Goal: Task Accomplishment & Management: Contribute content

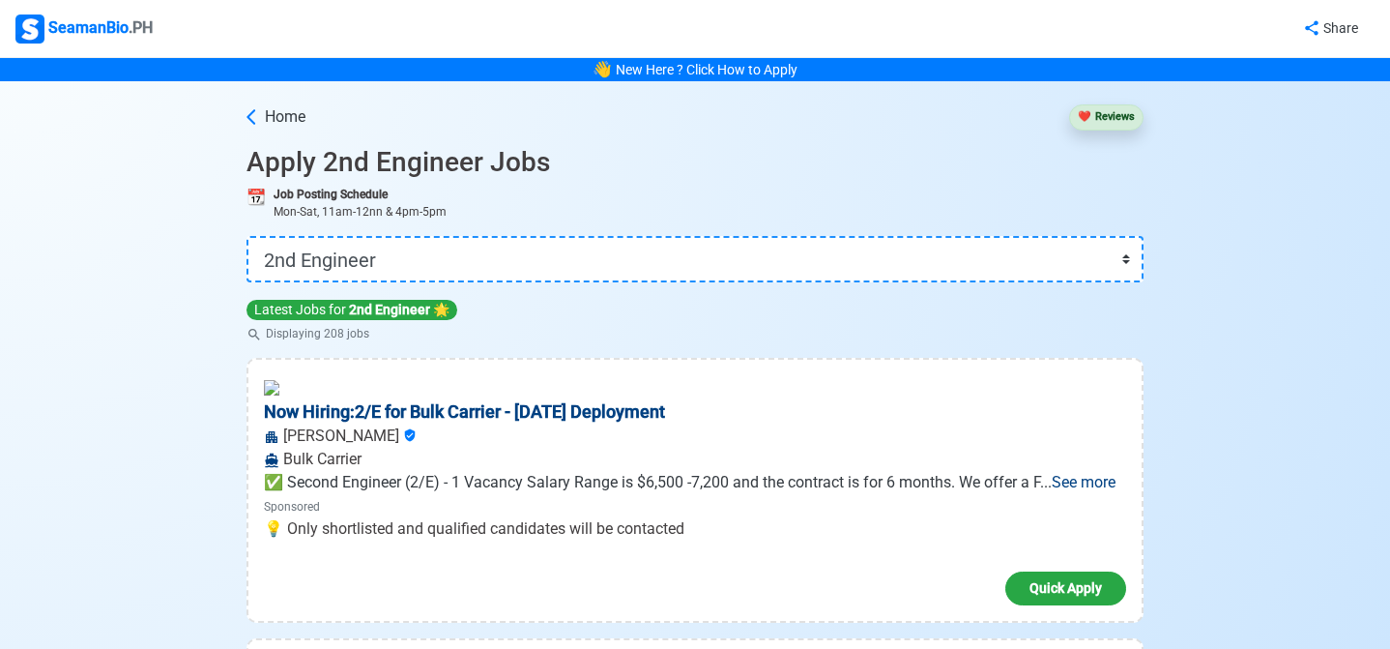
select select "2nd Engineer"
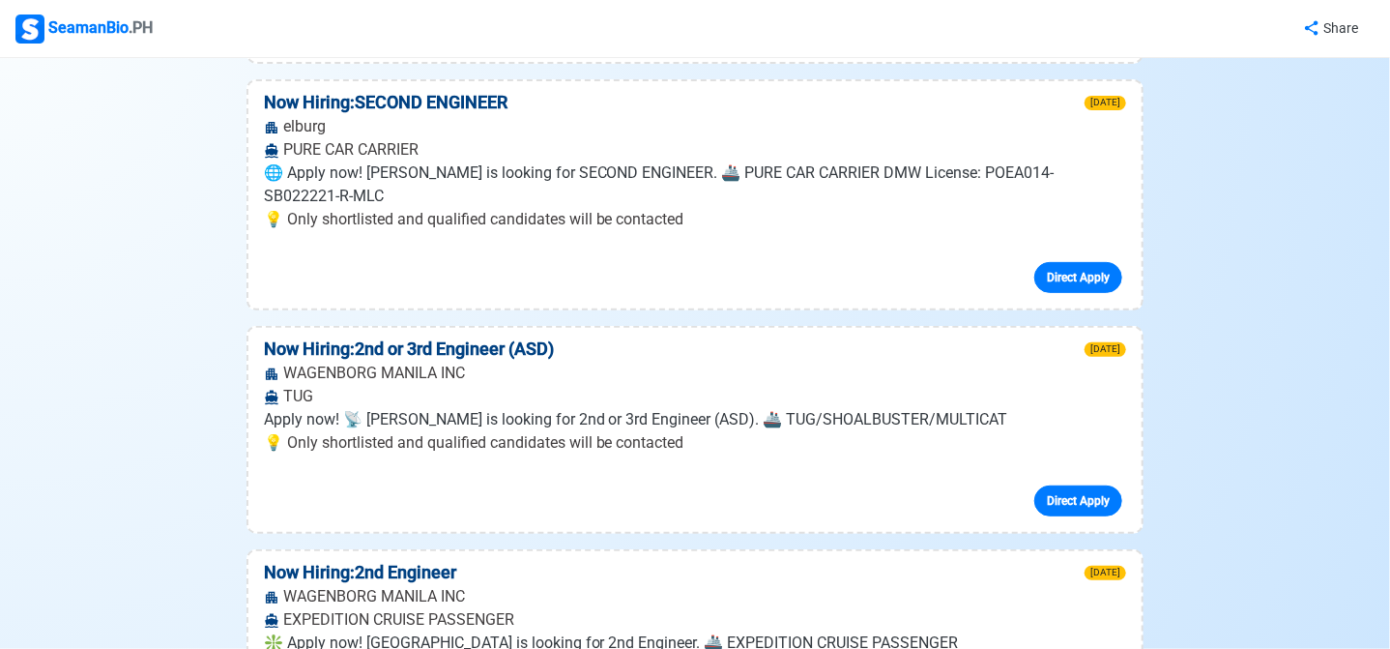
scroll to position [3685, 0]
click at [67, 26] on div "SeamanBio .PH" at bounding box center [83, 29] width 137 height 29
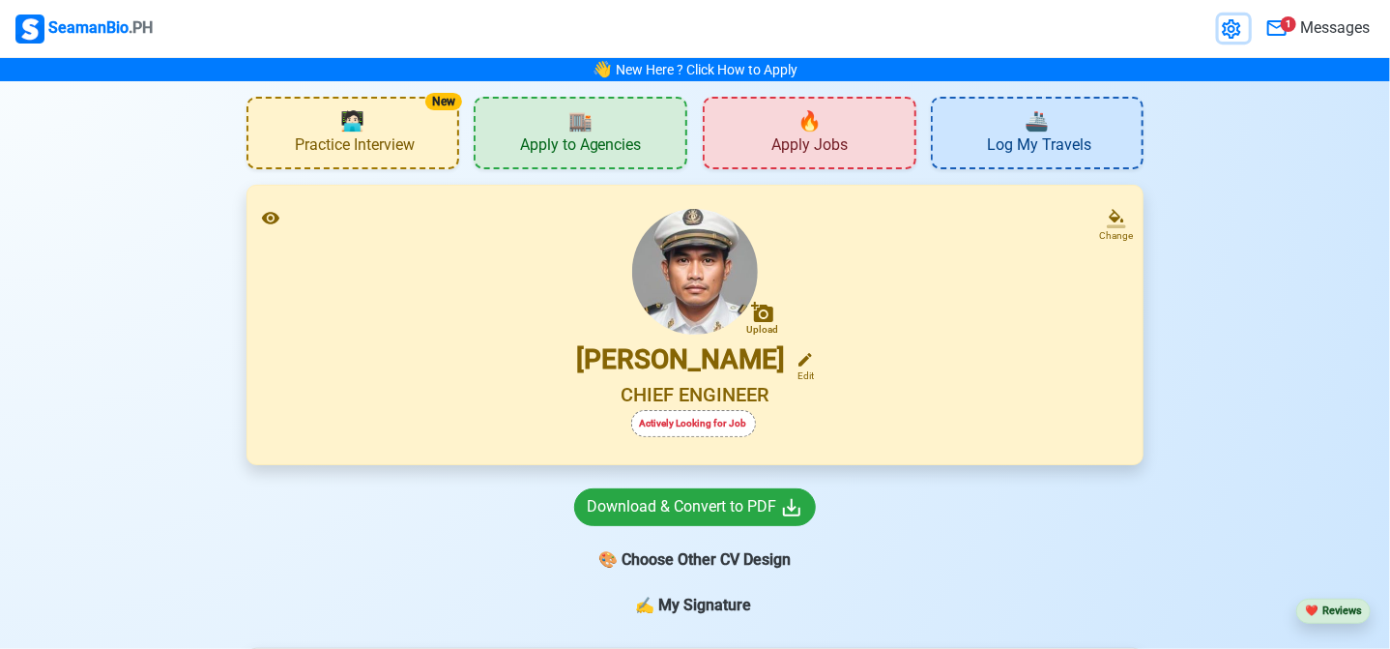
click at [1233, 31] on icon at bounding box center [1231, 28] width 18 height 19
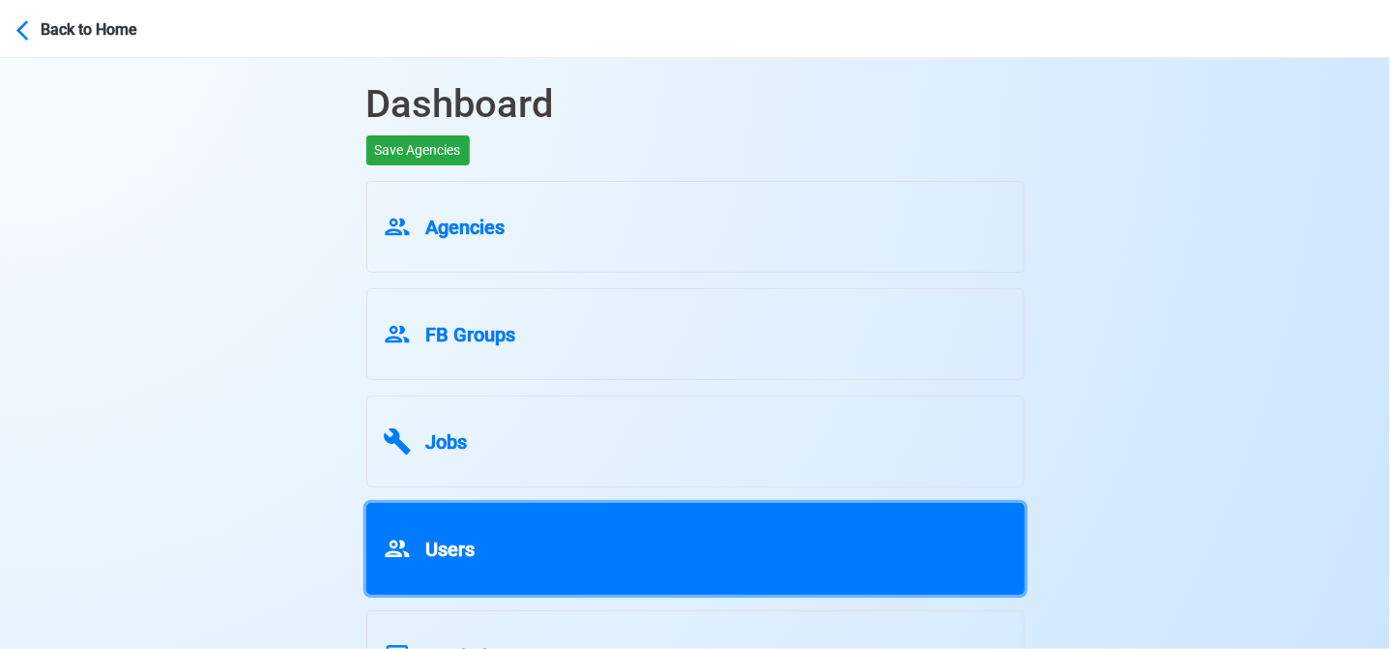
click at [591, 527] on div "Users" at bounding box center [695, 545] width 625 height 37
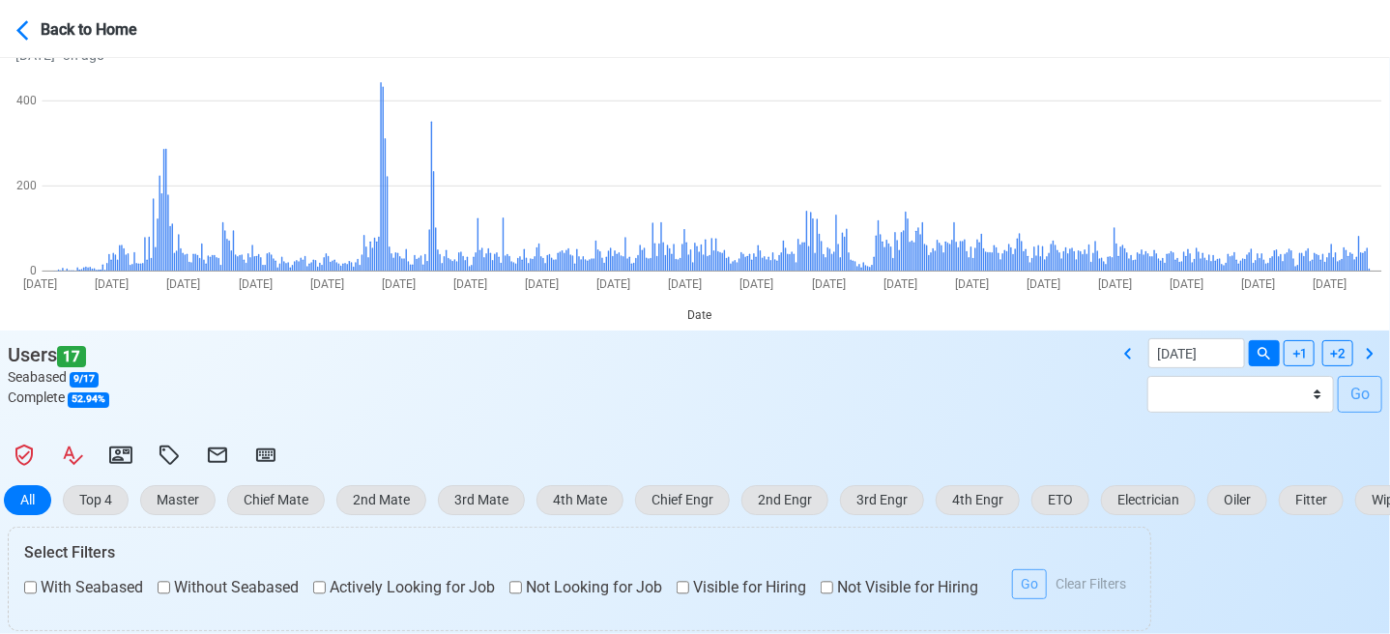
scroll to position [193, 0]
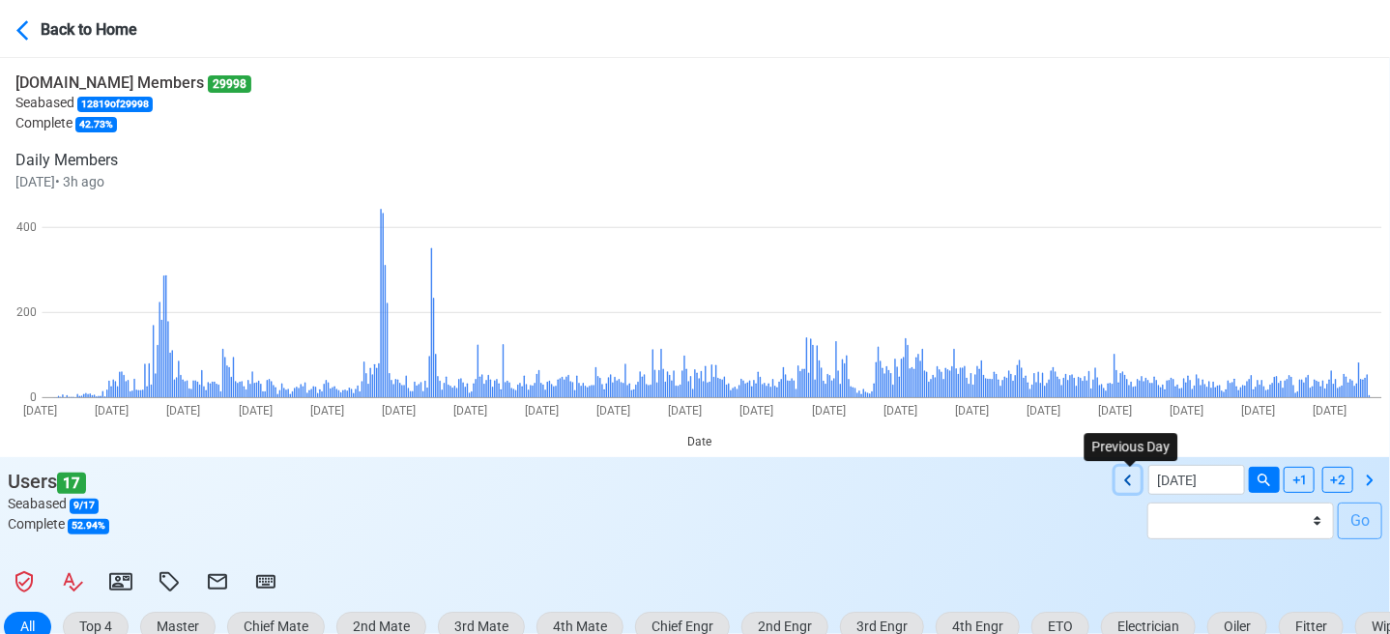
click at [1133, 484] on icon at bounding box center [1128, 480] width 23 height 23
type input "08/22/2025"
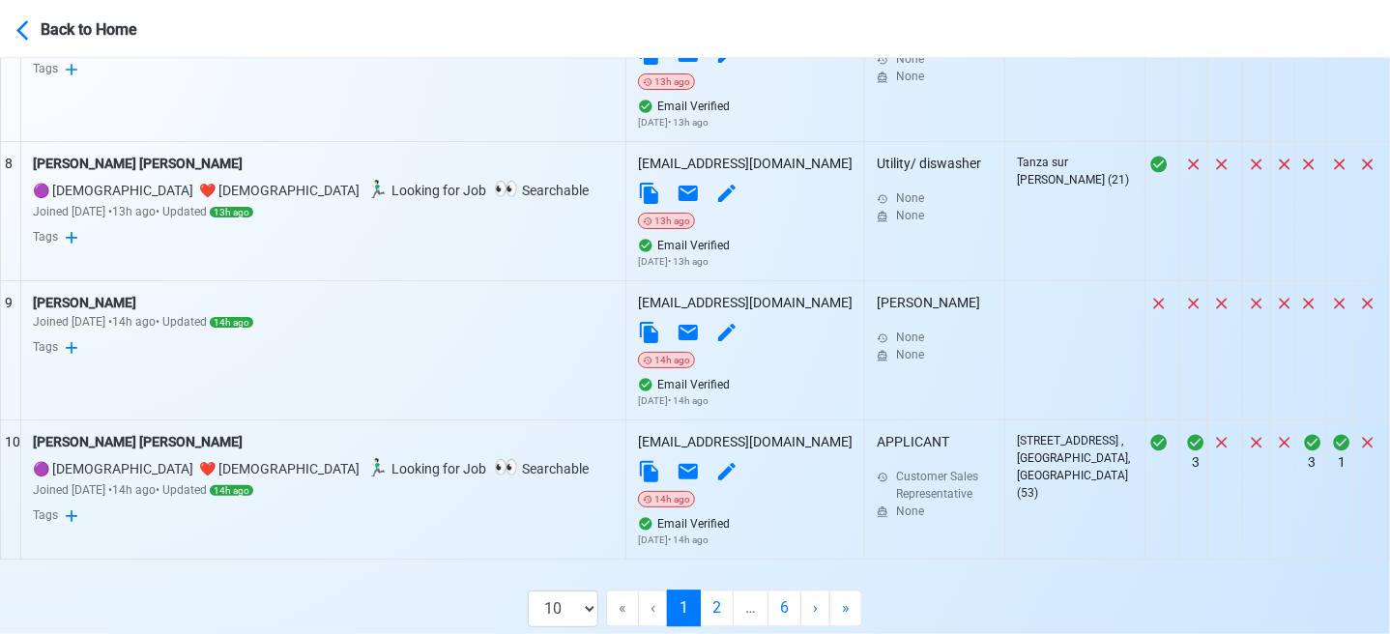
scroll to position [1706, 0]
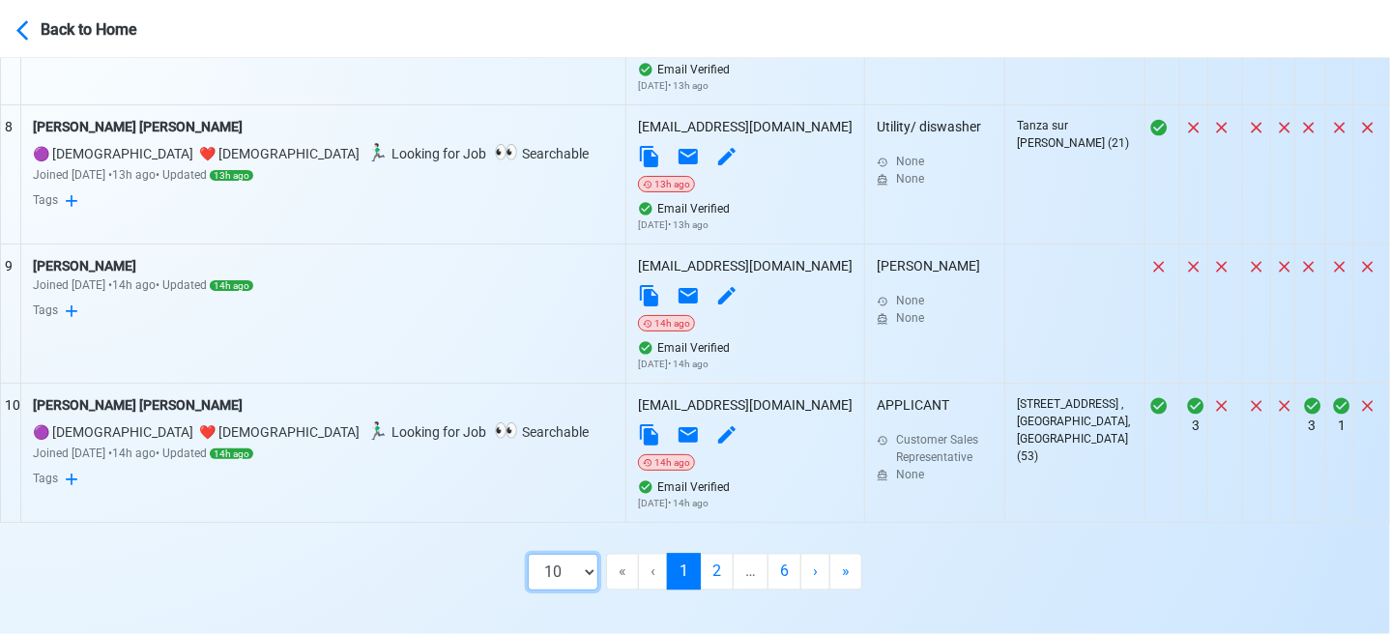
click at [578, 555] on select "10 50 100 200" at bounding box center [563, 572] width 71 height 37
select select "100"
click at [579, 591] on select "10 50 100 200" at bounding box center [563, 572] width 71 height 37
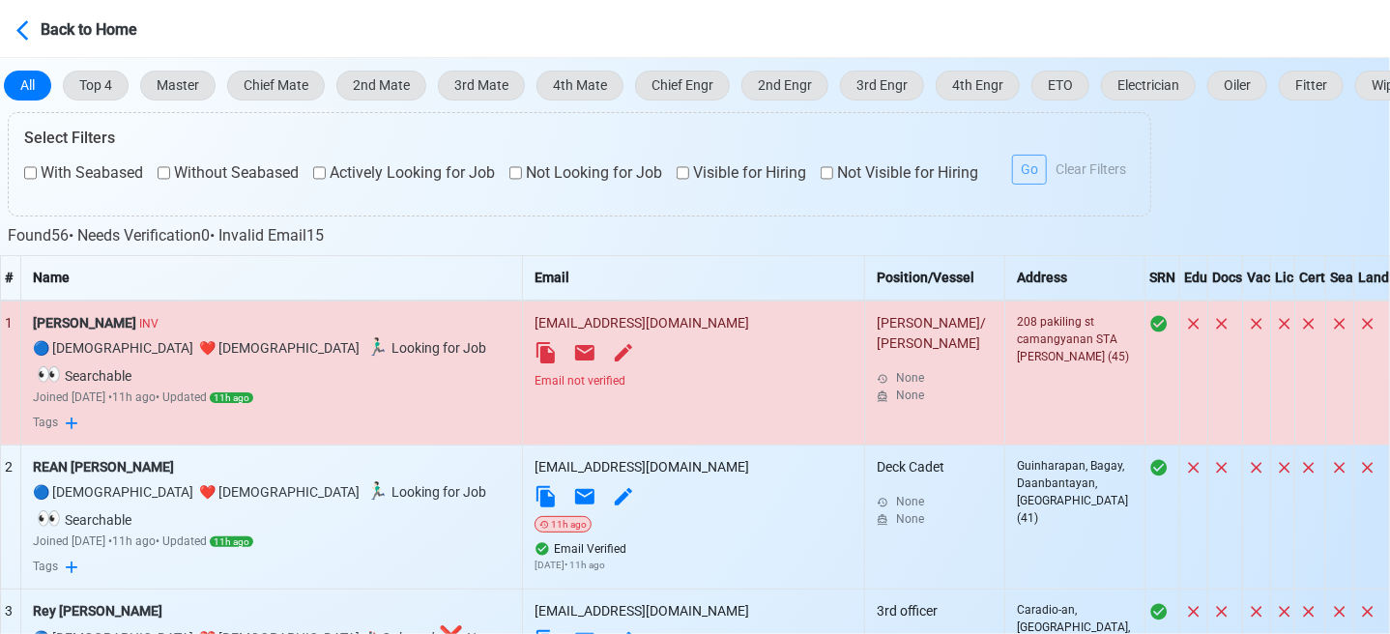
scroll to position [546, 0]
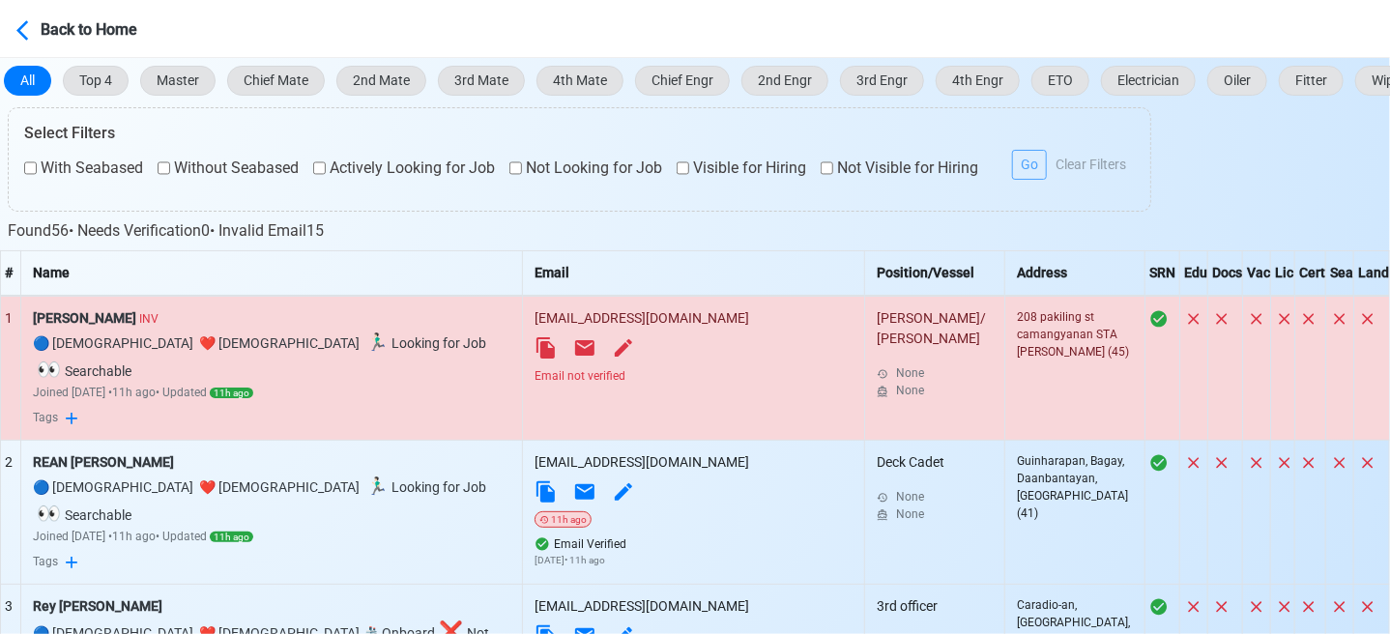
click at [592, 370] on div "Email not verified" at bounding box center [694, 375] width 318 height 17
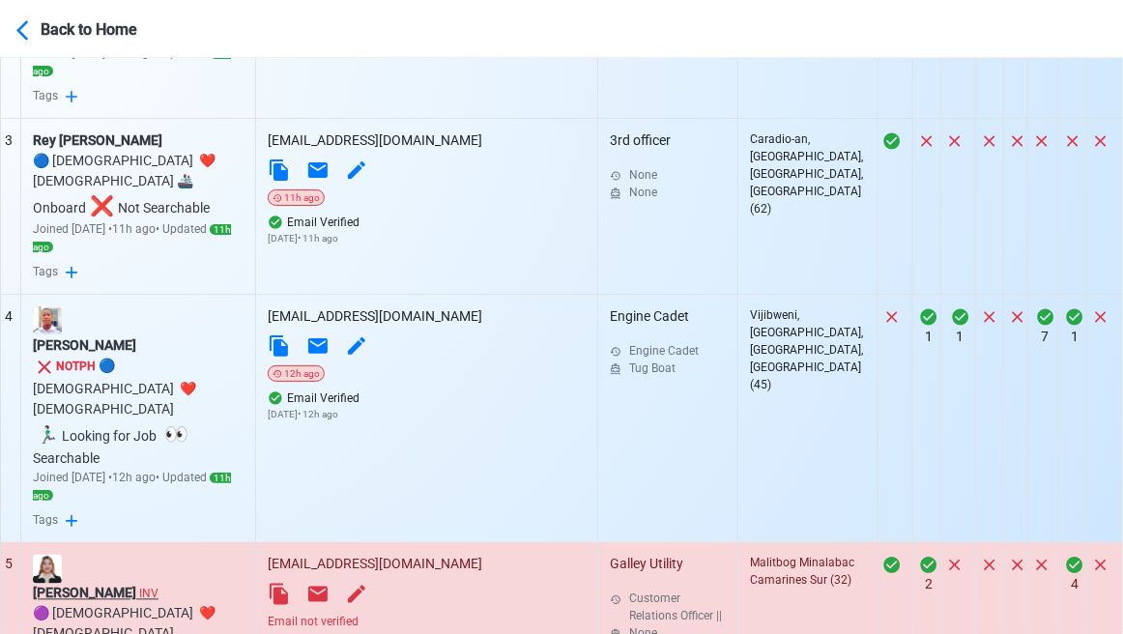
scroll to position [1157, 0]
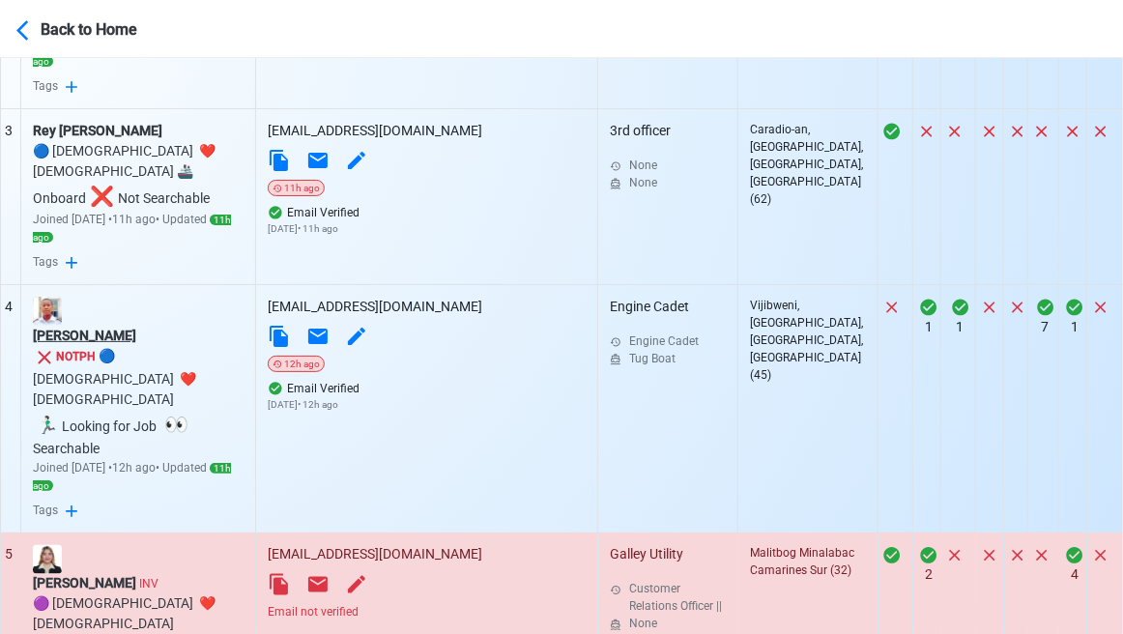
click at [176, 326] on div "Absalom Fabian Mwakafwila" at bounding box center [138, 336] width 211 height 20
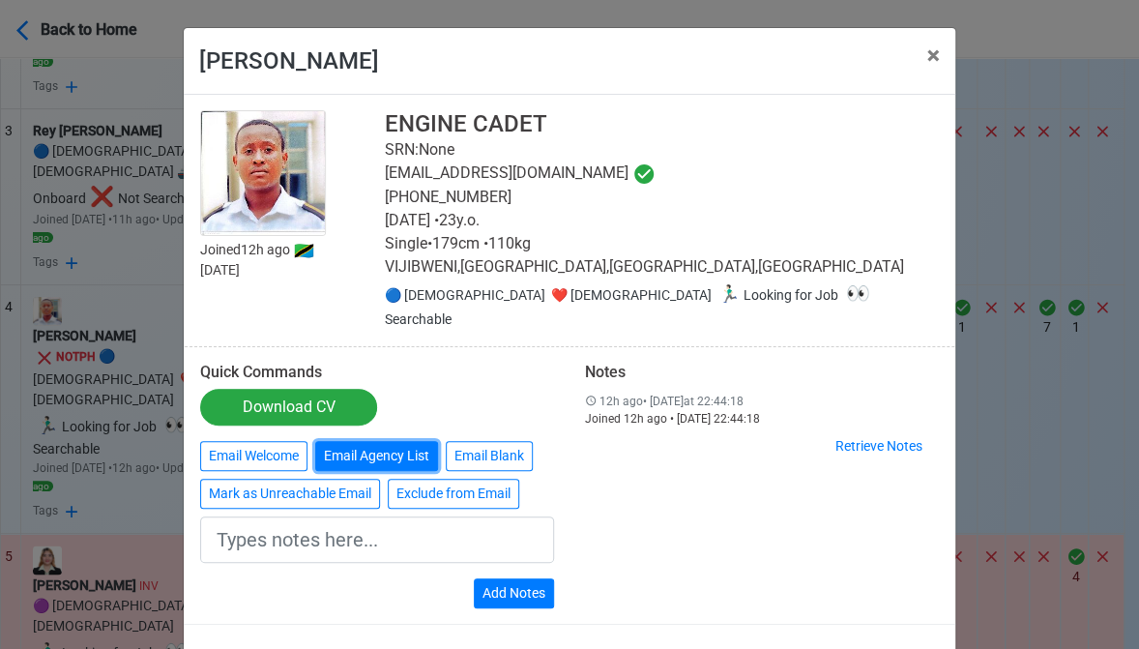
click at [315, 441] on button "Email Agency List" at bounding box center [376, 456] width 123 height 30
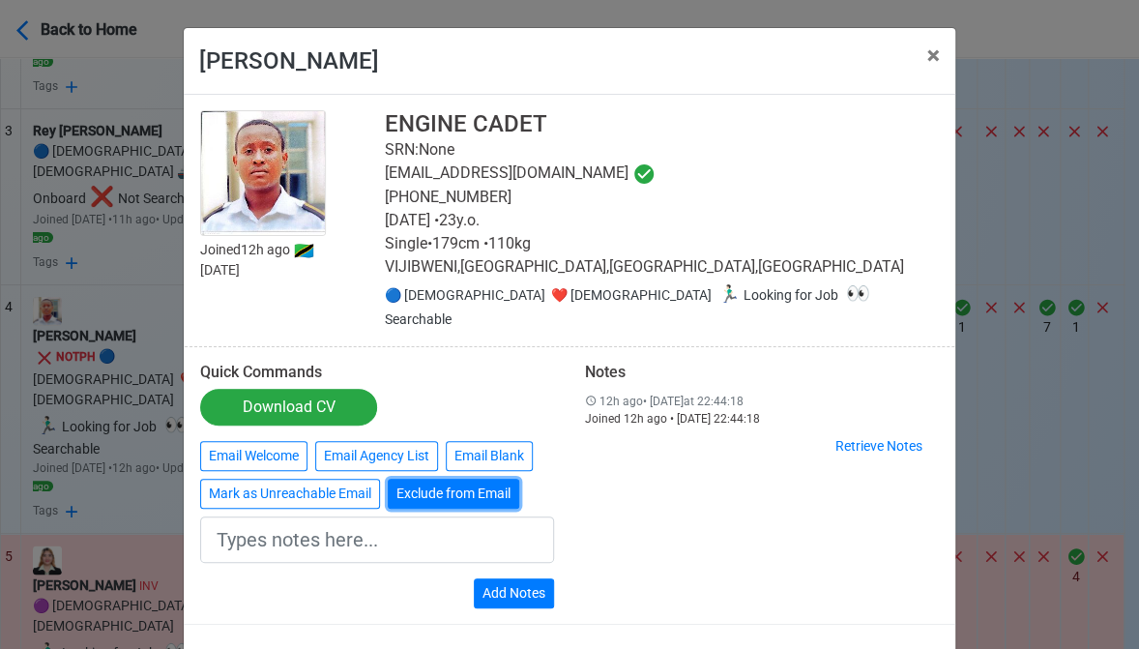
click at [454, 479] on button "Exclude from Email" at bounding box center [453, 494] width 131 height 30
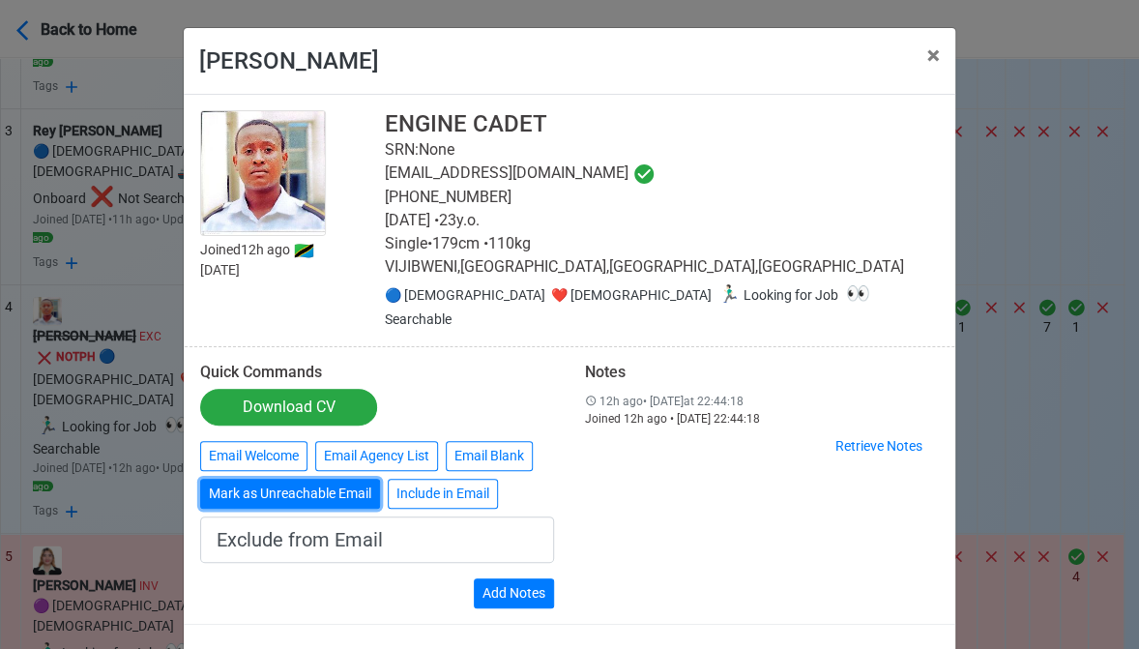
click at [301, 479] on button "Mark as Unreachable Email" at bounding box center [290, 494] width 180 height 30
type input "Marked as Unreachable email"
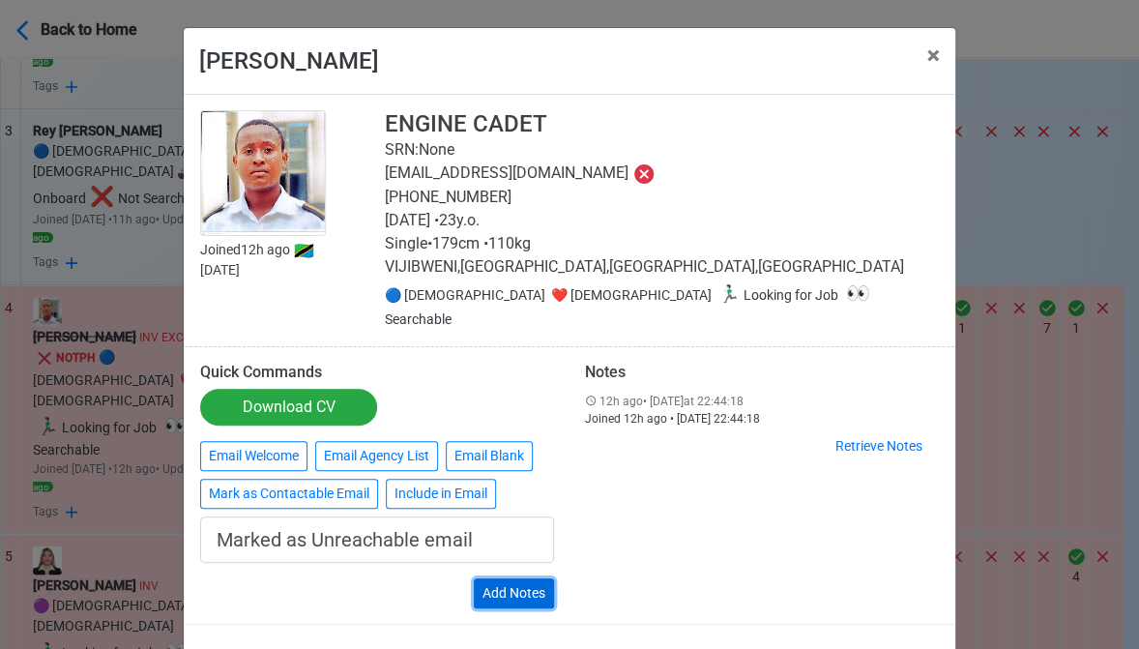
click at [518, 578] on button "Add Notes" at bounding box center [514, 593] width 80 height 30
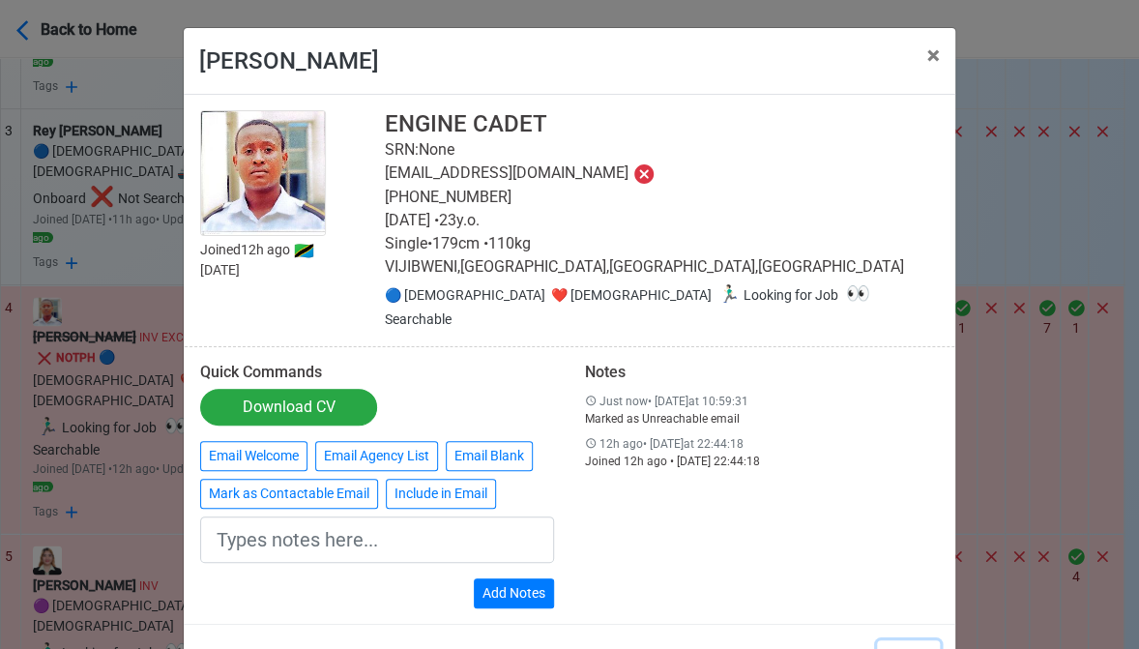
click at [905, 640] on button "Close" at bounding box center [908, 658] width 63 height 37
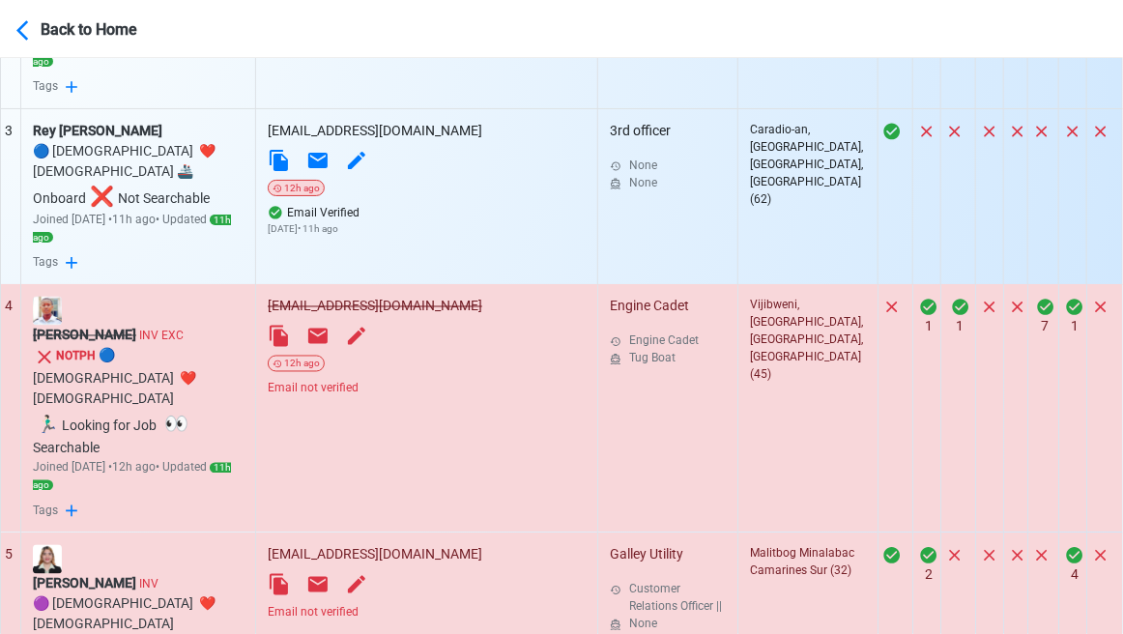
click at [433, 604] on div "Email not verified" at bounding box center [427, 612] width 318 height 17
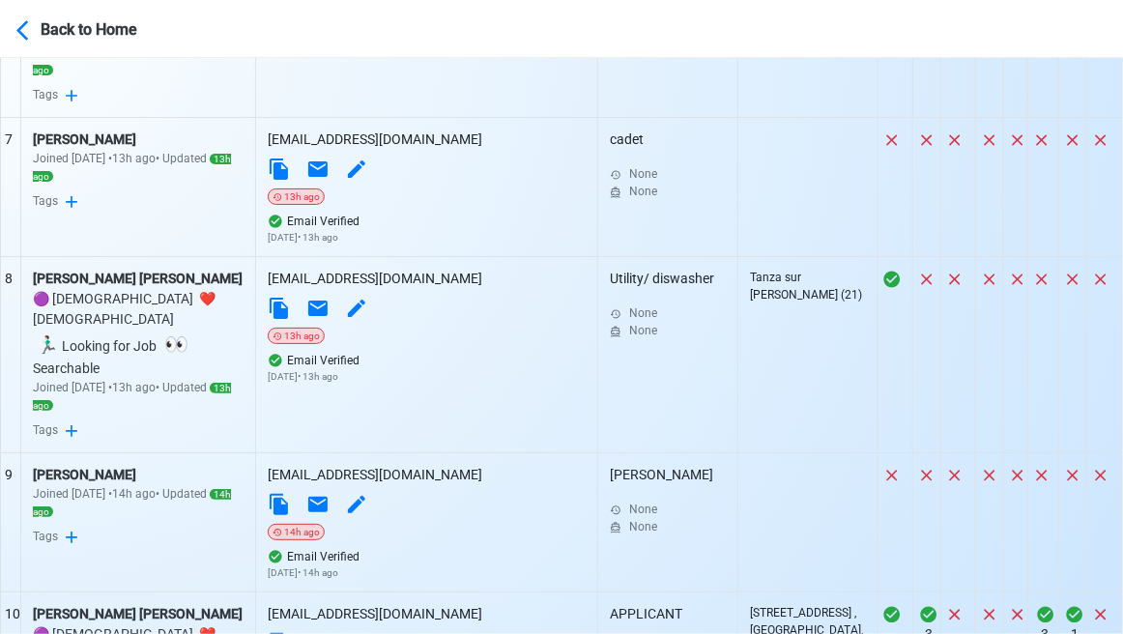
scroll to position [2027, 0]
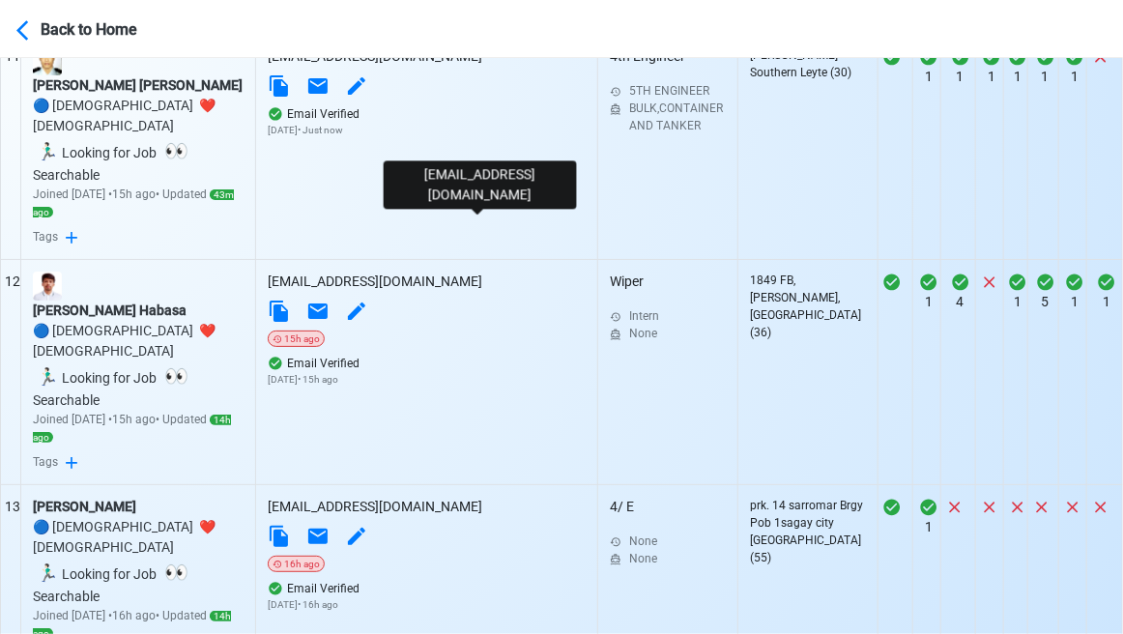
scroll to position [2800, 0]
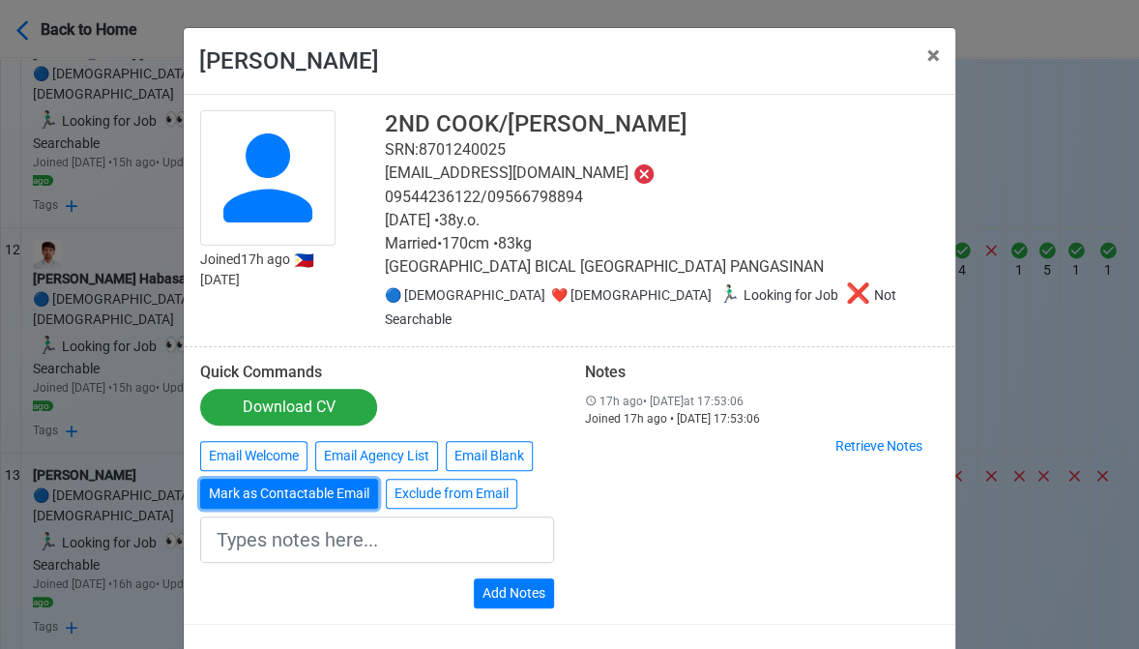
click at [282, 479] on button "Mark as Contactable Email" at bounding box center [289, 494] width 178 height 30
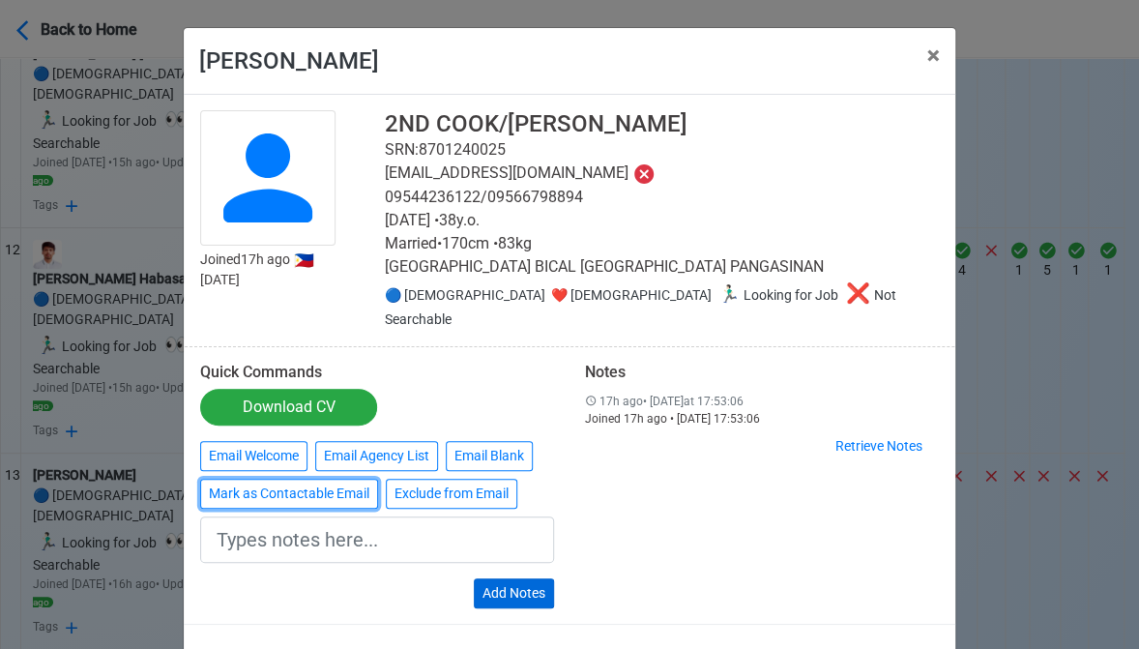
type input "Marked as Contactable email"
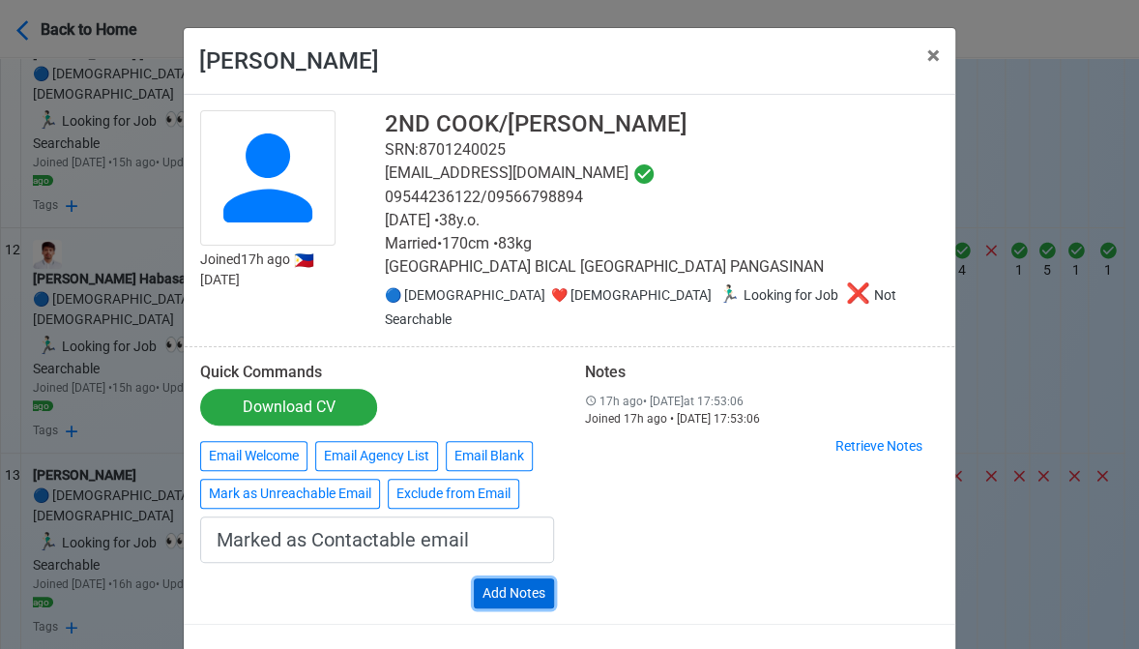
click at [518, 578] on button "Add Notes" at bounding box center [514, 593] width 80 height 30
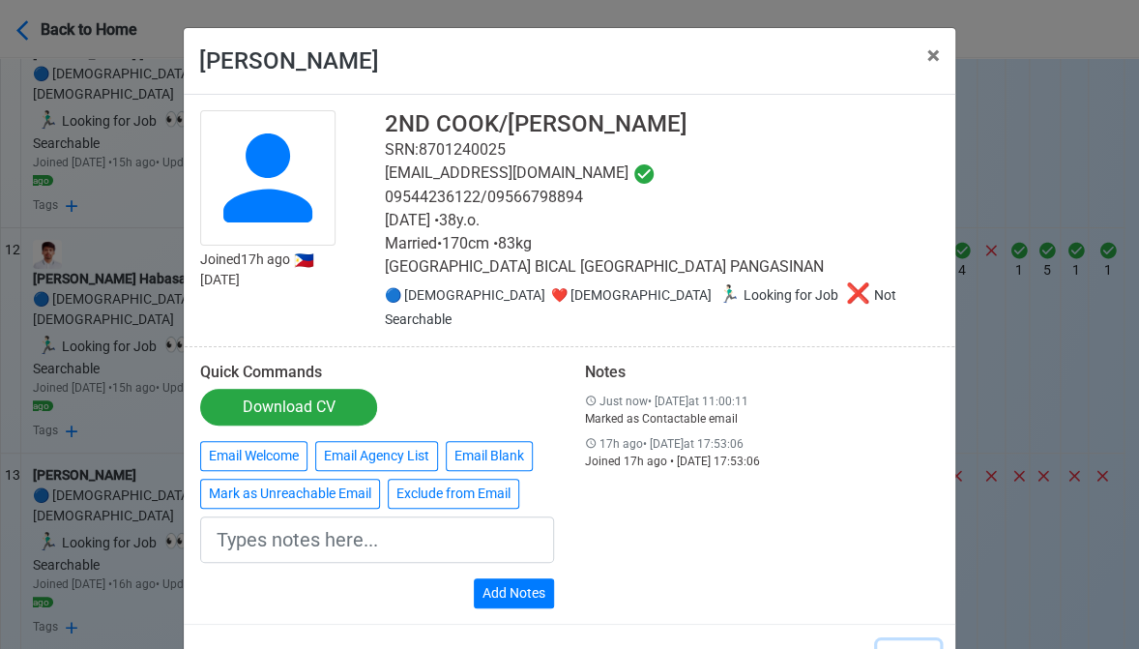
click at [915, 640] on button "Close" at bounding box center [908, 658] width 63 height 37
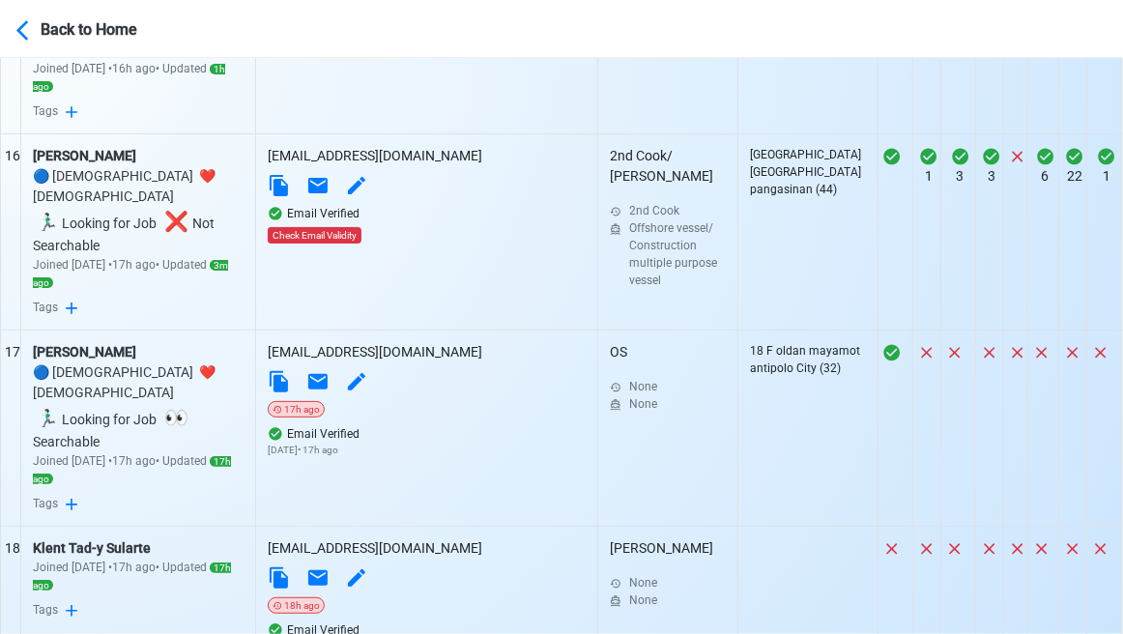
scroll to position [3767, 0]
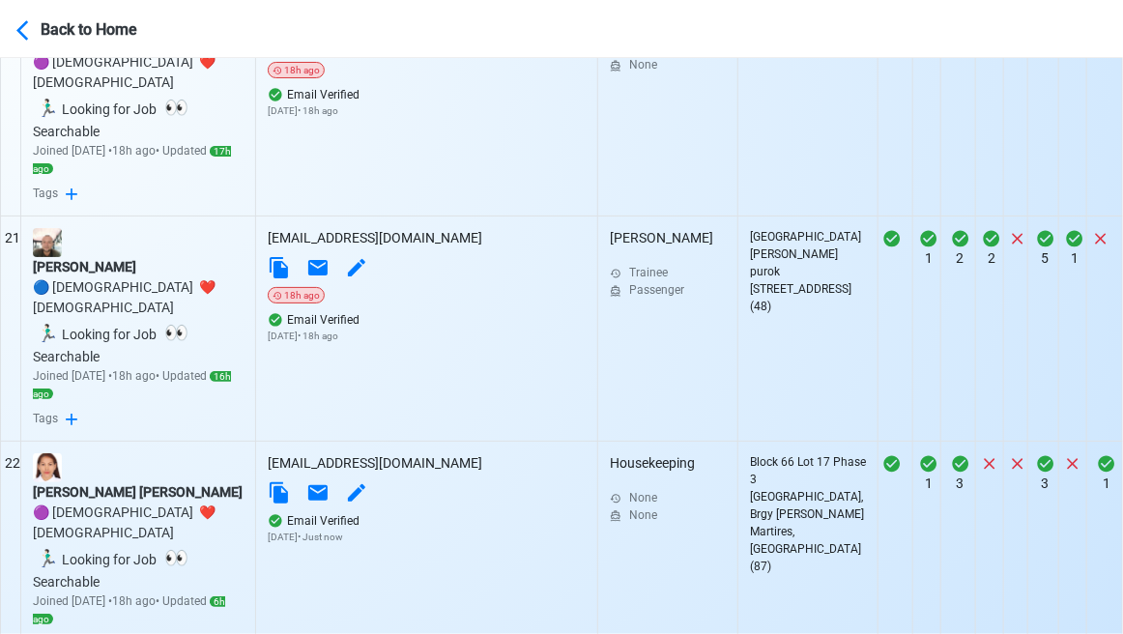
scroll to position [4734, 0]
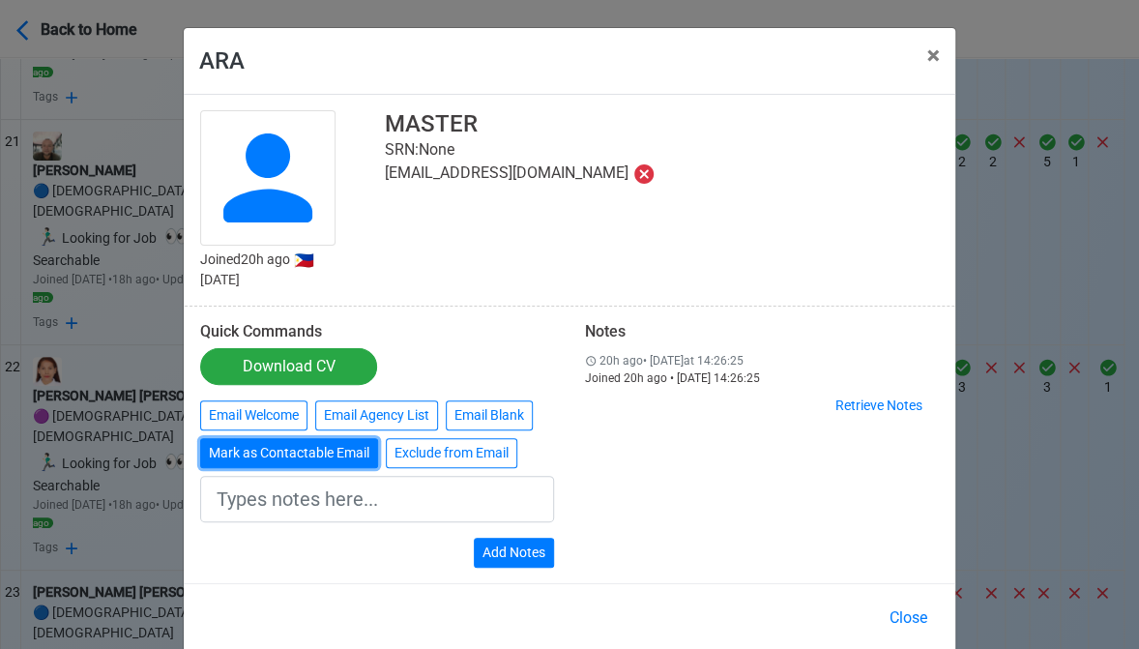
click at [281, 451] on button "Mark as Contactable Email" at bounding box center [289, 453] width 178 height 30
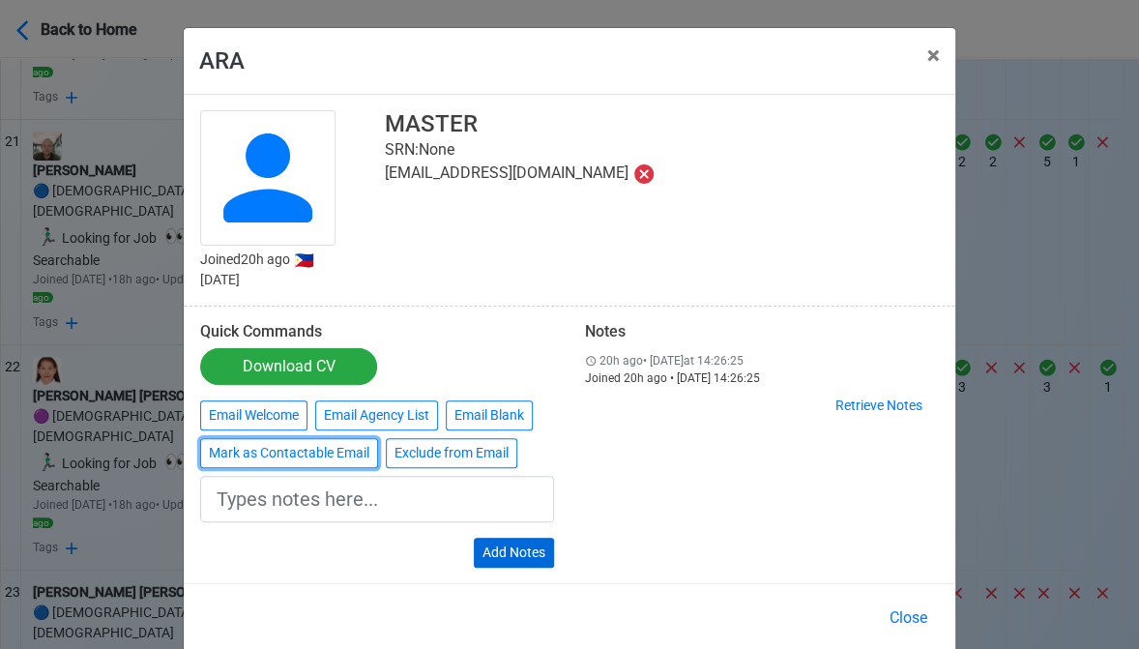
type input "Marked as Contactable email"
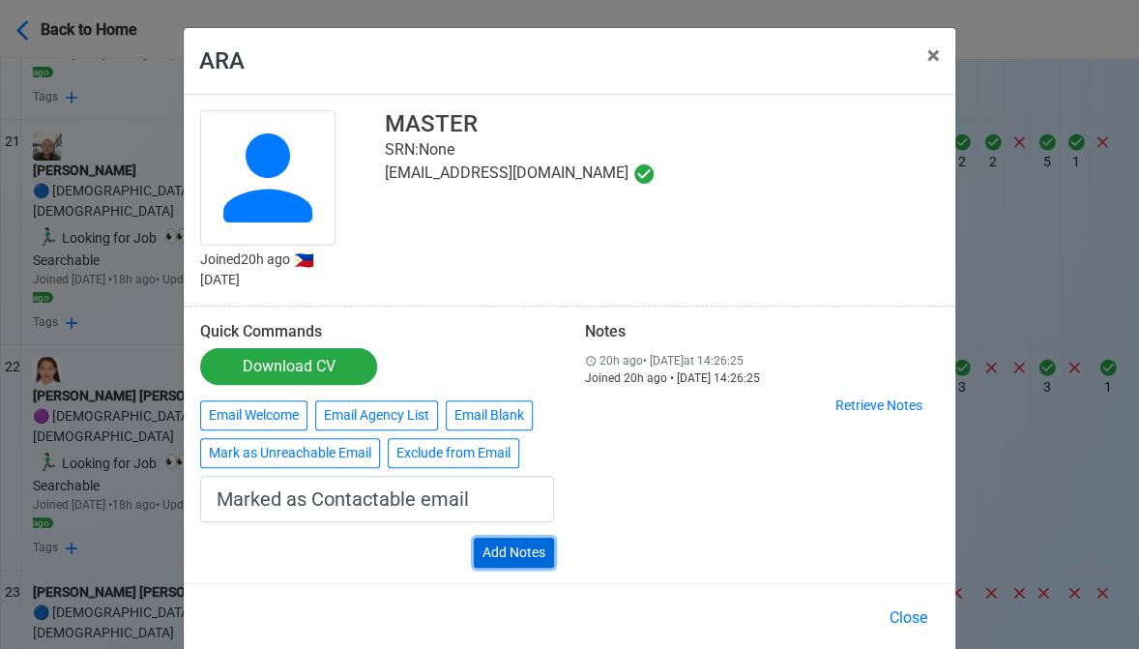
click at [512, 552] on button "Add Notes" at bounding box center [514, 552] width 80 height 30
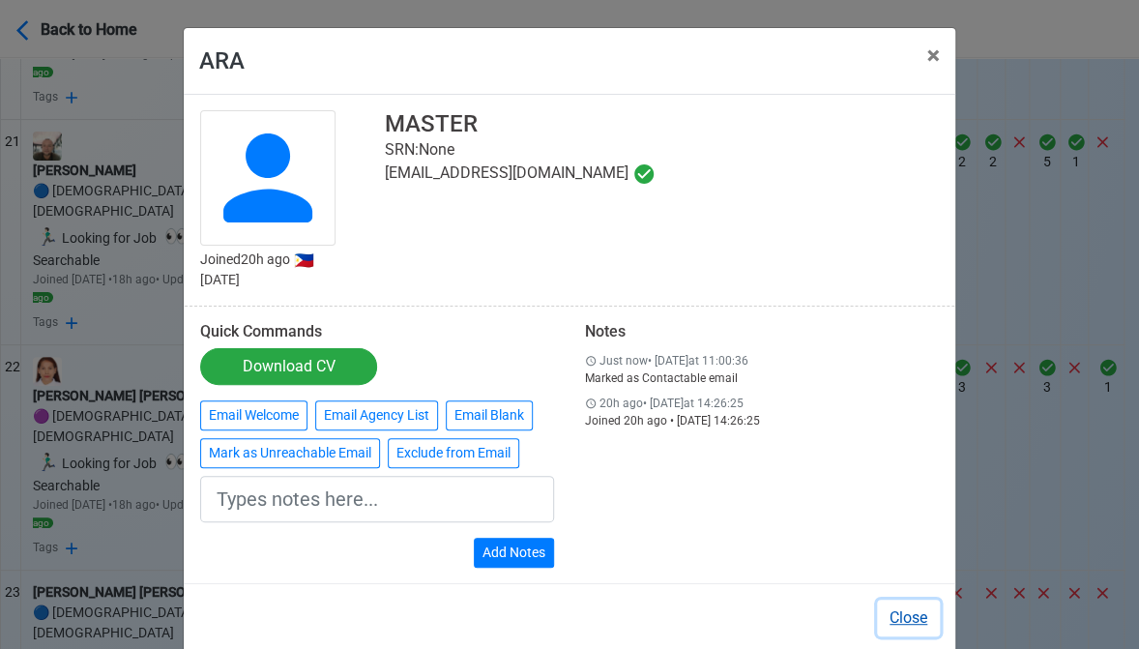
click at [912, 614] on button "Close" at bounding box center [908, 617] width 63 height 37
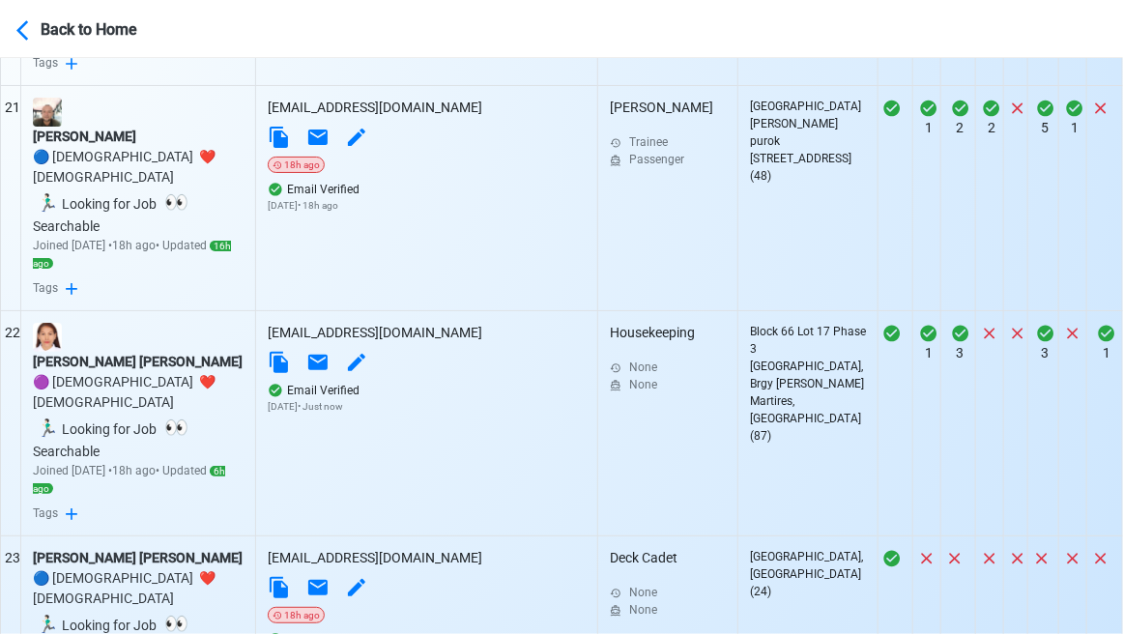
scroll to position [5120, 0]
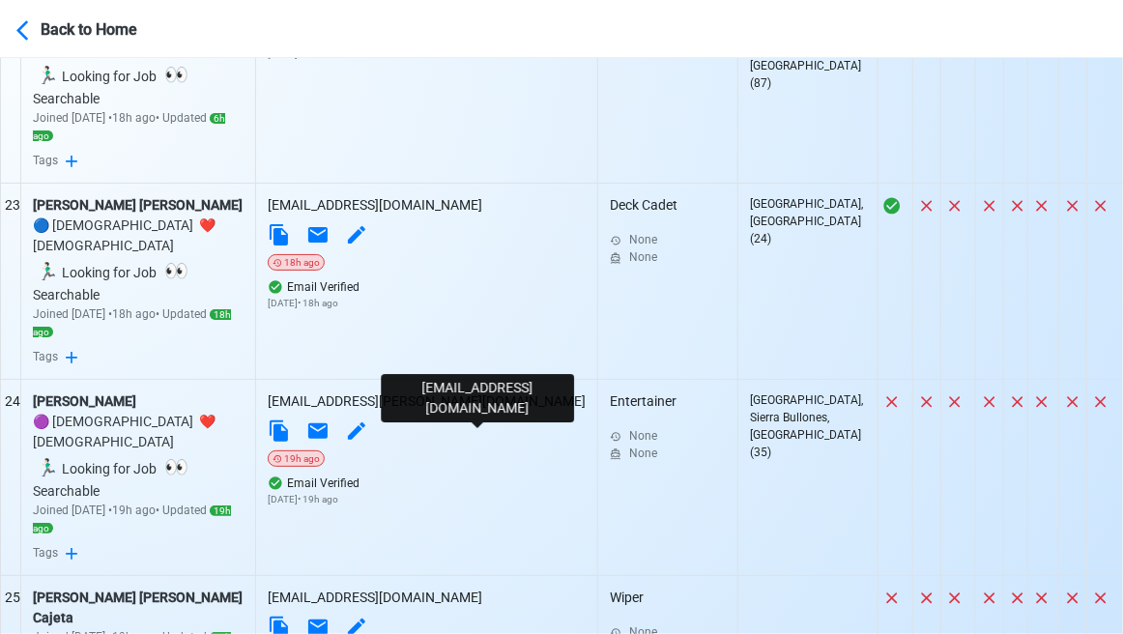
scroll to position [5314, 0]
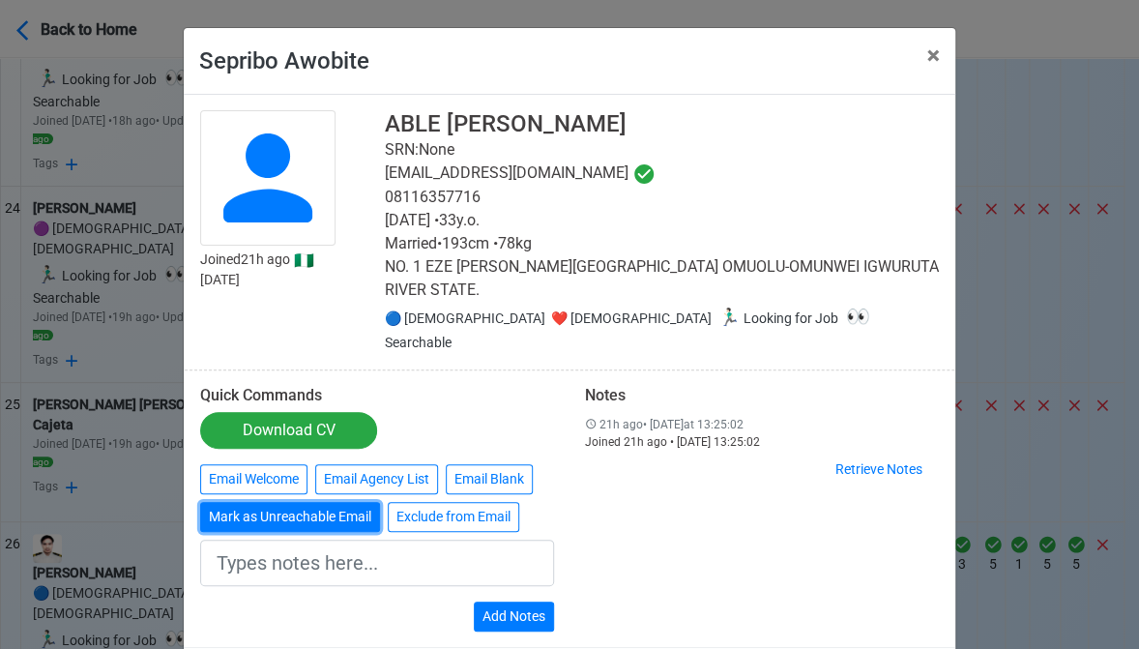
click at [286, 502] on button "Mark as Unreachable Email" at bounding box center [290, 517] width 180 height 30
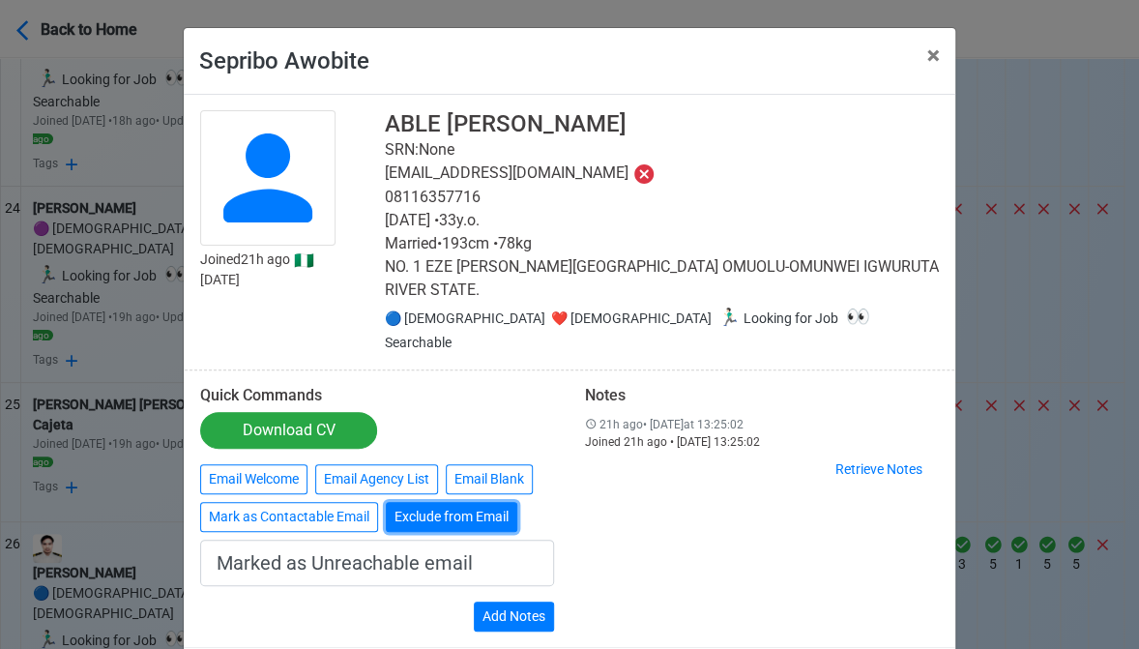
click at [462, 502] on button "Exclude from Email" at bounding box center [451, 517] width 131 height 30
type input "Exclude from Email"
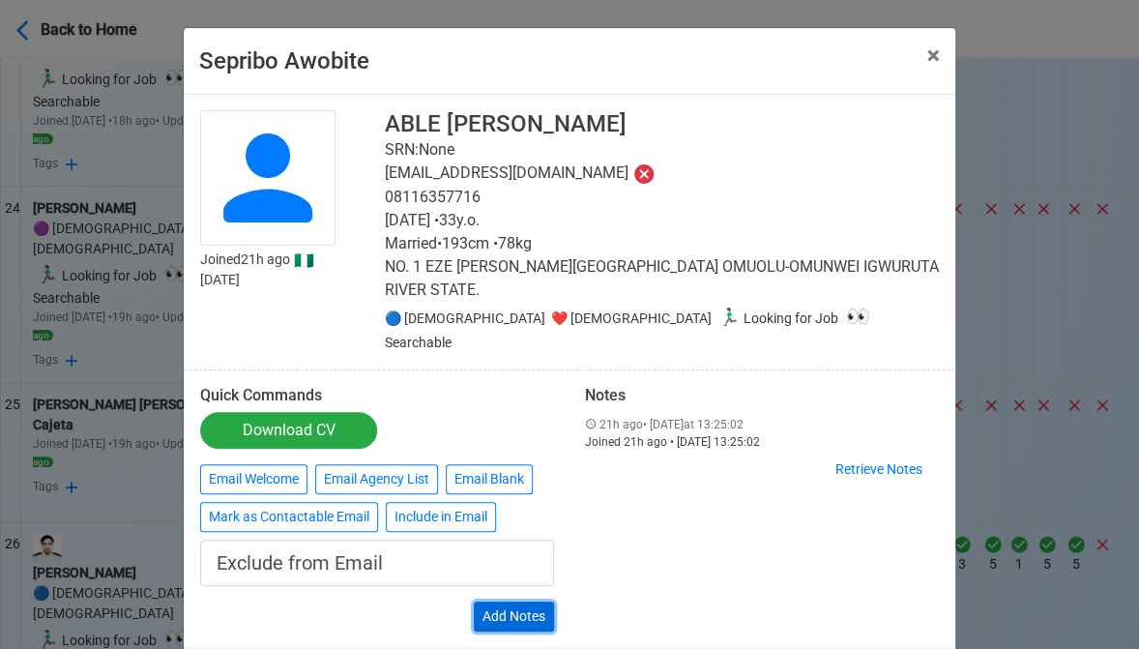
click at [510, 601] on button "Add Notes" at bounding box center [514, 616] width 80 height 30
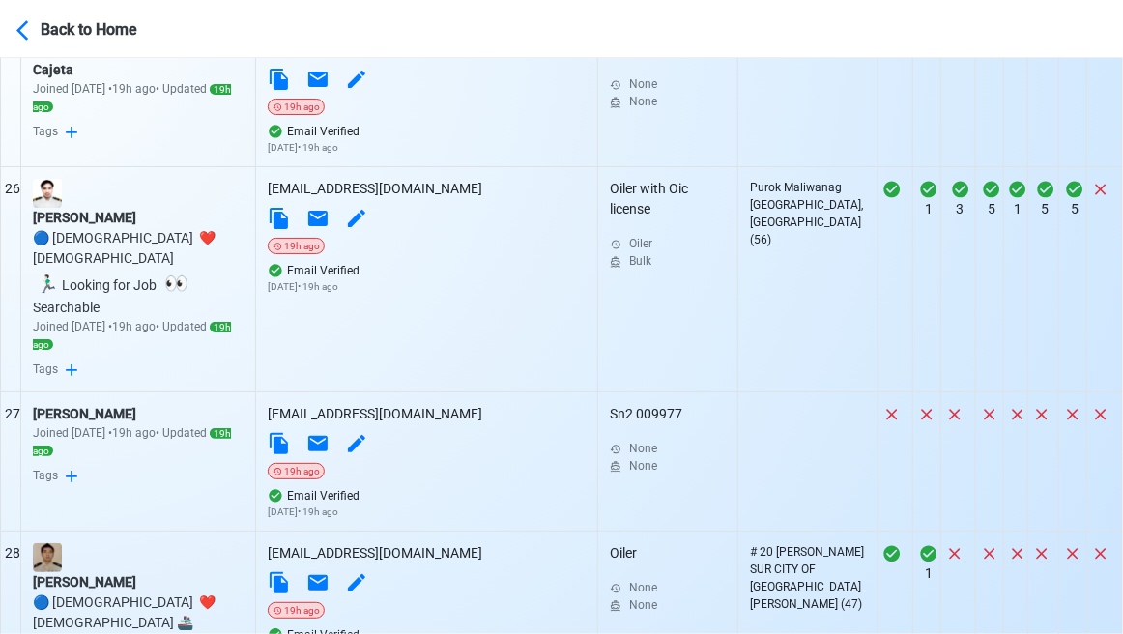
scroll to position [5700, 0]
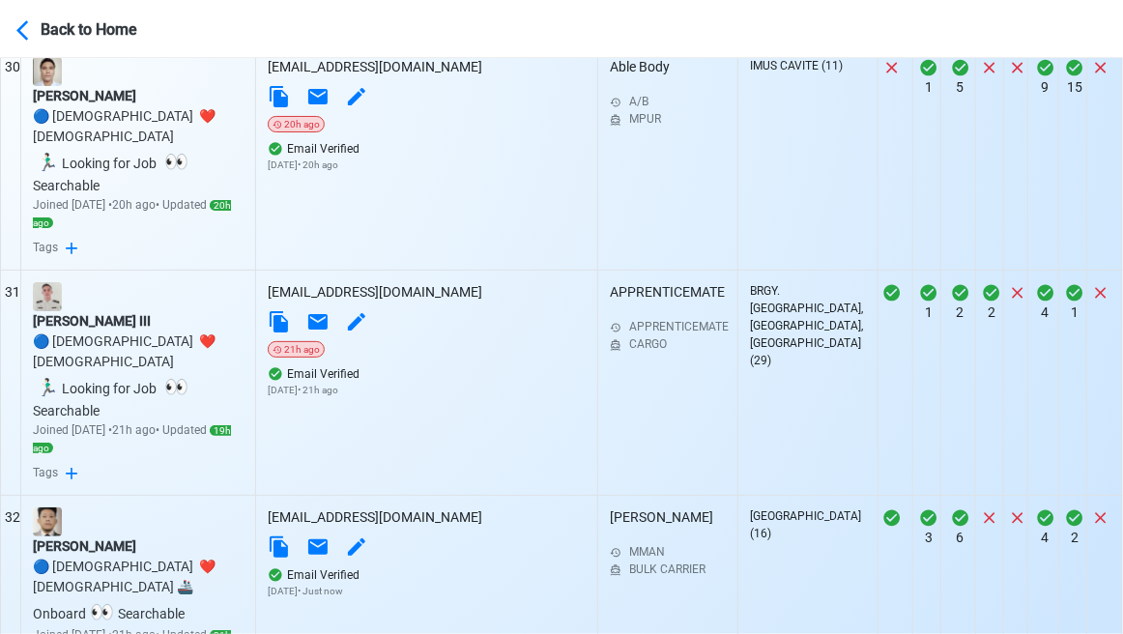
scroll to position [6667, 0]
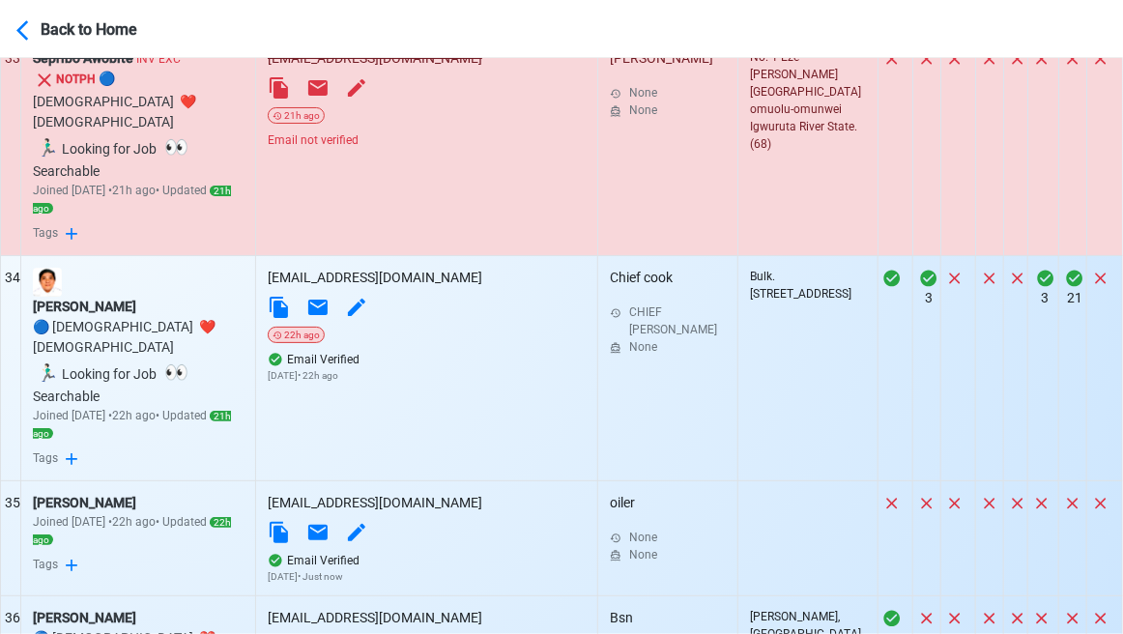
scroll to position [7150, 0]
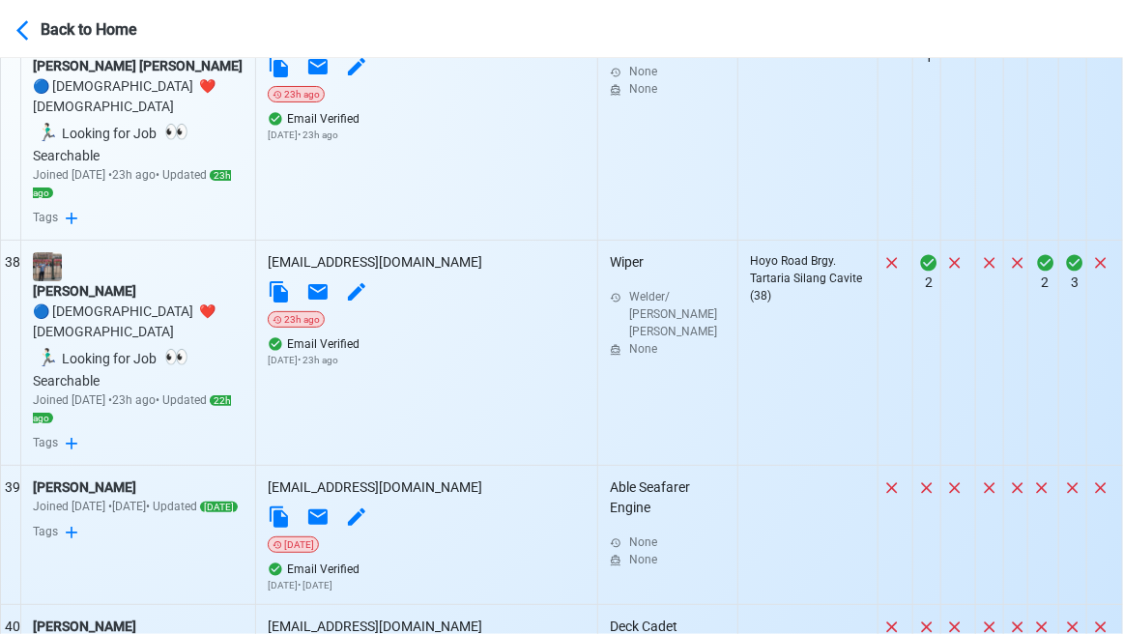
scroll to position [7924, 0]
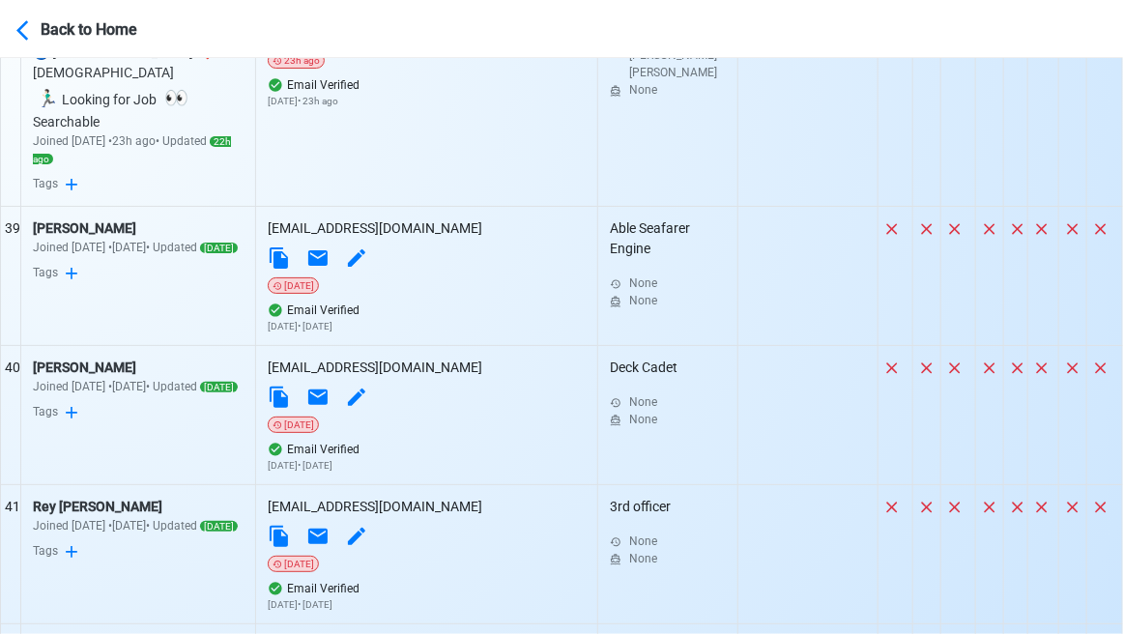
scroll to position [8310, 0]
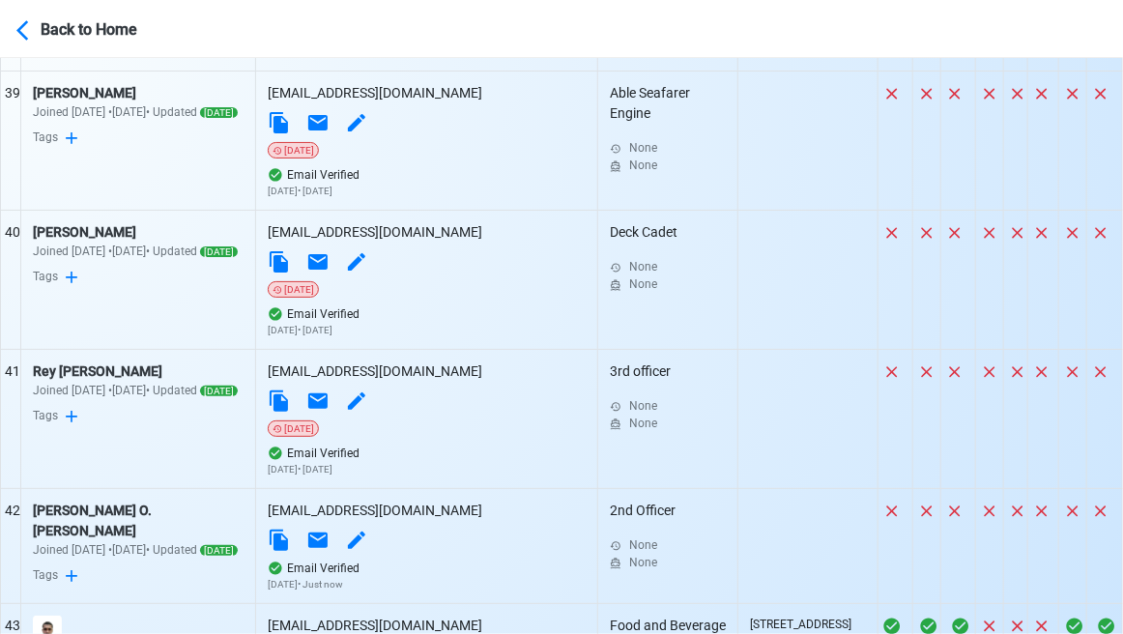
scroll to position [8407, 0]
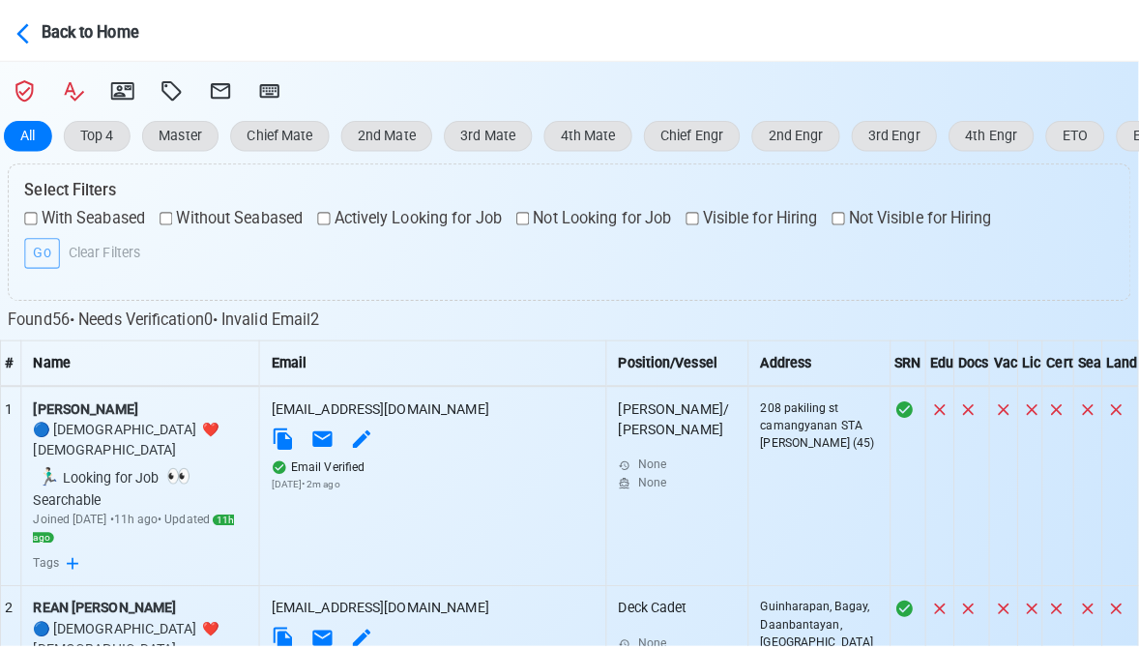
scroll to position [302, 0]
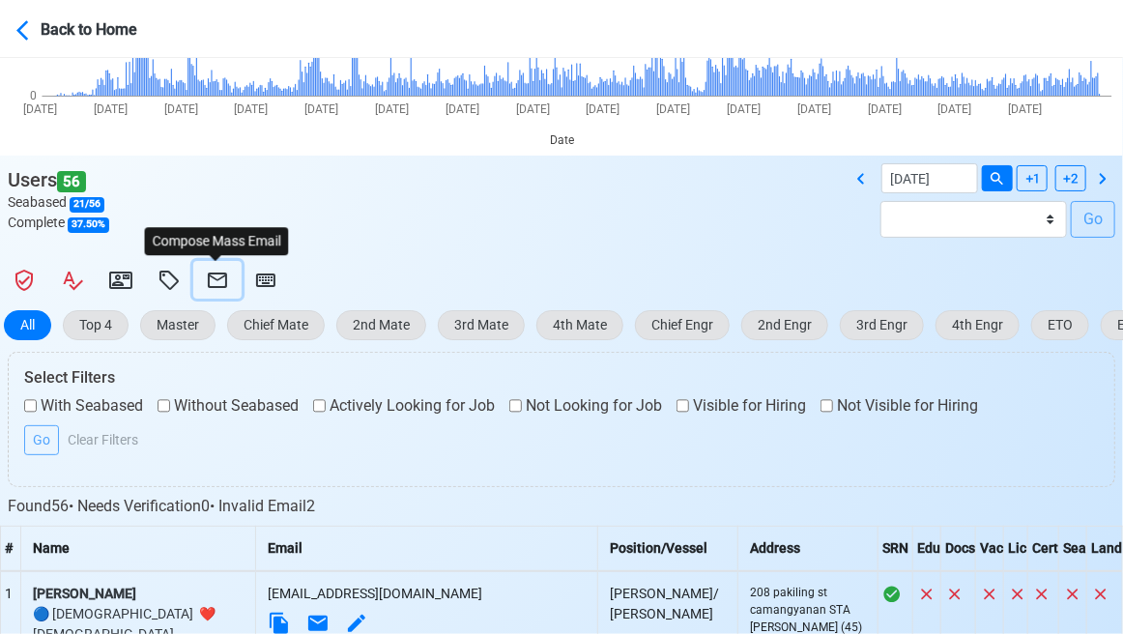
click at [216, 282] on icon at bounding box center [217, 280] width 23 height 23
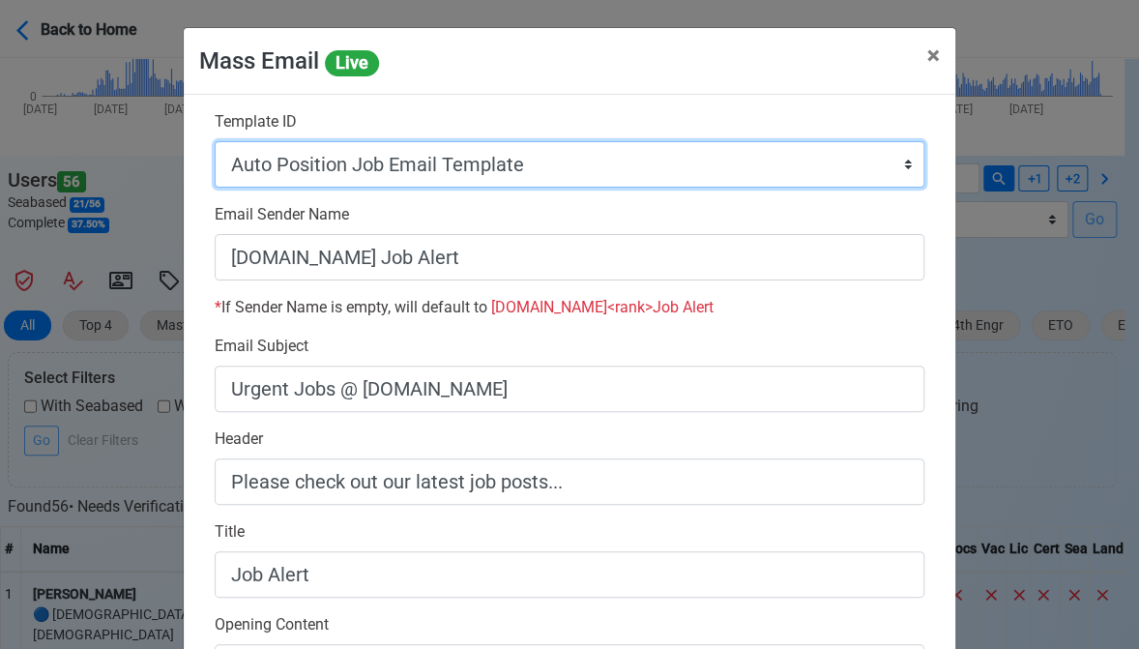
click at [545, 168] on select "Auto Position Job Email Template Incomplete CV Email Template ETO/ETR Job Email…" at bounding box center [570, 164] width 710 height 46
select select "d-0c193ece46b24c5dbce89cdb3e751472"
click at [215, 141] on select "Auto Position Job Email Template Incomplete CV Email Template ETO/ETR Job Email…" at bounding box center [570, 164] width 710 height 46
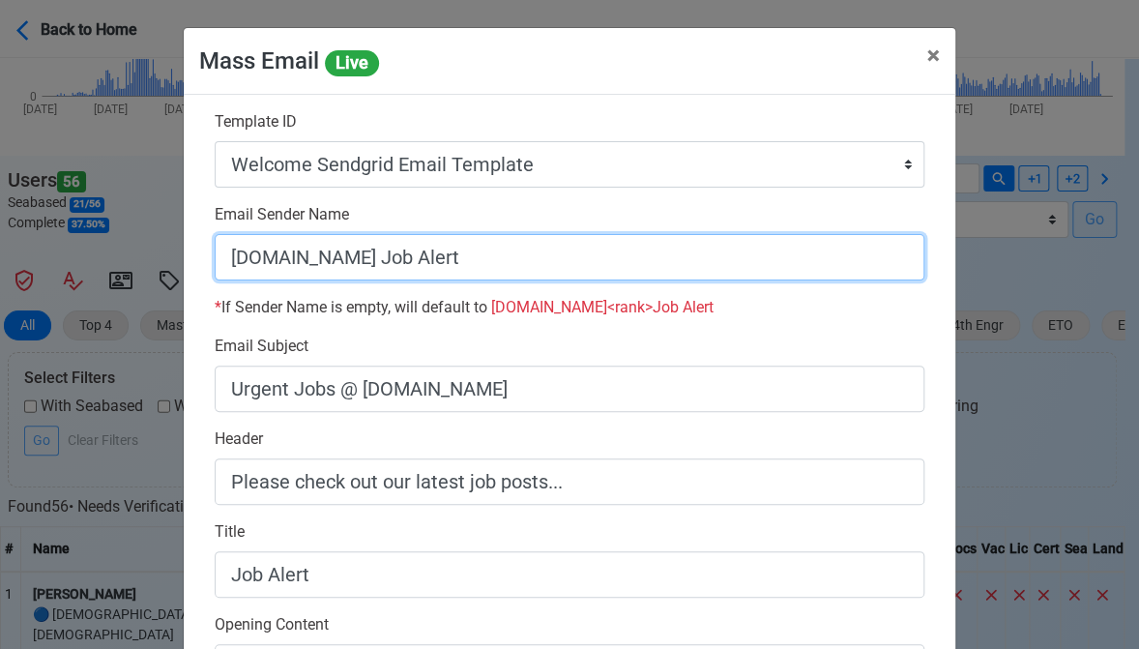
drag, startPoint x: 352, startPoint y: 260, endPoint x: 514, endPoint y: 265, distance: 162.5
click at [514, 265] on input "SeamanBio.PH Job Alert" at bounding box center [570, 257] width 710 height 46
click at [220, 258] on input "[DOMAIN_NAME]" at bounding box center [570, 257] width 710 height 46
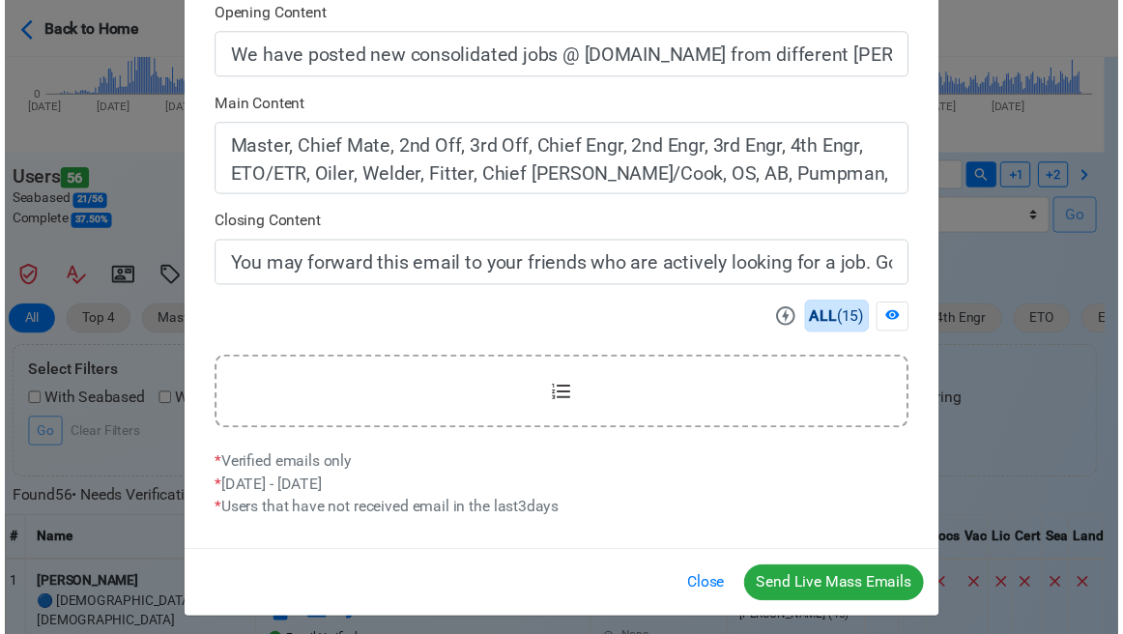
scroll to position [619, 0]
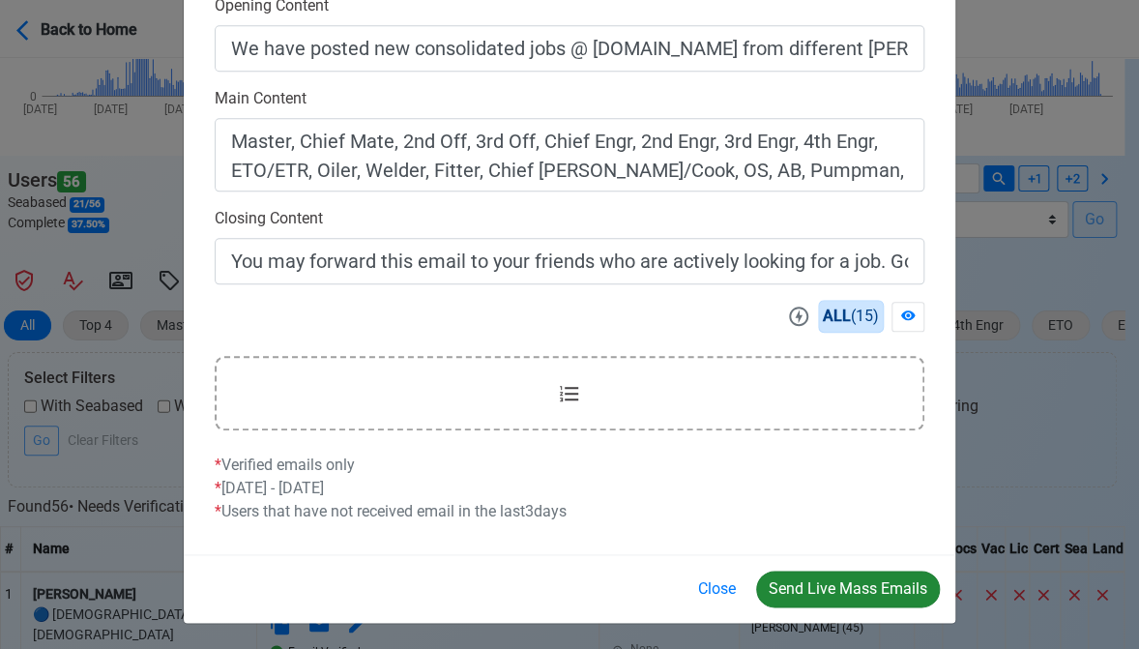
type input "Welcome to SeamanBio.PH"
click at [842, 591] on button "Send Live Mass Emails" at bounding box center [848, 588] width 184 height 37
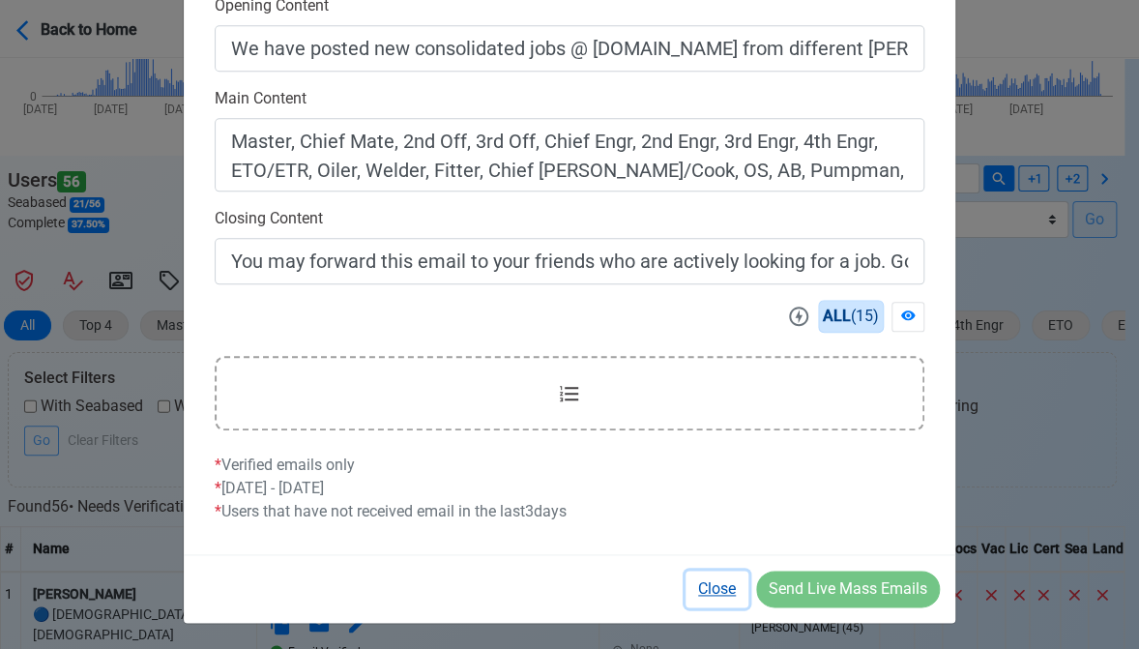
click at [716, 587] on button "Close" at bounding box center [716, 588] width 63 height 37
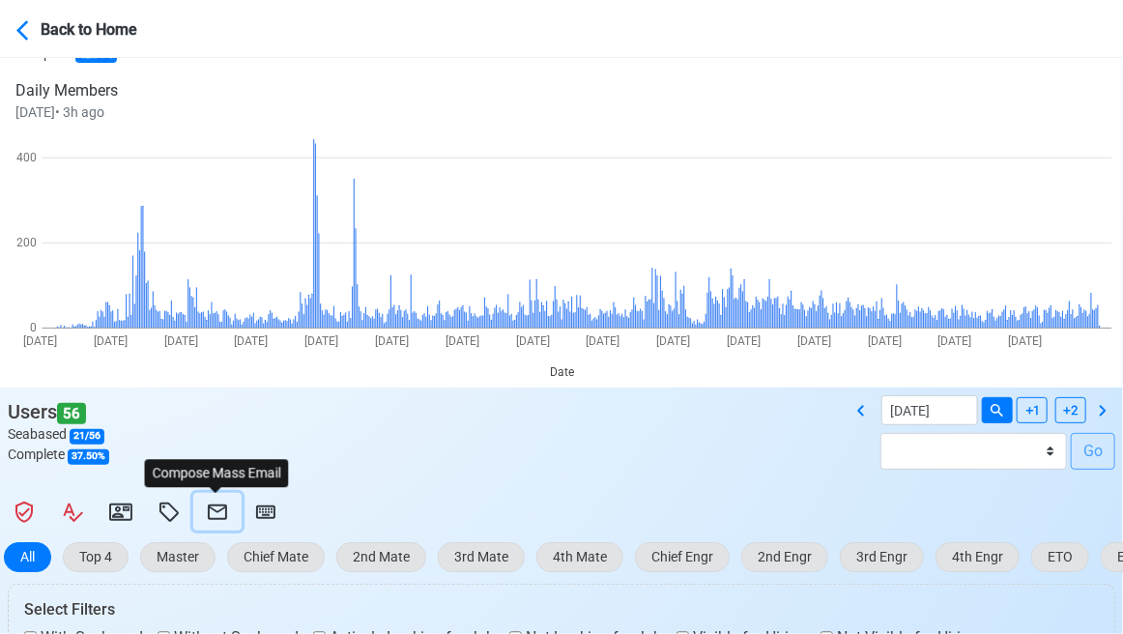
scroll to position [0, 0]
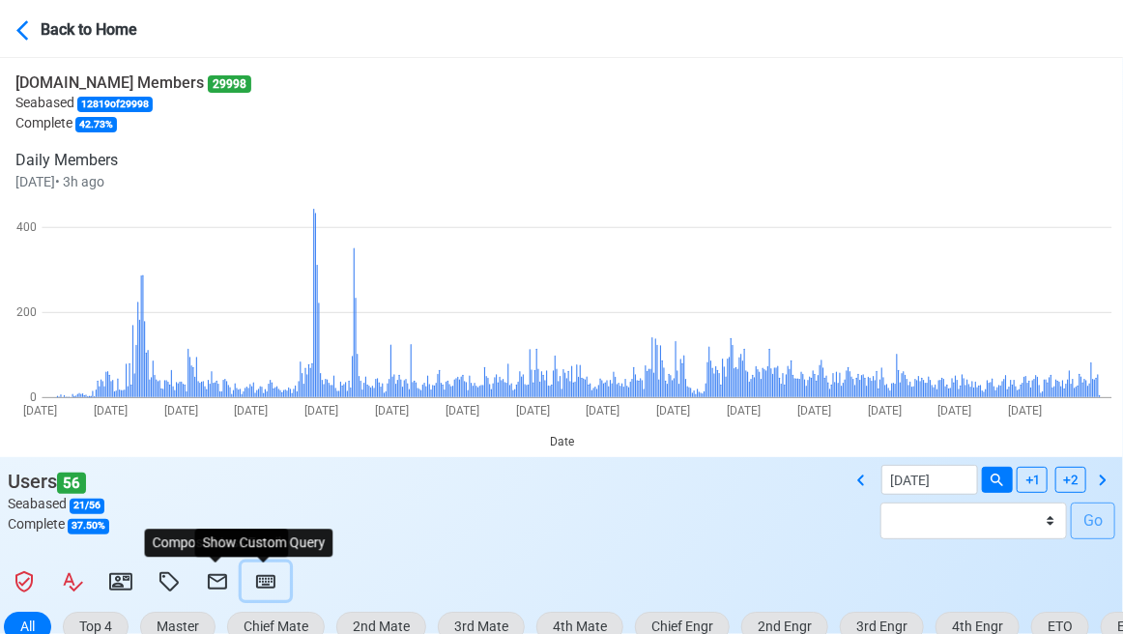
click at [266, 586] on icon at bounding box center [265, 582] width 19 height 14
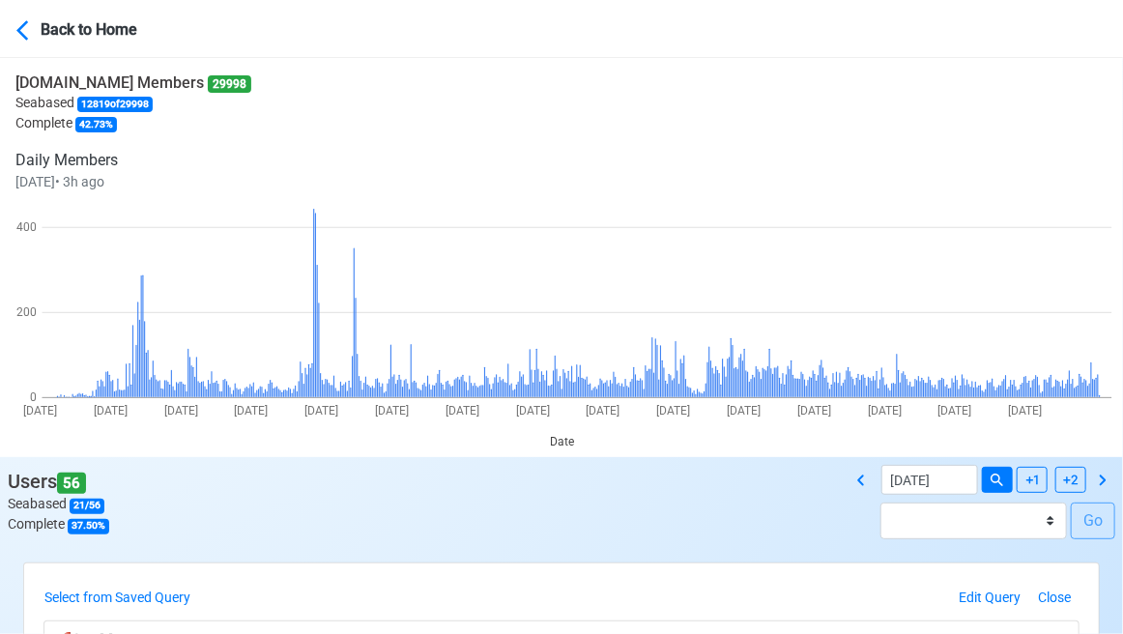
scroll to position [97, 0]
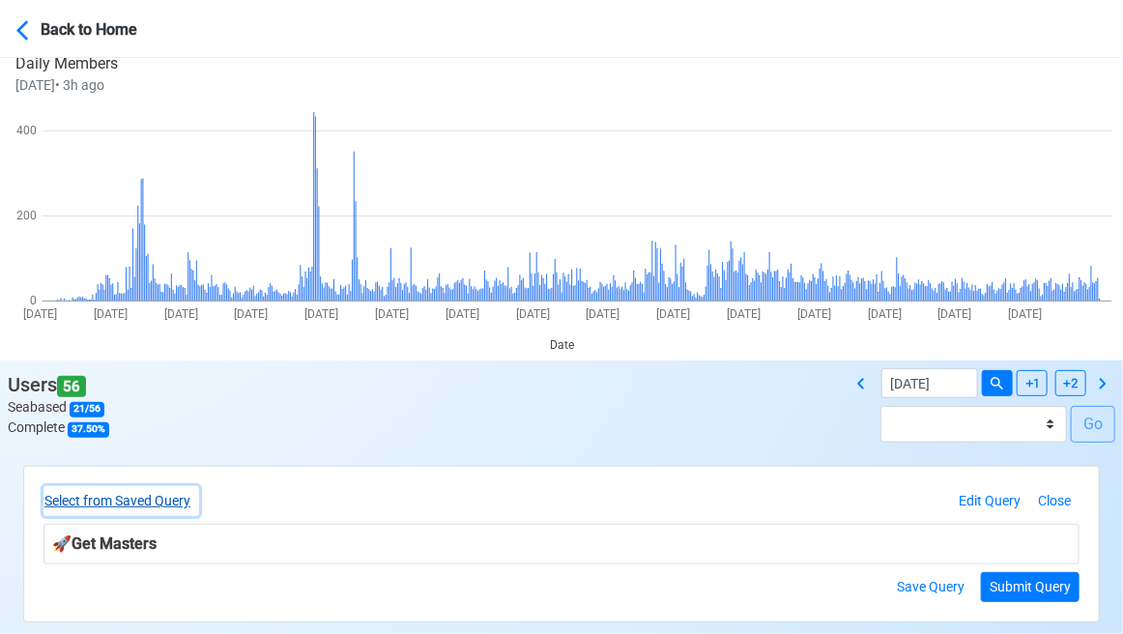
click at [170, 499] on button "Select from Saved Query" at bounding box center [122, 501] width 156 height 30
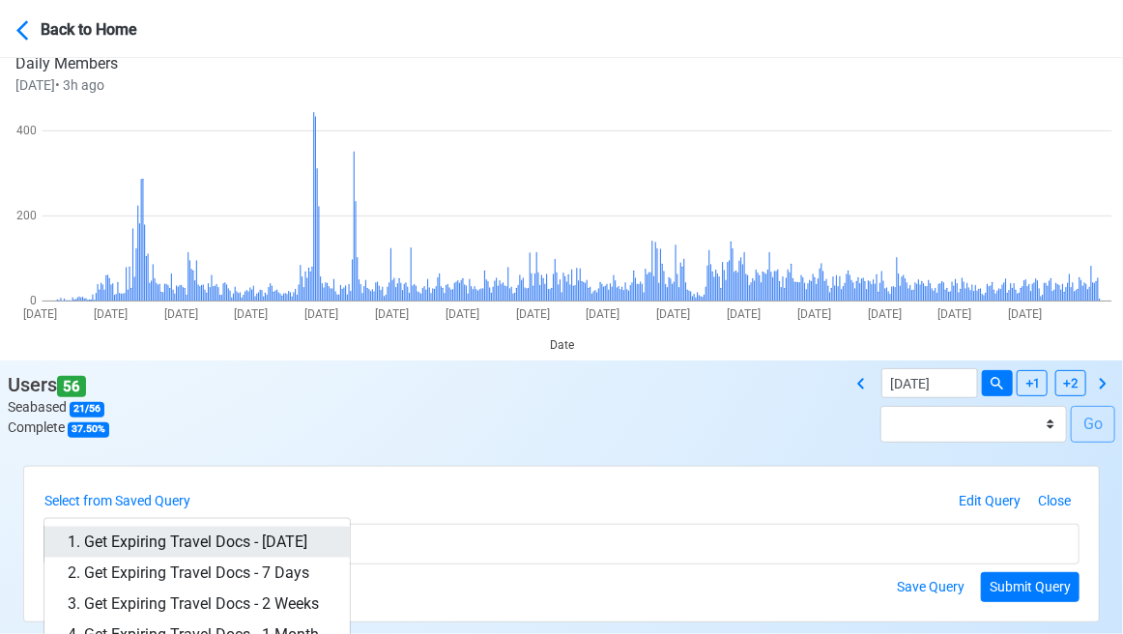
click at [250, 544] on link "1. Get Expiring Travel Docs - Today" at bounding box center [196, 542] width 305 height 31
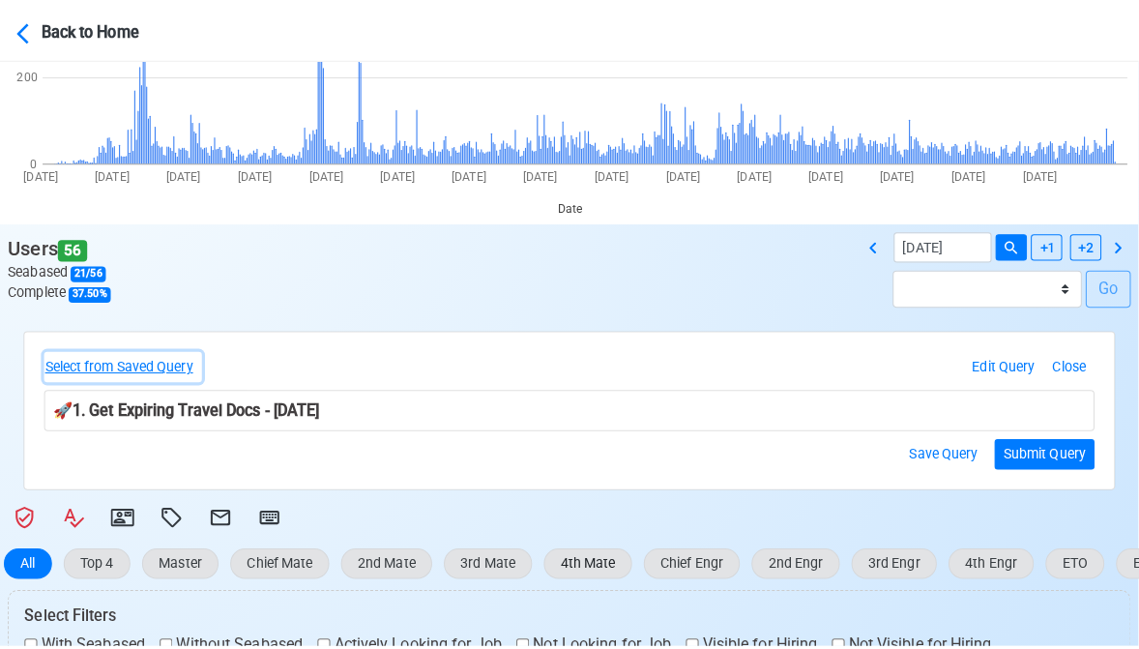
scroll to position [483, 0]
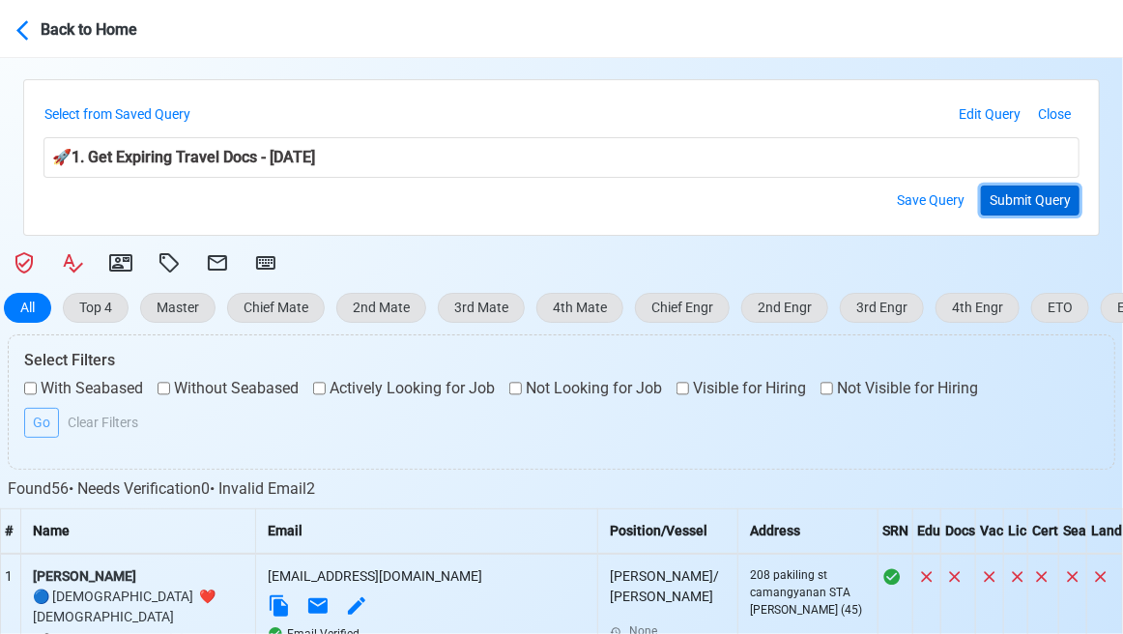
click at [1030, 195] on button "Submit Query" at bounding box center [1030, 201] width 99 height 30
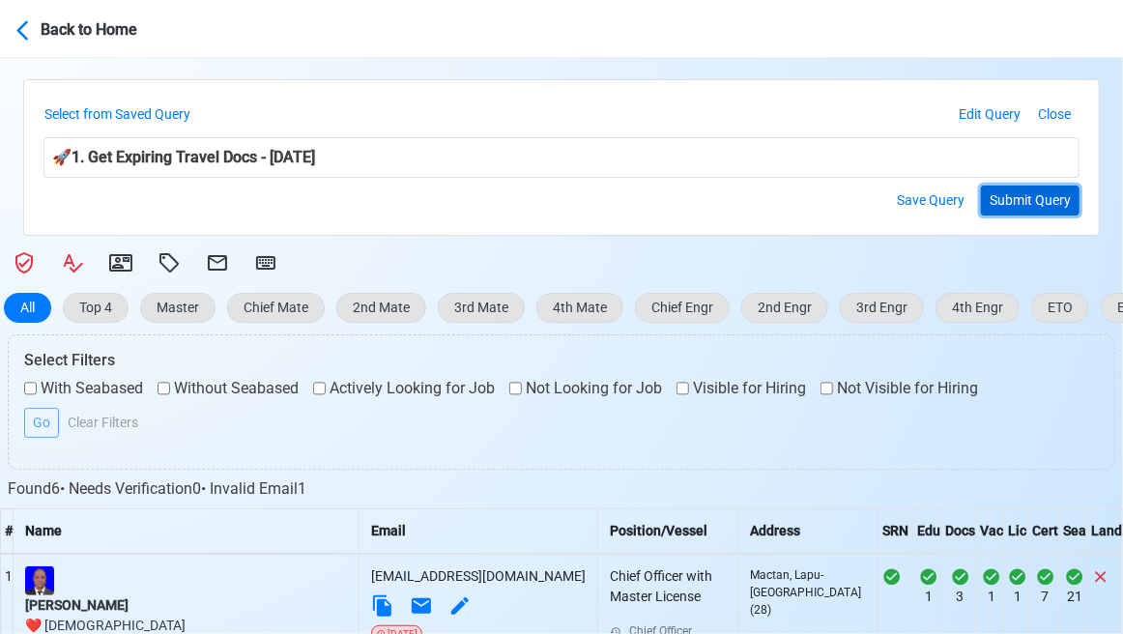
click at [1017, 198] on button "Submit Query" at bounding box center [1030, 201] width 99 height 30
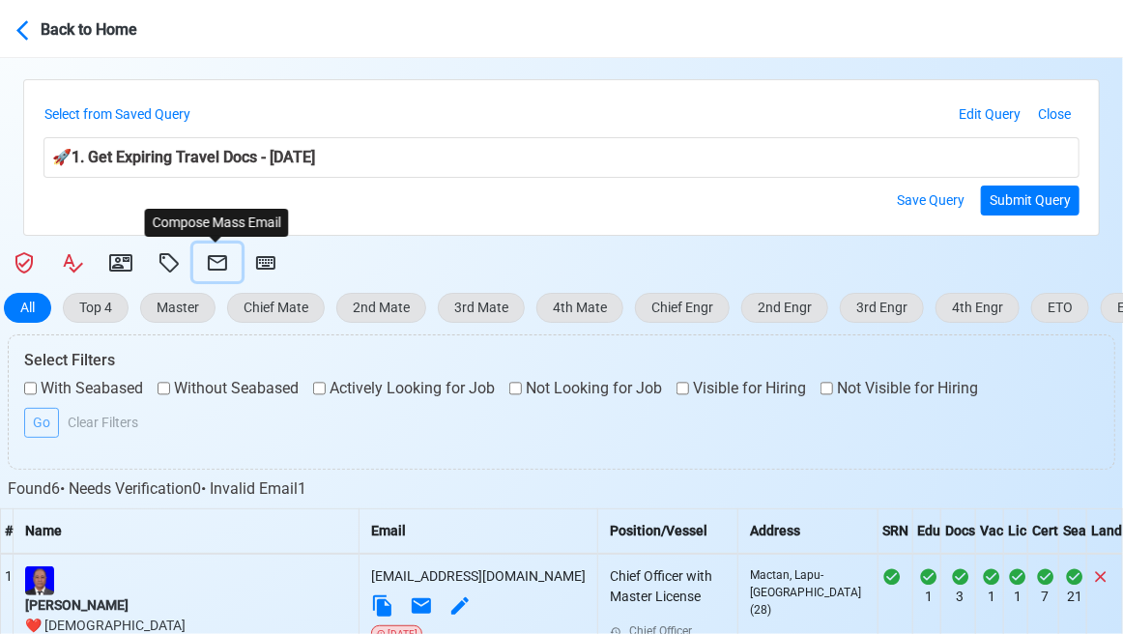
click at [219, 261] on icon at bounding box center [217, 262] width 19 height 15
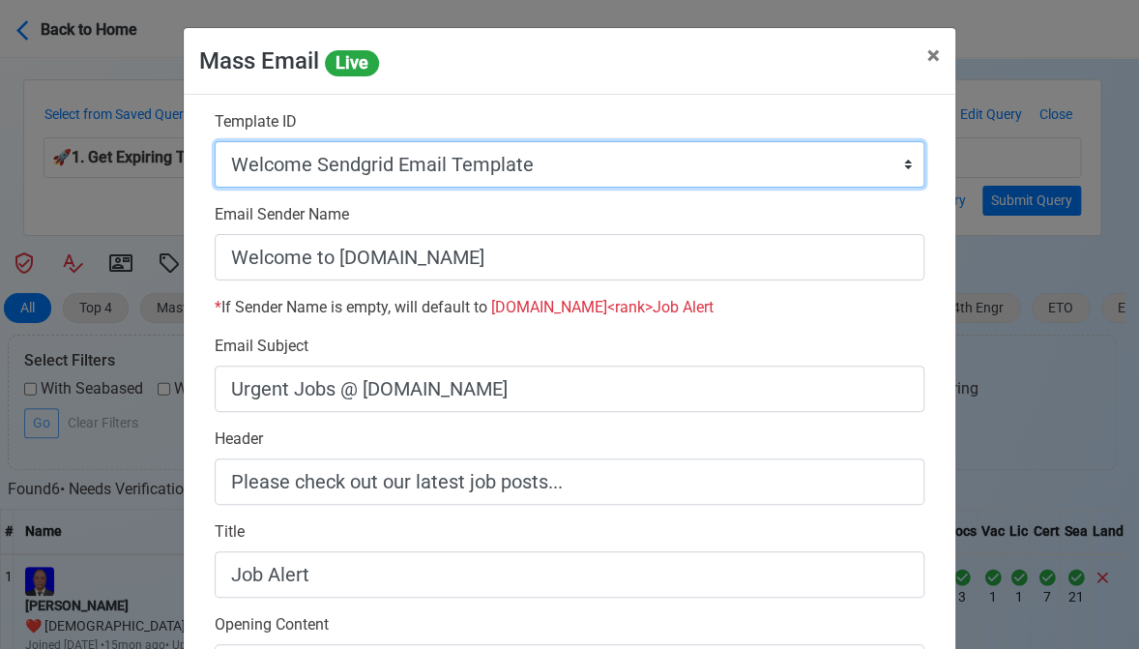
click at [571, 169] on select "Auto Position Job Email Template Incomplete CV Email Template ETO/ETR Job Email…" at bounding box center [570, 164] width 710 height 46
select select "d-3e71907ffd064a39999872a824aaf79a"
click at [215, 141] on select "Auto Position Job Email Template Incomplete CV Email Template ETO/ETR Job Email…" at bounding box center [570, 164] width 710 height 46
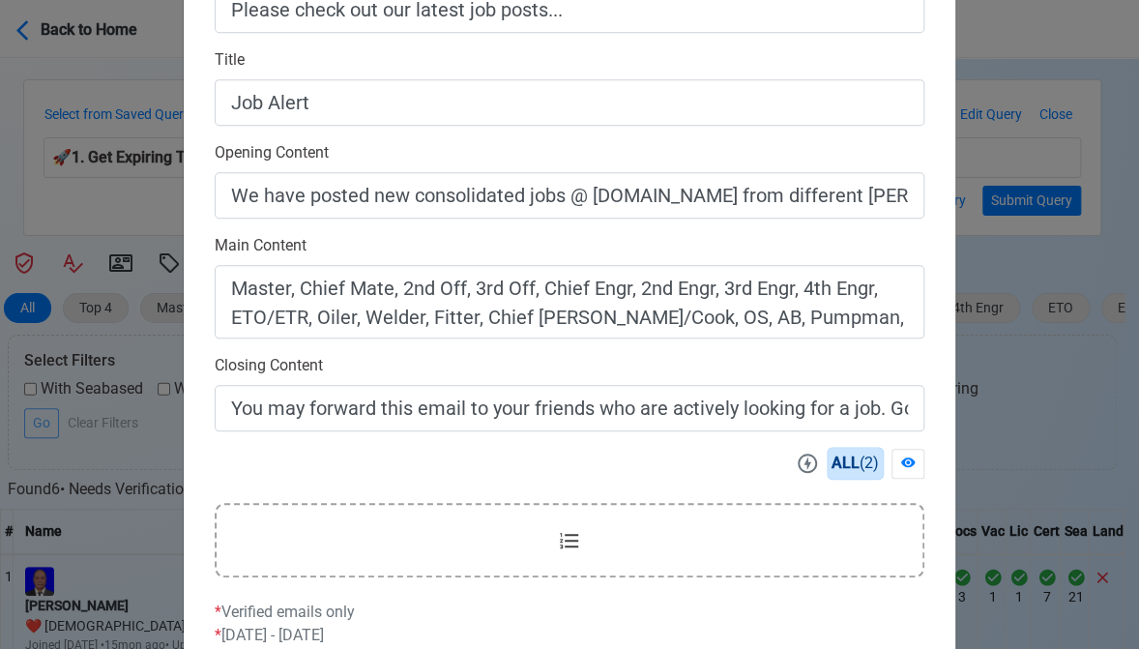
scroll to position [619, 0]
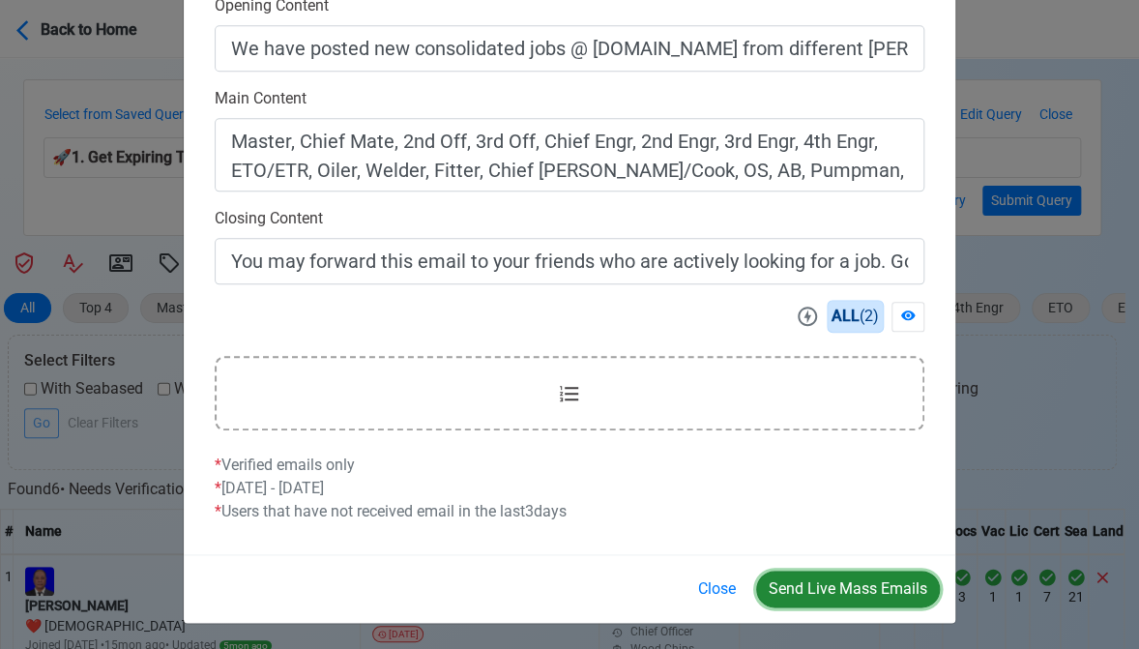
click at [856, 589] on button "Send Live Mass Emails" at bounding box center [848, 588] width 184 height 37
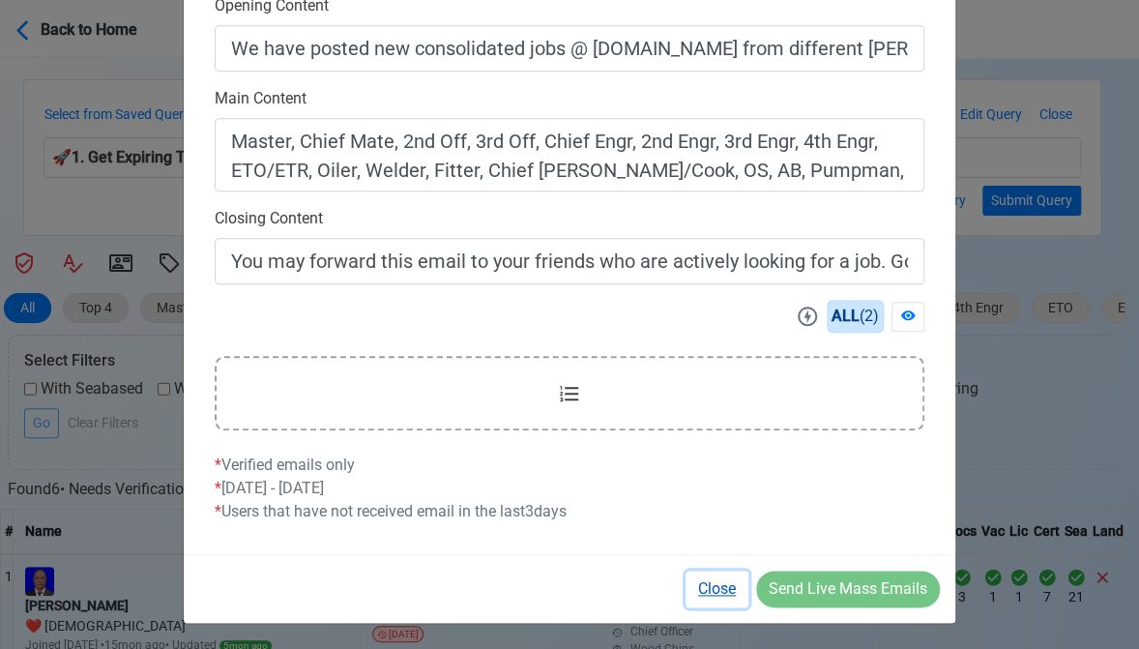
click at [723, 589] on button "Close" at bounding box center [716, 588] width 63 height 37
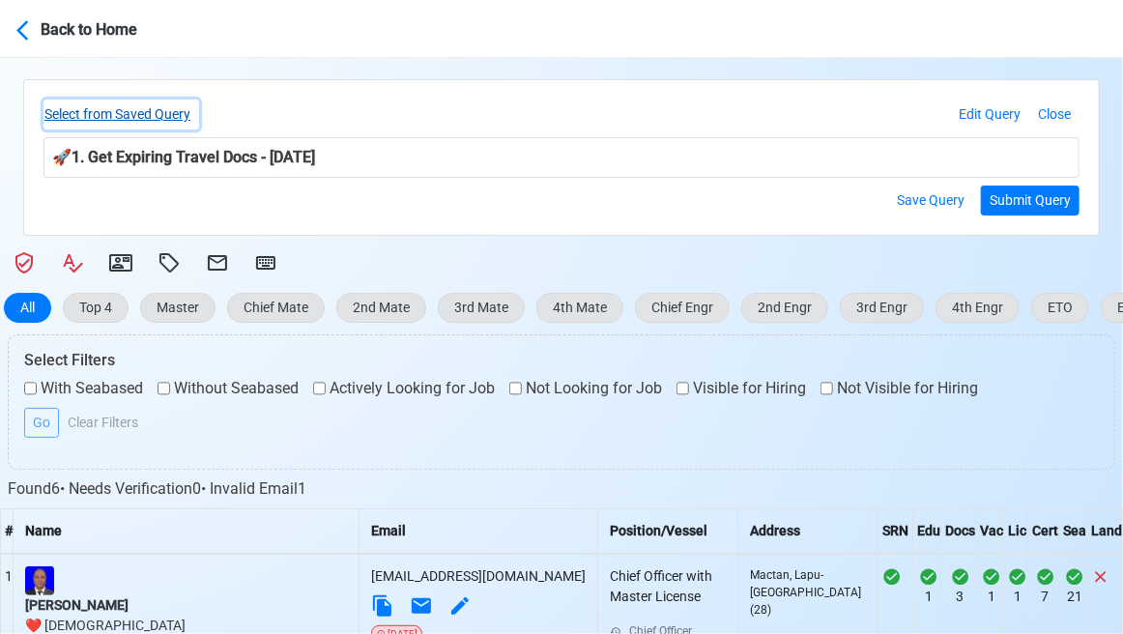
click at [170, 111] on button "Select from Saved Query" at bounding box center [122, 115] width 156 height 30
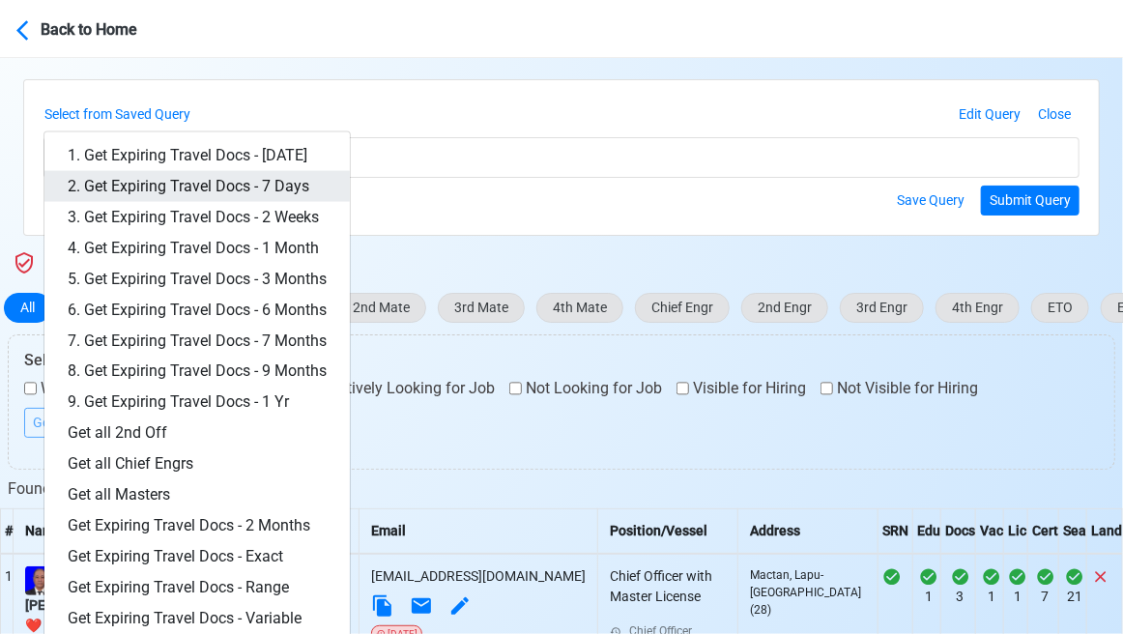
click at [236, 183] on link "2. Get Expiring Travel Docs - 7 Days" at bounding box center [196, 186] width 305 height 31
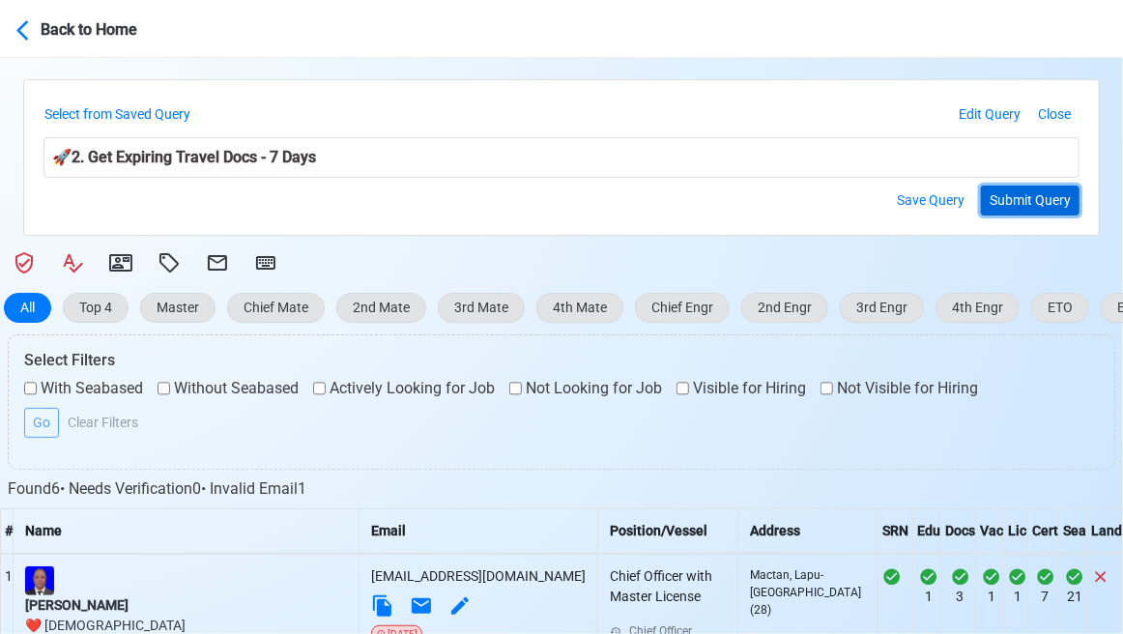
click at [1015, 200] on button "Submit Query" at bounding box center [1030, 201] width 99 height 30
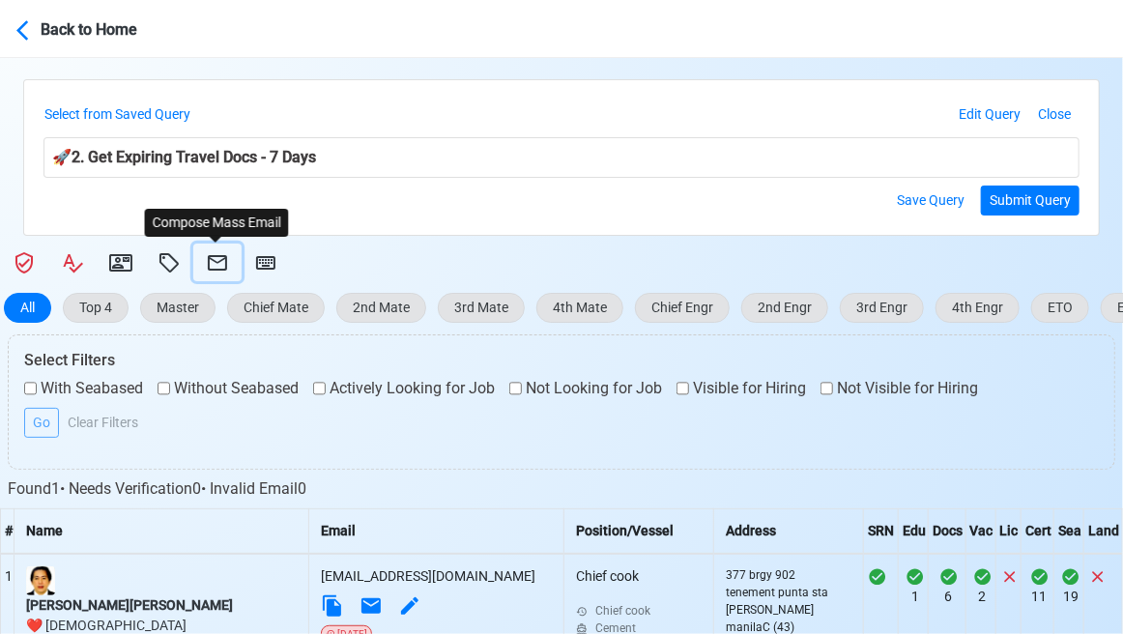
click at [213, 264] on icon at bounding box center [217, 262] width 23 height 23
select select "d-3e71907ffd064a39999872a824aaf79a"
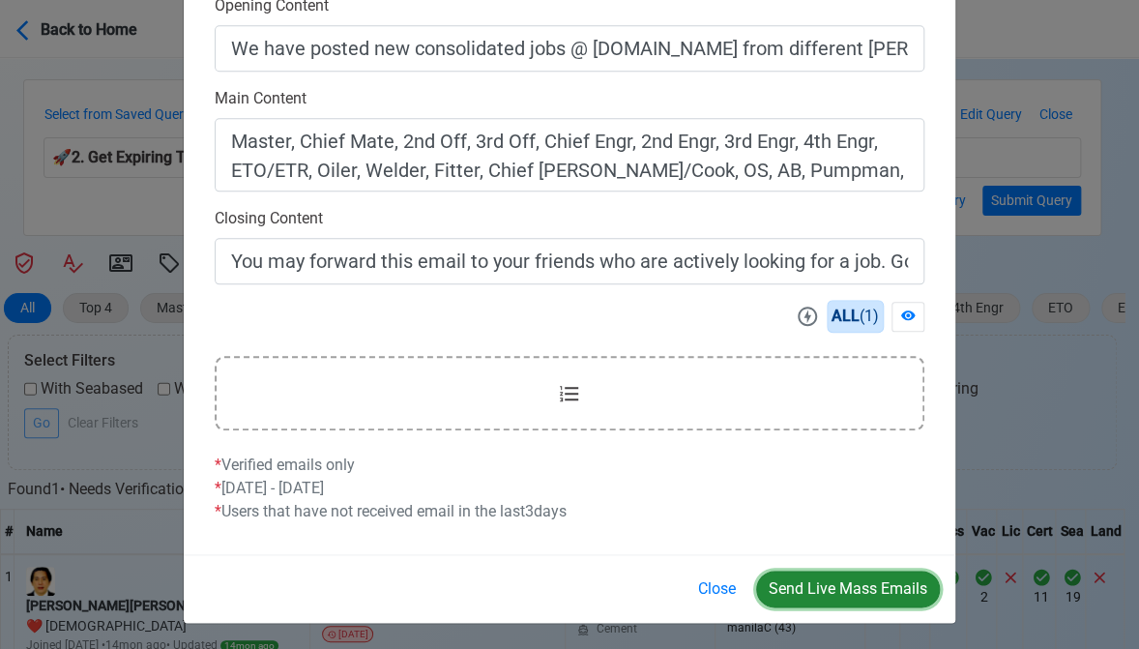
click at [861, 586] on button "Send Live Mass Emails" at bounding box center [848, 588] width 184 height 37
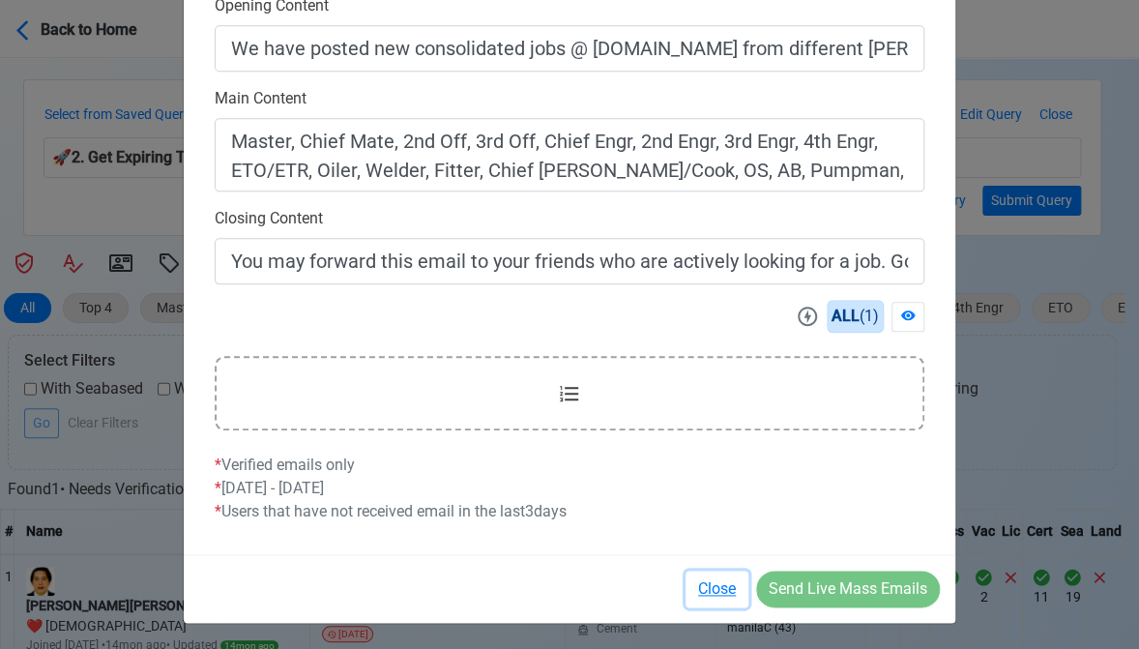
click at [720, 586] on button "Close" at bounding box center [716, 588] width 63 height 37
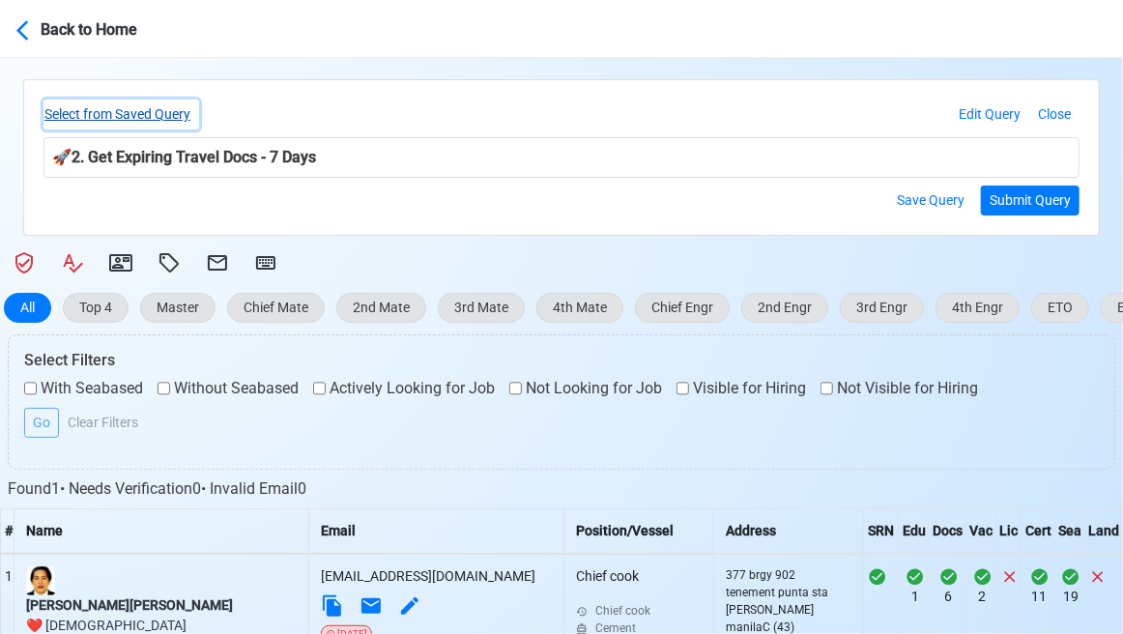
click at [180, 111] on button "Select from Saved Query" at bounding box center [122, 115] width 156 height 30
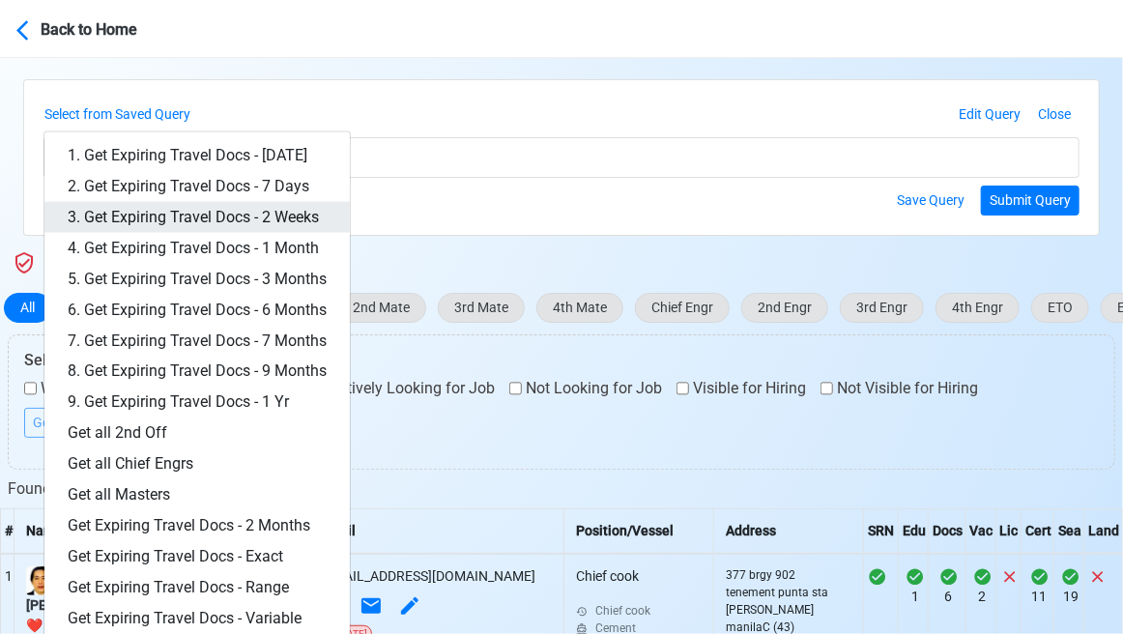
click at [263, 216] on link "3. Get Expiring Travel Docs - 2 Weeks" at bounding box center [196, 217] width 305 height 31
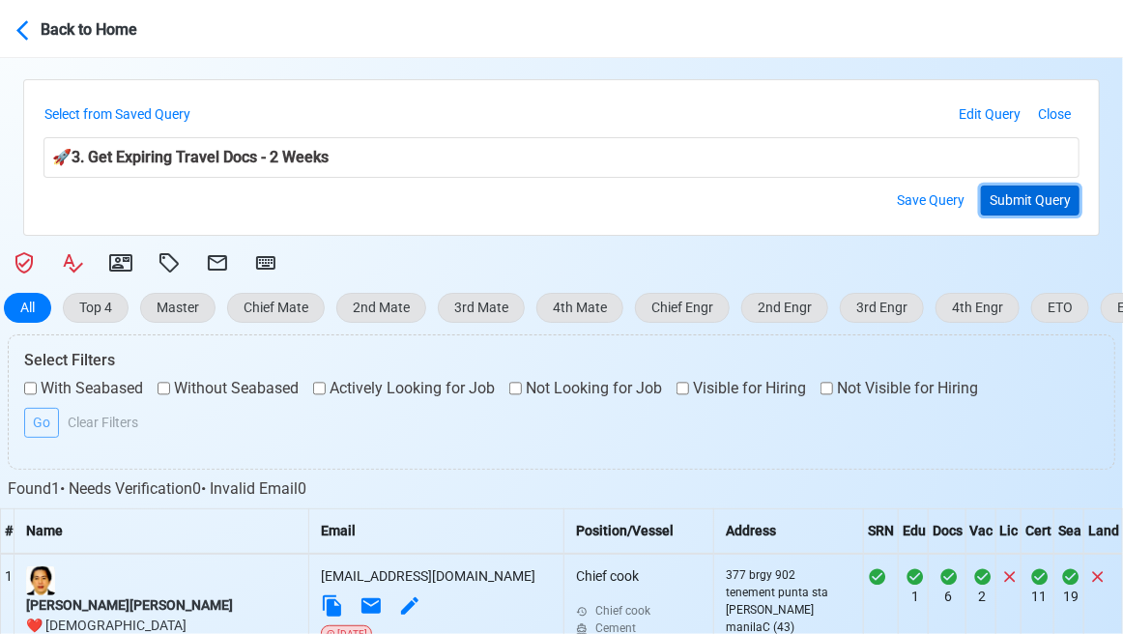
click at [1025, 203] on button "Submit Query" at bounding box center [1030, 201] width 99 height 30
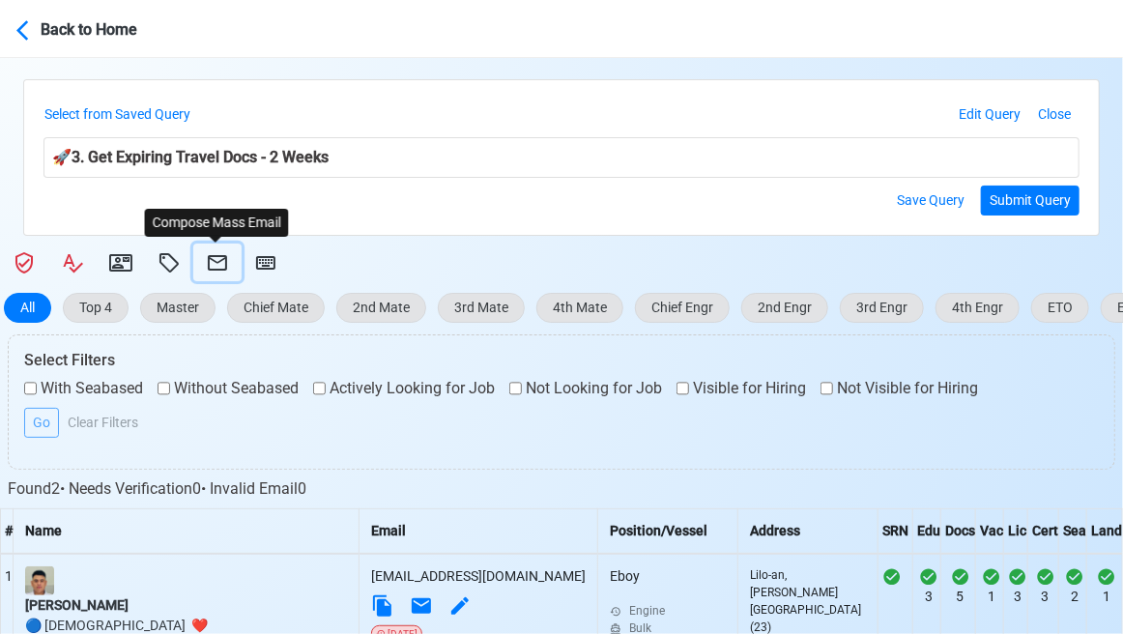
click at [216, 263] on icon at bounding box center [217, 262] width 19 height 15
select select "d-3e71907ffd064a39999872a824aaf79a"
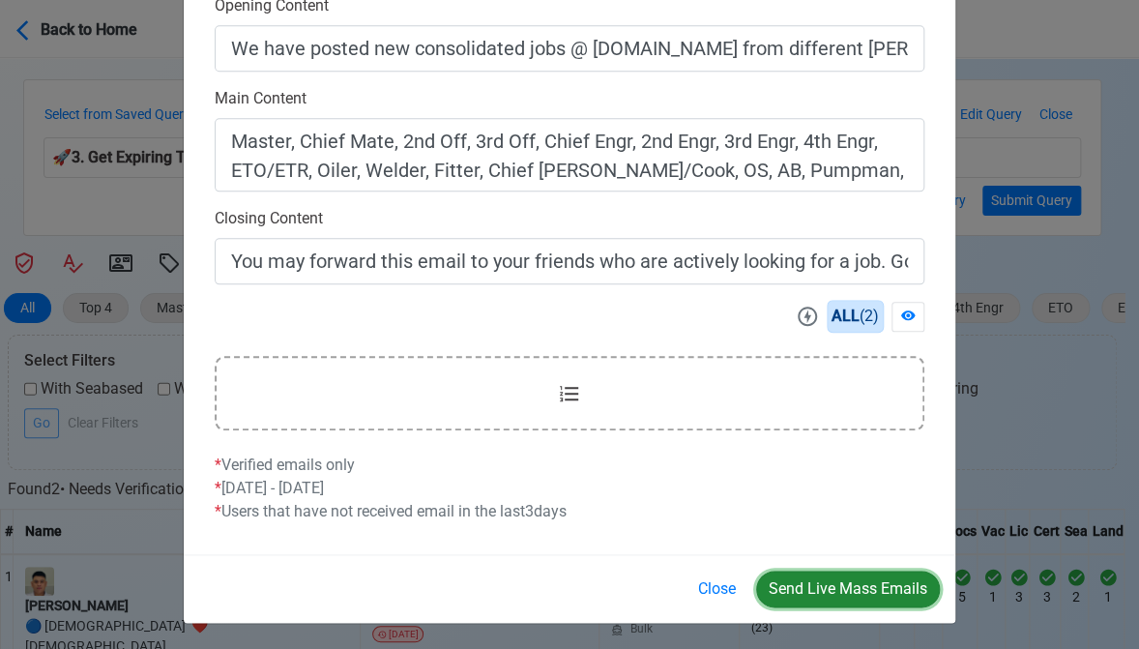
click at [840, 590] on button "Send Live Mass Emails" at bounding box center [848, 588] width 184 height 37
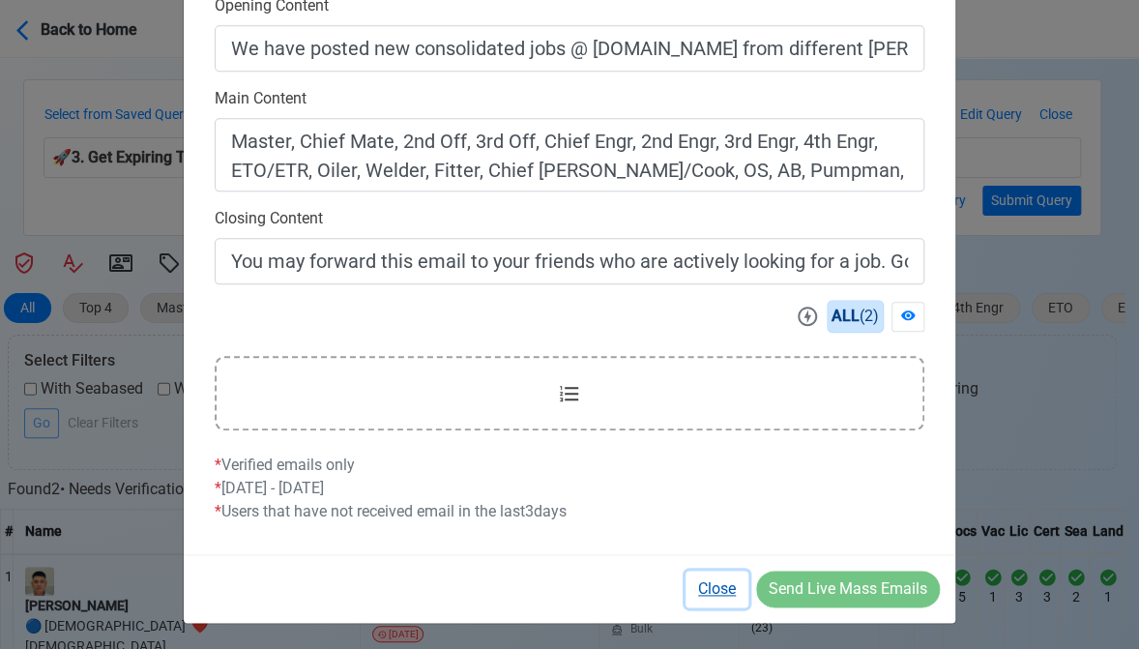
click at [711, 589] on button "Close" at bounding box center [716, 588] width 63 height 37
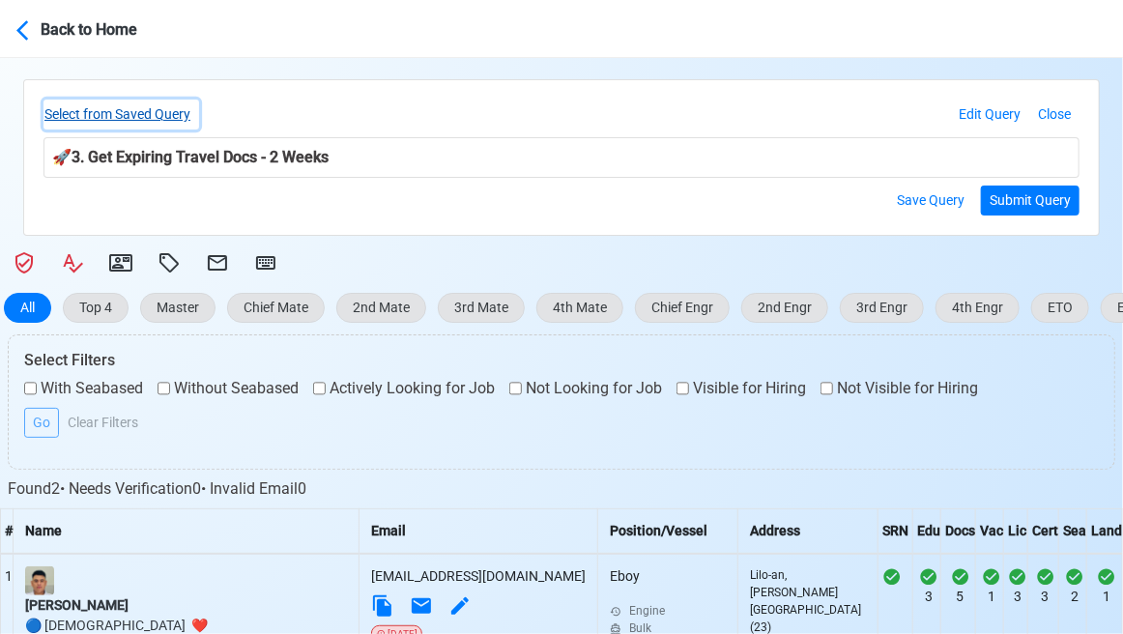
click at [141, 113] on button "Select from Saved Query" at bounding box center [122, 115] width 156 height 30
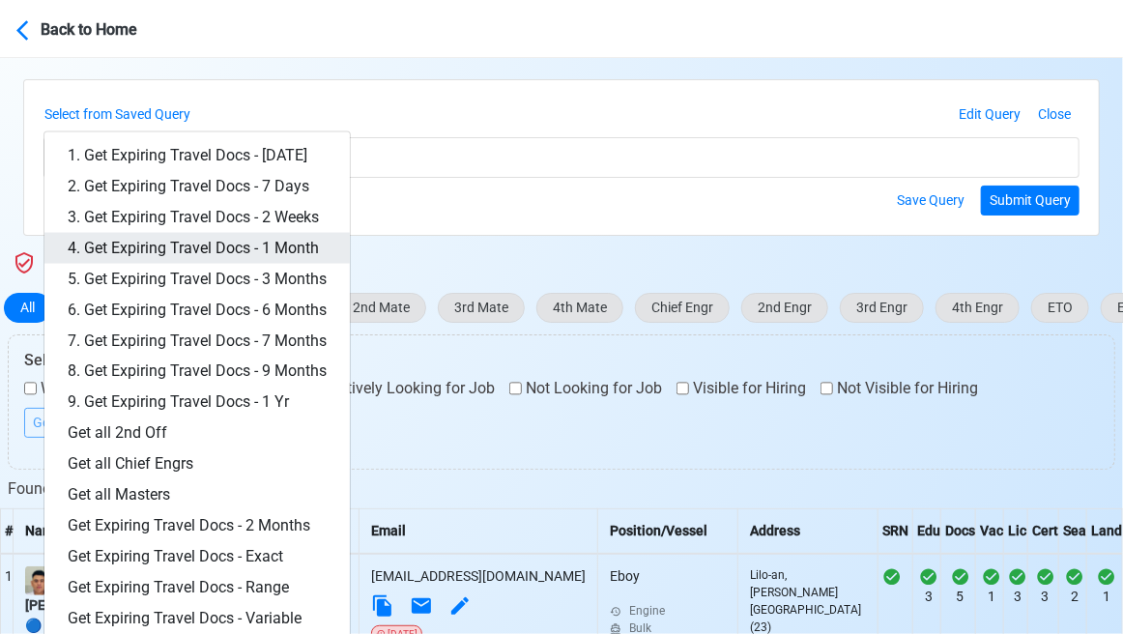
click at [266, 245] on link "4. Get Expiring Travel Docs - 1 Month" at bounding box center [196, 248] width 305 height 31
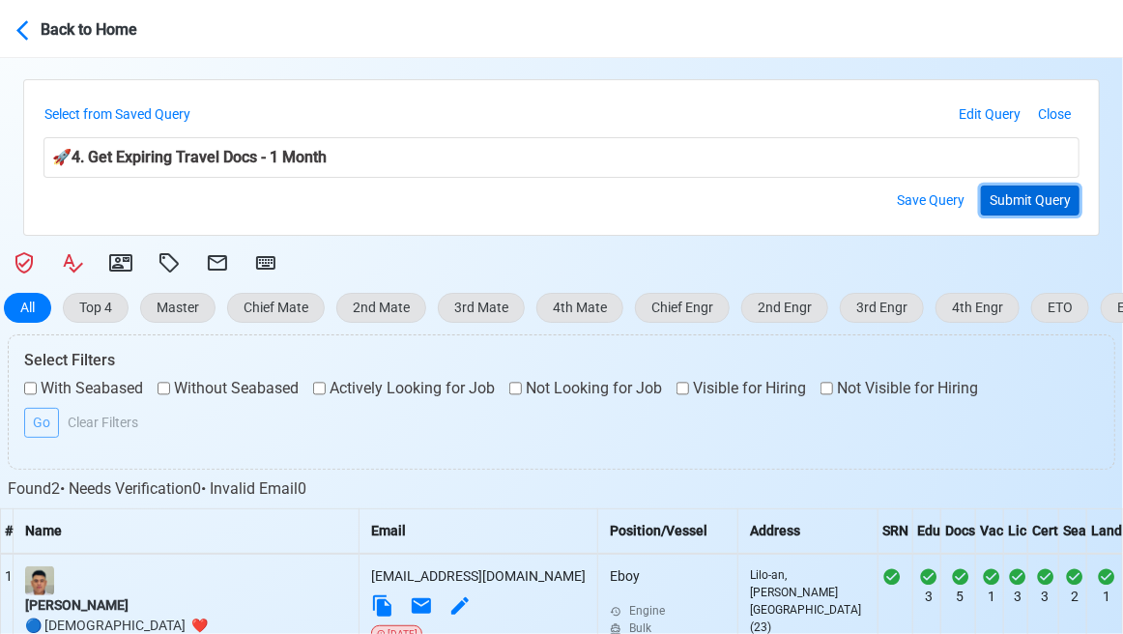
click at [1029, 193] on button "Submit Query" at bounding box center [1030, 201] width 99 height 30
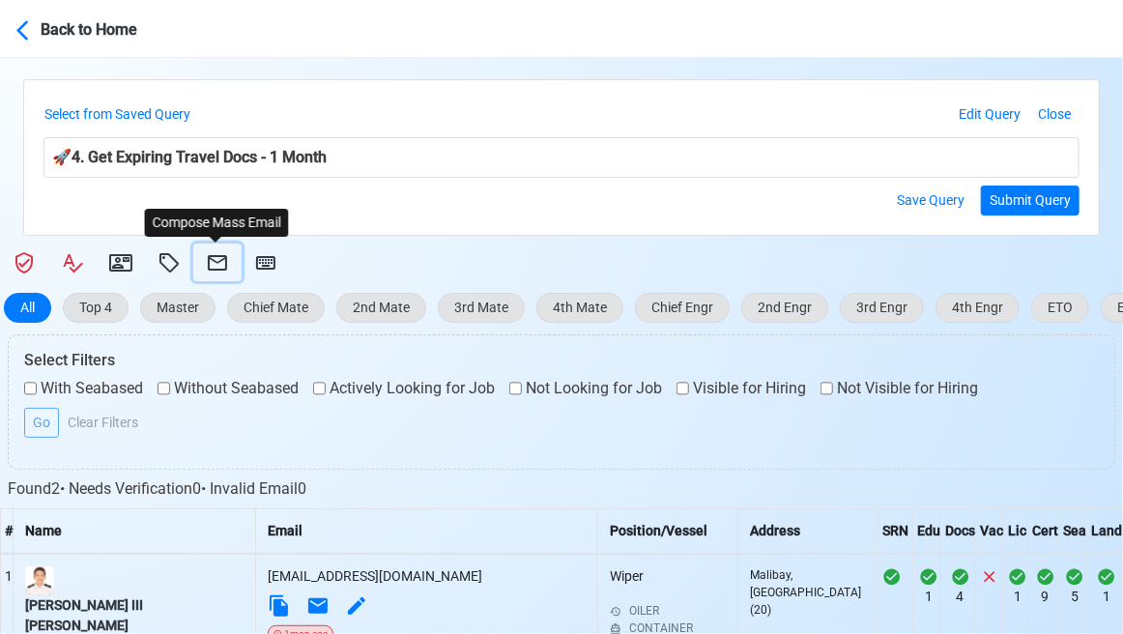
click at [216, 258] on icon at bounding box center [217, 262] width 23 height 23
select select "d-3e71907ffd064a39999872a824aaf79a"
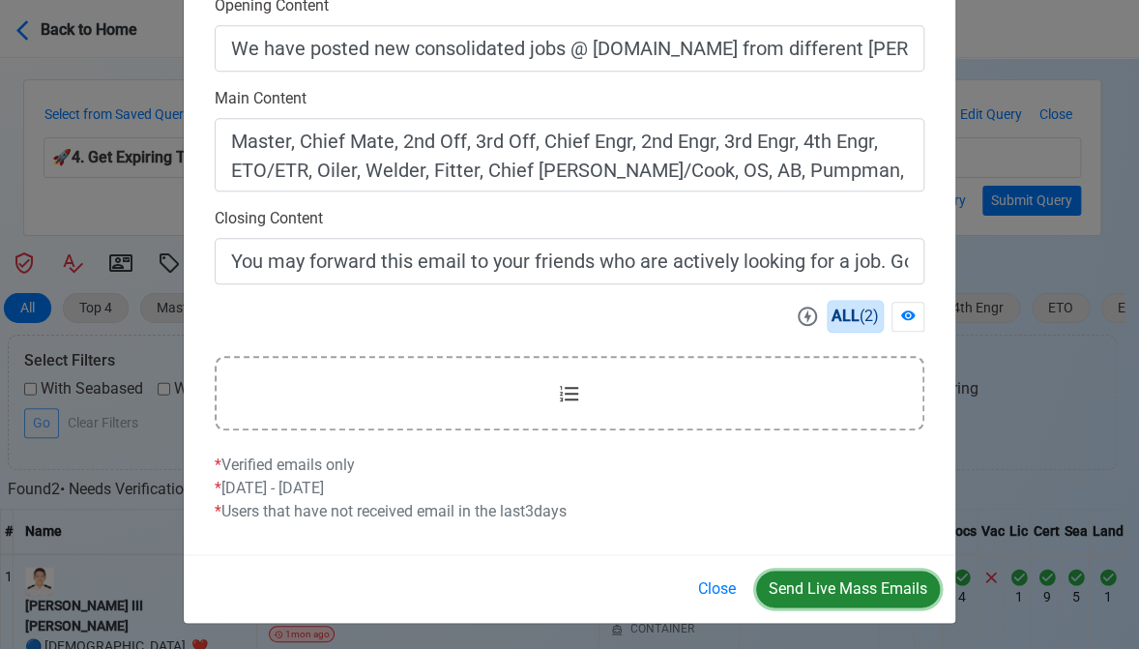
click at [848, 583] on button "Send Live Mass Emails" at bounding box center [848, 588] width 184 height 37
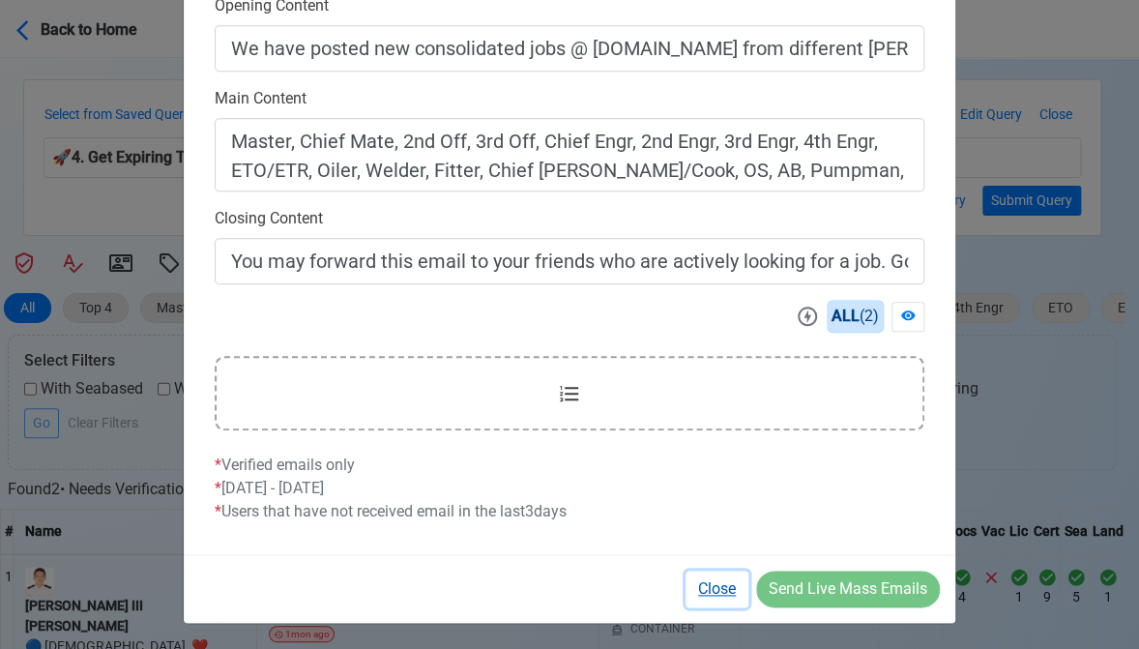
click at [723, 587] on button "Close" at bounding box center [716, 588] width 63 height 37
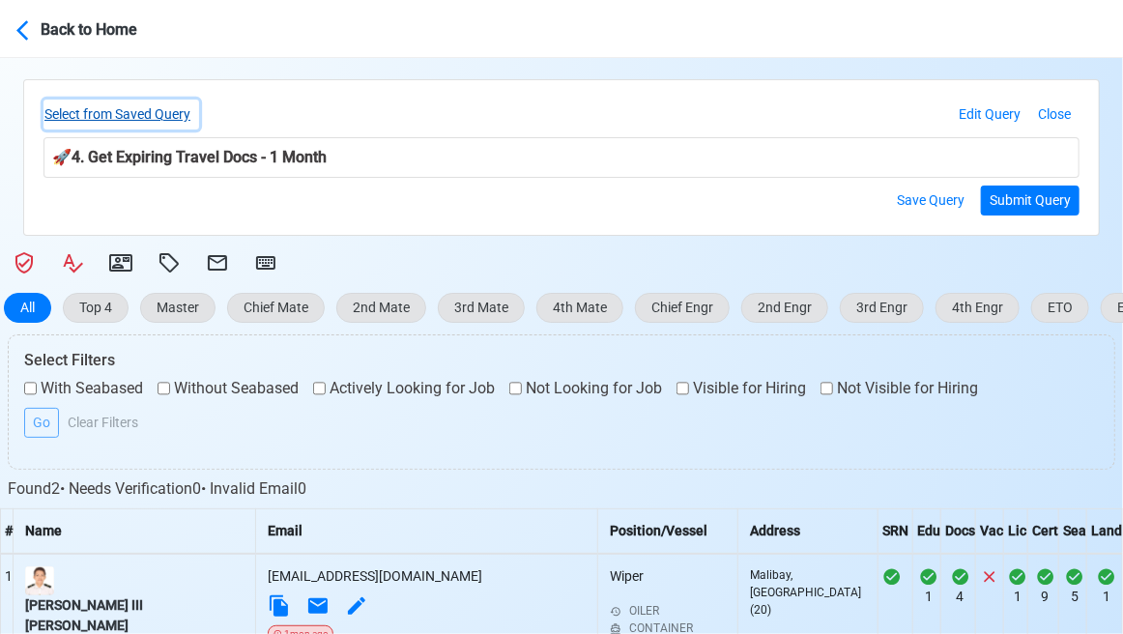
click at [185, 121] on button "Select from Saved Query" at bounding box center [122, 115] width 156 height 30
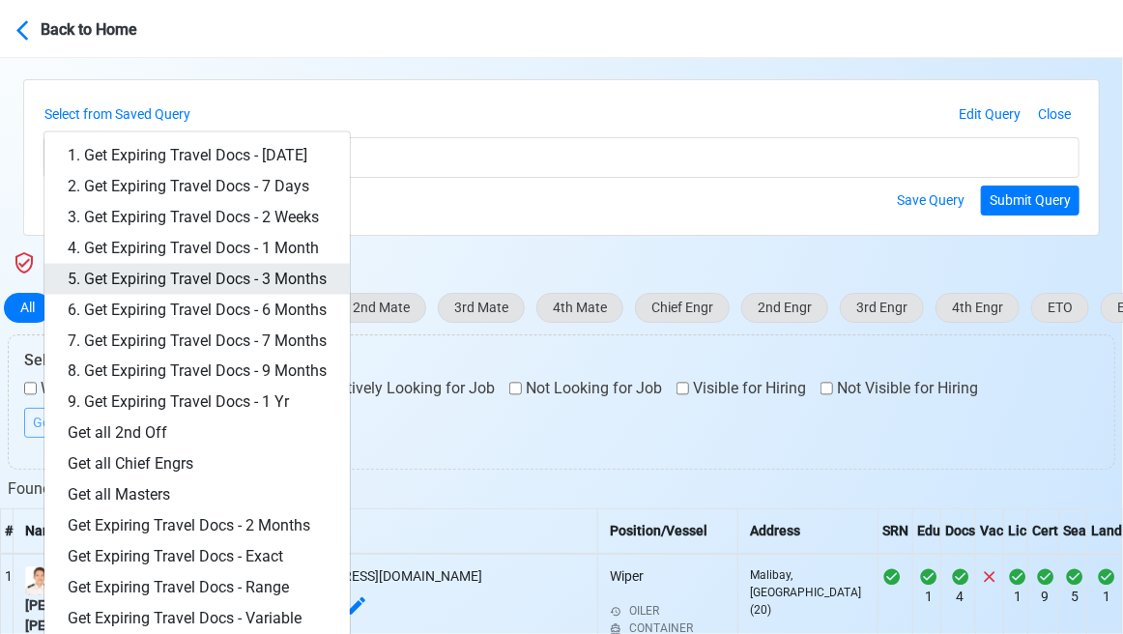
click at [271, 281] on link "5. Get Expiring Travel Docs - 3 Months" at bounding box center [196, 279] width 305 height 31
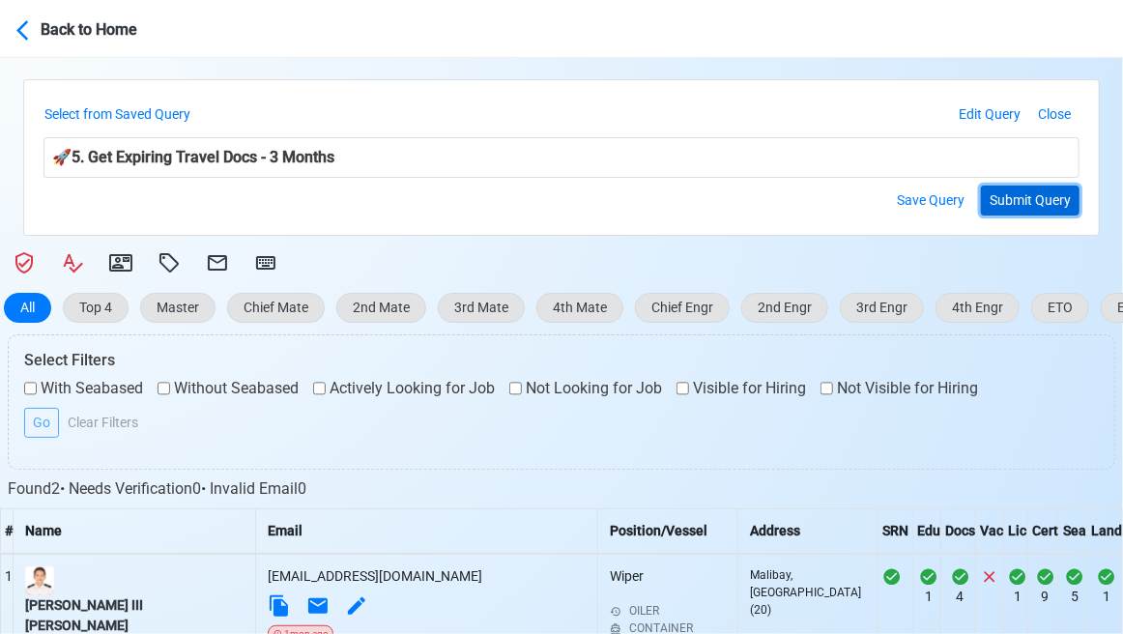
click at [1036, 203] on button "Submit Query" at bounding box center [1030, 201] width 99 height 30
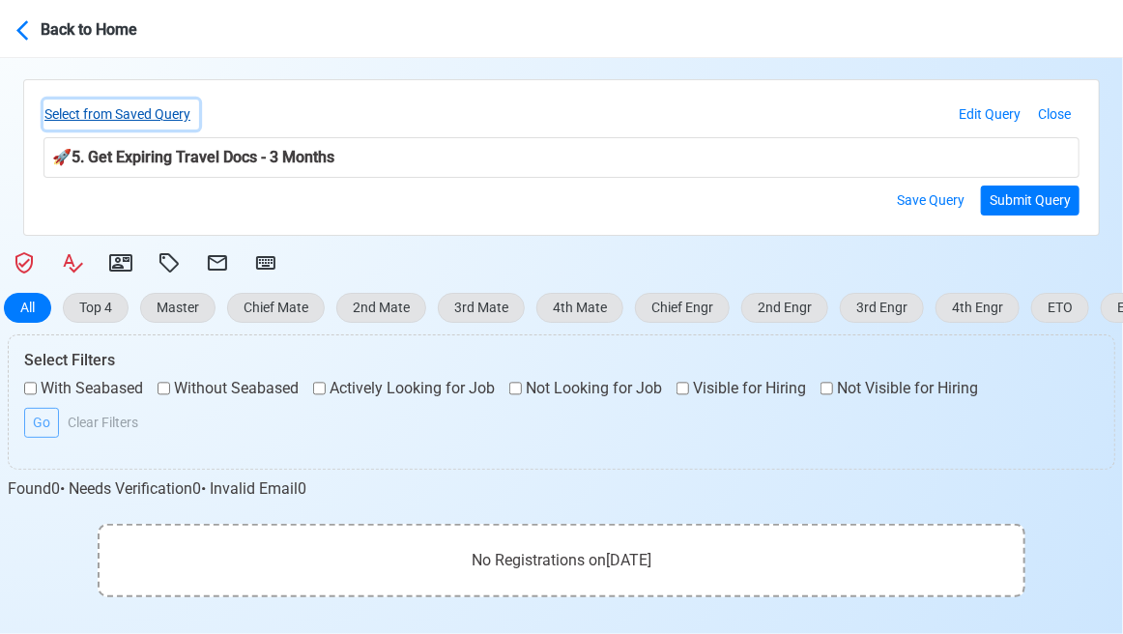
click at [174, 115] on button "Select from Saved Query" at bounding box center [122, 115] width 156 height 30
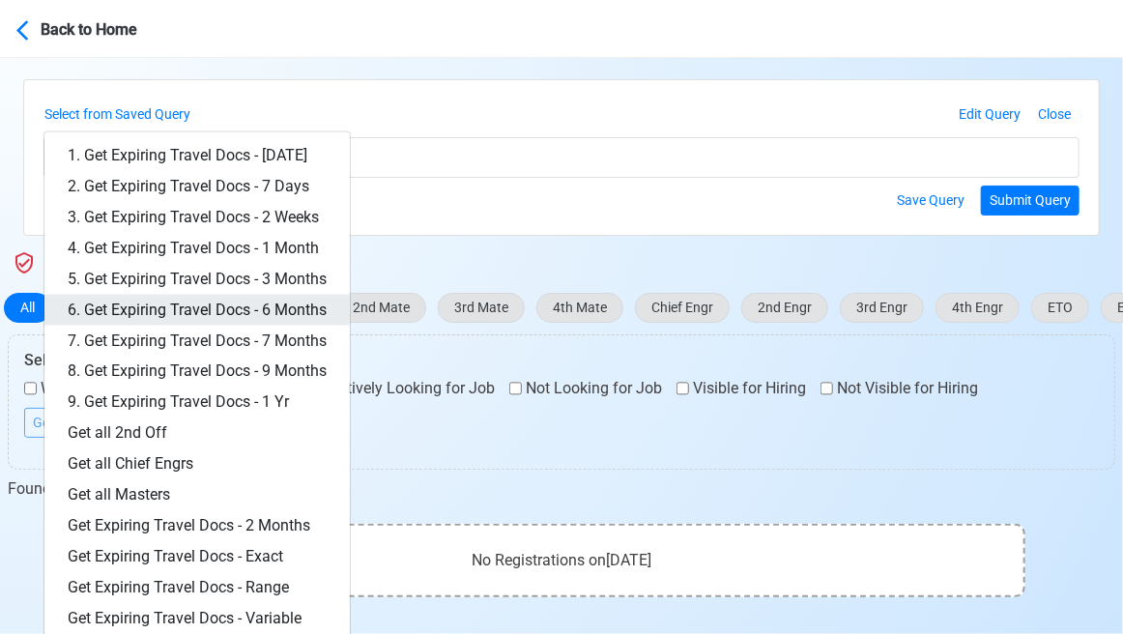
click at [272, 307] on link "6. Get Expiring Travel Docs - 6 Months" at bounding box center [196, 310] width 305 height 31
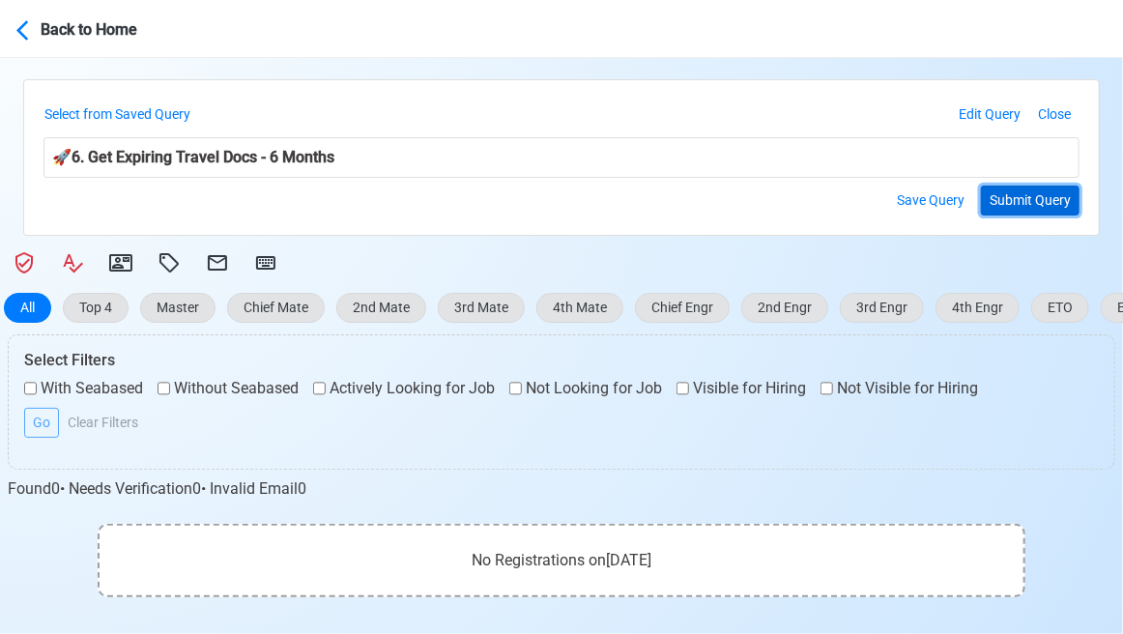
click at [1025, 192] on button "Submit Query" at bounding box center [1030, 201] width 99 height 30
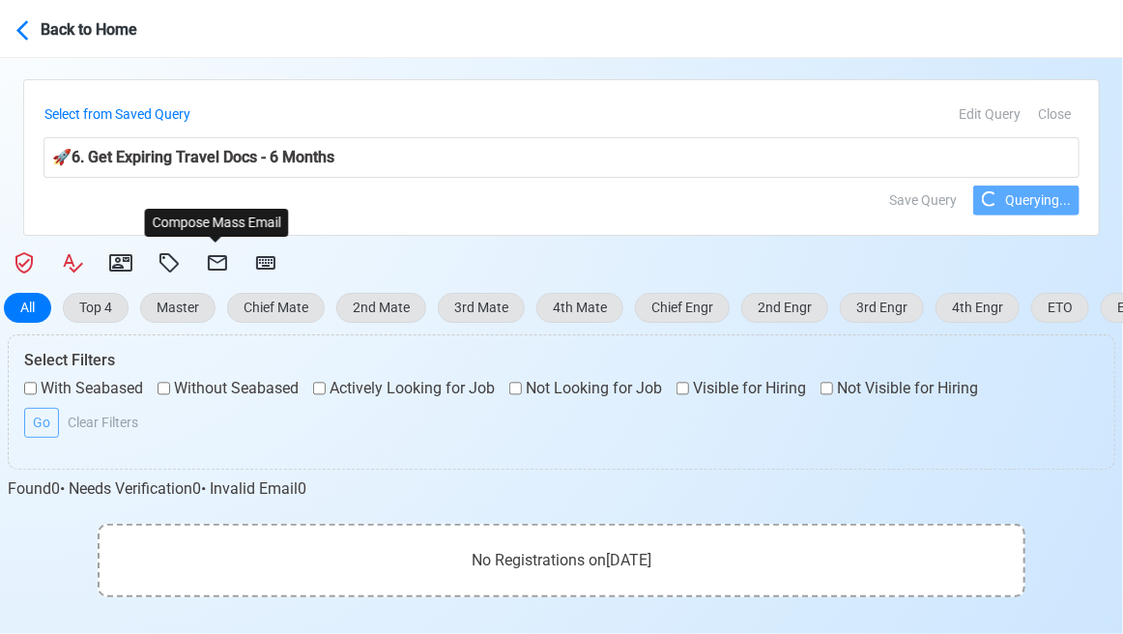
select select "100"
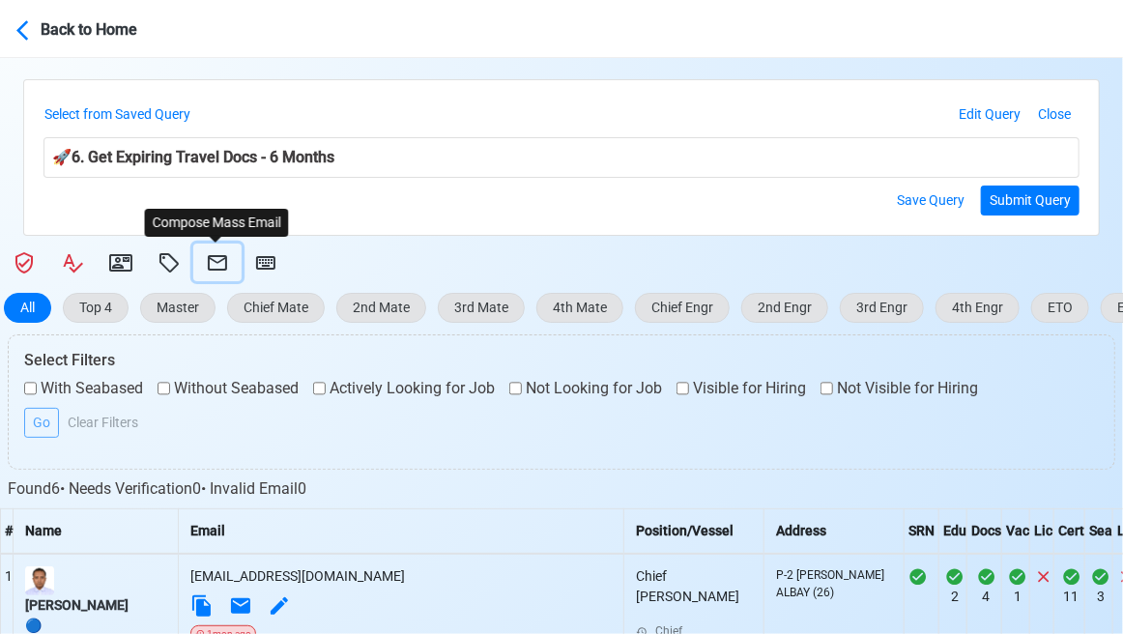
click at [217, 263] on icon at bounding box center [217, 262] width 19 height 15
select select "d-3e71907ffd064a39999872a824aaf79a"
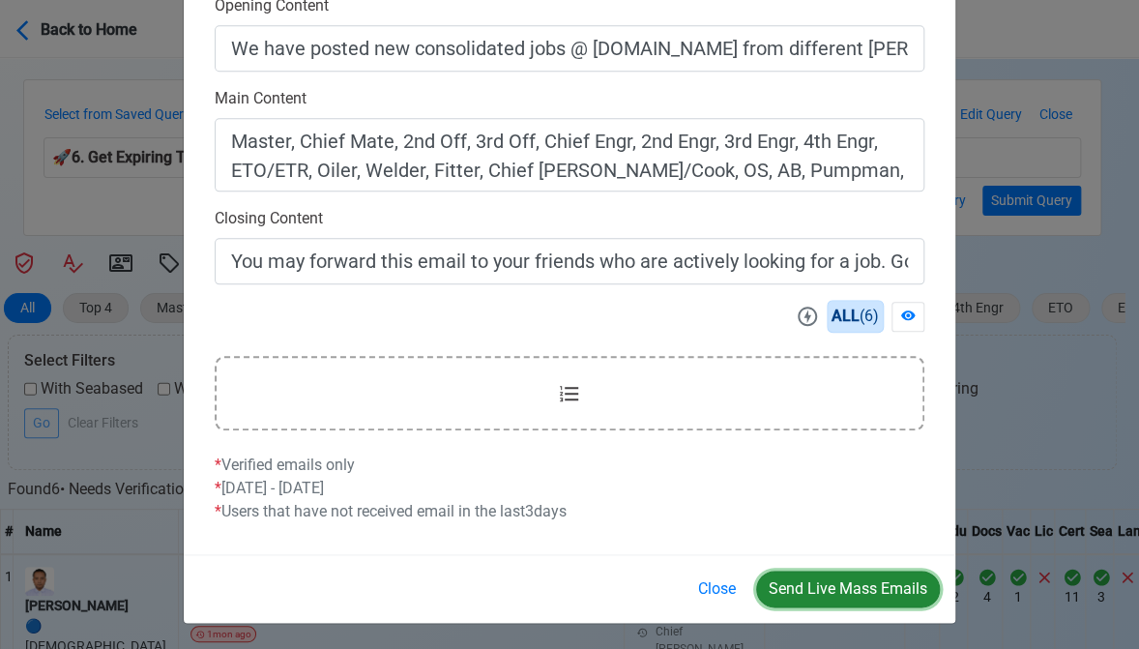
click at [861, 588] on button "Send Live Mass Emails" at bounding box center [848, 588] width 184 height 37
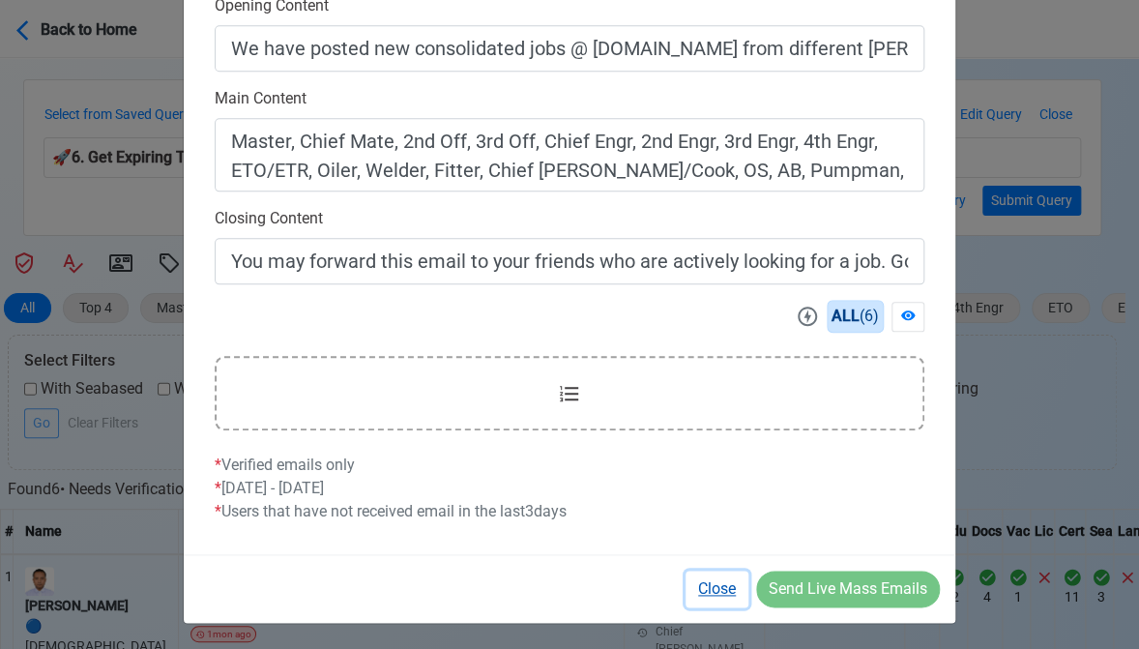
click at [704, 583] on button "Close" at bounding box center [716, 588] width 63 height 37
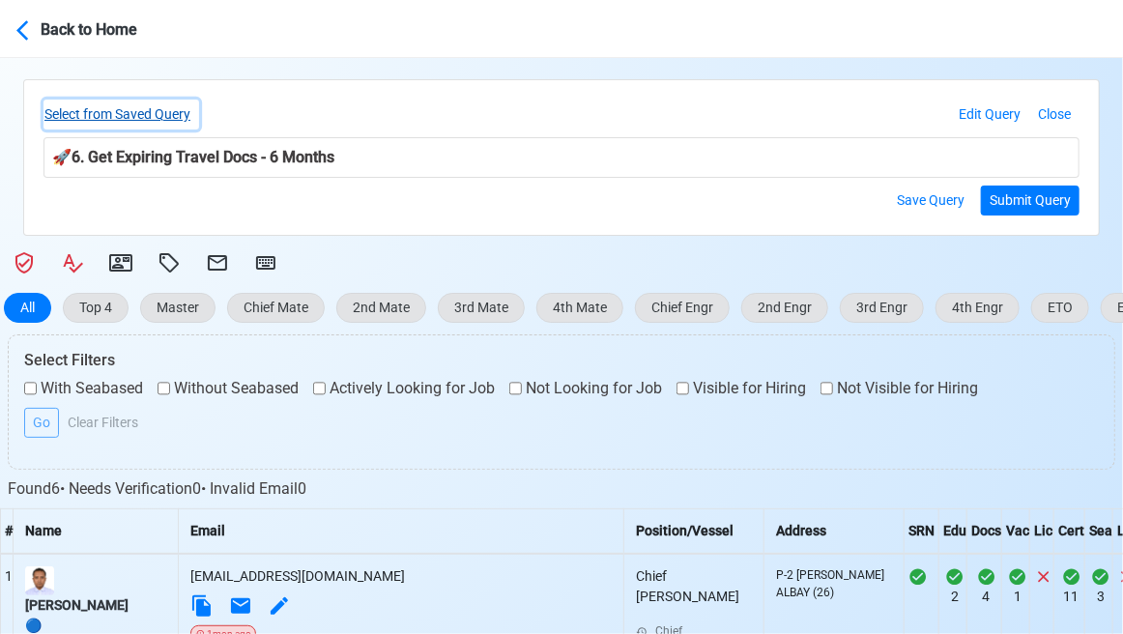
click at [174, 106] on button "Select from Saved Query" at bounding box center [122, 115] width 156 height 30
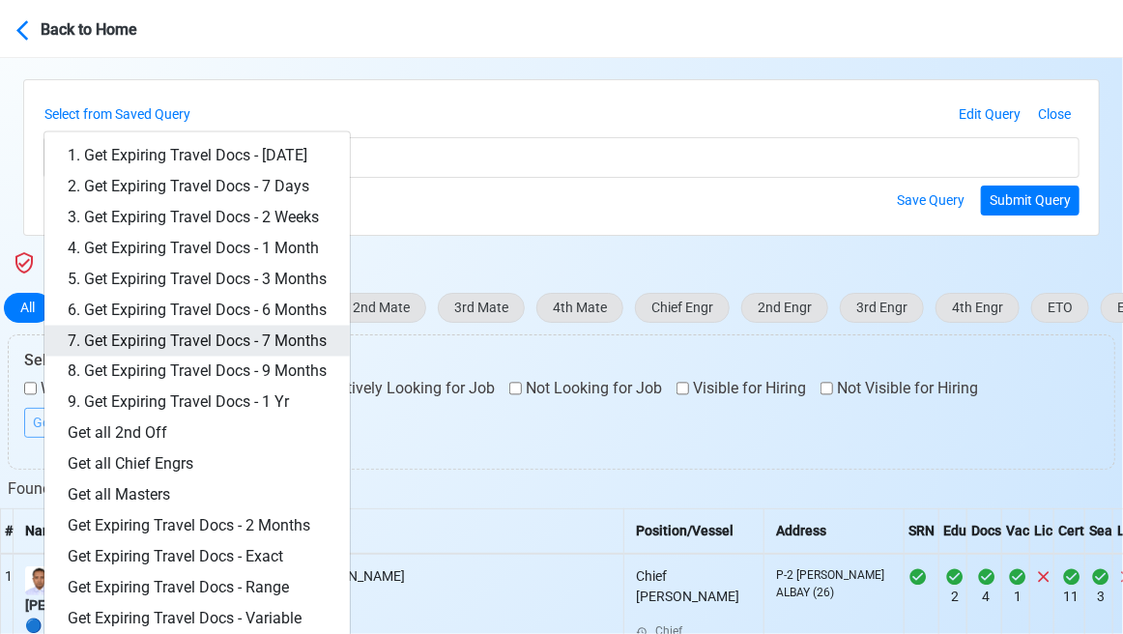
click at [290, 329] on link "7. Get Expiring Travel Docs - 7 Months" at bounding box center [196, 341] width 305 height 31
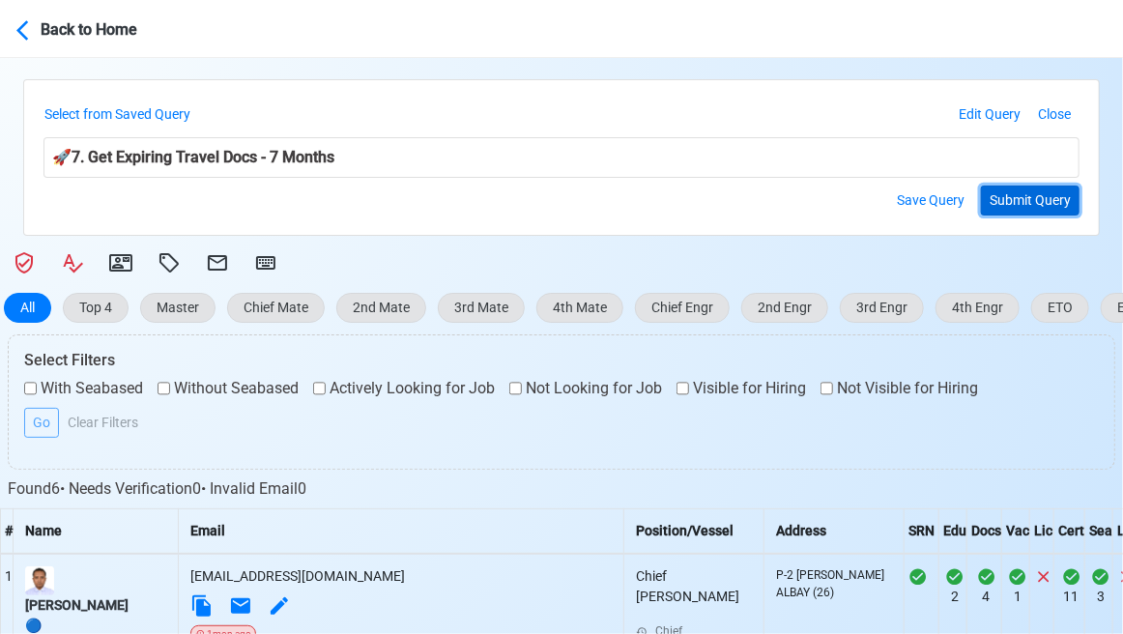
click at [1021, 197] on button "Submit Query" at bounding box center [1030, 201] width 99 height 30
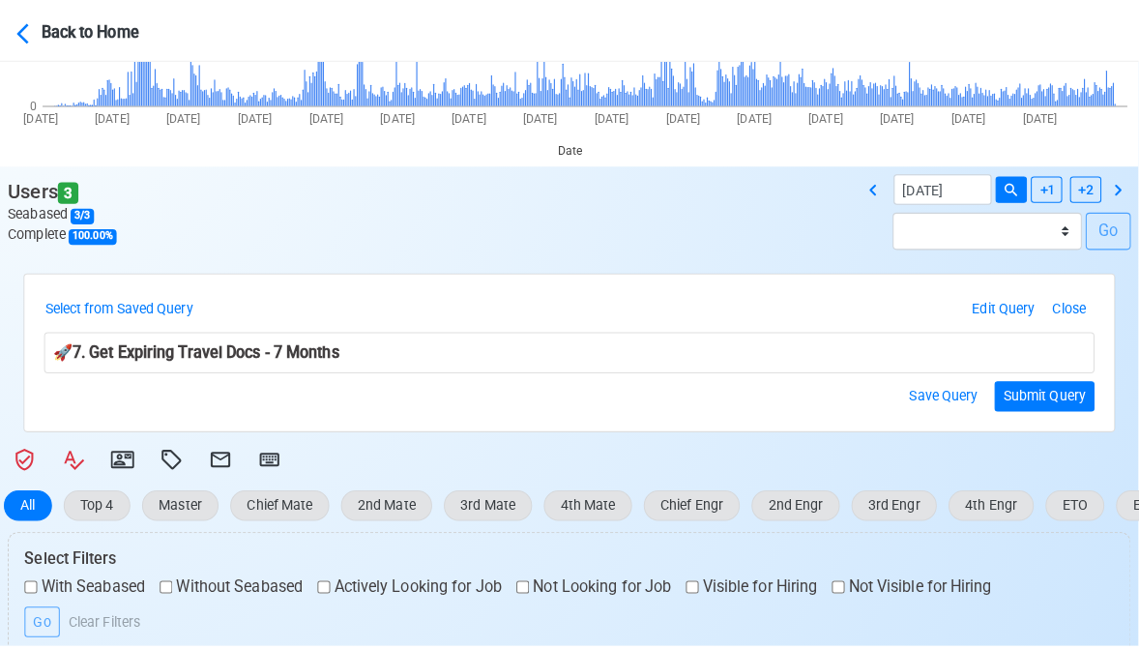
scroll to position [197, 0]
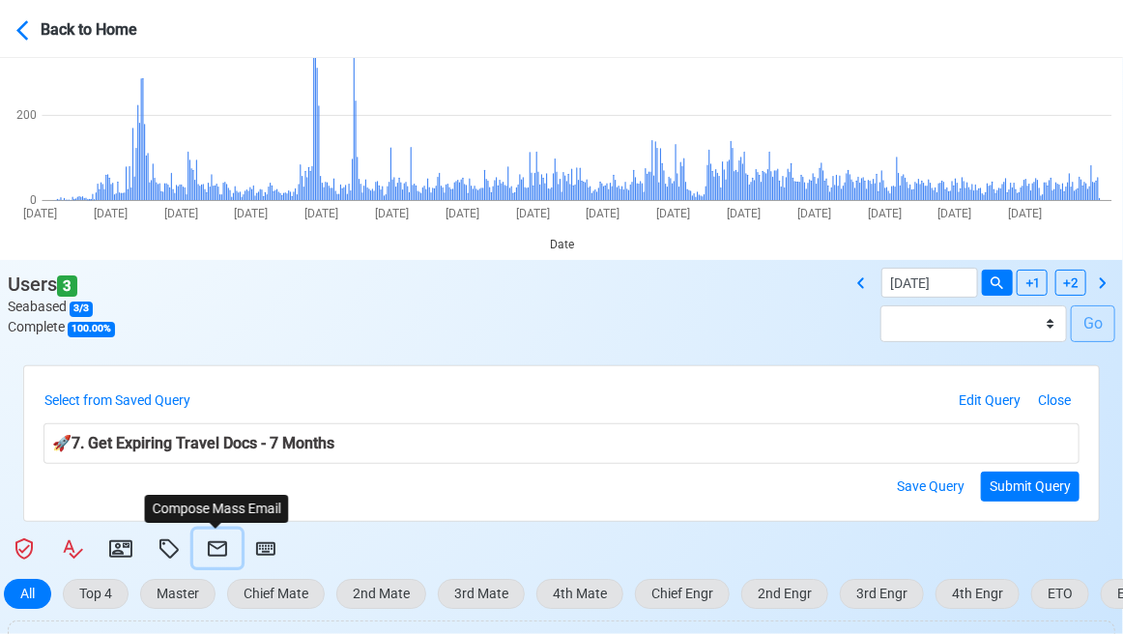
click at [218, 549] on icon at bounding box center [217, 548] width 23 height 23
select select "d-3e71907ffd064a39999872a824aaf79a"
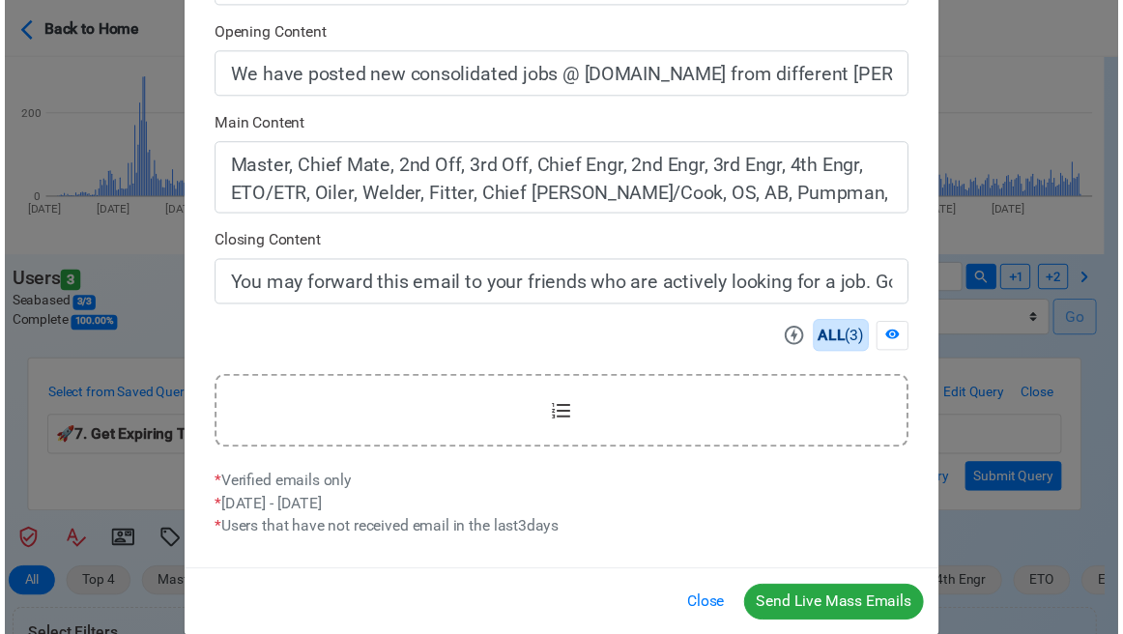
scroll to position [619, 0]
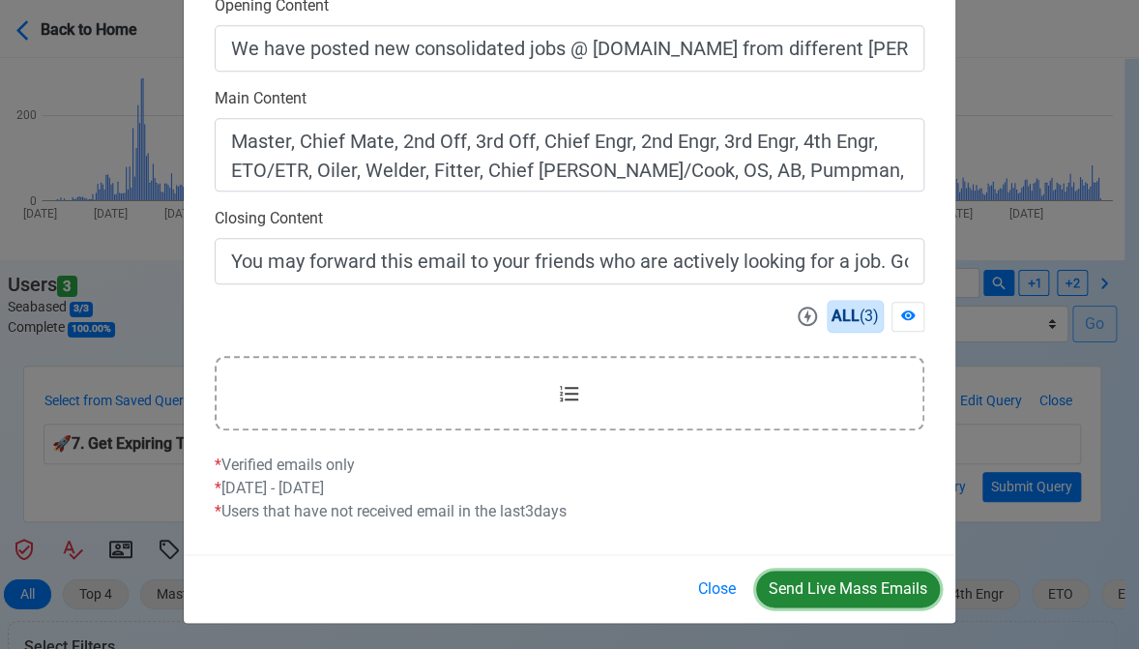
click at [839, 588] on button "Send Live Mass Emails" at bounding box center [848, 588] width 184 height 37
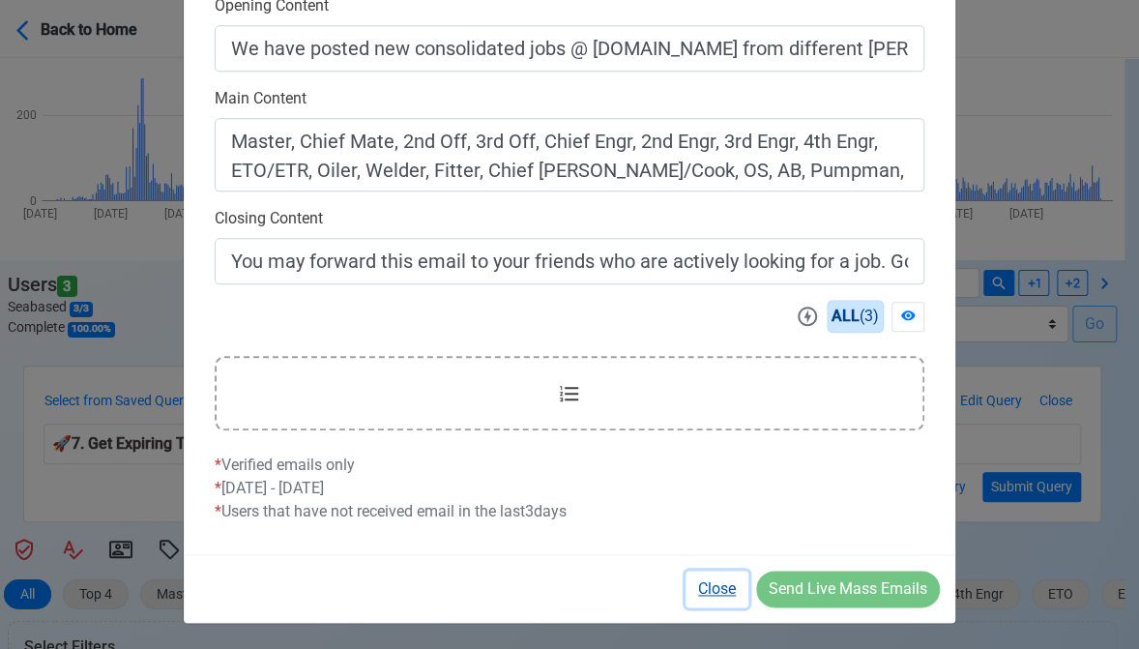
click at [724, 587] on button "Close" at bounding box center [716, 588] width 63 height 37
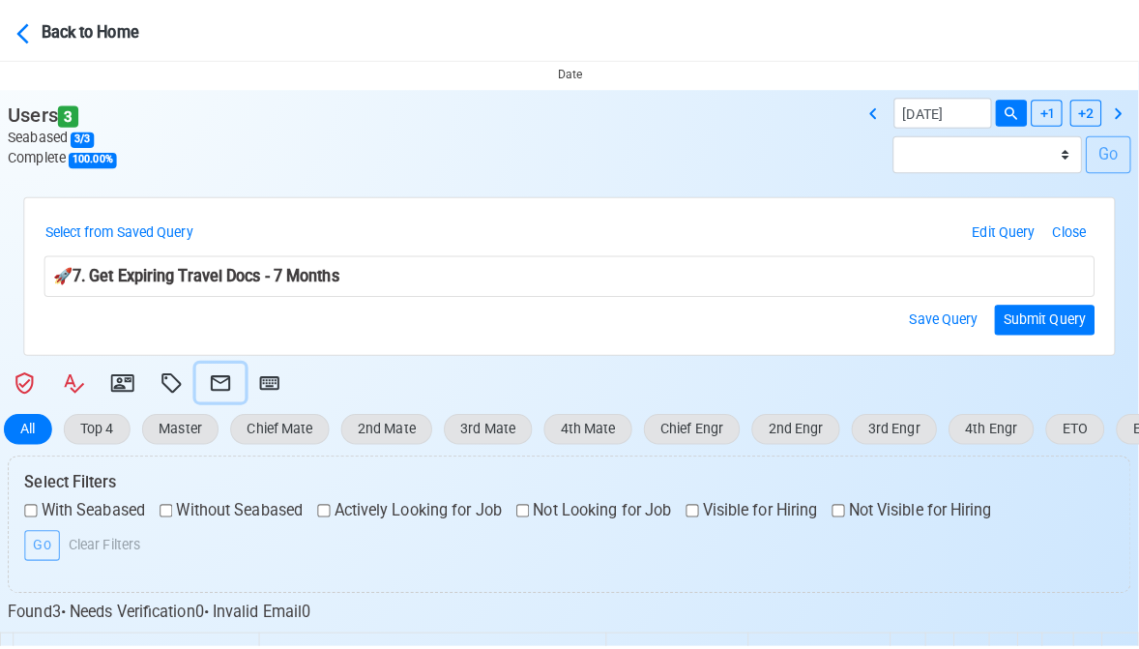
scroll to position [391, 0]
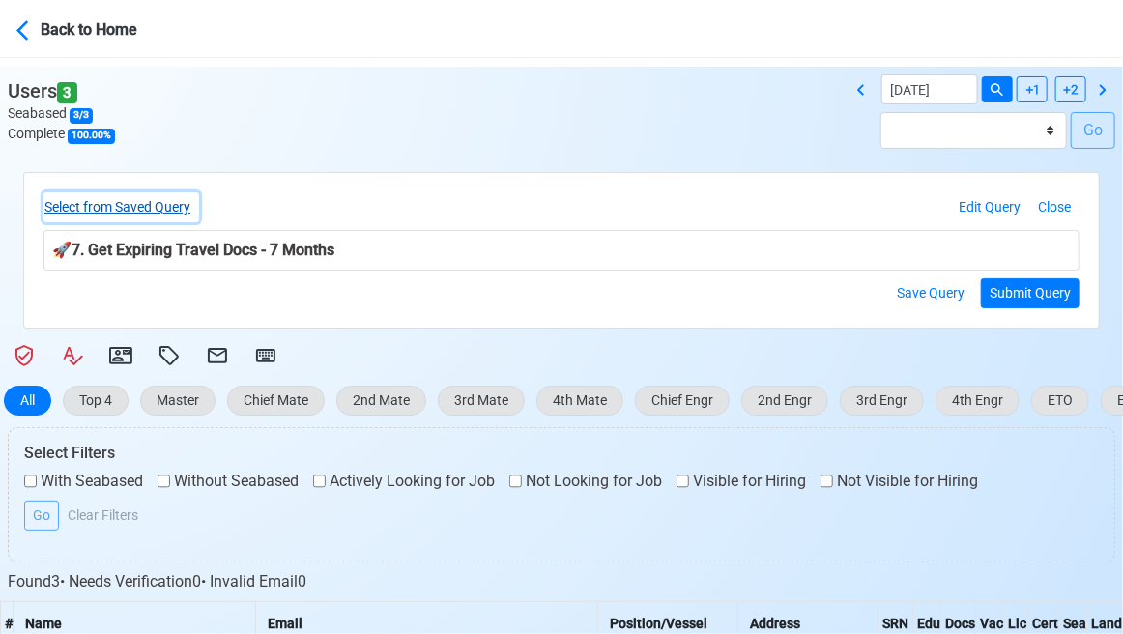
click at [186, 208] on button "Select from Saved Query" at bounding box center [122, 207] width 156 height 30
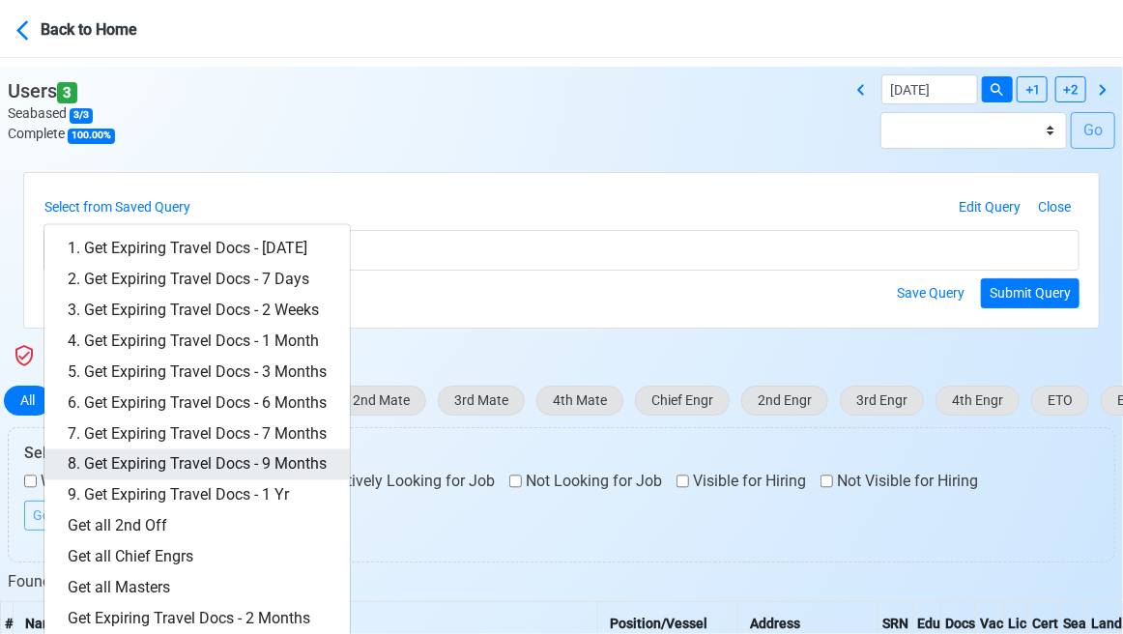
click at [291, 468] on link "8. Get Expiring Travel Docs - 9 Months" at bounding box center [196, 465] width 305 height 31
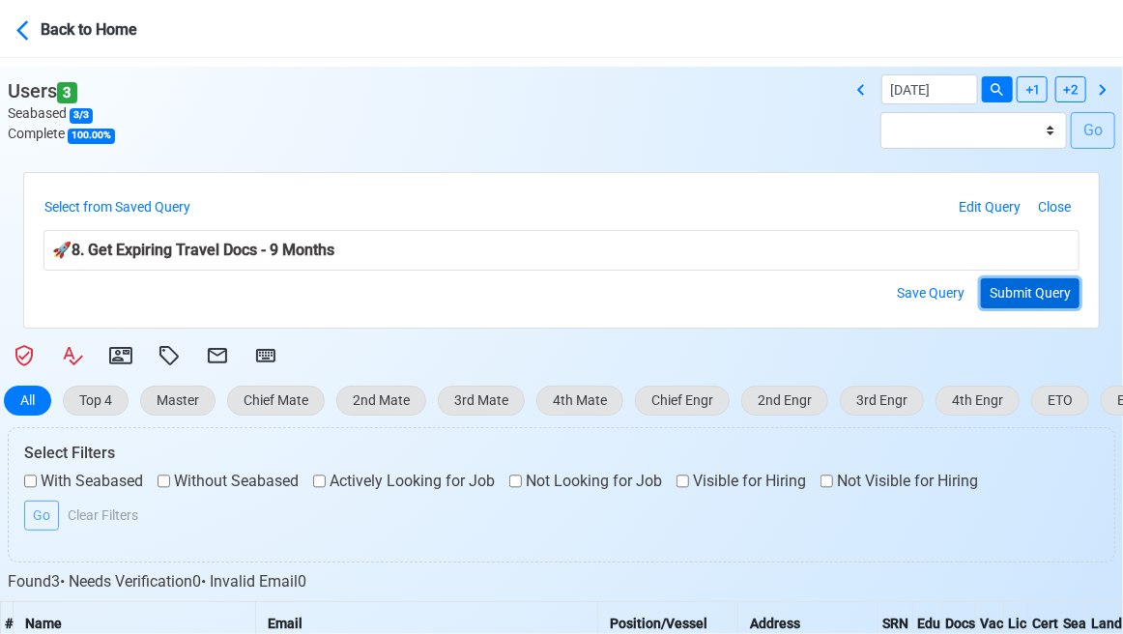
click at [1030, 293] on button "Submit Query" at bounding box center [1030, 293] width 99 height 30
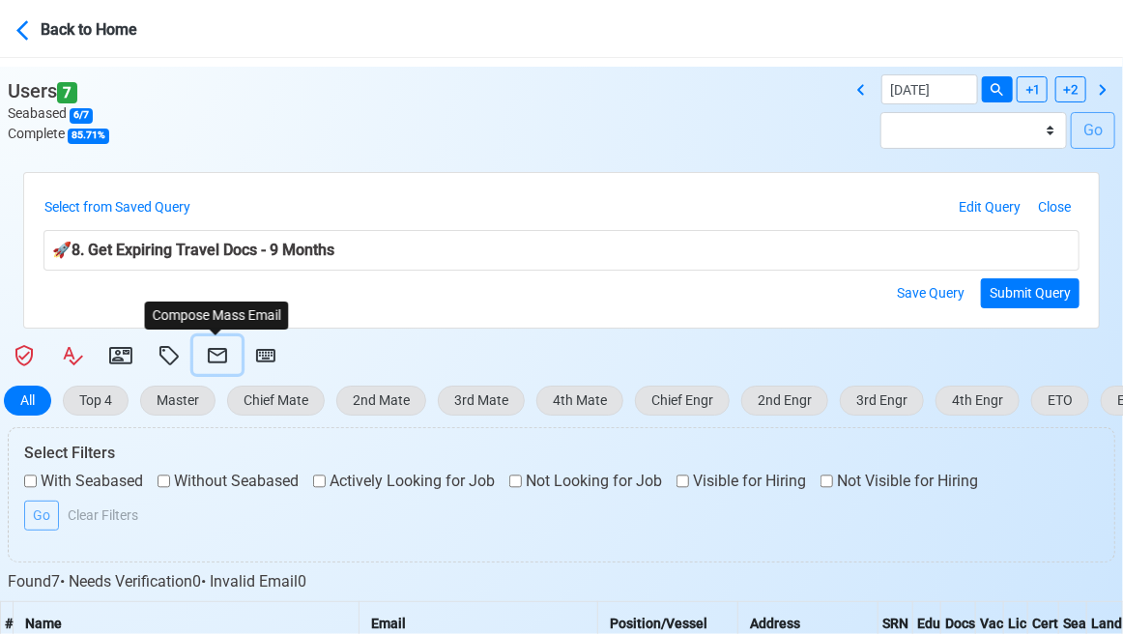
click at [213, 353] on icon at bounding box center [217, 355] width 19 height 15
select select "d-3e71907ffd064a39999872a824aaf79a"
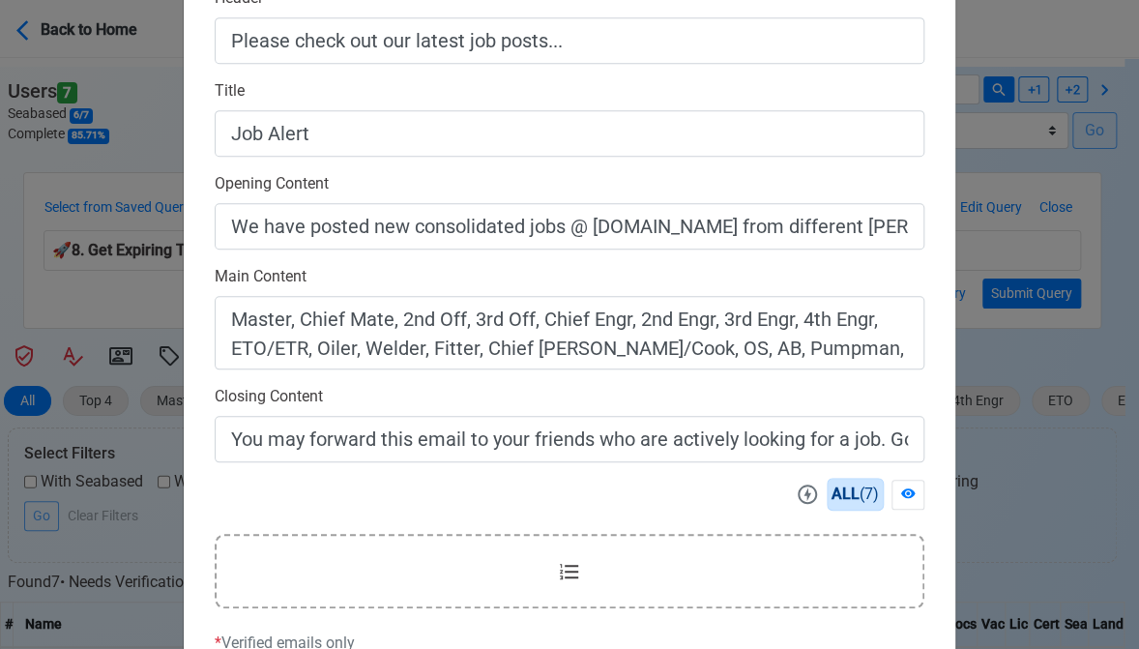
scroll to position [619, 0]
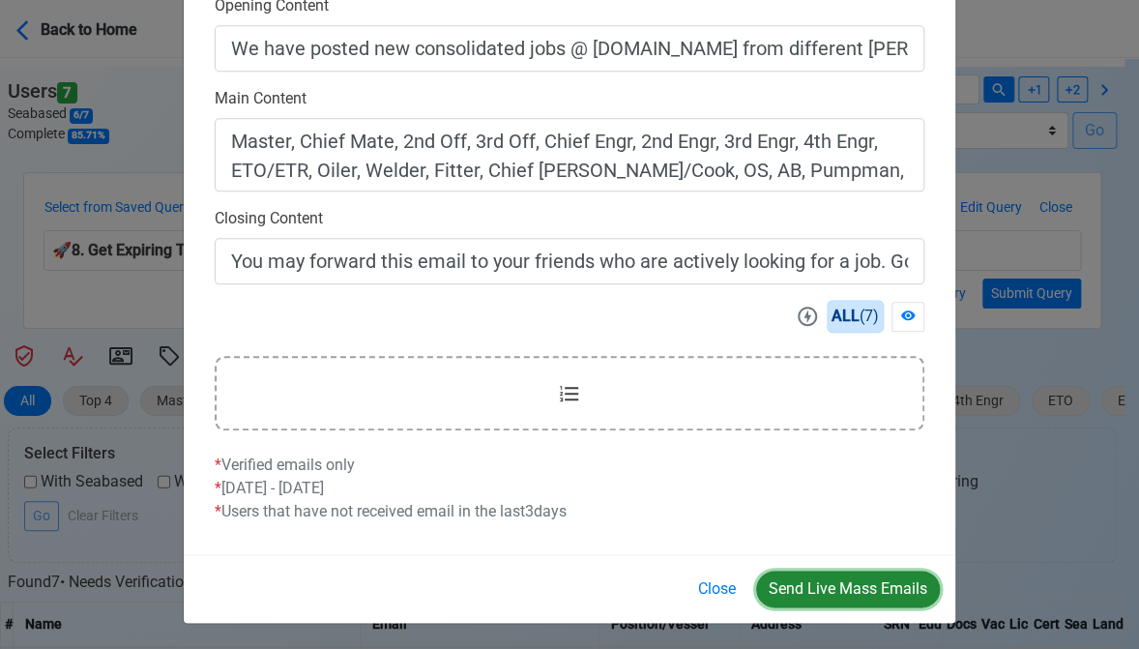
click at [845, 590] on button "Send Live Mass Emails" at bounding box center [848, 588] width 184 height 37
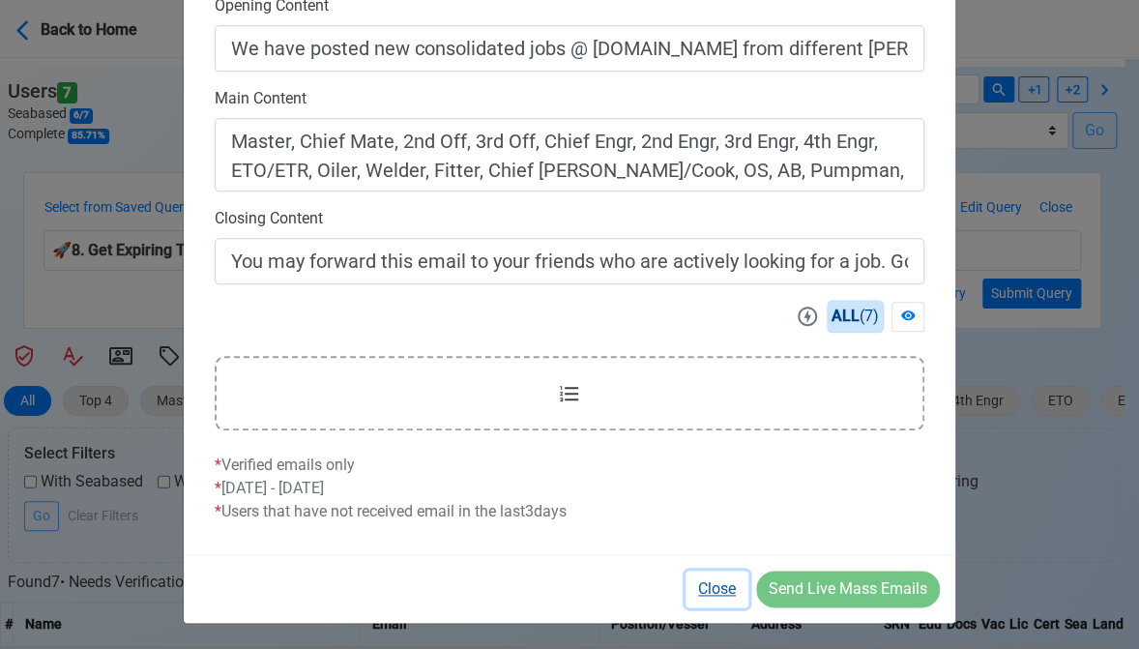
click at [710, 590] on button "Close" at bounding box center [716, 588] width 63 height 37
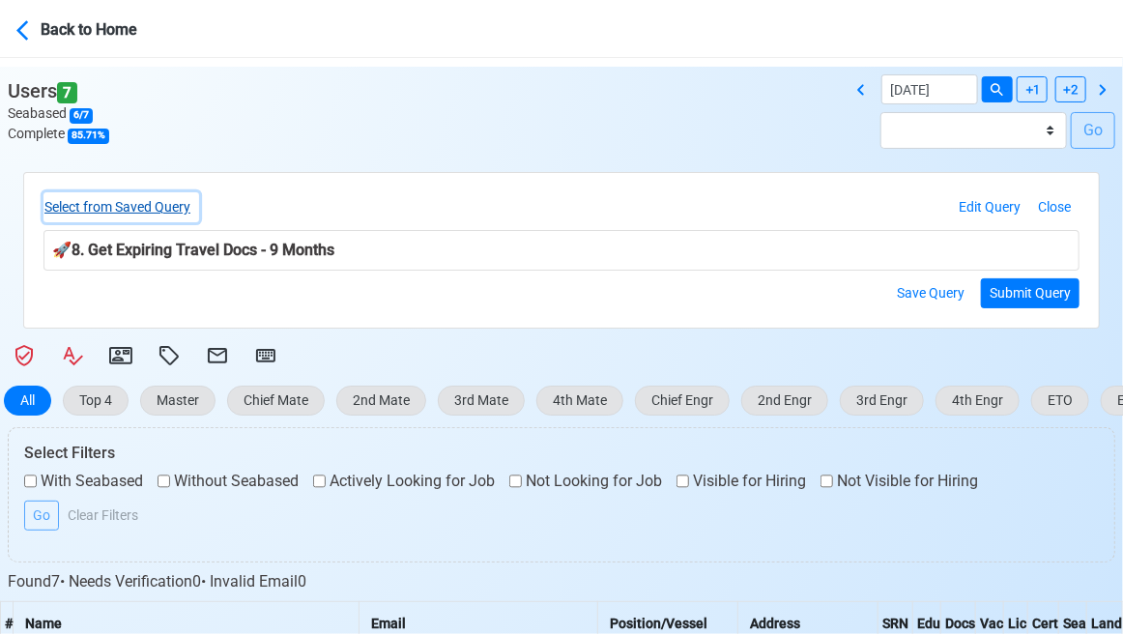
click at [185, 212] on button "Select from Saved Query" at bounding box center [122, 207] width 156 height 30
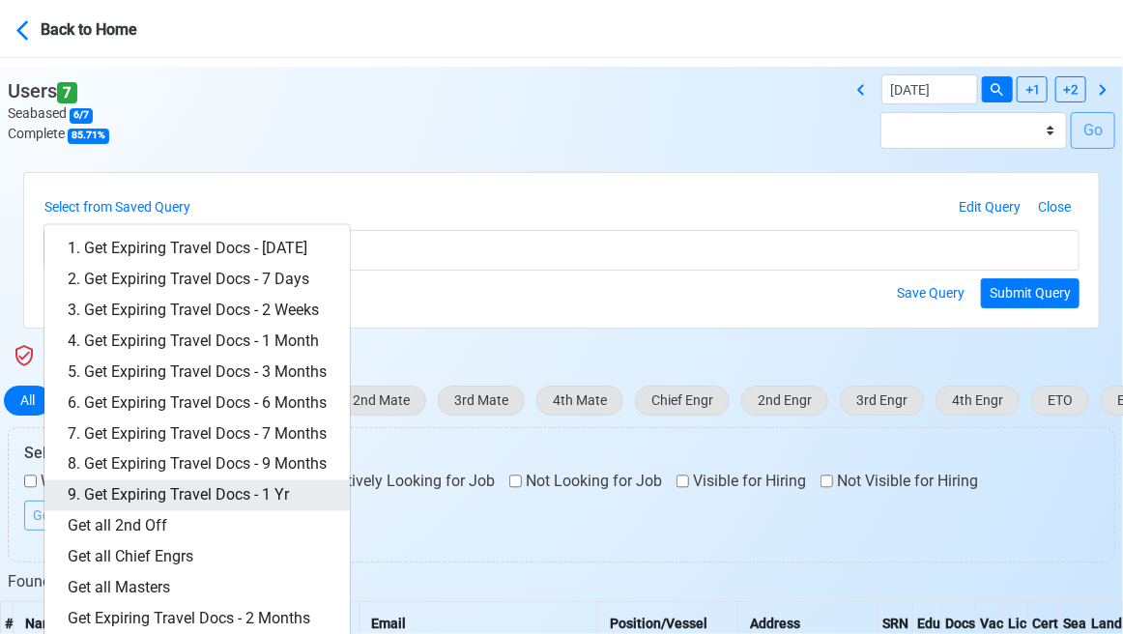
click at [270, 481] on link "9. Get Expiring Travel Docs - 1 Yr" at bounding box center [196, 495] width 305 height 31
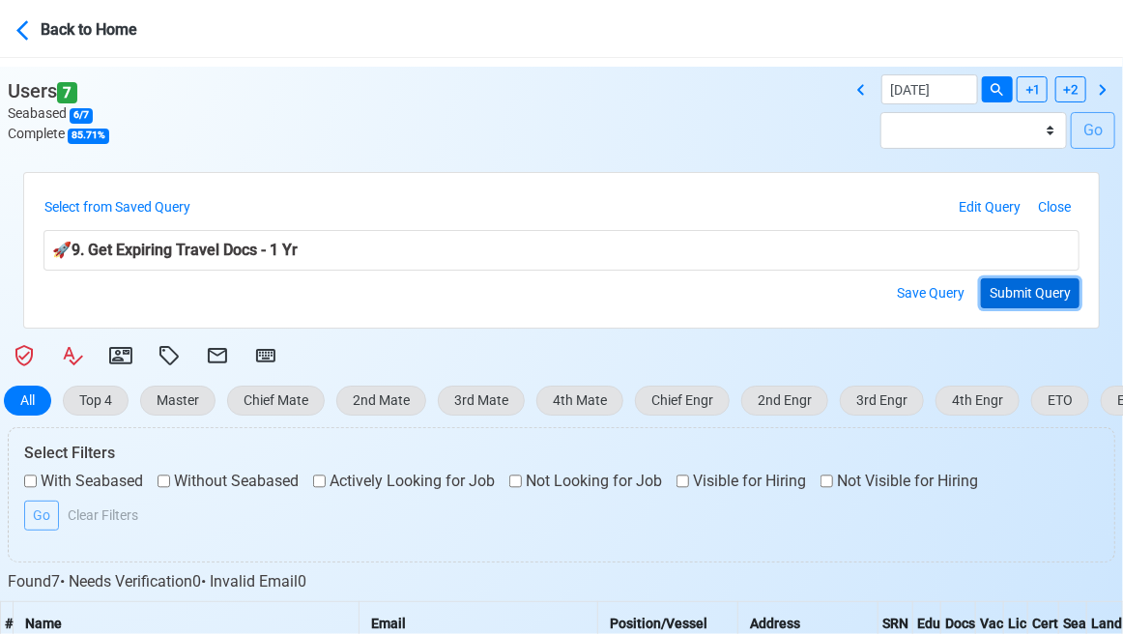
click at [1028, 291] on button "Submit Query" at bounding box center [1030, 293] width 99 height 30
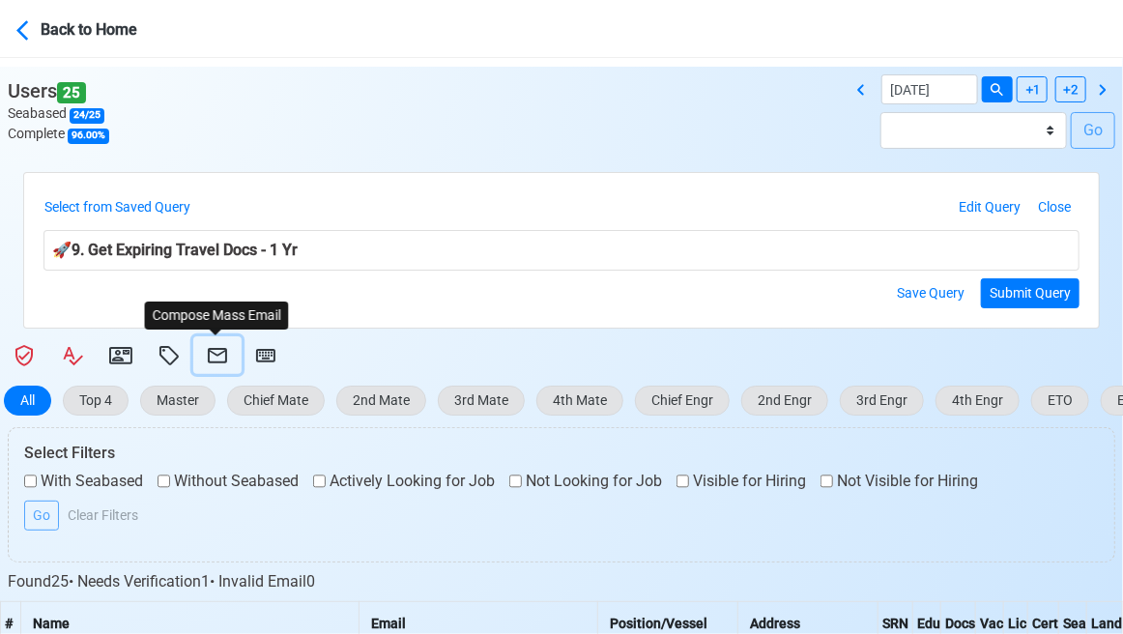
click at [219, 351] on icon at bounding box center [217, 355] width 23 height 23
select select "d-3e71907ffd064a39999872a824aaf79a"
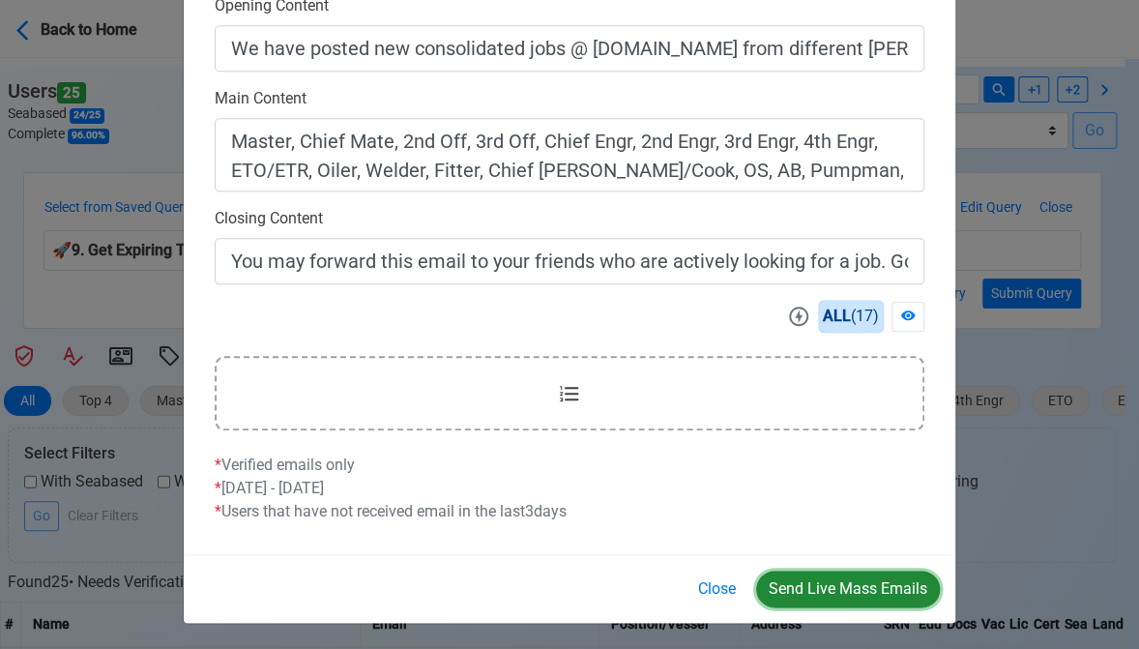
click at [851, 582] on button "Send Live Mass Emails" at bounding box center [848, 588] width 184 height 37
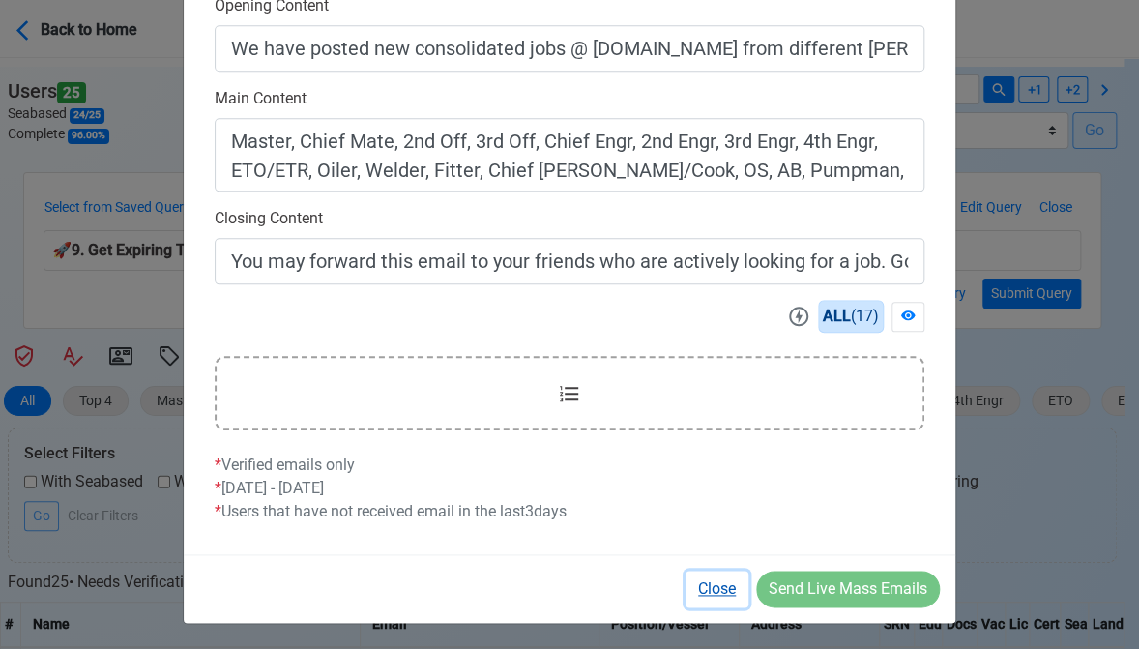
click at [715, 591] on button "Close" at bounding box center [716, 588] width 63 height 37
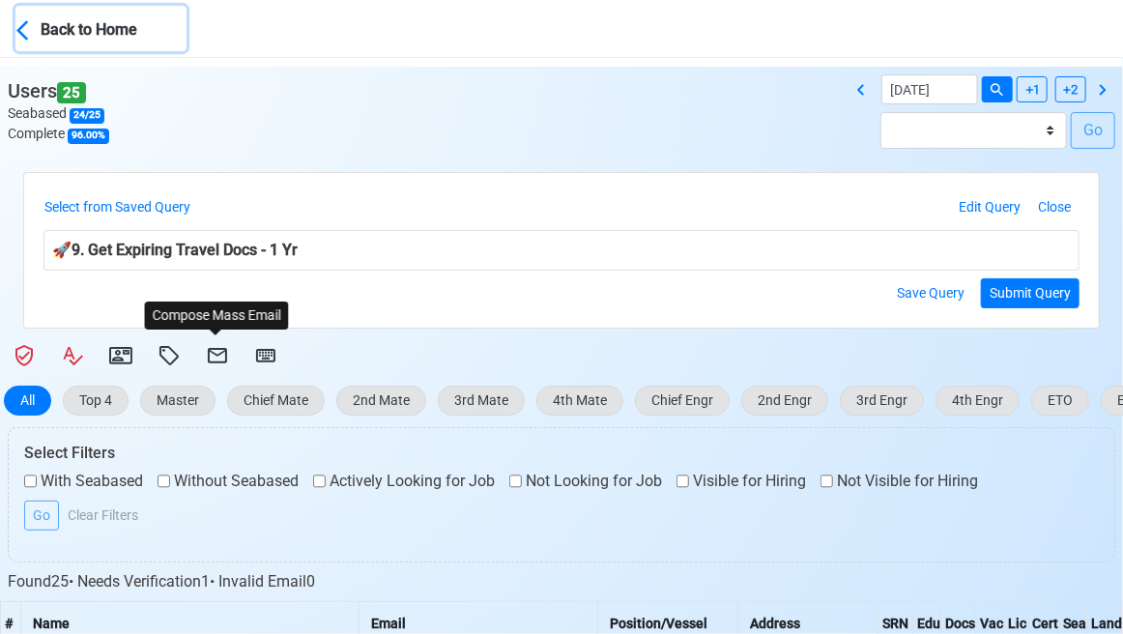
click at [46, 23] on div "Back to Home" at bounding box center [113, 28] width 145 height 27
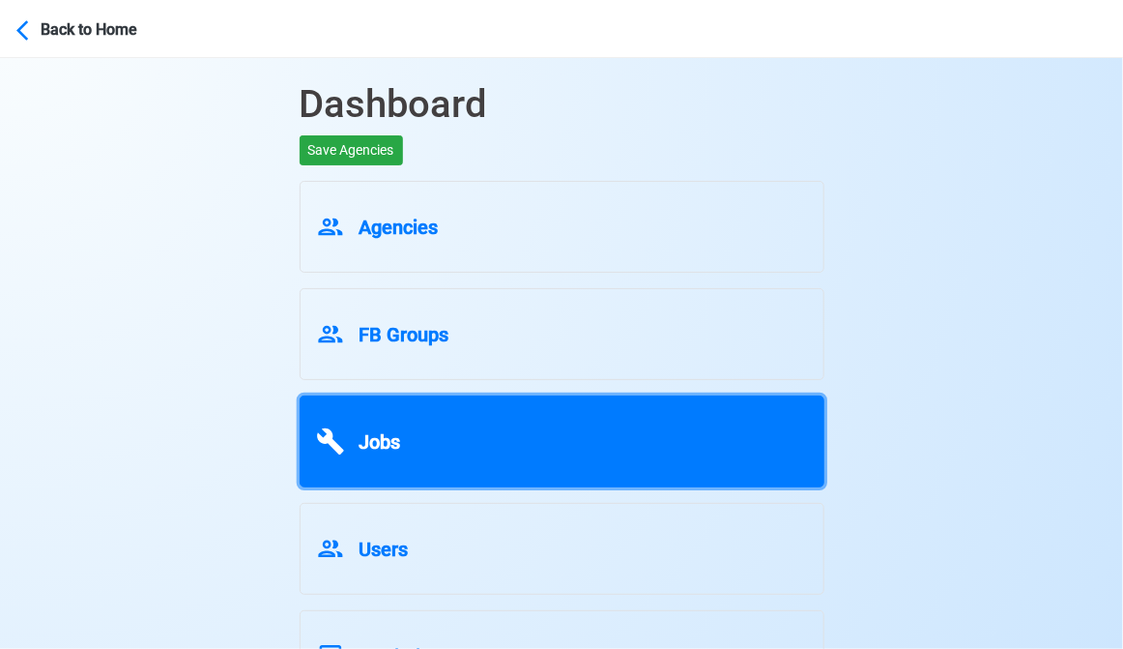
click at [445, 436] on div "Jobs" at bounding box center [562, 438] width 492 height 37
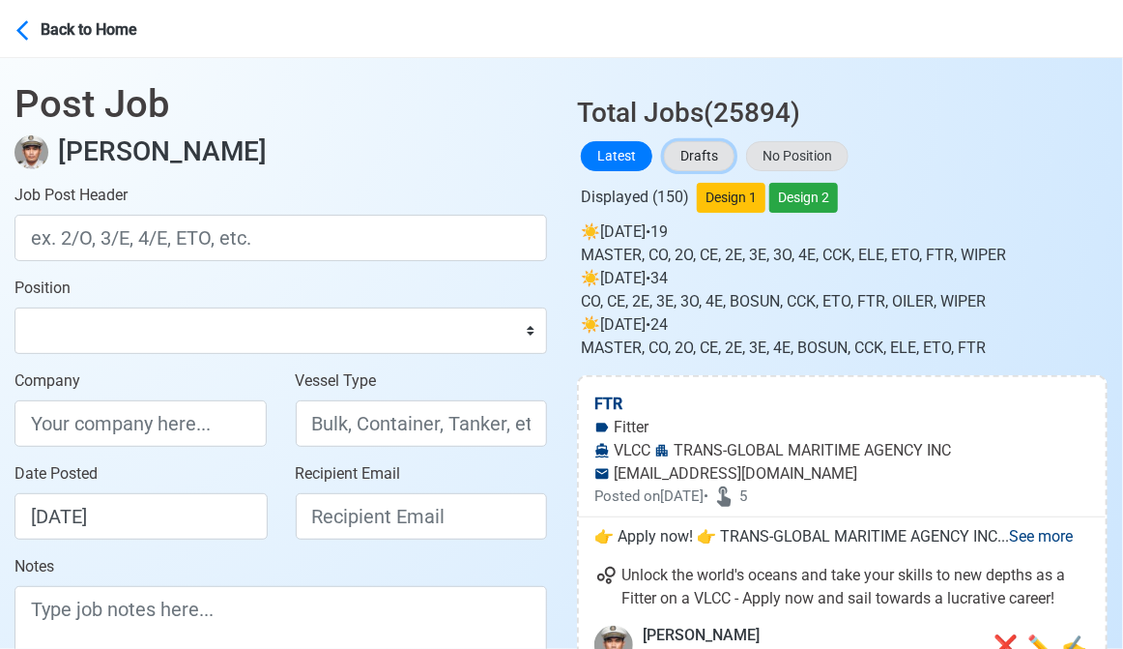
click at [711, 141] on button "Drafts" at bounding box center [699, 156] width 71 height 30
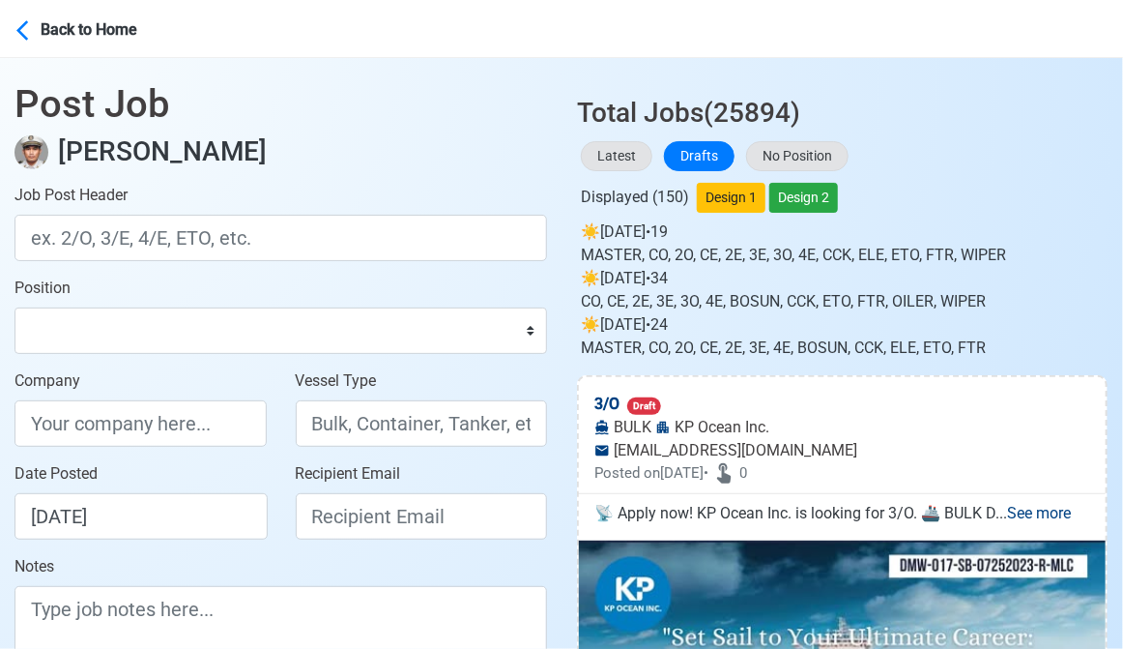
click at [1041, 155] on div "Latest Drafts No Position" at bounding box center [842, 156] width 531 height 38
click at [12, 293] on main "Post Job Jeyner Gil Job Post Header Position Master Chief Officer 2nd Officer 3…" at bounding box center [281, 416] width 562 height 717
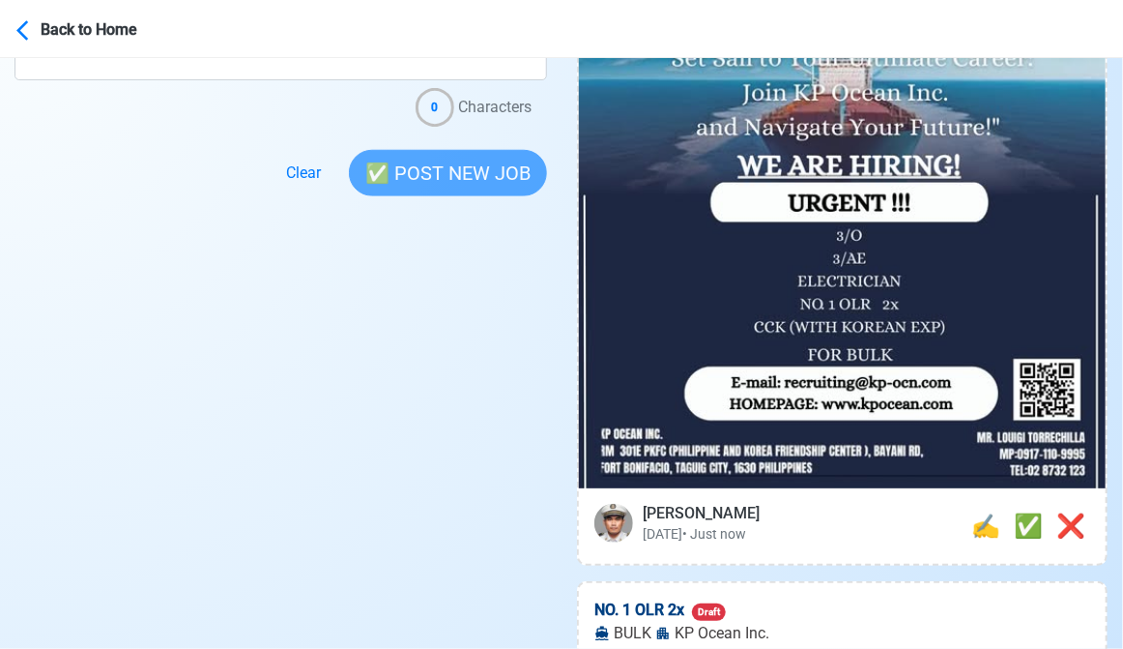
scroll to position [580, 0]
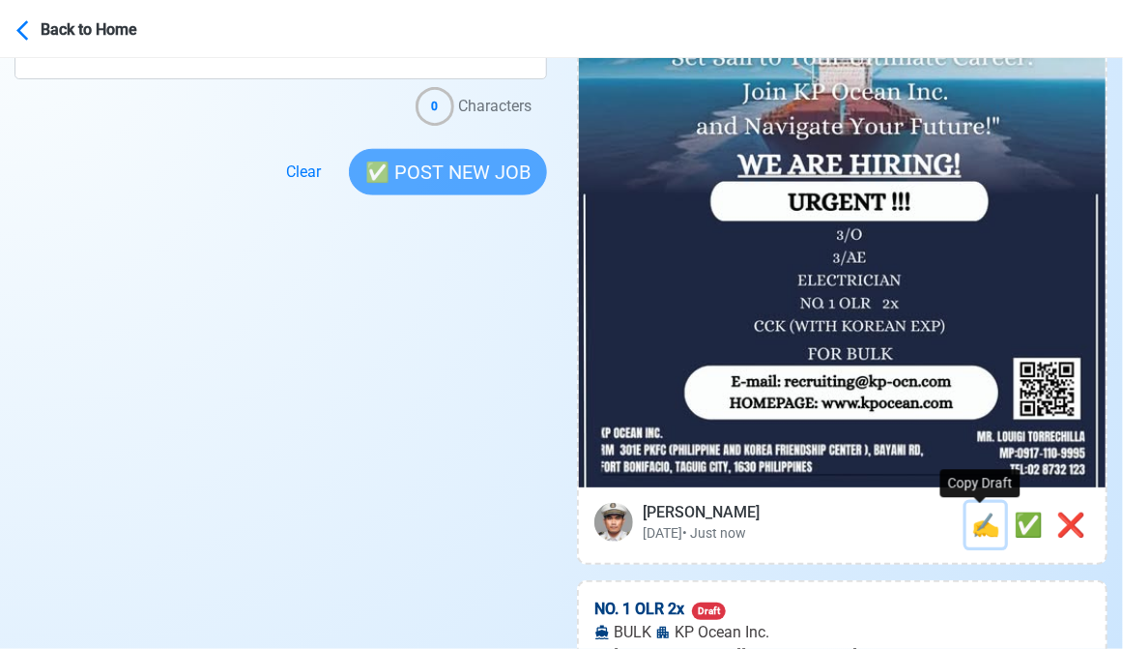
drag, startPoint x: 971, startPoint y: 529, endPoint x: 356, endPoint y: 286, distance: 660.9
click at [972, 529] on span "✍️" at bounding box center [986, 524] width 29 height 27
type input "3/O"
type input "KP Ocean Inc."
type input "BULK"
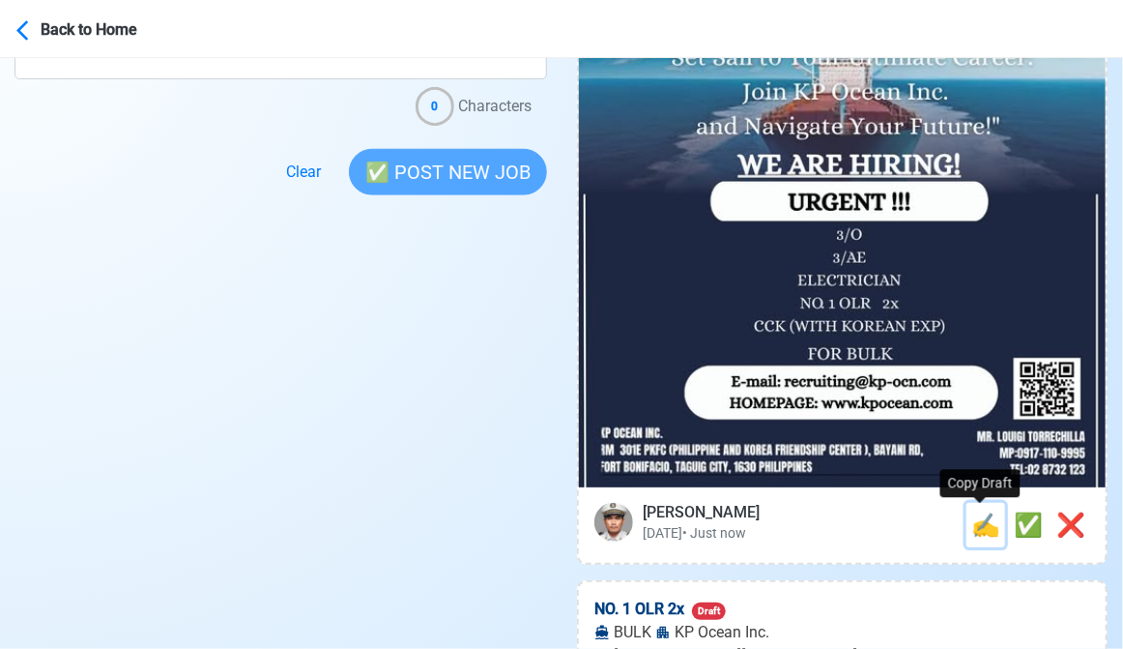
type input "recruiting@kp-ocn.com"
type textarea "📡 Apply now! KP Ocean Inc. is looking for 3/O. 🚢 BULK DMW License: DMW-017-SB-0…"
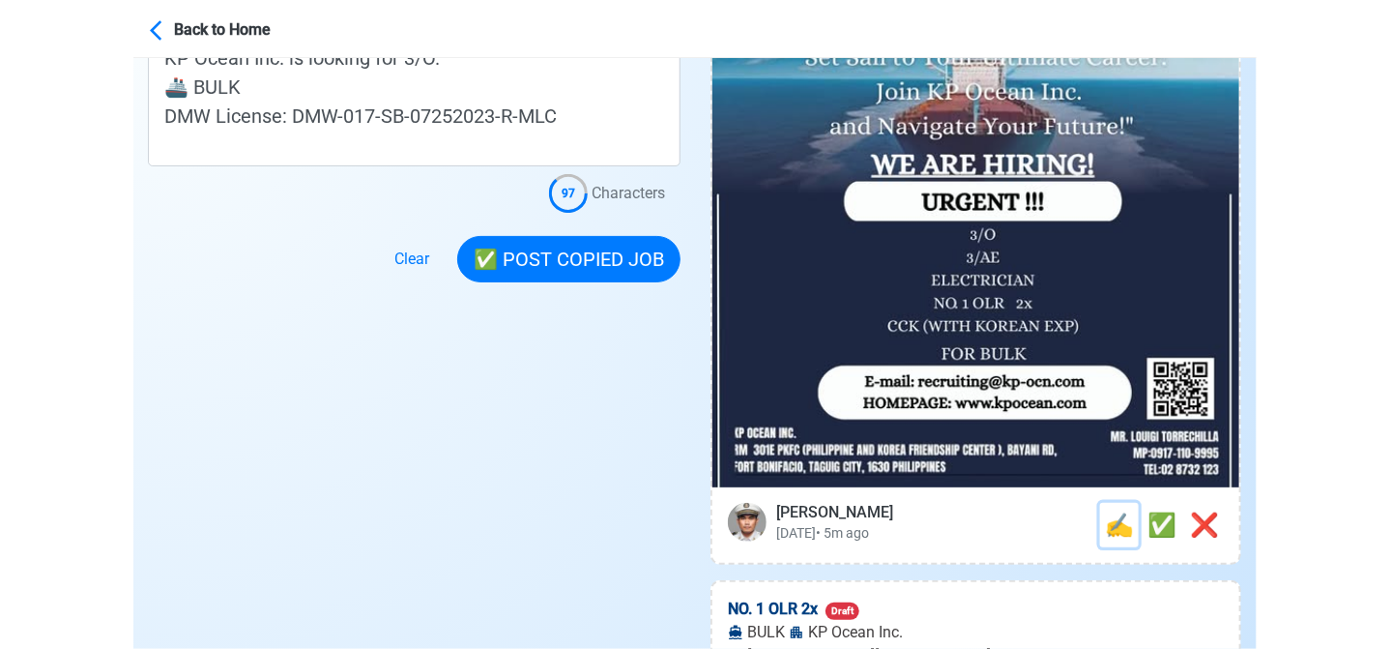
scroll to position [0, 0]
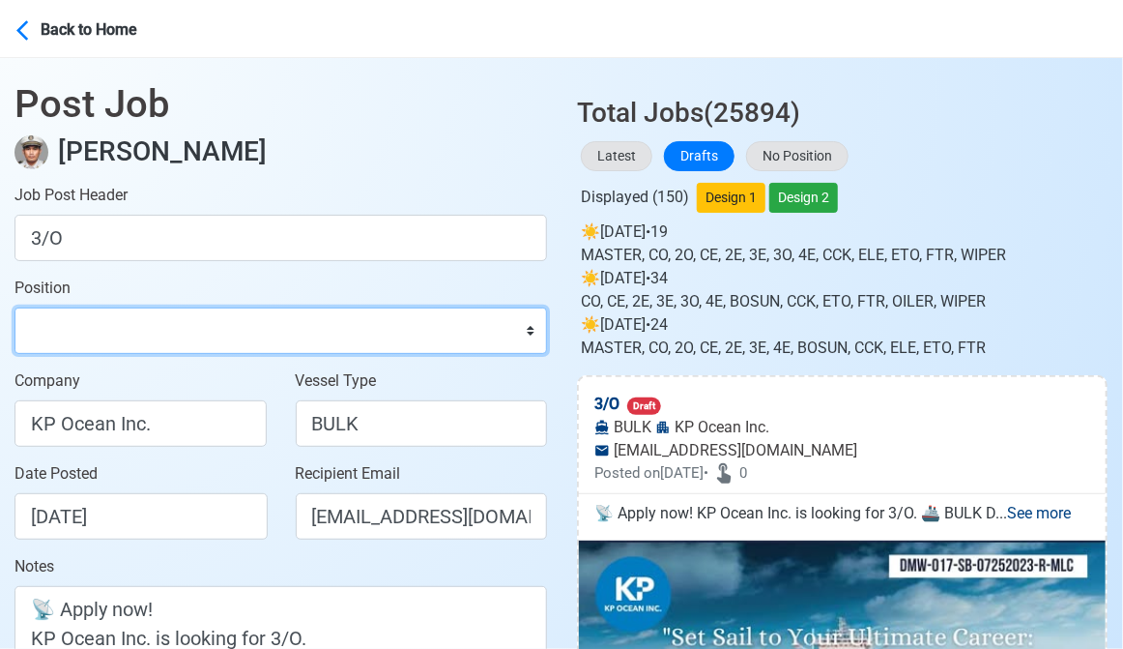
click at [175, 343] on select "Master Chief Officer 2nd Officer 3rd Officer Junior Officer Chief Engineer 2nd …" at bounding box center [281, 330] width 533 height 46
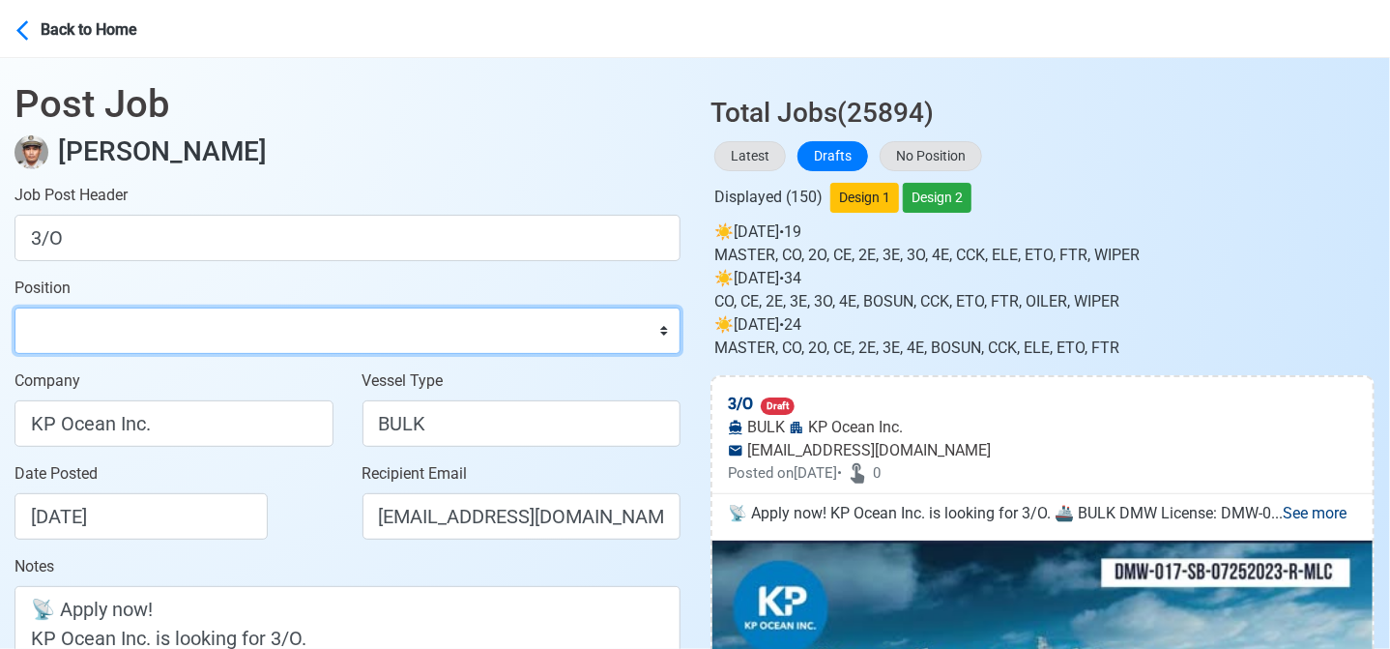
click at [245, 340] on select "Master Chief Officer 2nd Officer 3rd Officer Junior Officer Chief Engineer 2nd …" at bounding box center [348, 330] width 666 height 46
select select "3rd Officer"
click at [15, 307] on select "Master Chief Officer 2nd Officer 3rd Officer Junior Officer Chief Engineer 2nd …" at bounding box center [348, 330] width 666 height 46
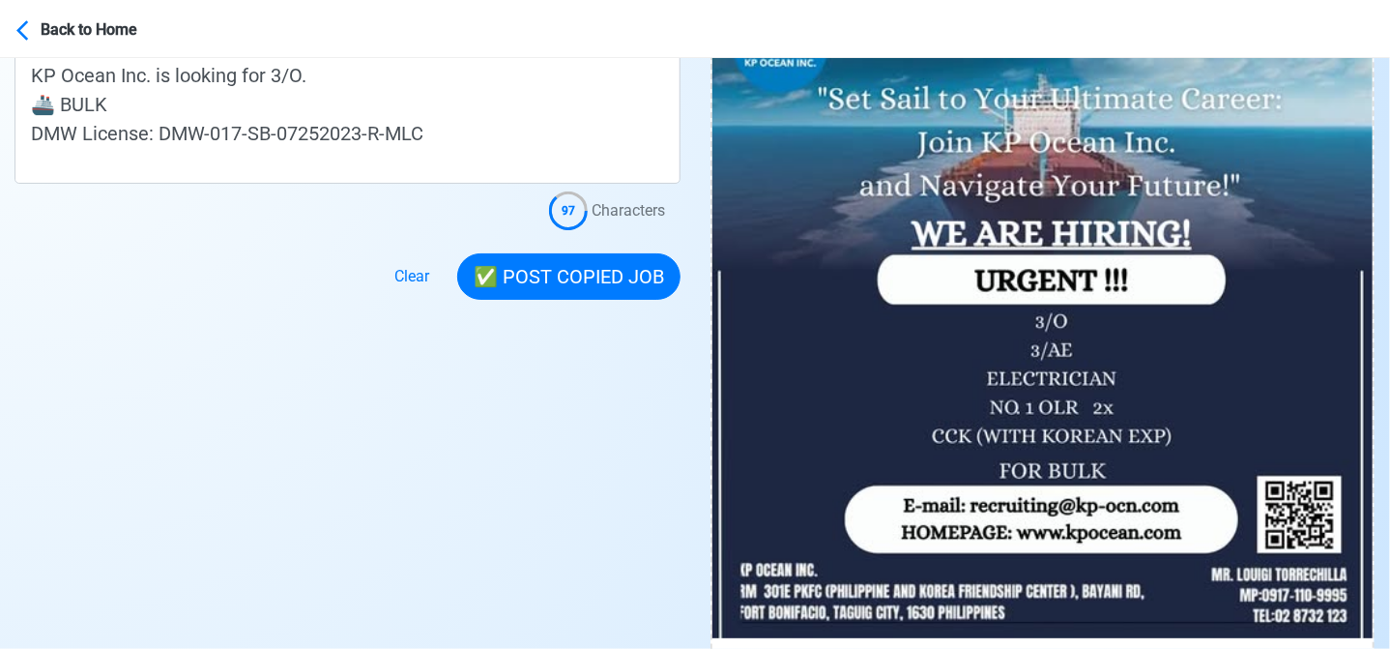
scroll to position [580, 0]
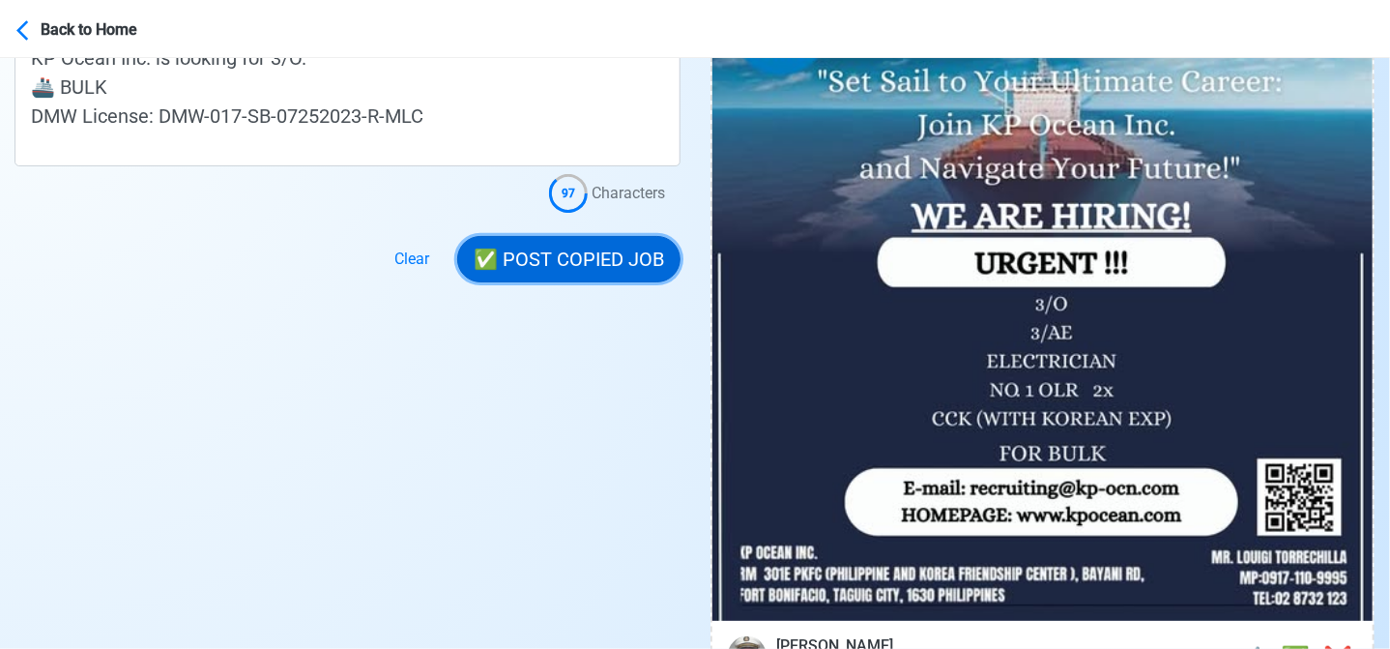
click at [546, 268] on button "✅ POST COPIED JOB" at bounding box center [568, 259] width 223 height 46
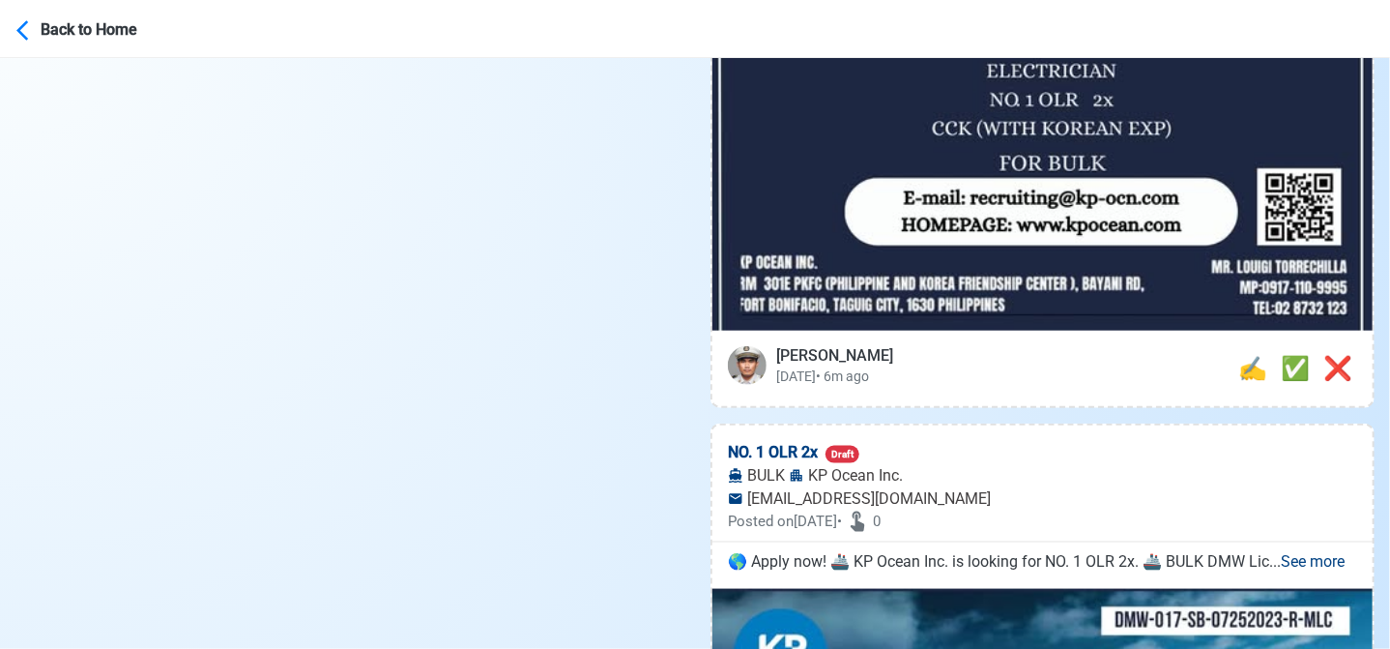
scroll to position [1063, 0]
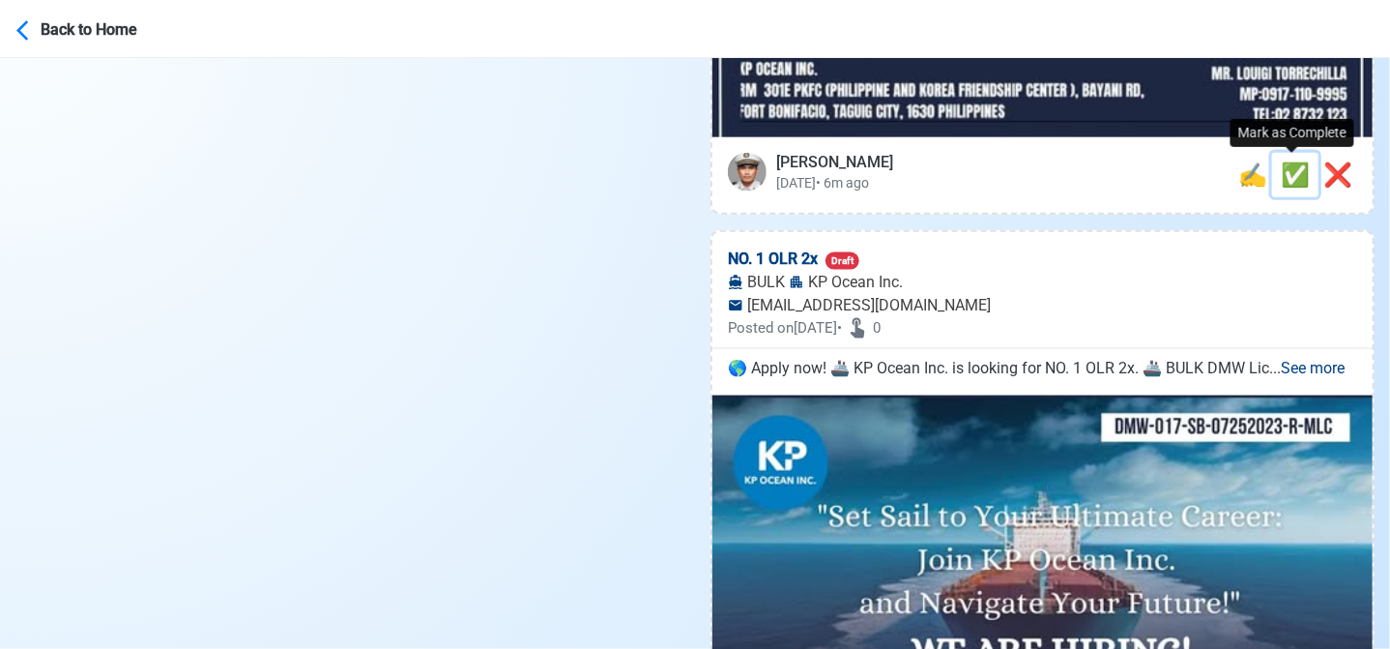
click at [1288, 174] on span "✅" at bounding box center [1295, 174] width 29 height 27
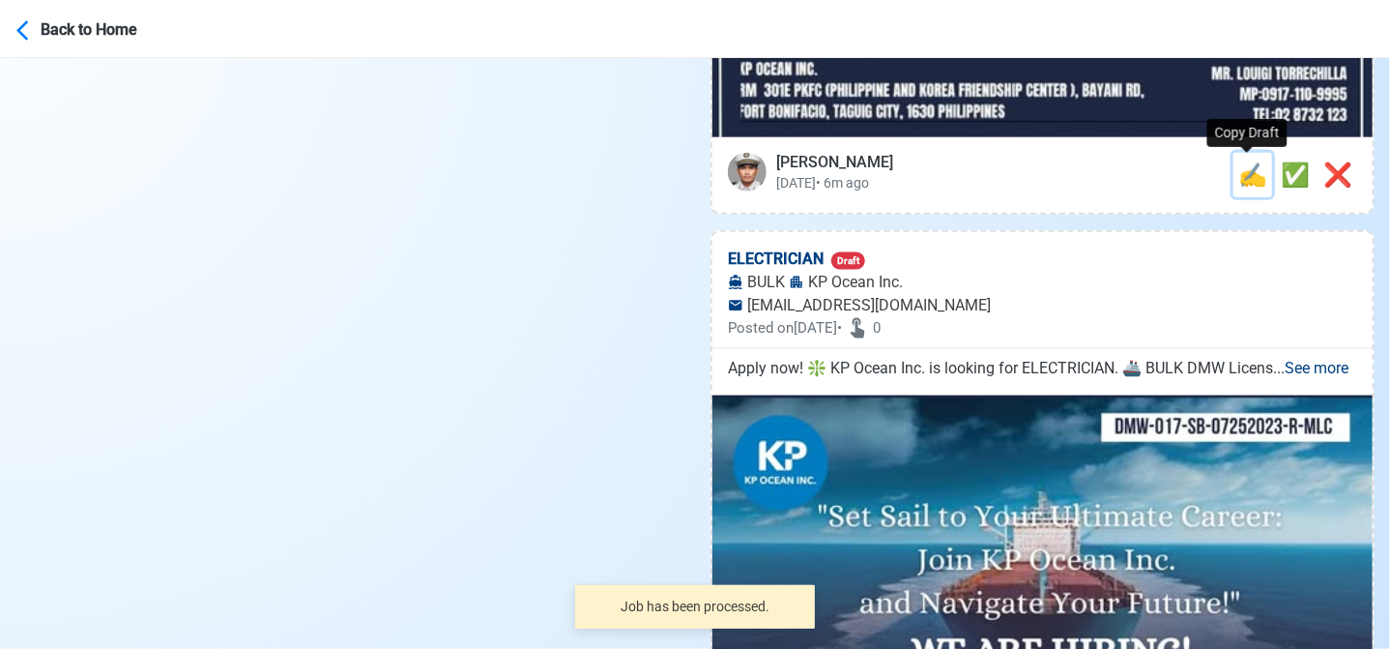
drag, startPoint x: 1247, startPoint y: 179, endPoint x: 762, endPoint y: 172, distance: 485.3
click at [1245, 179] on span "✍️" at bounding box center [1252, 174] width 29 height 27
type input "NO. 1 OLR 2x"
select select
type input "KP Ocean Inc."
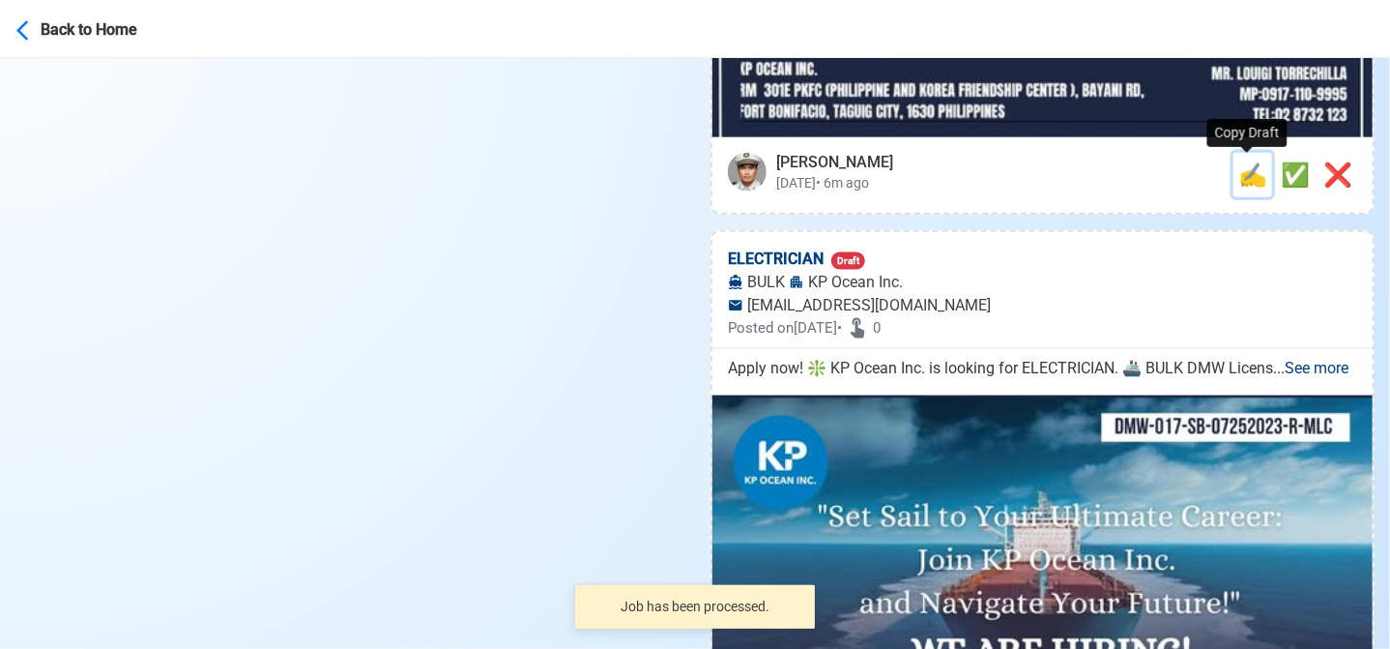
type input "BULK"
type input "recruiting@kp-ocn.com"
type textarea "🌎 Apply now! 🚢 KP Ocean Inc. is looking for NO. 1 OLR 2x. 🚢 BULK DMW License: D…"
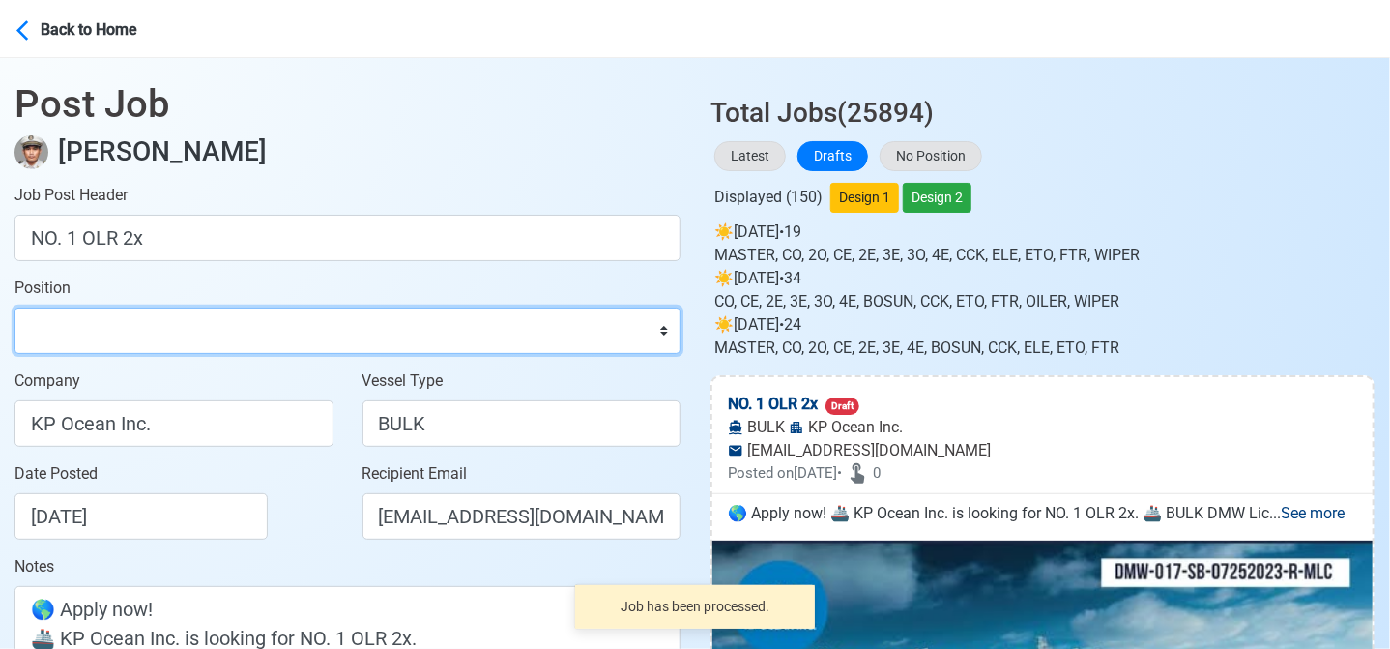
click at [116, 320] on select "Master Chief Officer 2nd Officer 3rd Officer Junior Officer Chief Engineer 2nd …" at bounding box center [348, 330] width 666 height 46
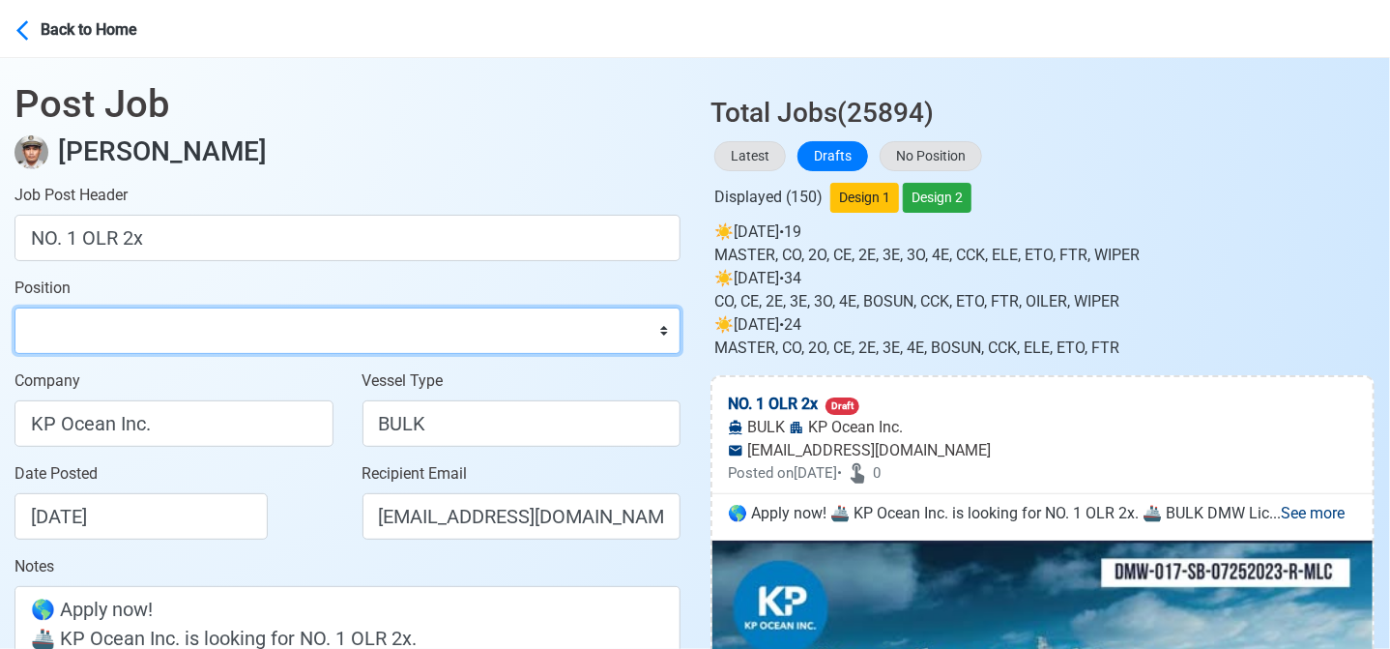
select select "Oiler"
click at [15, 307] on select "Master Chief Officer 2nd Officer 3rd Officer Junior Officer Chief Engineer 2nd …" at bounding box center [348, 330] width 666 height 46
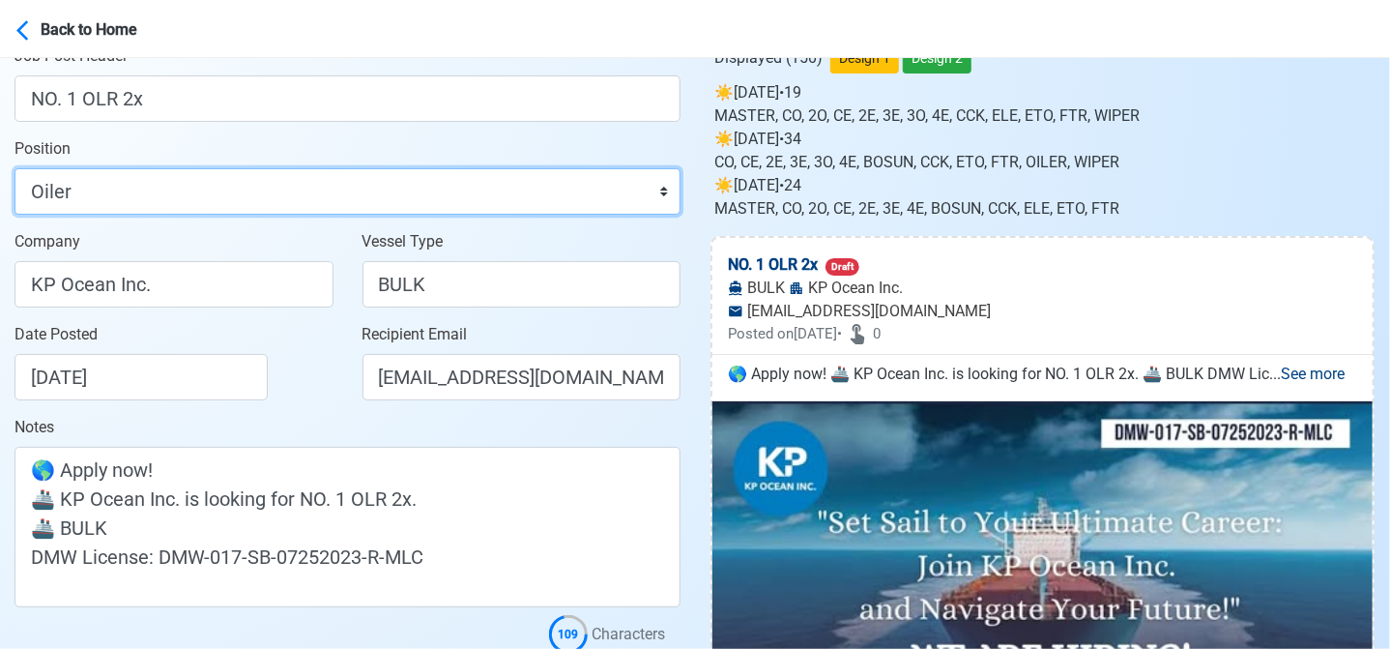
scroll to position [290, 0]
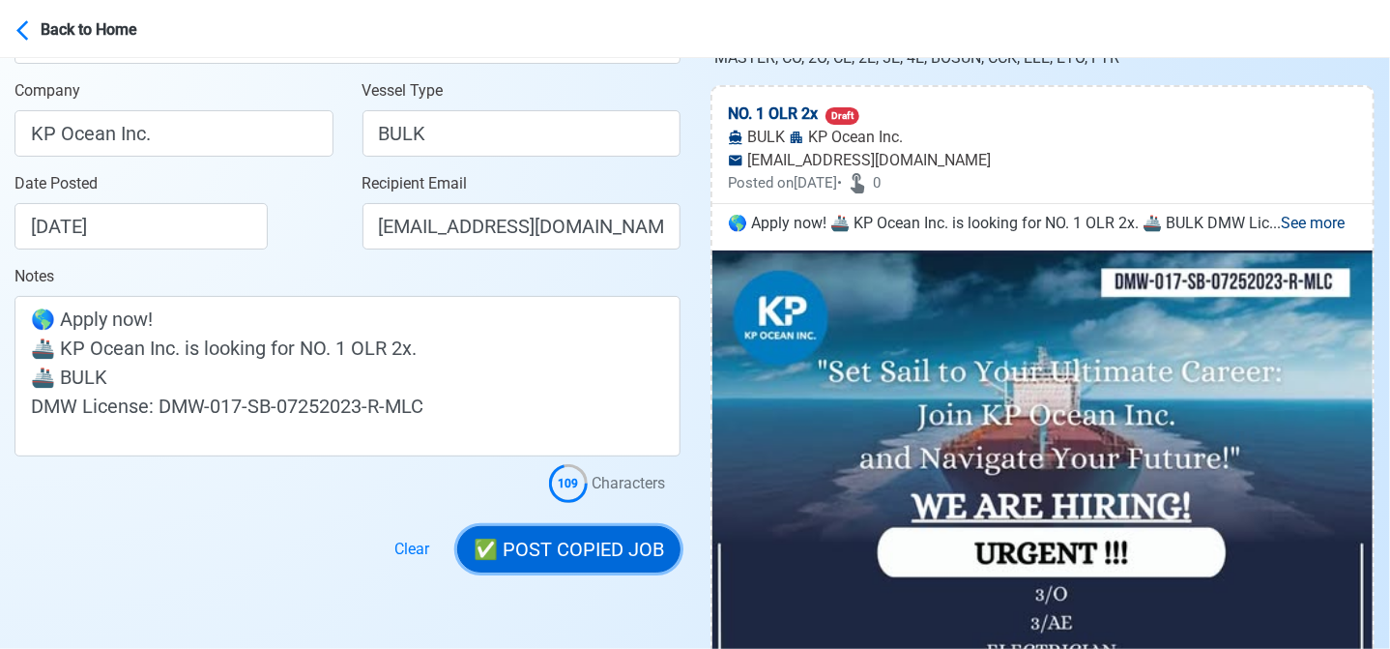
click at [574, 537] on button "✅ POST COPIED JOB" at bounding box center [568, 549] width 223 height 46
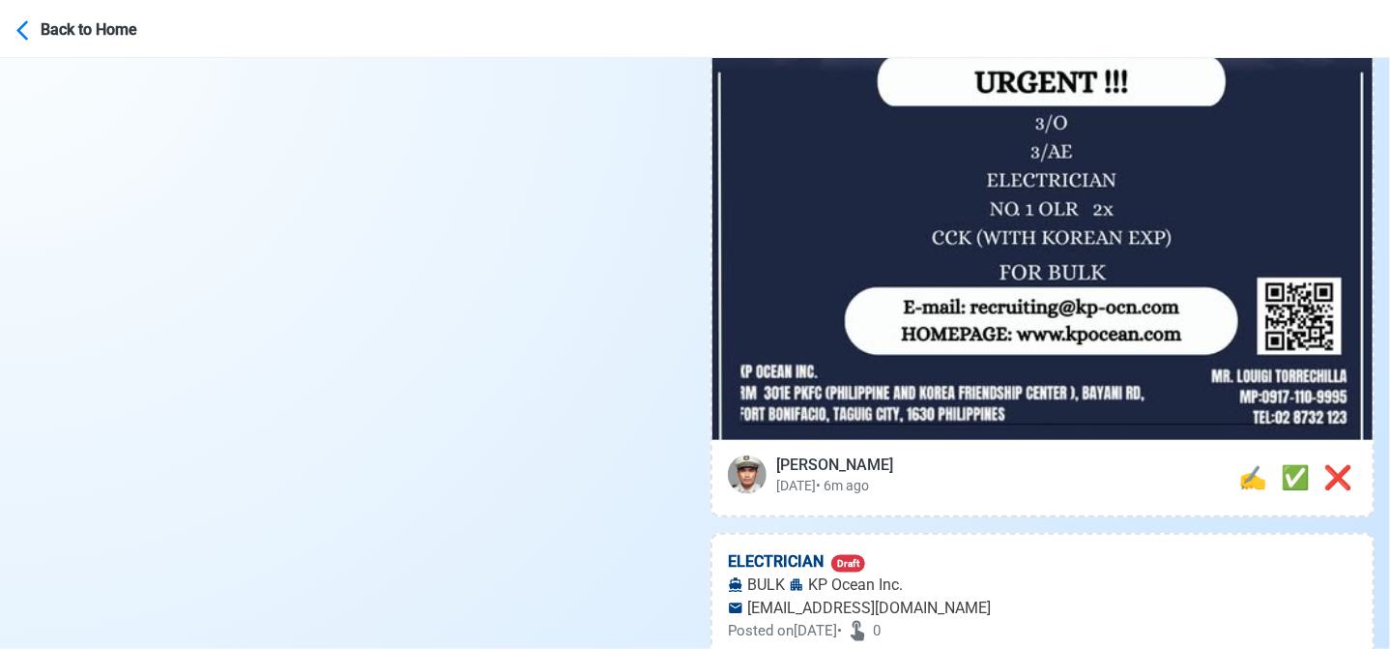
scroll to position [870, 0]
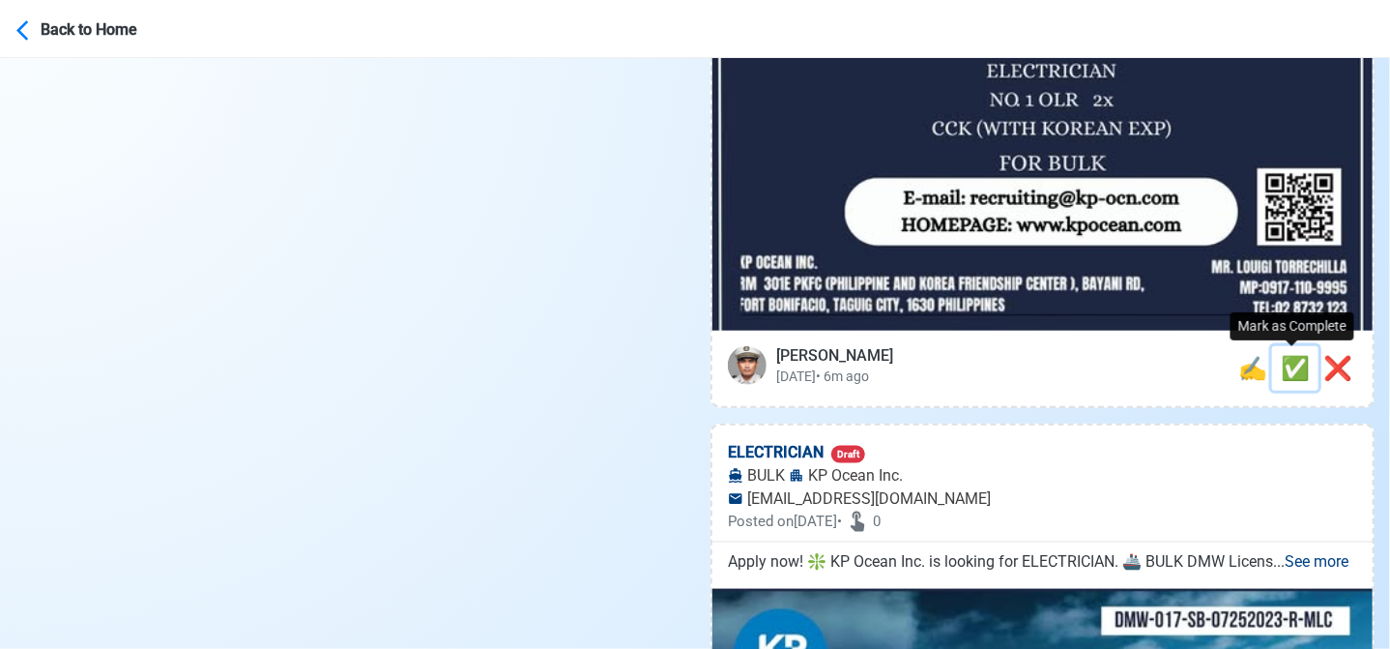
click at [1289, 371] on span "✅" at bounding box center [1295, 368] width 29 height 27
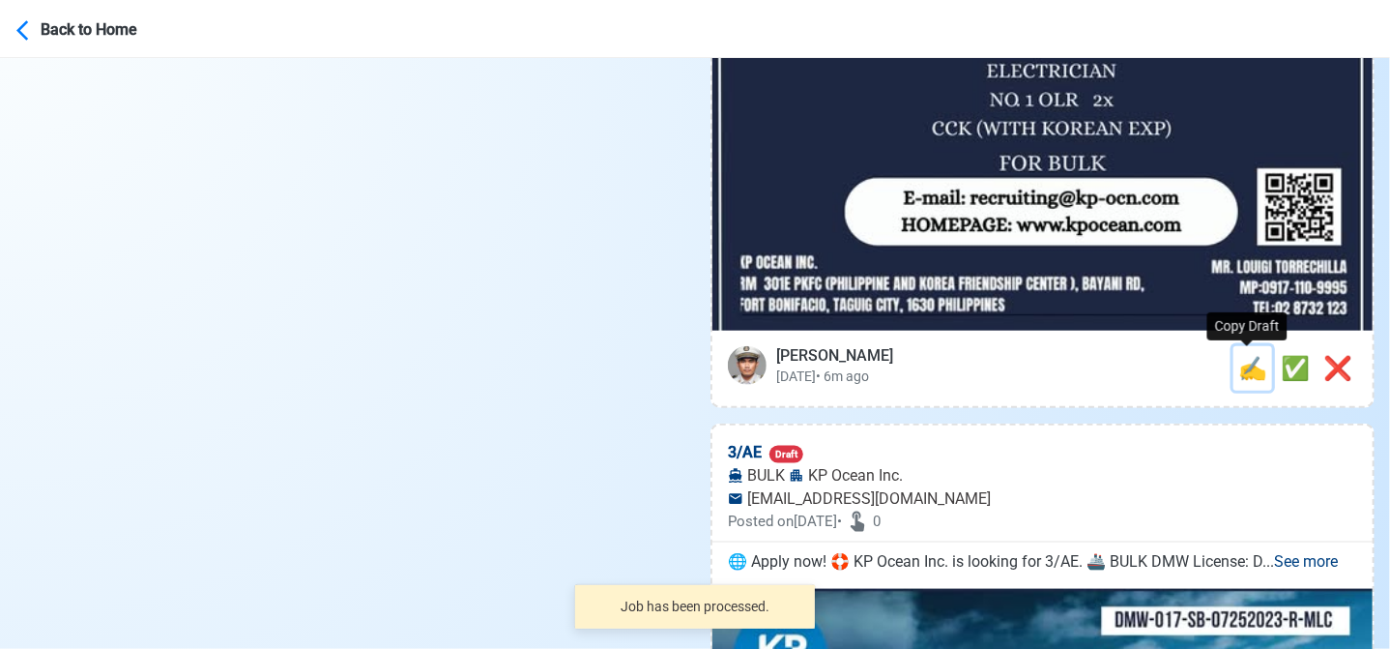
click at [1241, 372] on span "✍️" at bounding box center [1252, 368] width 29 height 27
type input "ELECTRICIAN"
select select
type input "KP Ocean Inc."
type input "BULK"
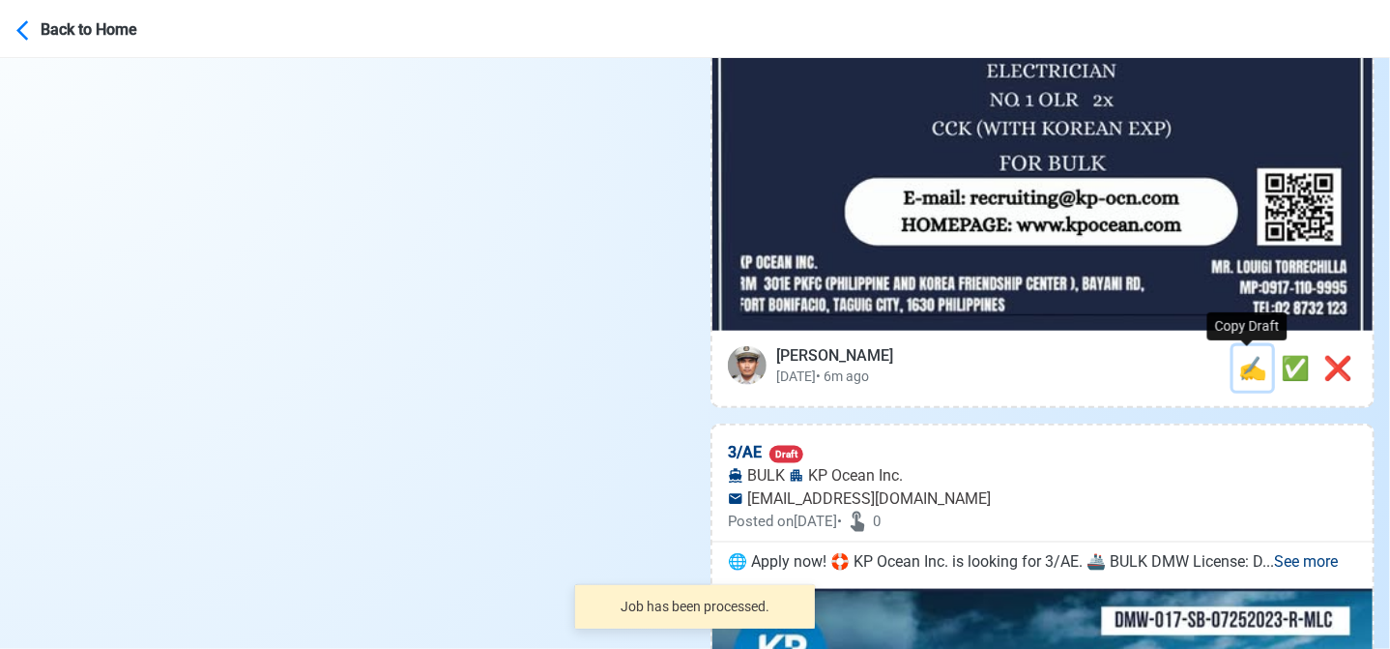
type input "recruiting@kp-ocn.com"
type textarea "Apply now! ❇️ KP Ocean Inc. is looking for ELECTRICIAN. 🚢 BULK DMW License: DMW…"
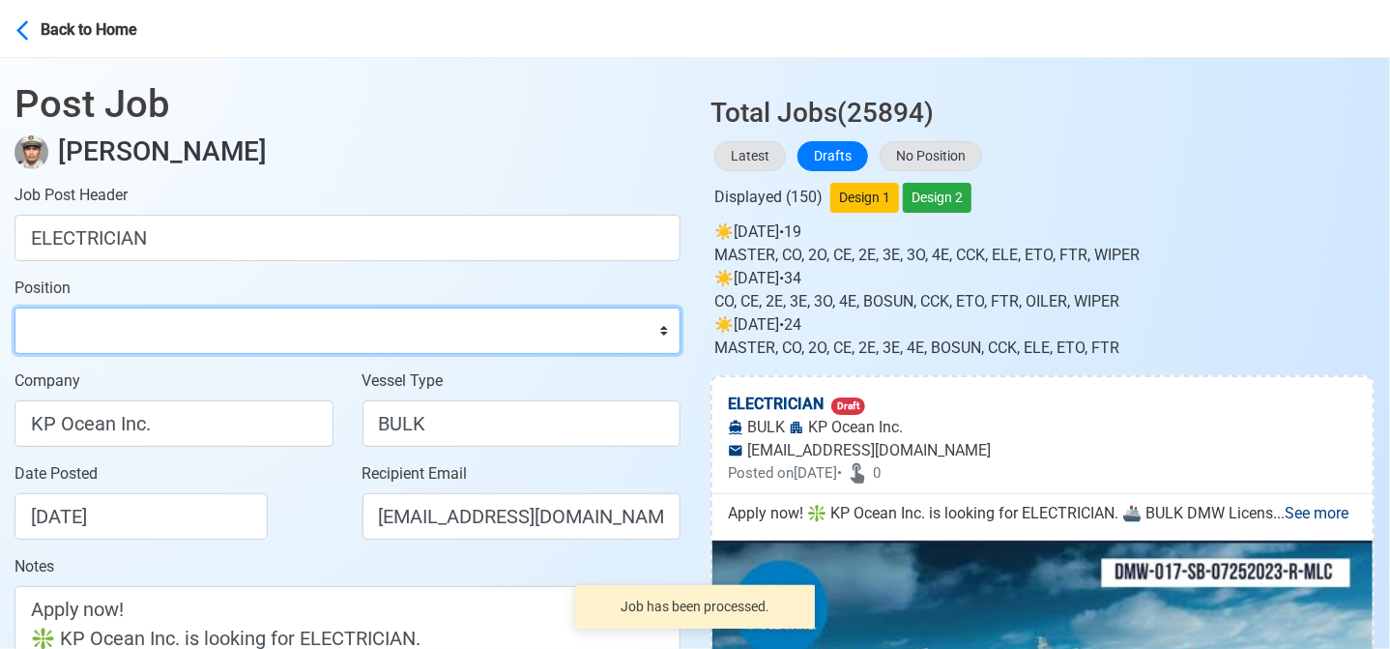
click at [170, 346] on select "Master Chief Officer 2nd Officer 3rd Officer Junior Officer Chief Engineer 2nd …" at bounding box center [348, 330] width 666 height 46
select select "Electrician"
click at [15, 307] on select "Master Chief Officer 2nd Officer 3rd Officer Junior Officer Chief Engineer 2nd …" at bounding box center [348, 330] width 666 height 46
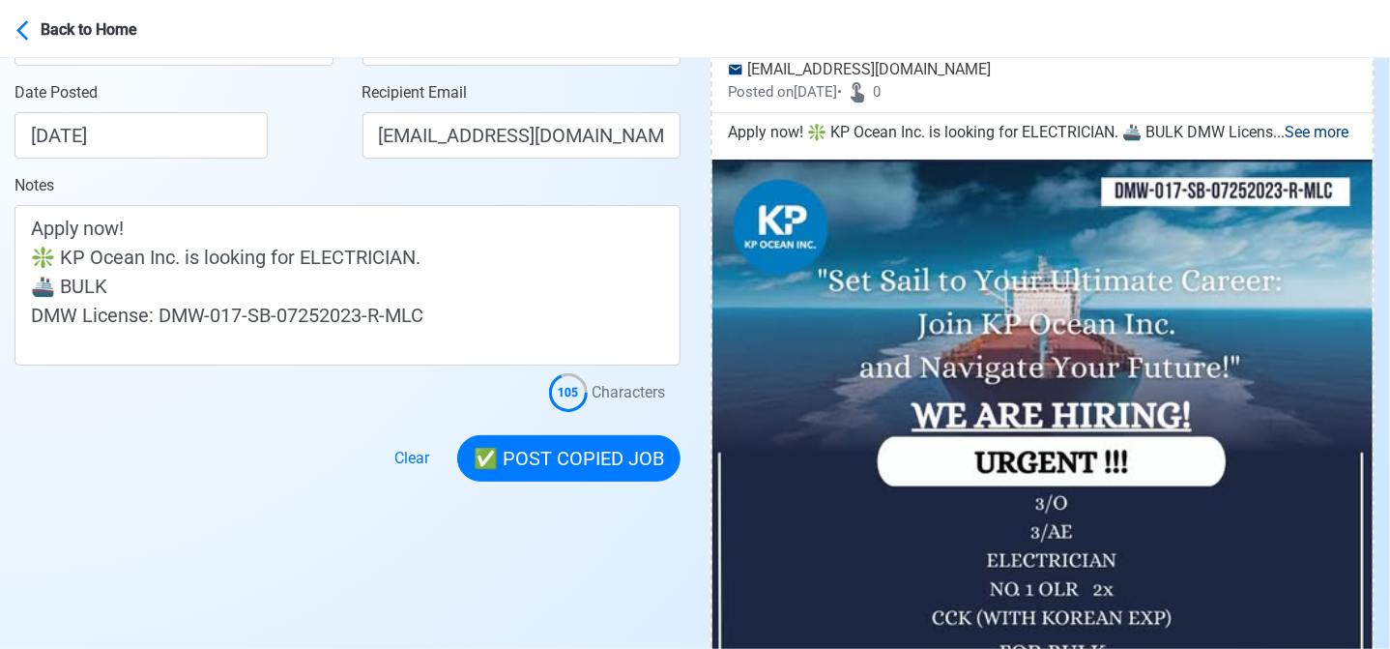
scroll to position [387, 0]
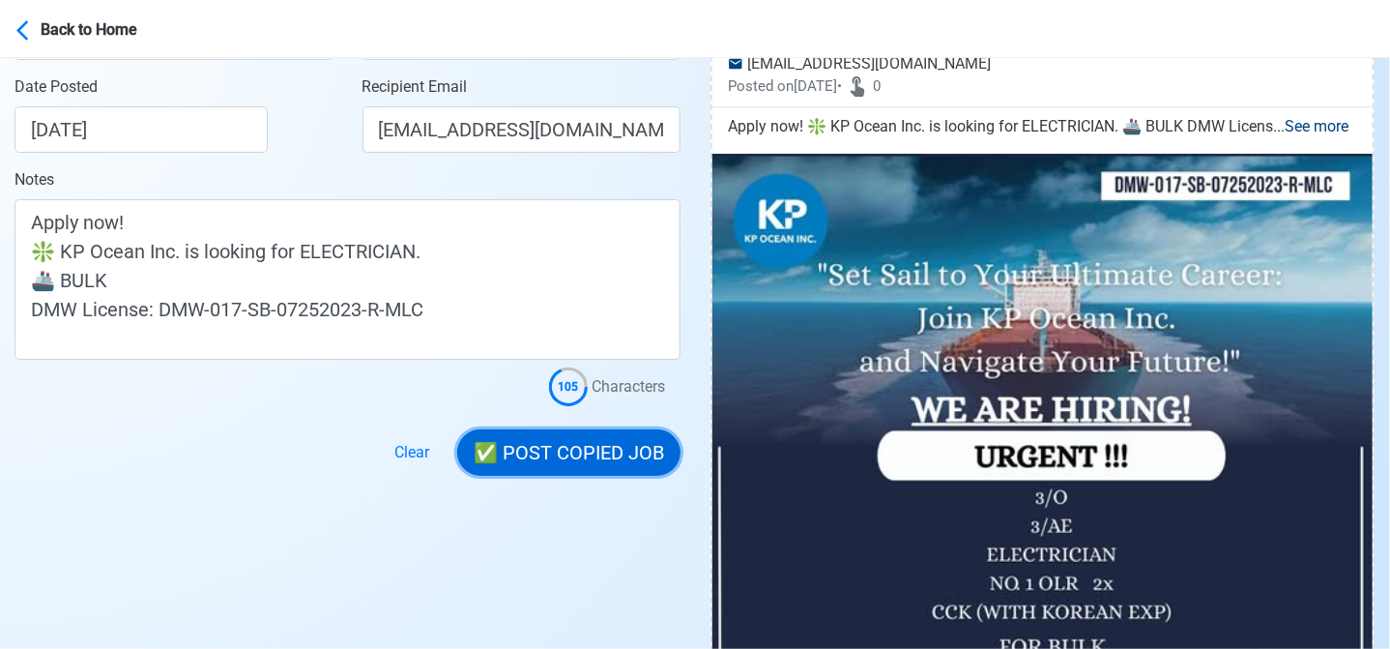
click at [605, 459] on button "✅ POST COPIED JOB" at bounding box center [568, 452] width 223 height 46
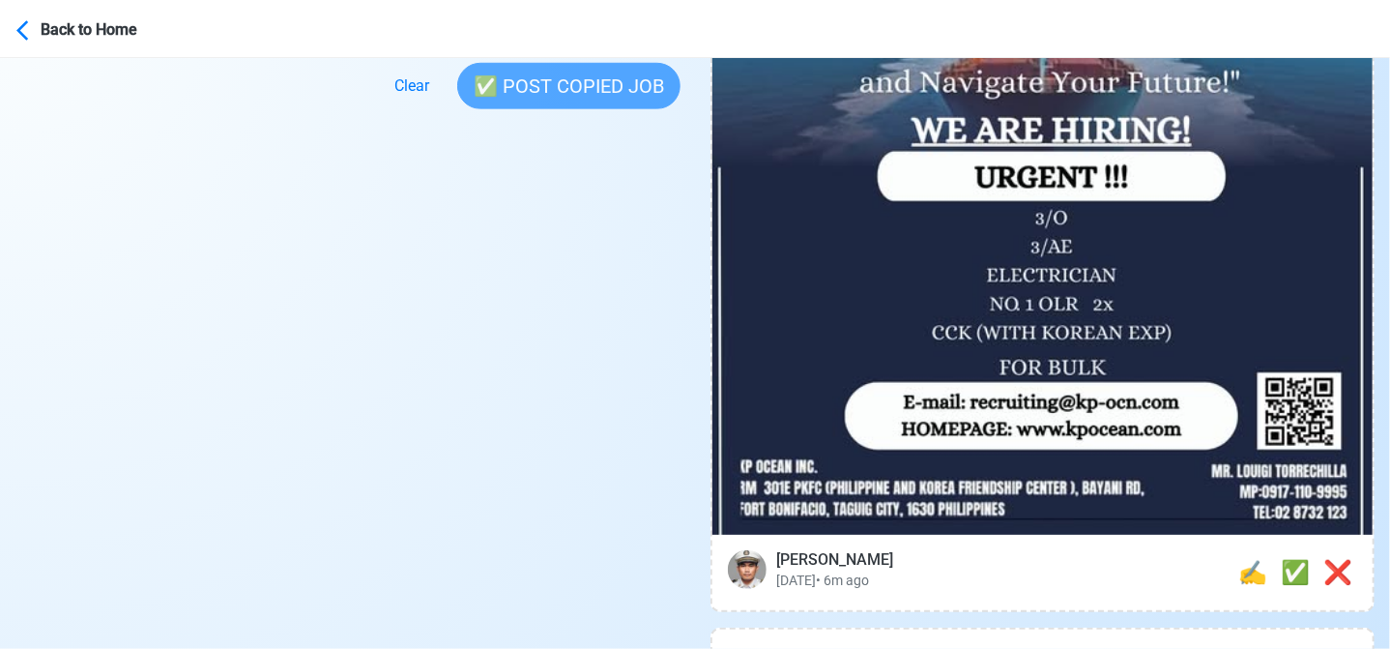
scroll to position [773, 0]
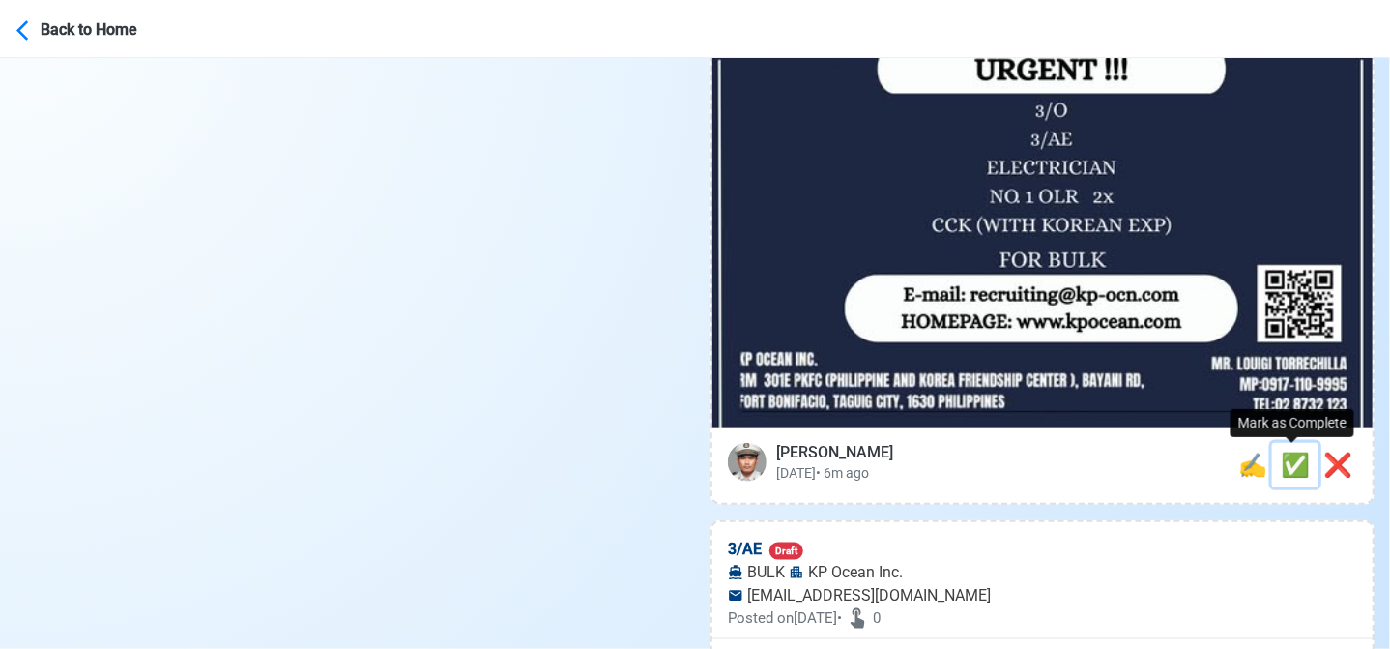
click at [1289, 458] on span "✅" at bounding box center [1295, 464] width 29 height 27
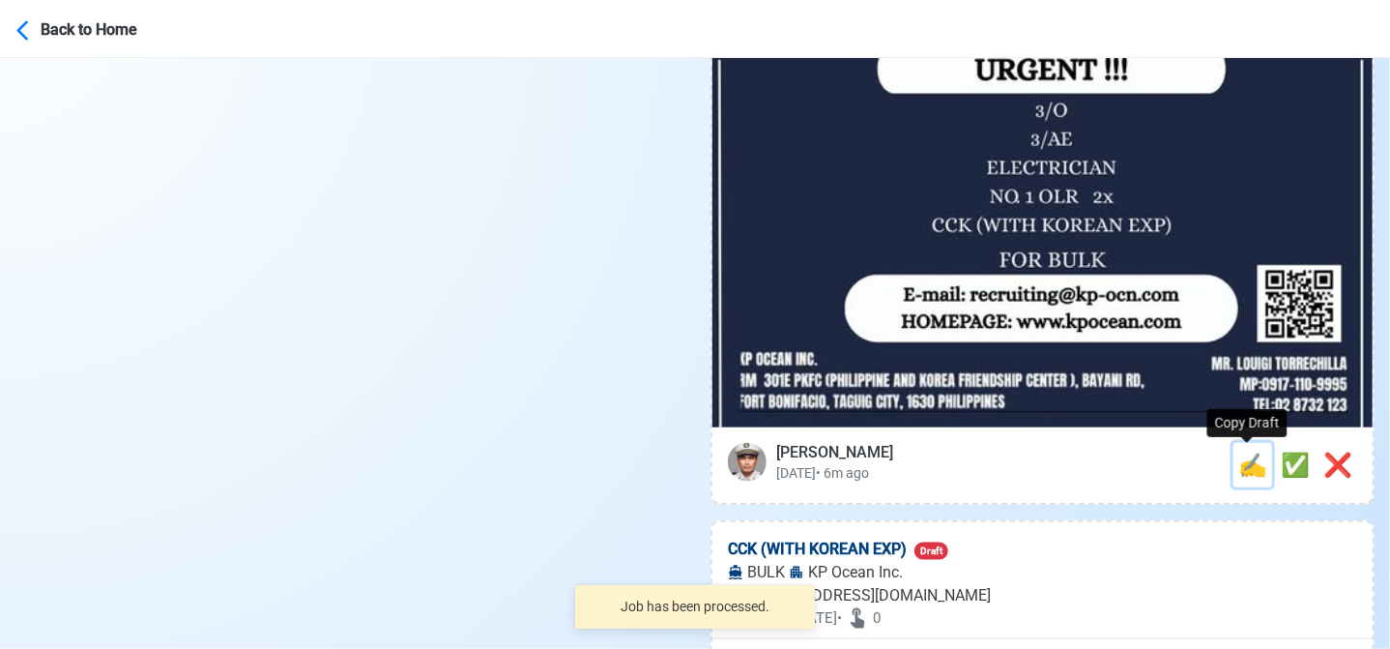
drag, startPoint x: 1252, startPoint y: 470, endPoint x: 1066, endPoint y: 440, distance: 188.0
click at [1249, 470] on span "✍️" at bounding box center [1252, 464] width 29 height 27
type input "3/AE"
select select
type input "KP Ocean Inc."
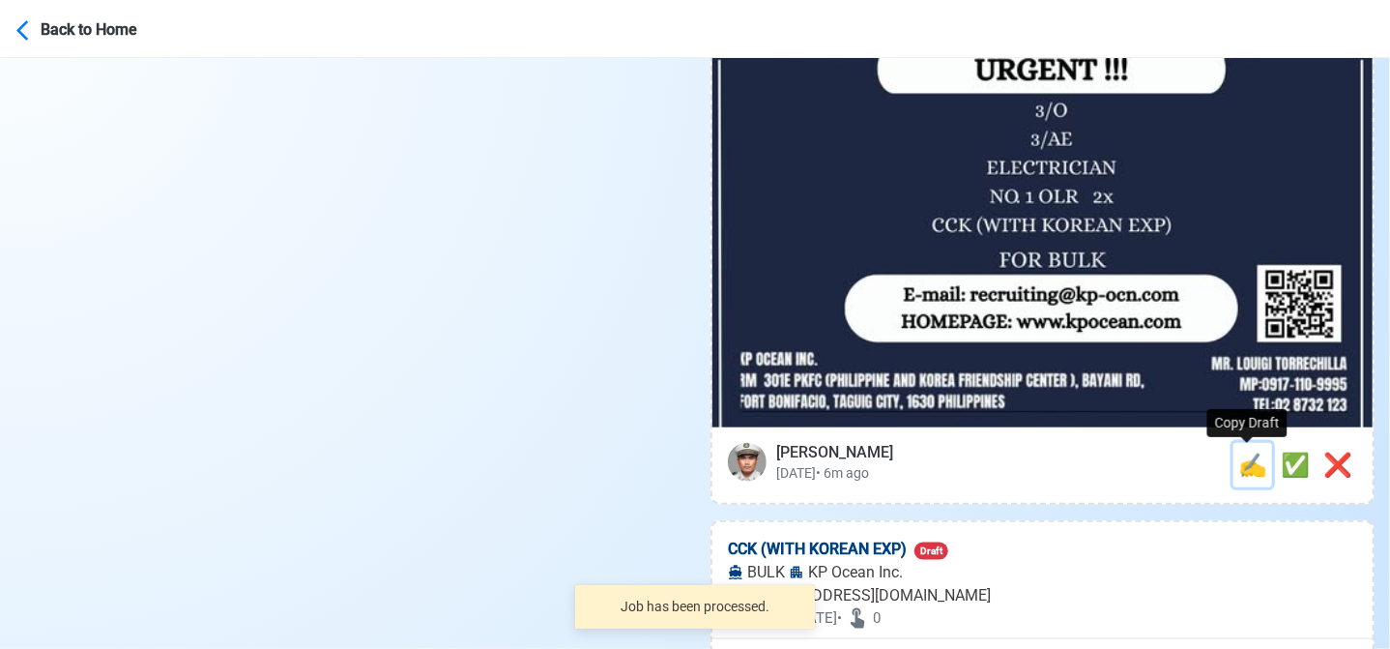
type input "BULK"
type input "recruiting@kp-ocn.com"
type textarea "🌐 Apply now! 🛟 KP Ocean Inc. is looking for 3/AE. 🚢 BULK DMW License: DMW-017-S…"
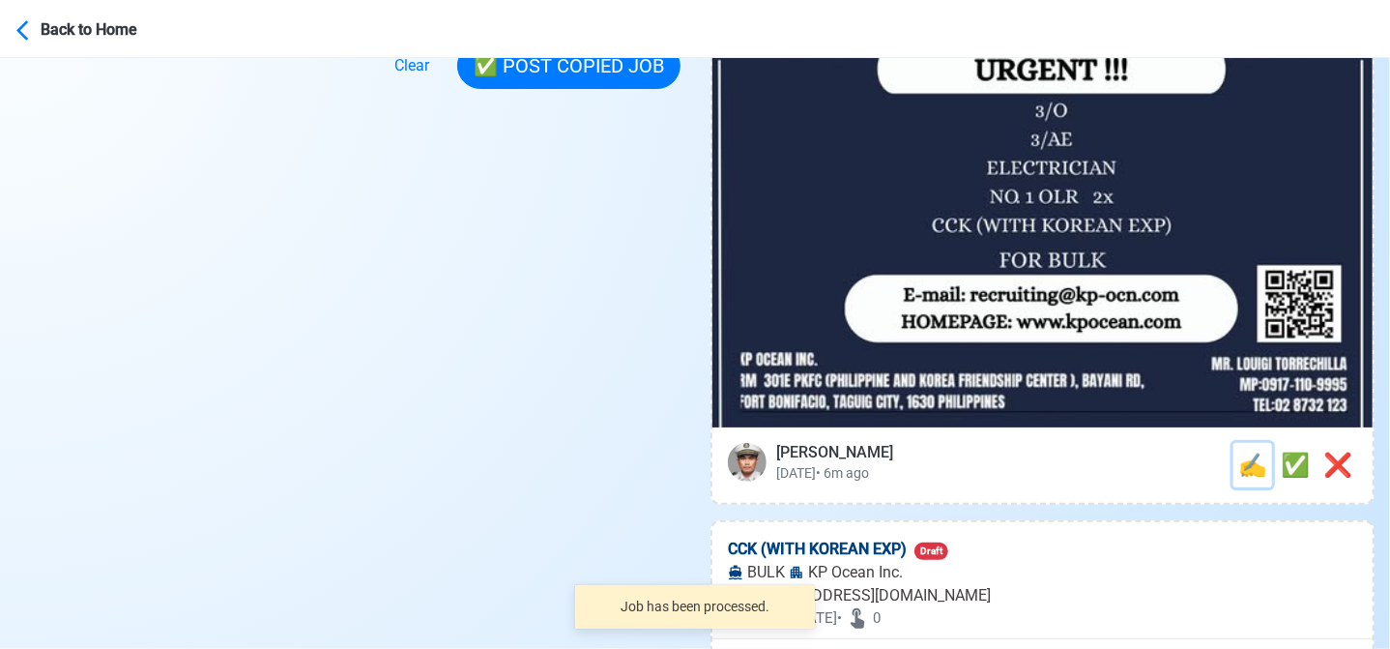
scroll to position [0, 0]
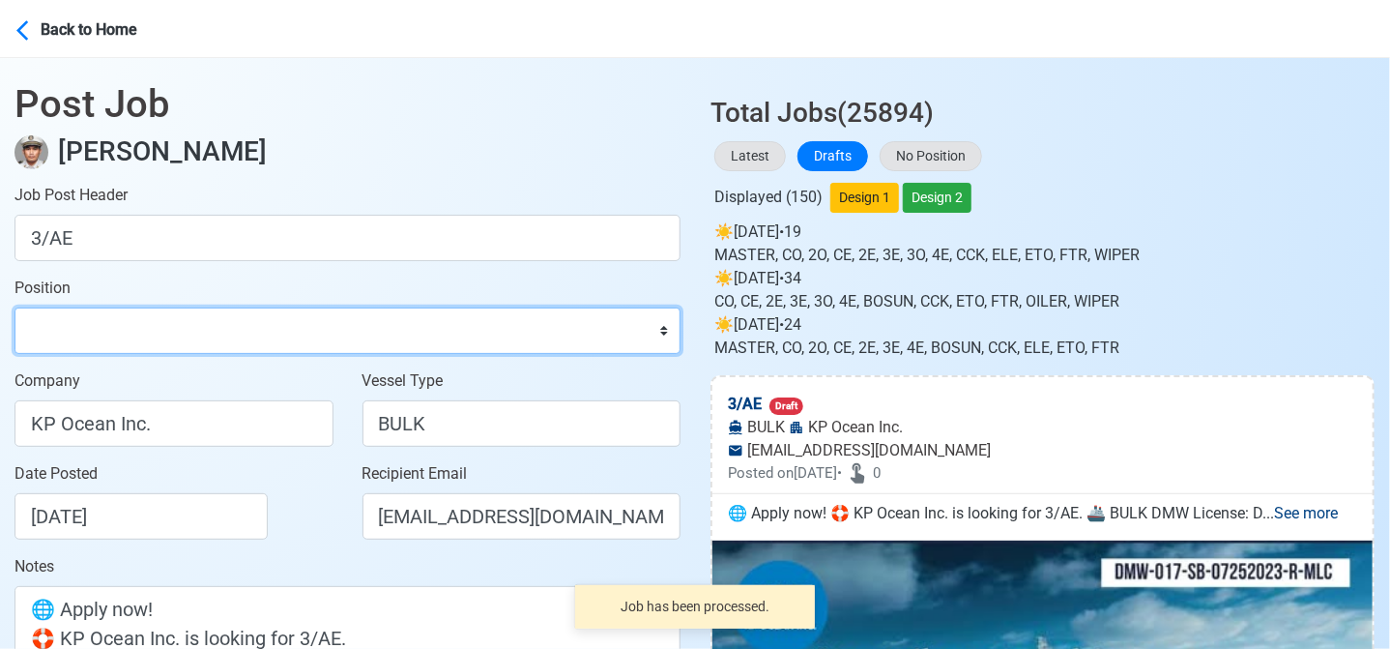
click at [153, 345] on select "Master Chief Officer 2nd Officer 3rd Officer Junior Officer Chief Engineer 2nd …" at bounding box center [348, 330] width 666 height 46
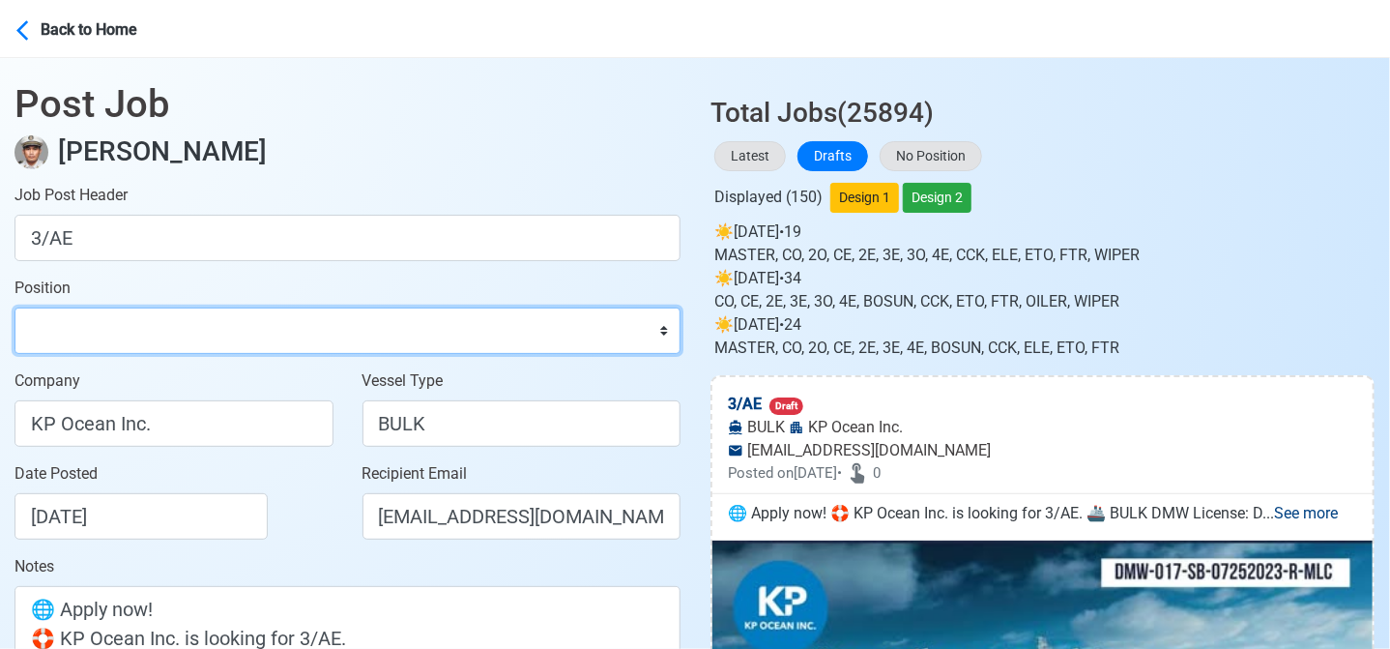
select select "3rd Assistant Engineer"
click at [15, 307] on select "Master Chief Officer 2nd Officer 3rd Officer Junior Officer Chief Engineer 2nd …" at bounding box center [348, 330] width 666 height 46
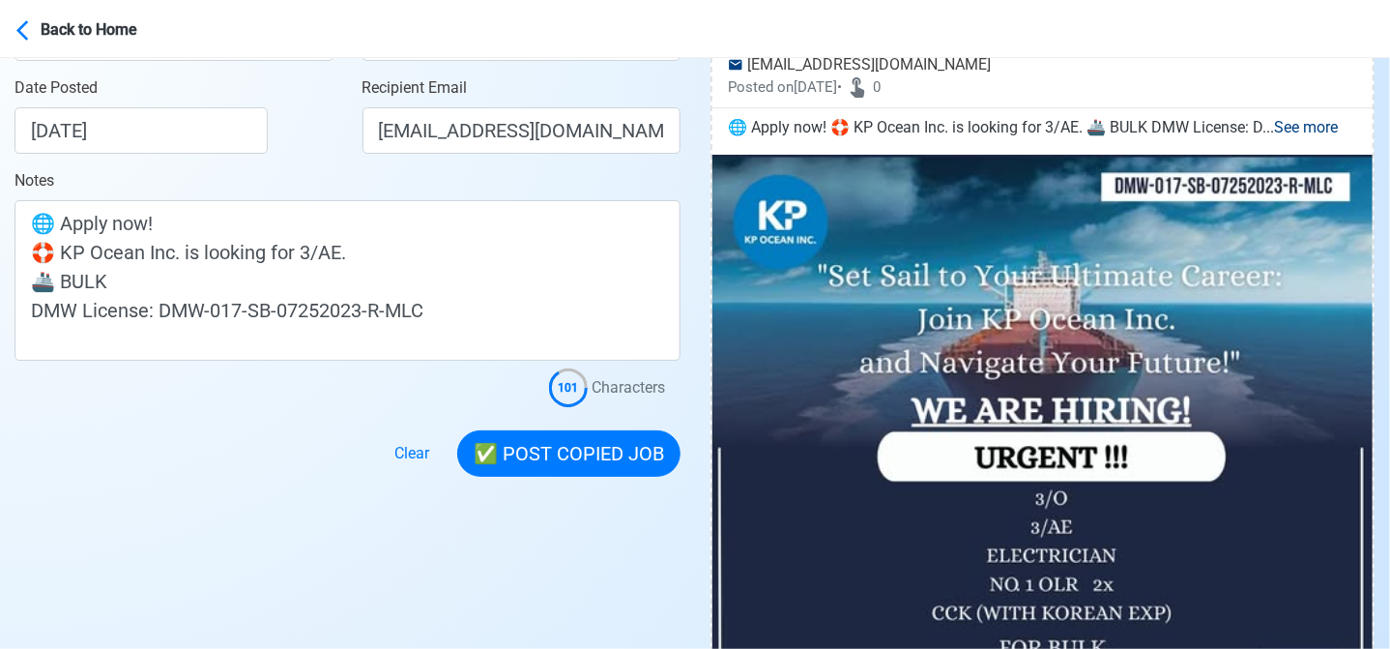
scroll to position [387, 0]
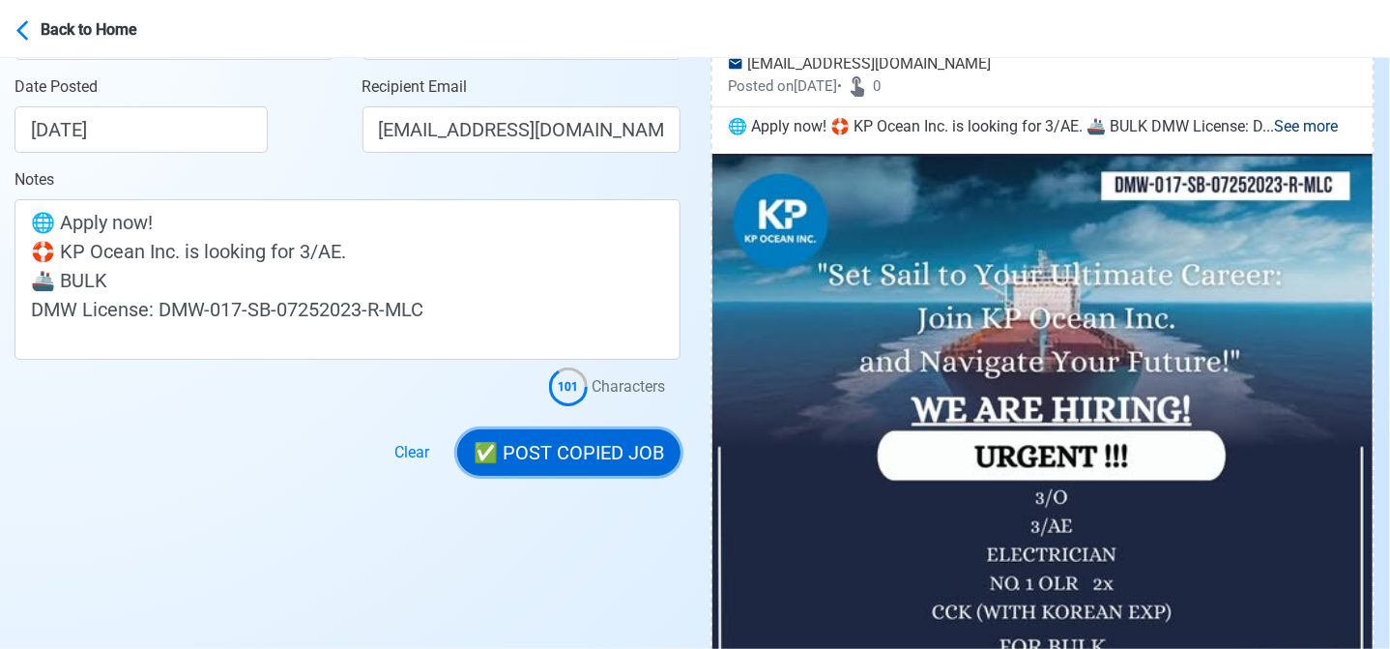
click at [553, 439] on button "✅ POST COPIED JOB" at bounding box center [568, 452] width 223 height 46
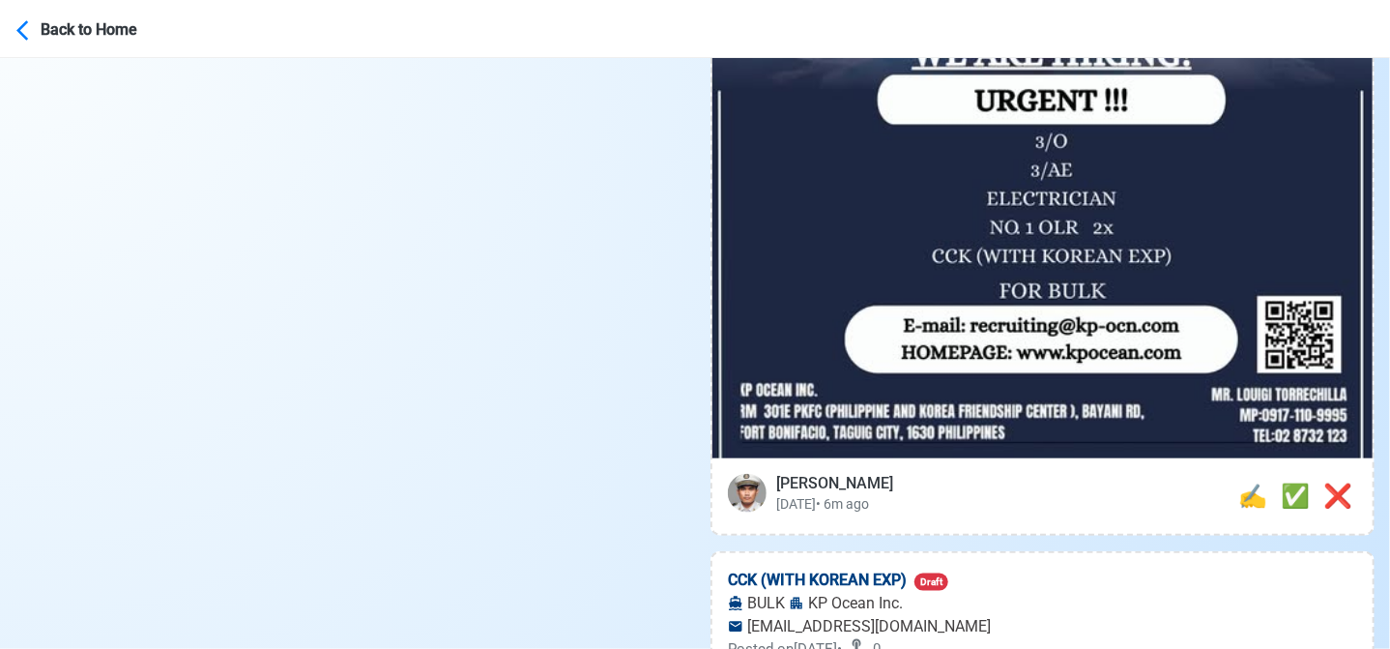
scroll to position [870, 0]
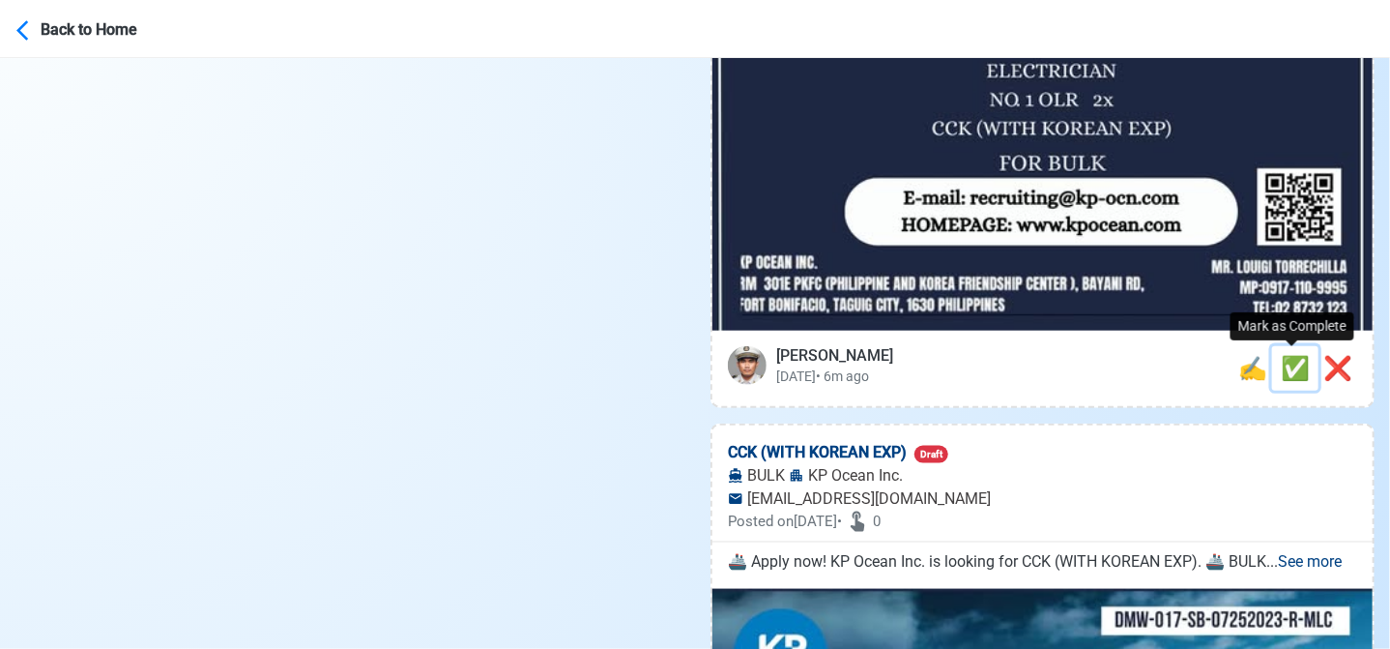
click at [1295, 376] on span "✅" at bounding box center [1295, 368] width 29 height 27
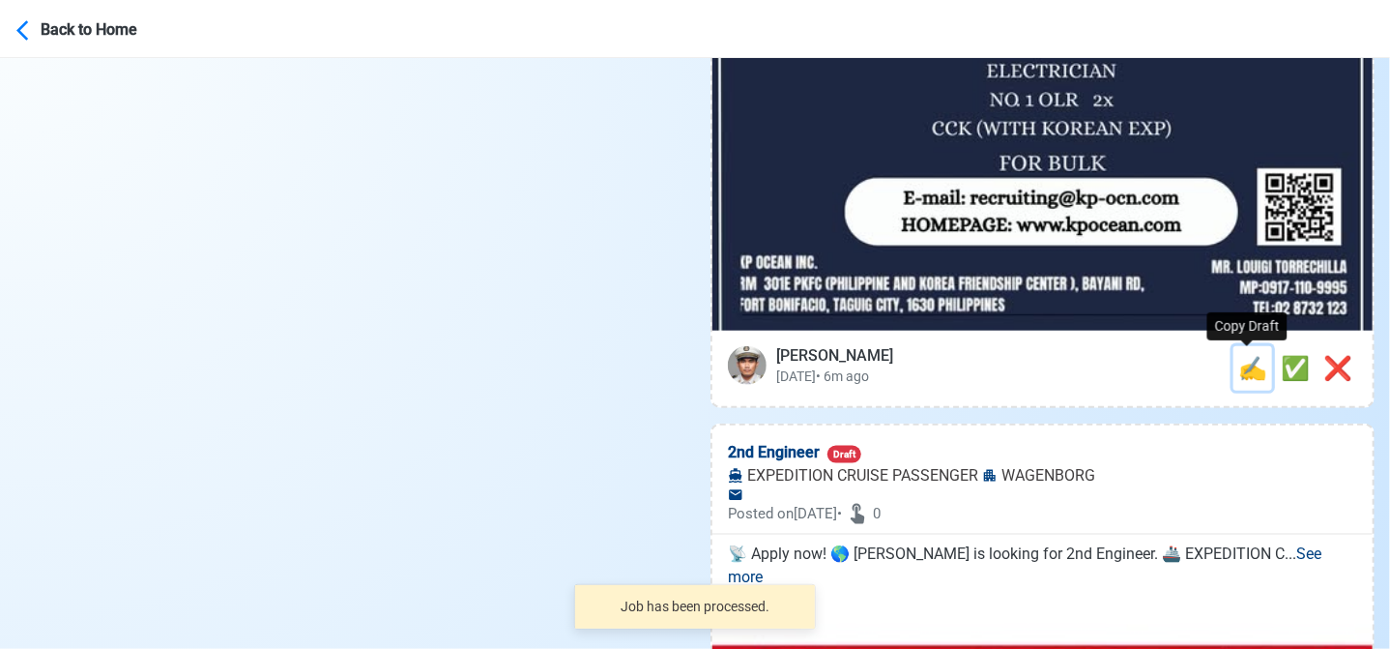
click at [1243, 375] on span "✍️" at bounding box center [1252, 368] width 29 height 27
type input "CCK (WITH KOREAN EXP)"
select select
type input "KP Ocean Inc."
type input "BULK"
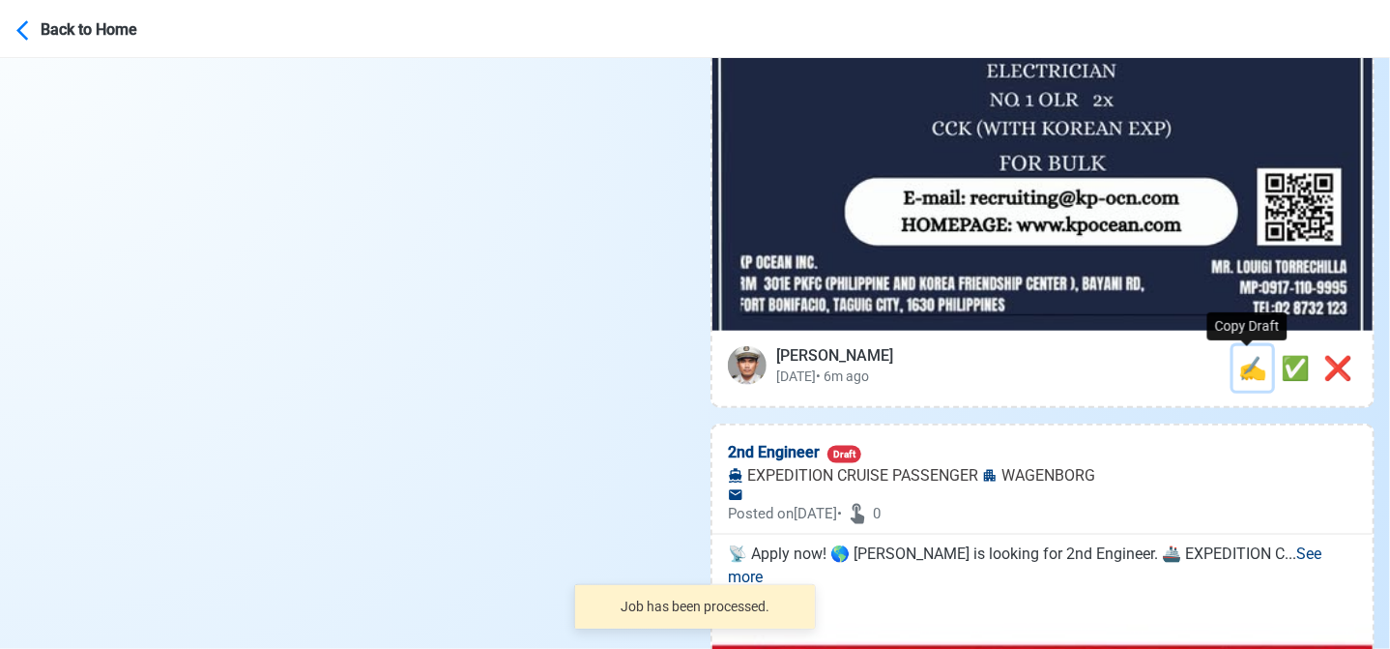
type input "recruiting@kp-ocn.com"
type textarea "🚢 Apply now! KP Ocean Inc. is looking for CCK (WITH KOREAN EXP). 🚢 BULK DMW Lic…"
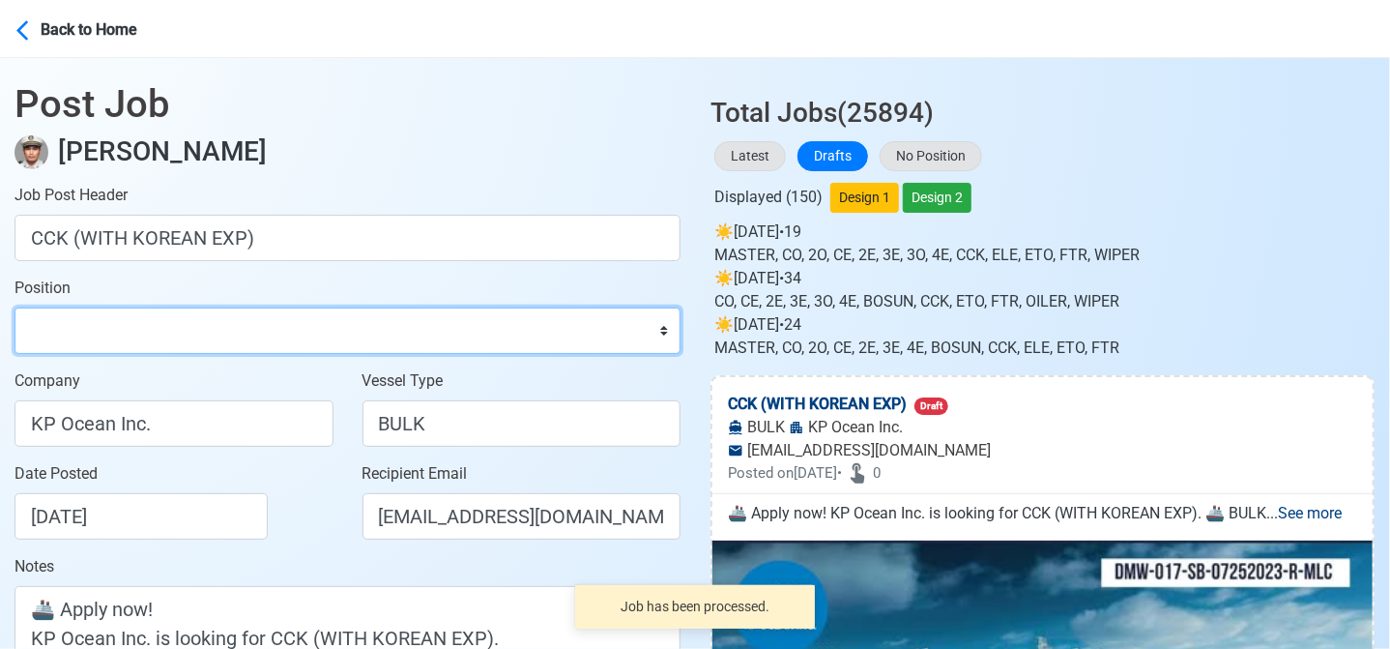
click at [162, 333] on select "Master Chief Officer 2nd Officer 3rd Officer Junior Officer Chief Engineer 2nd …" at bounding box center [348, 330] width 666 height 46
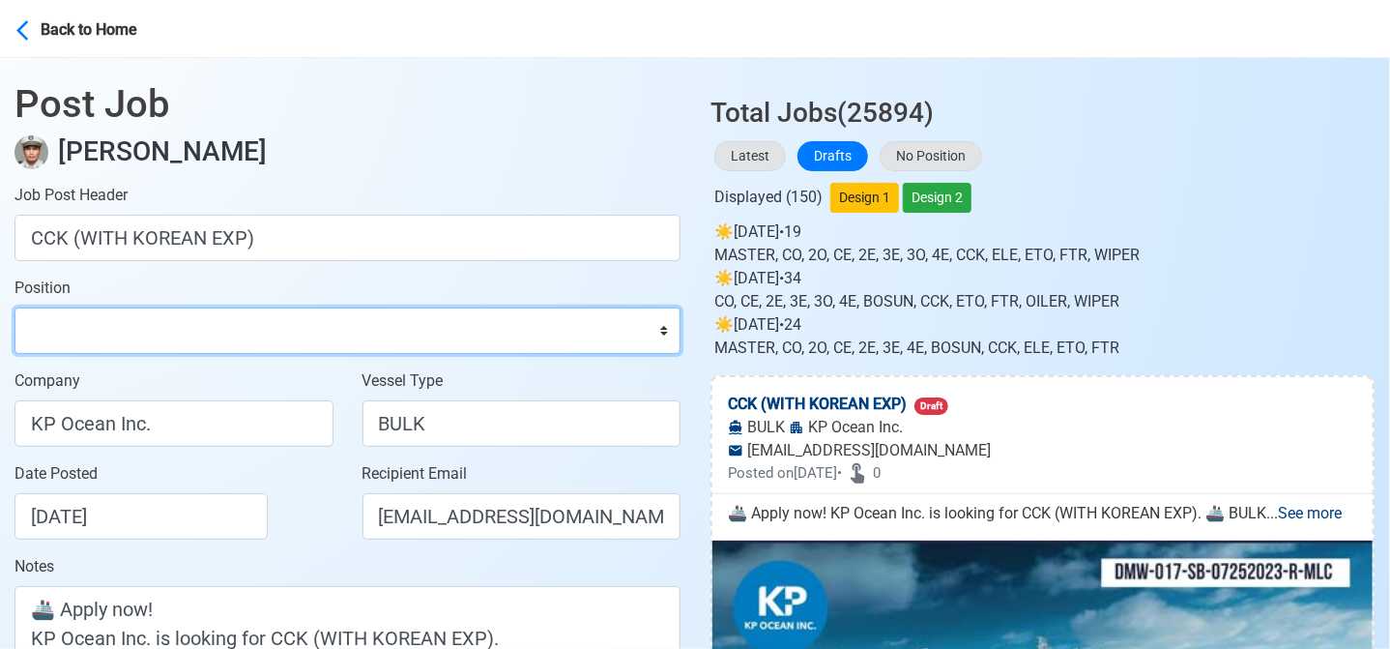
select select "Chief [PERSON_NAME]"
click at [15, 307] on select "Master Chief Officer 2nd Officer 3rd Officer Junior Officer Chief Engineer 2nd …" at bounding box center [348, 330] width 666 height 46
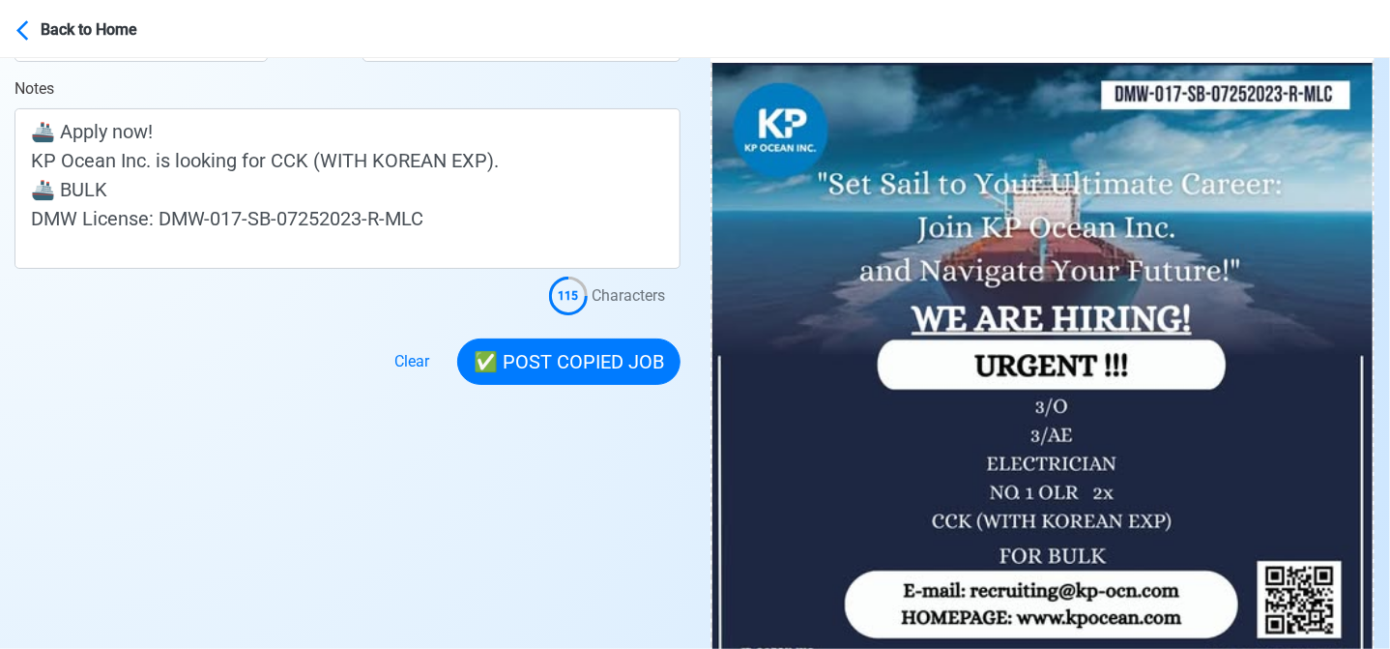
scroll to position [483, 0]
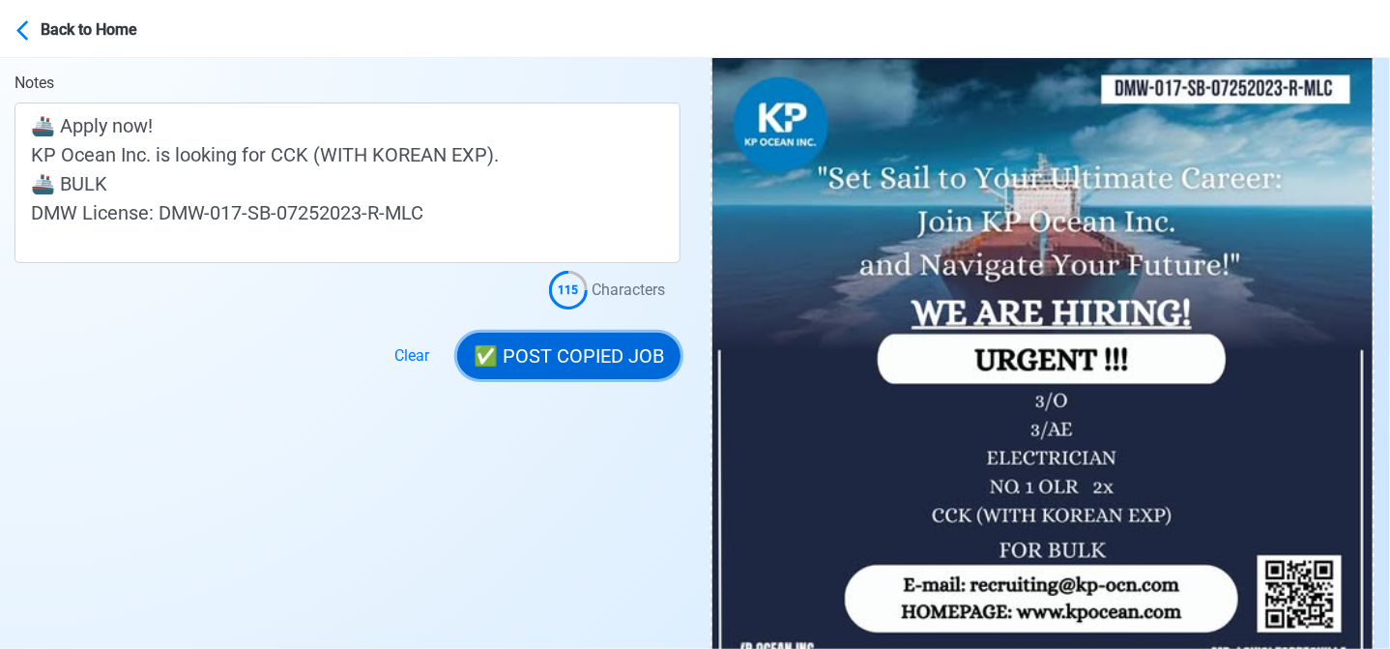
click at [585, 358] on button "✅ POST COPIED JOB" at bounding box center [568, 356] width 223 height 46
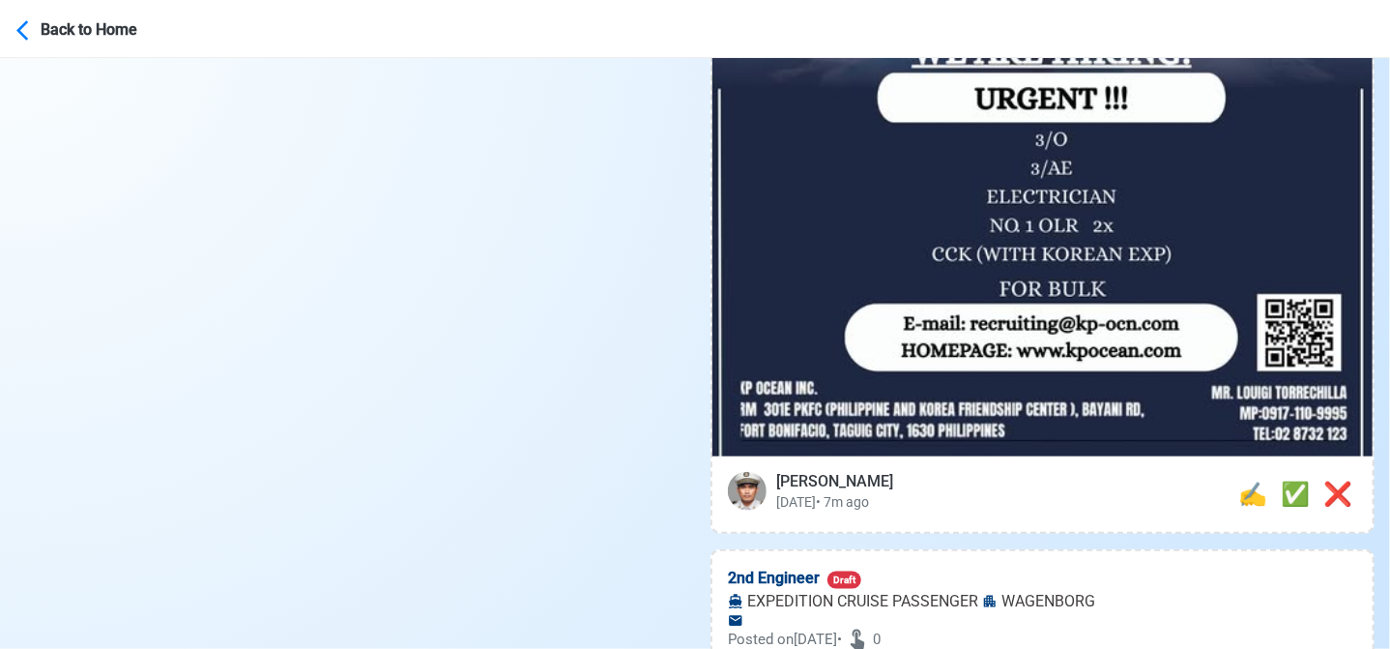
scroll to position [773, 0]
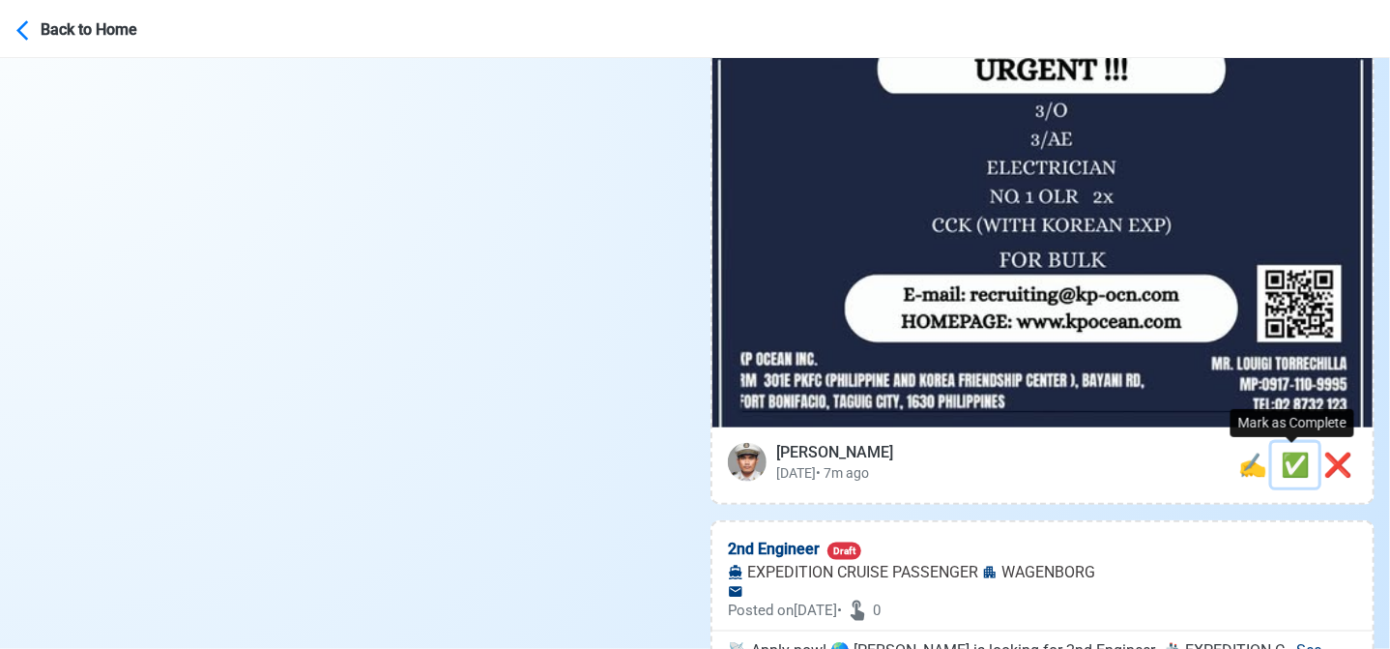
click at [1286, 462] on span "✅" at bounding box center [1295, 464] width 29 height 27
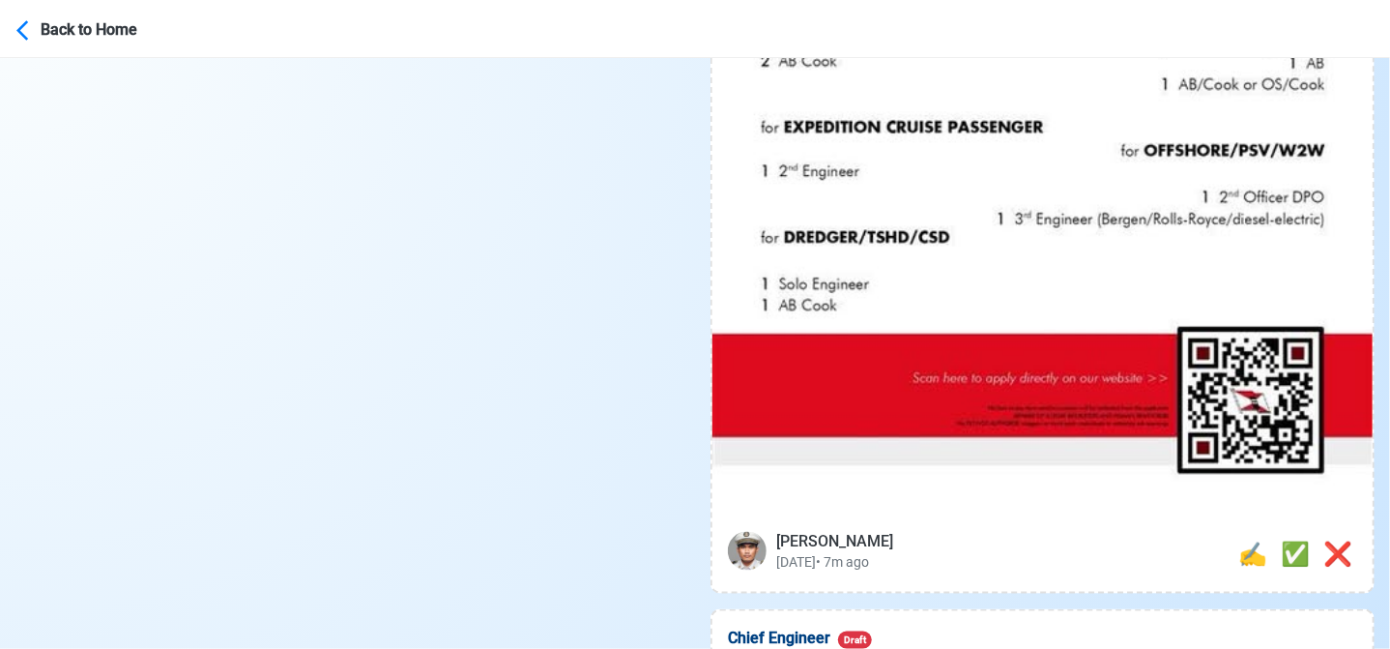
scroll to position [1063, 0]
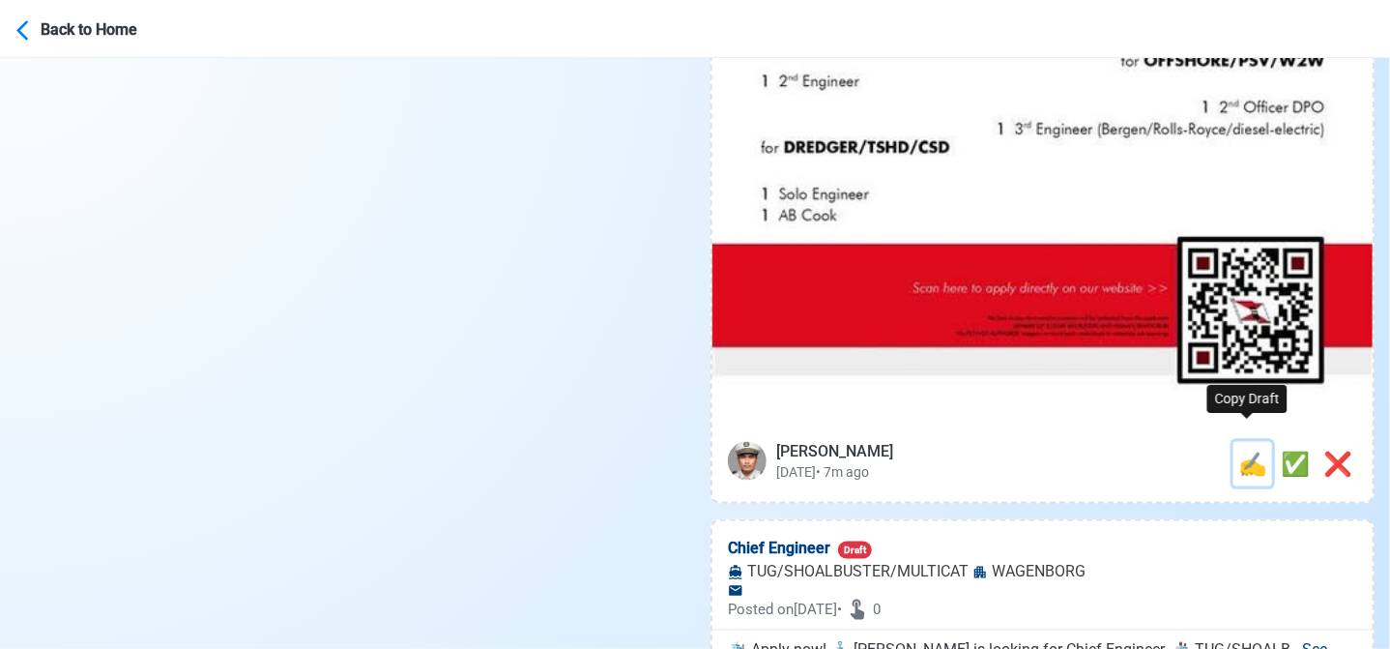
click at [1241, 450] on span "✍️" at bounding box center [1252, 463] width 29 height 27
type input "2nd Engineer"
select select "2nd Engineer"
type input "WAGENBORG"
type input "EXPEDITION CRUISE PASSENGER"
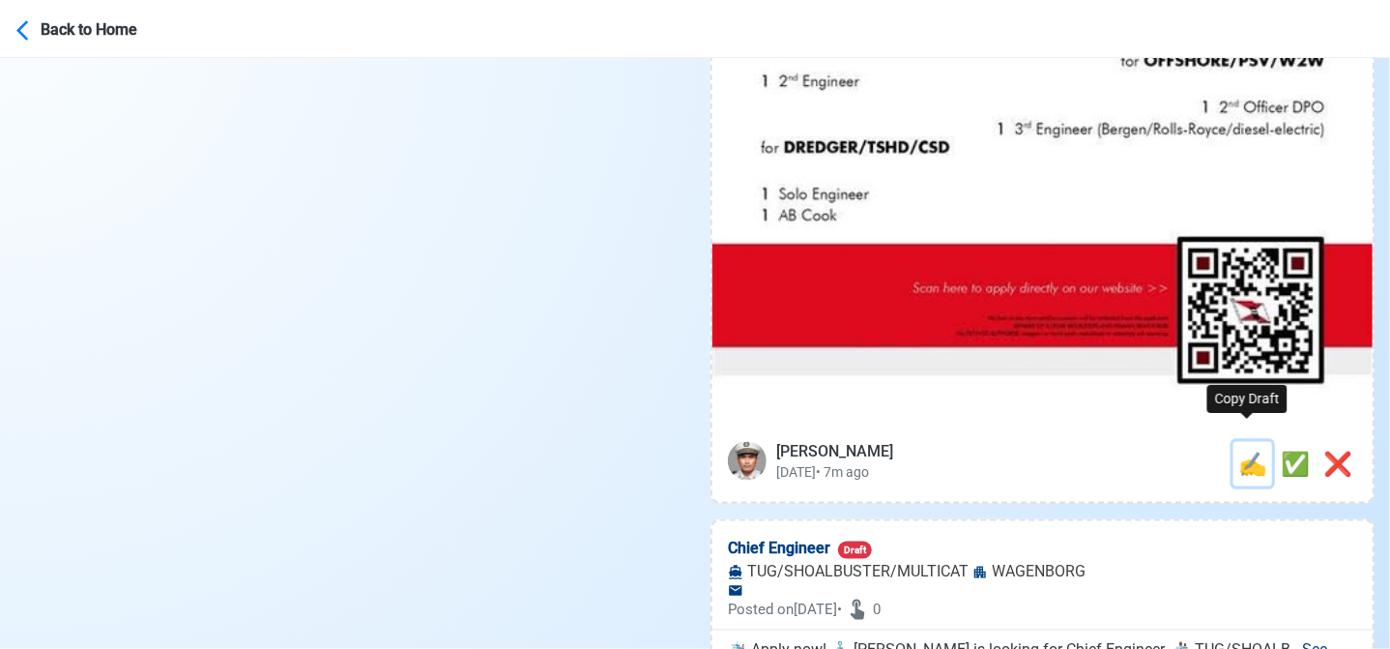
type textarea "📡 Apply now! 🌎 WAGENBORG is looking for 2nd Engineer. 🚢 EXPEDITION CRUISE PASSE…"
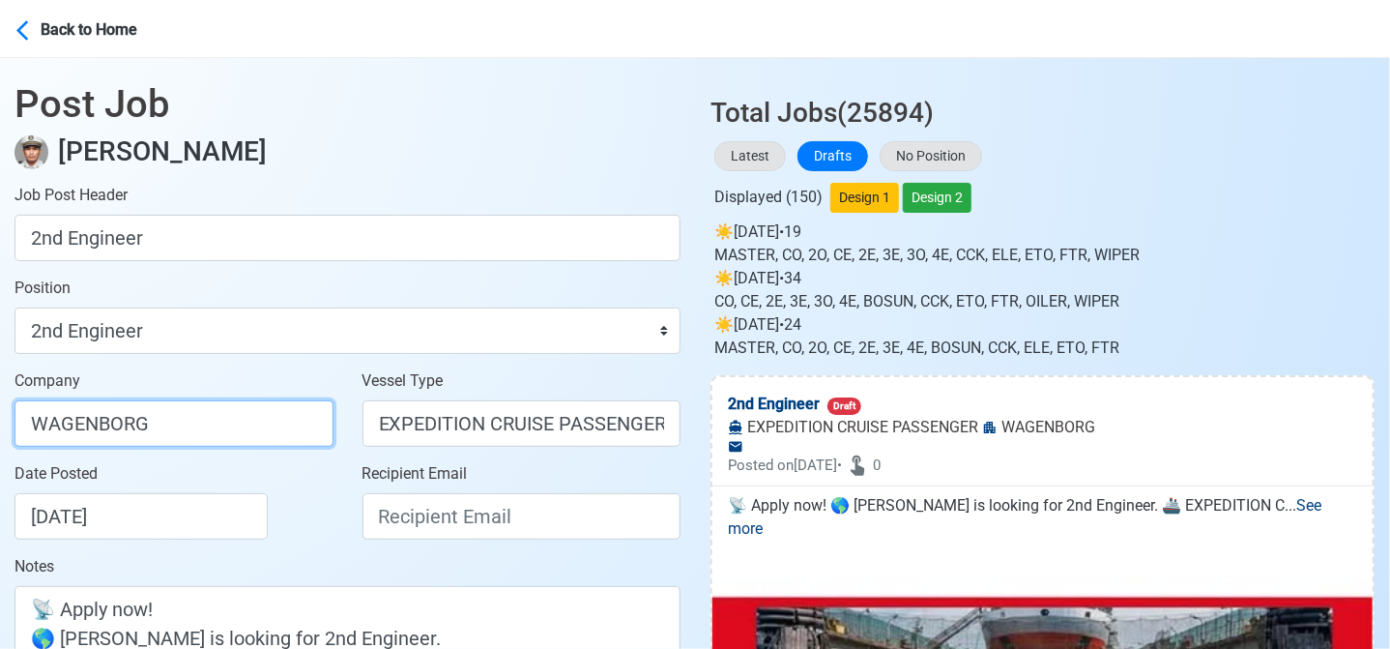
click at [263, 426] on input "WAGENBORG" at bounding box center [174, 423] width 319 height 46
type input "WAGENBORG MANILA INC"
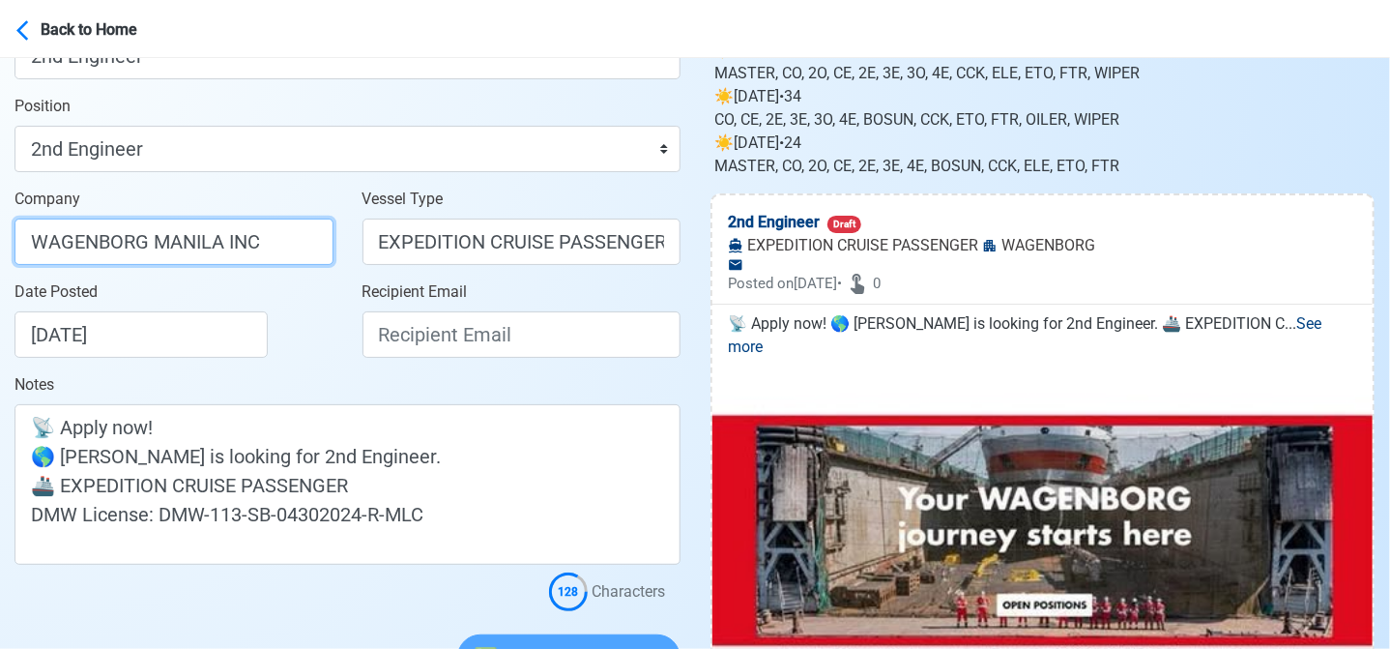
scroll to position [193, 0]
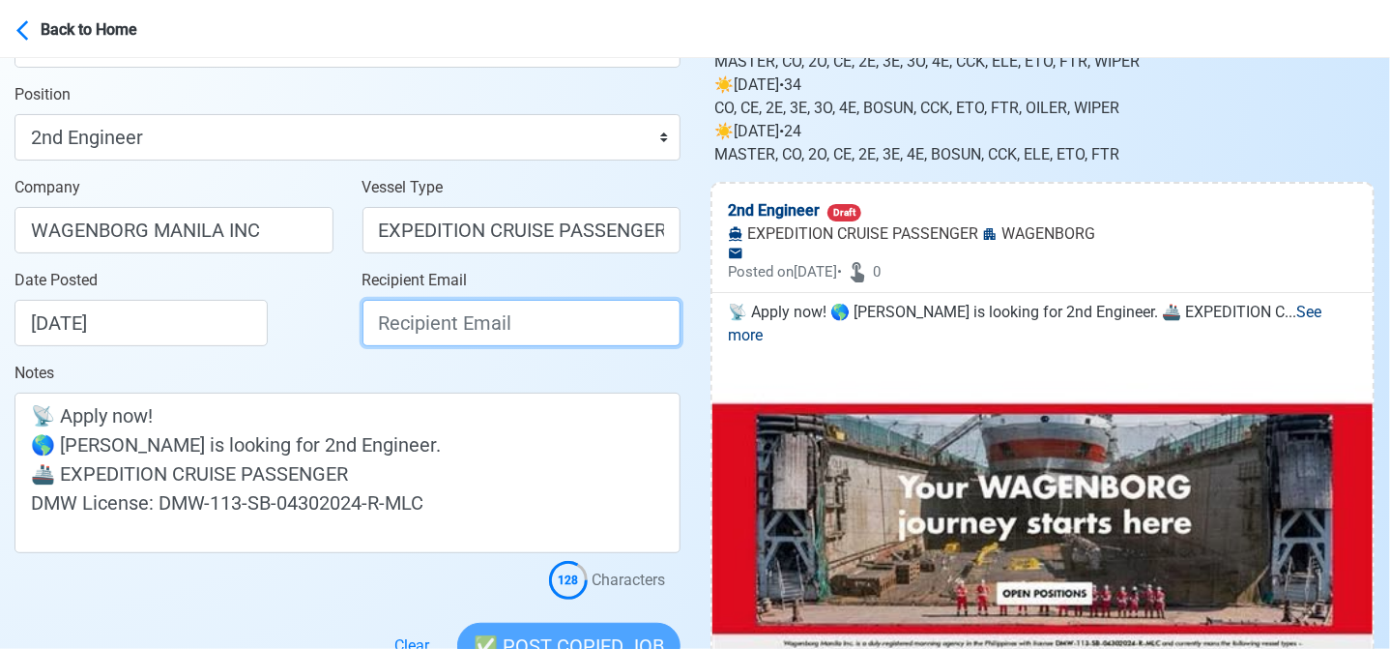
click at [488, 322] on input "Recipient Email" at bounding box center [522, 323] width 319 height 46
paste input "recruitment.manila@wagenborg.com"
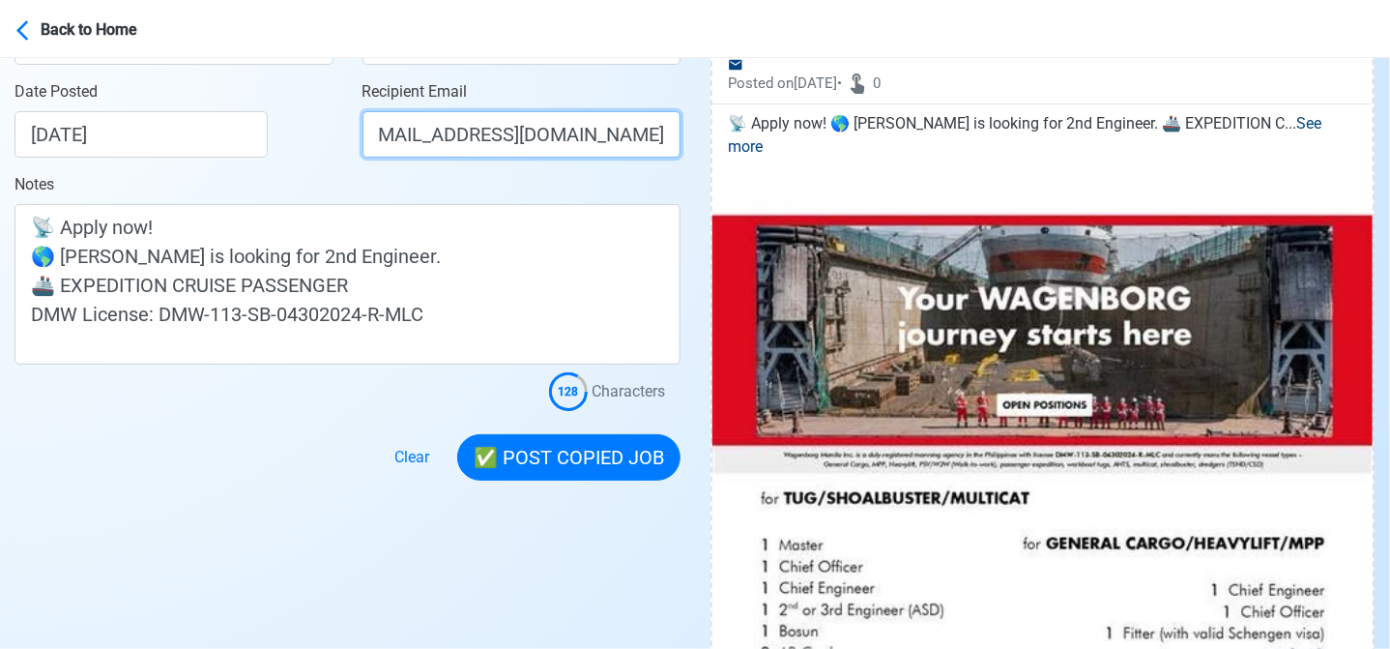
scroll to position [387, 0]
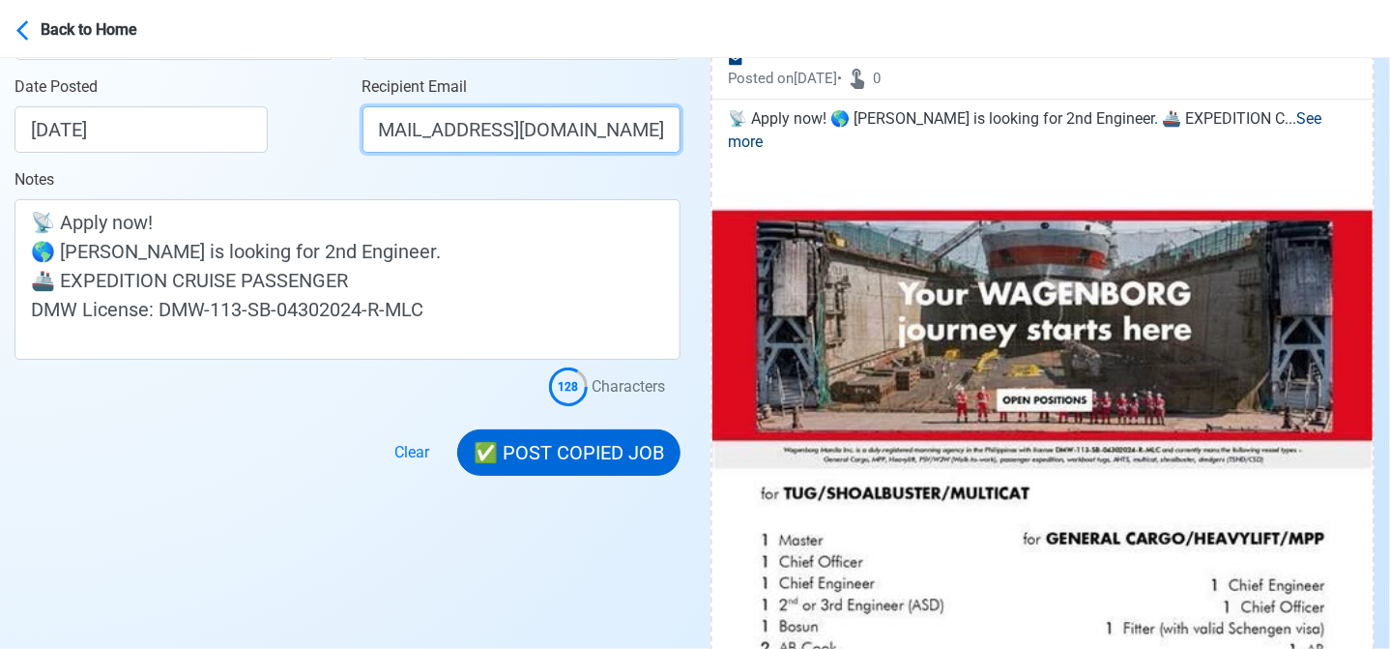
type input "recruitment.manila@wagenborg.com"
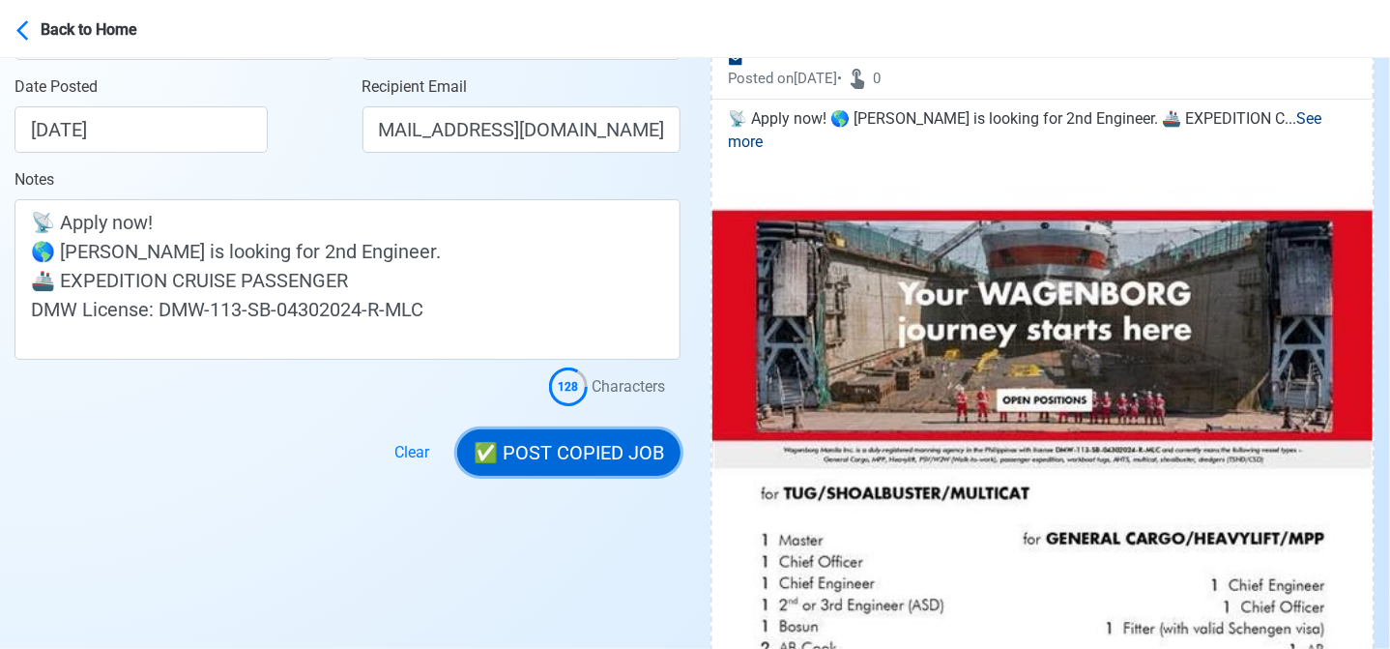
click at [623, 447] on button "✅ POST COPIED JOB" at bounding box center [568, 452] width 223 height 46
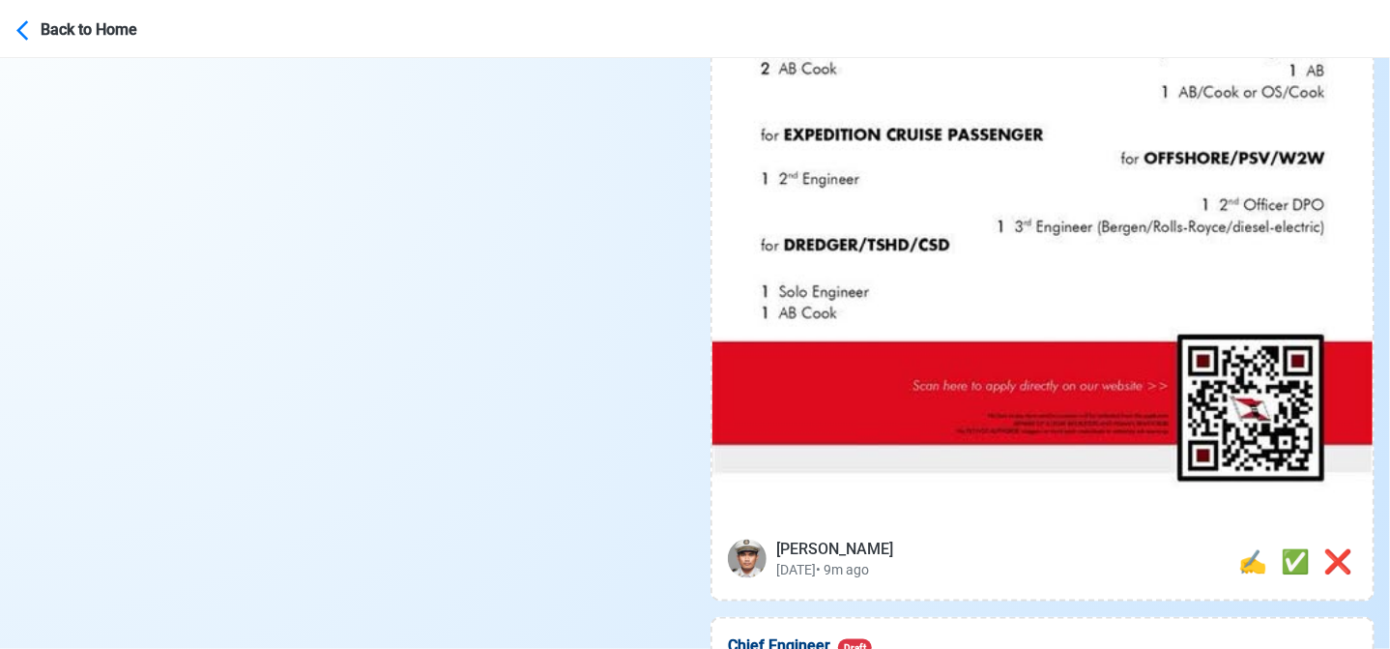
scroll to position [967, 0]
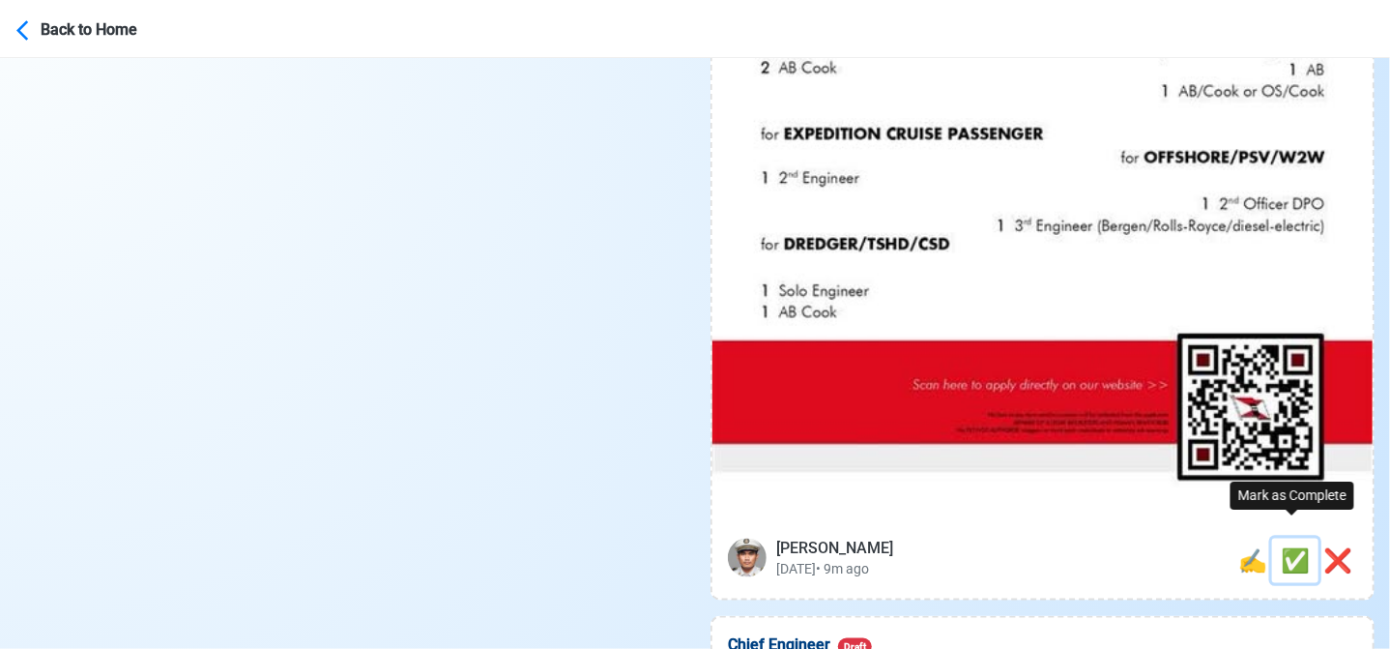
click at [1291, 547] on span "✅" at bounding box center [1295, 560] width 29 height 27
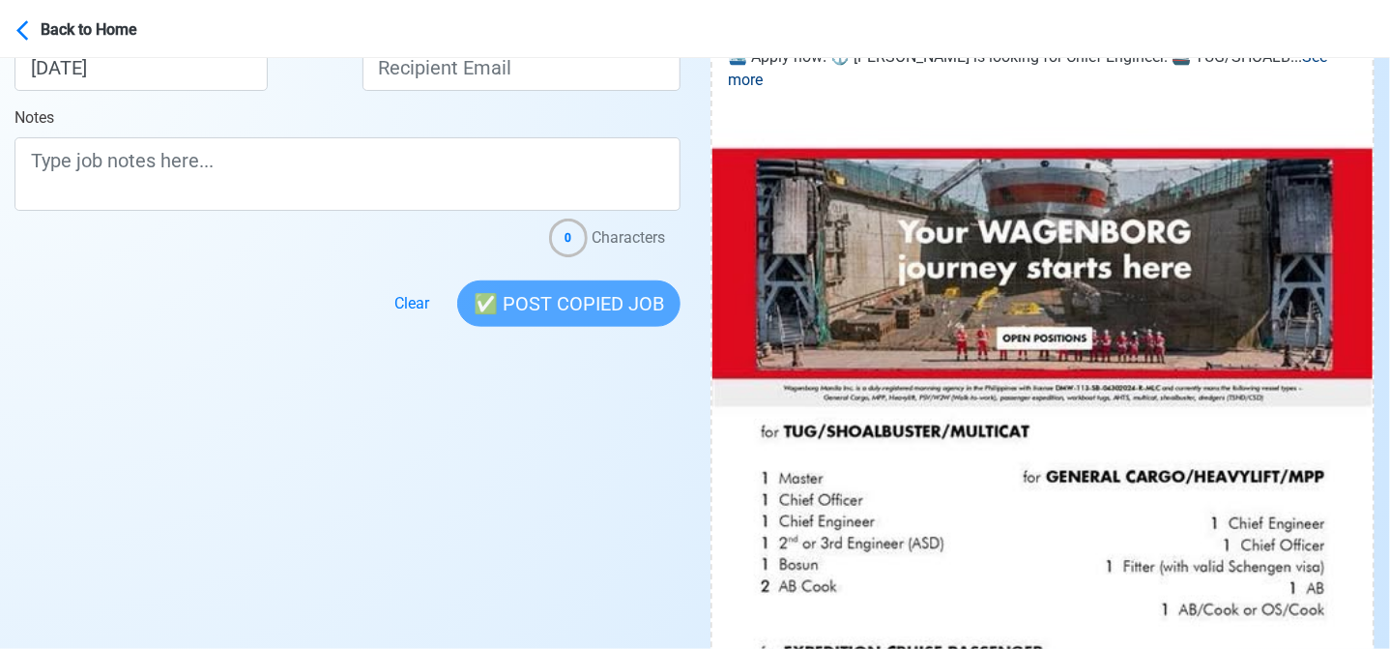
scroll to position [870, 0]
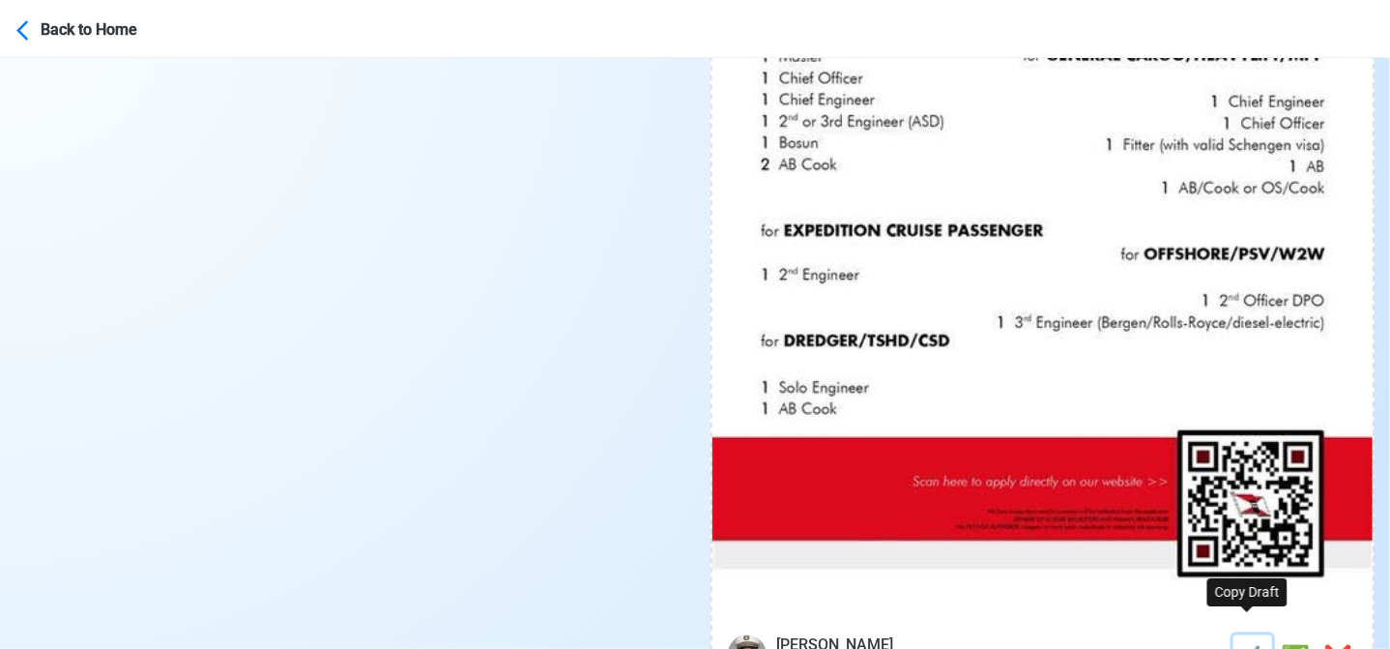
click at [1248, 644] on span "✍️" at bounding box center [1252, 657] width 29 height 27
type input "Chief Engineer"
select select "Chief Engineer"
type input "WAGENBORG"
type input "TUG/SHOALBUSTER/MULTICAT"
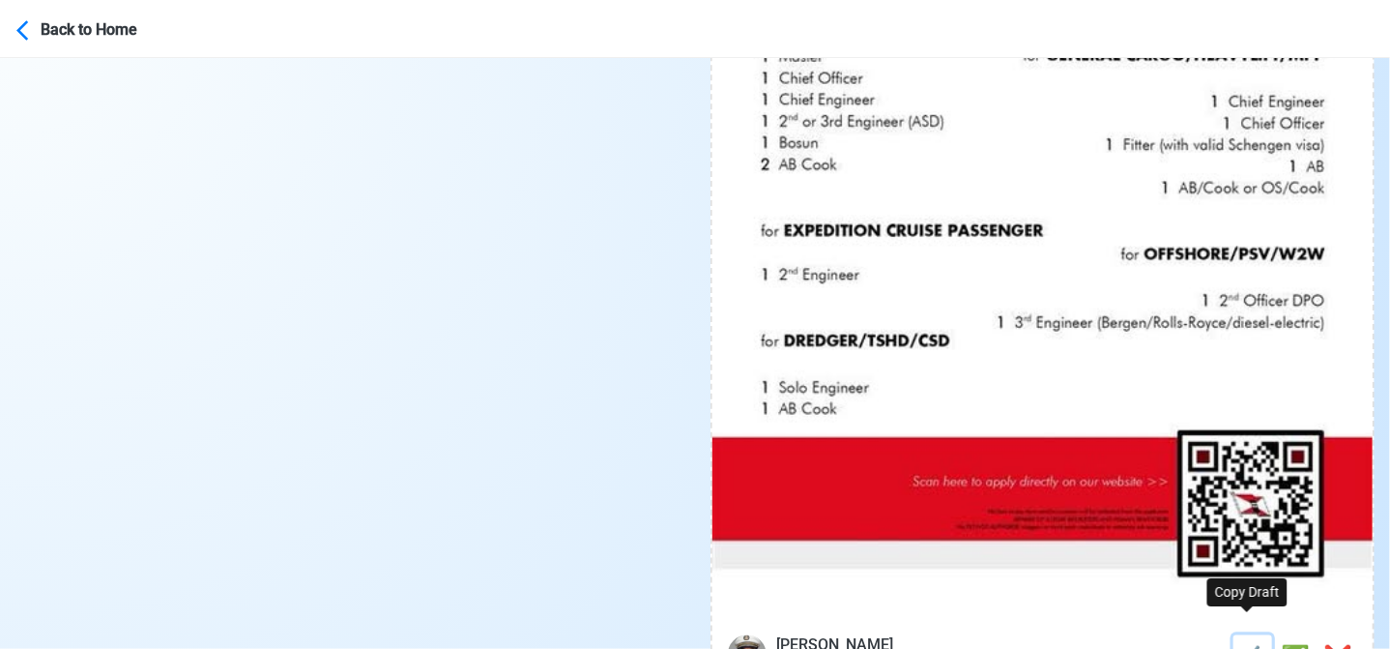
type textarea "🛳️ Apply now! ⚓ WAGENBORG is looking for Chief Engineer. 🚢 TUG/SHOALBUSTER/MULT…"
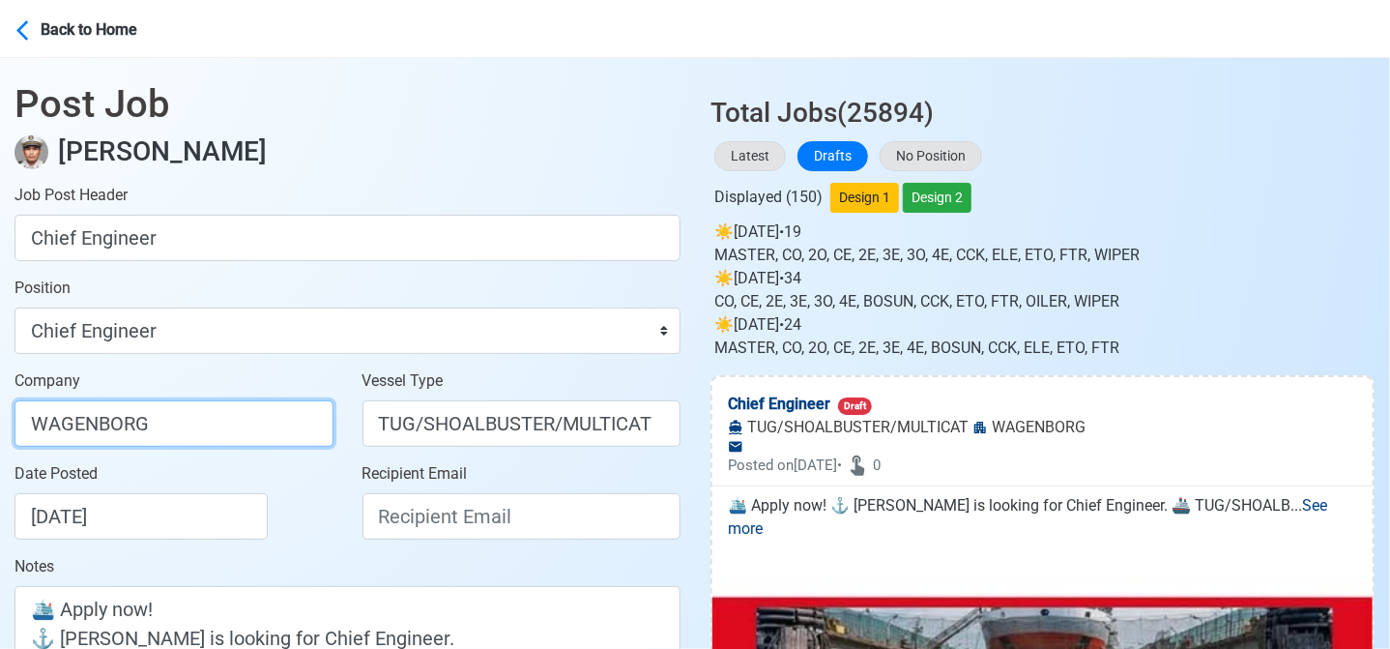
click at [255, 421] on input "WAGENBORG" at bounding box center [174, 423] width 319 height 46
type input "WAGENBORG MANILA INC"
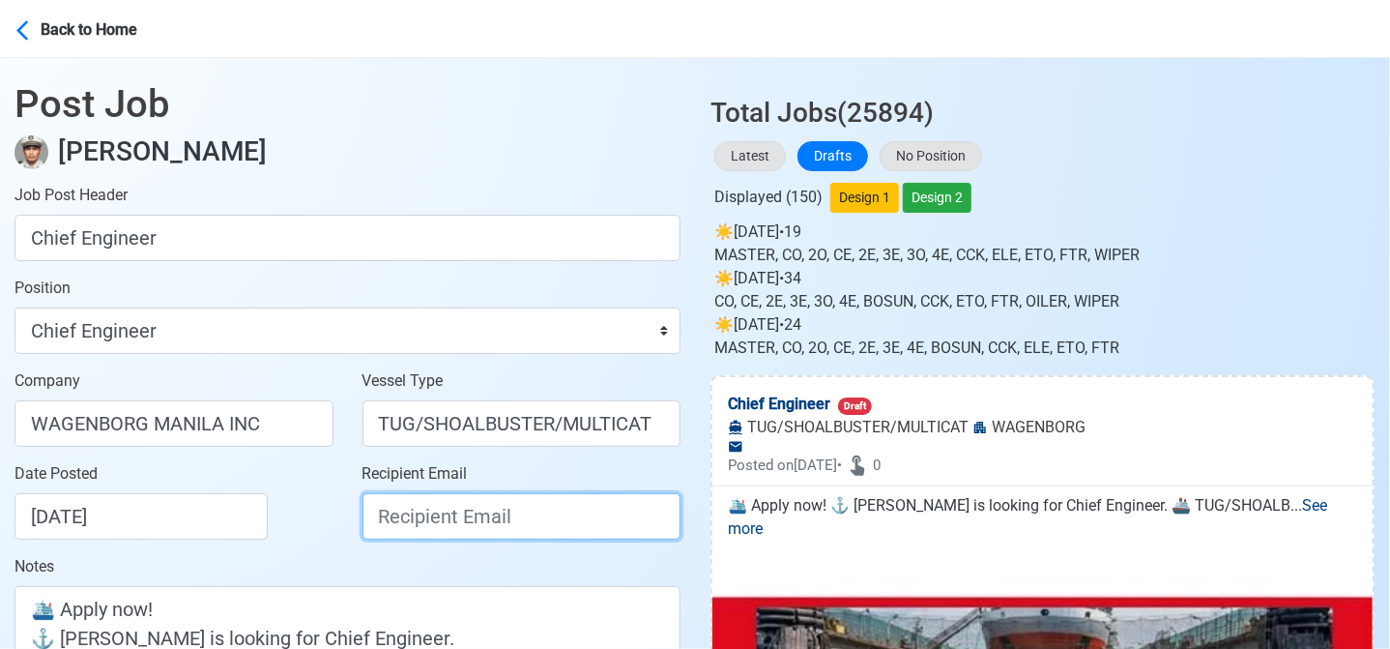
click at [452, 513] on input "Recipient Email" at bounding box center [522, 516] width 319 height 46
paste input "recruitment.manila@wagenborg.com"
type input "recruitment.manila@wagenborg.com"
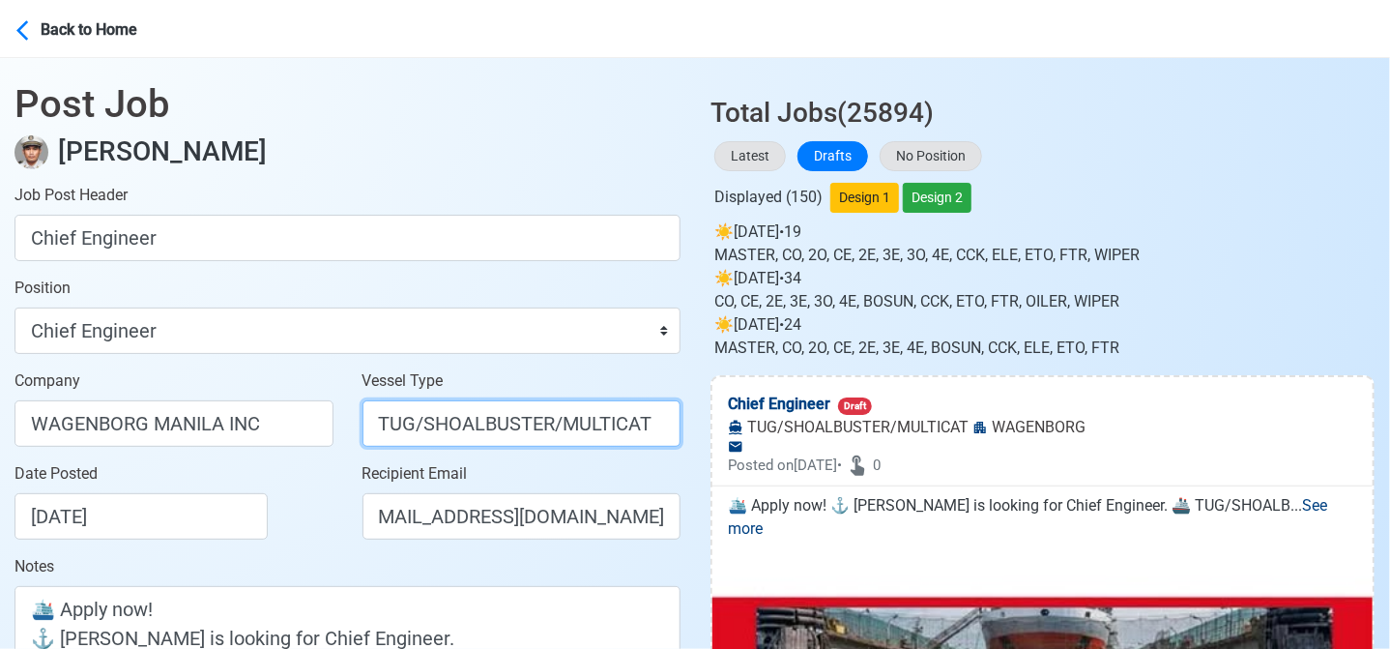
scroll to position [0, 0]
drag, startPoint x: 414, startPoint y: 424, endPoint x: 711, endPoint y: 450, distance: 298.9
type input "TUG"
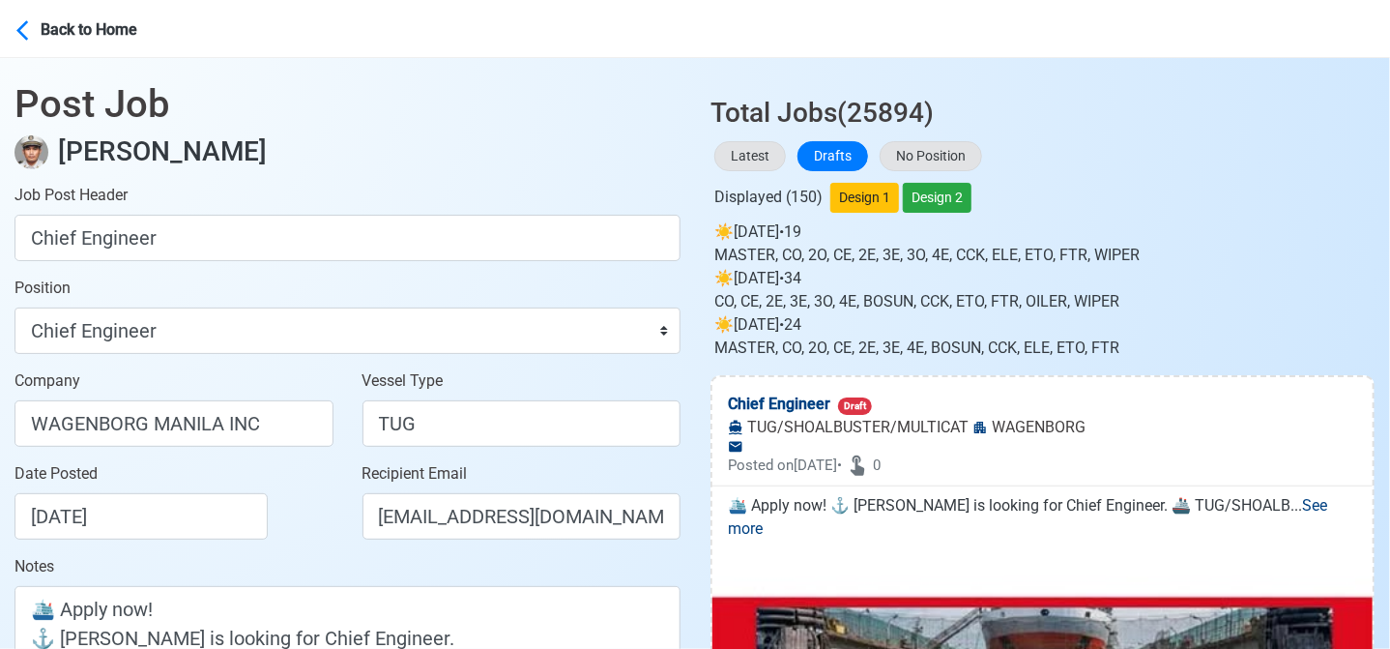
click at [288, 533] on div "Date Posted 08/23/2025" at bounding box center [180, 500] width 330 height 77
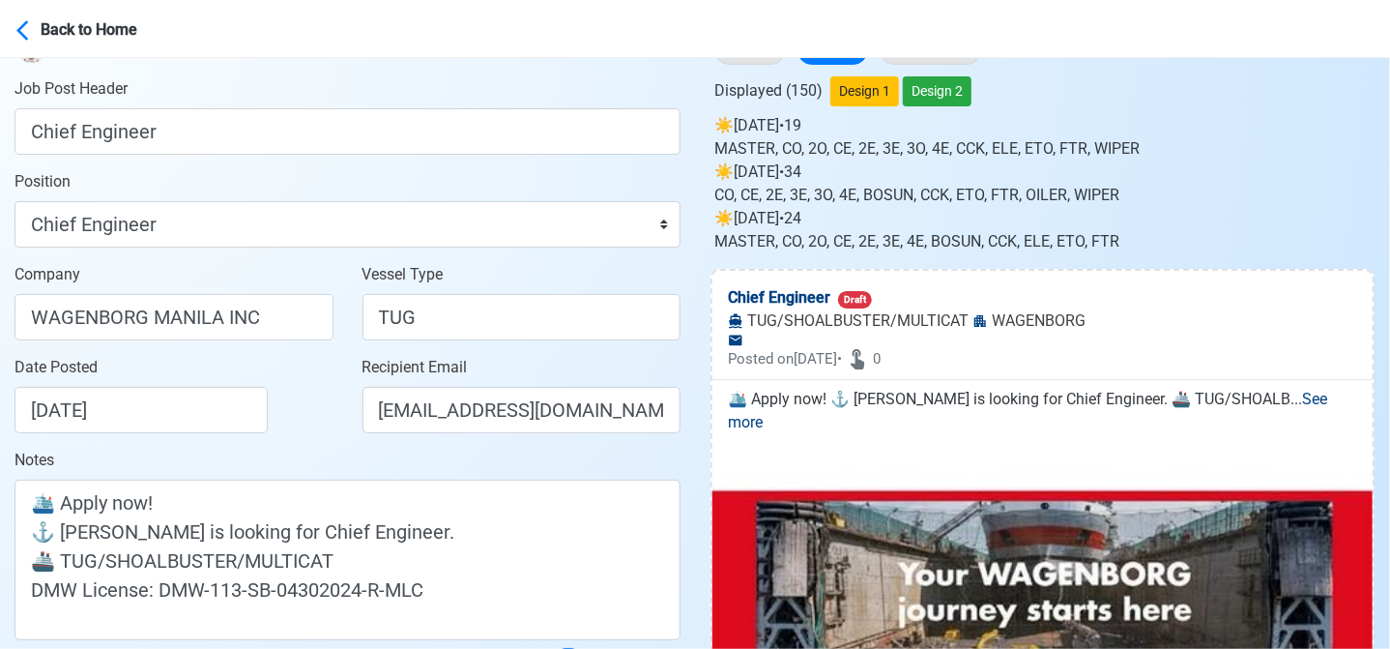
scroll to position [387, 0]
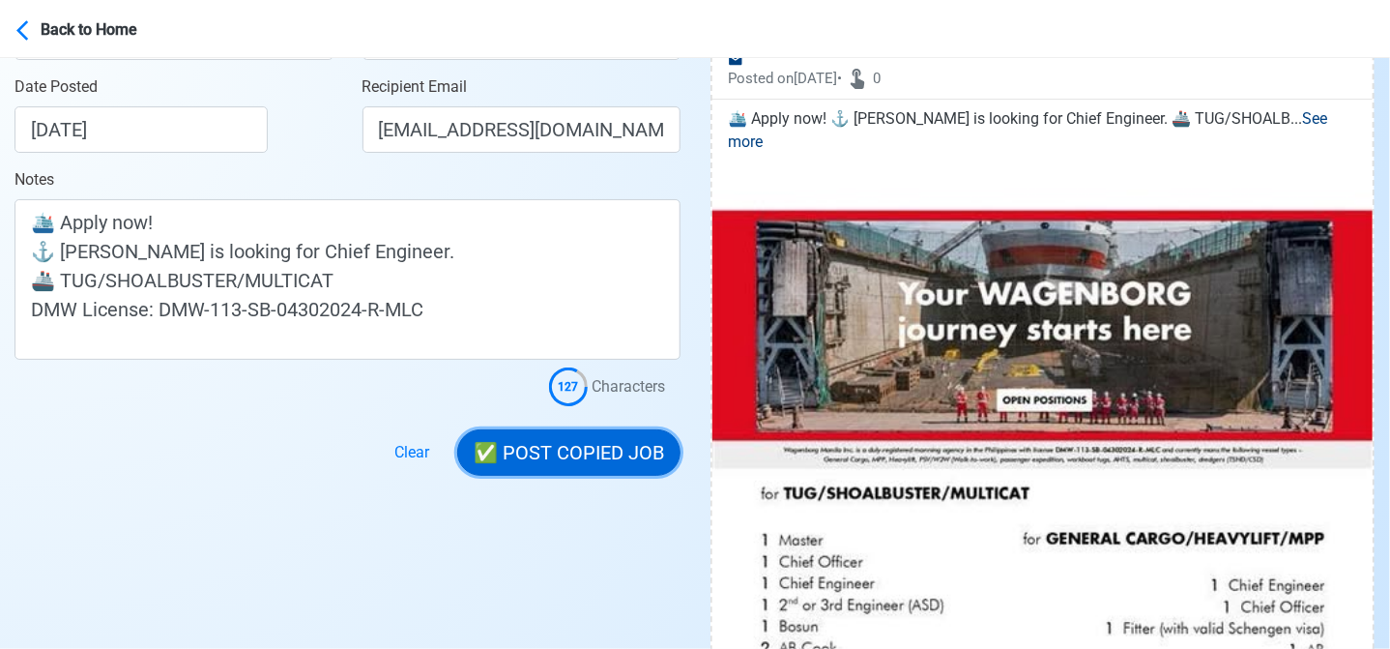
click at [579, 467] on button "✅ POST COPIED JOB" at bounding box center [568, 452] width 223 height 46
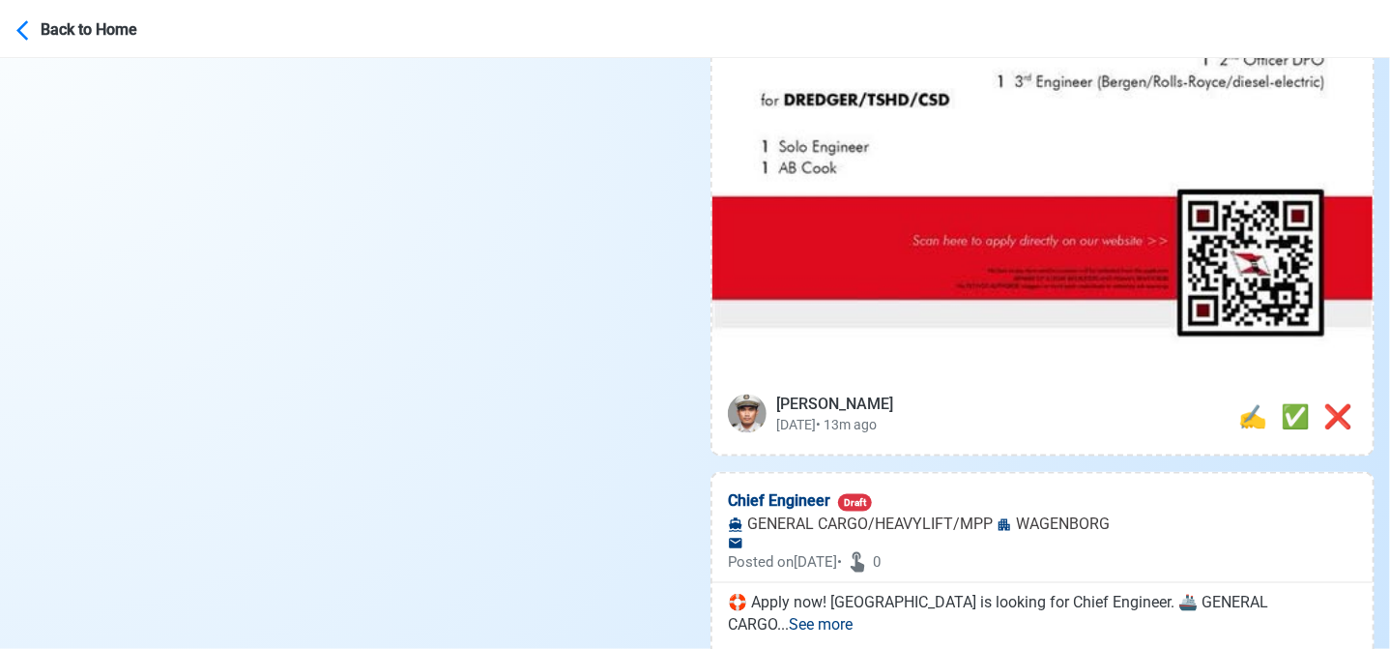
scroll to position [1160, 0]
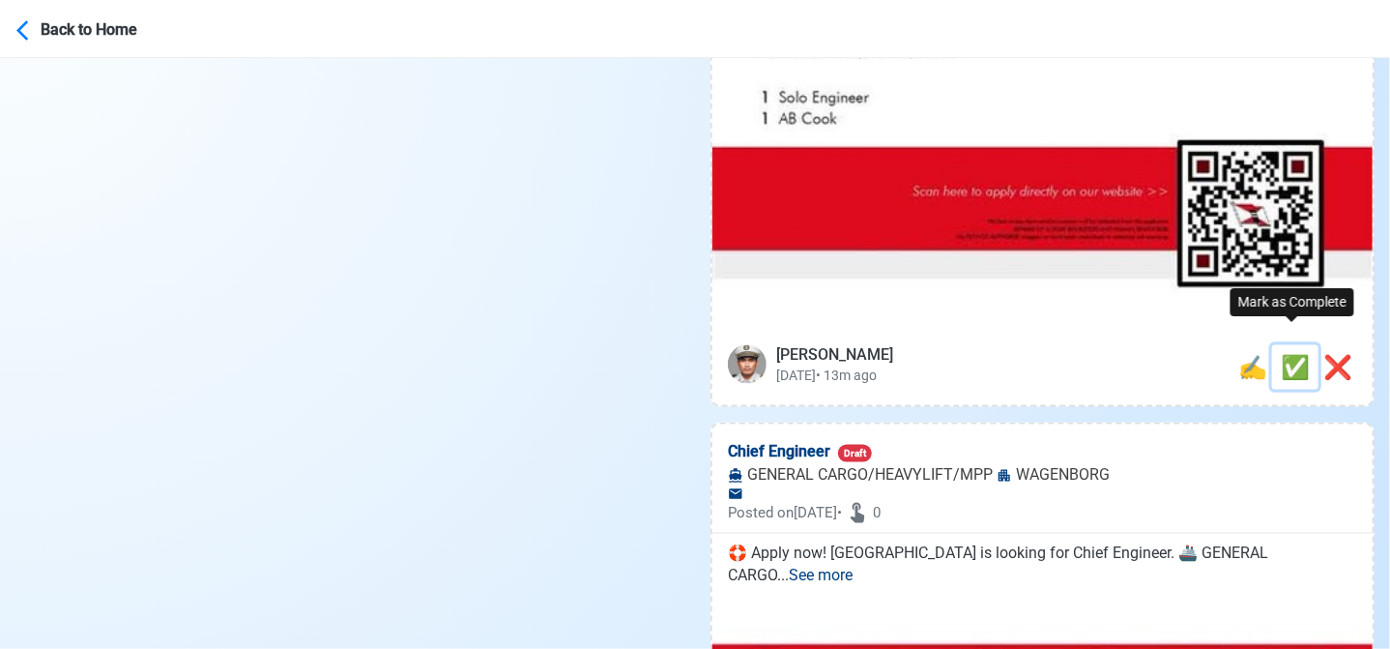
click at [1285, 354] on span "✅" at bounding box center [1295, 367] width 29 height 27
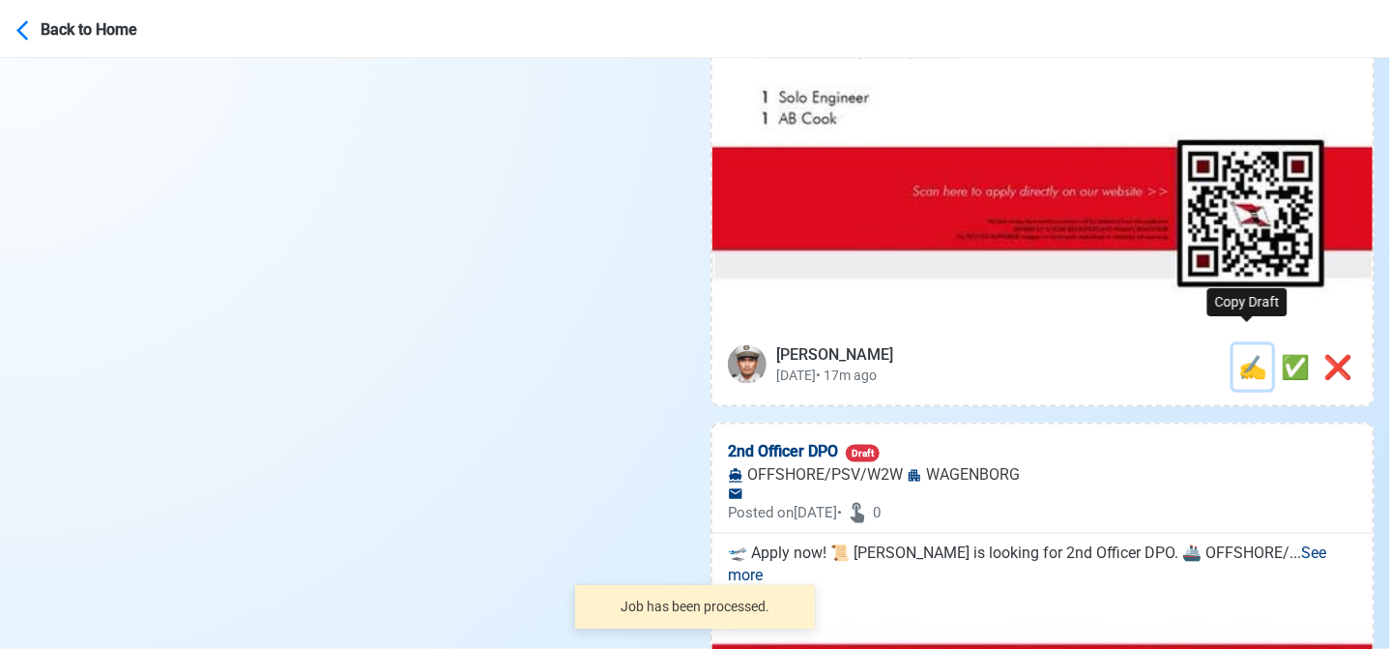
click at [1247, 354] on span "✍️" at bounding box center [1252, 367] width 29 height 27
type input "Chief Engineer"
type input "WAGENBORG"
type input "GENERAL CARGO/HEAVYLIFT/MPP"
type textarea "🛟 Apply now! WAGENBORG is looking for Chief Engineer. 🚢 GENERAL CARGO/HEAVYLIFT…"
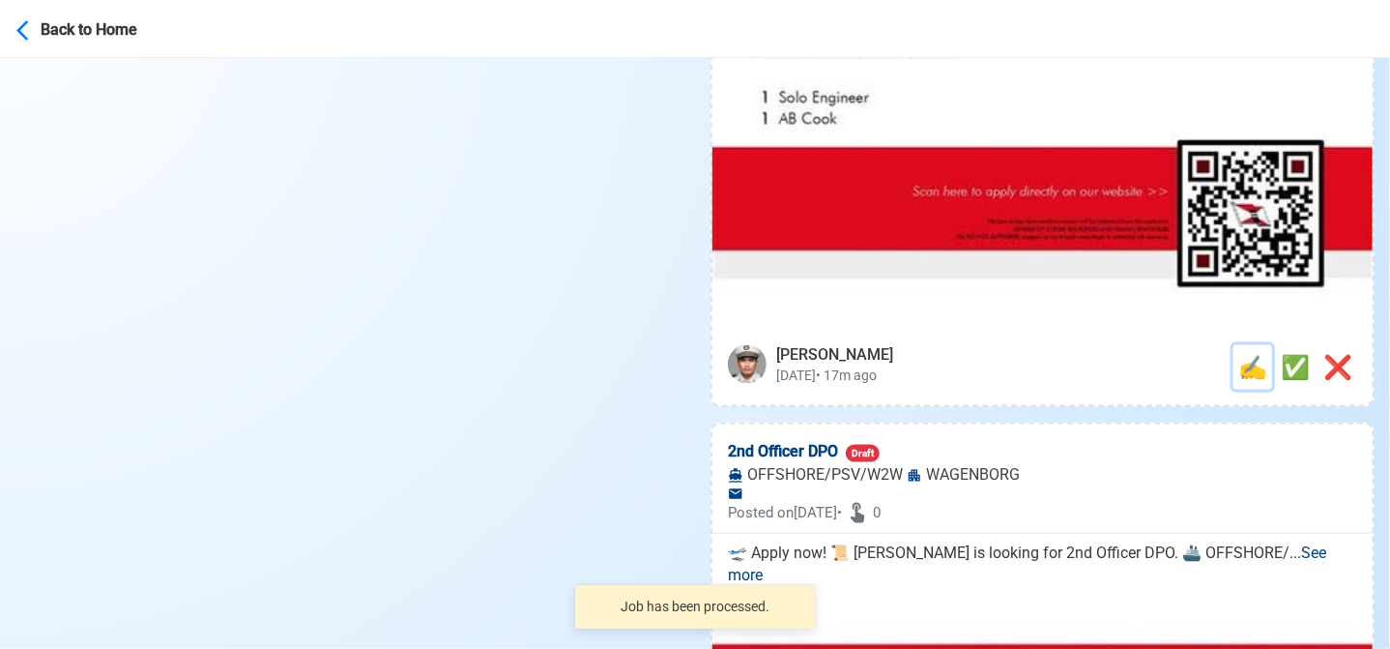
scroll to position [0, 0]
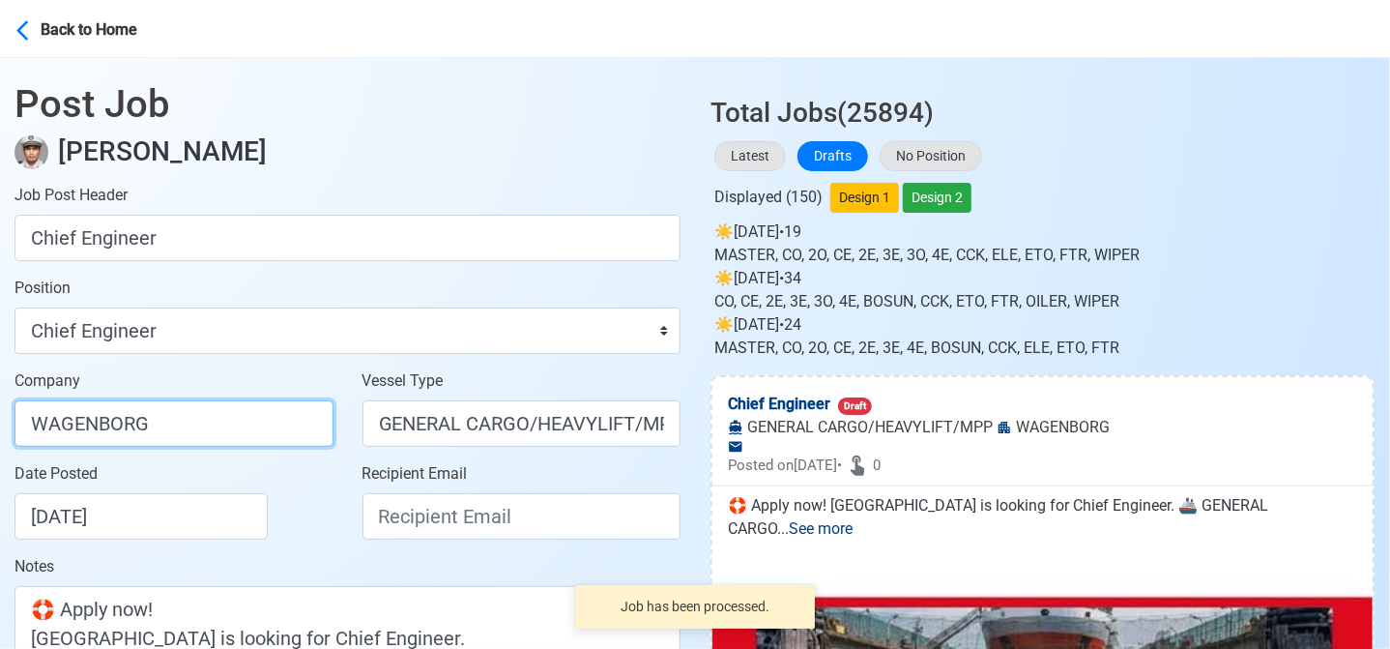
click at [252, 431] on input "WAGENBORG" at bounding box center [174, 423] width 319 height 46
type input "WAGENBORG MANILA INC"
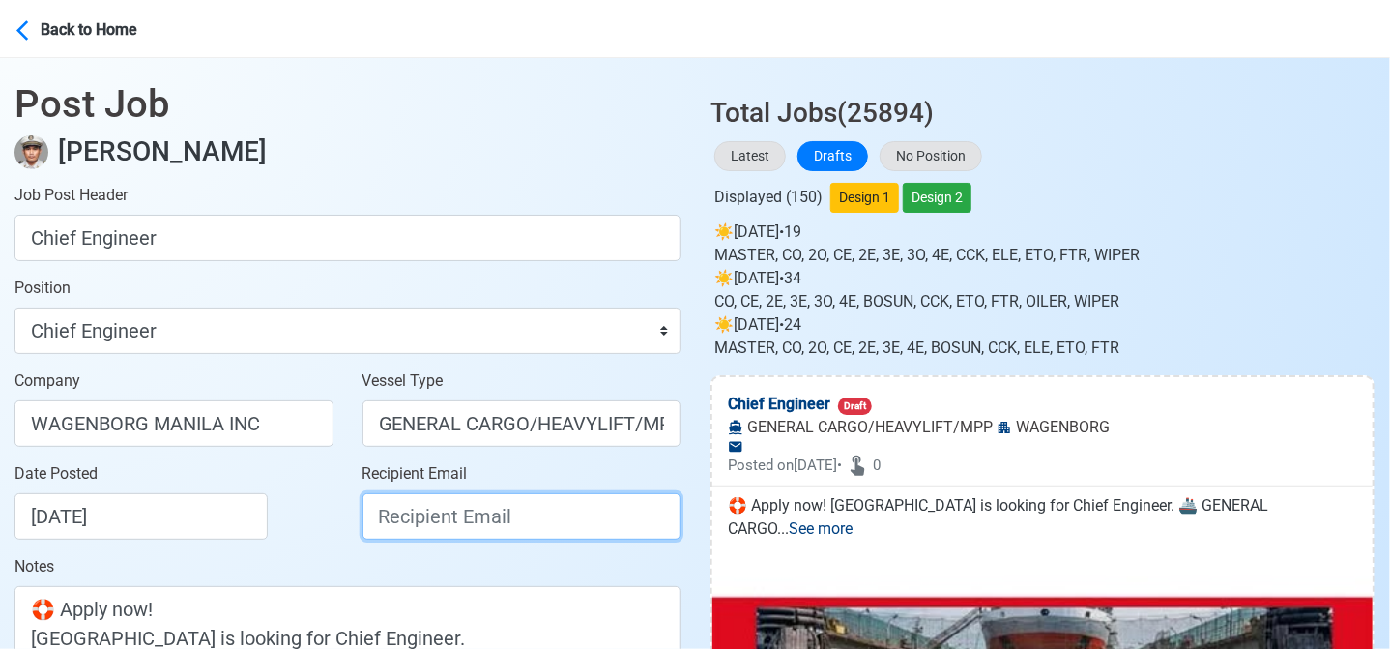
click at [448, 528] on input "Recipient Email" at bounding box center [522, 516] width 319 height 46
paste input "recruitment.manila@wagenborg.com"
type input "recruitment.manila@wagenborg.com"
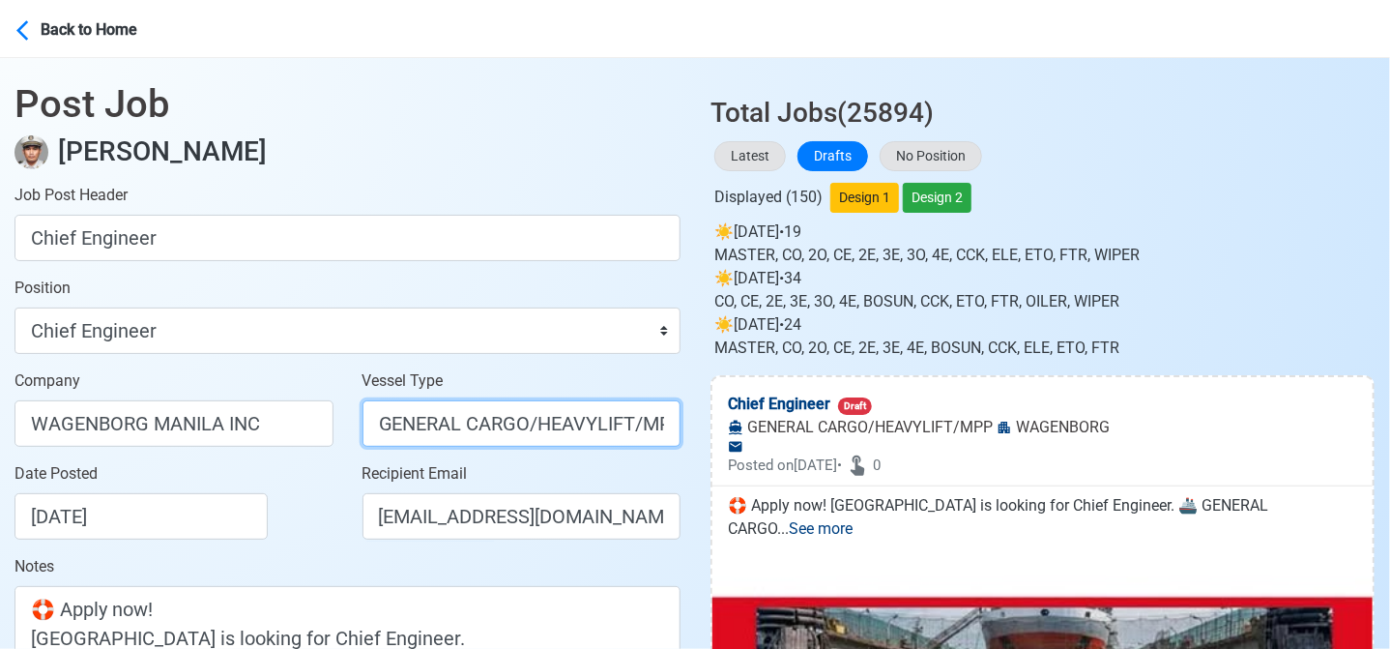
scroll to position [0, 8]
drag, startPoint x: 522, startPoint y: 423, endPoint x: 829, endPoint y: 457, distance: 309.3
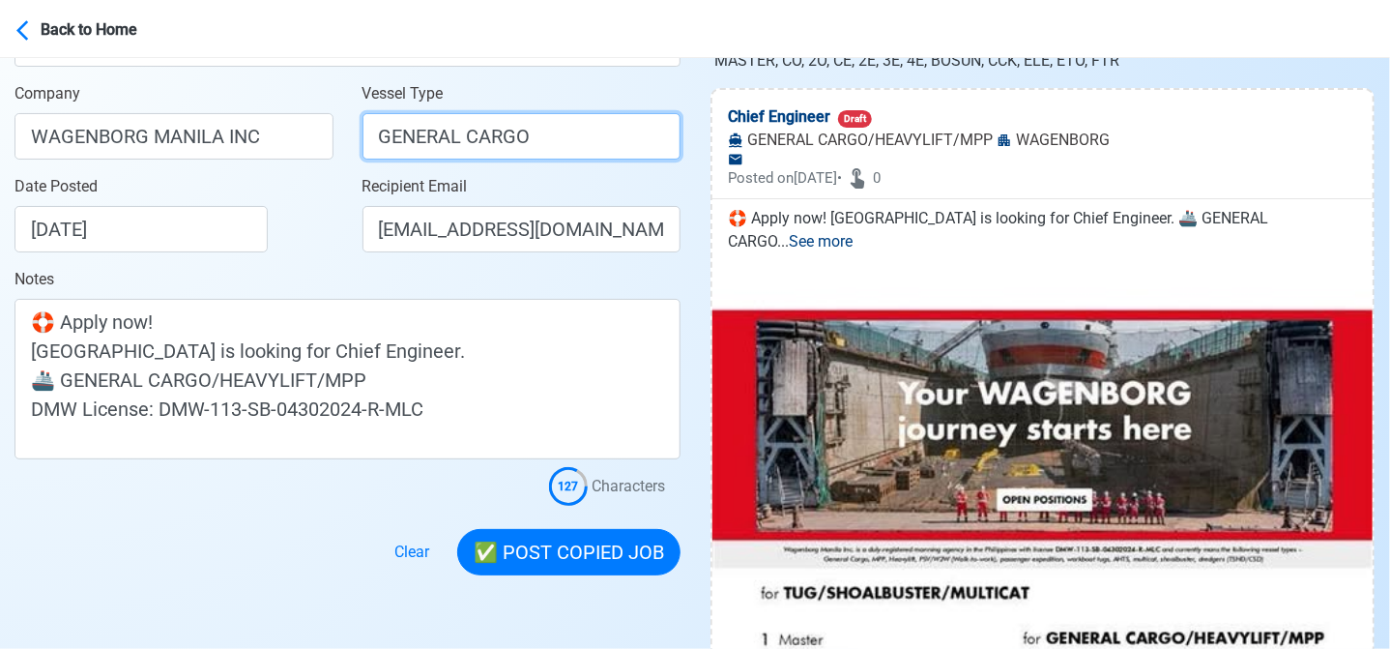
scroll to position [290, 0]
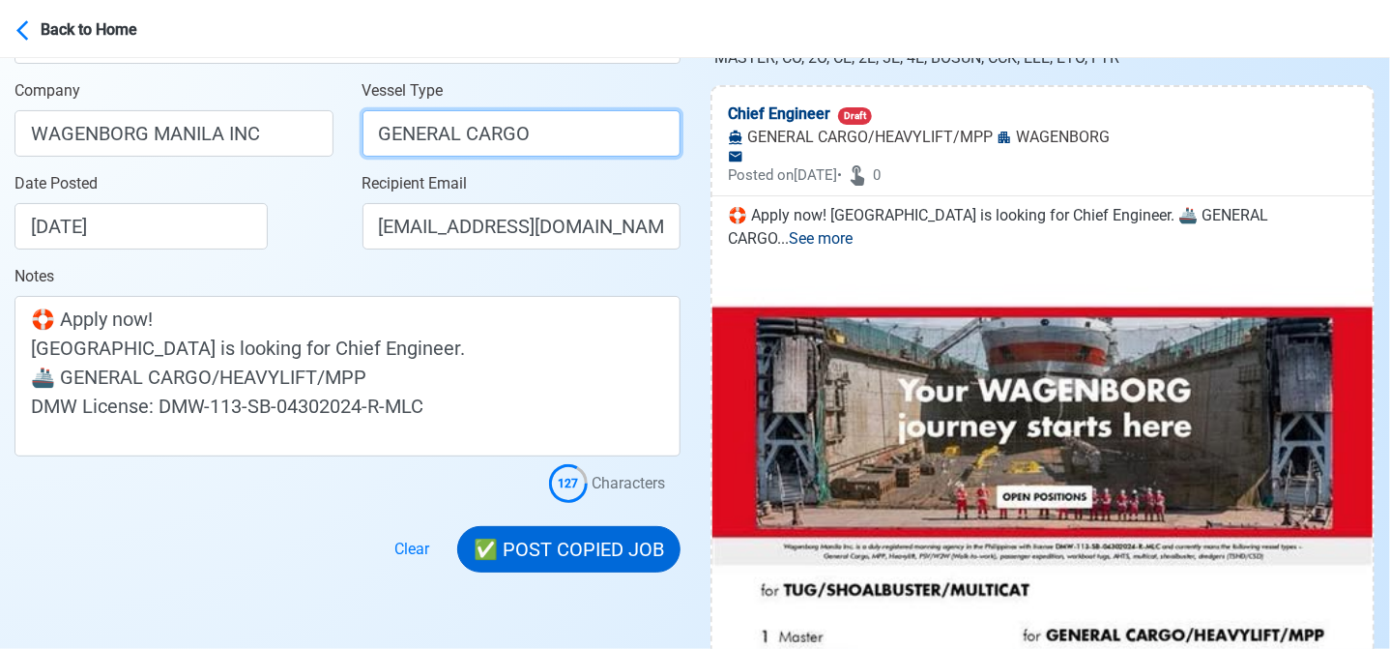
type input "GENERAL CARGO"
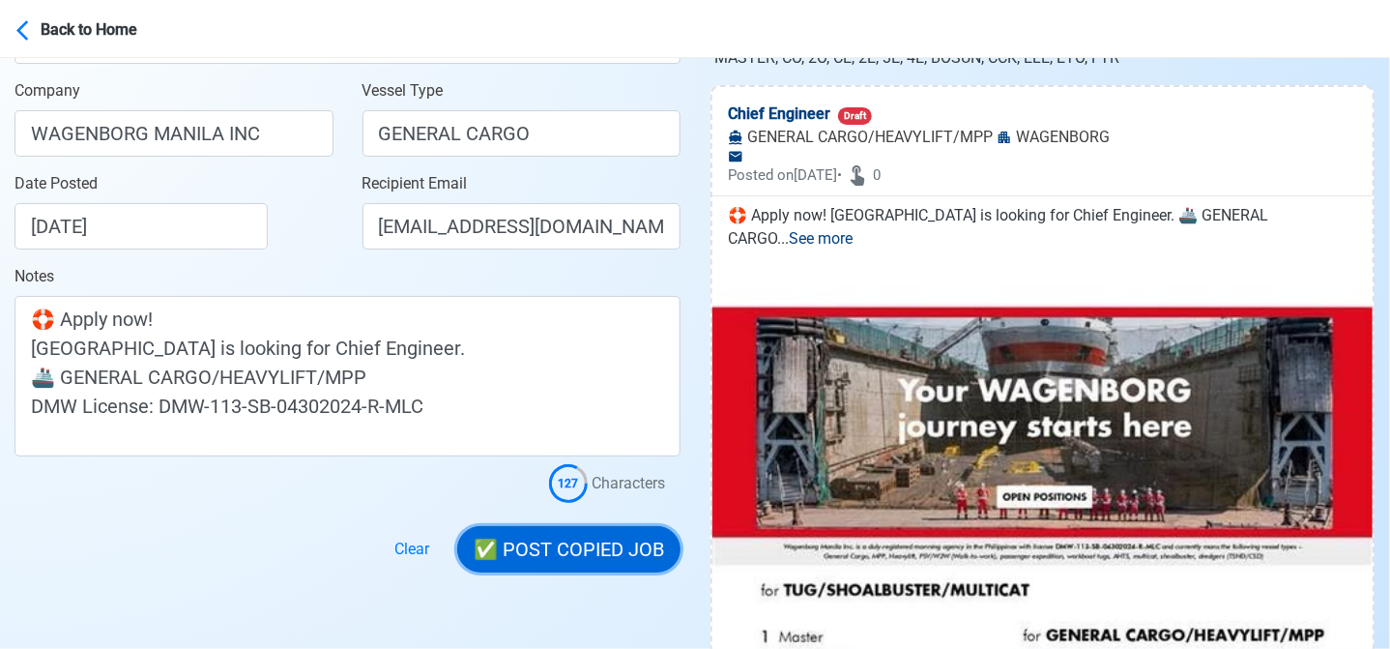
click at [565, 550] on button "✅ POST COPIED JOB" at bounding box center [568, 549] width 223 height 46
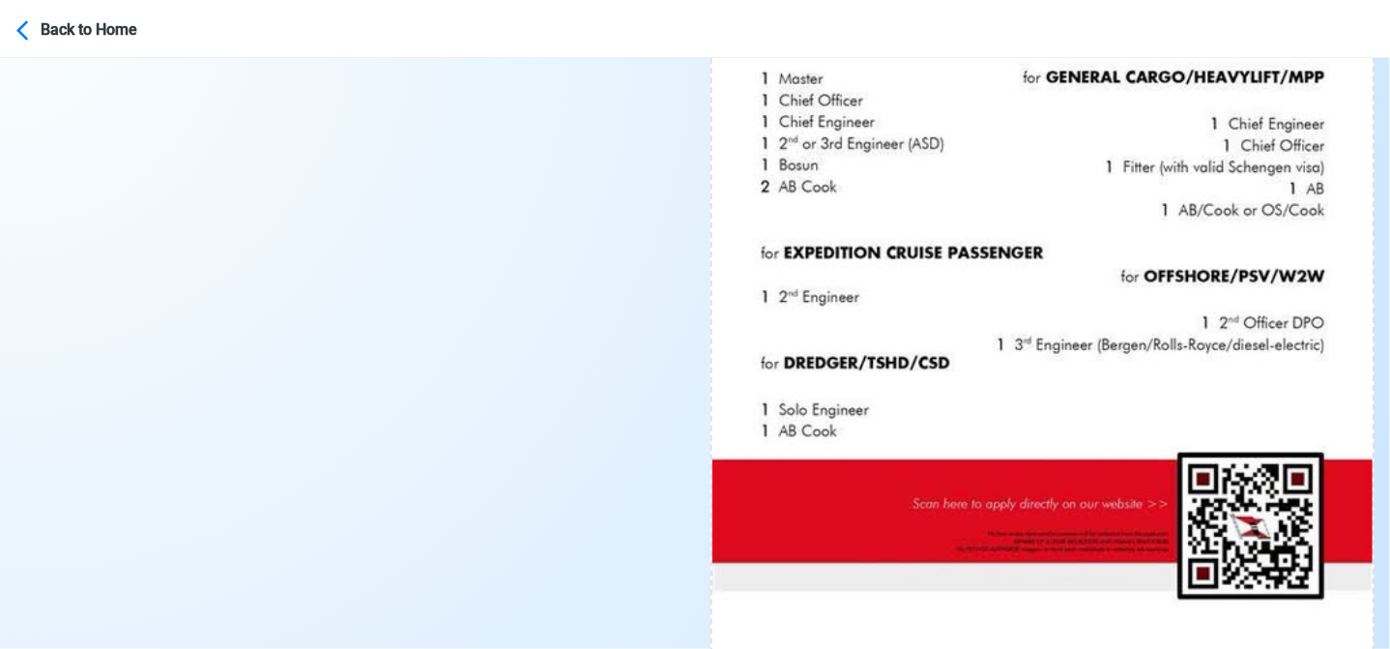
scroll to position [967, 0]
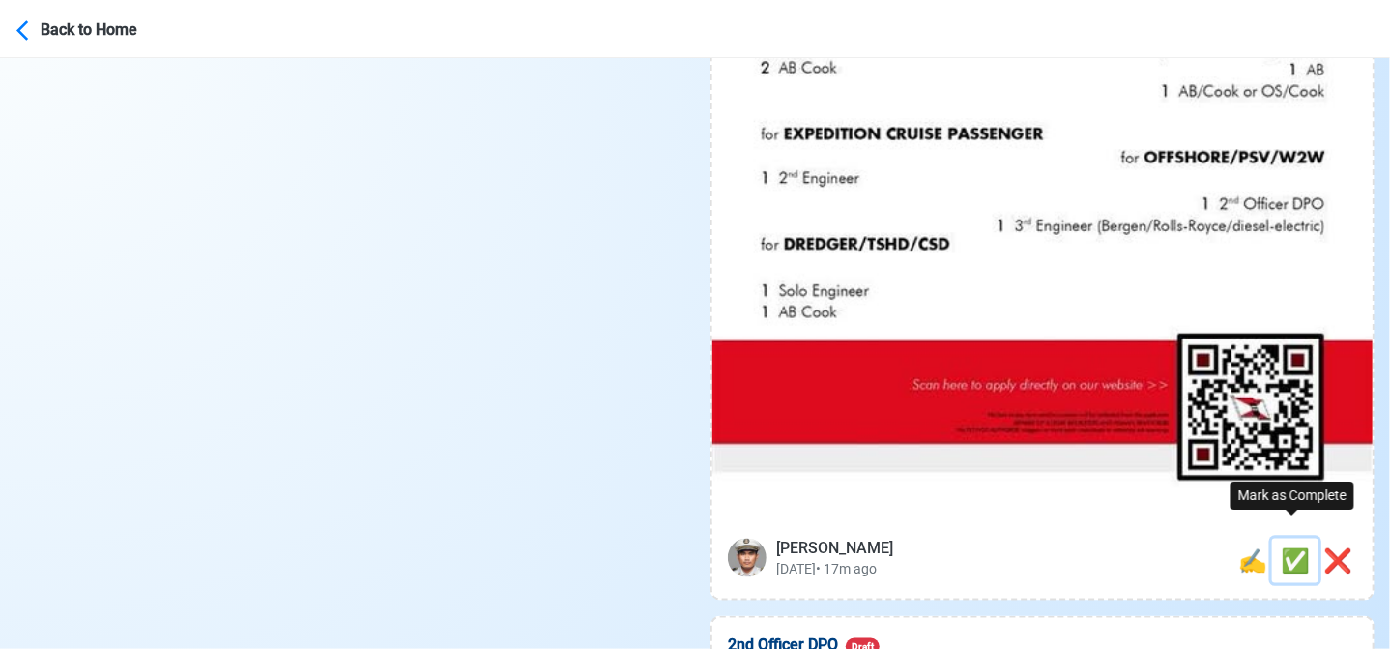
click at [1294, 547] on span "✅" at bounding box center [1295, 560] width 29 height 27
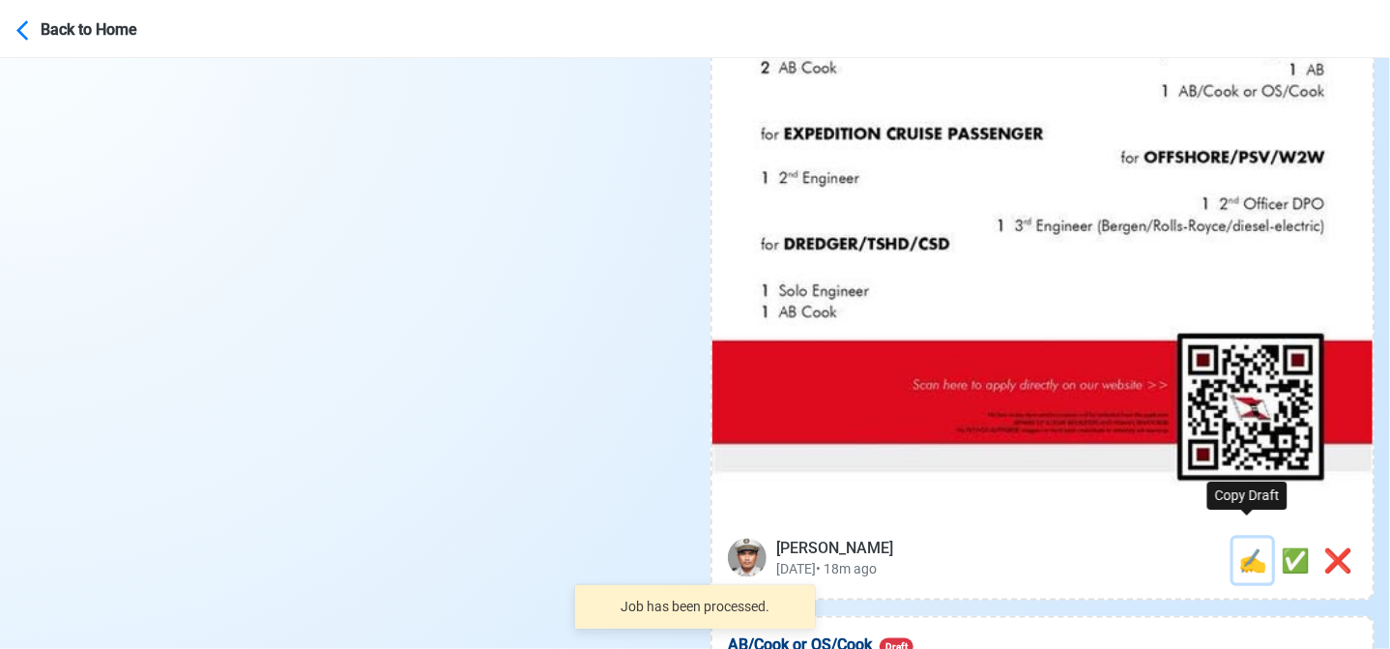
click at [1245, 547] on span "✍️" at bounding box center [1252, 560] width 29 height 27
type input "2nd Officer DPO"
select select
type input "WAGENBORG"
type input "OFFSHORE/PSV/W2W"
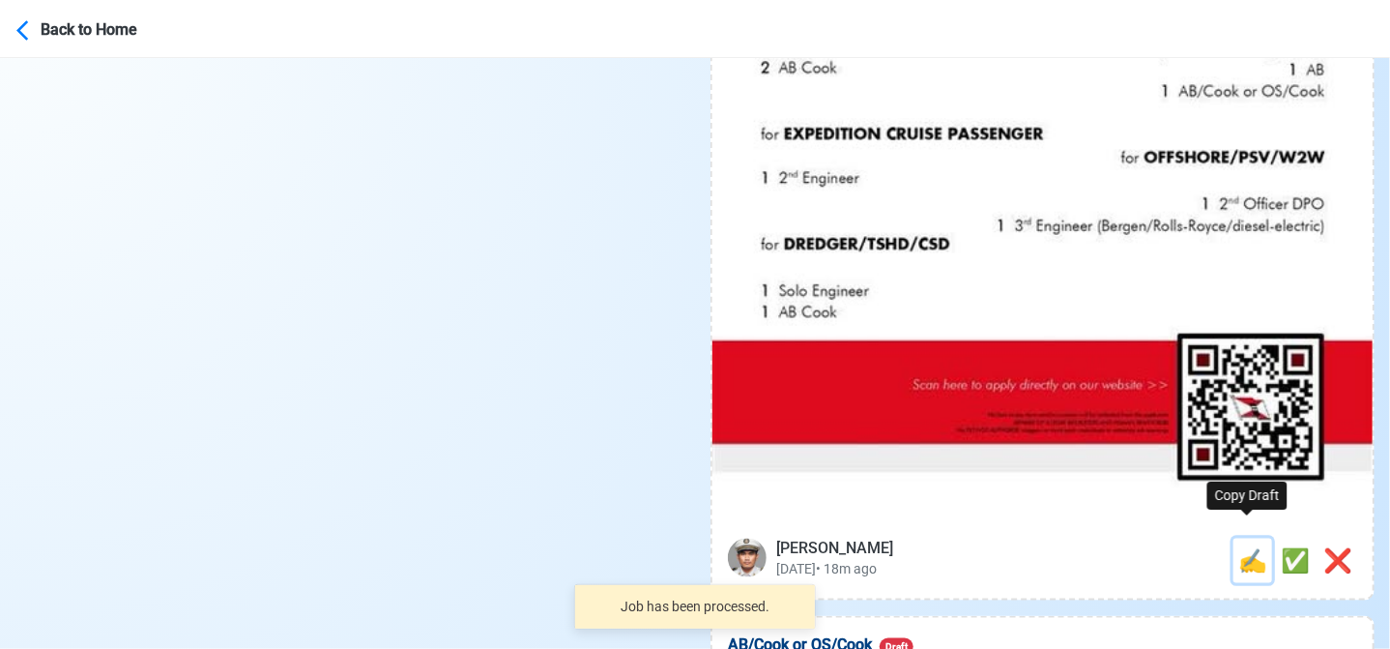
type textarea "🛫 Apply now! 📜 WAGENBORG is looking for 2nd Officer DPO. 🚢 OFFSHORE/PSV/W2W DMW…"
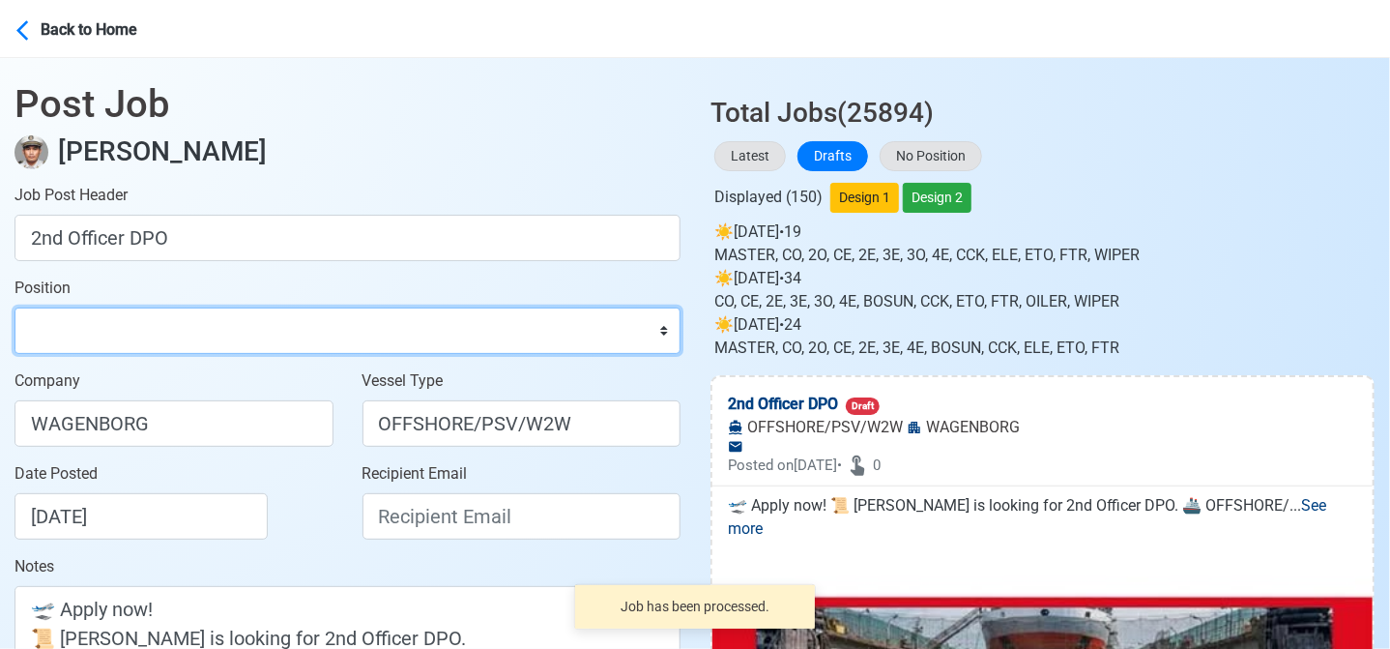
click at [251, 340] on select "Master Chief Officer 2nd Officer 3rd Officer Junior Officer Chief Engineer 2nd …" at bounding box center [348, 330] width 666 height 46
select select "2nd Officer"
click at [15, 307] on select "Master Chief Officer 2nd Officer 3rd Officer Junior Officer Chief Engineer 2nd …" at bounding box center [348, 330] width 666 height 46
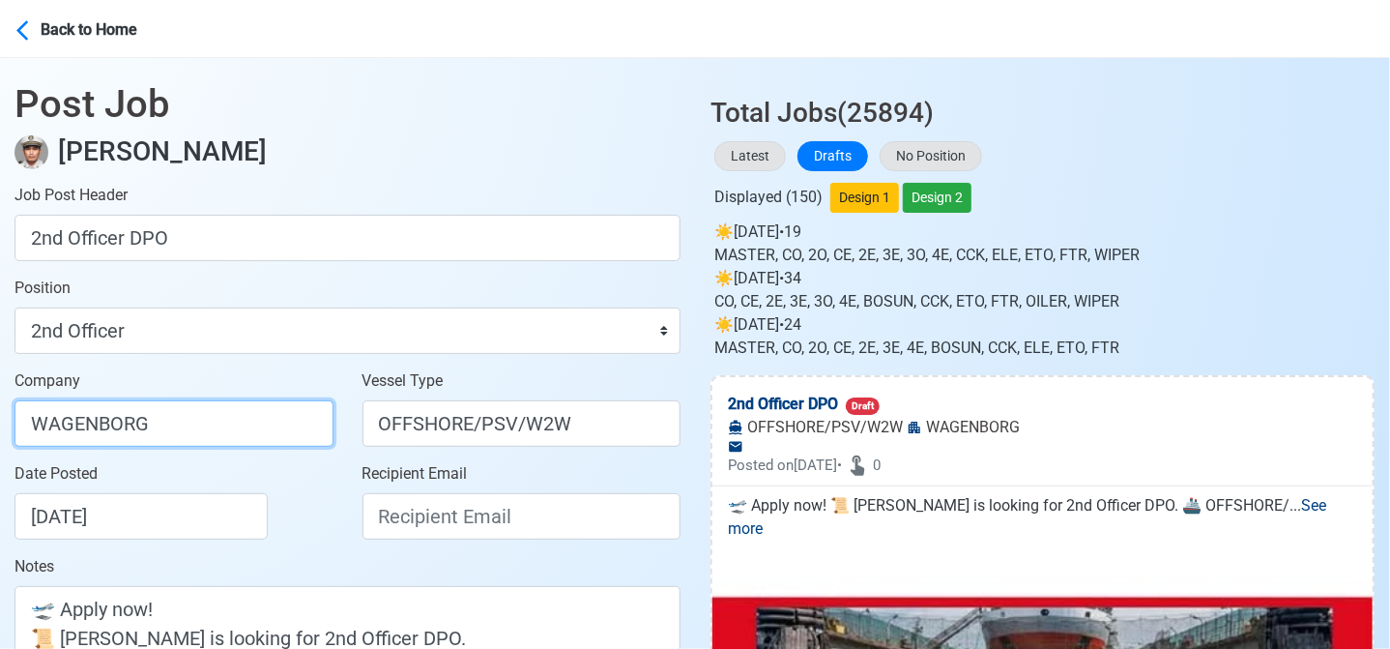
click at [238, 417] on input "WAGENBORG" at bounding box center [174, 423] width 319 height 46
type input "WAGENBORG MANILA INC"
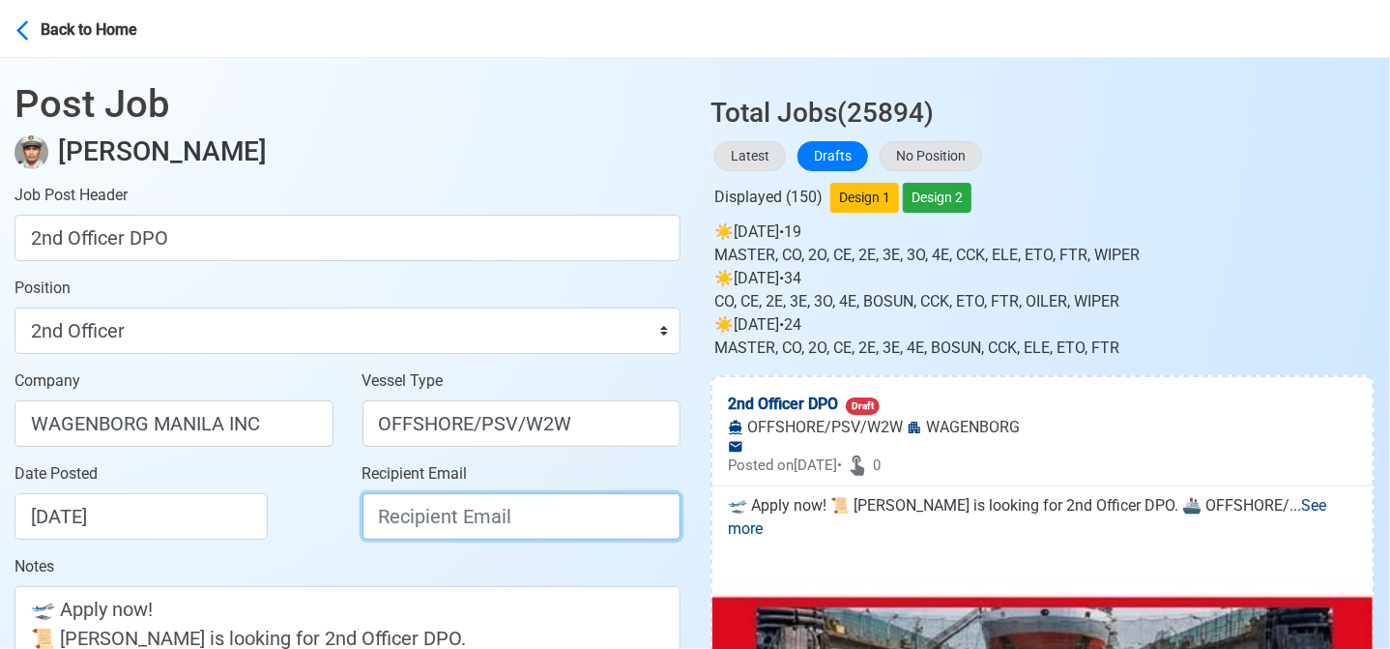
click at [473, 529] on input "Recipient Email" at bounding box center [522, 516] width 319 height 46
paste input "recruitment.manila@wagenborg.com"
type input "recruitment.manila@wagenborg.com"
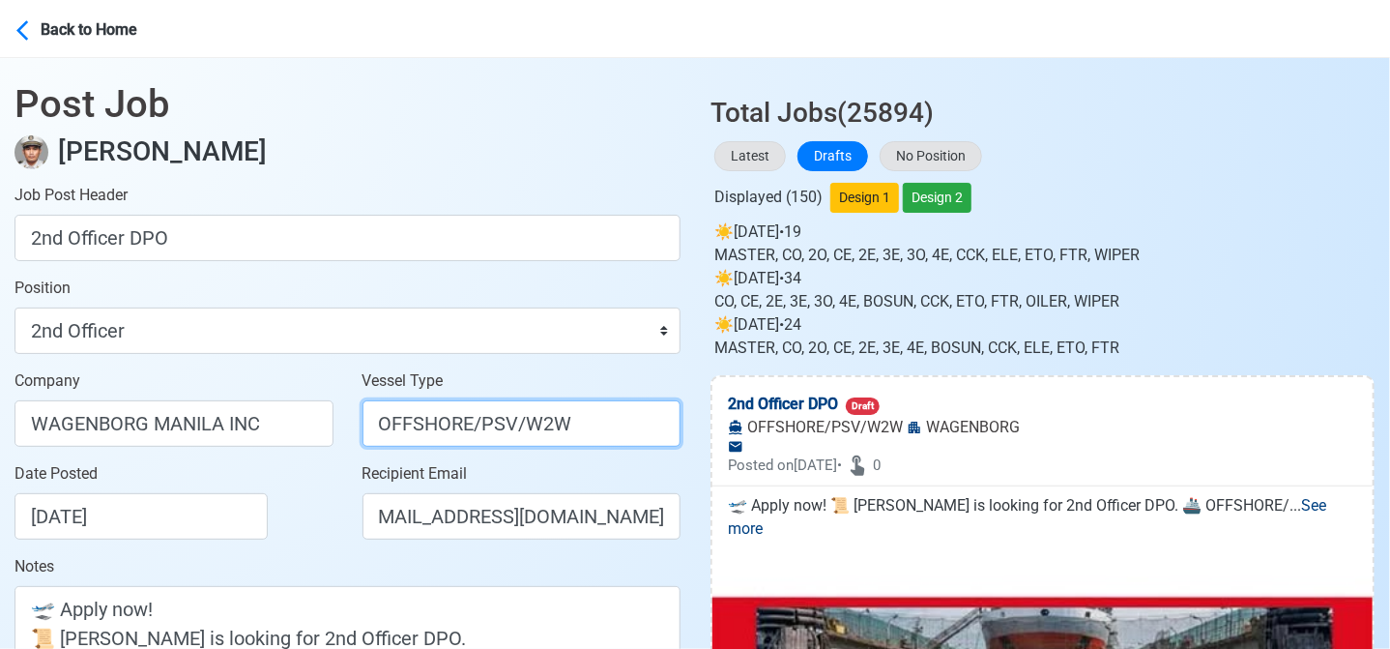
scroll to position [0, 0]
drag, startPoint x: 470, startPoint y: 422, endPoint x: 762, endPoint y: 469, distance: 295.6
type input "OFFSHORE"
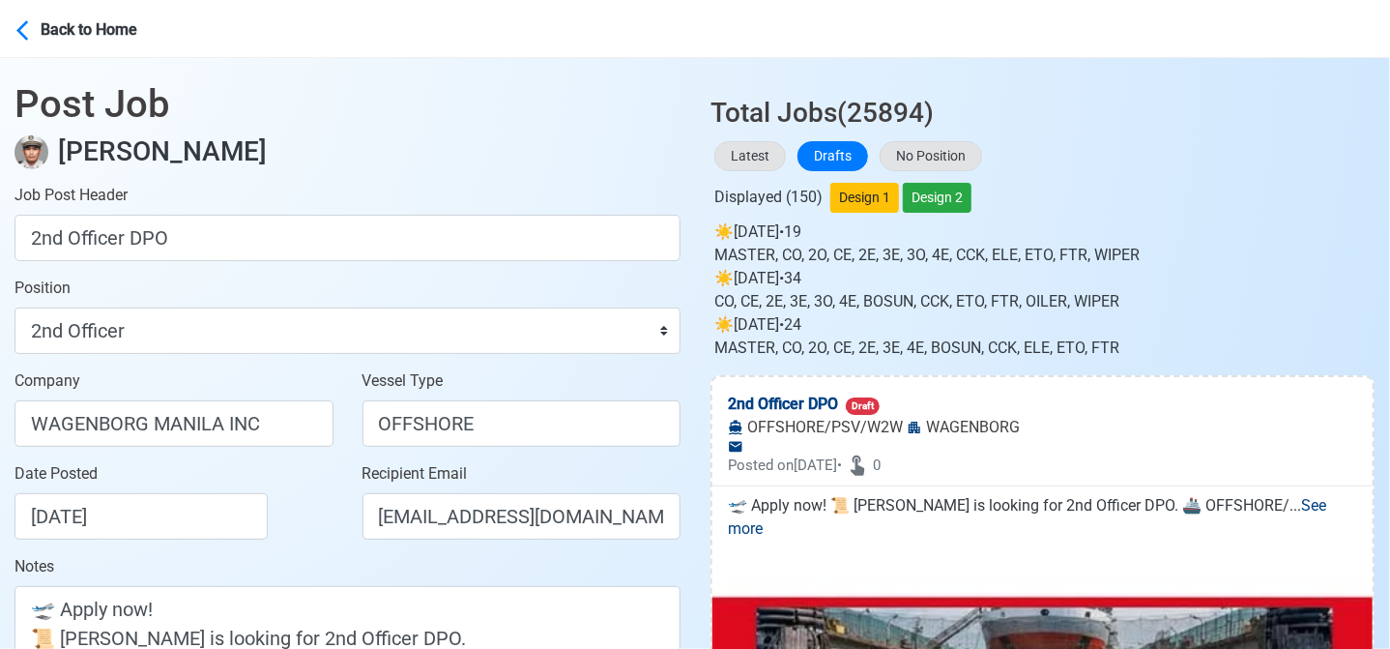
click at [298, 507] on div "Date Posted 08/23/2025" at bounding box center [180, 500] width 330 height 77
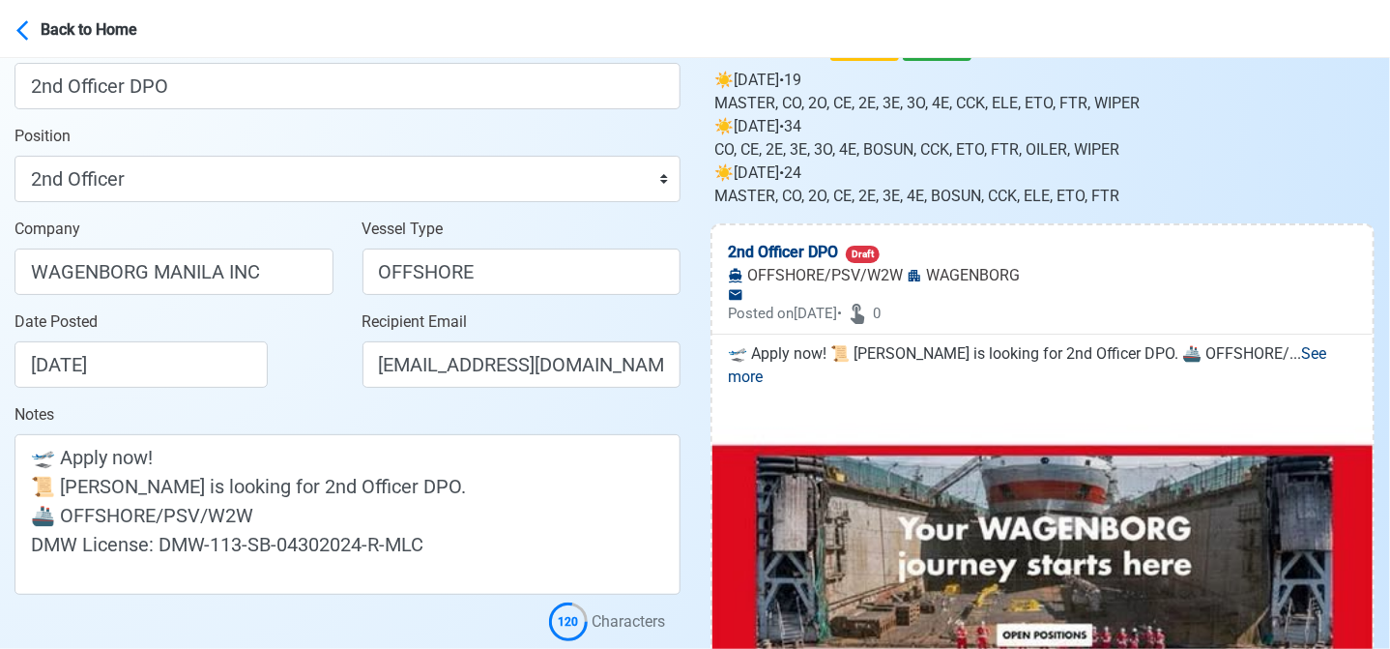
scroll to position [387, 0]
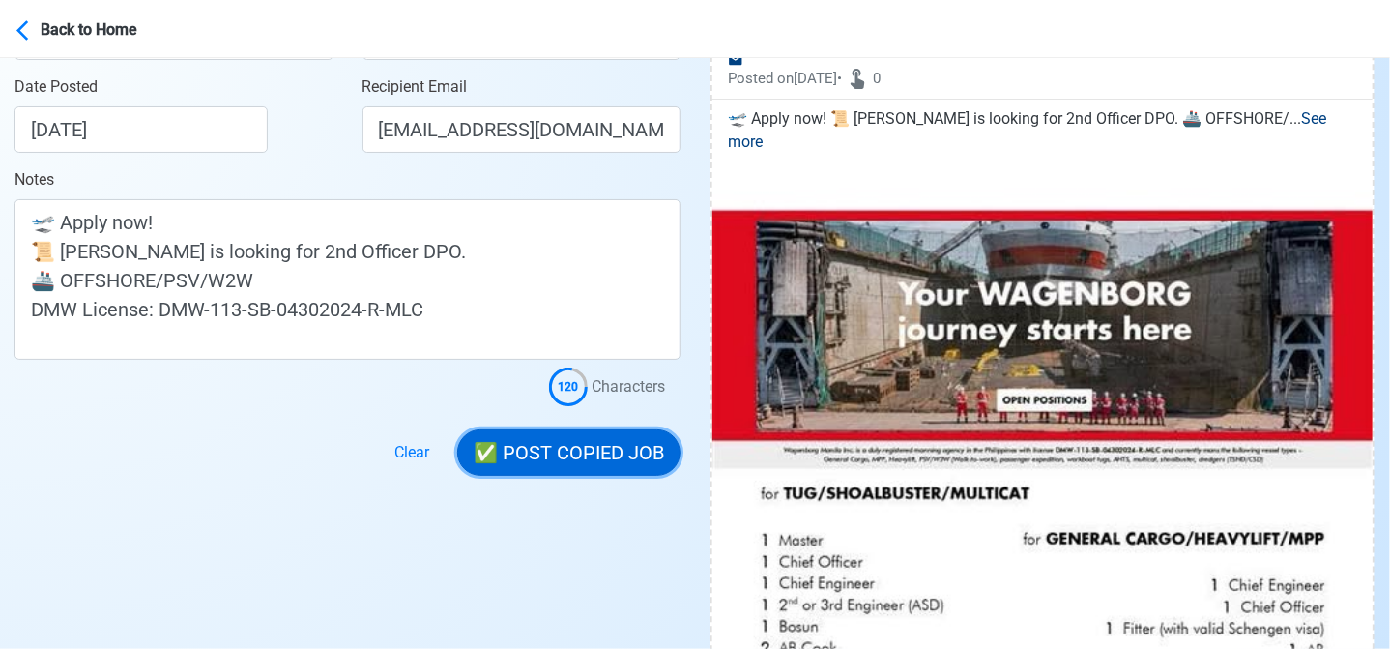
click at [596, 443] on button "✅ POST COPIED JOB" at bounding box center [568, 452] width 223 height 46
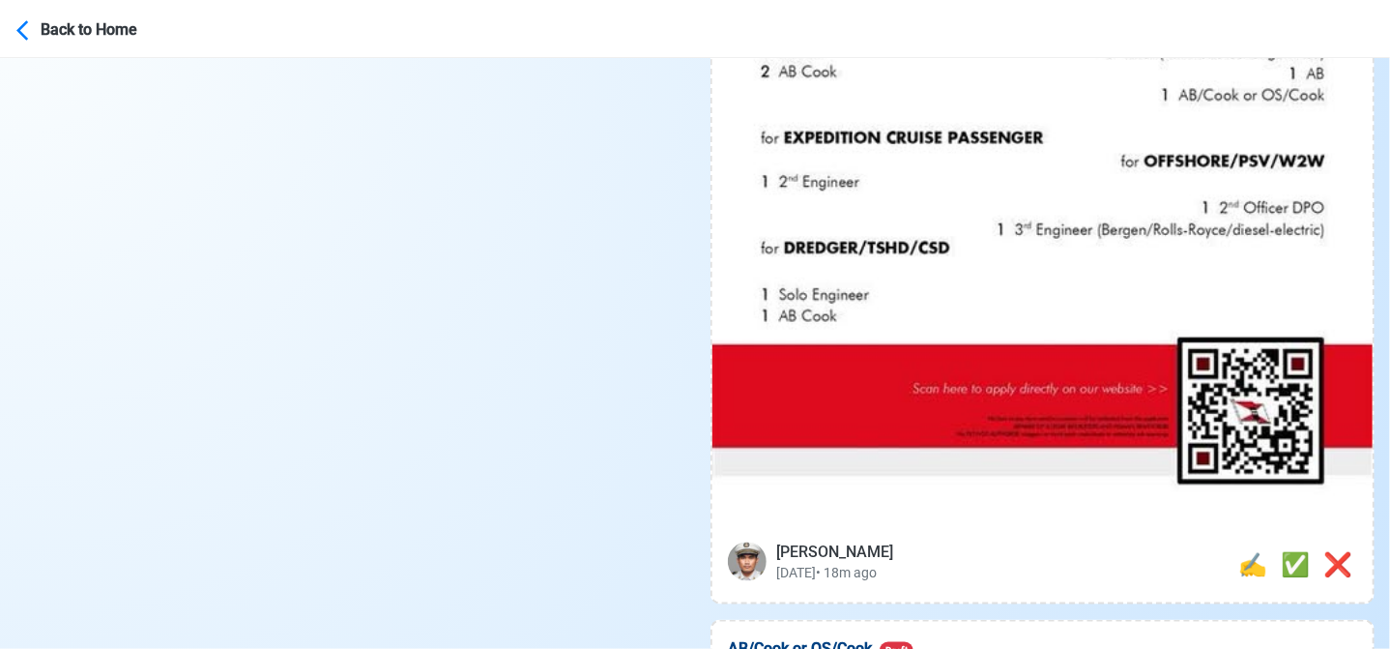
scroll to position [967, 0]
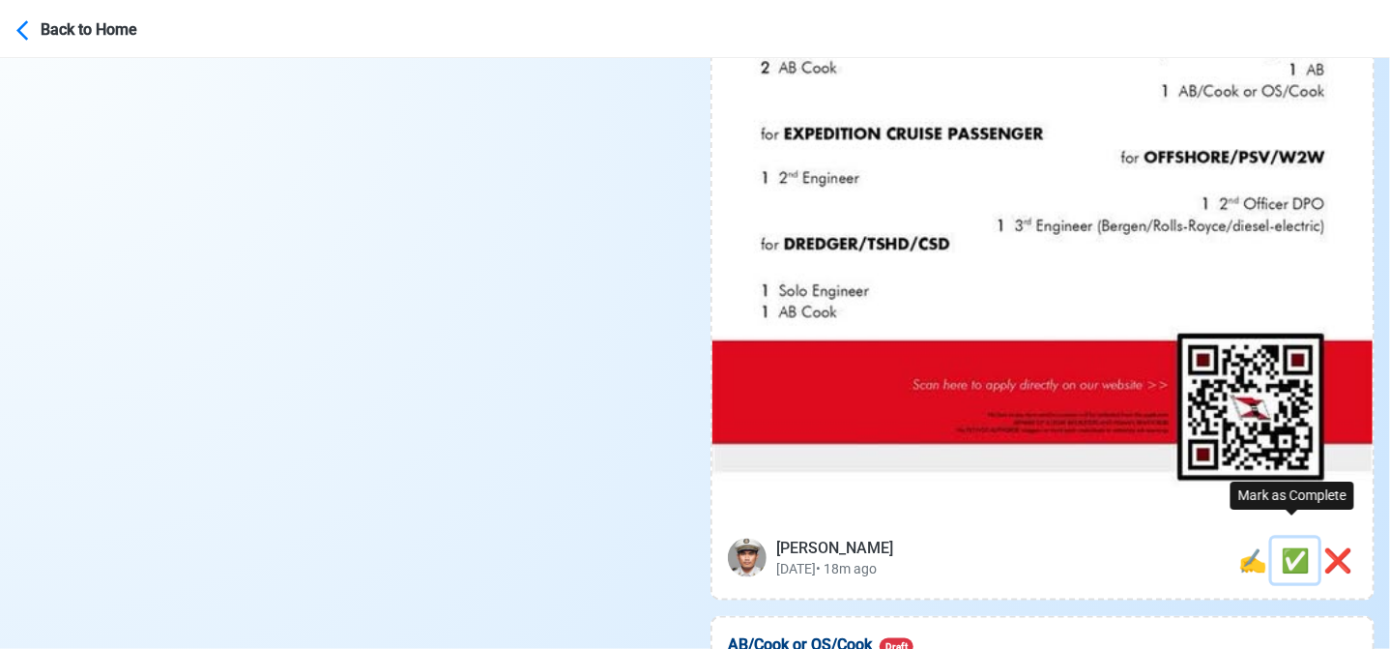
click at [1289, 547] on span "✅" at bounding box center [1295, 560] width 29 height 27
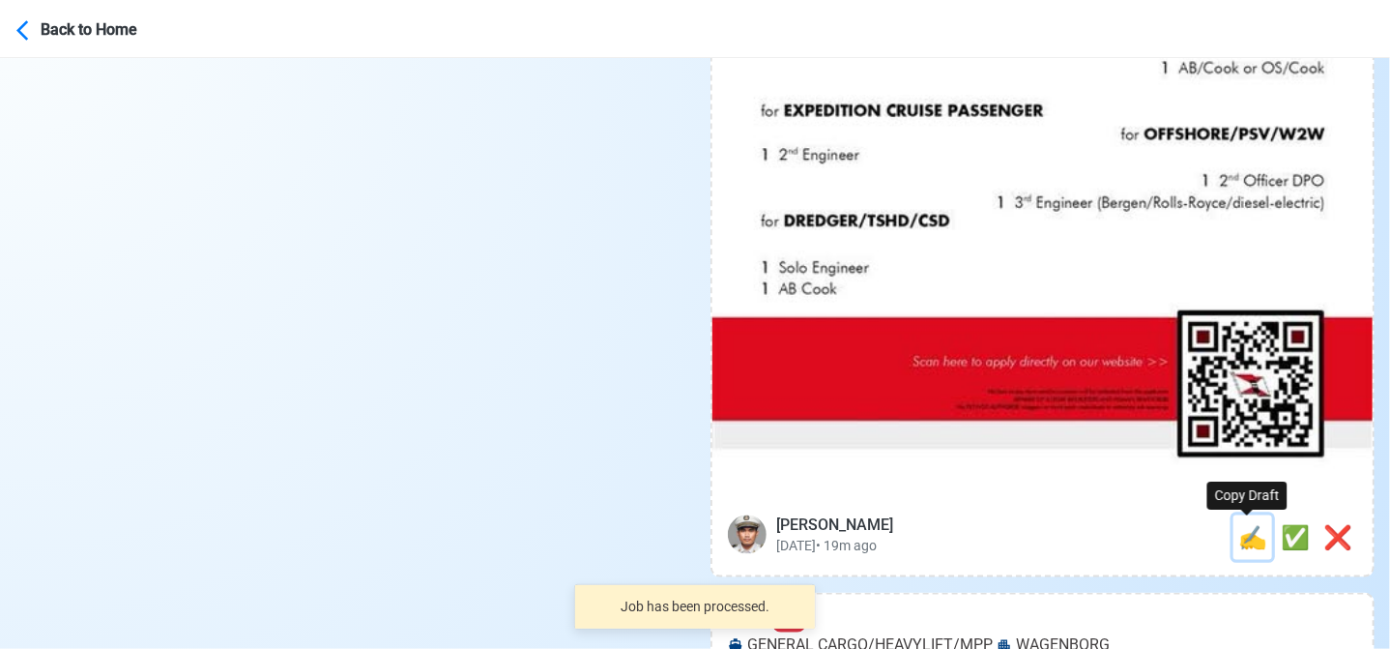
click at [1246, 537] on span "✍️" at bounding box center [1252, 537] width 29 height 27
type input "AB/Cook or OS/Cook"
select select
type input "WAGENBORG"
type input "GENERAL CARGO/HEAVYLIFT/MPP"
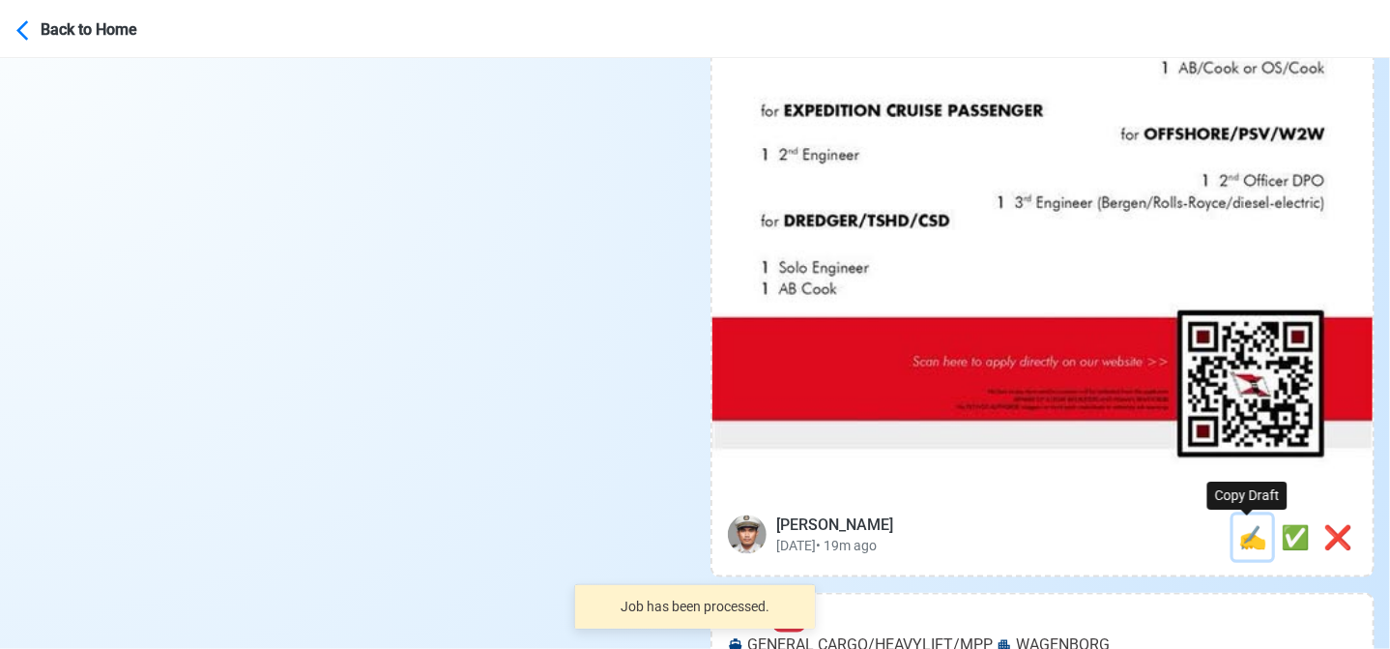
type textarea "🌅 Apply now! 🚧 WAGENBORG is looking for AB/Cook or OS/Cook. 🚢 GENERAL CARGO/HEA…"
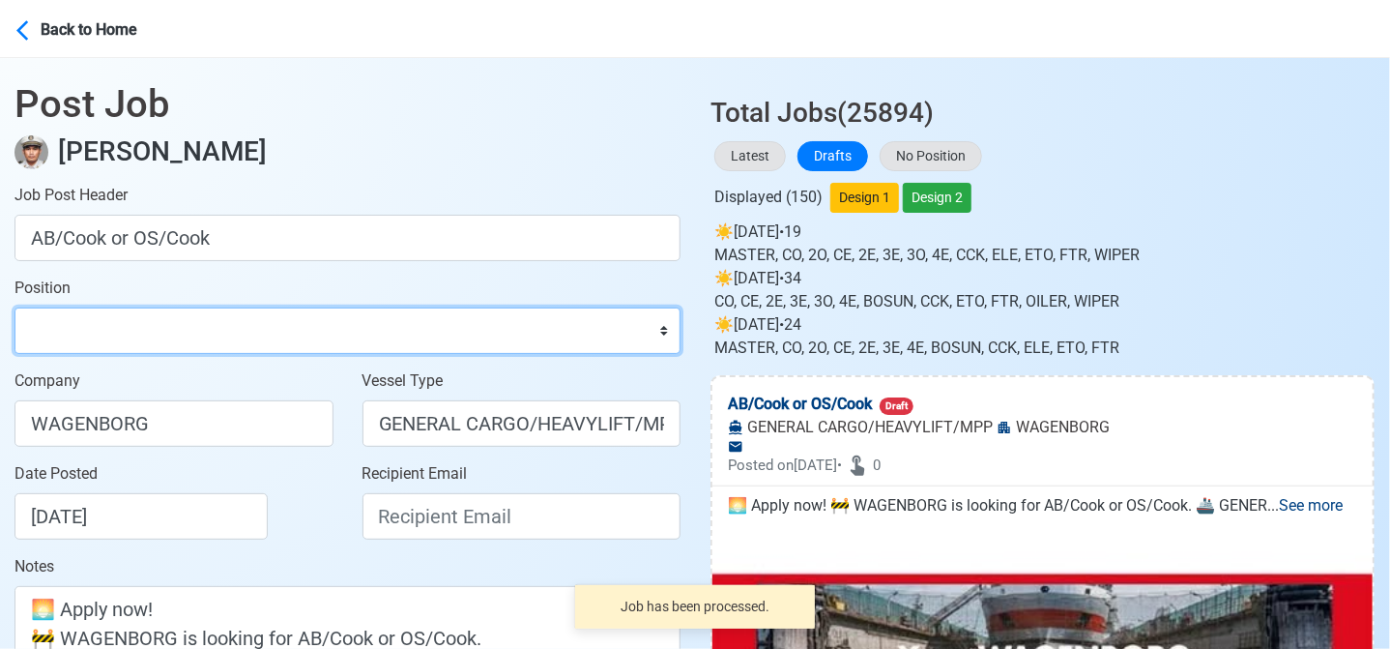
click at [131, 336] on select "Master Chief Officer 2nd Officer 3rd Officer Junior Officer Chief Engineer 2nd …" at bounding box center [348, 330] width 666 height 46
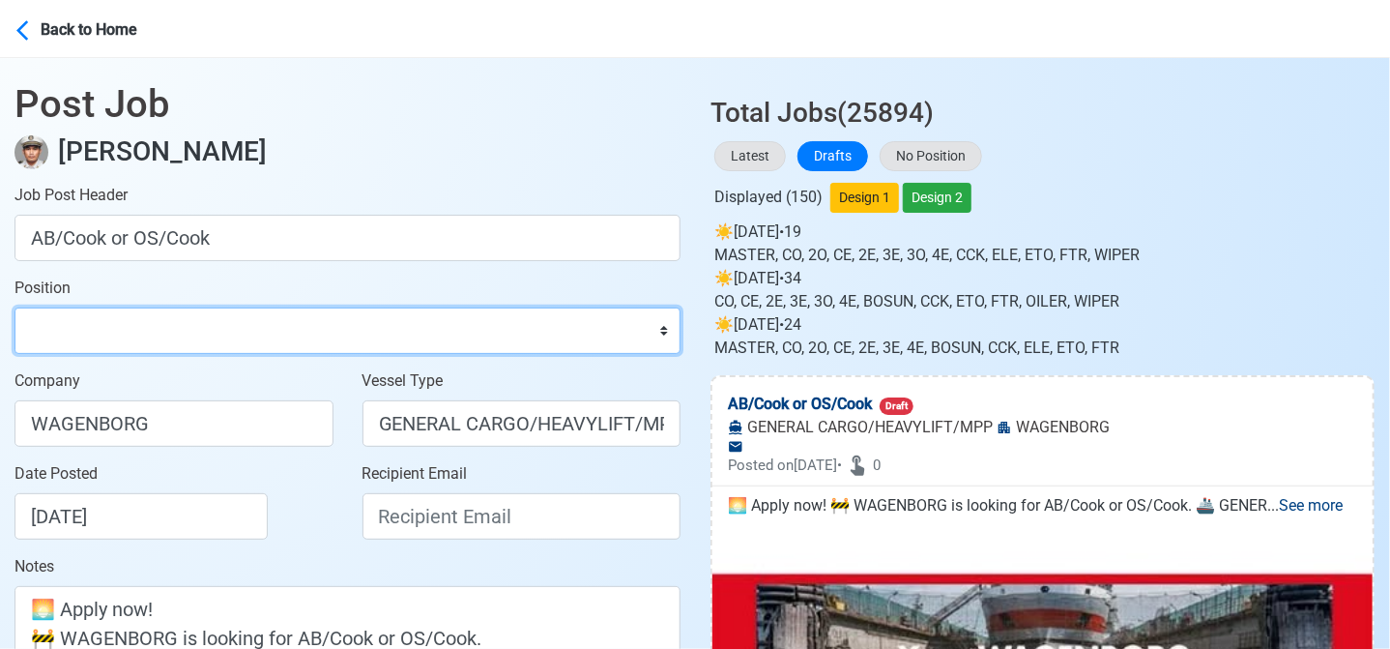
select select "[PERSON_NAME]"
click at [15, 307] on select "Master Chief Officer 2nd Officer 3rd Officer Junior Officer Chief Engineer 2nd …" at bounding box center [348, 330] width 666 height 46
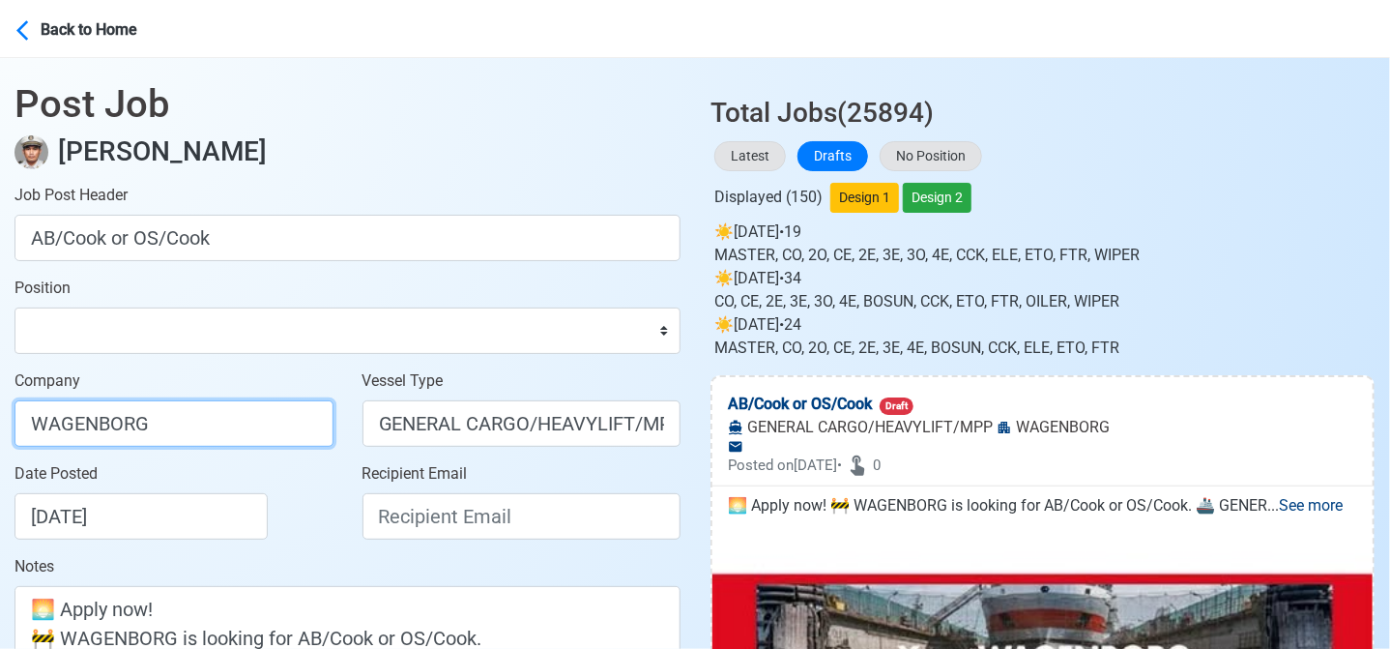
drag, startPoint x: 213, startPoint y: 431, endPoint x: 209, endPoint y: 442, distance: 11.3
click at [213, 431] on input "WAGENBORG" at bounding box center [174, 423] width 319 height 46
type input "WAGENBORG MANILA INC"
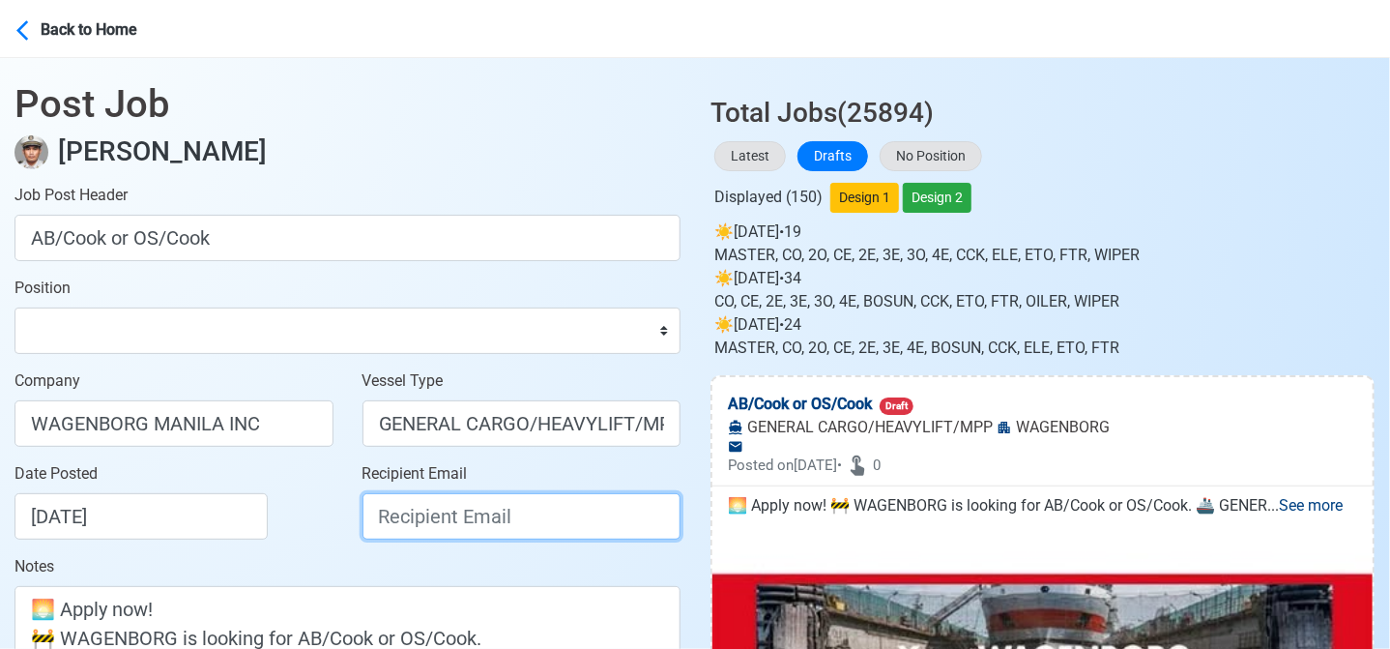
click at [481, 524] on input "Recipient Email" at bounding box center [522, 516] width 319 height 46
paste input "recruitment.manila@wagenborg.com"
type input "recruitment.manila@wagenborg.com"
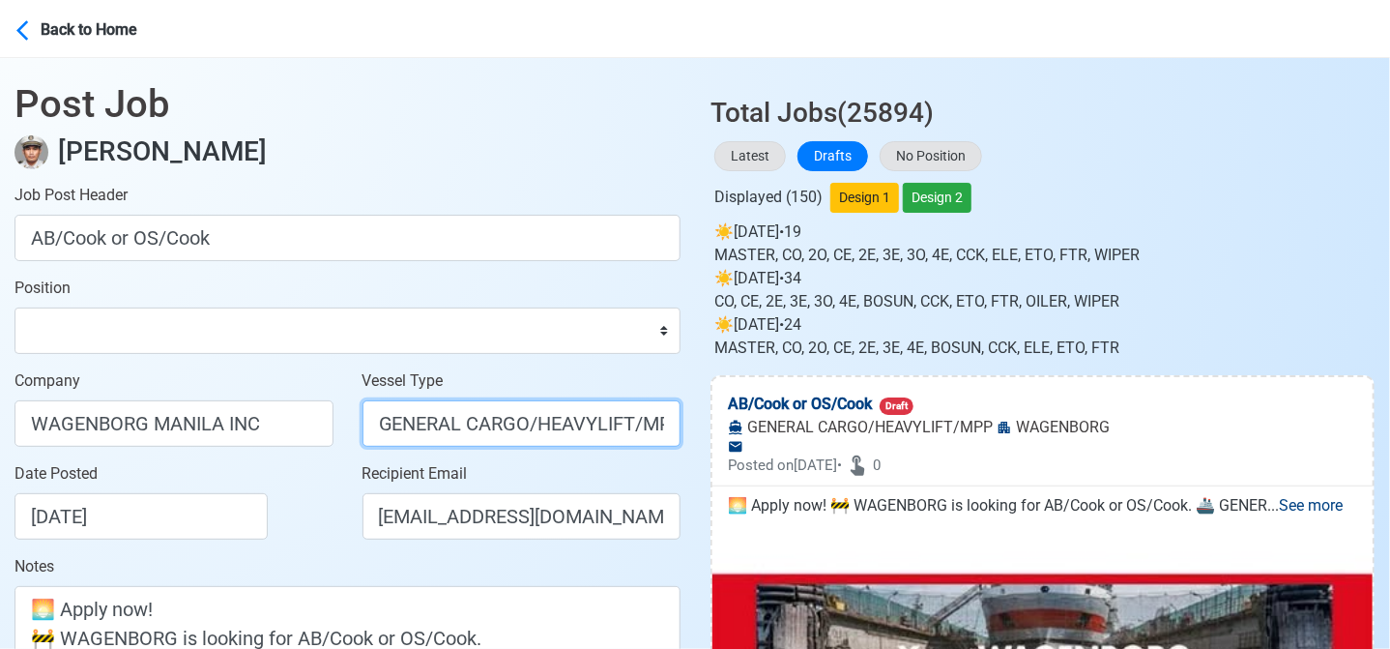
scroll to position [0, 8]
drag, startPoint x: 527, startPoint y: 423, endPoint x: 834, endPoint y: 451, distance: 308.7
type input "GENERAL CARGO"
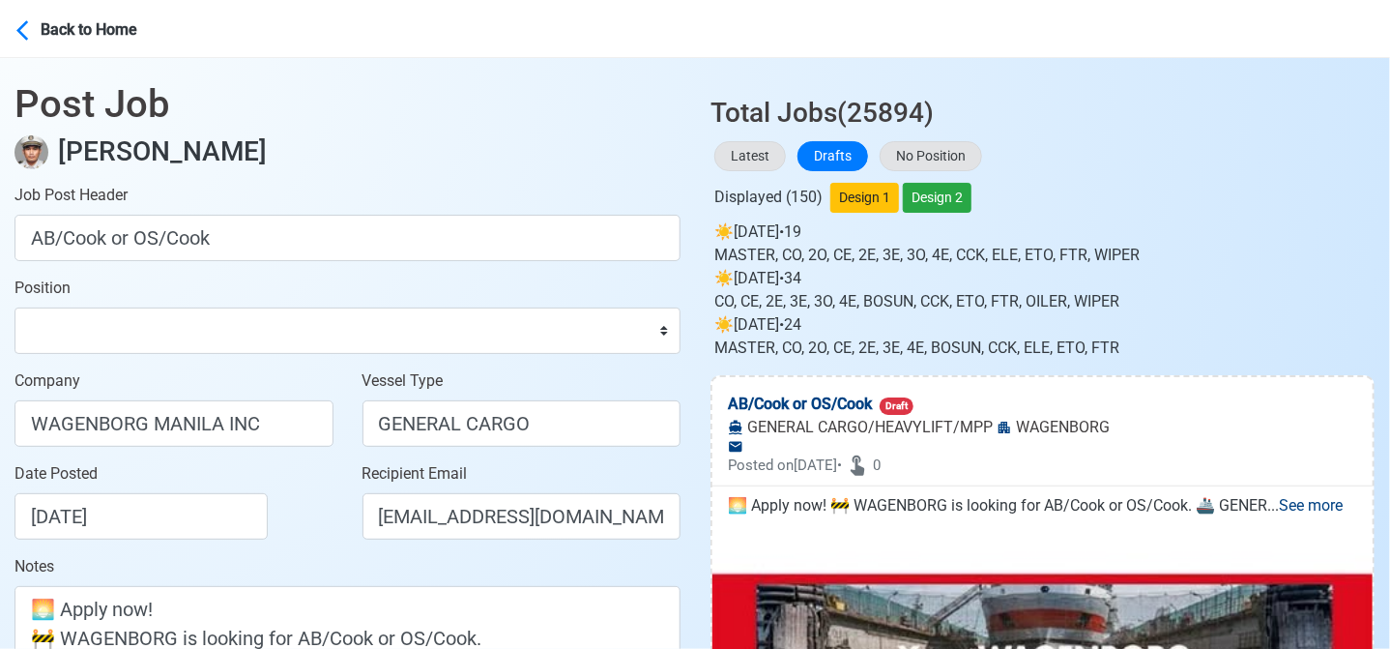
drag, startPoint x: 292, startPoint y: 521, endPoint x: 298, endPoint y: 506, distance: 16.5
click at [292, 521] on div "Date Posted 08/23/2025" at bounding box center [180, 500] width 330 height 77
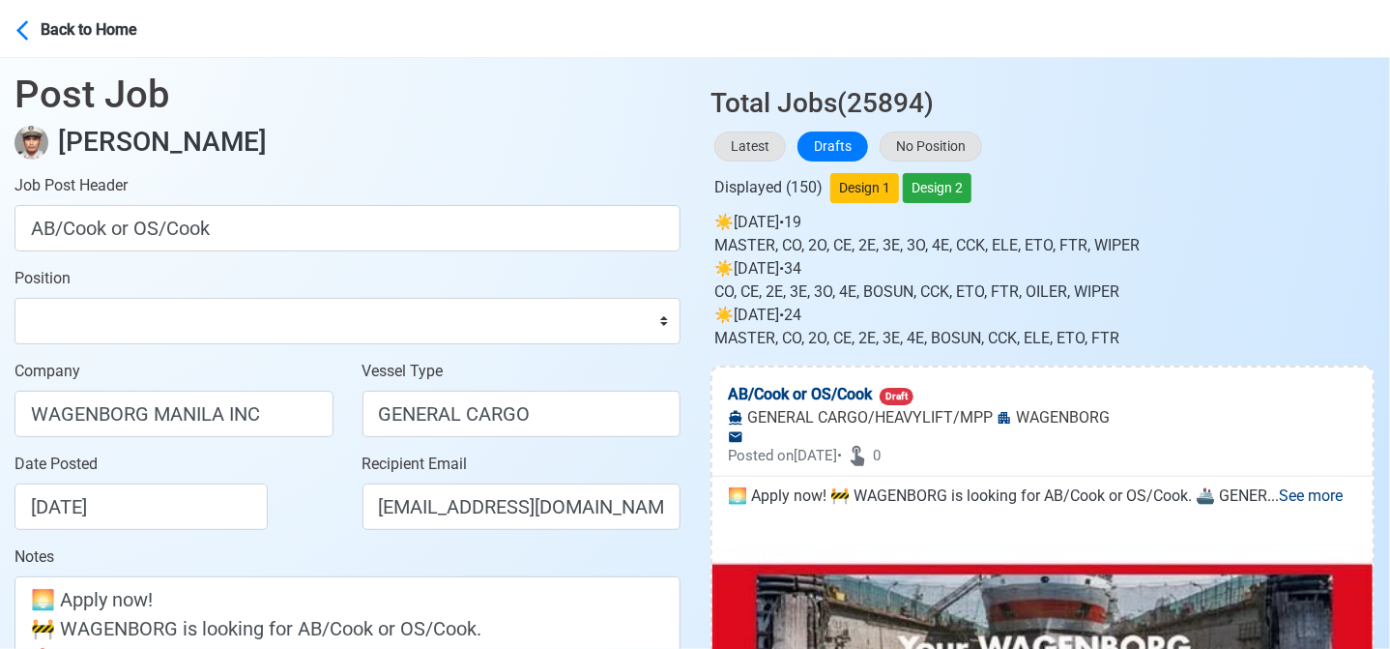
scroll to position [387, 0]
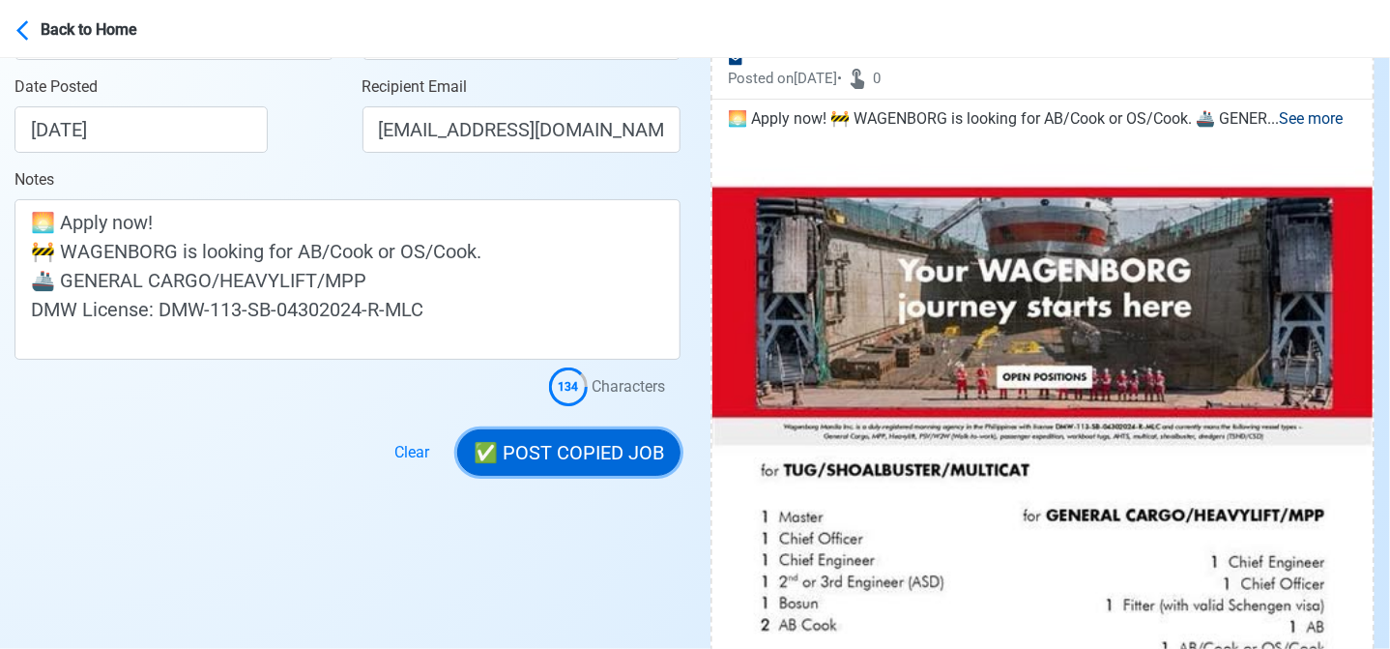
click at [607, 451] on button "✅ POST COPIED JOB" at bounding box center [568, 452] width 223 height 46
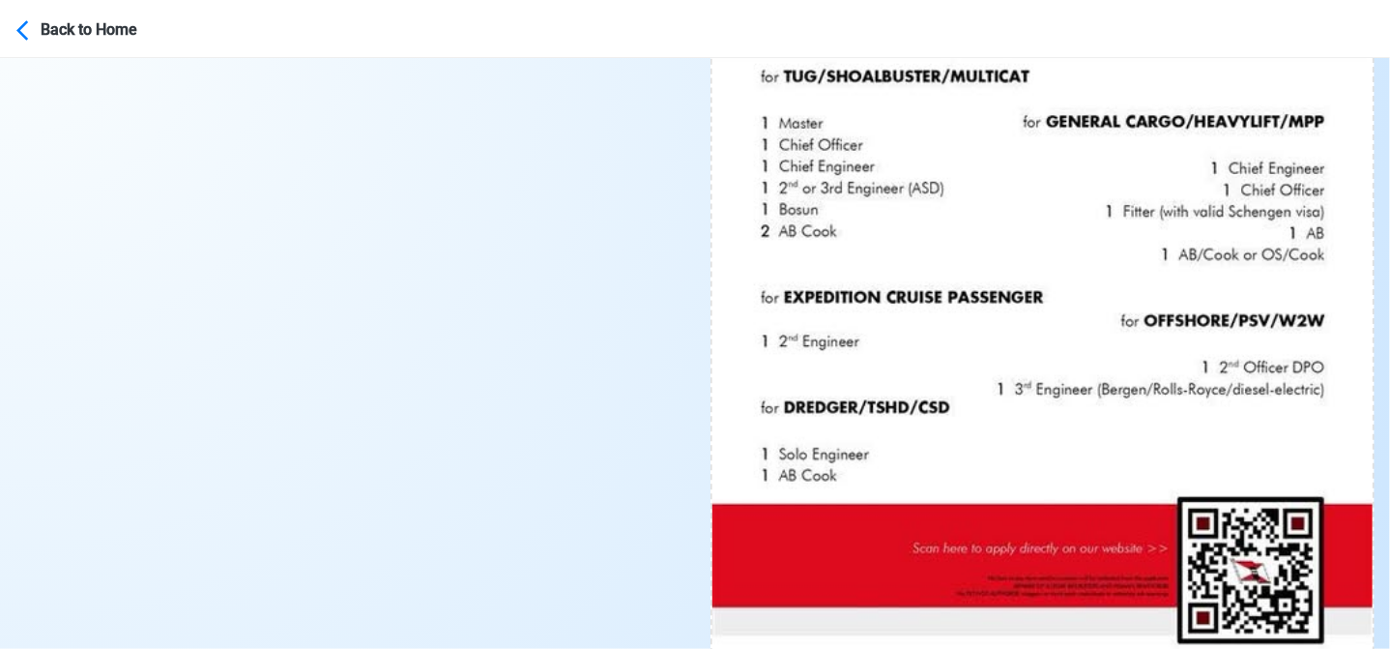
scroll to position [967, 0]
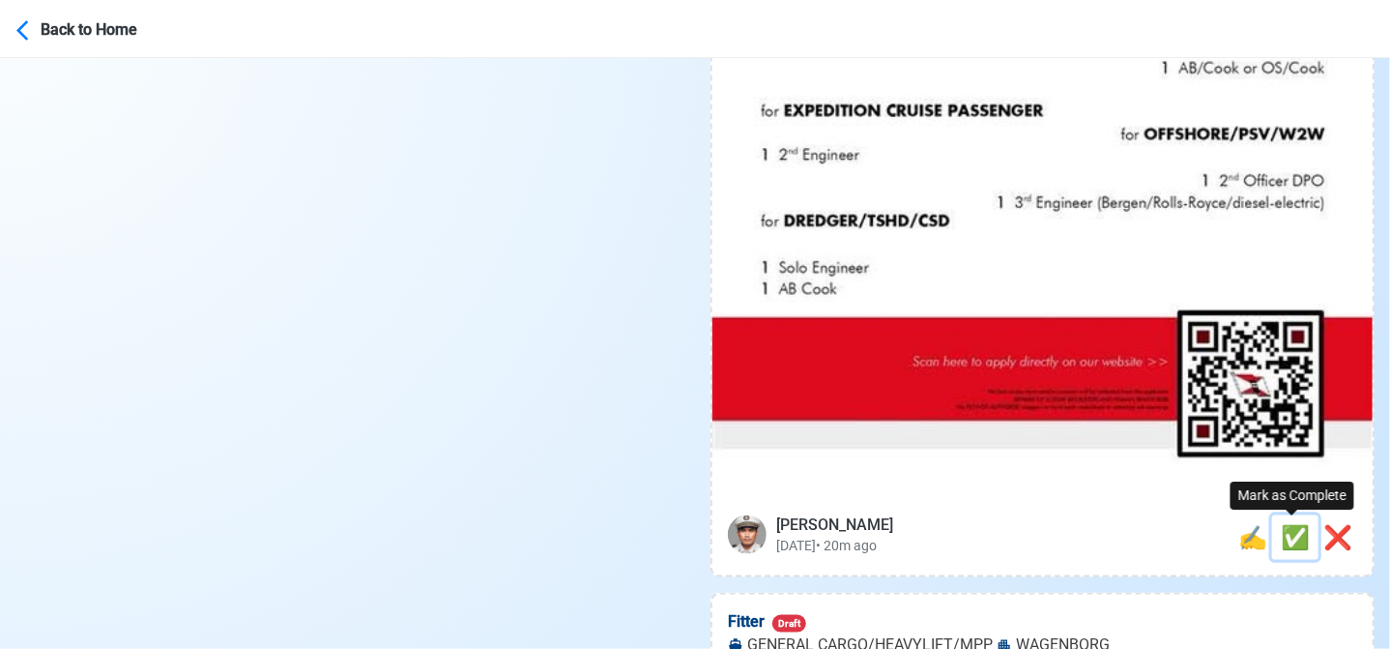
click at [1281, 537] on span "✅" at bounding box center [1295, 537] width 29 height 27
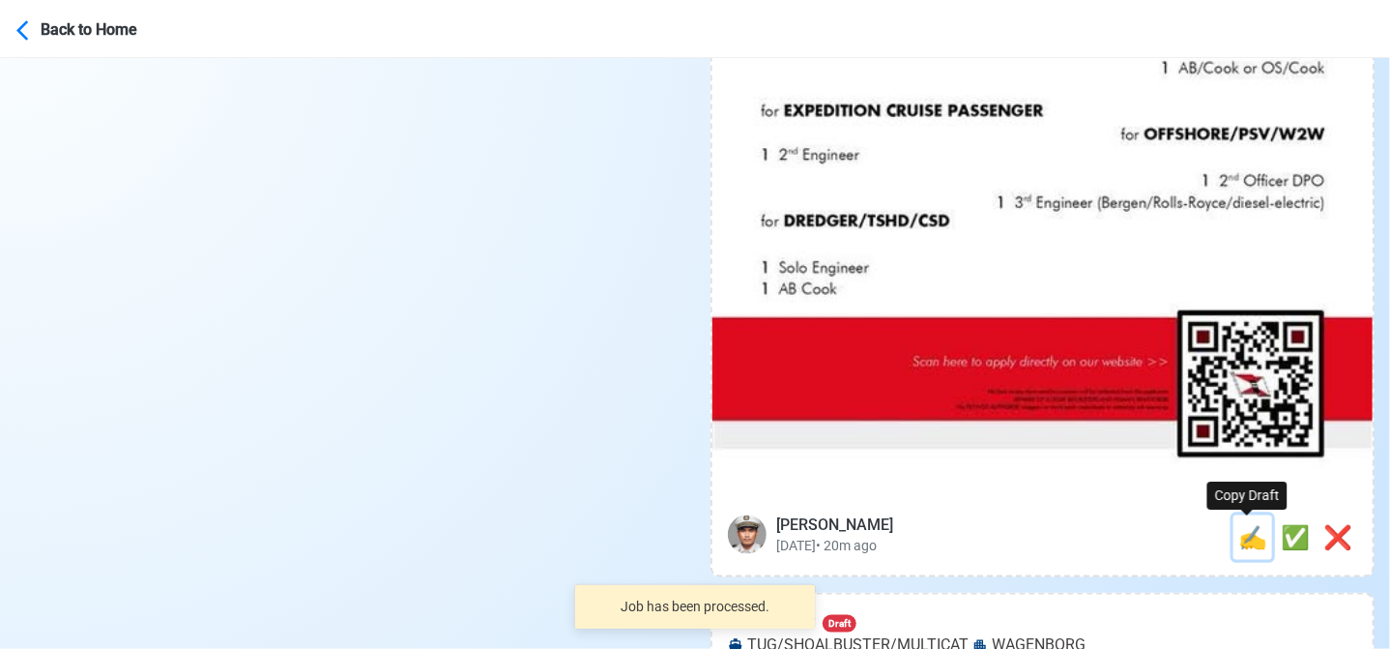
click at [1245, 537] on span "✍️" at bounding box center [1252, 537] width 29 height 27
type input "Fitter"
select select "Fitter"
type input "WAGENBORG"
type input "GENERAL CARGO/HEAVYLIFT/MPP"
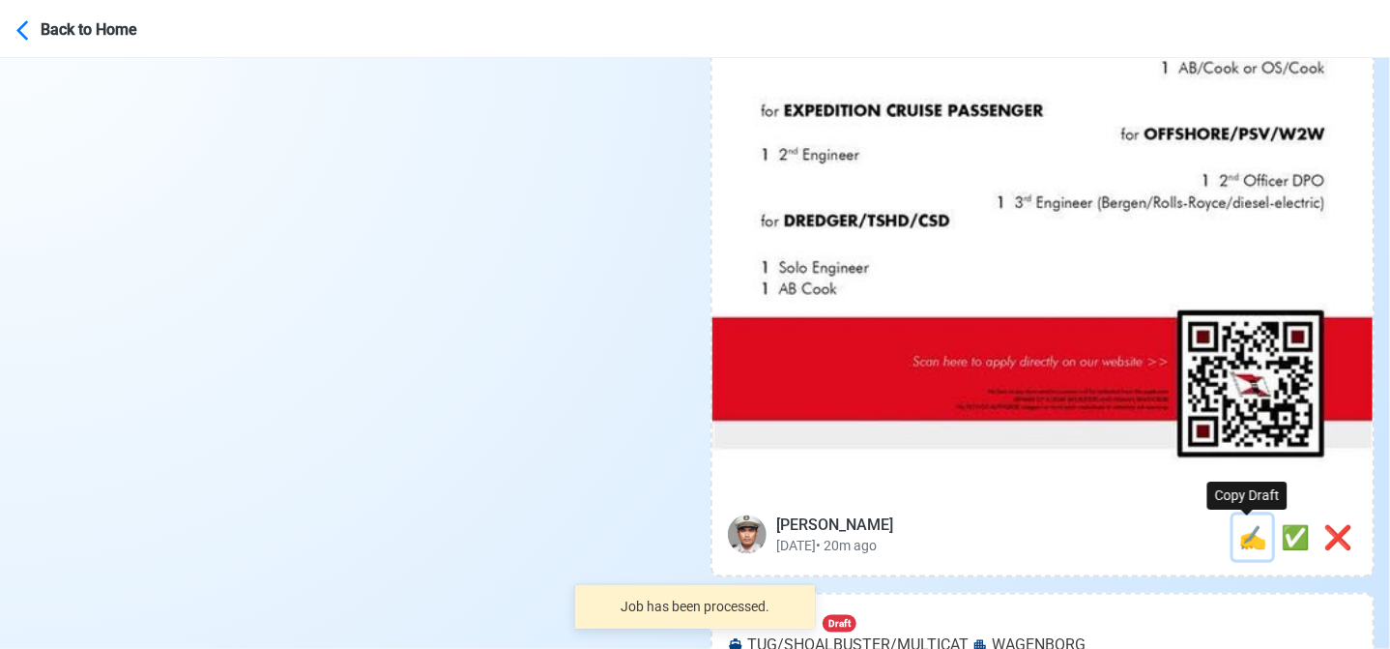
type textarea "🚤 Apply now! 🛥️ WAGENBORG is looking for Fitter. 🚢 GENERAL CARGO/HEAVYLIFT/MPP …"
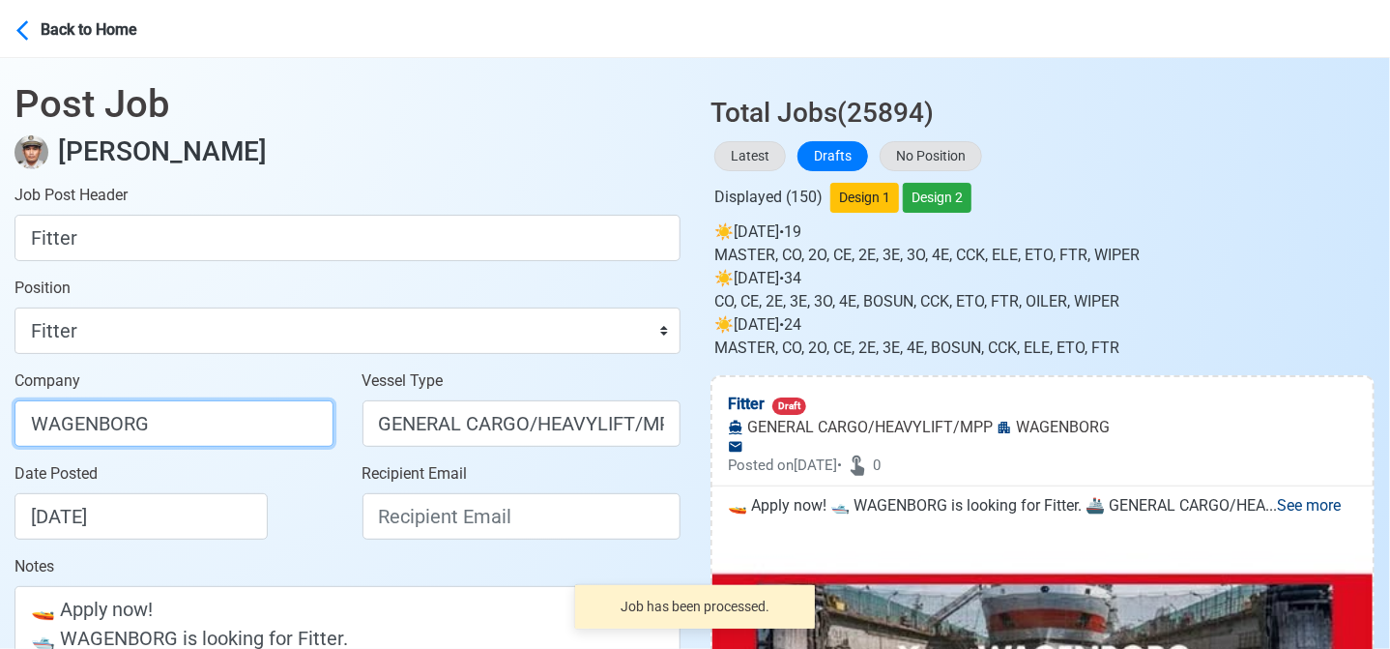
click at [224, 419] on input "WAGENBORG" at bounding box center [174, 423] width 319 height 46
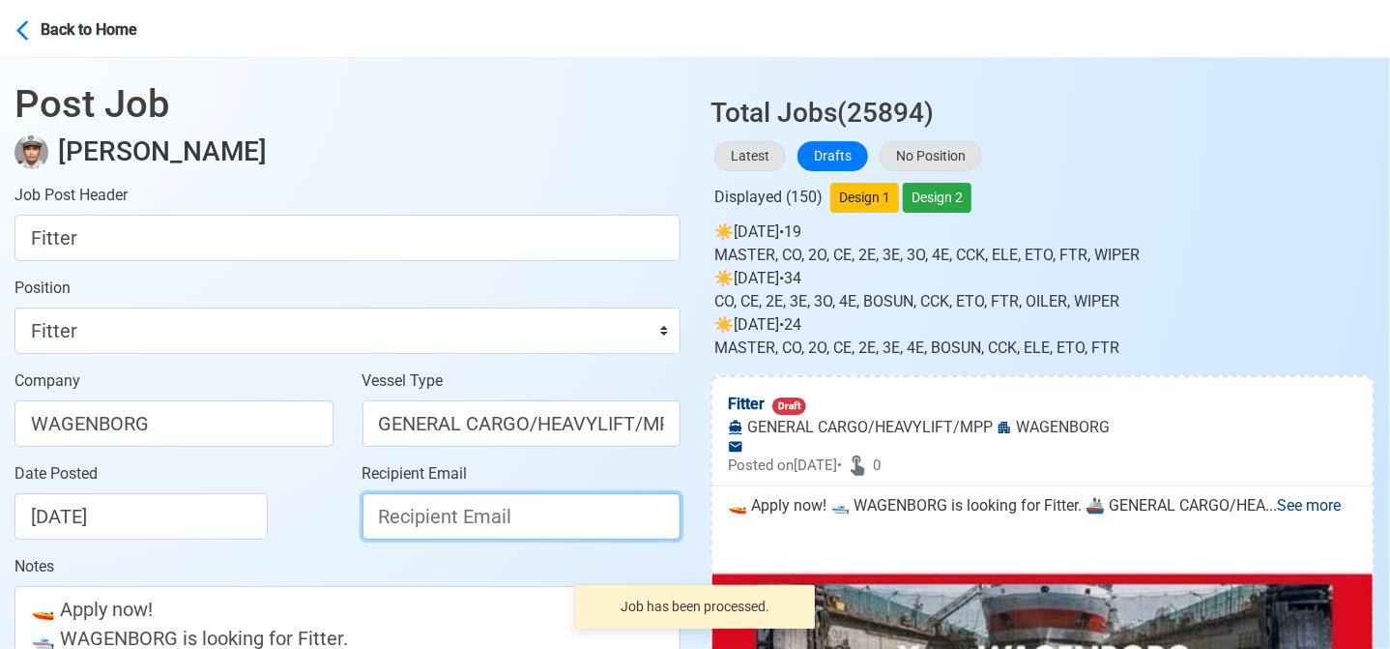
click at [448, 524] on input "Recipient Email" at bounding box center [522, 516] width 319 height 46
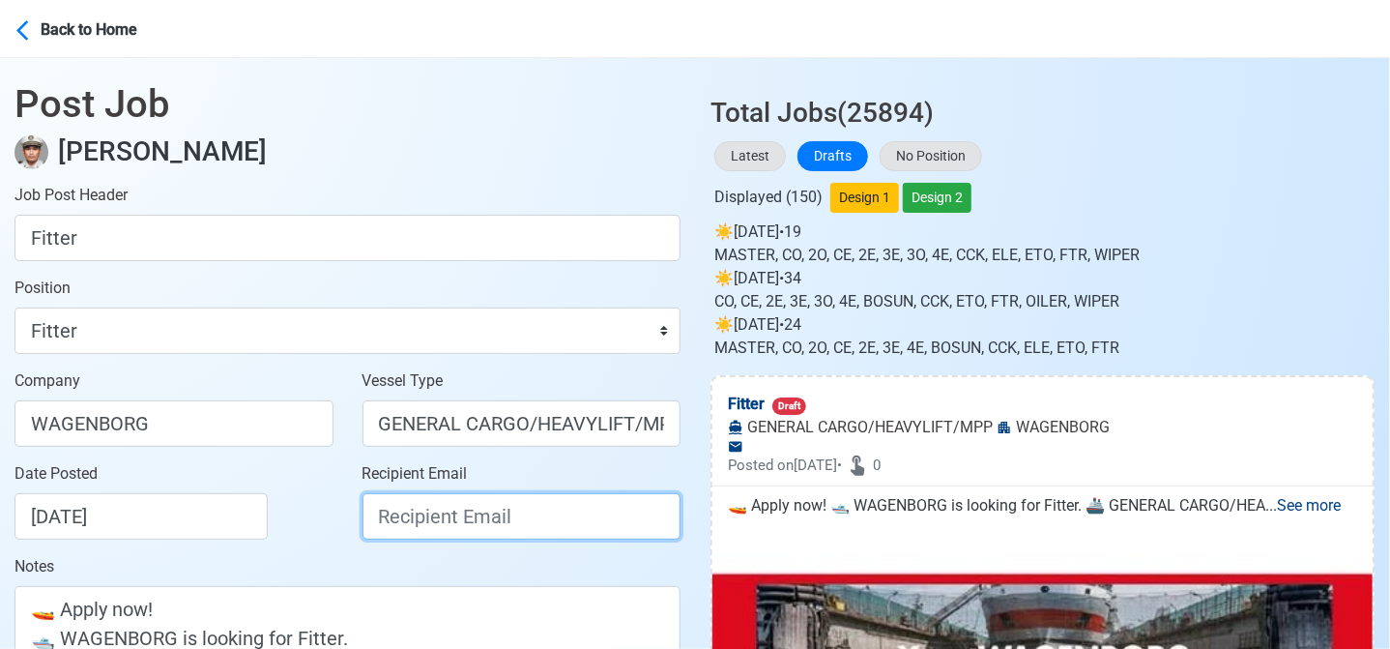
paste input "recruitment.manila@wagenborg.com"
type input "recruitment.manila@wagenborg.com"
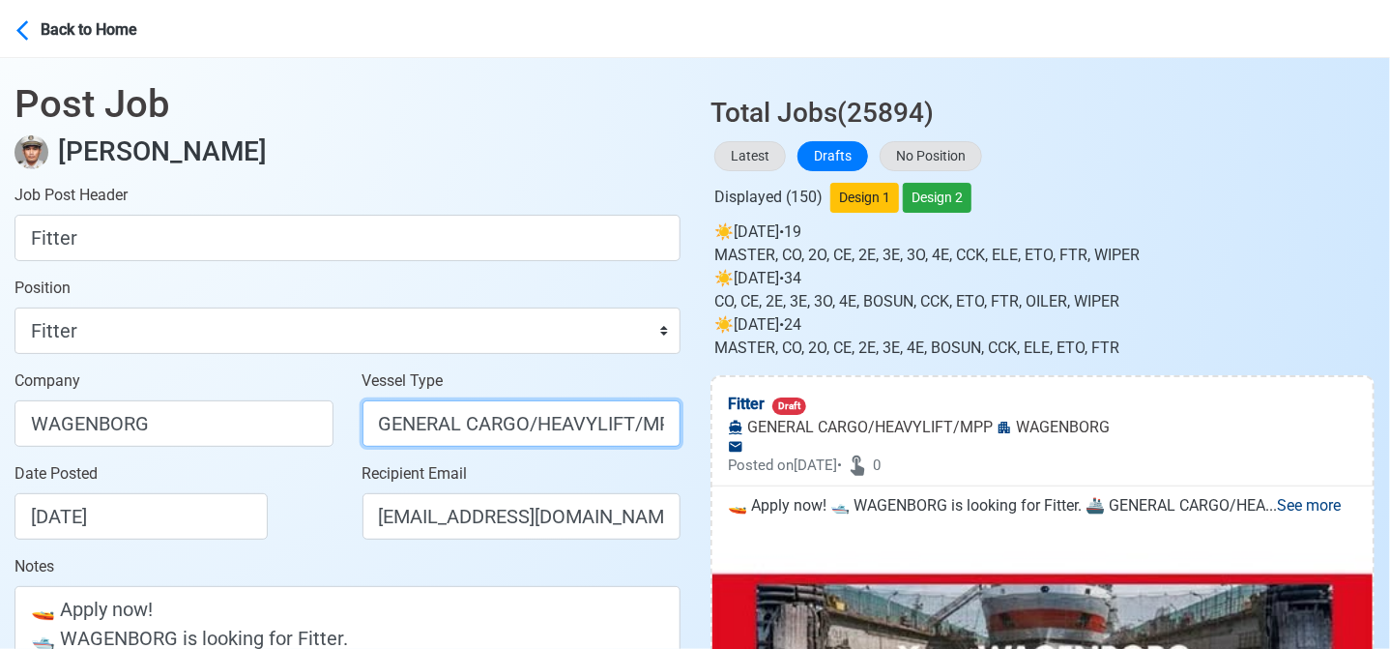
scroll to position [0, 8]
drag, startPoint x: 531, startPoint y: 417, endPoint x: 747, endPoint y: 451, distance: 219.3
type input "GENERAL CARGO"
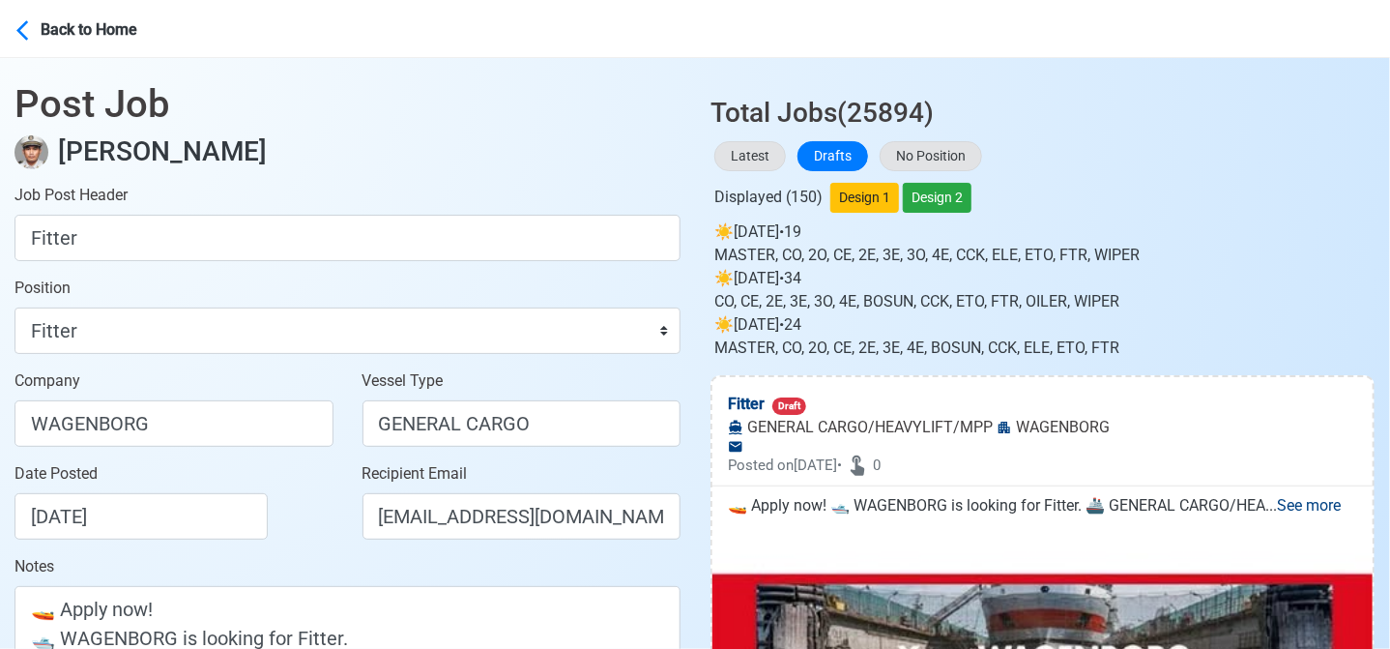
click at [286, 525] on div "Date Posted 08/23/2025" at bounding box center [180, 500] width 330 height 77
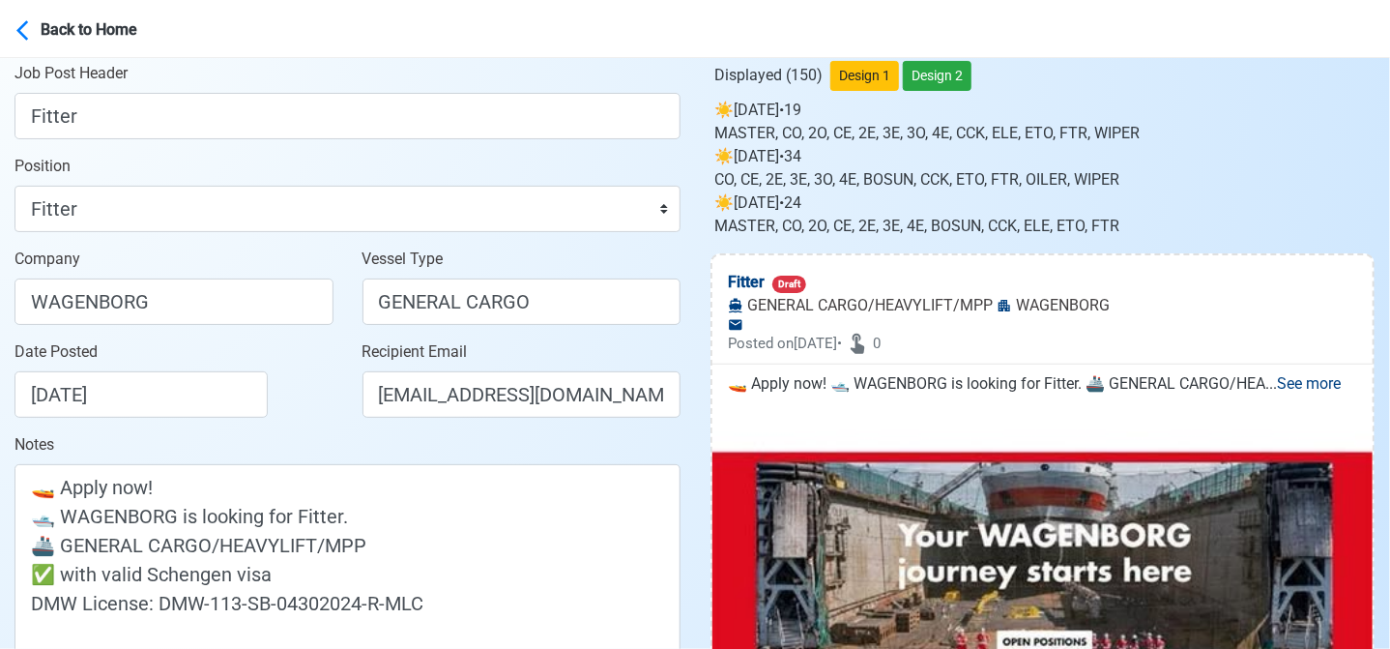
scroll to position [387, 0]
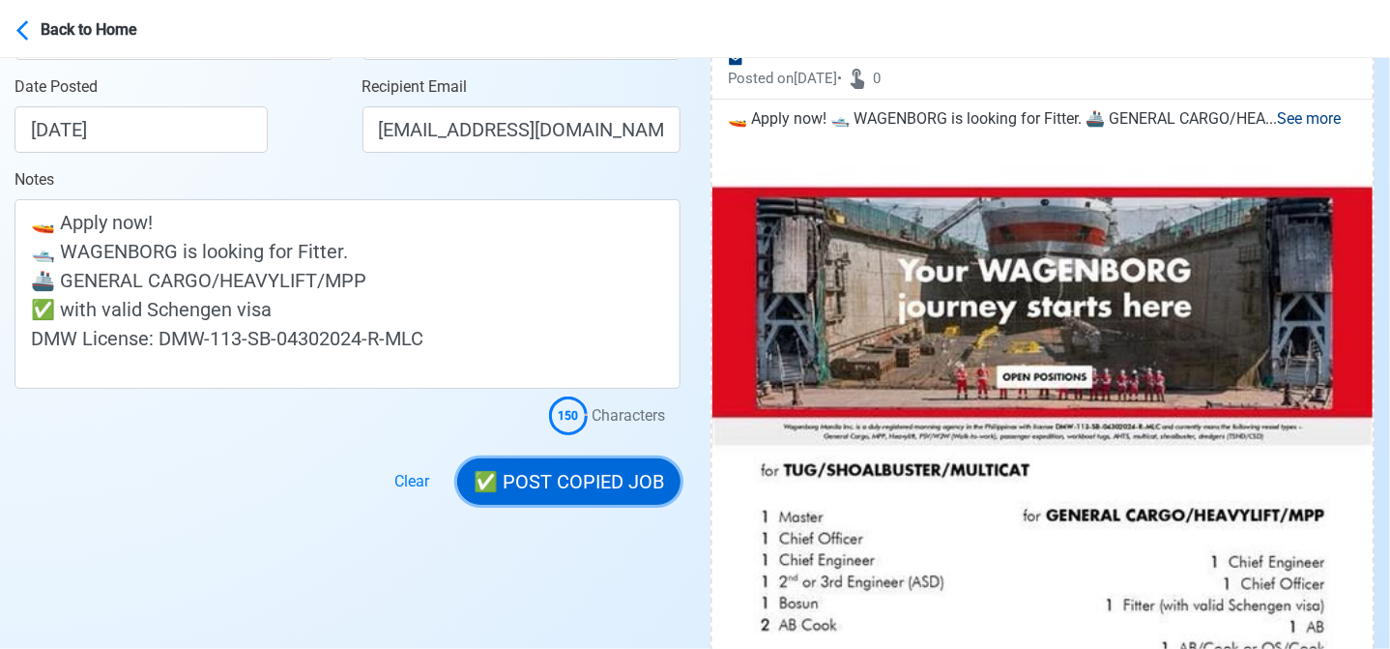
click at [604, 488] on button "✅ POST COPIED JOB" at bounding box center [568, 481] width 223 height 46
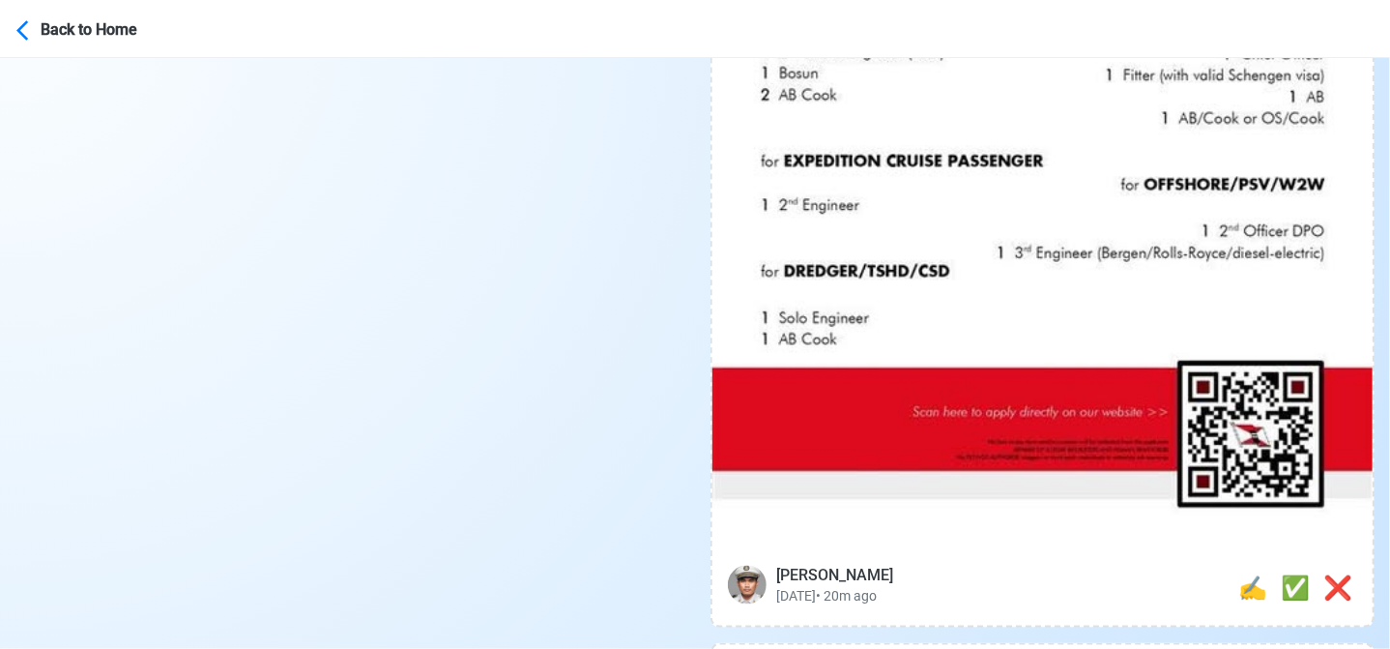
scroll to position [967, 0]
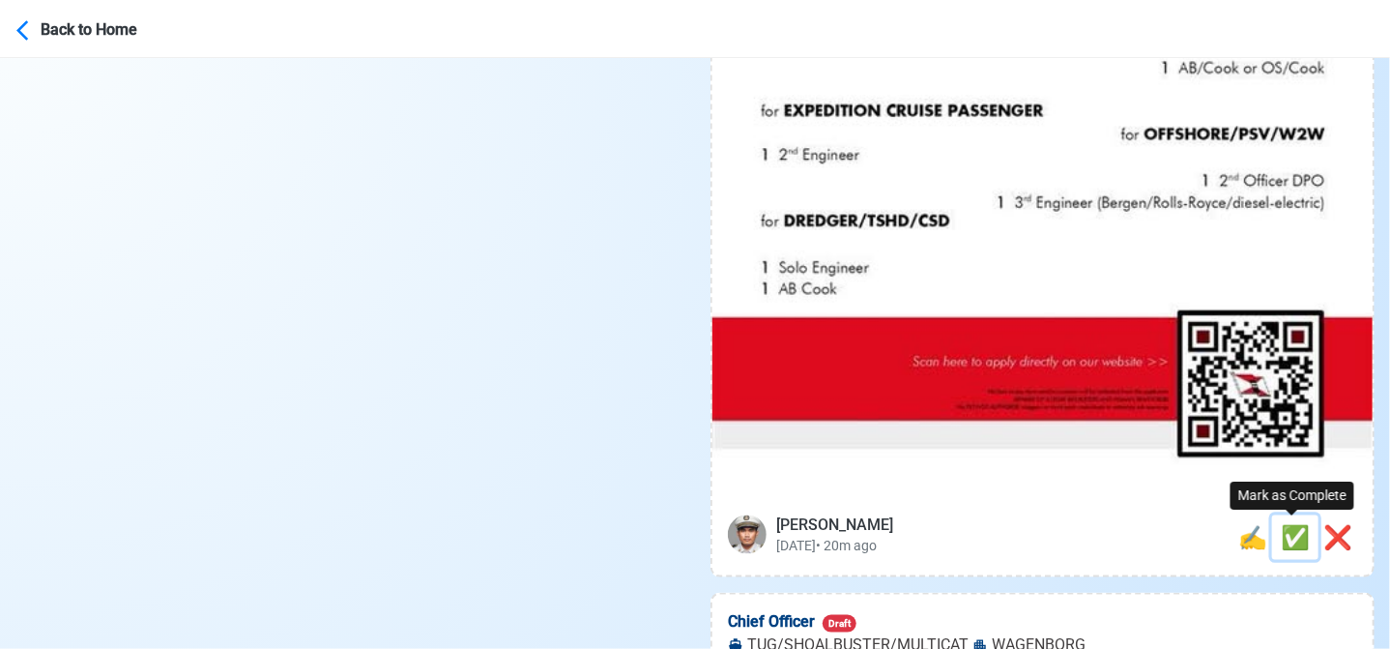
drag, startPoint x: 1294, startPoint y: 533, endPoint x: 1250, endPoint y: 534, distance: 44.5
click at [1293, 533] on span "✅" at bounding box center [1295, 537] width 29 height 27
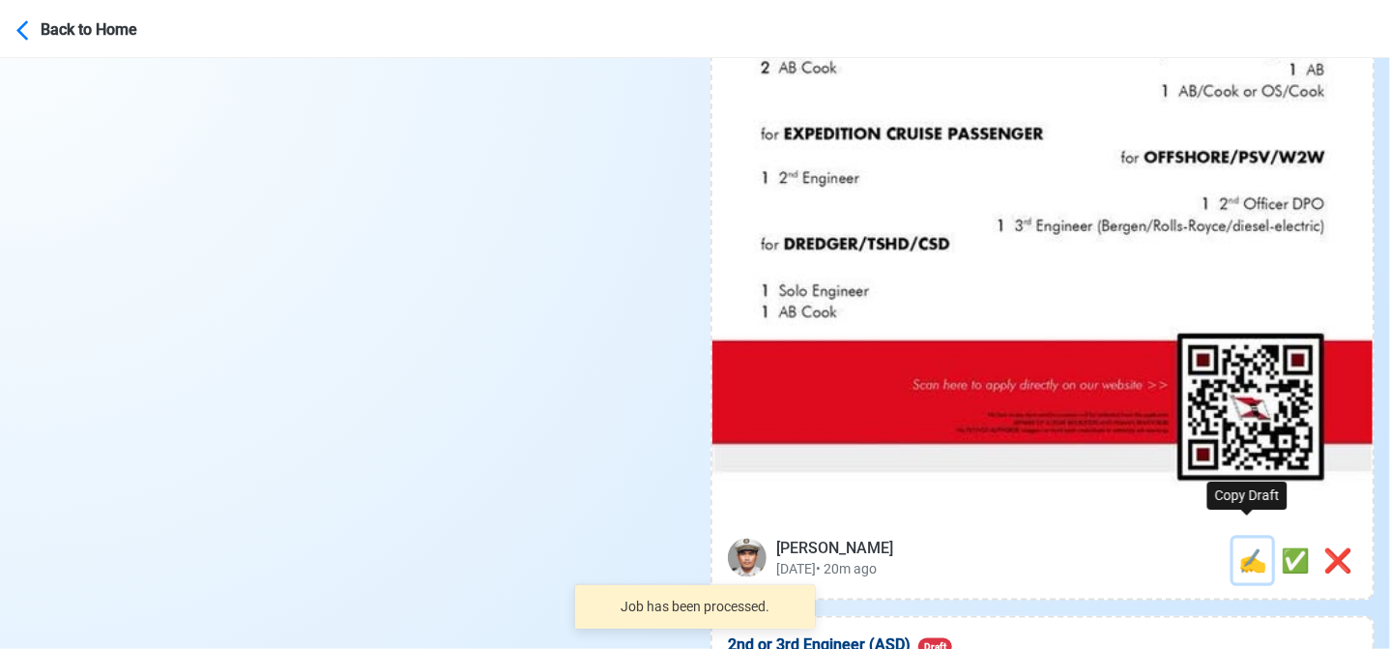
drag, startPoint x: 1247, startPoint y: 538, endPoint x: 913, endPoint y: 490, distance: 337.9
click at [1246, 547] on span "✍️" at bounding box center [1252, 560] width 29 height 27
type input "Chief Officer"
select select "Chief Officer"
type input "WAGENBORG"
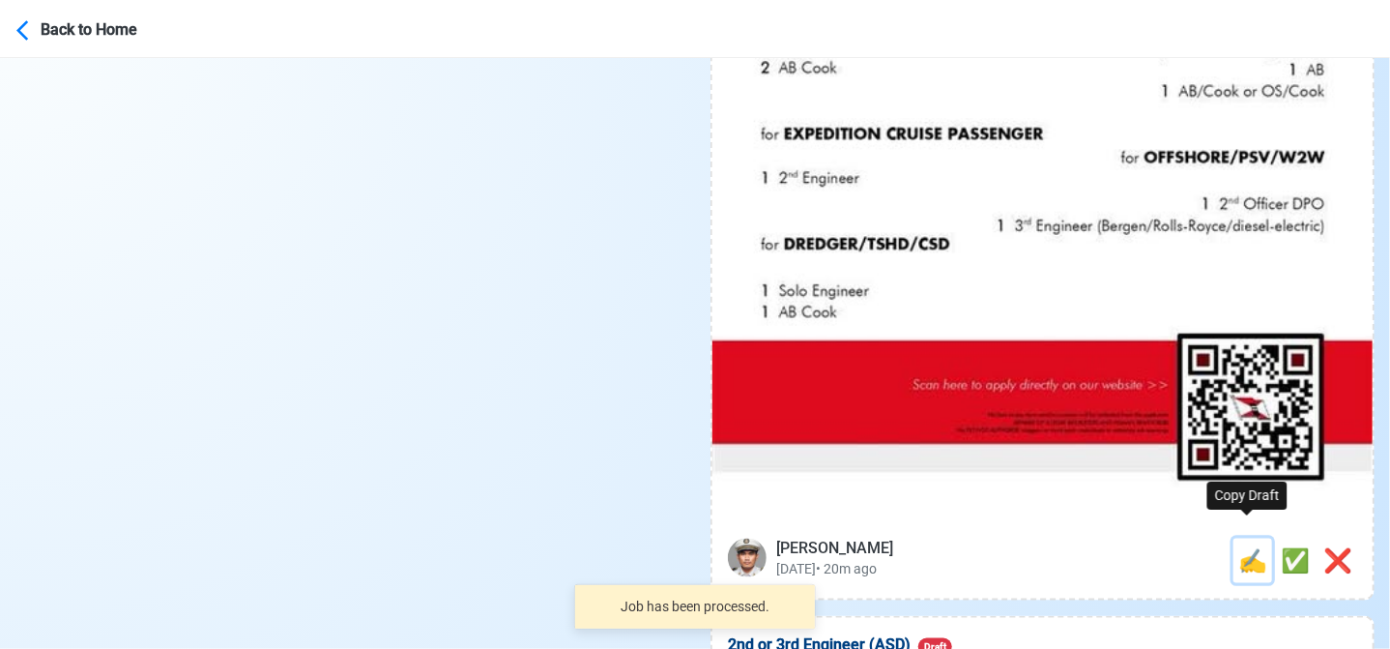
type input "TUG/SHOALBUSTER/MULTICAT"
type textarea "🎯 Apply now! WAGENBORG is looking for Chief Officer. 🚢 TUG/SHOALBUSTER/MULTICAT…"
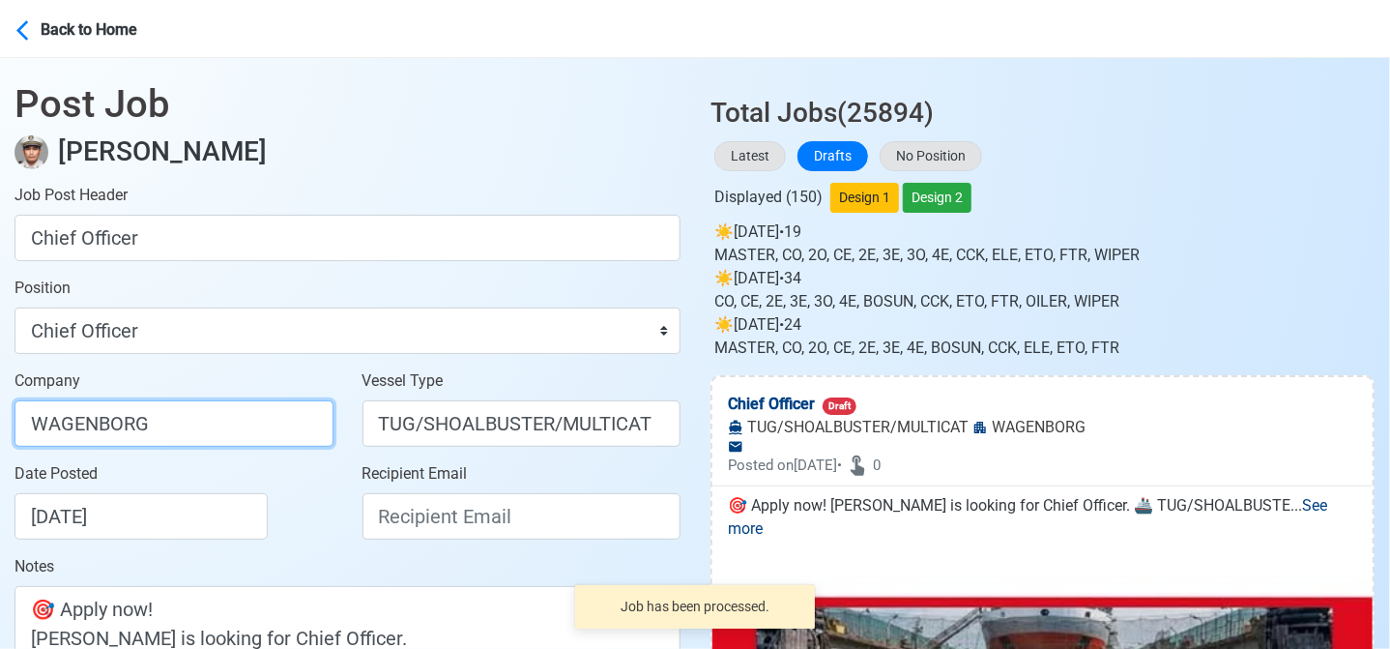
drag, startPoint x: 219, startPoint y: 433, endPoint x: 219, endPoint y: 445, distance: 11.6
click at [219, 432] on input "WAGENBORG" at bounding box center [174, 423] width 319 height 46
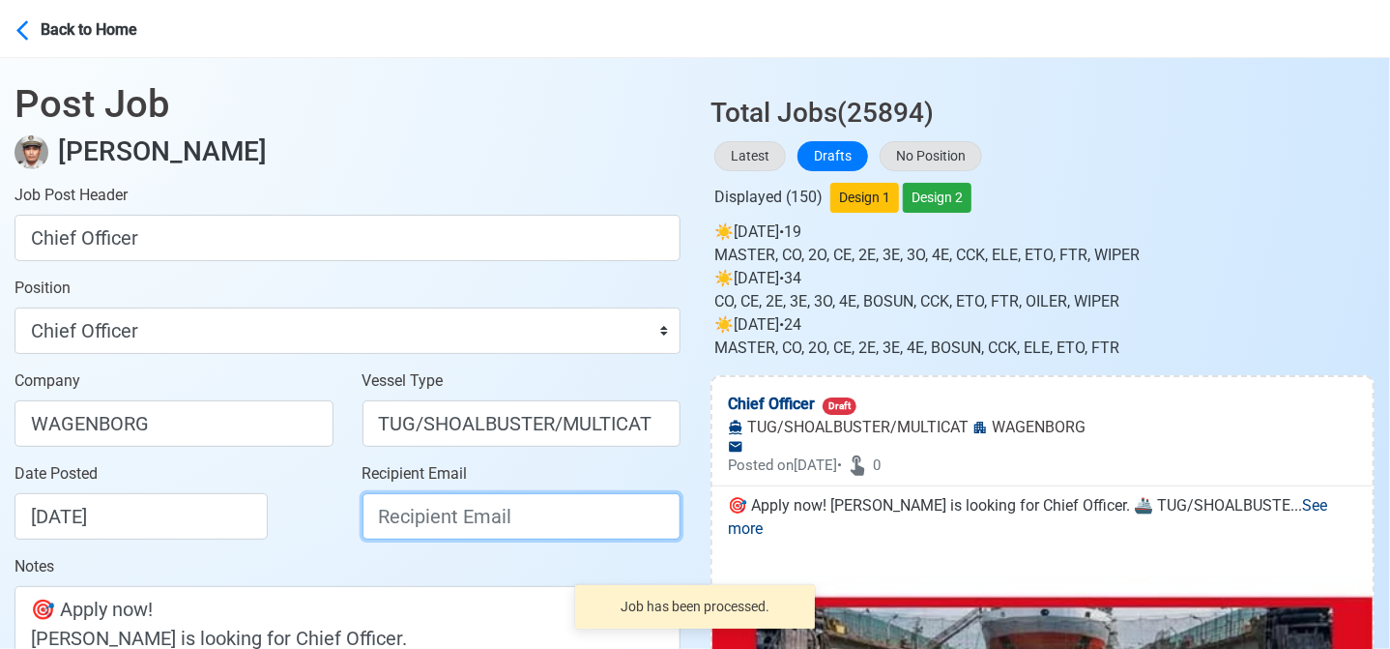
click at [460, 522] on input "Recipient Email" at bounding box center [522, 516] width 319 height 46
paste input "recruitment.manila@wagenborg.com"
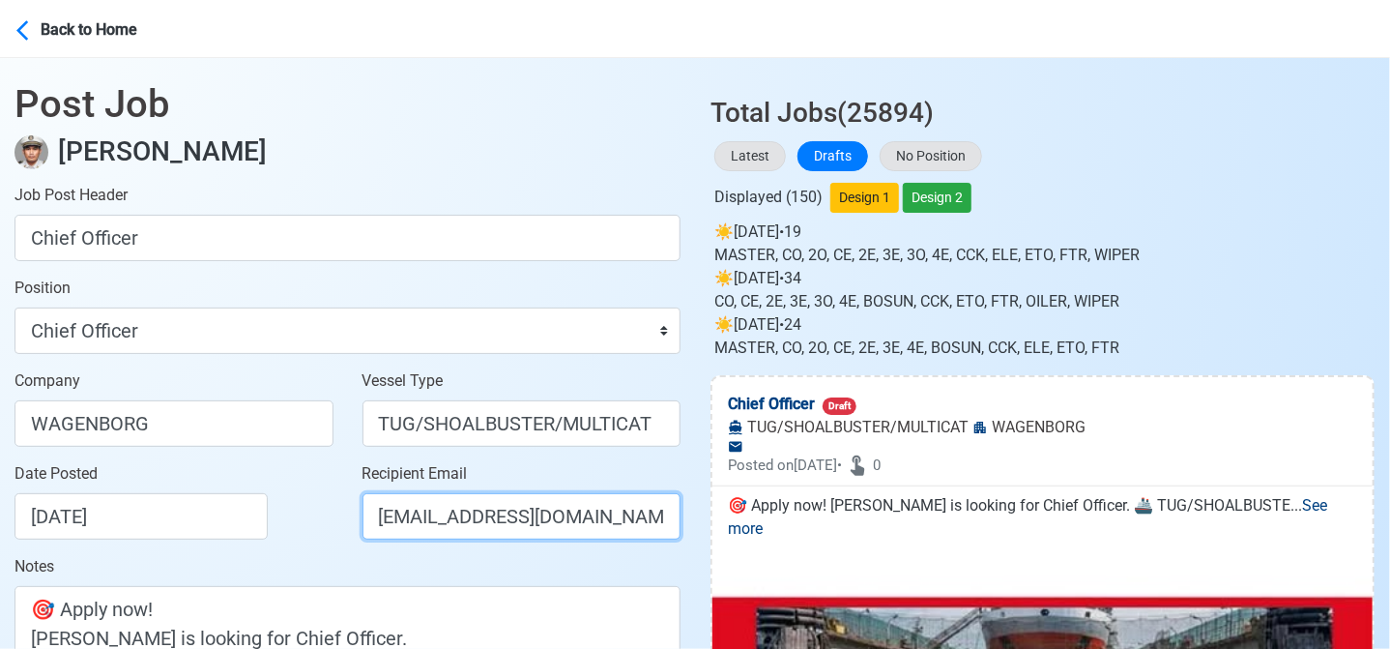
scroll to position [0, 30]
type input "recruitment.manila@wagenborg.com"
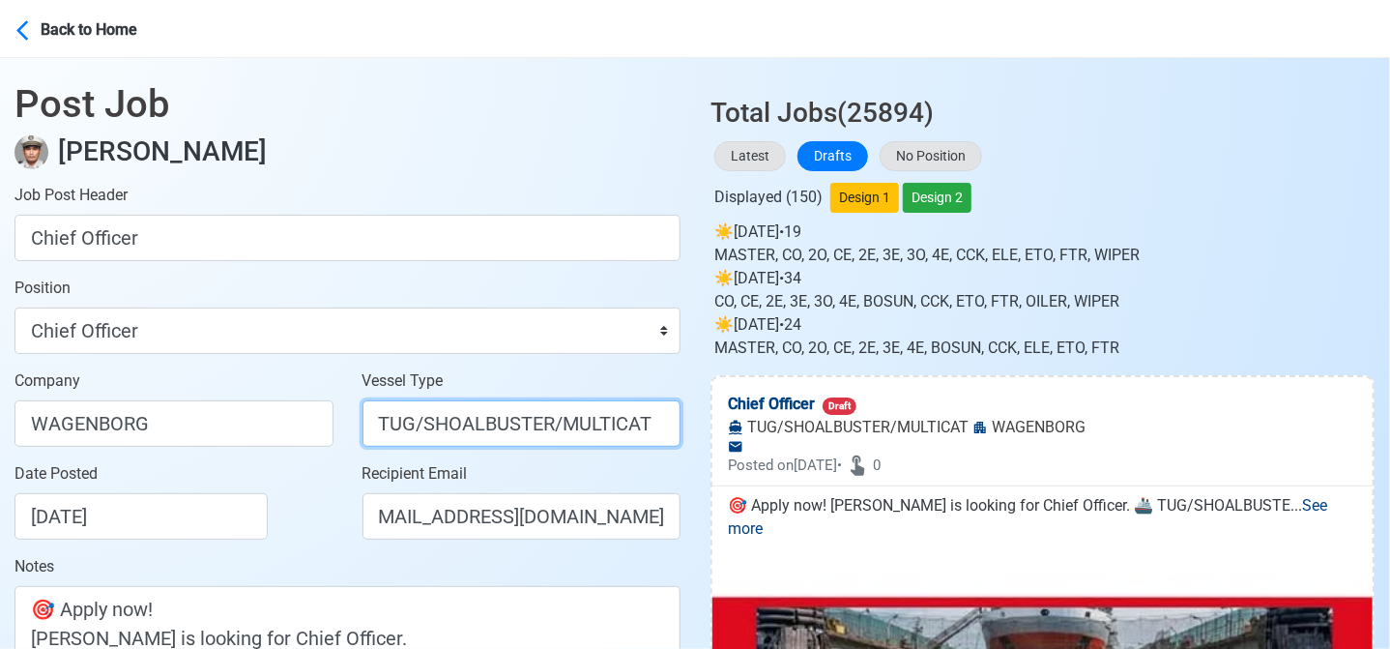
scroll to position [0, 0]
drag, startPoint x: 418, startPoint y: 430, endPoint x: 706, endPoint y: 440, distance: 288.2
type input "TUG"
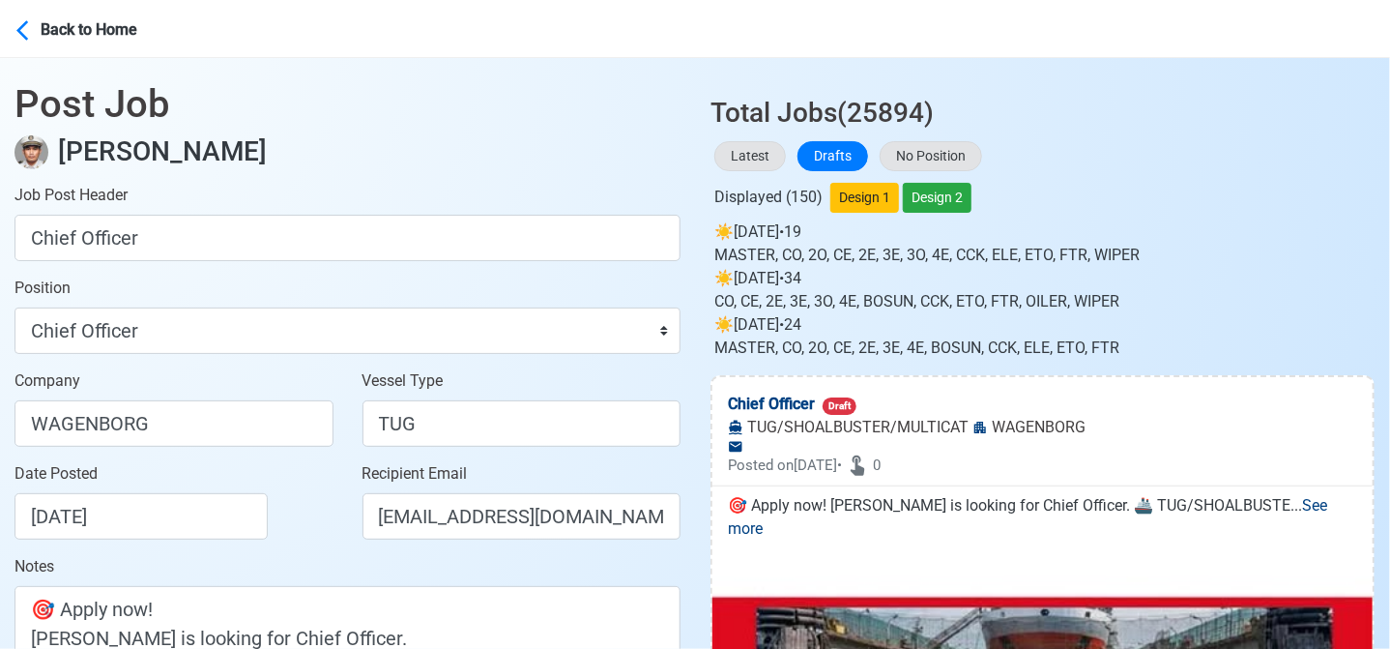
click at [298, 535] on div "Date Posted 08/23/2025" at bounding box center [180, 500] width 330 height 77
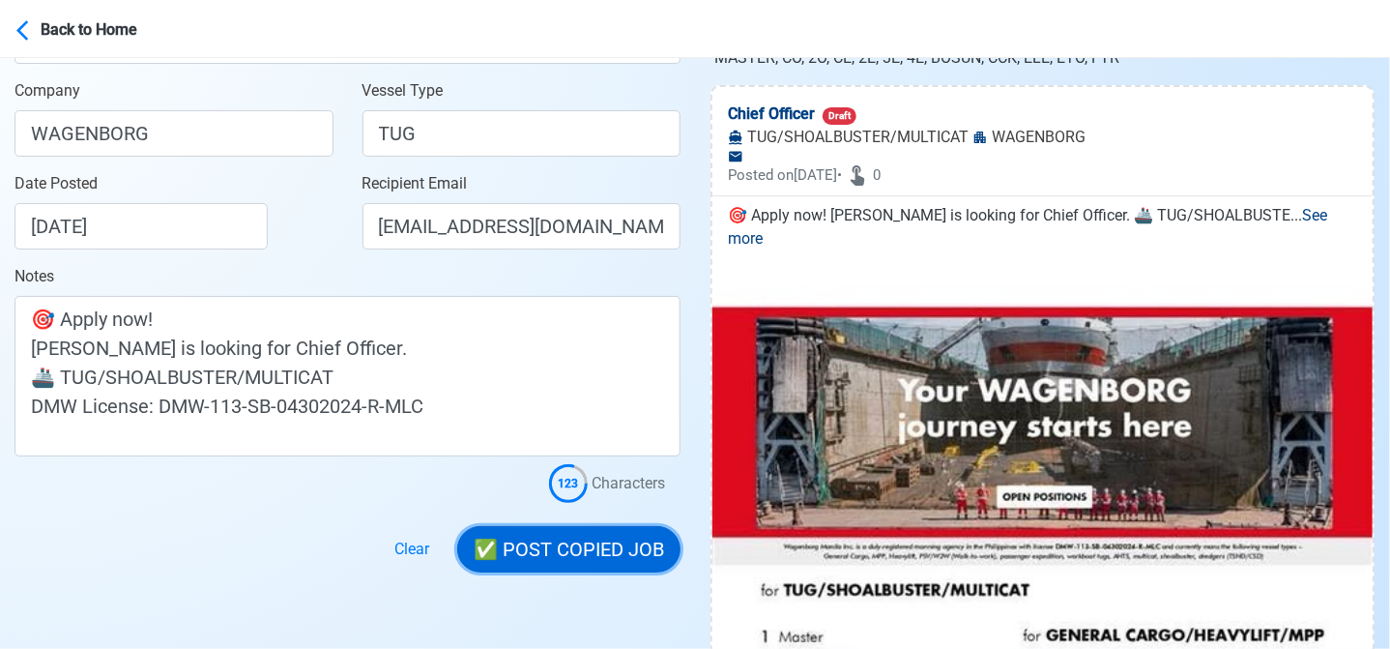
click at [618, 544] on button "✅ POST COPIED JOB" at bounding box center [568, 549] width 223 height 46
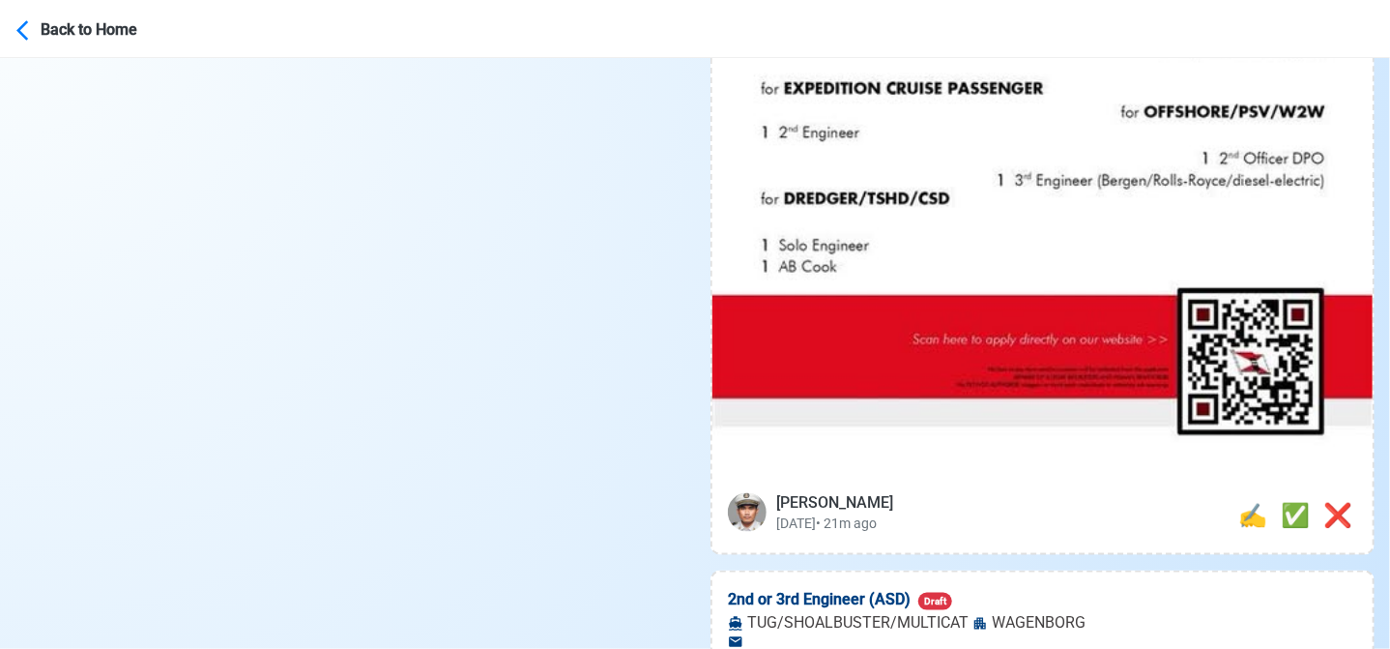
scroll to position [1063, 0]
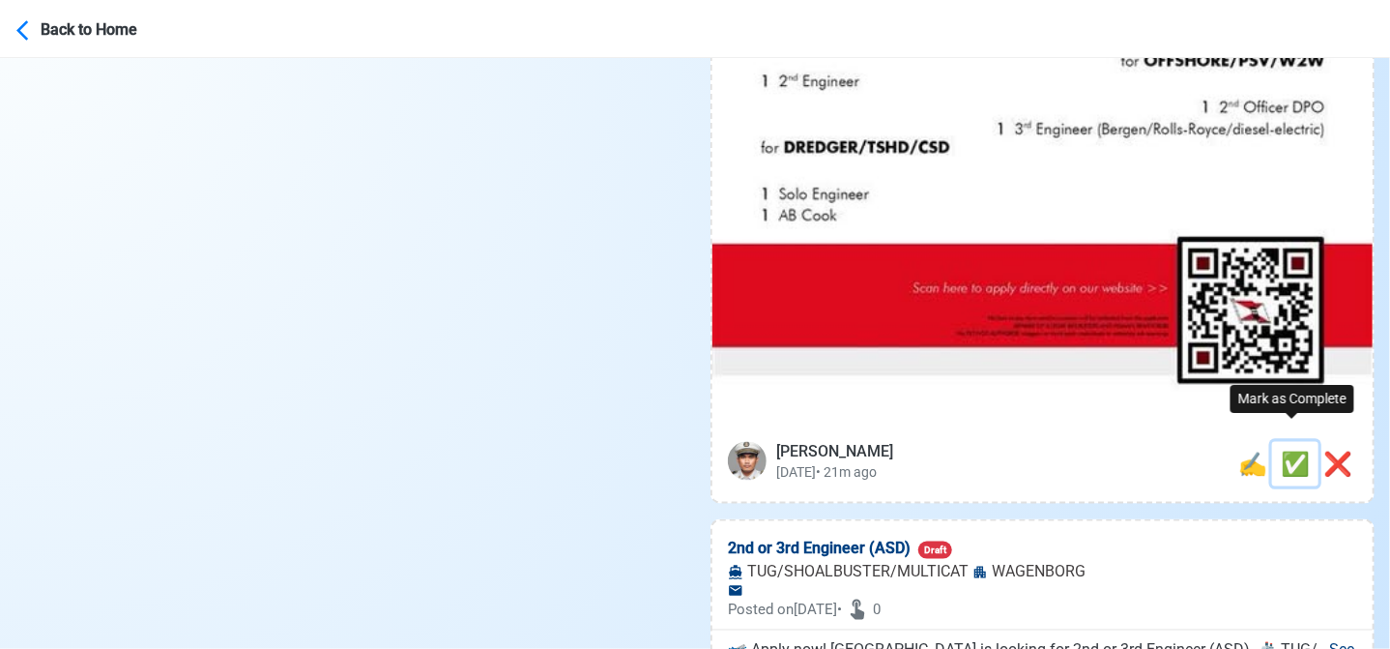
drag, startPoint x: 1285, startPoint y: 443, endPoint x: 1245, endPoint y: 448, distance: 39.9
click at [1286, 450] on span "✅" at bounding box center [1295, 463] width 29 height 27
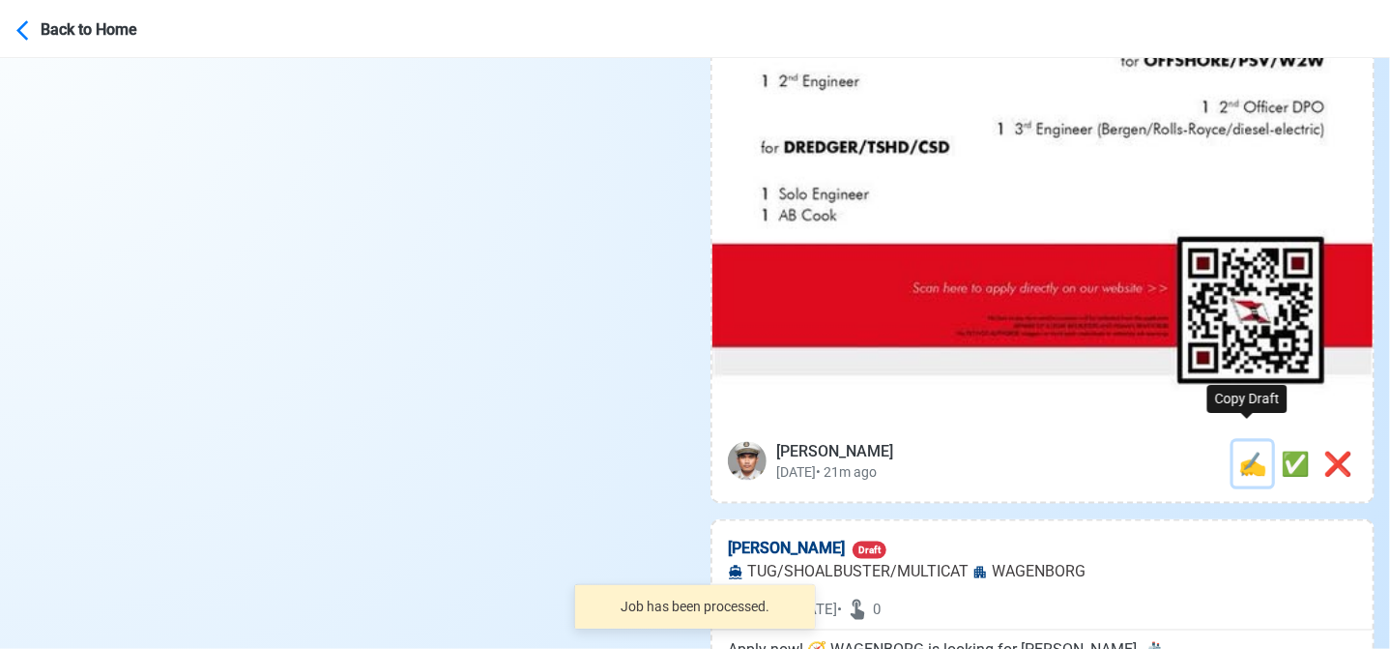
drag, startPoint x: 1242, startPoint y: 448, endPoint x: 1221, endPoint y: 448, distance: 21.3
click at [1241, 450] on span "✍️" at bounding box center [1252, 463] width 29 height 27
type input "2nd or 3rd Engineer (ASD)"
select select
type input "WAGENBORG"
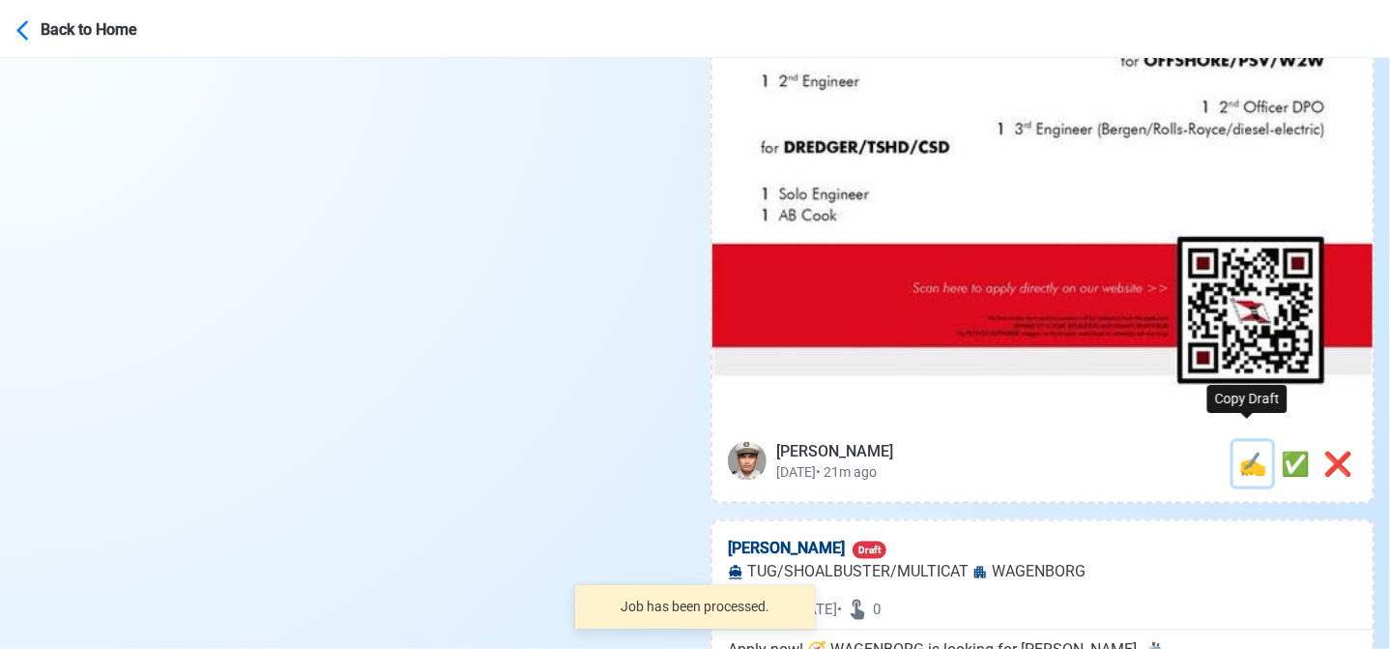
type input "TUG/SHOALBUSTER/MULTICAT"
type textarea "🛫 Apply now! WAGENBORG is looking for 2nd or 3rd Engineer (ASD). 🚢 TUG/SHOALBUS…"
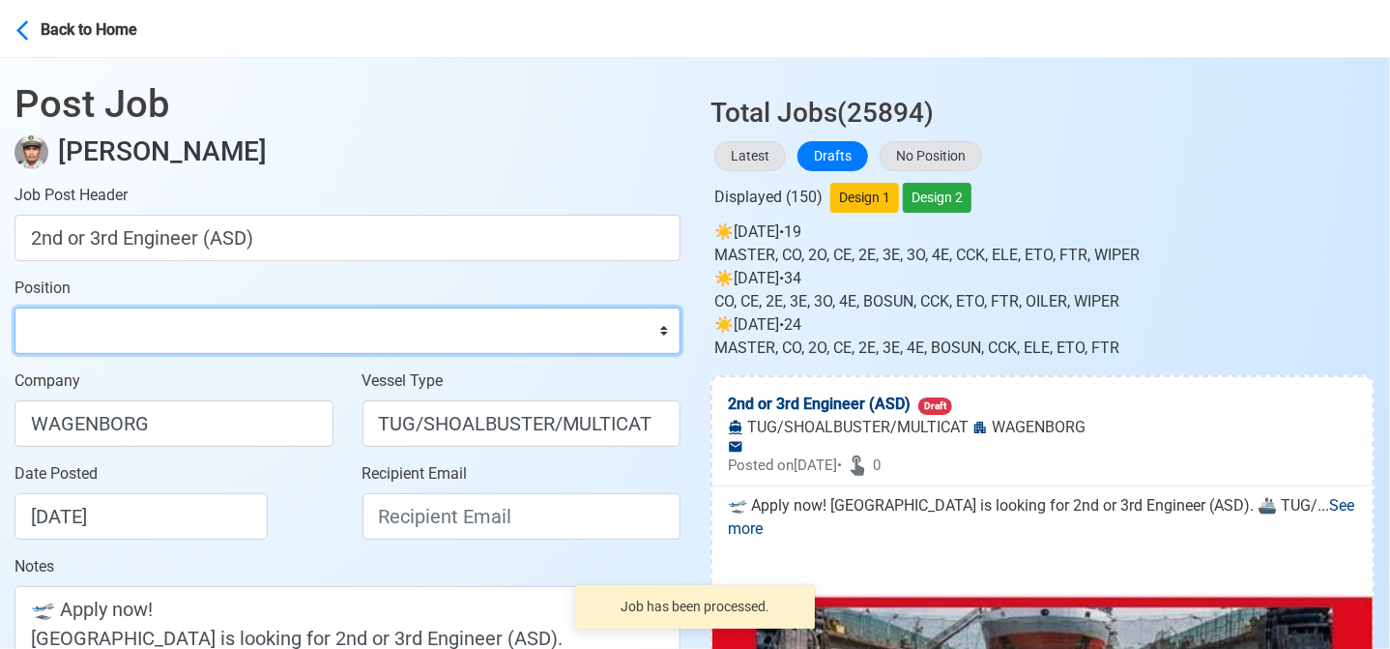
click at [138, 332] on select "Master Chief Officer 2nd Officer 3rd Officer Junior Officer Chief Engineer 2nd …" at bounding box center [348, 330] width 666 height 46
select select "2nd Engineer"
click at [15, 307] on select "Master Chief Officer 2nd Officer 3rd Officer Junior Officer Chief Engineer 2nd …" at bounding box center [348, 330] width 666 height 46
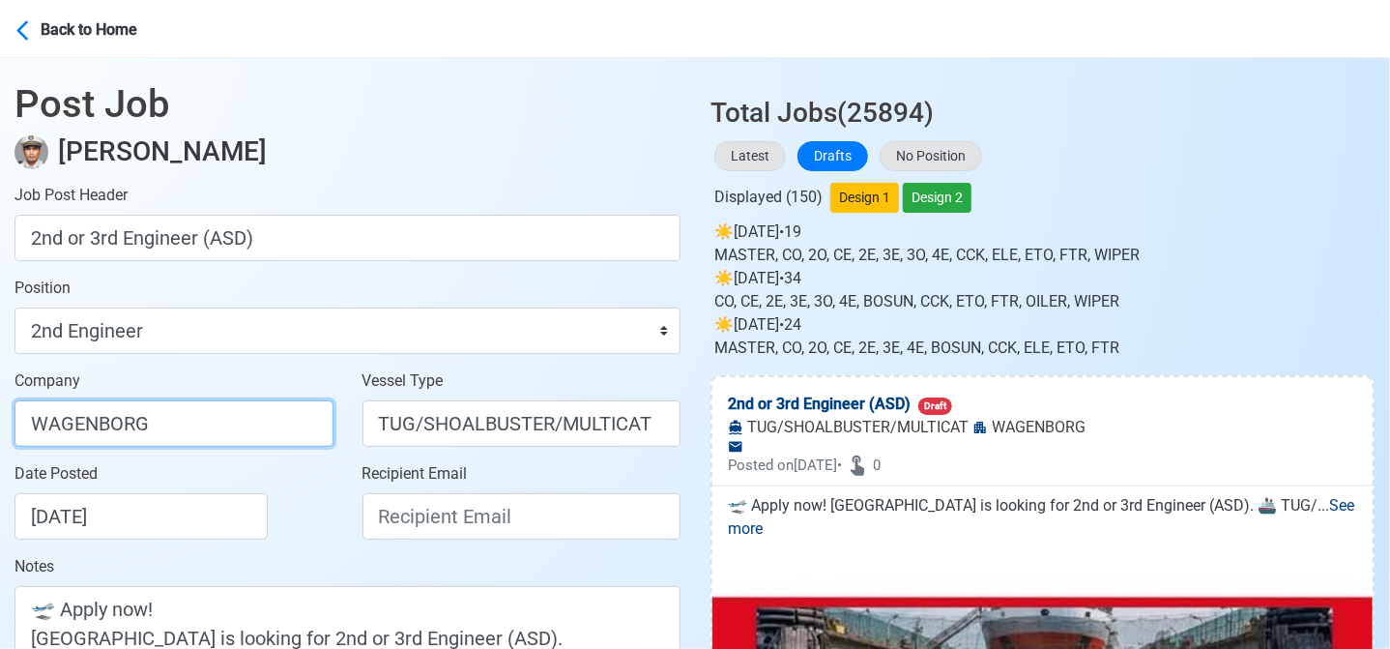
drag, startPoint x: 209, startPoint y: 414, endPoint x: 219, endPoint y: 444, distance: 31.8
click at [209, 414] on input "WAGENBORG" at bounding box center [174, 423] width 319 height 46
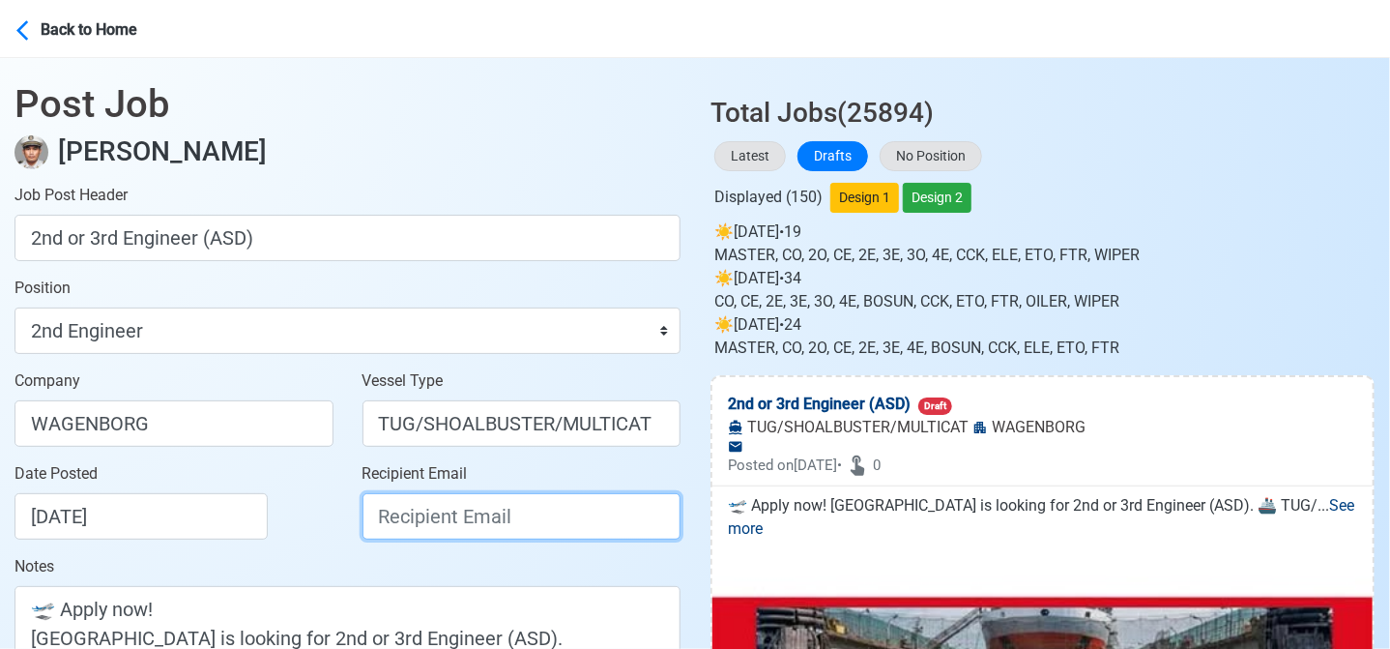
click at [447, 522] on input "Recipient Email" at bounding box center [522, 516] width 319 height 46
paste input "recruitment.manila@wagenborg.com"
type input "recruitment.manila@wagenborg.com"
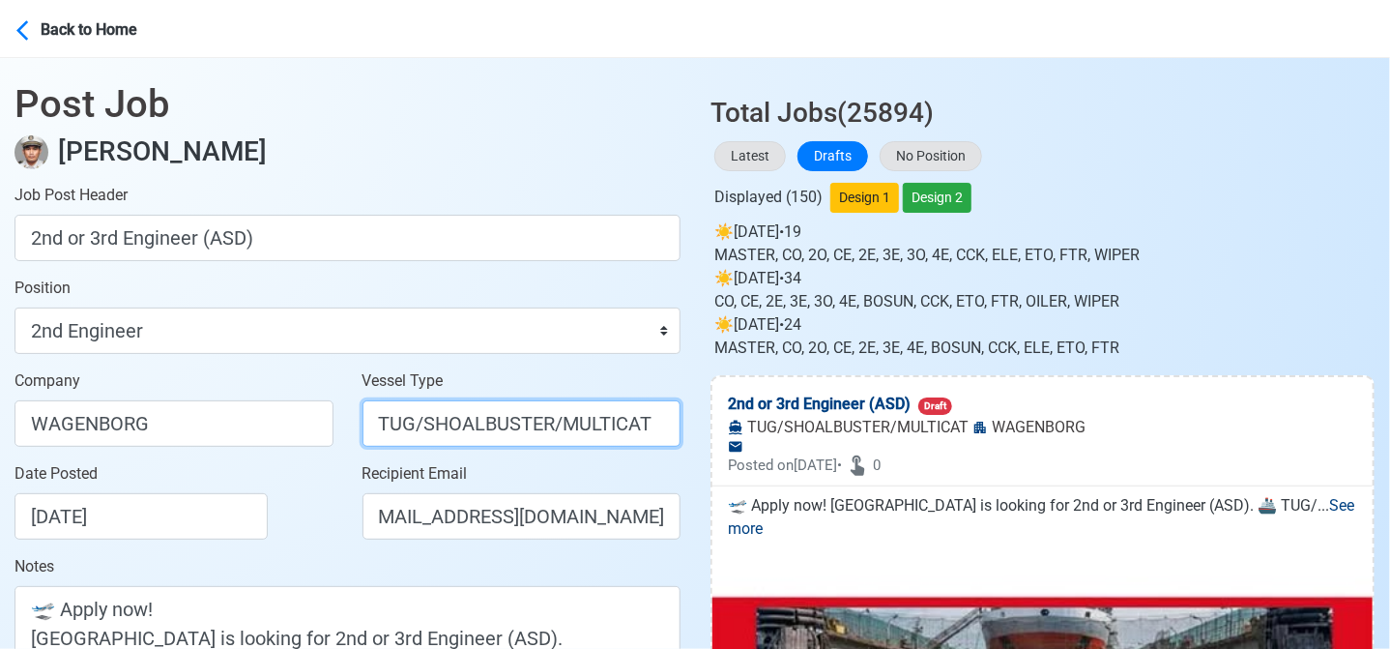
scroll to position [0, 0]
drag, startPoint x: 414, startPoint y: 425, endPoint x: 641, endPoint y: 437, distance: 227.5
click at [641, 437] on input "TUG/SHOALBUSTER/MULTICAT" at bounding box center [522, 423] width 319 height 46
type input "TUG"
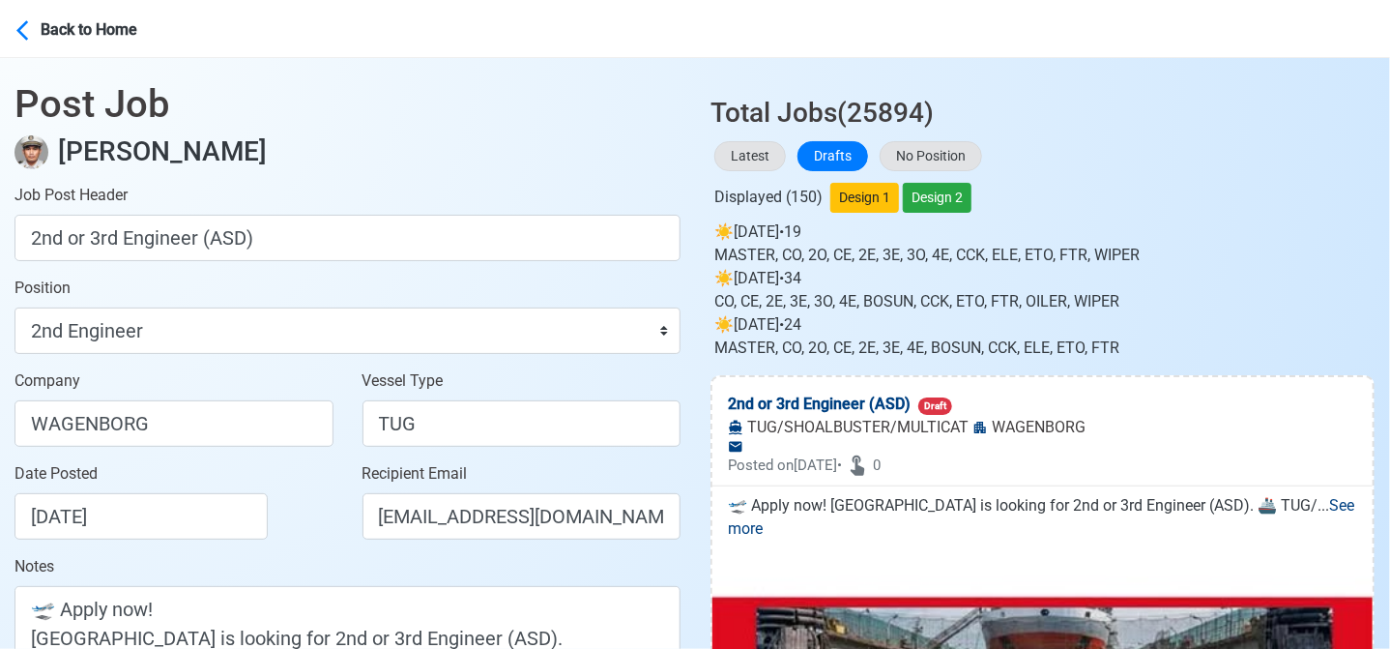
click at [305, 537] on div "Date Posted 08/23/2025" at bounding box center [180, 500] width 330 height 77
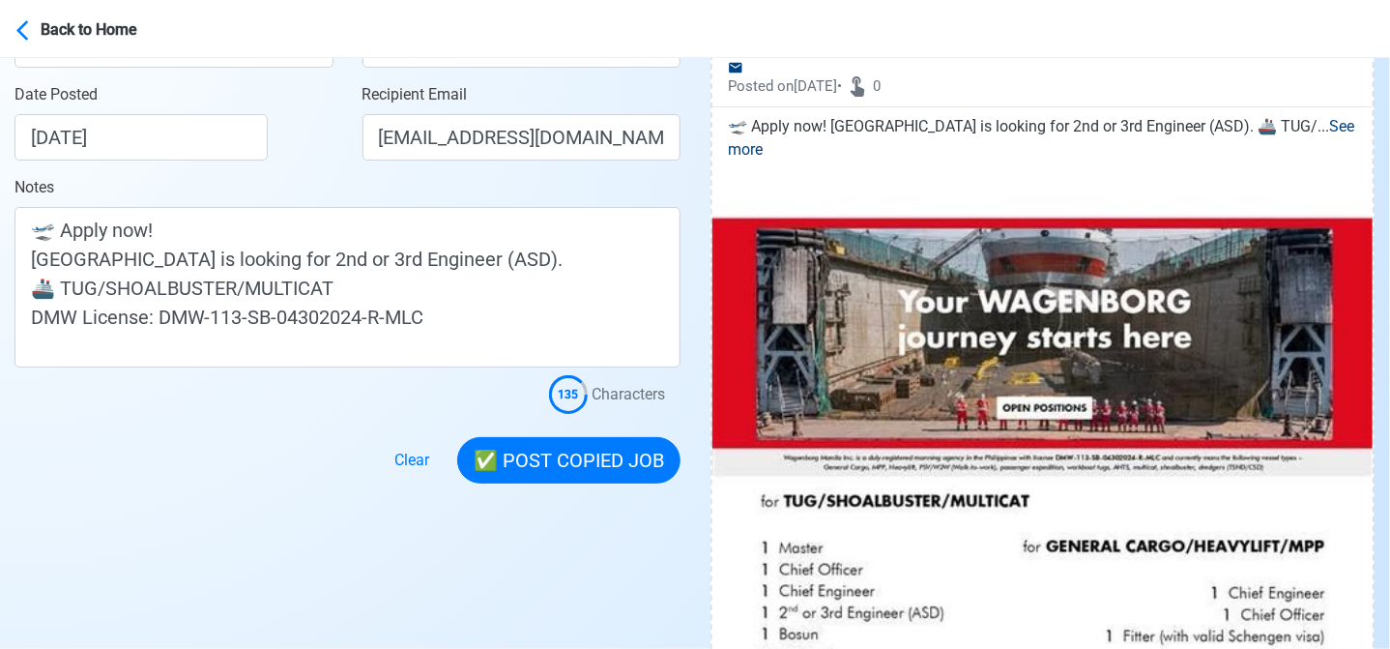
scroll to position [387, 0]
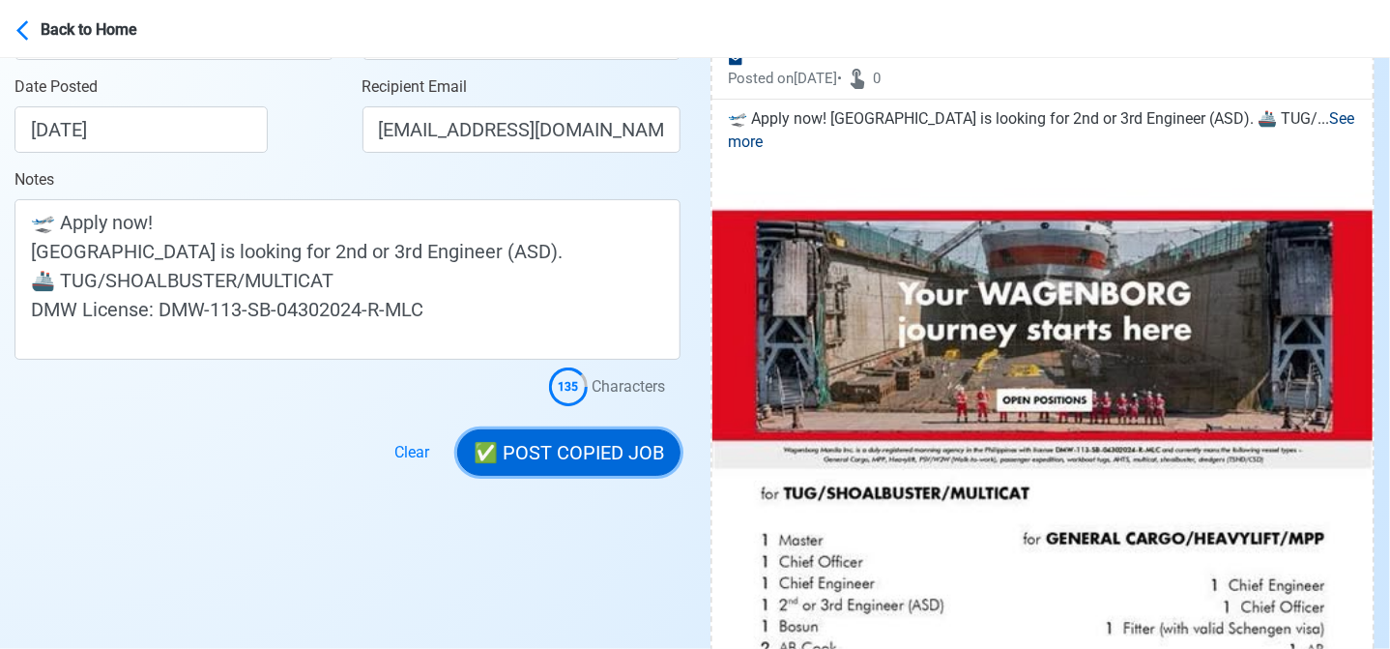
click at [615, 453] on button "✅ POST COPIED JOB" at bounding box center [568, 452] width 223 height 46
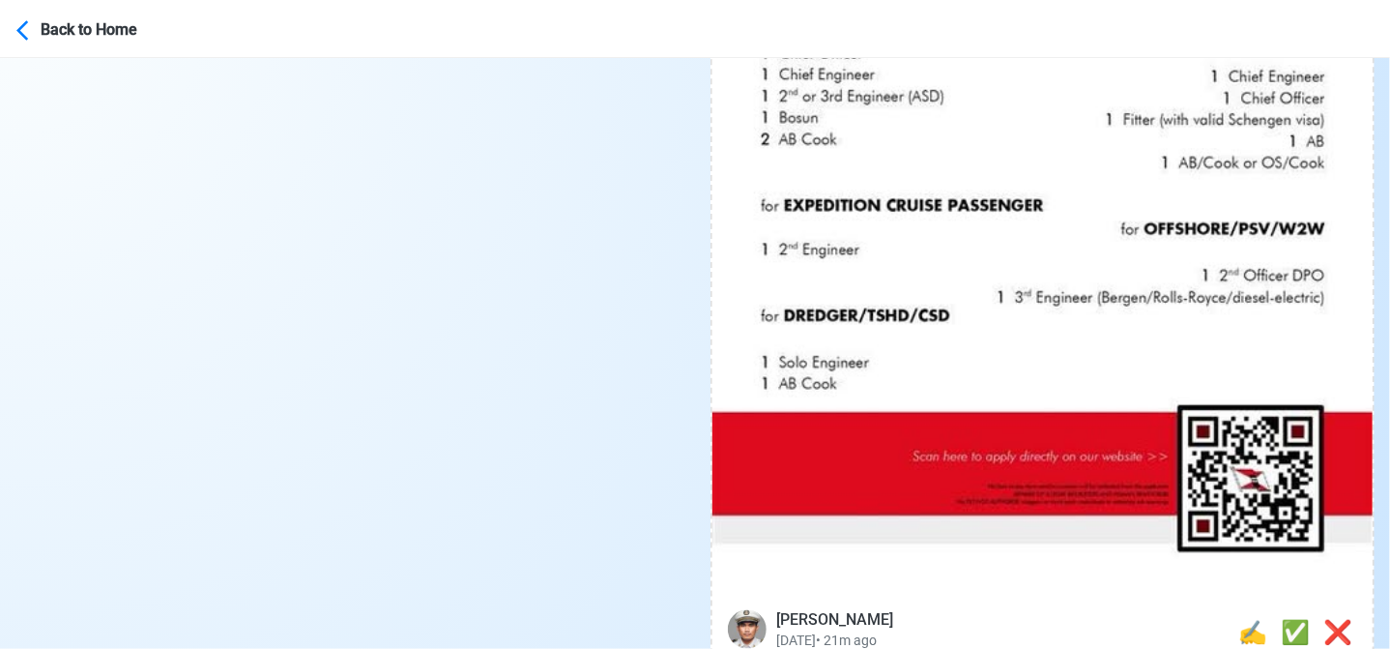
scroll to position [1063, 0]
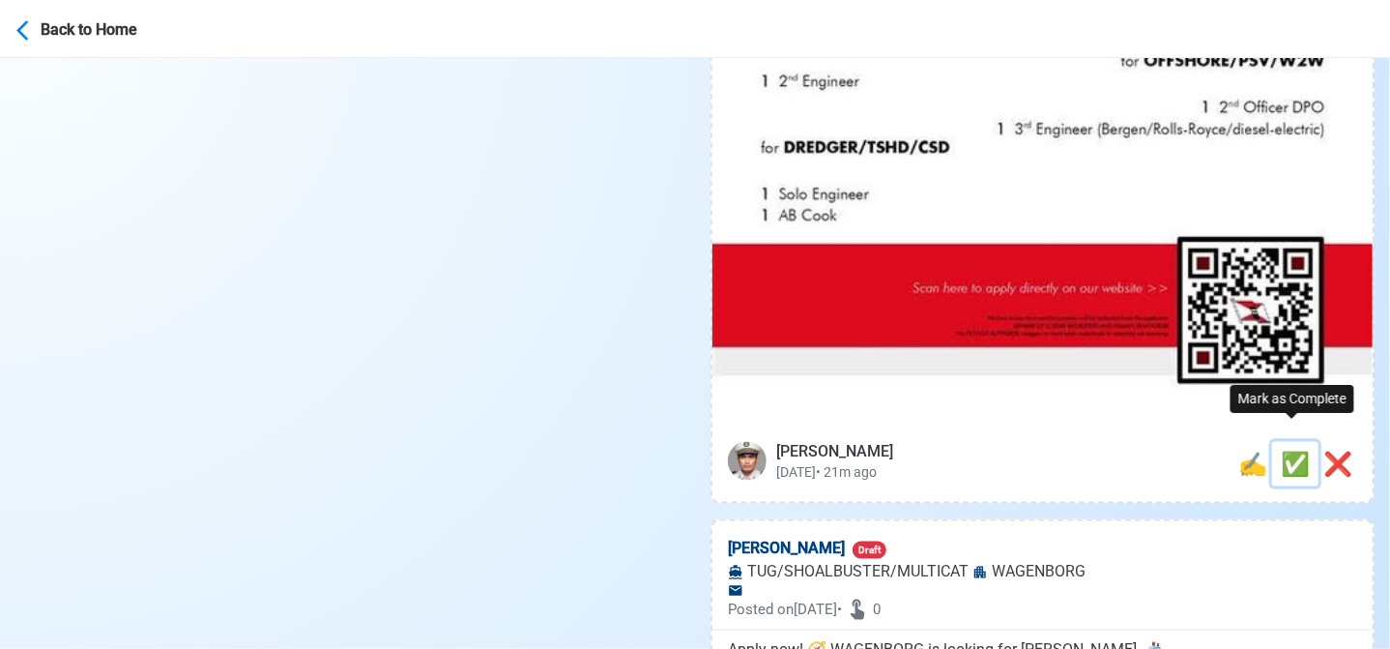
click at [1284, 450] on span "✅" at bounding box center [1295, 463] width 29 height 27
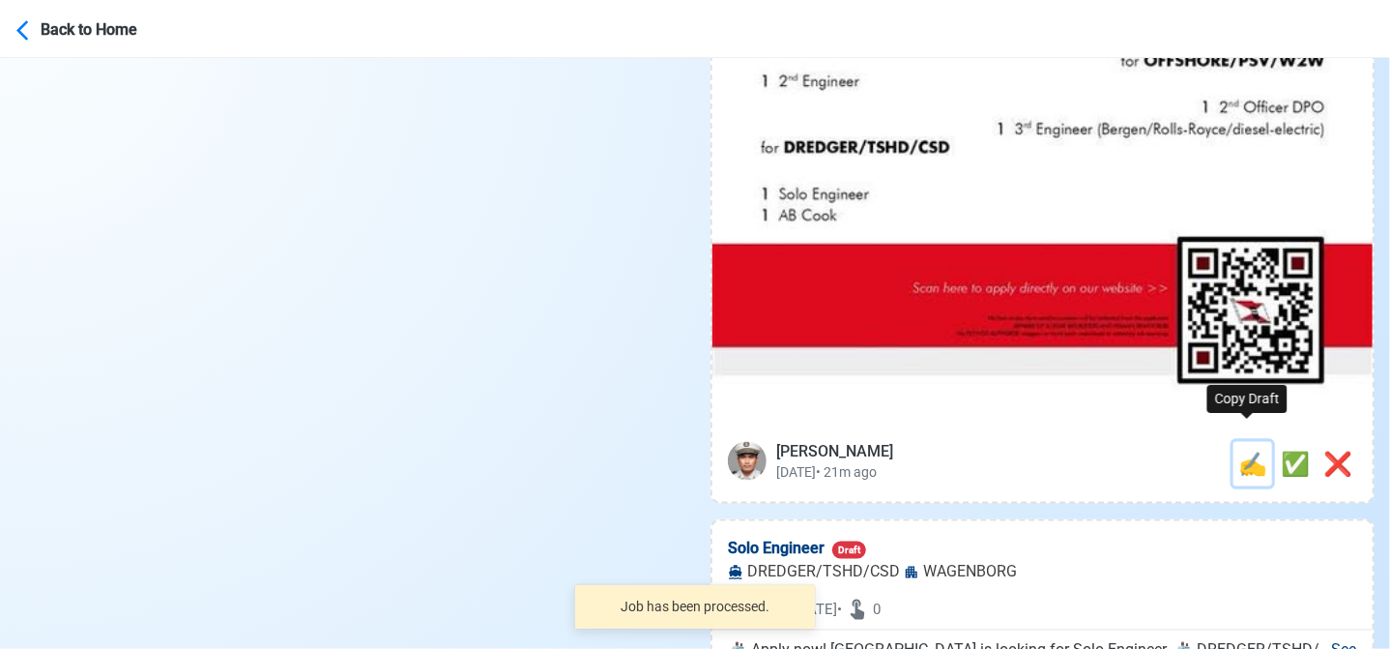
click at [1249, 450] on span "✍️" at bounding box center [1252, 463] width 29 height 27
type input "AB Cook"
select select
type input "WAGENBORG"
type input "TUG/SHOALBUSTER/MULTICAT"
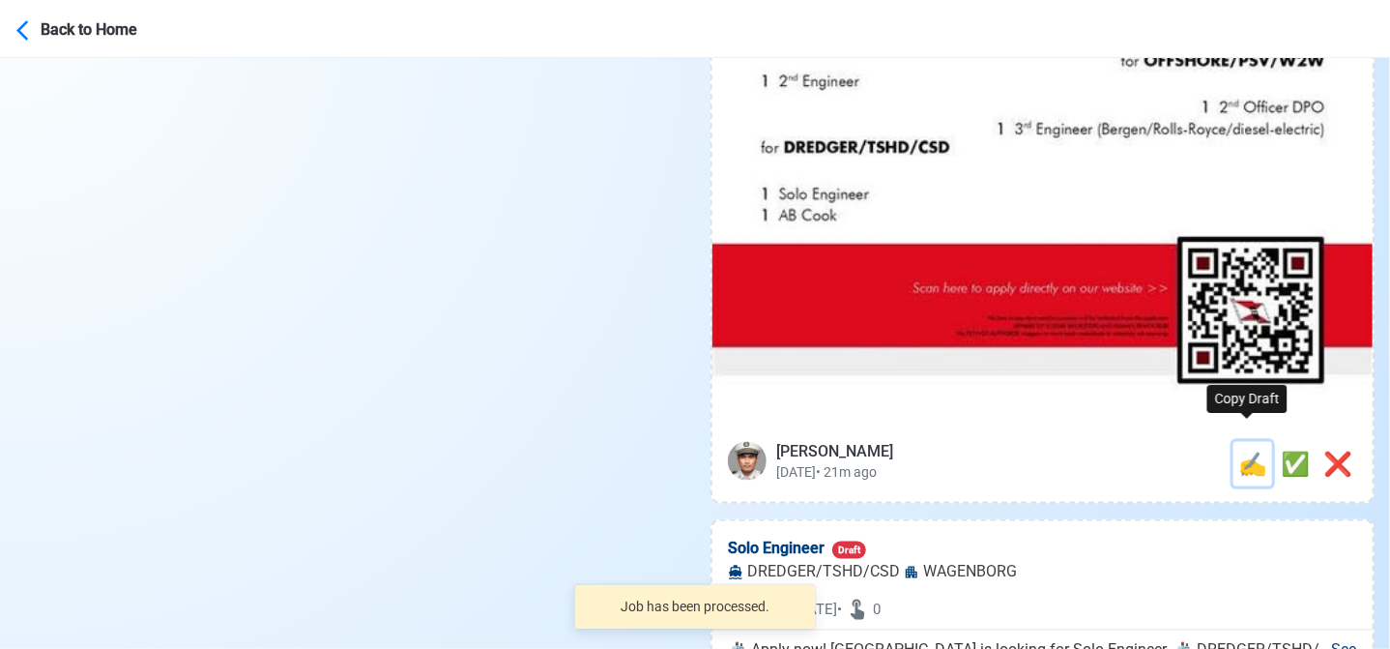
type textarea "Apply now! 🧭 WAGENBORG is looking for AB Cook. 🚢 TUG/SHOALBUSTER/MULTICAT DMW L…"
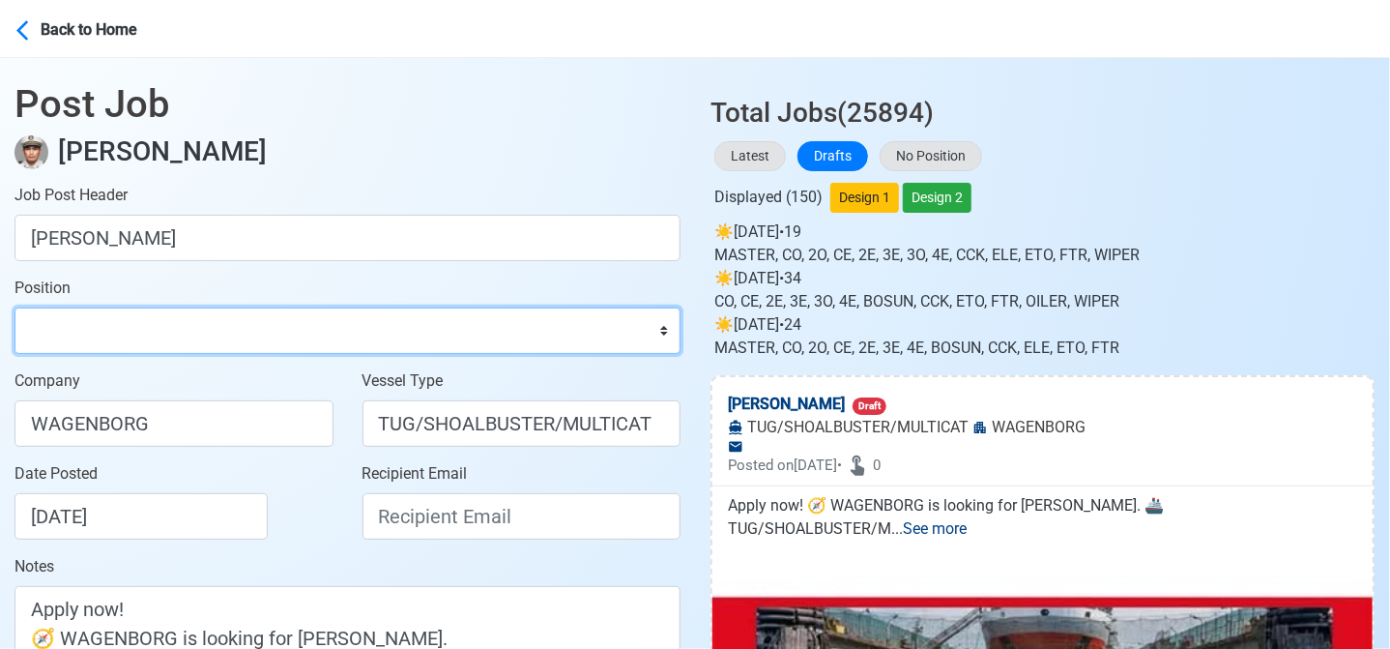
click at [336, 340] on select "Master Chief Officer 2nd Officer 3rd Officer Junior Officer Chief Engineer 2nd …" at bounding box center [348, 330] width 666 height 46
select select "[PERSON_NAME]"
click at [15, 307] on select "Master Chief Officer 2nd Officer 3rd Officer Junior Officer Chief Engineer 2nd …" at bounding box center [348, 330] width 666 height 46
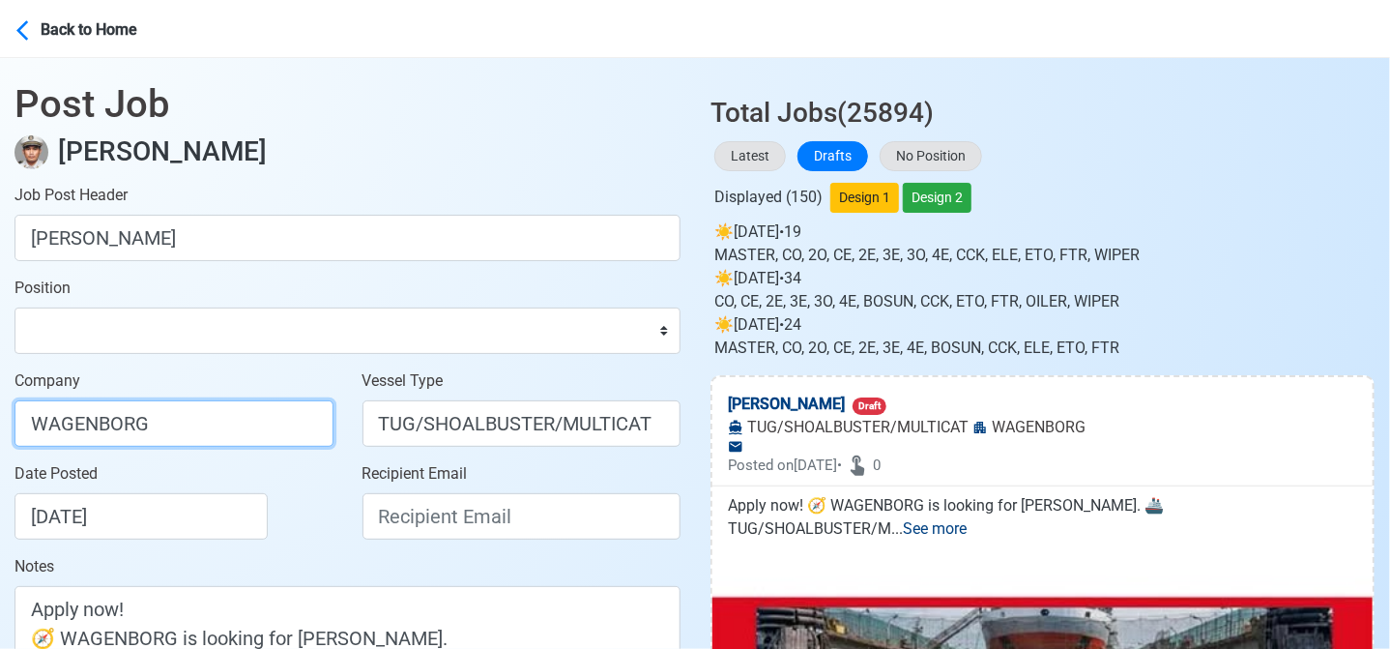
click at [219, 417] on input "WAGENBORG" at bounding box center [174, 423] width 319 height 46
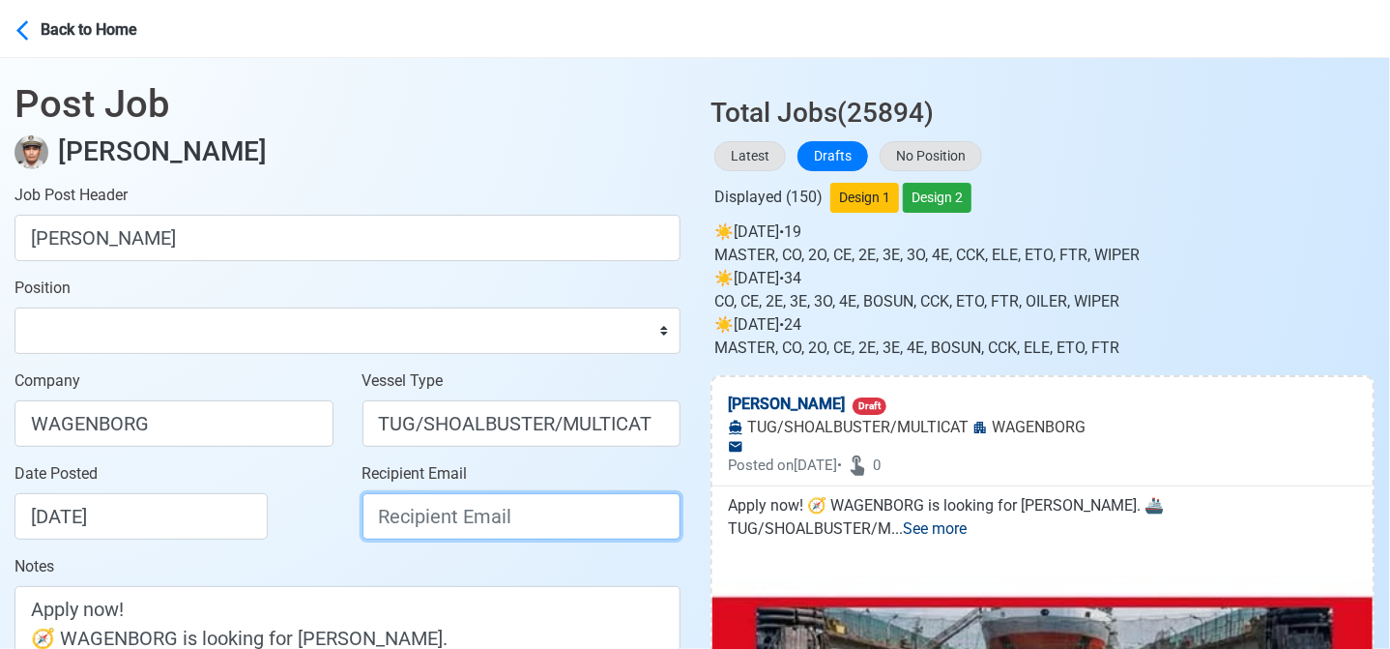
click at [462, 533] on input "Recipient Email" at bounding box center [522, 516] width 319 height 46
paste input "recruitment.manila@wagenborg.com"
type input "recruitment.manila@wagenborg.com"
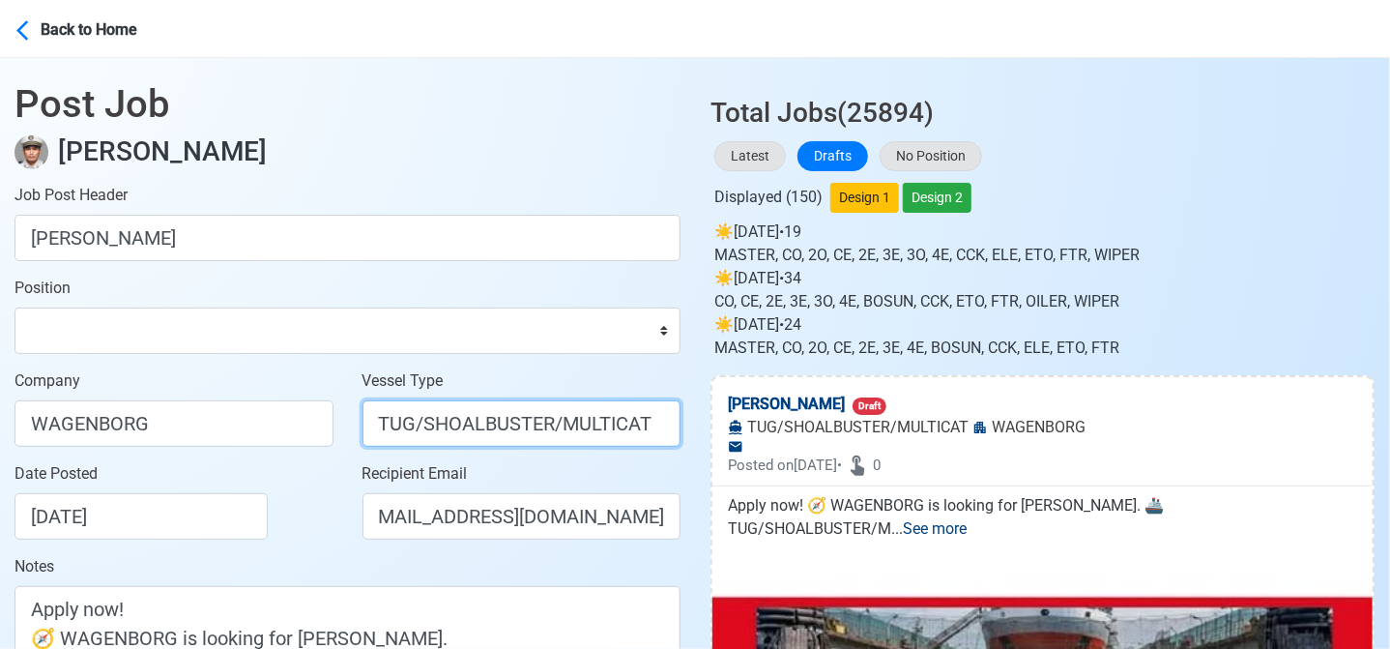
scroll to position [0, 0]
drag, startPoint x: 415, startPoint y: 418, endPoint x: 798, endPoint y: 465, distance: 386.7
type input "TUG"
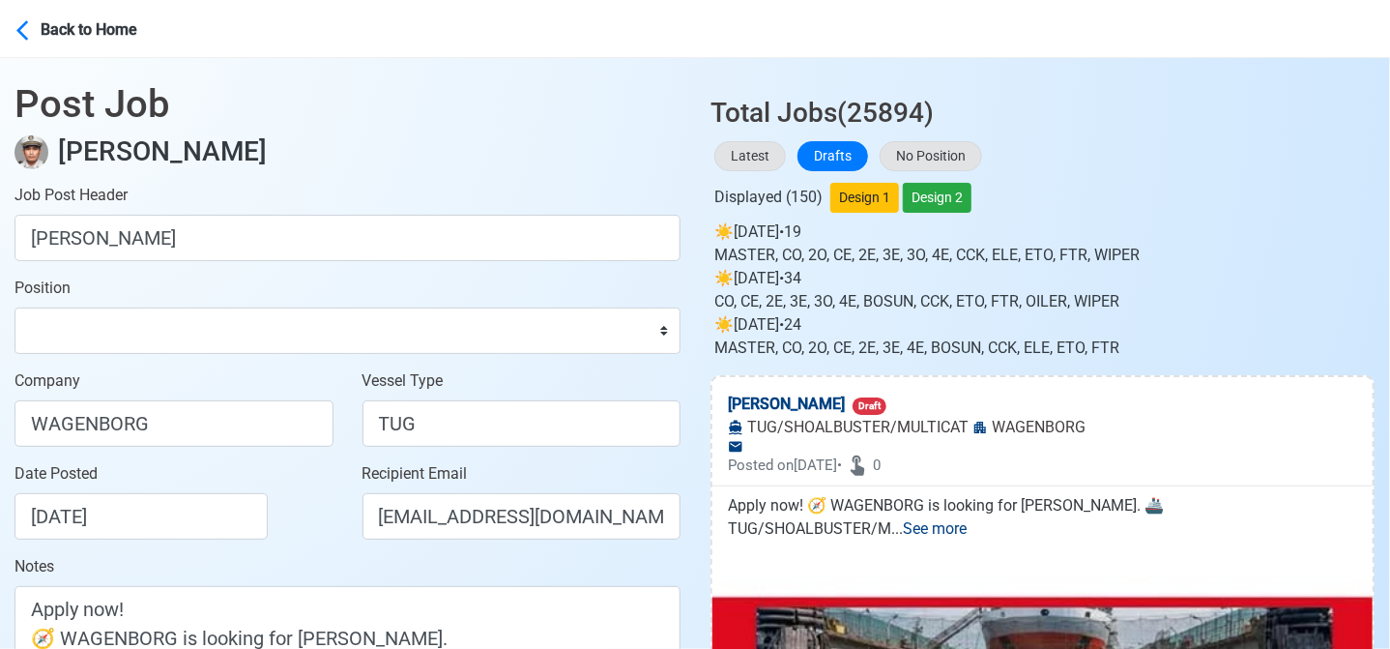
click at [338, 539] on div "Date Posted 08/23/2025" at bounding box center [174, 508] width 348 height 93
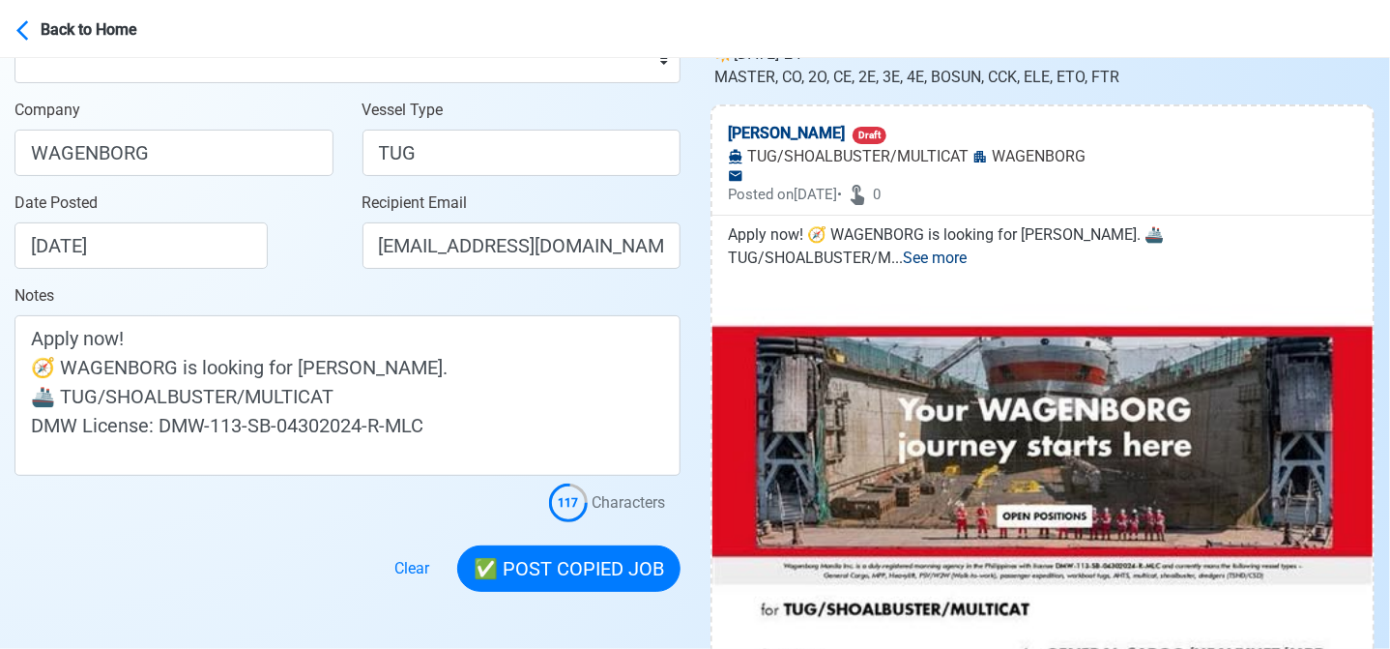
scroll to position [290, 0]
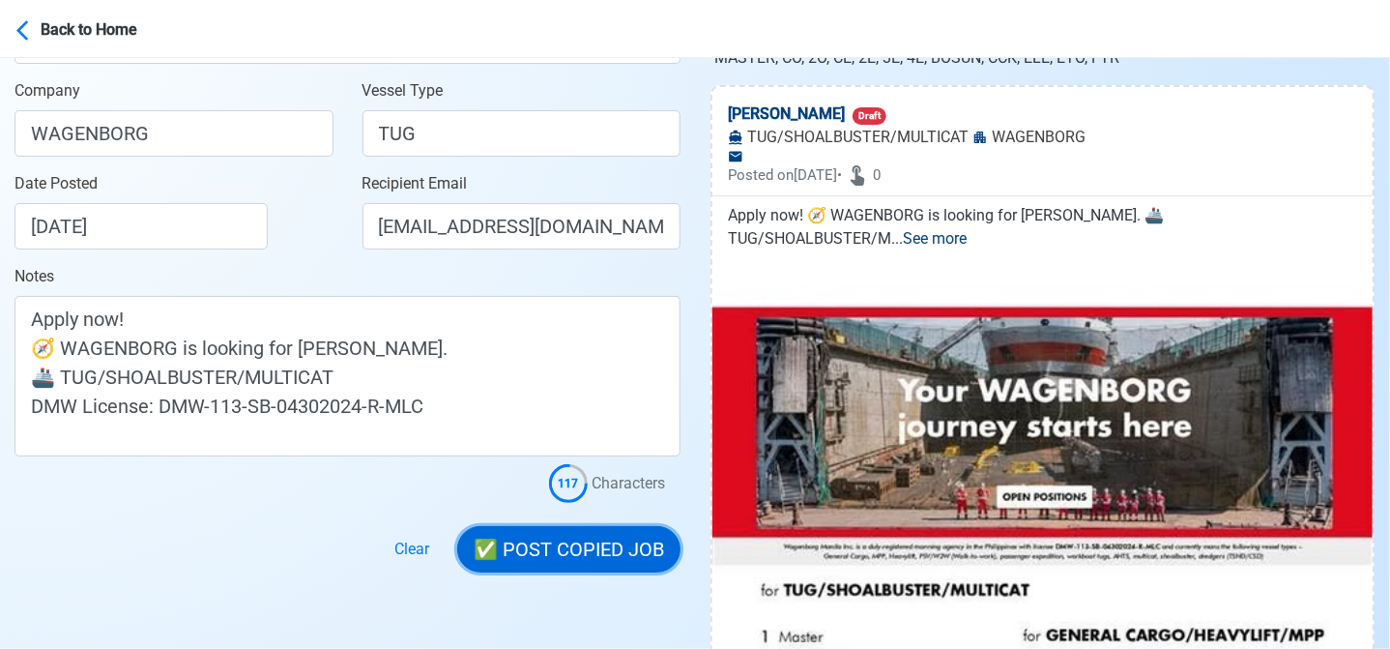
click at [557, 544] on button "✅ POST COPIED JOB" at bounding box center [568, 549] width 223 height 46
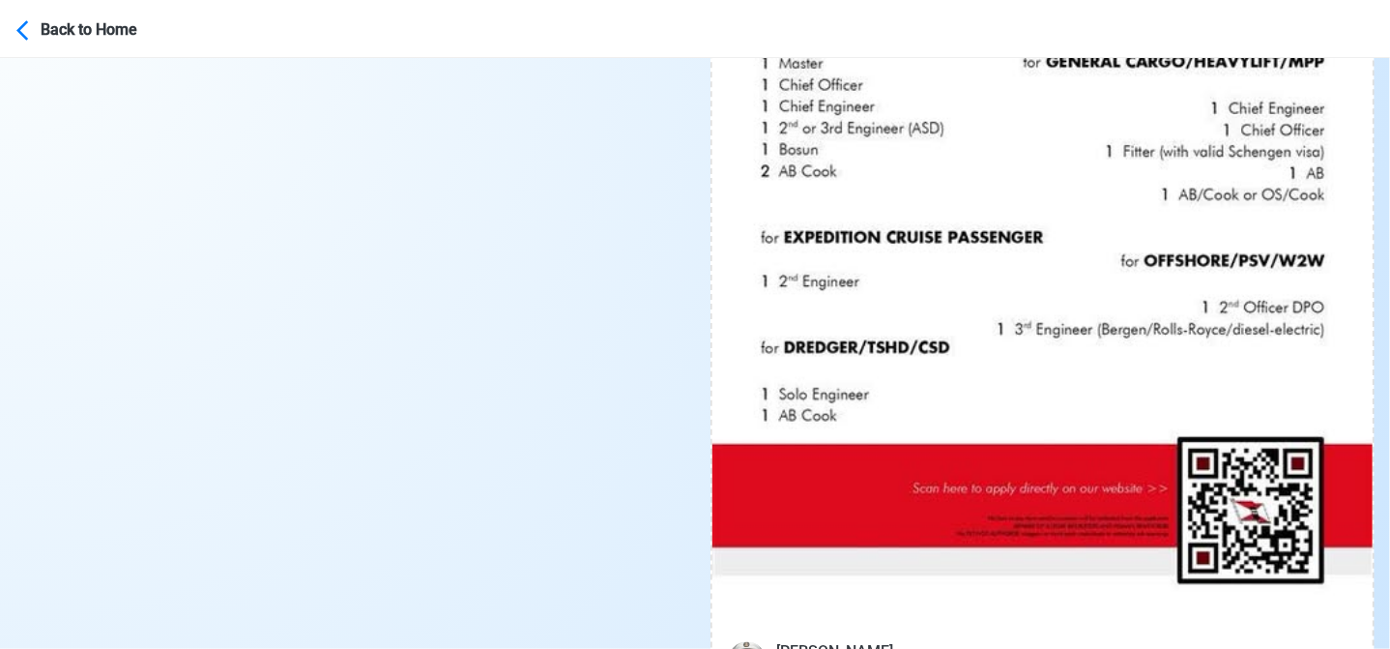
scroll to position [1063, 0]
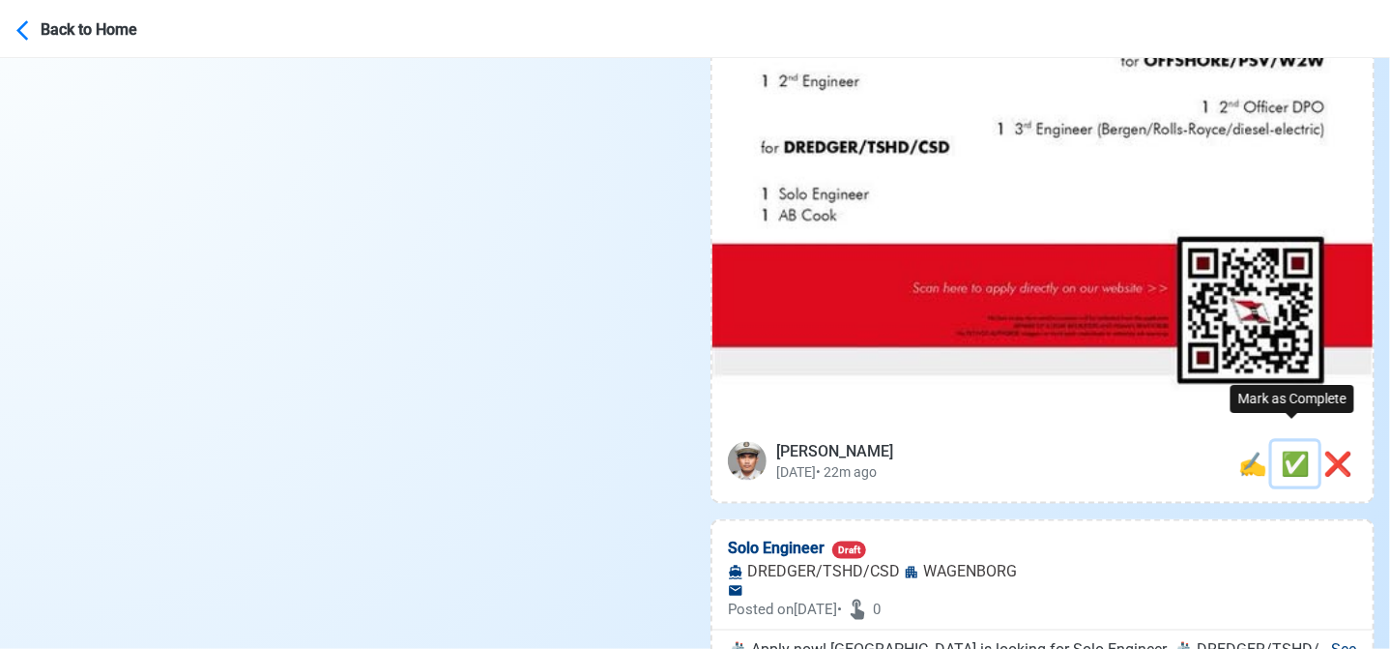
click at [1287, 450] on span "✅" at bounding box center [1295, 463] width 29 height 27
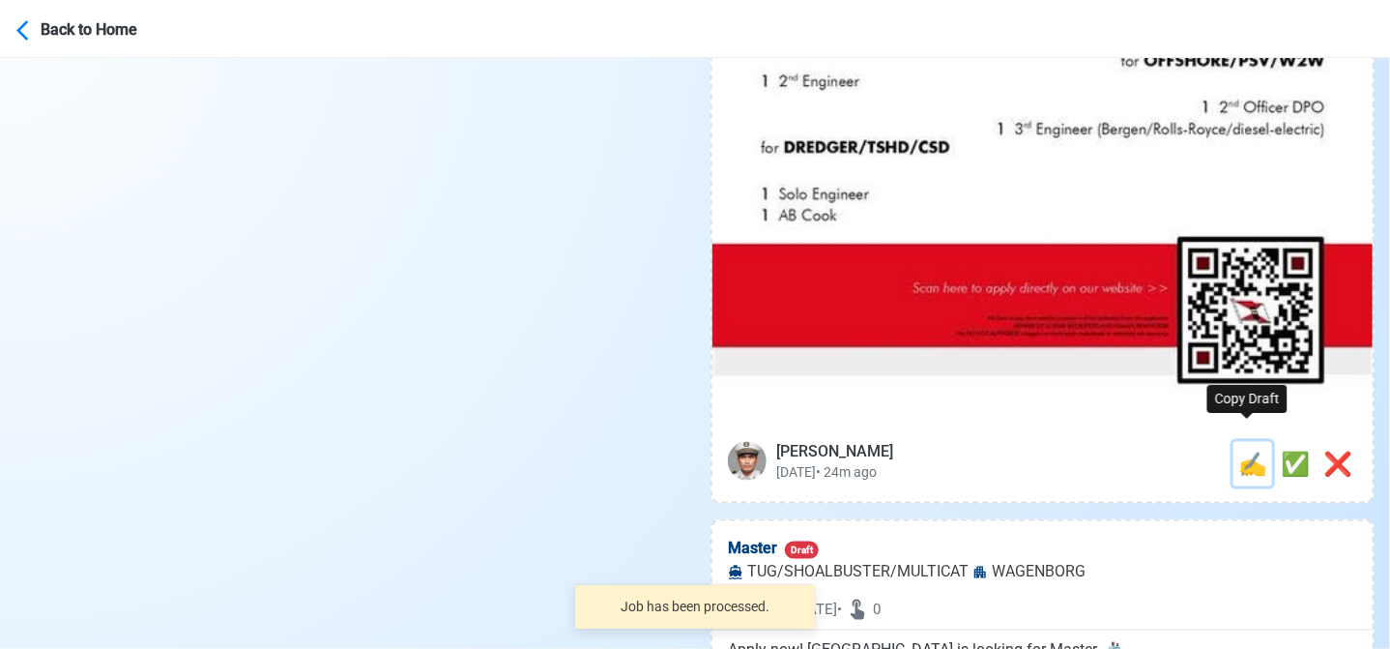
click at [1249, 450] on span "✍️" at bounding box center [1252, 463] width 29 height 27
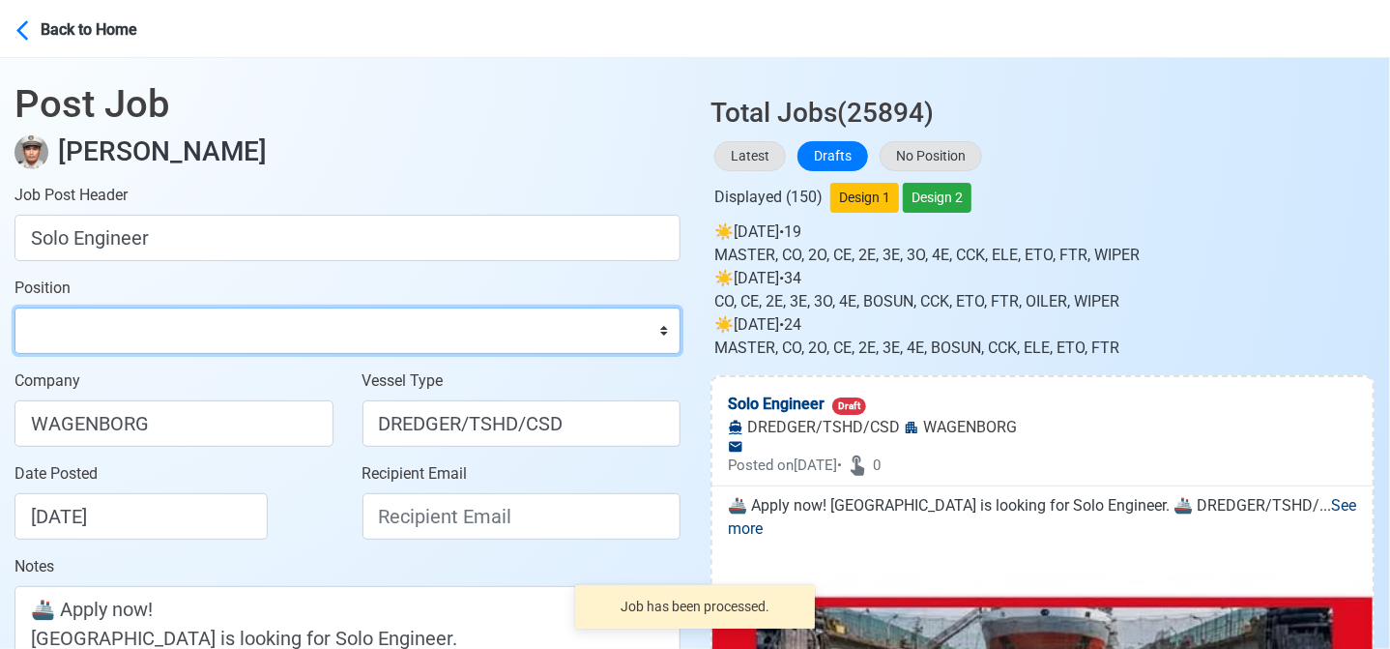
click at [166, 330] on select "Master Chief Officer 2nd Officer 3rd Officer Junior Officer Chief Engineer 2nd …" at bounding box center [348, 330] width 666 height 46
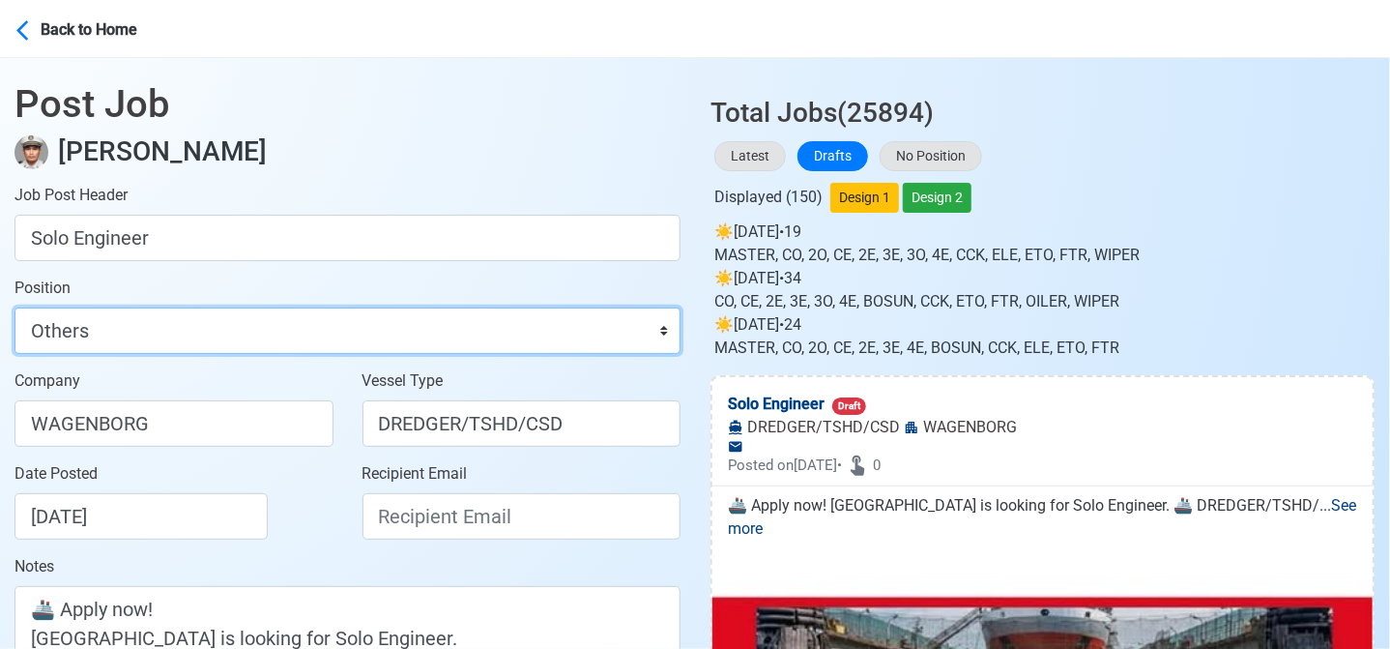
click at [15, 307] on select "Master Chief Officer 2nd Officer 3rd Officer Junior Officer Chief Engineer 2nd …" at bounding box center [348, 330] width 666 height 46
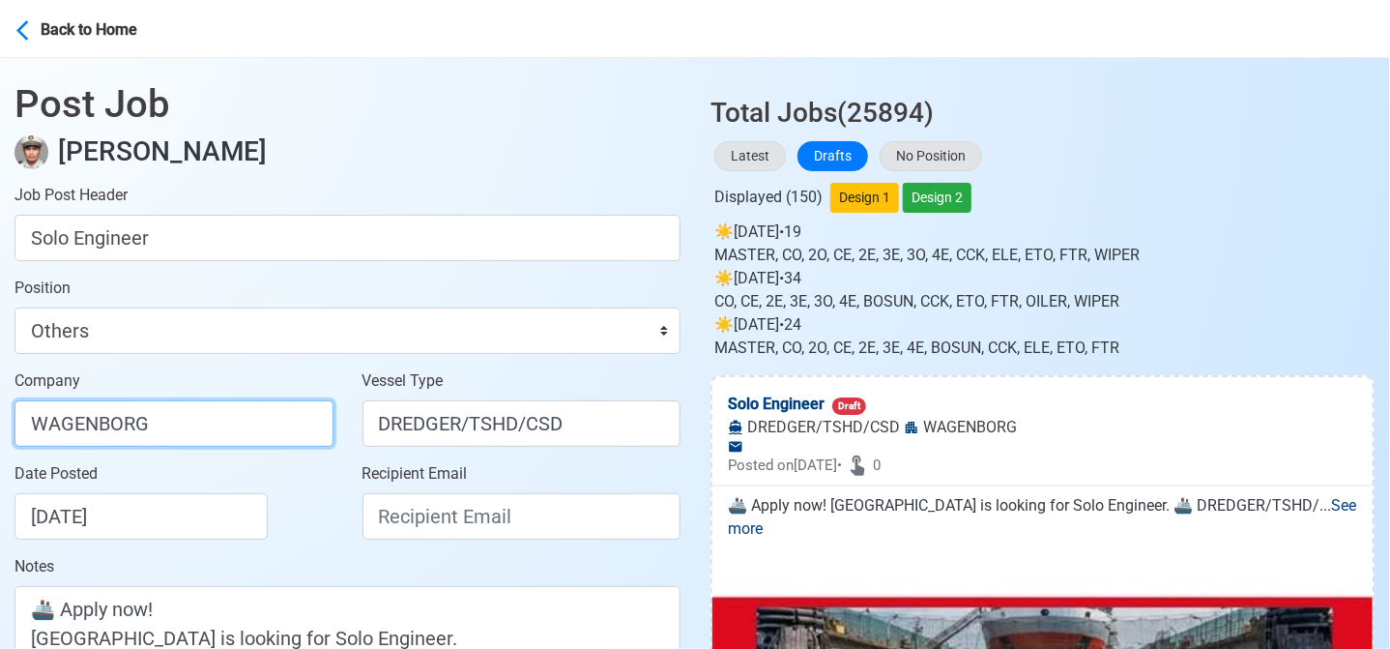
click at [211, 425] on input "WAGENBORG" at bounding box center [174, 423] width 319 height 46
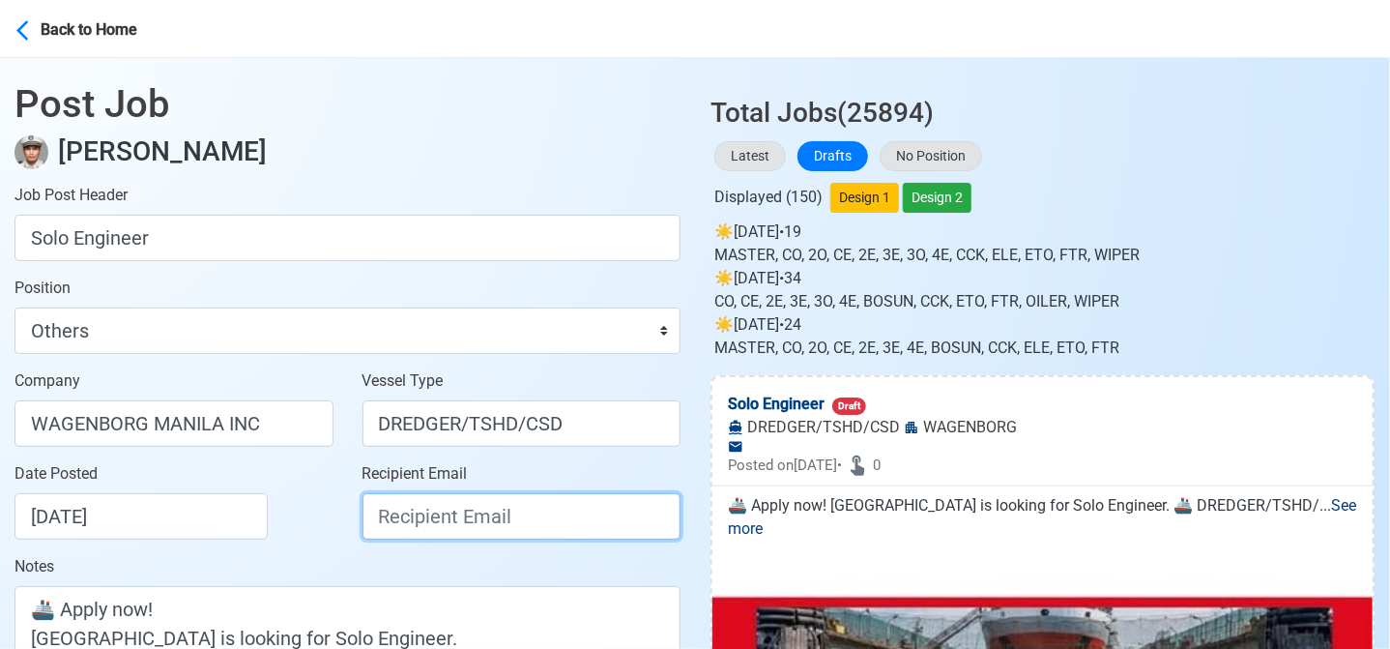
click at [483, 525] on input "Recipient Email" at bounding box center [522, 516] width 319 height 46
paste input "recruitment.manila@wagenborg.com"
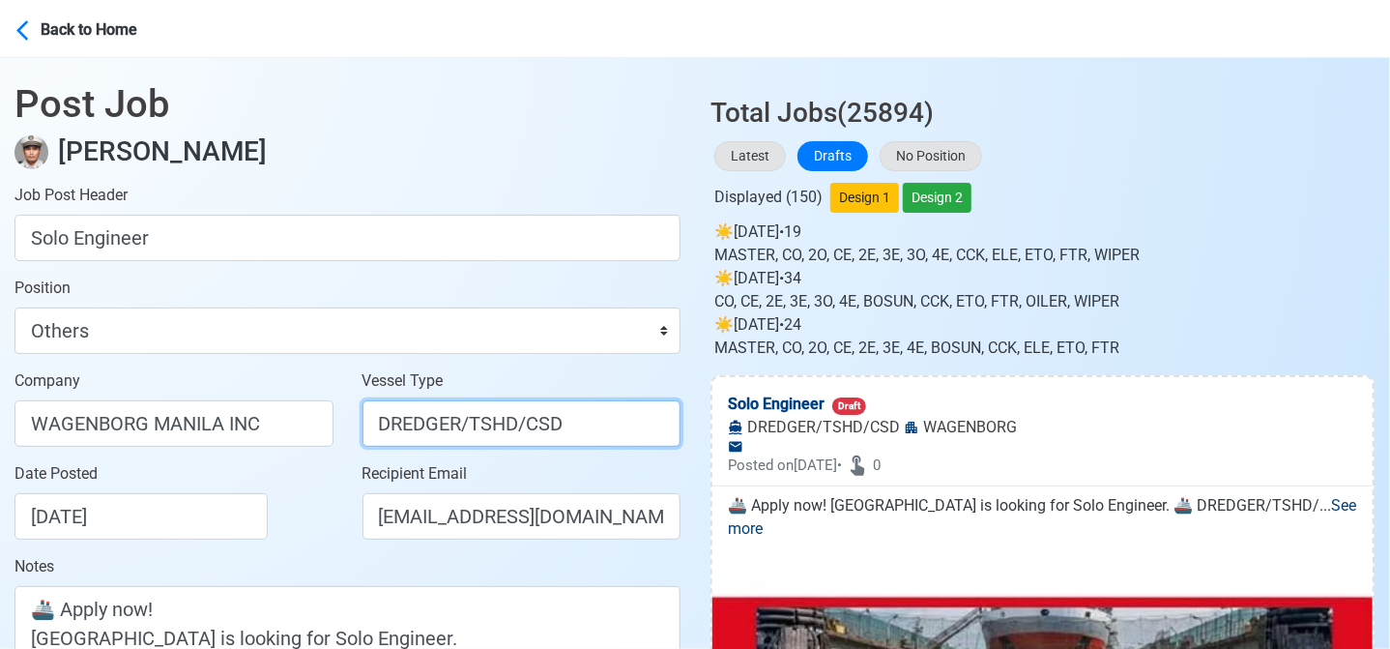
drag, startPoint x: 461, startPoint y: 422, endPoint x: 755, endPoint y: 475, distance: 298.5
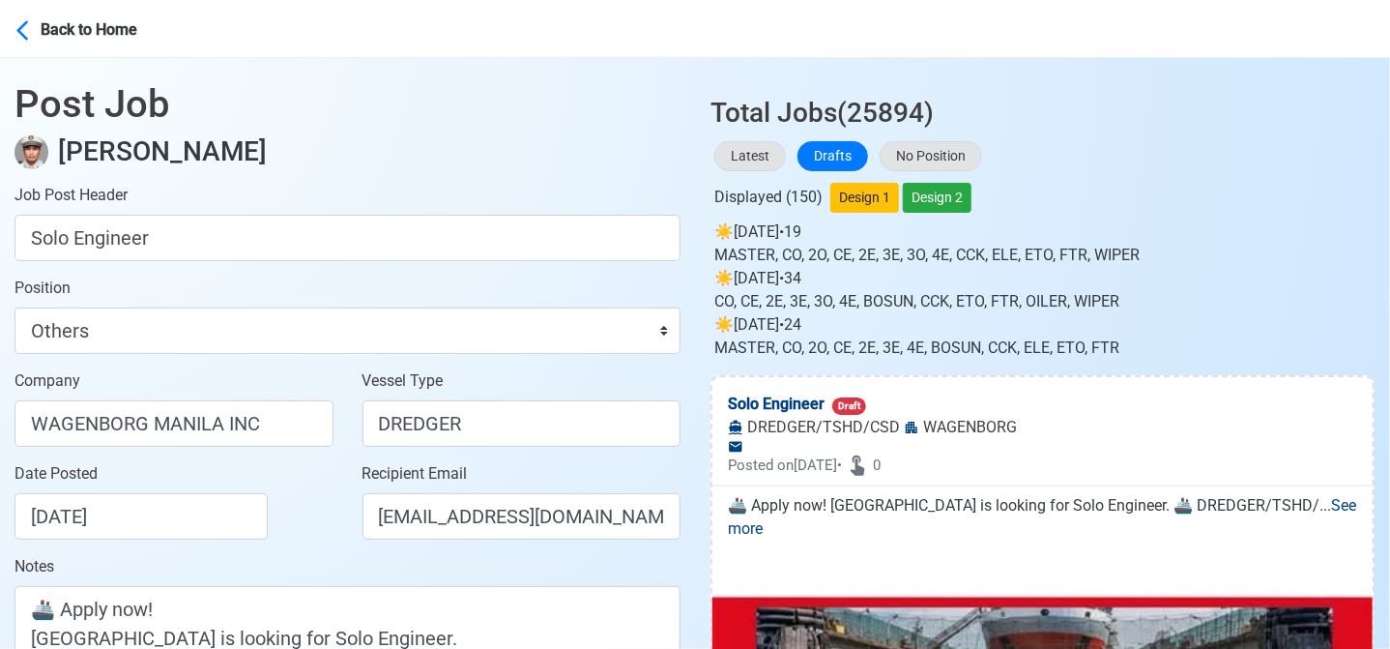
click at [315, 537] on div "Date Posted 08/23/2025" at bounding box center [180, 500] width 330 height 77
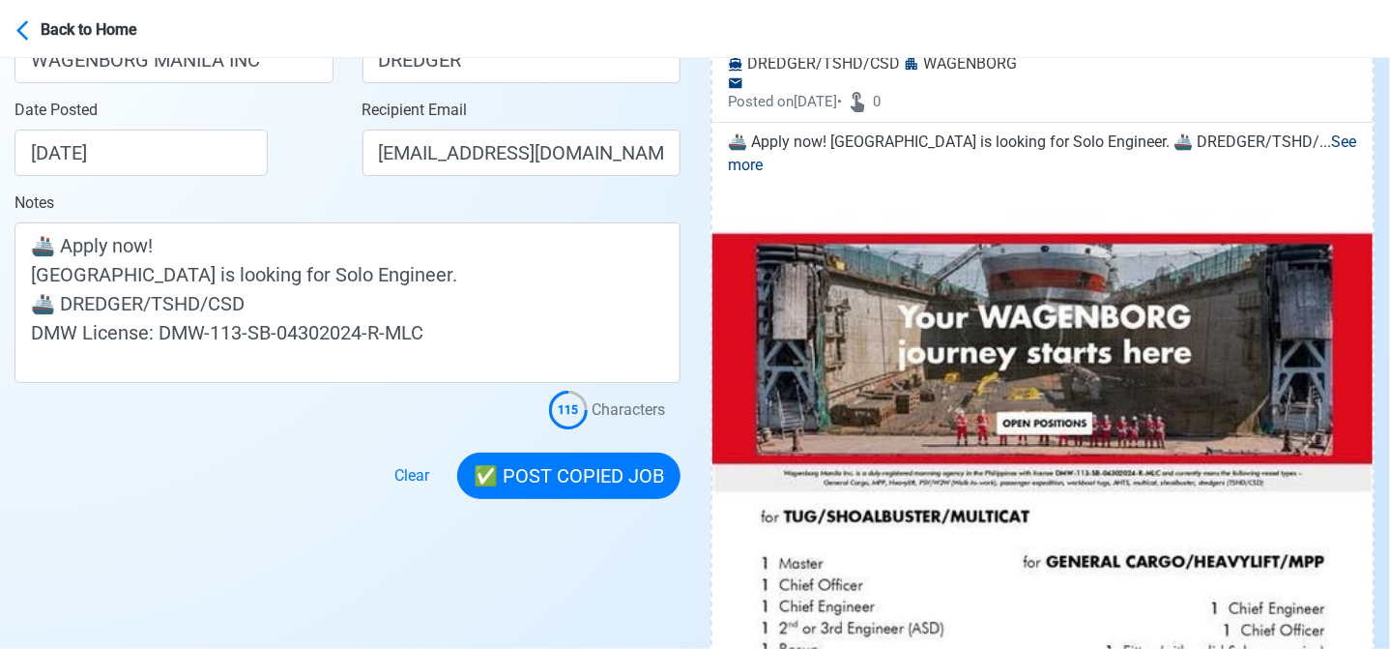
scroll to position [387, 0]
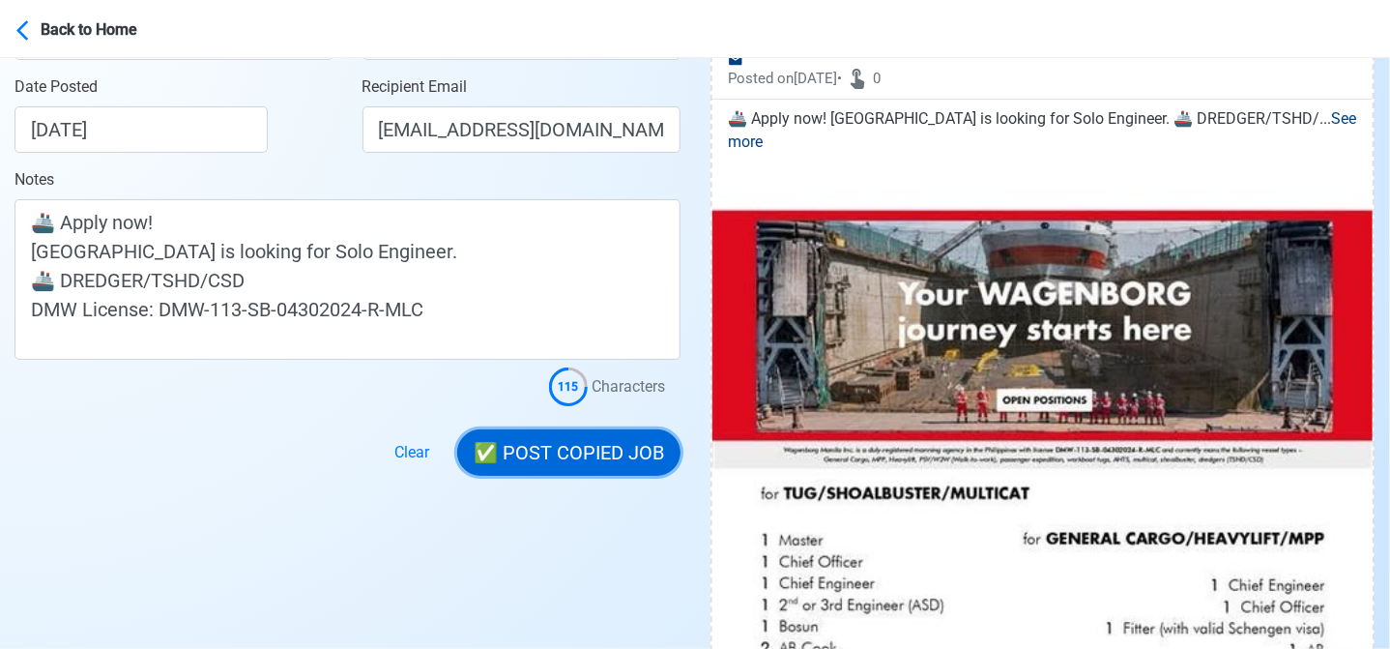
click at [599, 451] on button "✅ POST COPIED JOB" at bounding box center [568, 452] width 223 height 46
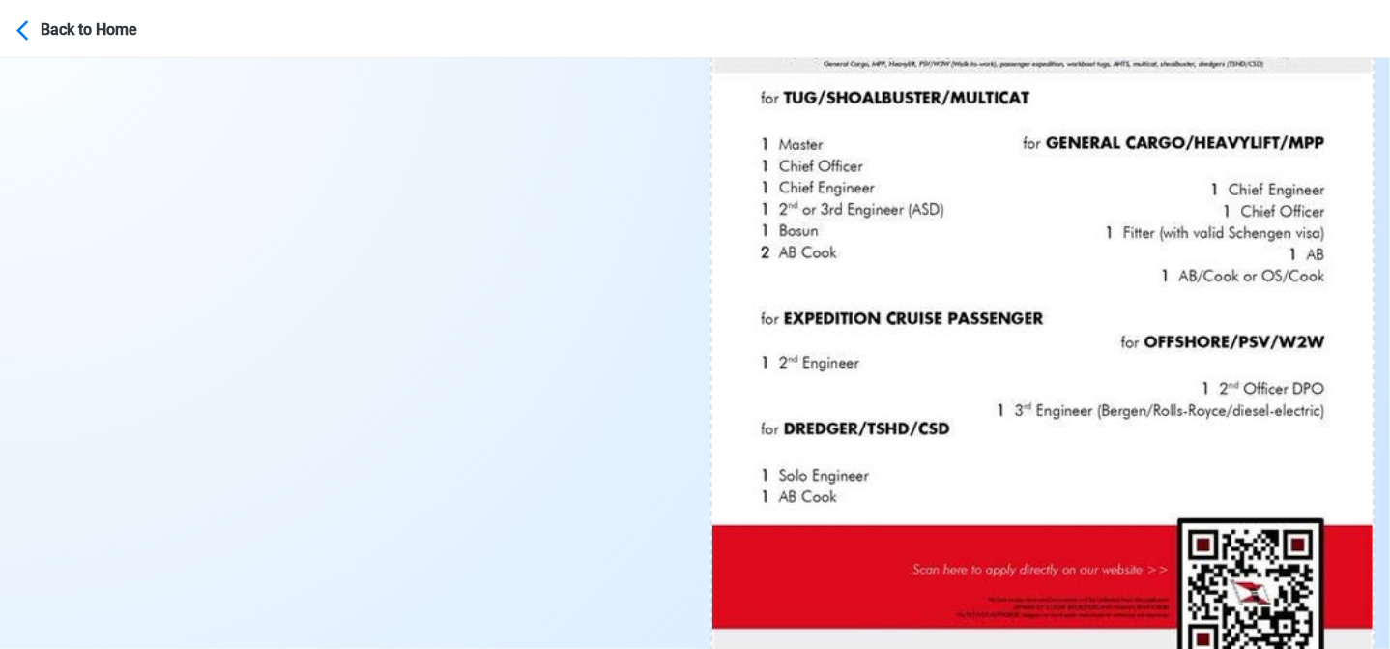
scroll to position [1063, 0]
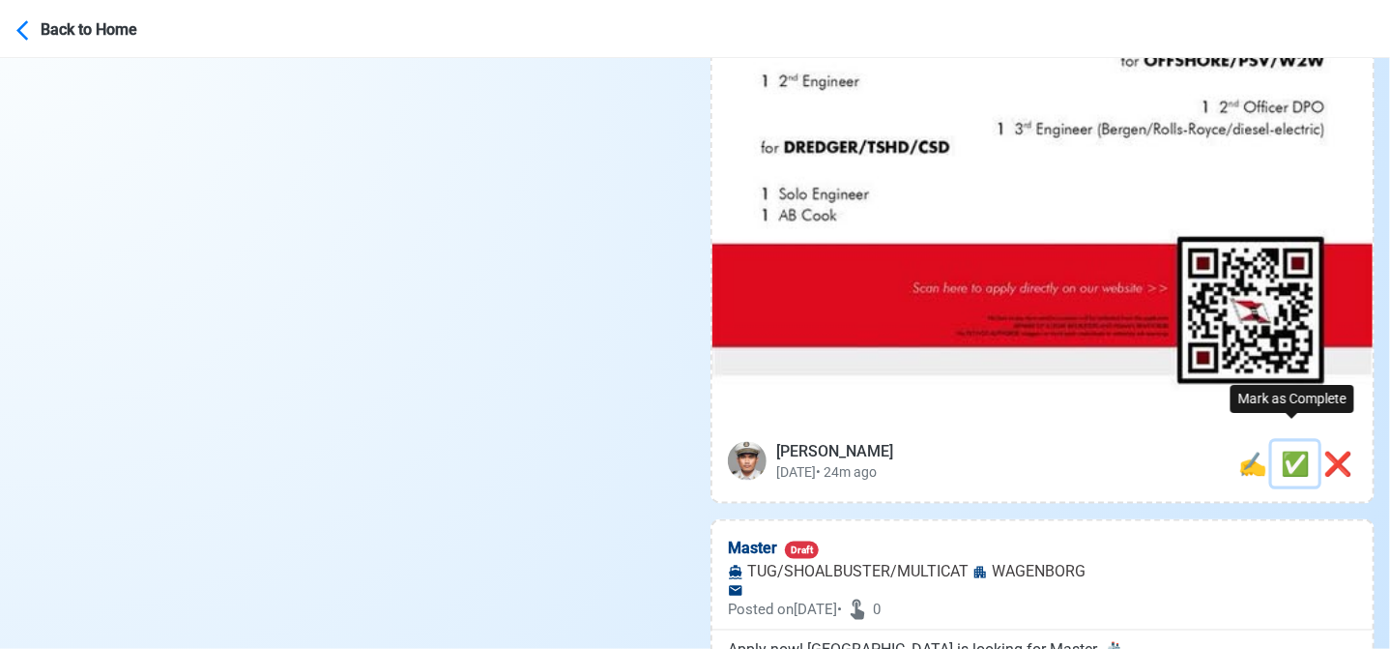
click at [1289, 450] on span "✅" at bounding box center [1295, 463] width 29 height 27
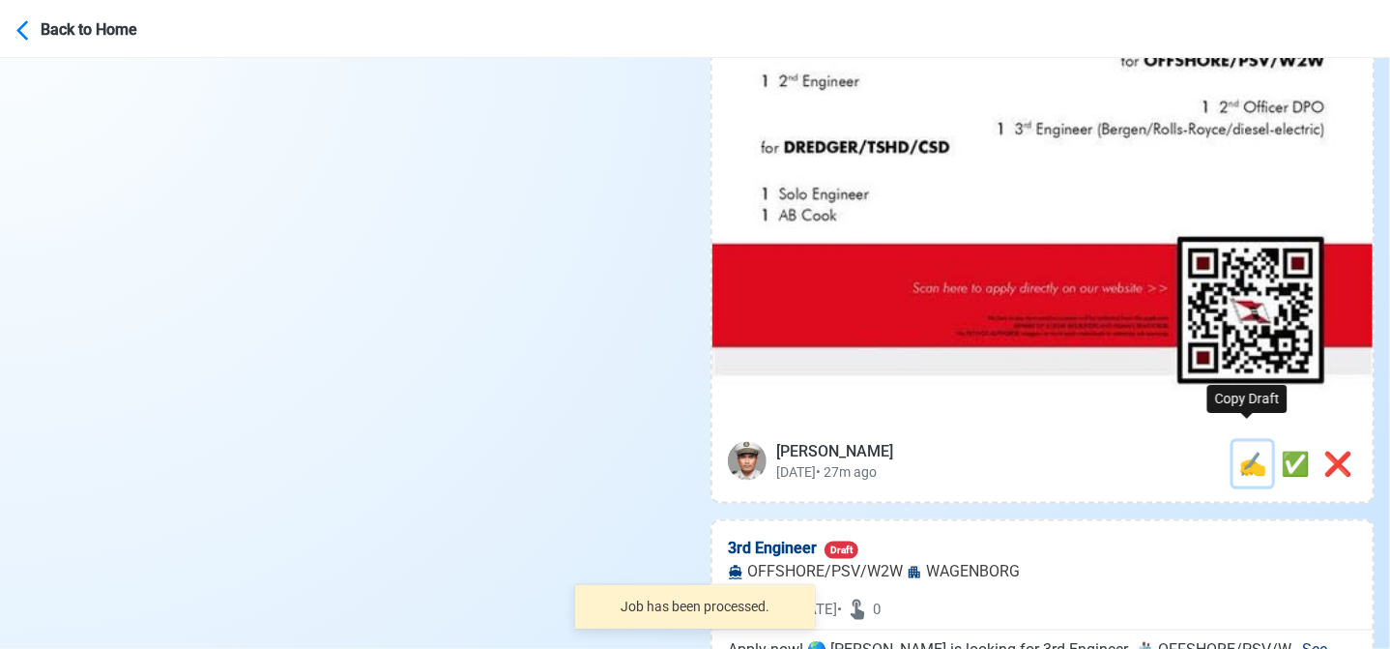
click at [1245, 450] on span "✍️" at bounding box center [1252, 463] width 29 height 27
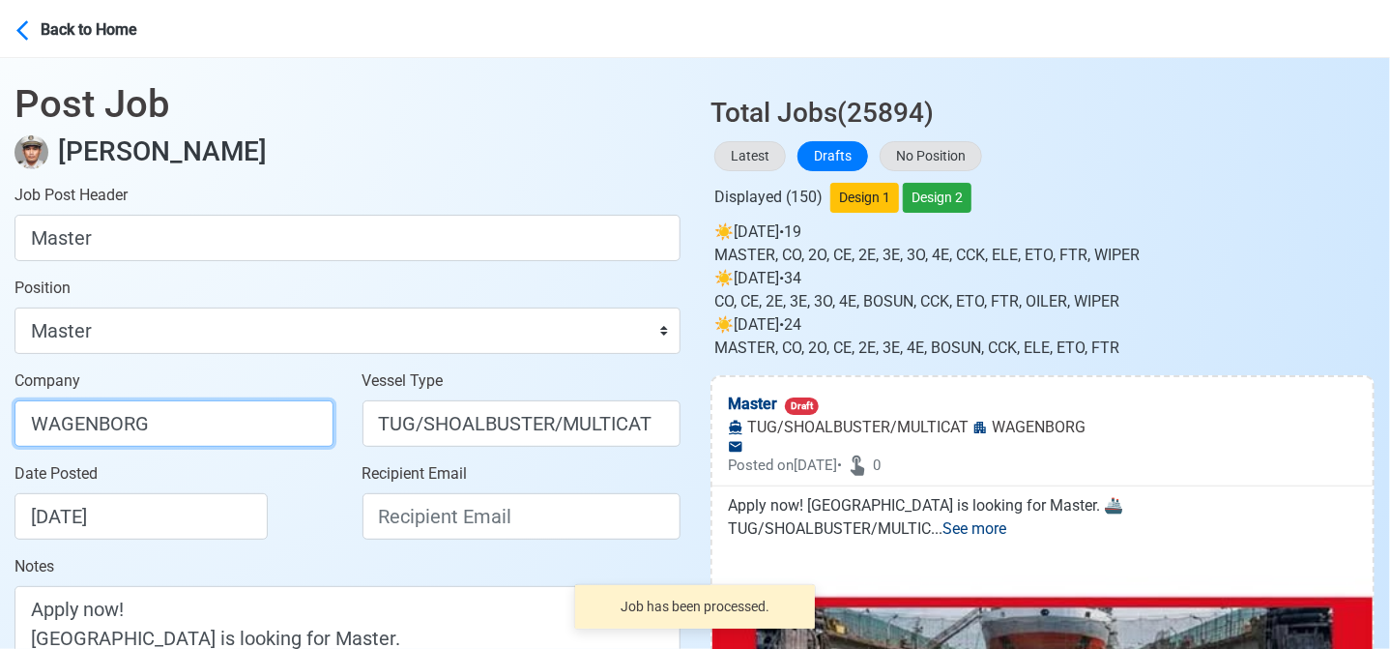
drag, startPoint x: 217, startPoint y: 413, endPoint x: 219, endPoint y: 429, distance: 16.7
click at [217, 413] on input "WAGENBORG" at bounding box center [174, 423] width 319 height 46
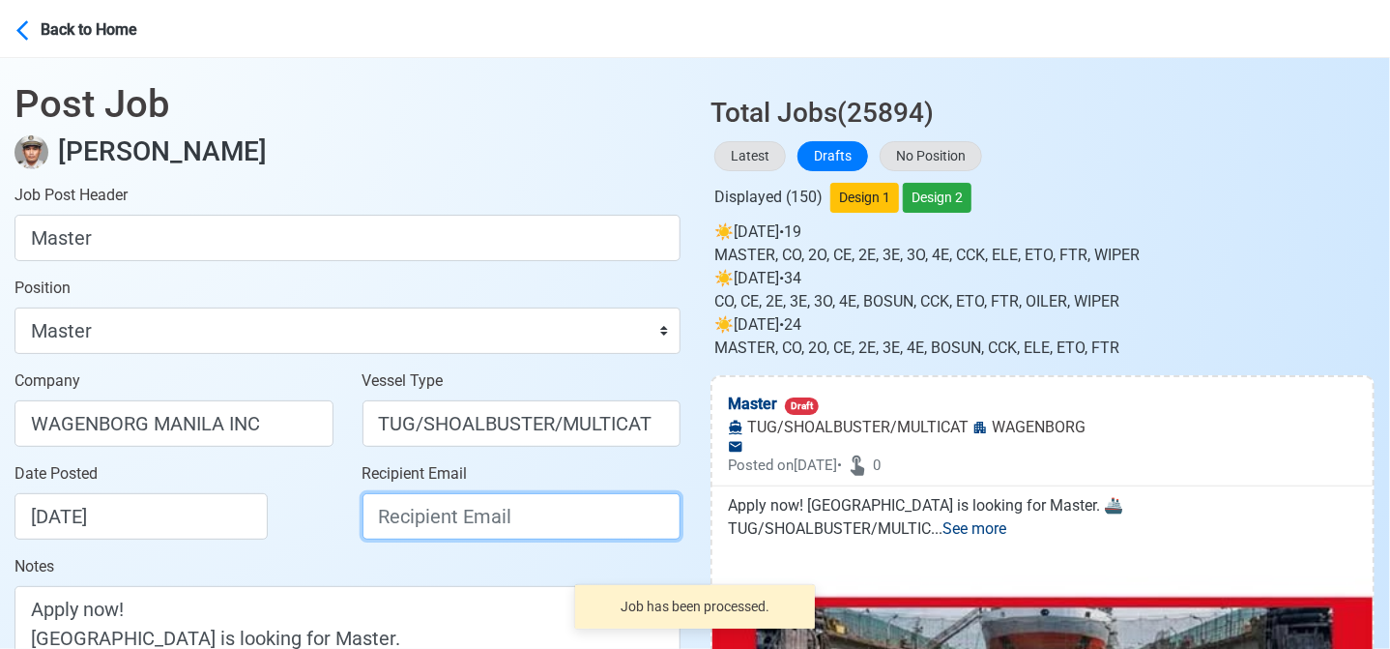
click at [421, 527] on input "Recipient Email" at bounding box center [522, 516] width 319 height 46
paste input "recruitment.manila@wagenborg.com"
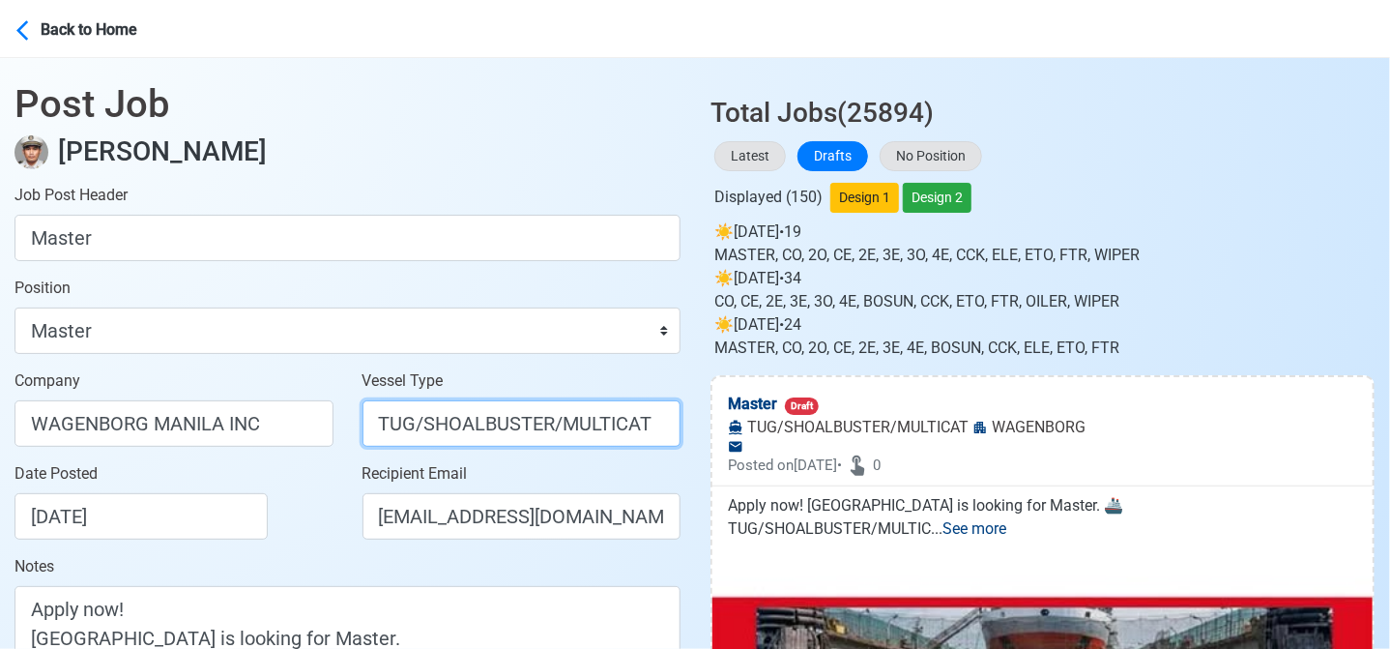
drag, startPoint x: 416, startPoint y: 424, endPoint x: 684, endPoint y: 440, distance: 269.2
click at [684, 440] on div "Vessel Type TUG/SHOALBUSTER/MULTICAT" at bounding box center [522, 415] width 348 height 93
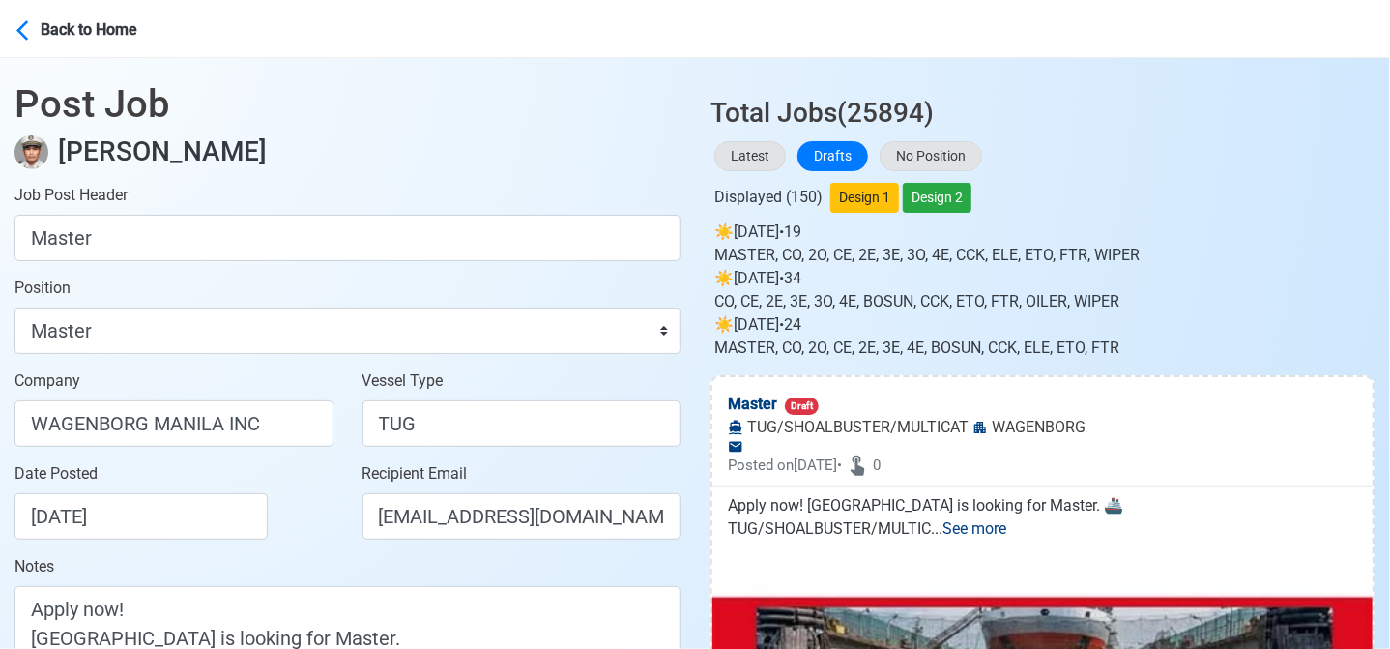
click at [289, 554] on div "Date Posted 08/23/2025" at bounding box center [174, 508] width 348 height 93
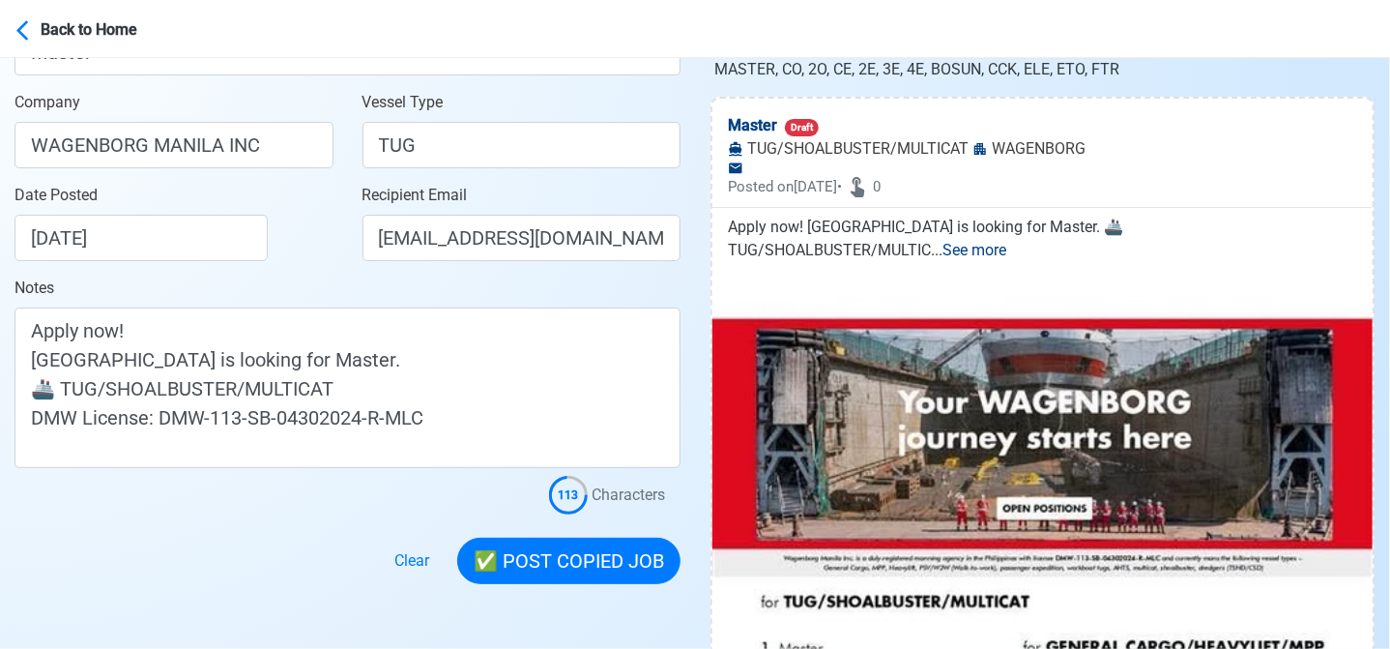
scroll to position [290, 0]
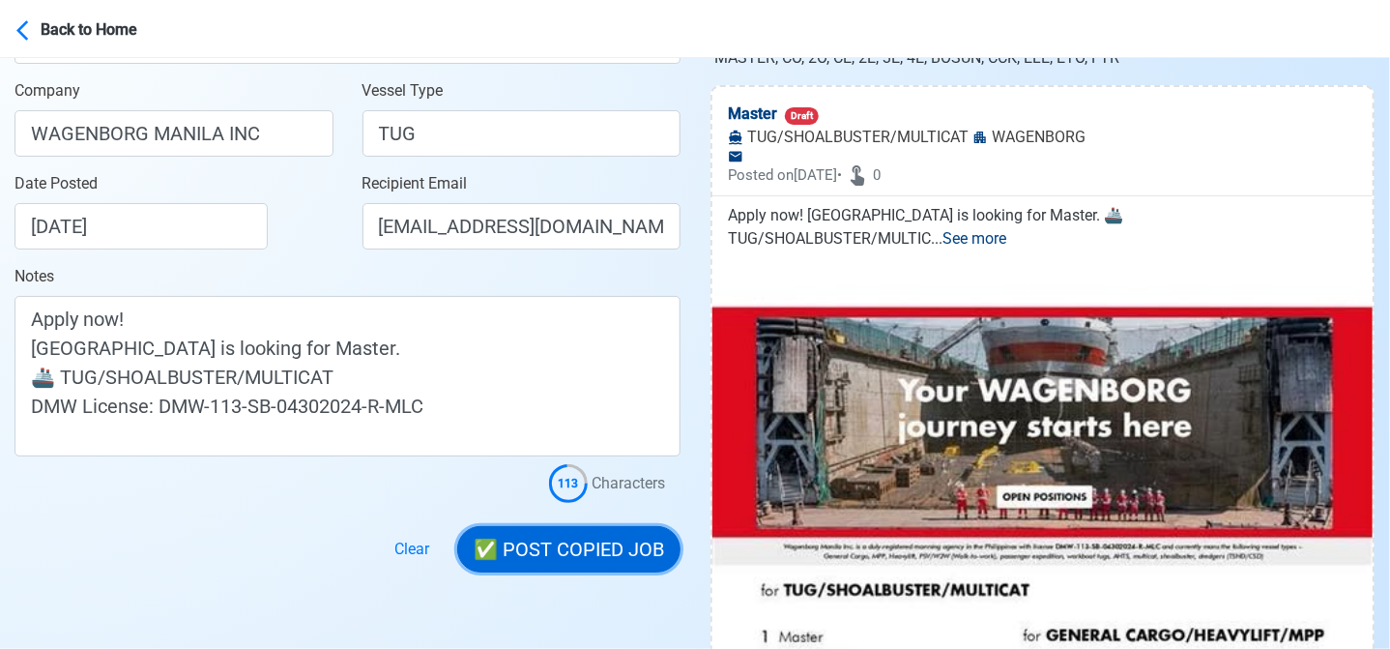
click at [595, 558] on button "✅ POST COPIED JOB" at bounding box center [568, 549] width 223 height 46
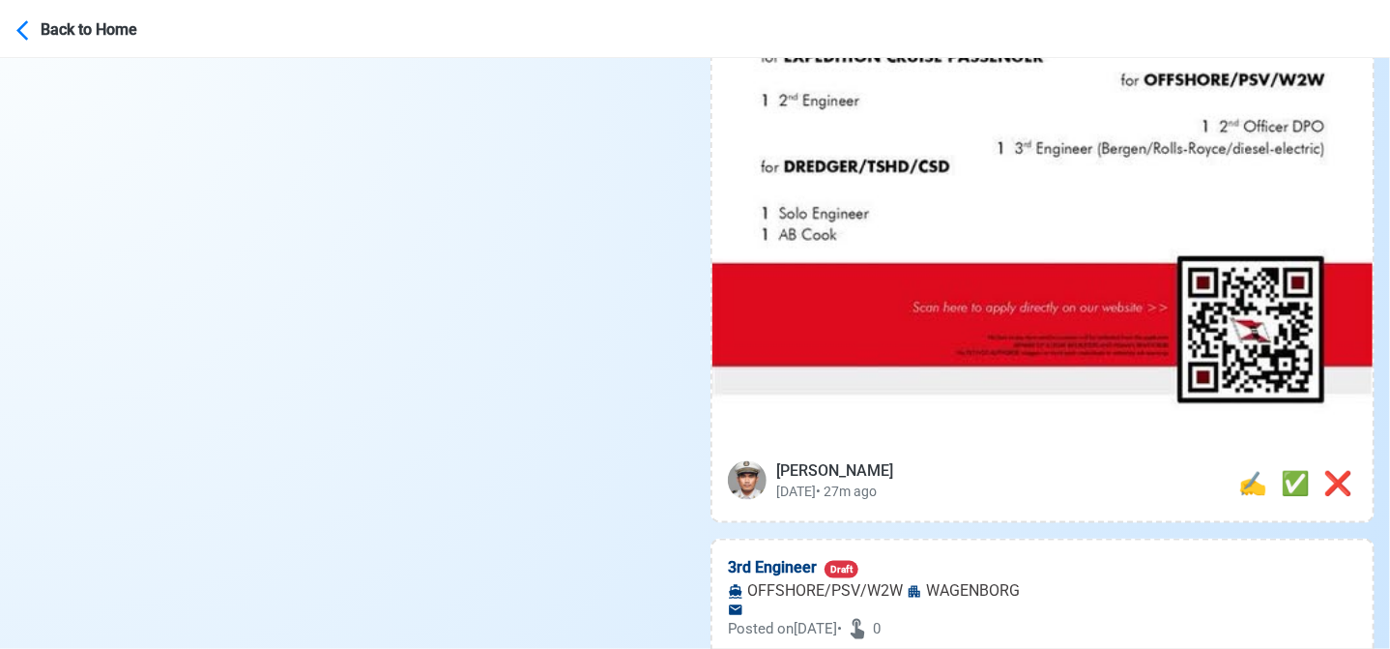
scroll to position [1160, 0]
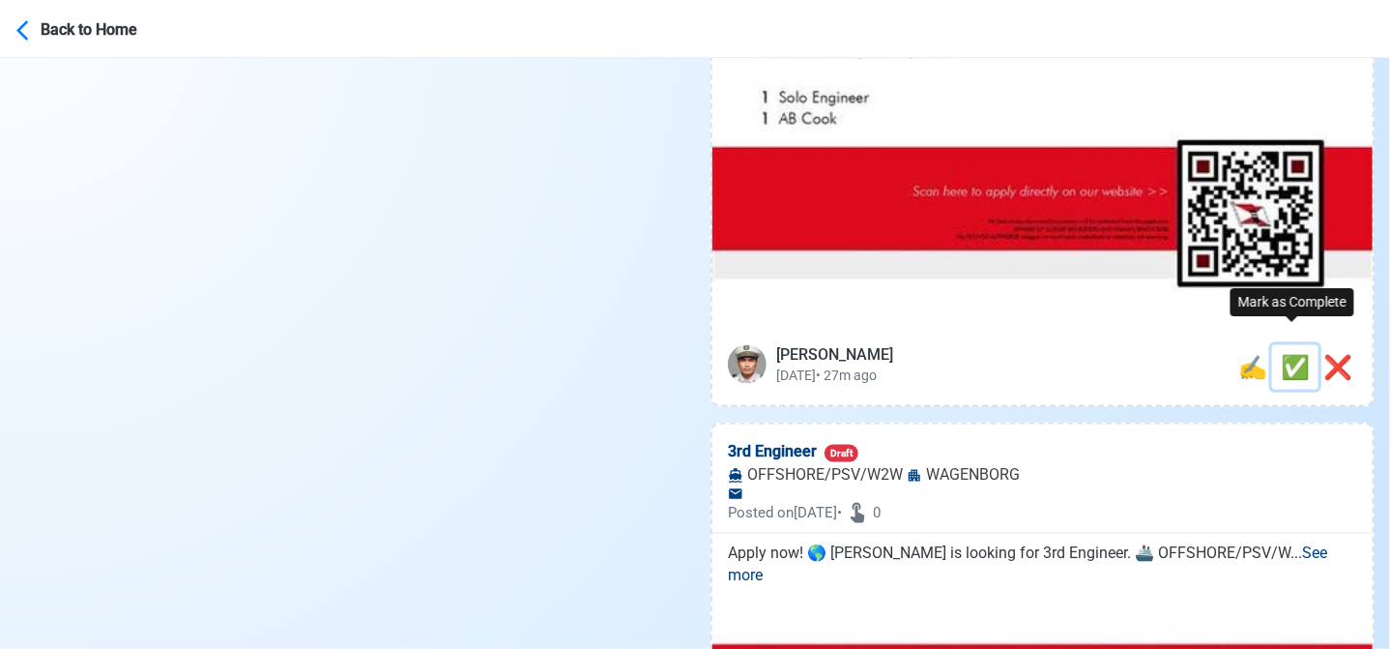
click at [1291, 354] on span "✅" at bounding box center [1295, 367] width 29 height 27
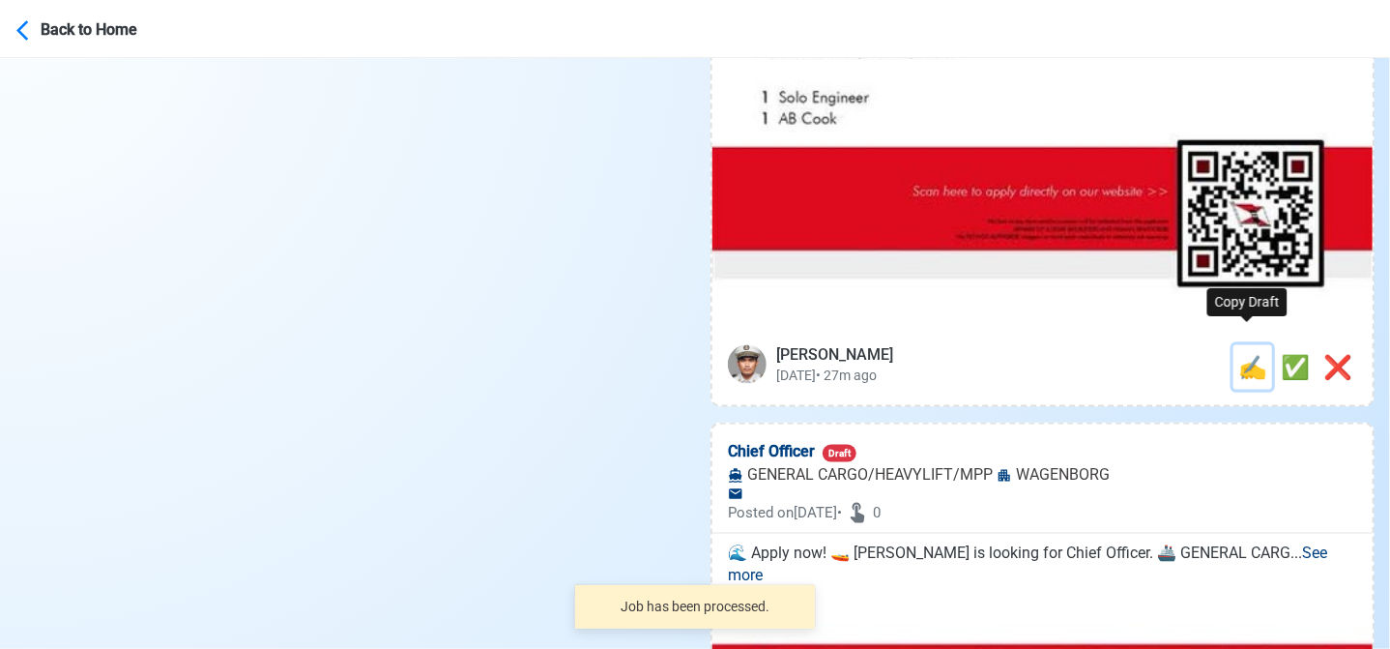
click at [1245, 354] on span "✍️" at bounding box center [1252, 367] width 29 height 27
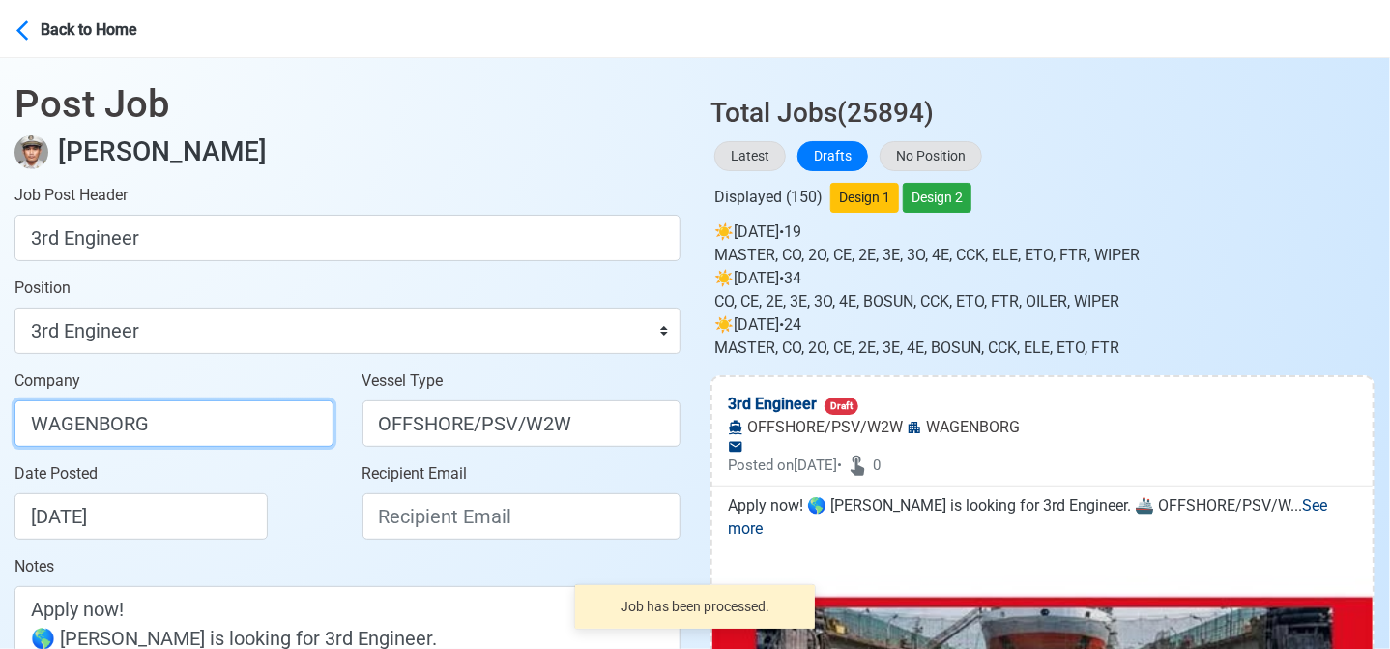
drag, startPoint x: 224, startPoint y: 424, endPoint x: 229, endPoint y: 444, distance: 19.9
click at [224, 424] on input "WAGENBORG" at bounding box center [174, 423] width 319 height 46
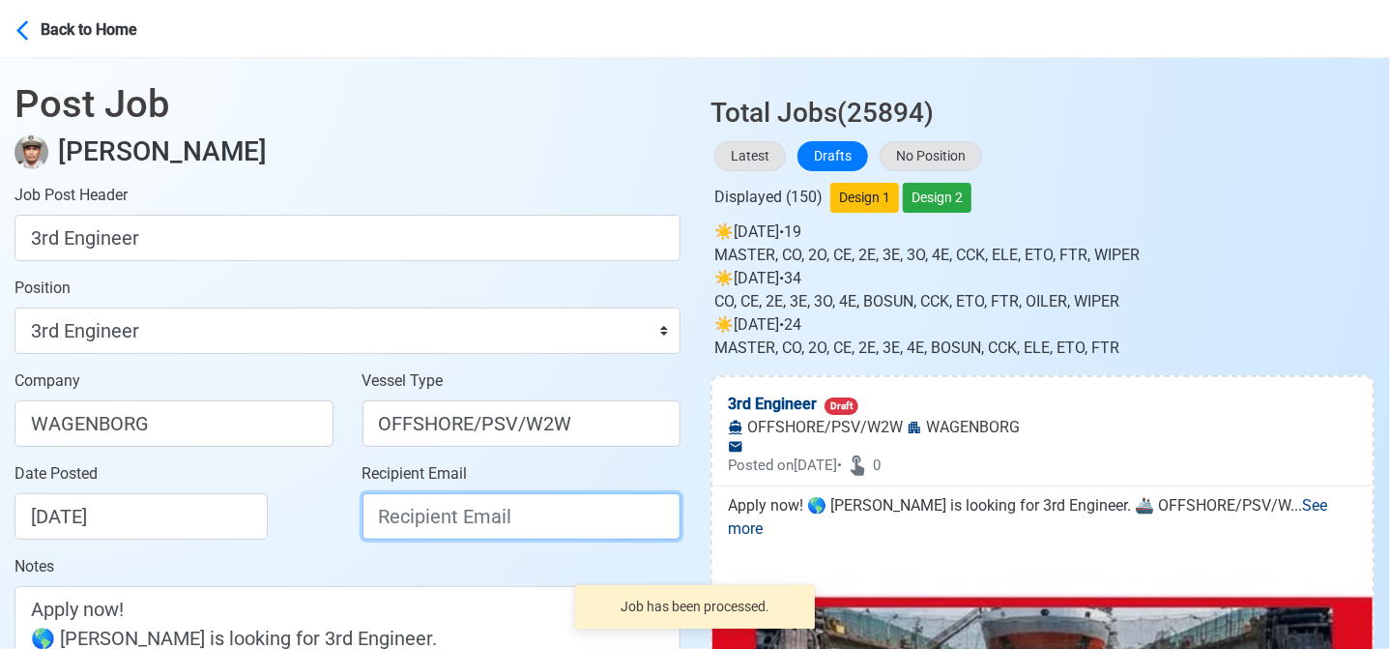
click at [448, 527] on input "Recipient Email" at bounding box center [522, 516] width 319 height 46
paste input "recruitment.manila@wagenborg.com"
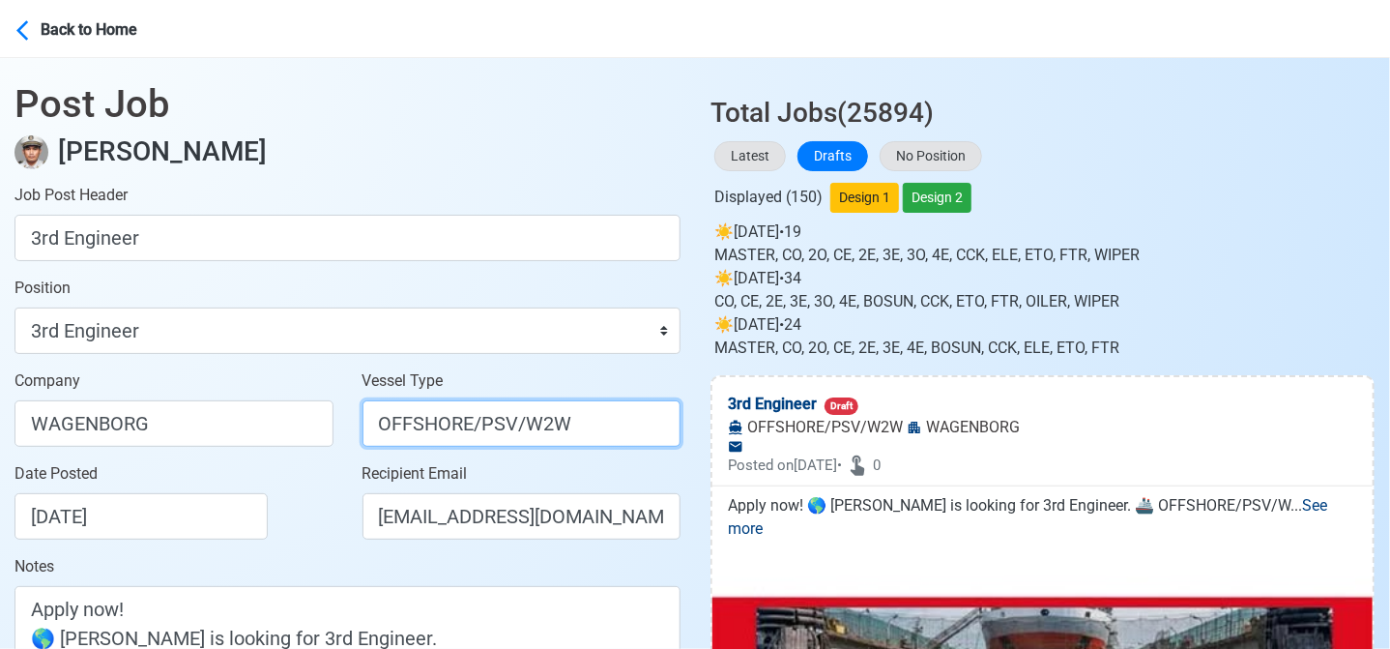
drag, startPoint x: 472, startPoint y: 426, endPoint x: 593, endPoint y: 424, distance: 120.8
click at [593, 424] on input "OFFSHORE/PSV/W2W" at bounding box center [522, 423] width 319 height 46
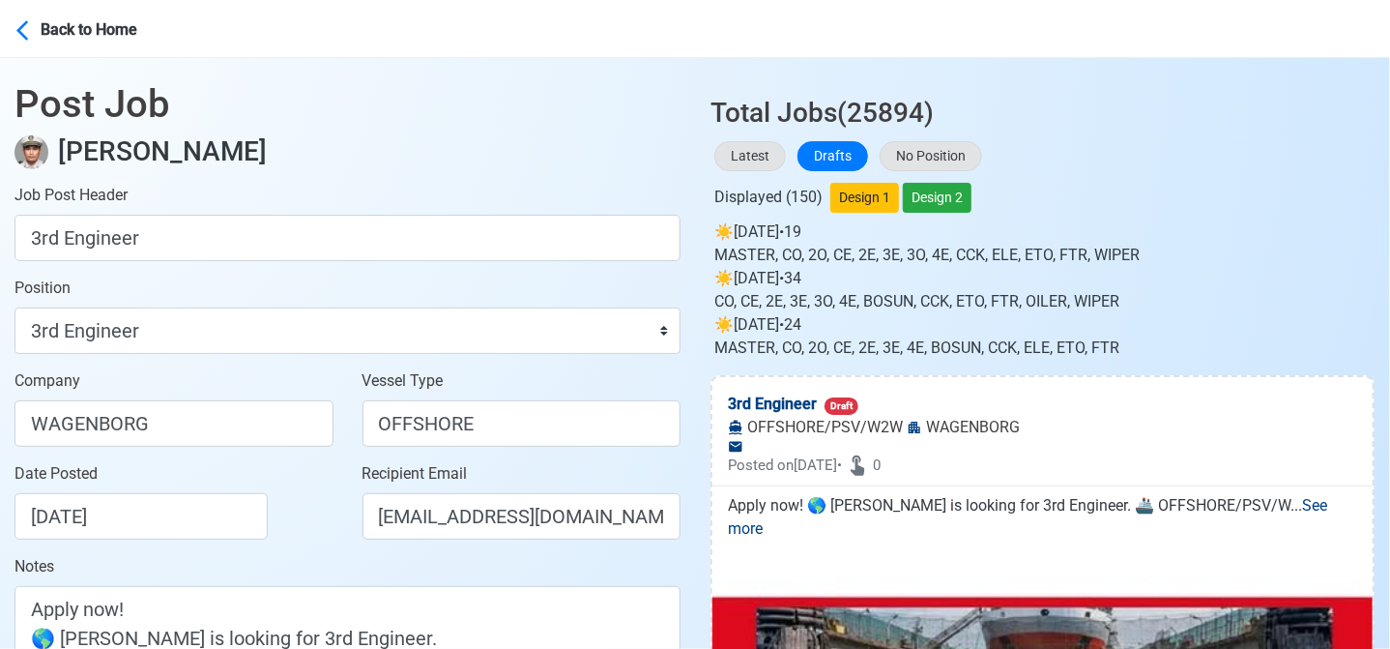
click at [316, 509] on div "Date Posted 08/23/2025" at bounding box center [180, 500] width 330 height 77
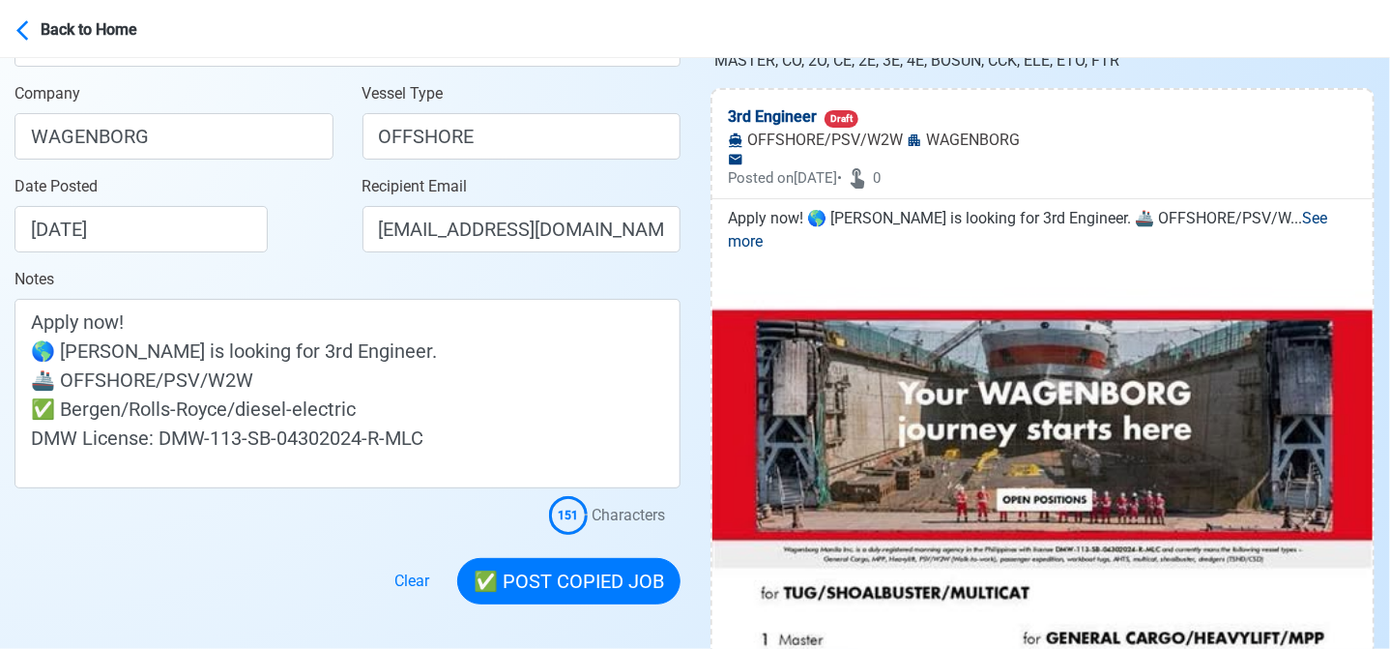
scroll to position [290, 0]
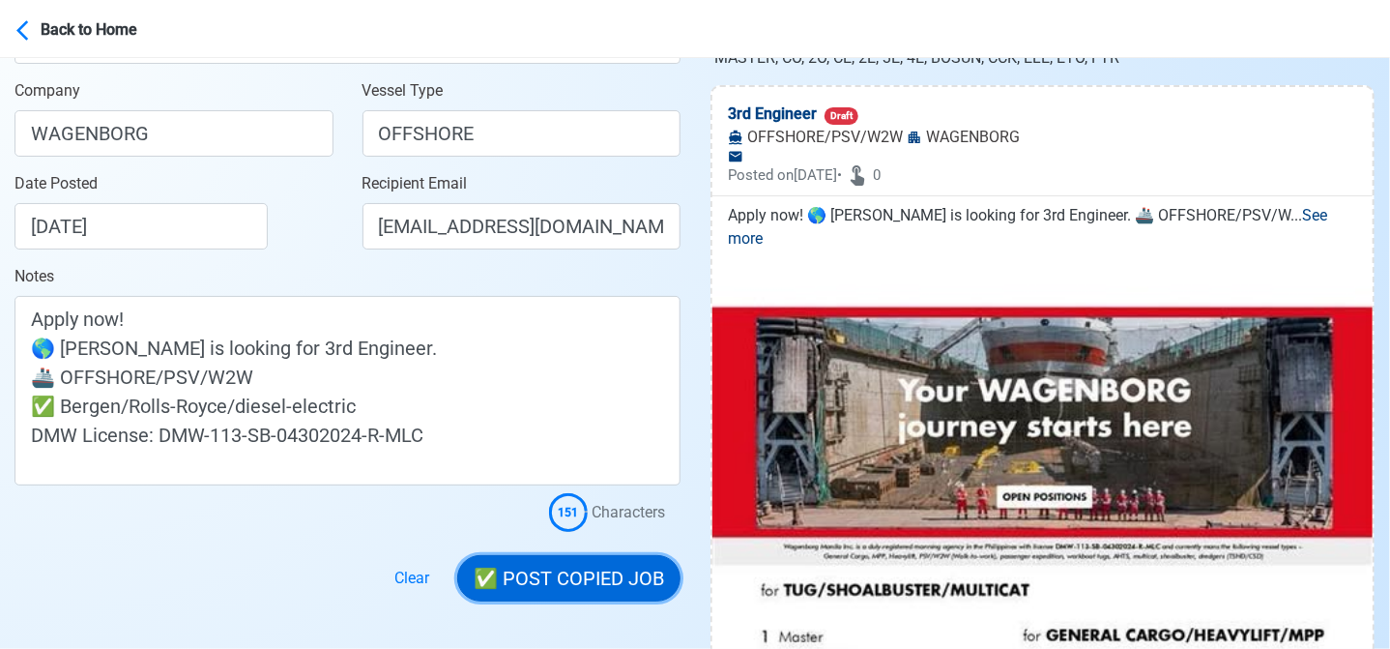
click at [570, 573] on button "✅ POST COPIED JOB" at bounding box center [568, 578] width 223 height 46
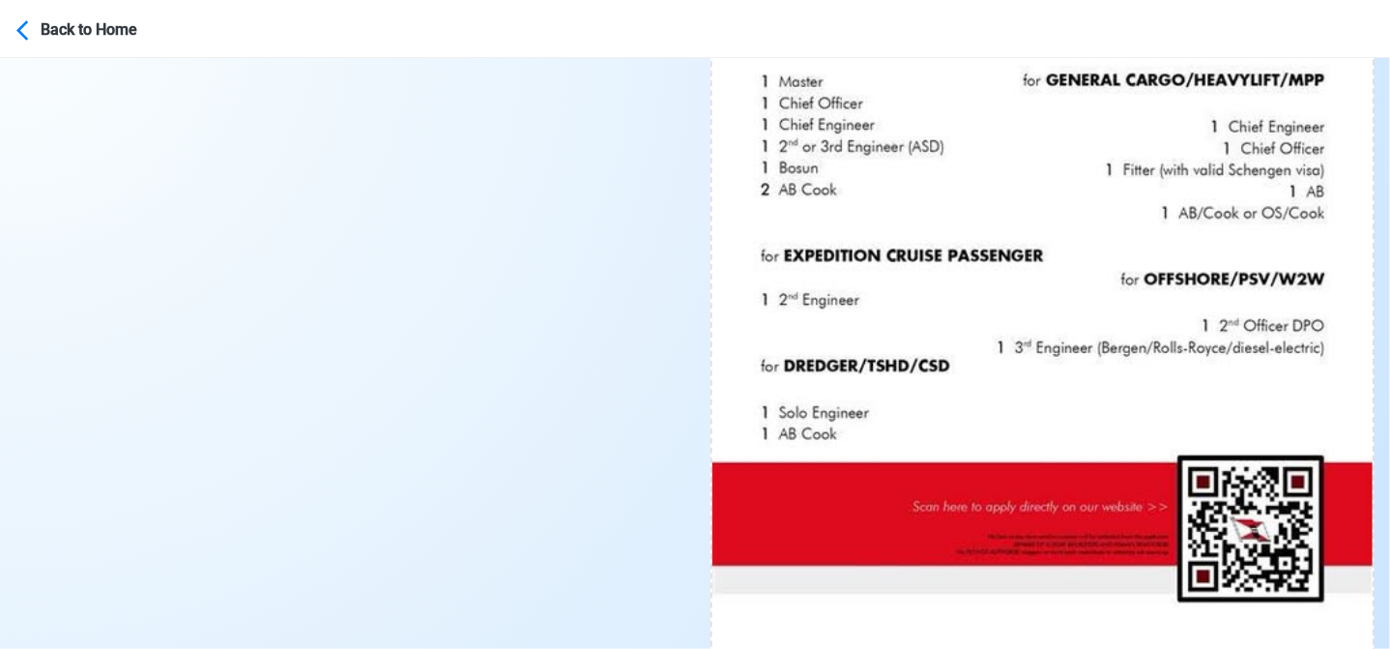
scroll to position [967, 0]
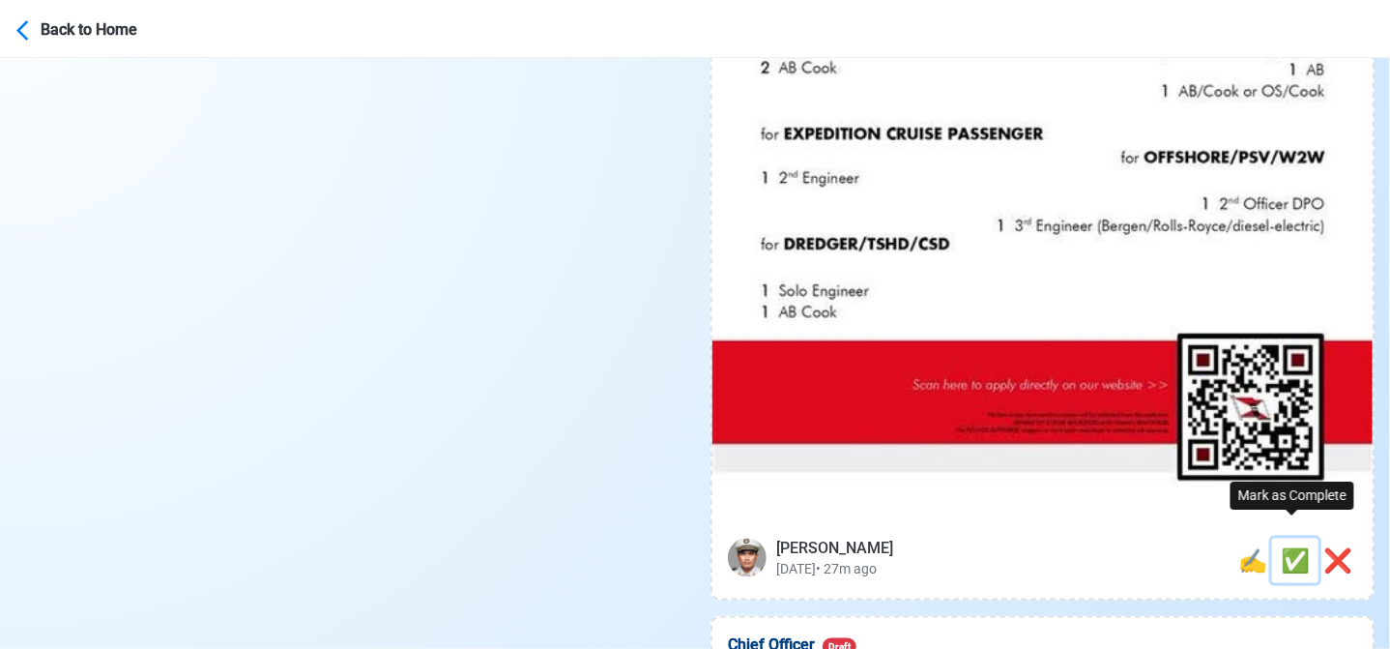
click at [1284, 547] on span "✅" at bounding box center [1295, 560] width 29 height 27
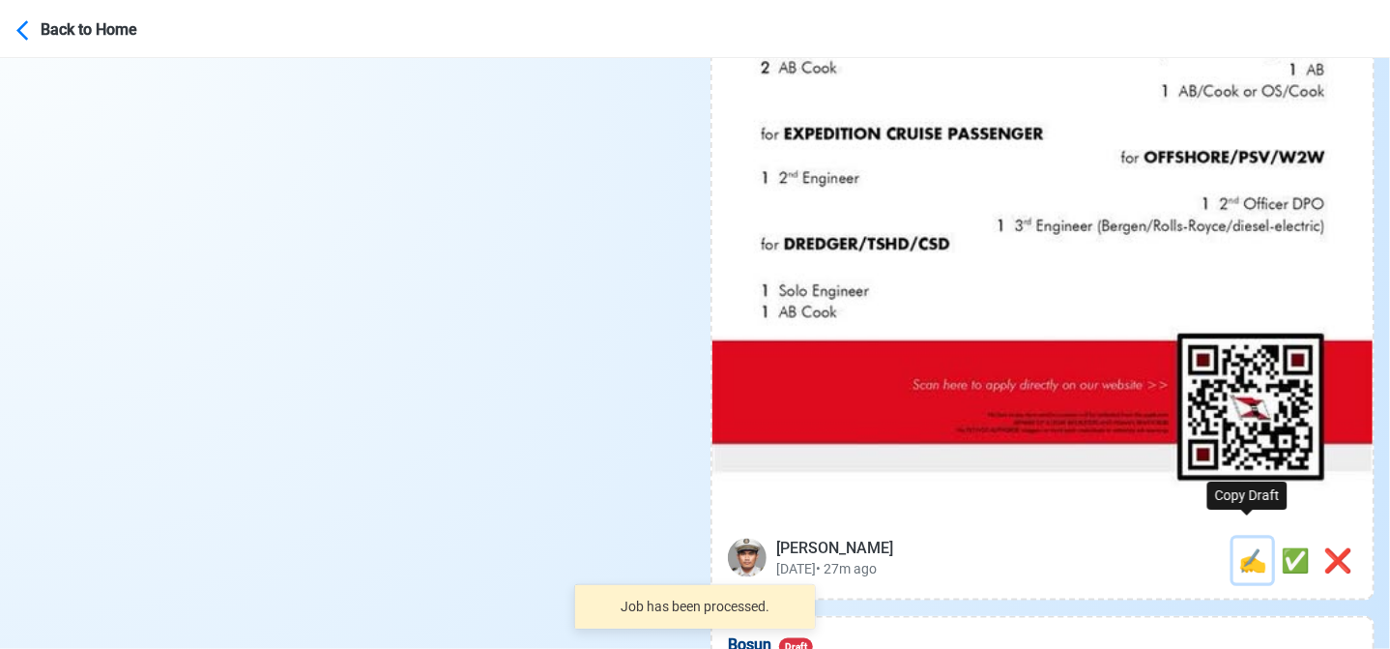
click at [1248, 547] on span "✍️" at bounding box center [1252, 560] width 29 height 27
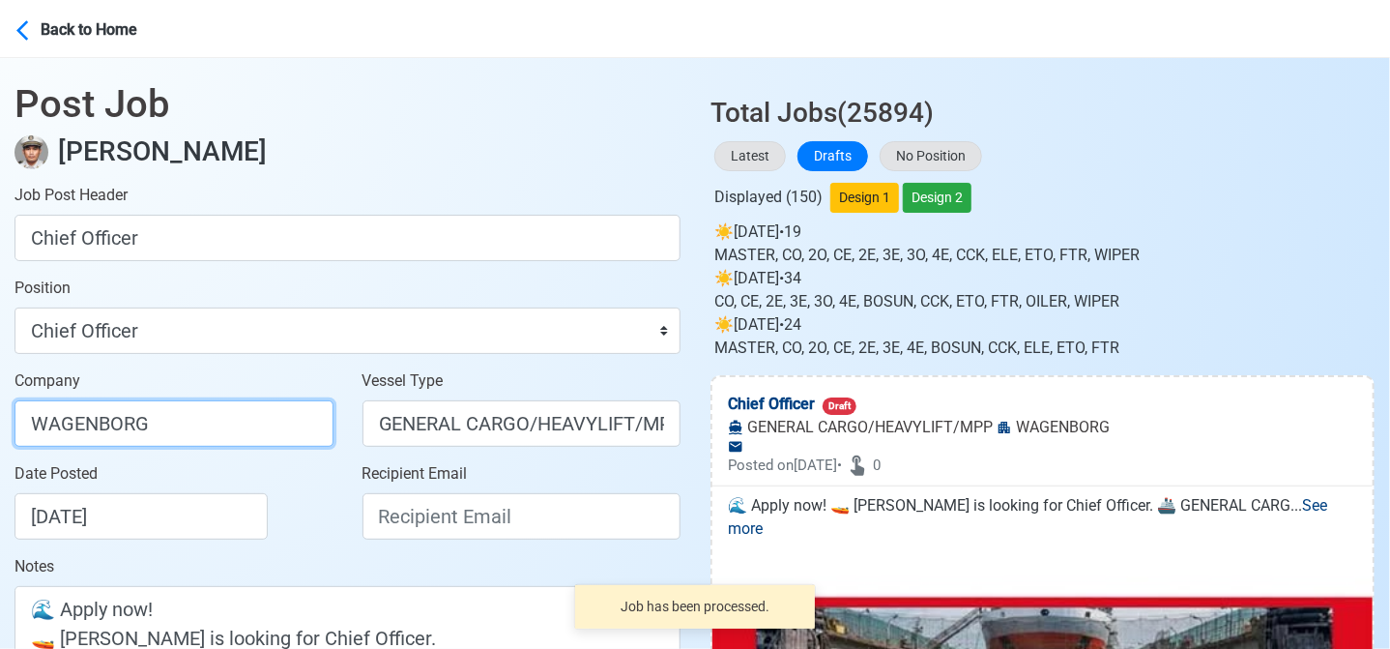
click at [198, 422] on input "WAGENBORG" at bounding box center [174, 423] width 319 height 46
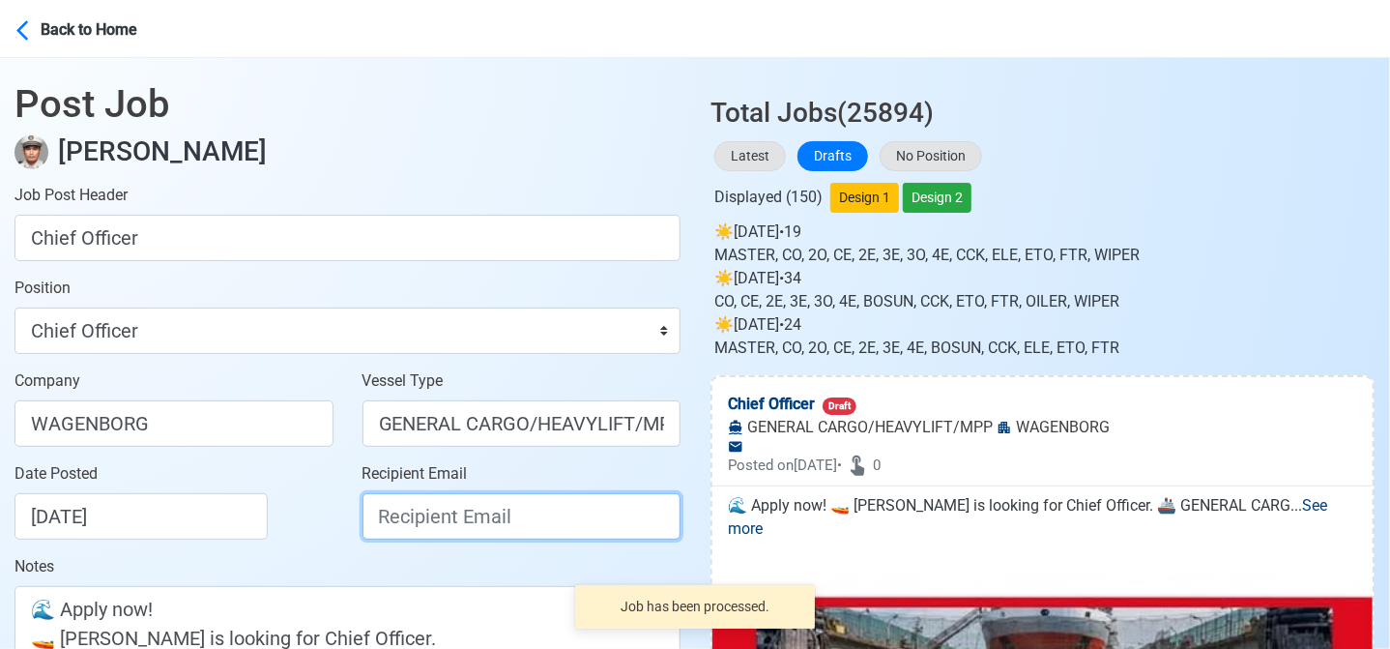
click at [457, 535] on input "Recipient Email" at bounding box center [522, 516] width 319 height 46
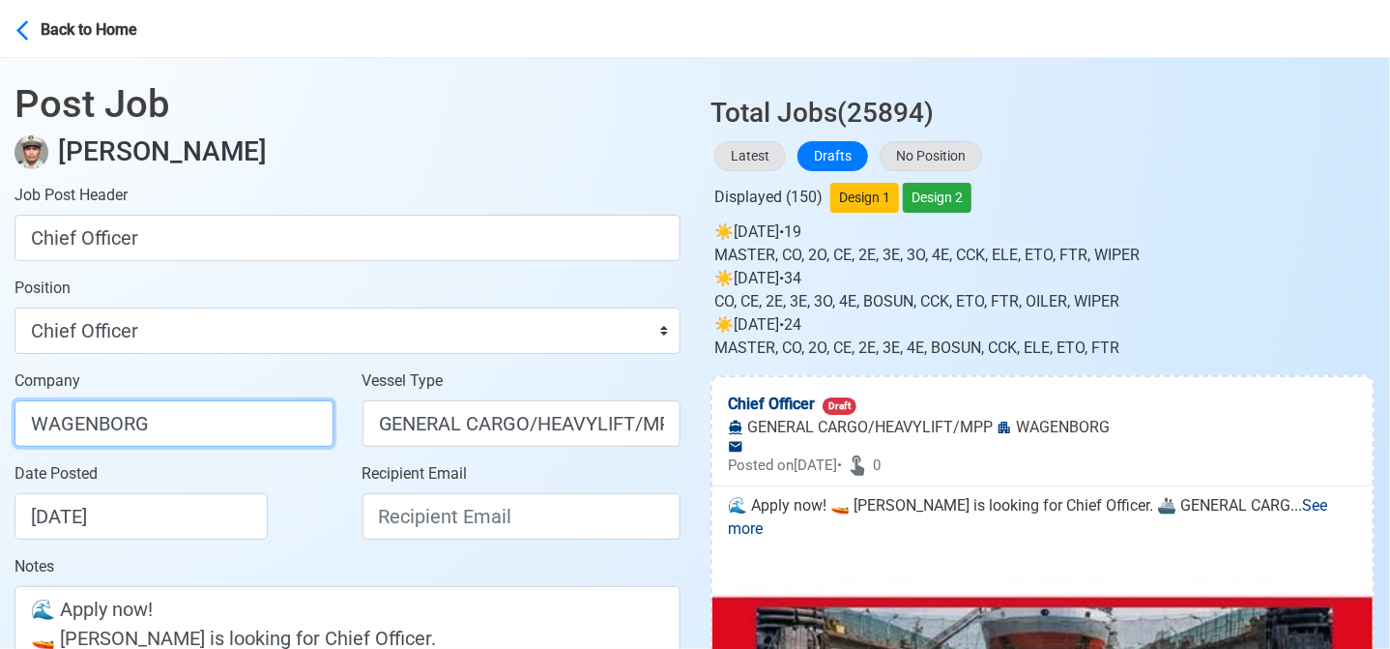
click at [271, 429] on input "WAGENBORG" at bounding box center [174, 423] width 319 height 46
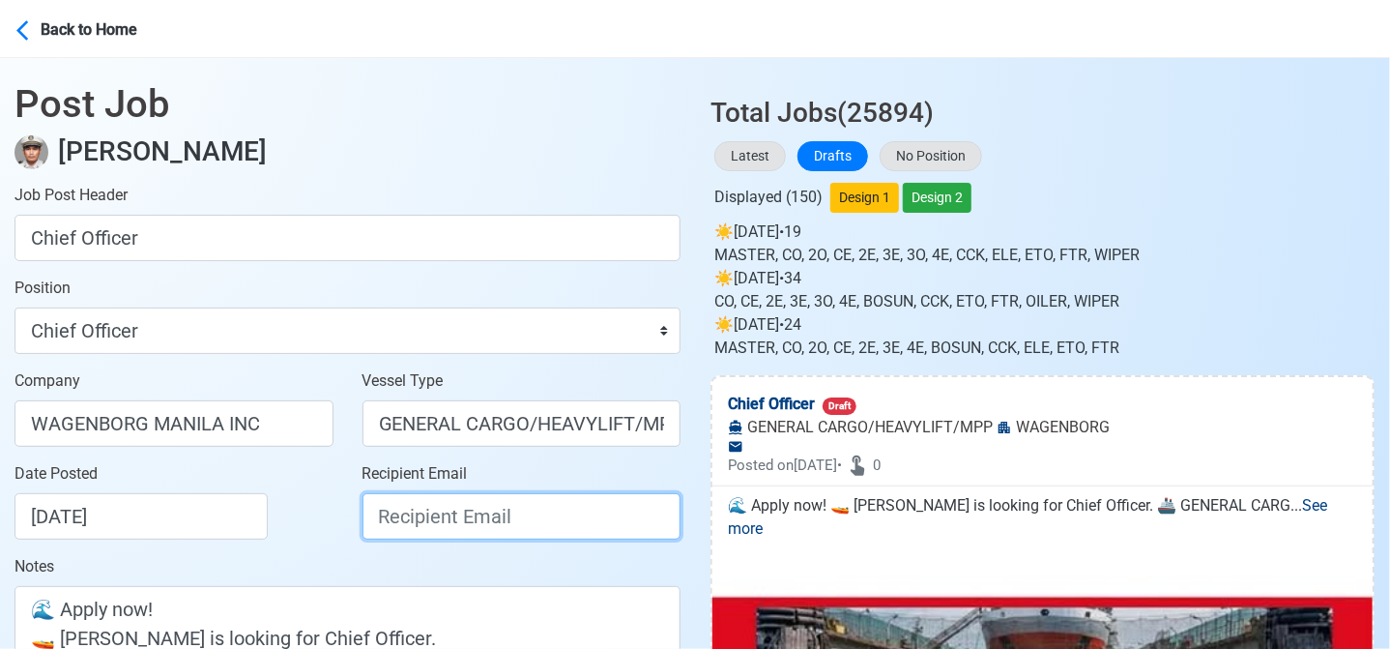
click at [487, 526] on input "Recipient Email" at bounding box center [522, 516] width 319 height 46
paste input "recruitment.manila@wagenborg.com"
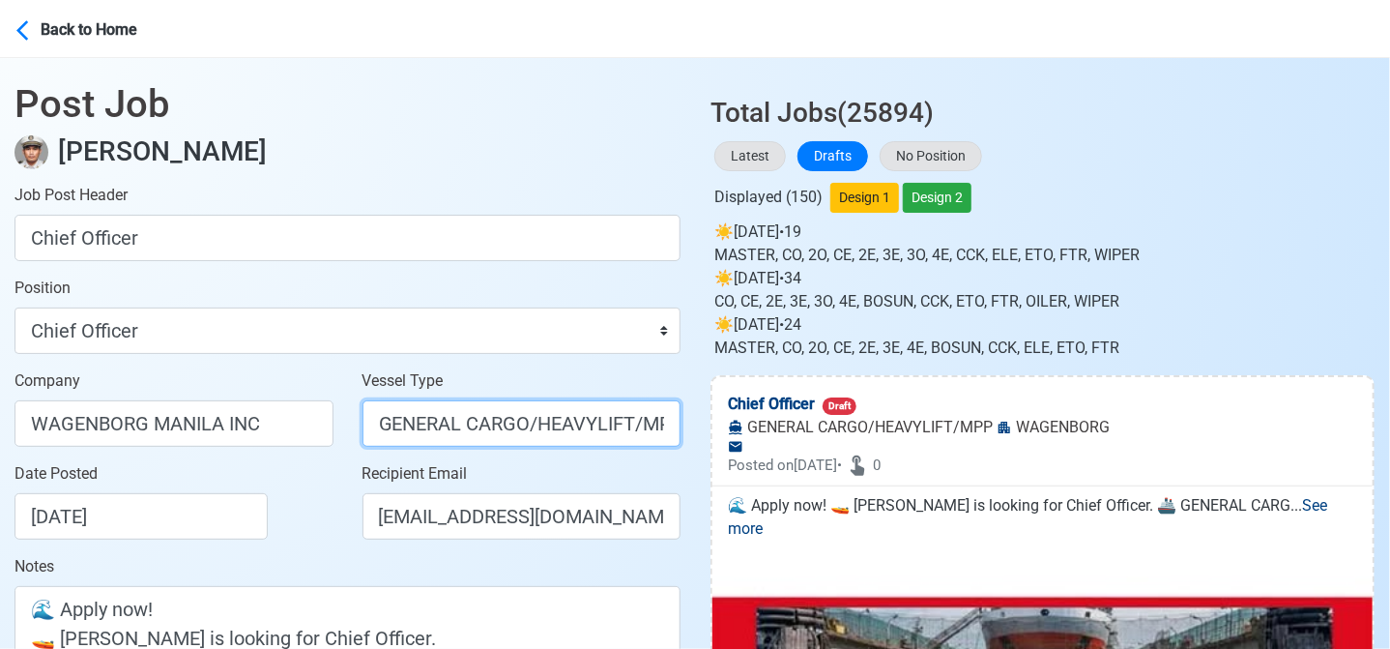
scroll to position [0, 8]
drag, startPoint x: 525, startPoint y: 424, endPoint x: 766, endPoint y: 456, distance: 242.8
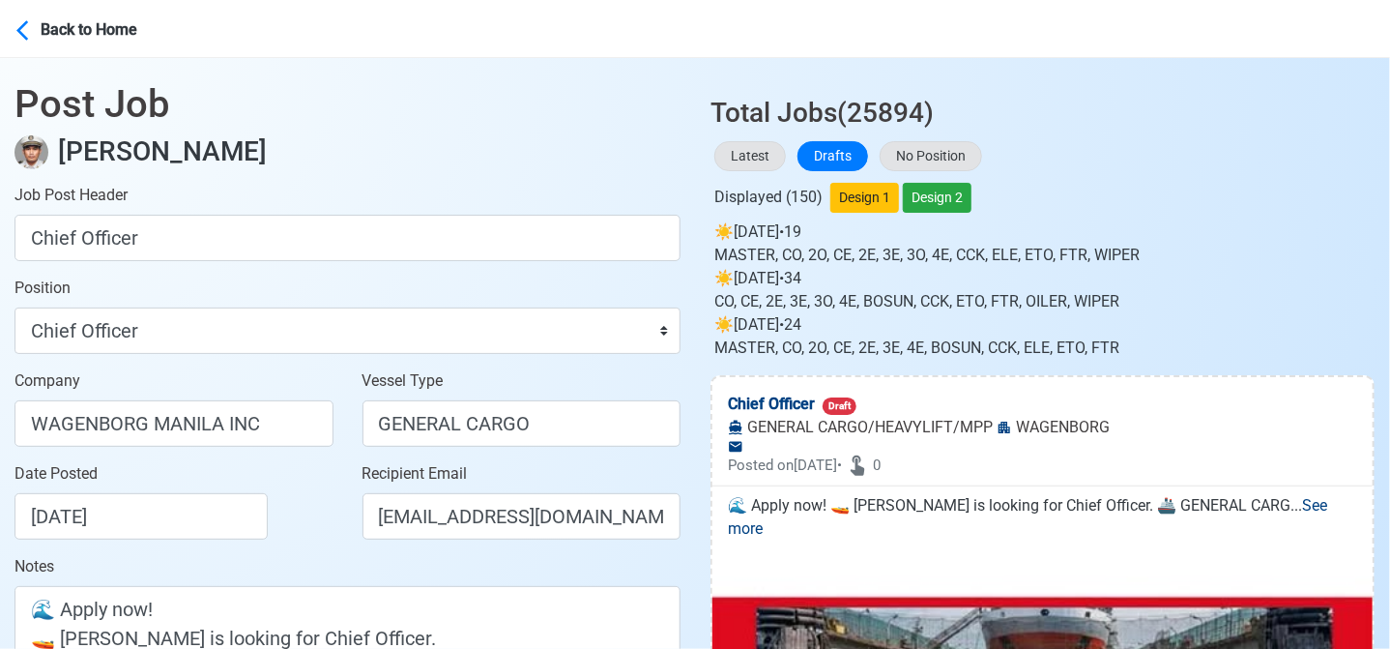
click at [315, 486] on div "Date Posted 08/23/2025" at bounding box center [180, 500] width 330 height 77
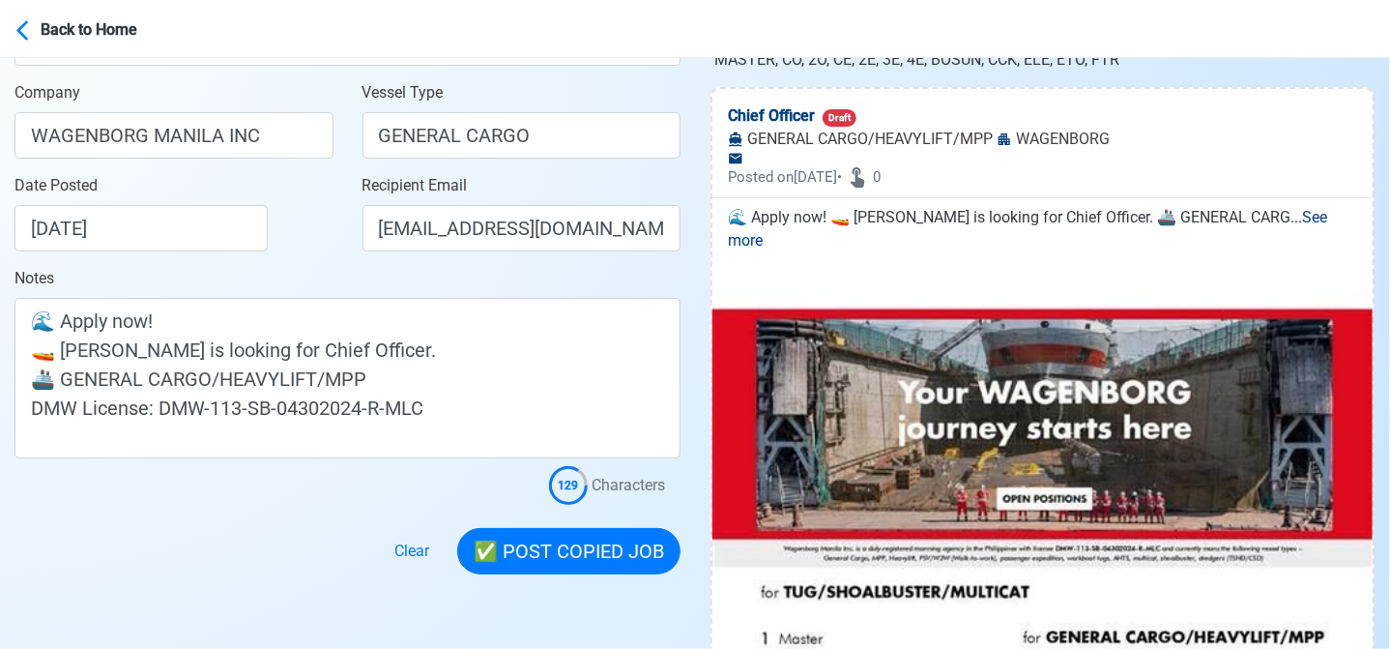
scroll to position [290, 0]
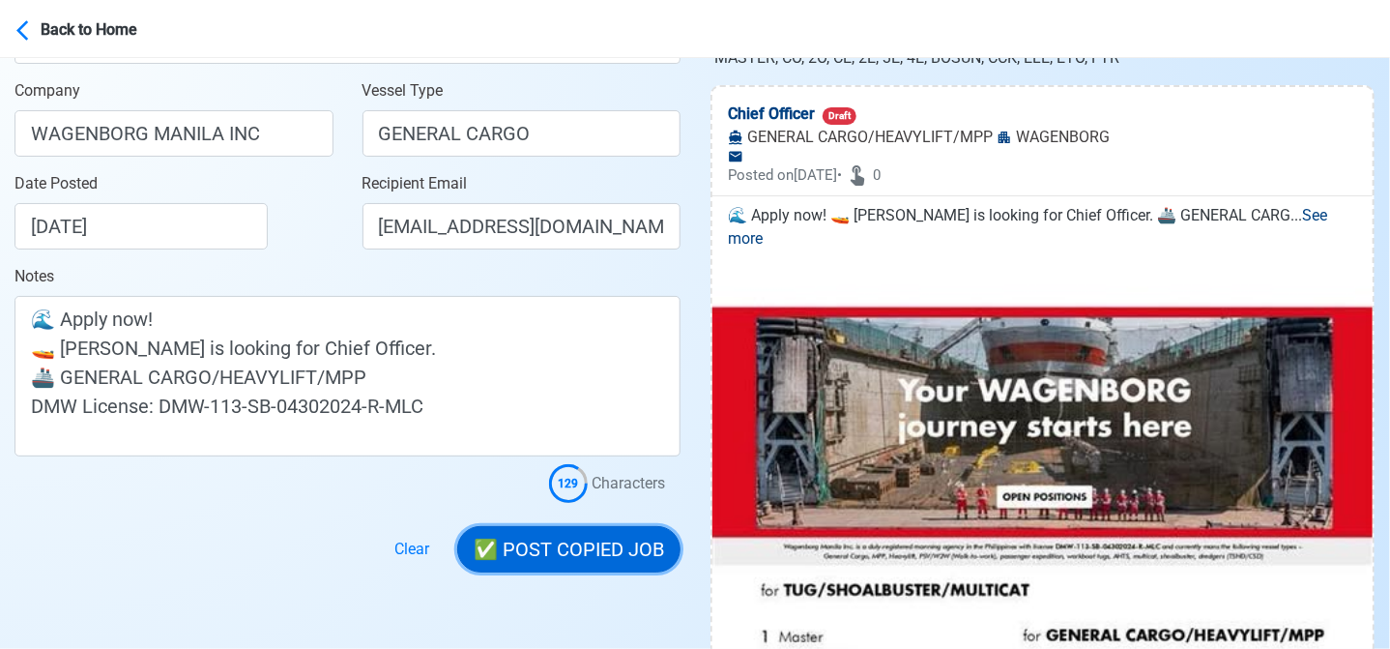
click at [595, 553] on button "✅ POST COPIED JOB" at bounding box center [568, 549] width 223 height 46
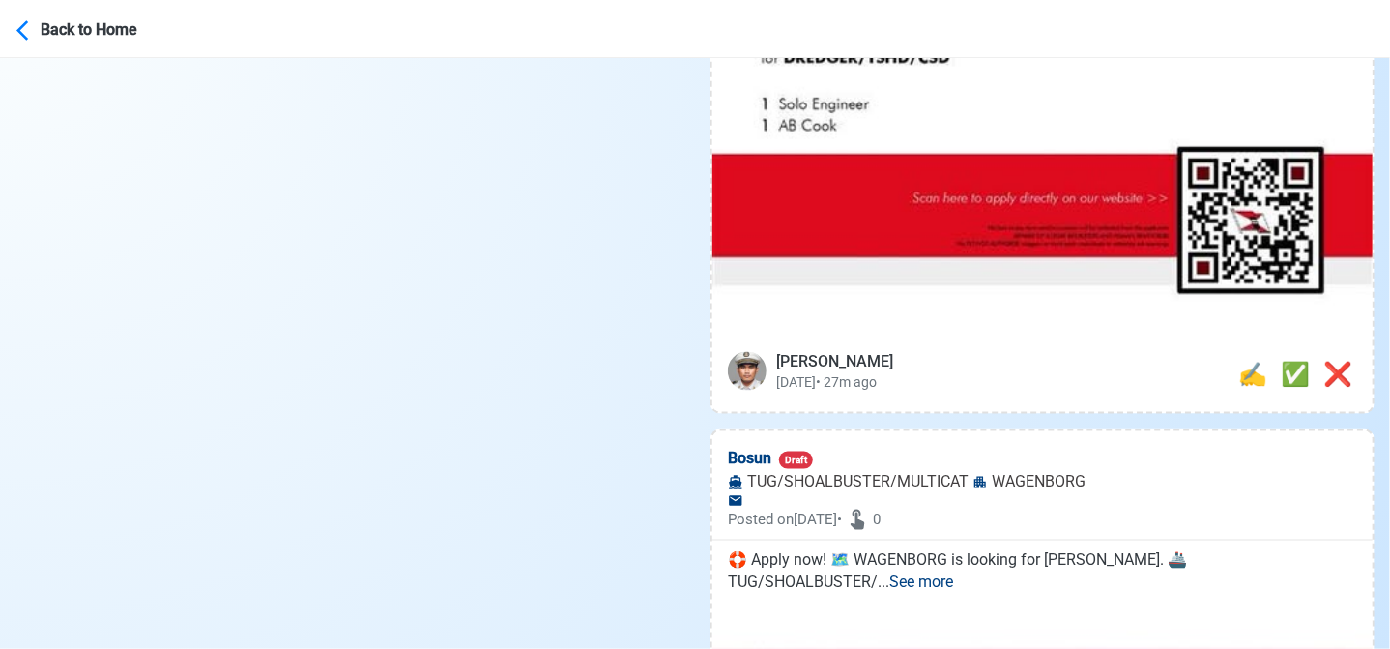
scroll to position [1160, 0]
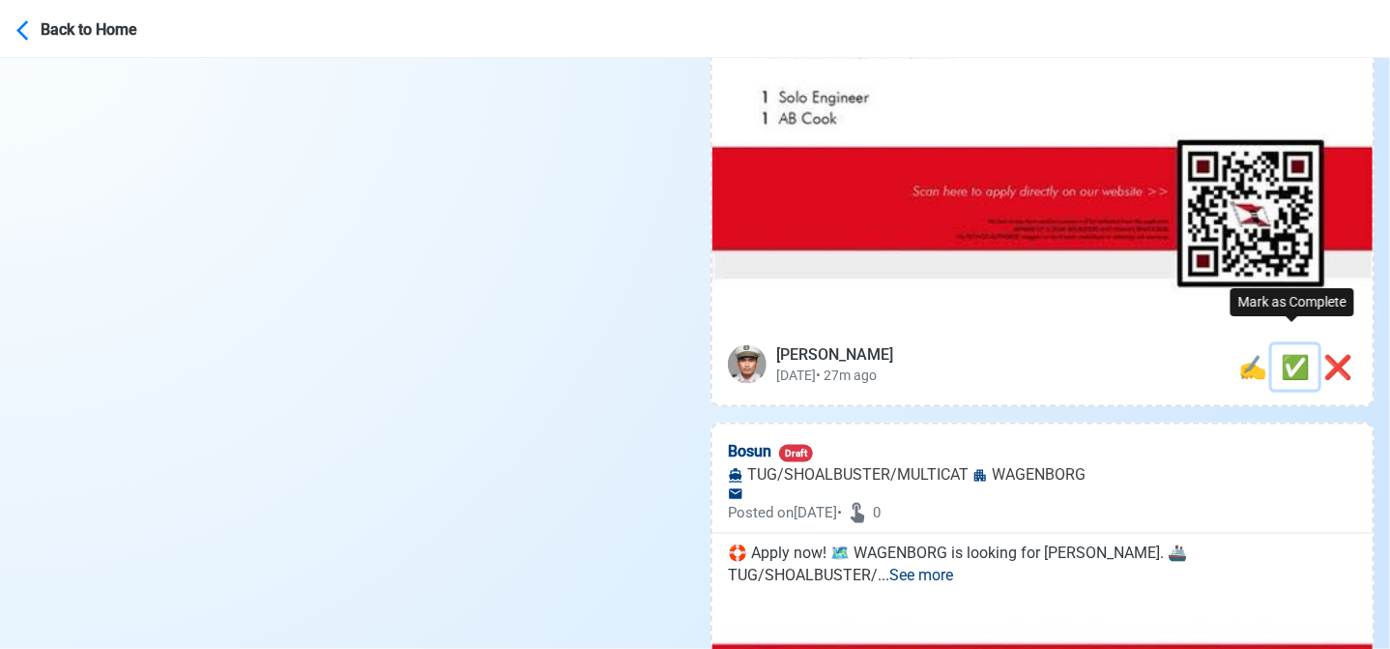
click at [1288, 356] on span "✅" at bounding box center [1295, 367] width 29 height 27
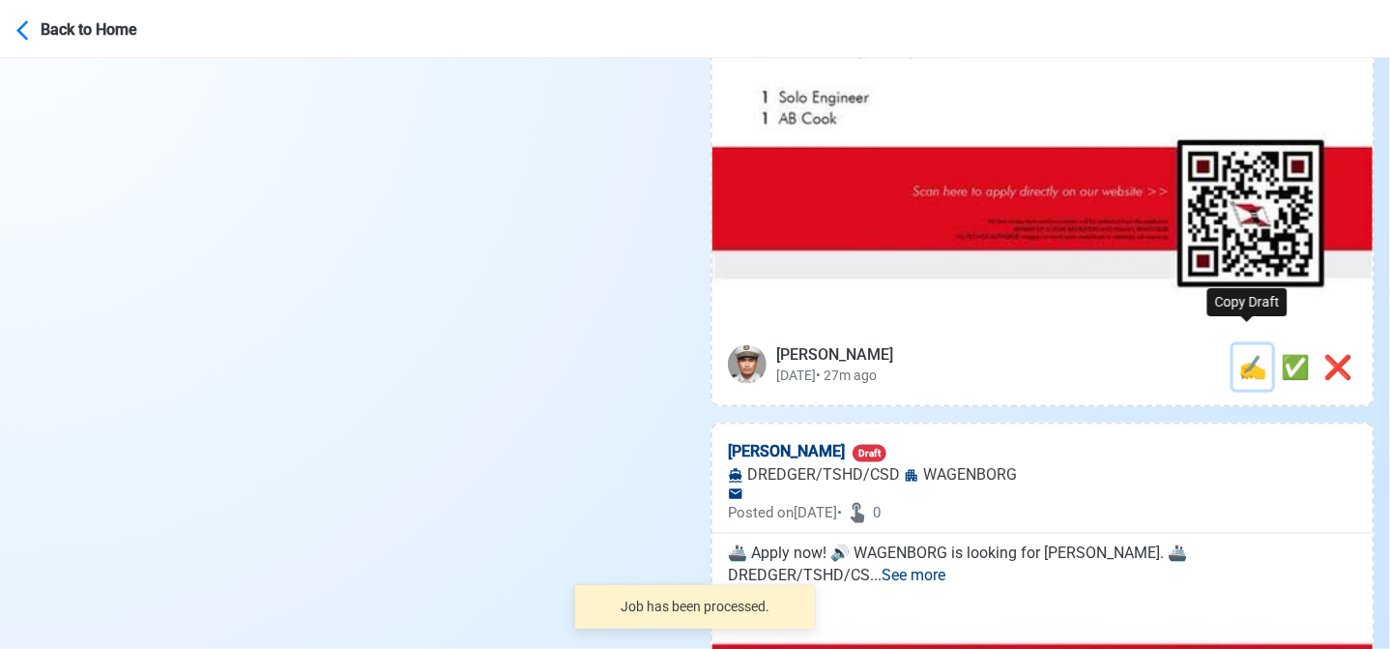
click at [1253, 354] on span "✍️" at bounding box center [1252, 367] width 29 height 27
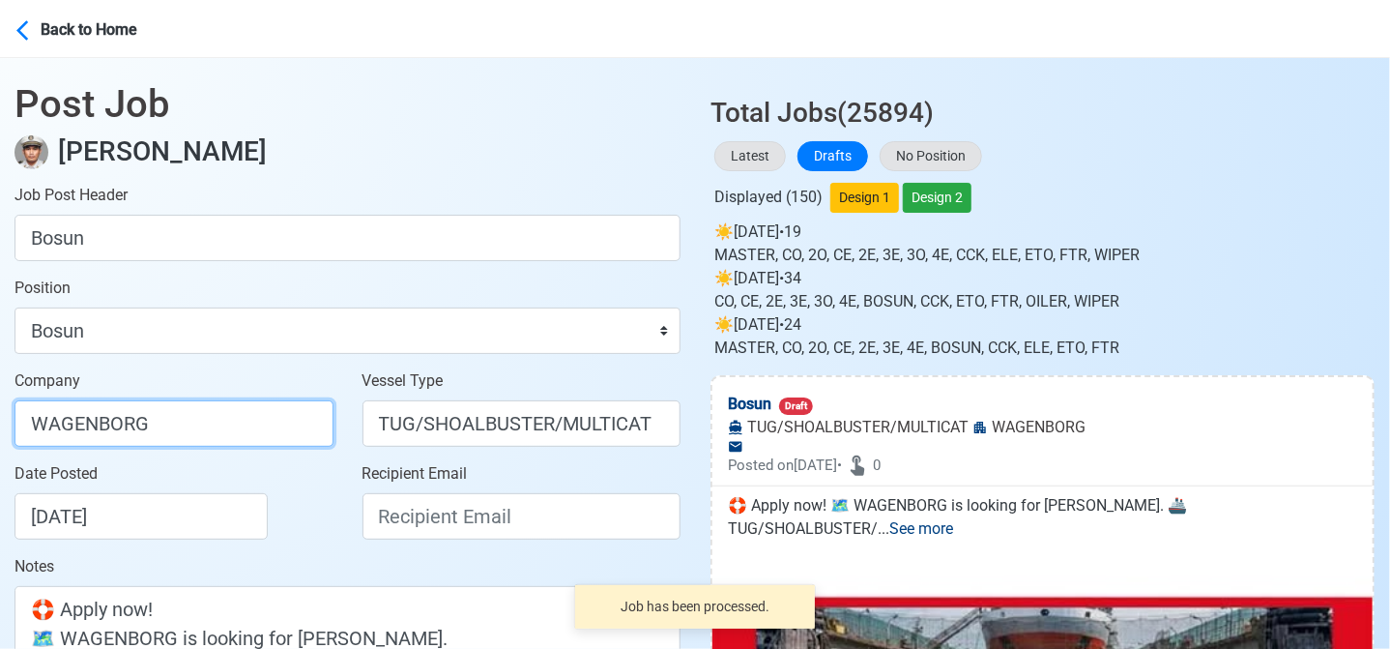
drag, startPoint x: 248, startPoint y: 418, endPoint x: 228, endPoint y: 428, distance: 22.9
click at [248, 418] on input "WAGENBORG" at bounding box center [174, 423] width 319 height 46
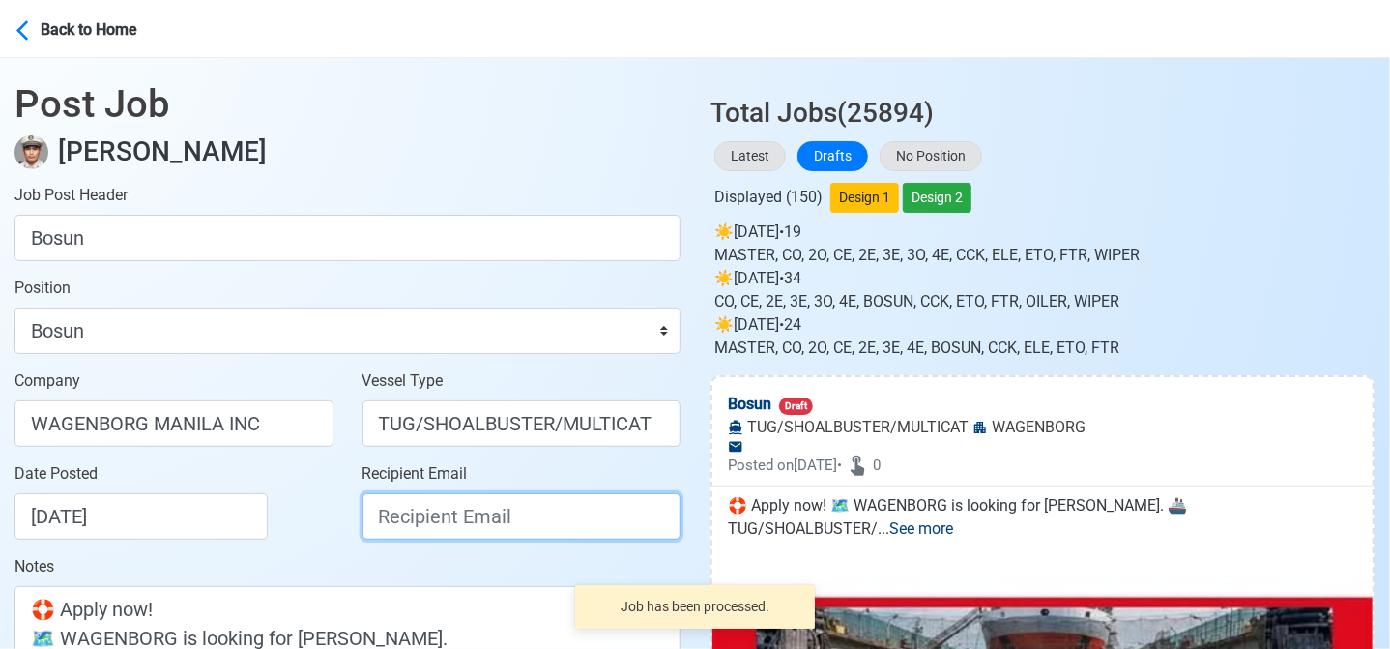
click at [482, 532] on input "Recipient Email" at bounding box center [522, 516] width 319 height 46
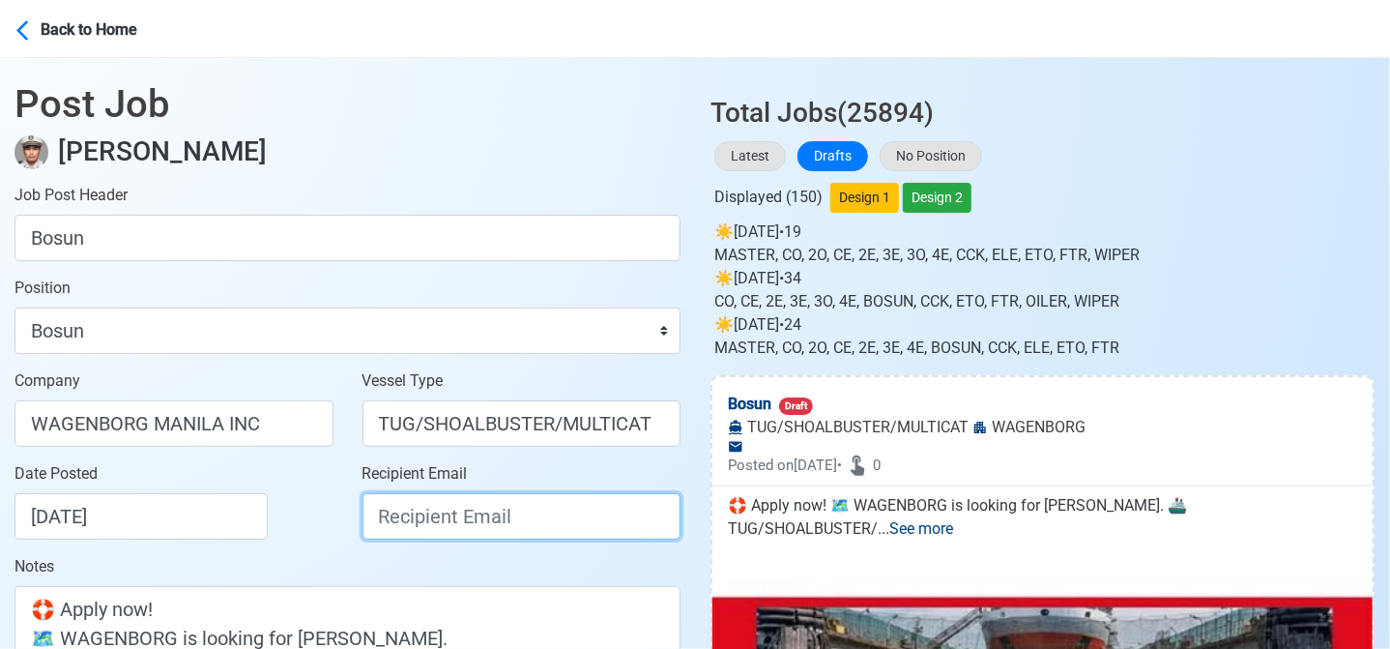
paste input "recruitment.manila@wagenborg.com"
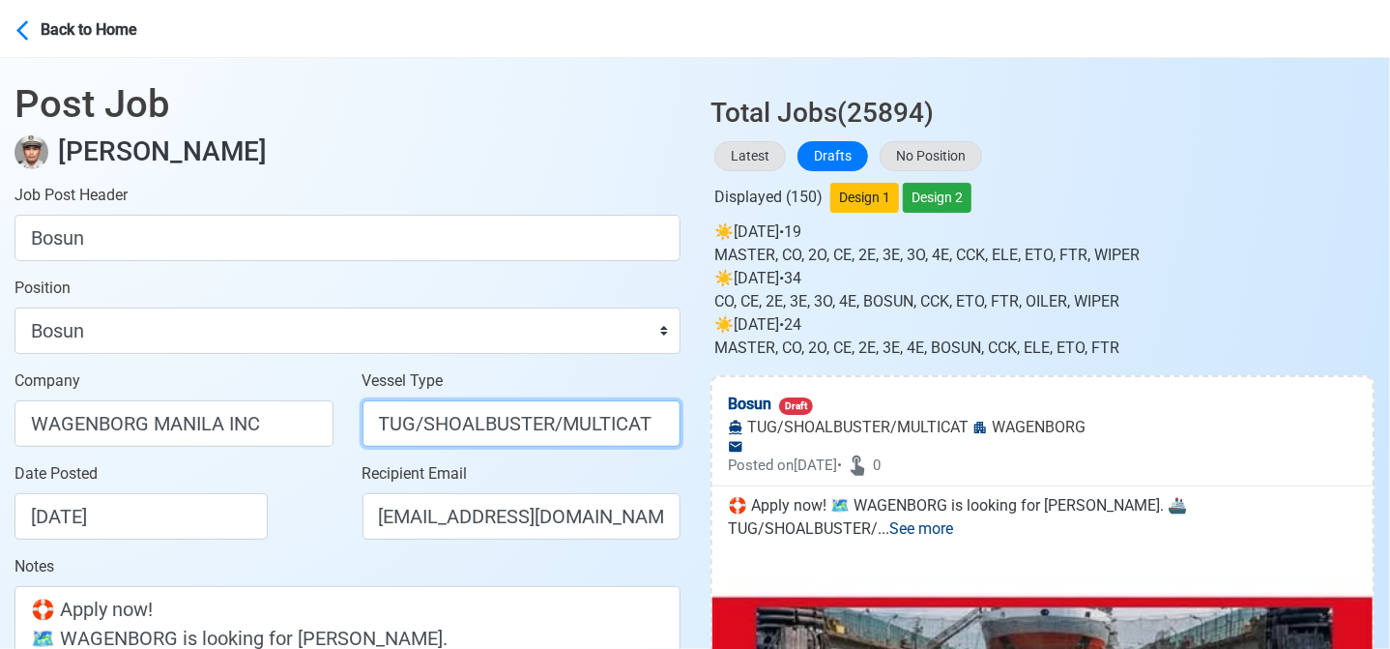
drag, startPoint x: 416, startPoint y: 426, endPoint x: 801, endPoint y: 450, distance: 386.4
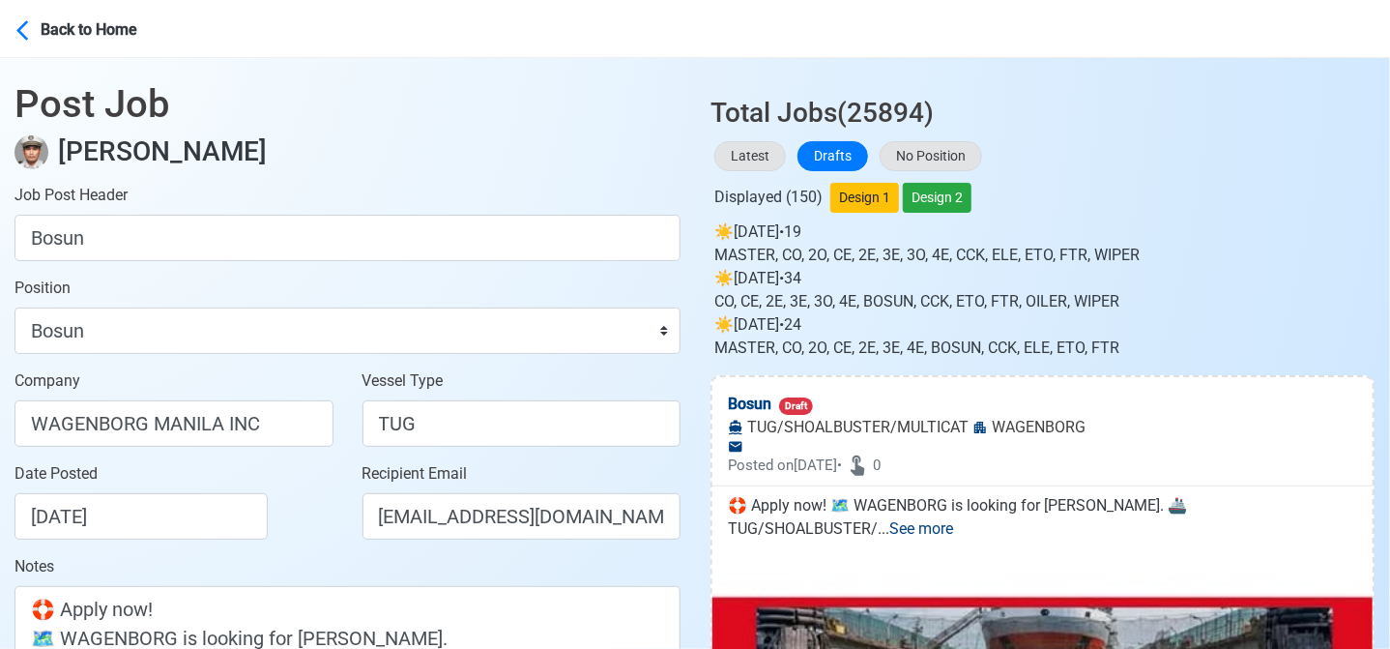
click at [305, 529] on div "Date Posted 08/23/2025" at bounding box center [180, 500] width 330 height 77
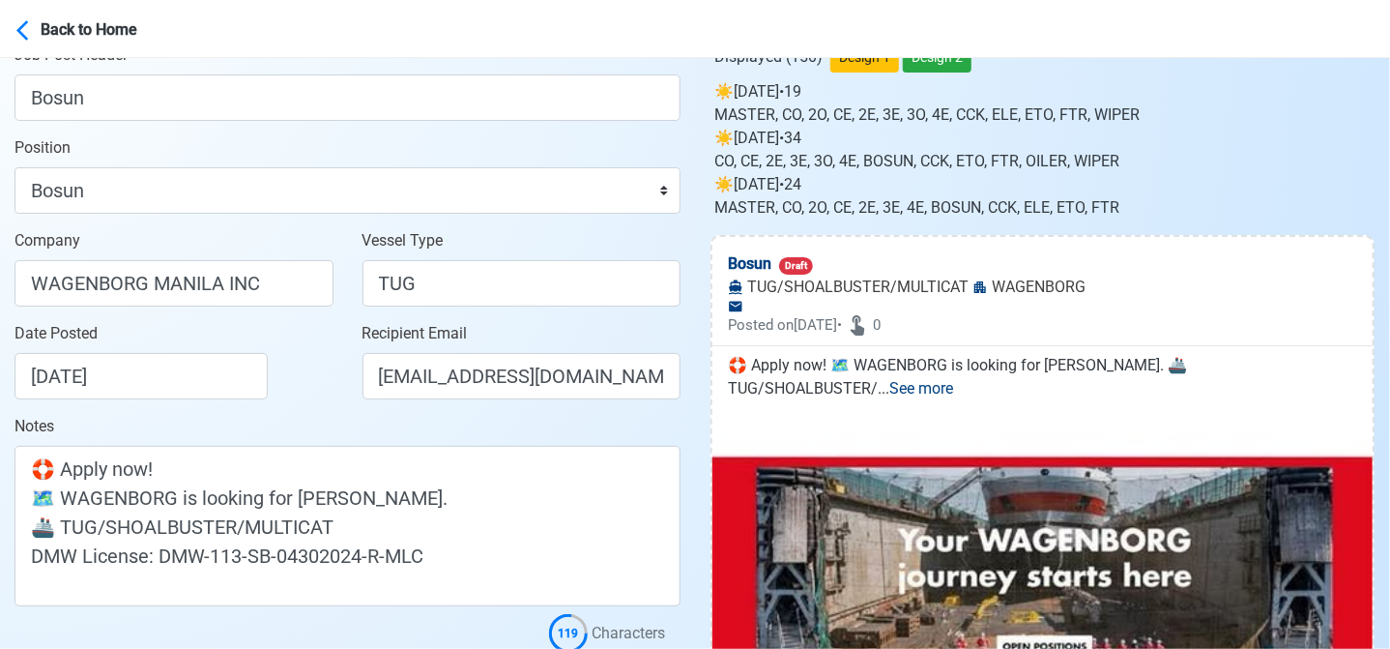
scroll to position [387, 0]
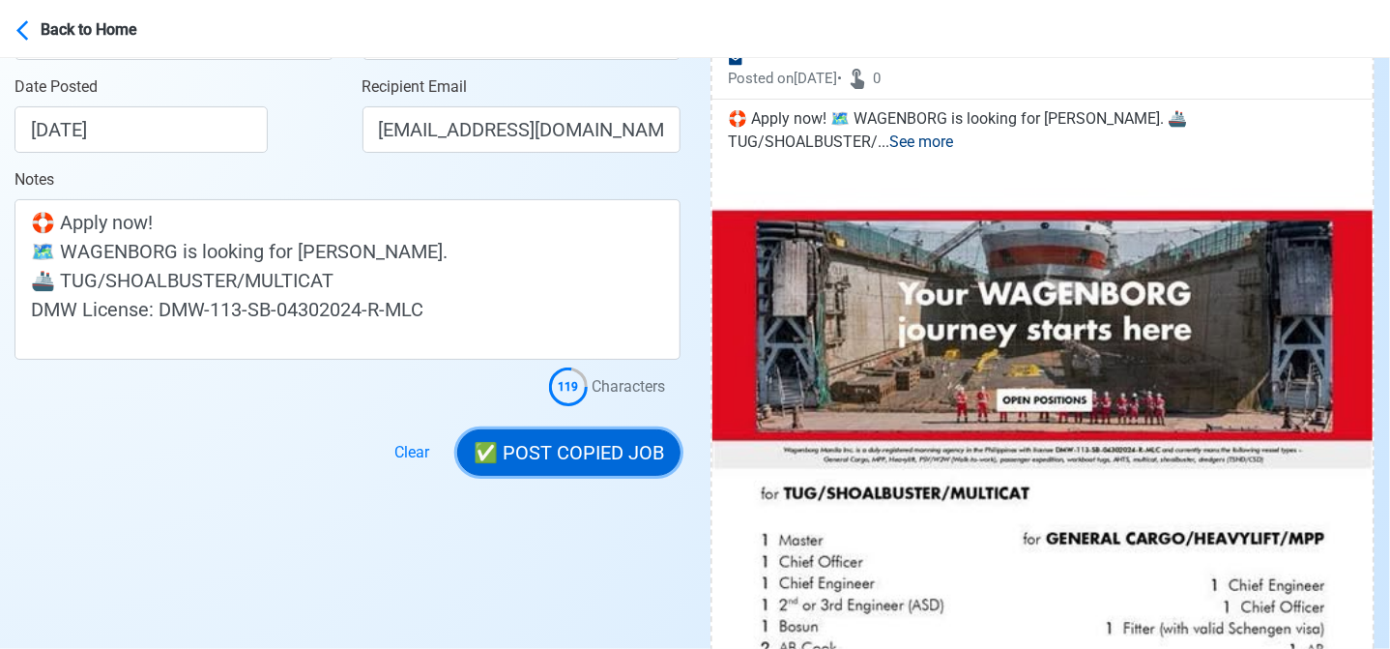
click at [574, 454] on button "✅ POST COPIED JOB" at bounding box center [568, 452] width 223 height 46
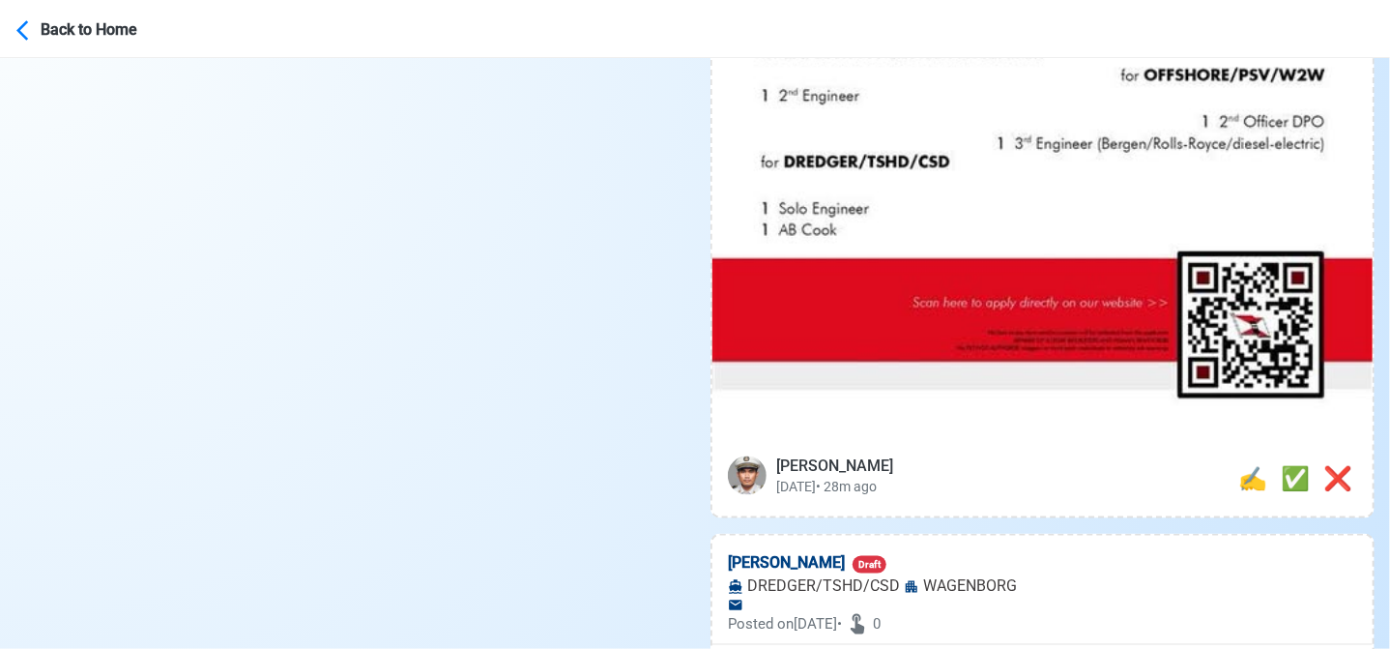
scroll to position [1160, 0]
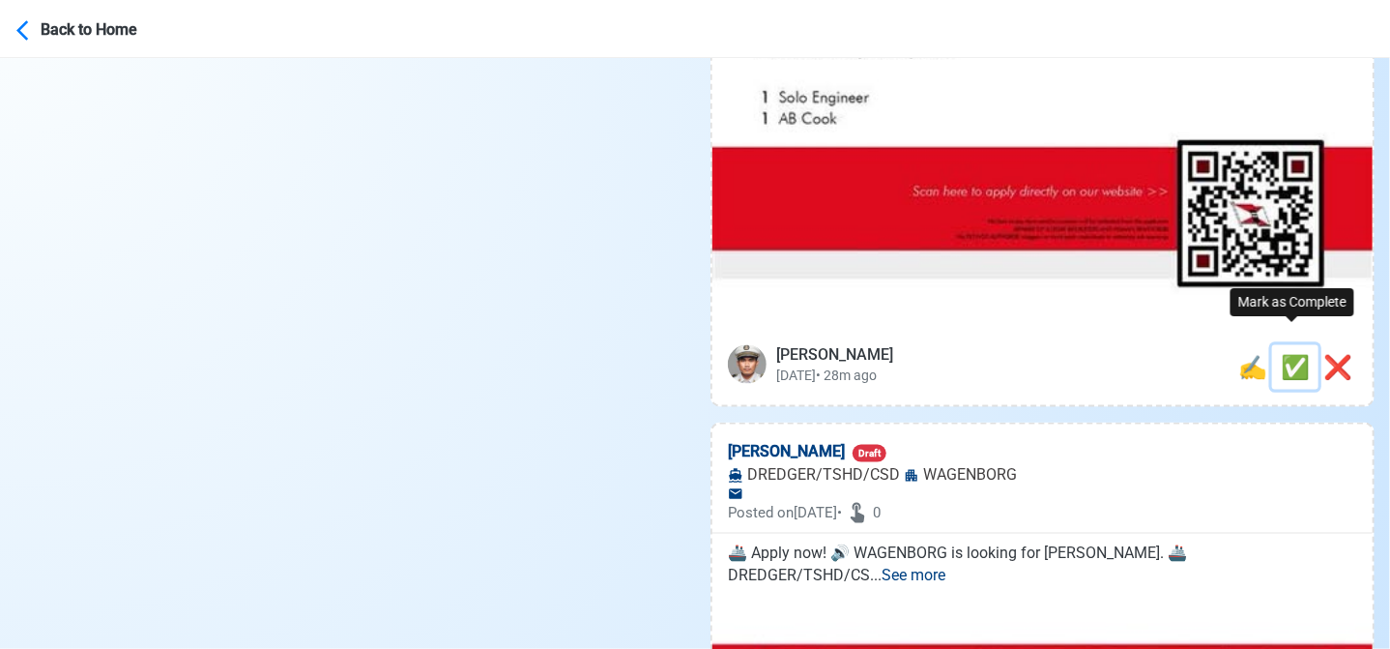
drag, startPoint x: 1295, startPoint y: 344, endPoint x: 1280, endPoint y: 345, distance: 15.5
click at [1293, 354] on span "✅" at bounding box center [1295, 367] width 29 height 27
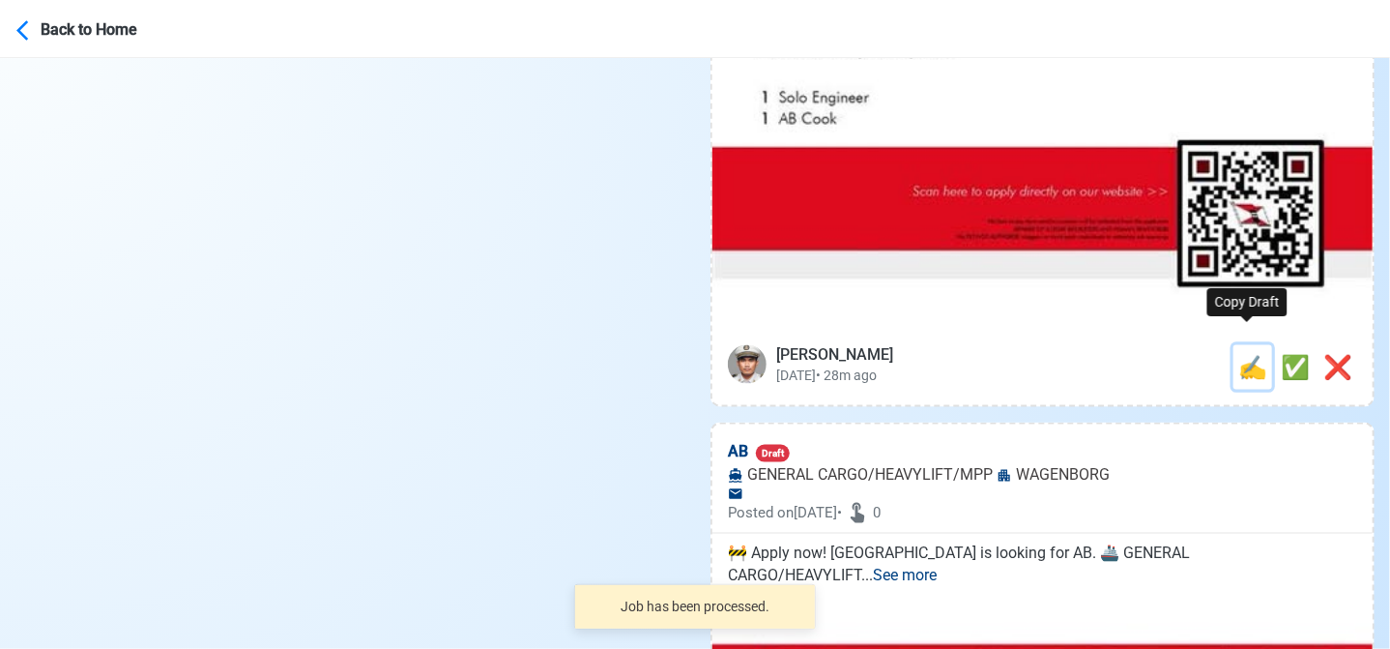
drag, startPoint x: 1251, startPoint y: 347, endPoint x: 1130, endPoint y: 346, distance: 120.8
click at [1246, 354] on span "✍️" at bounding box center [1252, 367] width 29 height 27
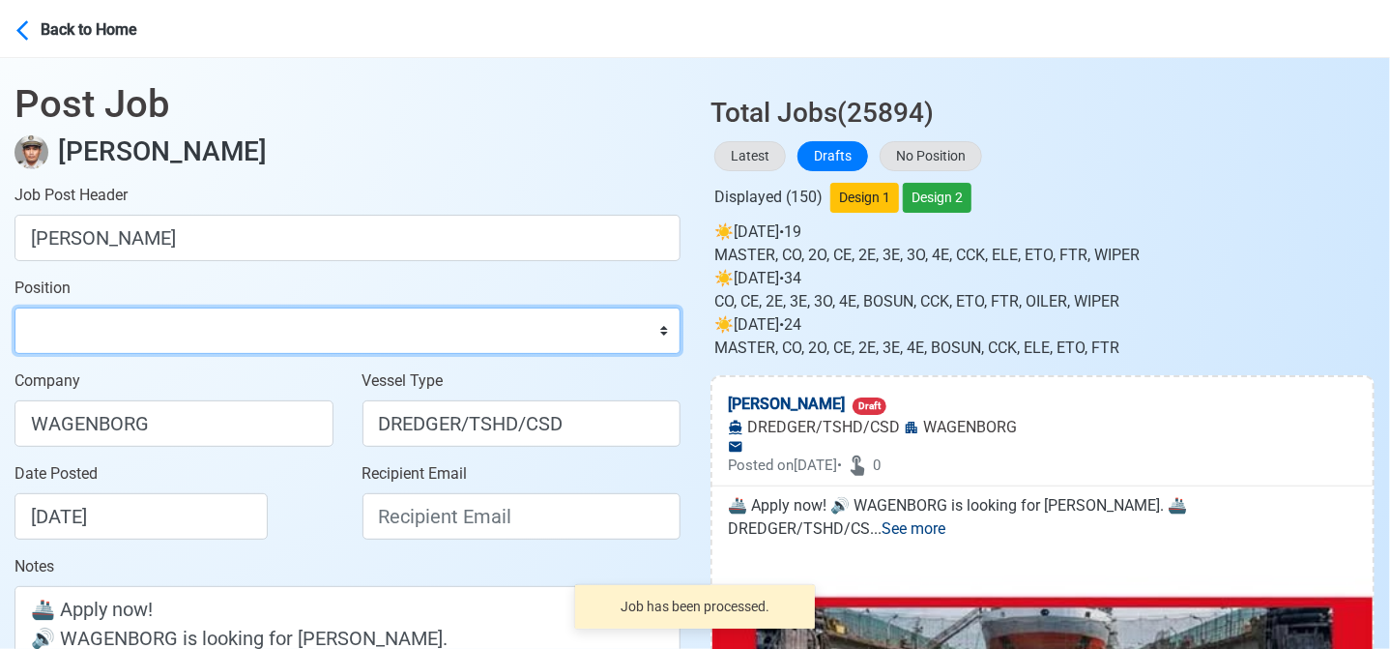
click at [114, 331] on select "Master Chief Officer 2nd Officer 3rd Officer Junior Officer Chief Engineer 2nd …" at bounding box center [348, 330] width 666 height 46
click at [15, 307] on select "Master Chief Officer 2nd Officer 3rd Officer Junior Officer Chief Engineer 2nd …" at bounding box center [348, 330] width 666 height 46
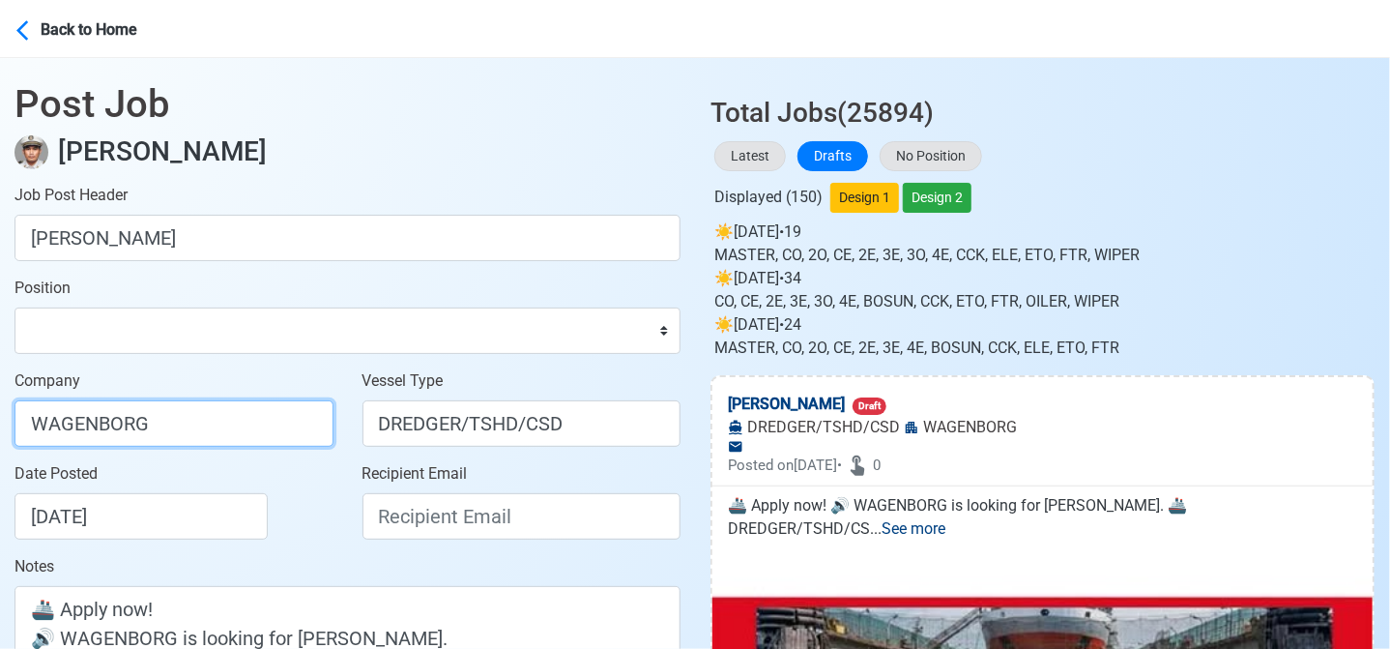
click at [227, 429] on input "WAGENBORG" at bounding box center [174, 423] width 319 height 46
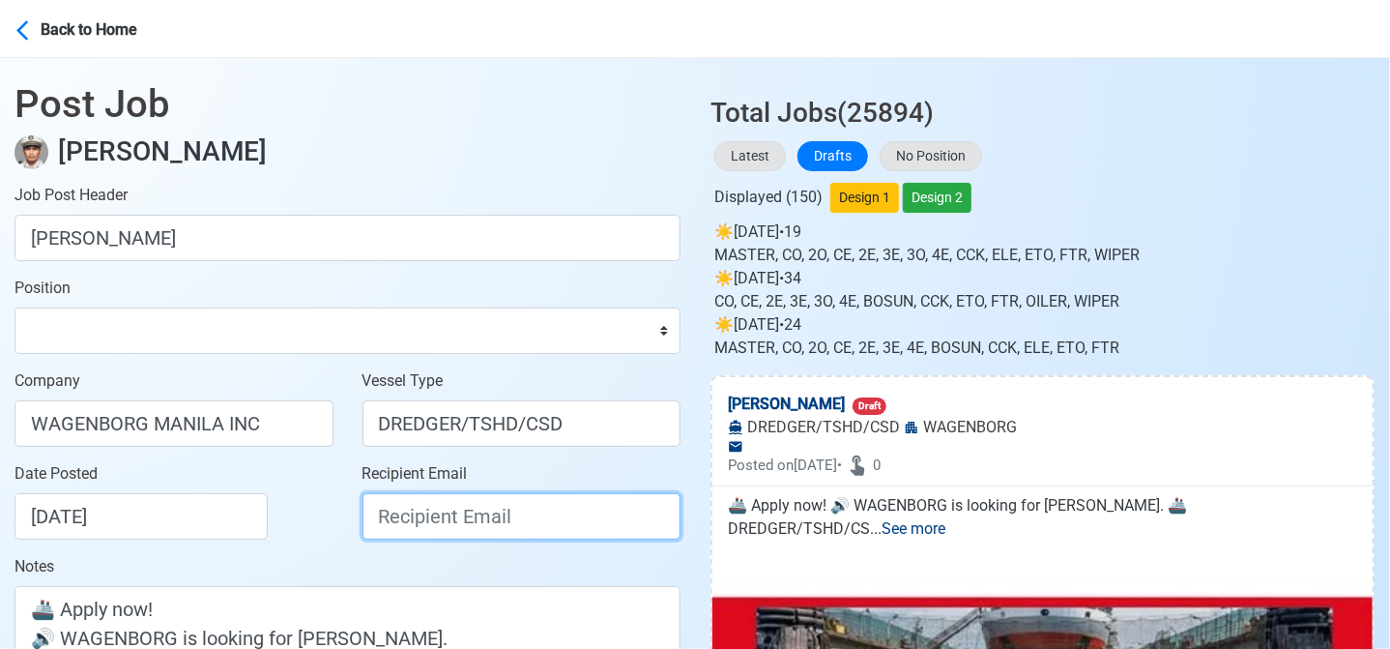
click at [402, 517] on input "Recipient Email" at bounding box center [522, 516] width 319 height 46
paste input "recruitment.manila@wagenborg.com"
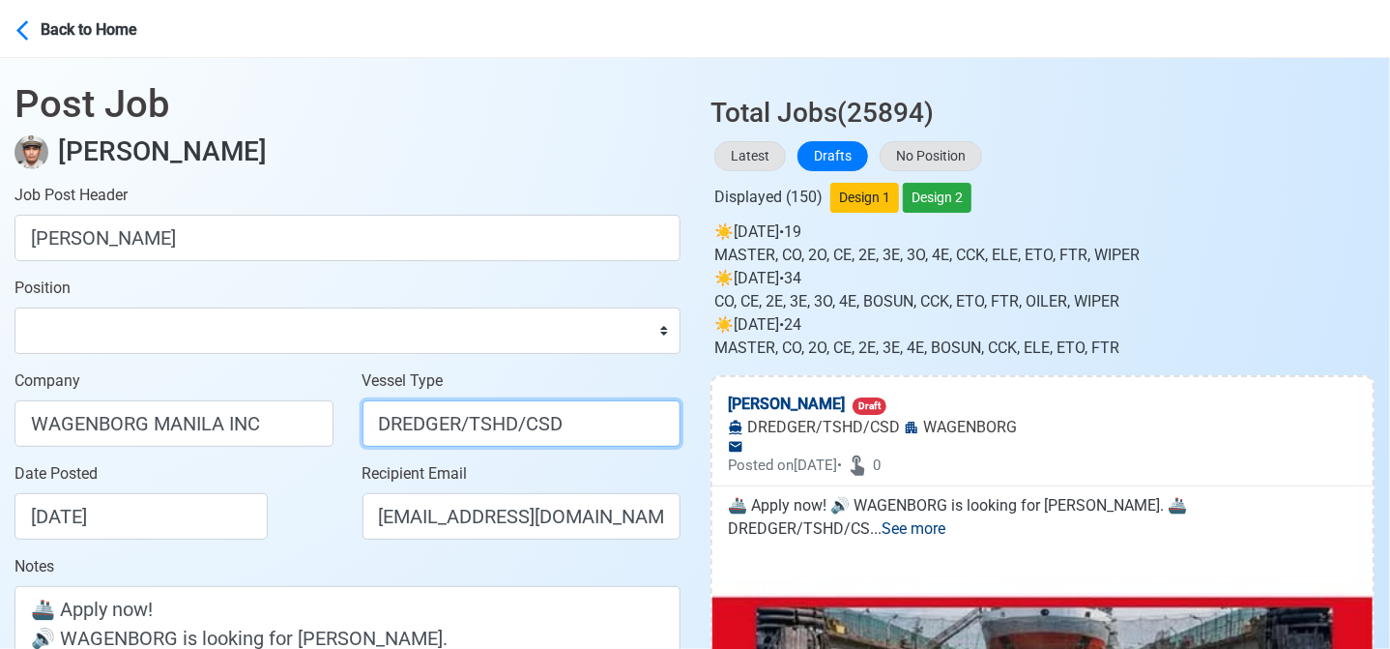
drag, startPoint x: 461, startPoint y: 422, endPoint x: 646, endPoint y: 437, distance: 185.2
click at [647, 438] on input "DREDGER/TSHD/CSD" at bounding box center [522, 423] width 319 height 46
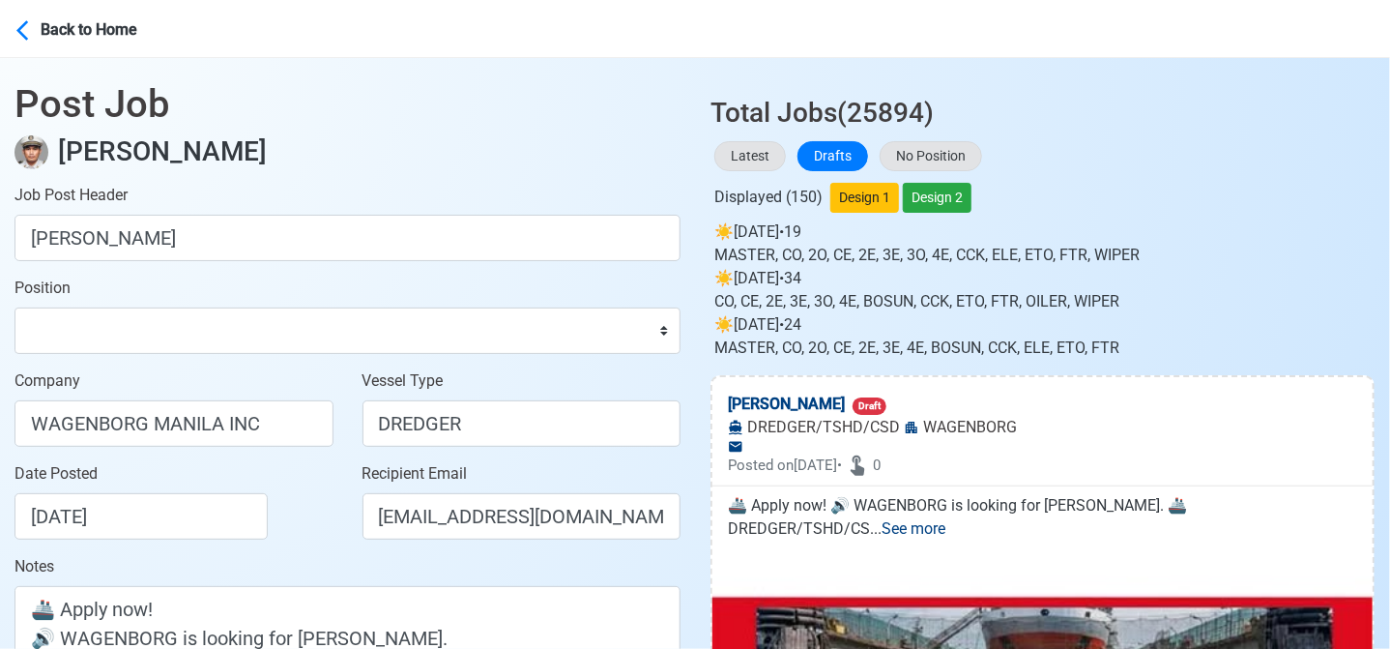
click at [317, 537] on div "Date Posted 08/23/2025" at bounding box center [180, 500] width 330 height 77
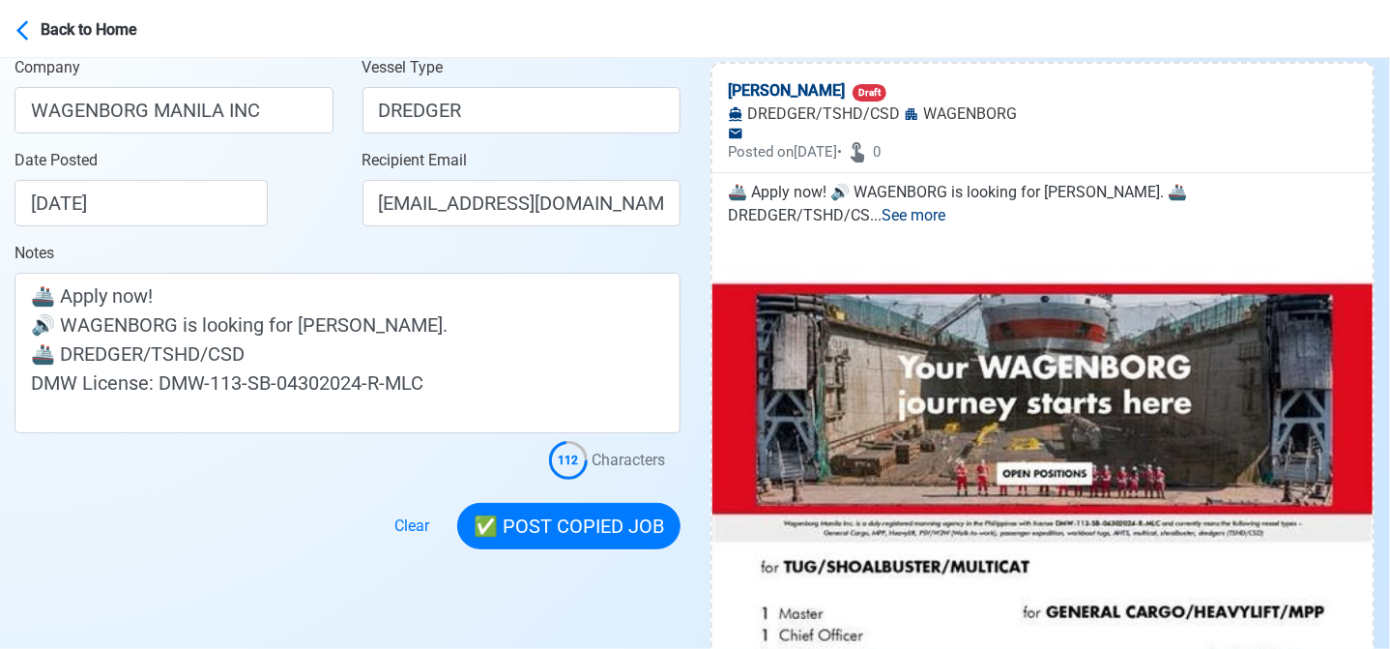
scroll to position [387, 0]
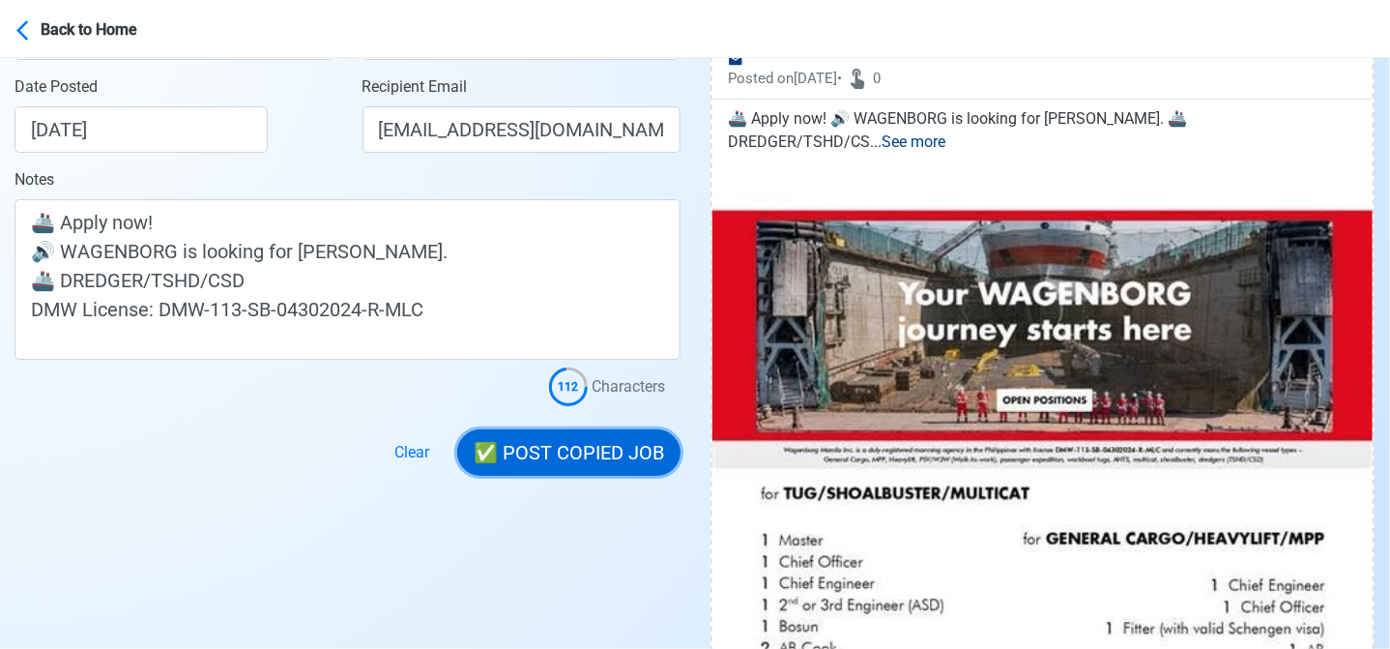
click at [608, 458] on button "✅ POST COPIED JOB" at bounding box center [568, 452] width 223 height 46
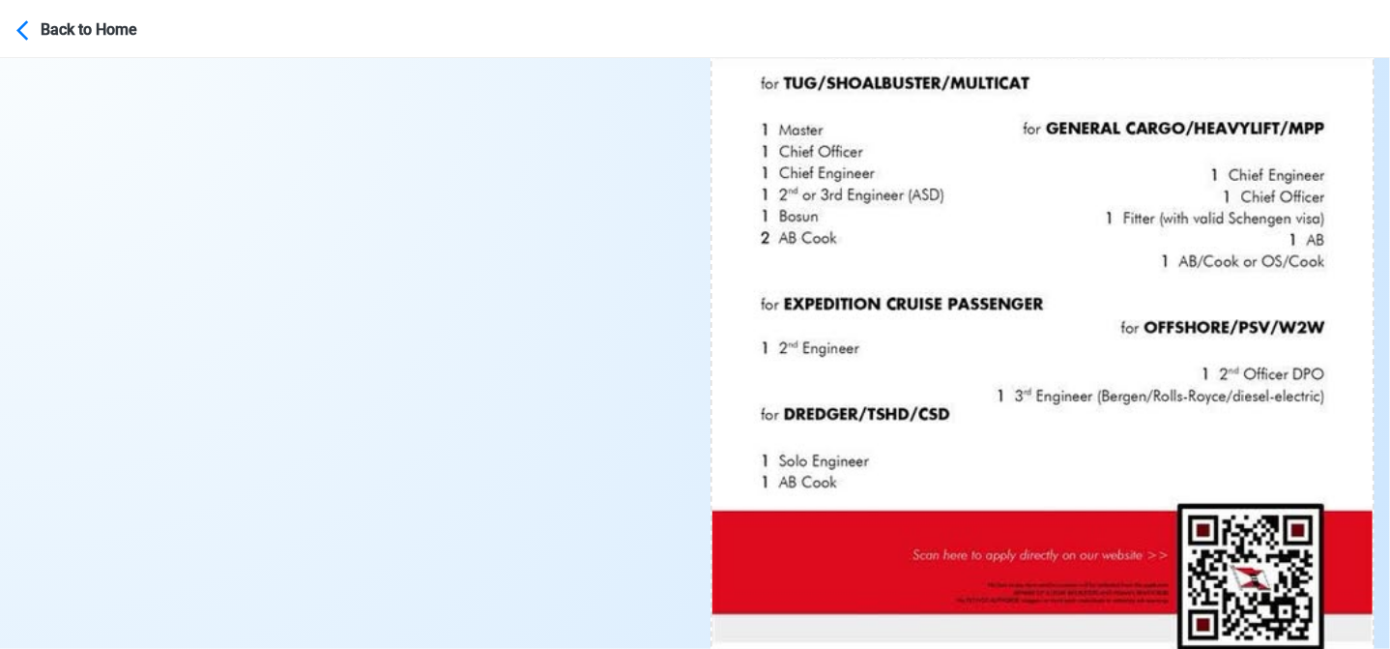
scroll to position [967, 0]
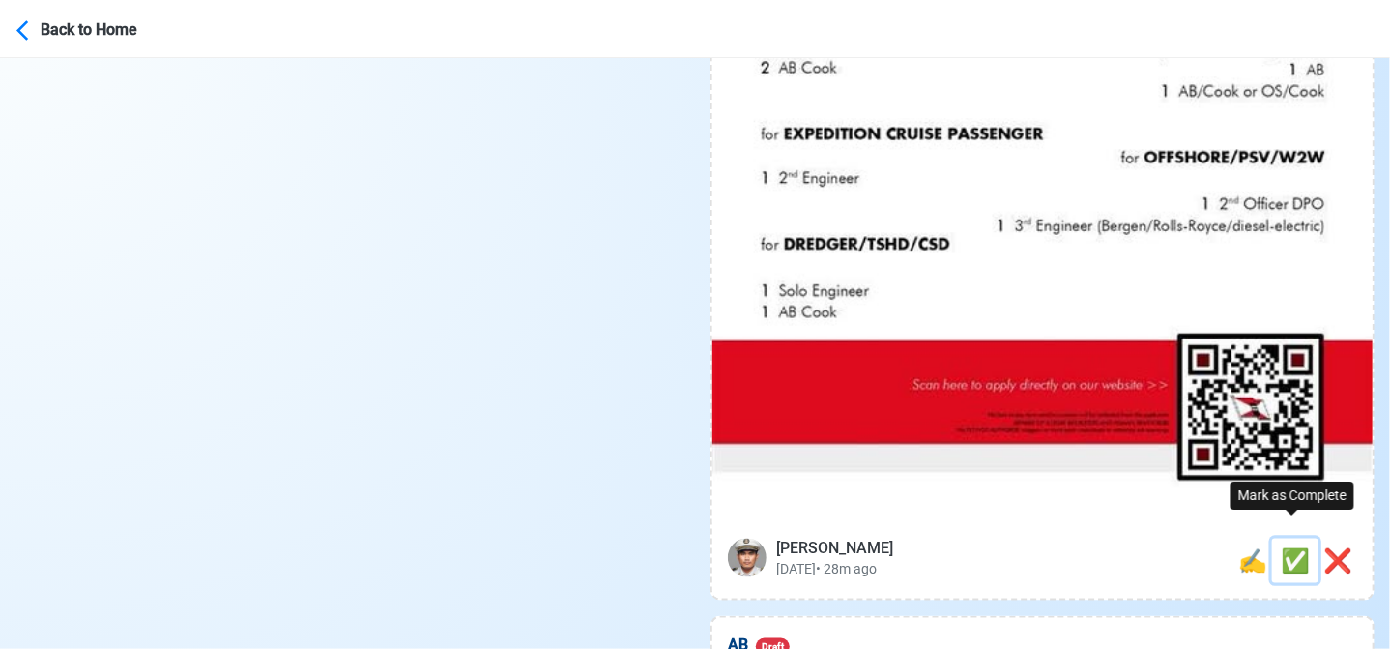
click at [1288, 547] on span "✅" at bounding box center [1295, 560] width 29 height 27
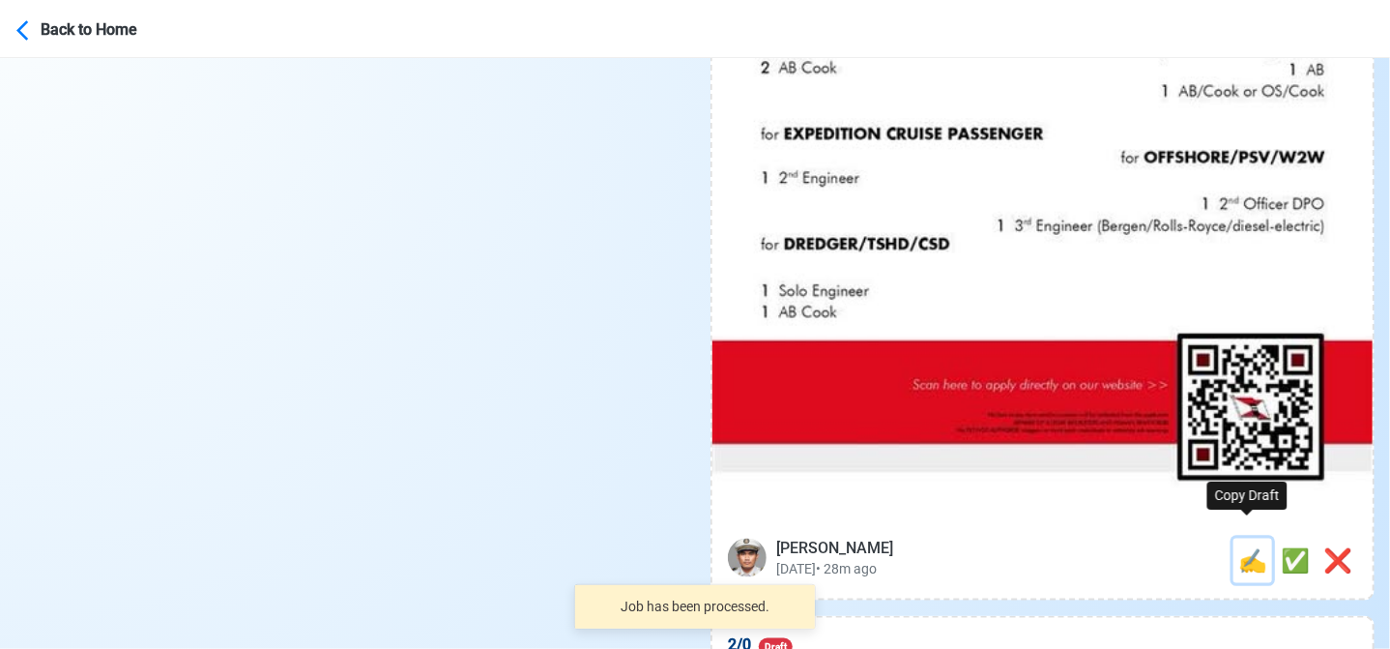
drag, startPoint x: 1249, startPoint y: 542, endPoint x: 1153, endPoint y: 529, distance: 96.7
click at [1246, 547] on span "✍️" at bounding box center [1252, 560] width 29 height 27
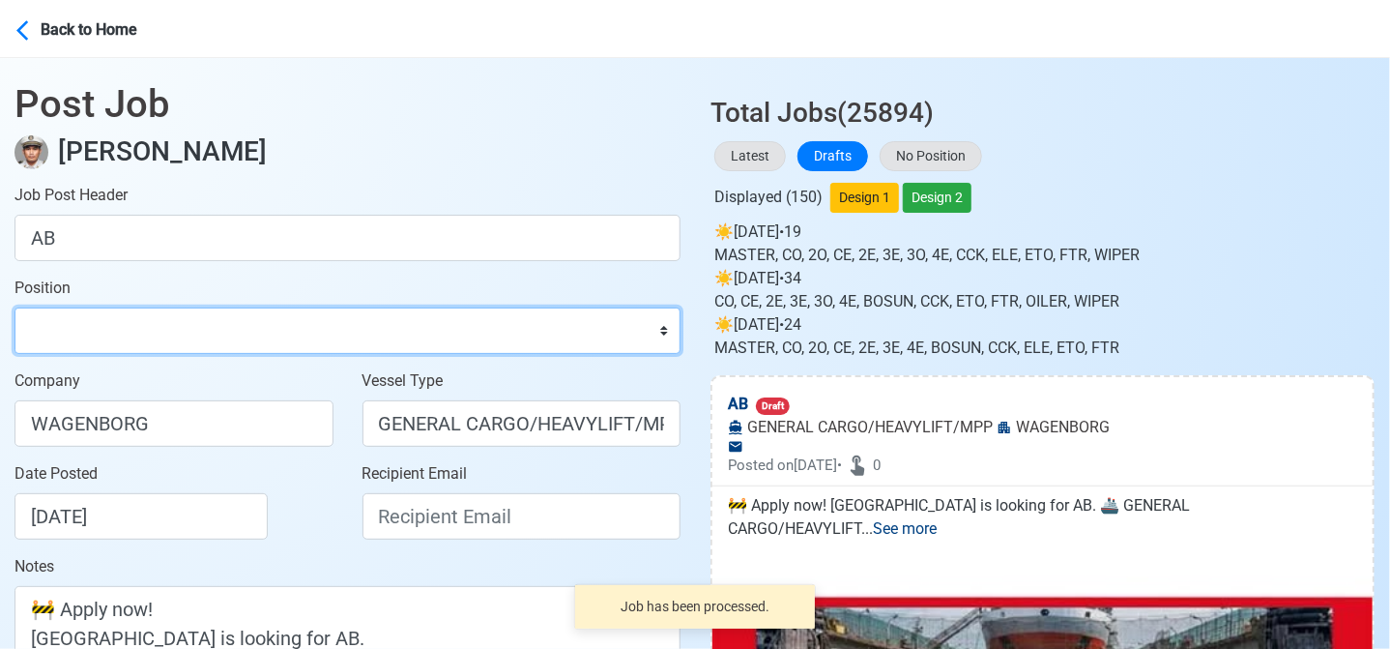
drag, startPoint x: 152, startPoint y: 342, endPoint x: 175, endPoint y: 321, distance: 31.5
click at [153, 341] on select "Master Chief Officer 2nd Officer 3rd Officer Junior Officer Chief Engineer 2nd …" at bounding box center [348, 330] width 666 height 46
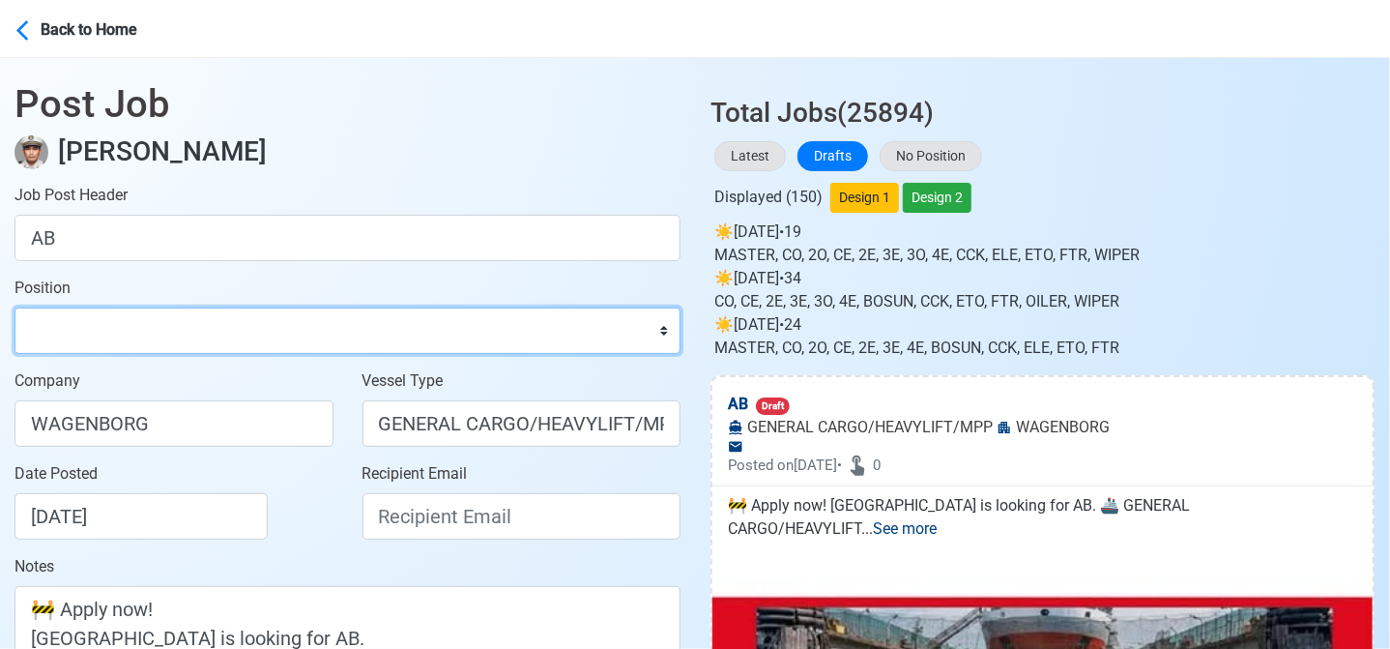
click at [15, 307] on select "Master Chief Officer 2nd Officer 3rd Officer Junior Officer Chief Engineer 2nd …" at bounding box center [348, 330] width 666 height 46
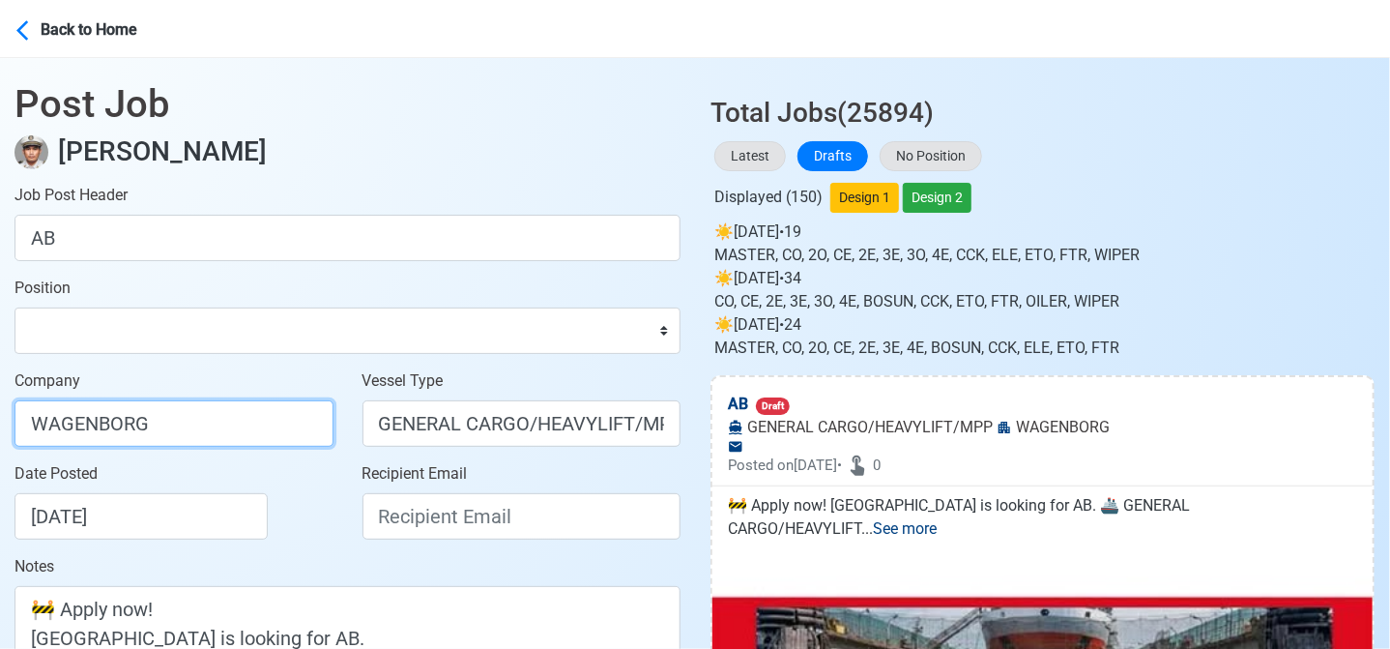
click at [279, 412] on input "WAGENBORG" at bounding box center [174, 423] width 319 height 46
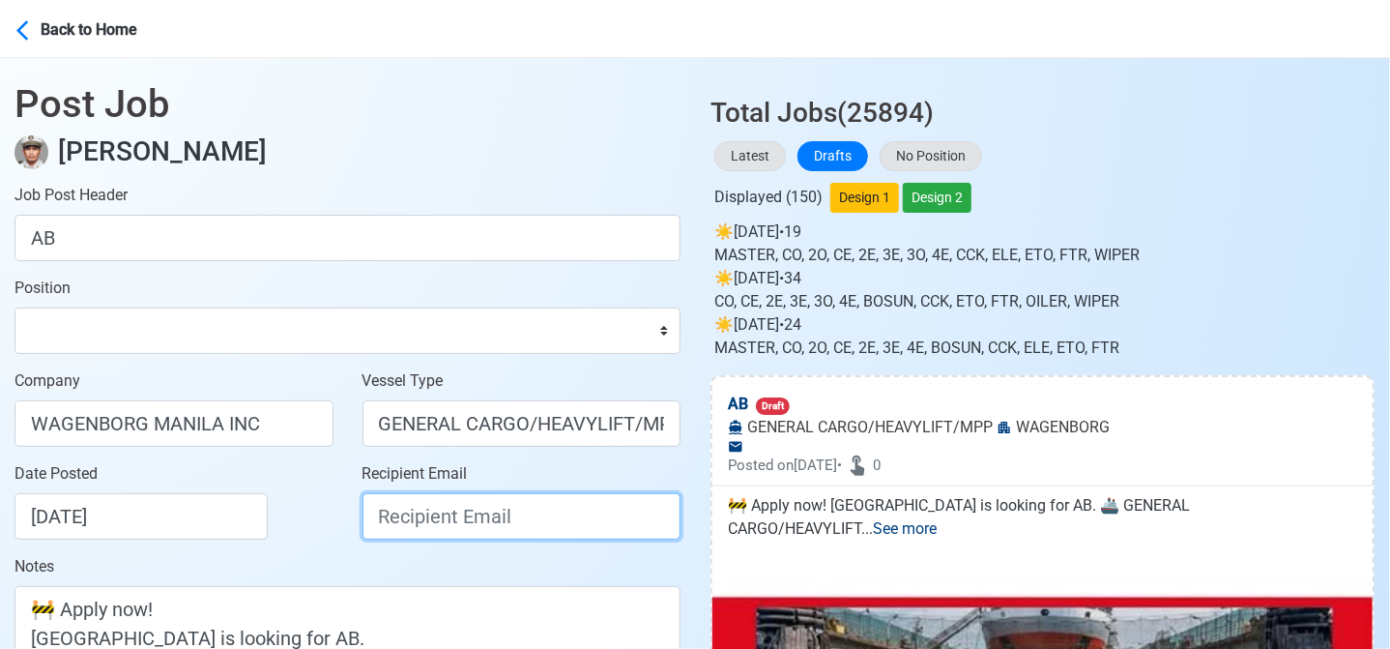
click at [478, 521] on input "Recipient Email" at bounding box center [522, 516] width 319 height 46
paste input "recruitment.manila@wagenborg.com"
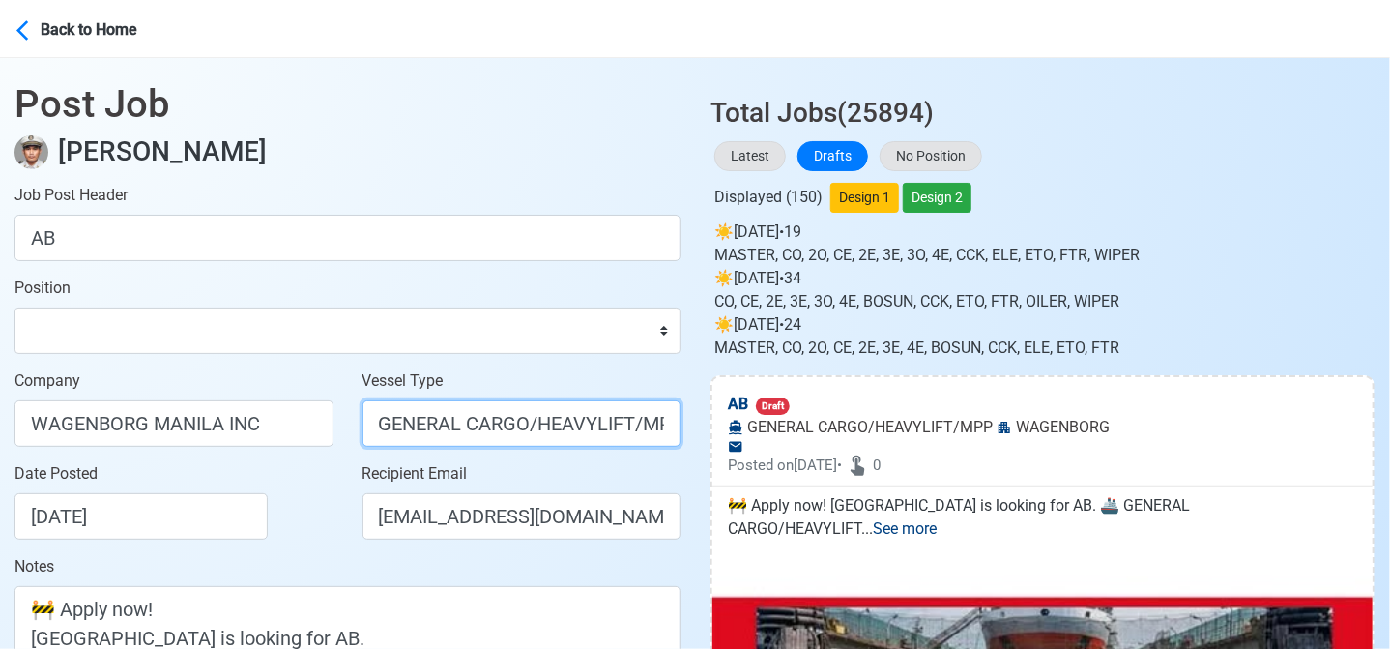
scroll to position [0, 8]
drag, startPoint x: 529, startPoint y: 421, endPoint x: 789, endPoint y: 445, distance: 261.1
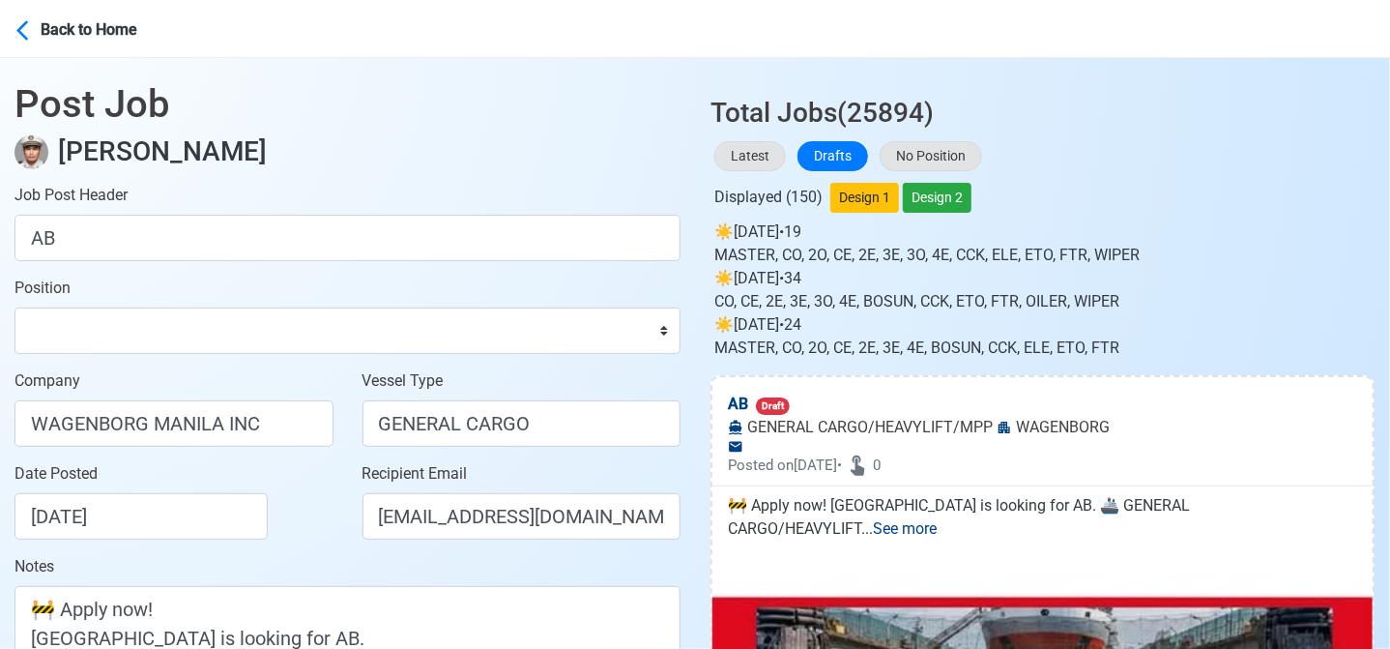
click at [305, 544] on div "Date Posted 08/23/2025" at bounding box center [174, 508] width 348 height 93
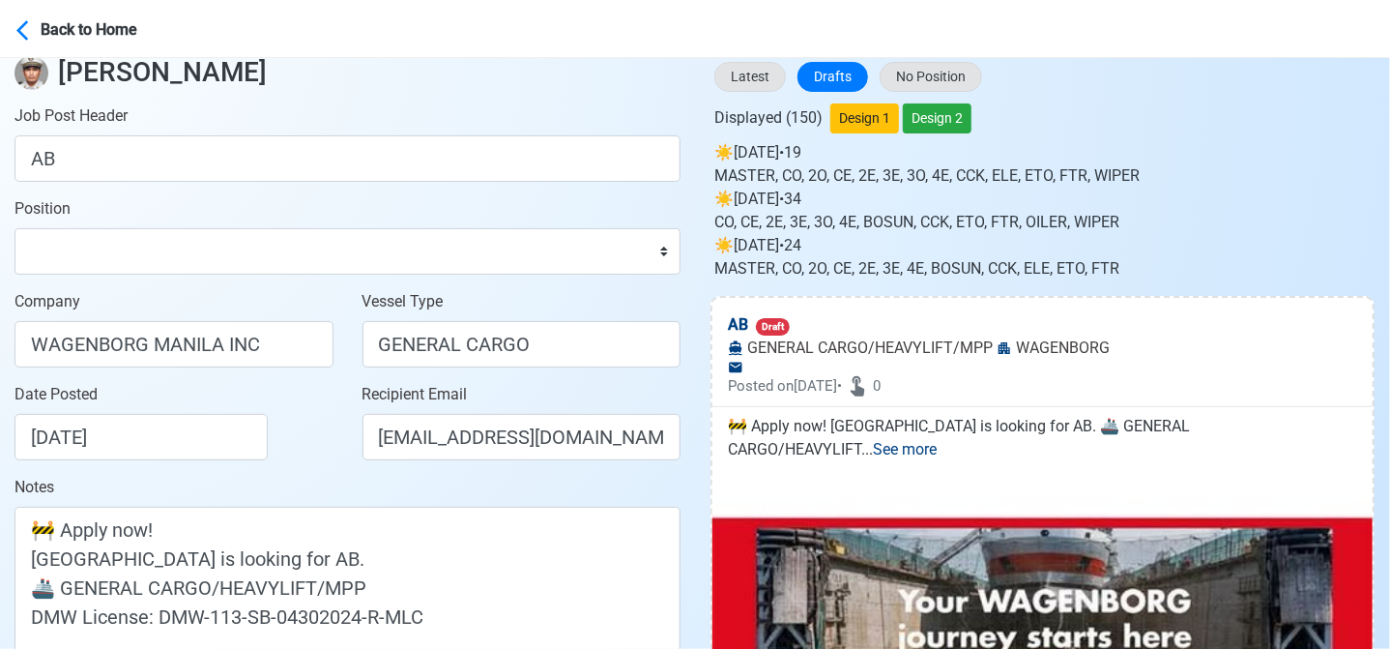
scroll to position [387, 0]
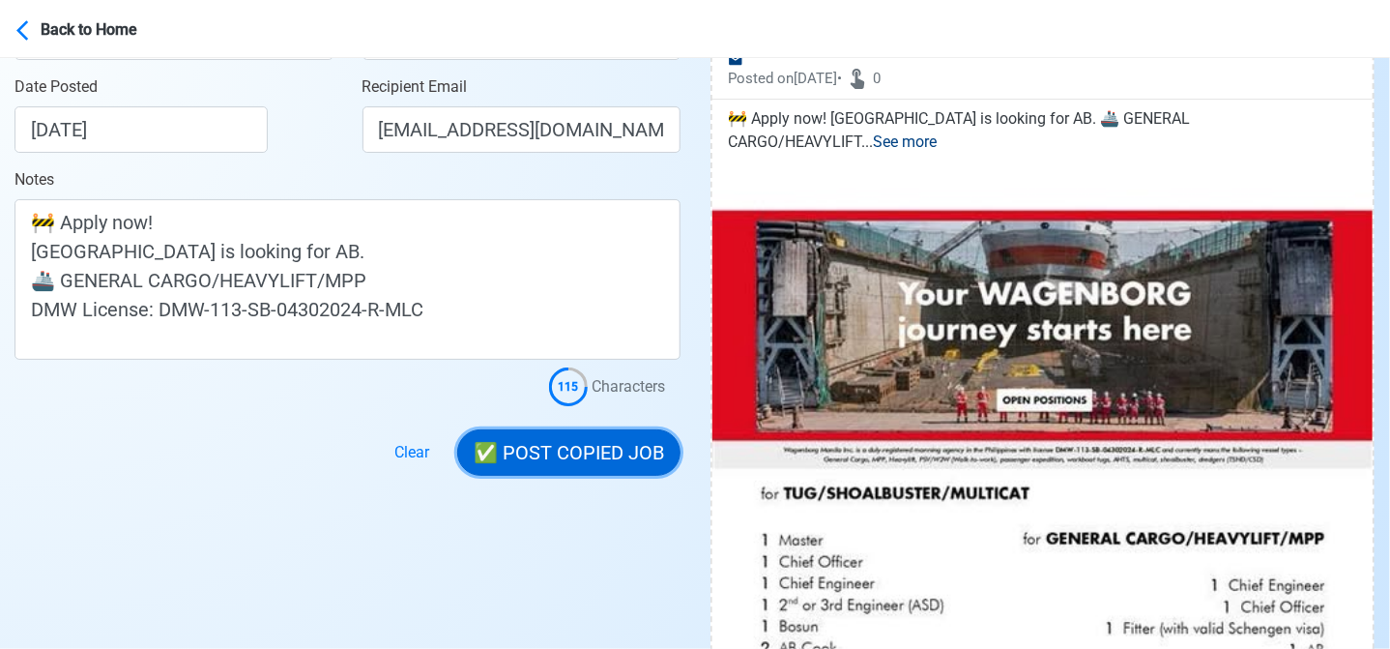
click at [600, 452] on button "✅ POST COPIED JOB" at bounding box center [568, 452] width 223 height 46
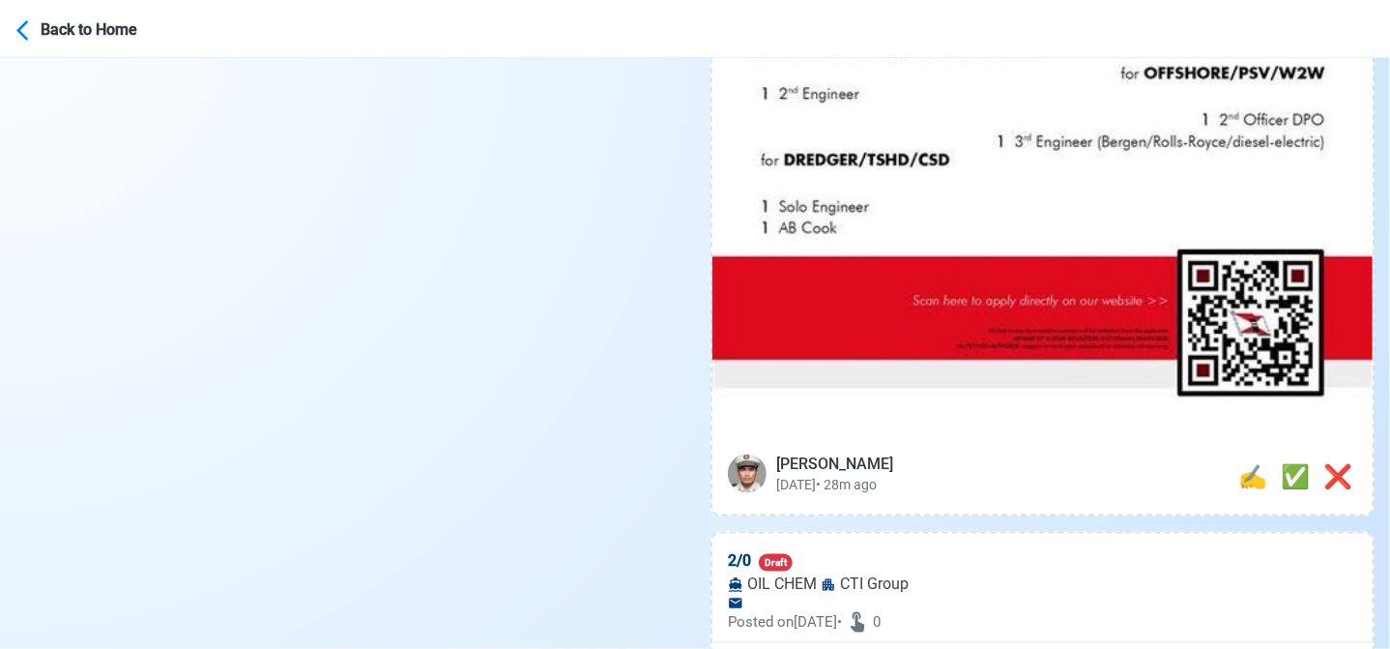
scroll to position [1063, 0]
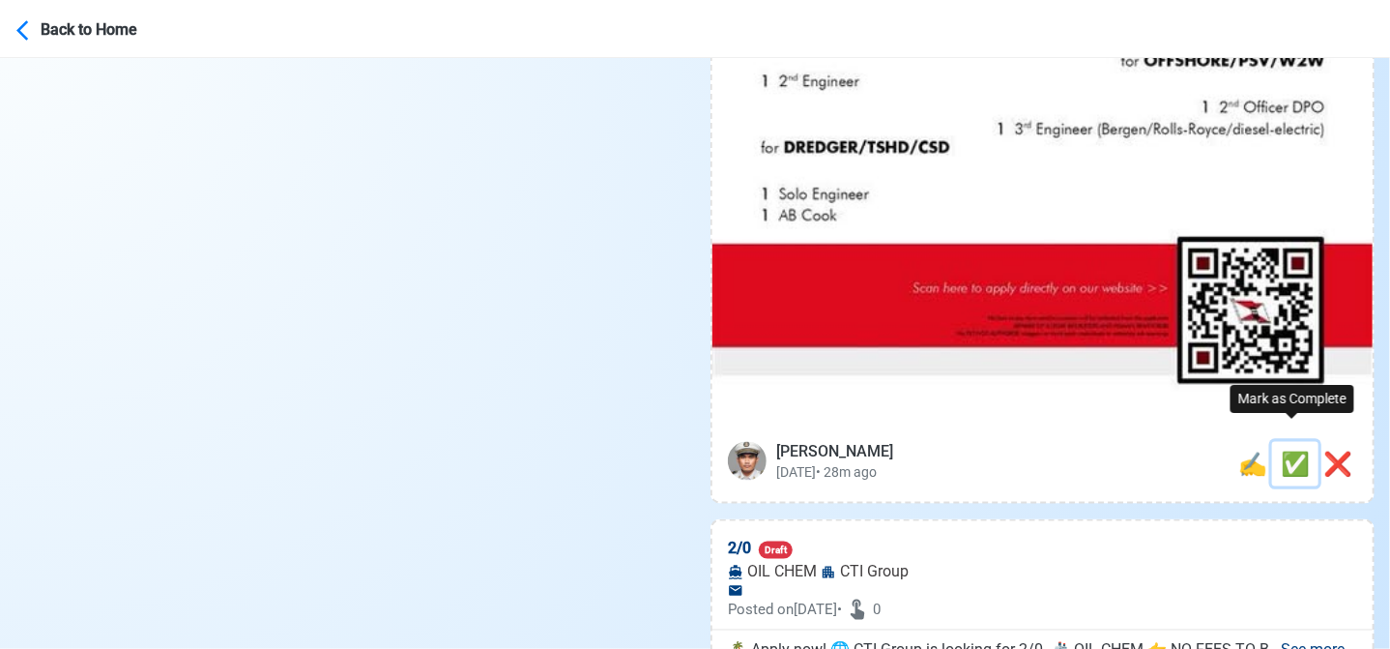
click at [1284, 450] on span "✅" at bounding box center [1295, 463] width 29 height 27
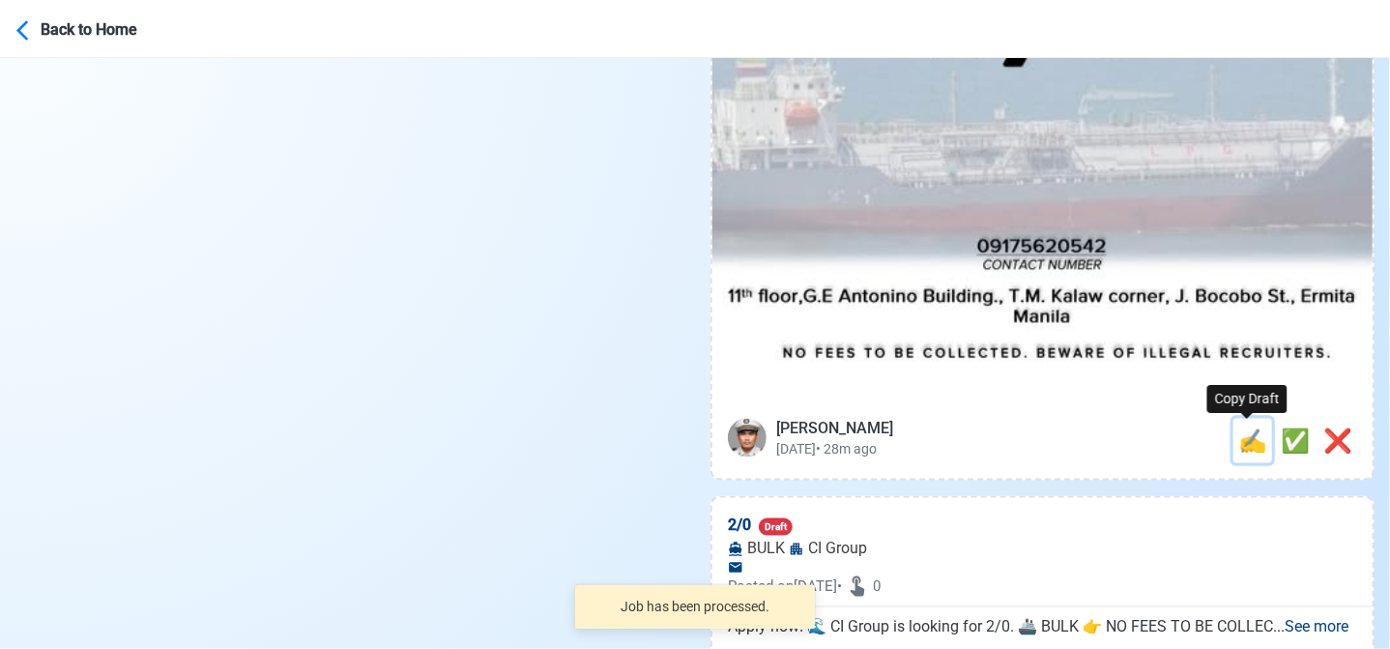
click at [1245, 442] on span "✍️" at bounding box center [1252, 440] width 29 height 27
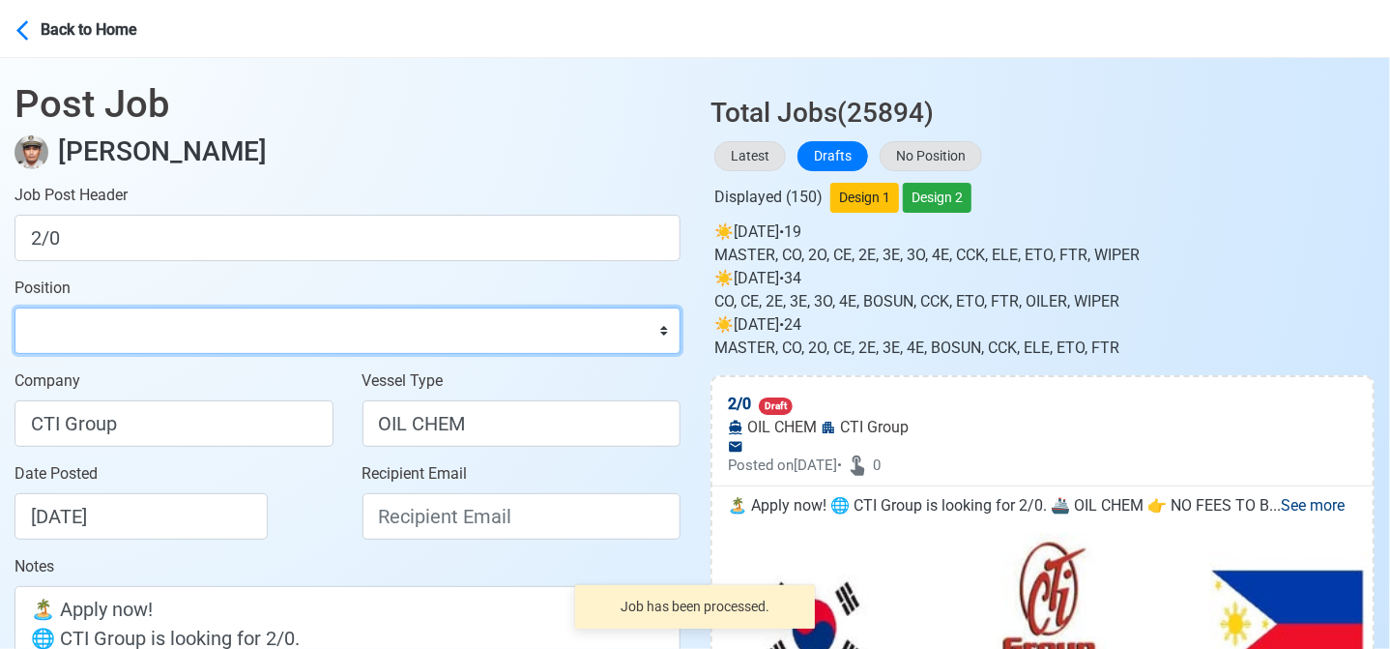
click at [197, 330] on select "Master Chief Officer 2nd Officer 3rd Officer Junior Officer Chief Engineer 2nd …" at bounding box center [348, 330] width 666 height 46
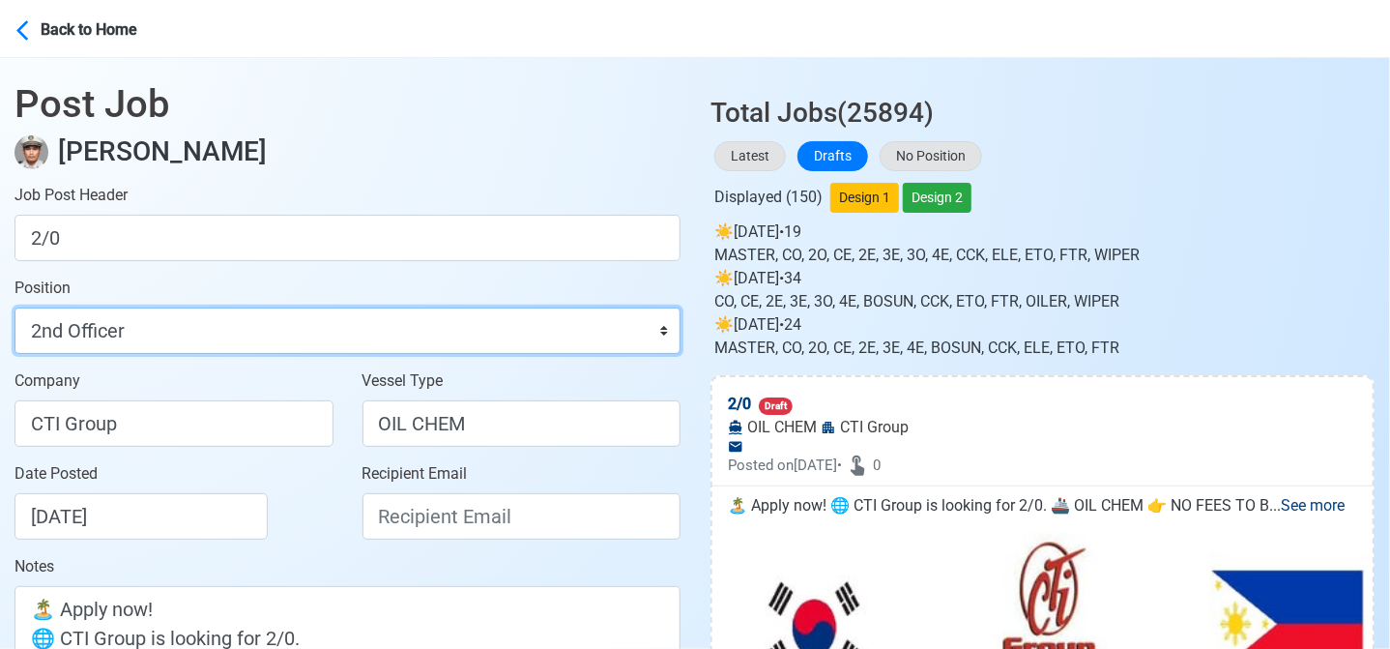
click at [15, 307] on select "Master Chief Officer 2nd Officer 3rd Officer Junior Officer Chief Engineer 2nd …" at bounding box center [348, 330] width 666 height 46
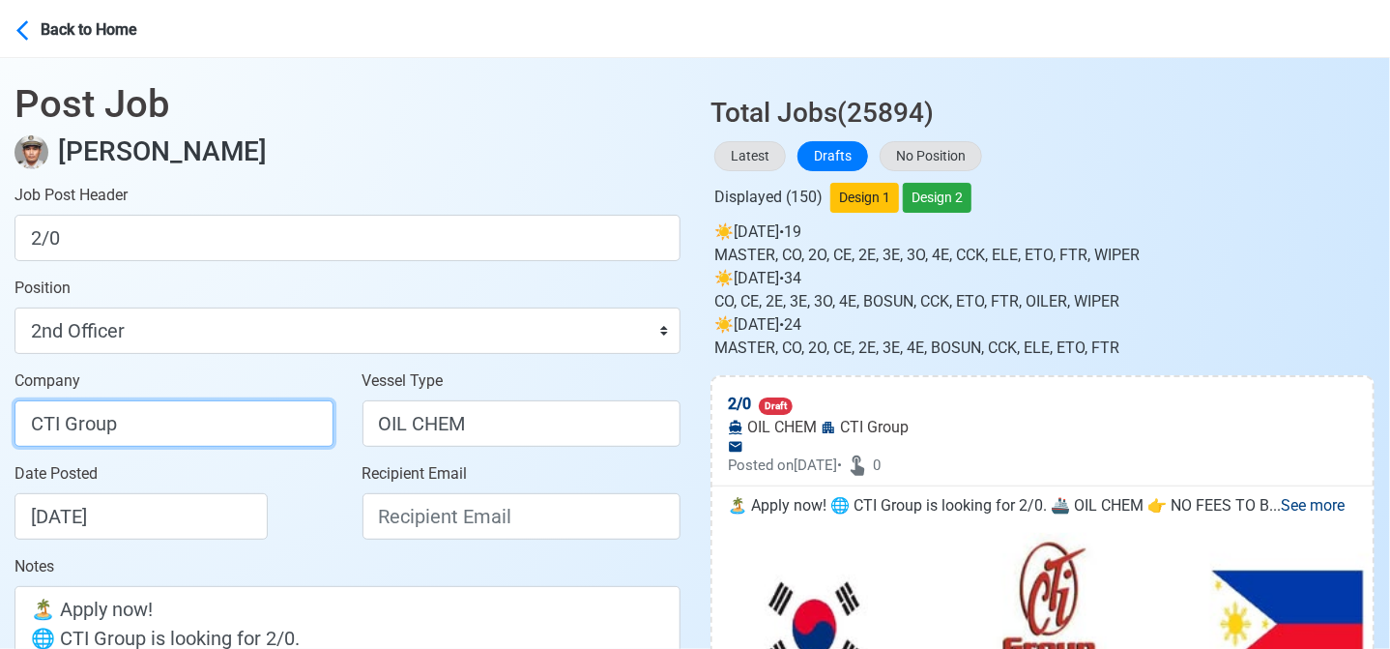
click at [209, 418] on input "CTI Group" at bounding box center [174, 423] width 319 height 46
drag, startPoint x: 193, startPoint y: 419, endPoint x: -8, endPoint y: 415, distance: 201.1
click at [0, 415] on html "Back to Home Post Job Jeyner Gil Job Post Header 2/0 Position Master Chief Offi…" at bounding box center [695, 324] width 1390 height 649
paste input "ROUP PHILS., INC."
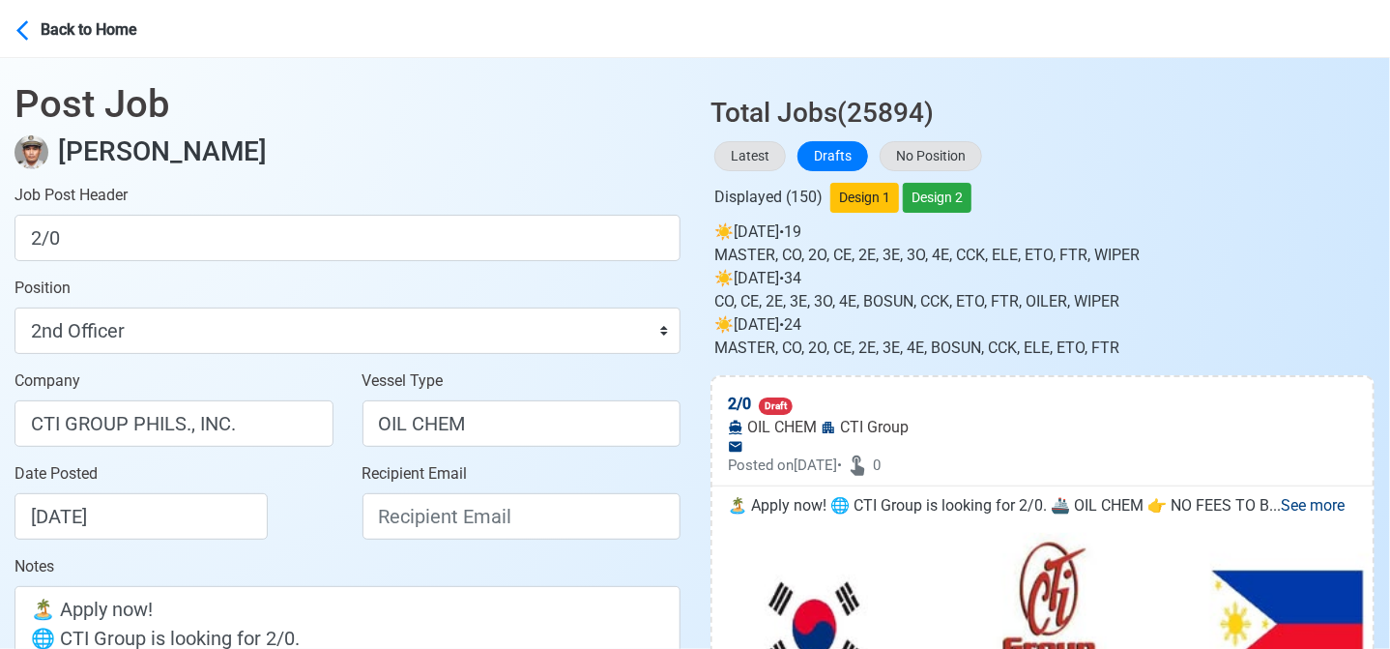
click at [284, 526] on div "Date Posted 08/23/2025" at bounding box center [180, 500] width 330 height 77
click at [519, 525] on input "Recipient Email" at bounding box center [522, 516] width 319 height 46
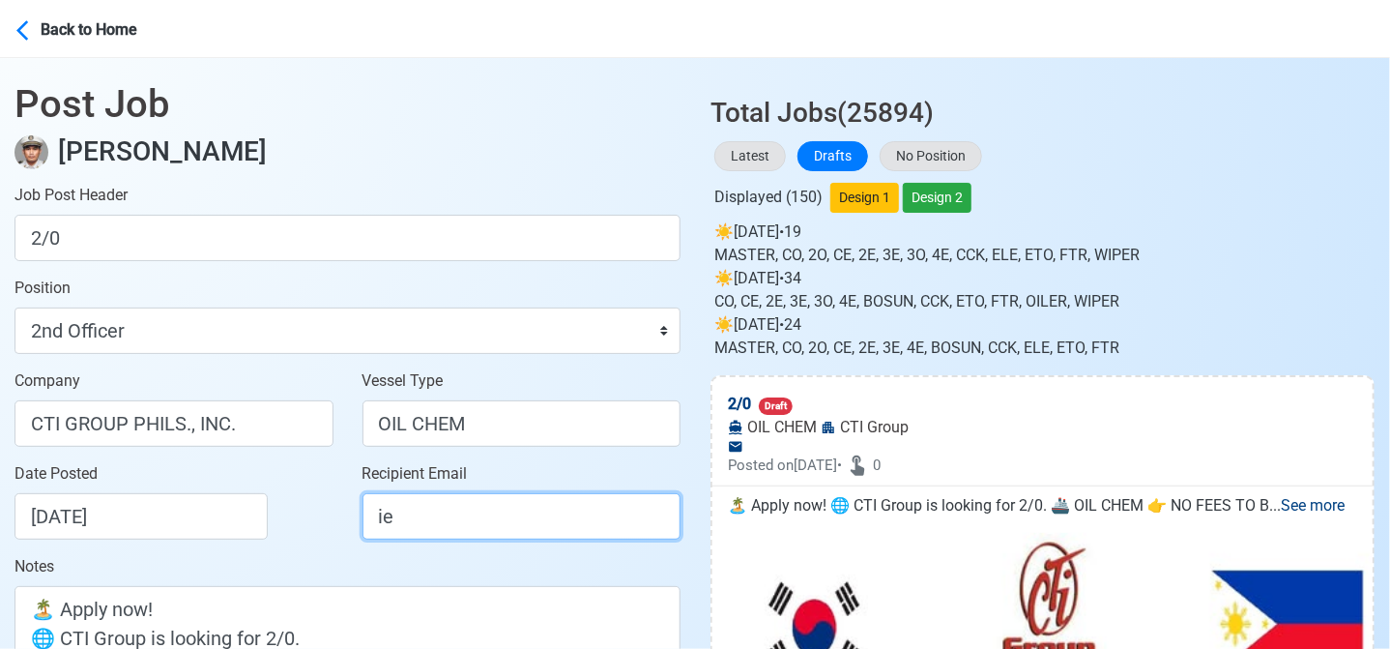
drag, startPoint x: 445, startPoint y: 507, endPoint x: 319, endPoint y: 506, distance: 125.7
click at [319, 506] on div "Date Posted 08/23/2025 Recipient Email ie" at bounding box center [347, 508] width 695 height 93
paste input "vangelista@cticrewing.com"
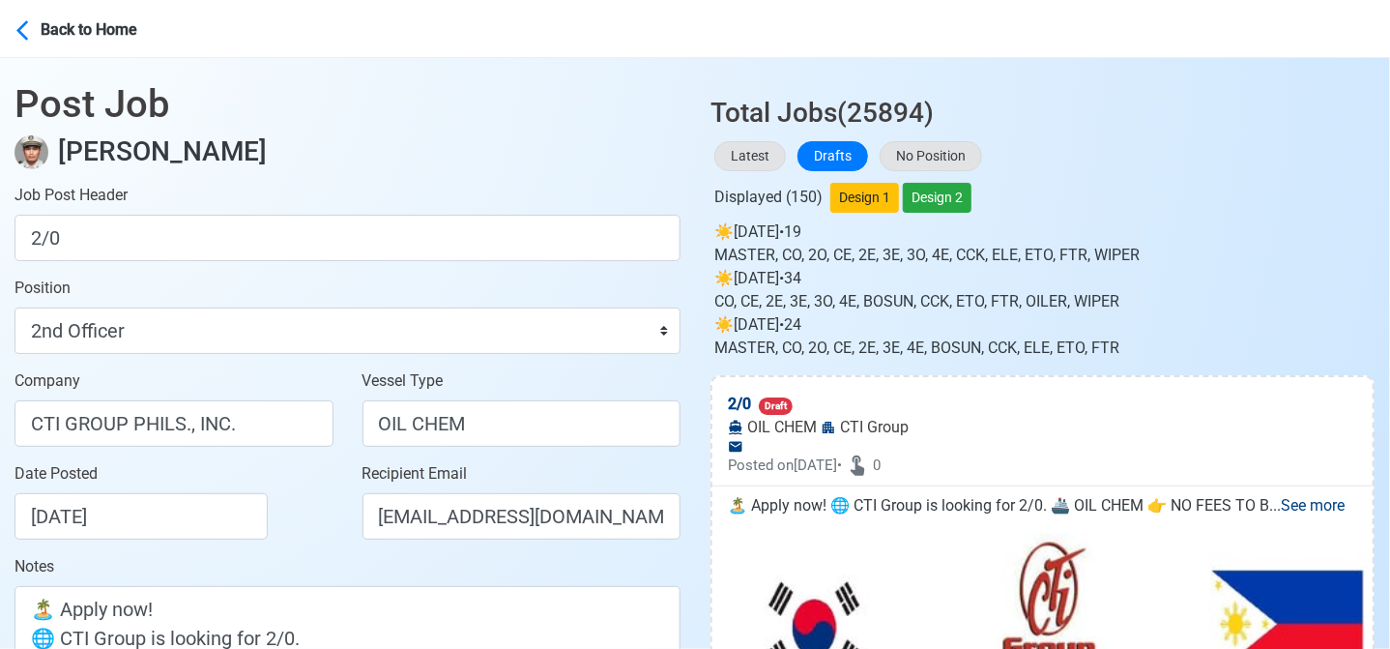
click at [302, 506] on div "Date Posted 08/23/2025" at bounding box center [180, 500] width 330 height 77
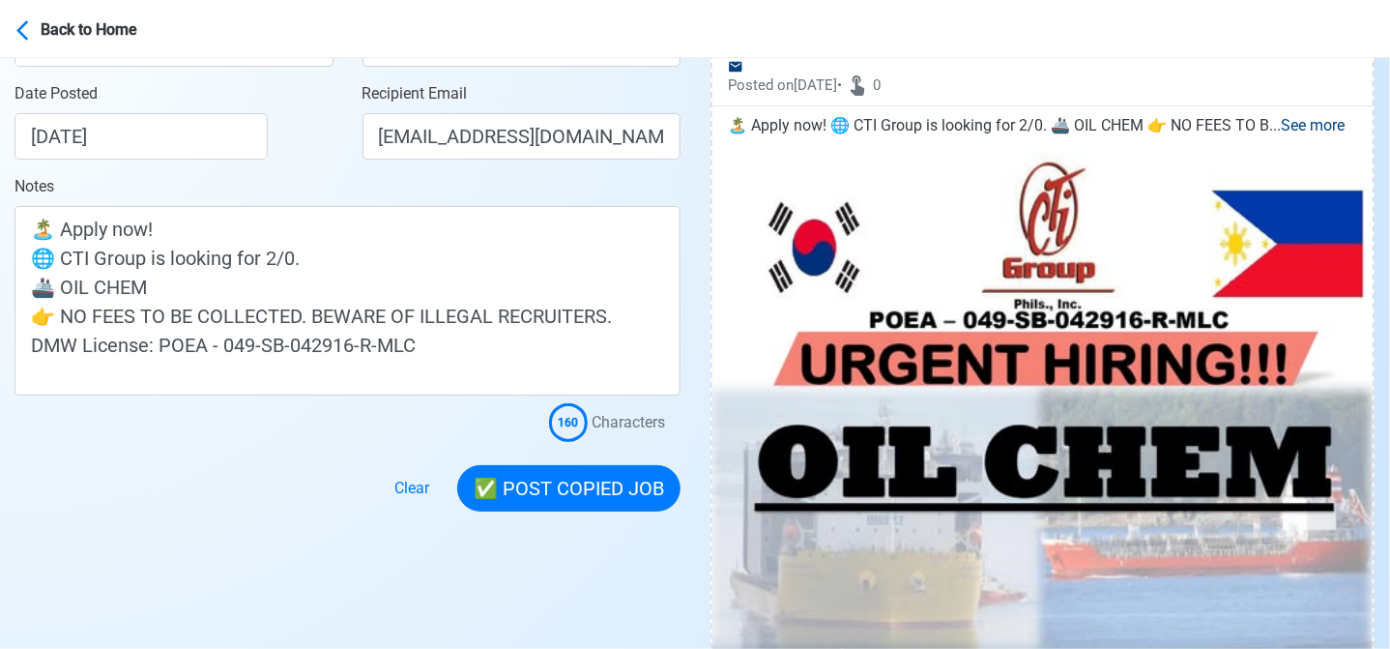
scroll to position [387, 0]
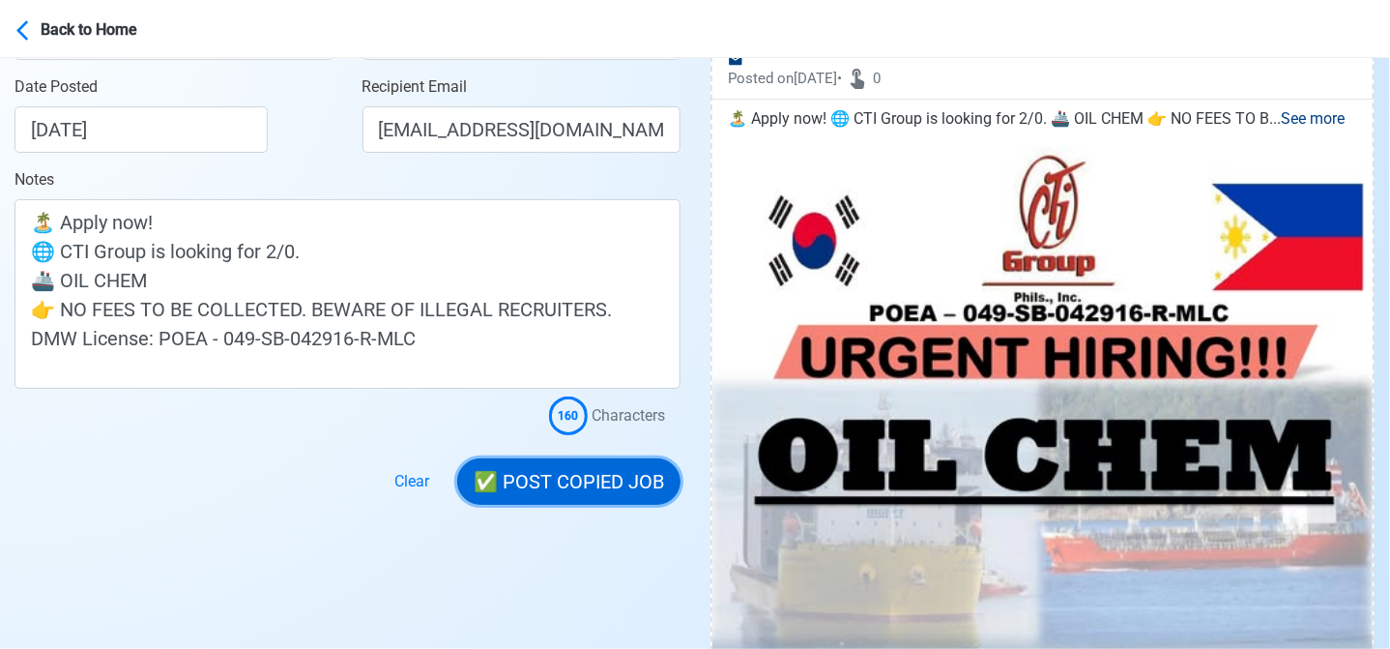
click at [568, 482] on button "✅ POST COPIED JOB" at bounding box center [568, 481] width 223 height 46
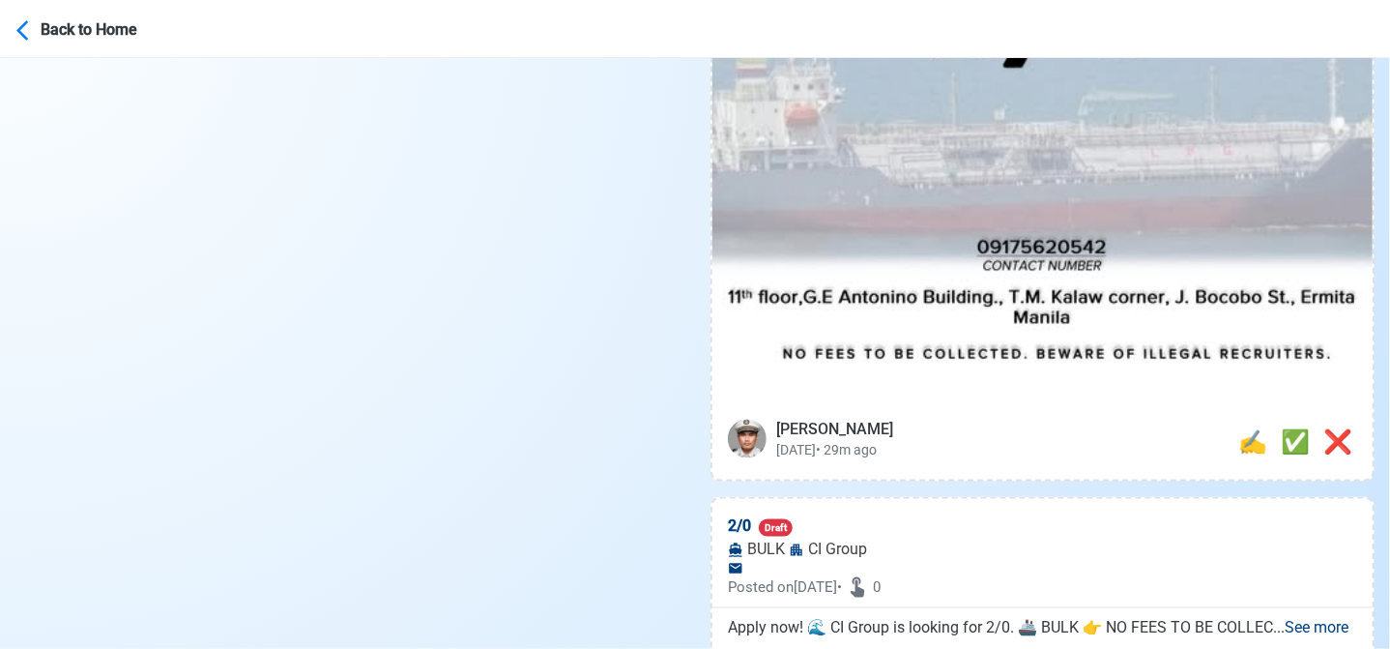
scroll to position [1063, 0]
click at [1291, 446] on span "✅" at bounding box center [1295, 440] width 29 height 27
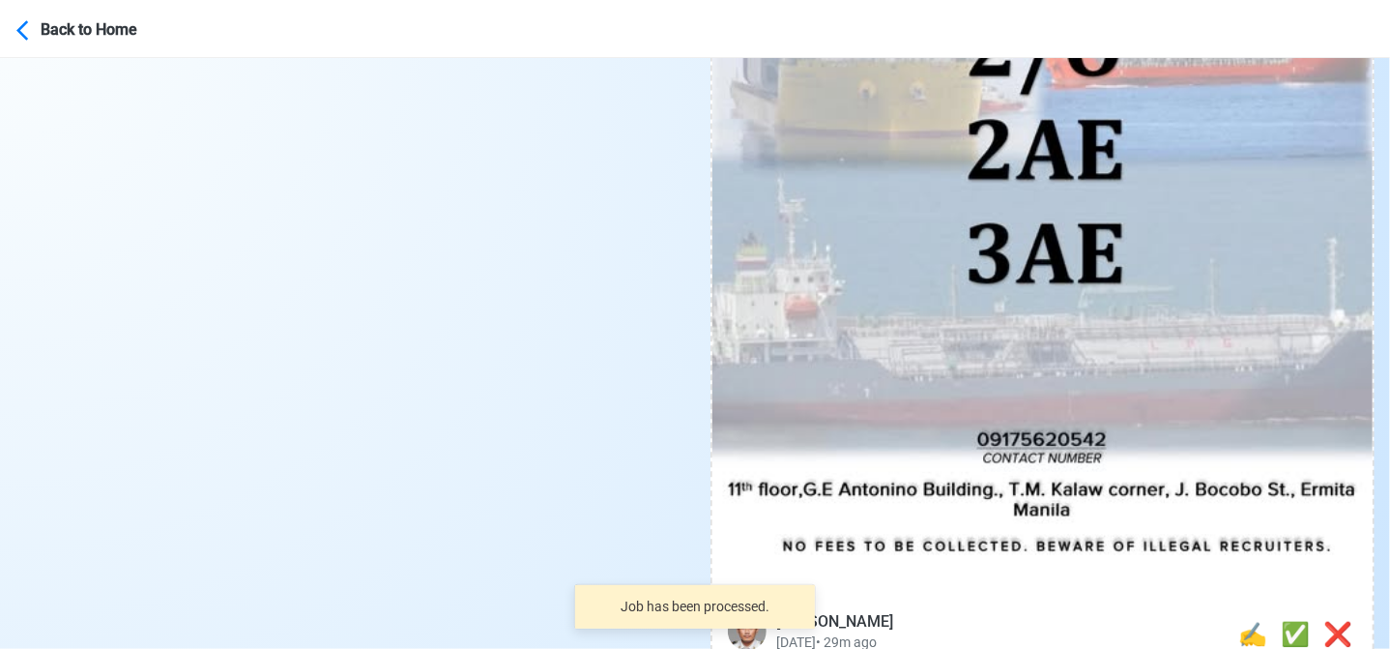
scroll to position [967, 0]
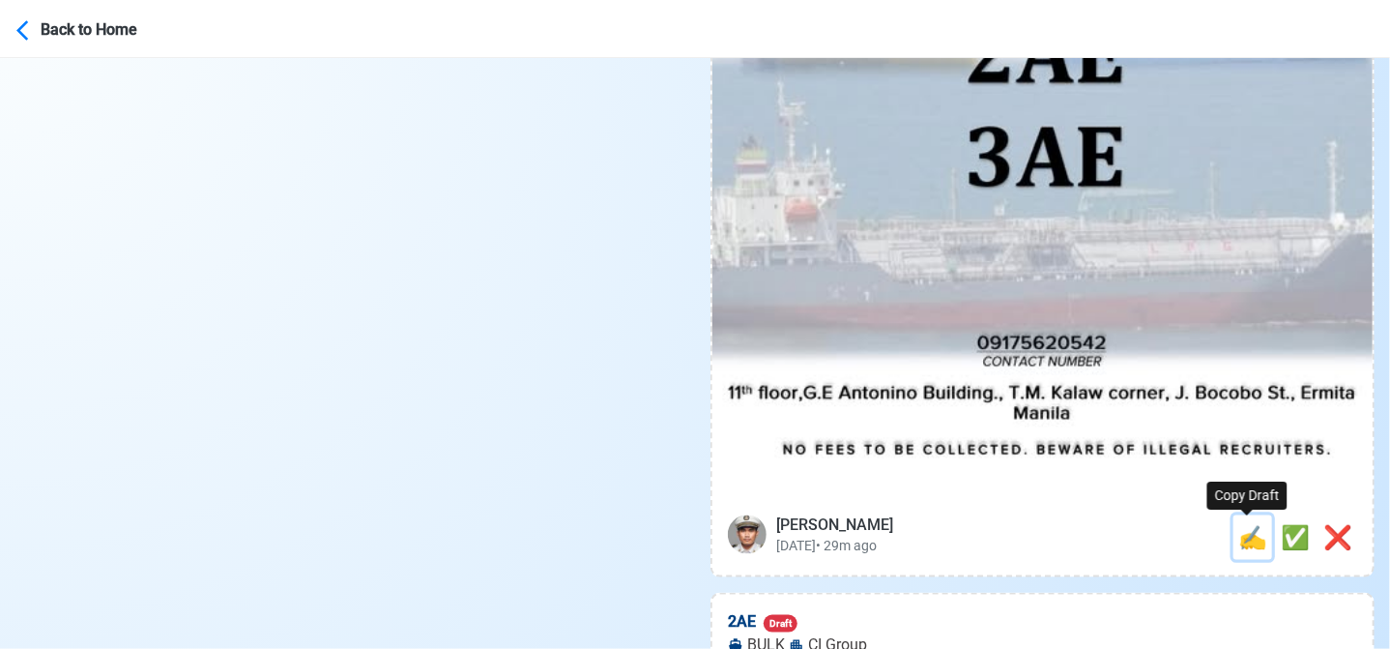
click at [1240, 537] on span "✍️" at bounding box center [1252, 537] width 29 height 27
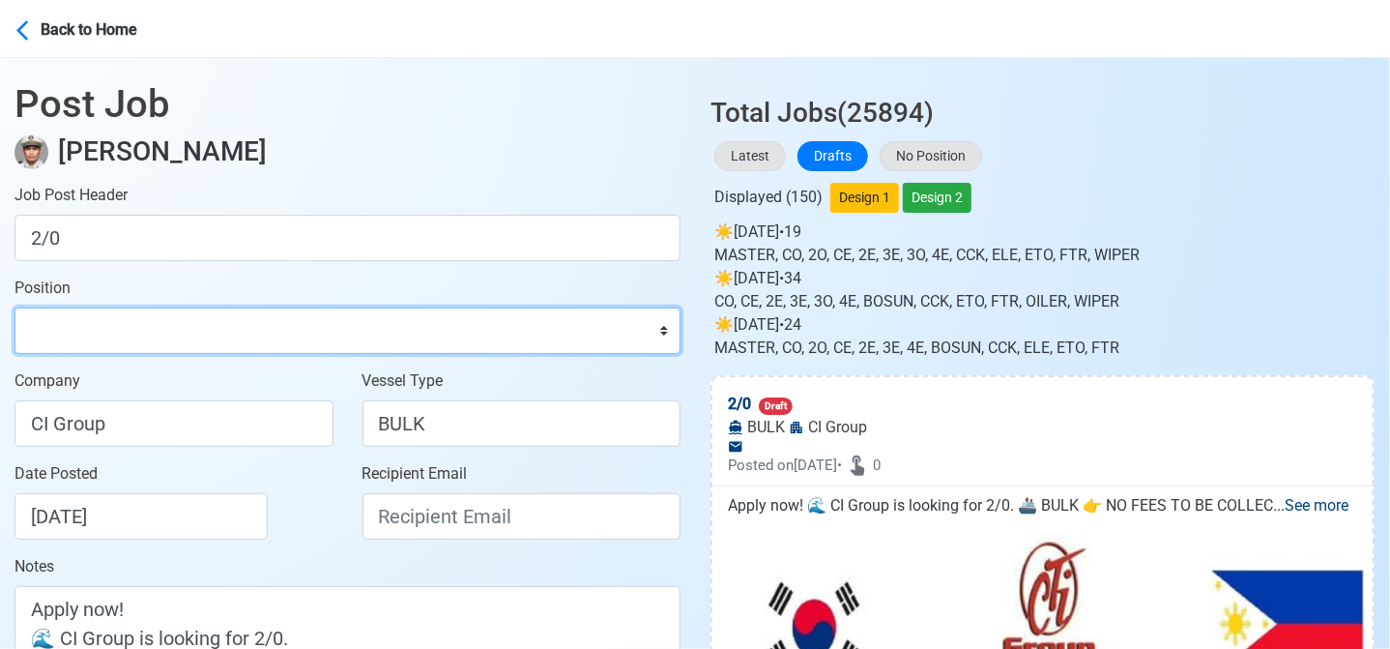
drag, startPoint x: 198, startPoint y: 332, endPoint x: 198, endPoint y: 313, distance: 18.4
click at [199, 332] on select "Master Chief Officer 2nd Officer 3rd Officer Junior Officer Chief Engineer 2nd …" at bounding box center [348, 330] width 666 height 46
click at [15, 307] on select "Master Chief Officer 2nd Officer 3rd Officer Junior Officer Chief Engineer 2nd …" at bounding box center [348, 330] width 666 height 46
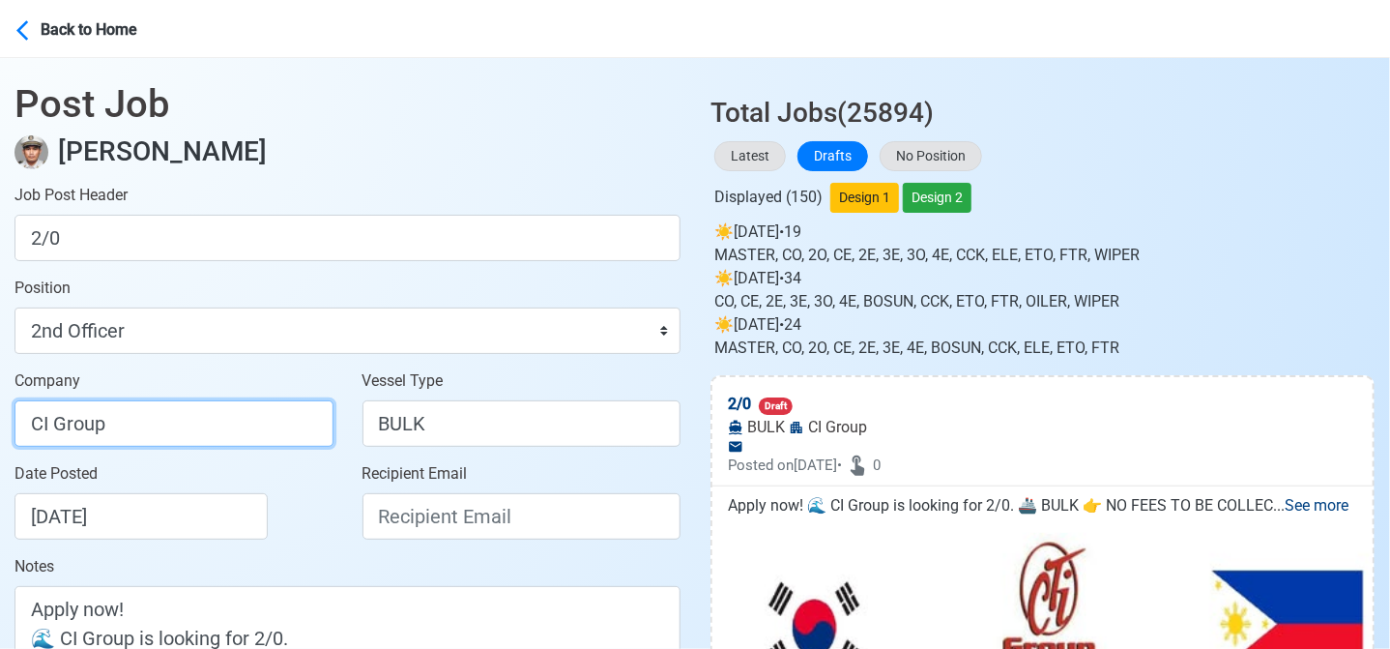
click at [220, 424] on input "CI Group" at bounding box center [174, 423] width 319 height 46
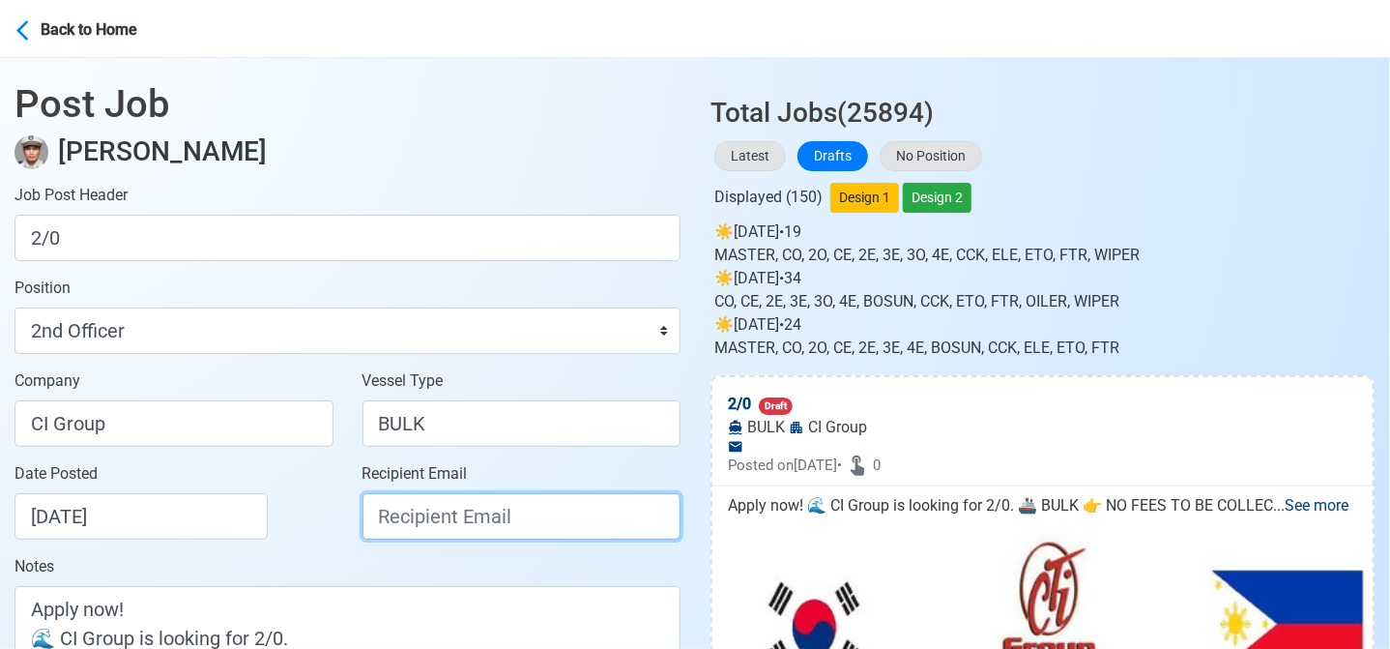
click at [480, 509] on input "Recipient Email" at bounding box center [522, 516] width 319 height 46
paste input "ievangelista@cticrewing.com"
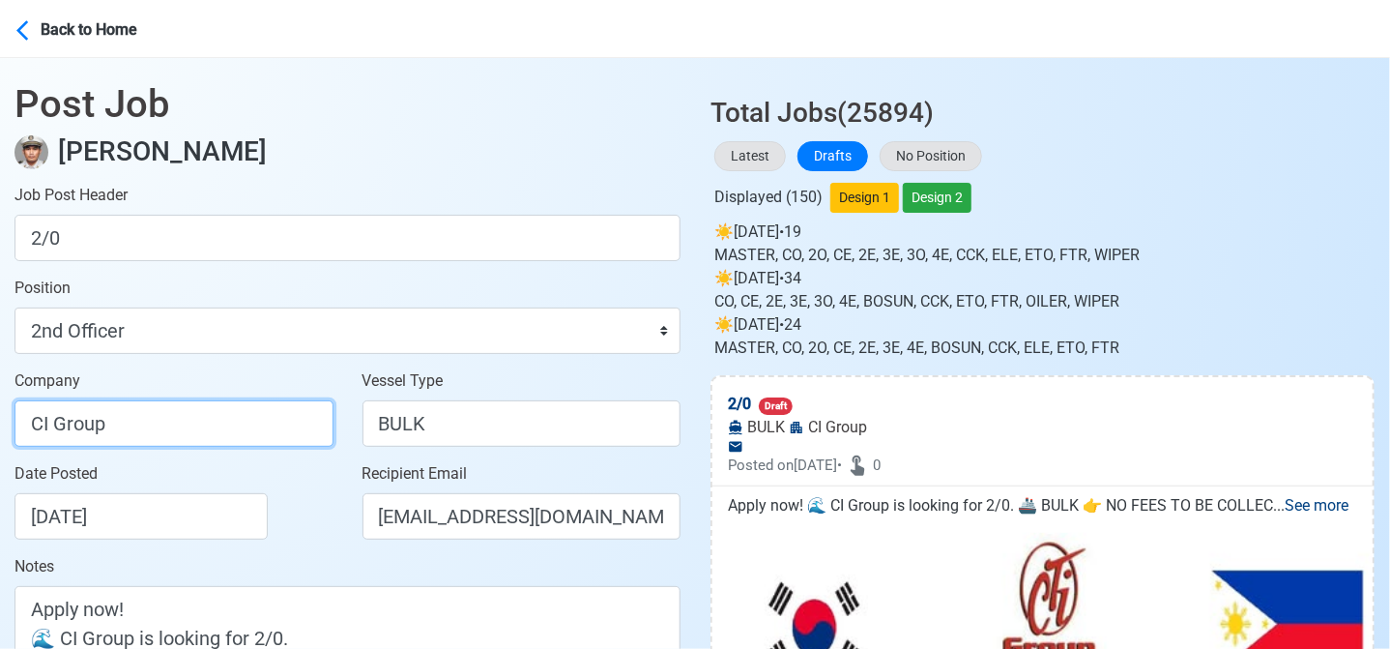
click at [232, 422] on input "CI Group" at bounding box center [174, 423] width 319 height 46
drag, startPoint x: 213, startPoint y: 436, endPoint x: -8, endPoint y: 402, distance: 223.0
click at [0, 402] on html "Back to Home Post Job Jeyner Gil Job Post Header 2/0 Position Master Chief Offi…" at bounding box center [695, 324] width 1390 height 649
click at [181, 432] on input "CTI GROUP PHILS. INC." at bounding box center [174, 423] width 319 height 46
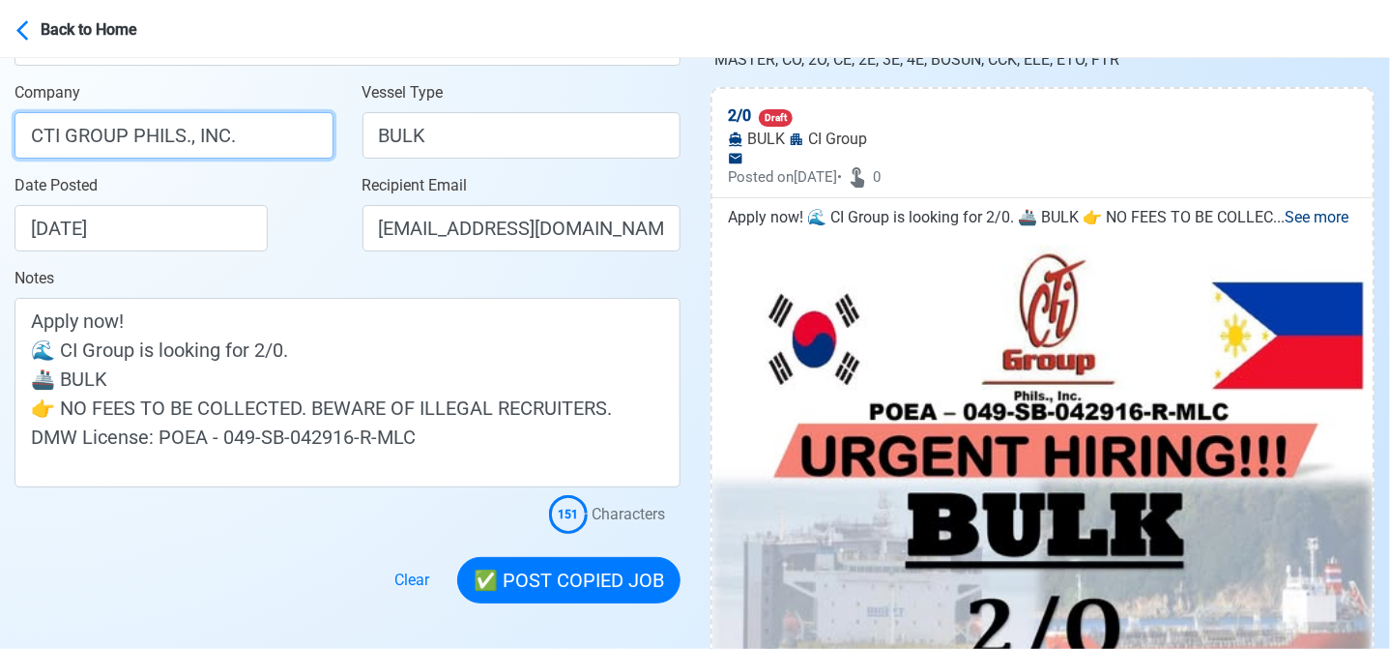
scroll to position [290, 0]
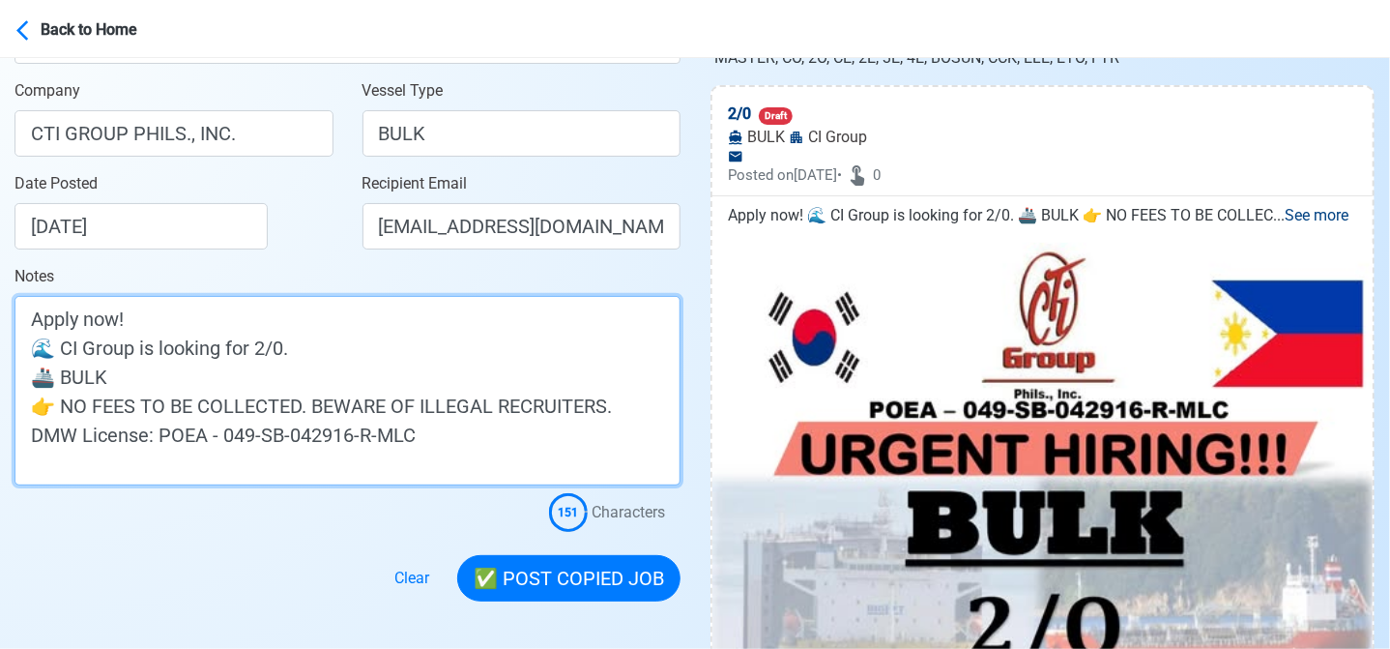
click at [70, 349] on textarea "Apply now! 🌊 CI Group is looking for 2/0. 🚢 BULK 👉 NO FEES TO BE COLLECTED. BEW…" at bounding box center [348, 390] width 666 height 189
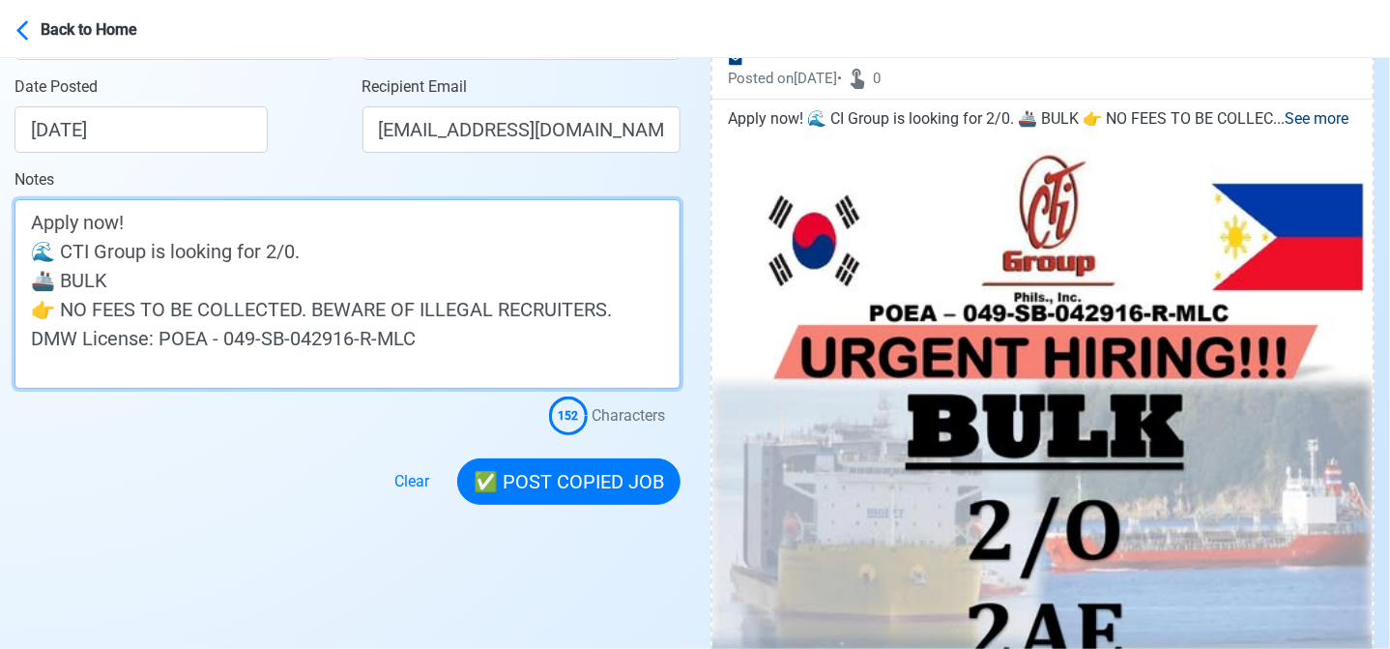
scroll to position [580, 0]
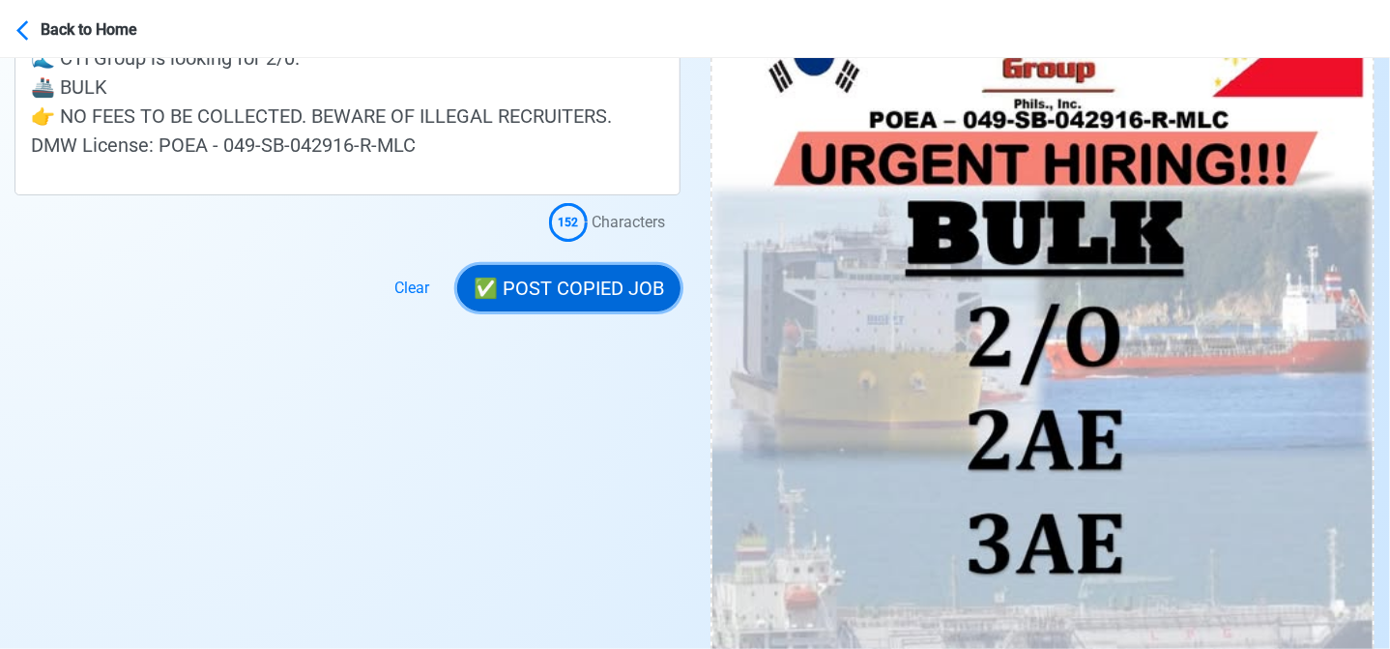
click at [605, 292] on button "✅ POST COPIED JOB" at bounding box center [568, 288] width 223 height 46
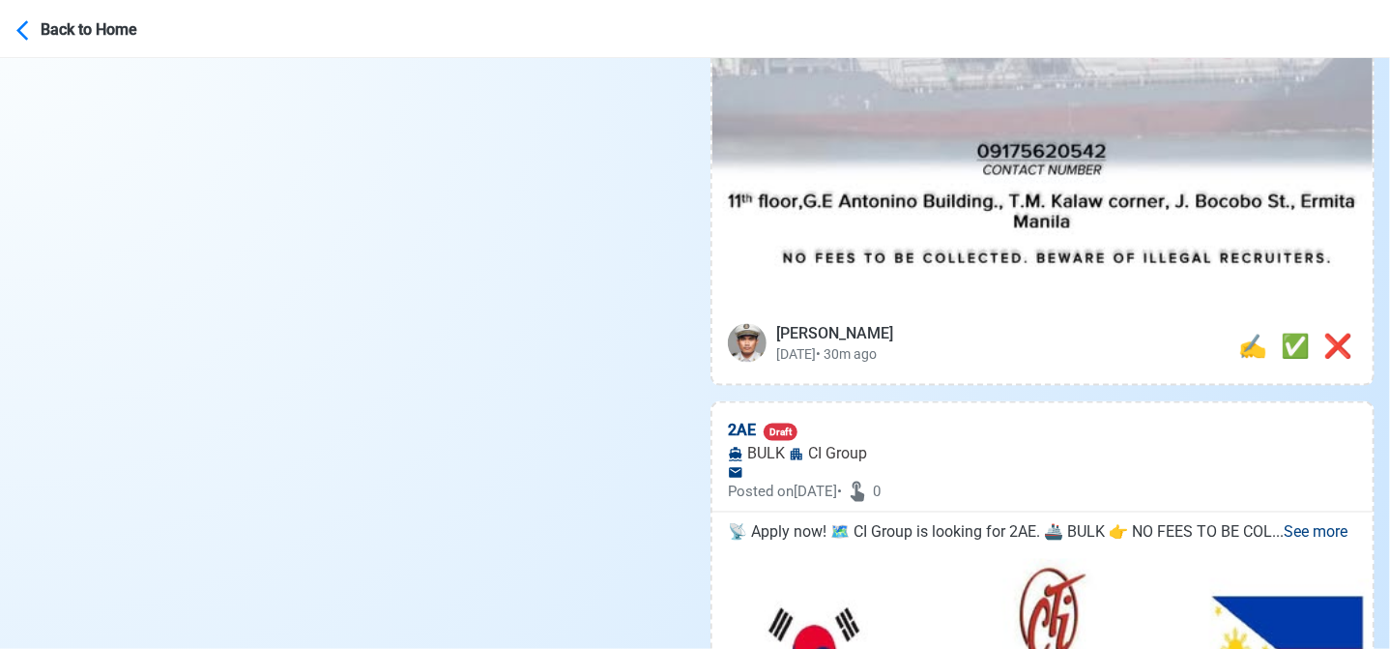
scroll to position [1160, 0]
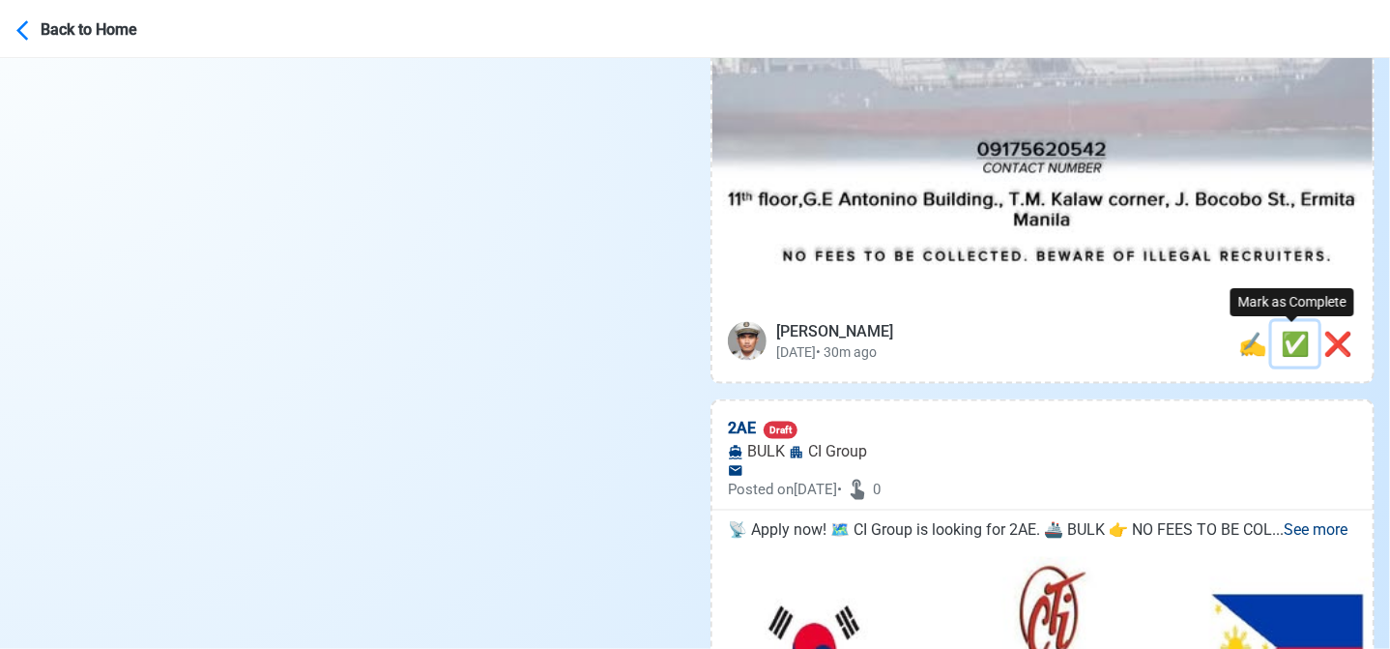
click at [1284, 343] on span "✅" at bounding box center [1295, 344] width 29 height 27
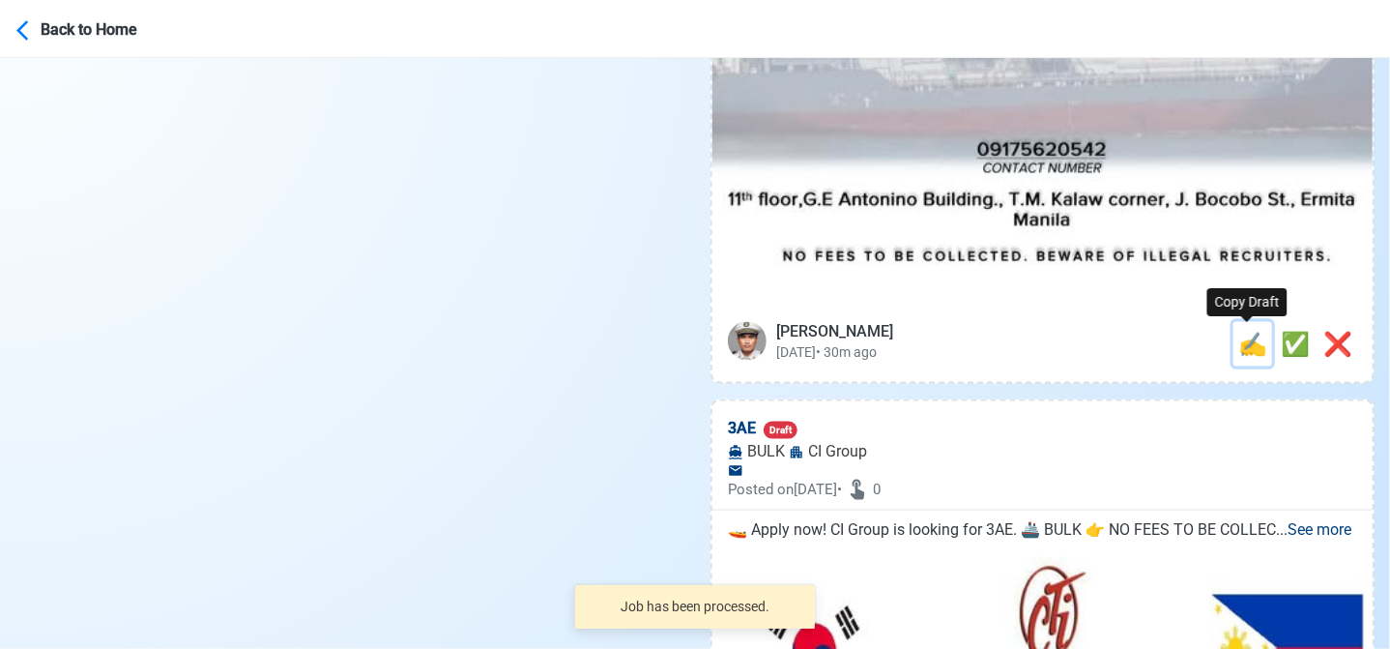
click at [1238, 345] on span "✍️" at bounding box center [1252, 344] width 29 height 27
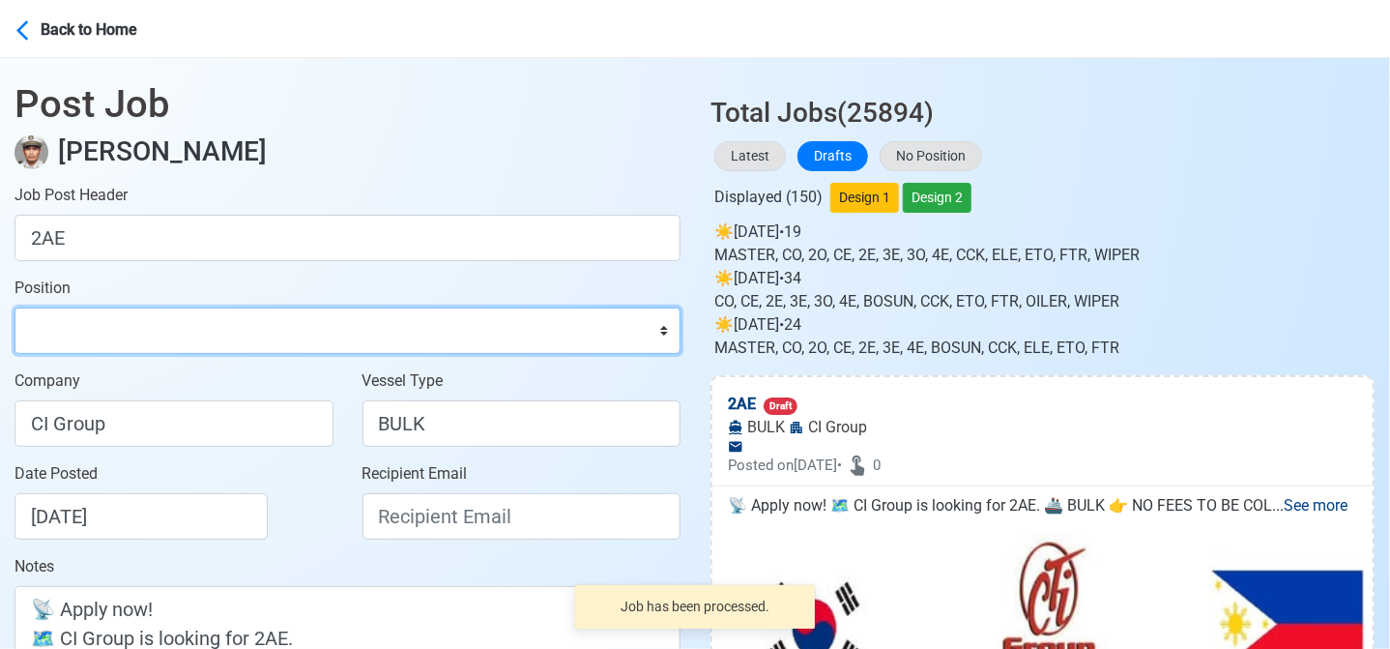
click at [172, 325] on select "Master Chief Officer 2nd Officer 3rd Officer Junior Officer Chief Engineer 2nd …" at bounding box center [348, 330] width 666 height 46
click at [15, 307] on select "Master Chief Officer 2nd Officer 3rd Officer Junior Officer Chief Engineer 2nd …" at bounding box center [348, 330] width 666 height 46
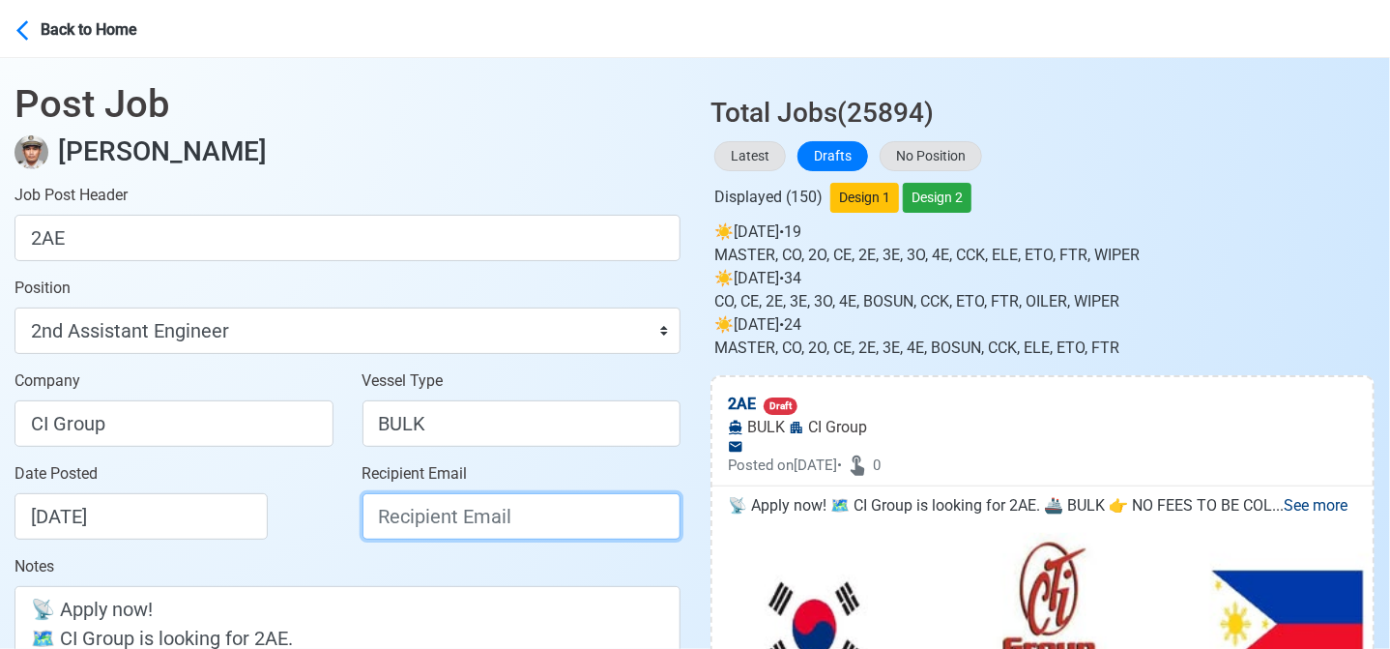
click at [491, 508] on input "Recipient Email" at bounding box center [522, 516] width 319 height 46
paste input "ievangelista@cticrewing.com"
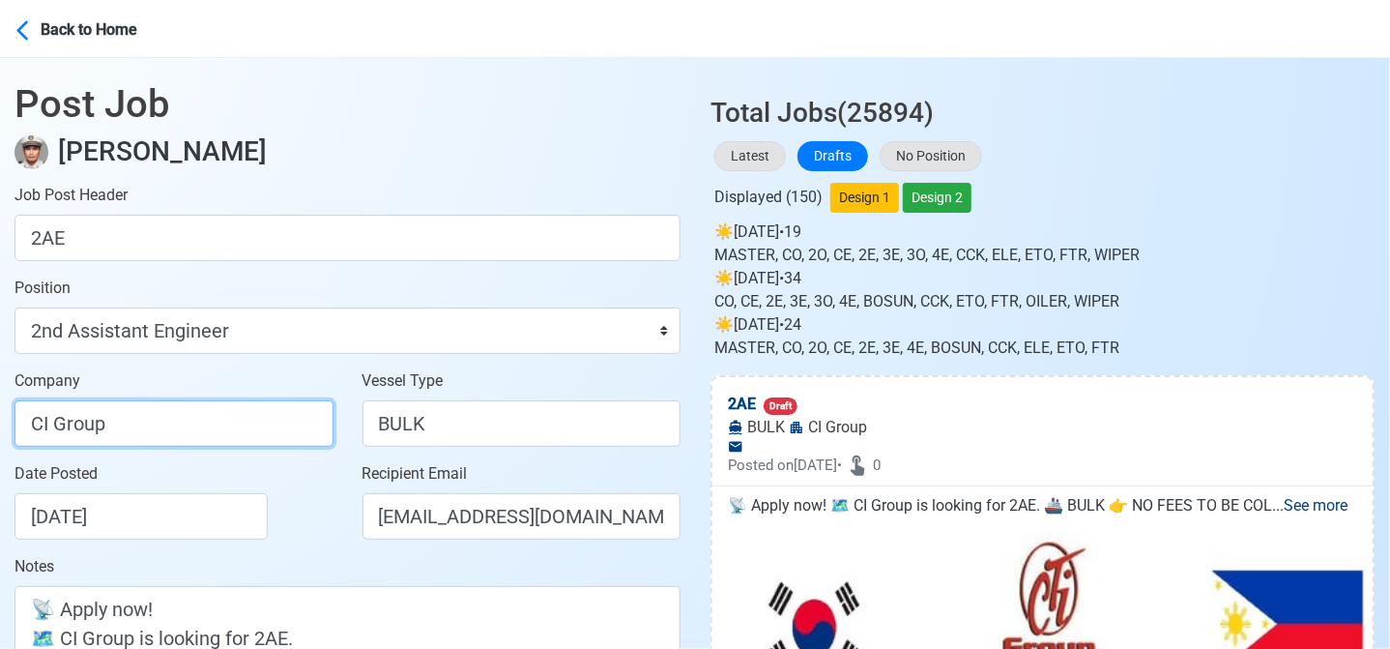
click at [203, 421] on input "CI Group" at bounding box center [174, 423] width 319 height 46
click at [43, 425] on input "CI Group" at bounding box center [174, 423] width 319 height 46
drag, startPoint x: 227, startPoint y: 432, endPoint x: -8, endPoint y: 409, distance: 236.0
click at [0, 409] on html "Back to Home Post Job Jeyner Gil Job Post Header 2AE Position Master Chief Offi…" at bounding box center [695, 324] width 1390 height 649
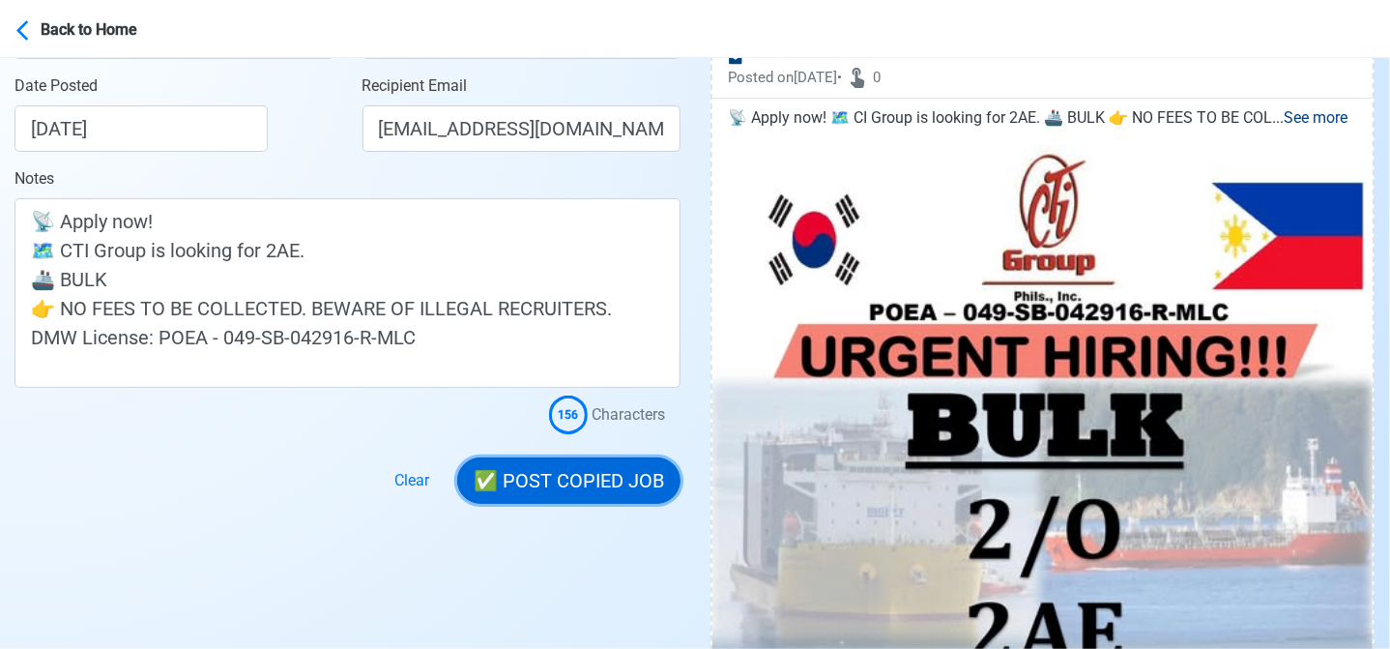
click at [607, 474] on button "✅ POST COPIED JOB" at bounding box center [568, 480] width 223 height 46
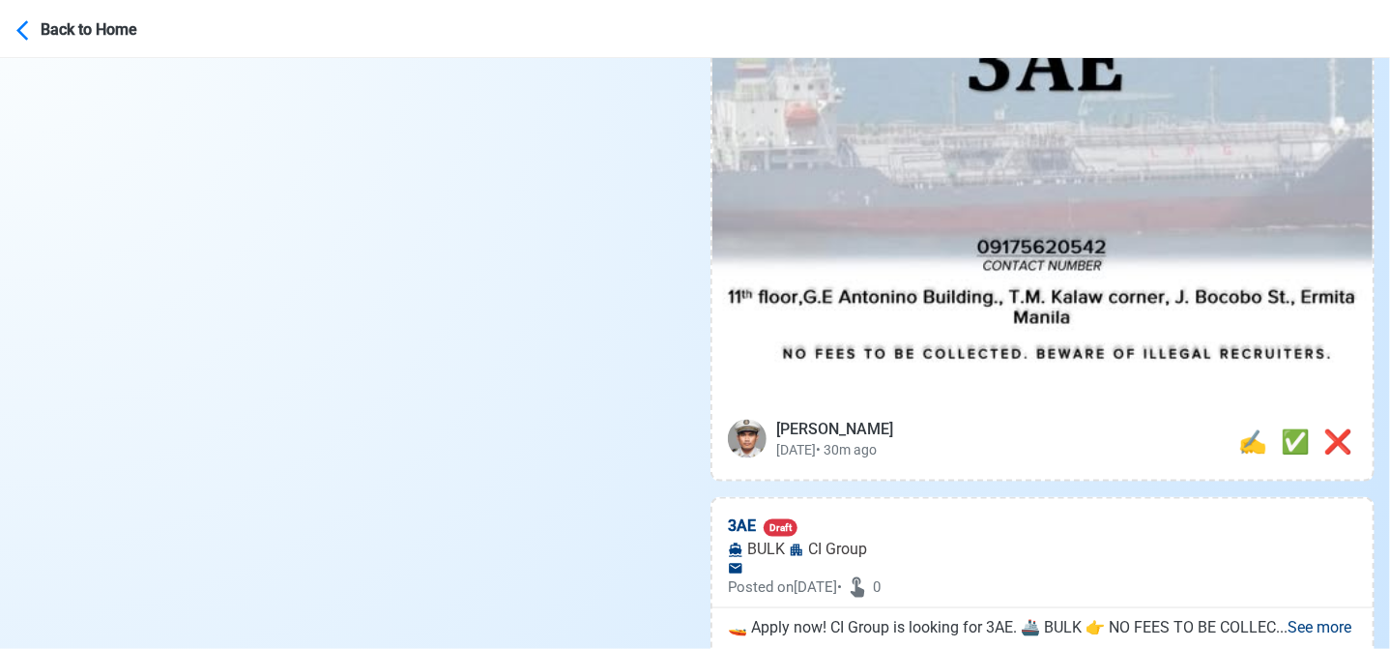
scroll to position [1064, 0]
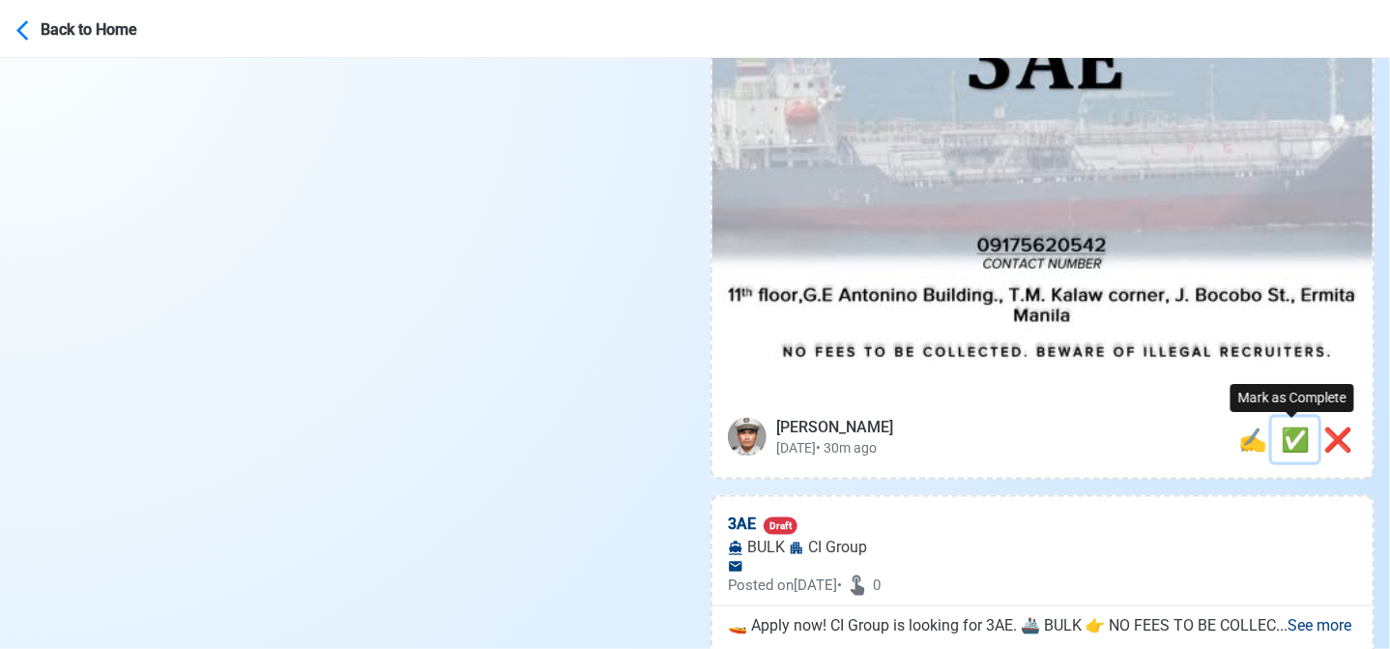
click at [1282, 440] on span "✅" at bounding box center [1295, 439] width 29 height 27
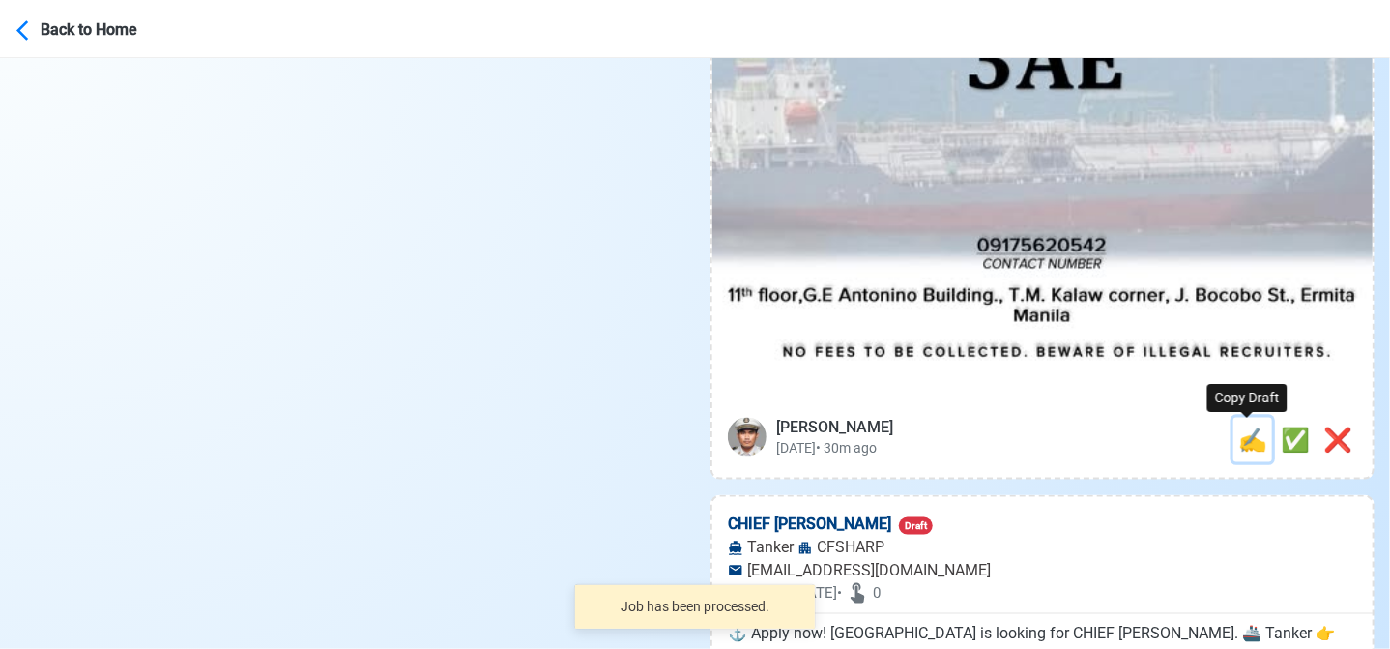
click at [1238, 440] on span "✍️" at bounding box center [1252, 439] width 29 height 27
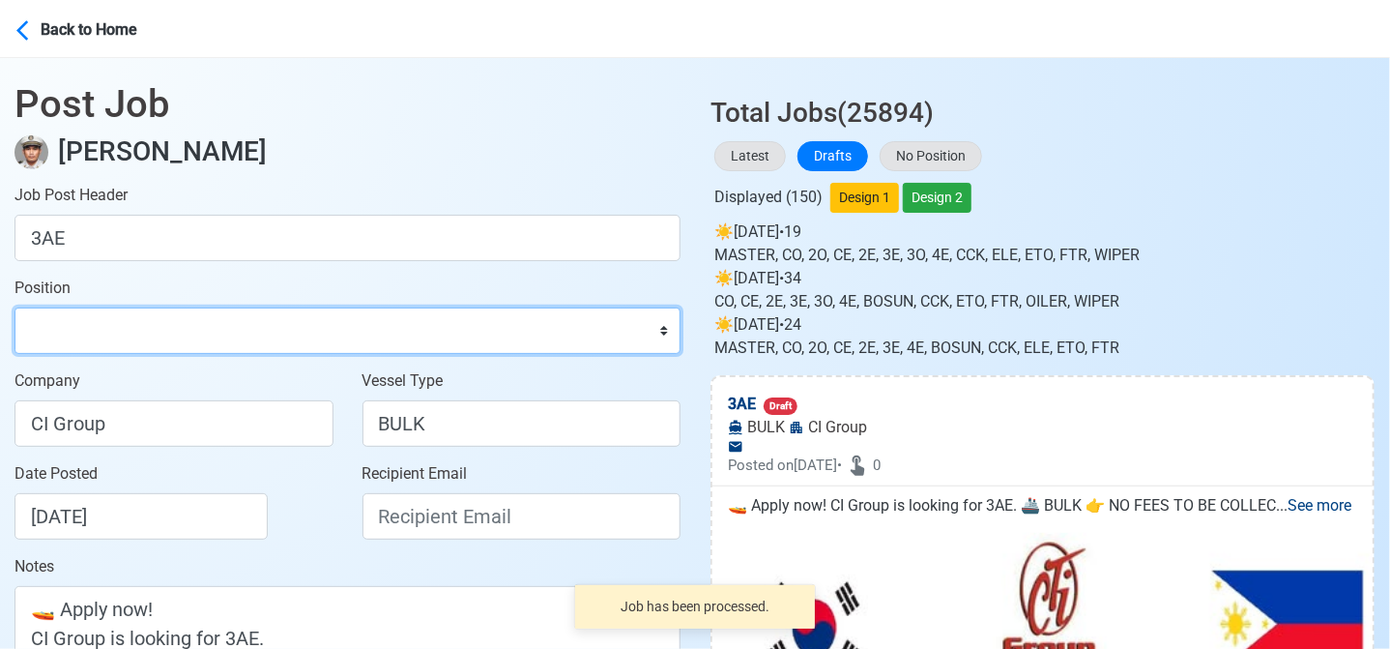
click at [151, 331] on select "Master Chief Officer 2nd Officer 3rd Officer Junior Officer Chief Engineer 2nd …" at bounding box center [348, 330] width 666 height 46
click at [15, 307] on select "Master Chief Officer 2nd Officer 3rd Officer Junior Officer Chief Engineer 2nd …" at bounding box center [348, 330] width 666 height 46
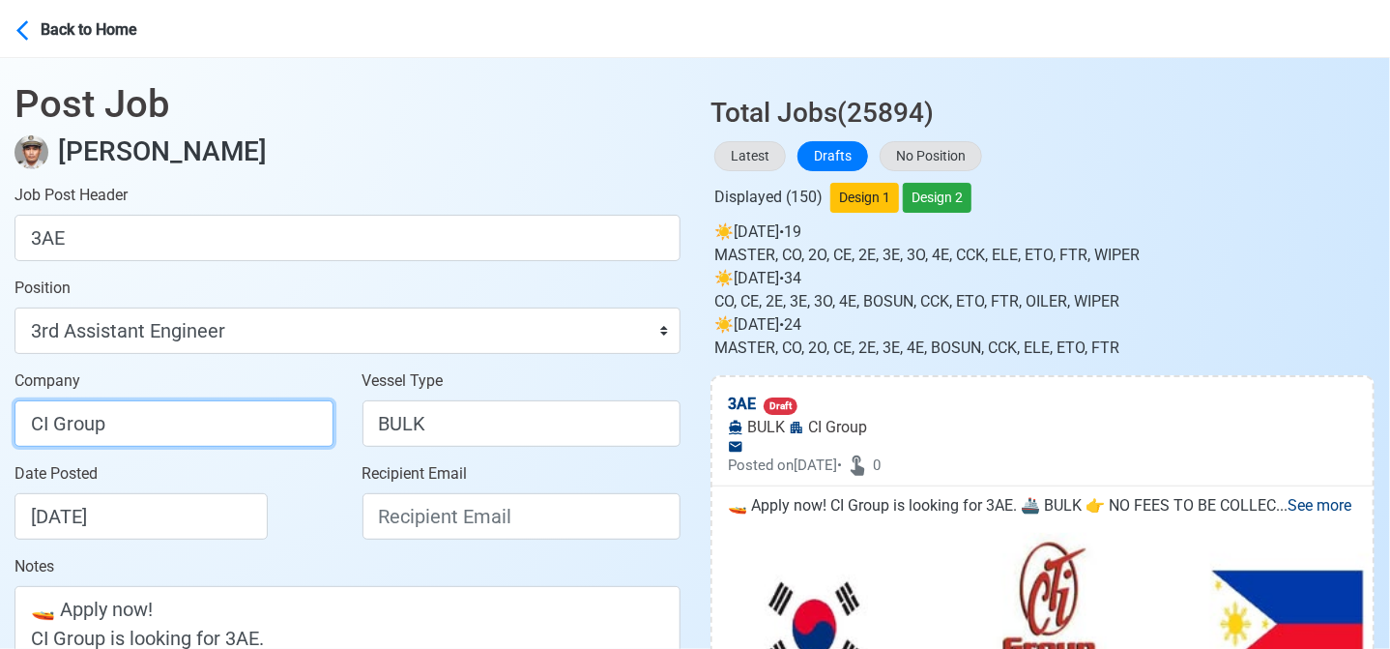
drag, startPoint x: 154, startPoint y: 432, endPoint x: -8, endPoint y: 413, distance: 162.6
click at [0, 413] on html "Back to Home Post Job Jeyner Gil Job Post Header 3AE Position Master Chief Offi…" at bounding box center [695, 324] width 1390 height 649
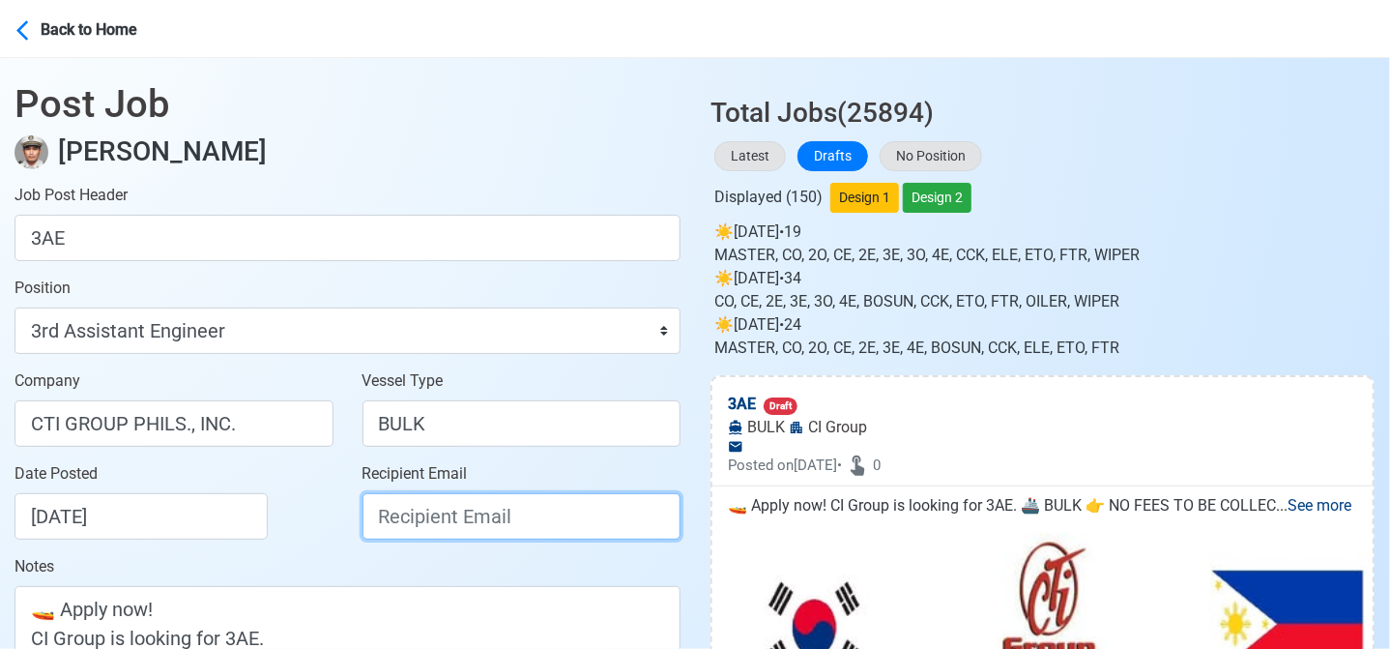
click at [441, 523] on input "Recipient Email" at bounding box center [522, 516] width 319 height 46
paste input "ievangelista@cticrewing.com"
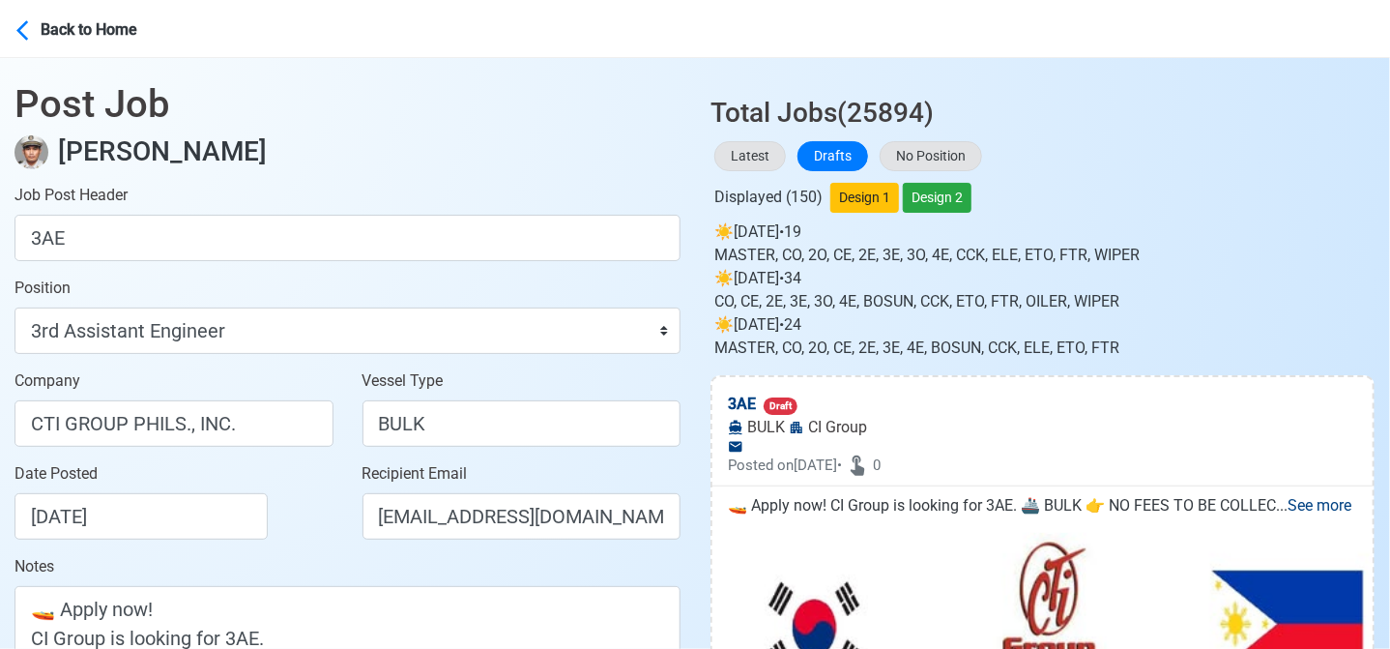
click at [316, 518] on div "Date Posted 08/23/2025" at bounding box center [180, 500] width 330 height 77
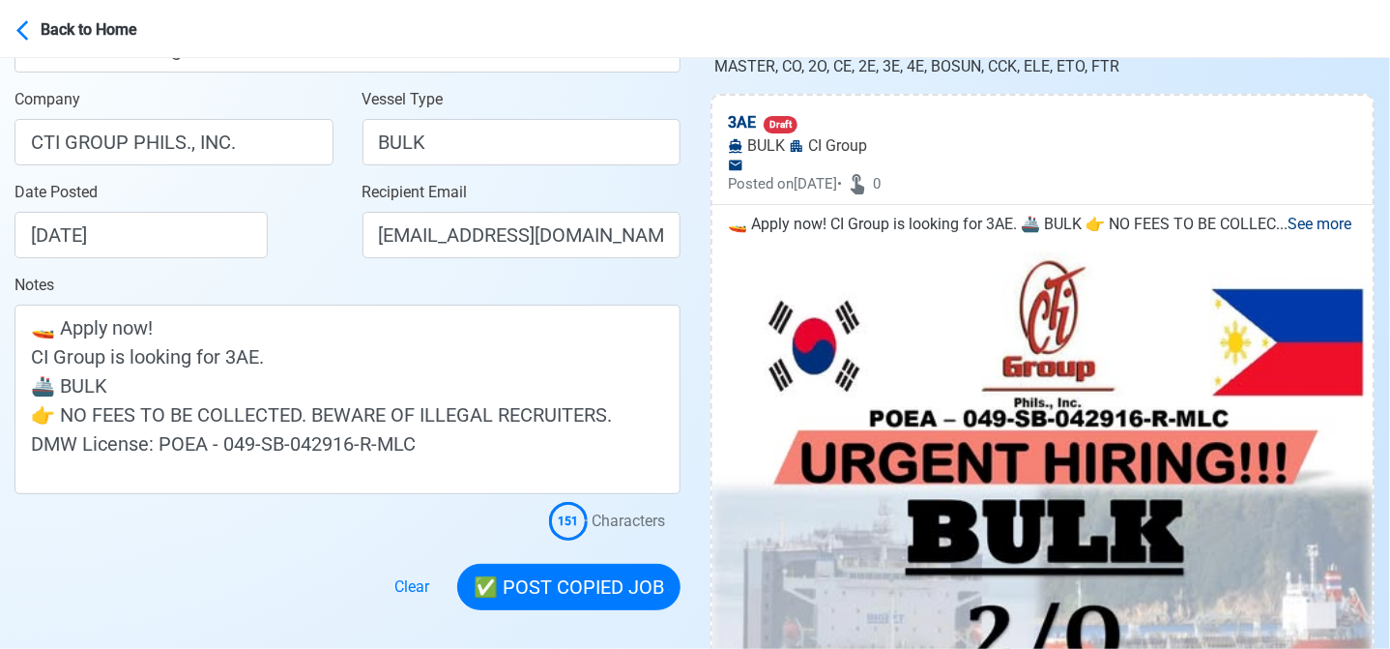
scroll to position [290, 0]
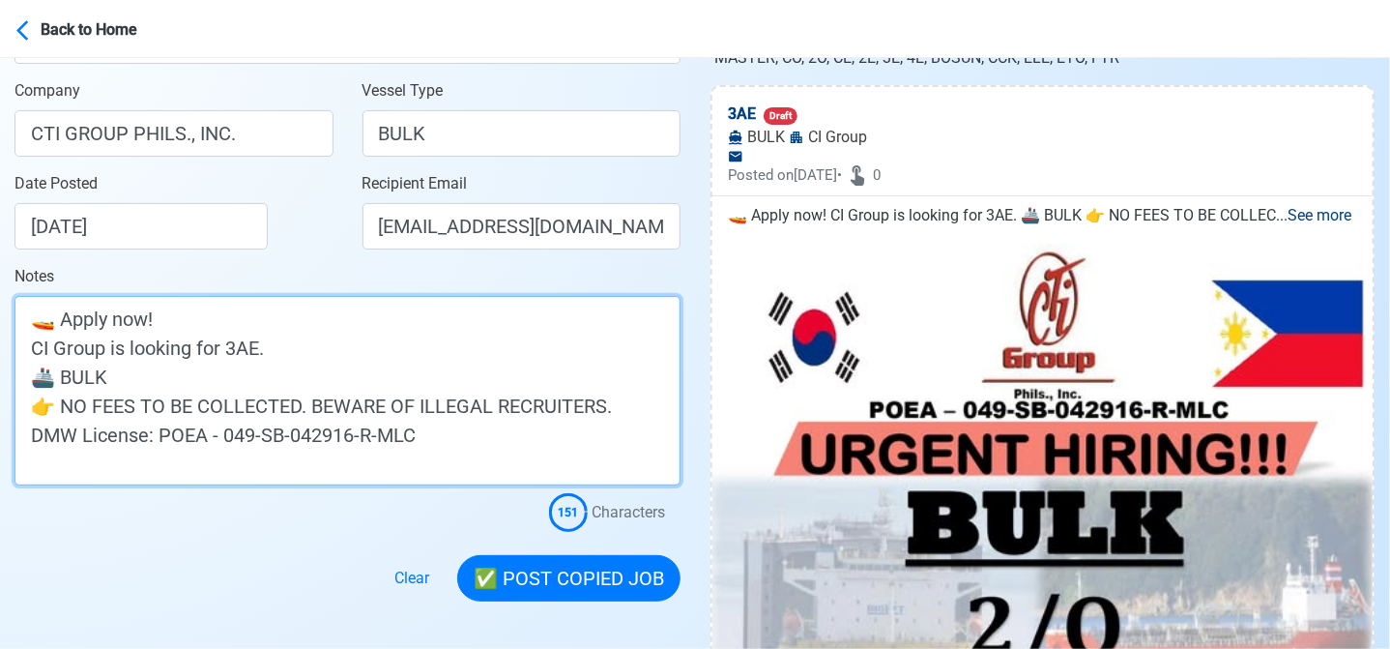
click at [41, 350] on textarea "🚤 Apply now! CI Group is looking for 3AE. 🚢 BULK 👉 NO FEES TO BE COLLECTED. BEW…" at bounding box center [348, 390] width 666 height 189
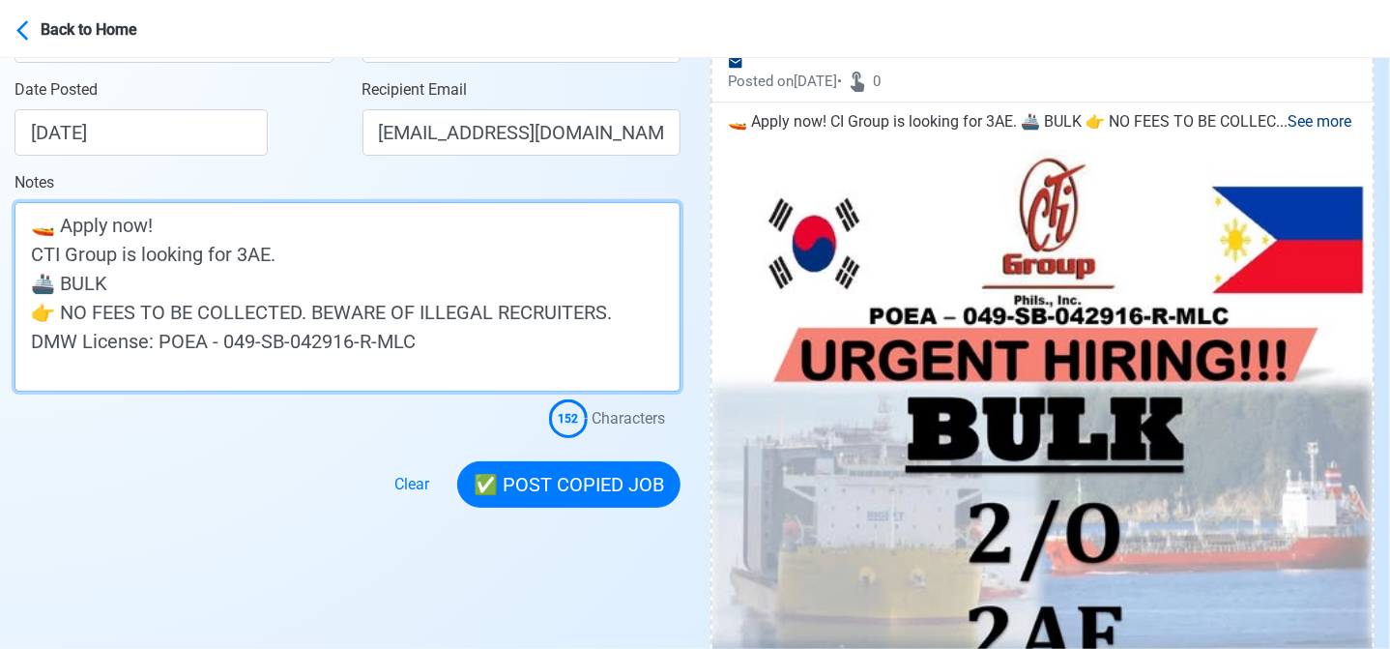
scroll to position [483, 0]
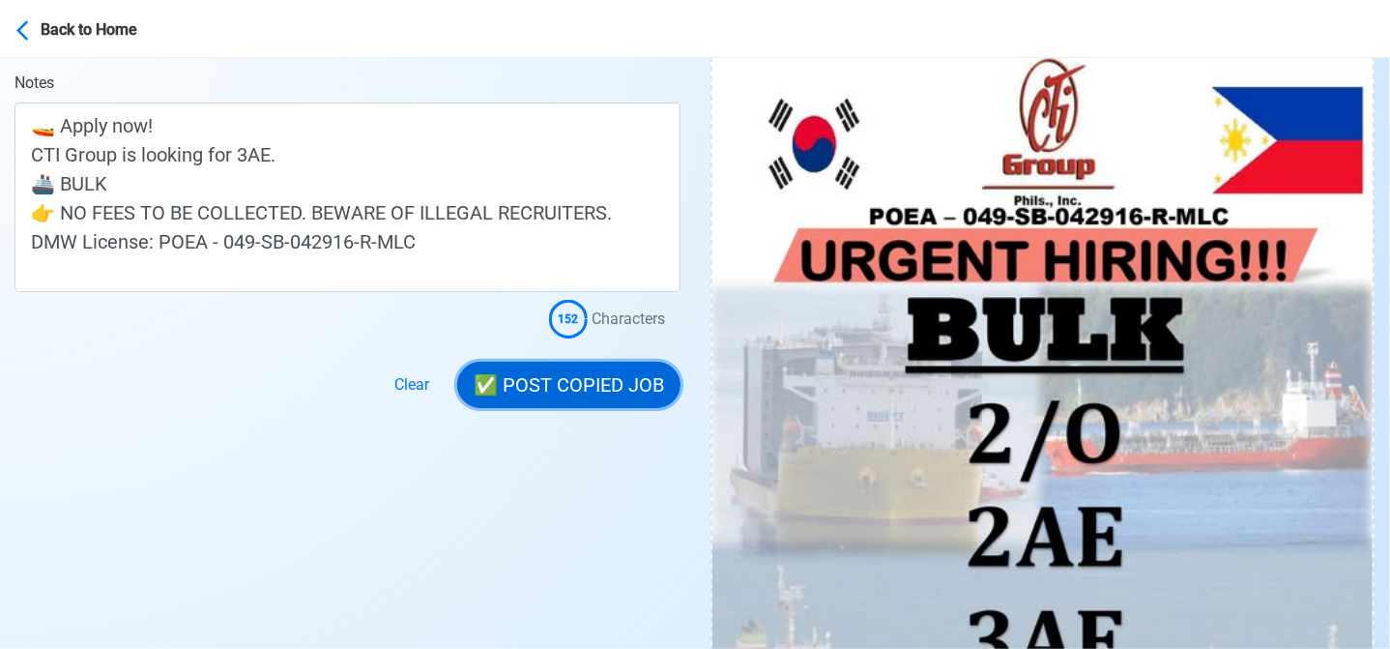
click at [546, 393] on button "✅ POST COPIED JOB" at bounding box center [568, 385] width 223 height 46
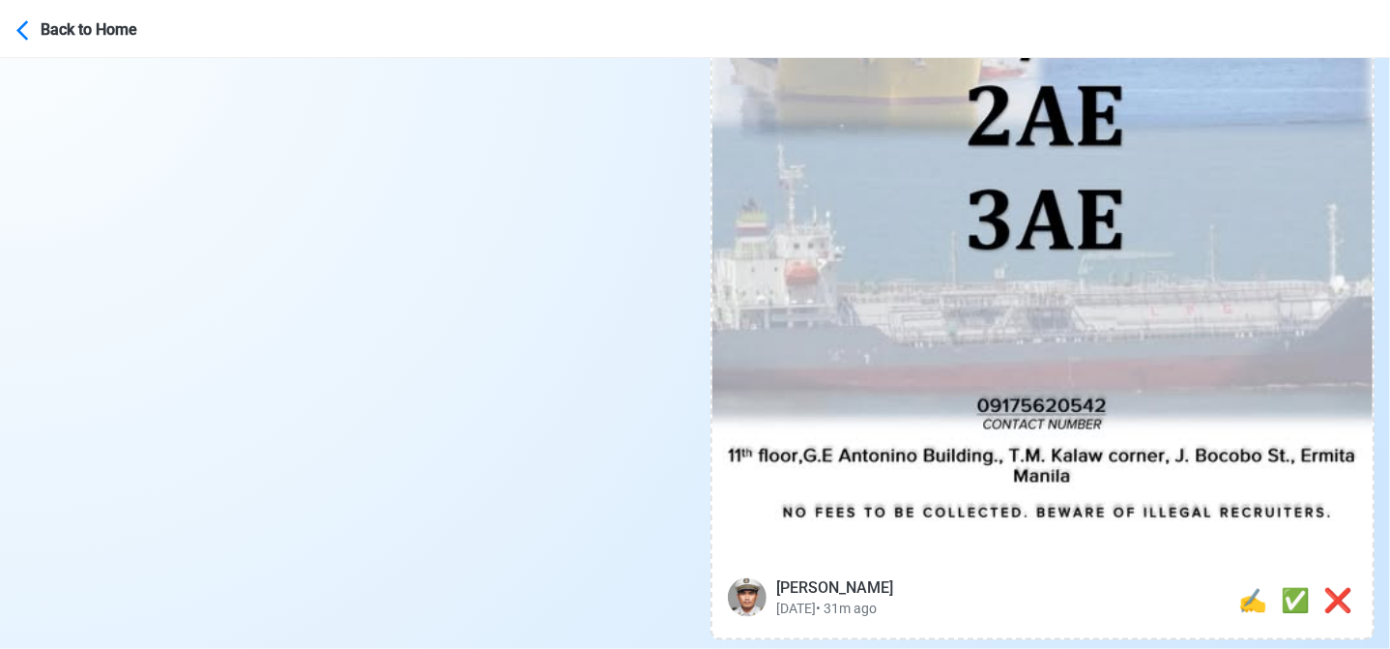
scroll to position [1063, 0]
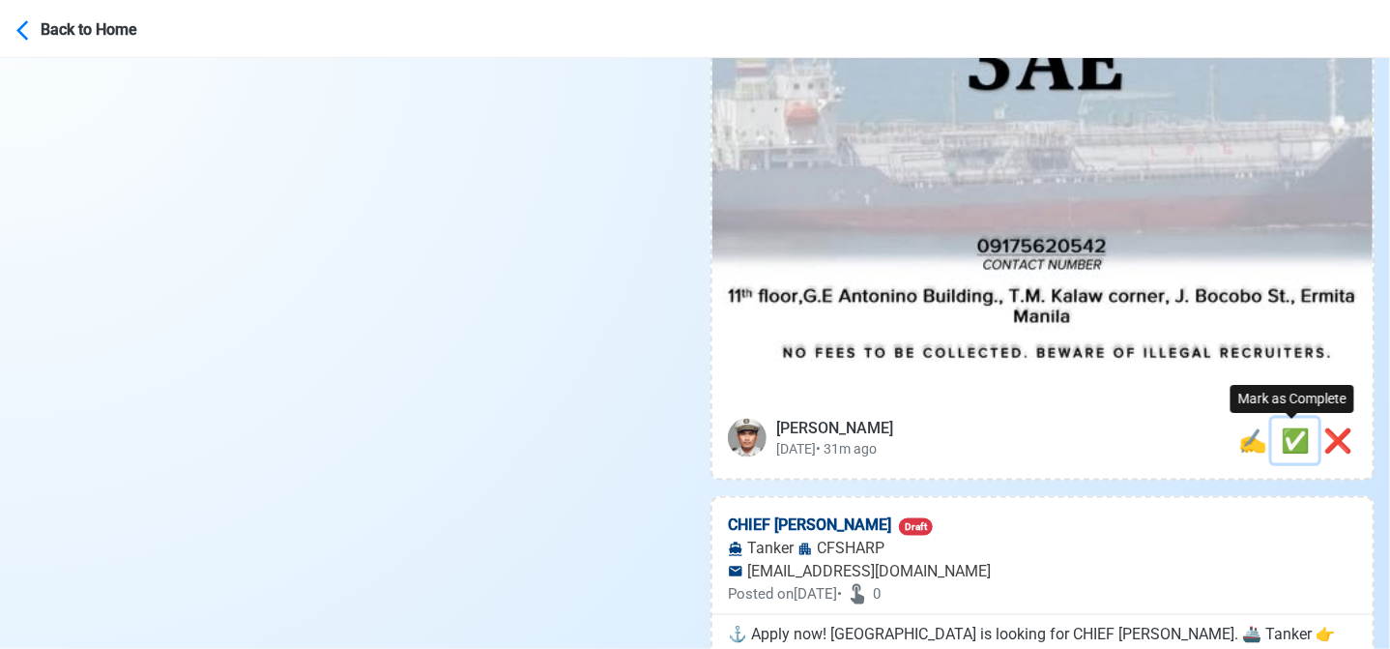
click at [1288, 444] on span "✅" at bounding box center [1295, 440] width 29 height 27
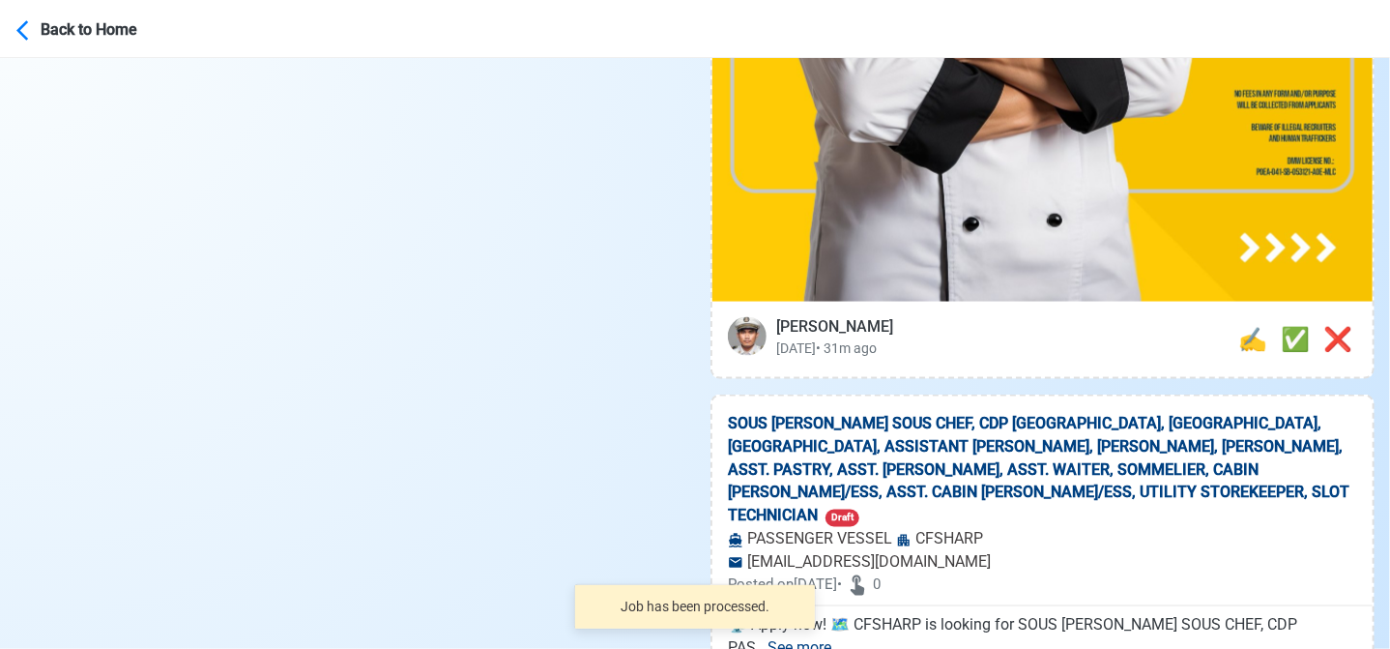
scroll to position [1257, 0]
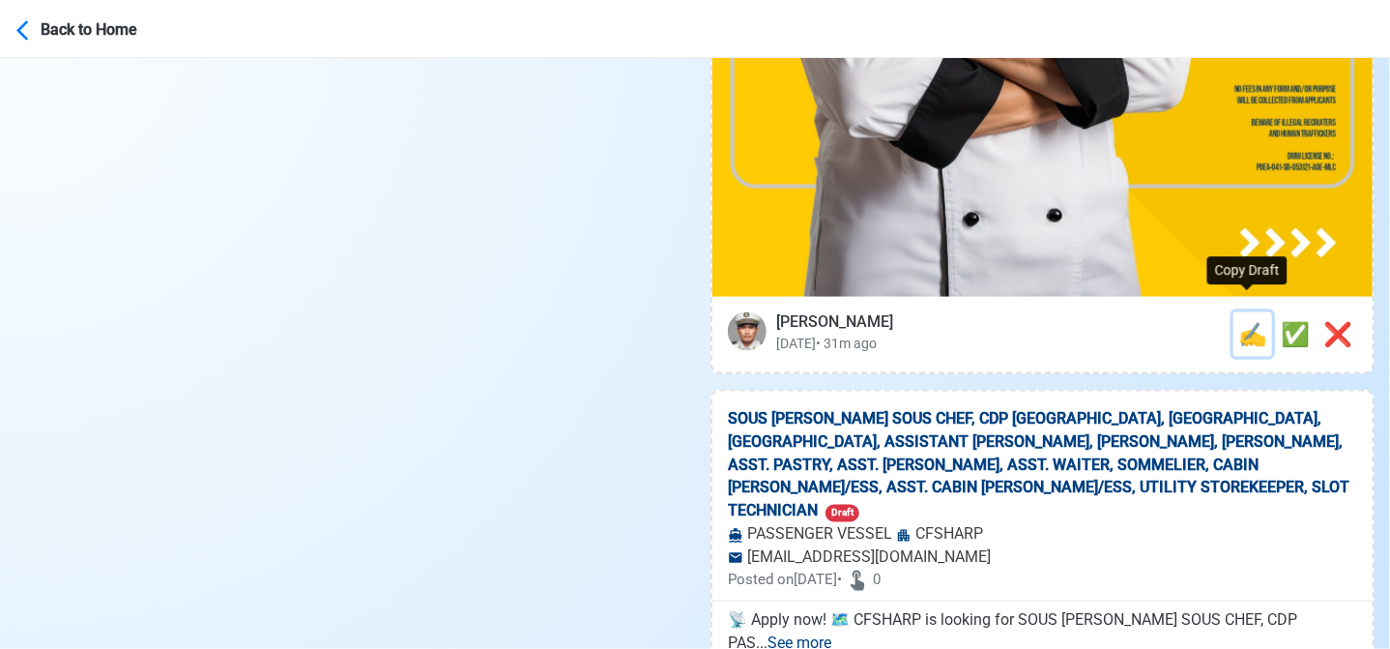
click at [1242, 321] on span "✍️" at bounding box center [1252, 334] width 29 height 27
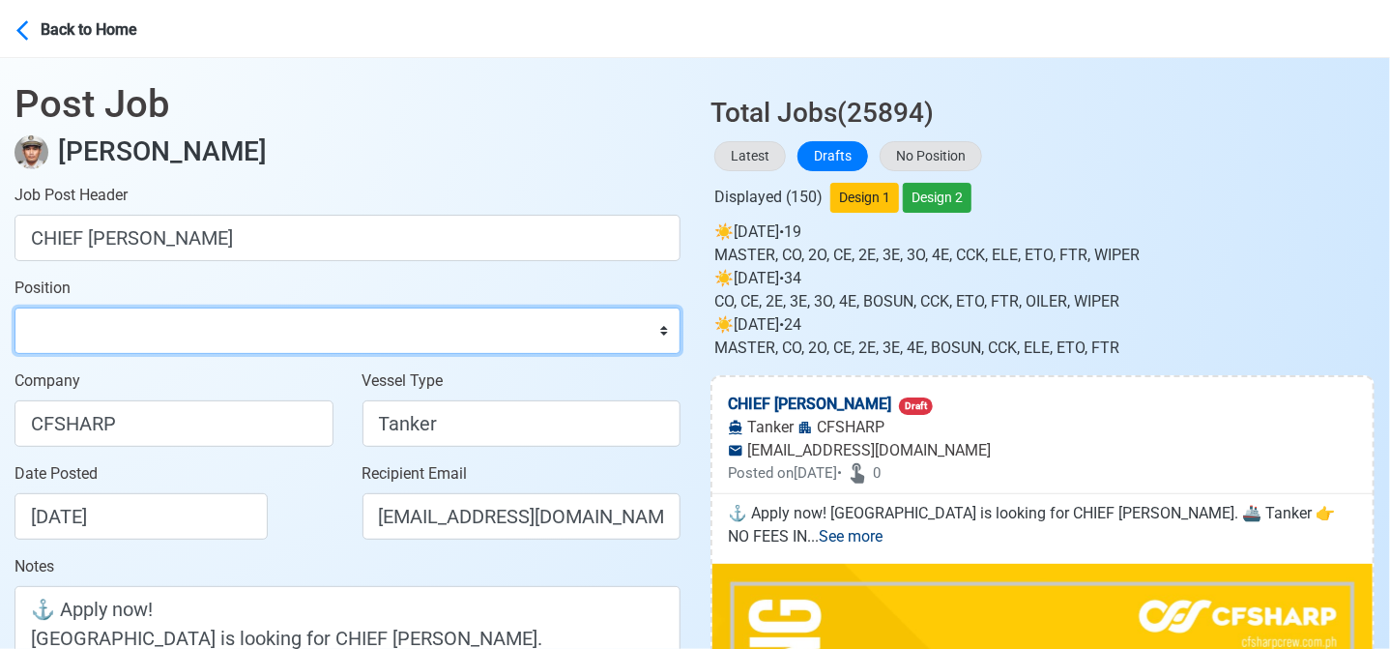
click at [307, 326] on select "Master Chief Officer 2nd Officer 3rd Officer Junior Officer Chief Engineer 2nd …" at bounding box center [348, 330] width 666 height 46
click at [15, 307] on select "Master Chief Officer 2nd Officer 3rd Officer Junior Officer Chief Engineer 2nd …" at bounding box center [348, 330] width 666 height 46
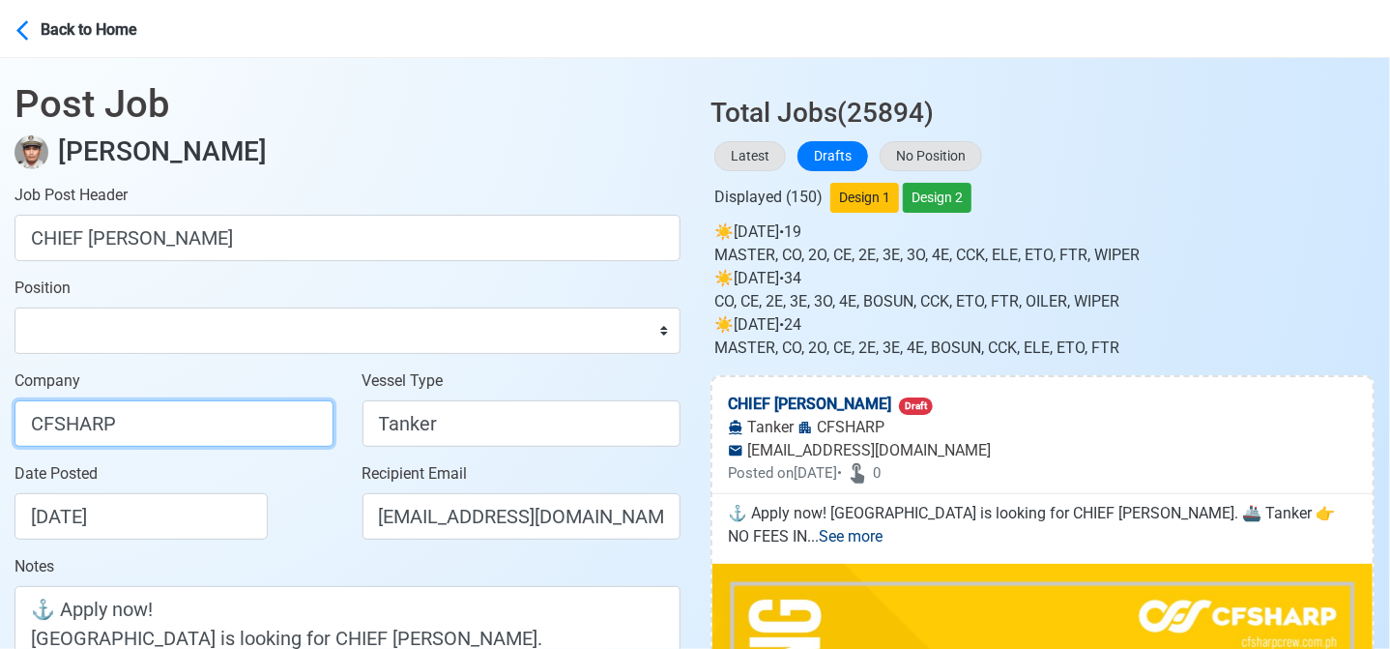
click at [190, 417] on input "CFSHARP" at bounding box center [174, 423] width 319 height 46
drag, startPoint x: 159, startPoint y: 432, endPoint x: -8, endPoint y: 409, distance: 167.9
click at [0, 409] on html "Back to Home Post Job Jeyner Gil Job Post Header CHIEF COOK Position Master Chi…" at bounding box center [695, 324] width 1390 height 649
drag, startPoint x: 170, startPoint y: 429, endPoint x: -8, endPoint y: 407, distance: 179.3
click at [0, 407] on html "Back to Home Post Job Jeyner Gil Job Post Header CHIEF COOK Position Master Chi…" at bounding box center [695, 324] width 1390 height 649
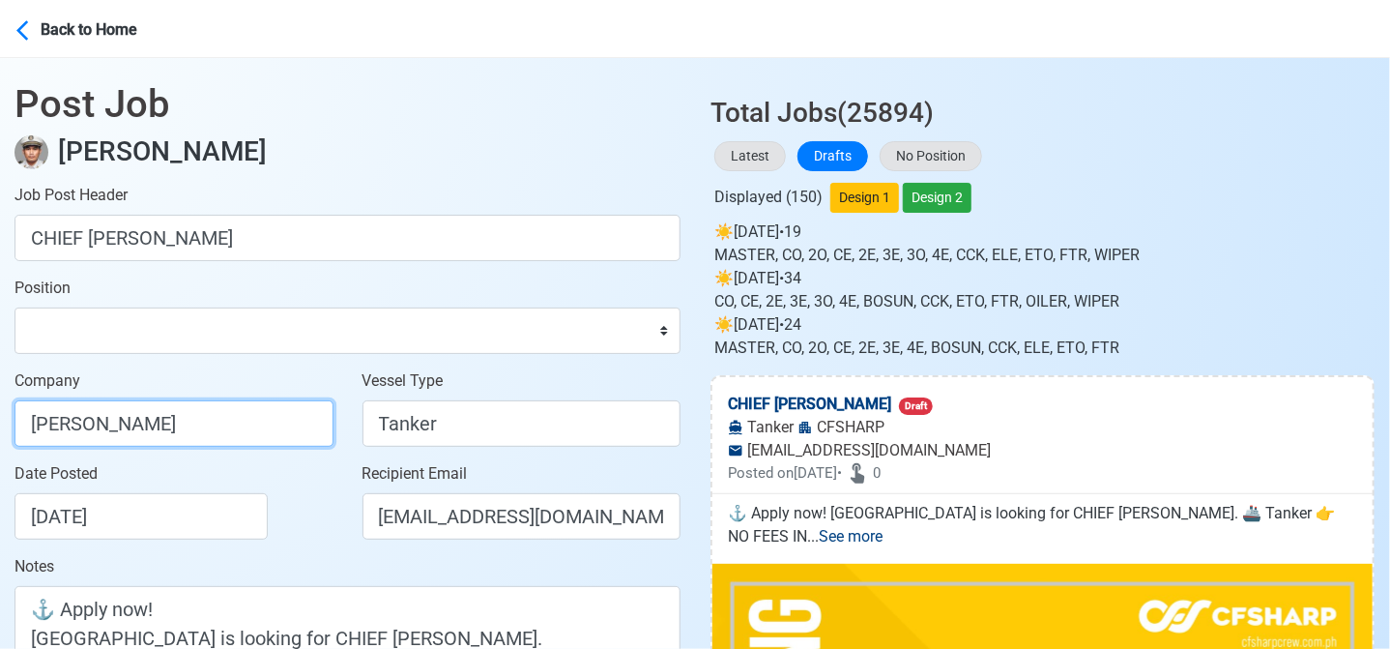
paste input "CREW MANAGEMENT INC"
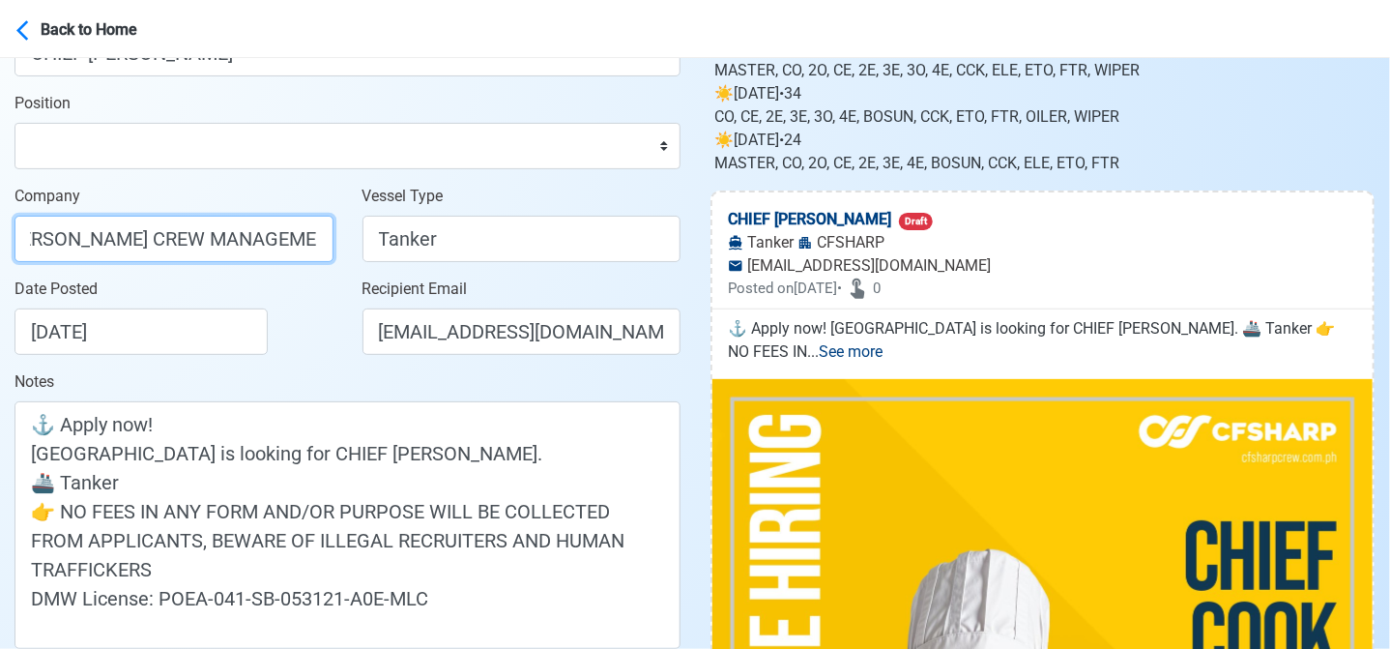
scroll to position [193, 0]
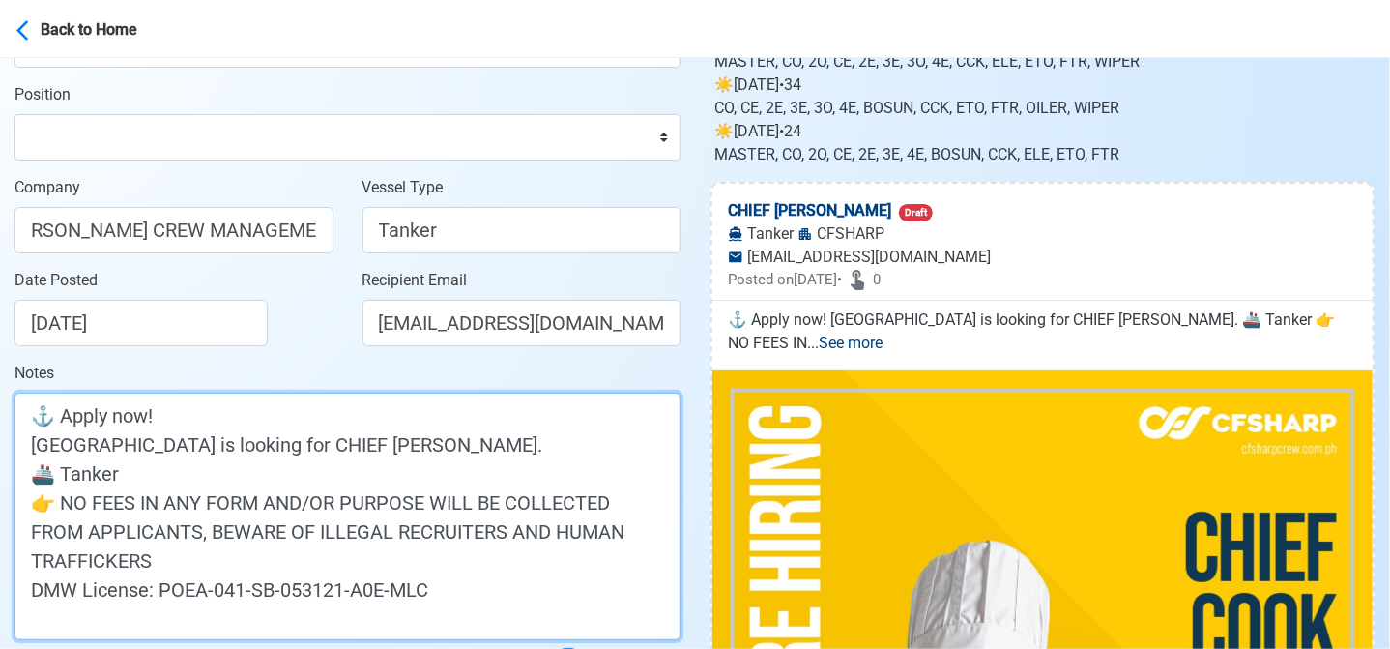
click at [54, 446] on textarea "⚓ Apply now! CFSHARP is looking for CHIEF COOK. 🚢 Tanker 👉 NO FEES IN ANY FORM …" at bounding box center [348, 515] width 666 height 247
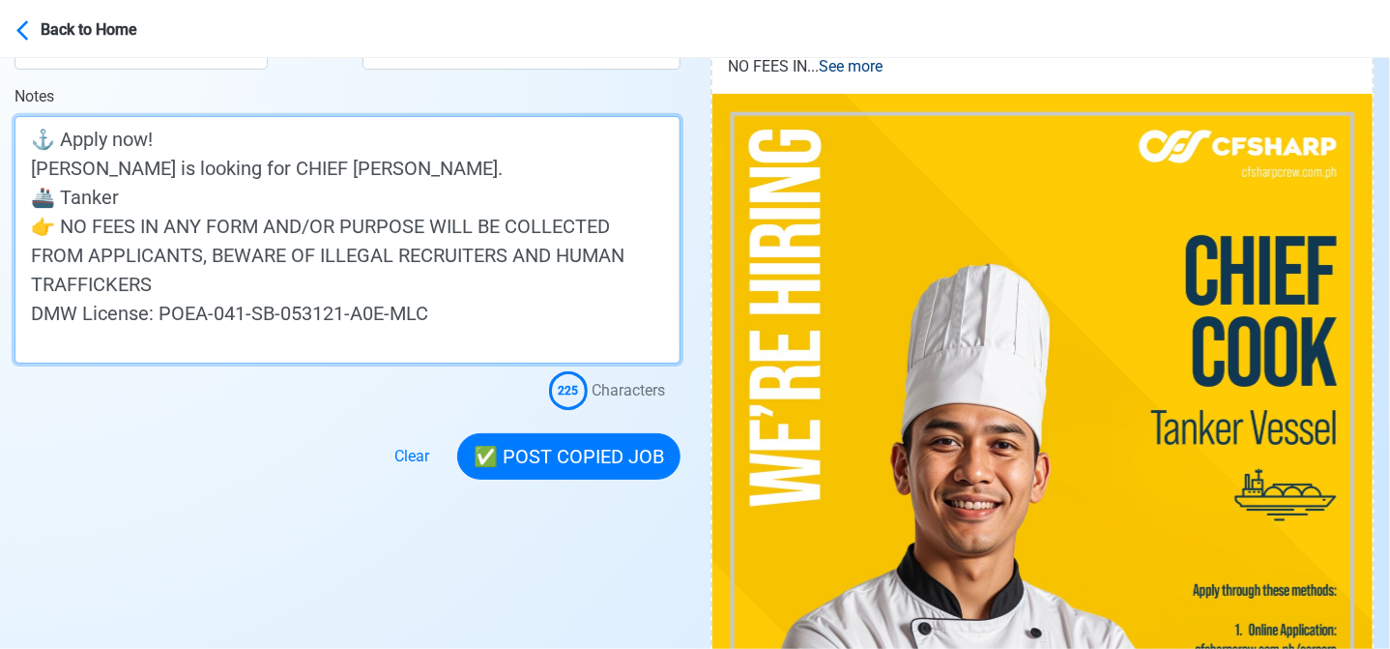
scroll to position [483, 0]
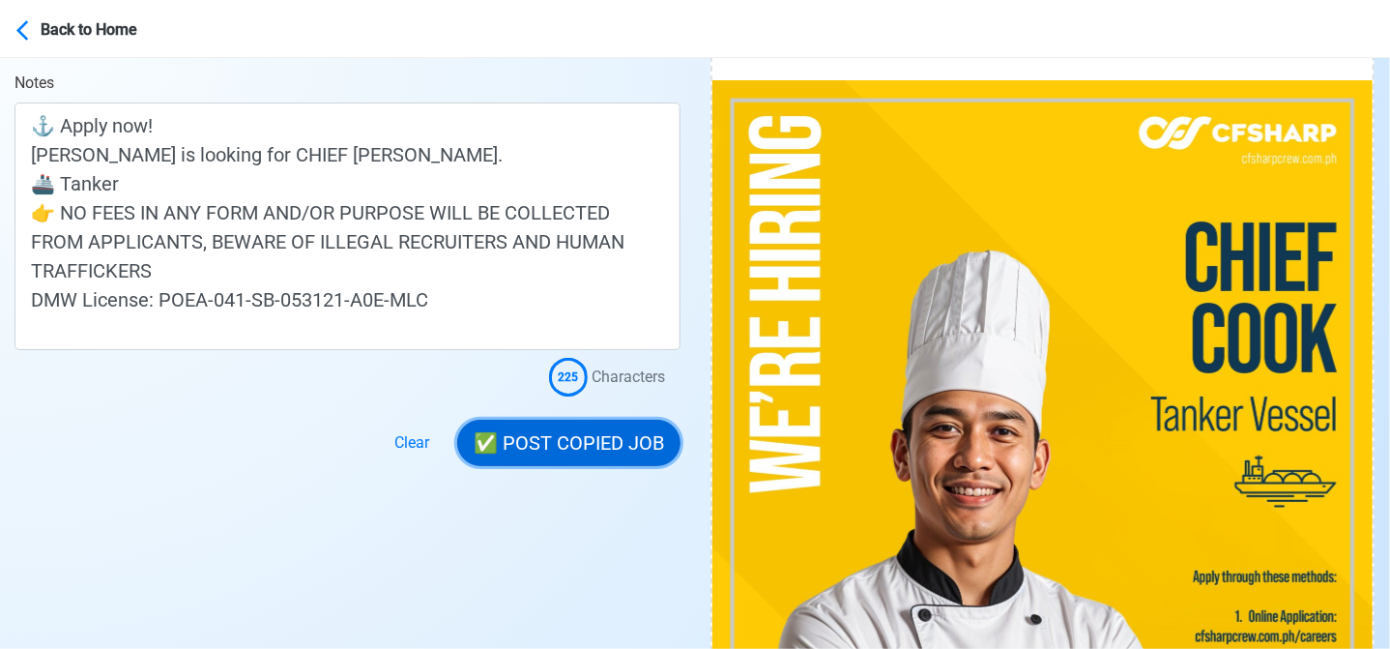
click at [583, 432] on button "✅ POST COPIED JOB" at bounding box center [568, 443] width 223 height 46
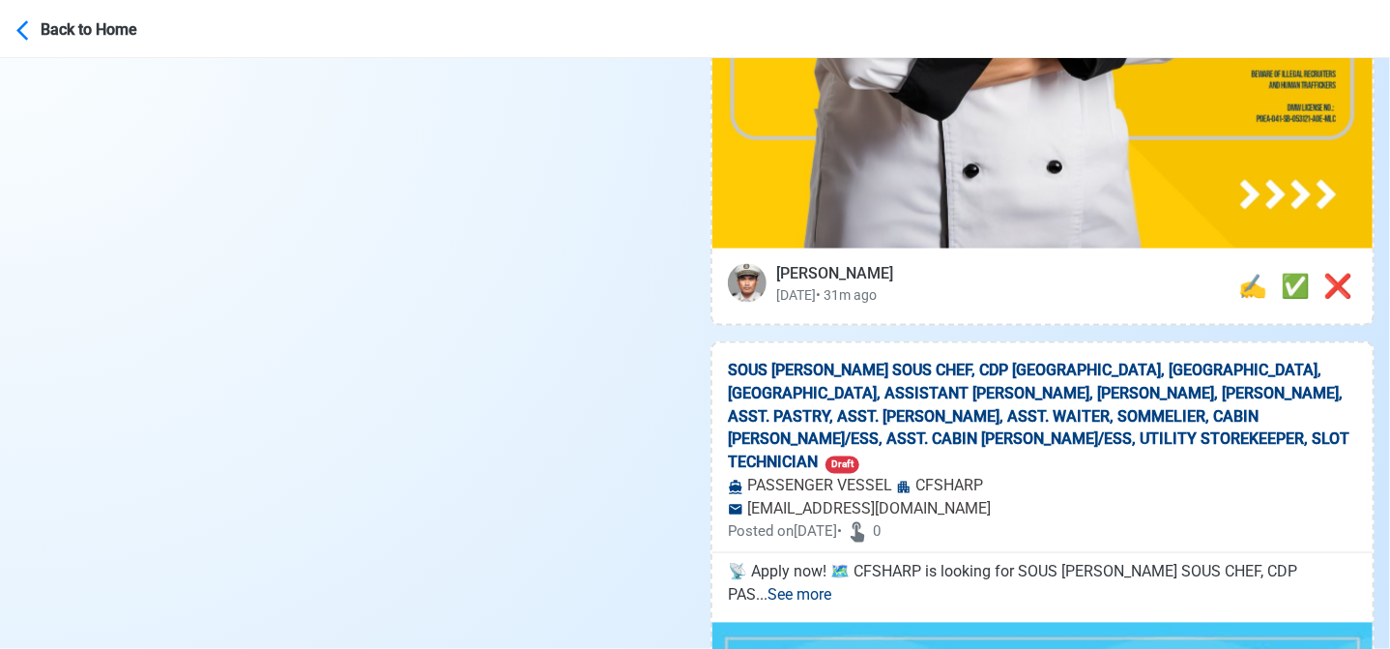
scroll to position [1257, 0]
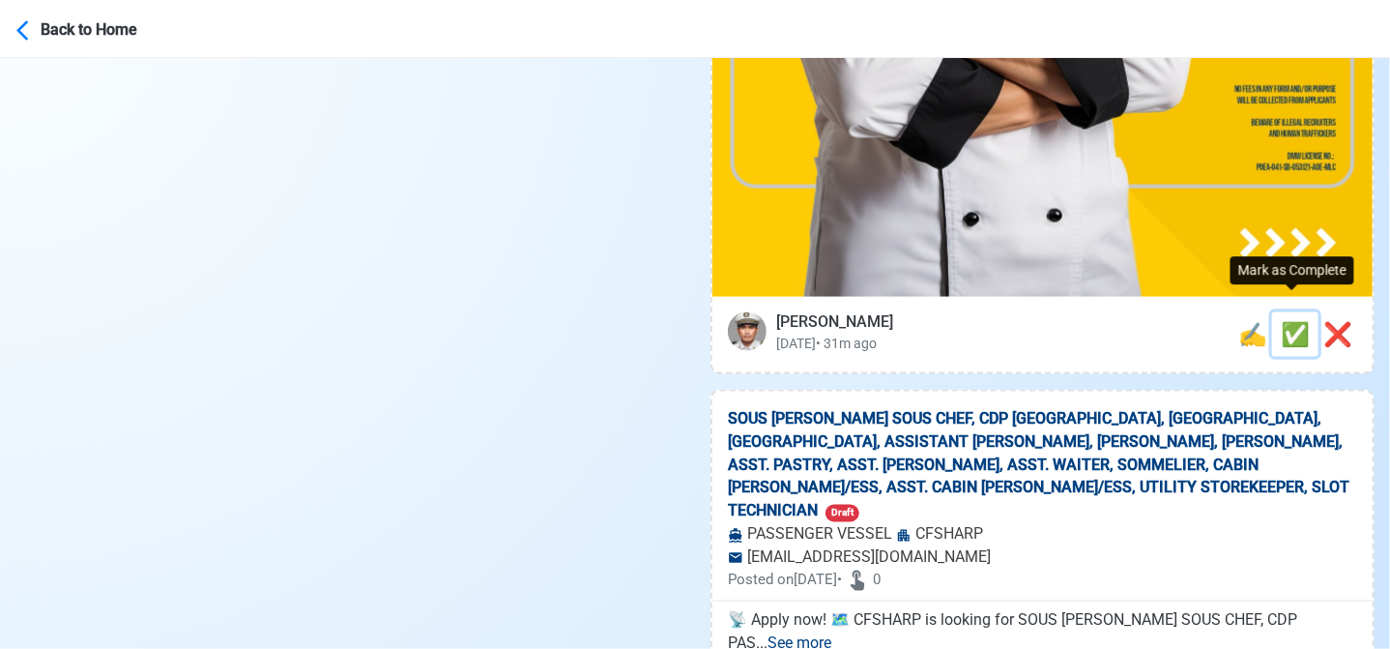
click at [1289, 321] on span "✅" at bounding box center [1295, 334] width 29 height 27
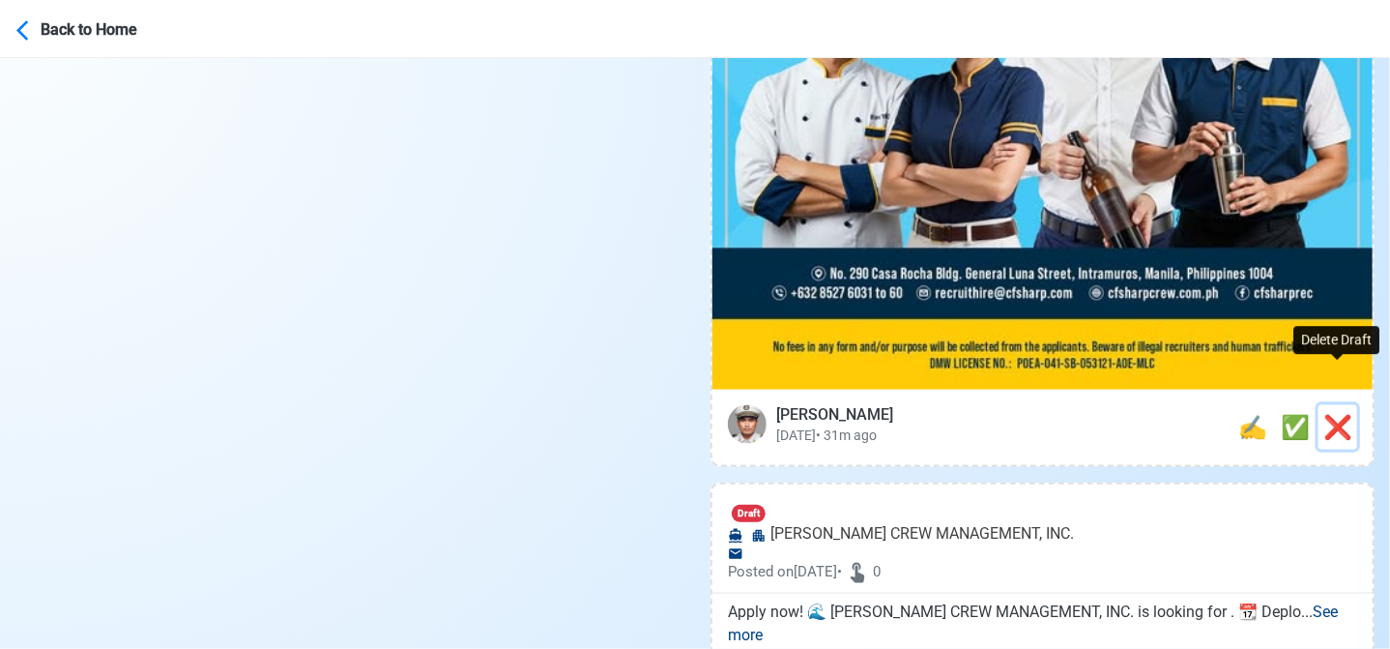
click at [1342, 414] on span "❌" at bounding box center [1337, 427] width 29 height 27
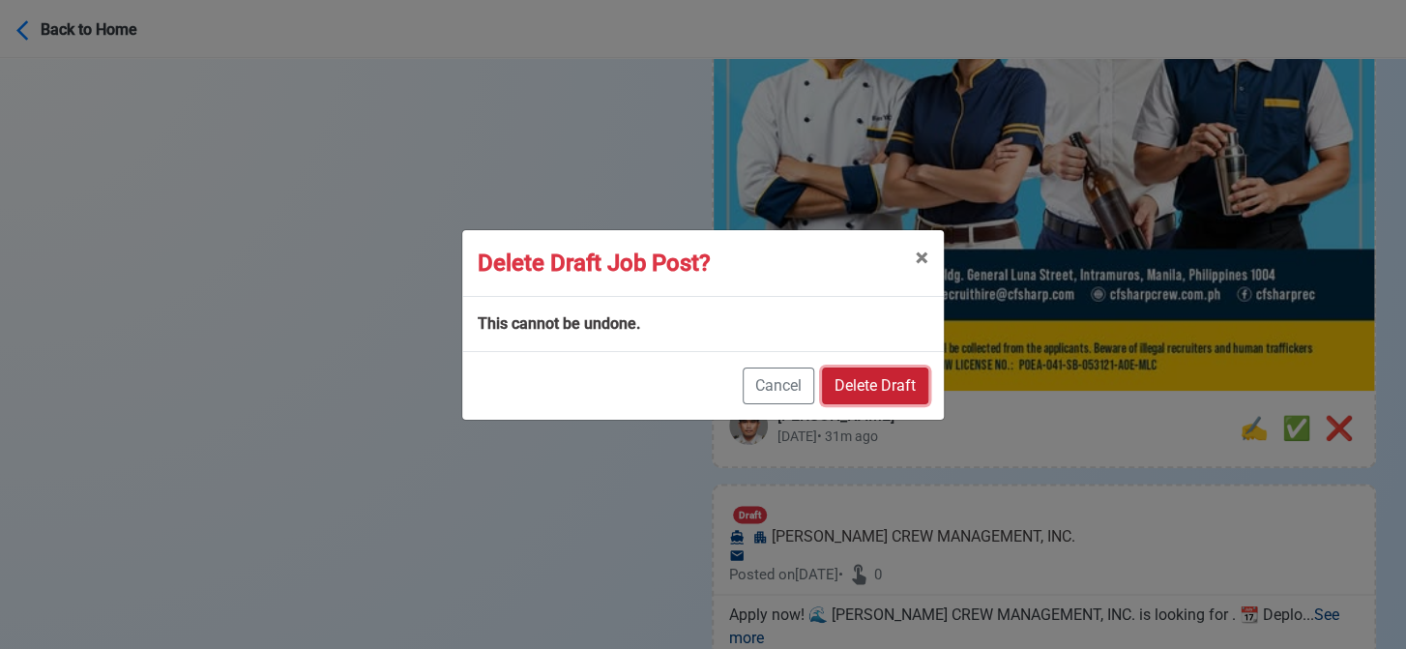
click at [889, 374] on button "Delete Draft" at bounding box center [875, 385] width 106 height 37
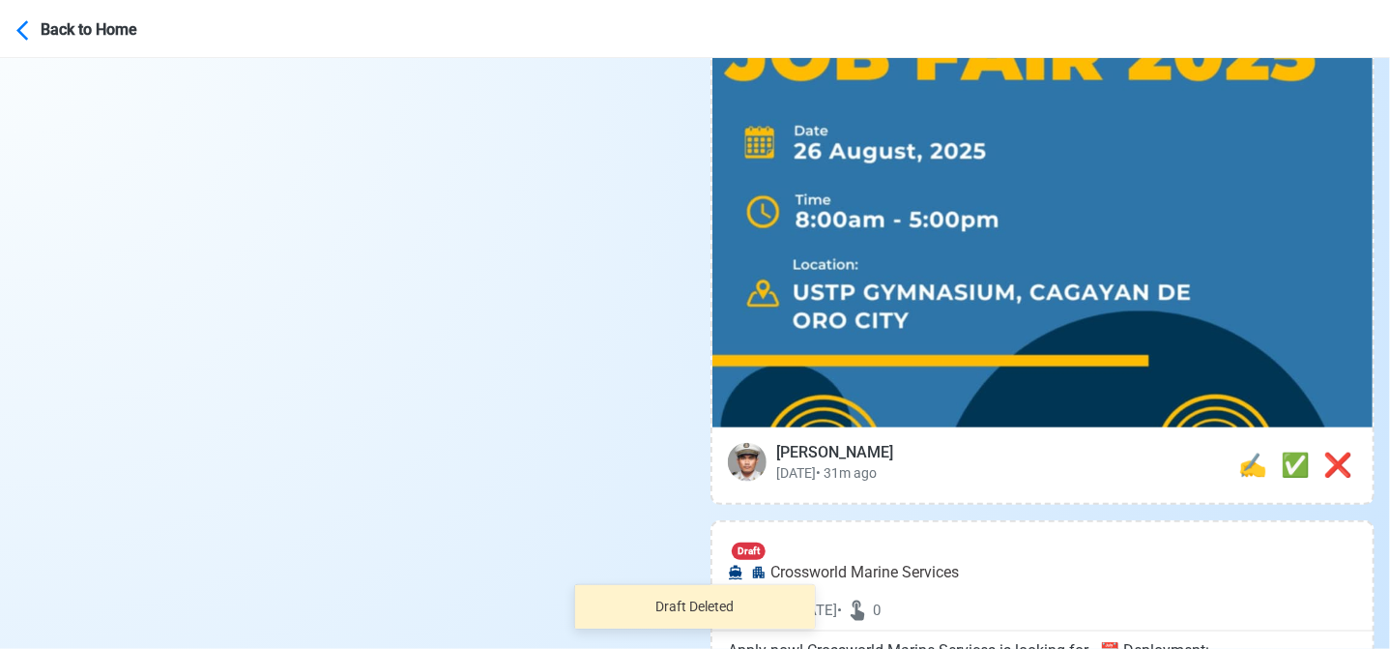
scroll to position [870, 0]
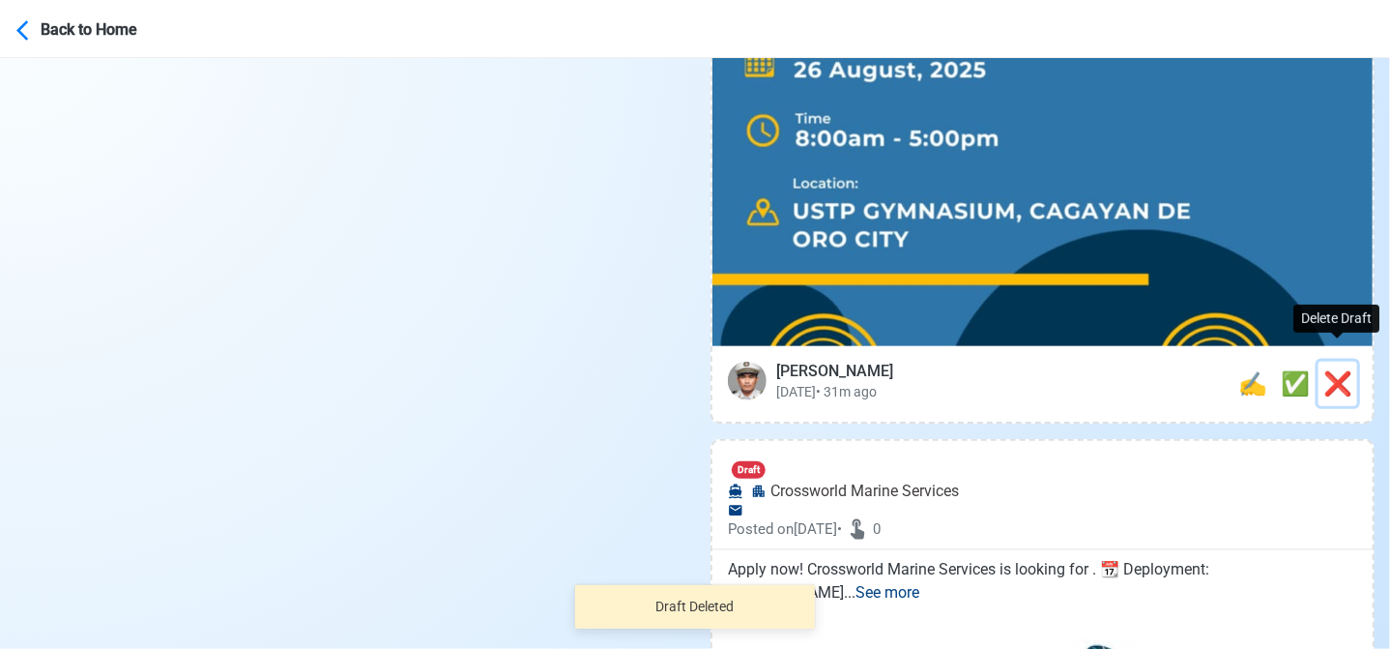
click at [1337, 370] on span "❌" at bounding box center [1337, 383] width 29 height 27
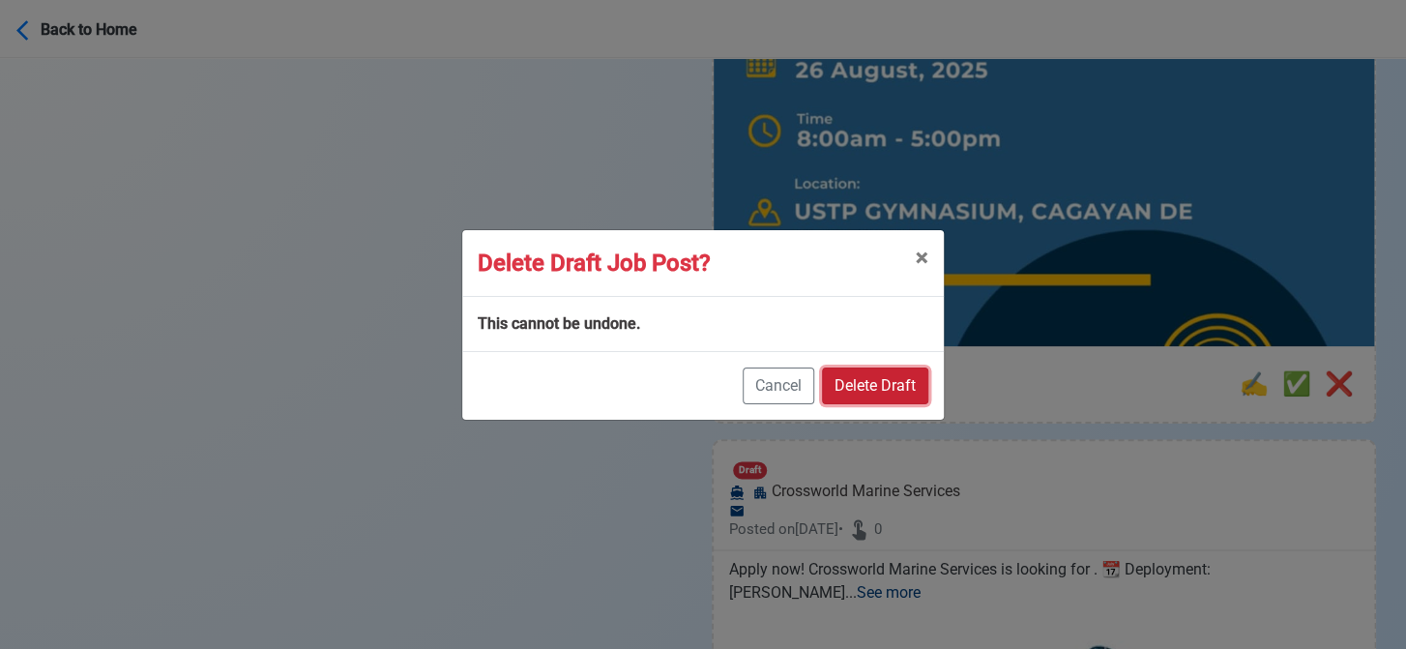
click at [901, 368] on button "Delete Draft" at bounding box center [875, 385] width 106 height 37
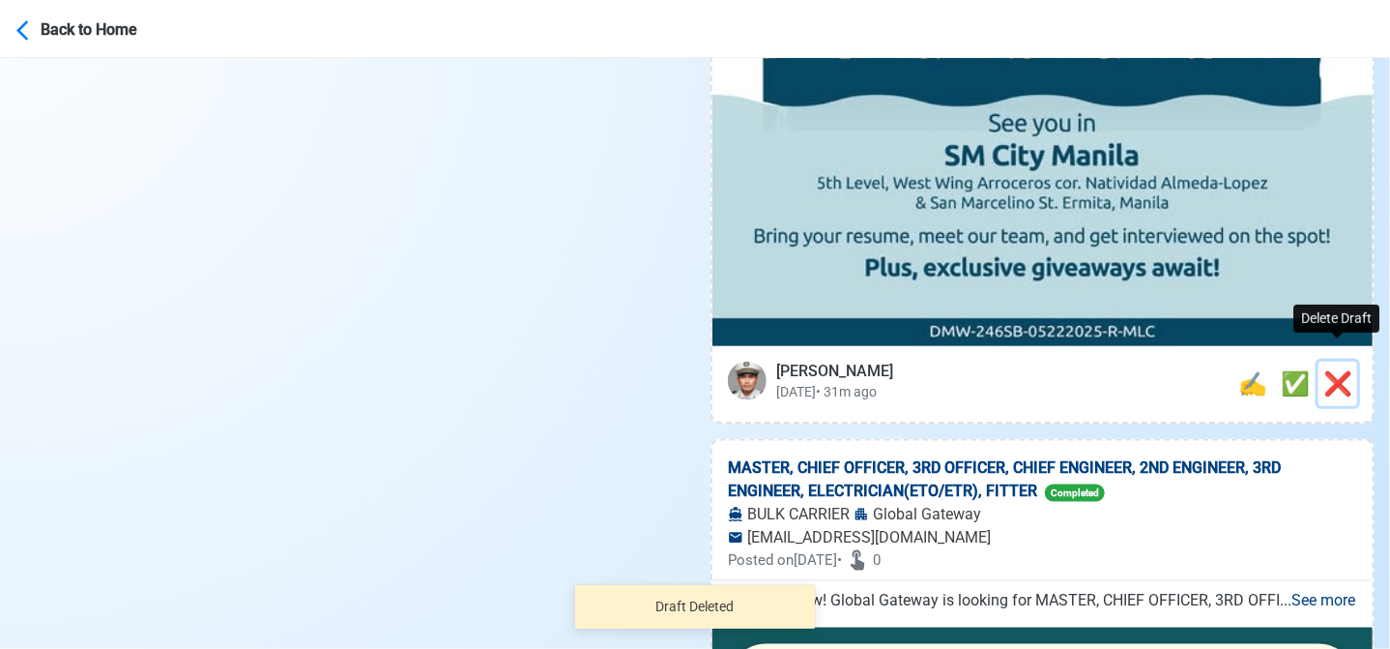
click at [1332, 370] on span "❌" at bounding box center [1337, 383] width 29 height 27
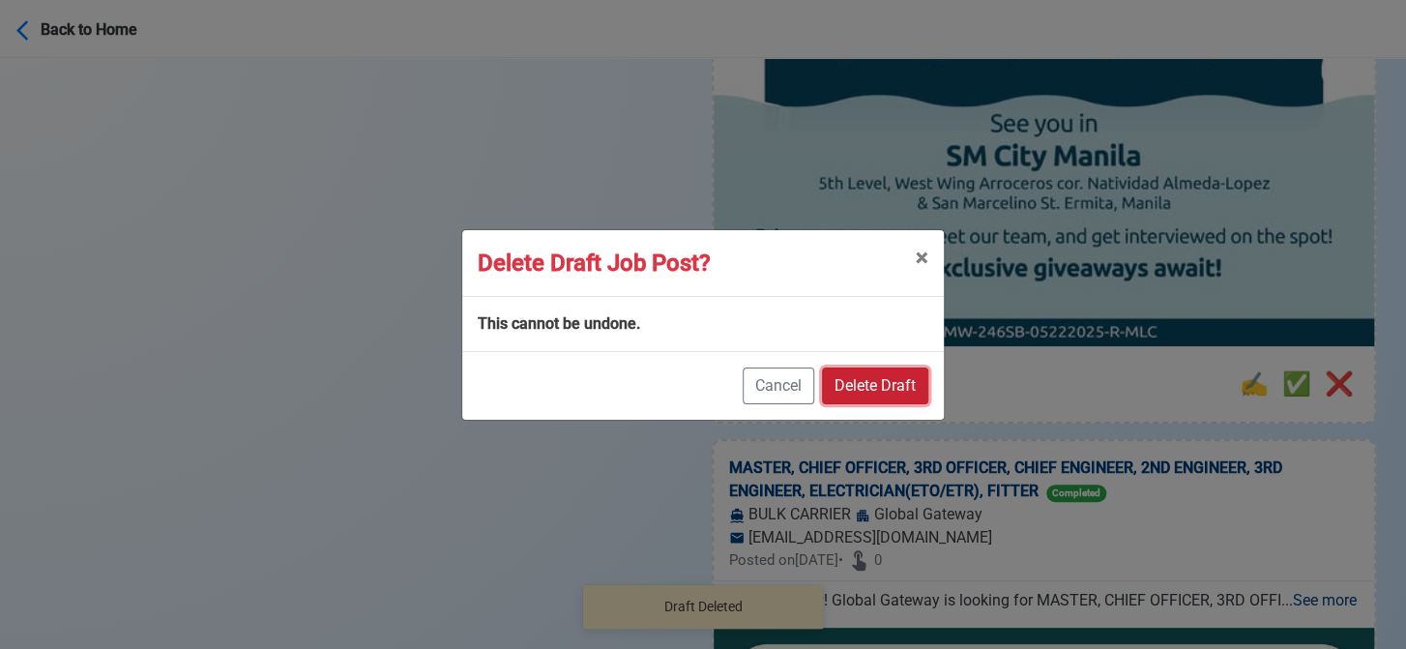
click at [888, 370] on button "Delete Draft" at bounding box center [875, 385] width 106 height 37
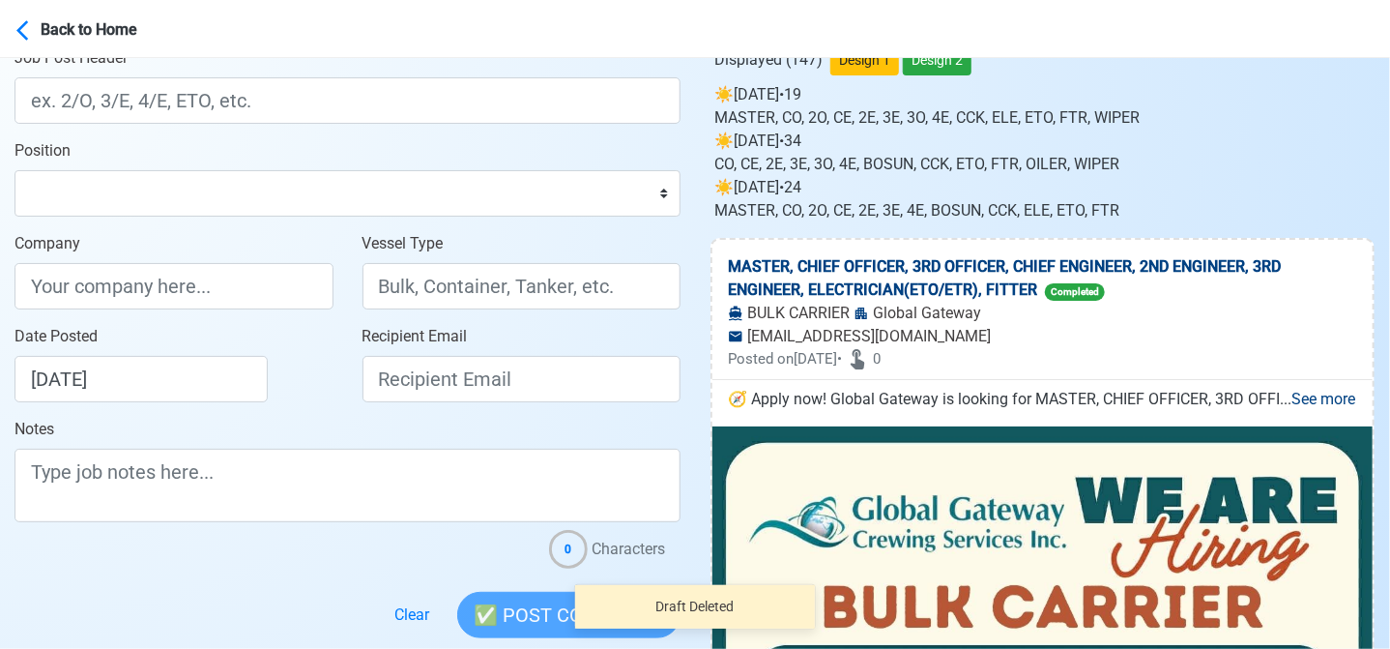
scroll to position [97, 0]
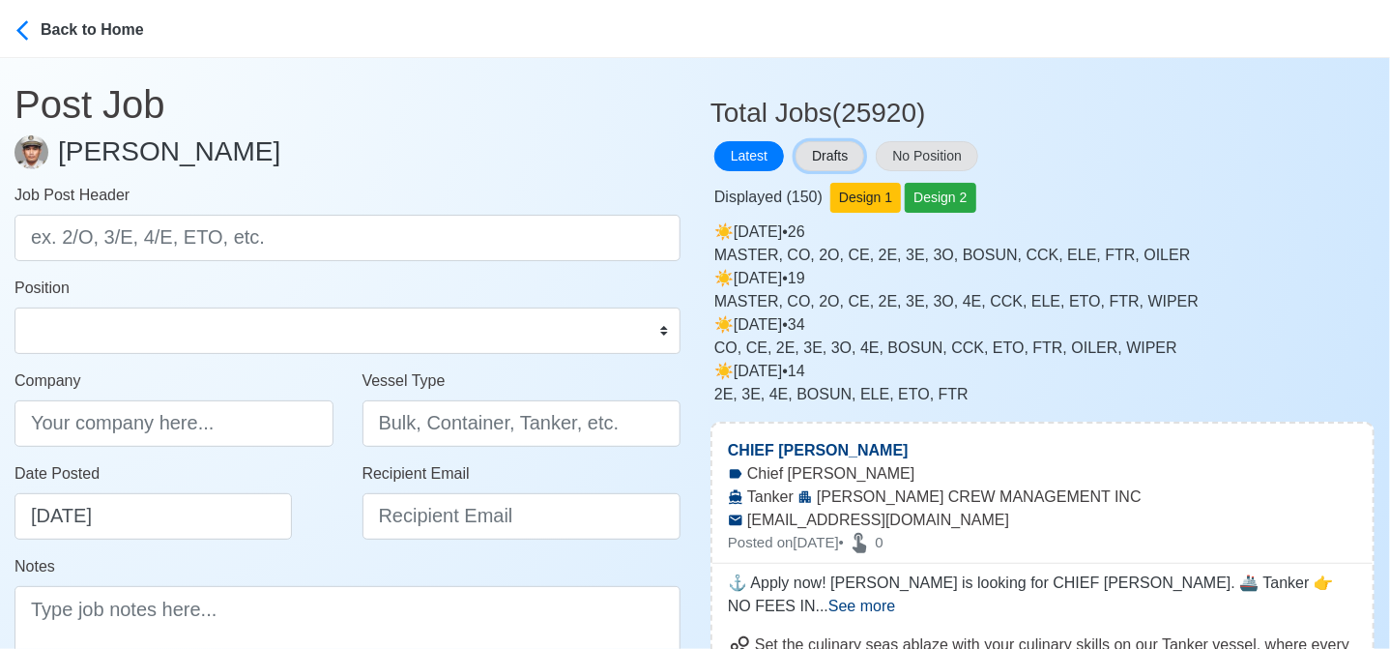
click at [808, 150] on button "Drafts" at bounding box center [830, 156] width 69 height 30
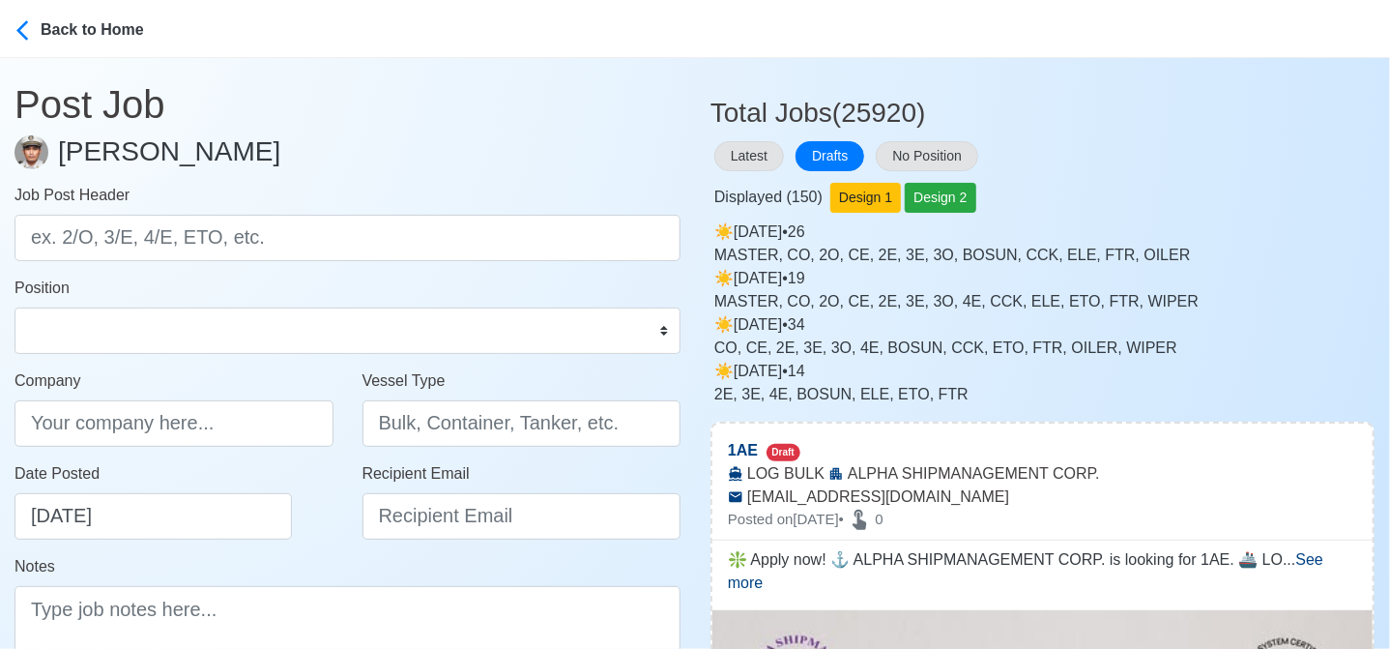
click at [1266, 164] on div "Latest Drafts No Position" at bounding box center [1043, 156] width 664 height 38
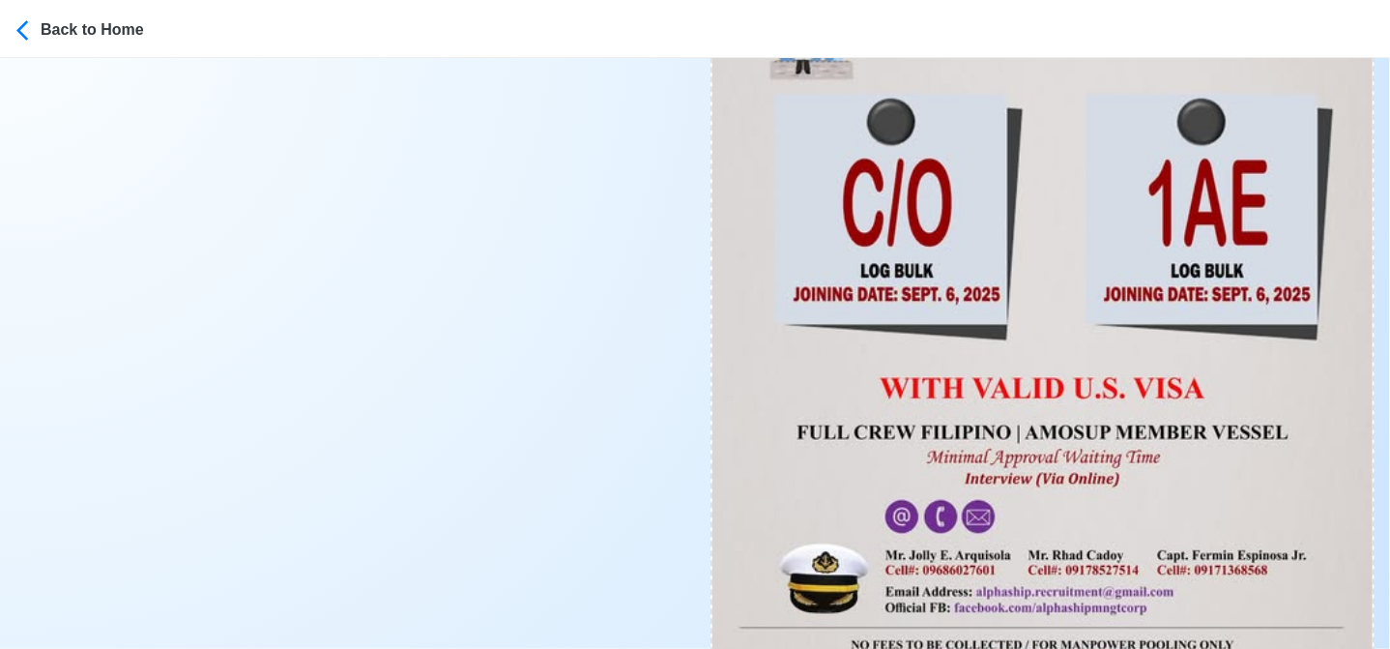
scroll to position [1063, 0]
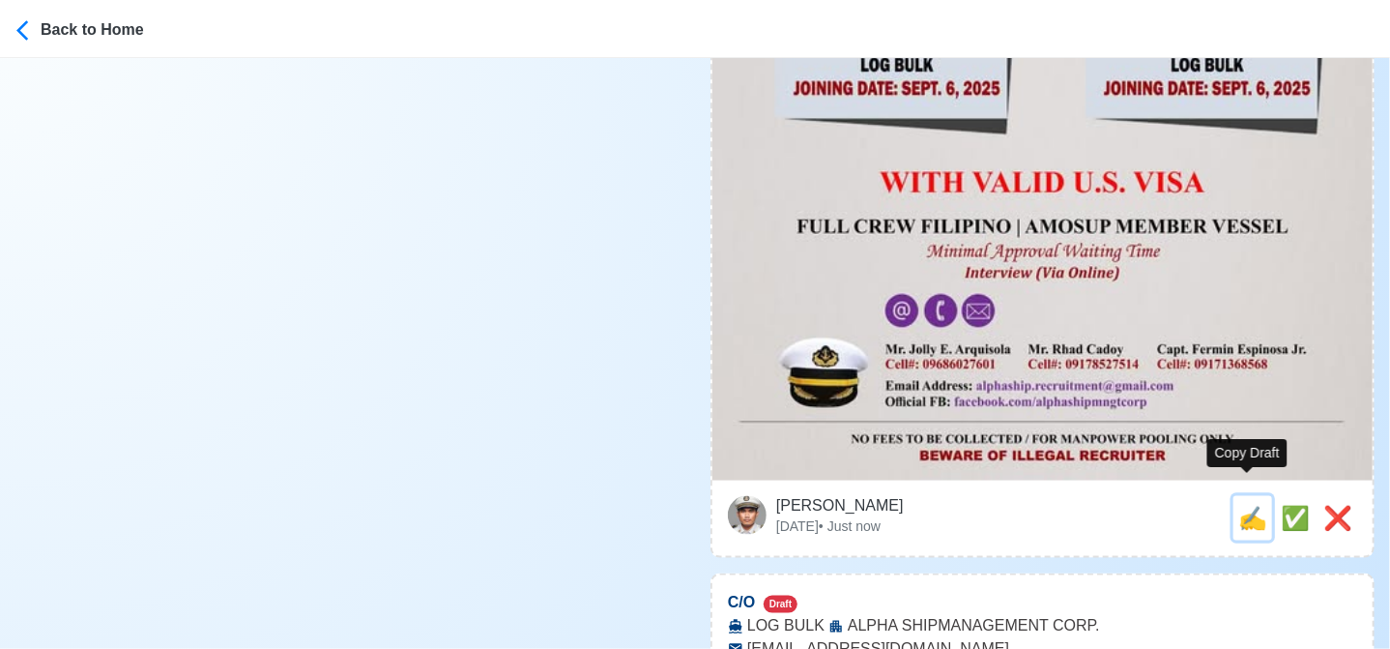
click at [1239, 505] on span "✍️" at bounding box center [1252, 518] width 29 height 26
type input "1AE"
type input "ALPHA SHIPMANAGEMENT CORP."
type input "LOG BULK"
type input "alphaship.recruitment@gmail.com"
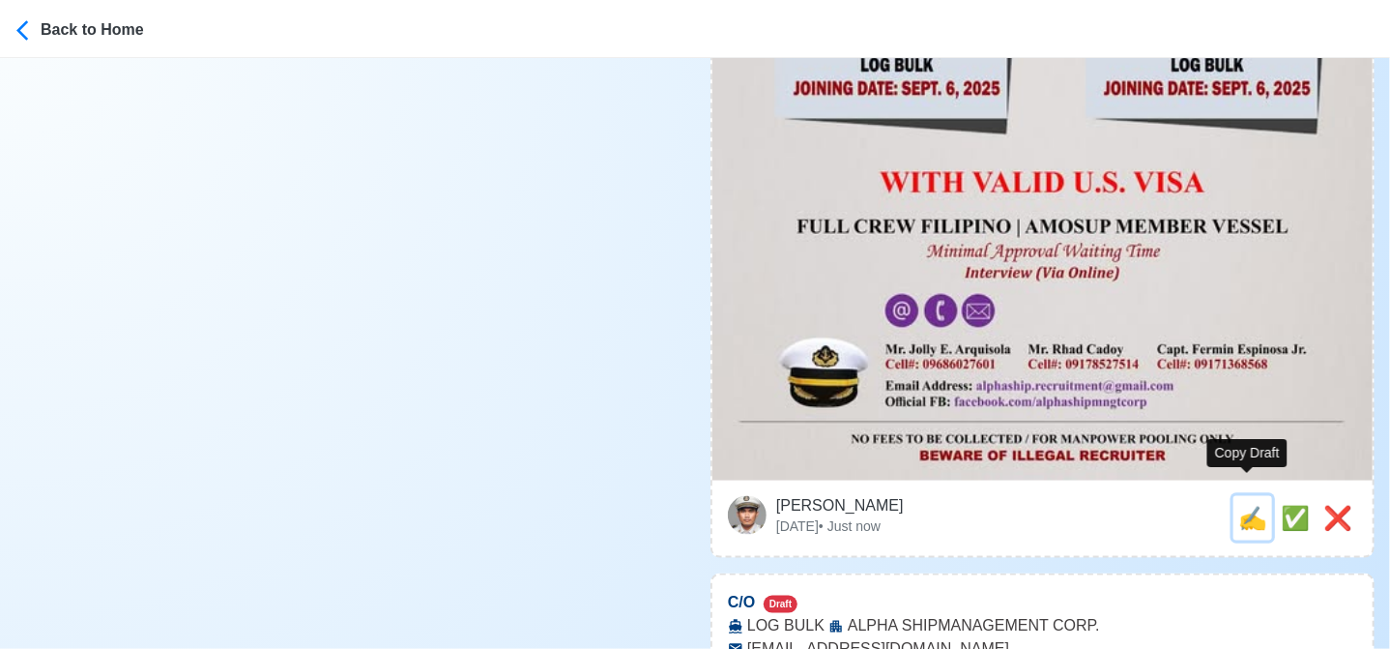
type textarea "❇️ Apply now! ⚓ ALPHA SHIPMANAGEMENT CORP. is looking for 1AE. 🚢 LOG BULK 📆 Dep…"
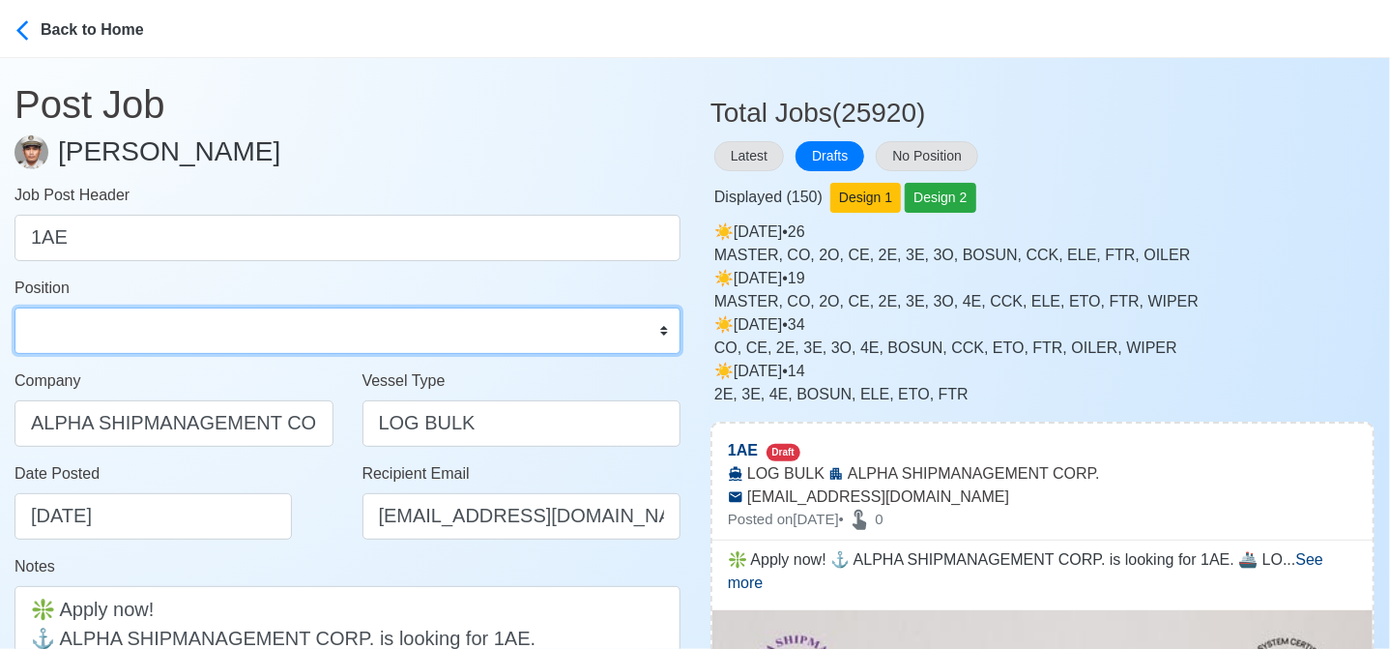
click at [74, 322] on select "Master Chief Officer 2nd Officer 3rd Officer Junior Officer Chief Engineer 2nd …" at bounding box center [348, 330] width 666 height 46
select select "1st Assistant Engineer"
click at [15, 307] on select "Master Chief Officer 2nd Officer 3rd Officer Junior Officer Chief Engineer 2nd …" at bounding box center [348, 330] width 666 height 46
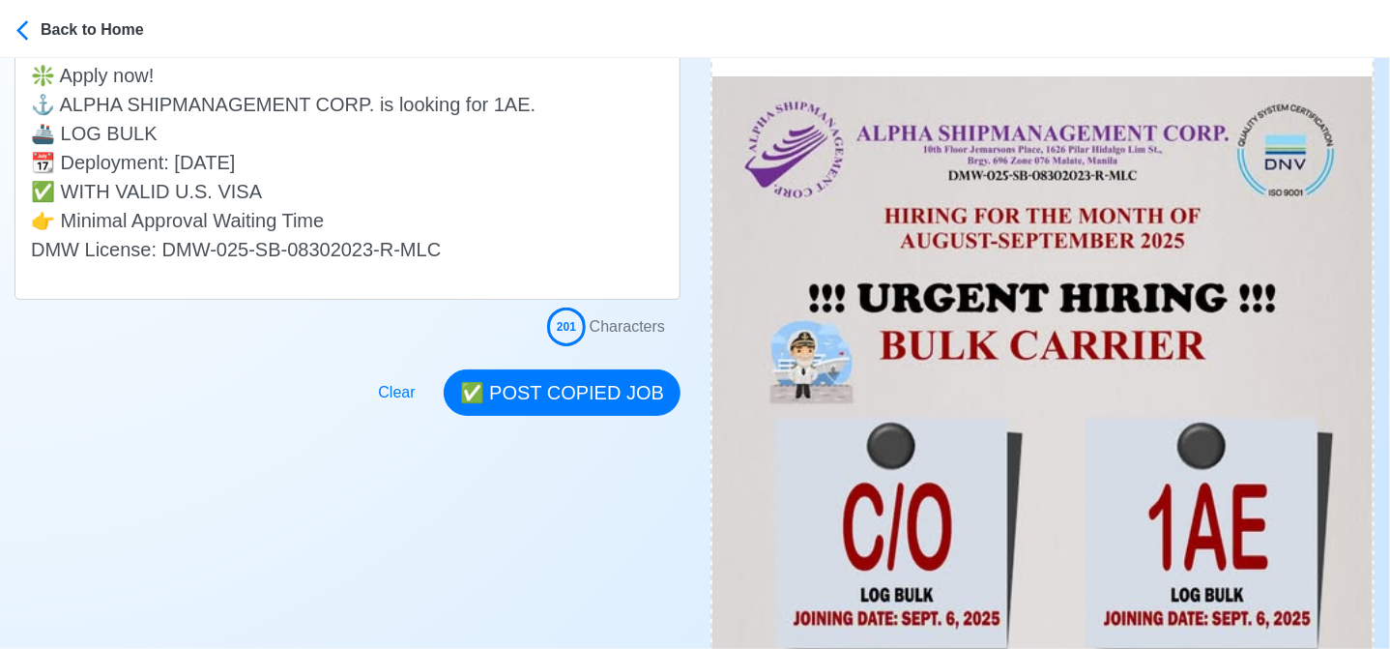
scroll to position [483, 0]
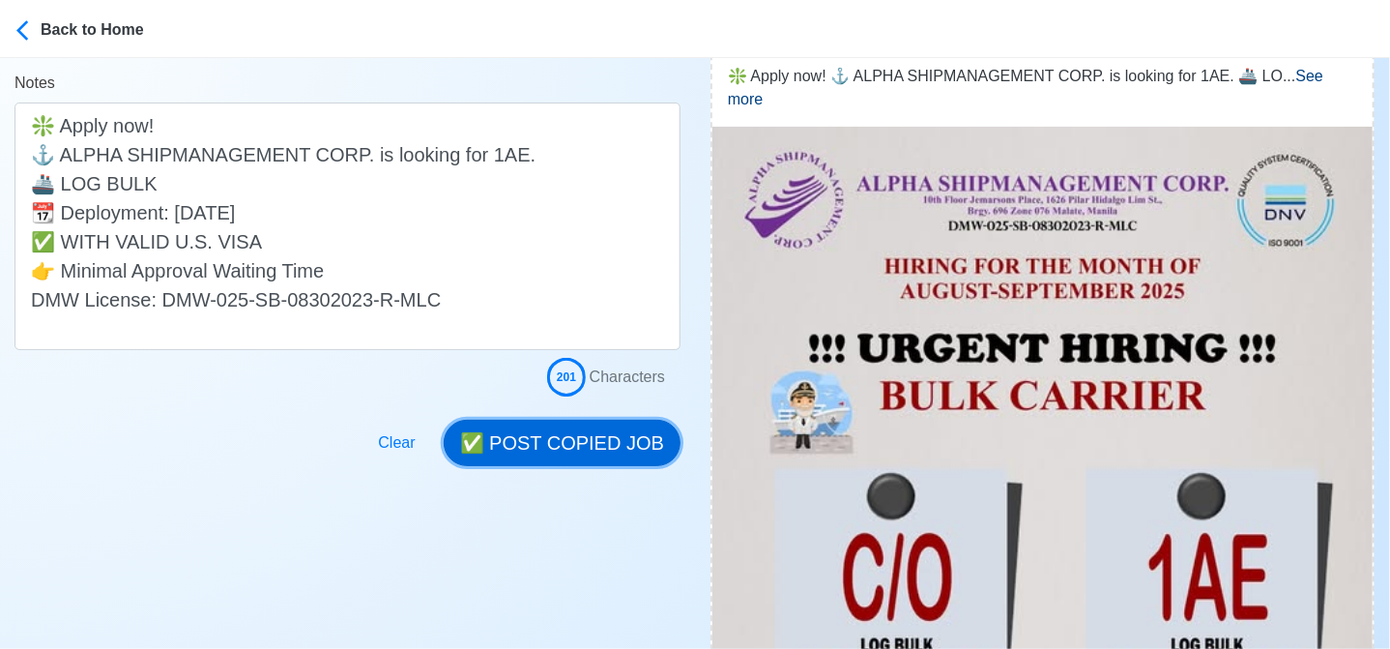
click at [531, 432] on button "✅ POST COPIED JOB" at bounding box center [562, 443] width 237 height 46
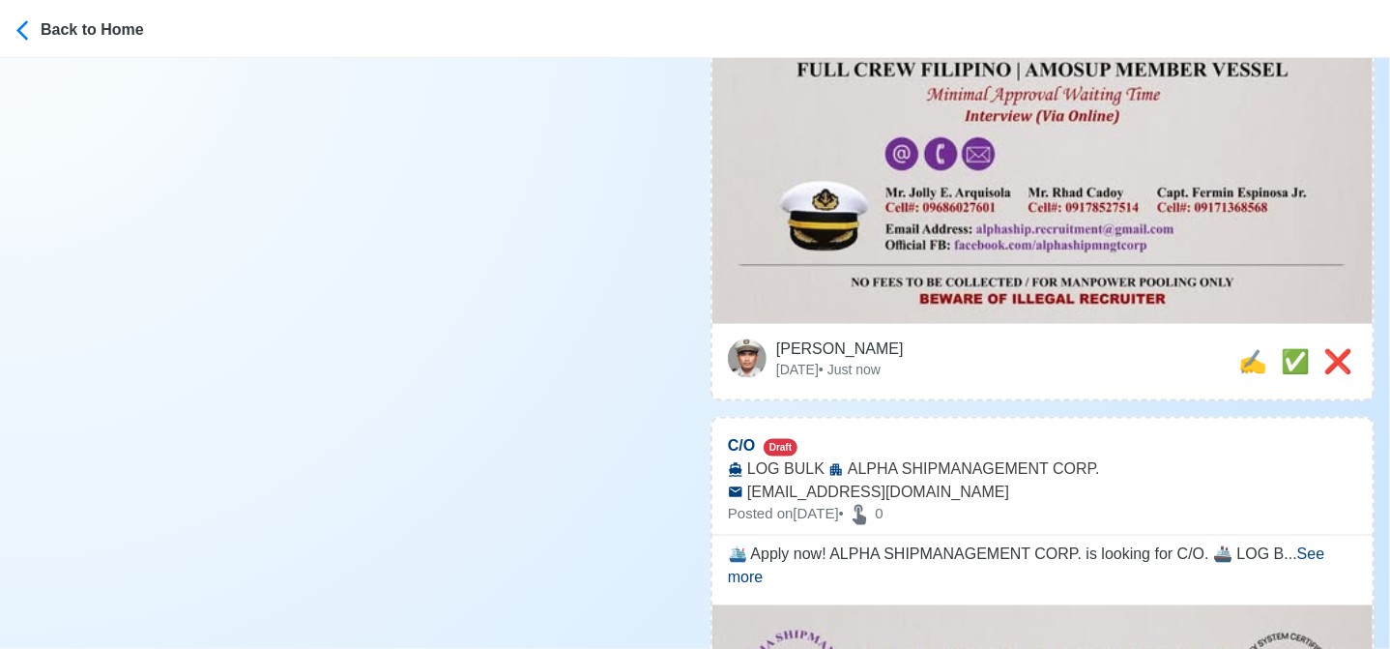
scroll to position [1257, 0]
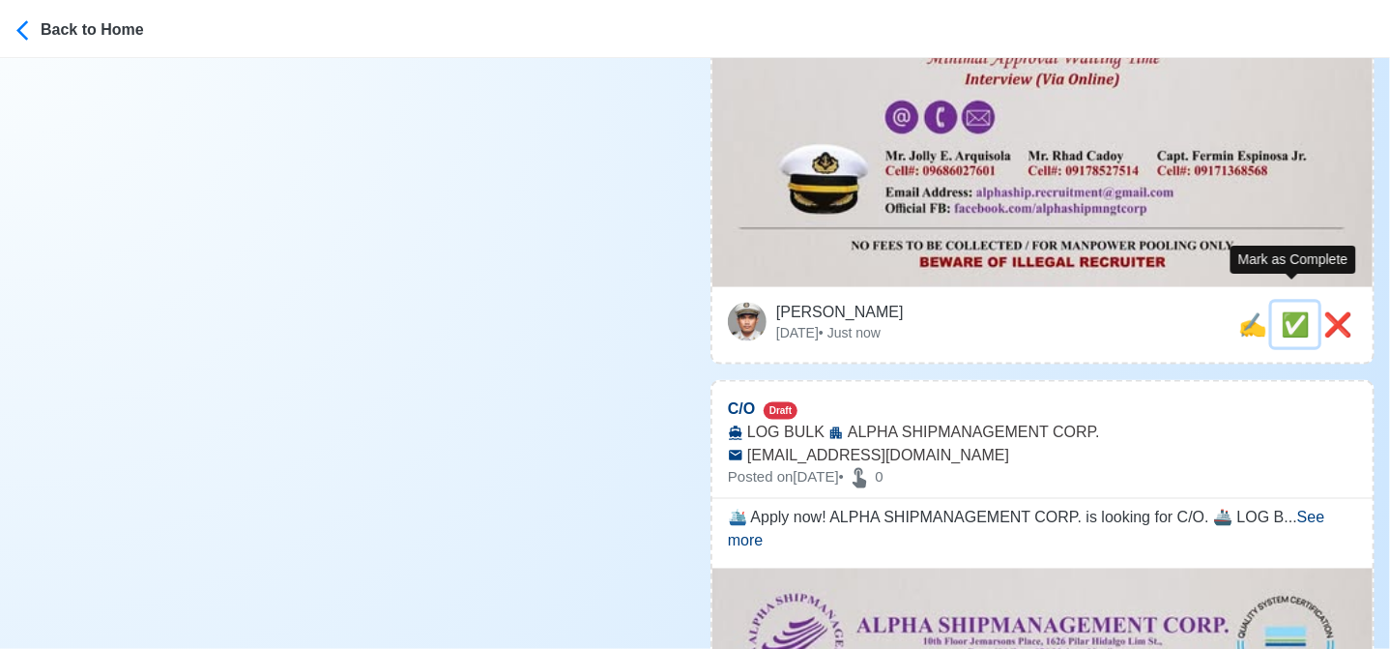
click at [1282, 311] on span "✅" at bounding box center [1295, 324] width 29 height 26
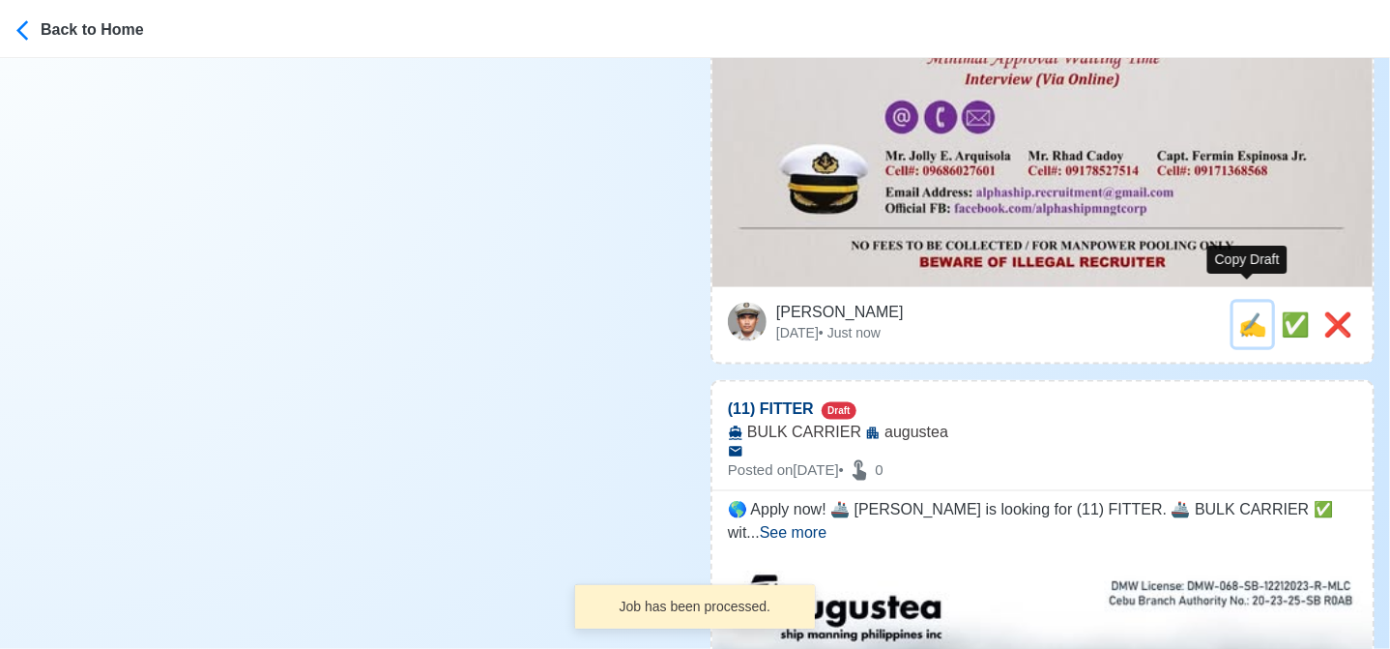
click at [1245, 311] on span "✍️" at bounding box center [1252, 324] width 29 height 26
type input "C/O"
select select
type input "ALPHA SHIPMANAGEMENT CORP."
type input "LOG BULK"
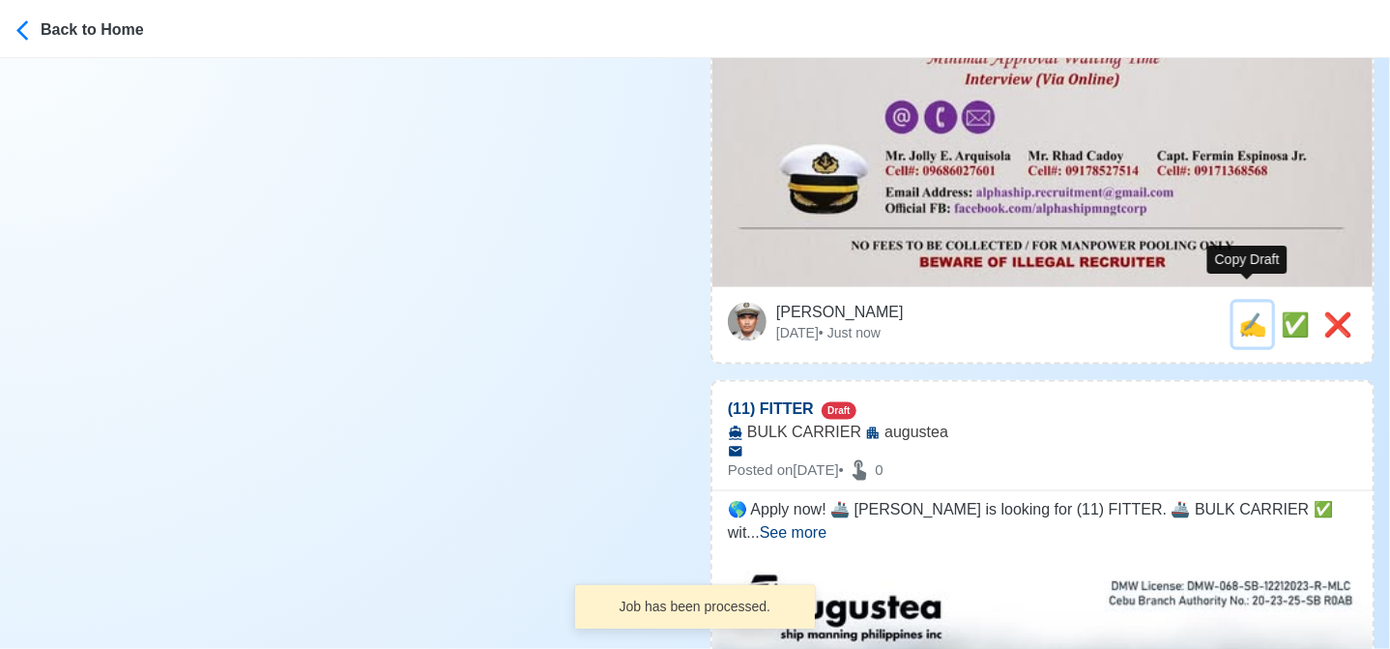
type input "alphaship.recruitment@gmail.com"
type textarea "🛳️ Apply now! ALPHA SHIPMANAGEMENT CORP. is looking for C/O. 🚢 LOG BULK 📆 Deplo…"
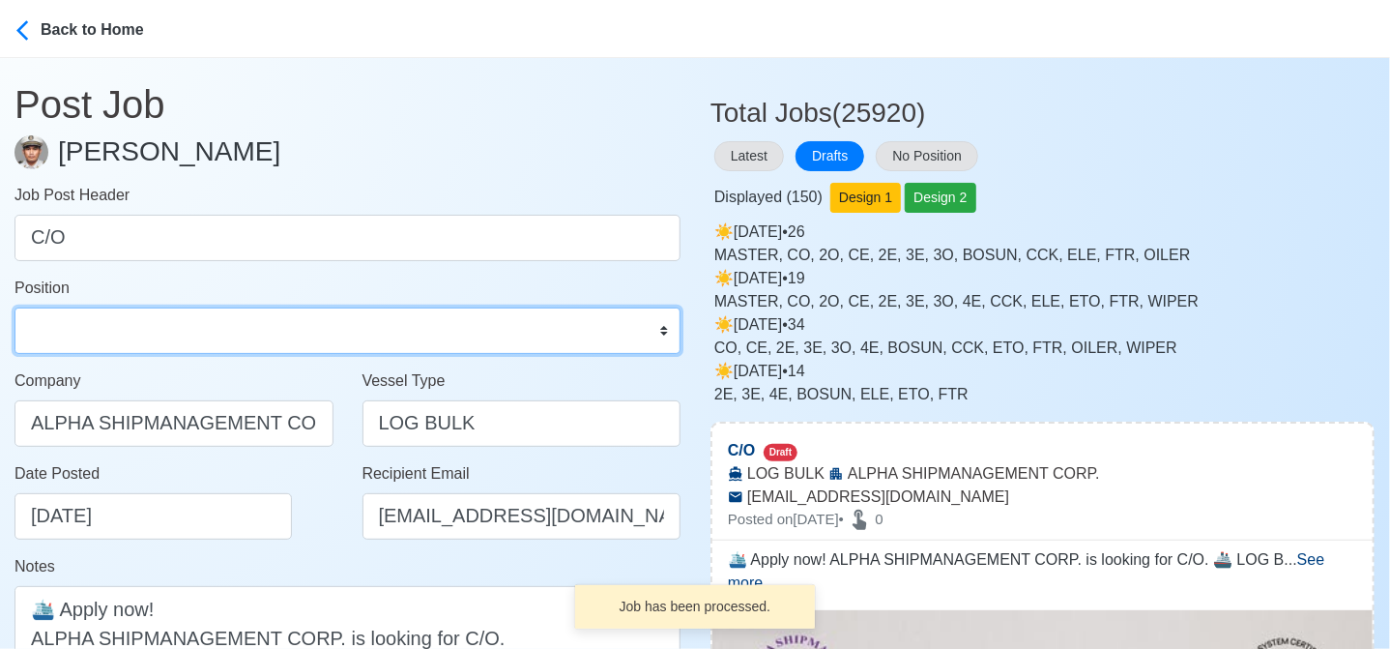
click at [158, 331] on select "Master Chief Officer 2nd Officer 3rd Officer Junior Officer Chief Engineer 2nd …" at bounding box center [348, 330] width 666 height 46
select select "Chief Officer"
click at [15, 307] on select "Master Chief Officer 2nd Officer 3rd Officer Junior Officer Chief Engineer 2nd …" at bounding box center [348, 330] width 666 height 46
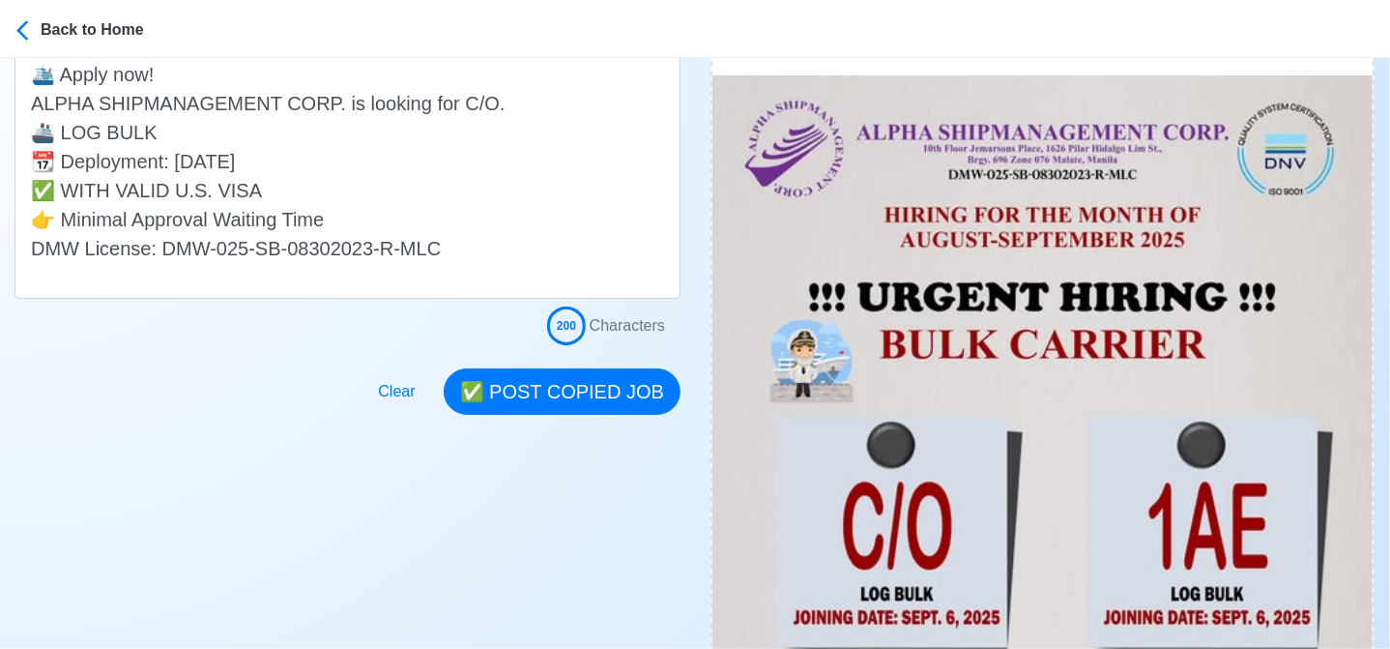
scroll to position [580, 0]
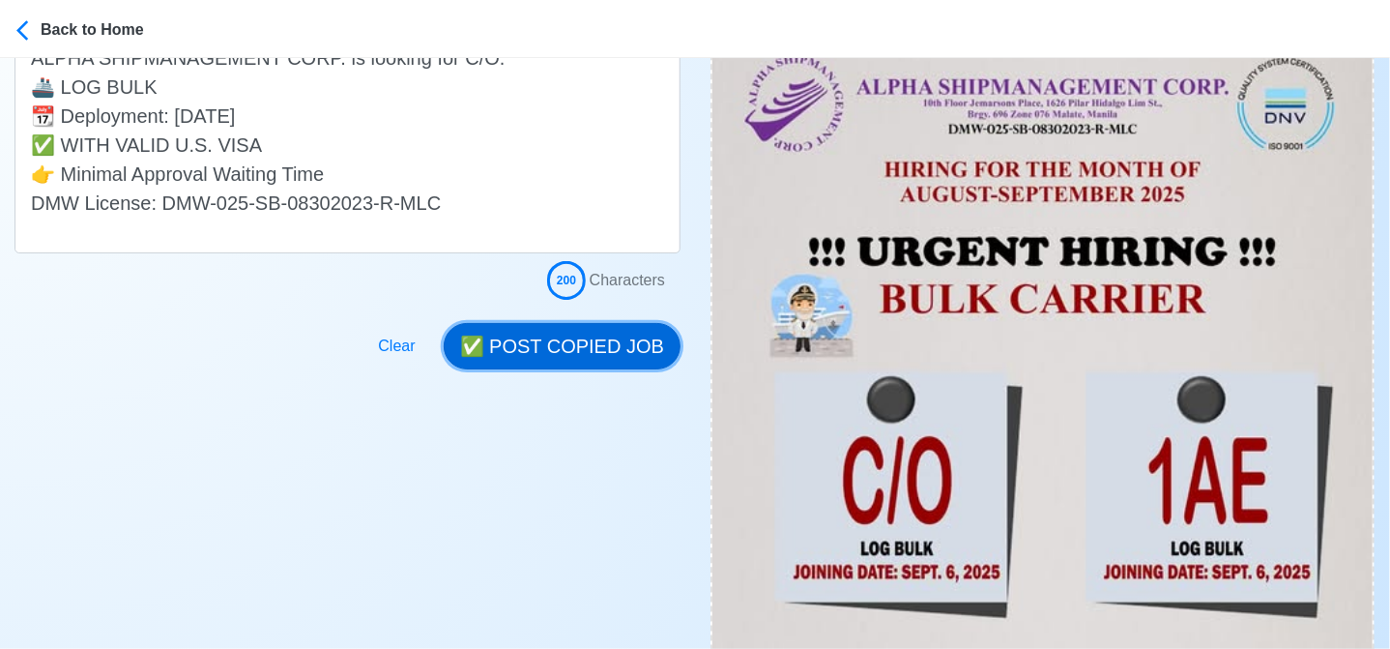
click at [621, 344] on button "✅ POST COPIED JOB" at bounding box center [562, 346] width 237 height 46
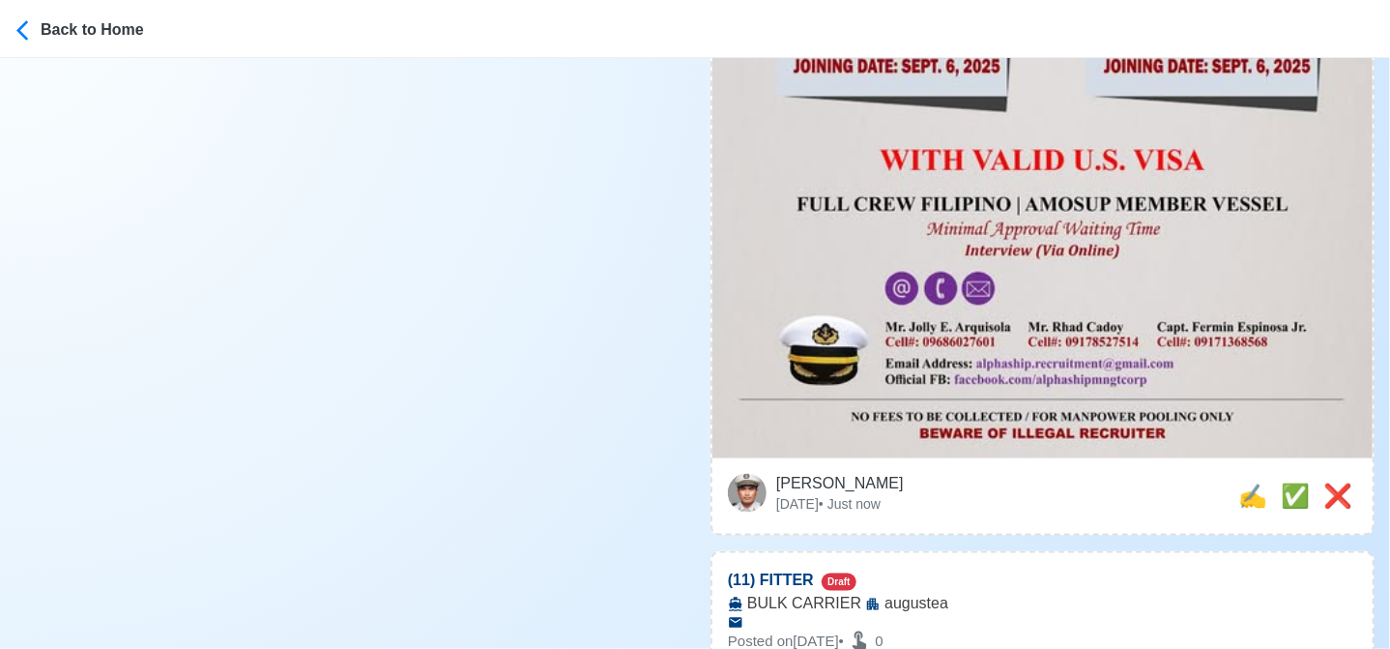
scroll to position [1257, 0]
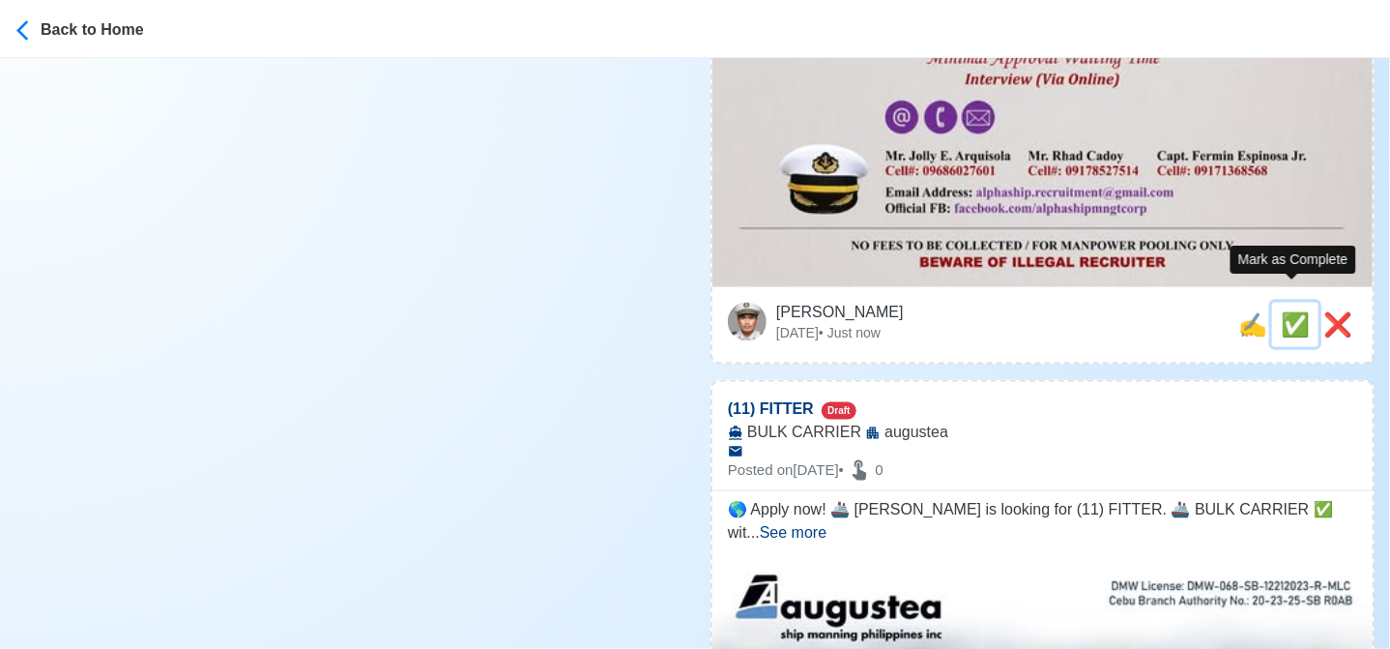
click at [1291, 311] on span "✅" at bounding box center [1295, 324] width 29 height 26
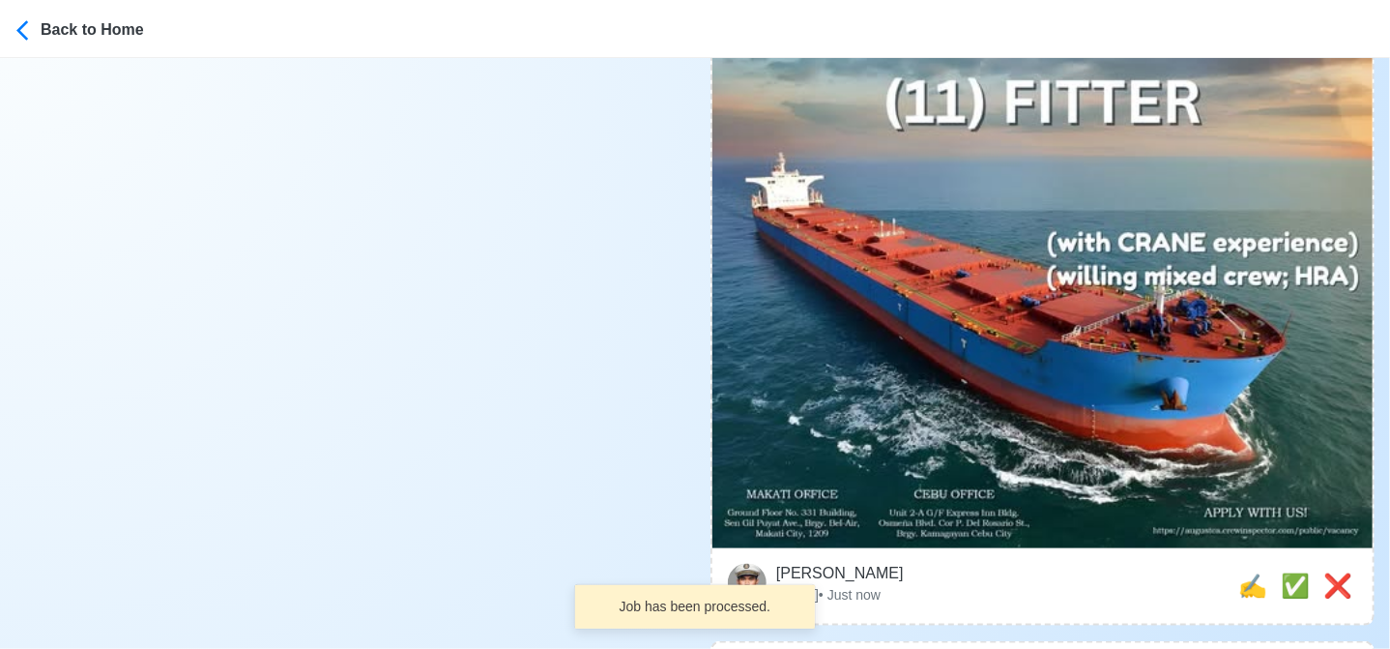
scroll to position [967, 0]
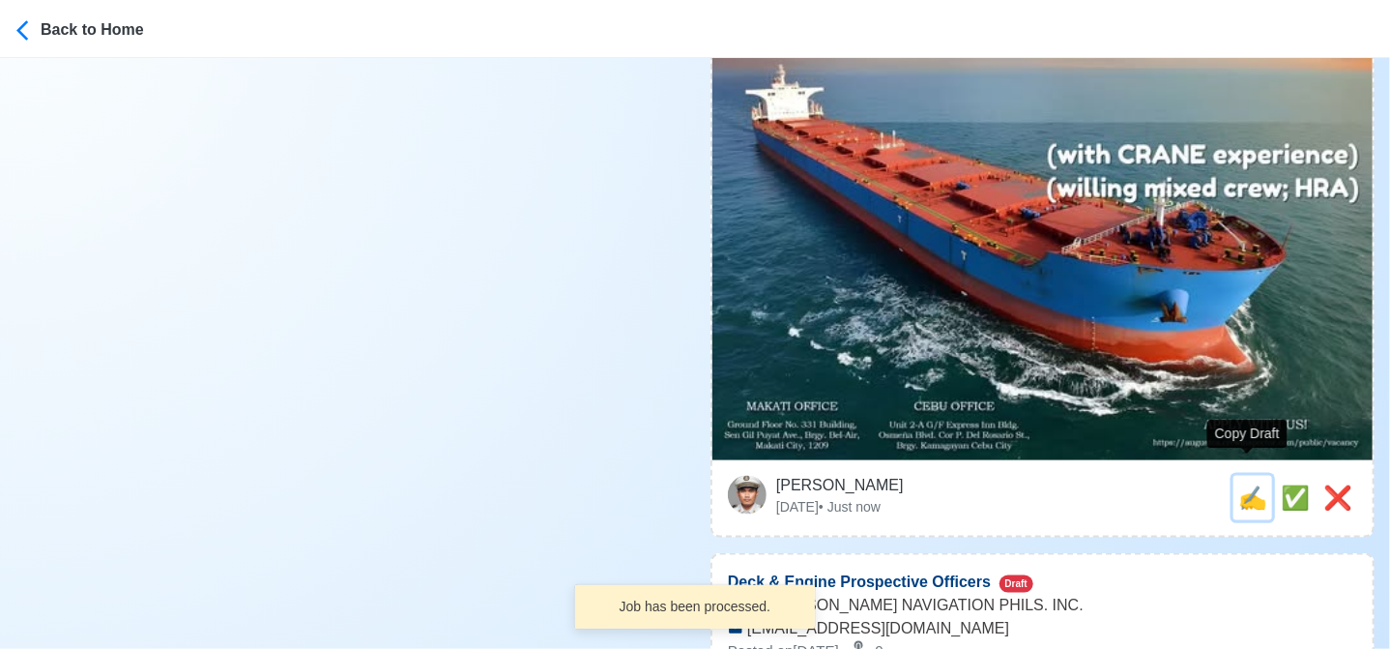
click at [1249, 484] on span "✍️" at bounding box center [1252, 497] width 29 height 26
type input "(11) FITTER"
select select
type input "augustea"
type input "BULK CARRIER"
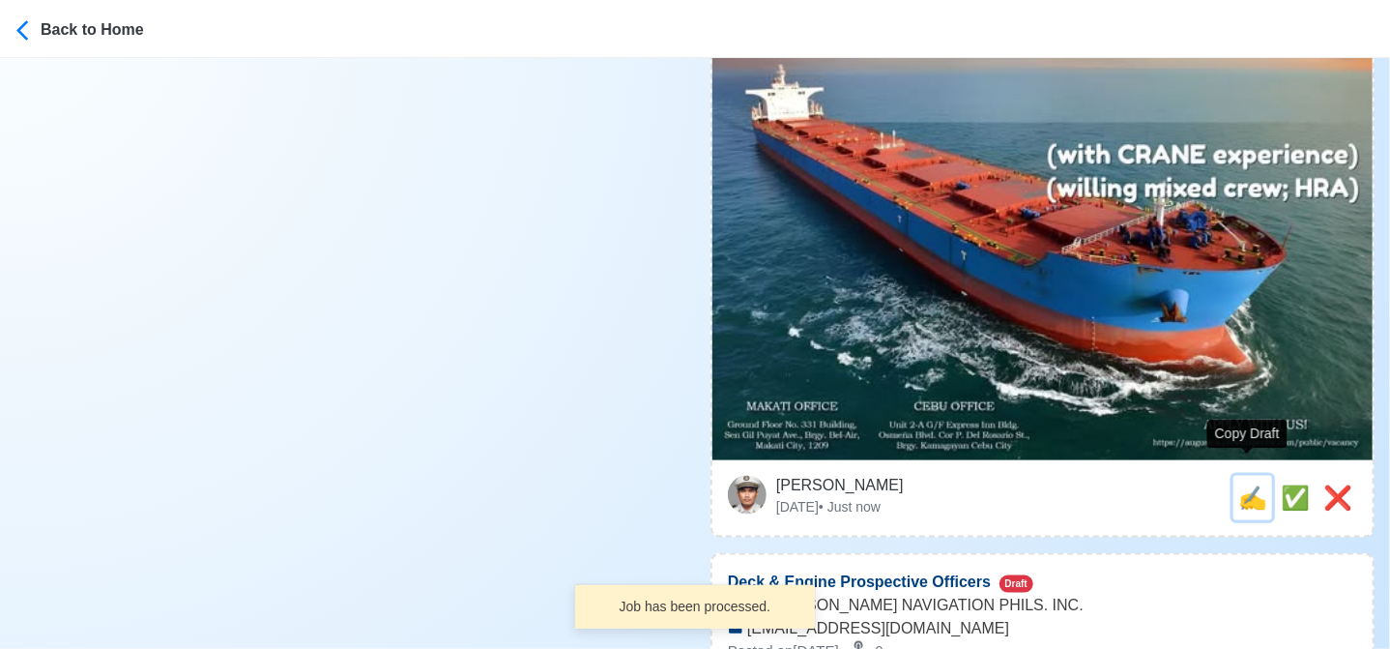
type textarea "🌎 Apply now! 🚢 augustea is looking for (11) FITTER. 🚢 BULK CARRIER ✅ with CRANE…"
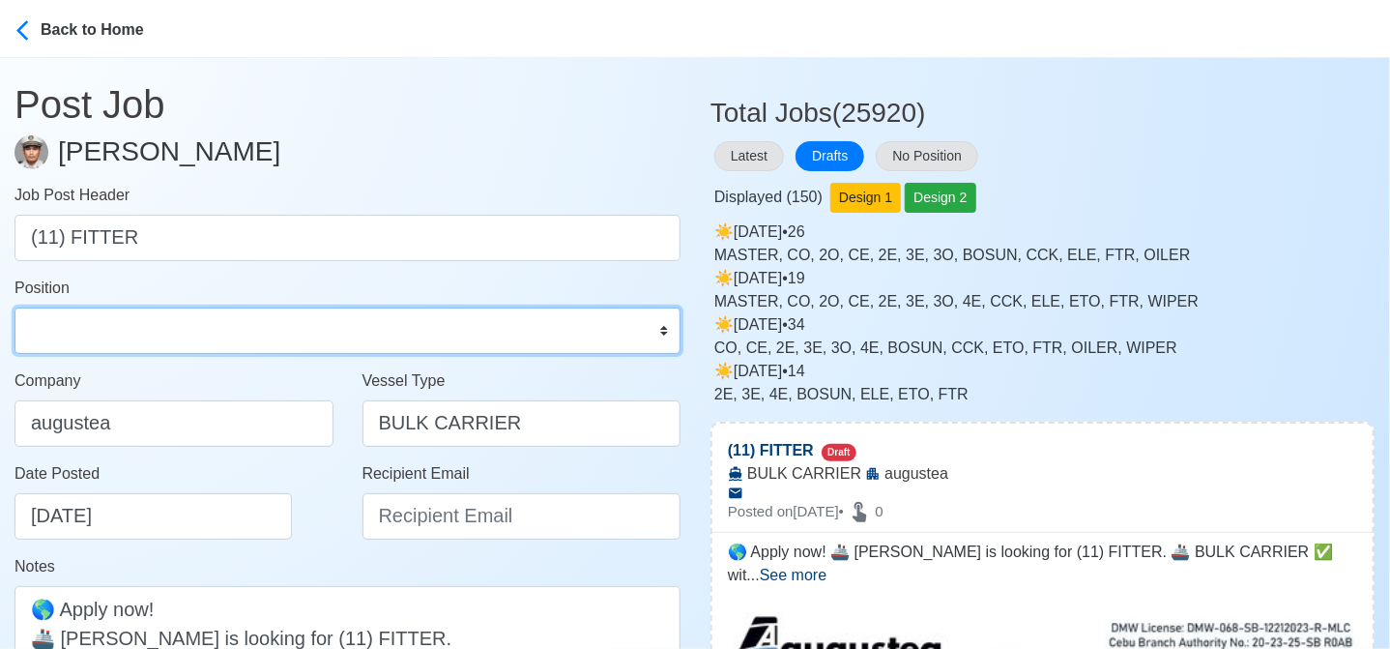
click at [234, 324] on select "Master Chief Officer 2nd Officer 3rd Officer Junior Officer Chief Engineer 2nd …" at bounding box center [348, 330] width 666 height 46
select select "Fitter"
click at [15, 307] on select "Master Chief Officer 2nd Officer 3rd Officer Junior Officer Chief Engineer 2nd …" at bounding box center [348, 330] width 666 height 46
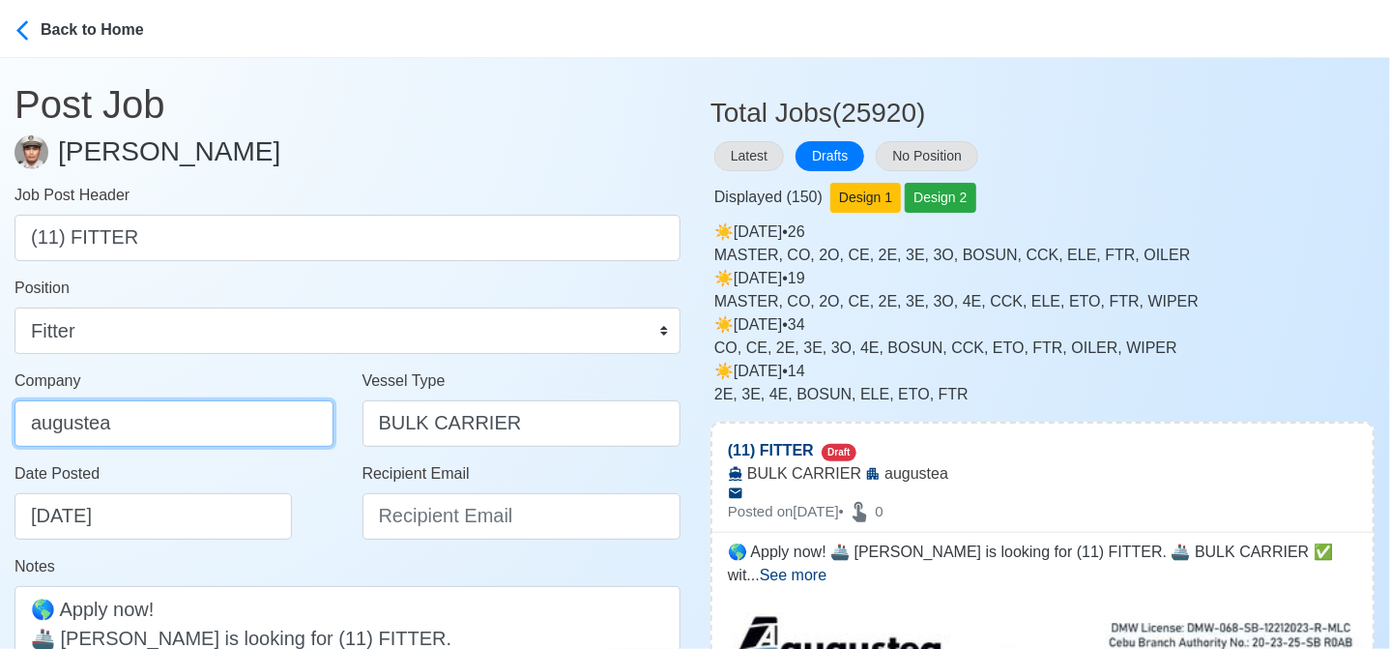
click at [245, 421] on input "augustea" at bounding box center [174, 423] width 319 height 46
type input "AUGUSTEA SHIP [PERSON_NAME] PHILIPPINES INC."
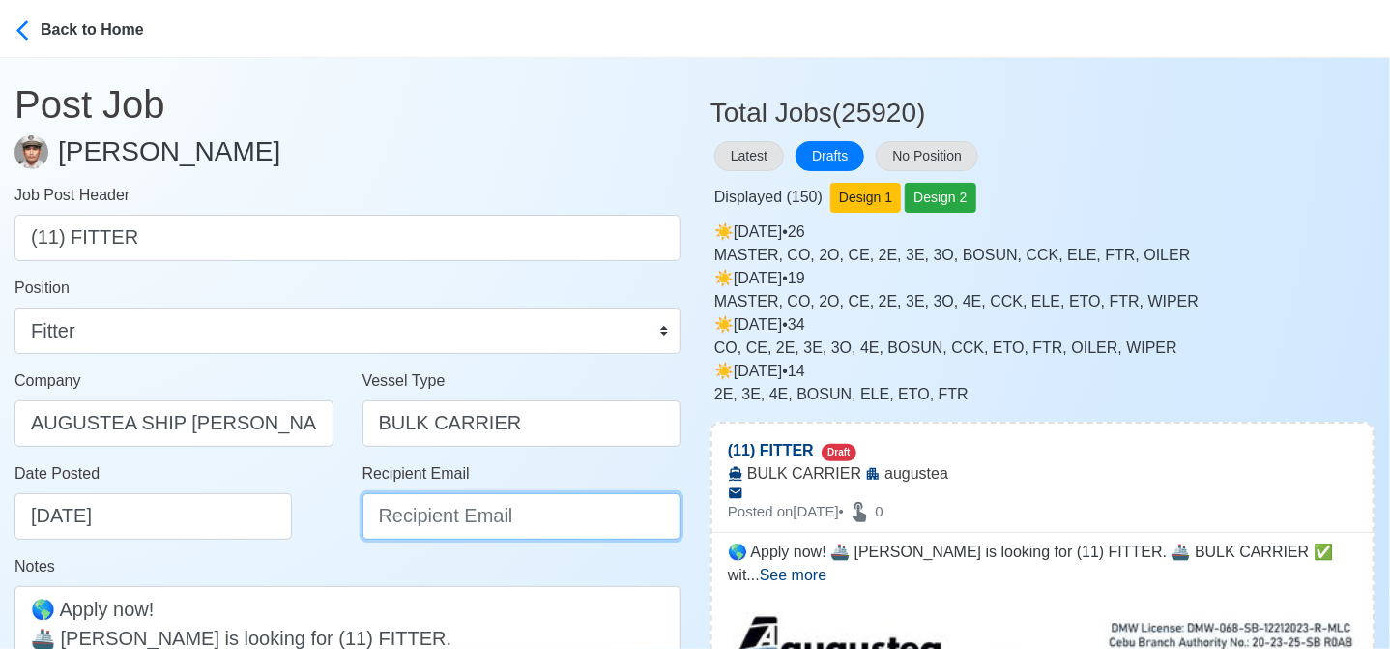
drag, startPoint x: 460, startPoint y: 518, endPoint x: 460, endPoint y: 496, distance: 22.2
click at [460, 518] on input "Recipient Email" at bounding box center [522, 516] width 319 height 46
type input "recruitment@aspi.ph"
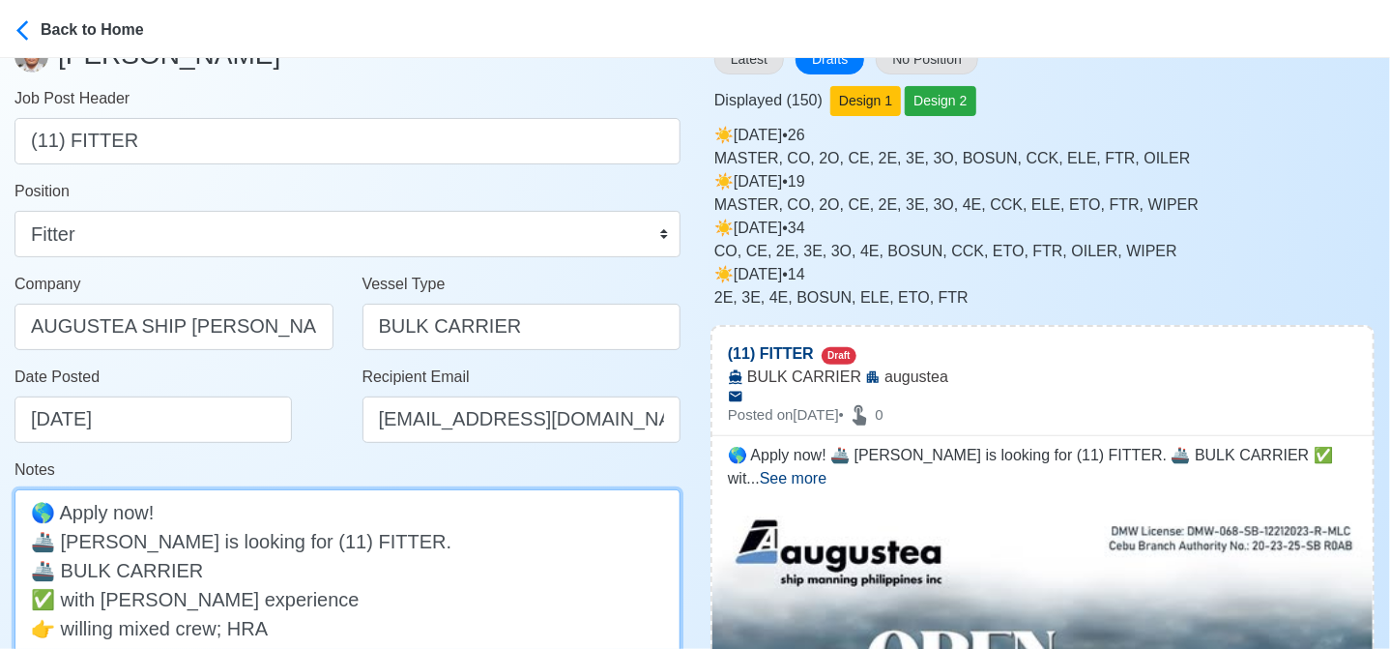
click at [69, 540] on textarea "🌎 Apply now! 🚢 augustea is looking for (11) FITTER. 🚢 BULK CARRIER ✅ with CRANE…" at bounding box center [348, 598] width 666 height 218
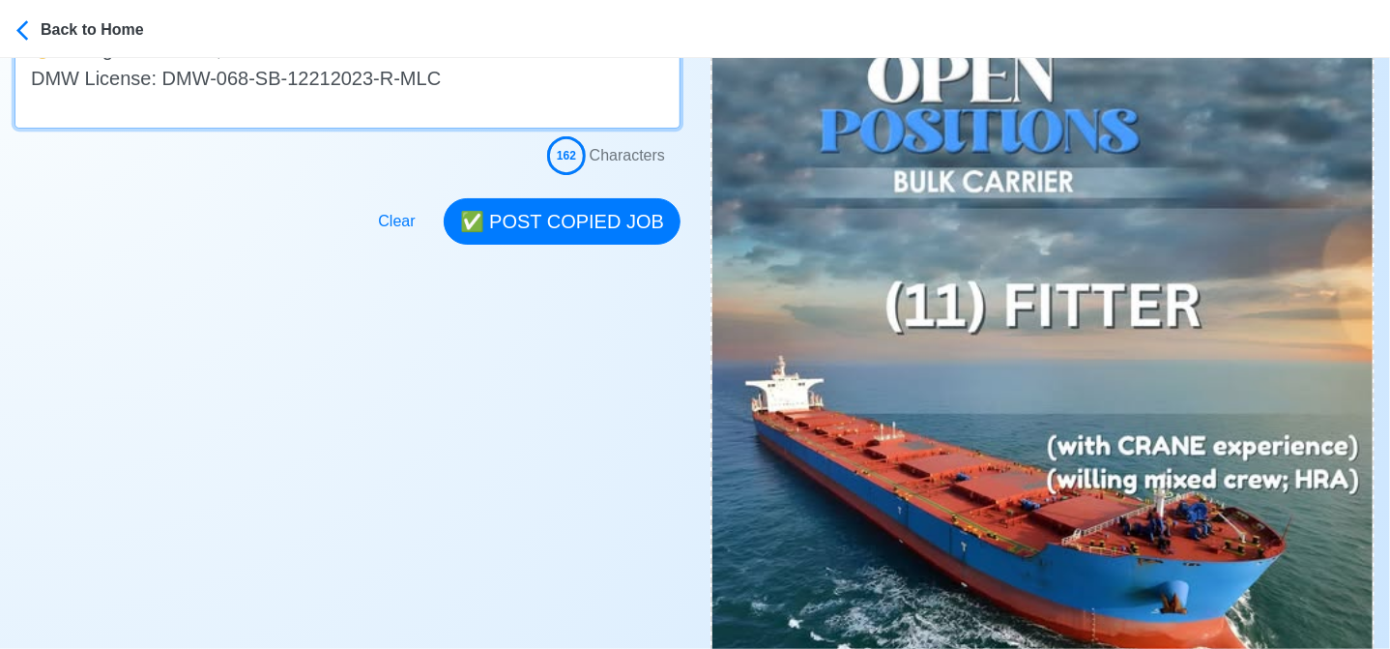
scroll to position [677, 0]
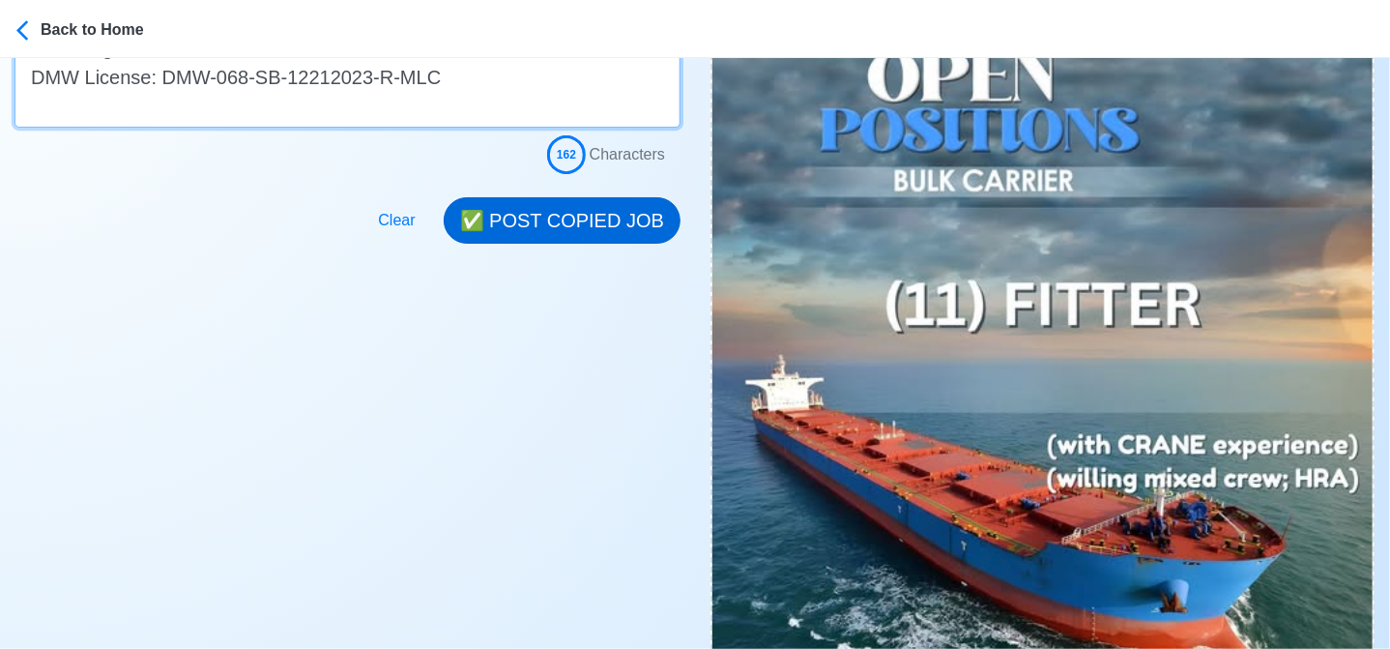
type textarea "🌎 Apply now! 🚢 Augustea is looking for (11) FITTER. 🚢 BULK CARRIER ✅ with CRANE…"
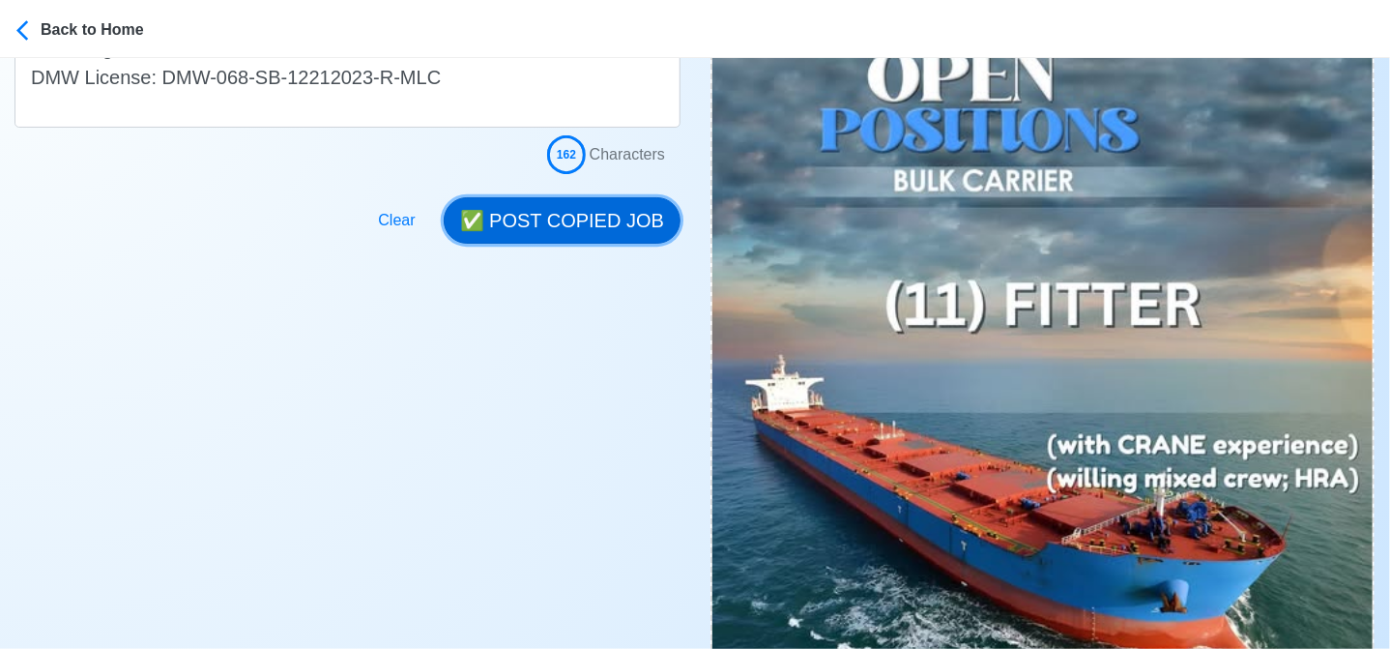
click at [618, 208] on button "✅ POST COPIED JOB" at bounding box center [562, 220] width 237 height 46
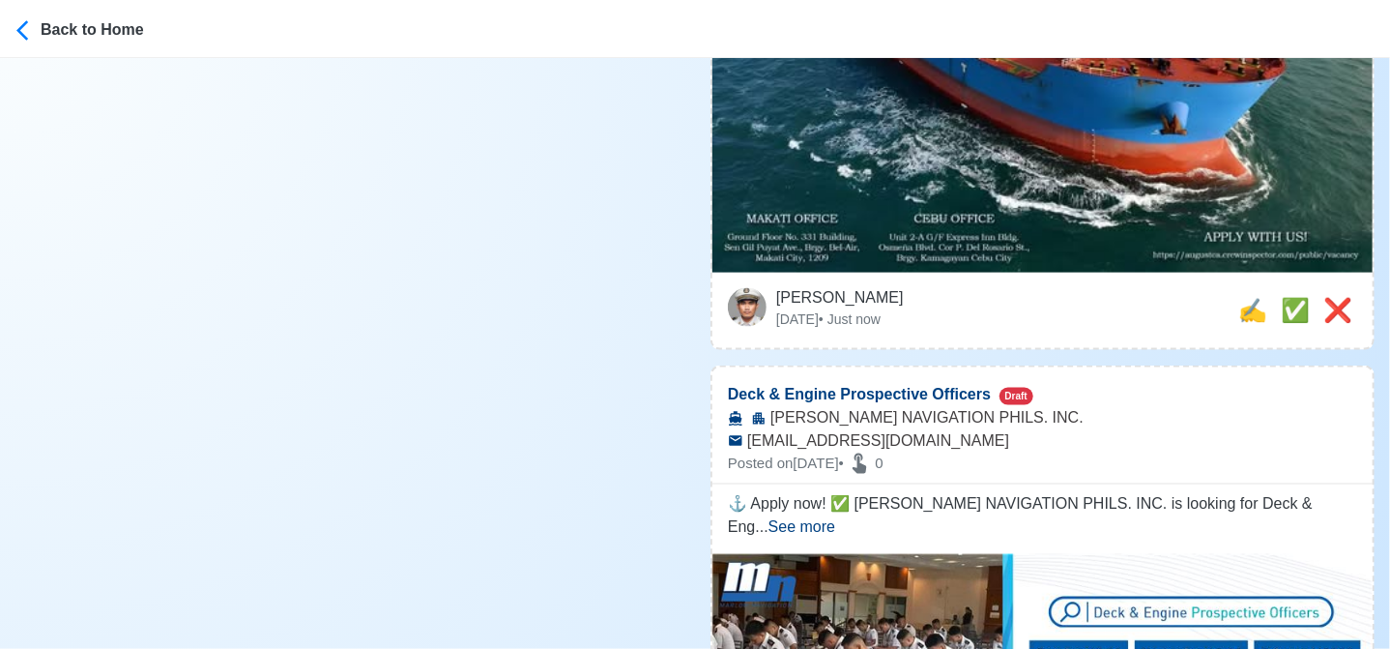
scroll to position [1160, 0]
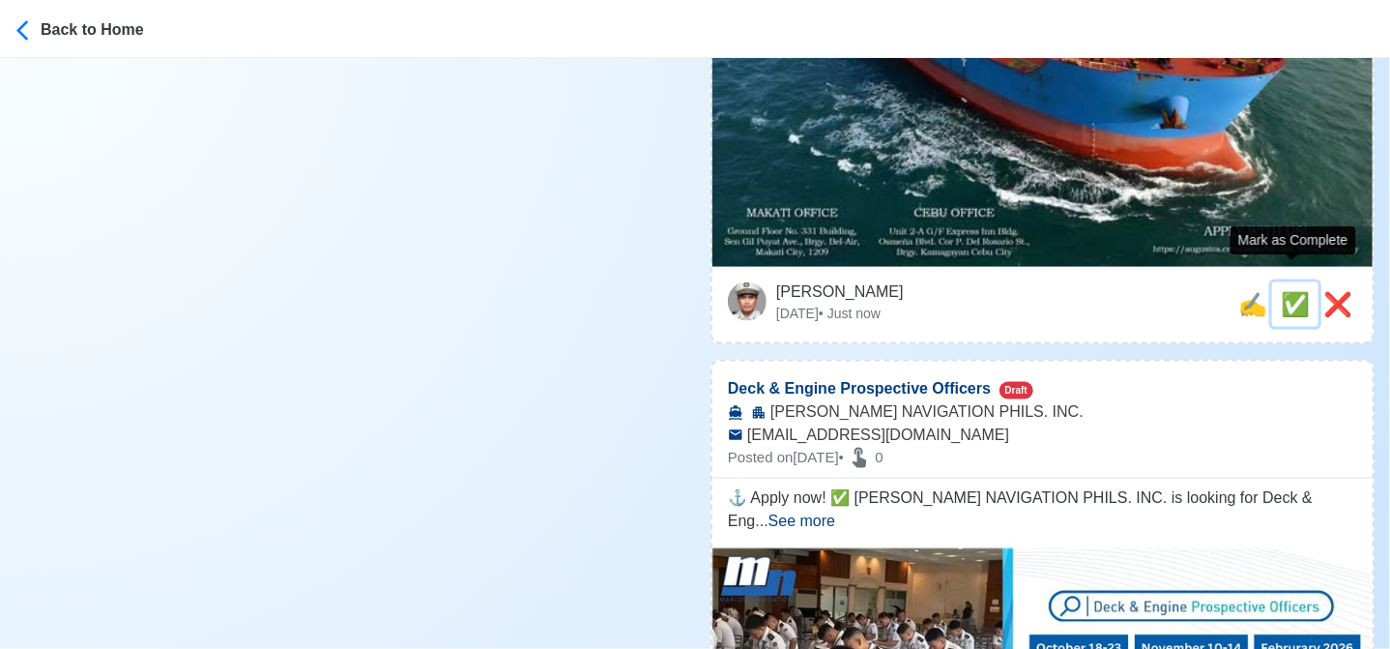
click at [1293, 291] on span "✅" at bounding box center [1295, 304] width 29 height 26
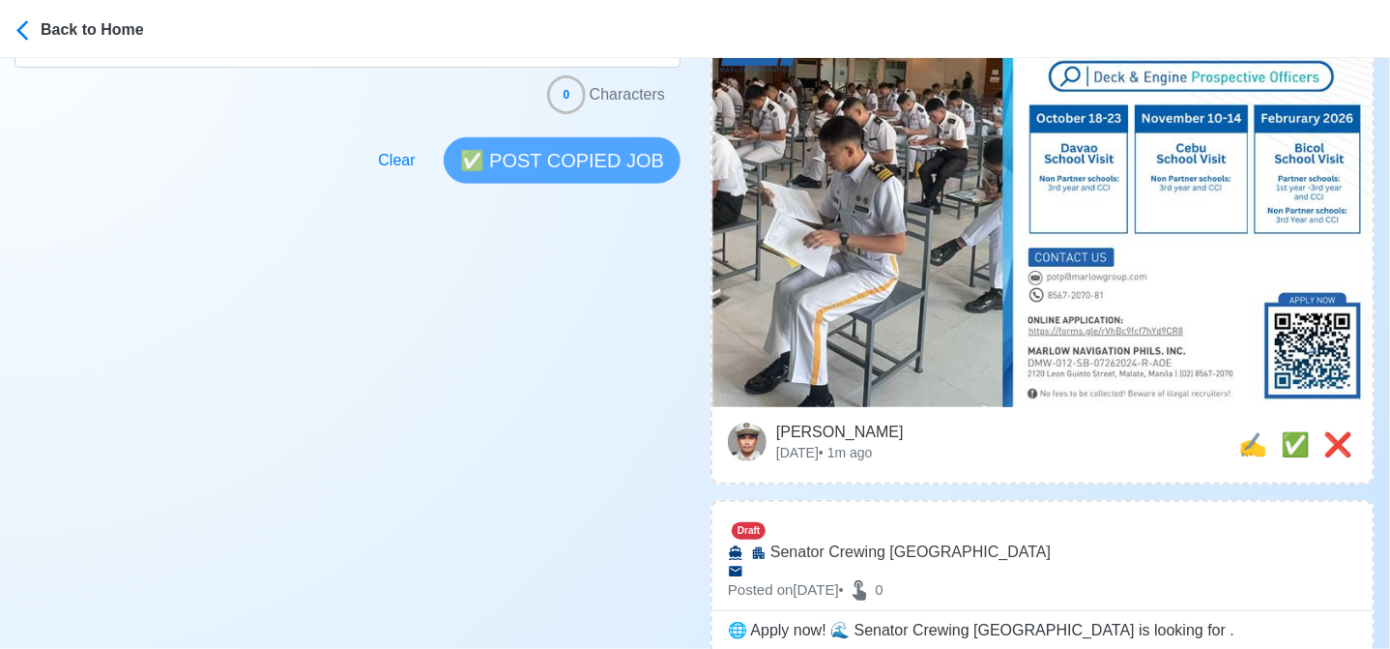
scroll to position [677, 0]
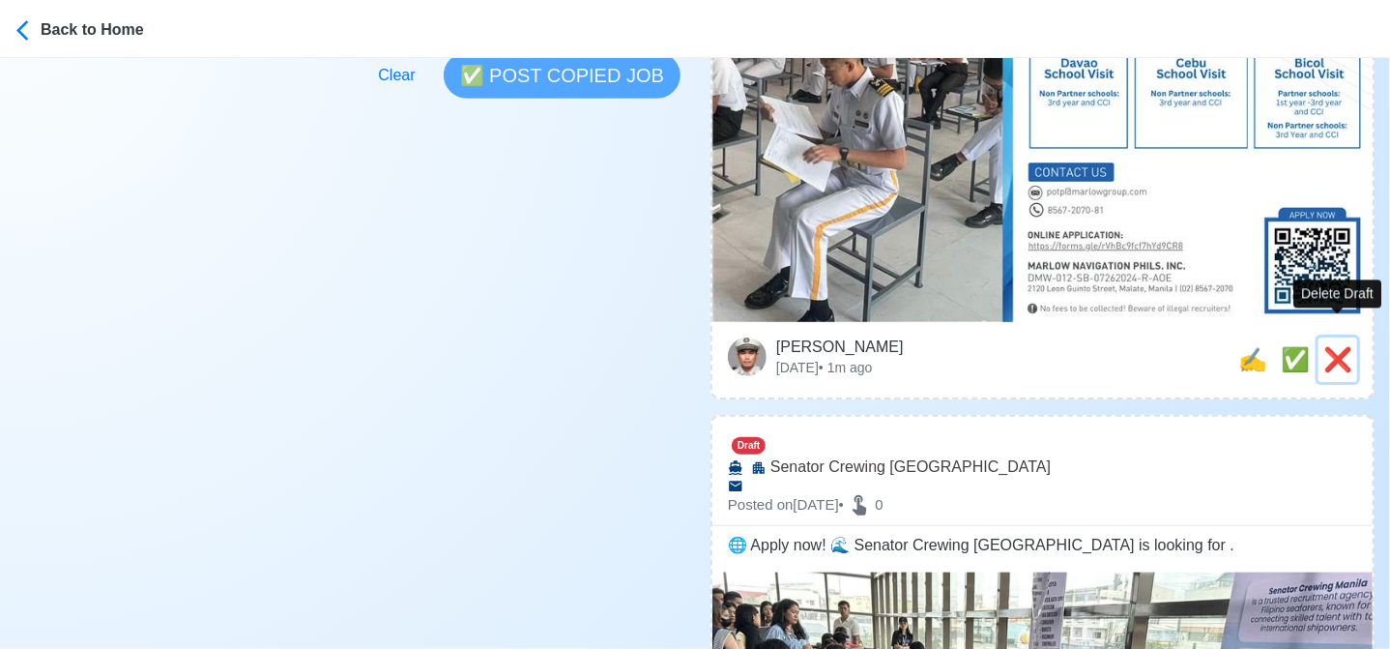
click at [1338, 346] on span "❌" at bounding box center [1337, 359] width 29 height 26
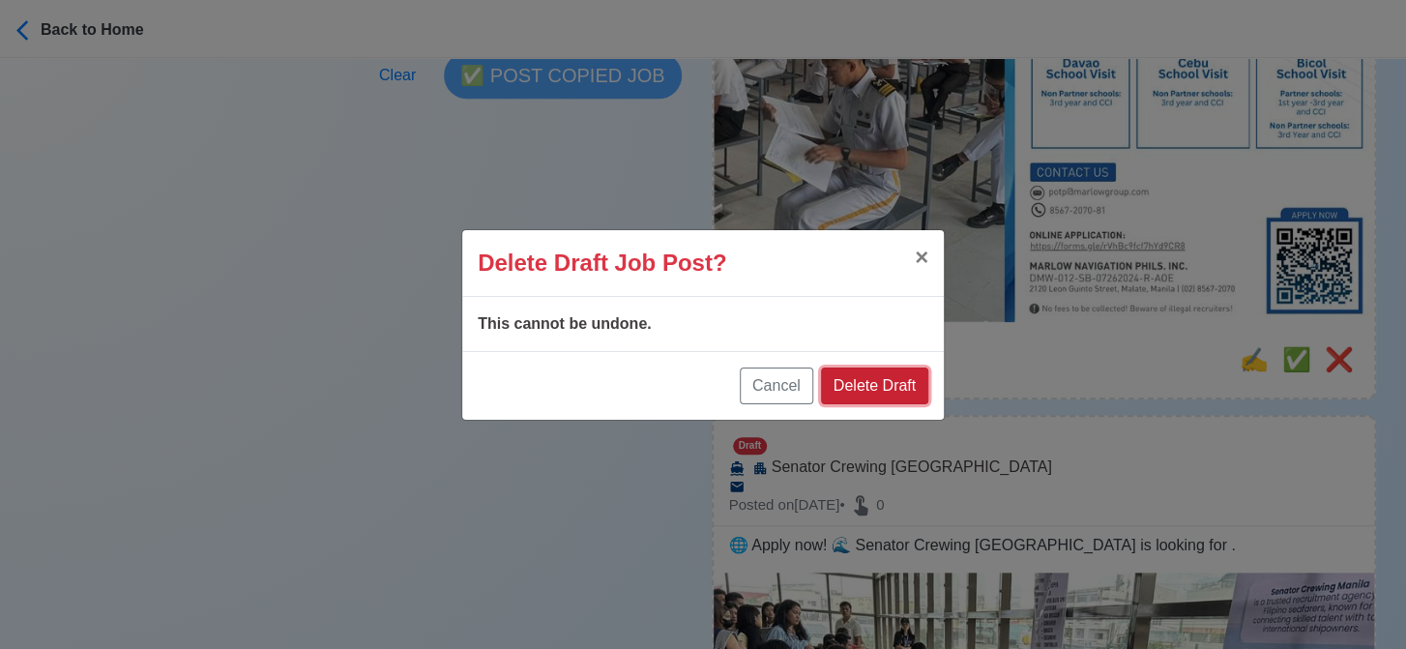
click at [885, 378] on button "Delete Draft" at bounding box center [874, 385] width 107 height 37
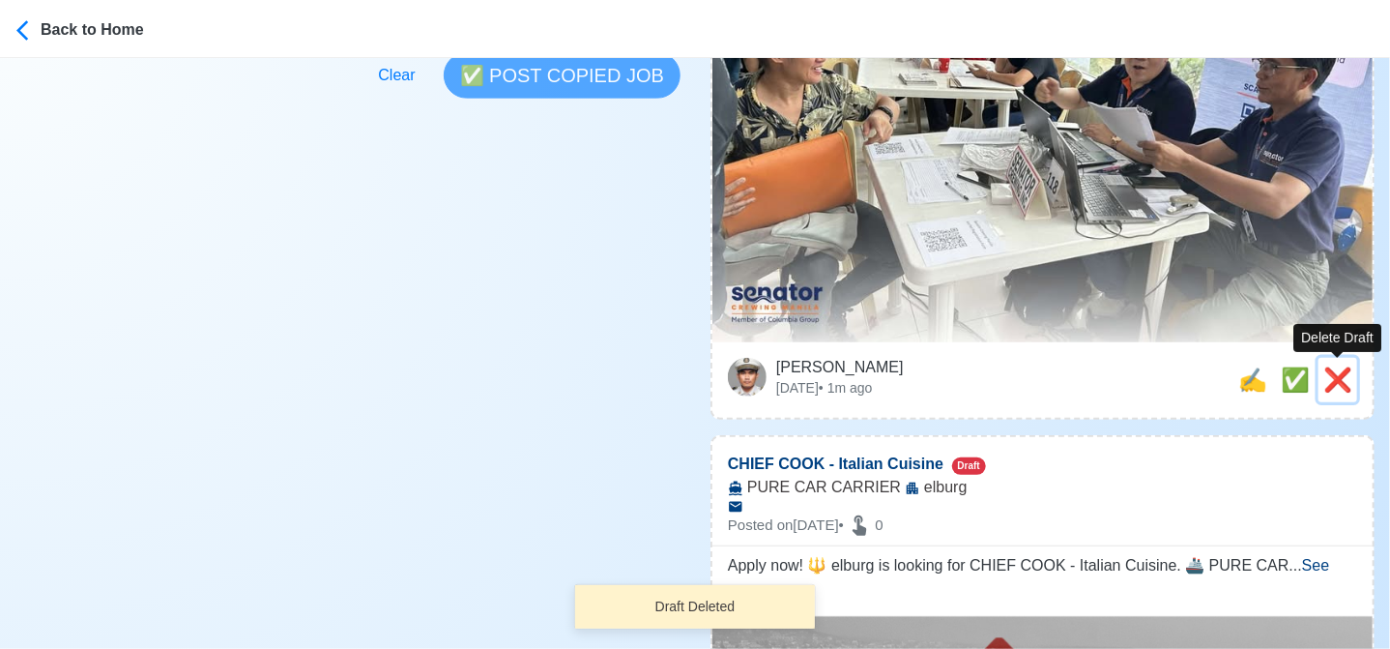
click at [1343, 379] on span "❌" at bounding box center [1337, 379] width 29 height 26
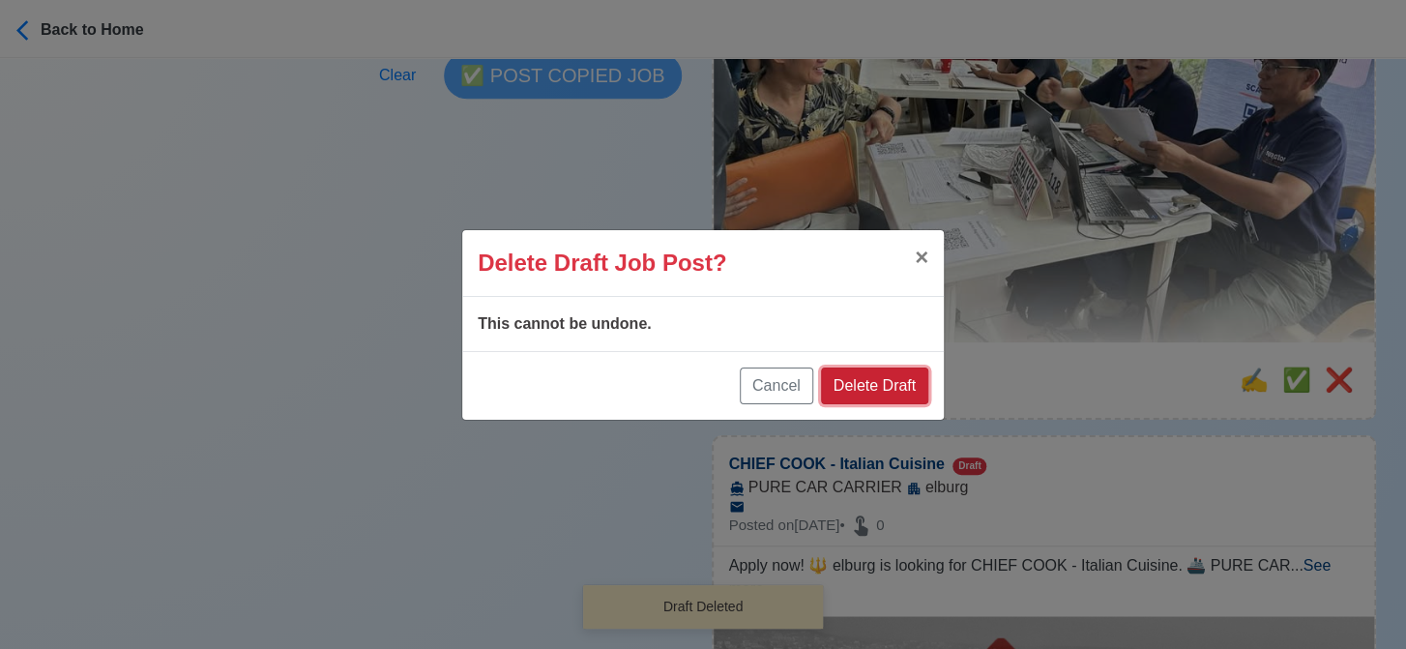
click at [884, 386] on button "Delete Draft" at bounding box center [874, 385] width 107 height 37
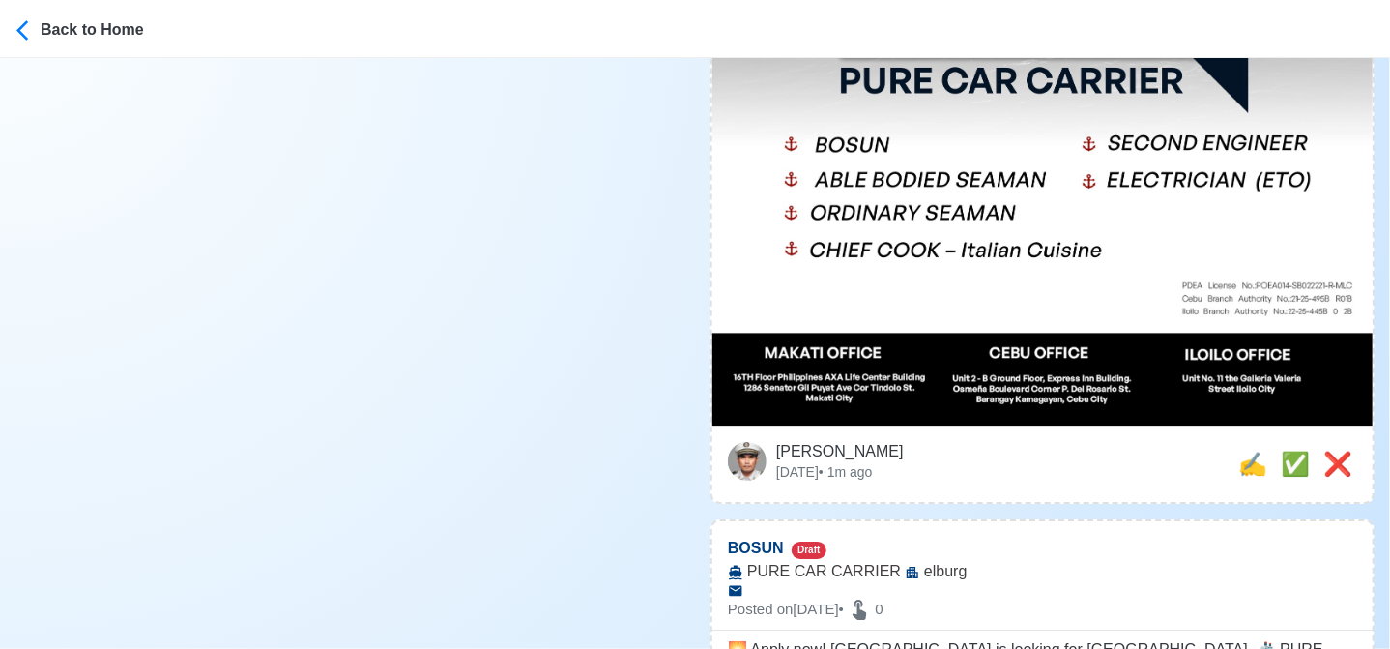
scroll to position [3383, 0]
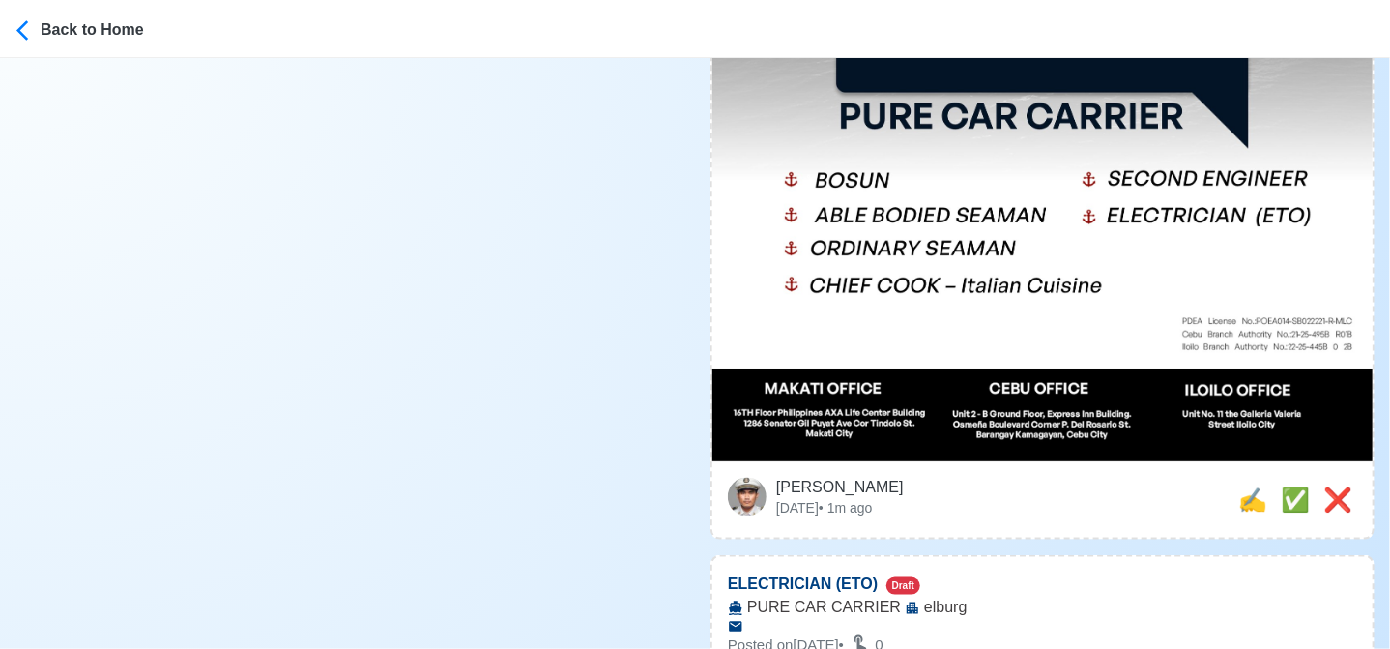
scroll to position [967, 0]
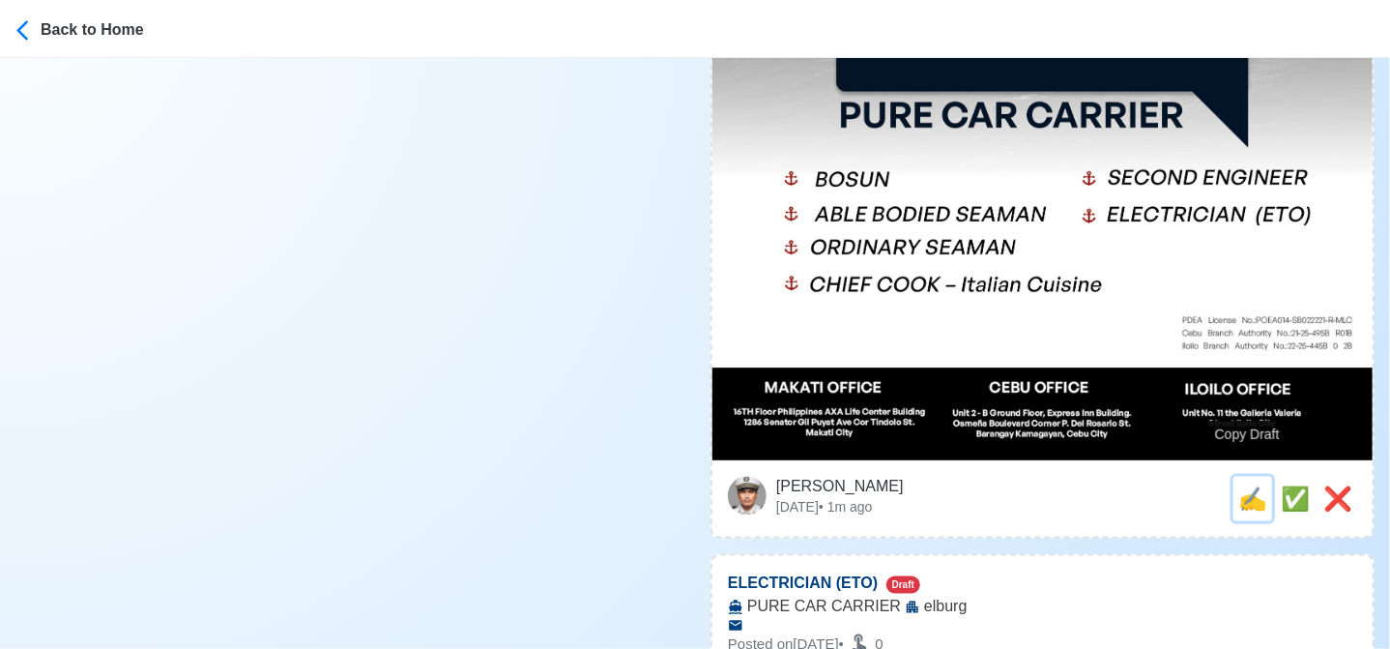
click at [1248, 485] on span "✍️" at bounding box center [1252, 498] width 29 height 26
type input "CHIEF COOK - Italian Cuisine"
select select
type input "elburg"
type input "PURE CAR CARRIER"
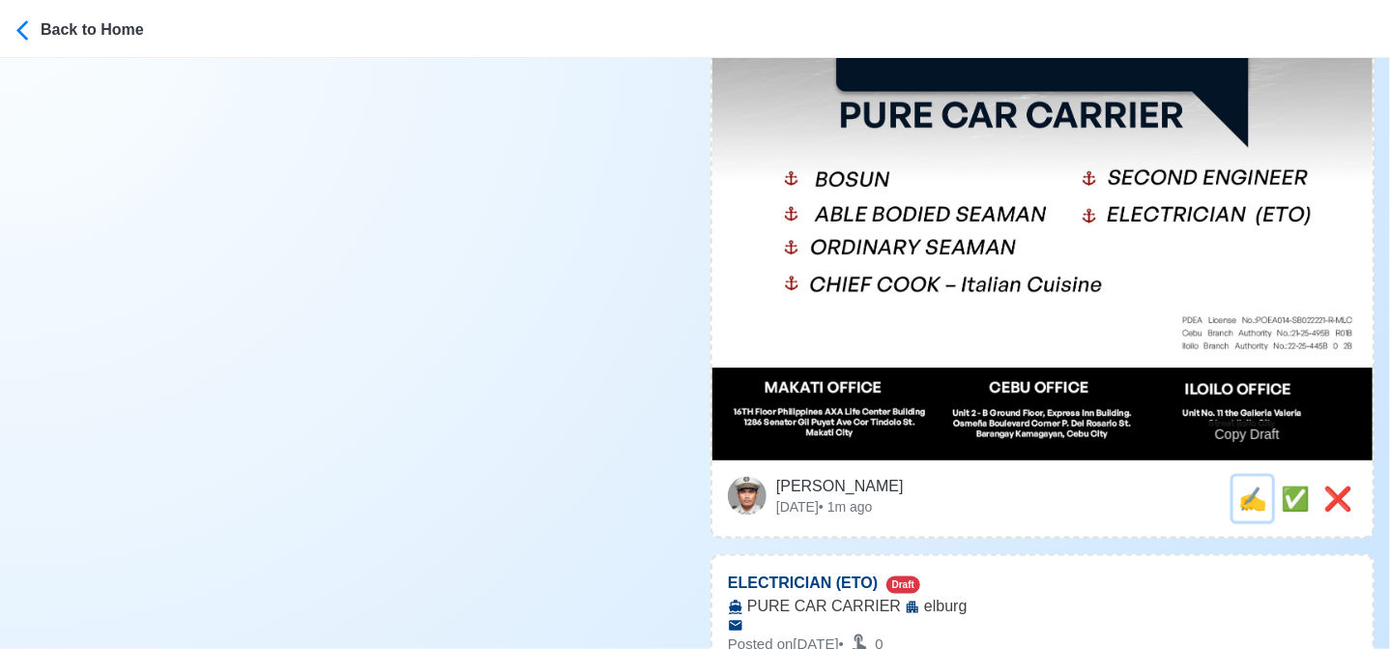
type textarea "Apply now! 🔱 elburg is looking for CHIEF COOK - Italian Cuisine. 🚢 PURE CAR CAR…"
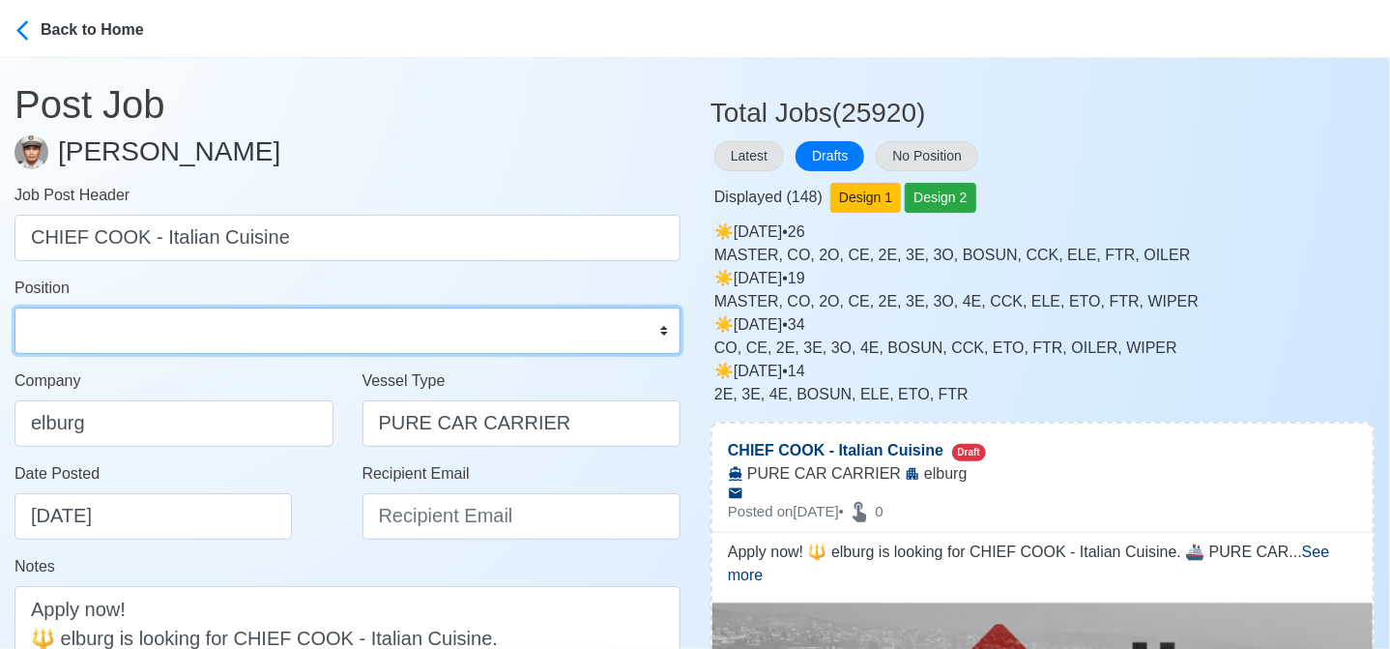
click at [220, 334] on select "Master Chief Officer 2nd Officer 3rd Officer Junior Officer Chief Engineer 2nd …" at bounding box center [348, 330] width 666 height 46
select select "Chief [PERSON_NAME]"
click at [15, 307] on select "Master Chief Officer 2nd Officer 3rd Officer Junior Officer Chief Engineer 2nd …" at bounding box center [348, 330] width 666 height 46
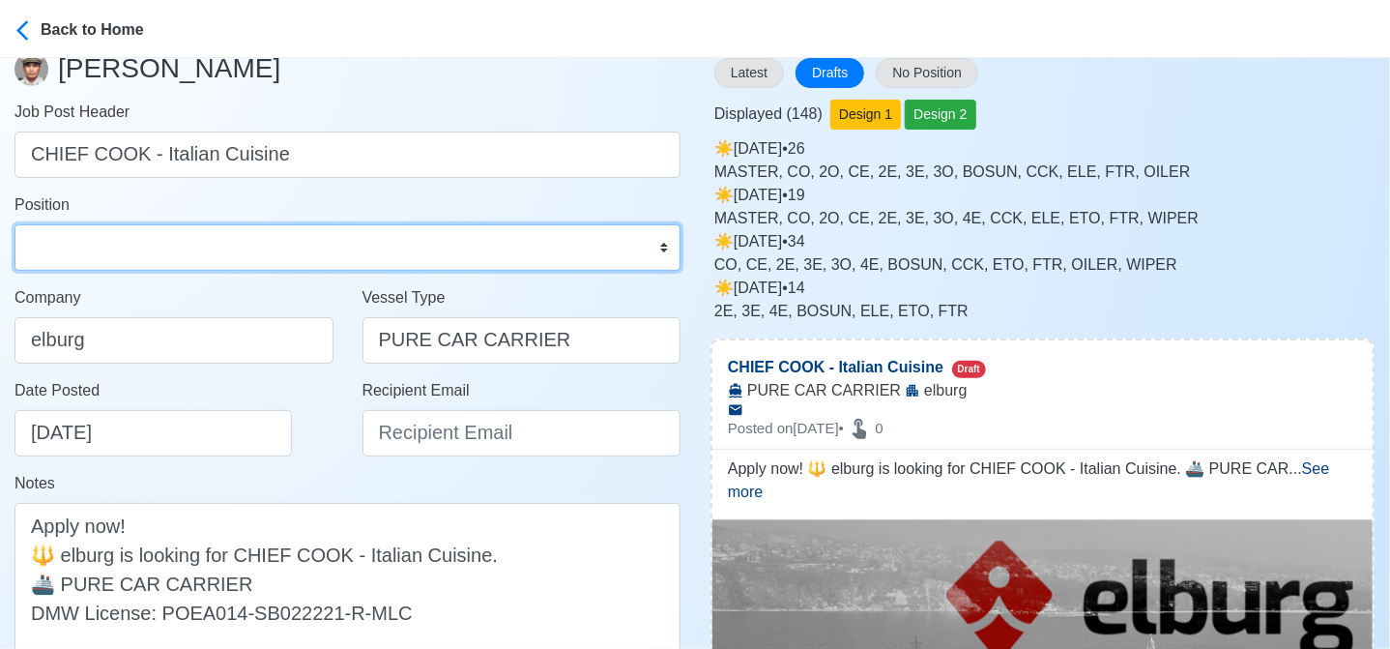
scroll to position [193, 0]
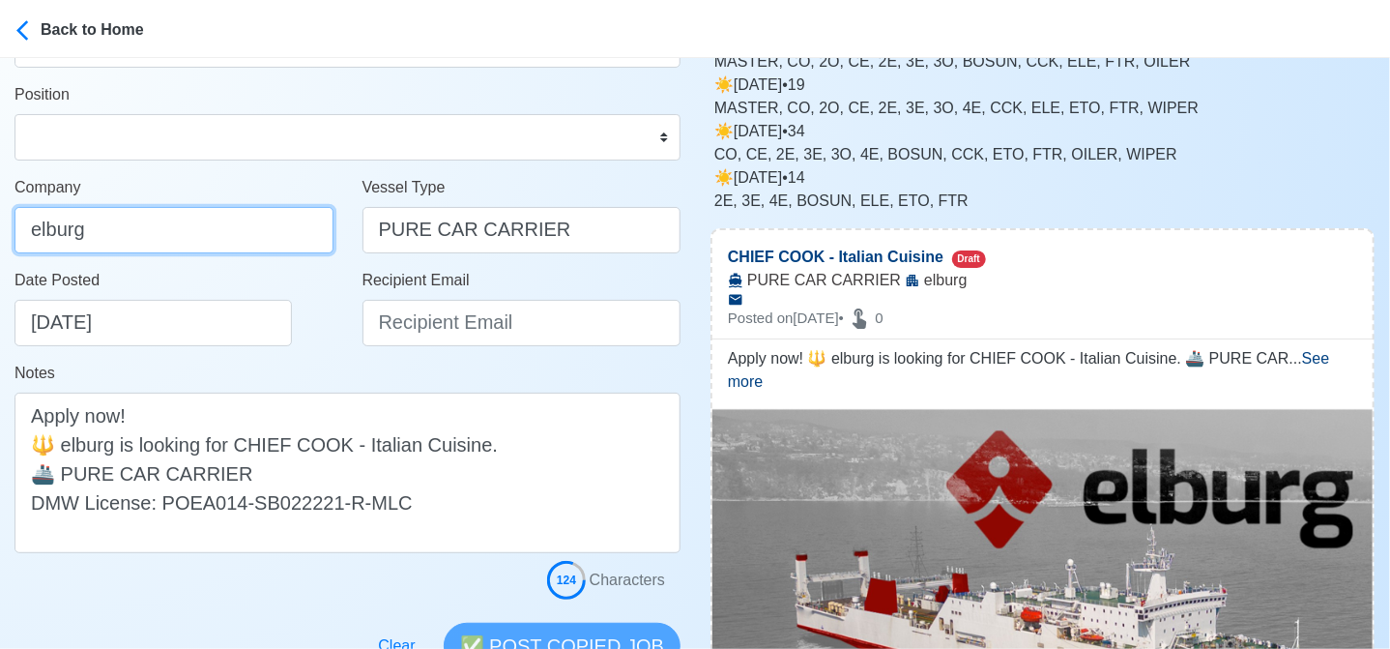
click at [205, 245] on input "elburg" at bounding box center [174, 230] width 319 height 46
type input "Elburg Shipmanagement Phils., Inc. (Cebu Branch)"
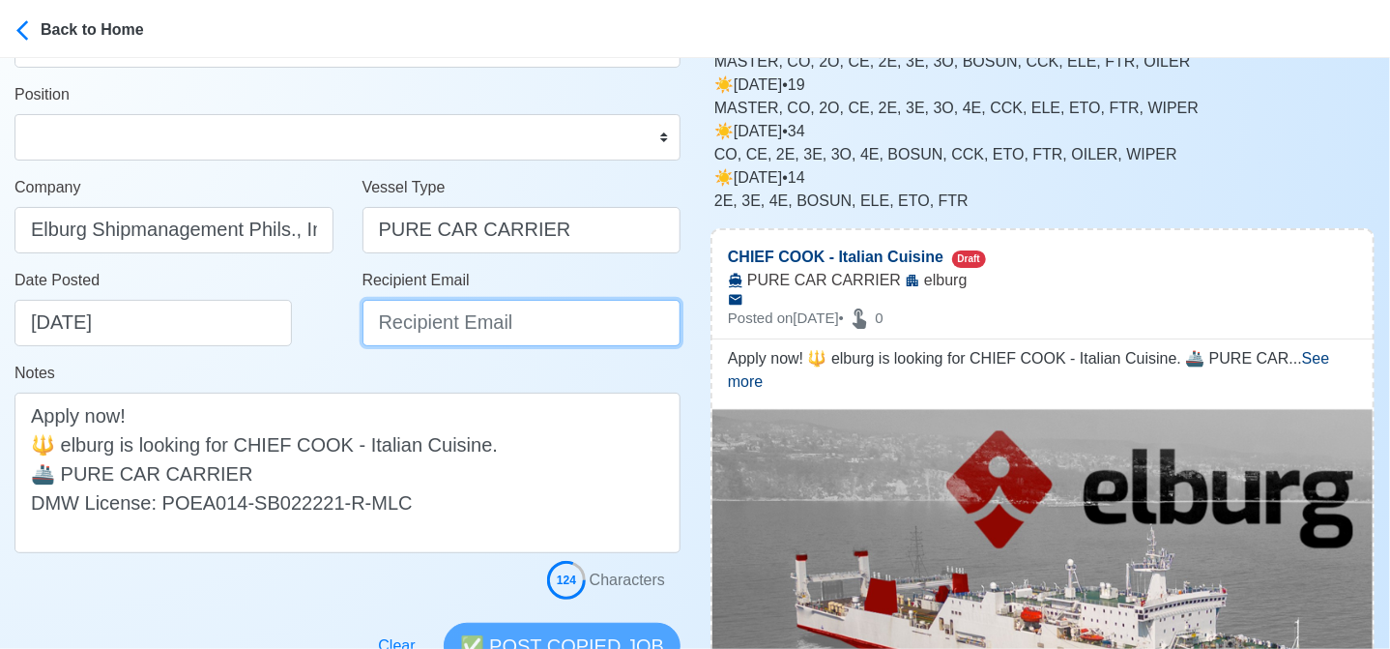
click at [449, 325] on input "Recipient Email" at bounding box center [522, 323] width 319 height 46
type input "recruitment@elburgshipmanagement.com.ph"
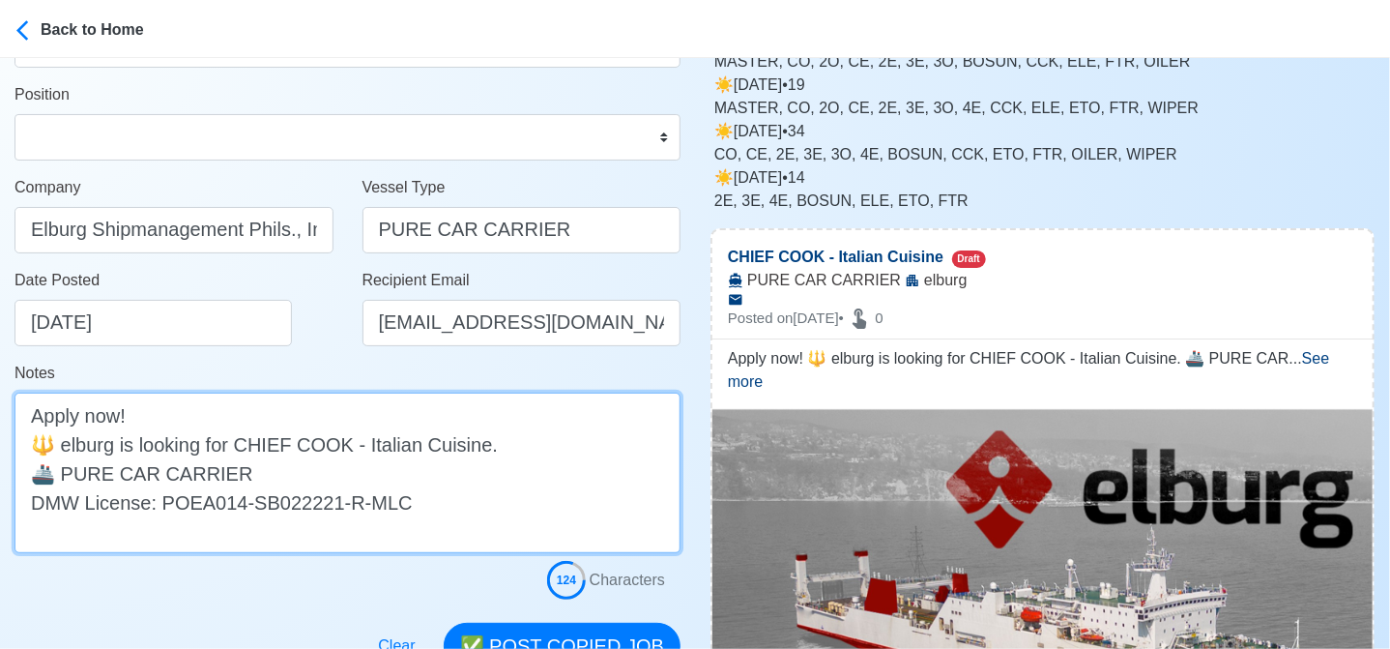
click at [69, 445] on textarea "Apply now! 🔱 elburg is looking for CHIEF COOK - Italian Cuisine. 🚢 PURE CAR CAR…" at bounding box center [348, 472] width 666 height 160
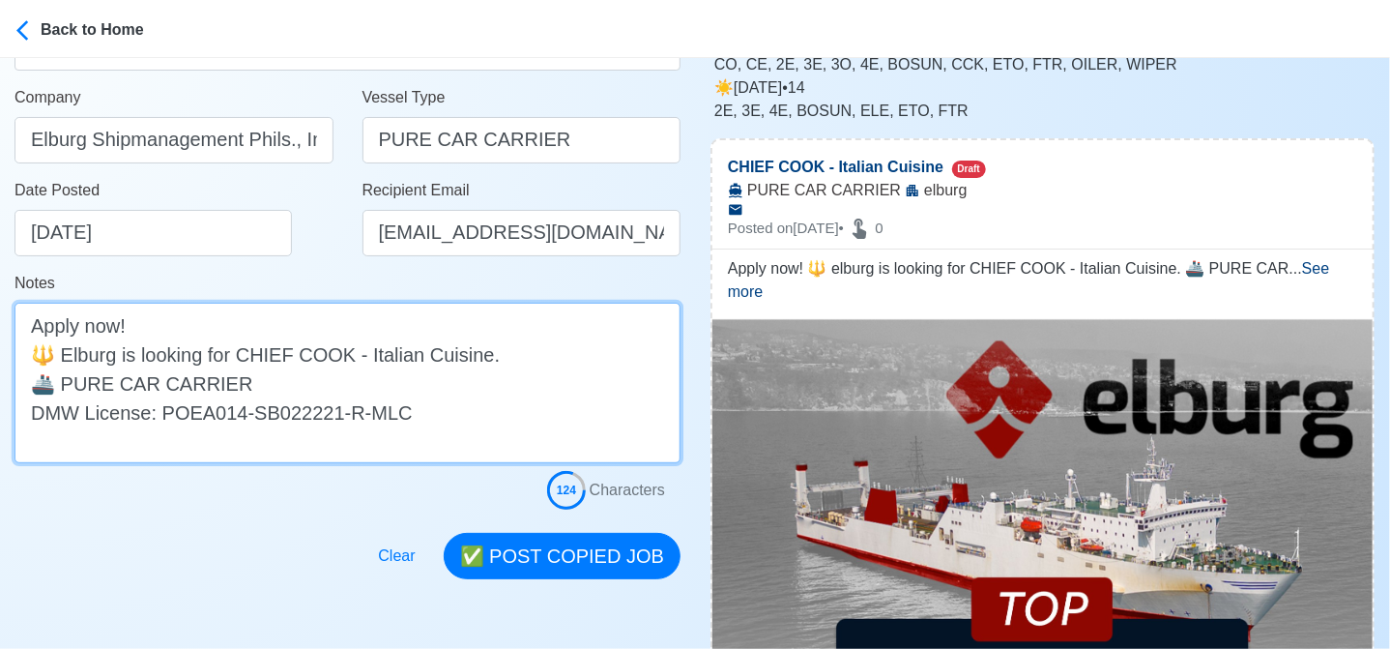
scroll to position [580, 0]
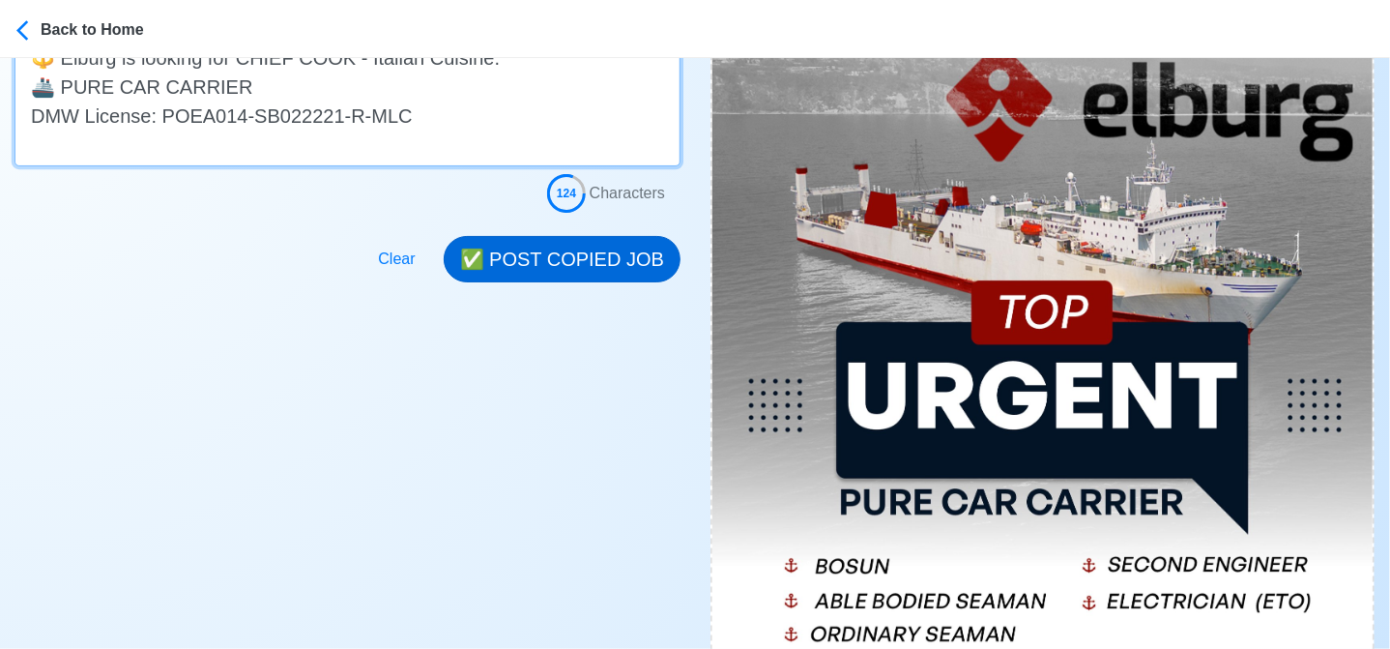
type textarea "Apply now! 🔱 Elburg is looking for CHIEF COOK - Italian Cuisine. 🚢 PURE CAR CAR…"
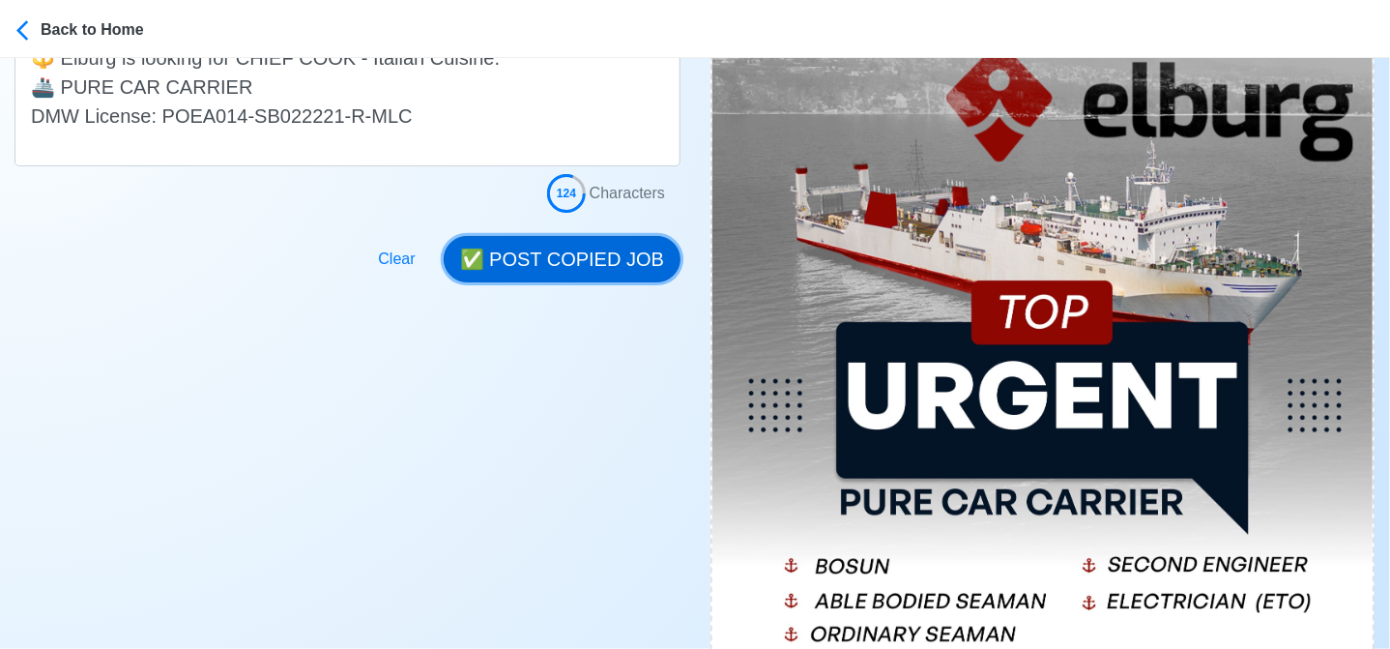
click at [559, 270] on button "✅ POST COPIED JOB" at bounding box center [562, 259] width 237 height 46
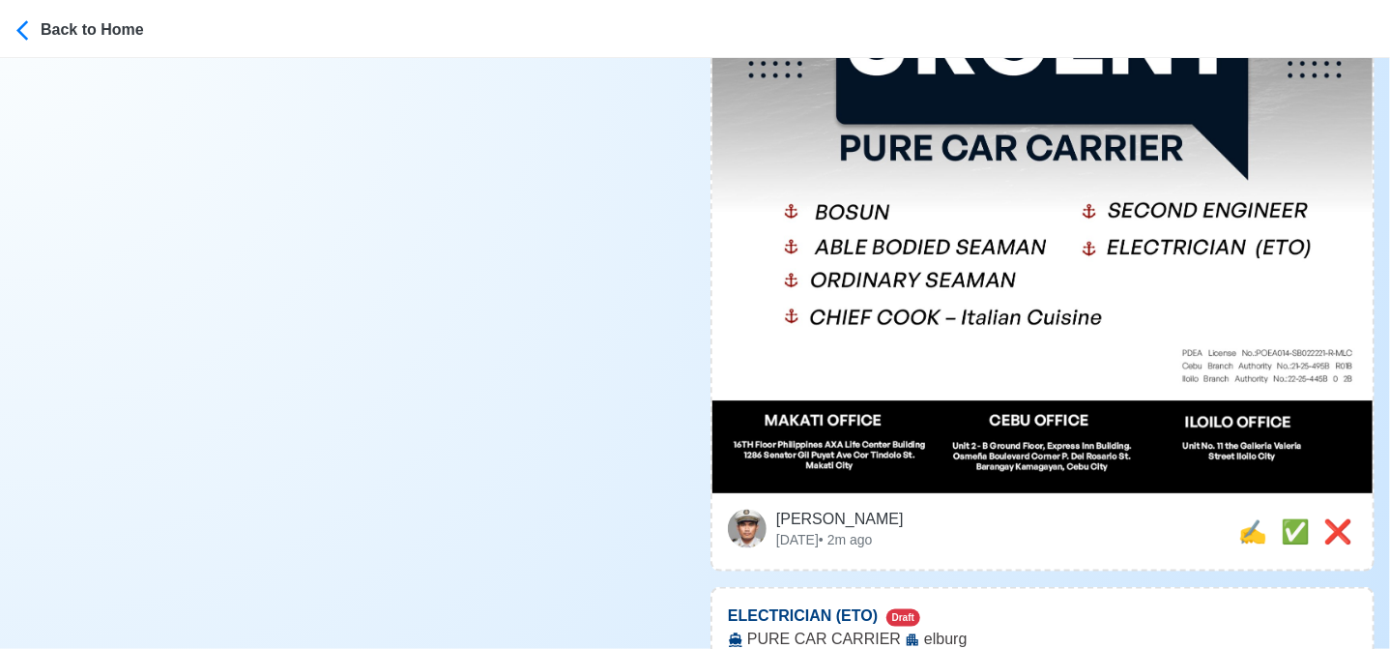
scroll to position [1063, 0]
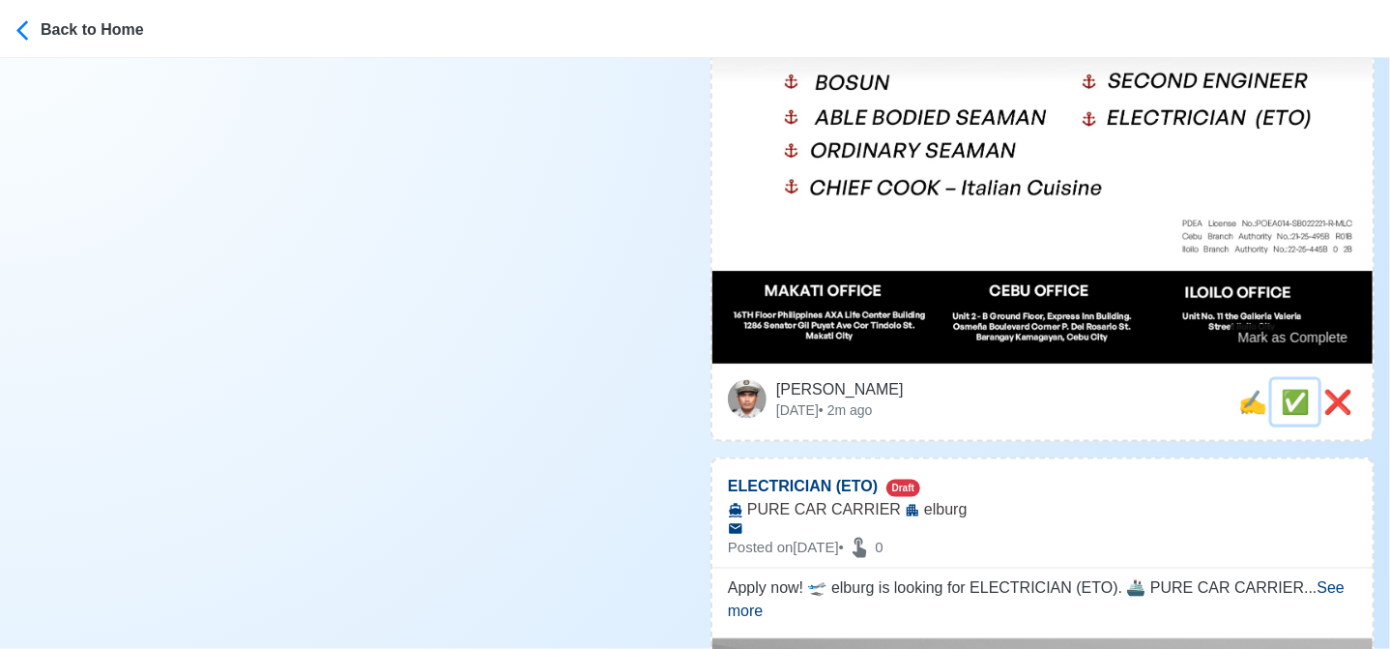
click at [1291, 389] on span "✅" at bounding box center [1295, 402] width 29 height 26
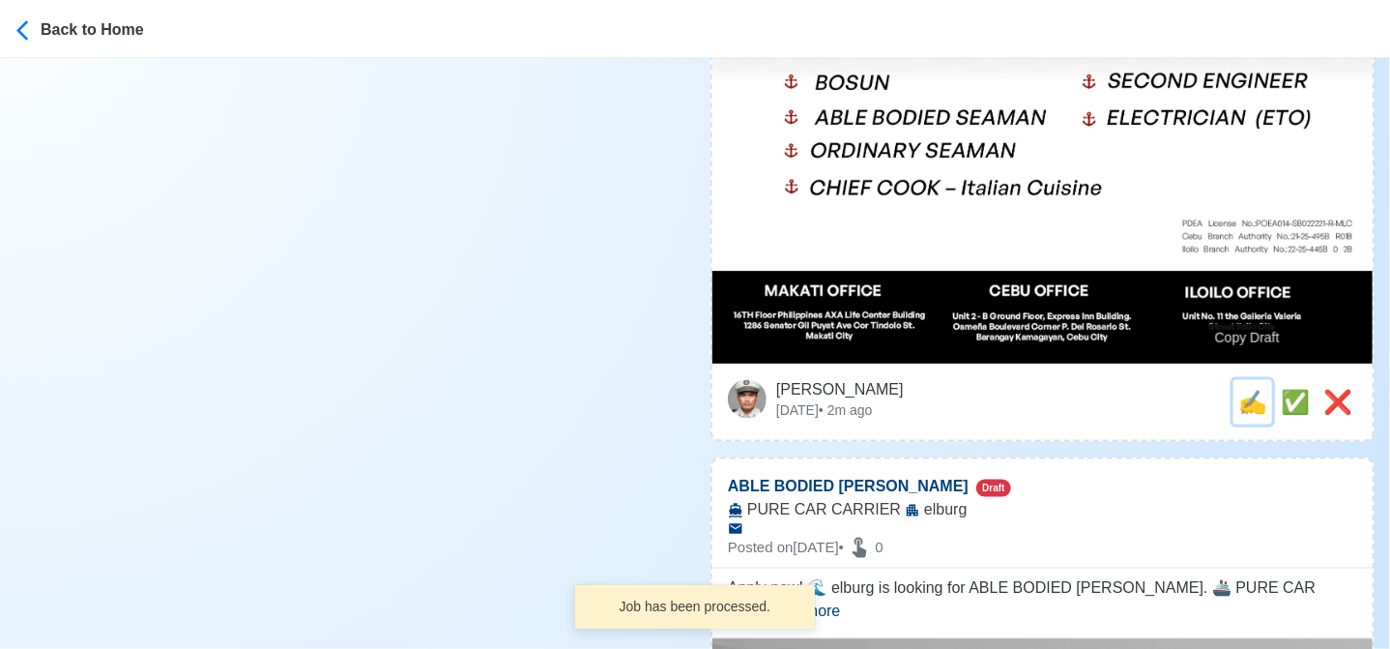
click at [1233, 386] on button "✍️" at bounding box center [1252, 402] width 39 height 44
type input "ELECTRICIAN (ETO)"
select select
type input "elburg"
type input "PURE CAR CARRIER"
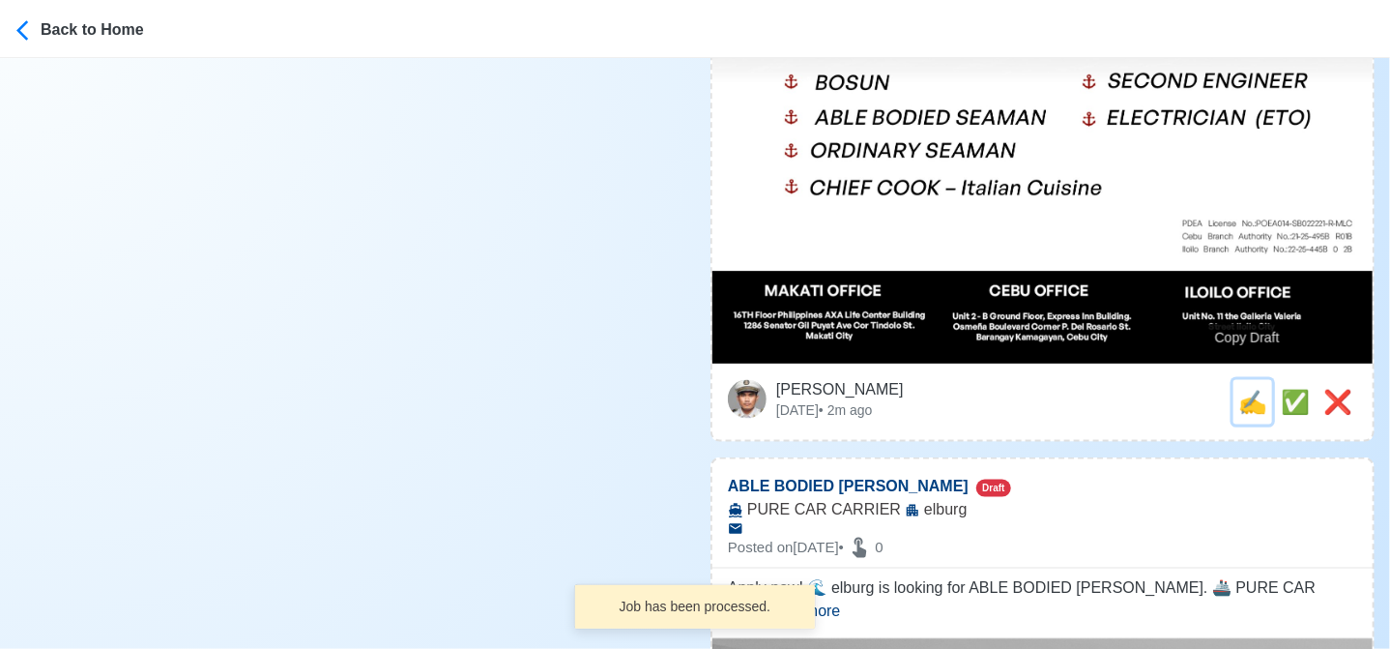
type textarea "Apply now! 🛫 elburg is looking for ELECTRICIAN (ETO). 🚢 PURE CAR CARRIER DMW Li…"
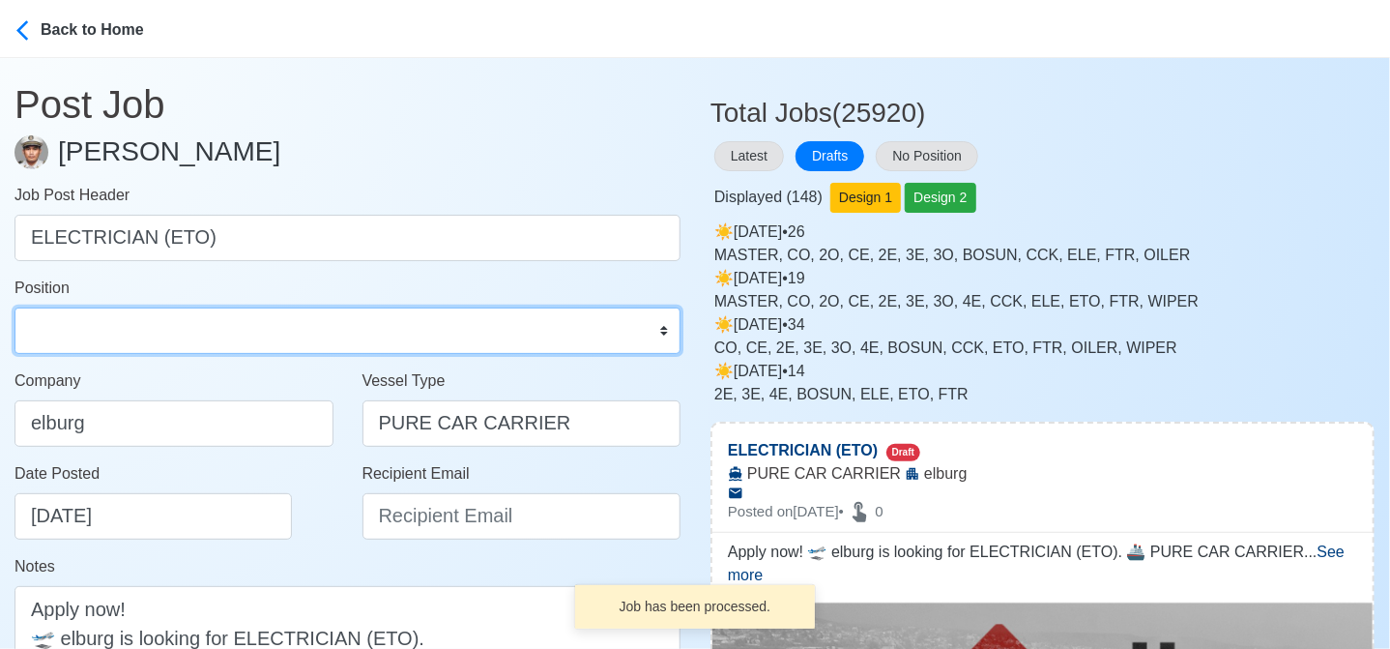
drag, startPoint x: 182, startPoint y: 332, endPoint x: 181, endPoint y: 313, distance: 18.4
click at [182, 332] on select "Master Chief Officer 2nd Officer 3rd Officer Junior Officer Chief Engineer 2nd …" at bounding box center [348, 330] width 666 height 46
select select "Electrician"
click at [15, 307] on select "Master Chief Officer 2nd Officer 3rd Officer Junior Officer Chief Engineer 2nd …" at bounding box center [348, 330] width 666 height 46
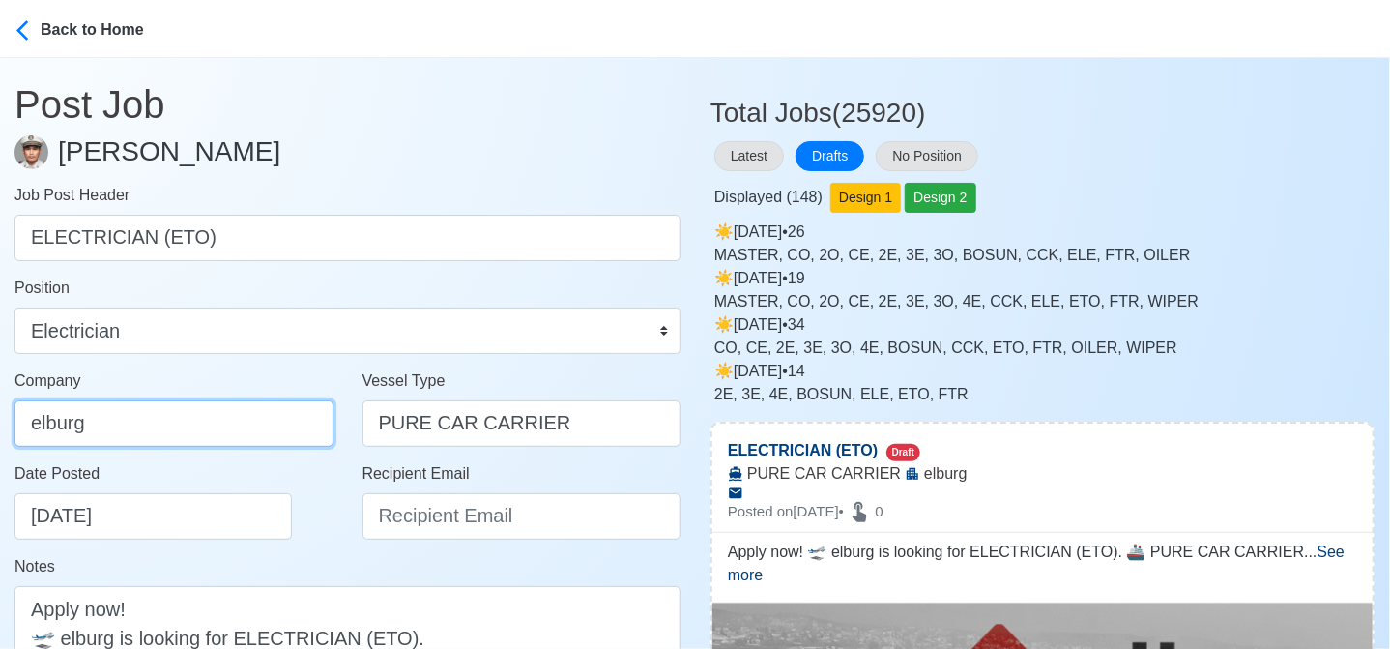
click at [206, 417] on input "elburg" at bounding box center [174, 423] width 319 height 46
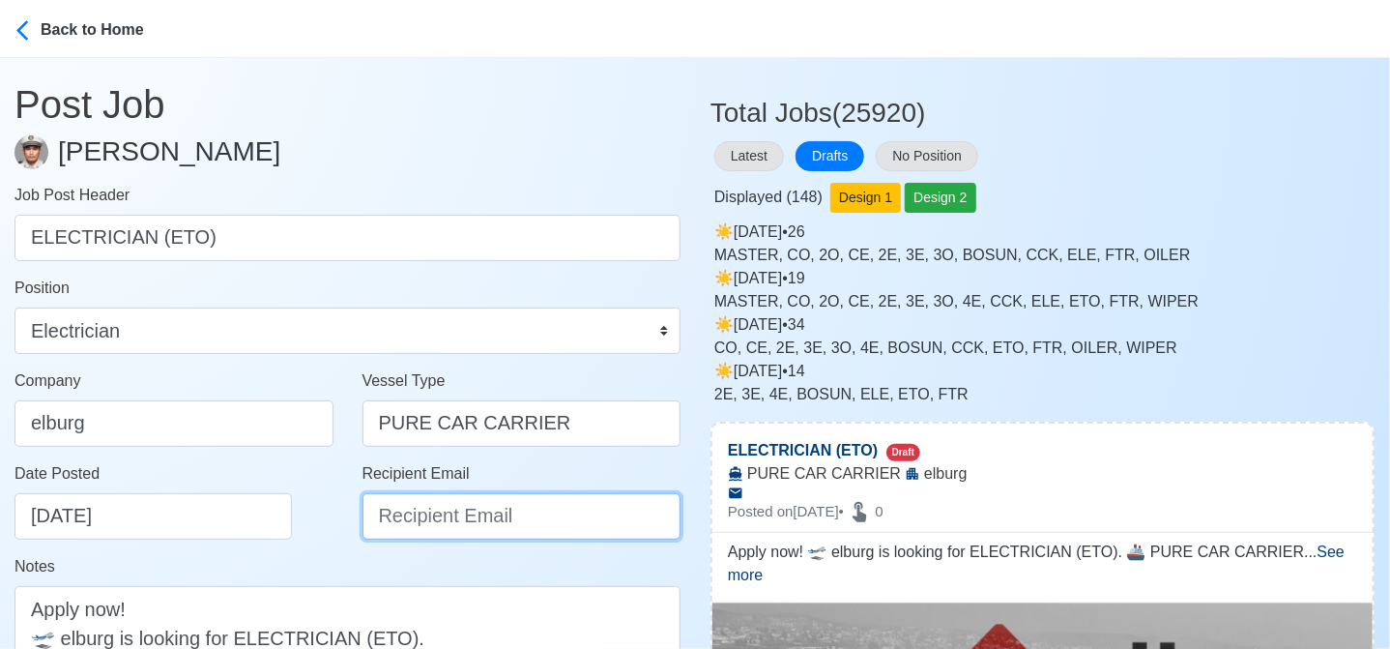
click at [425, 521] on input "Recipient Email" at bounding box center [522, 516] width 319 height 46
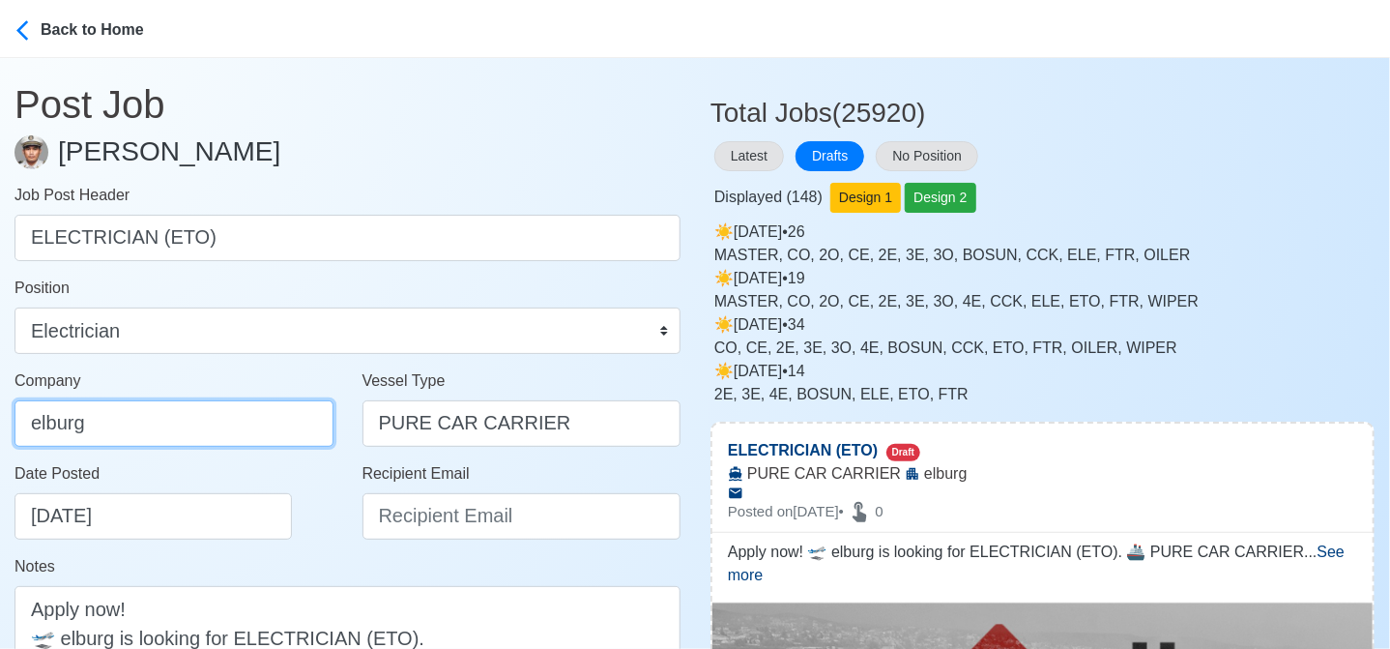
click at [221, 426] on input "elburg" at bounding box center [174, 423] width 319 height 46
type input "Elburg Shipmanagement Phils., Inc. (Cebu Branch)"
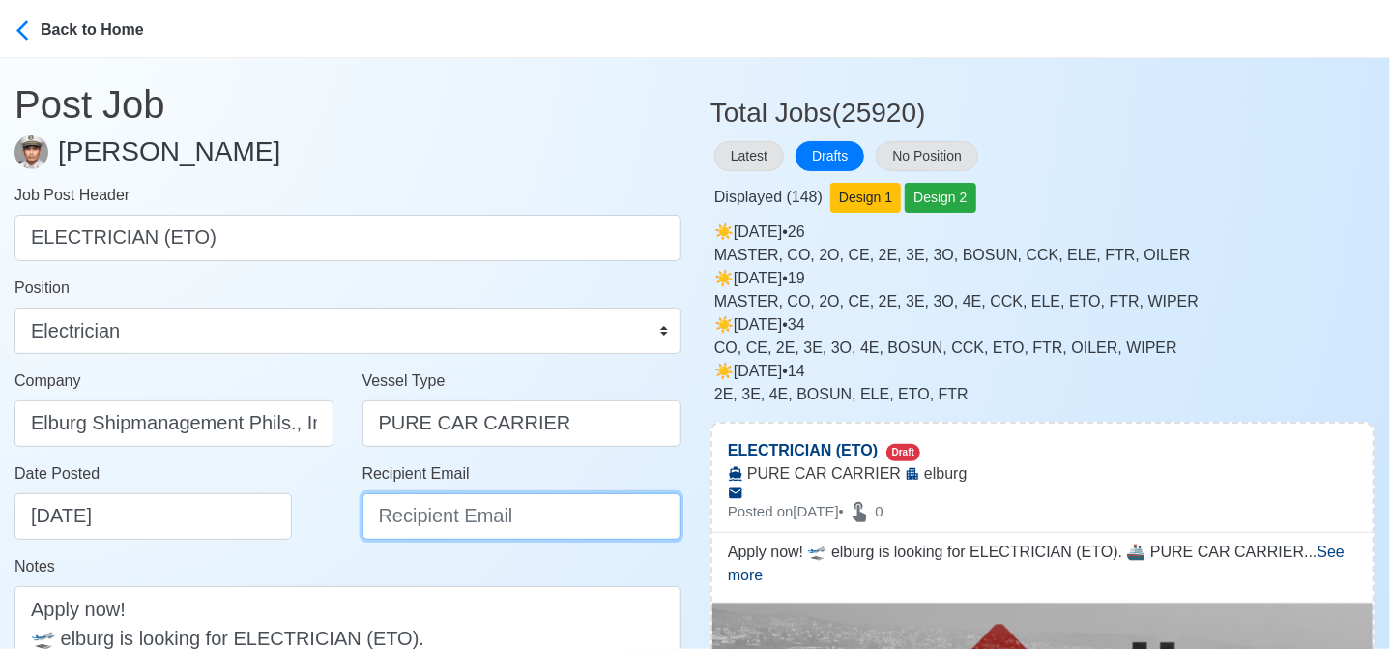
drag, startPoint x: 476, startPoint y: 517, endPoint x: 473, endPoint y: 503, distance: 14.8
click at [476, 517] on input "Recipient Email" at bounding box center [522, 516] width 319 height 46
type input "recruitment@elburgshipmanagement.com.ph"
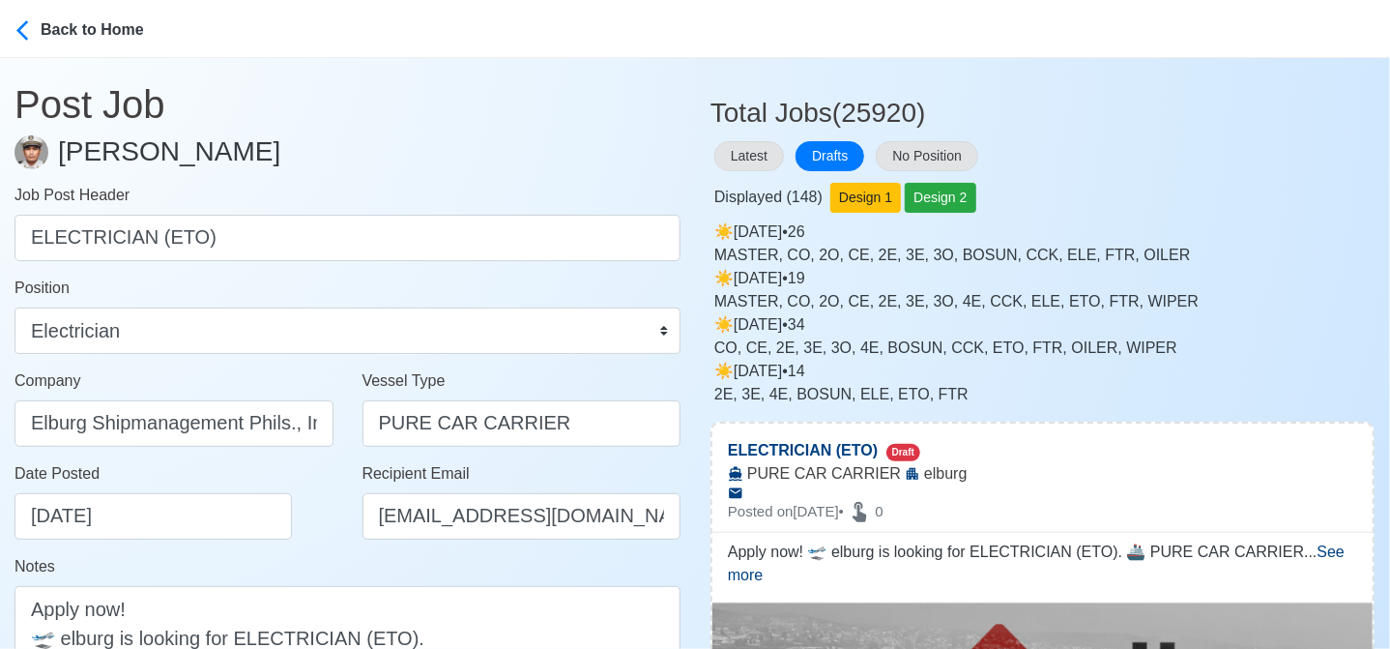
click at [280, 535] on div "Date Posted 08/23/2025" at bounding box center [180, 500] width 330 height 77
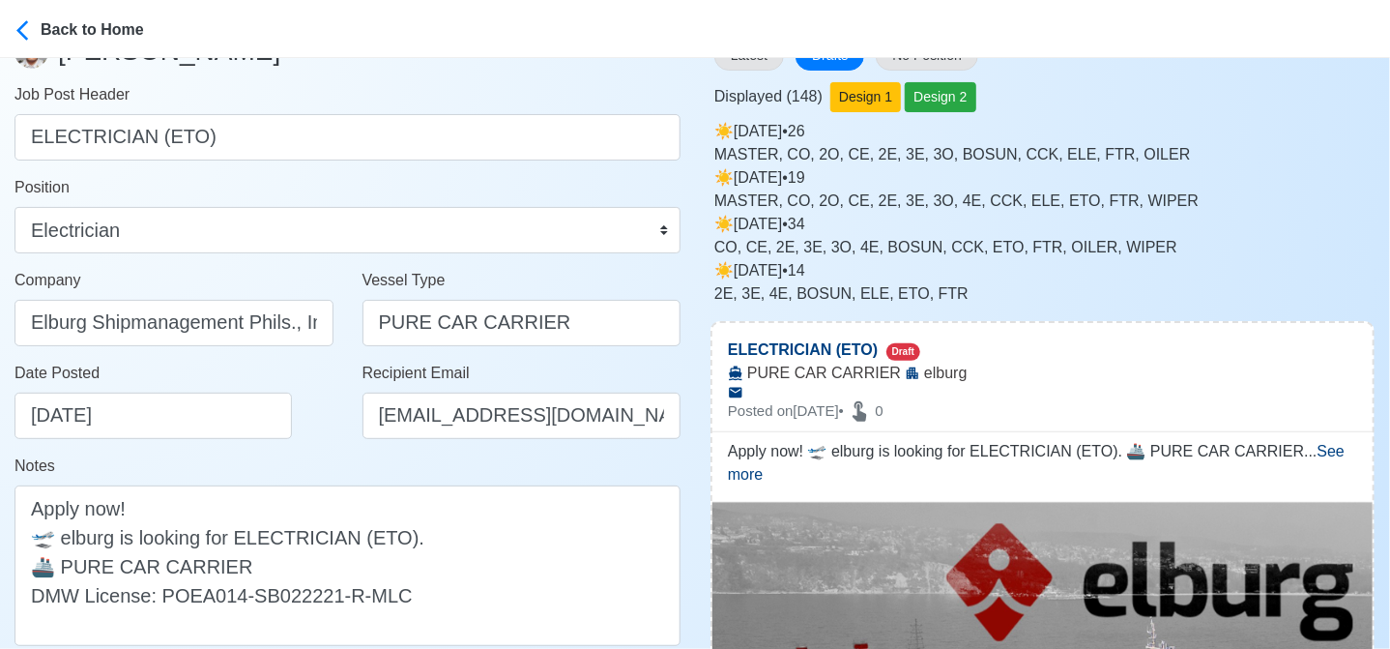
scroll to position [193, 0]
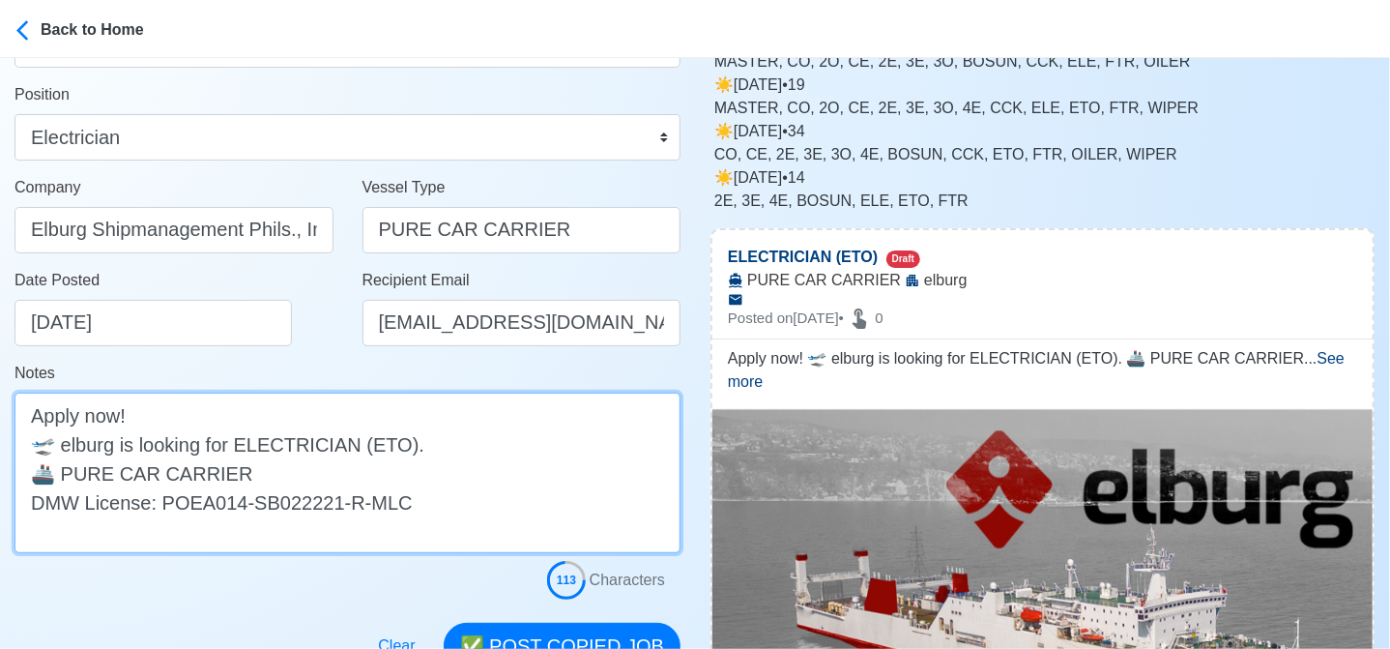
click at [70, 448] on textarea "Apply now! 🛫 elburg is looking for ELECTRICIAN (ETO). 🚢 PURE CAR CARRIER DMW Li…" at bounding box center [348, 472] width 666 height 160
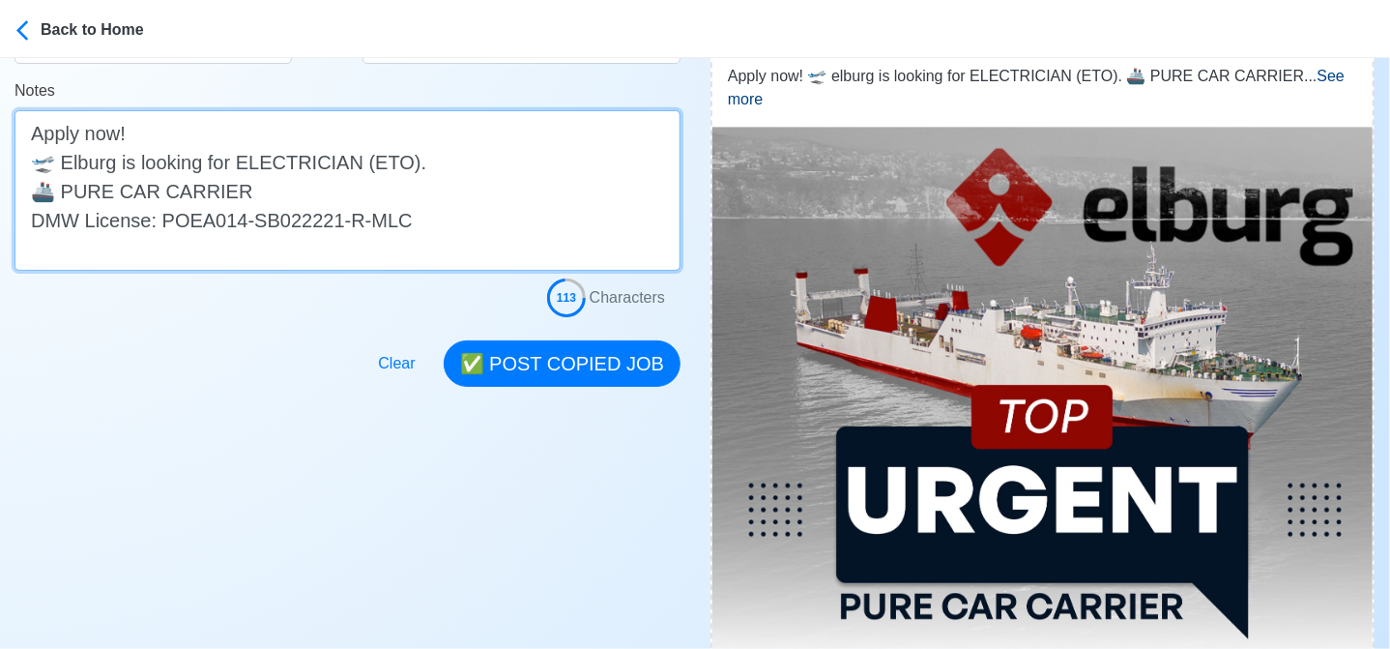
scroll to position [483, 0]
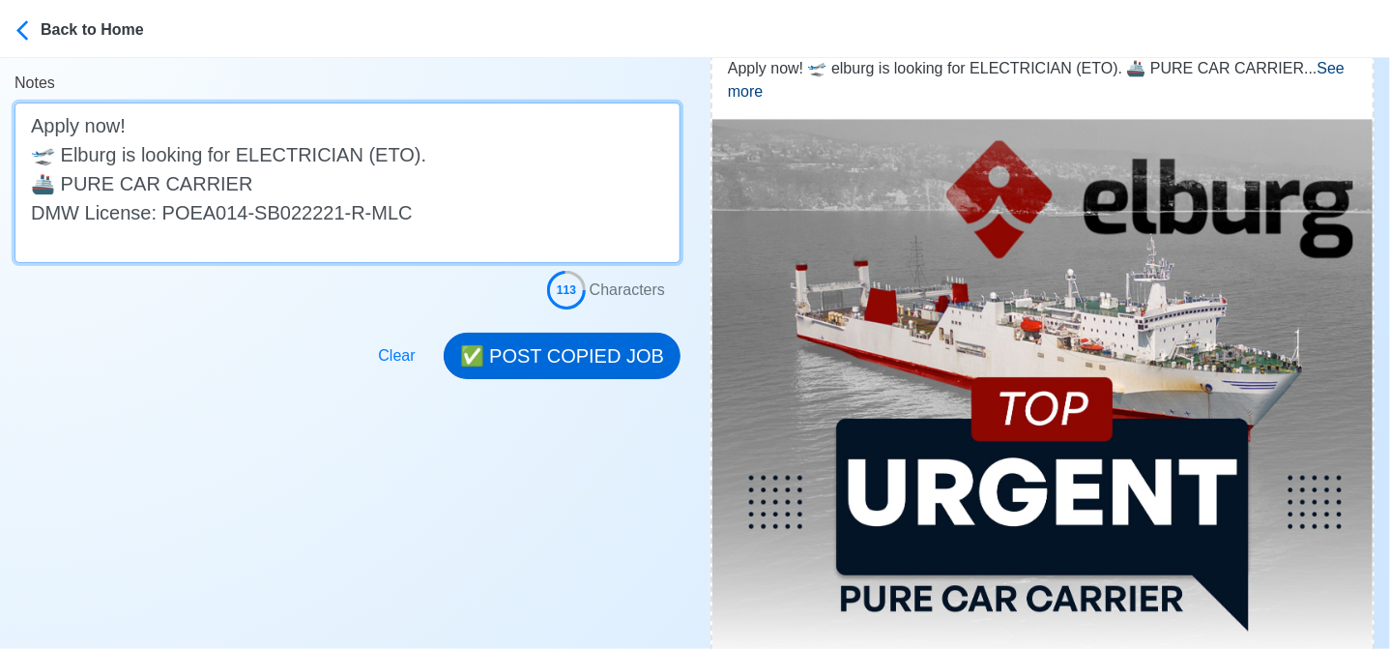
type textarea "Apply now! 🛫 Elburg is looking for ELECTRICIAN (ETO). 🚢 PURE CAR CARRIER DMW Li…"
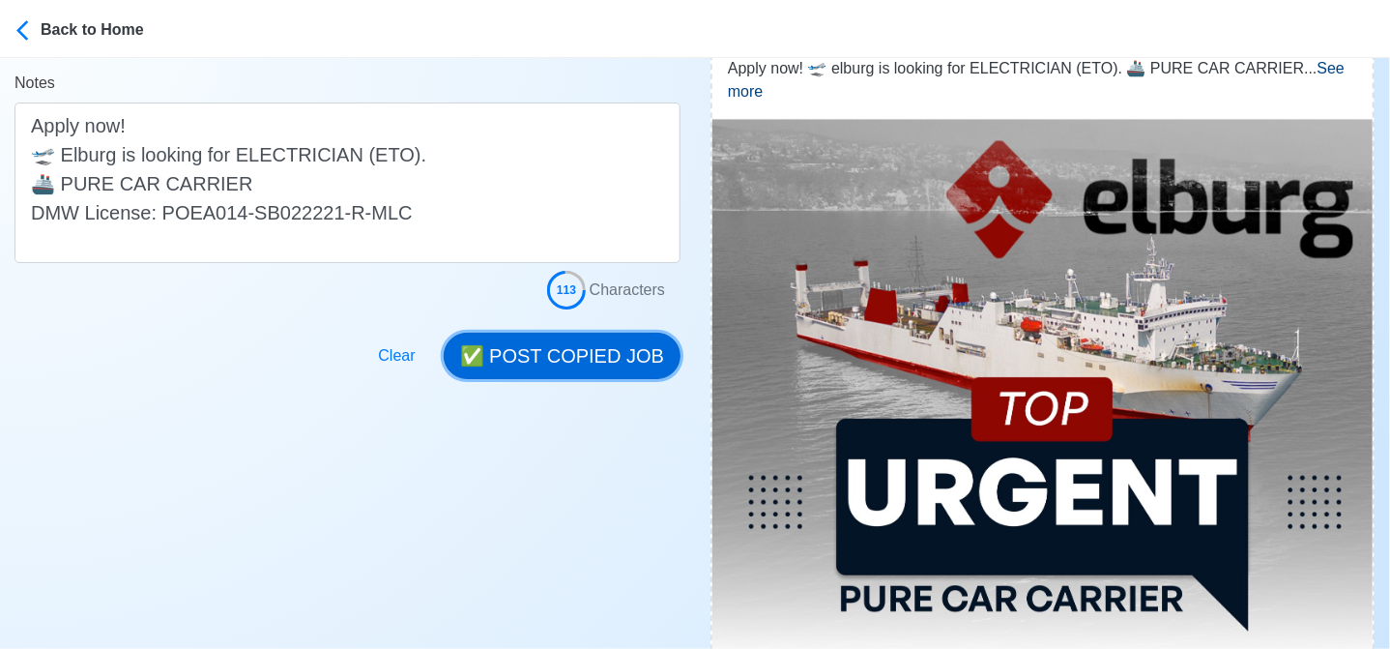
click at [617, 355] on button "✅ POST COPIED JOB" at bounding box center [562, 356] width 237 height 46
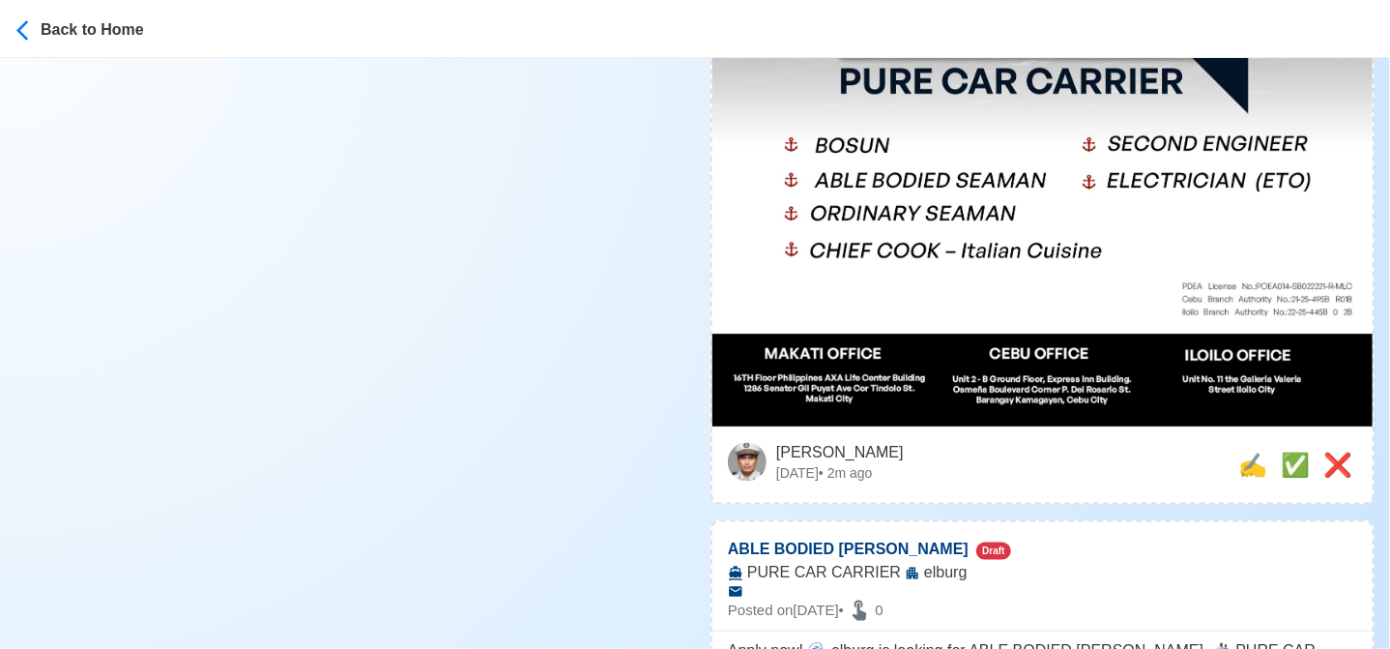
scroll to position [1063, 0]
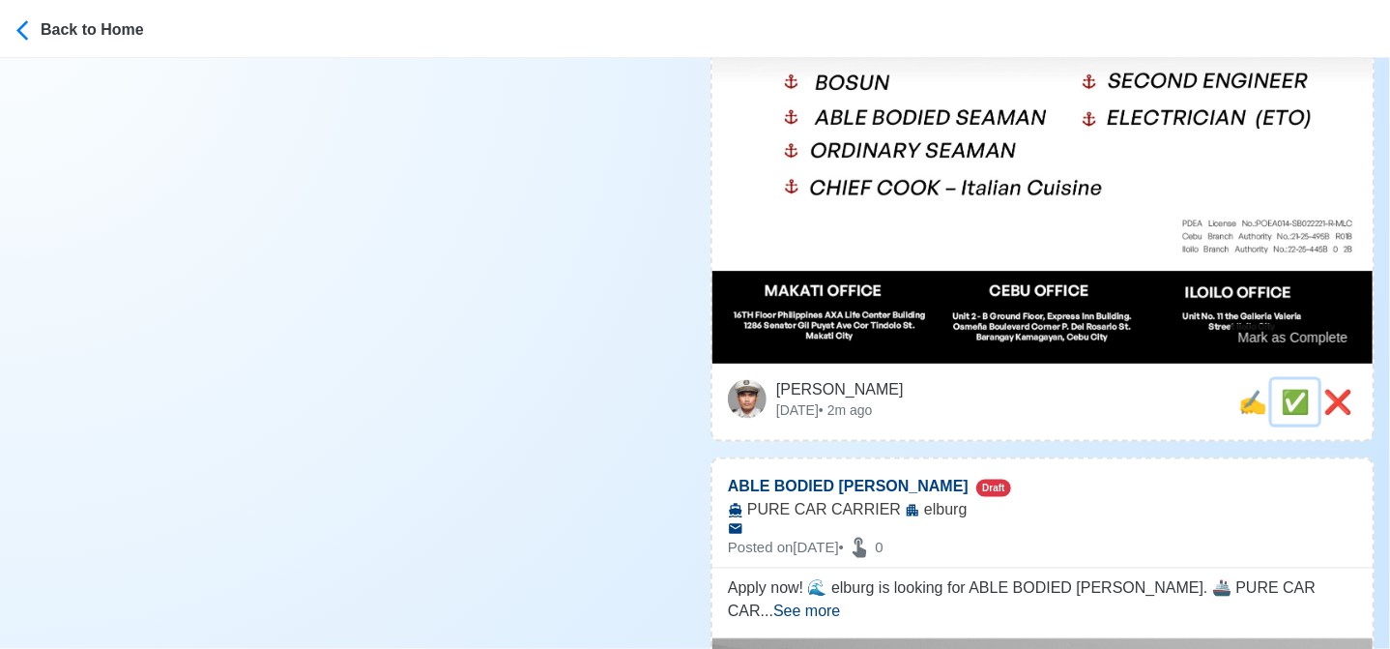
click at [1282, 389] on span "✅" at bounding box center [1295, 402] width 29 height 26
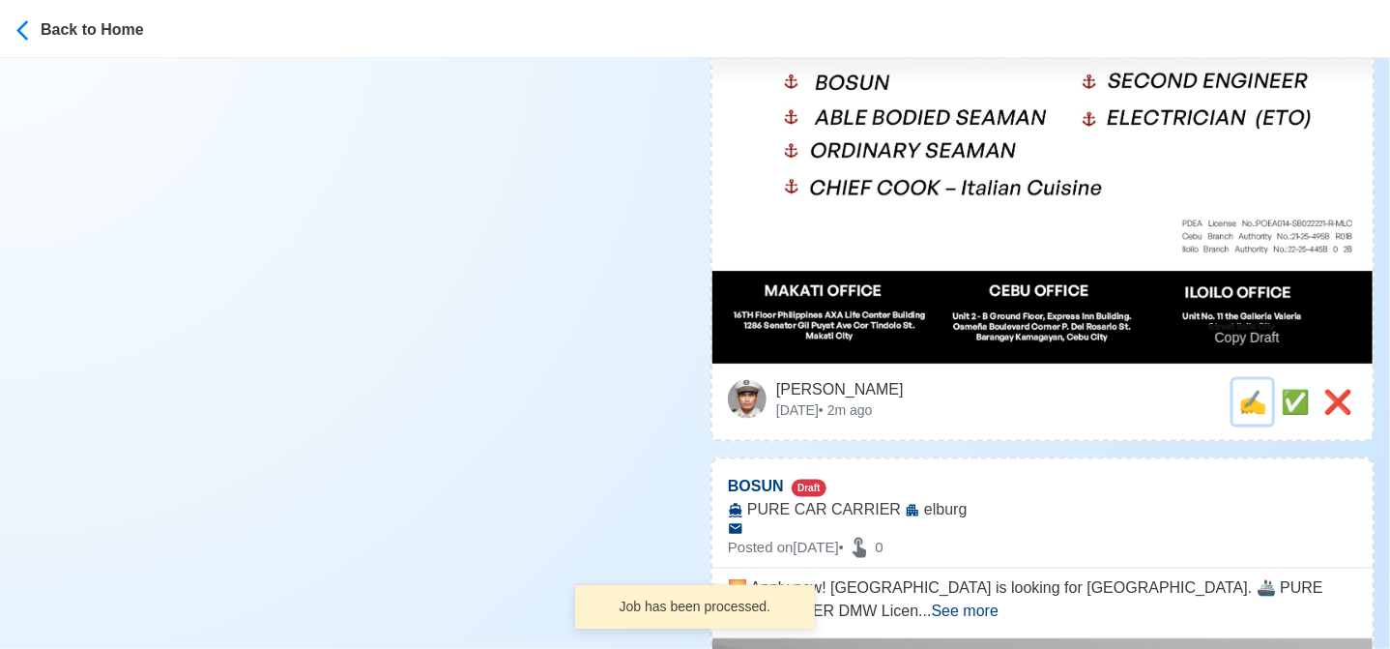
click at [1250, 389] on span "✍️" at bounding box center [1252, 402] width 29 height 26
type input "ABLE BODIED SEAMAN"
select select
type input "elburg"
type input "PURE CAR CARRIER"
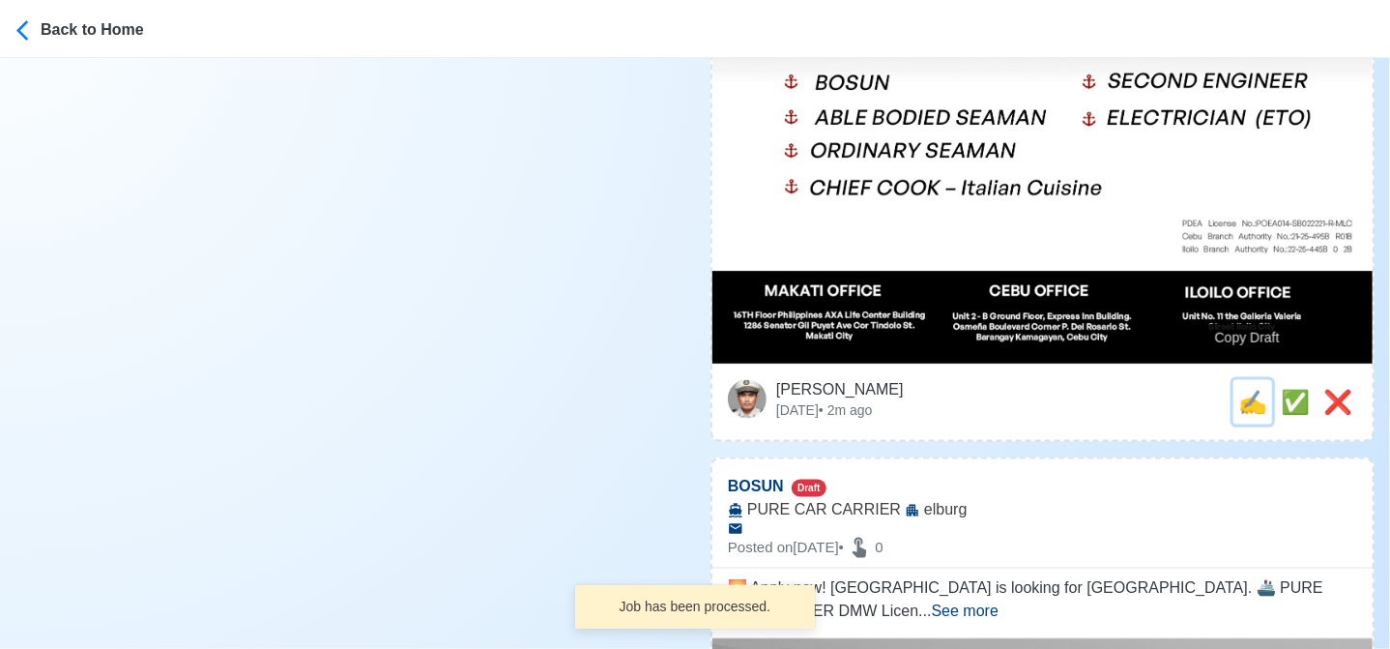
type textarea "Apply now! 🌊 elburg is looking for ABLE BODIED SEAMAN. 🚢 PURE CAR CARRIER DMW L…"
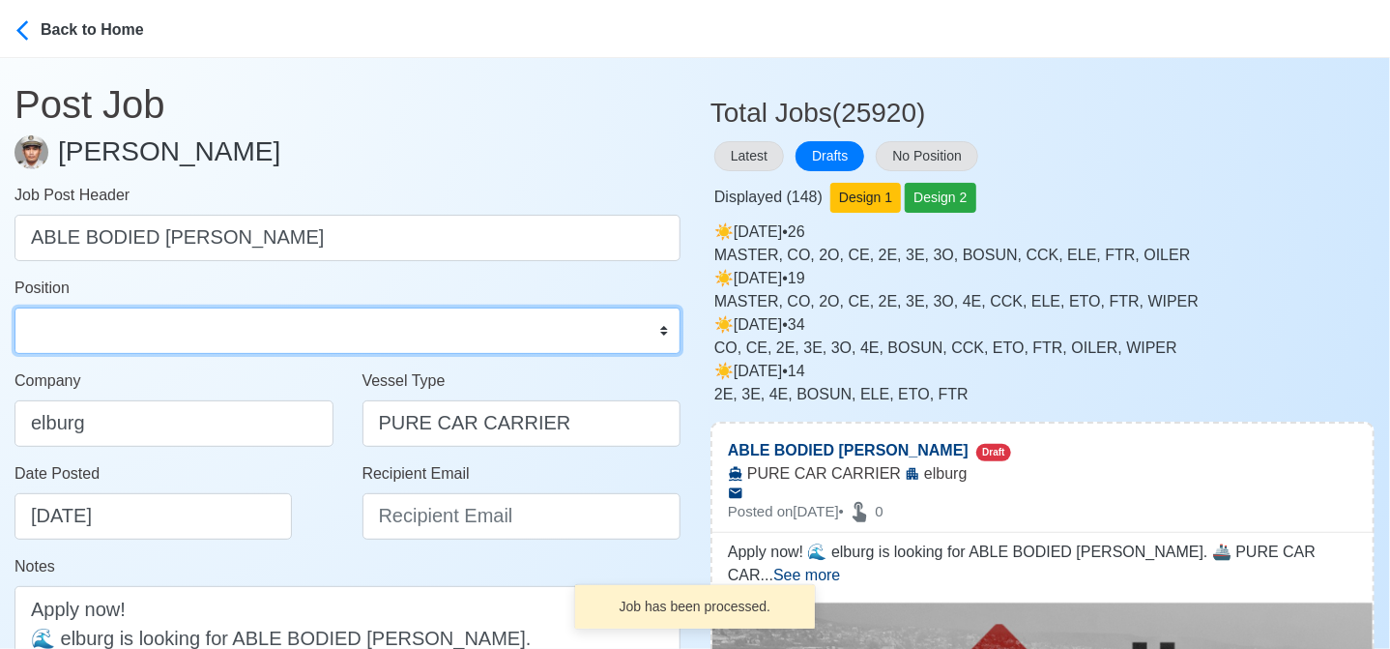
click at [102, 326] on select "Master Chief Officer 2nd Officer 3rd Officer Junior Officer Chief Engineer 2nd …" at bounding box center [348, 330] width 666 height 46
select select "[PERSON_NAME]"
click at [15, 307] on select "Master Chief Officer 2nd Officer 3rd Officer Junior Officer Chief Engineer 2nd …" at bounding box center [348, 330] width 666 height 46
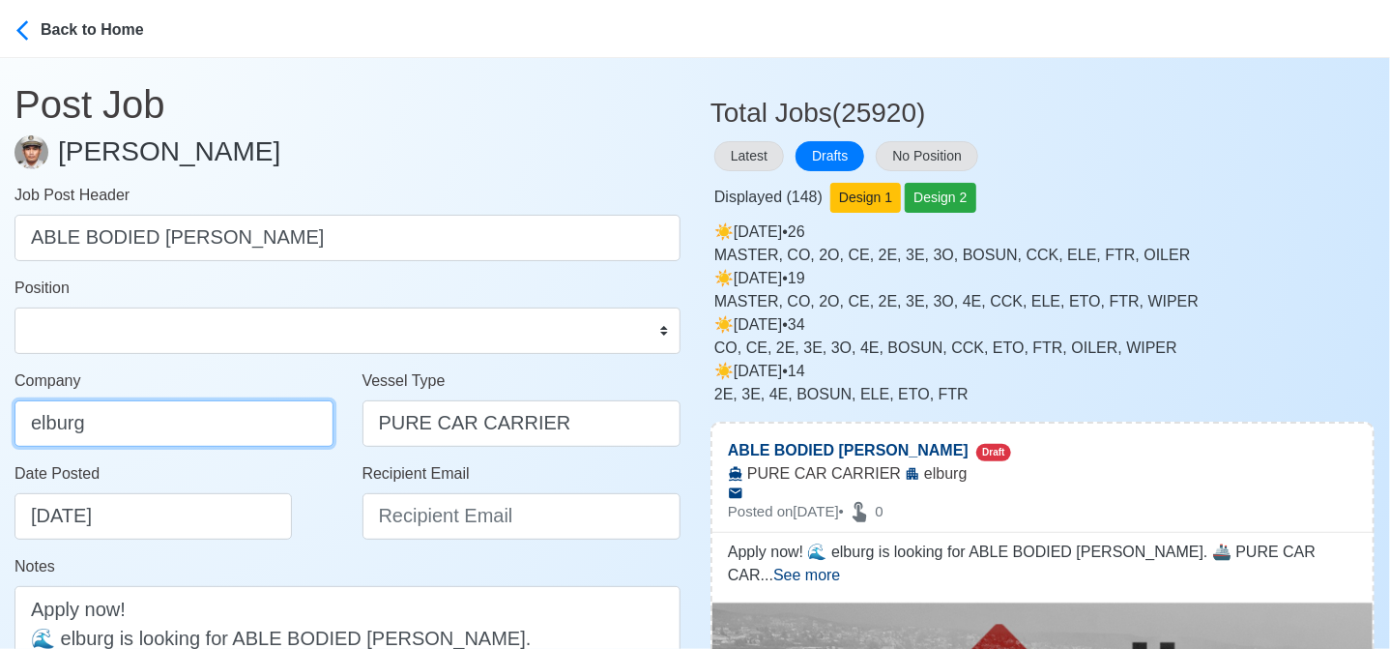
click at [195, 425] on input "elburg" at bounding box center [174, 423] width 319 height 46
type input "Elburg Shipmanagement Phils., Inc. (Cebu Branch)"
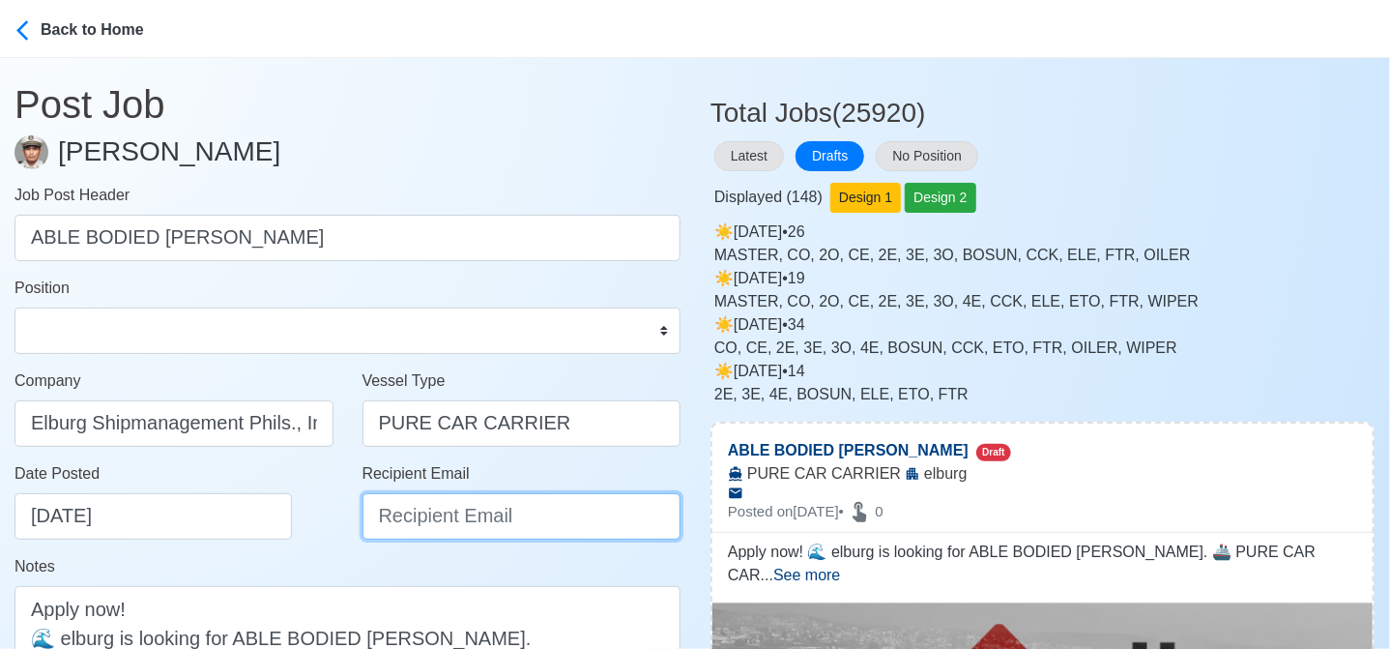
click at [407, 514] on input "Recipient Email" at bounding box center [522, 516] width 319 height 46
type input "recruitment@elburgshipmanagement.com.ph"
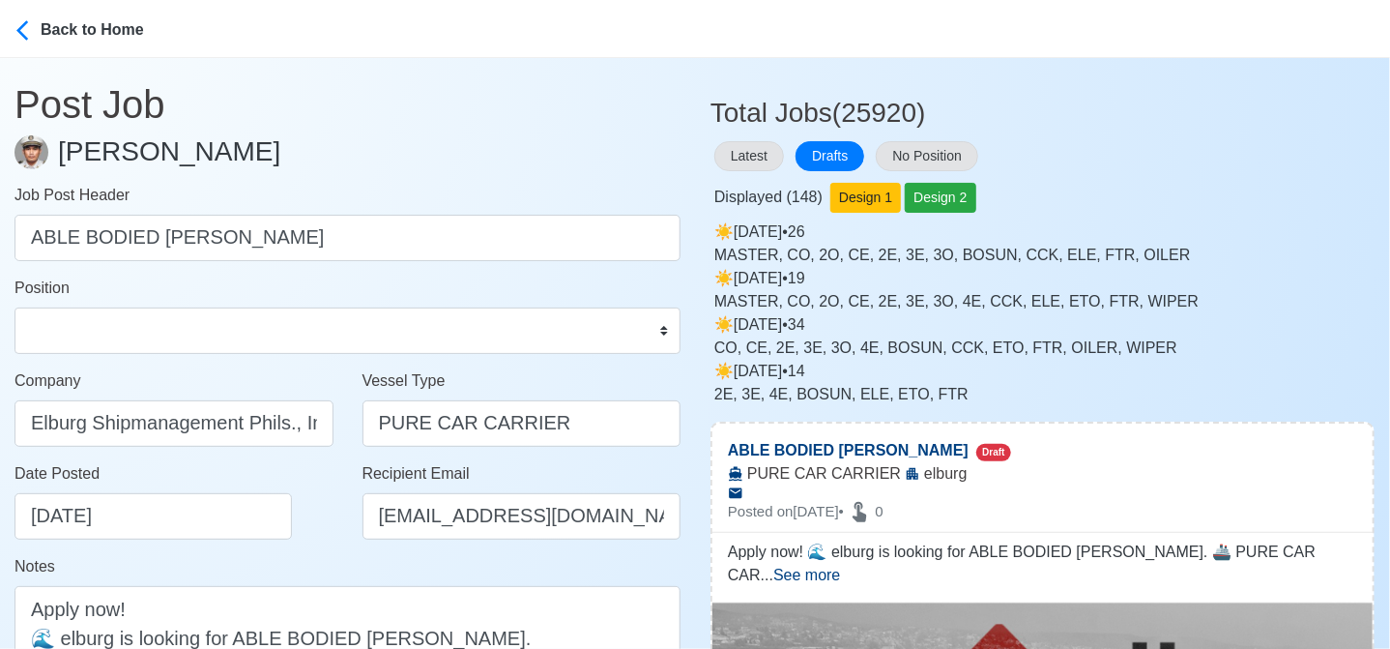
click at [278, 537] on div "Date Posted 08/23/2025" at bounding box center [180, 500] width 330 height 77
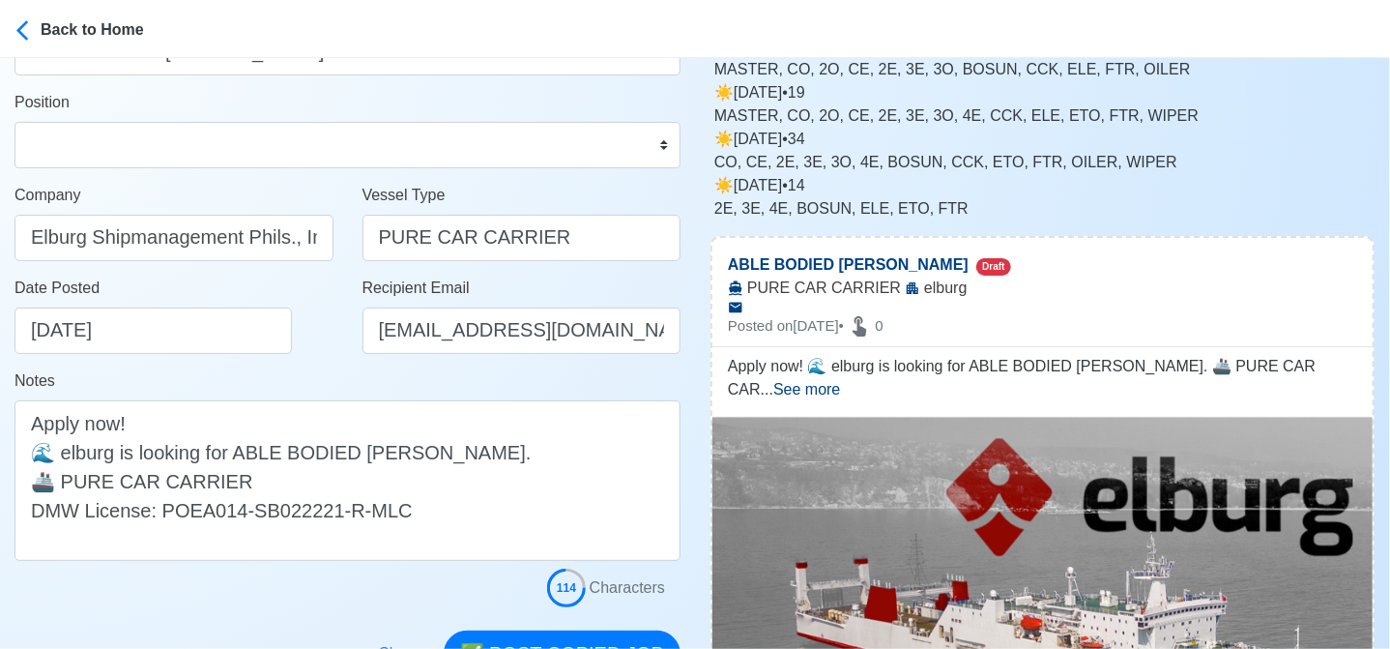
scroll to position [193, 0]
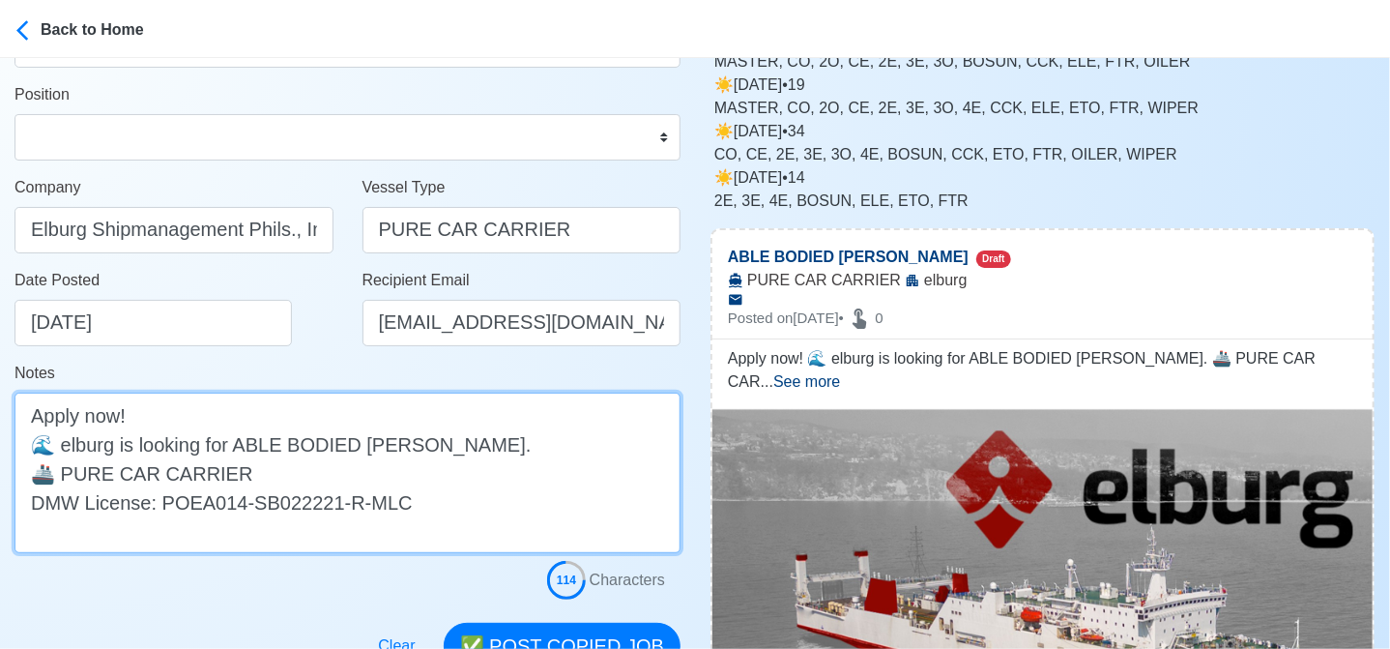
click at [71, 450] on textarea "Apply now! 🌊 elburg is looking for ABLE BODIED SEAMAN. 🚢 PURE CAR CARRIER DMW L…" at bounding box center [348, 472] width 666 height 160
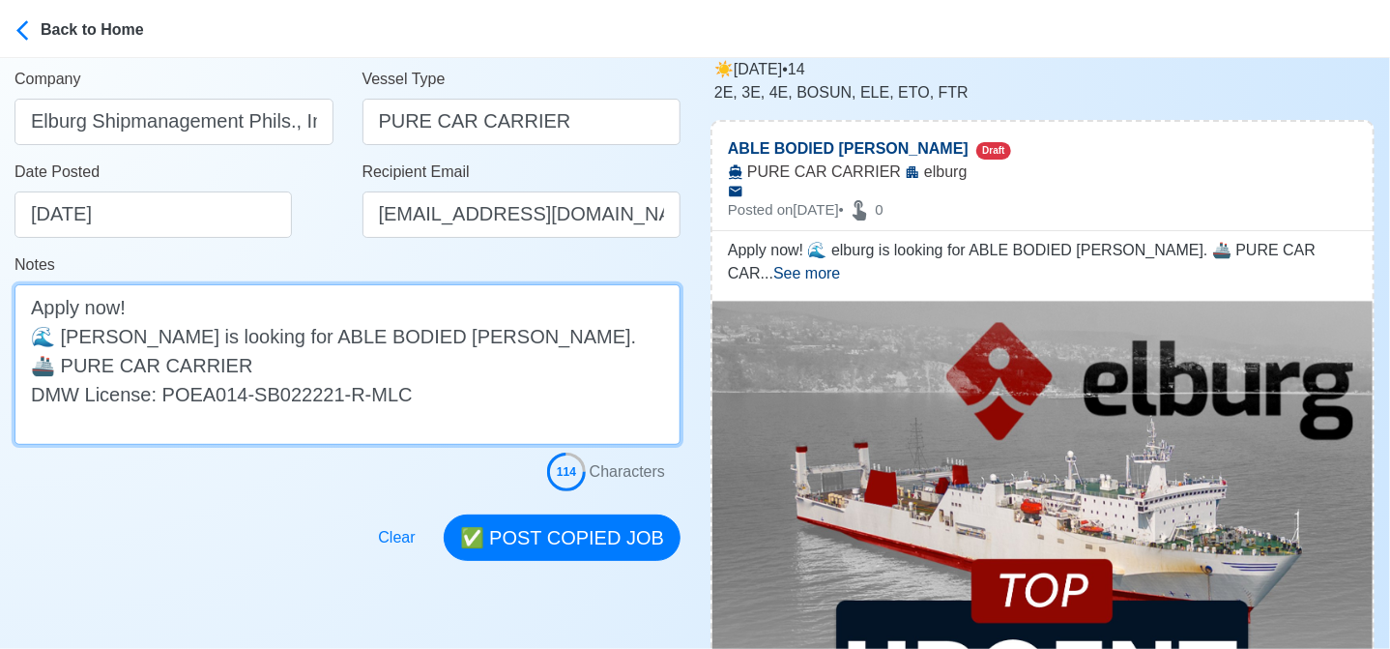
scroll to position [387, 0]
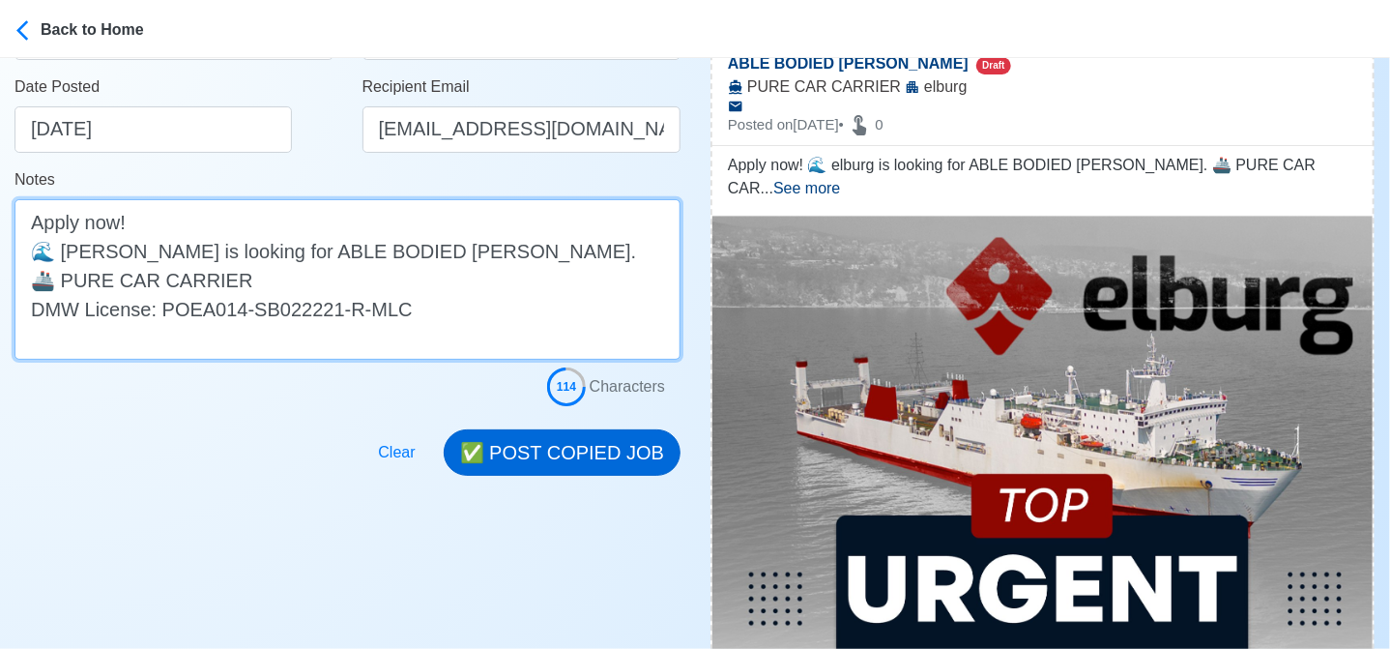
type textarea "Apply now! 🌊 Elburg is looking for ABLE BODIED SEAMAN. 🚢 PURE CAR CARRIER DMW L…"
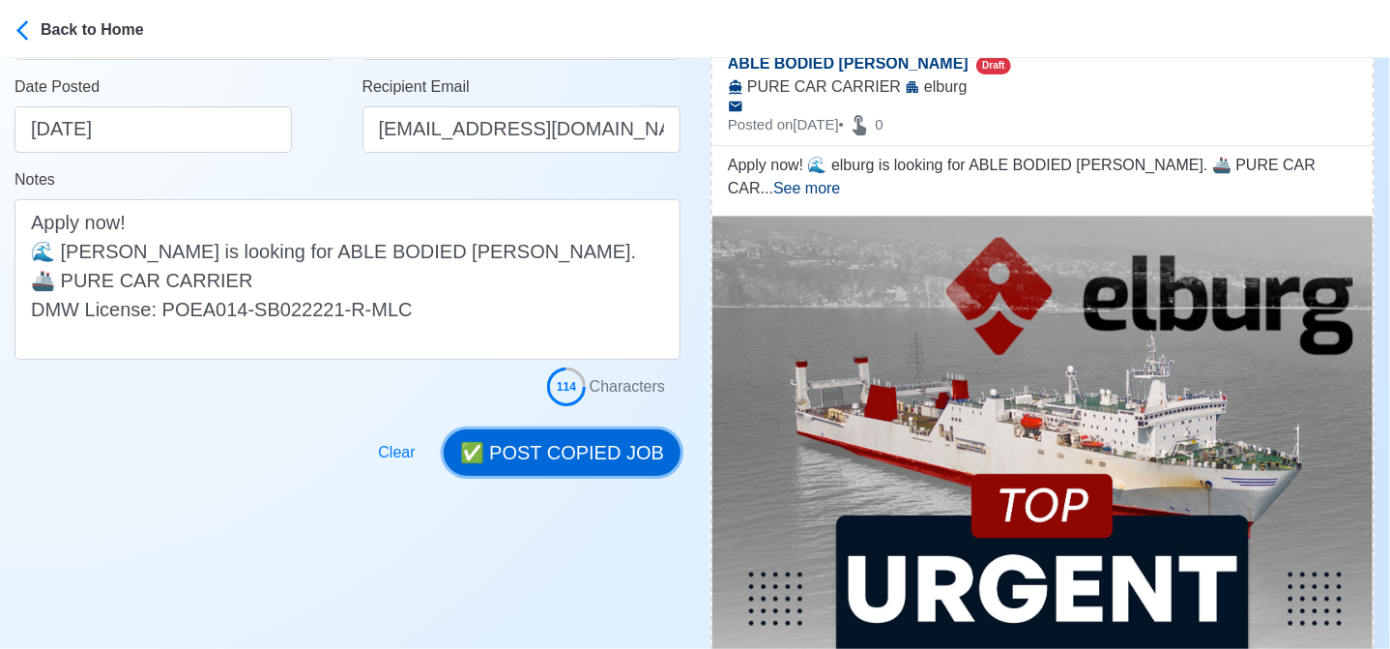
click at [609, 453] on button "✅ POST COPIED JOB" at bounding box center [562, 452] width 237 height 46
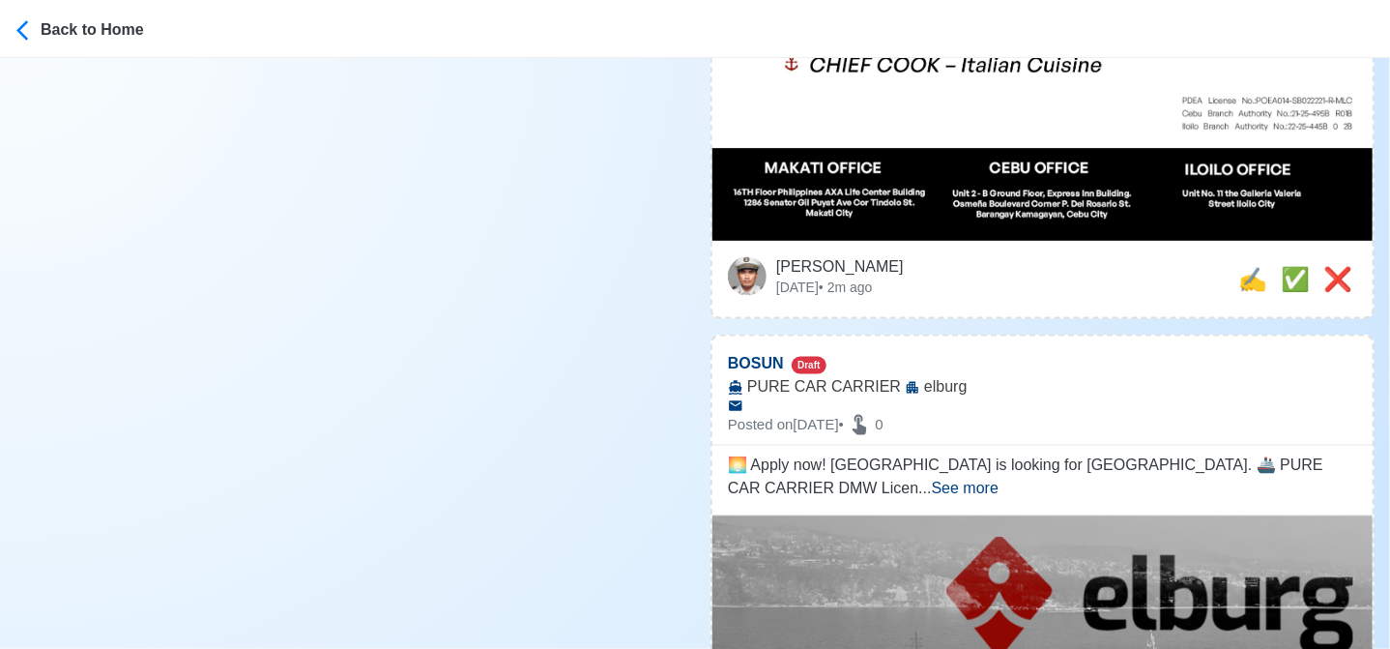
scroll to position [1257, 0]
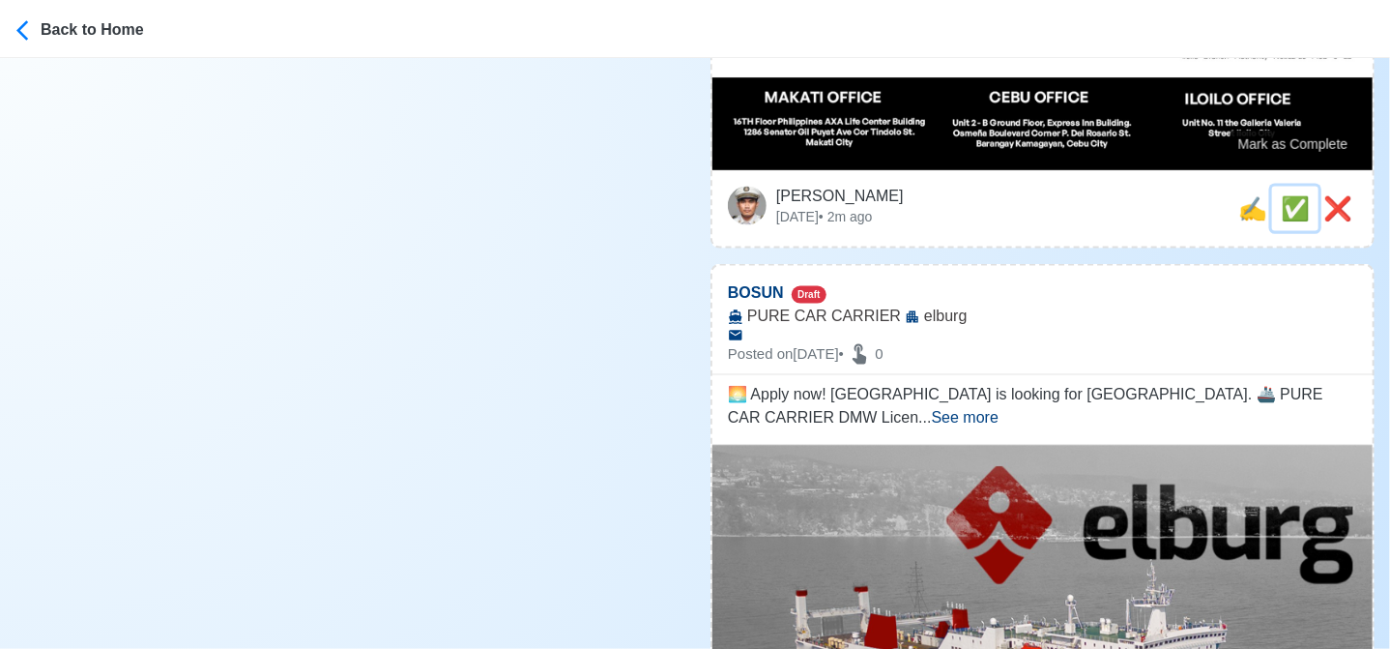
click at [1293, 195] on span "✅" at bounding box center [1295, 208] width 29 height 26
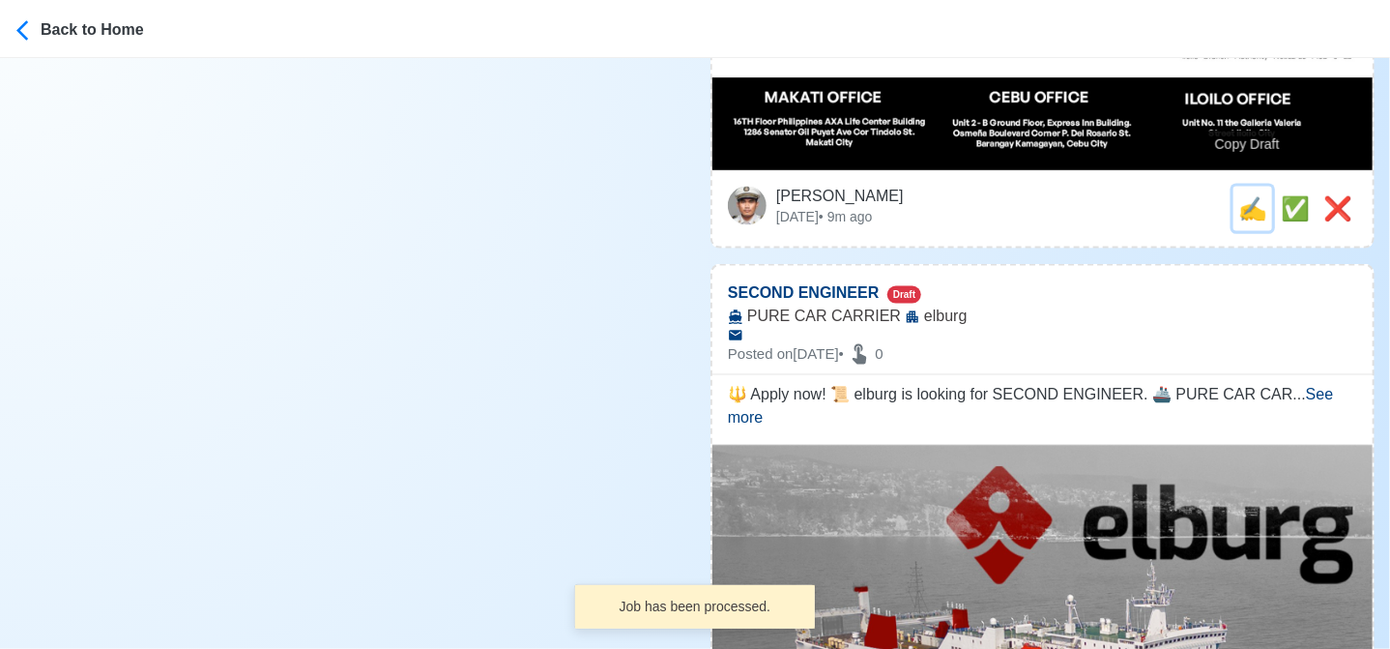
click at [1245, 195] on span "✍️" at bounding box center [1252, 208] width 29 height 26
type input "BOSUN"
select select
type input "elburg"
type input "PURE CAR CARRIER"
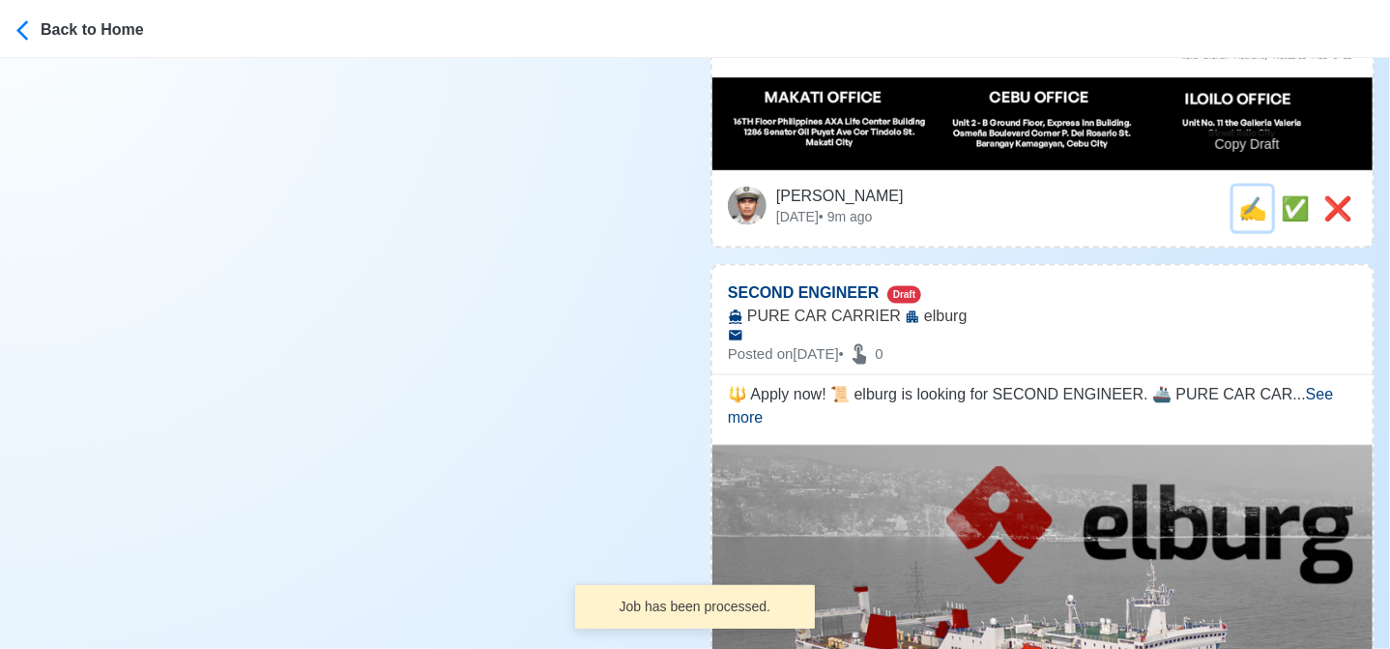
type textarea "🌅 Apply now! elburg is looking for BOSUN. 🚢 PURE CAR CARRIER DMW License: POEA0…"
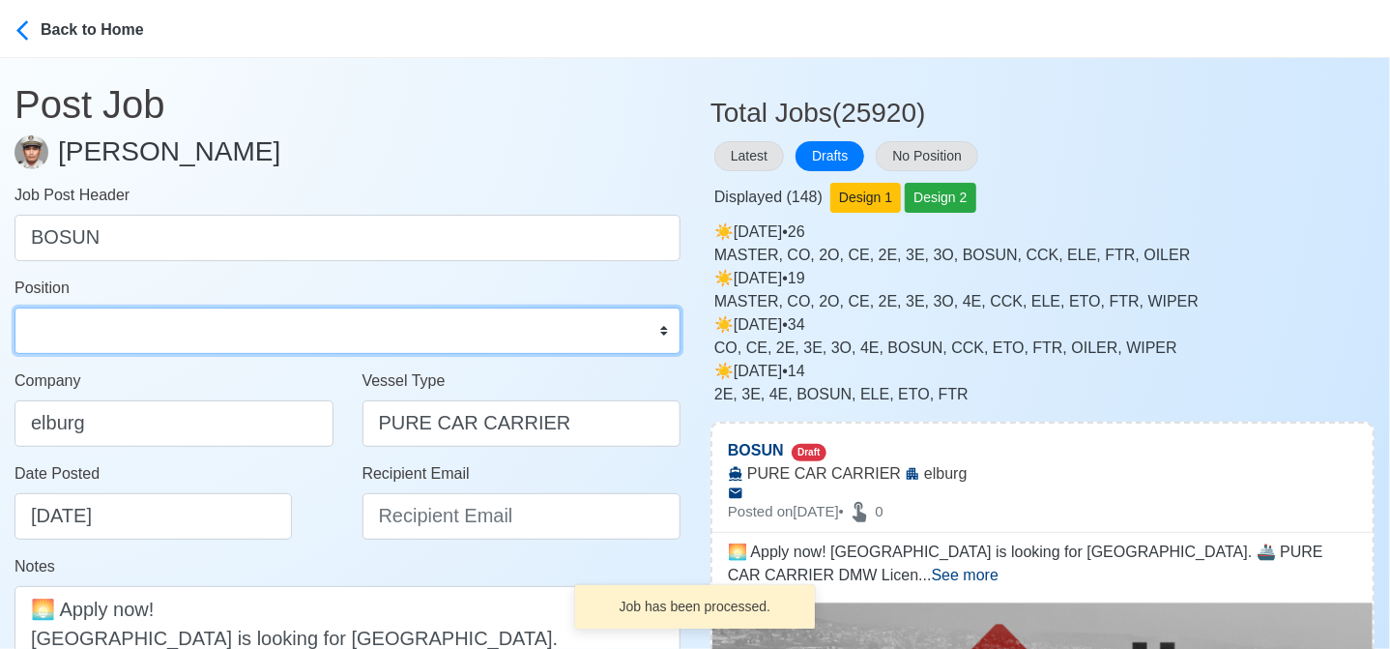
click at [159, 337] on select "Master Chief Officer 2nd Officer 3rd Officer Junior Officer Chief Engineer 2nd …" at bounding box center [348, 330] width 666 height 46
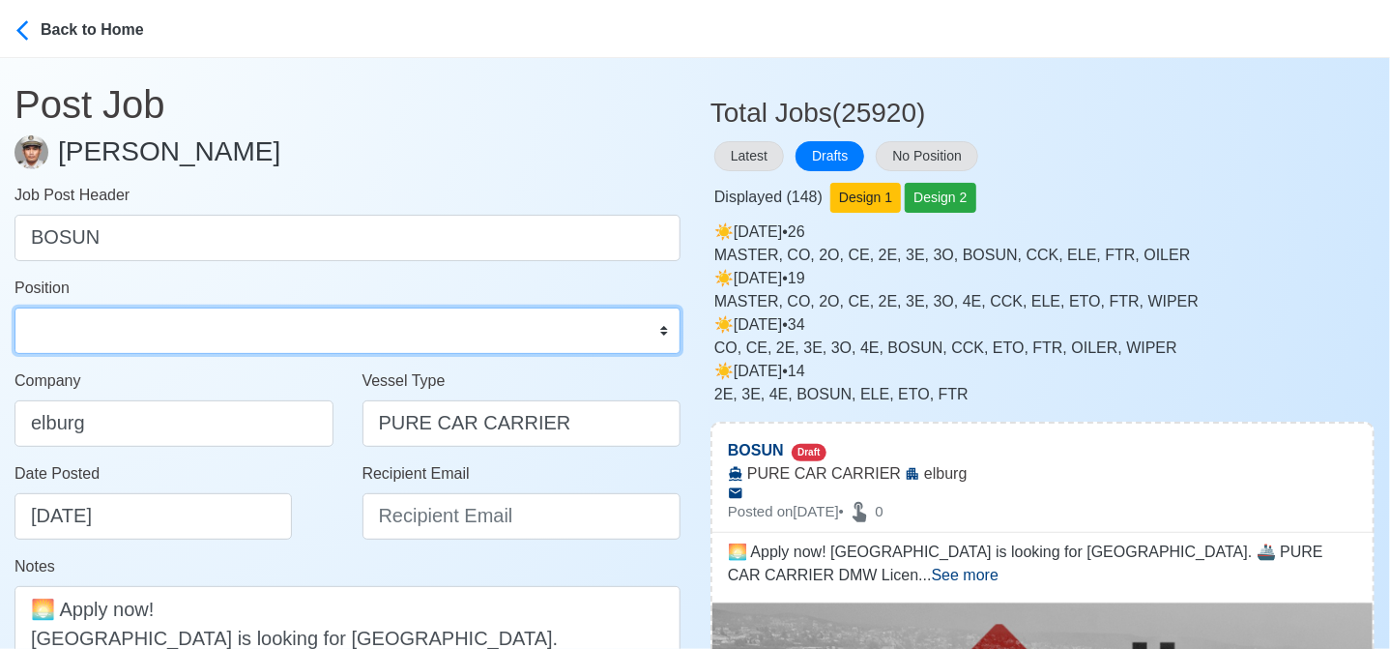
select select "Bosun"
click at [15, 307] on select "Master Chief Officer 2nd Officer 3rd Officer Junior Officer Chief Engineer 2nd …" at bounding box center [348, 330] width 666 height 46
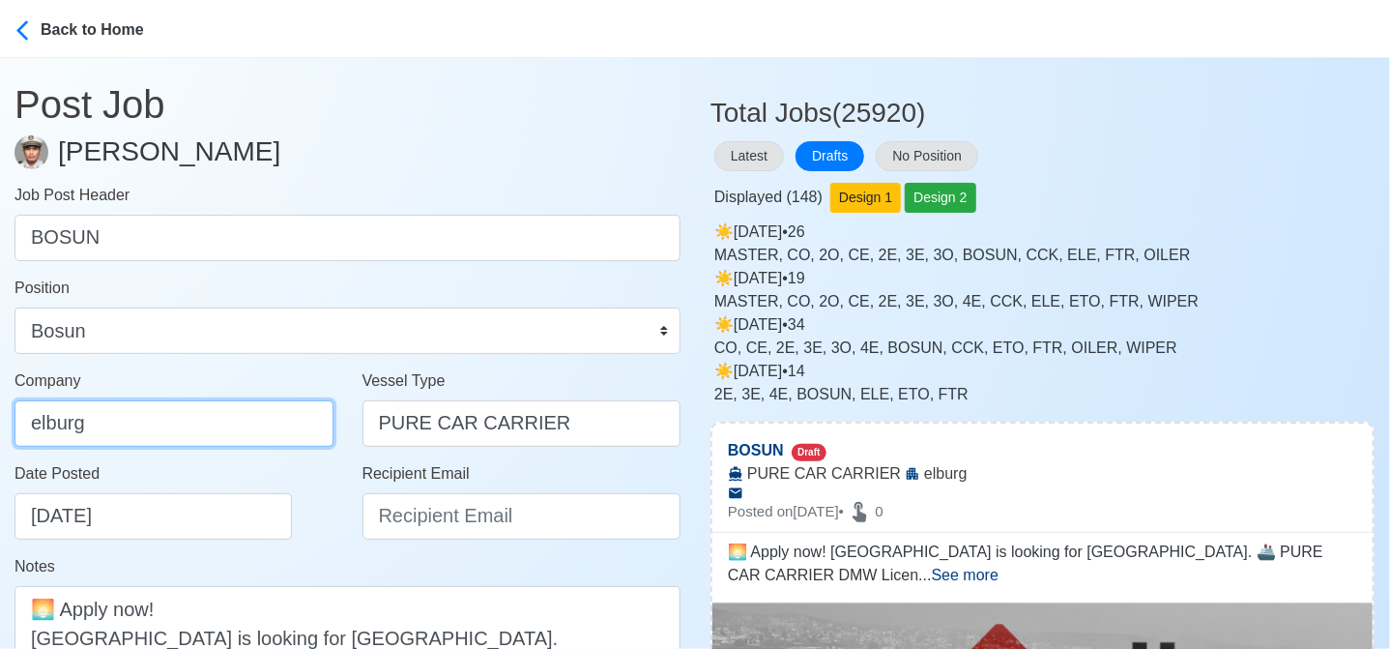
click at [188, 428] on input "elburg" at bounding box center [174, 423] width 319 height 46
type input "Elburg Shipmanagement Phils., Inc. (Cebu Branch)"
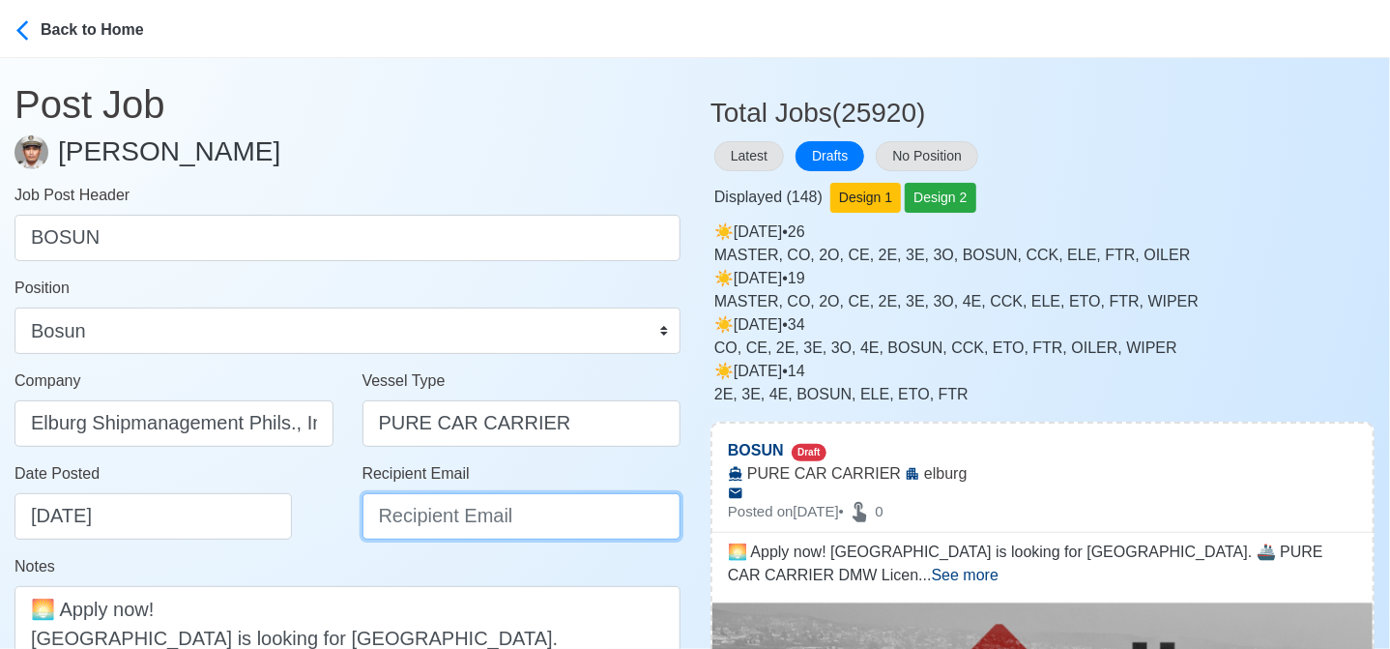
drag, startPoint x: 413, startPoint y: 512, endPoint x: 410, endPoint y: 485, distance: 27.2
click at [413, 512] on input "Recipient Email" at bounding box center [522, 516] width 319 height 46
type input "recruitment@elburgshipmanagement.com.ph"
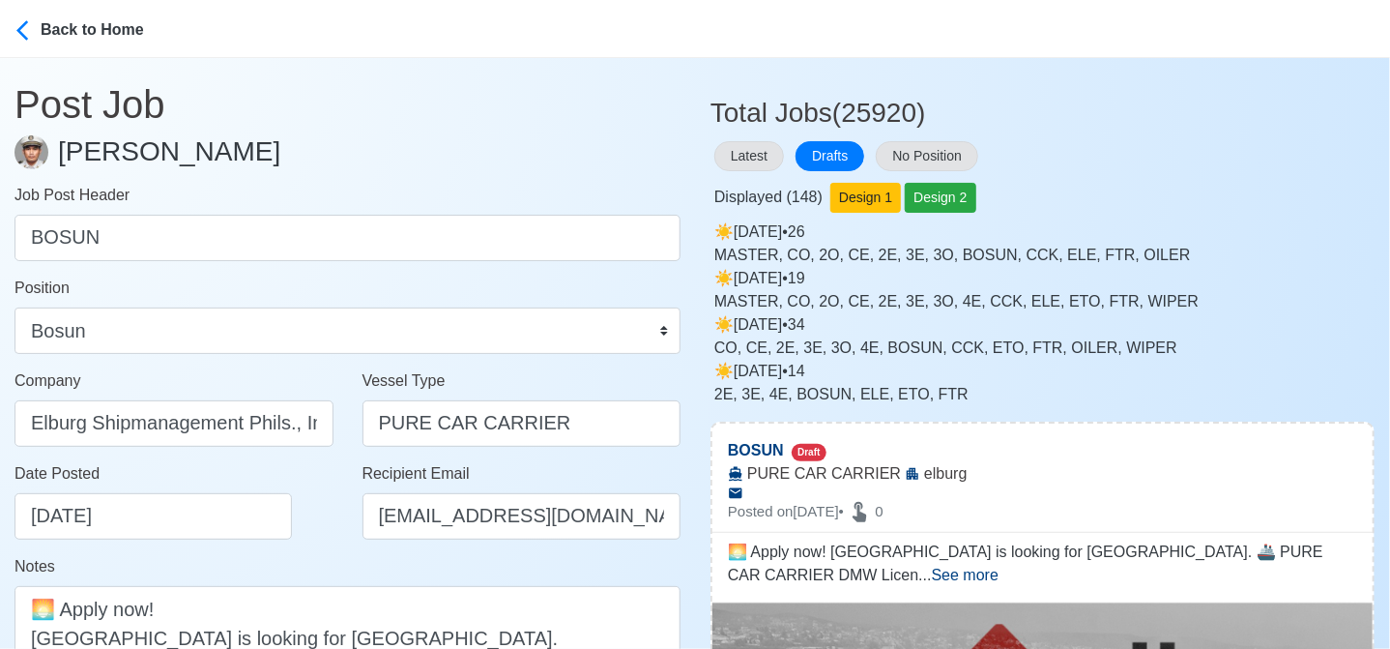
click at [295, 543] on div "Date Posted 08/23/2025" at bounding box center [174, 508] width 348 height 93
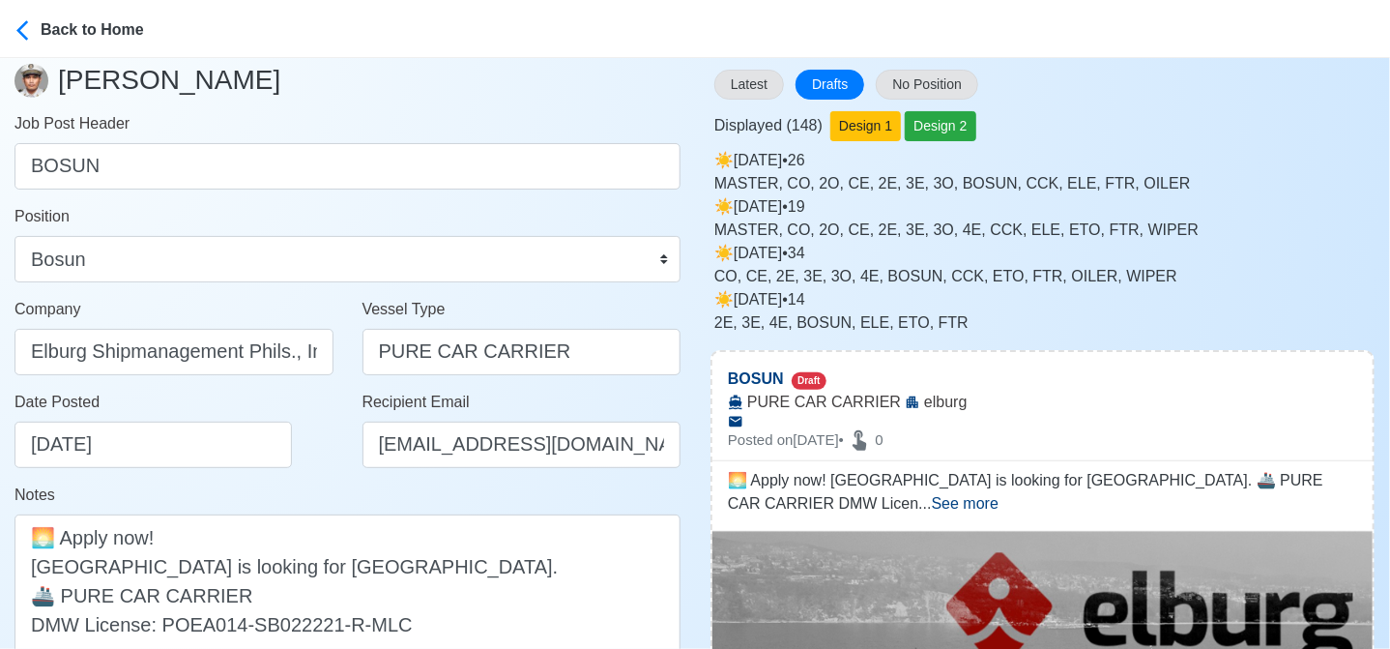
scroll to position [97, 0]
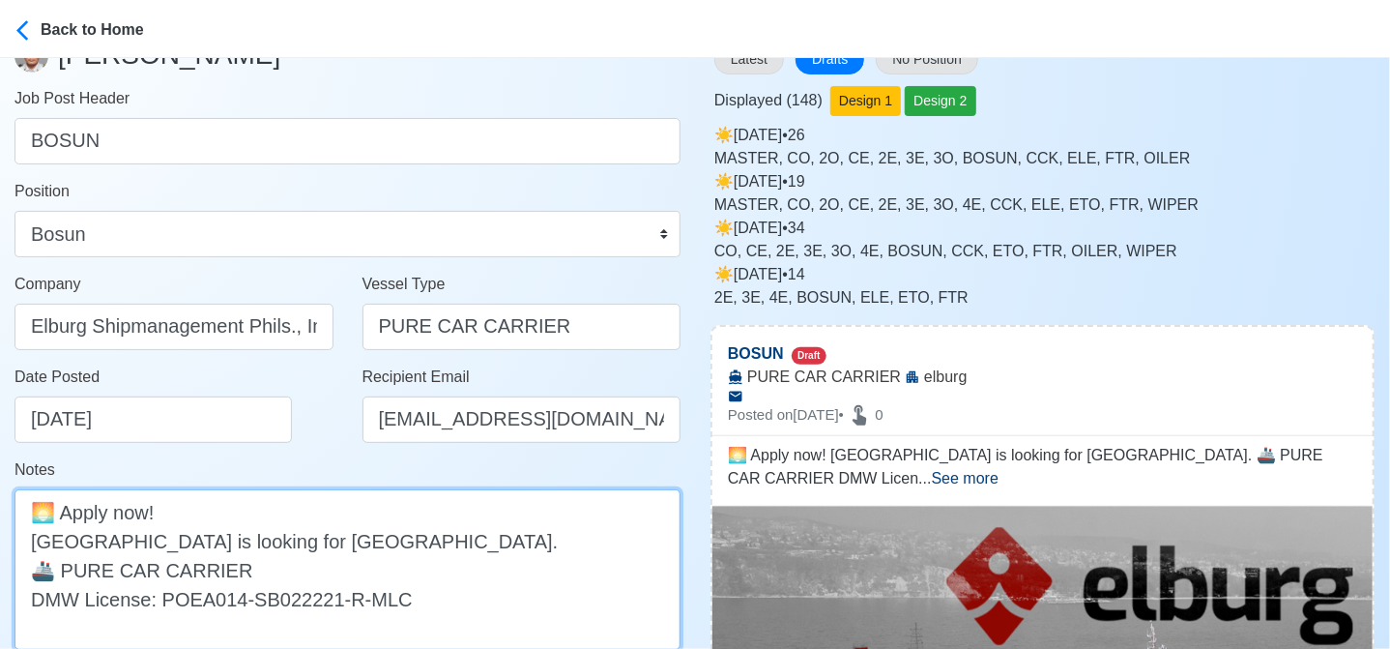
click at [37, 541] on textarea "🌅 Apply now! elburg is looking for BOSUN. 🚢 PURE CAR CARRIER DMW License: POEA0…" at bounding box center [348, 569] width 666 height 160
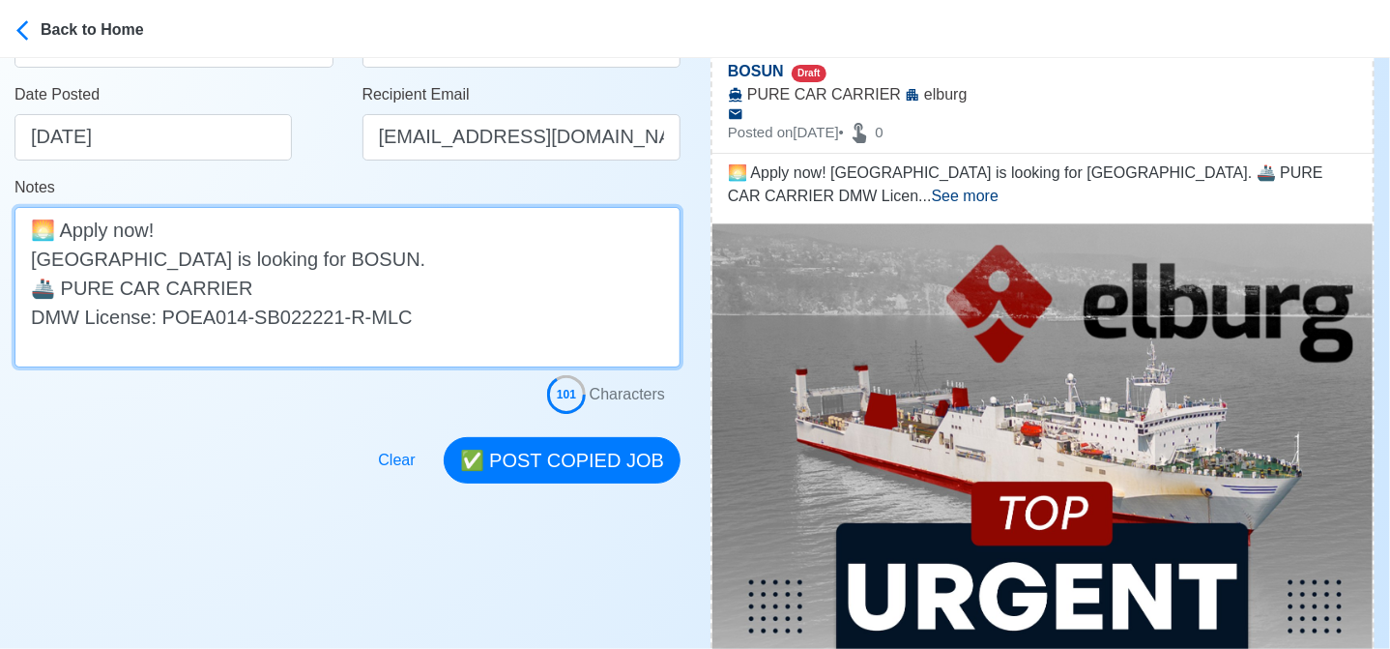
scroll to position [387, 0]
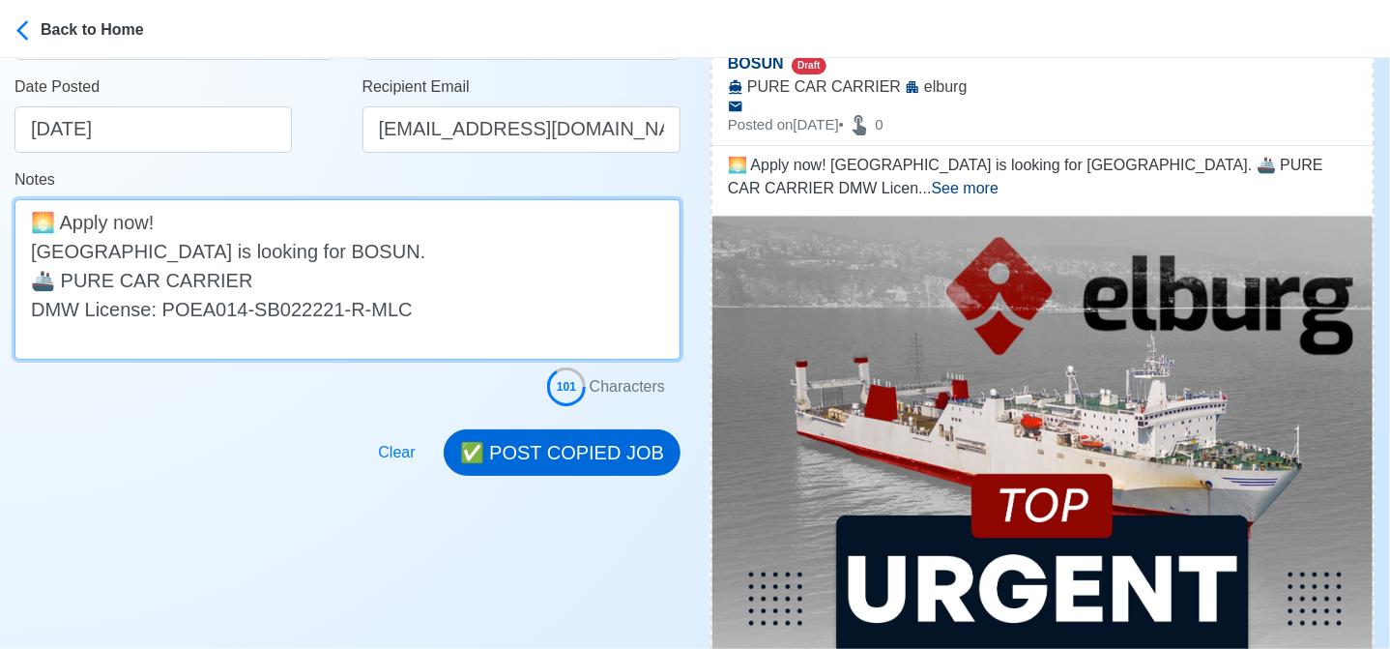
type textarea "🌅 Apply now! Elburg is looking for BOSUN. 🚢 PURE CAR CARRIER DMW License: POEA0…"
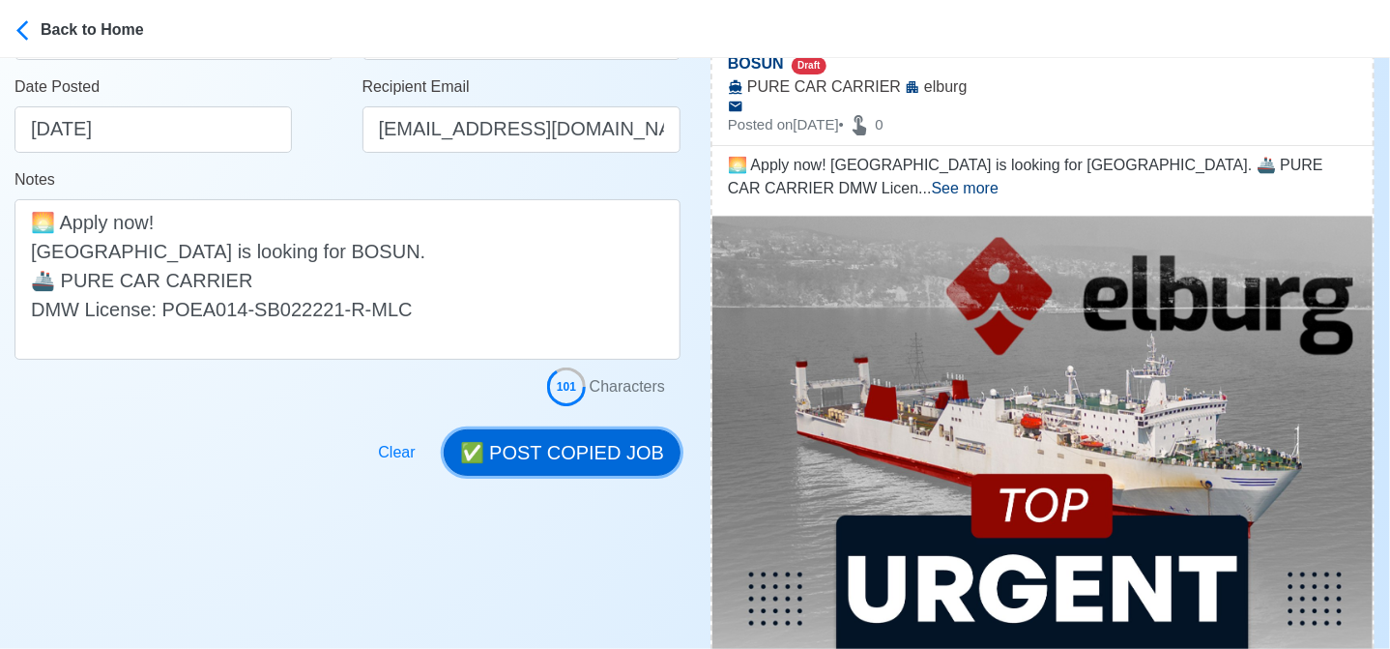
click at [618, 458] on button "✅ POST COPIED JOB" at bounding box center [562, 452] width 237 height 46
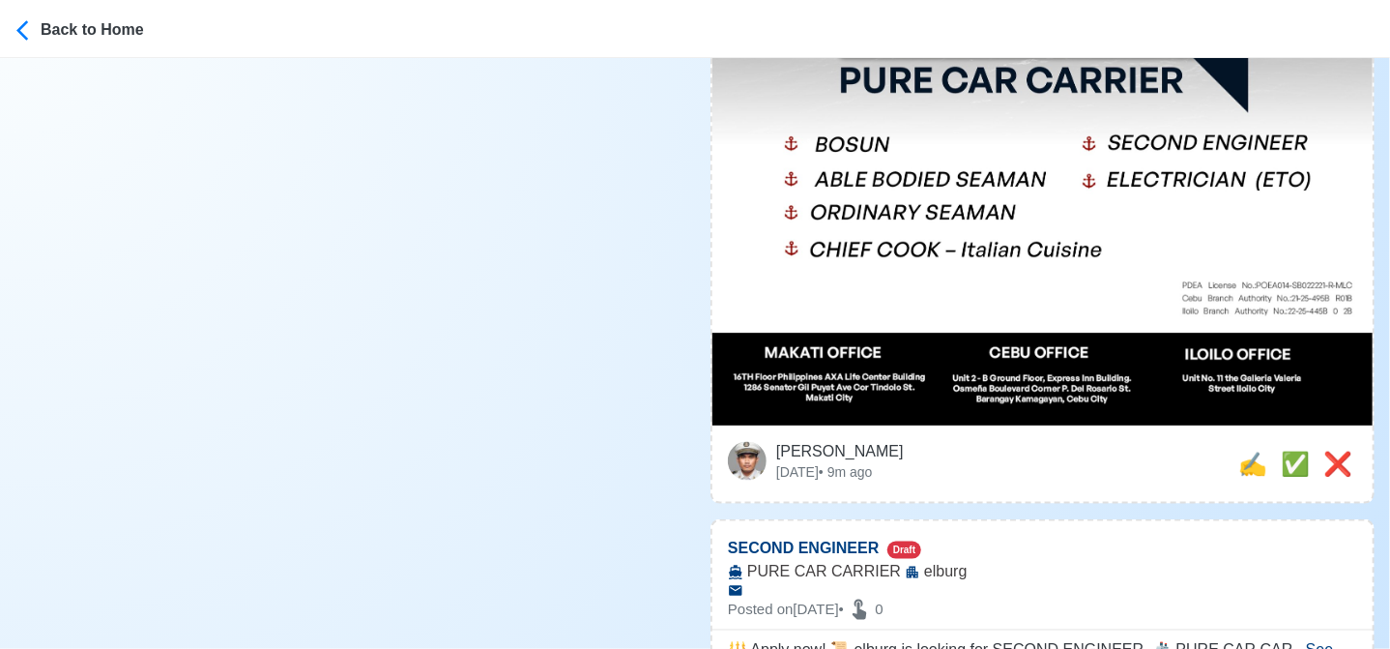
scroll to position [1063, 0]
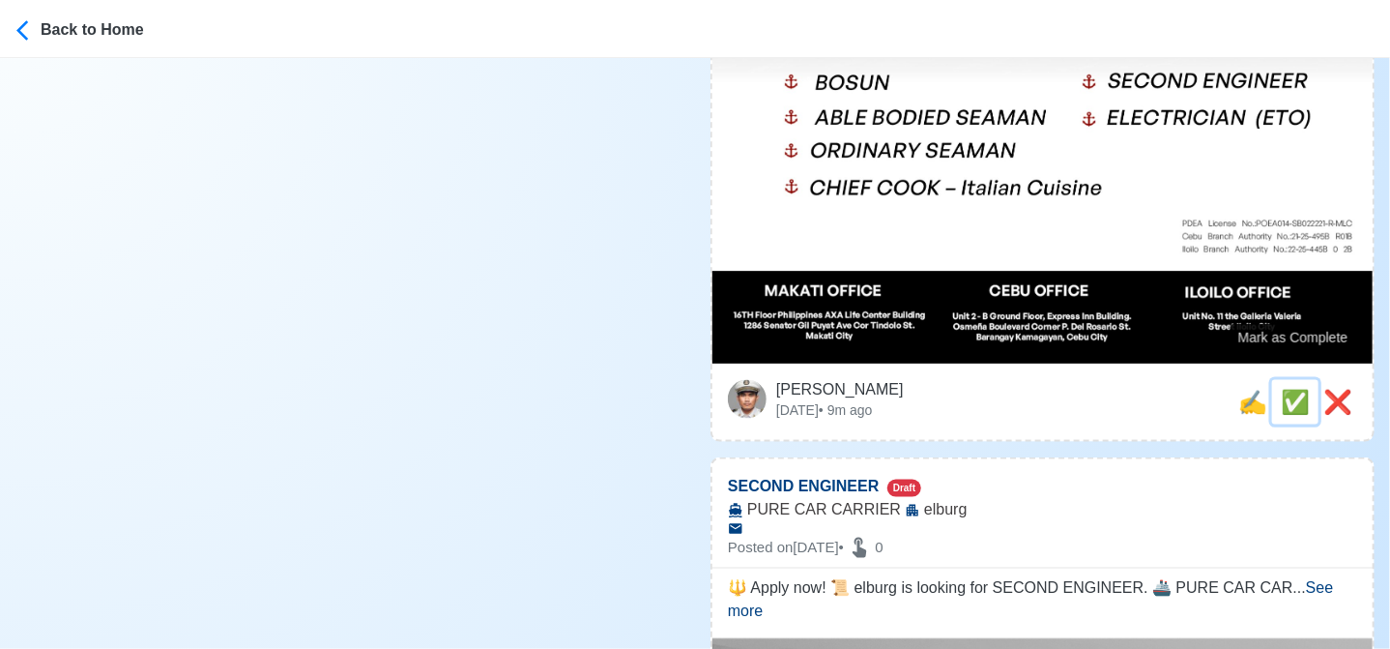
click at [1295, 389] on span "✅" at bounding box center [1295, 402] width 29 height 26
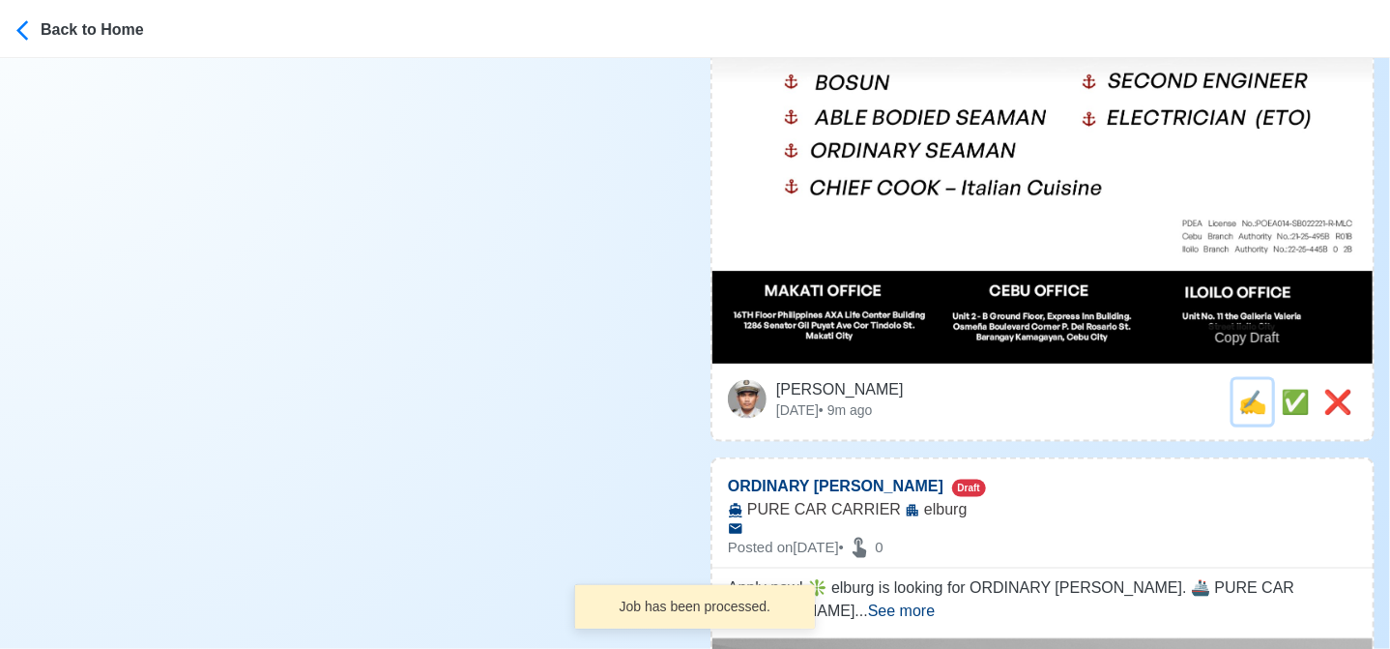
click at [1242, 389] on span "✍️" at bounding box center [1252, 402] width 29 height 26
type input "SECOND ENGINEER"
select select
type input "elburg"
type input "PURE CAR CARRIER"
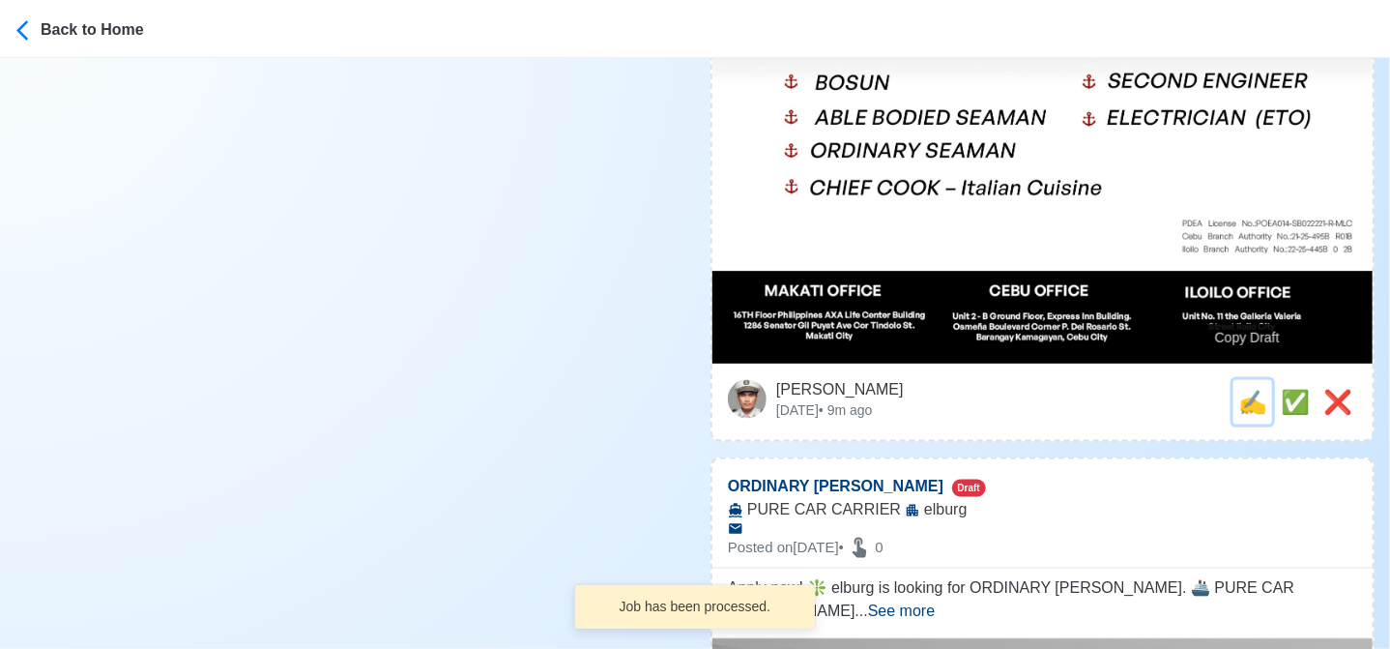
type textarea "🔱 Apply now! 📜 elburg is looking for SECOND ENGINEER. 🚢 PURE CAR CARRIER DMW Li…"
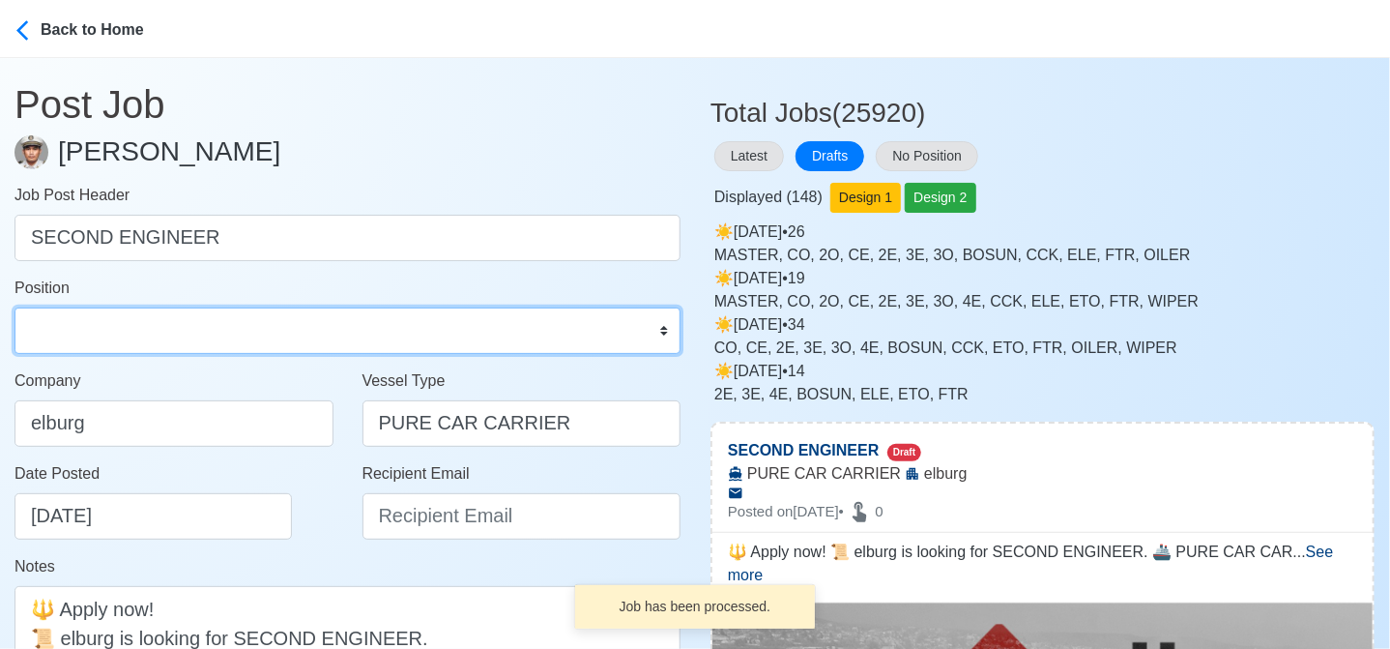
click at [205, 317] on select "Master Chief Officer 2nd Officer 3rd Officer Junior Officer Chief Engineer 2nd …" at bounding box center [348, 330] width 666 height 46
select select "2nd Engineer"
click at [15, 307] on select "Master Chief Officer 2nd Officer 3rd Officer Junior Officer Chief Engineer 2nd …" at bounding box center [348, 330] width 666 height 46
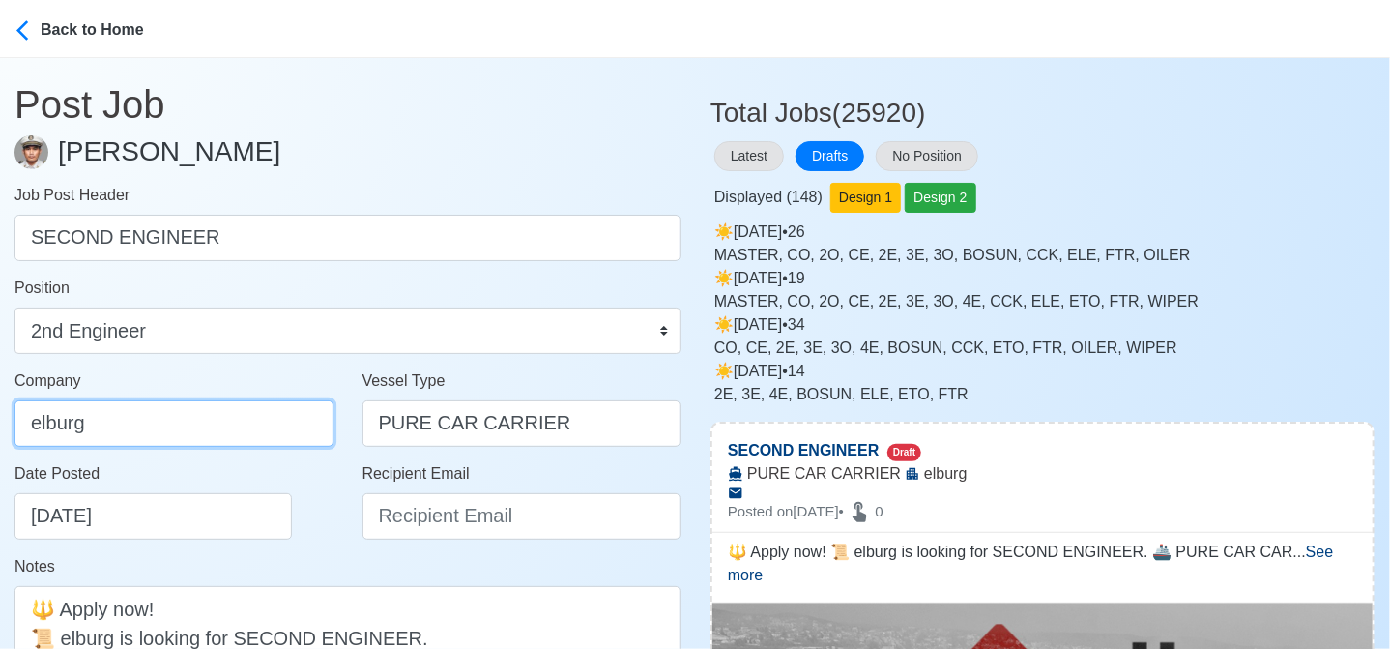
click at [232, 438] on input "elburg" at bounding box center [174, 423] width 319 height 46
type input "Elburg Shipmanagement Phils., Inc. (Cebu Branch)"
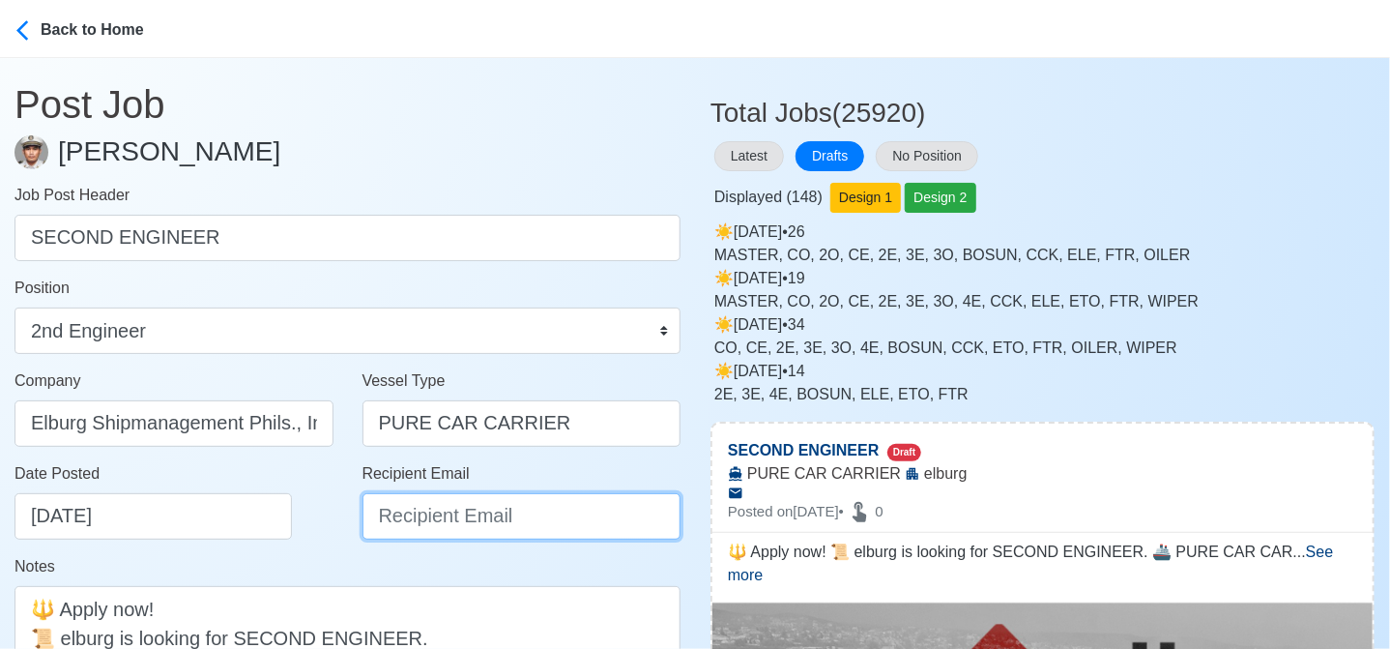
click at [412, 508] on input "Recipient Email" at bounding box center [522, 516] width 319 height 46
type input "recruitment@elburgshipmanagement.com.ph"
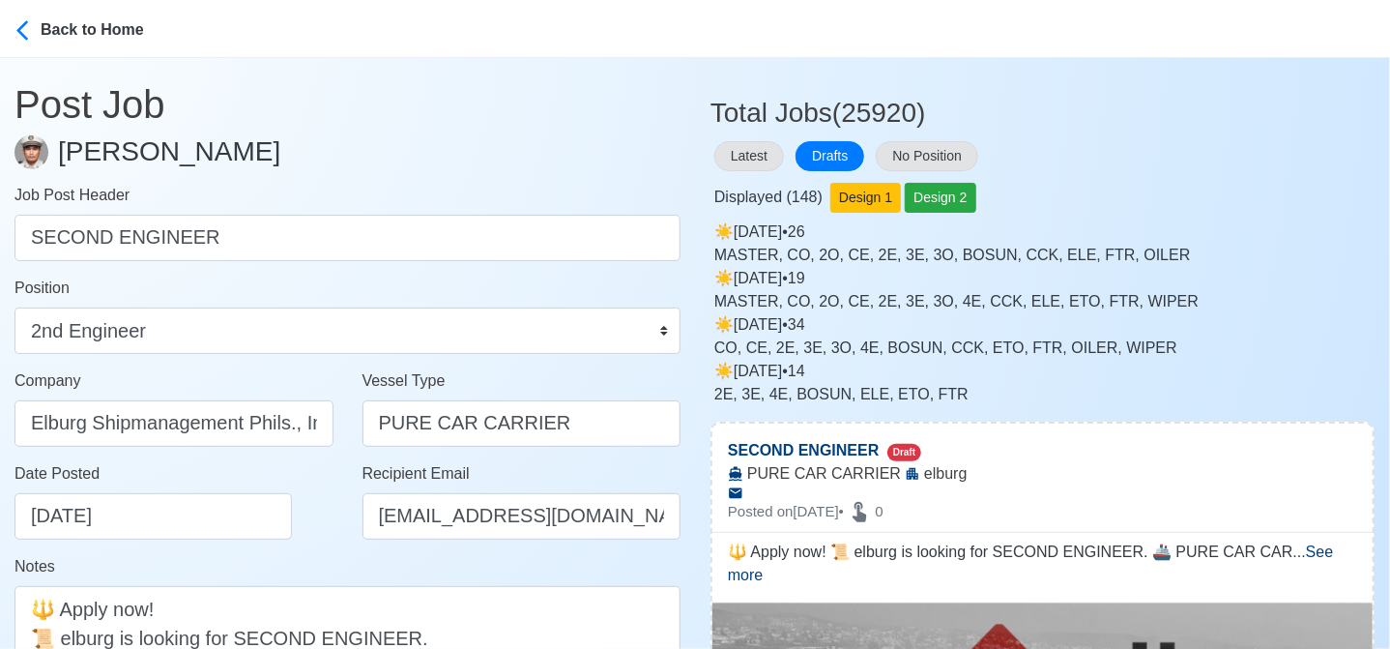
click at [303, 523] on div "Date Posted 08/23/2025" at bounding box center [180, 500] width 330 height 77
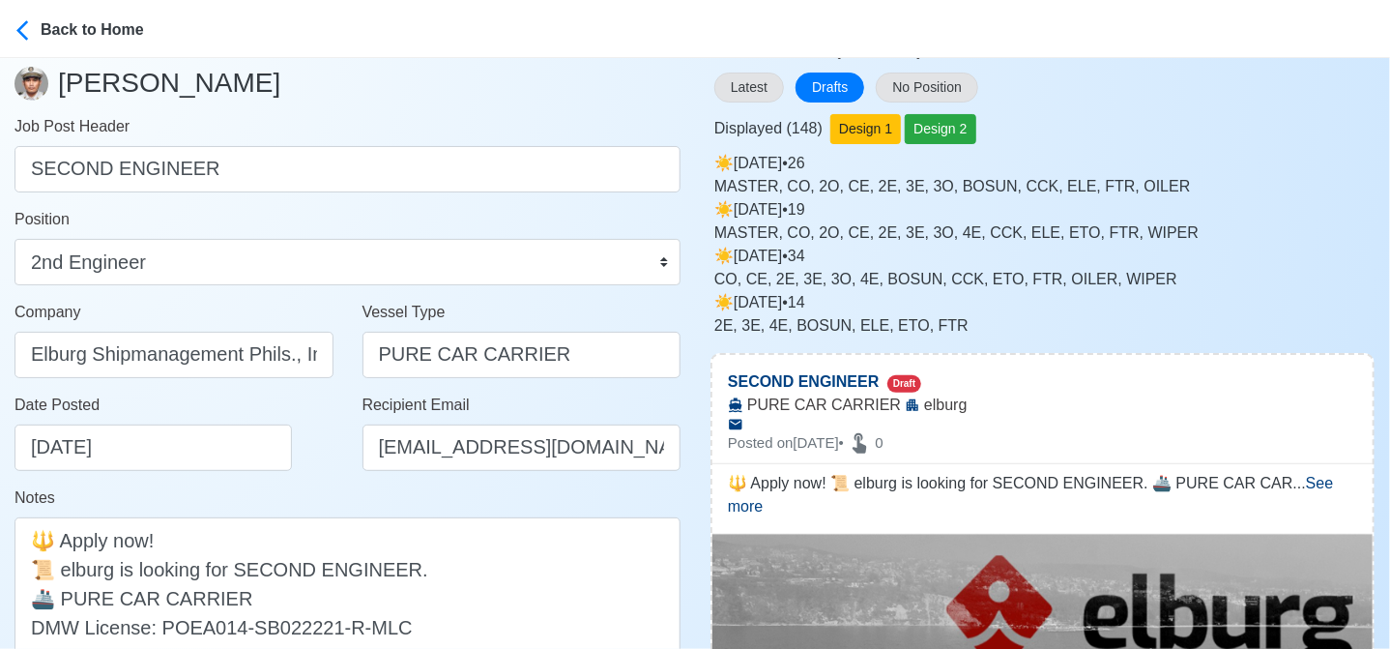
scroll to position [193, 0]
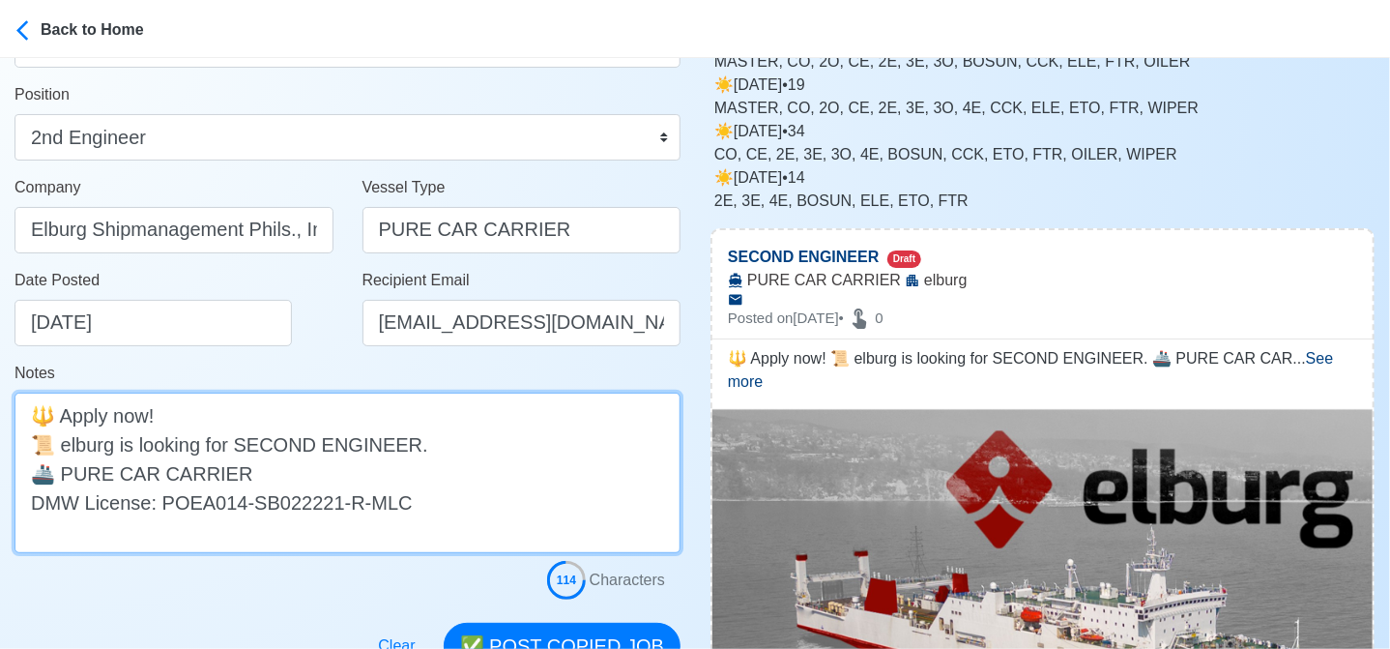
click at [70, 448] on textarea "🔱 Apply now! 📜 elburg is looking for SECOND ENGINEER. 🚢 PURE CAR CARRIER DMW Li…" at bounding box center [348, 472] width 666 height 160
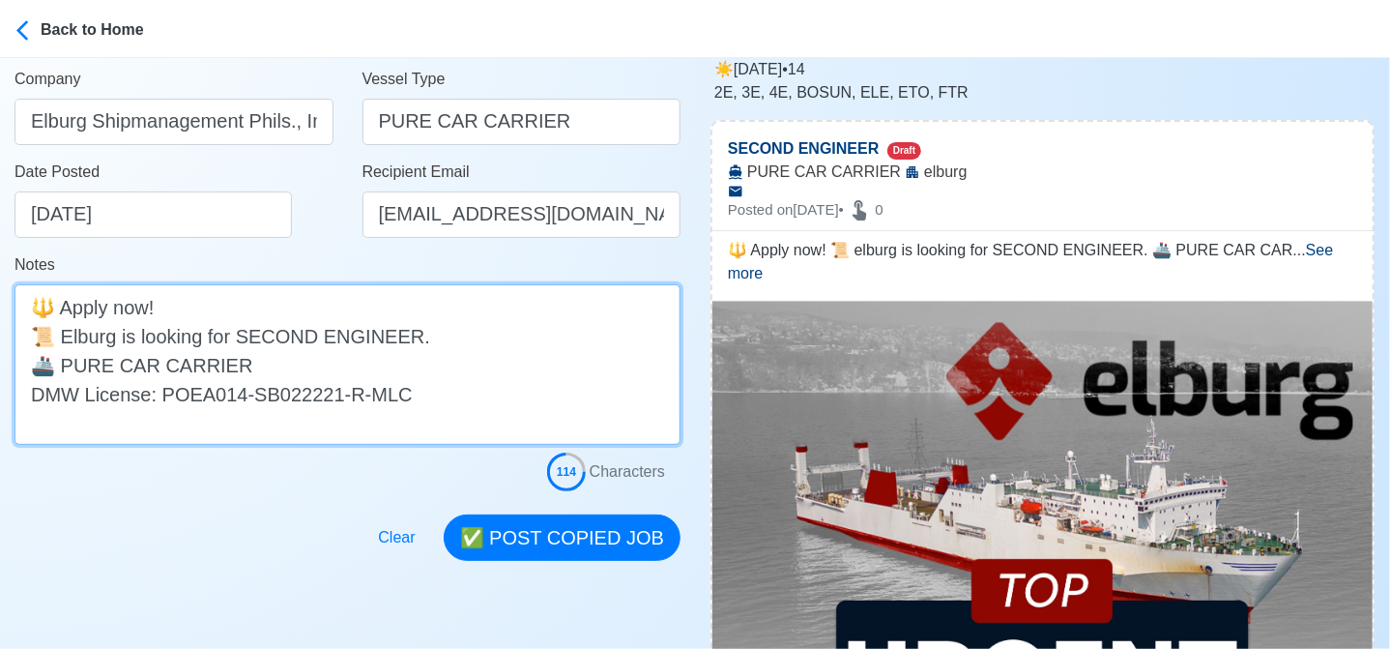
scroll to position [387, 0]
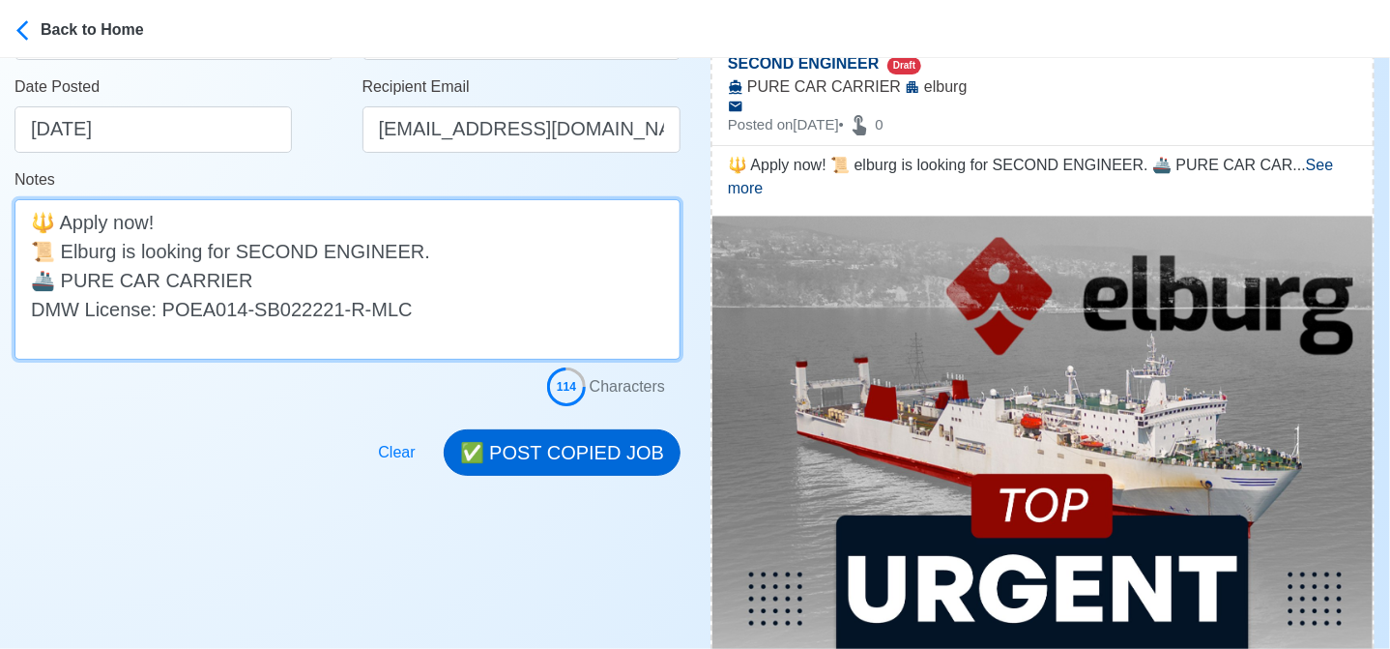
type textarea "🔱 Apply now! 📜 Elburg is looking for SECOND ENGINEER. 🚢 PURE CAR CARRIER DMW Li…"
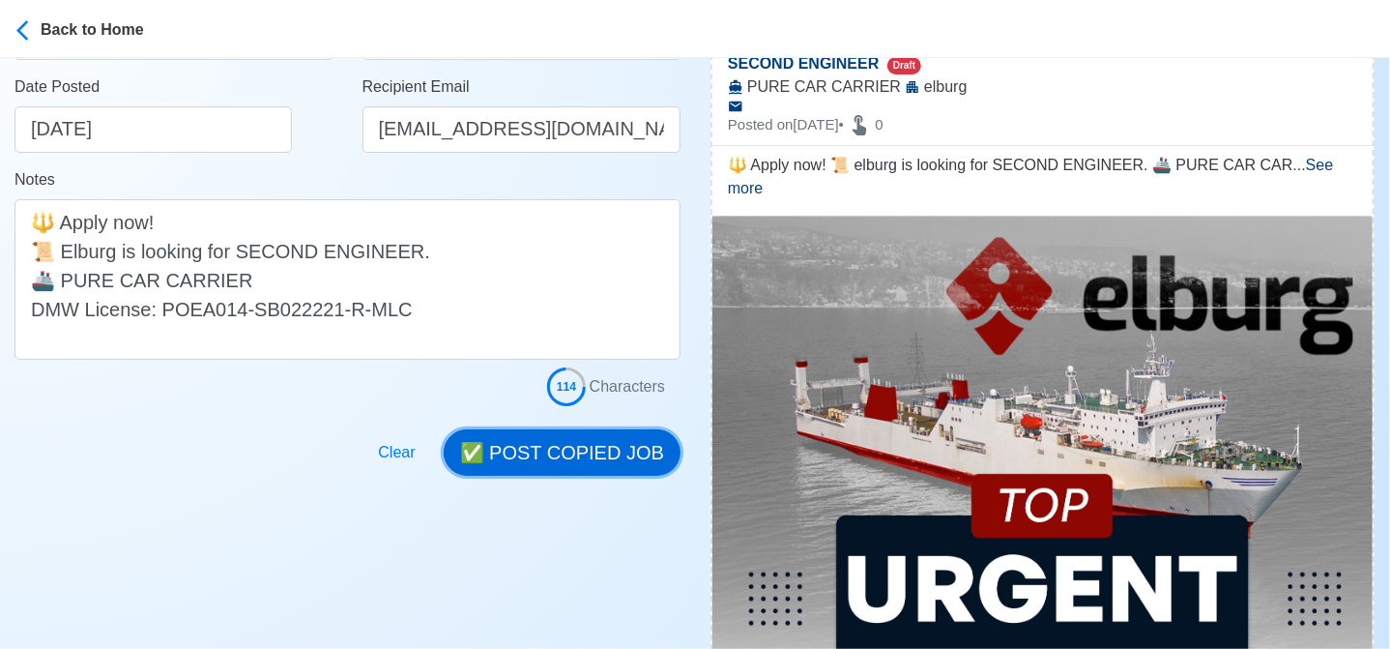
click at [612, 457] on button "✅ POST COPIED JOB" at bounding box center [562, 452] width 237 height 46
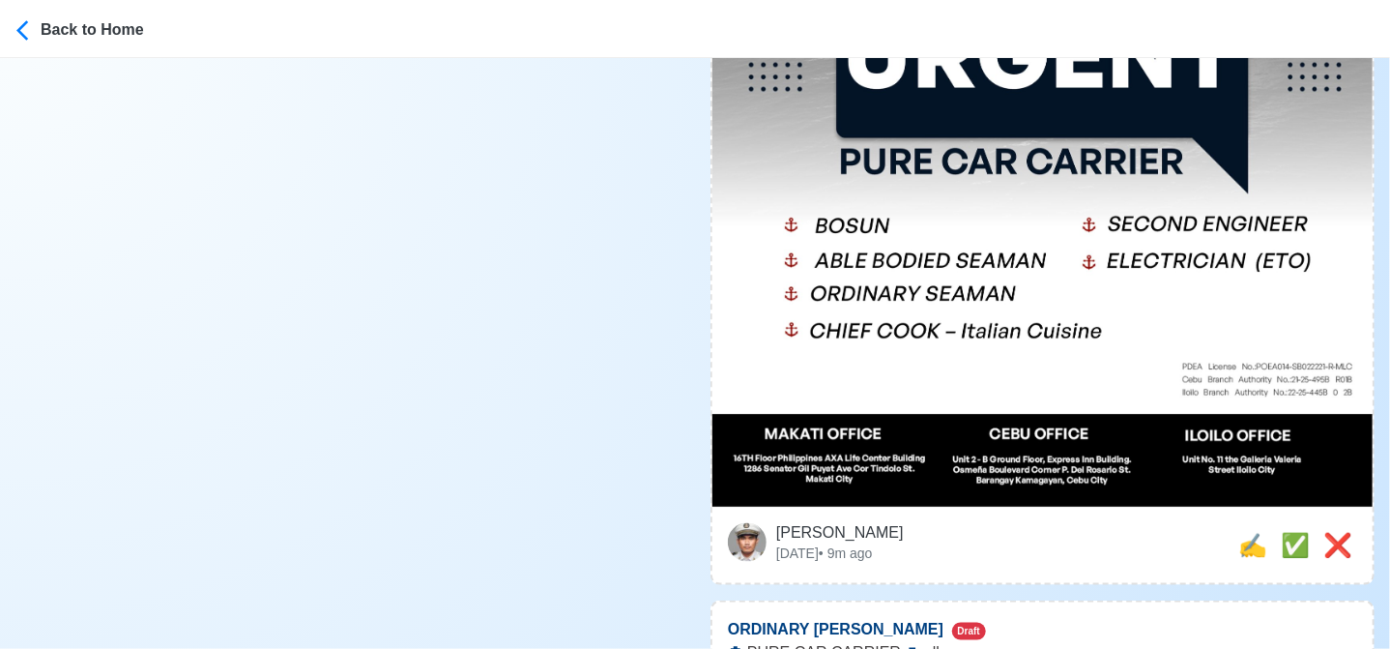
scroll to position [967, 0]
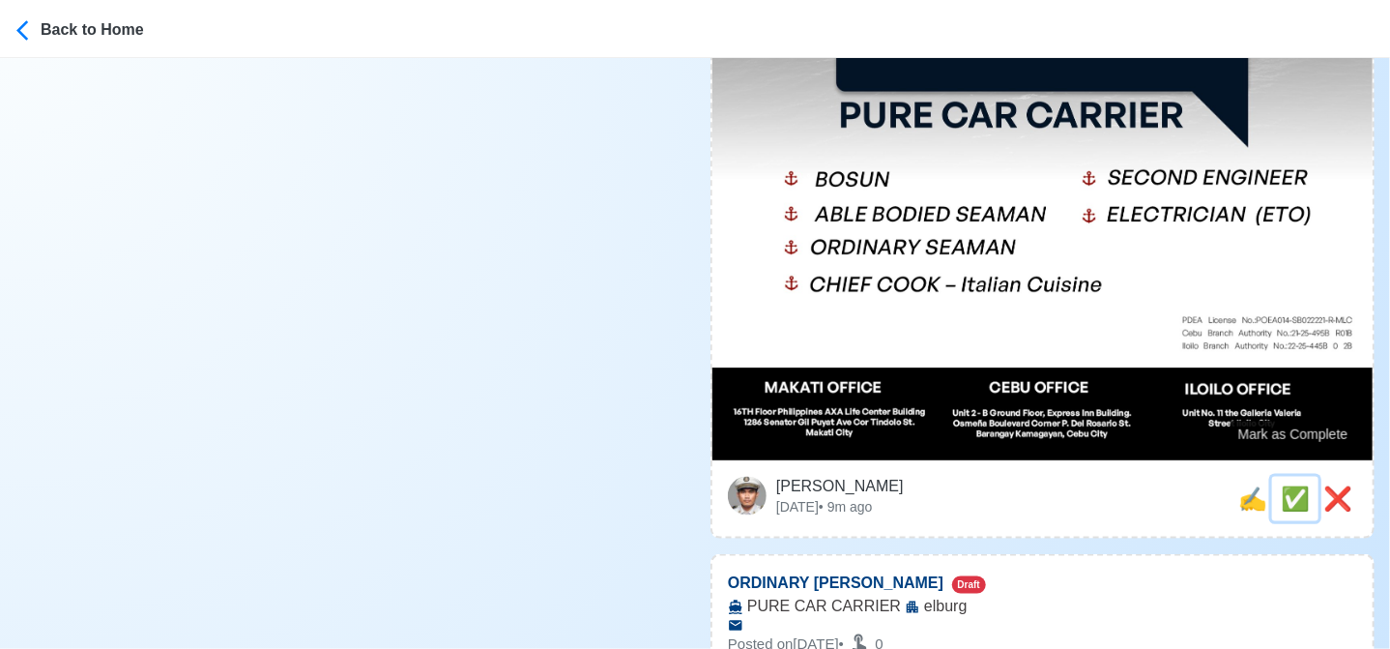
click at [1281, 485] on span "✅" at bounding box center [1295, 498] width 29 height 26
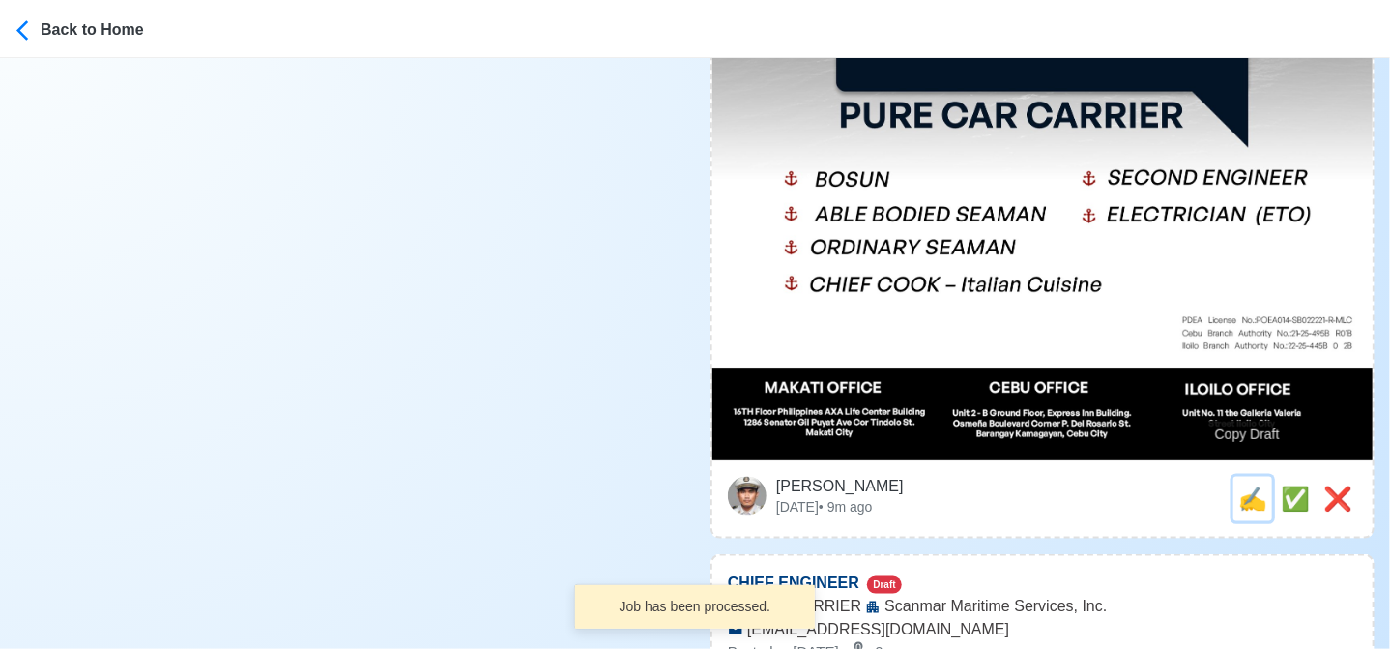
drag, startPoint x: 1249, startPoint y: 479, endPoint x: 1113, endPoint y: 463, distance: 137.2
click at [1247, 485] on span "✍️" at bounding box center [1252, 498] width 29 height 26
type input "ORDINARY SEAMAN"
select select
type input "elburg"
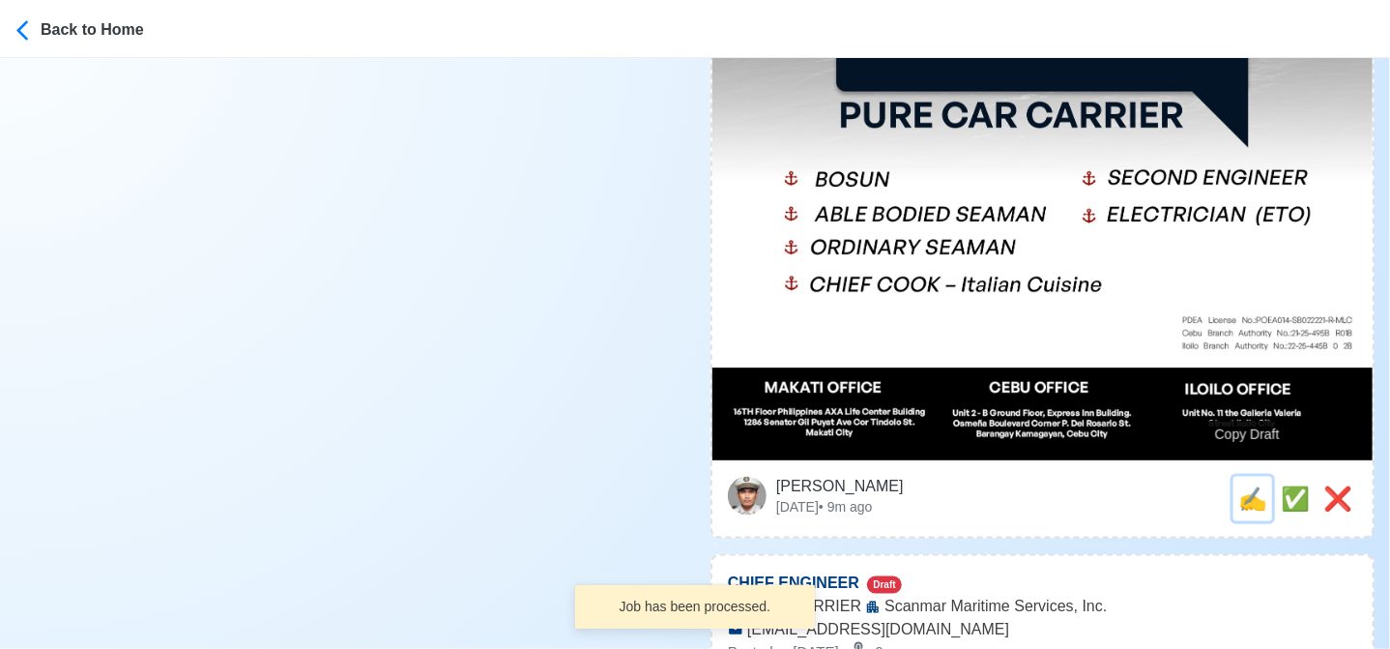
type input "PURE CAR CARRIER"
type textarea "Apply now! ❇️ elburg is looking for ORDINARY SEAMAN. 🚢 PURE CAR CARRIER DMW Lic…"
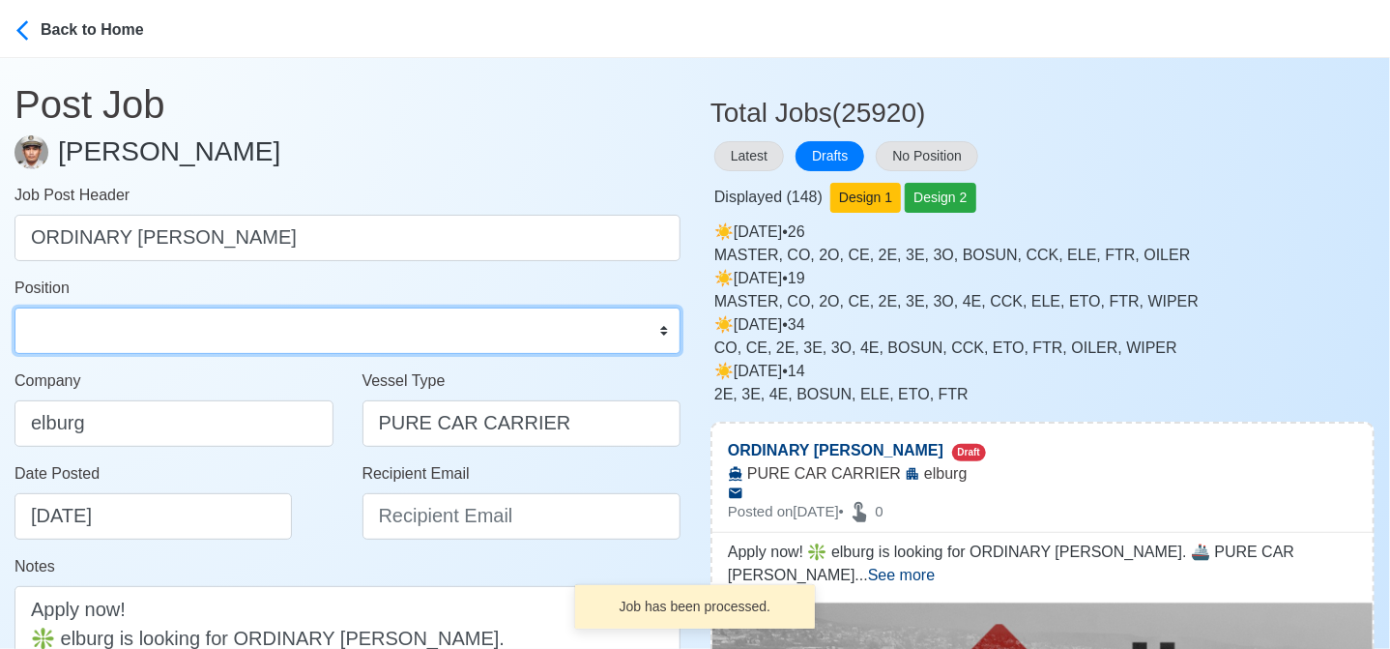
click at [170, 326] on select "Master Chief Officer 2nd Officer 3rd Officer Junior Officer Chief Engineer 2nd …" at bounding box center [348, 330] width 666 height 46
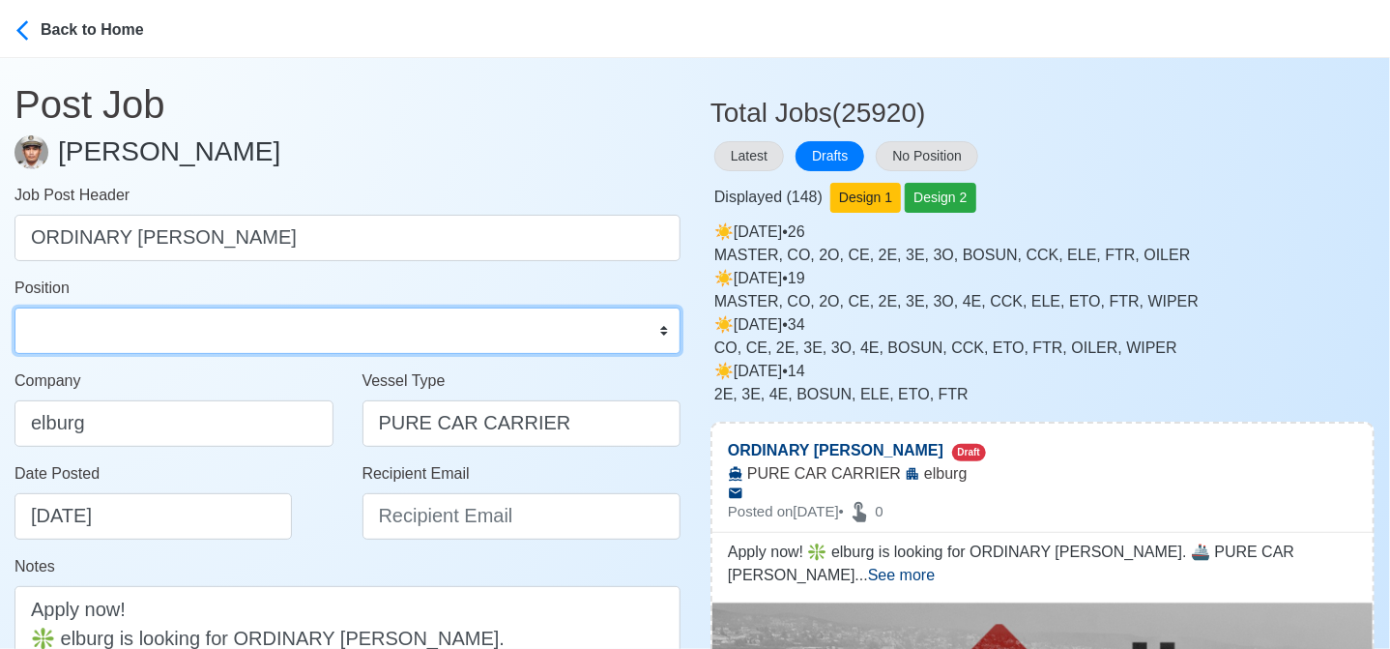
select select "Ordinary [PERSON_NAME]"
click at [15, 307] on select "Master Chief Officer 2nd Officer 3rd Officer Junior Officer Chief Engineer 2nd …" at bounding box center [348, 330] width 666 height 46
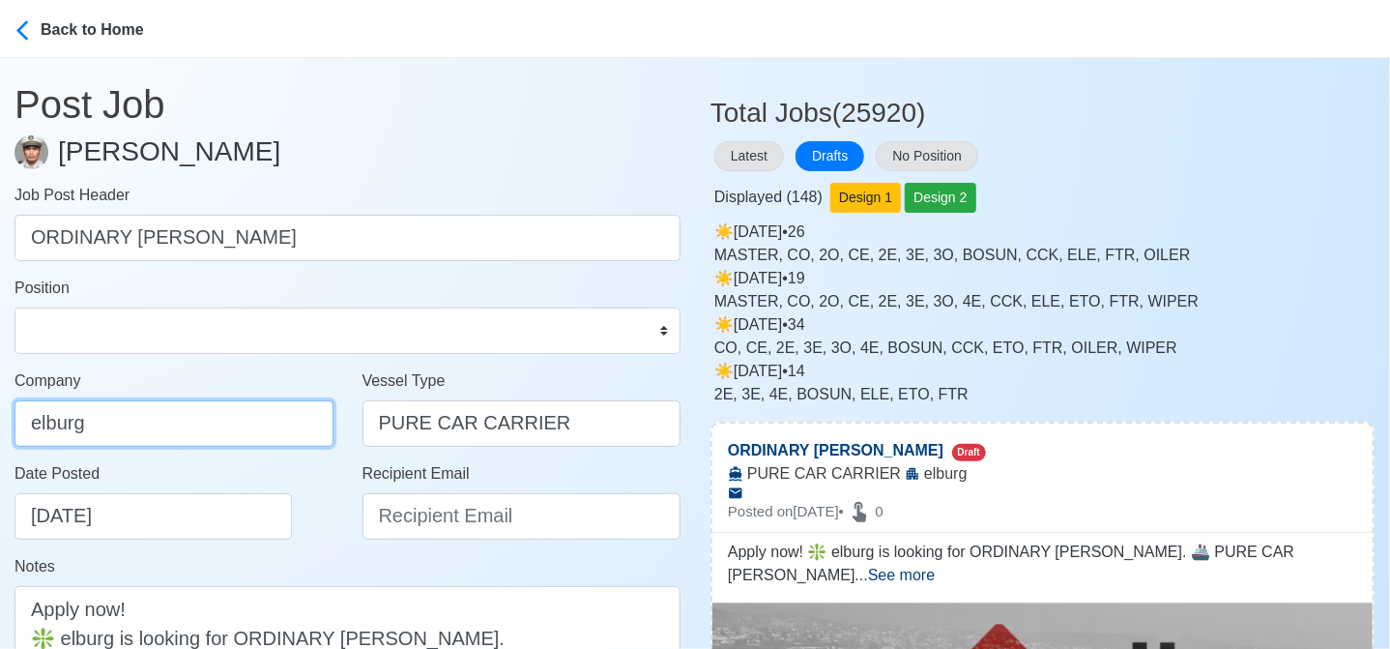
click at [203, 432] on input "elburg" at bounding box center [174, 423] width 319 height 46
type input "Elburg Shipmanagement Phils., Inc. (Cebu Branch)"
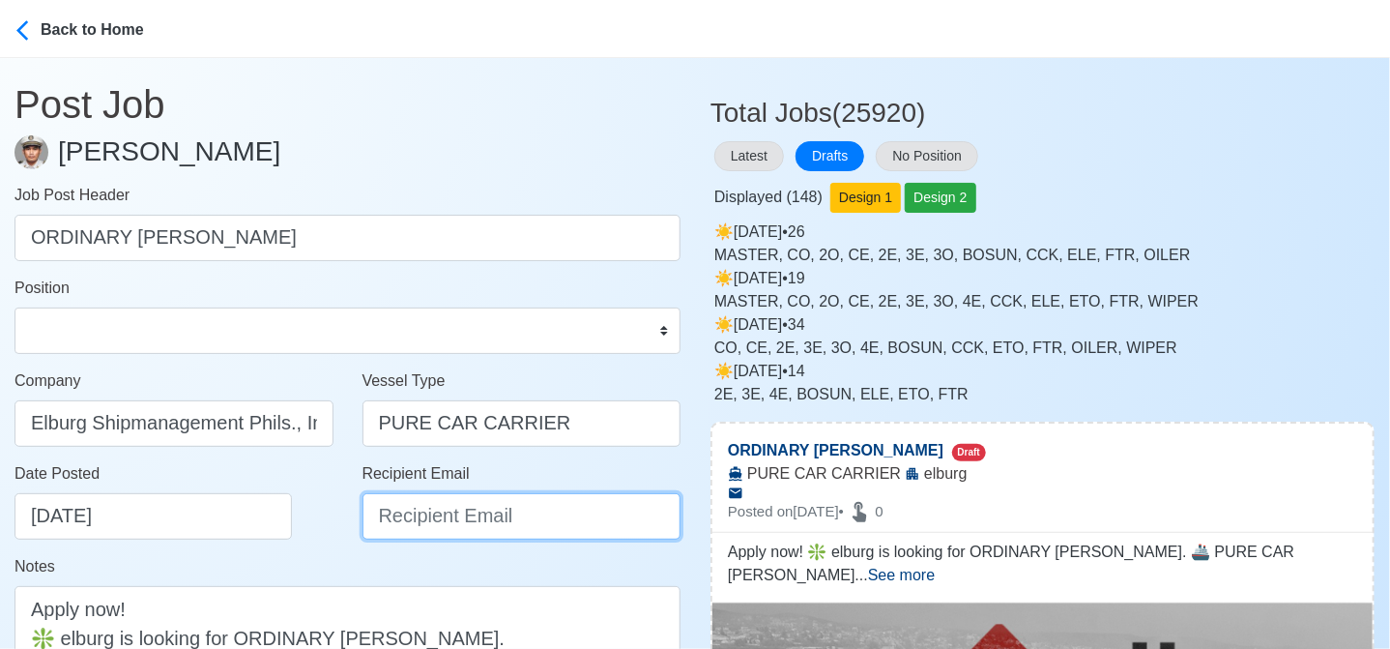
click at [418, 525] on input "Recipient Email" at bounding box center [522, 516] width 319 height 46
type input "recruitment@elburgshipmanagement.com.ph"
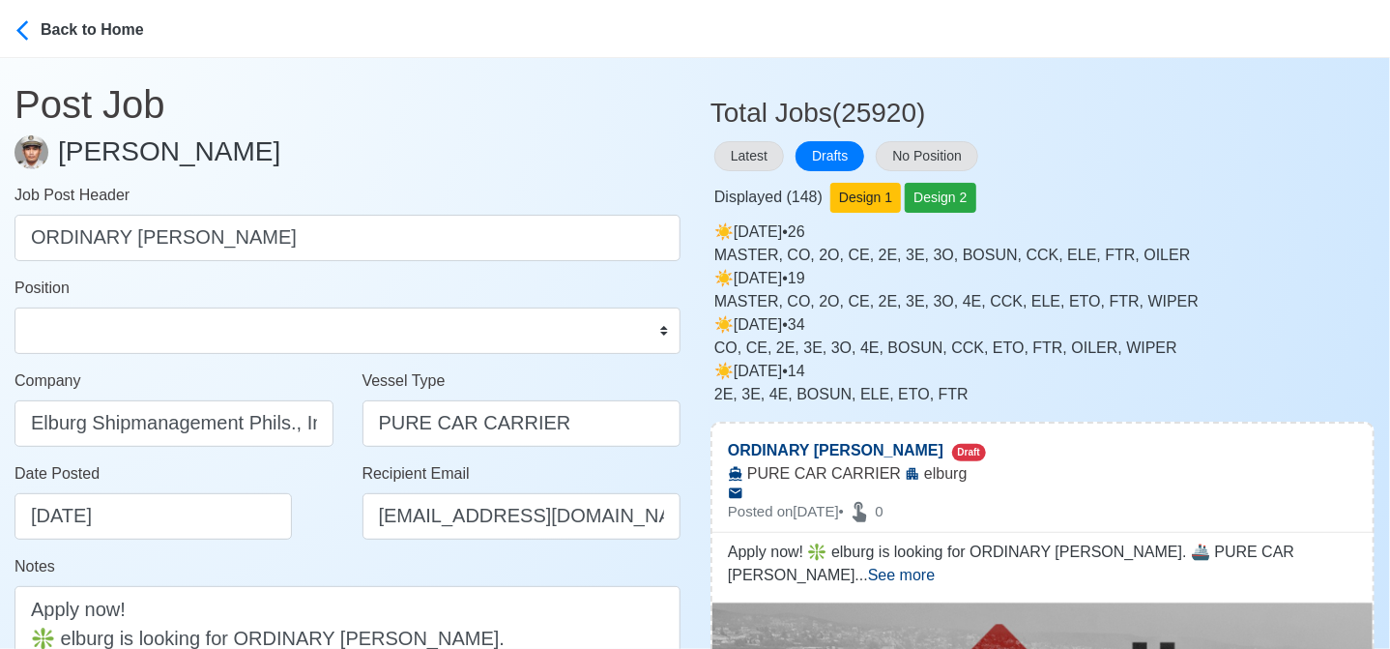
click at [306, 522] on div "Date Posted 08/23/2025" at bounding box center [180, 500] width 330 height 77
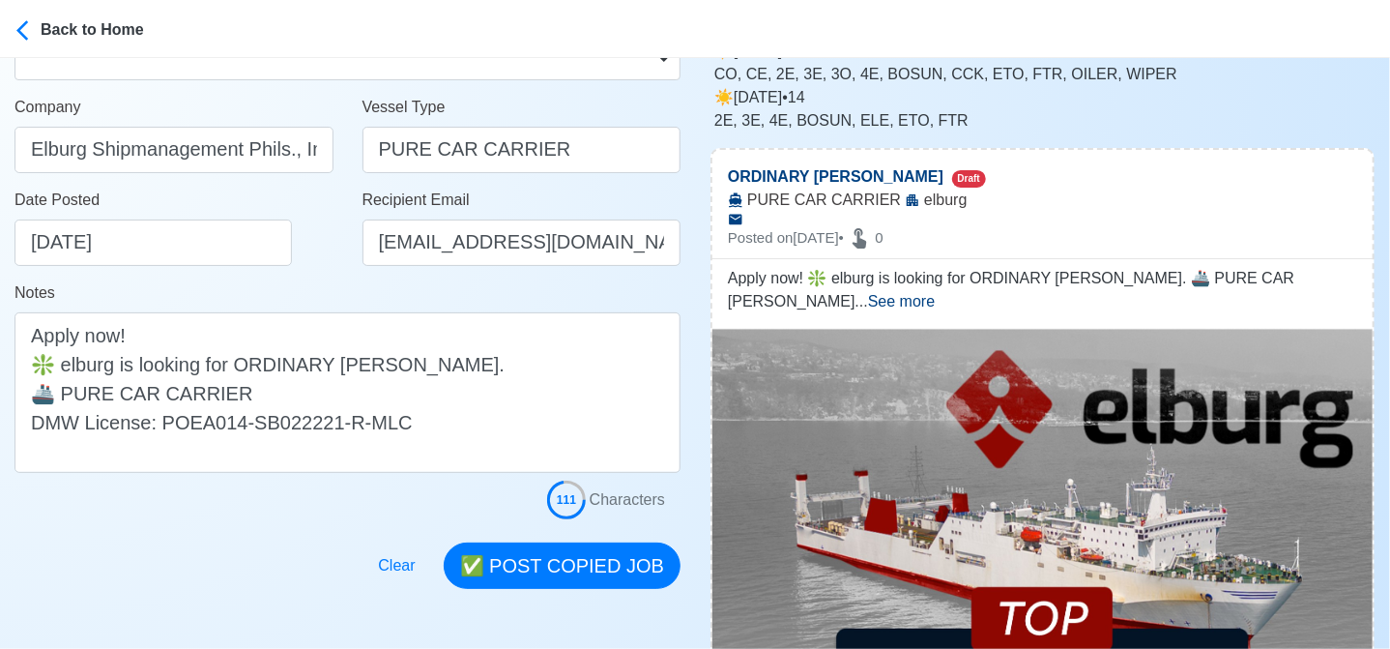
scroll to position [290, 0]
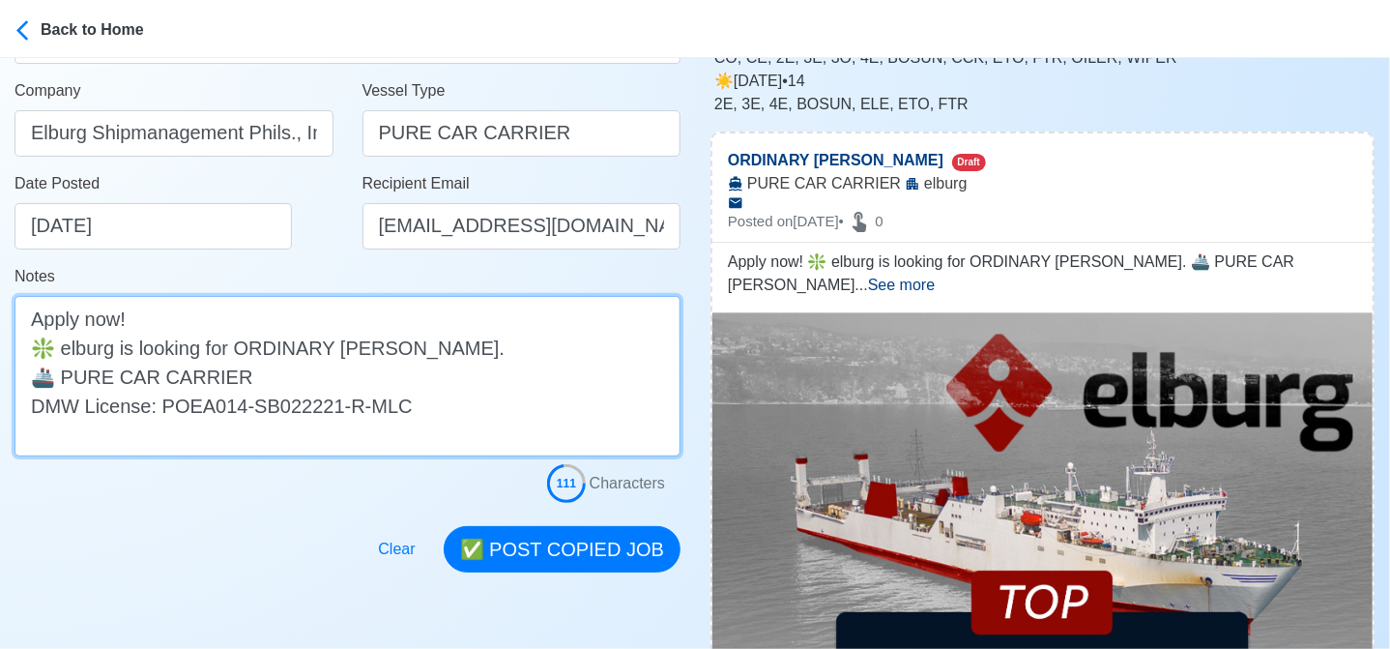
click at [71, 350] on textarea "Apply now! ❇️ elburg is looking for ORDINARY SEAMAN. 🚢 PURE CAR CARRIER DMW Lic…" at bounding box center [348, 376] width 666 height 160
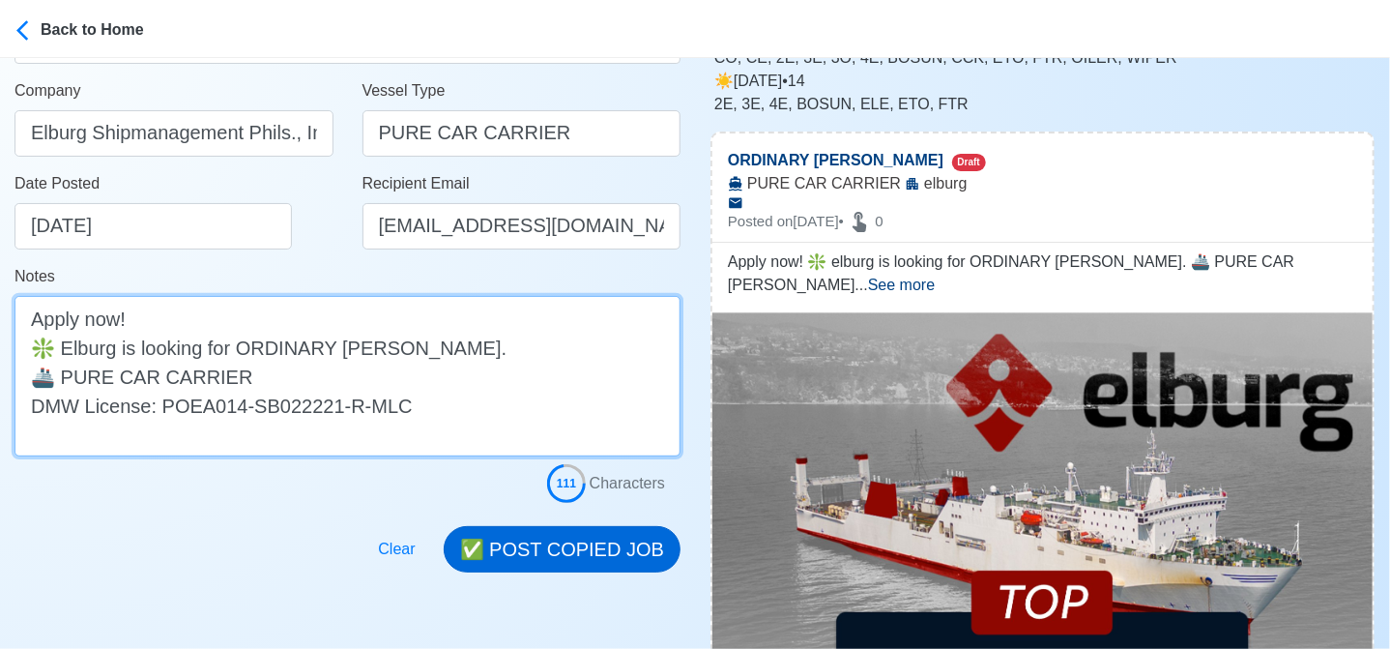
type textarea "Apply now! ❇️ Elburg is looking for ORDINARY SEAMAN. 🚢 PURE CAR CARRIER DMW Lic…"
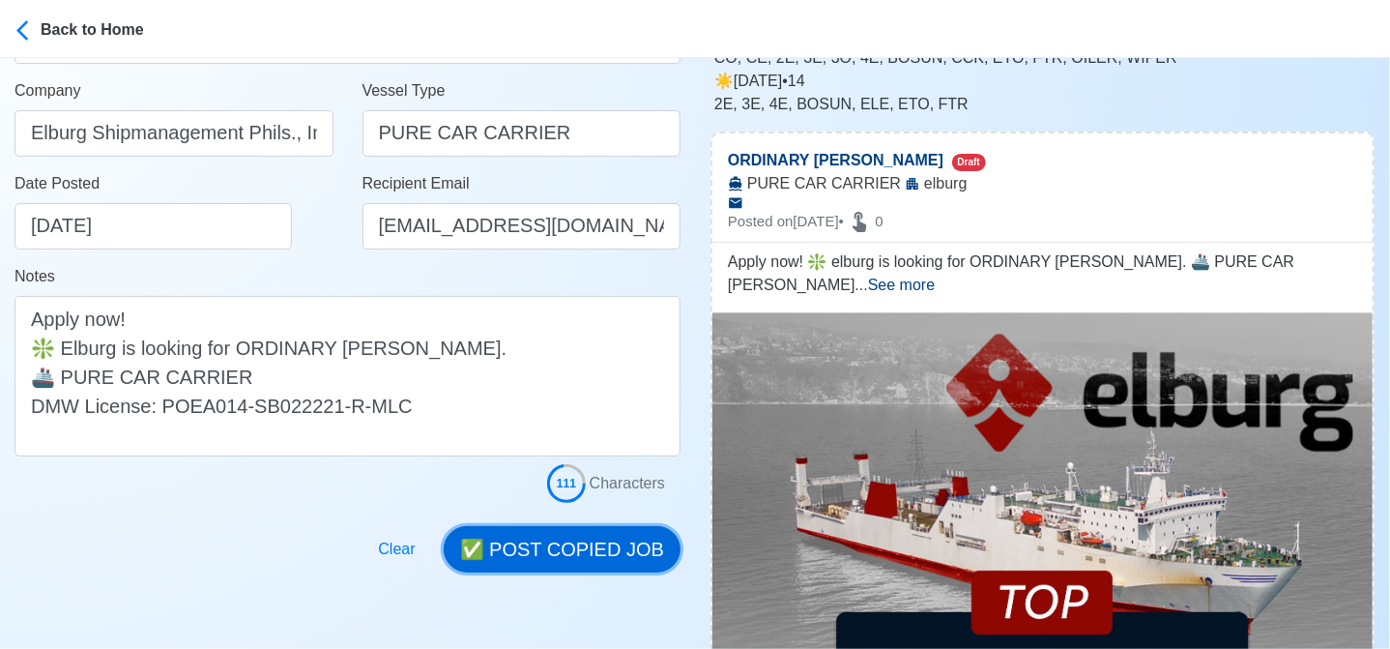
click at [588, 544] on button "✅ POST COPIED JOB" at bounding box center [562, 549] width 237 height 46
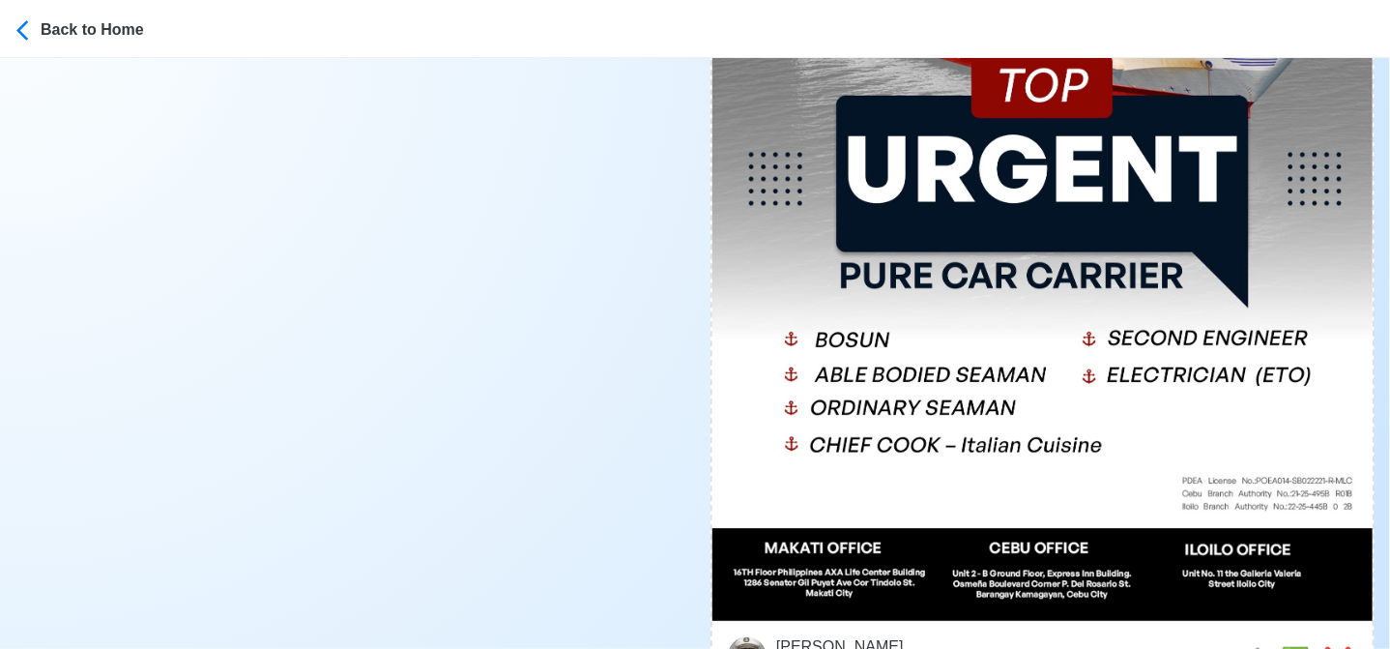
scroll to position [967, 0]
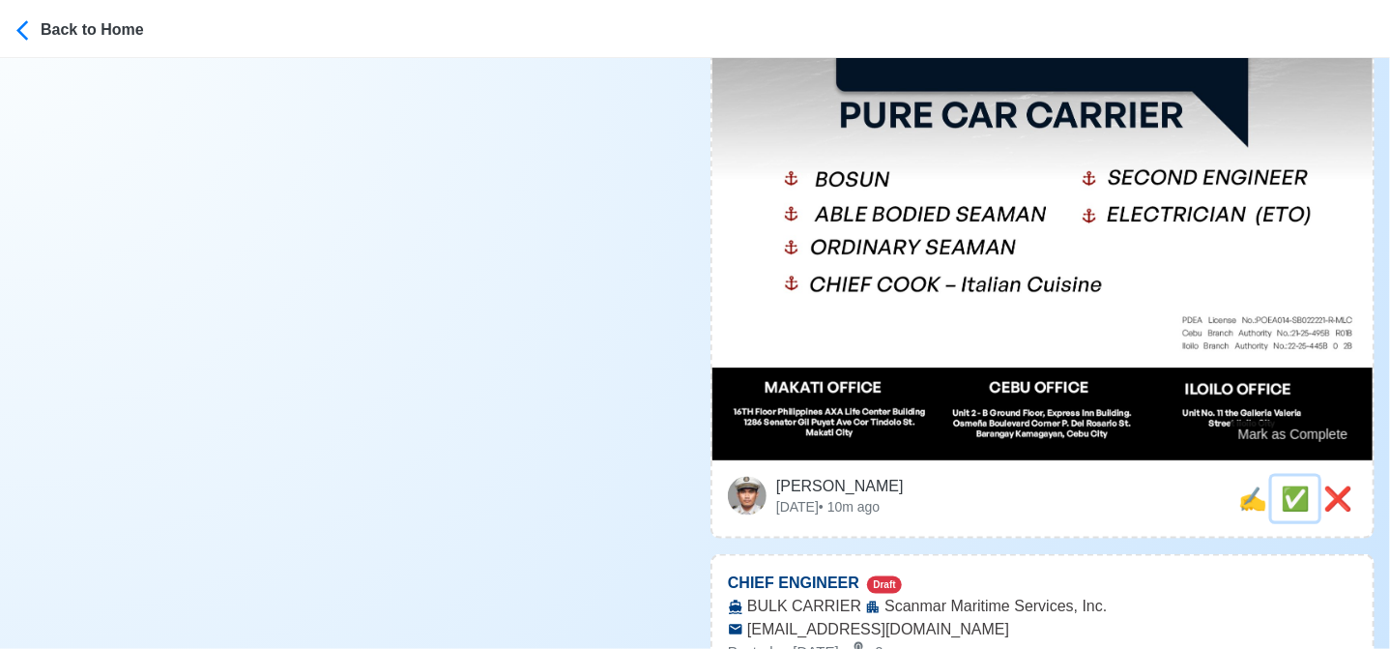
click at [1286, 485] on span "✅" at bounding box center [1295, 498] width 29 height 26
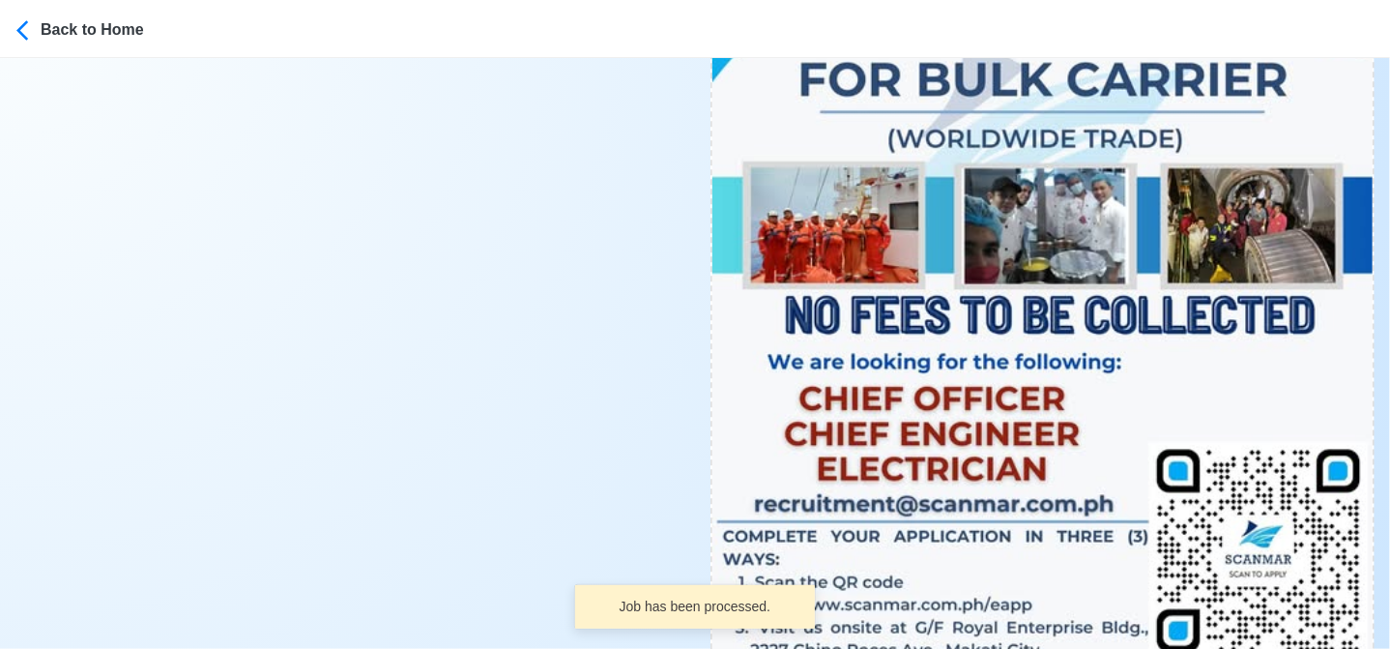
scroll to position [1063, 0]
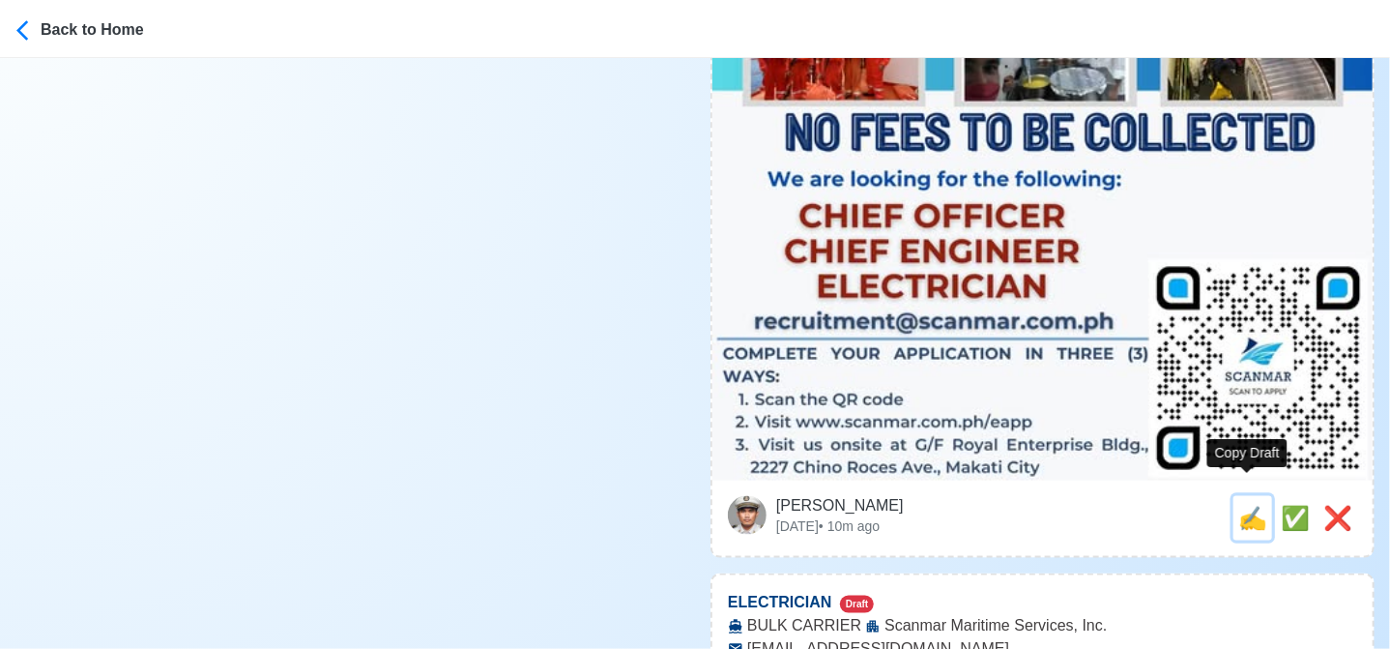
click at [1239, 505] on span "✍️" at bounding box center [1252, 518] width 29 height 26
type input "CHIEF ENGINEER"
select select
type input "Scanmar Maritime Services, Inc."
type input "BULK CARRIER"
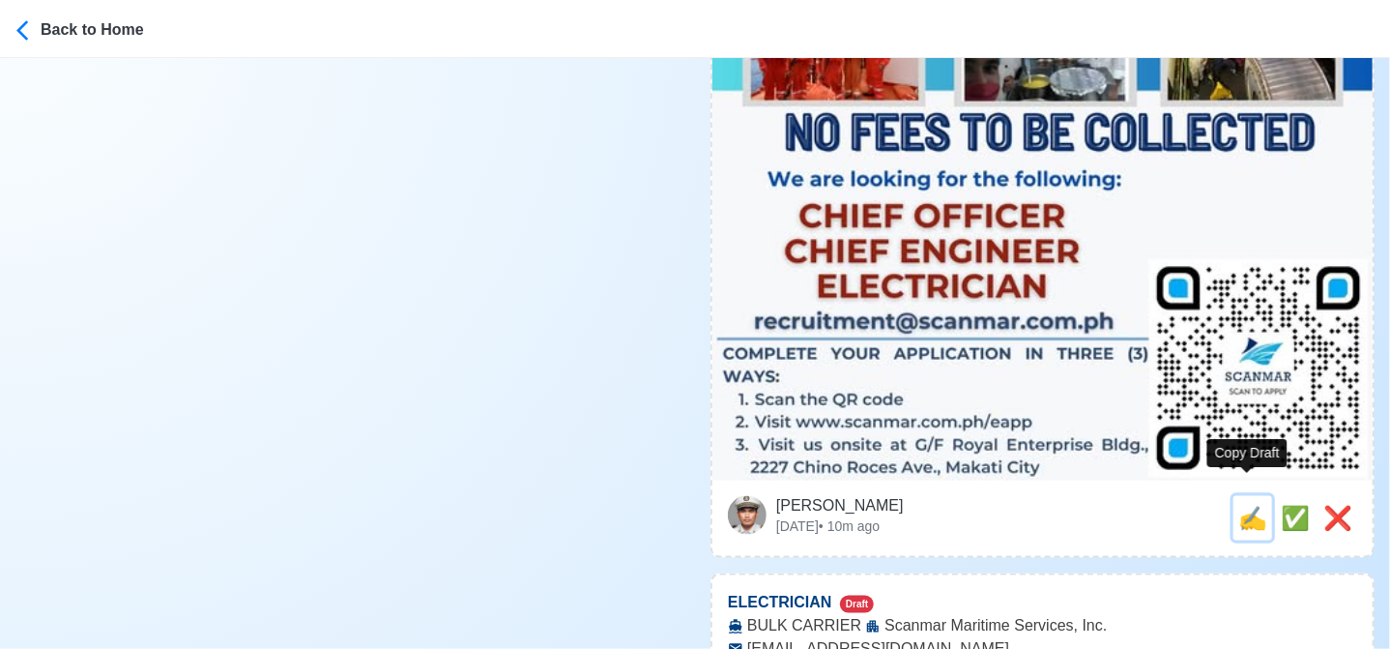
type input "recruitment@scanmar.com.ph"
type textarea "Apply now! 🛟 Scanmar Maritime Services, Inc. is looking for CHIEF ENGINEER. 🚢 B…"
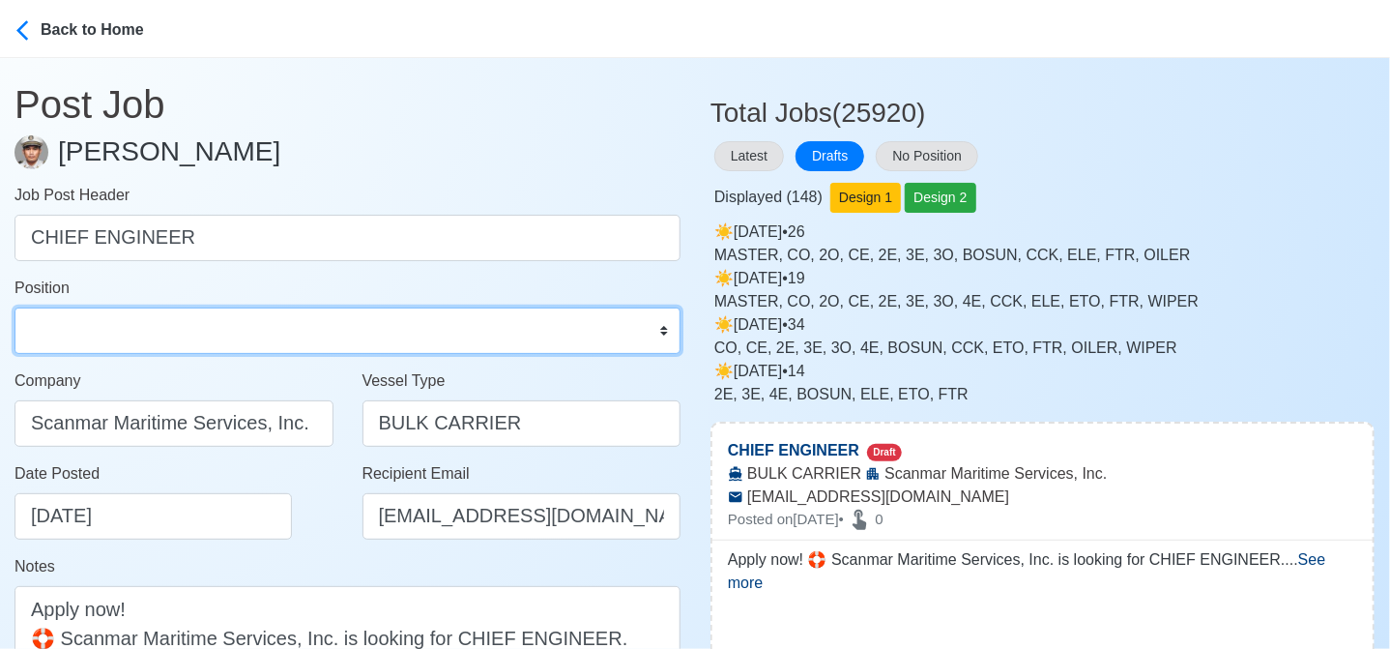
drag, startPoint x: 261, startPoint y: 326, endPoint x: 247, endPoint y: 323, distance: 13.8
click at [261, 326] on select "Master Chief Officer 2nd Officer 3rd Officer Junior Officer Chief Engineer 2nd …" at bounding box center [348, 330] width 666 height 46
select select "Chief Engineer"
click at [15, 307] on select "Master Chief Officer 2nd Officer 3rd Officer Junior Officer Chief Engineer 2nd …" at bounding box center [348, 330] width 666 height 46
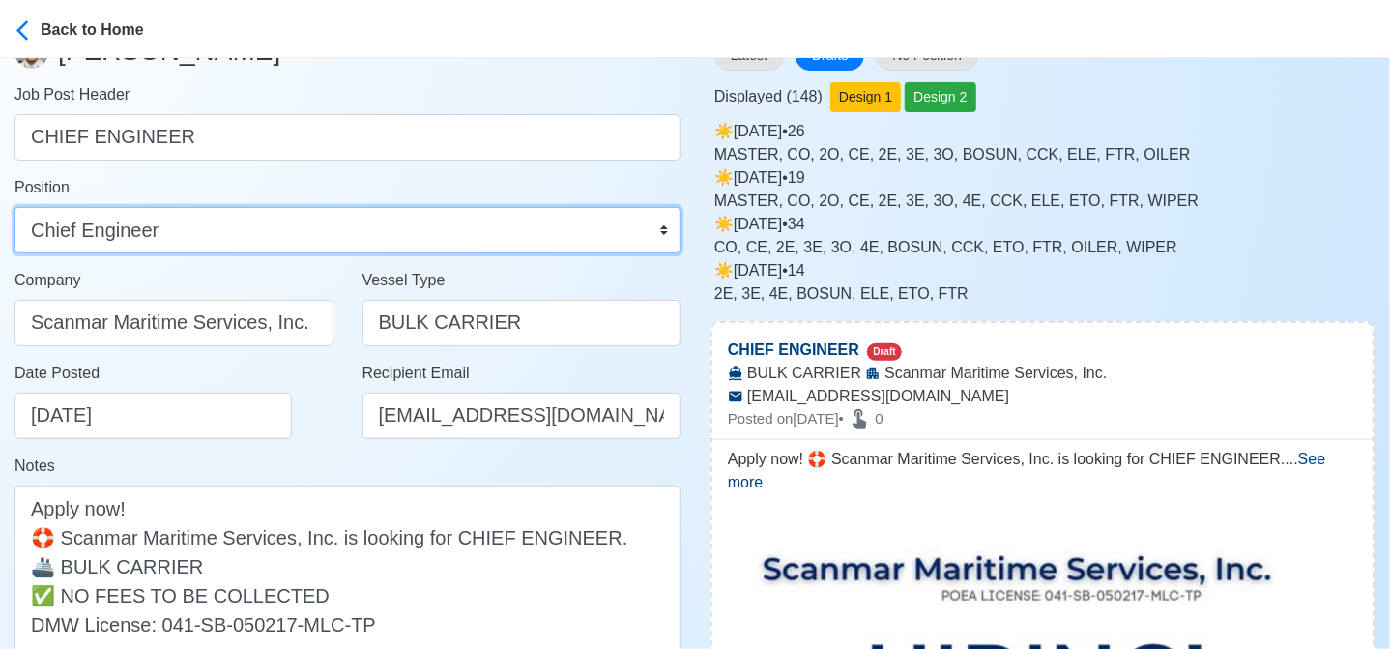
scroll to position [193, 0]
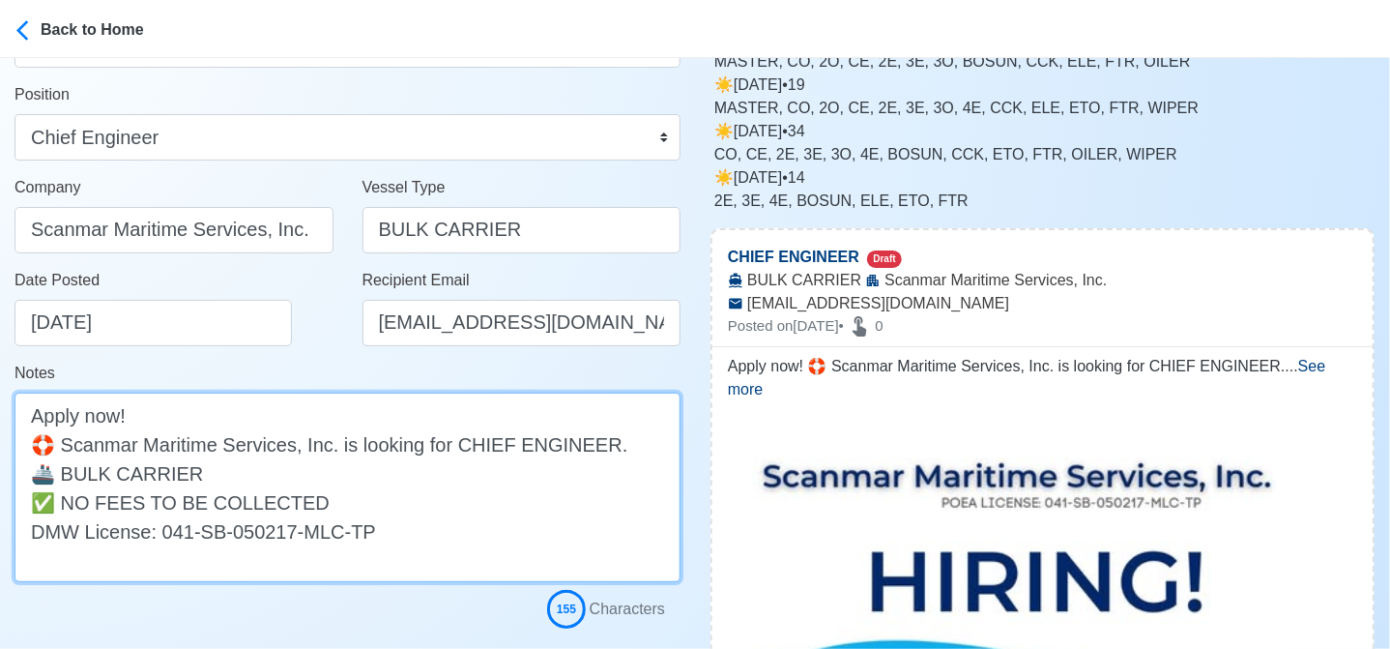
click at [350, 479] on textarea "Apply now! 🛟 Scanmar Maritime Services, Inc. is looking for CHIEF ENGINEER. 🚢 B…" at bounding box center [348, 486] width 666 height 189
drag, startPoint x: 197, startPoint y: 477, endPoint x: 383, endPoint y: 483, distance: 185.7
click at [383, 483] on textarea "Apply now! 🛟 Scanmar Maritime Services, Inc. is looking for CHIEF ENGINEER. 🚢 B…" at bounding box center [348, 486] width 666 height 189
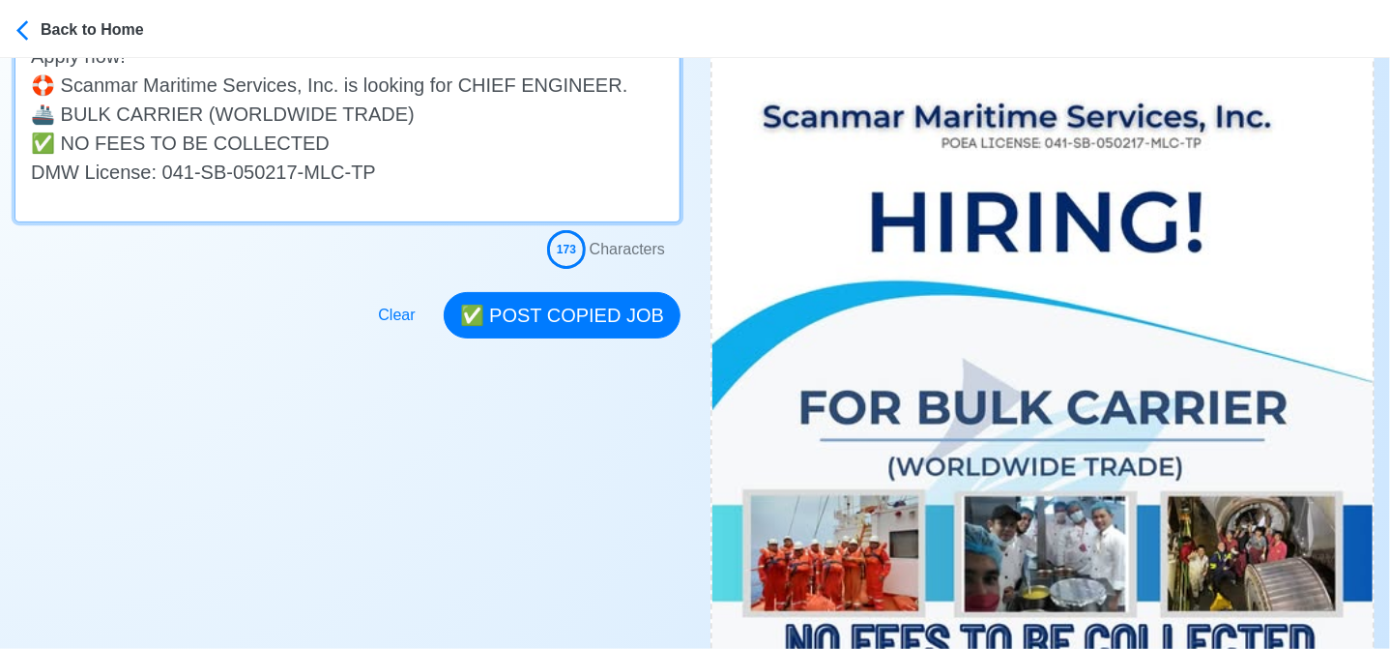
scroll to position [580, 0]
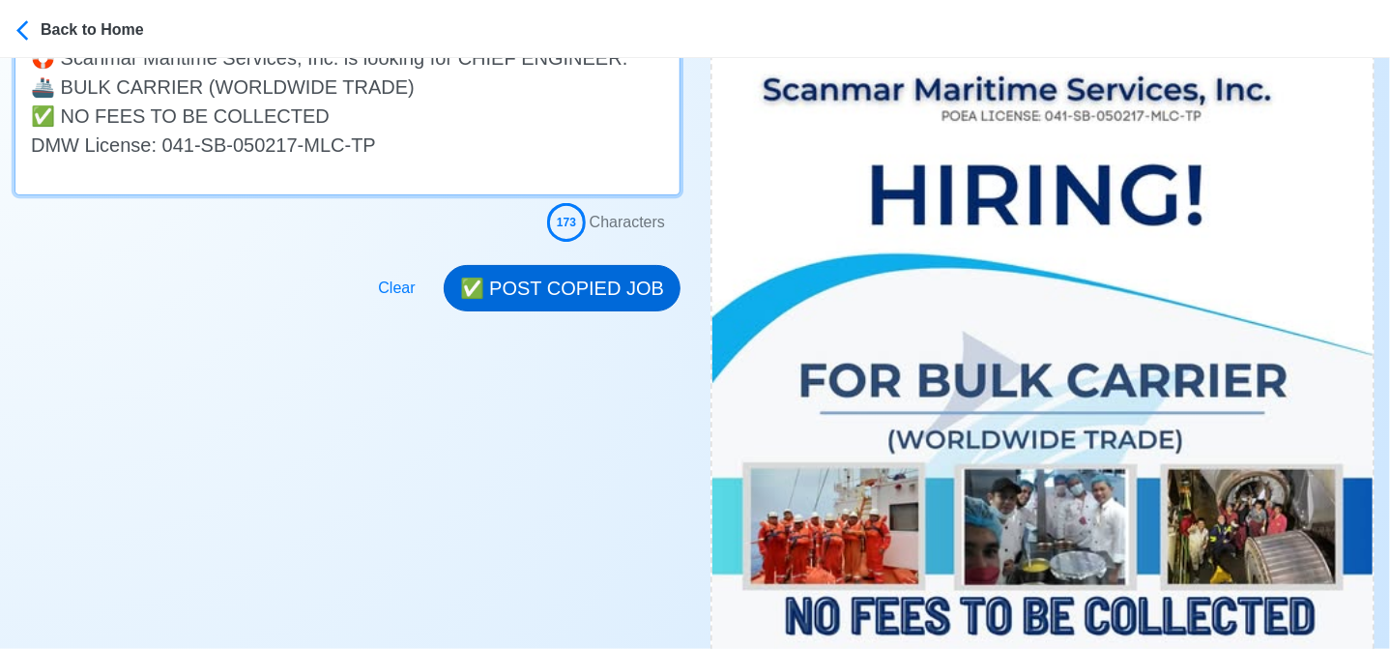
type textarea "Apply now! 🛟 Scanmar Maritime Services, Inc. is looking for CHIEF ENGINEER. 🚢 B…"
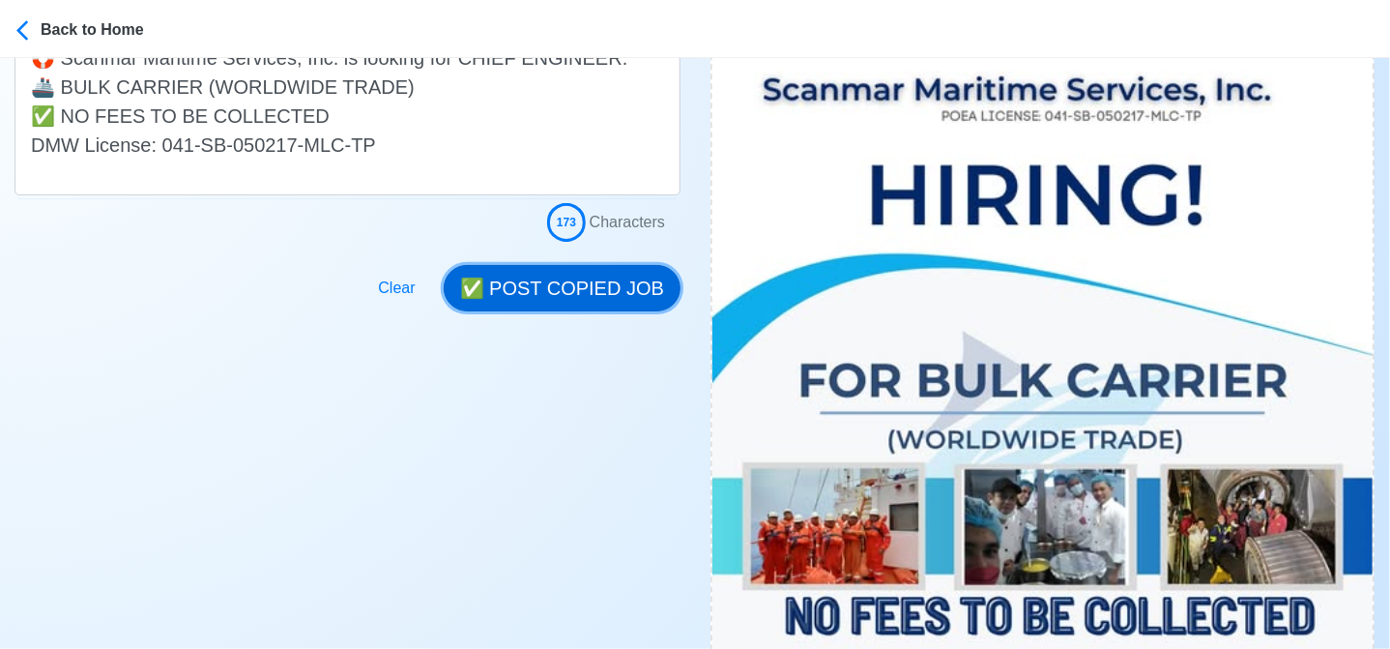
click at [598, 273] on button "✅ POST COPIED JOB" at bounding box center [562, 288] width 237 height 46
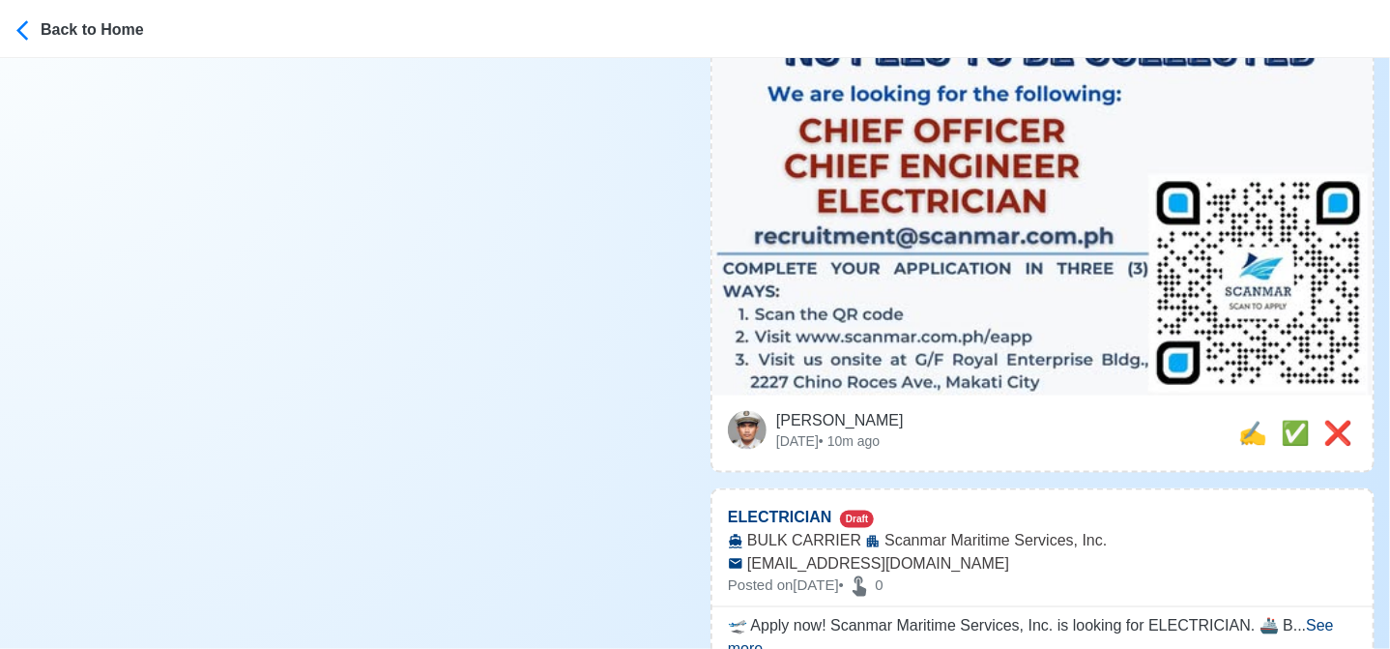
scroll to position [1160, 0]
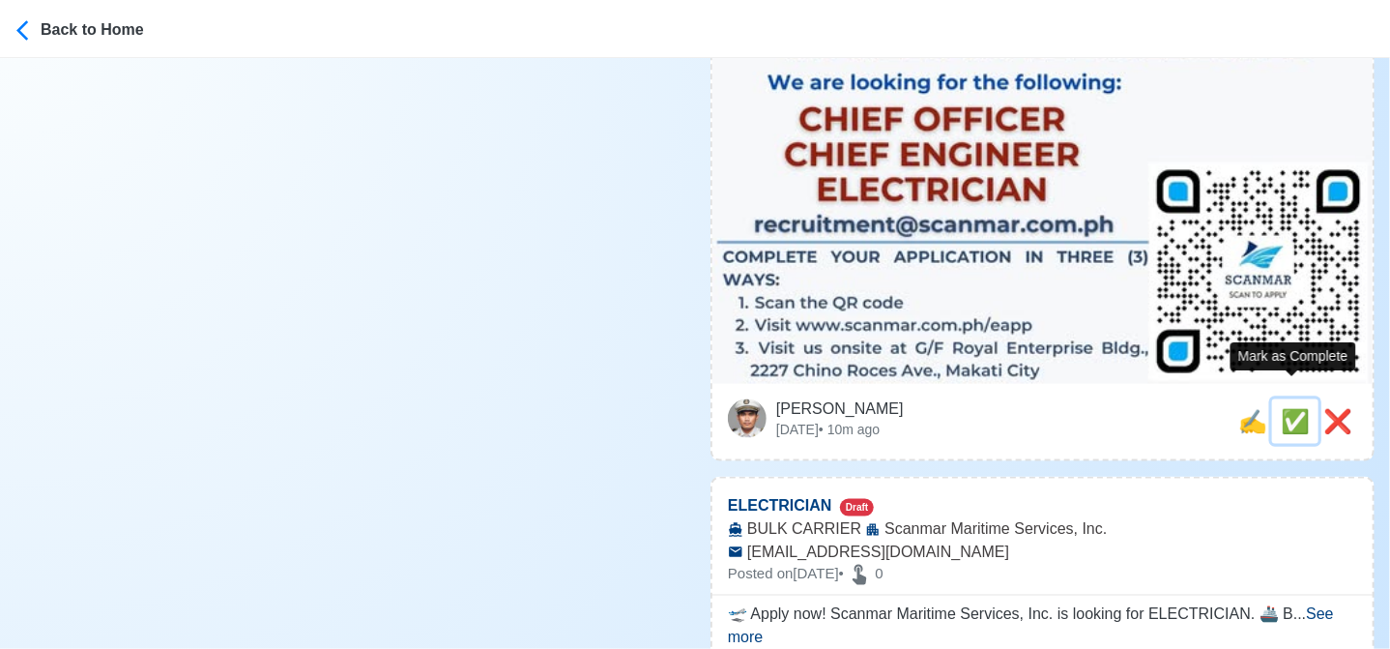
click at [1296, 408] on span "✅" at bounding box center [1295, 421] width 29 height 26
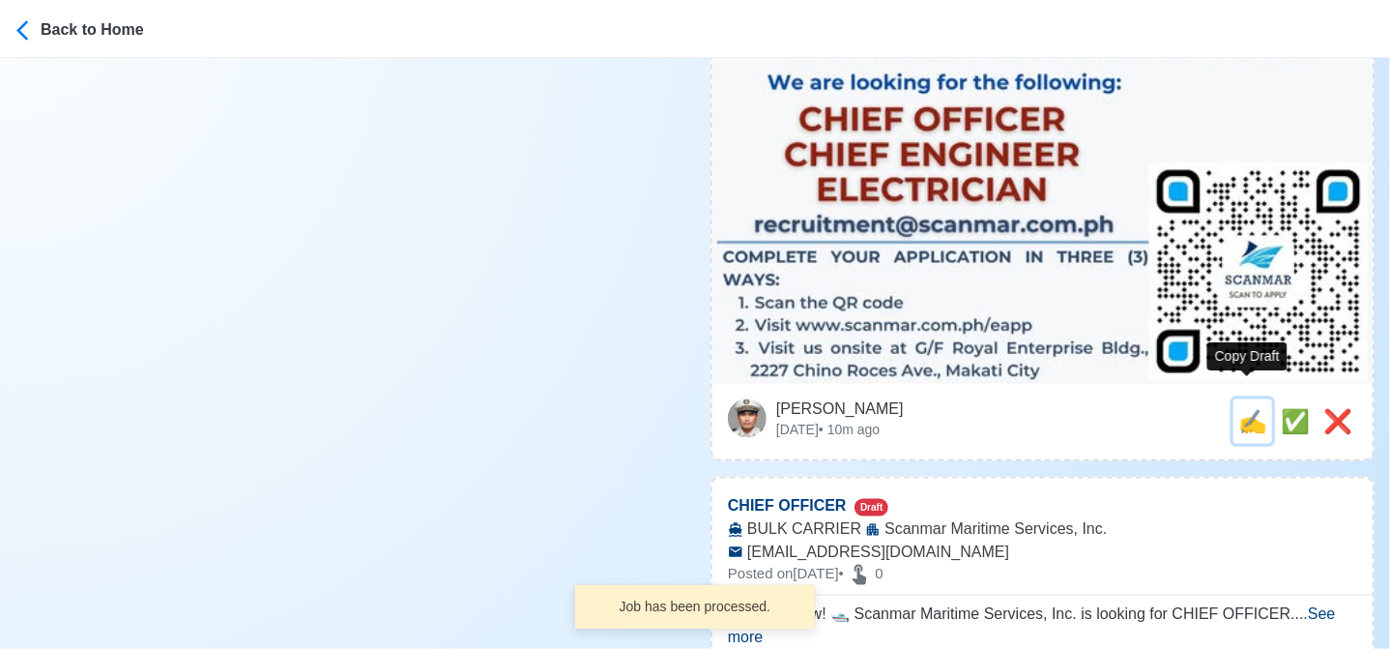
click at [1245, 408] on span "✍️" at bounding box center [1252, 421] width 29 height 26
type input "ELECTRICIAN"
select select
type input "Scanmar Maritime Services, Inc."
type input "BULK CARRIER"
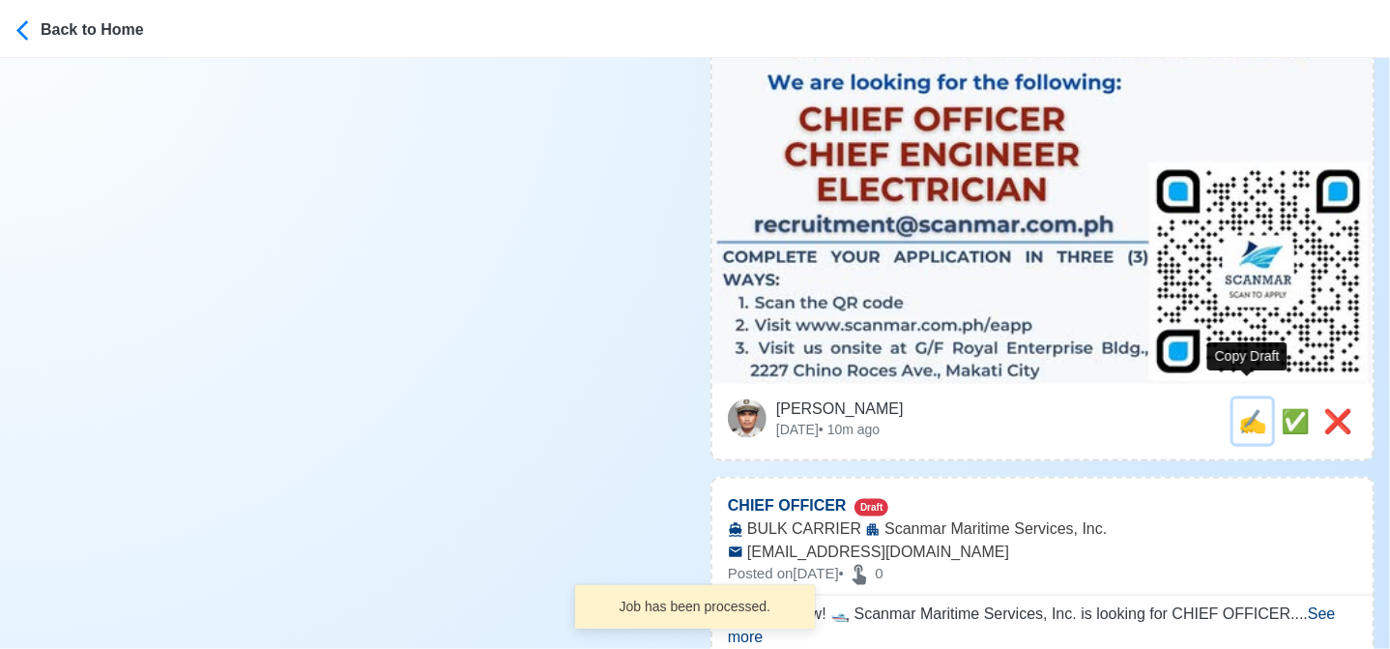
type input "recruitment@scanmar.com.ph"
type textarea "🛫 Apply now! Scanmar Maritime Services, Inc. is looking for ELECTRICIAN. 🚢 BULK…"
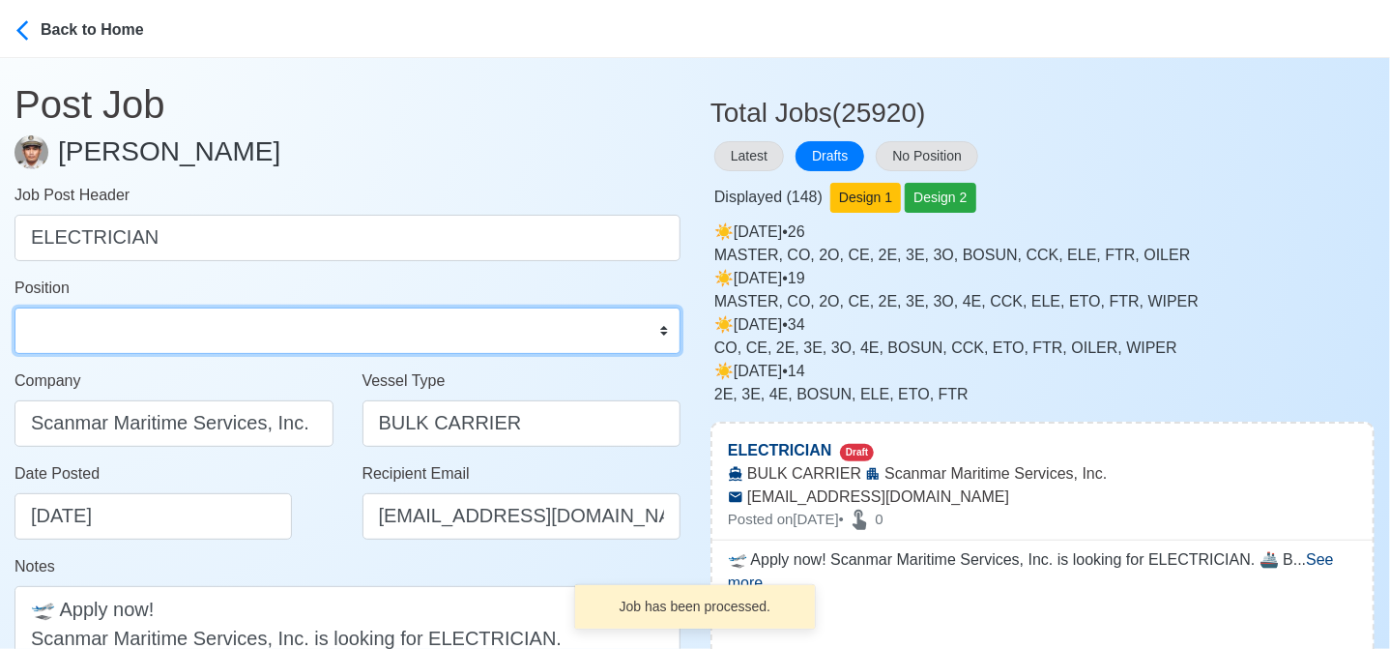
drag, startPoint x: 212, startPoint y: 347, endPoint x: 214, endPoint y: 329, distance: 18.5
click at [212, 347] on select "Master Chief Officer 2nd Officer 3rd Officer Junior Officer Chief Engineer 2nd …" at bounding box center [348, 330] width 666 height 46
select select "Electrician"
click at [15, 307] on select "Master Chief Officer 2nd Officer 3rd Officer Junior Officer Chief Engineer 2nd …" at bounding box center [348, 330] width 666 height 46
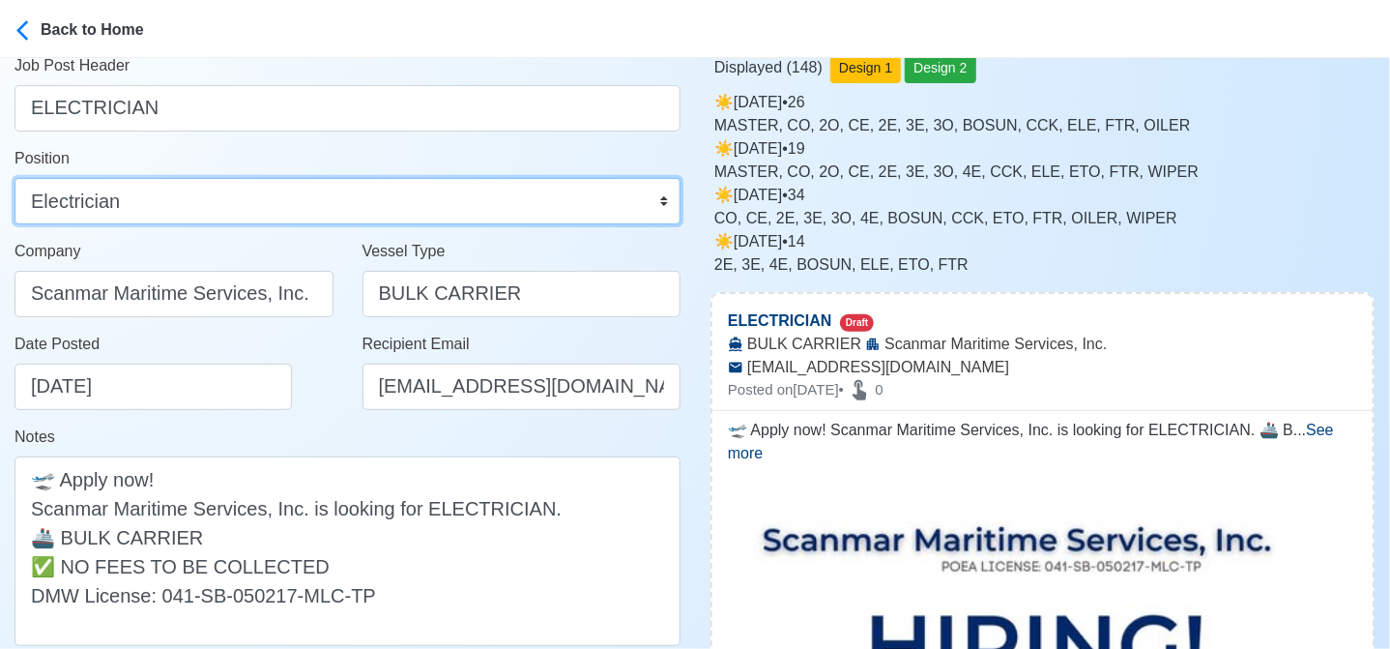
scroll to position [193, 0]
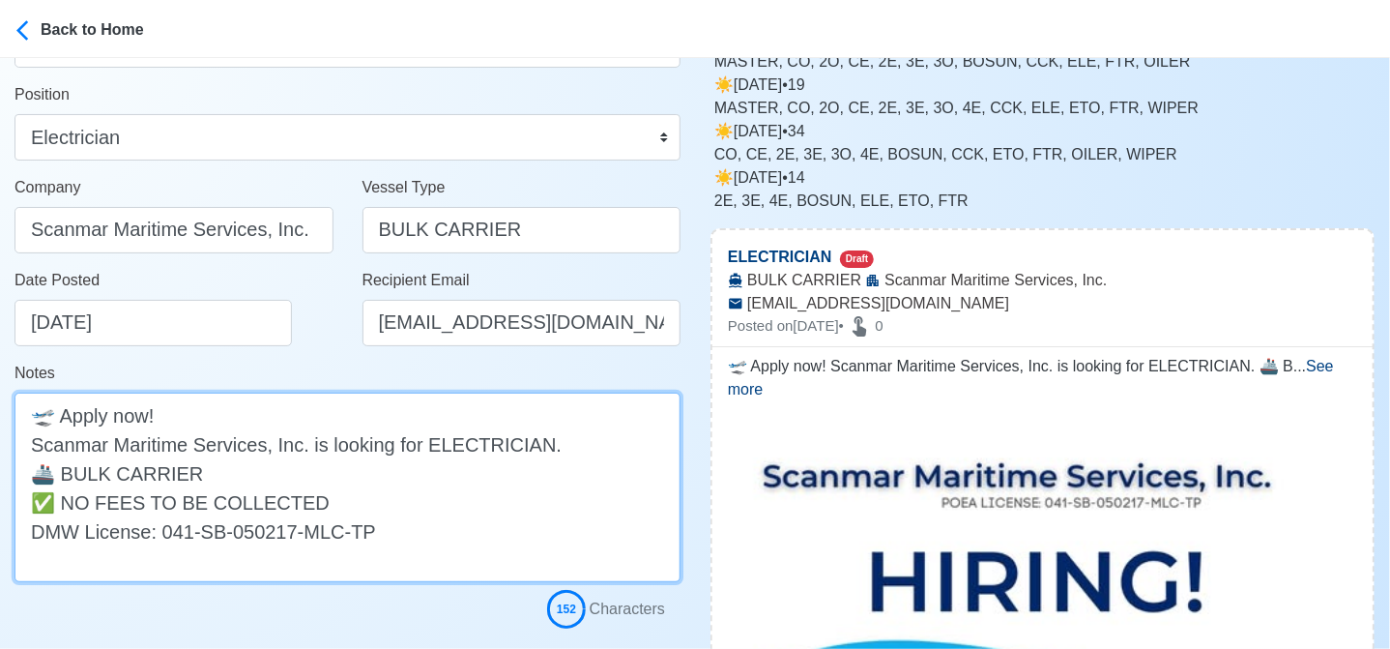
click at [309, 475] on textarea "🛫 Apply now! Scanmar Maritime Services, Inc. is looking for ELECTRICIAN. 🚢 BULK…" at bounding box center [348, 486] width 666 height 189
paste textarea "(WORLDWIDE TRADE)"
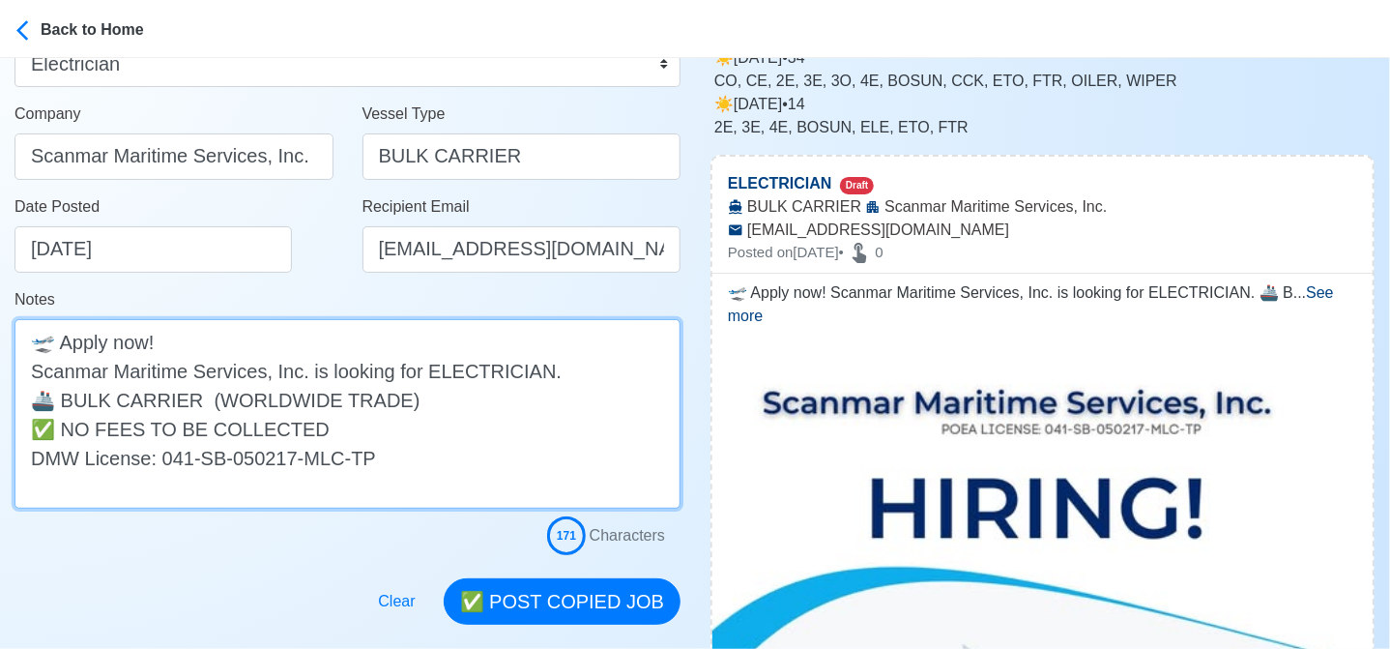
scroll to position [483, 0]
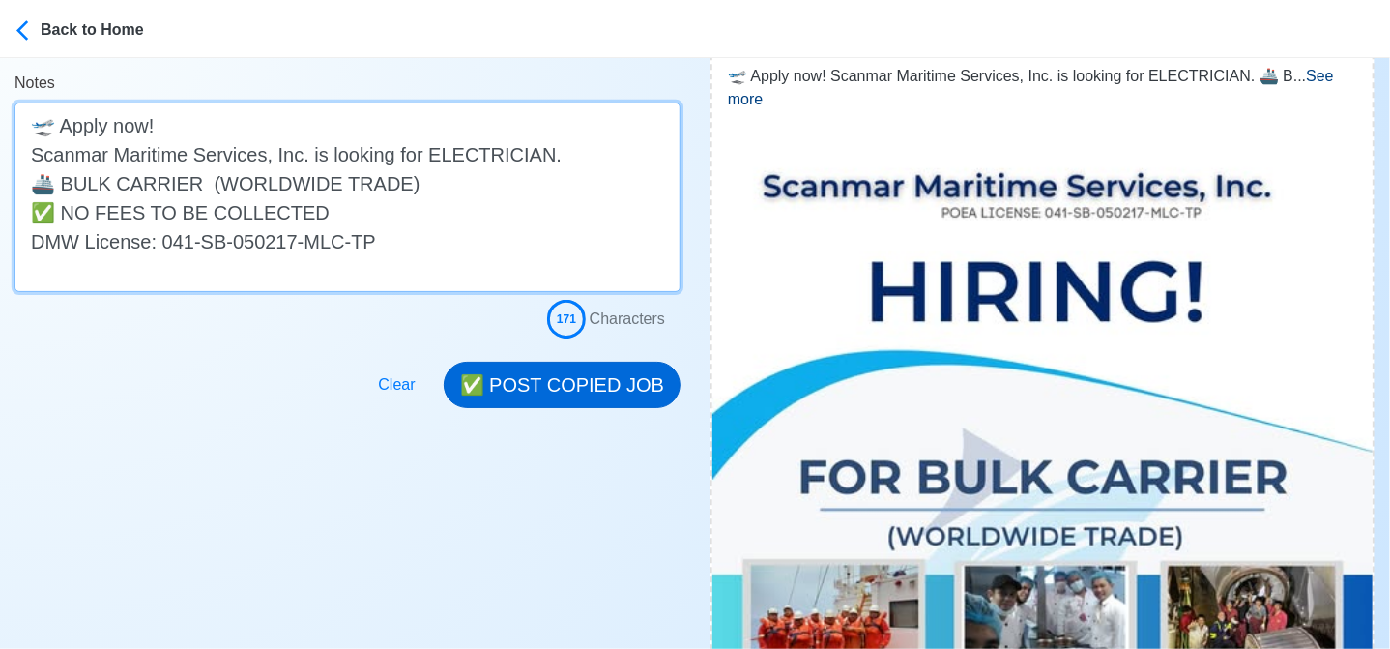
type textarea "🛫 Apply now! Scanmar Maritime Services, Inc. is looking for ELECTRICIAN. 🚢 BULK…"
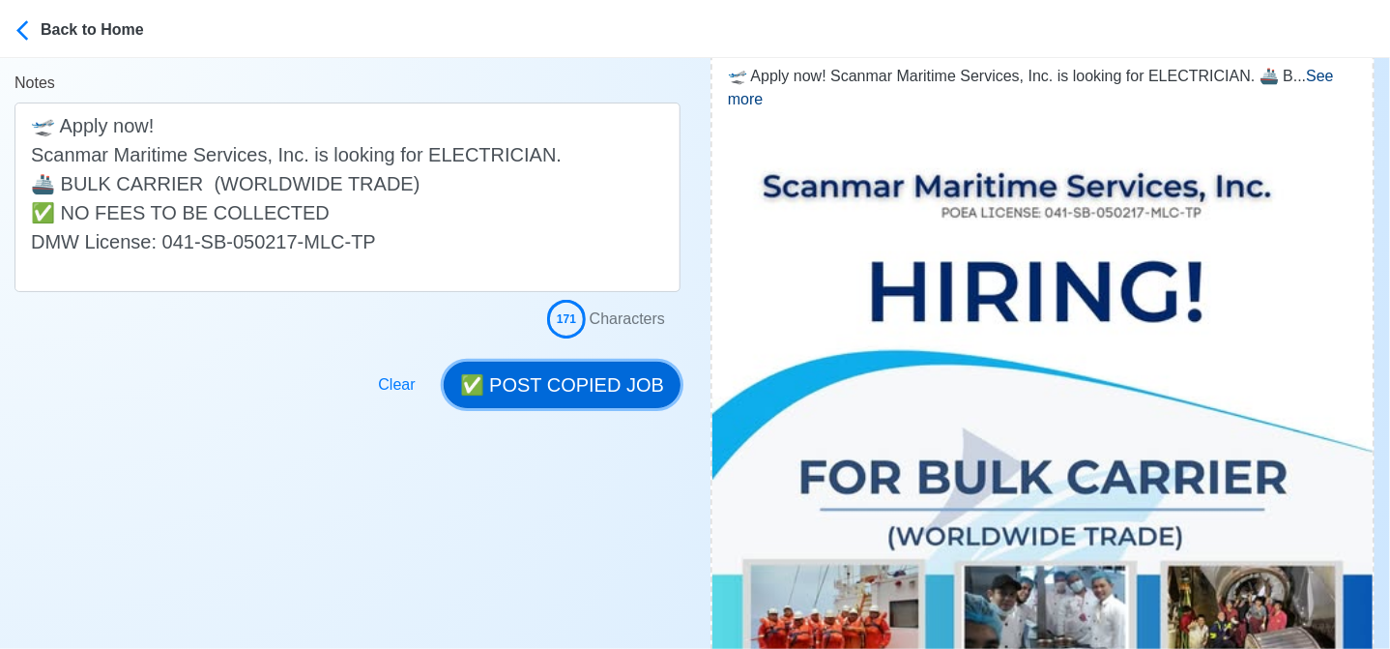
click at [576, 379] on button "✅ POST COPIED JOB" at bounding box center [562, 385] width 237 height 46
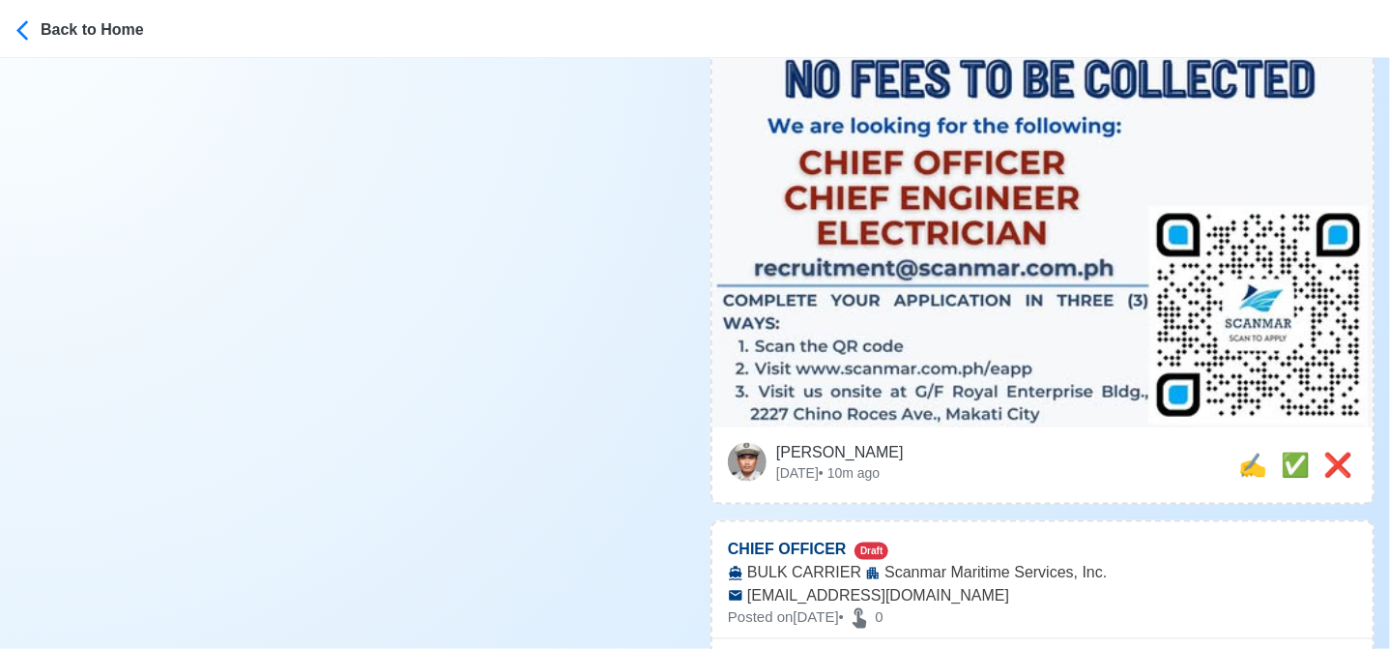
scroll to position [1160, 0]
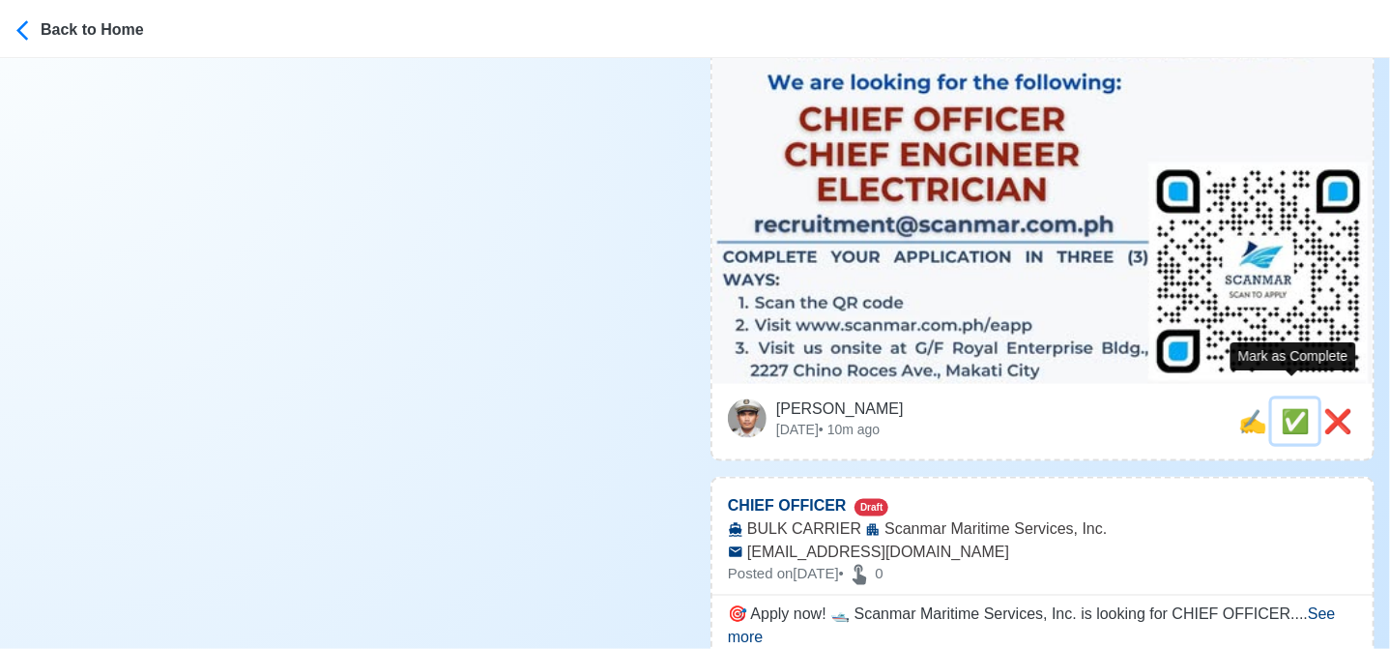
click at [1285, 408] on span "✅" at bounding box center [1295, 421] width 29 height 26
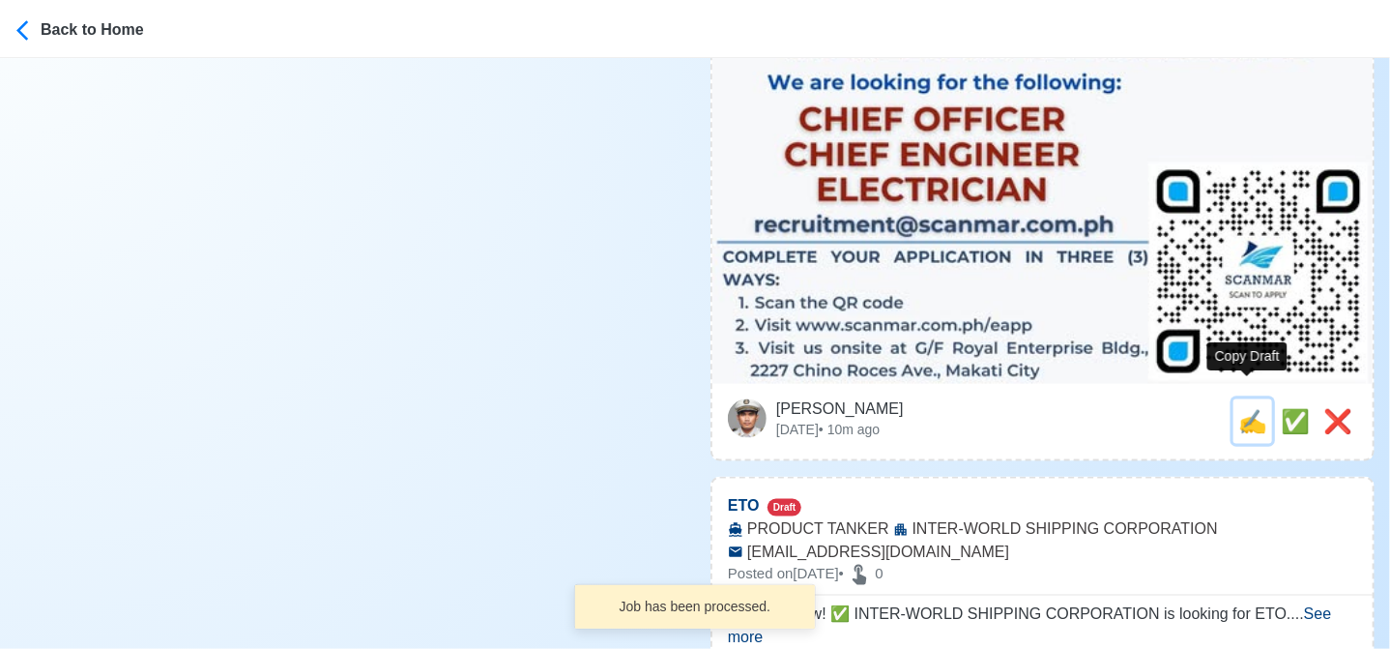
click at [1245, 408] on span "✍️" at bounding box center [1252, 421] width 29 height 26
type input "CHIEF OFFICER"
select select
type input "Scanmar Maritime Services, Inc."
type input "BULK CARRIER"
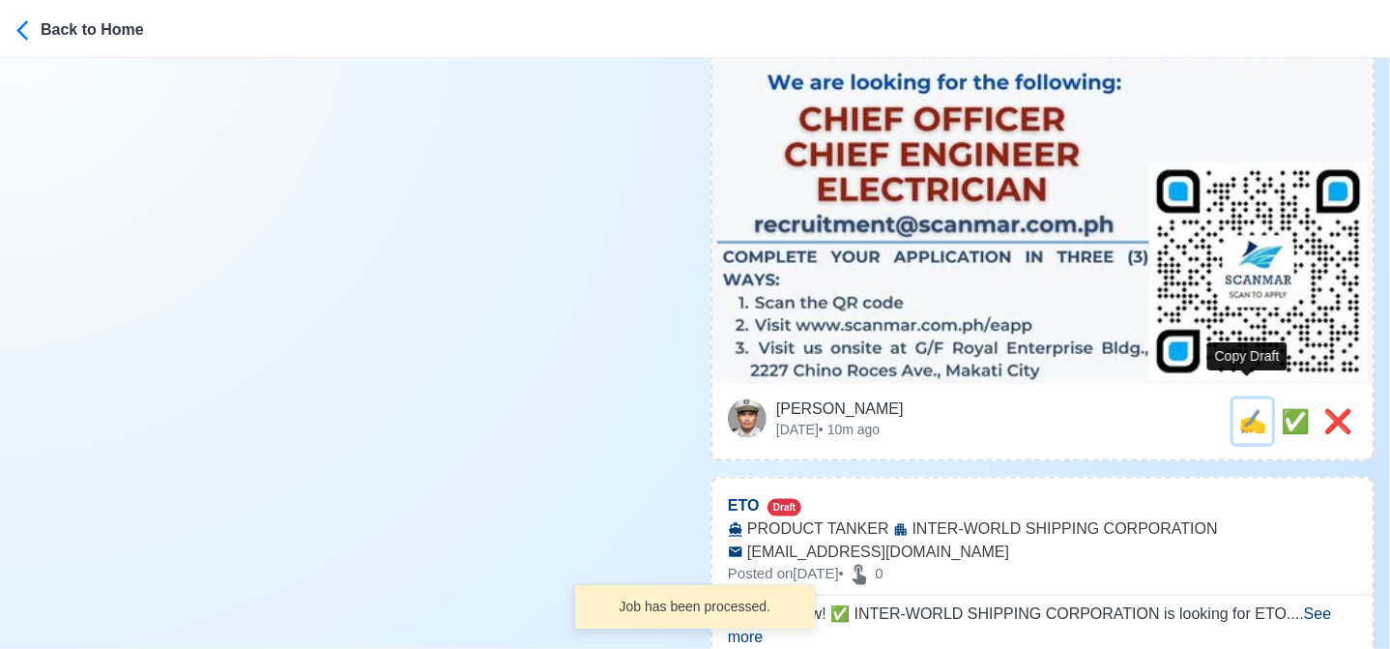
type input "recruitment@scanmar.com.ph"
type textarea "🎯 Apply now! 🛥️ Scanmar Maritime Services, Inc. is looking for CHIEF OFFICER. 🚢…"
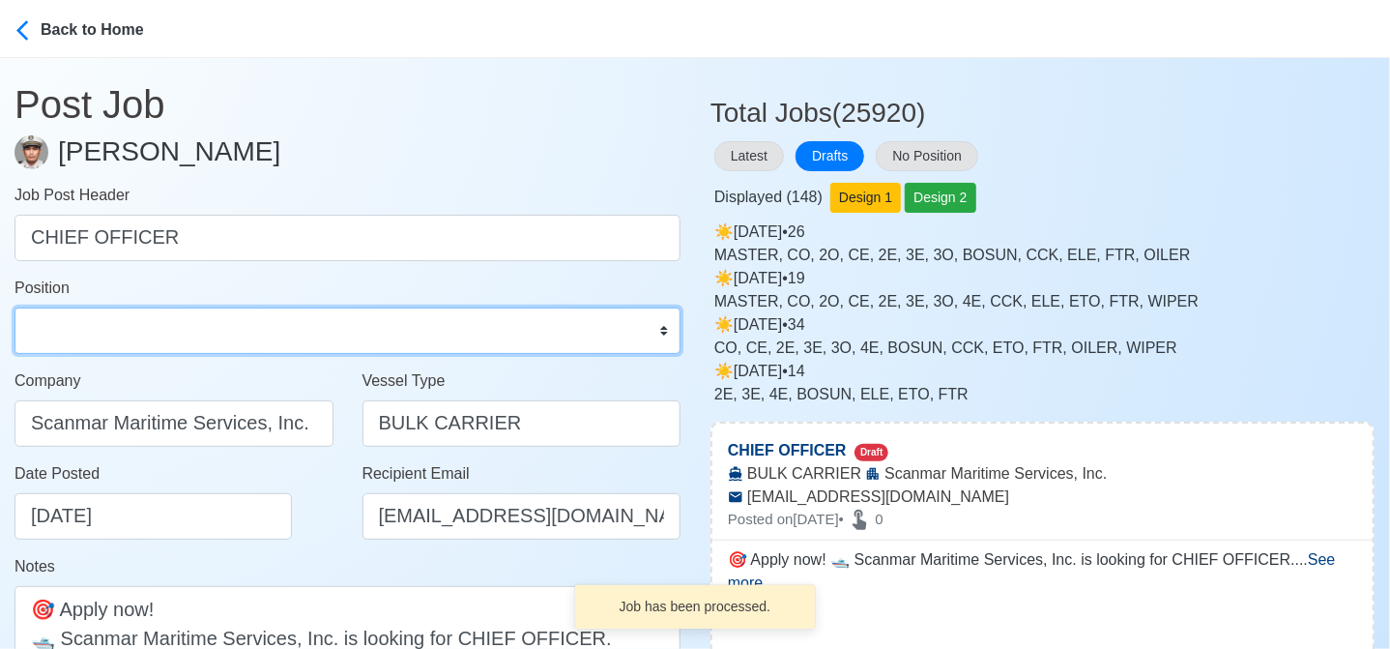
click at [132, 322] on select "Master Chief Officer 2nd Officer 3rd Officer Junior Officer Chief Engineer 2nd …" at bounding box center [348, 330] width 666 height 46
select select "Chief Officer"
click at [15, 307] on select "Master Chief Officer 2nd Officer 3rd Officer Junior Officer Chief Engineer 2nd …" at bounding box center [348, 330] width 666 height 46
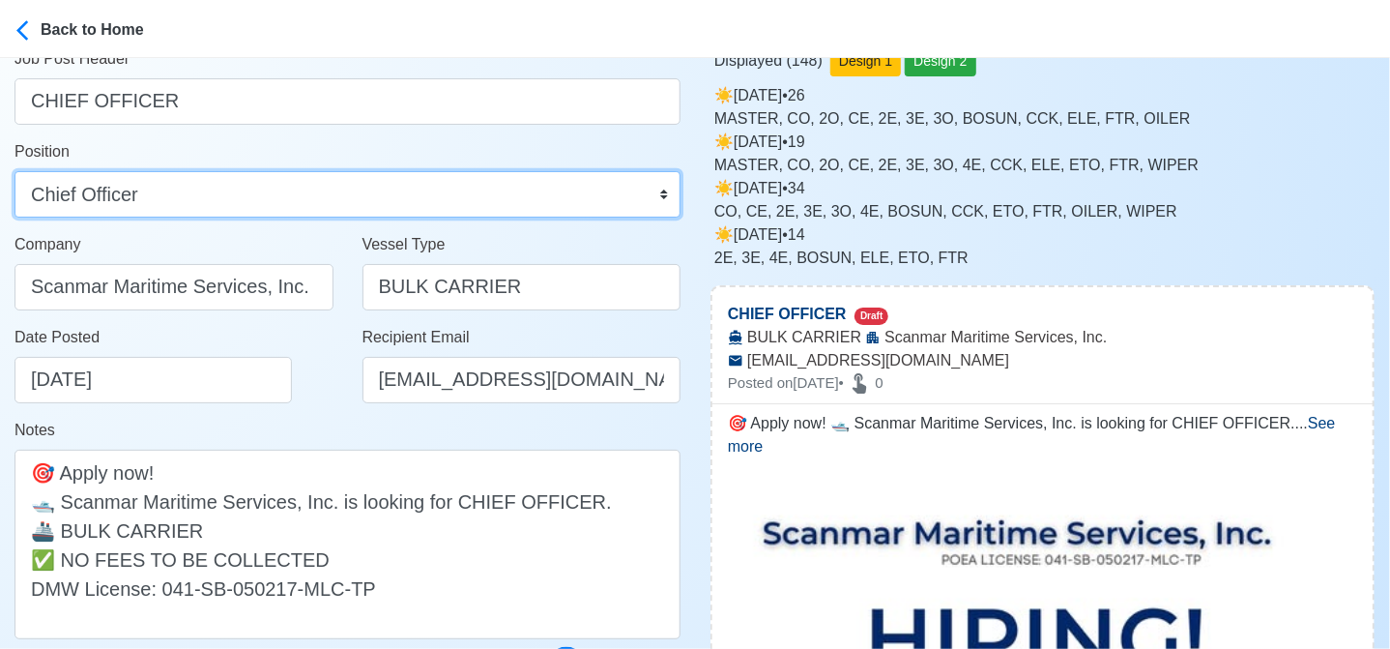
scroll to position [193, 0]
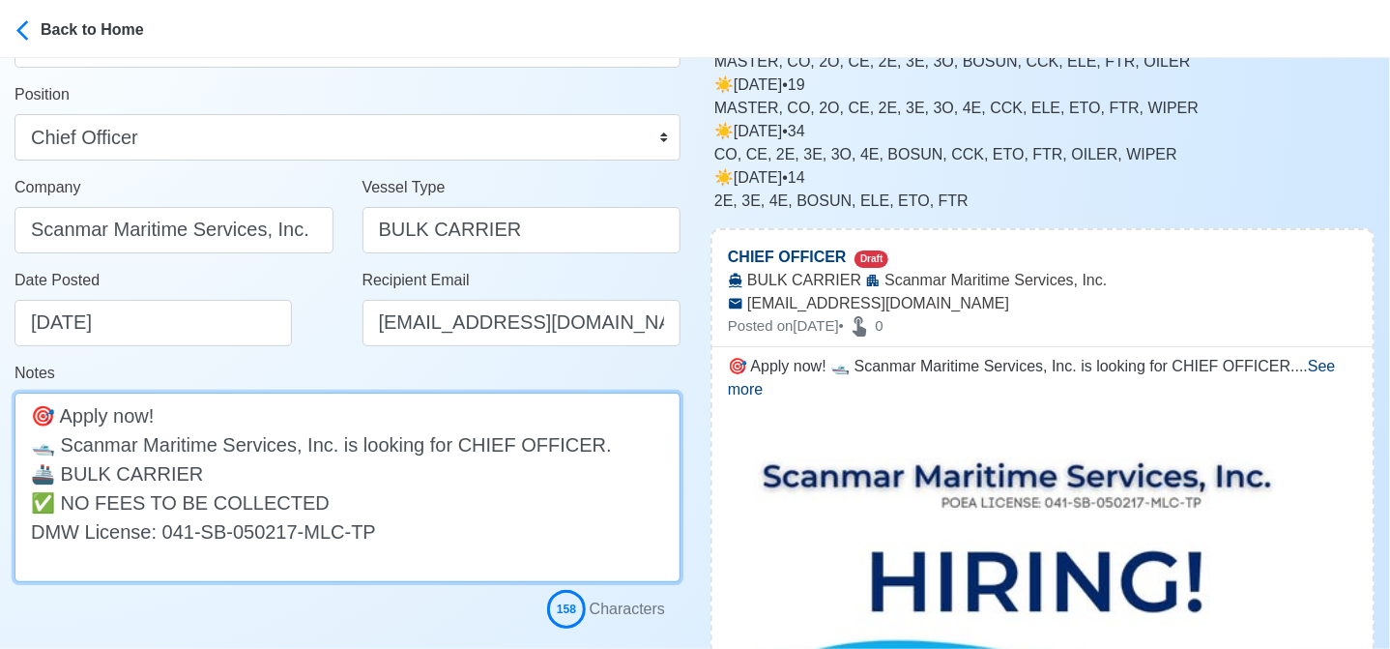
click at [309, 476] on textarea "🎯 Apply now! 🛥️ Scanmar Maritime Services, Inc. is looking for CHIEF OFFICER. 🚢…" at bounding box center [348, 486] width 666 height 189
paste textarea "(WORLDWIDE TRADE)"
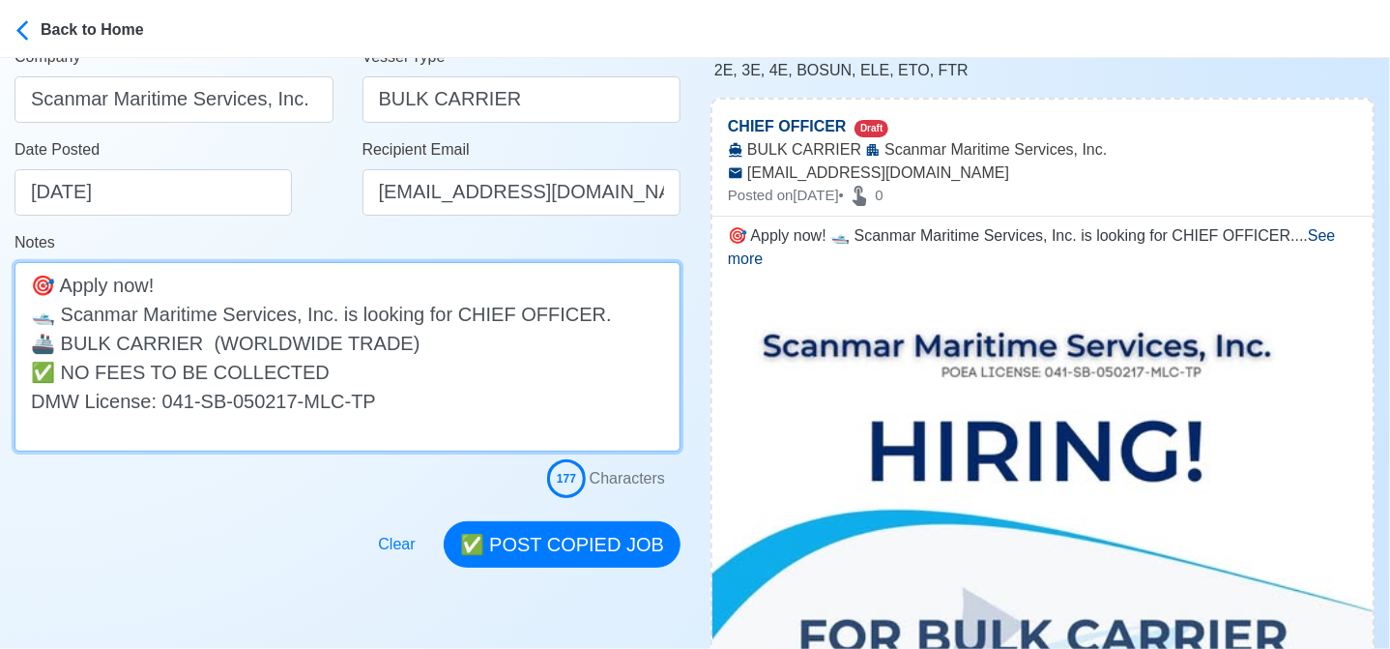
scroll to position [483, 0]
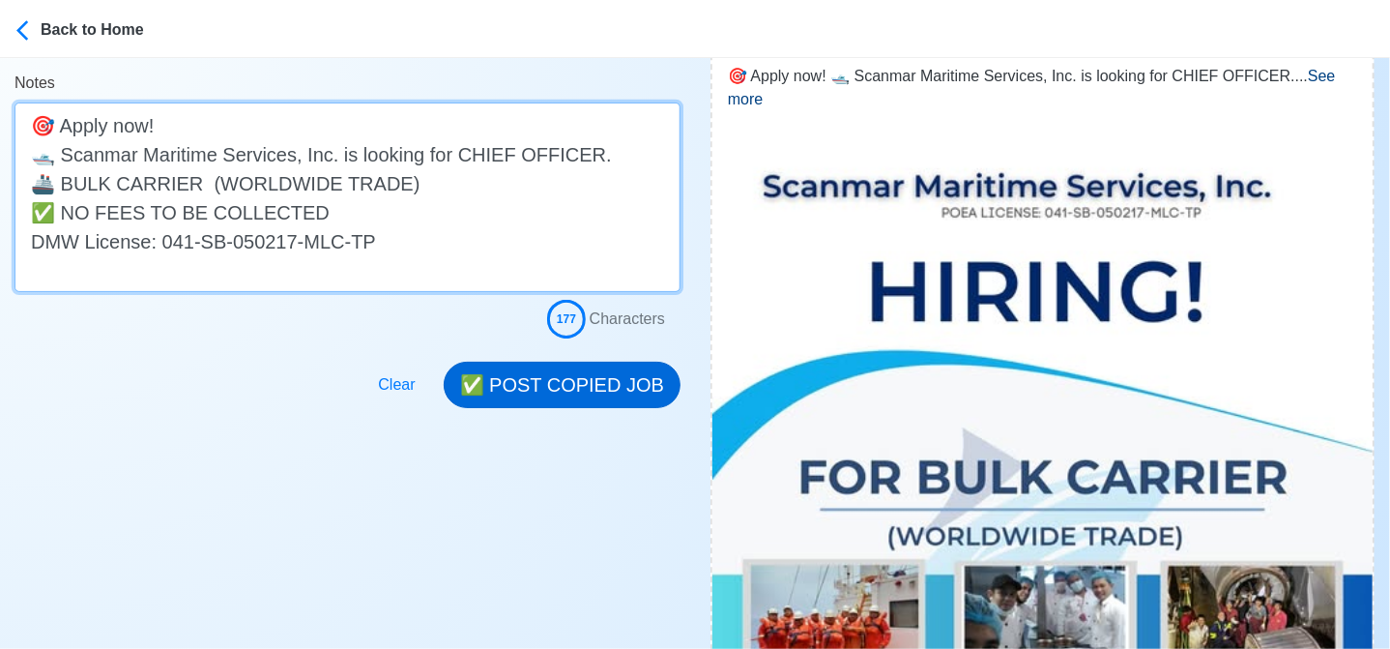
type textarea "🎯 Apply now! 🛥️ Scanmar Maritime Services, Inc. is looking for CHIEF OFFICER. 🚢…"
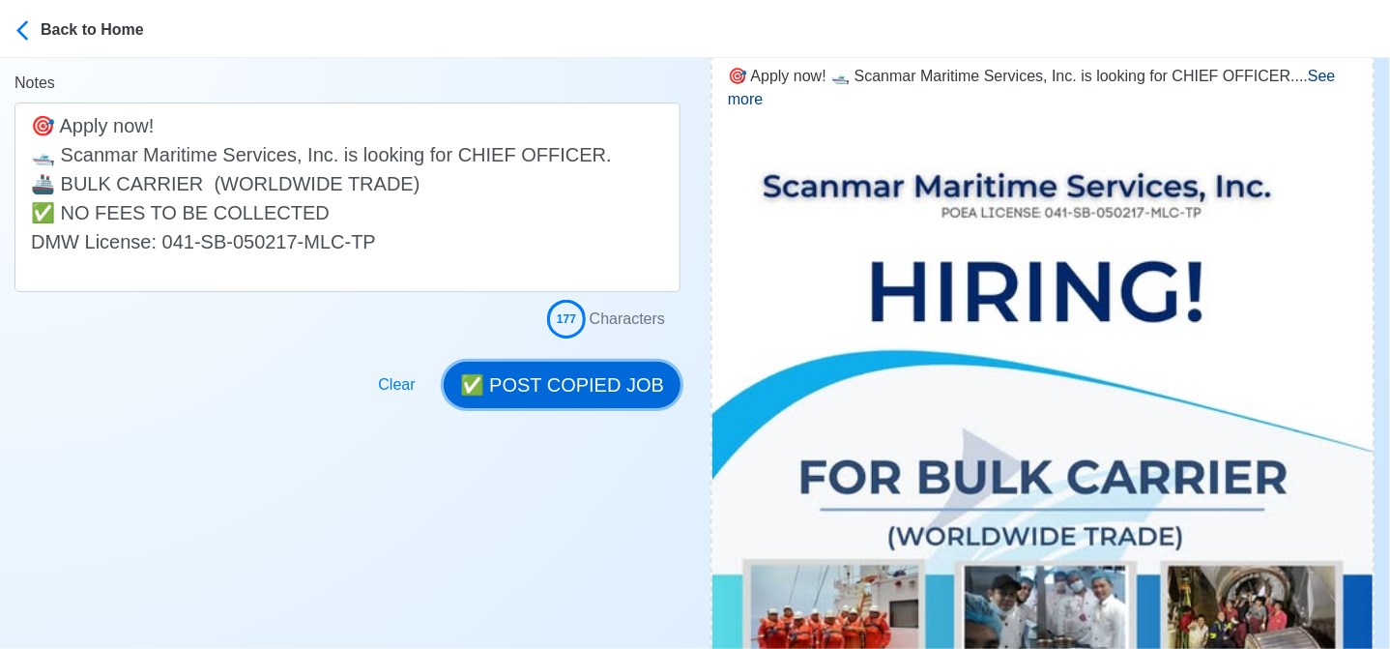
click at [583, 389] on button "✅ POST COPIED JOB" at bounding box center [562, 385] width 237 height 46
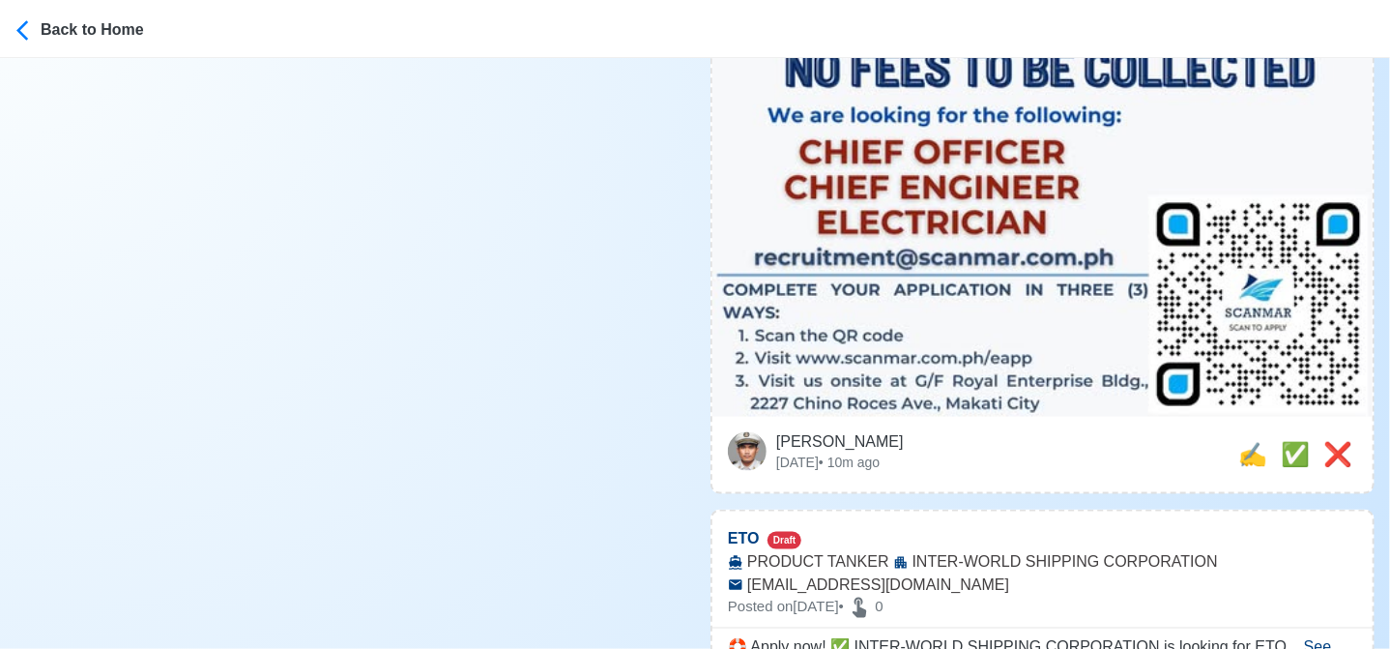
scroll to position [1160, 0]
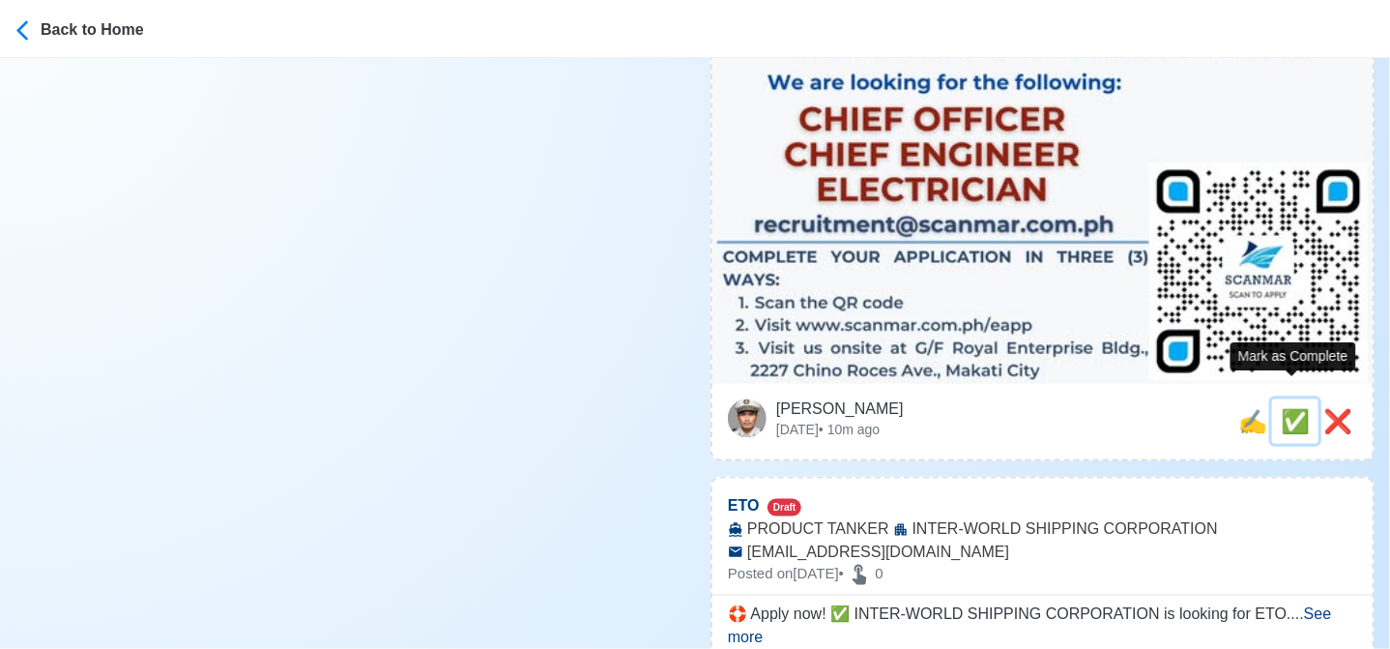
click at [1281, 408] on span "✅" at bounding box center [1295, 421] width 29 height 26
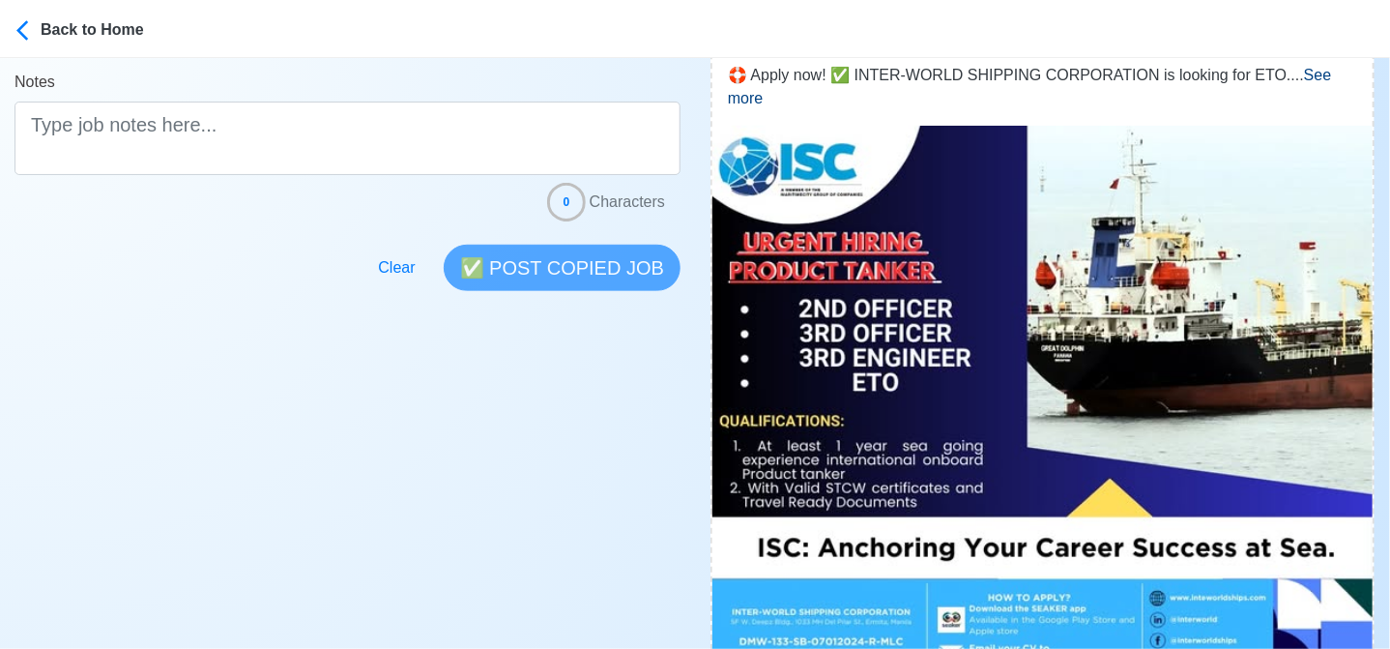
scroll to position [580, 0]
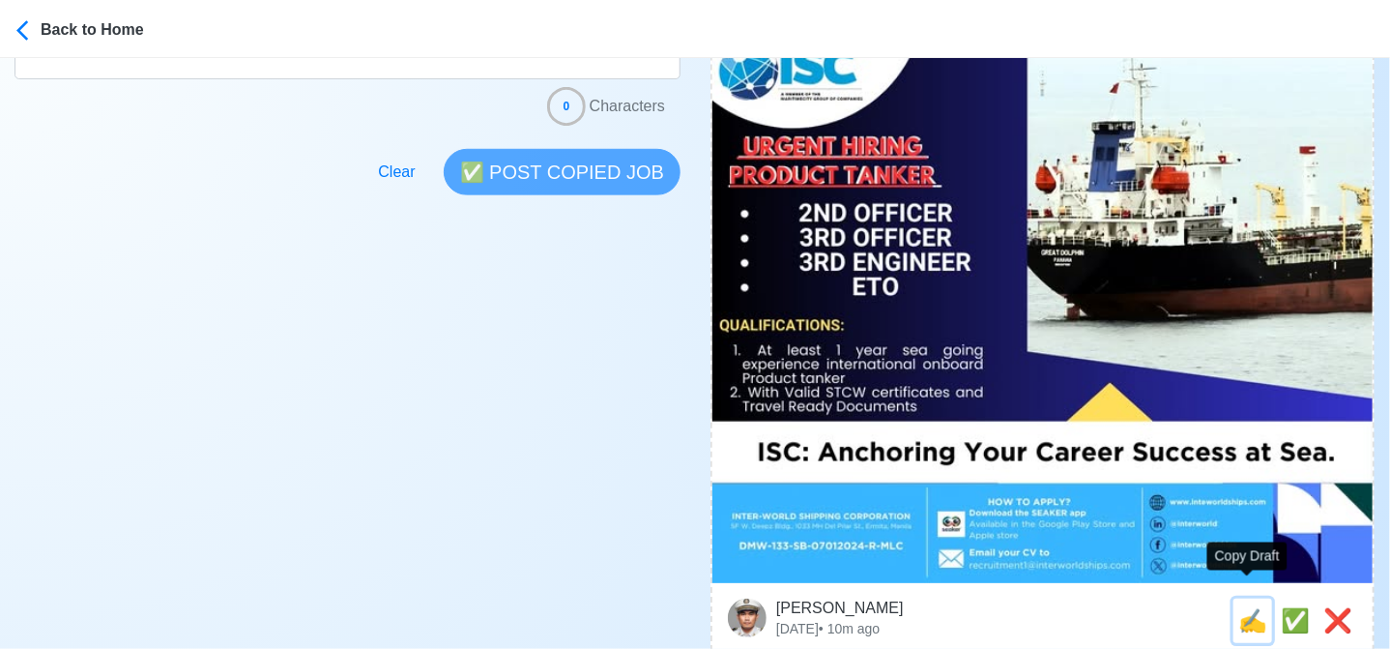
click at [1245, 607] on span "✍️" at bounding box center [1252, 620] width 29 height 26
type input "ETO"
select select
type input "INTER-WORLD SHIPPING CORPORATION"
type input "PRODUCT TANKER"
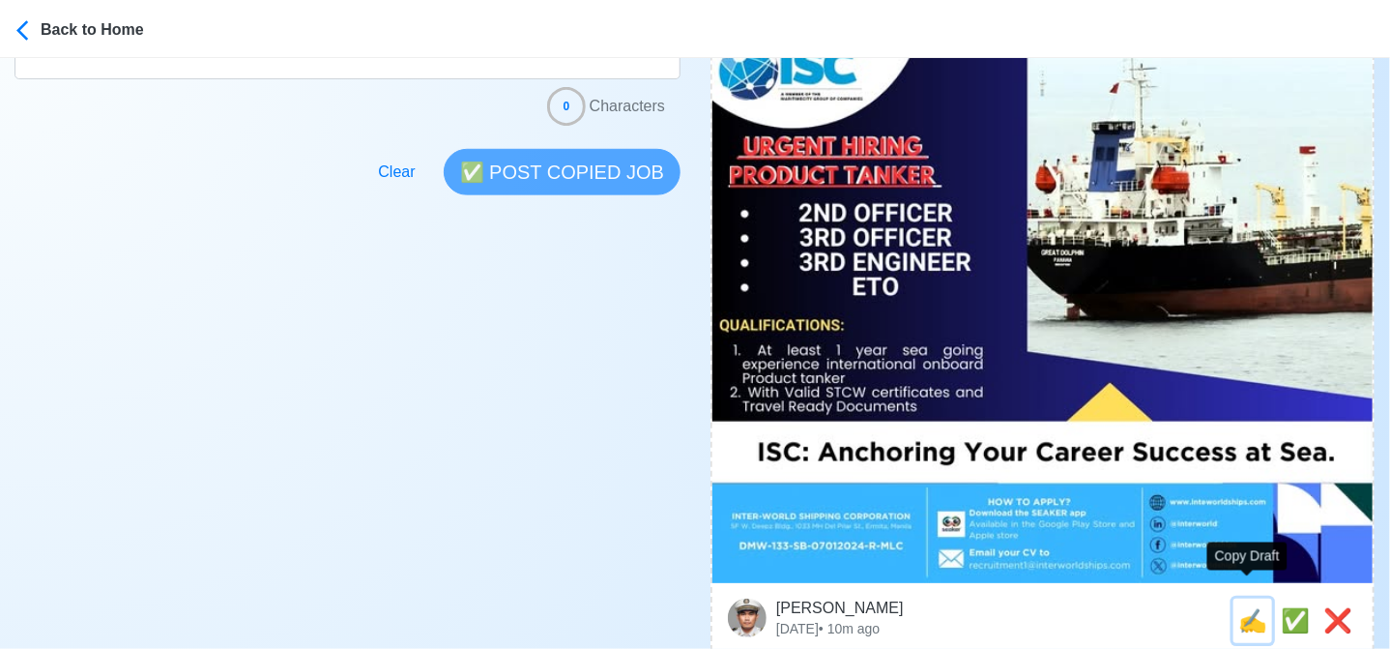
type input "recruitment1@interworldships.com"
type textarea "🛟 Apply now! ✅ INTER-WORLD SHIPPING CORPORATION is looking for ETO. 🚢 PRODUCT T…"
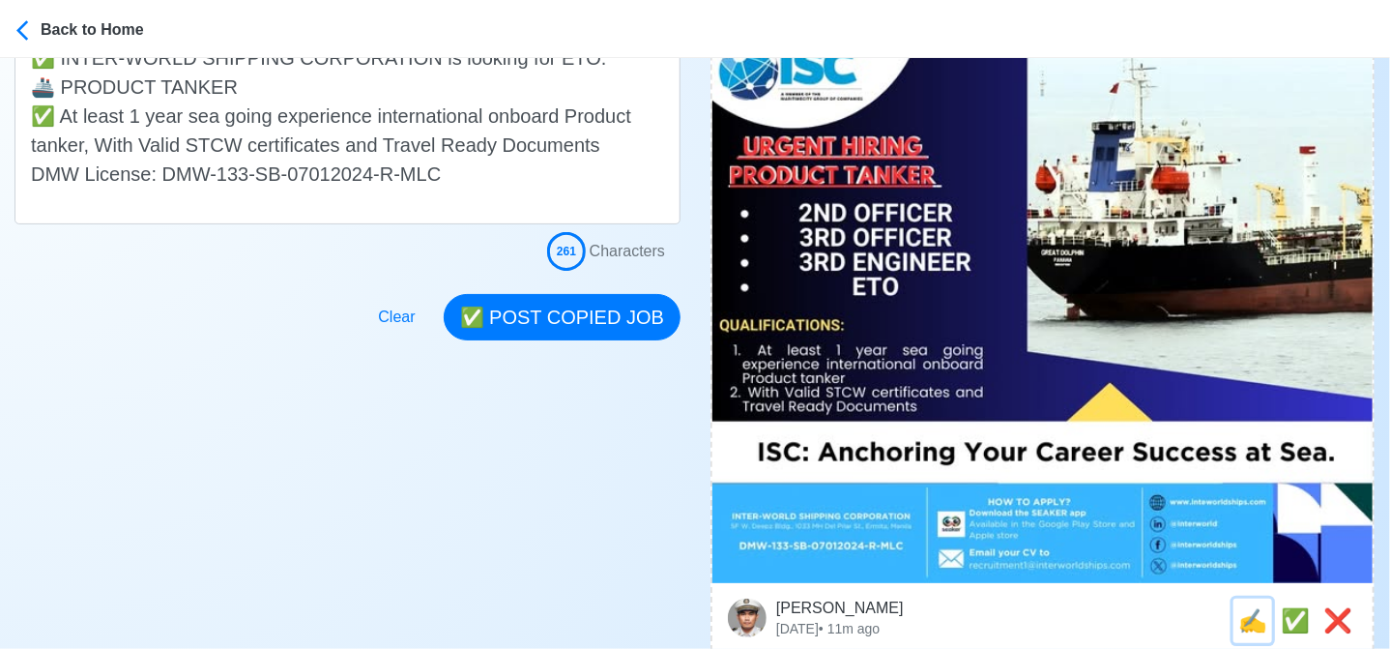
scroll to position [0, 0]
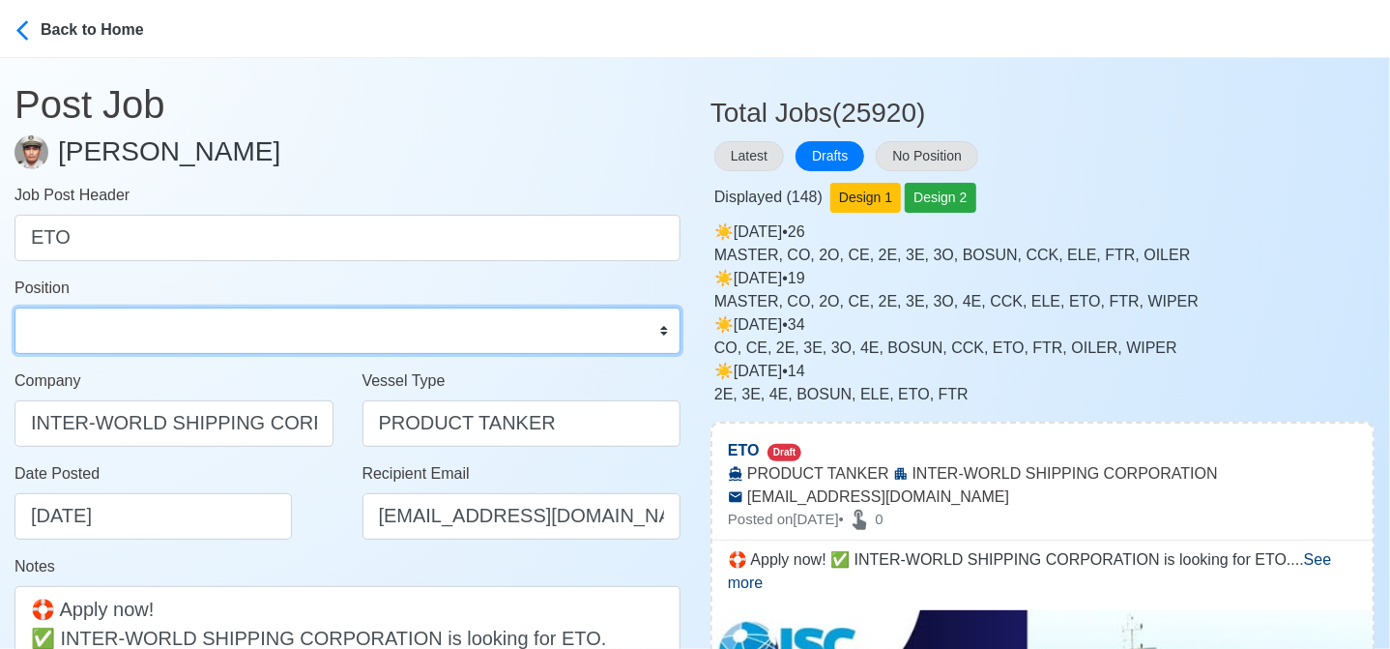
click at [232, 333] on select "Master Chief Officer 2nd Officer 3rd Officer Junior Officer Chief Engineer 2nd …" at bounding box center [348, 330] width 666 height 46
select select "ETO/ETR"
click at [15, 307] on select "Master Chief Officer 2nd Officer 3rd Officer Junior Officer Chief Engineer 2nd …" at bounding box center [348, 330] width 666 height 46
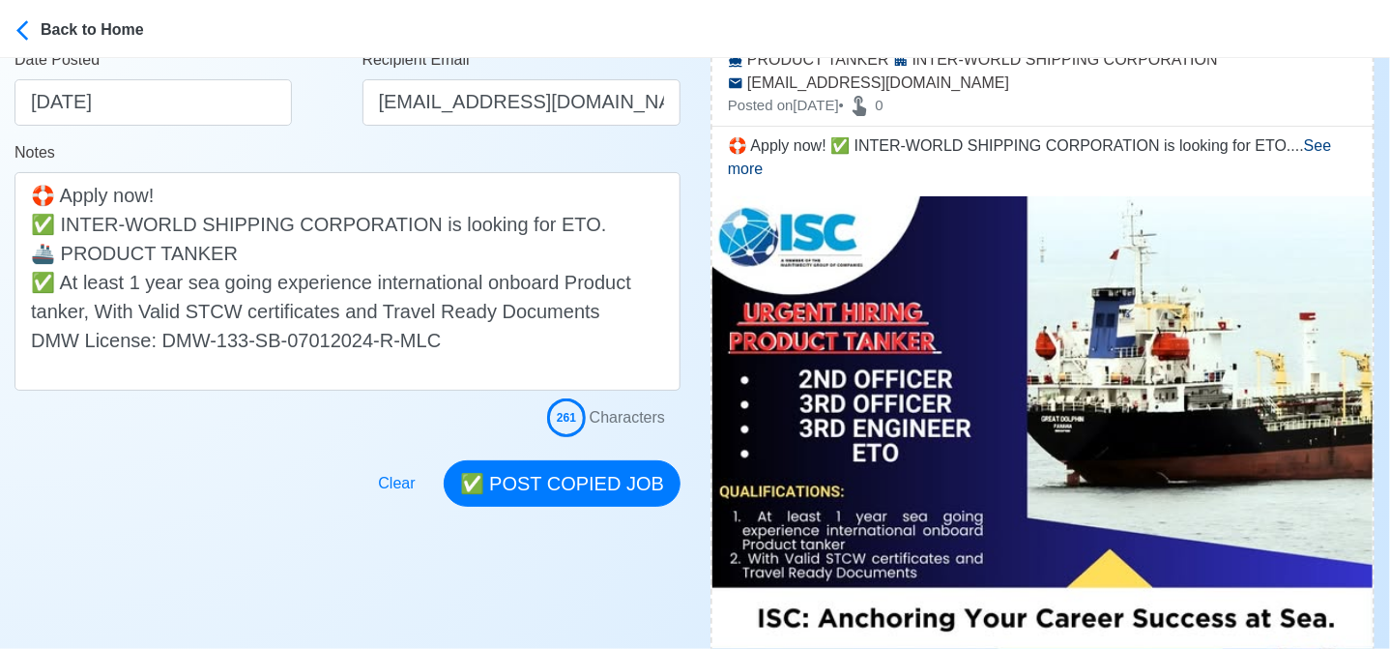
scroll to position [483, 0]
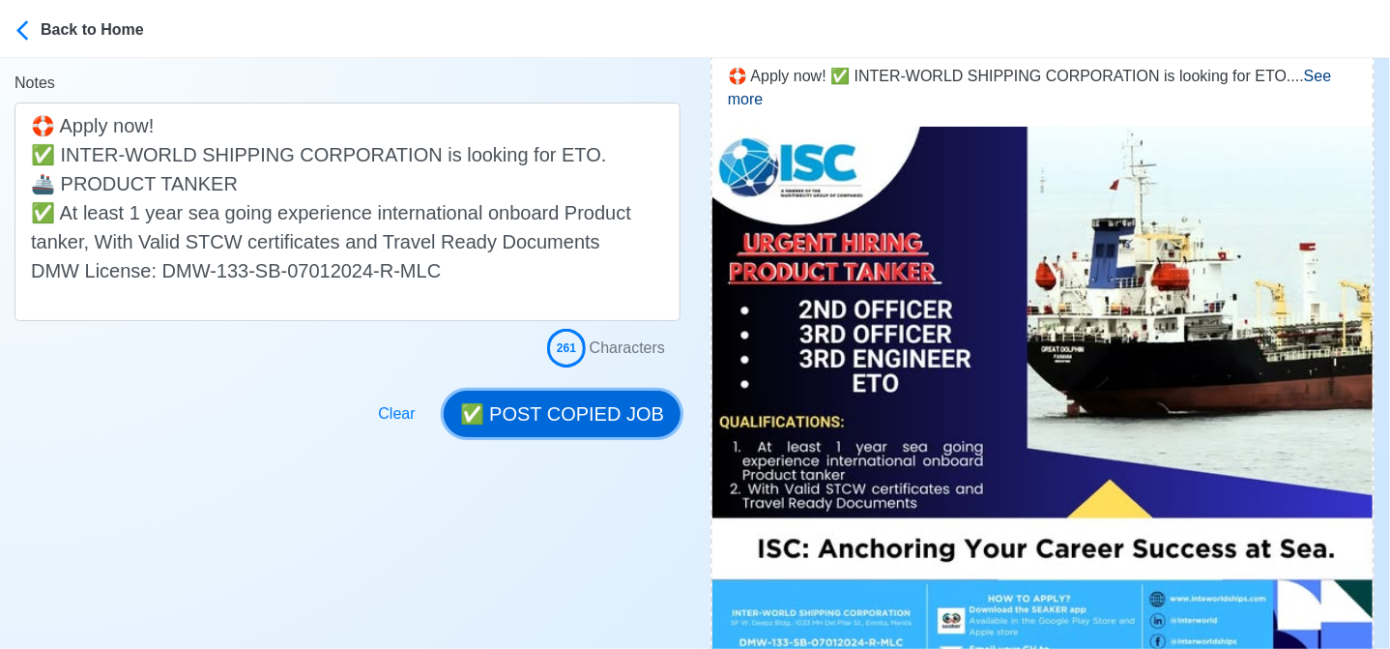
click at [592, 421] on button "✅ POST COPIED JOB" at bounding box center [562, 414] width 237 height 46
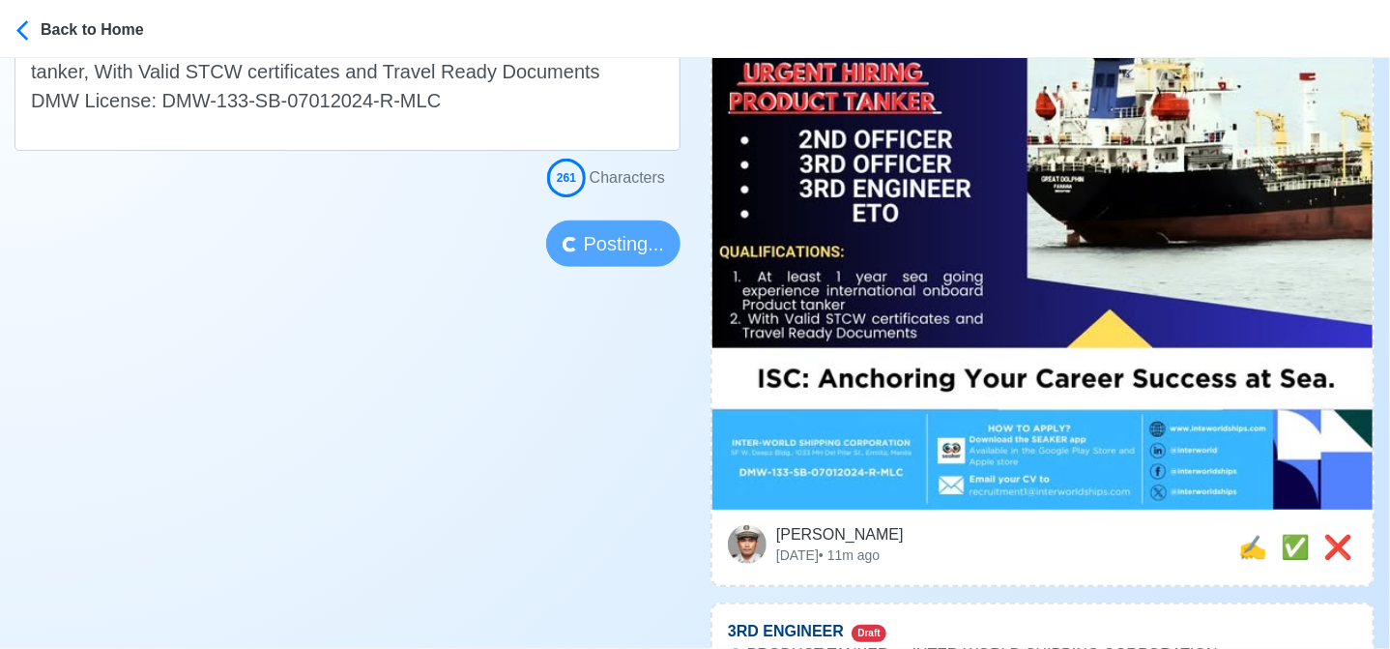
scroll to position [677, 0]
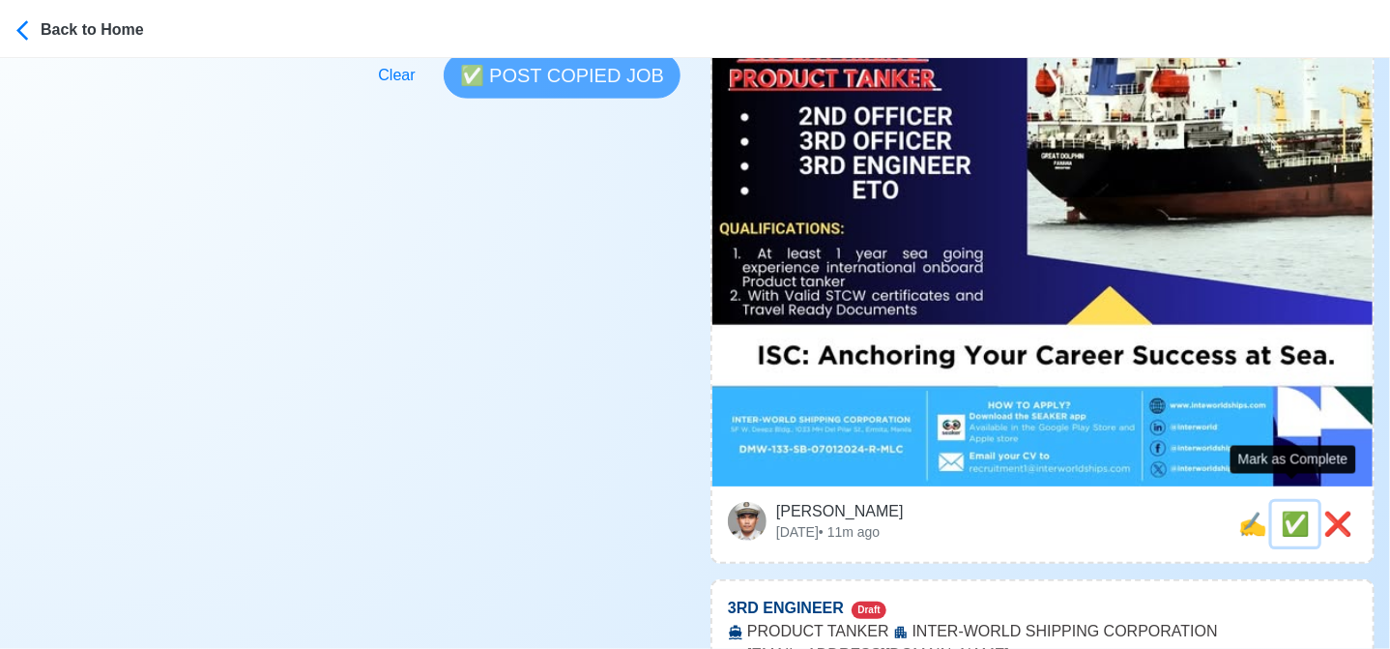
drag, startPoint x: 1292, startPoint y: 506, endPoint x: 1280, endPoint y: 506, distance: 12.6
click at [1291, 510] on span "✅" at bounding box center [1295, 523] width 29 height 26
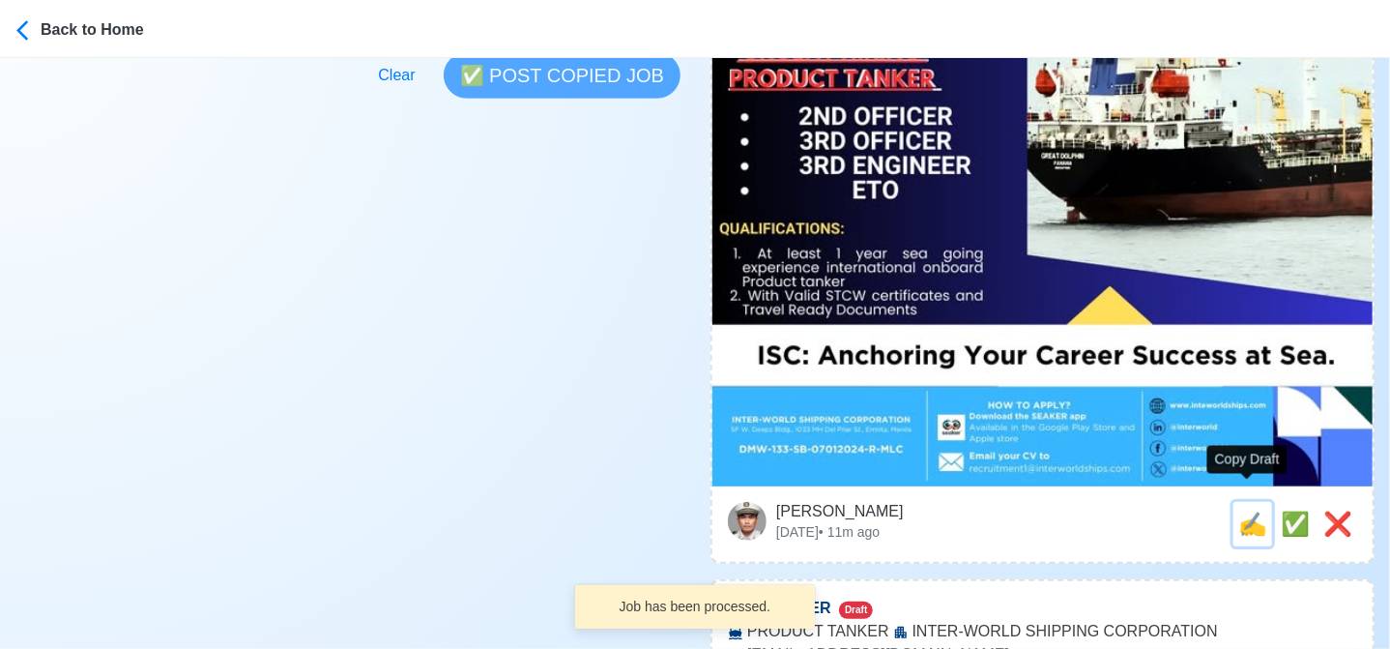
click at [1249, 510] on span "✍️" at bounding box center [1252, 523] width 29 height 26
type input "3RD ENGINEER"
select select
type input "INTER-WORLD SHIPPING CORPORATION"
type input "PRODUCT TANKER"
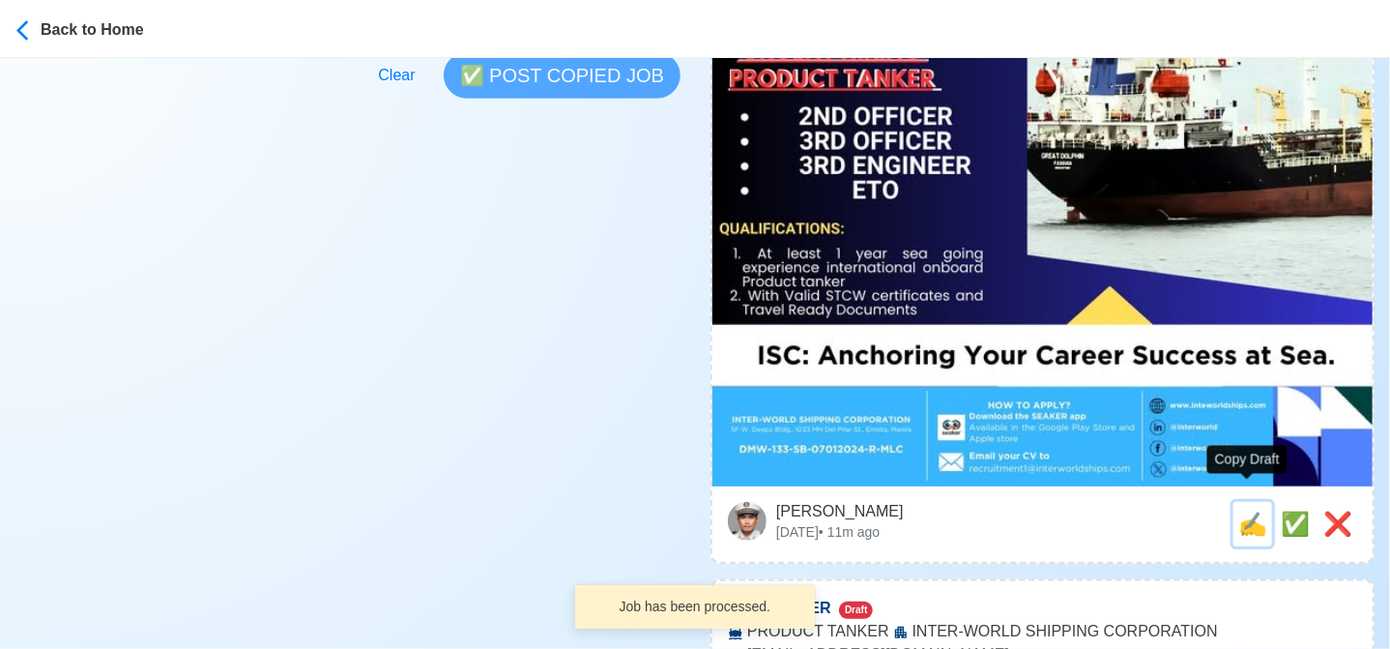
type input "recruitment1@interworldships.com"
type textarea "Apply now! 🛫 INTER-WORLD SHIPPING CORPORATION is looking for 3RD ENGINEER. 🚢 PR…"
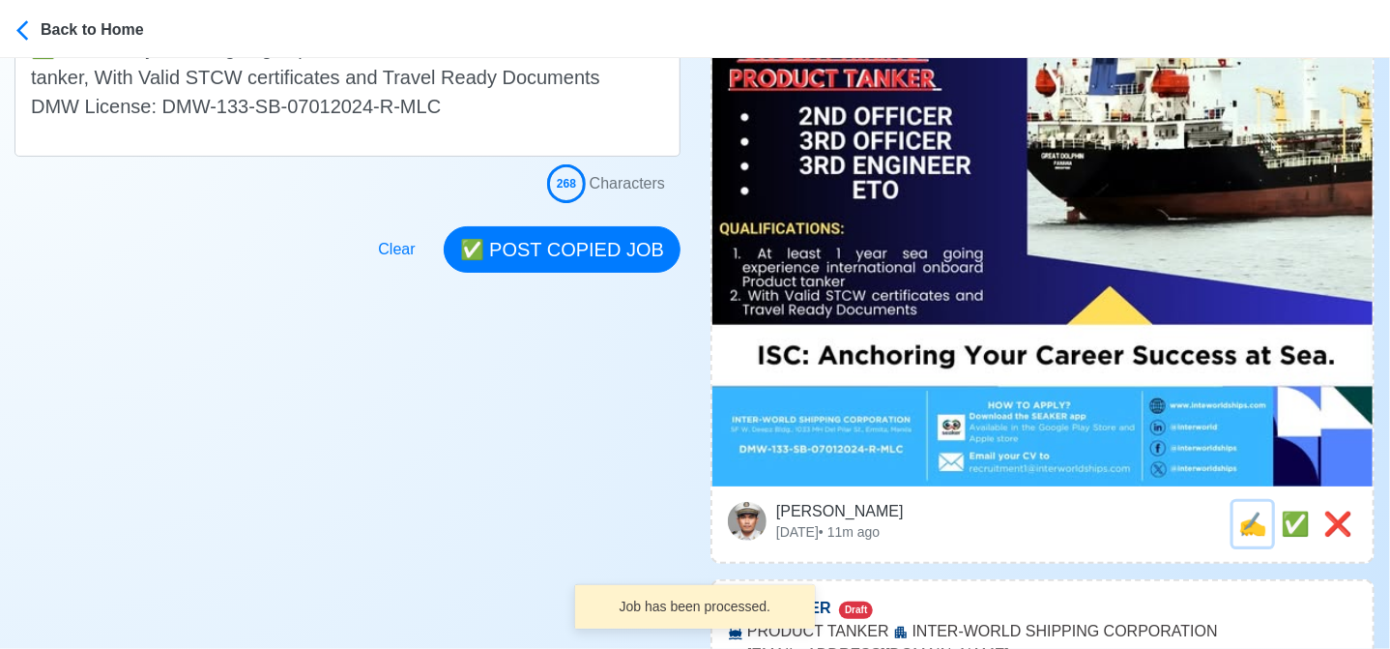
scroll to position [0, 0]
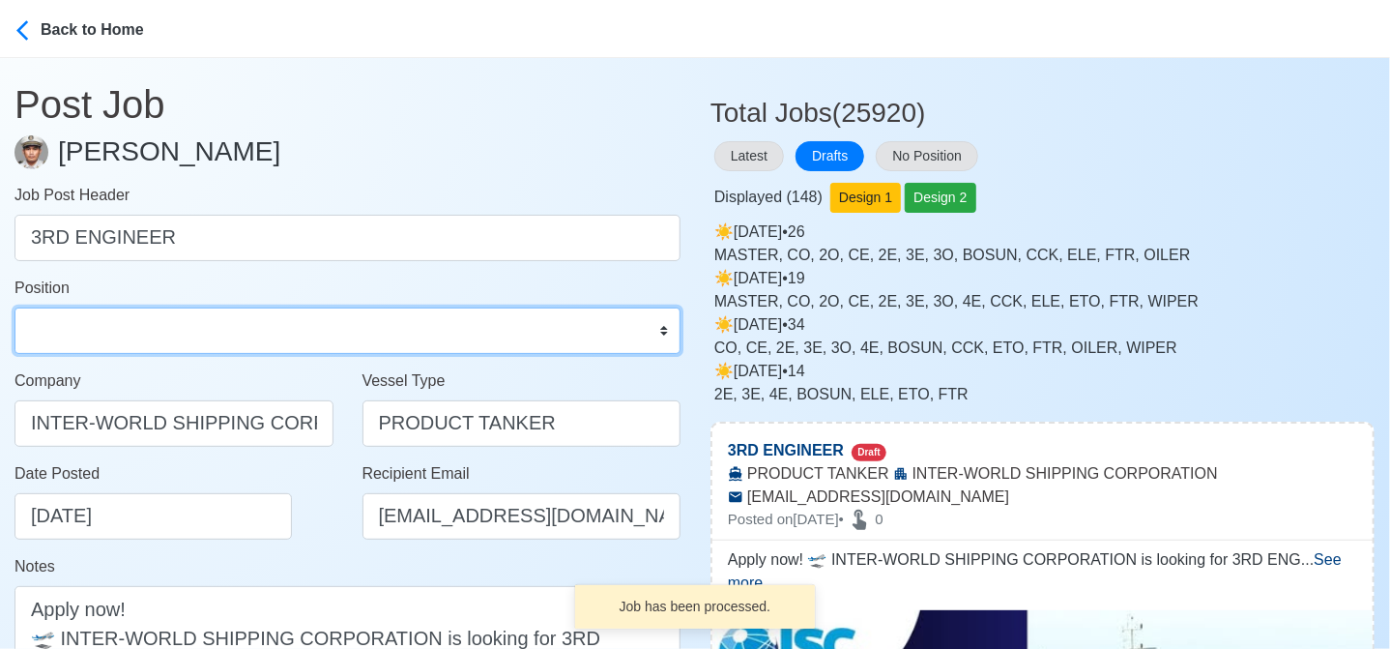
click at [149, 325] on select "Master Chief Officer 2nd Officer 3rd Officer Junior Officer Chief Engineer 2nd …" at bounding box center [348, 330] width 666 height 46
select select "3rd Engineer"
click at [15, 307] on select "Master Chief Officer 2nd Officer 3rd Officer Junior Officer Chief Engineer 2nd …" at bounding box center [348, 330] width 666 height 46
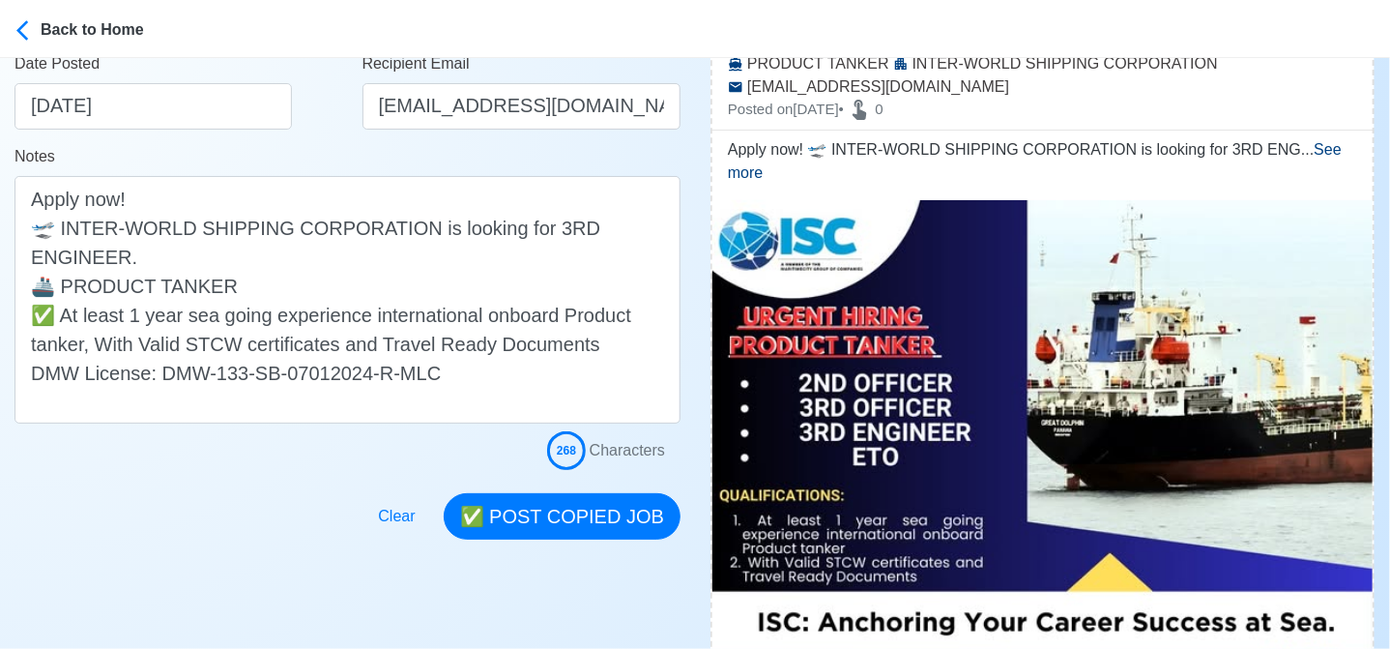
scroll to position [483, 0]
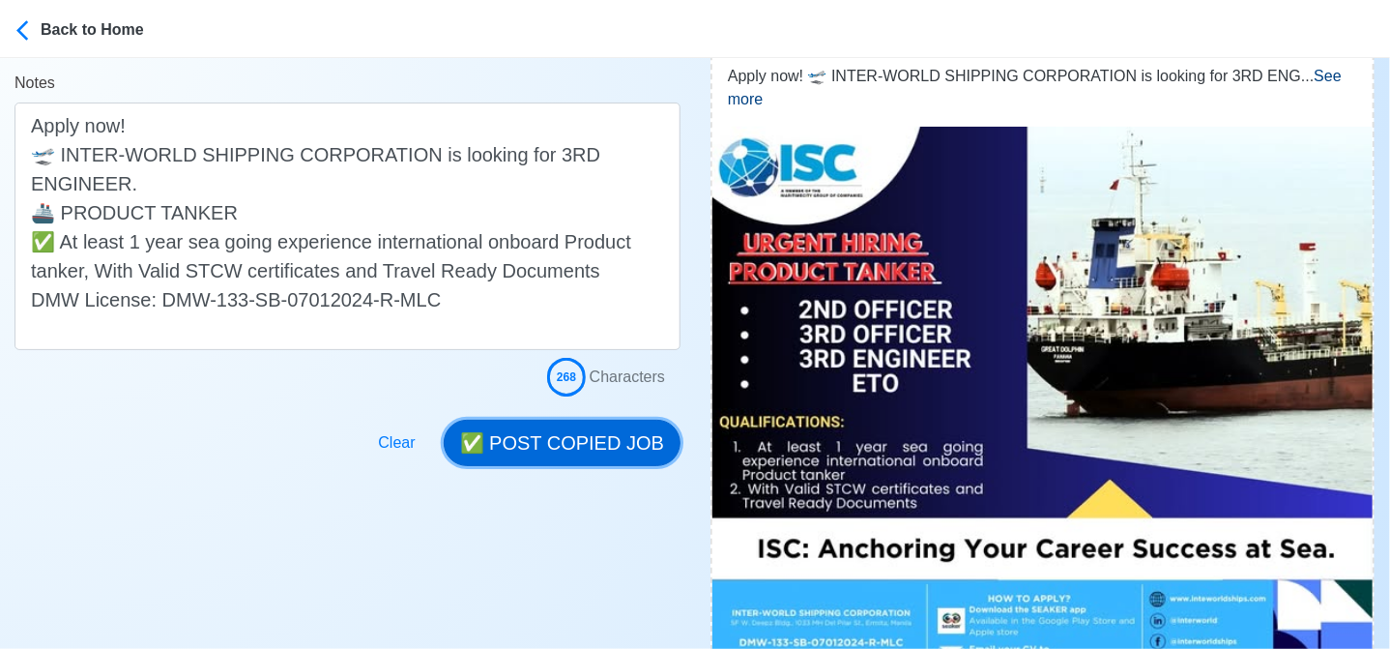
click at [563, 448] on button "✅ POST COPIED JOB" at bounding box center [562, 443] width 237 height 46
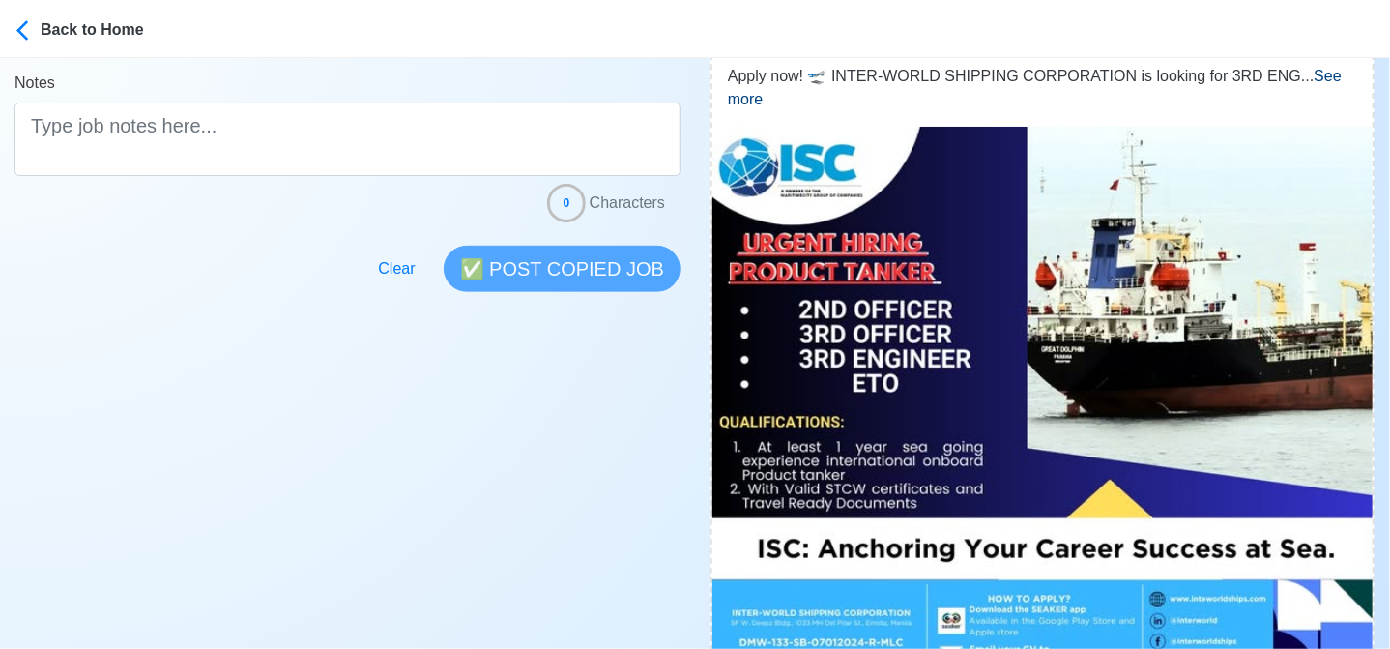
scroll to position [773, 0]
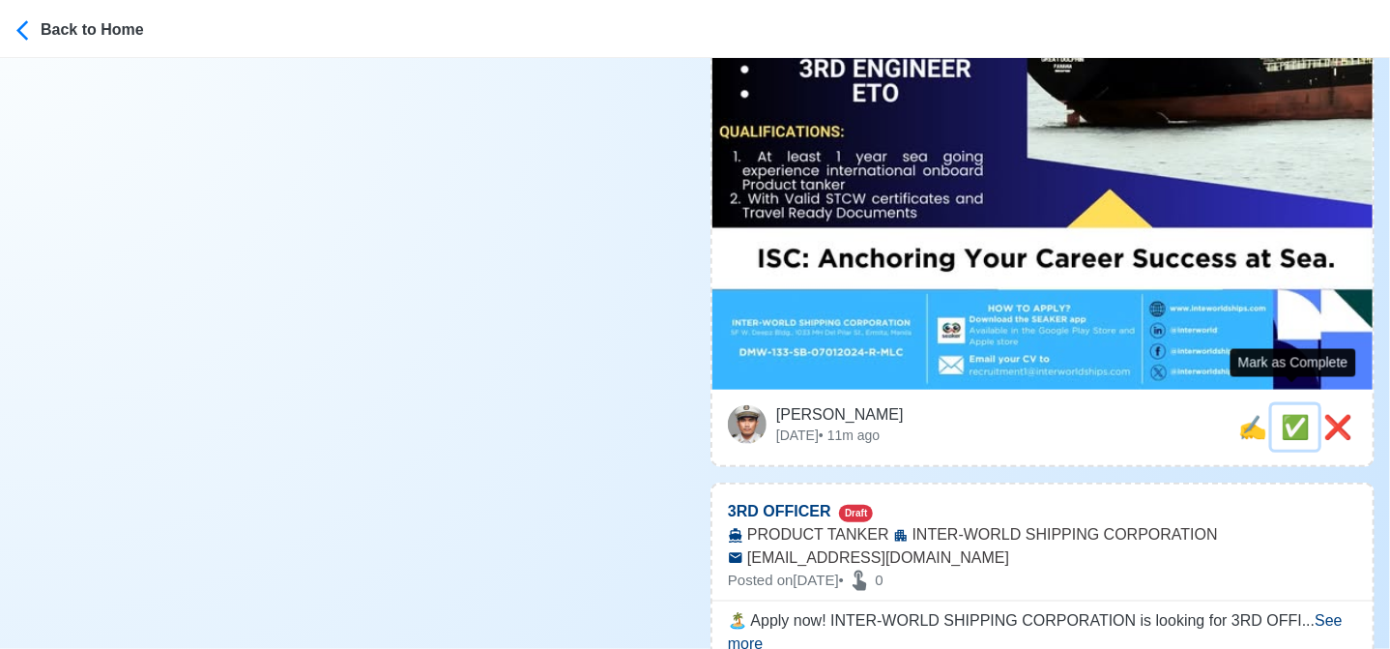
click at [1285, 414] on span "✅" at bounding box center [1295, 427] width 29 height 26
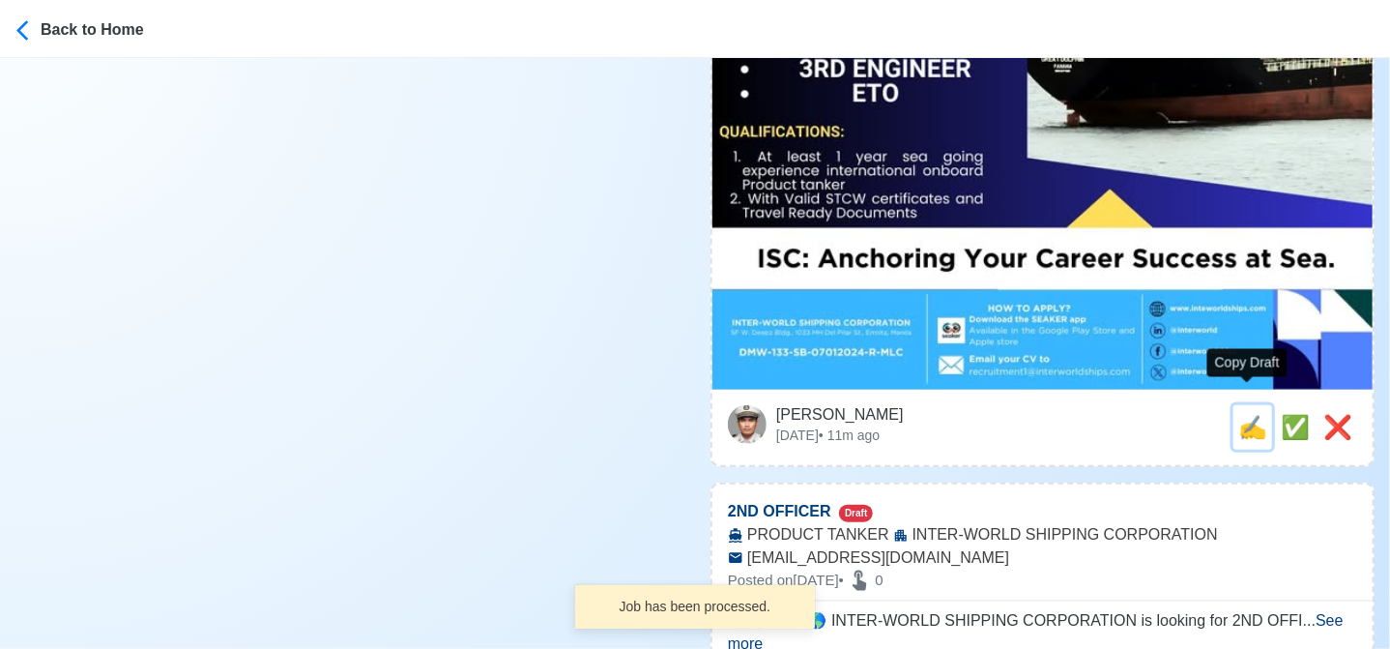
click at [1253, 414] on span "✍️" at bounding box center [1252, 427] width 29 height 26
type input "3RD OFFICER"
select select
type input "INTER-WORLD SHIPPING CORPORATION"
type input "PRODUCT TANKER"
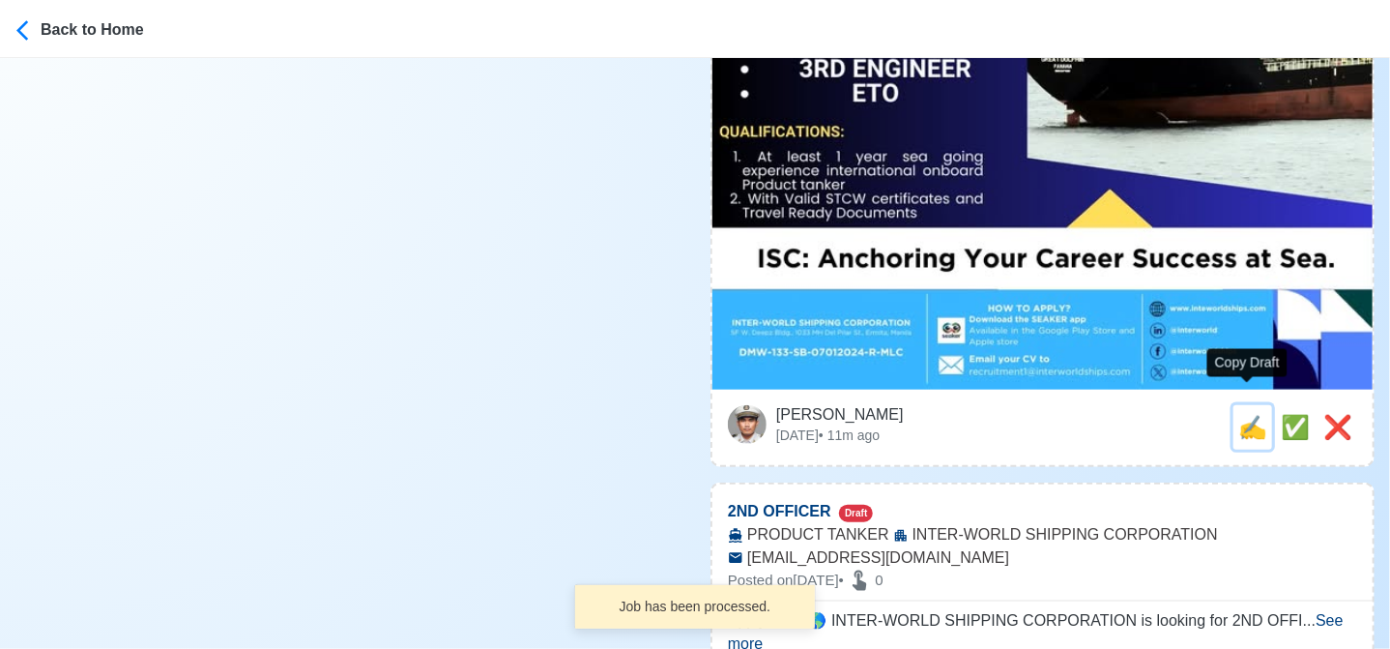
type input "recruitment1@interworldships.com"
type textarea "🏝️ Apply now! INTER-WORLD SHIPPING CORPORATION is looking for 3RD OFFICER. 🚢 PR…"
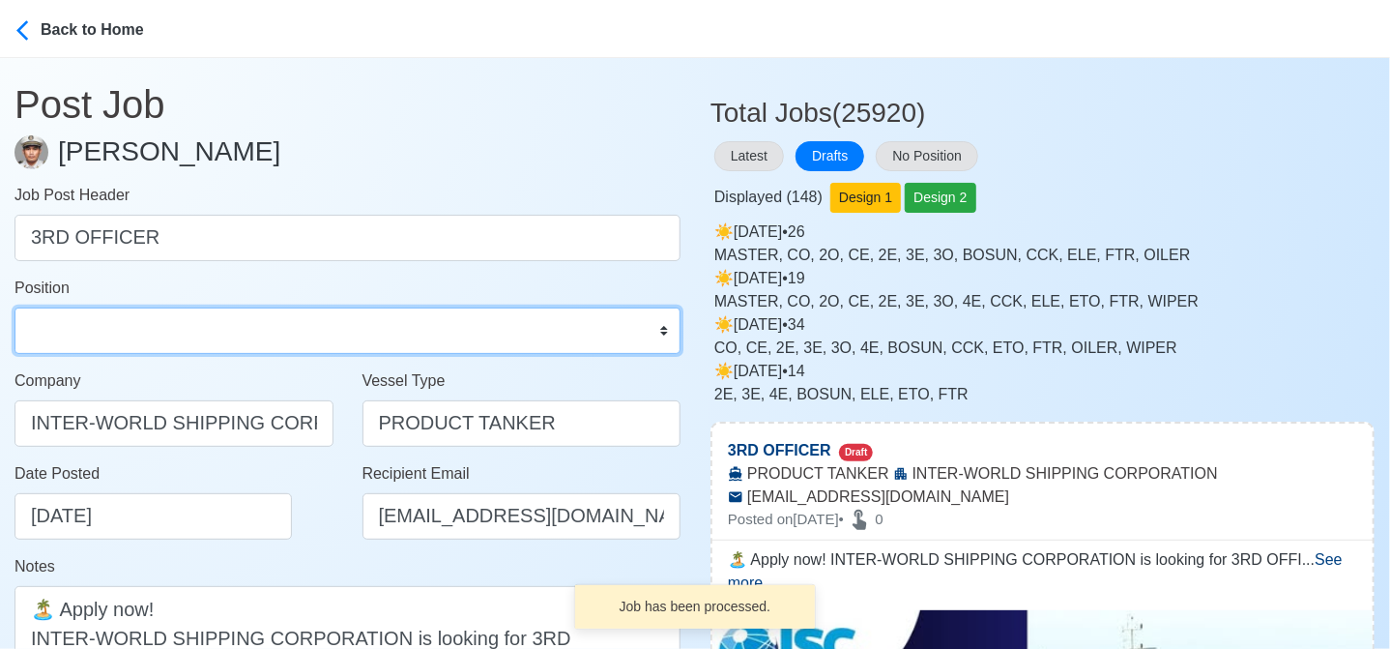
click at [247, 320] on select "Master Chief Officer 2nd Officer 3rd Officer Junior Officer Chief Engineer 2nd …" at bounding box center [348, 330] width 666 height 46
select select "3rd Officer"
click at [15, 307] on select "Master Chief Officer 2nd Officer 3rd Officer Junior Officer Chief Engineer 2nd …" at bounding box center [348, 330] width 666 height 46
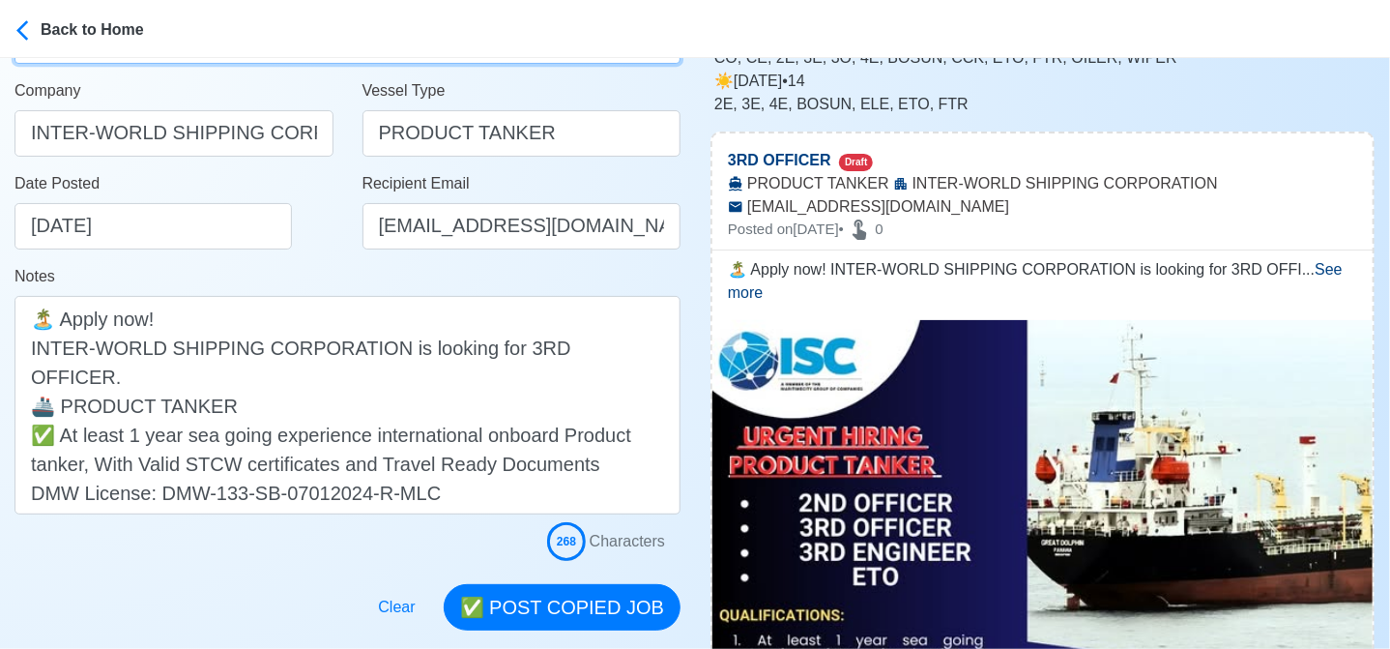
scroll to position [483, 0]
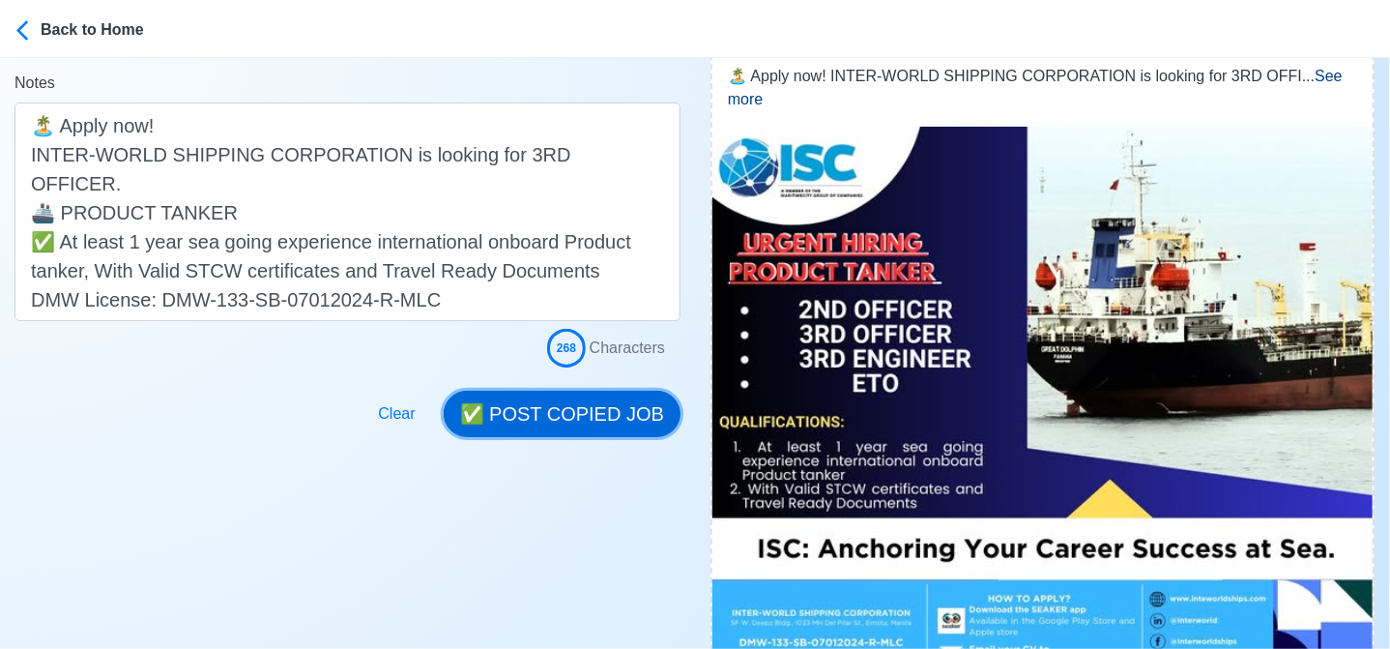
click at [579, 409] on button "✅ POST COPIED JOB" at bounding box center [562, 414] width 237 height 46
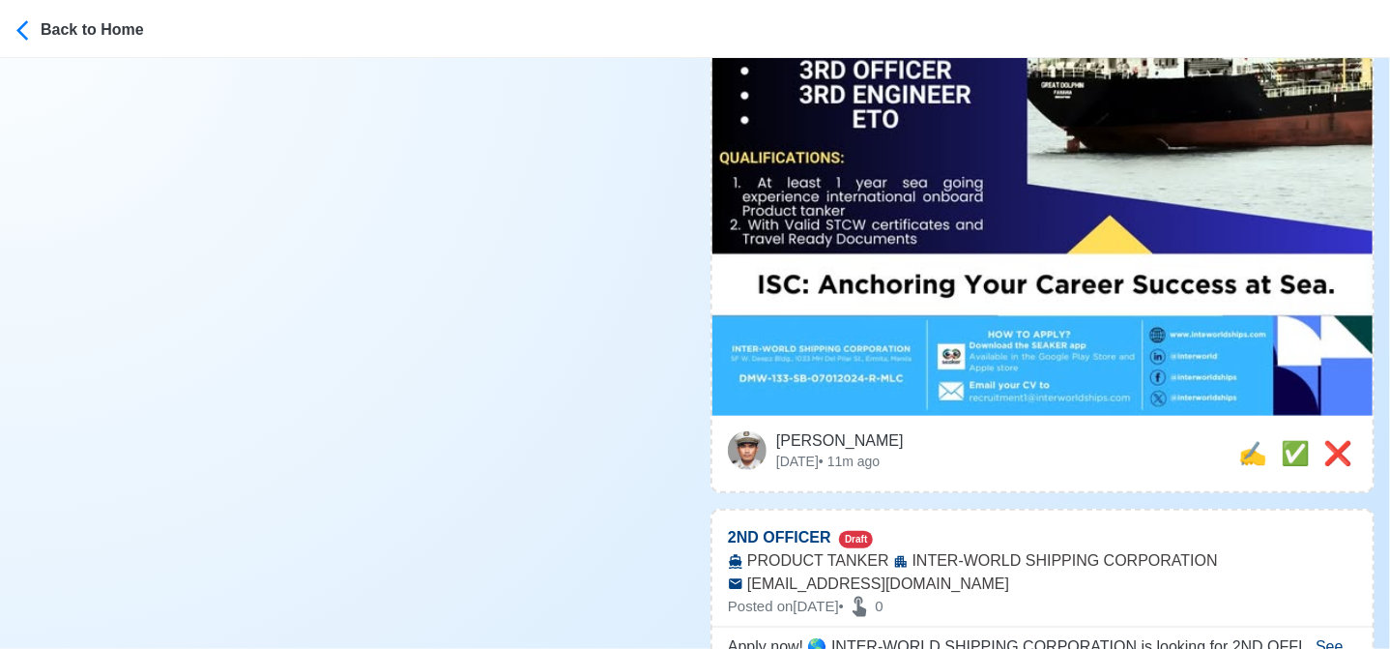
scroll to position [773, 0]
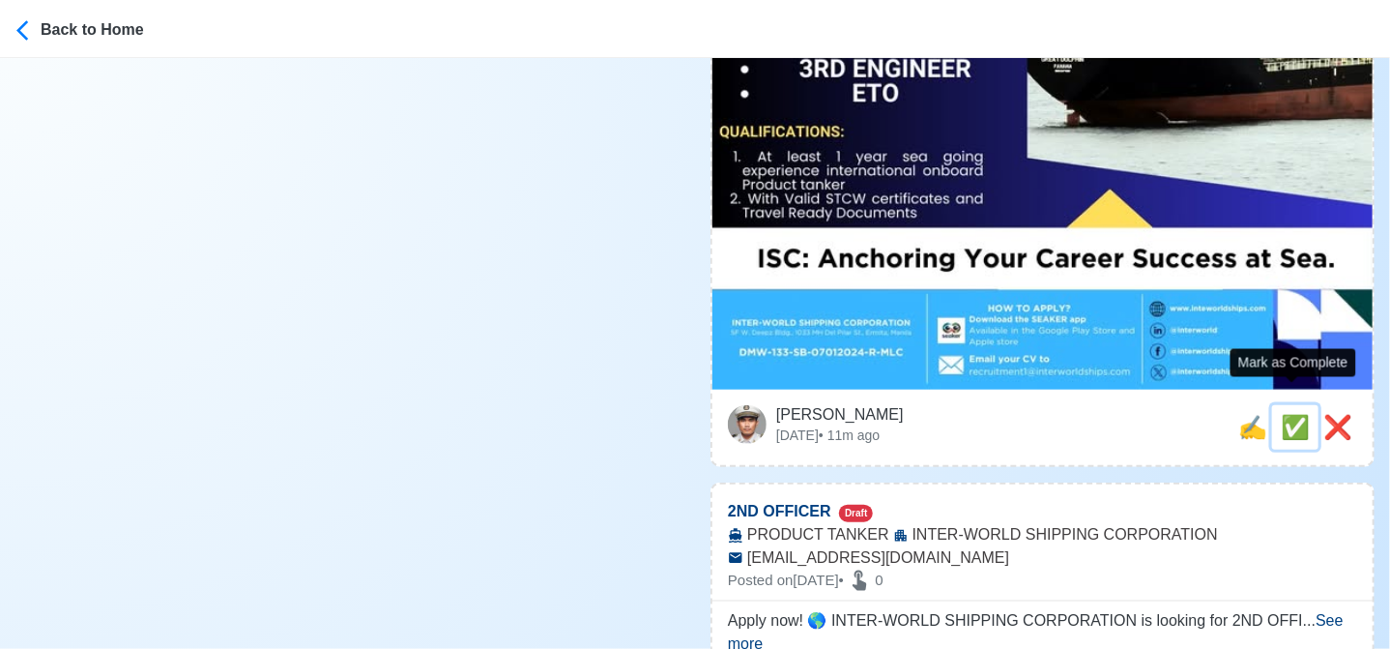
click at [1285, 414] on span "✅" at bounding box center [1295, 427] width 29 height 26
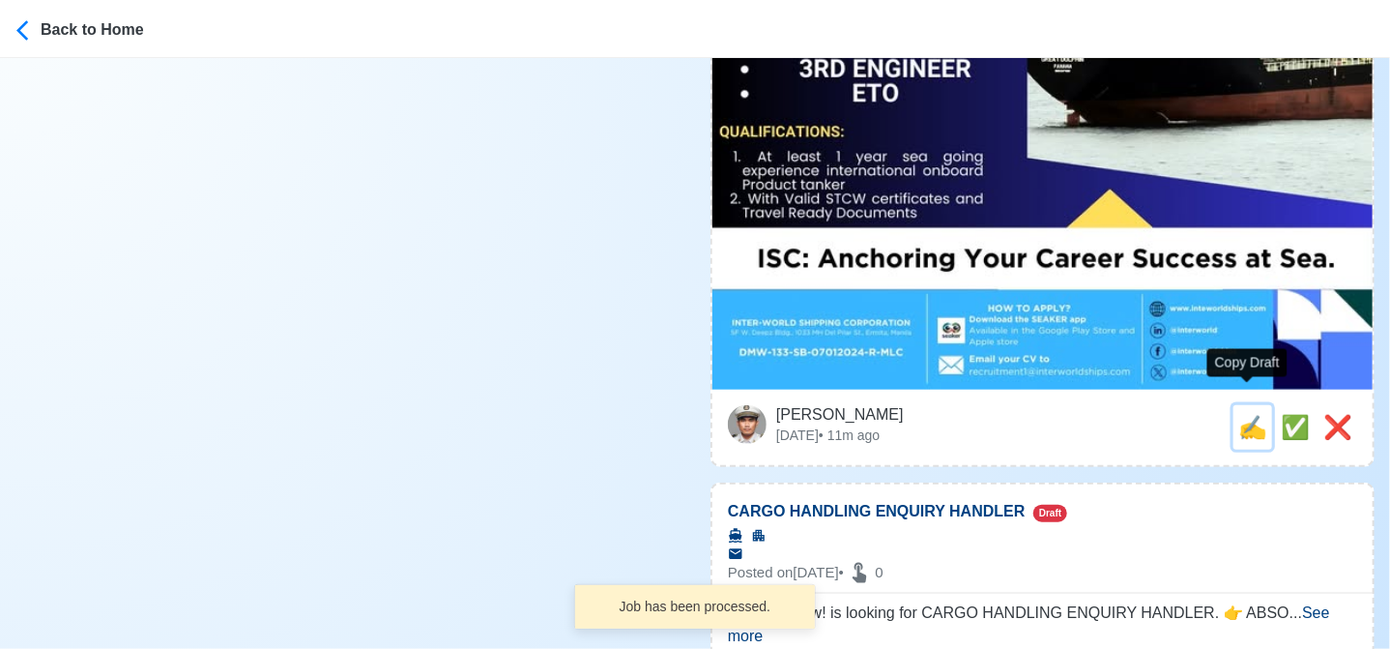
click at [1244, 414] on span "✍️" at bounding box center [1252, 427] width 29 height 26
type input "2ND OFFICER"
select select
type input "INTER-WORLD SHIPPING CORPORATION"
type input "PRODUCT TANKER"
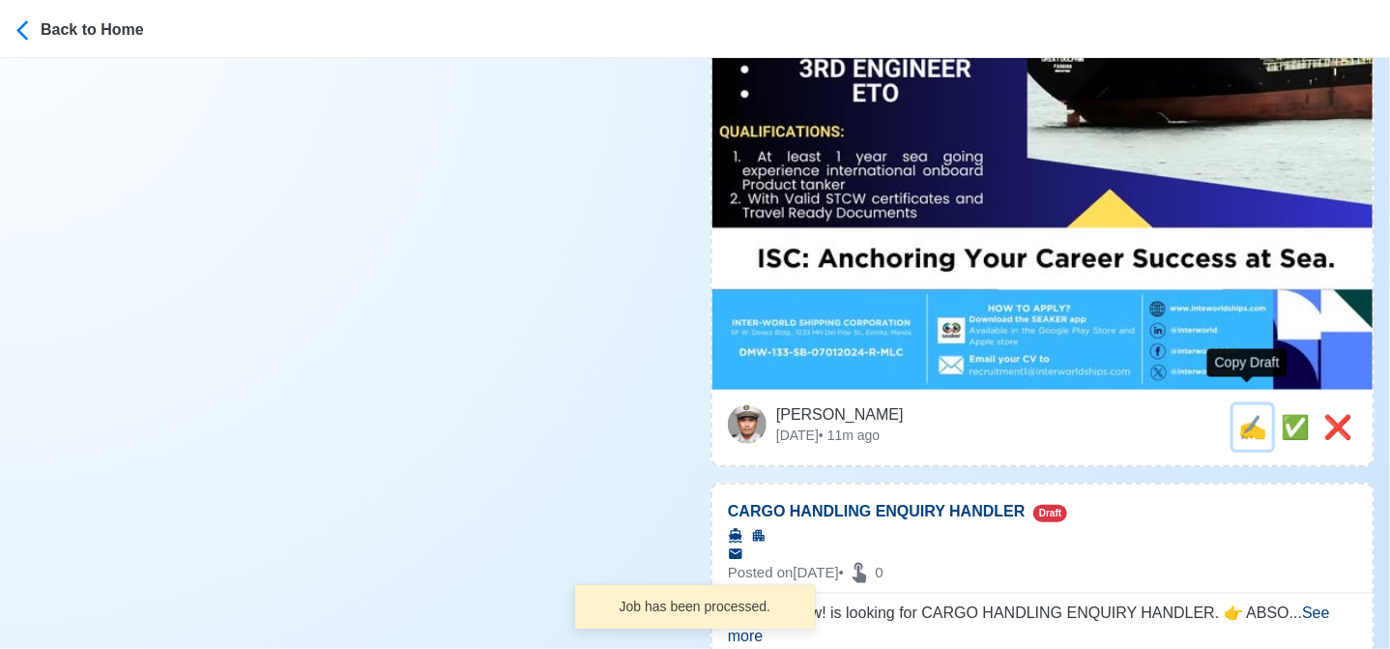
scroll to position [0, 0]
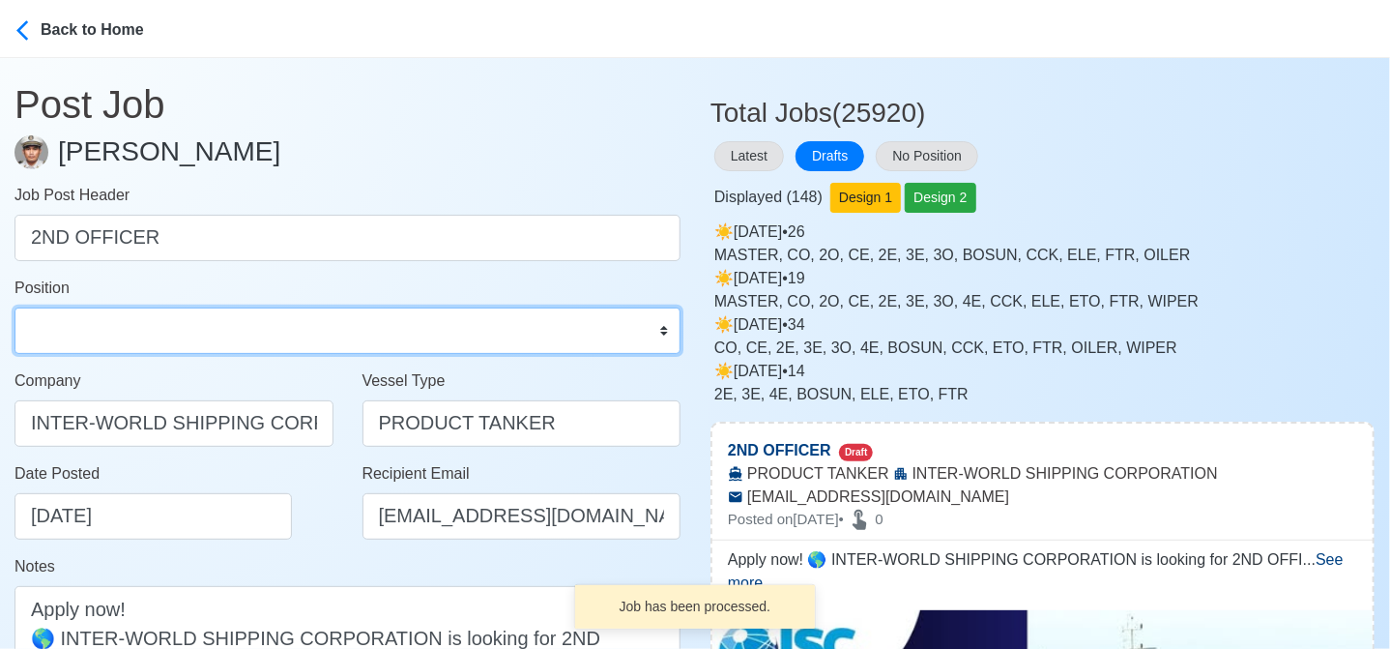
drag, startPoint x: 139, startPoint y: 324, endPoint x: 135, endPoint y: 311, distance: 13.1
click at [139, 324] on select "Master Chief Officer 2nd Officer 3rd Officer Junior Officer Chief Engineer 2nd …" at bounding box center [348, 330] width 666 height 46
click at [15, 307] on select "Master Chief Officer 2nd Officer 3rd Officer Junior Officer Chief Engineer 2nd …" at bounding box center [348, 330] width 666 height 46
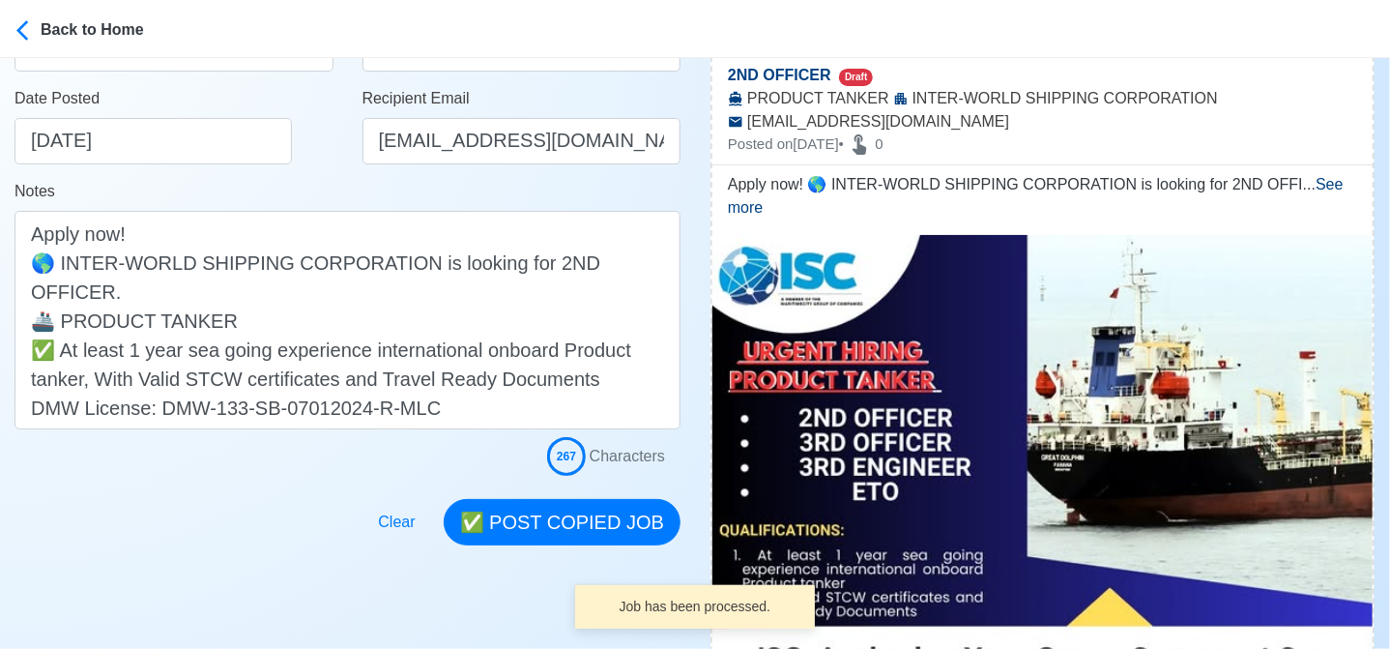
scroll to position [387, 0]
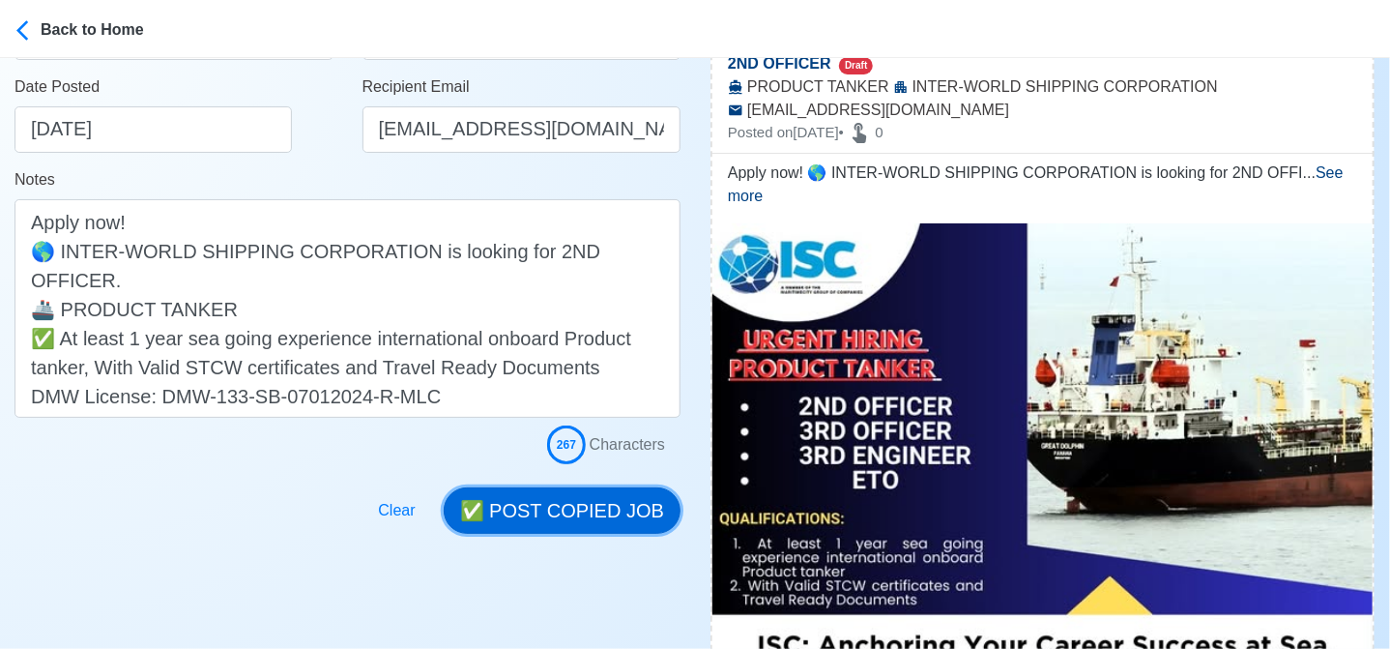
click at [572, 497] on button "✅ POST COPIED JOB" at bounding box center [562, 510] width 237 height 46
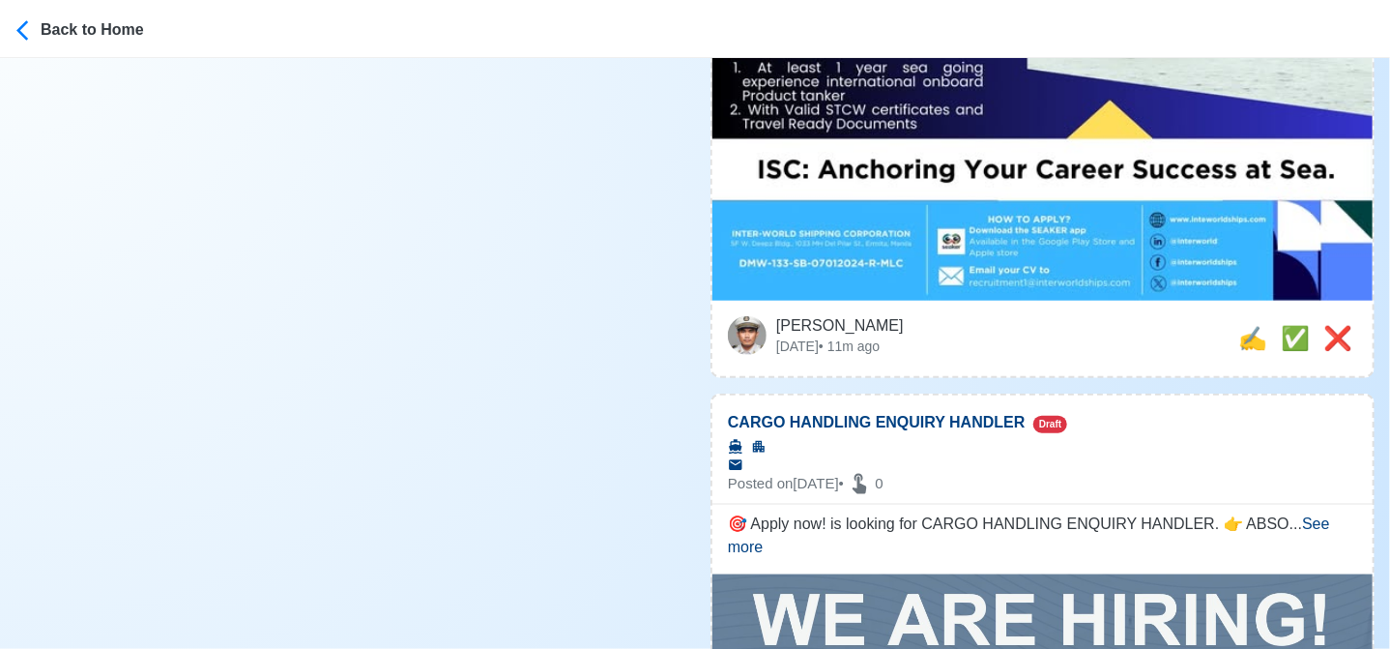
scroll to position [870, 0]
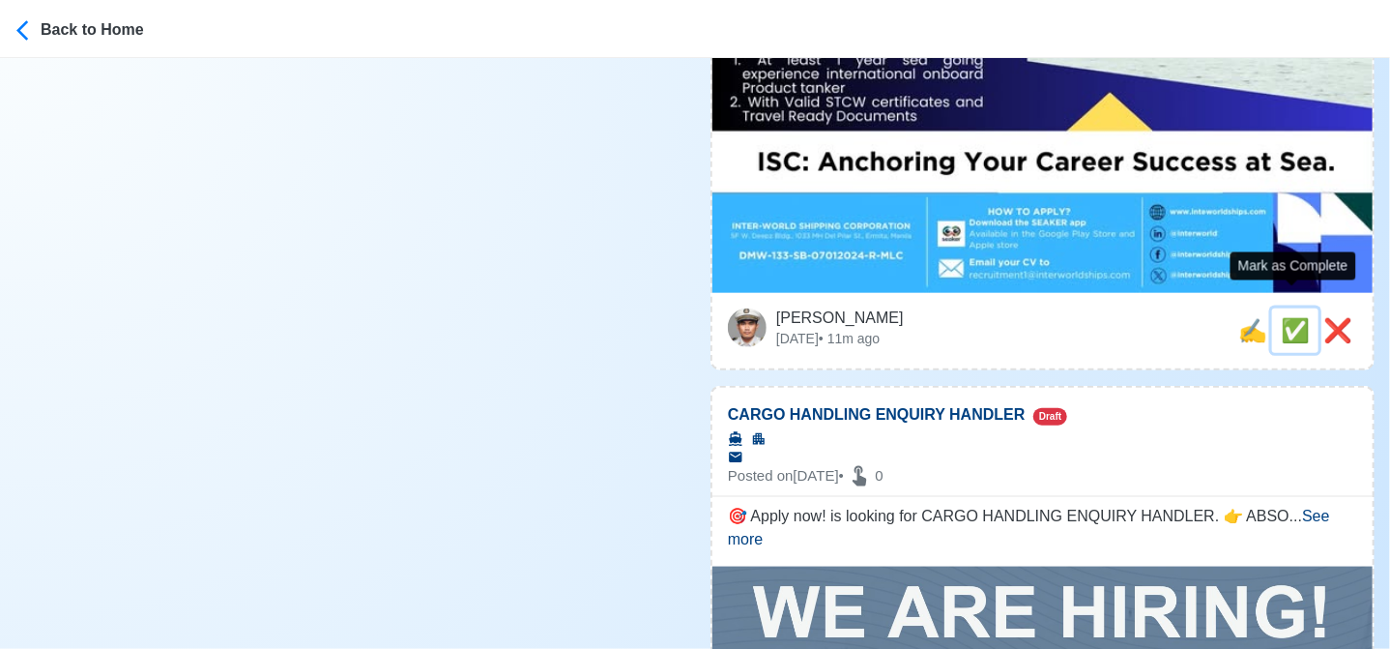
click at [1295, 317] on span "✅" at bounding box center [1295, 330] width 29 height 26
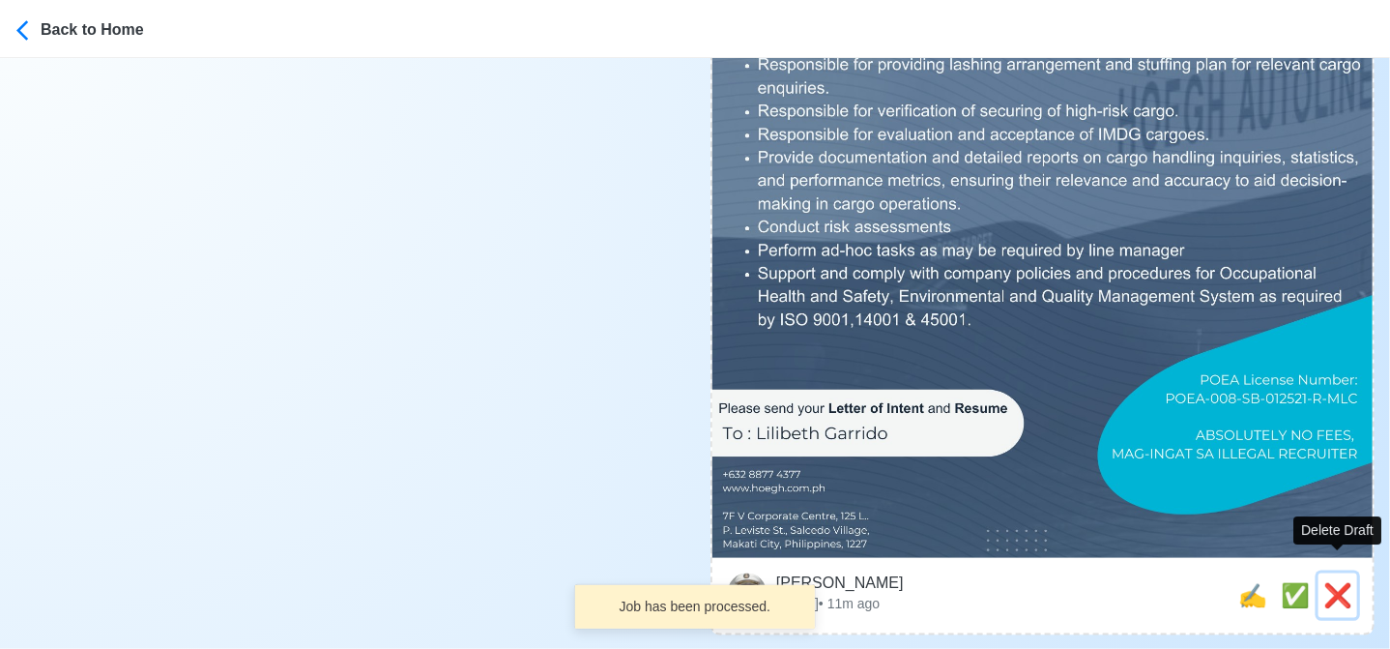
drag, startPoint x: 1334, startPoint y: 563, endPoint x: 1302, endPoint y: 548, distance: 35.0
click at [1333, 582] on span "❌" at bounding box center [1337, 595] width 29 height 26
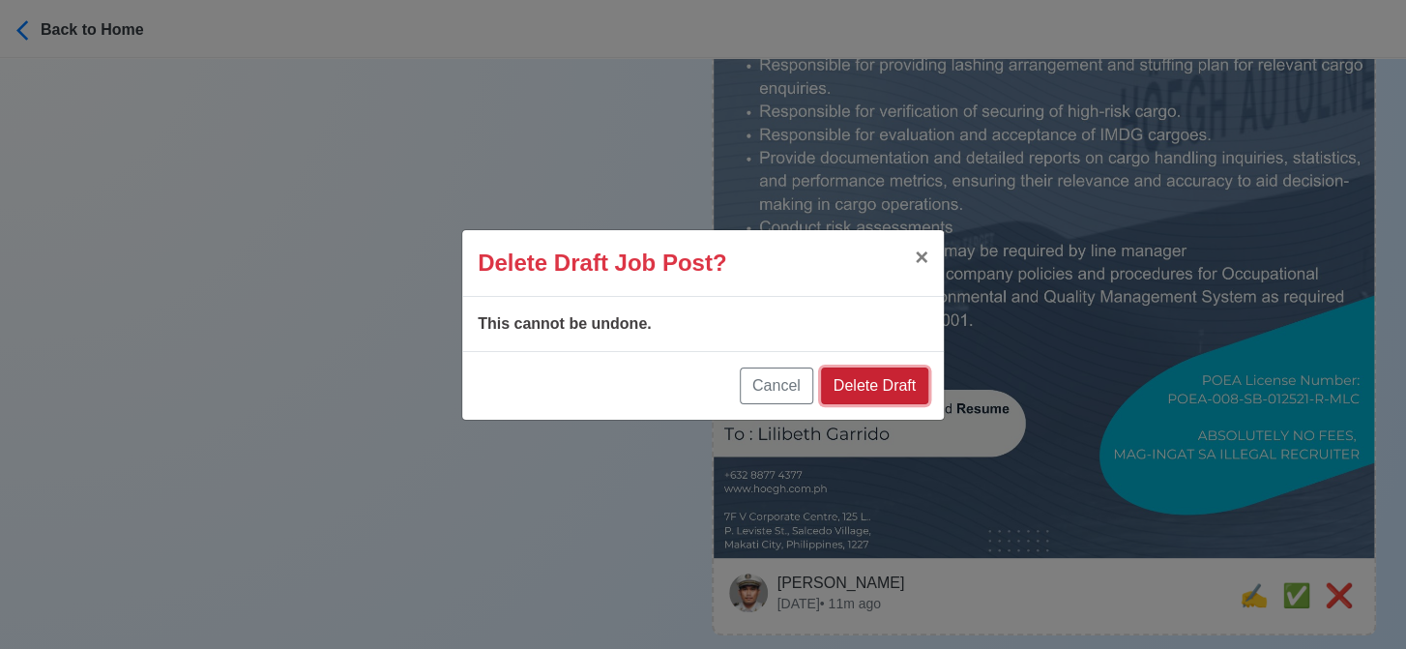
click at [900, 390] on button "Delete Draft" at bounding box center [874, 385] width 107 height 37
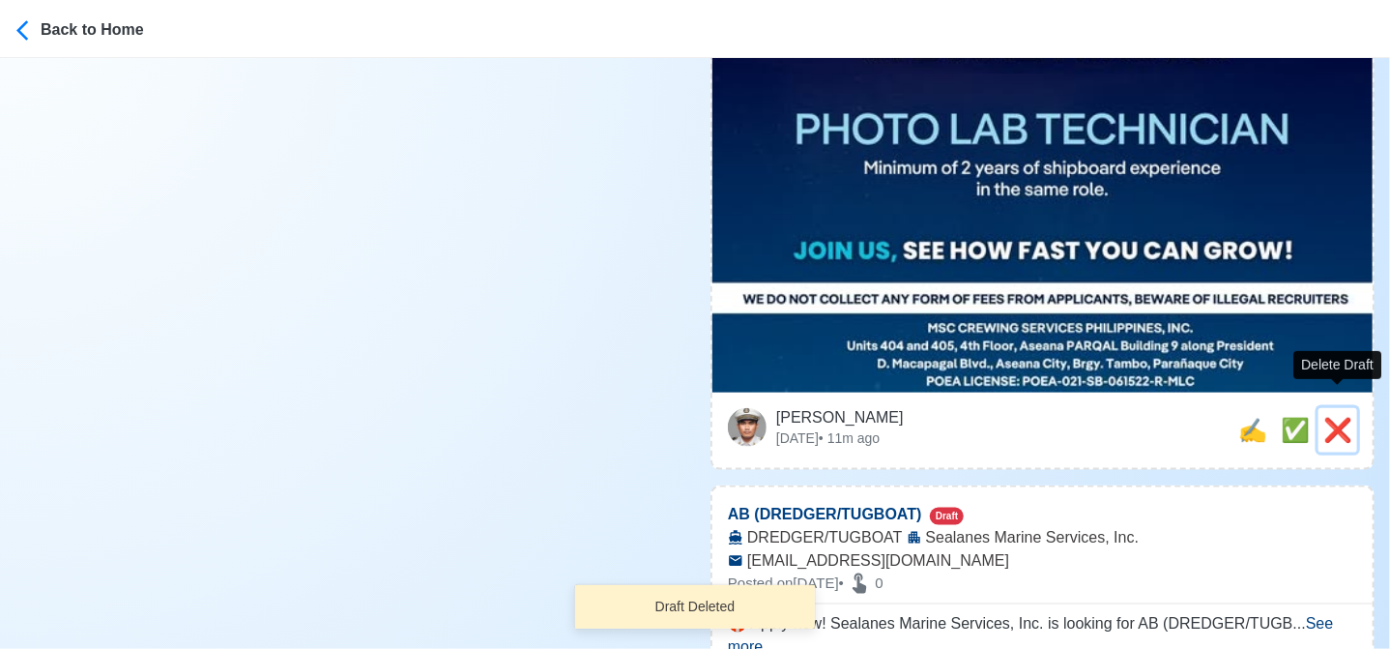
click at [1338, 417] on span "❌" at bounding box center [1337, 430] width 29 height 26
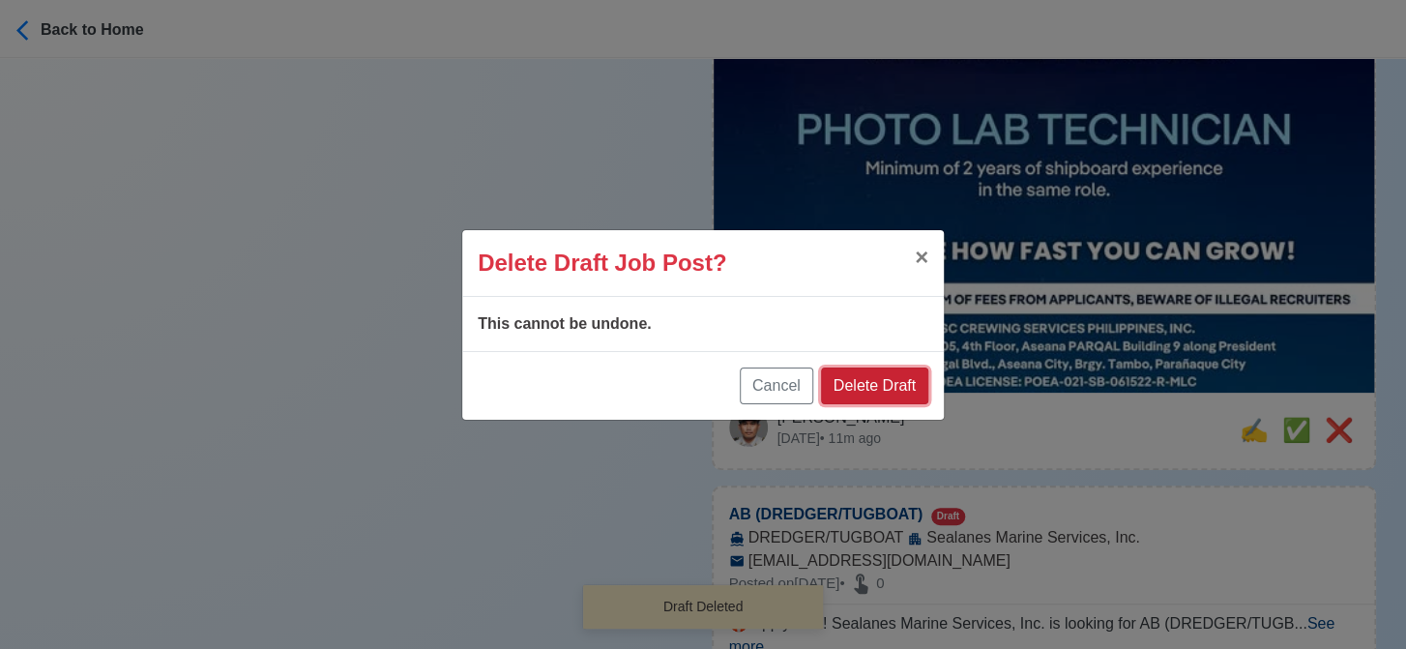
click at [911, 375] on button "Delete Draft" at bounding box center [874, 385] width 107 height 37
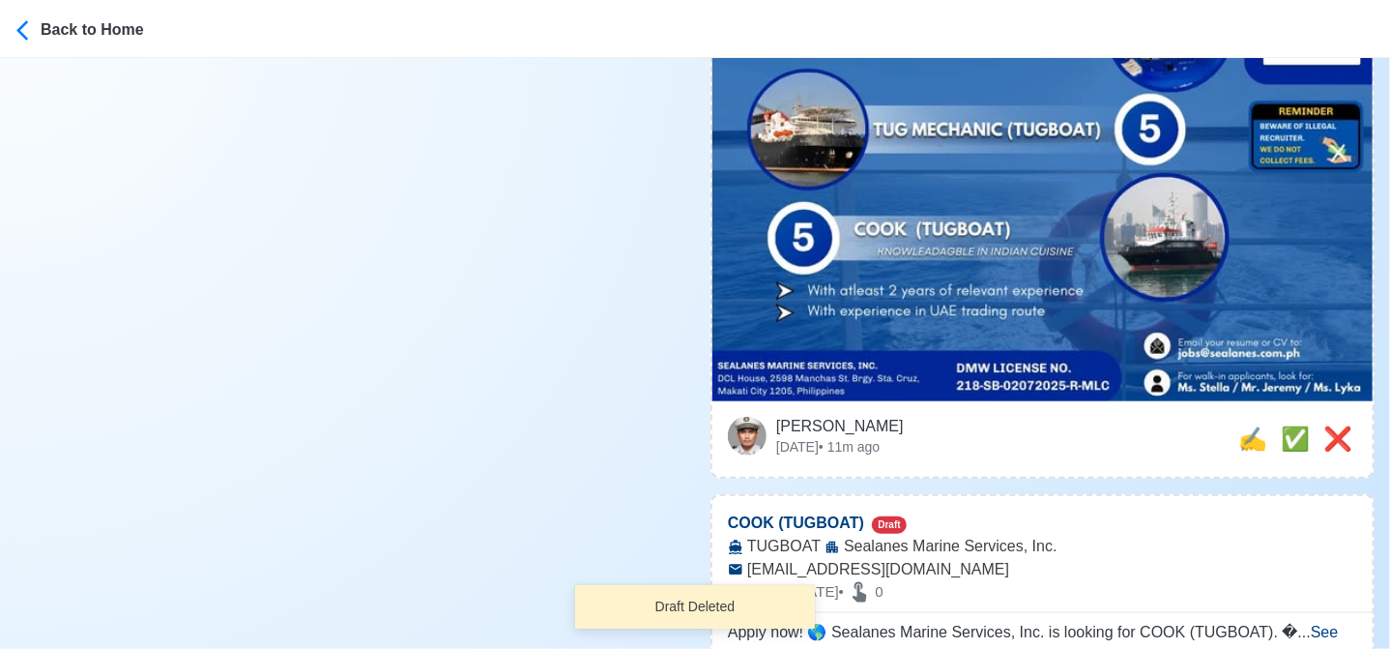
scroll to position [677, 0]
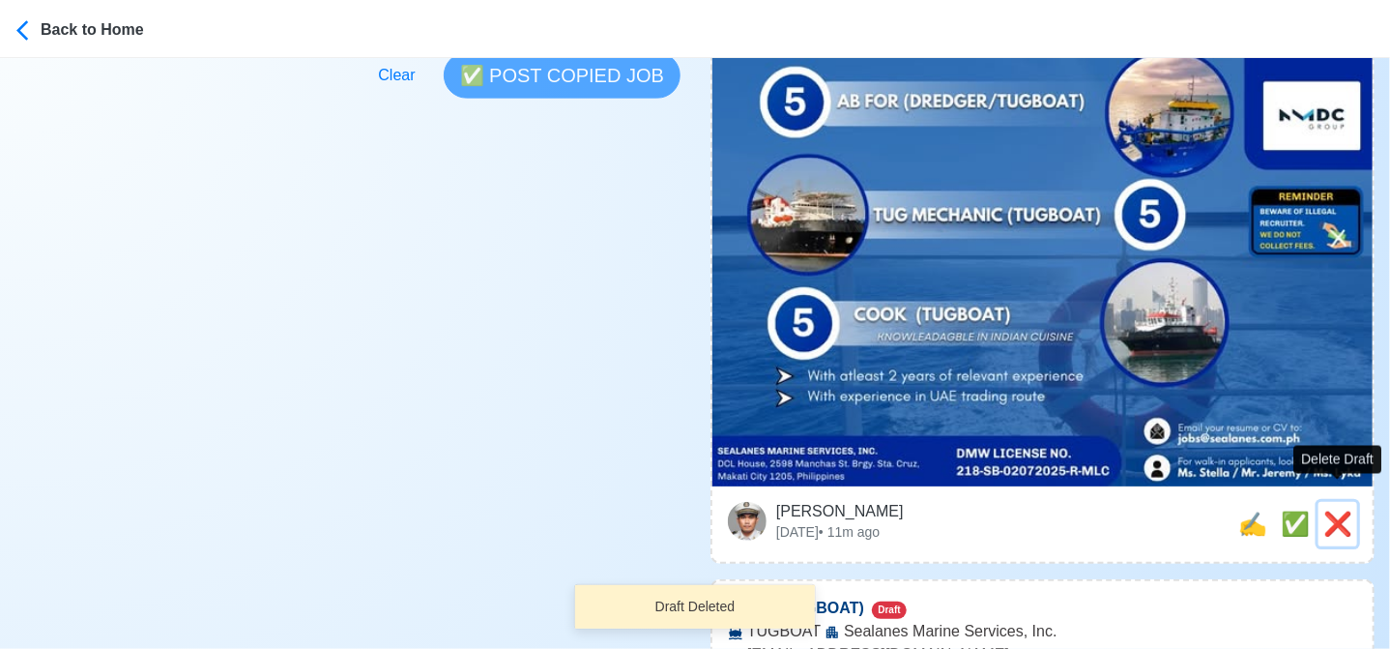
click at [1333, 510] on span "❌" at bounding box center [1337, 523] width 29 height 26
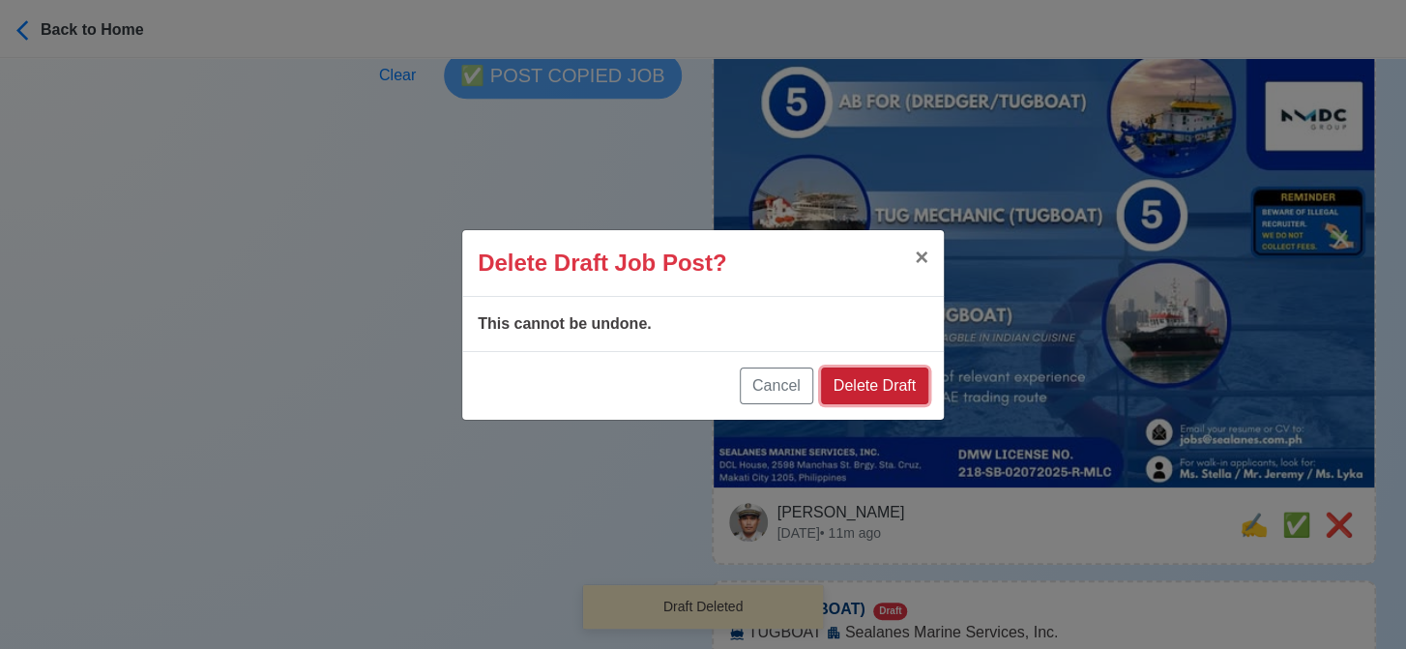
click at [893, 390] on button "Delete Draft" at bounding box center [874, 385] width 107 height 37
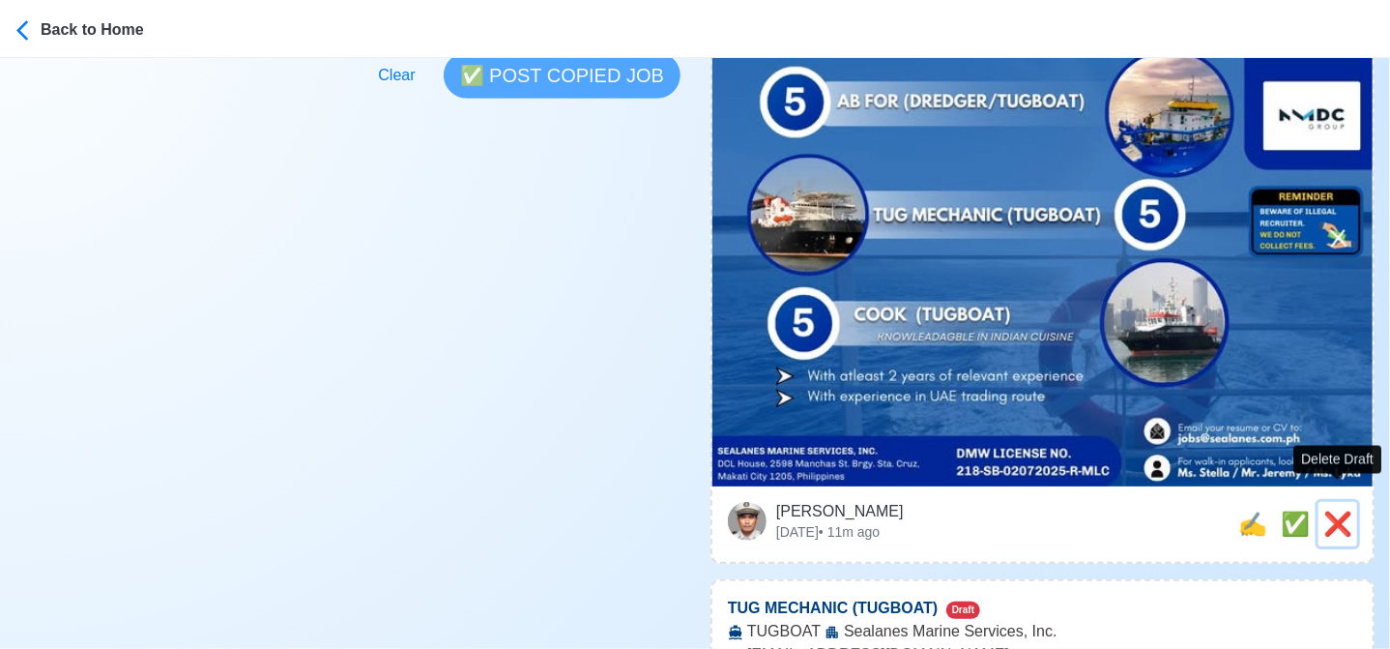
click at [1326, 510] on span "❌" at bounding box center [1337, 523] width 29 height 26
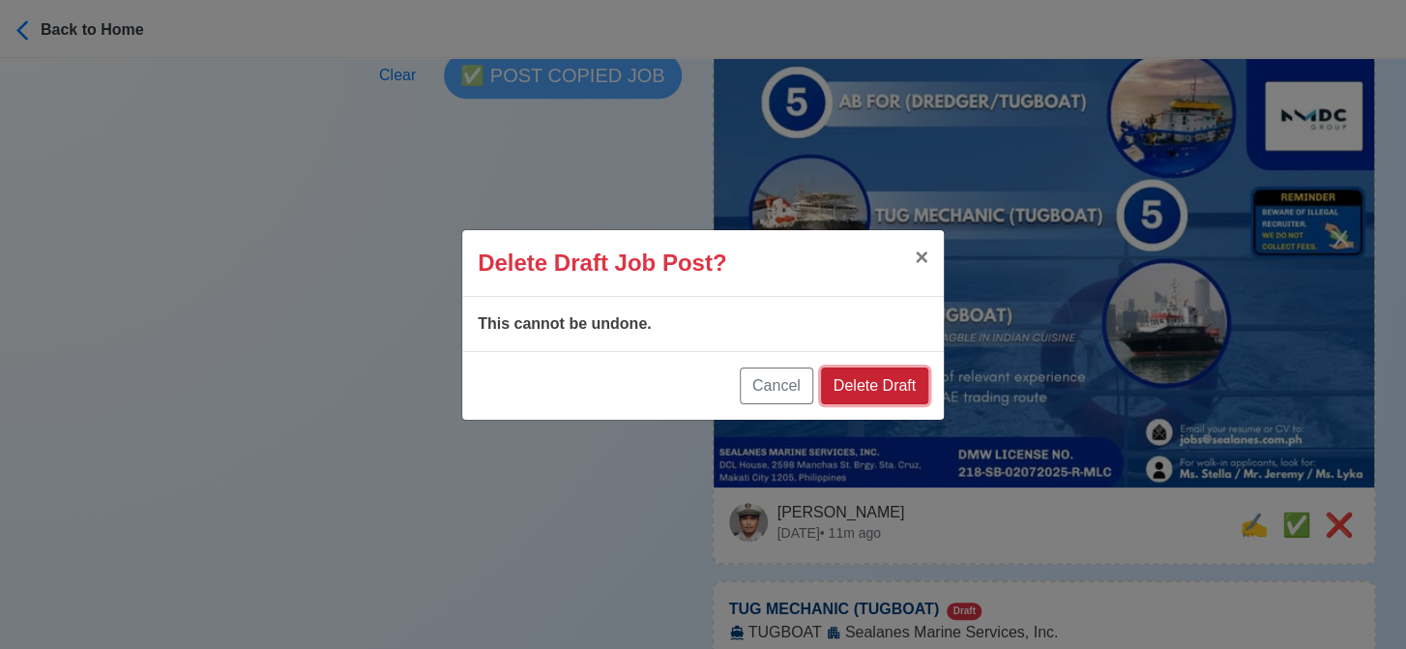
click at [900, 385] on button "Delete Draft" at bounding box center [874, 385] width 107 height 37
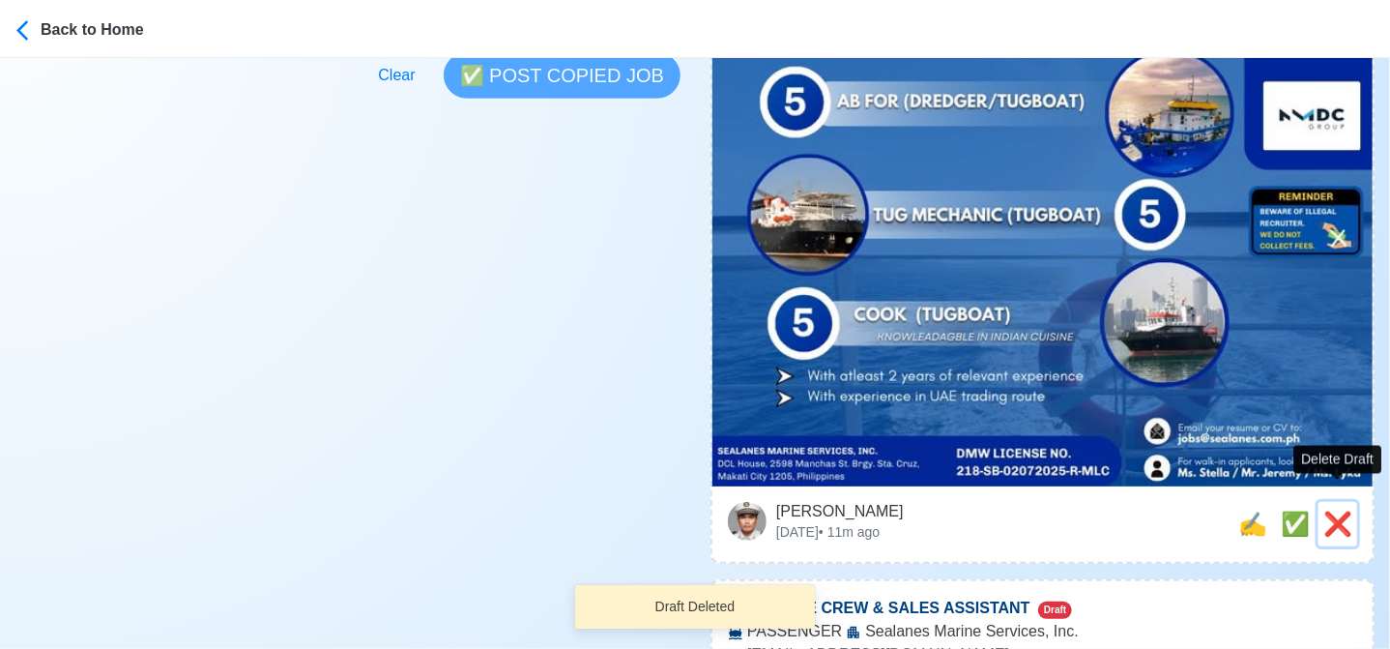
click at [1337, 510] on span "❌" at bounding box center [1337, 523] width 29 height 26
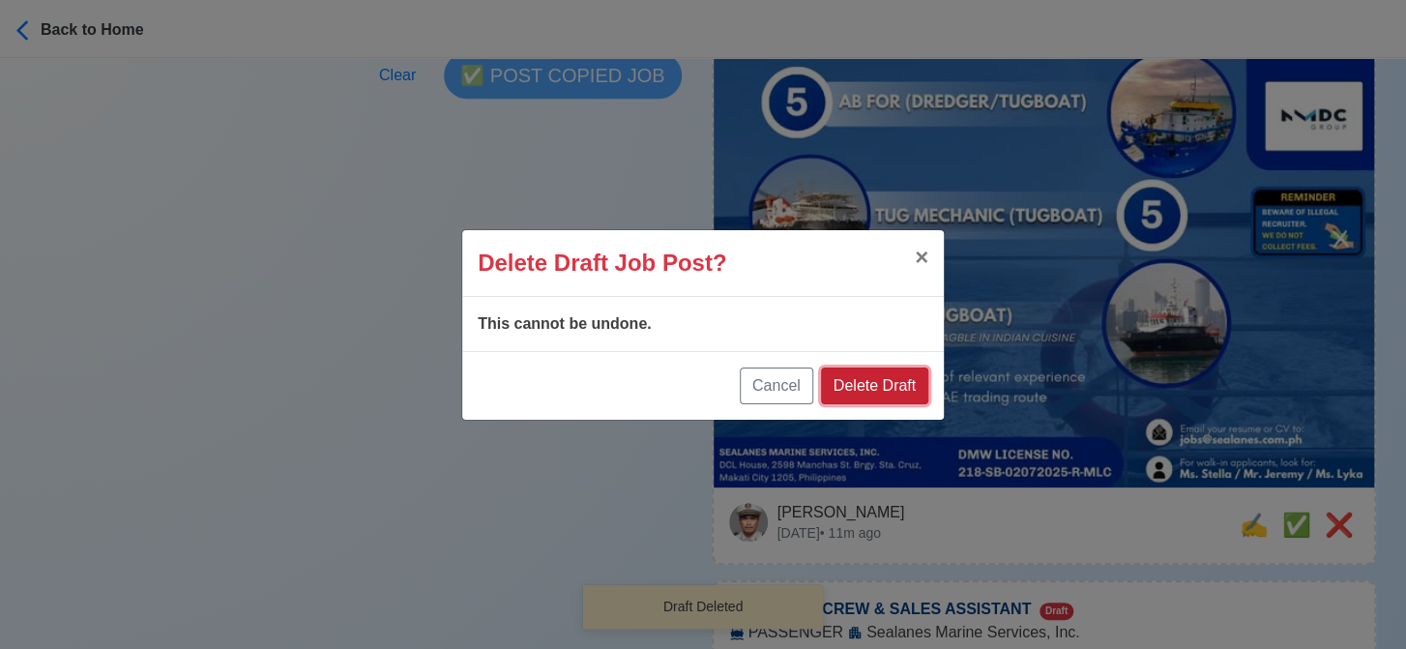
click at [874, 391] on button "Delete Draft" at bounding box center [874, 385] width 107 height 37
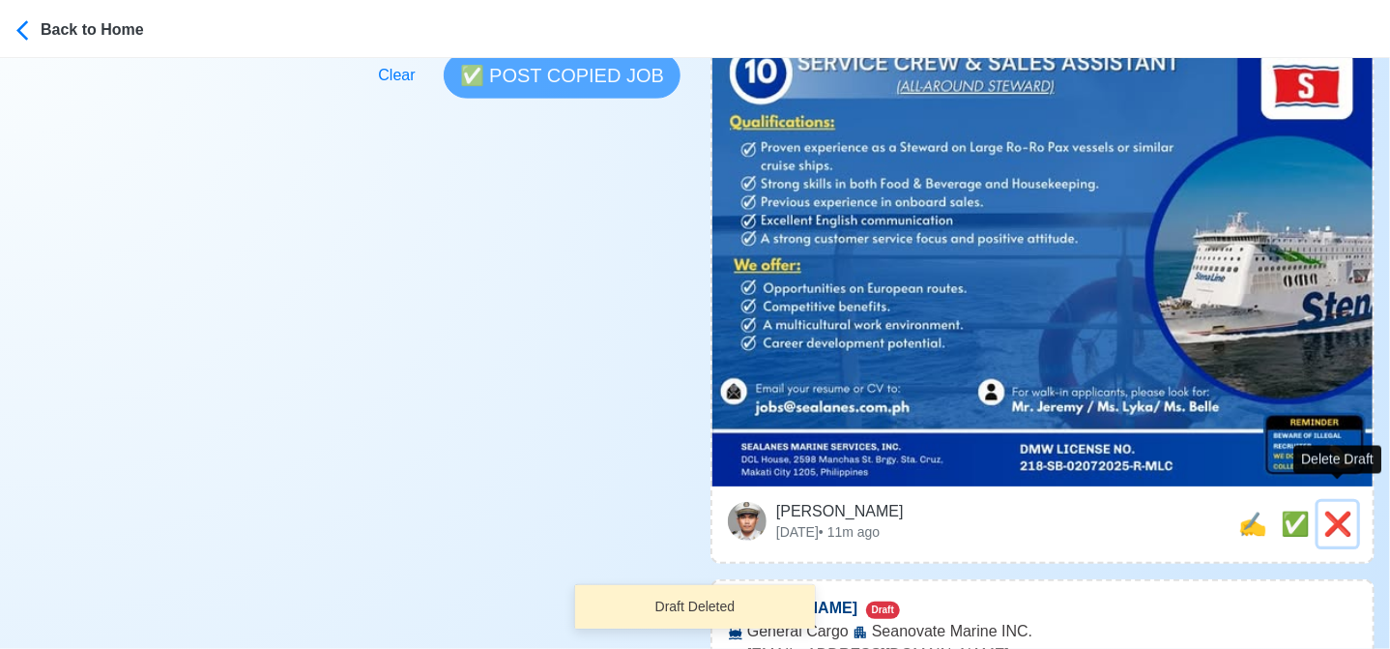
click at [1330, 510] on span "❌" at bounding box center [1337, 523] width 29 height 26
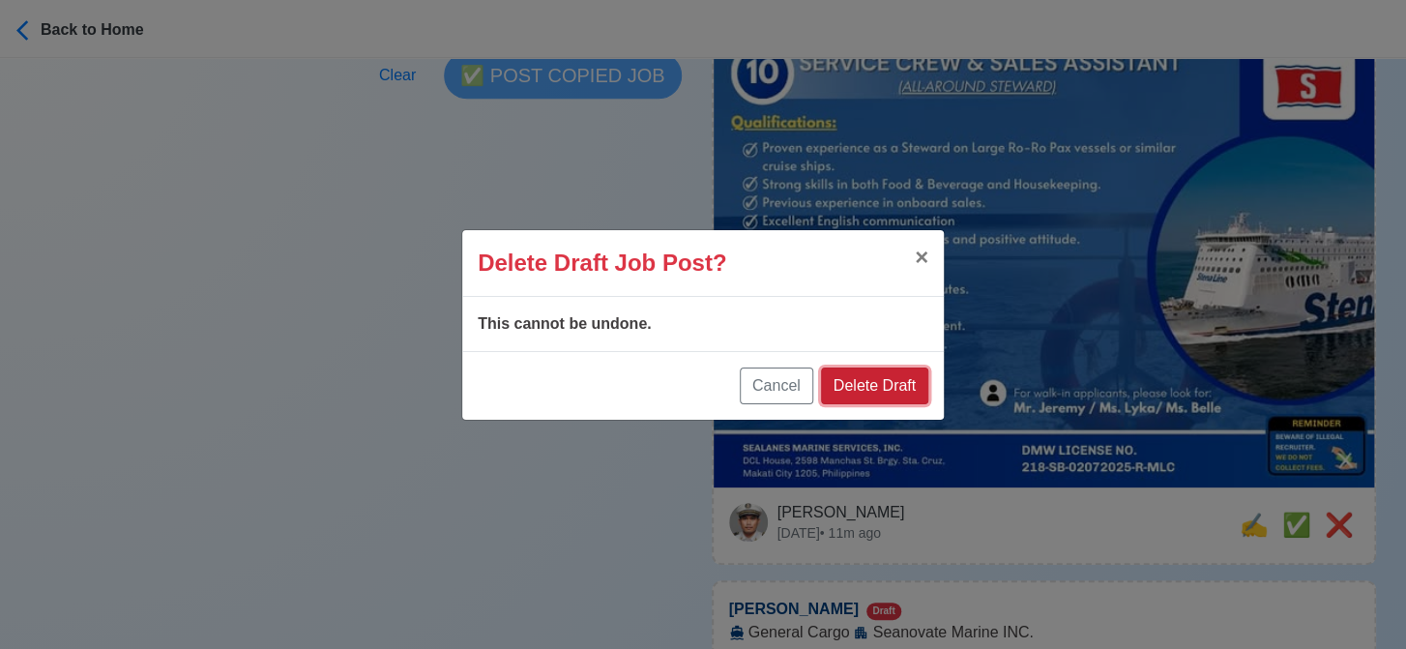
click at [869, 378] on button "Delete Draft" at bounding box center [874, 385] width 107 height 37
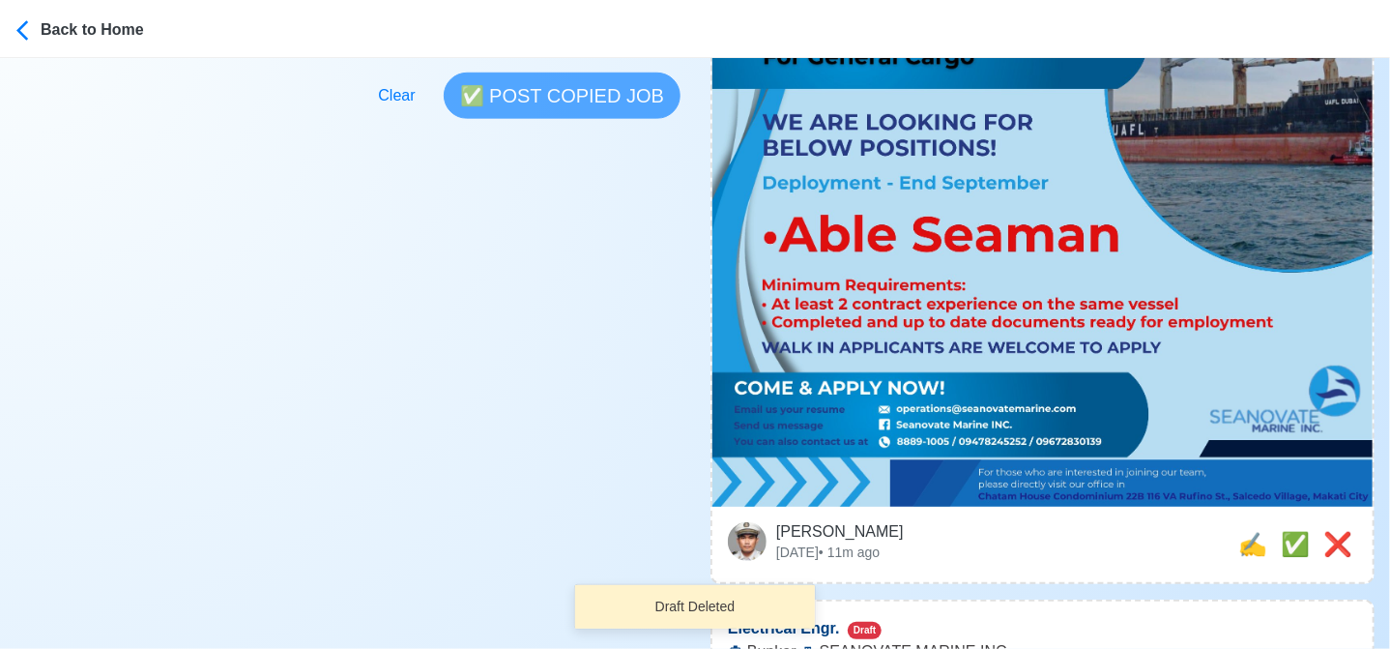
scroll to position [773, 0]
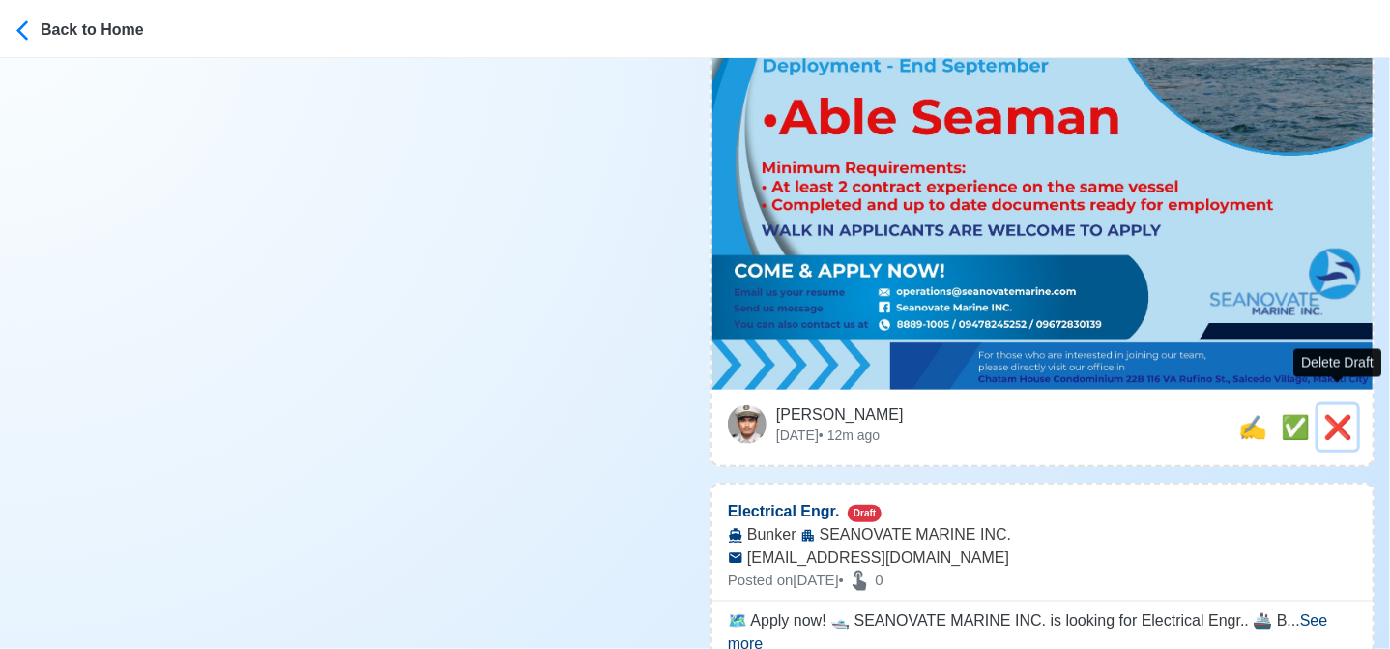
click at [1338, 414] on span "❌" at bounding box center [1337, 427] width 29 height 26
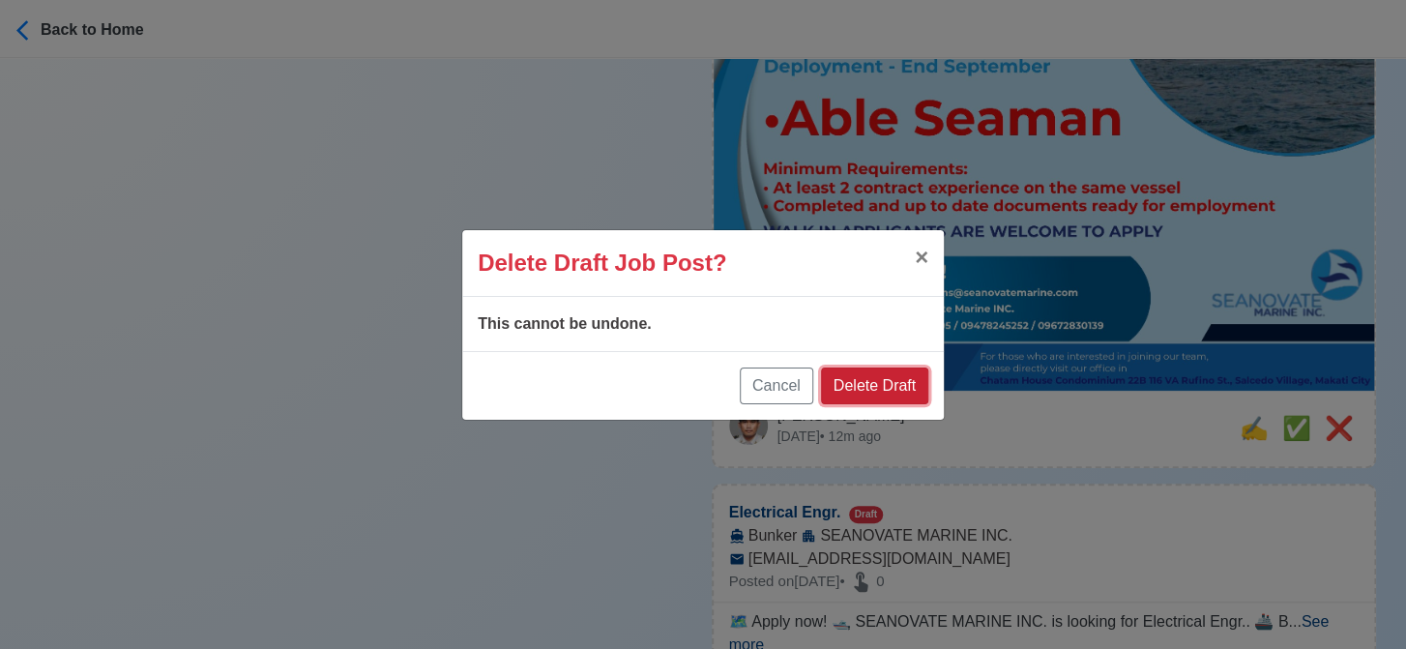
click at [894, 373] on button "Delete Draft" at bounding box center [874, 385] width 107 height 37
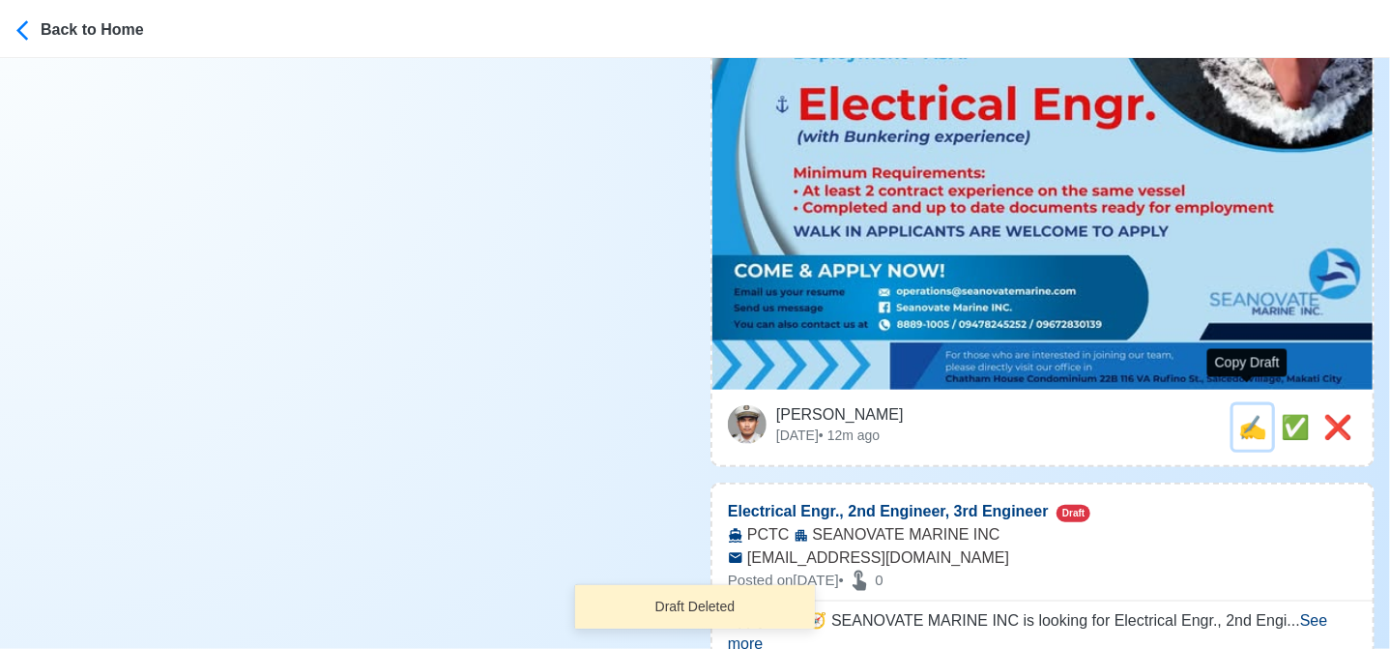
click at [1248, 414] on span "✍️" at bounding box center [1252, 427] width 29 height 26
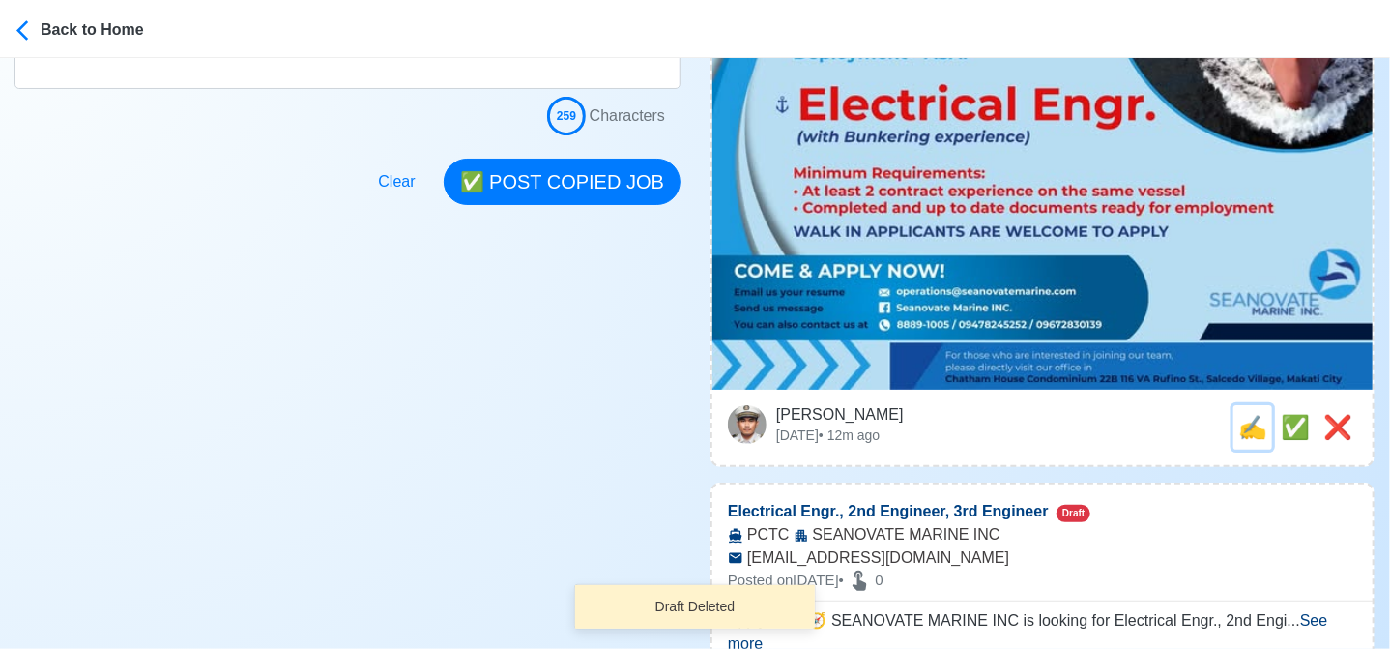
scroll to position [0, 0]
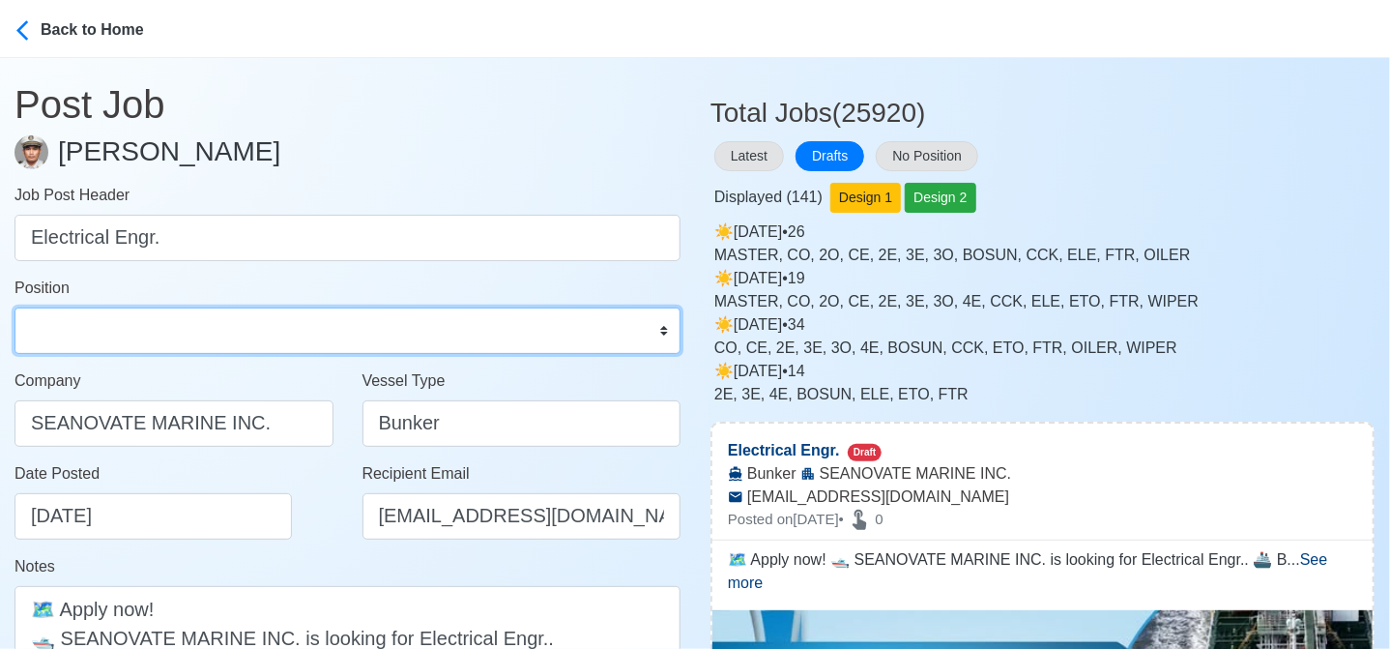
click at [201, 329] on select "Master Chief Officer 2nd Officer 3rd Officer Junior Officer Chief Engineer 2nd …" at bounding box center [348, 330] width 666 height 46
click at [15, 307] on select "Master Chief Officer 2nd Officer 3rd Officer Junior Officer Chief Engineer 2nd …" at bounding box center [348, 330] width 666 height 46
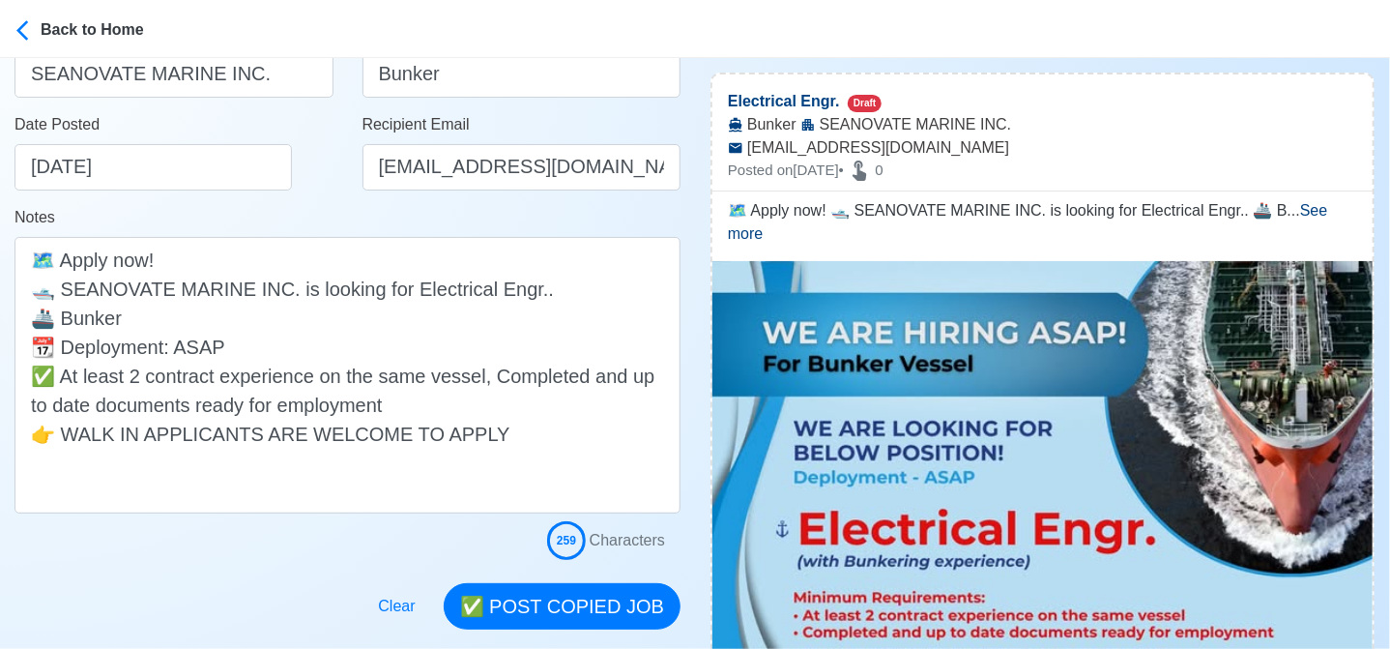
scroll to position [387, 0]
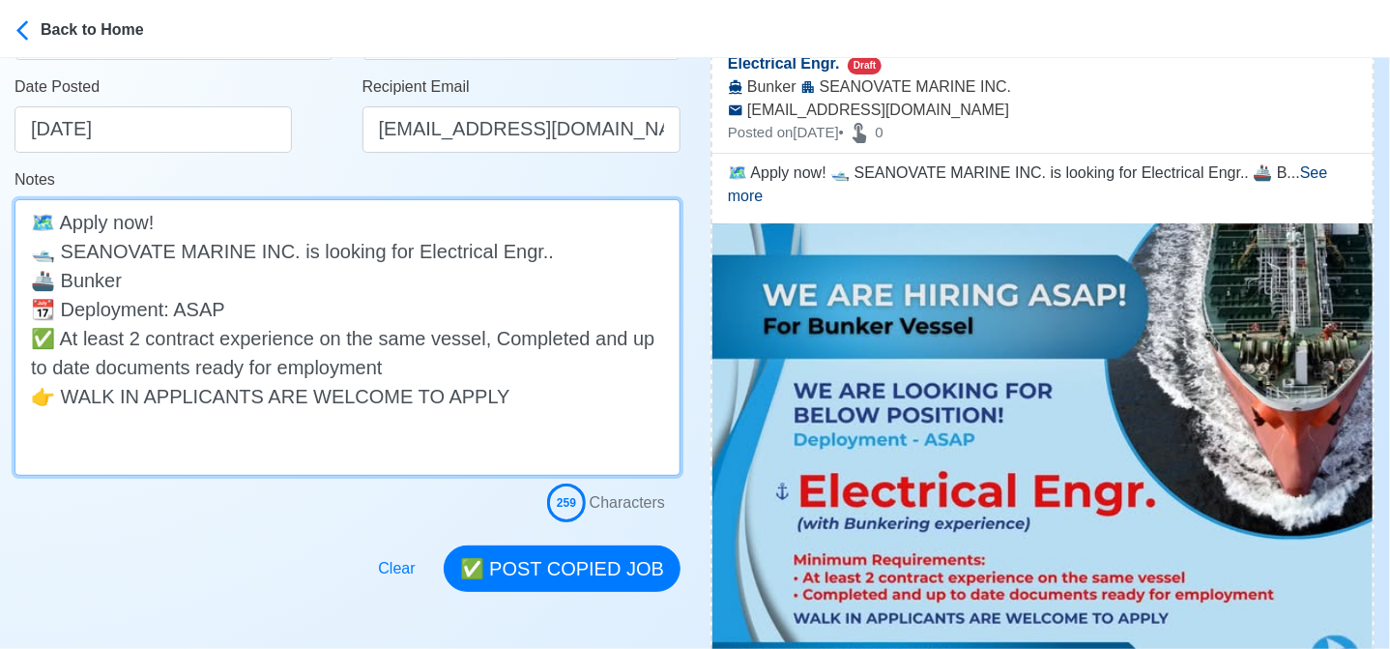
click at [62, 339] on textarea "🗺️ Apply now! 🛥️ SEANOVATE MARINE INC. is looking for Electrical Engr.. 🚢 Bunke…" at bounding box center [348, 337] width 666 height 276
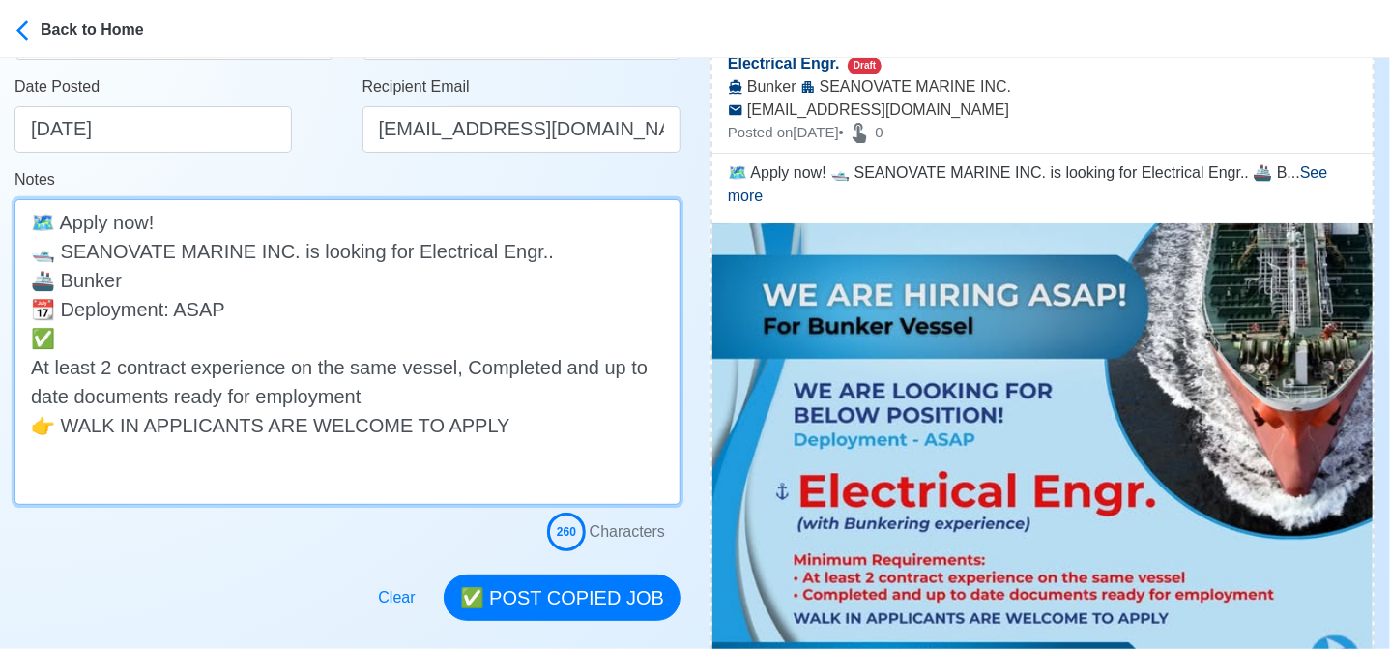
click at [375, 346] on textarea "🗺️ Apply now! 🛥️ SEANOVATE MARINE INC. is looking for Electrical Engr.. 🚢 Bunke…" at bounding box center [348, 351] width 666 height 305
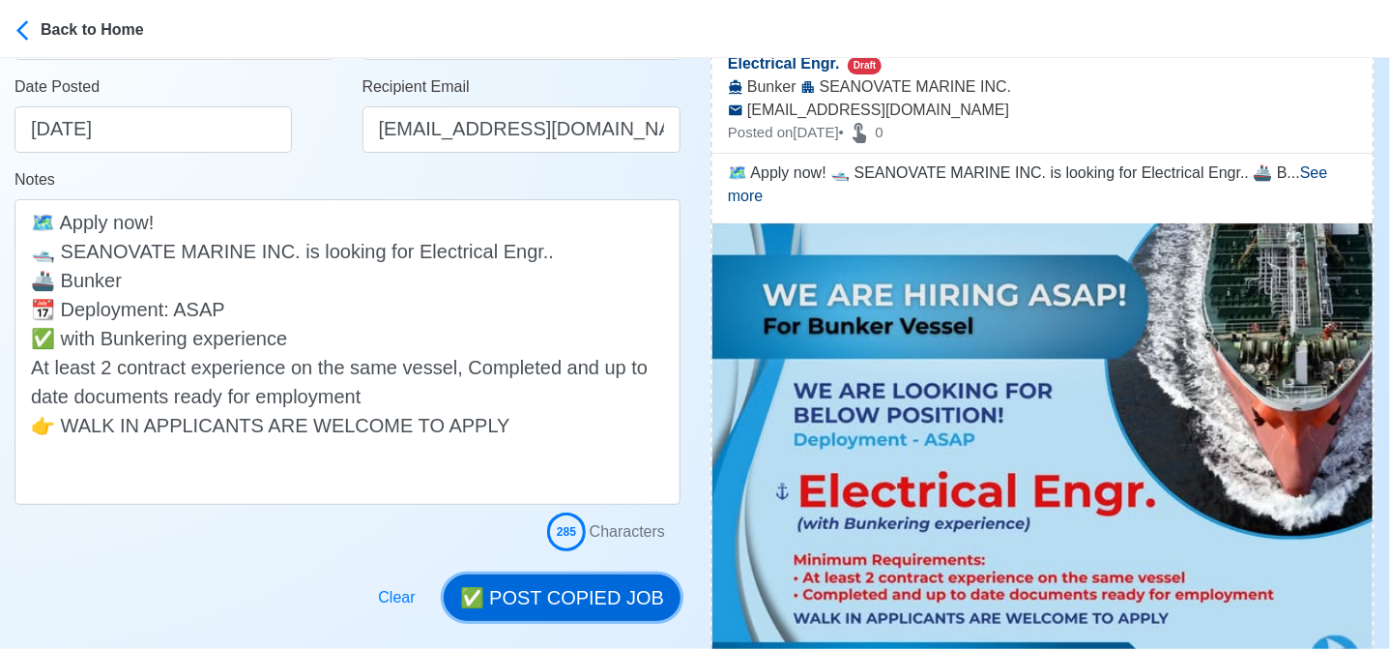
click at [617, 595] on button "✅ POST COPIED JOB" at bounding box center [562, 597] width 237 height 46
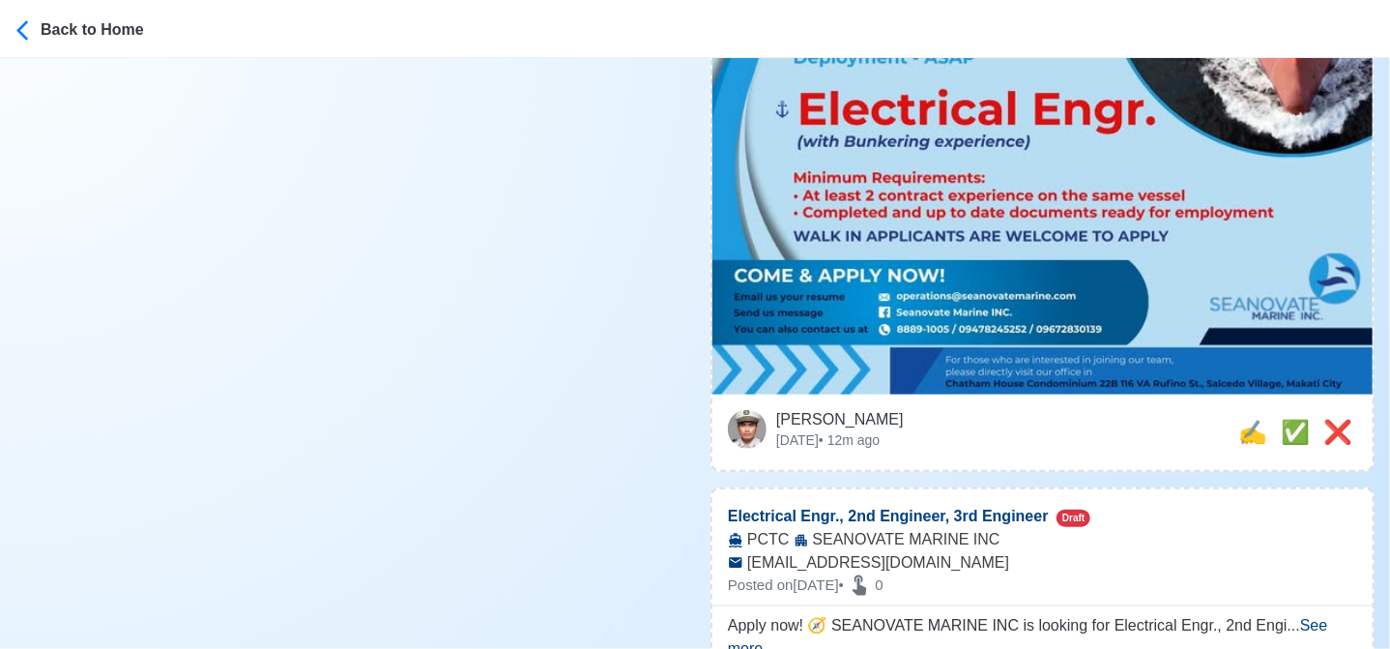
scroll to position [773, 0]
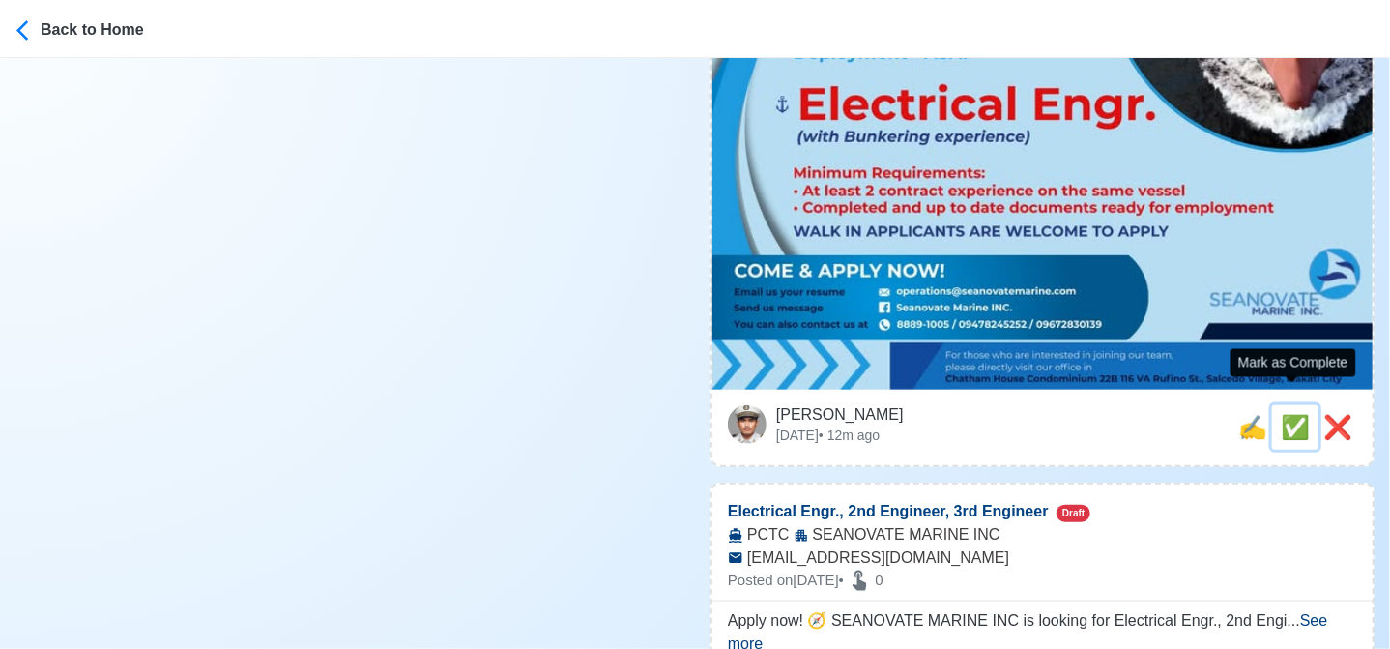
click at [1291, 414] on span "✅" at bounding box center [1295, 427] width 29 height 26
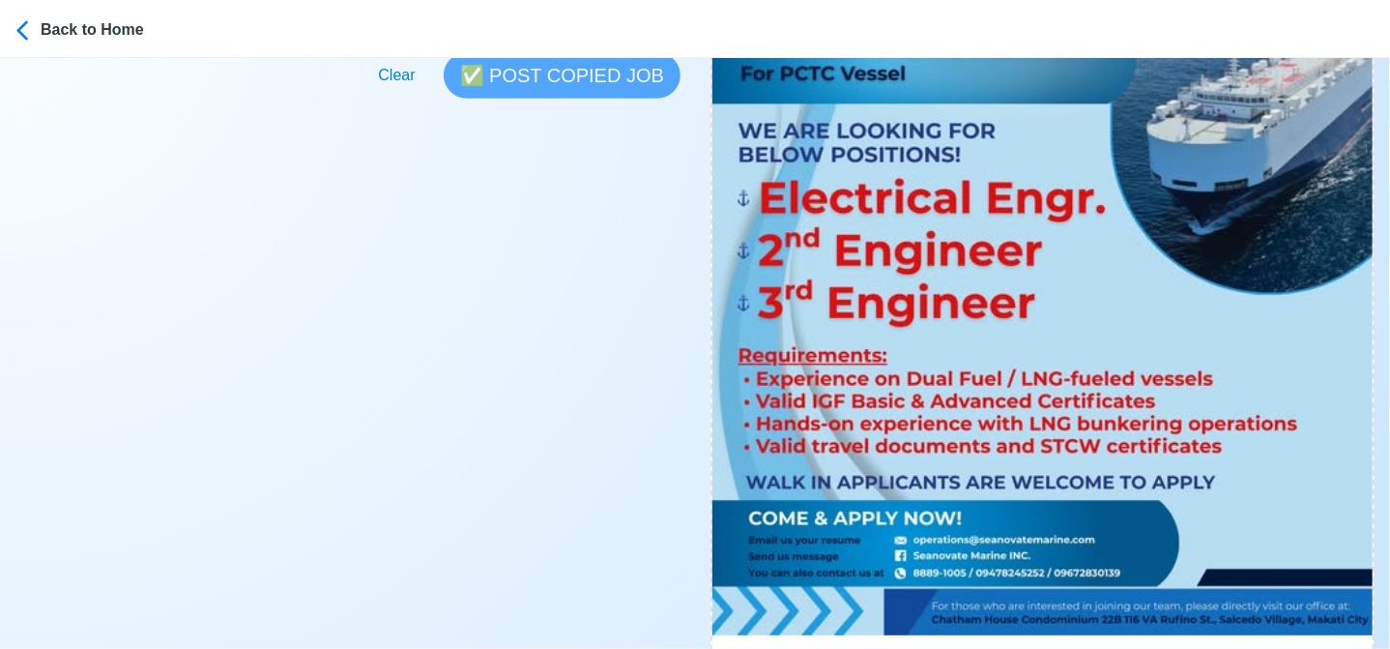
scroll to position [870, 0]
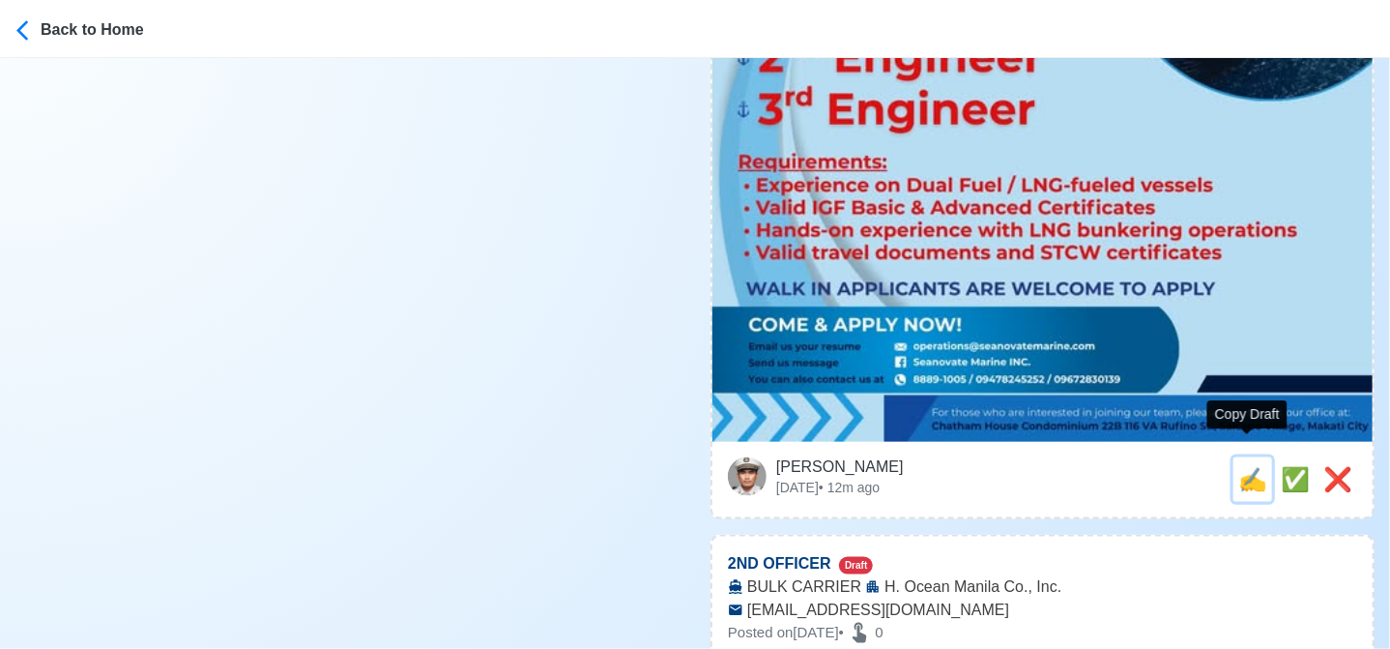
click at [1238, 466] on span "✍️" at bounding box center [1252, 479] width 29 height 26
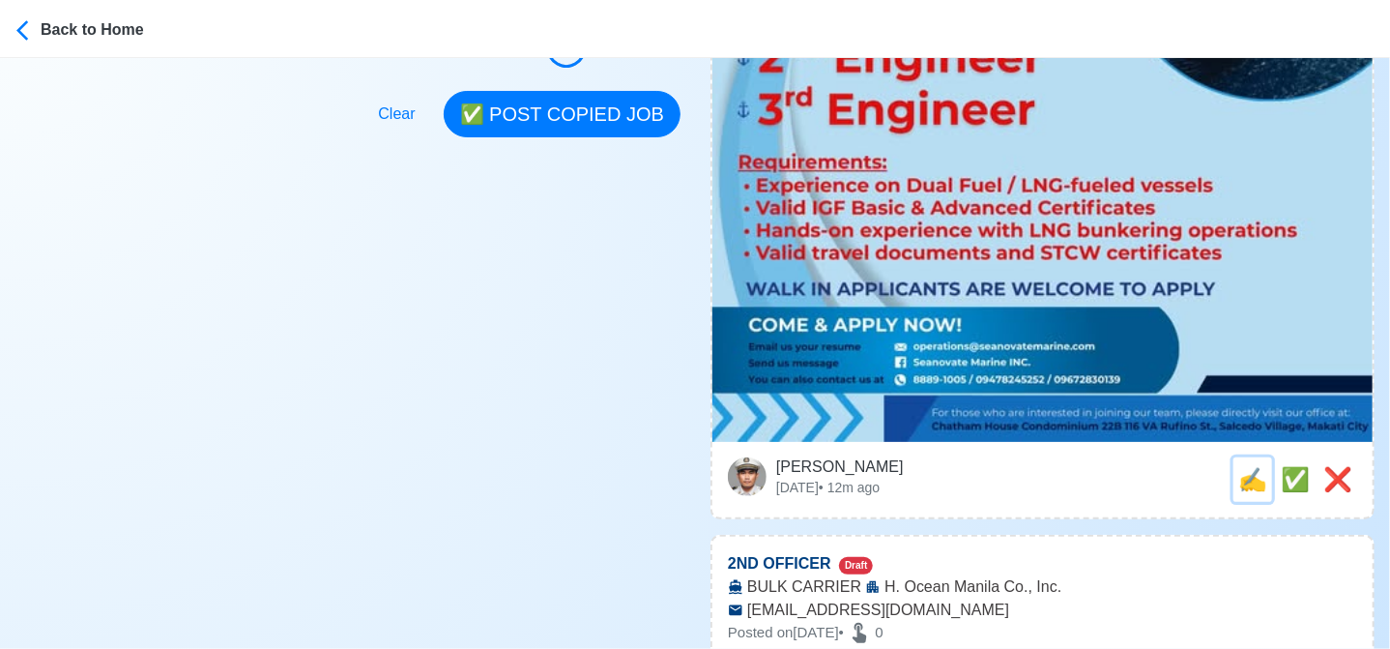
scroll to position [0, 0]
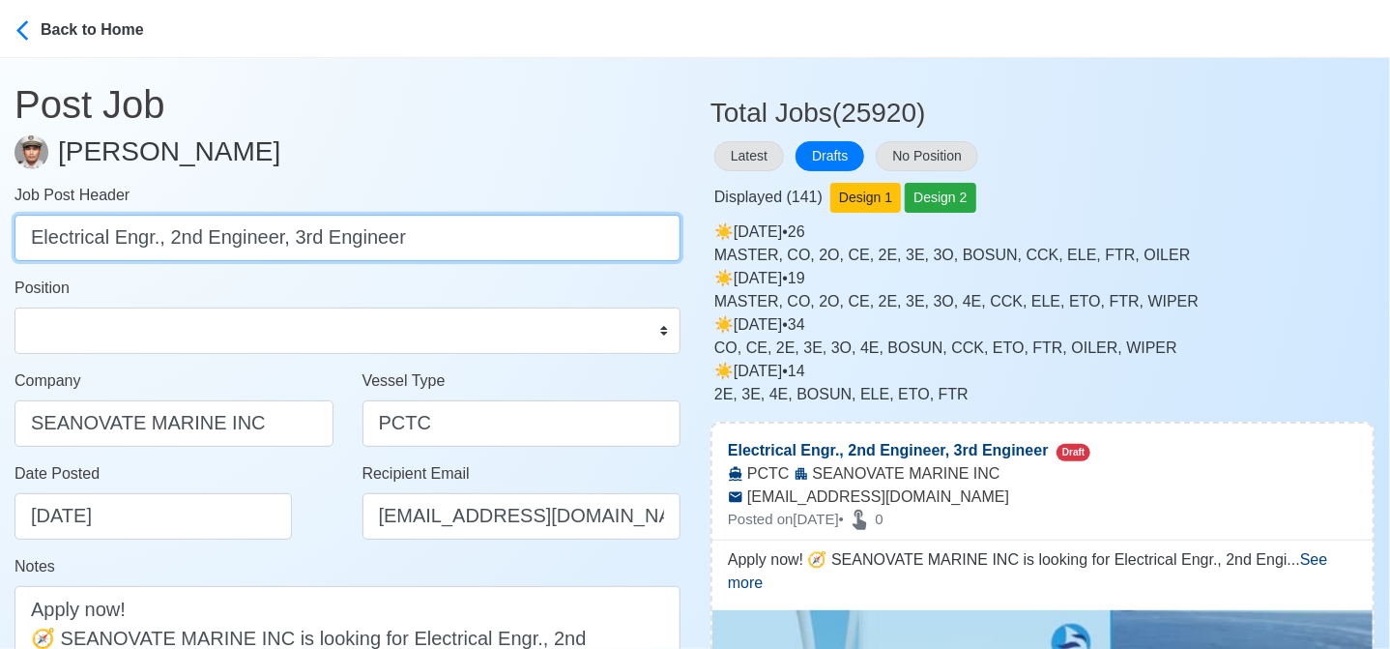
drag, startPoint x: 162, startPoint y: 239, endPoint x: 587, endPoint y: 270, distance: 425.5
click at [587, 270] on form "Job Post Header Electrical Engr., 2nd Engineer, 3rd Engineer Position Master Ch…" at bounding box center [348, 561] width 666 height 754
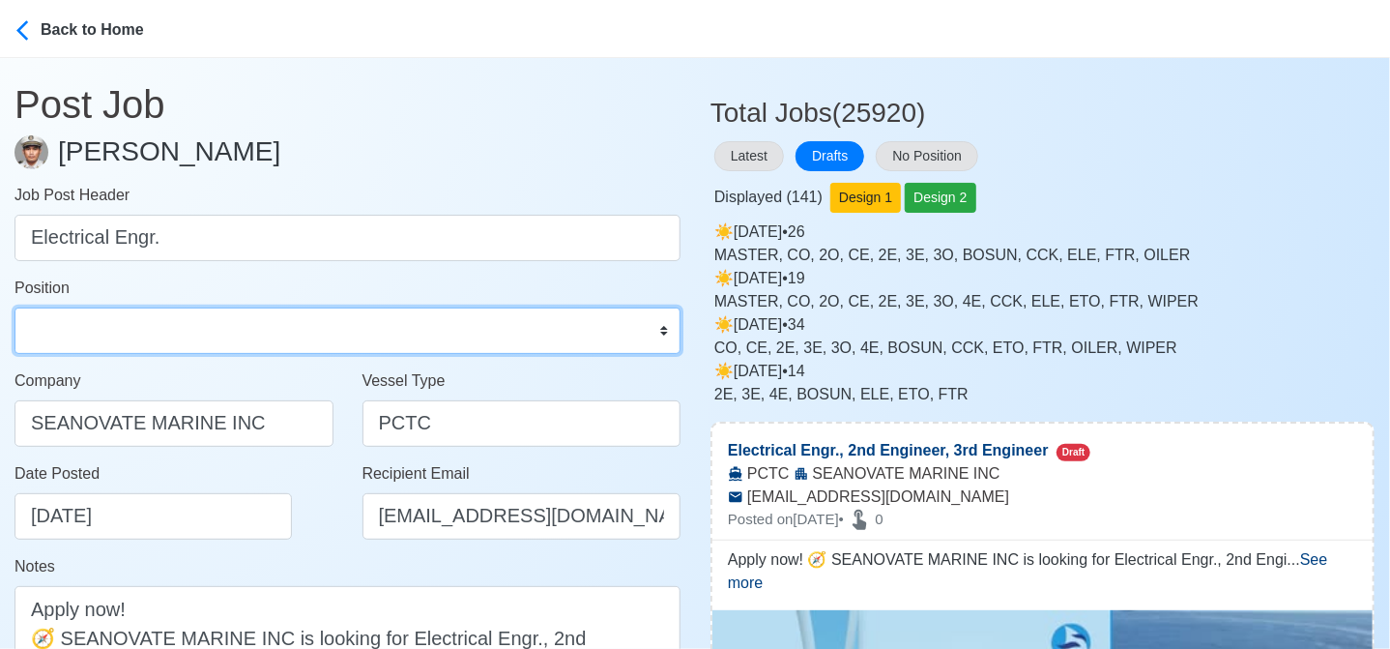
click at [398, 331] on select "Master Chief Officer 2nd Officer 3rd Officer Junior Officer Chief Engineer 2nd …" at bounding box center [348, 330] width 666 height 46
click at [15, 307] on select "Master Chief Officer 2nd Officer 3rd Officer Junior Officer Chief Engineer 2nd …" at bounding box center [348, 330] width 666 height 46
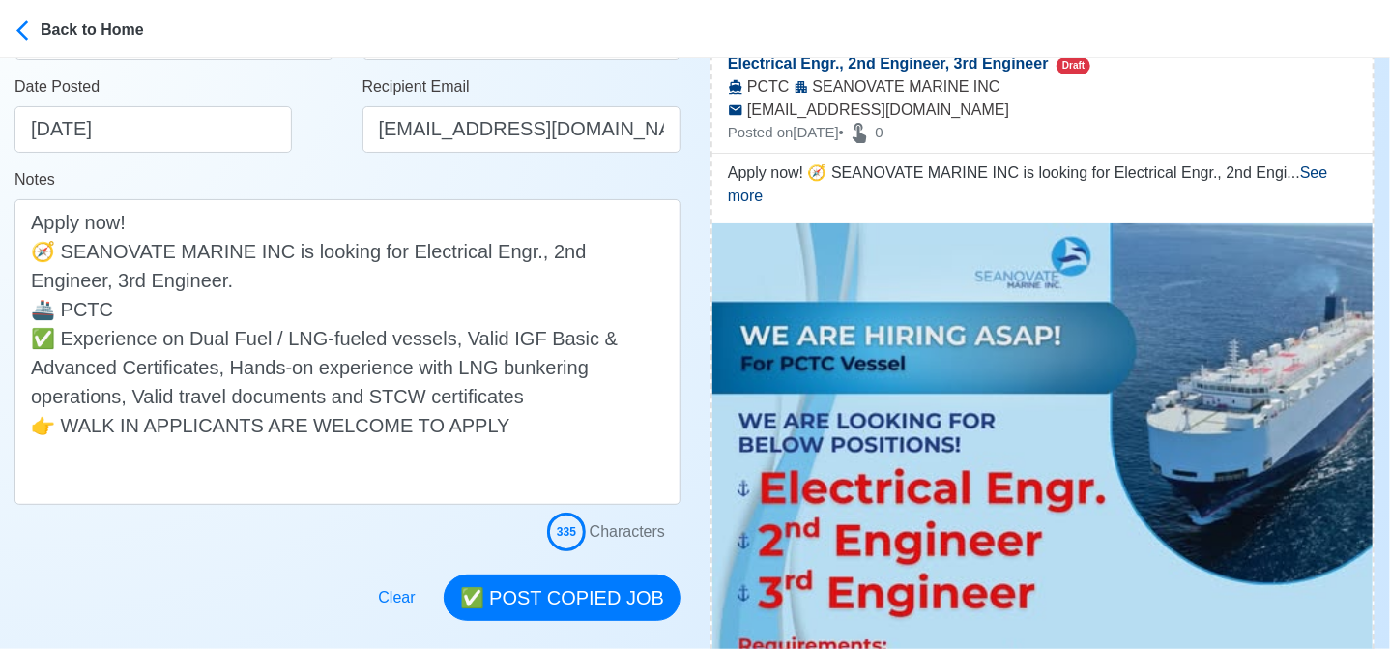
scroll to position [580, 0]
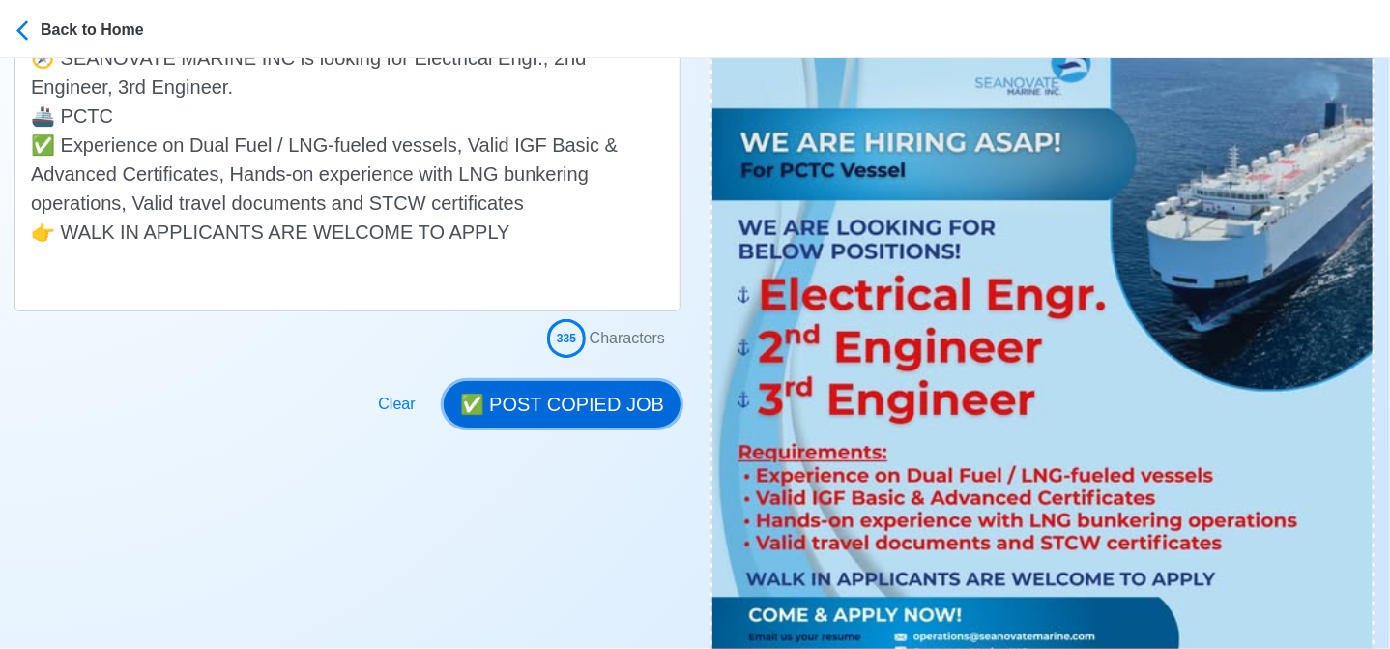
click at [568, 412] on button "✅ POST COPIED JOB" at bounding box center [562, 404] width 237 height 46
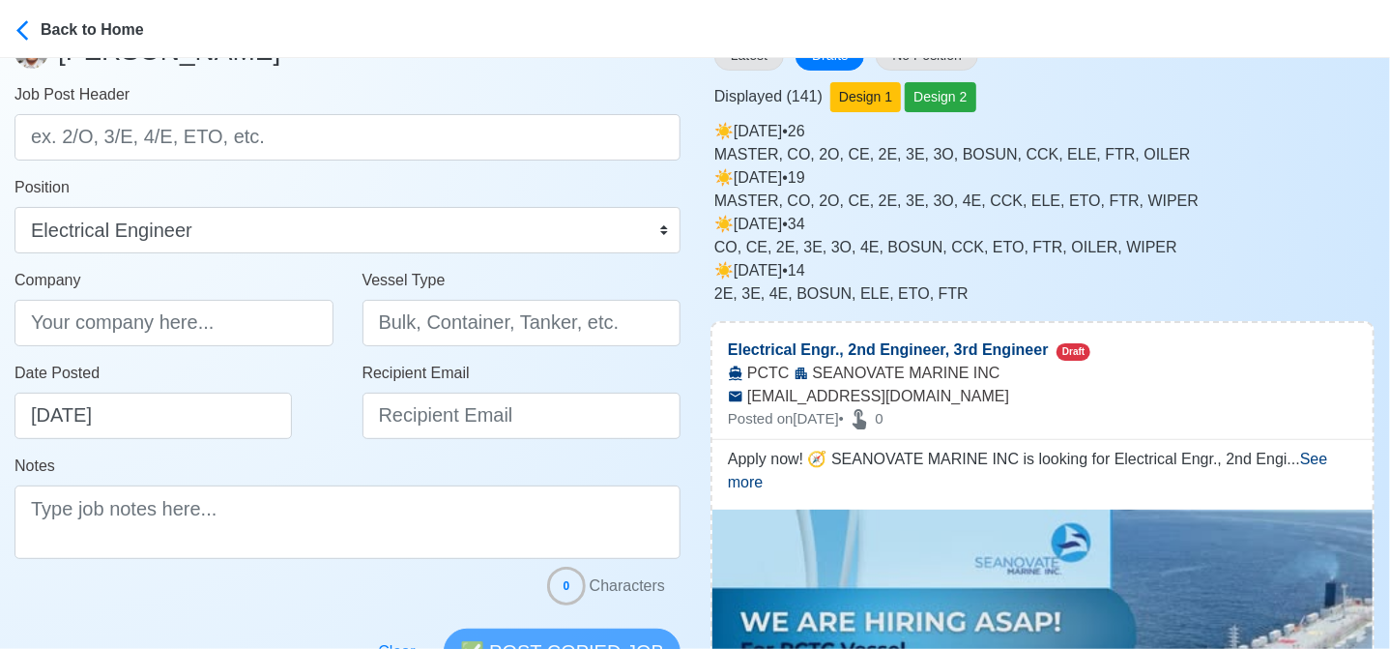
scroll to position [0, 0]
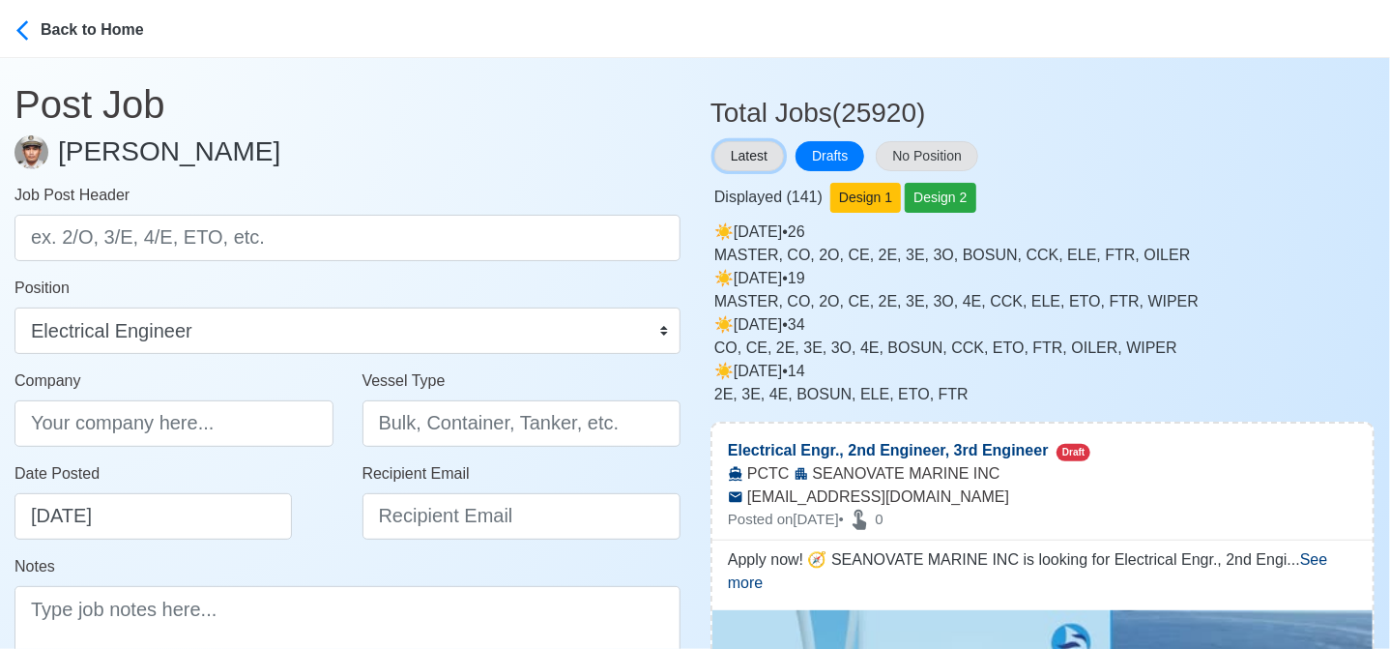
click at [743, 159] on button "Latest" at bounding box center [749, 156] width 70 height 30
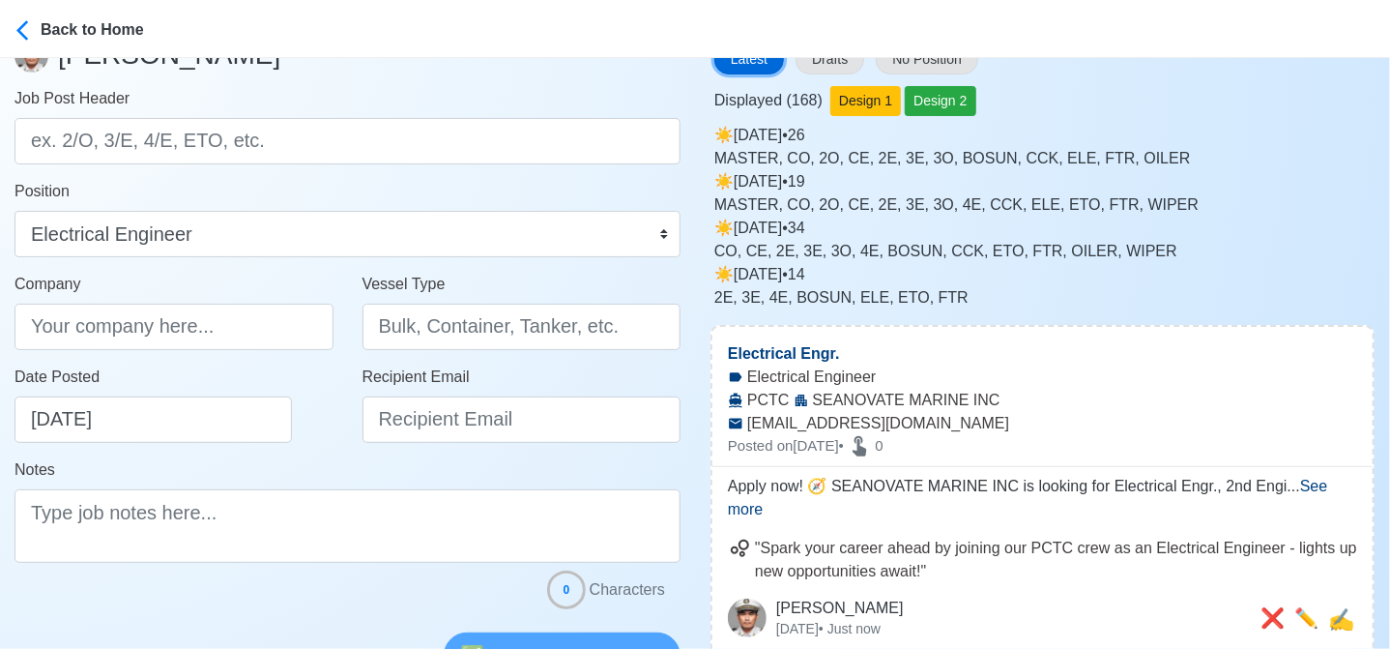
scroll to position [290, 0]
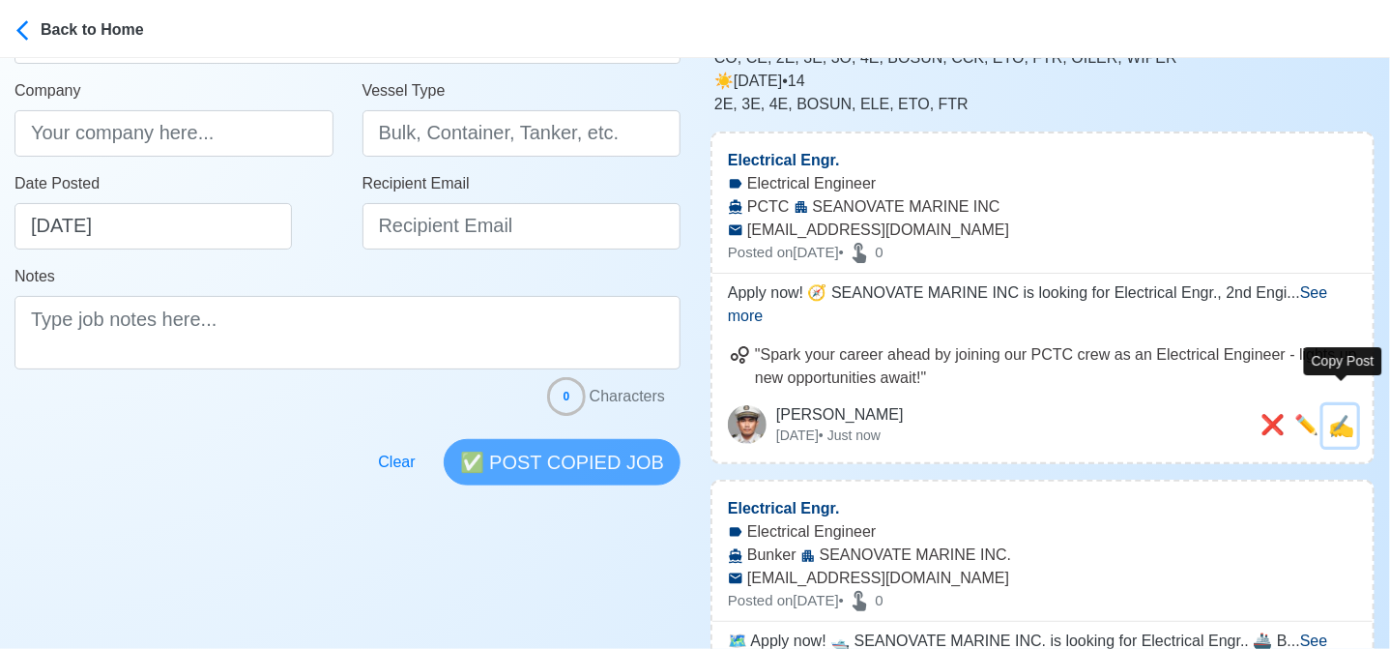
click at [1341, 414] on span "✍️" at bounding box center [1341, 426] width 26 height 24
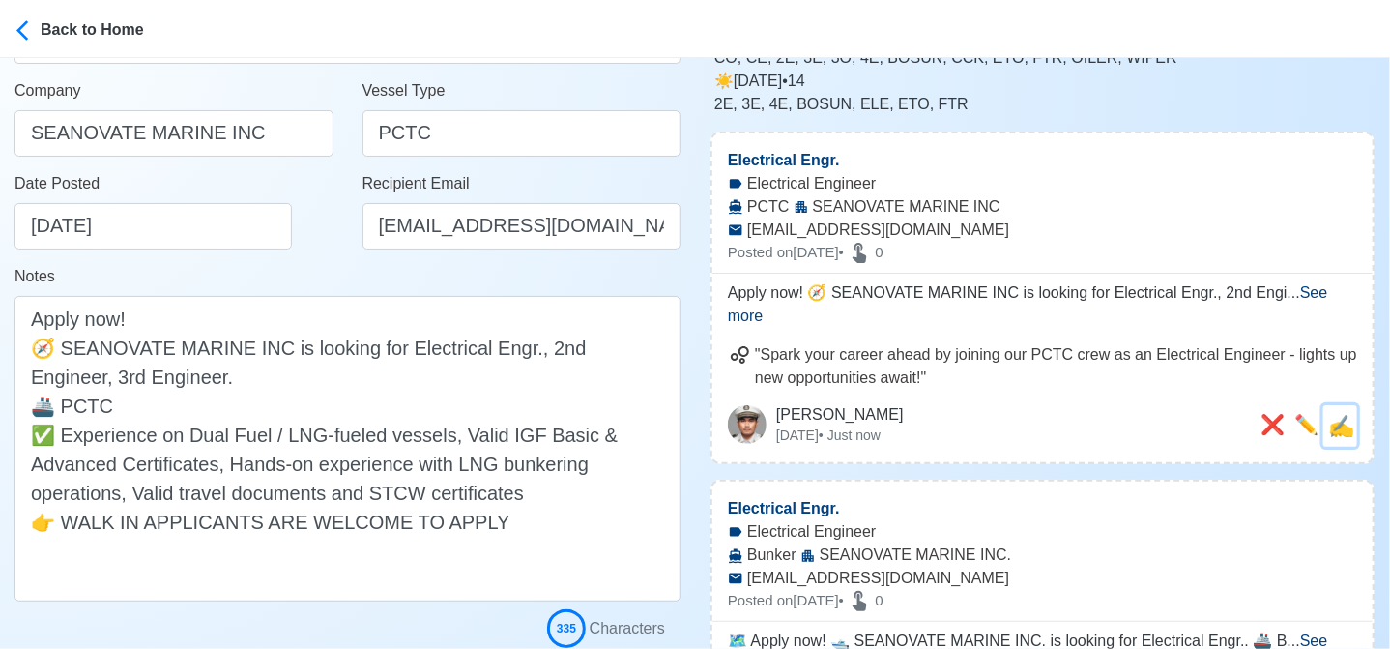
scroll to position [0, 0]
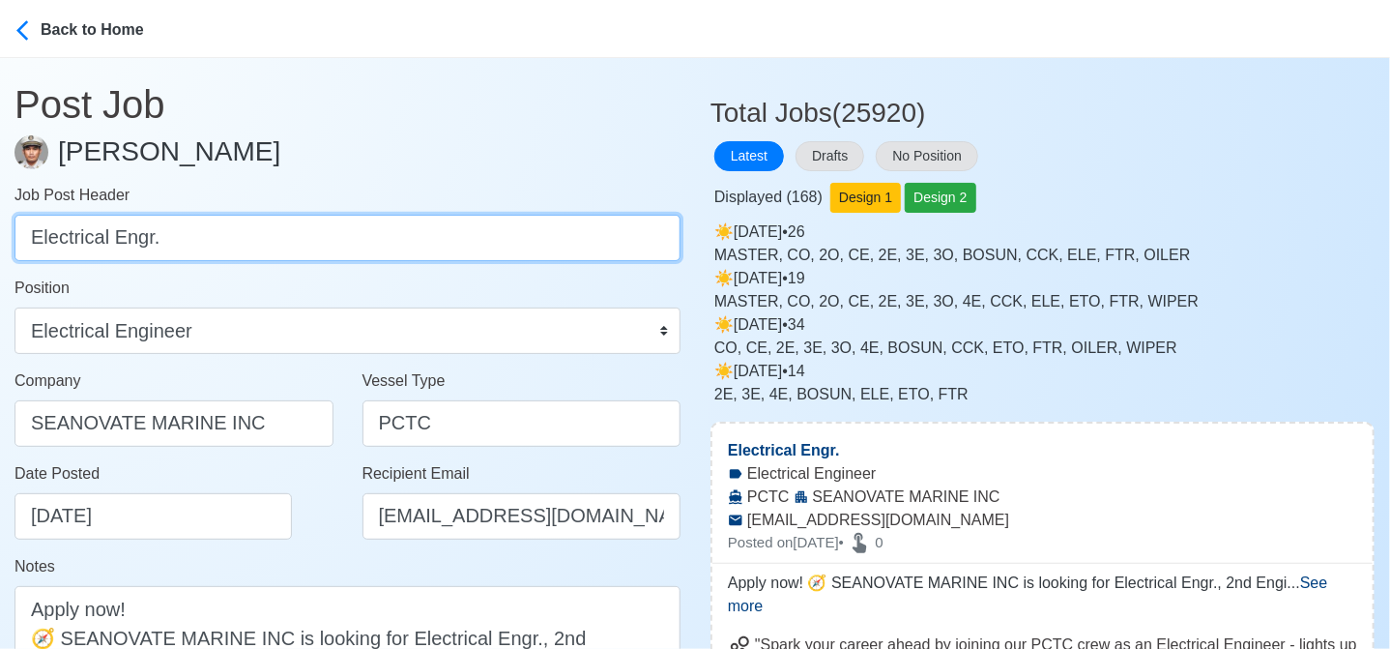
drag, startPoint x: 259, startPoint y: 236, endPoint x: -8, endPoint y: 177, distance: 273.2
click at [0, 177] on html "Back to Home Post Job Jeyner Gil Job Post Header Electrical Engr. Position Mast…" at bounding box center [695, 324] width 1390 height 649
paste input "2nd Engineer, 3rd Engineer"
drag, startPoint x: 155, startPoint y: 241, endPoint x: 452, endPoint y: 262, distance: 298.5
click at [455, 260] on input "2nd Engineer, 3rd Engineer" at bounding box center [348, 238] width 666 height 46
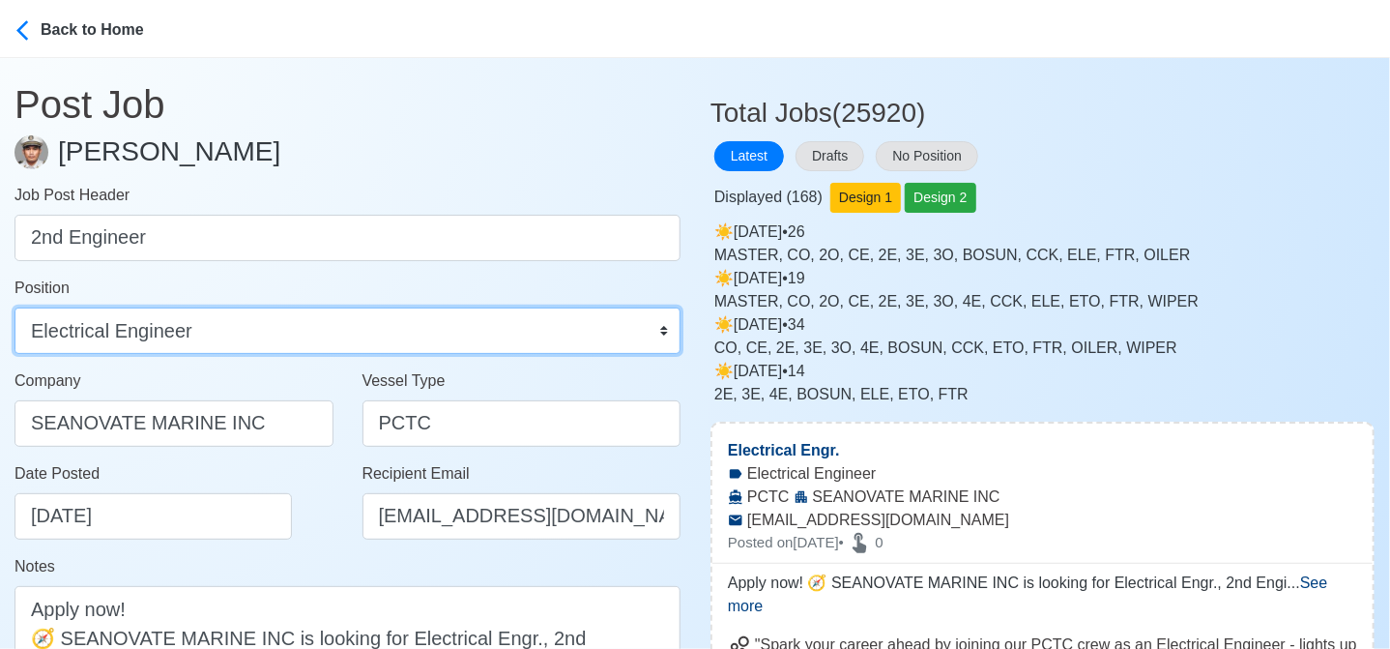
click at [407, 320] on select "Master Chief Officer 2nd Officer 3rd Officer Junior Officer Chief Engineer 2nd …" at bounding box center [348, 330] width 666 height 46
click at [15, 307] on select "Master Chief Officer 2nd Officer 3rd Officer Junior Officer Chief Engineer 2nd …" at bounding box center [348, 330] width 666 height 46
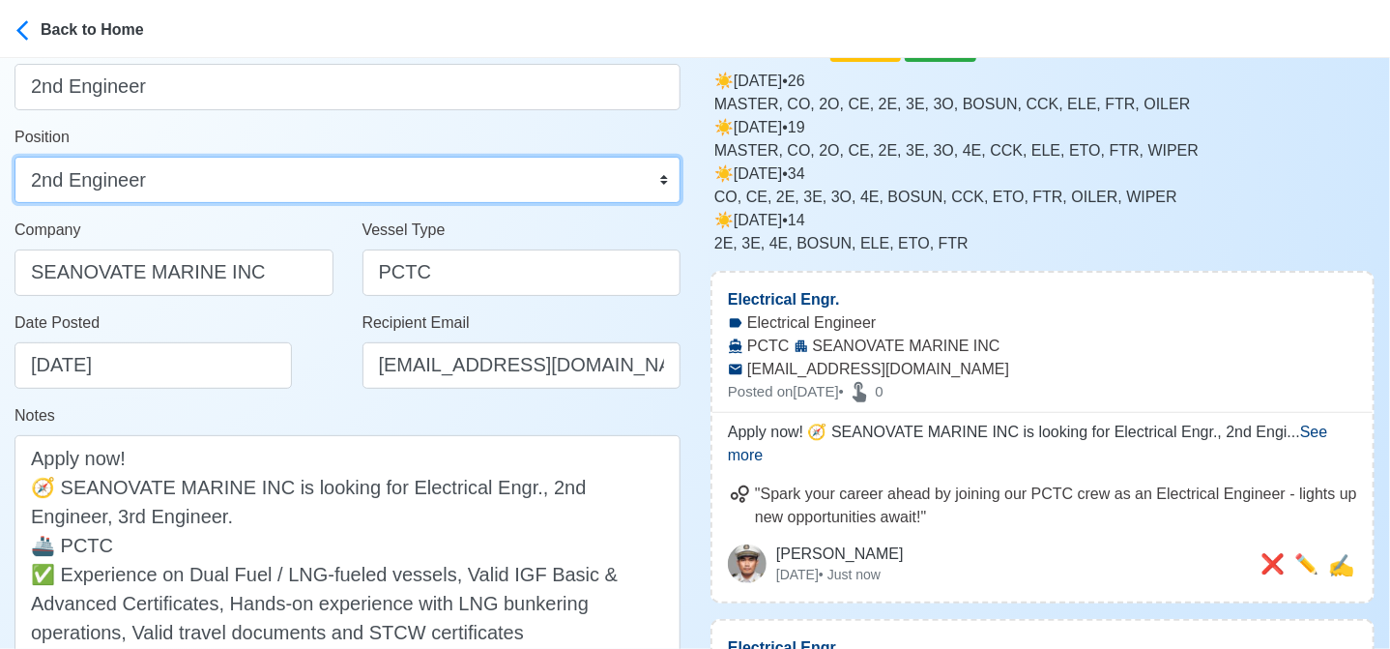
scroll to position [290, 0]
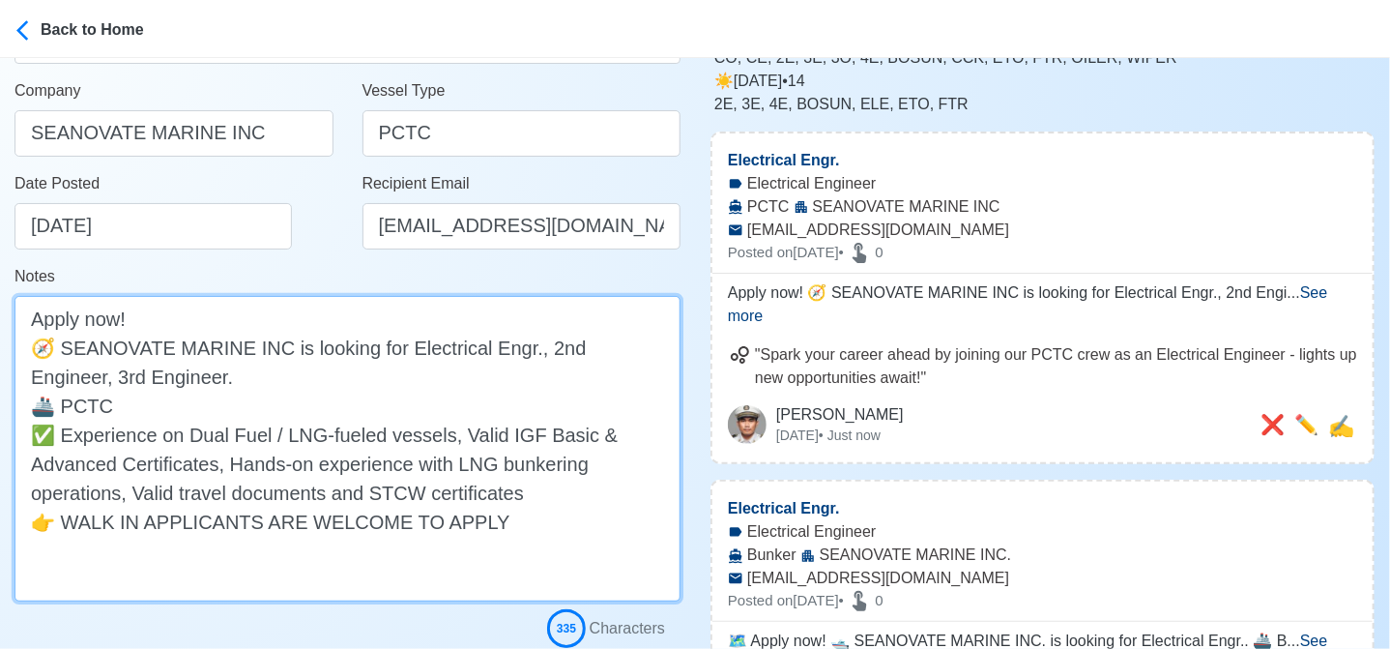
drag, startPoint x: 530, startPoint y: 351, endPoint x: 399, endPoint y: 340, distance: 130.9
click at [399, 340] on textarea "Apply now! 🧭 SEANOVATE MARINE INC is looking for Electrical Engr., 2nd Engineer…" at bounding box center [348, 448] width 666 height 305
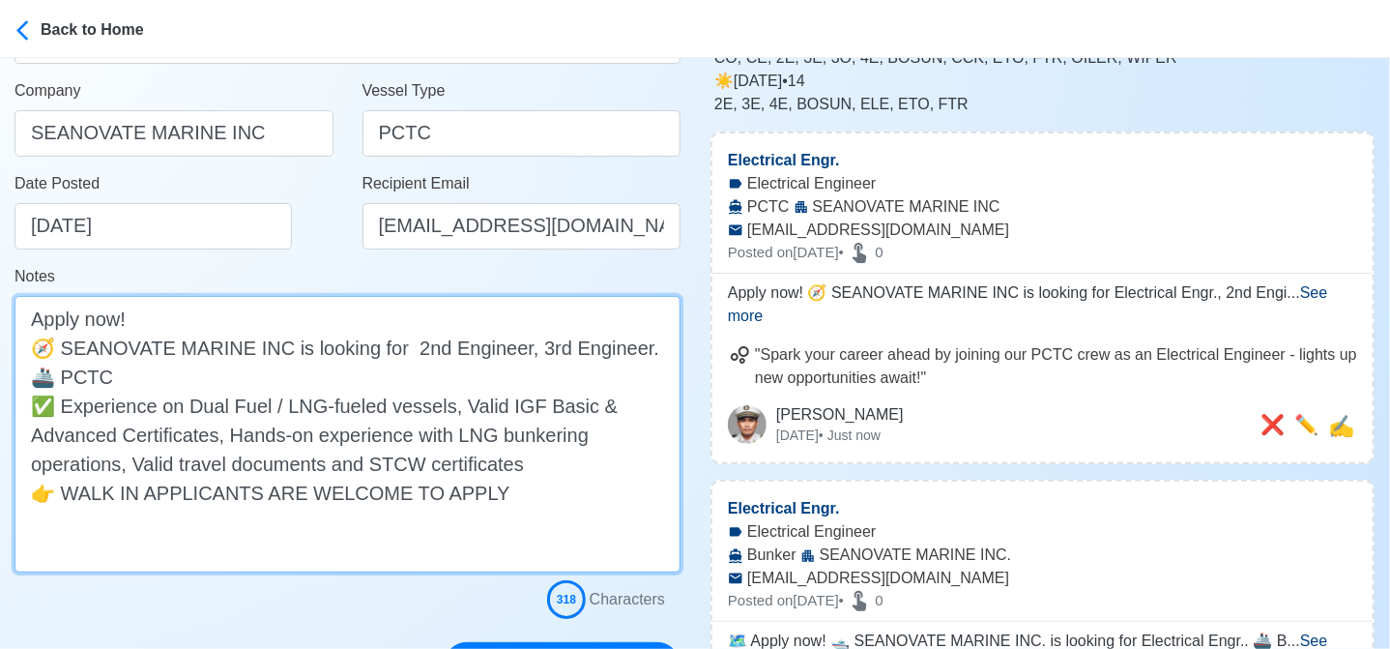
drag, startPoint x: 516, startPoint y: 347, endPoint x: 637, endPoint y: 343, distance: 120.9
click at [637, 343] on textarea "Apply now! 🧭 SEANOVATE MARINE INC is looking for 2nd Engineer, 3rd Engineer. 🚢 …" at bounding box center [348, 434] width 666 height 276
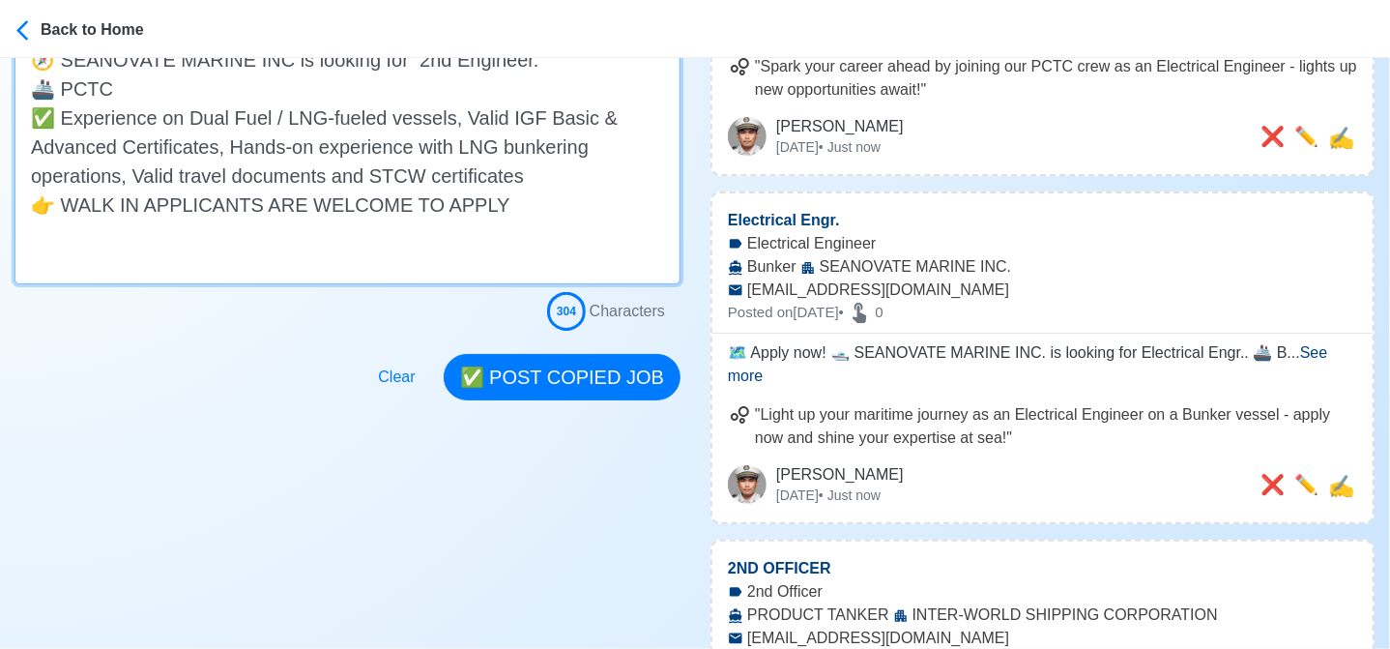
scroll to position [580, 0]
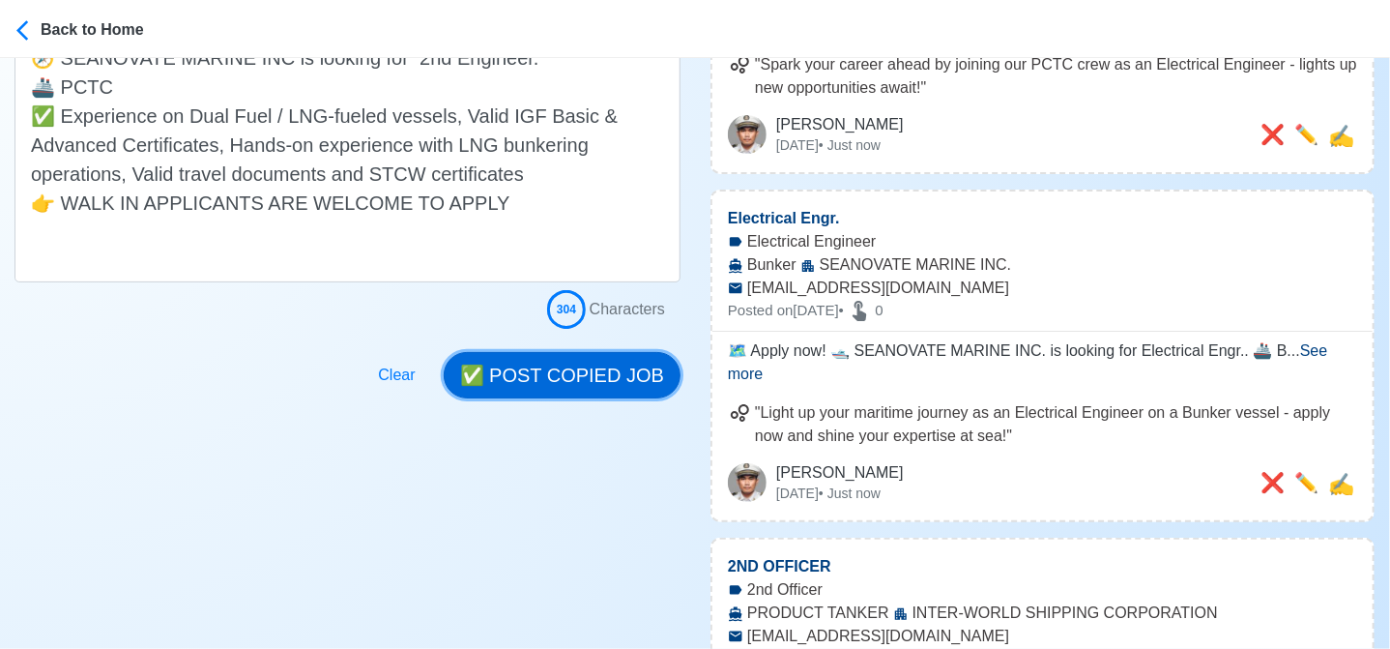
click at [599, 369] on button "✅ POST COPIED JOB" at bounding box center [562, 375] width 237 height 46
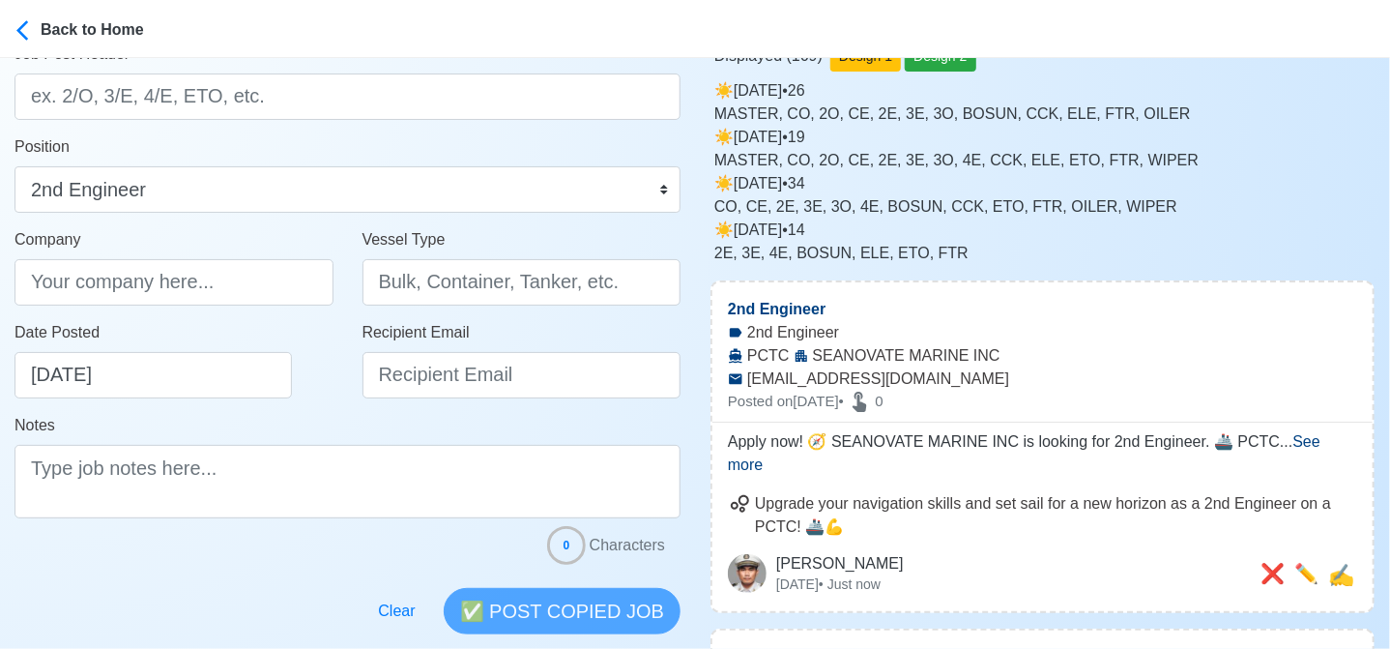
scroll to position [0, 0]
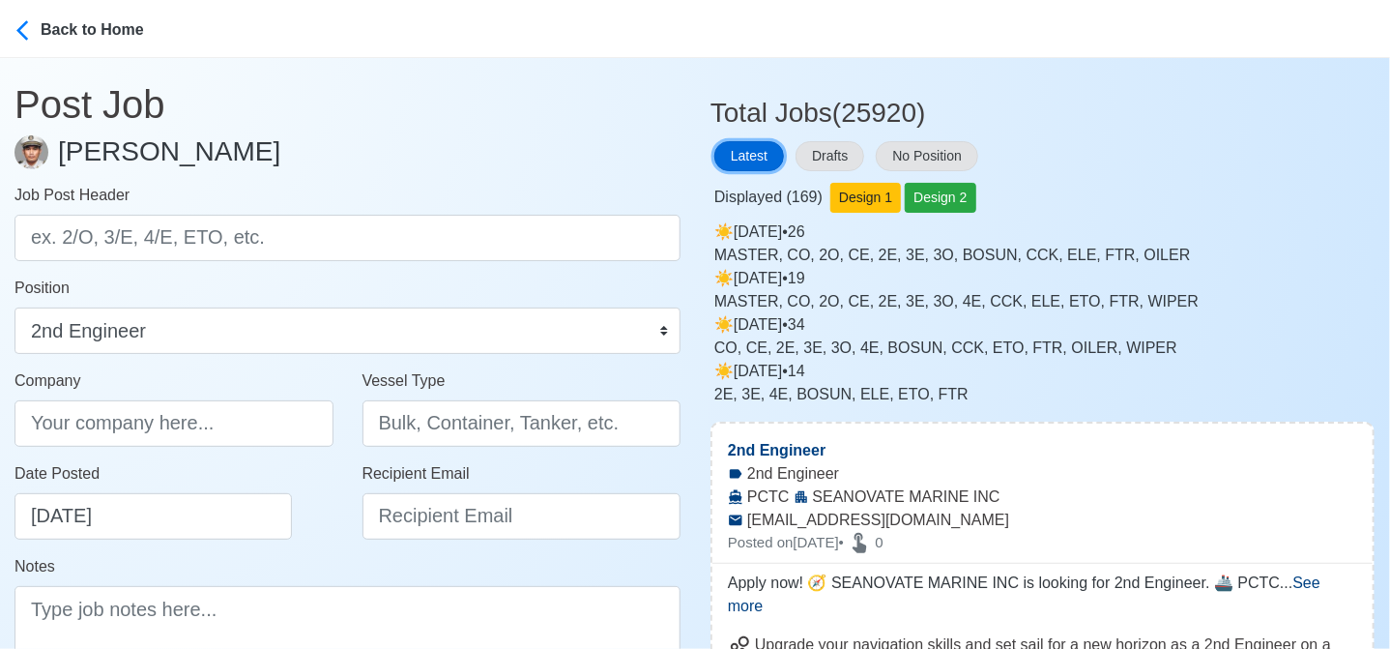
click at [741, 152] on button "Latest" at bounding box center [749, 156] width 70 height 30
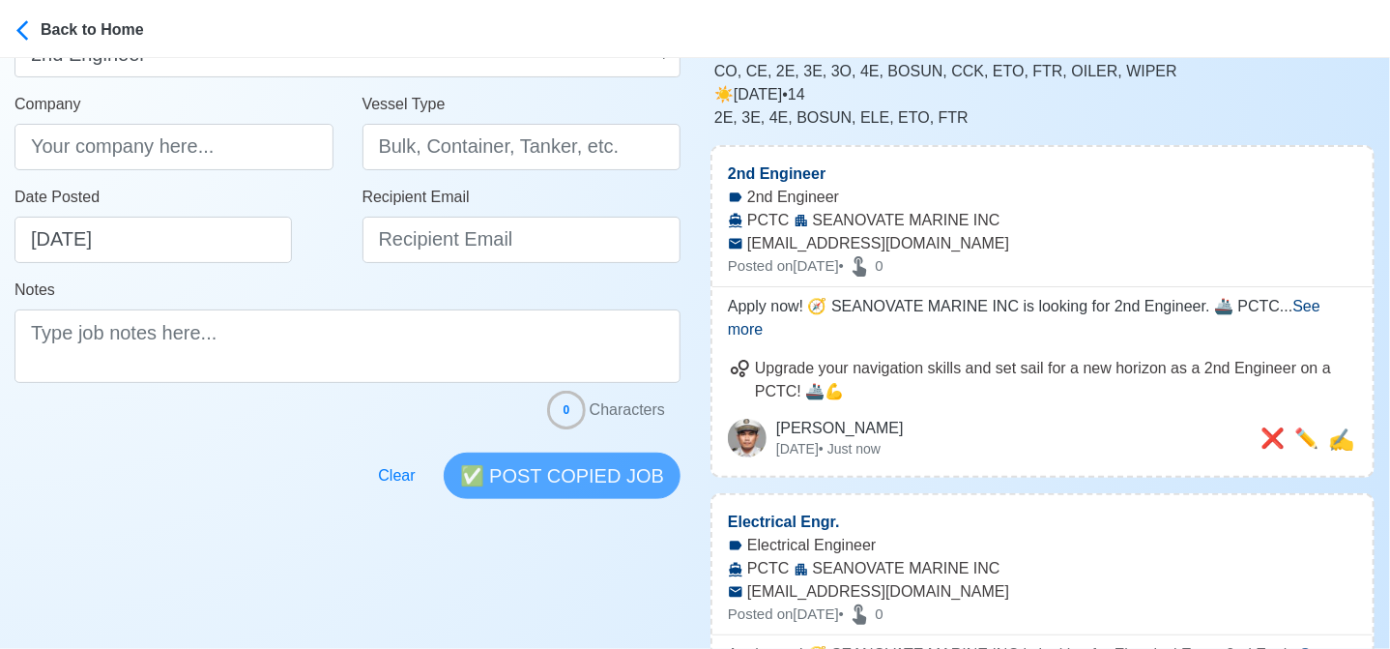
scroll to position [290, 0]
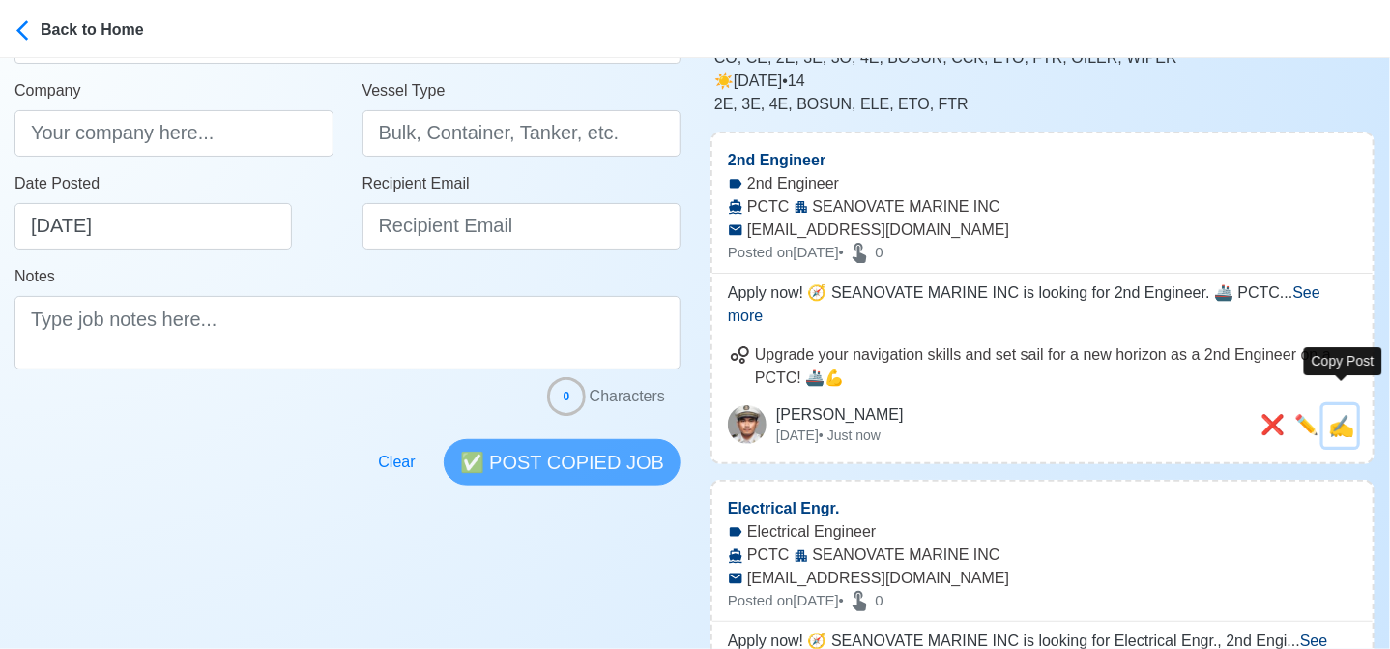
click at [1342, 414] on span "✍️" at bounding box center [1341, 426] width 26 height 24
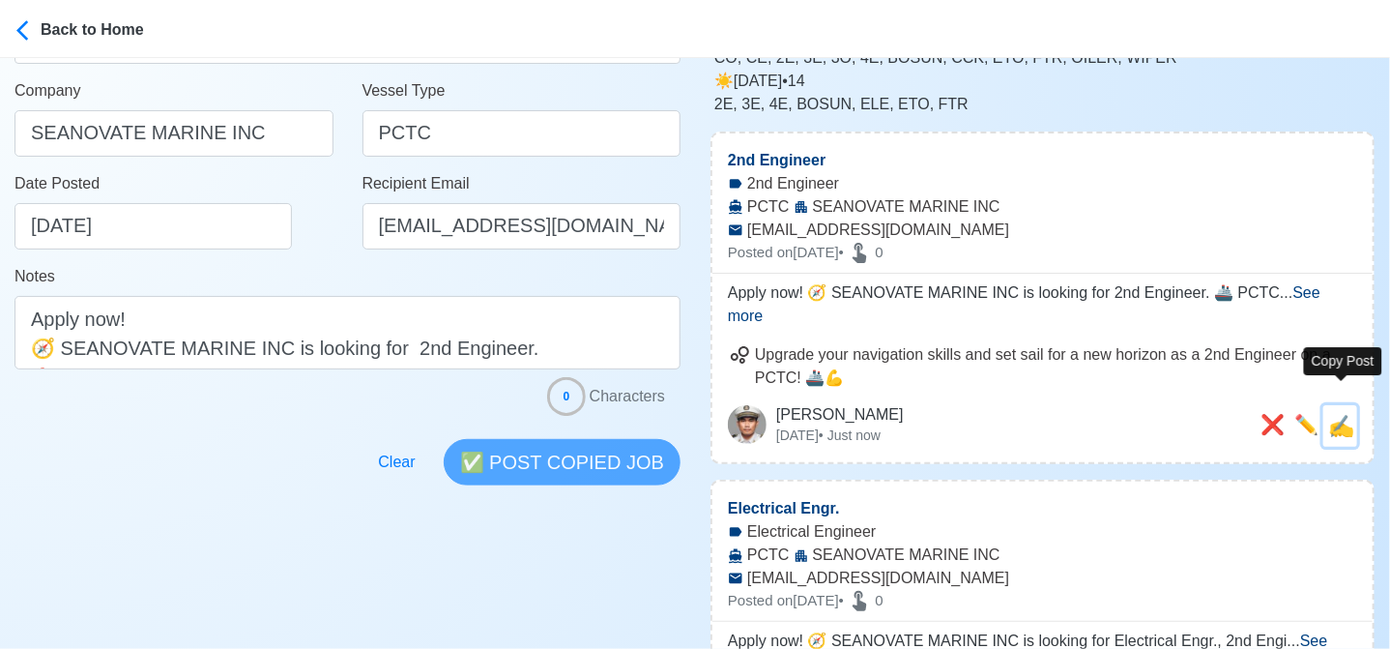
scroll to position [0, 0]
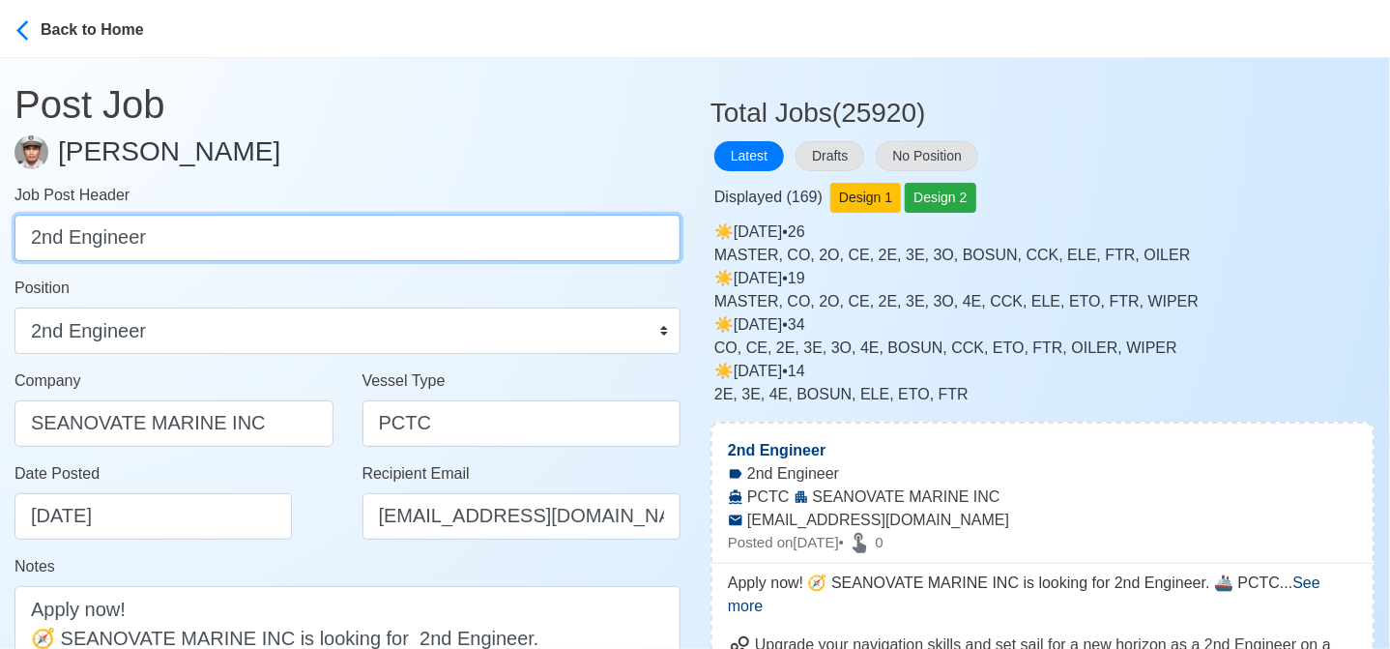
drag, startPoint x: 205, startPoint y: 231, endPoint x: -8, endPoint y: 198, distance: 215.2
click at [0, 198] on html "Back to Home Post Job Jeyner Gil Job Post Header 2nd Engineer Position Master C…" at bounding box center [695, 324] width 1390 height 649
paste input "3r"
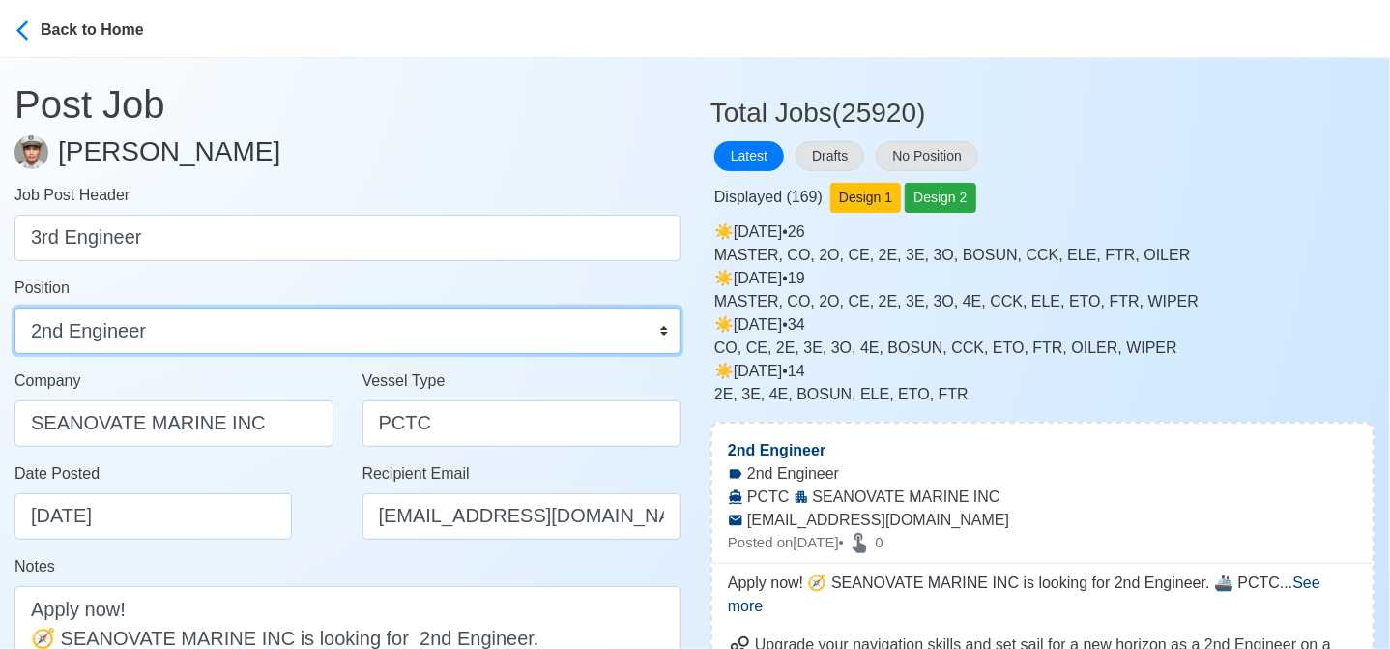
click at [81, 340] on select "Master Chief Officer 2nd Officer 3rd Officer Junior Officer Chief Engineer 2nd …" at bounding box center [348, 330] width 666 height 46
click at [15, 307] on select "Master Chief Officer 2nd Officer 3rd Officer Junior Officer Chief Engineer 2nd …" at bounding box center [348, 330] width 666 height 46
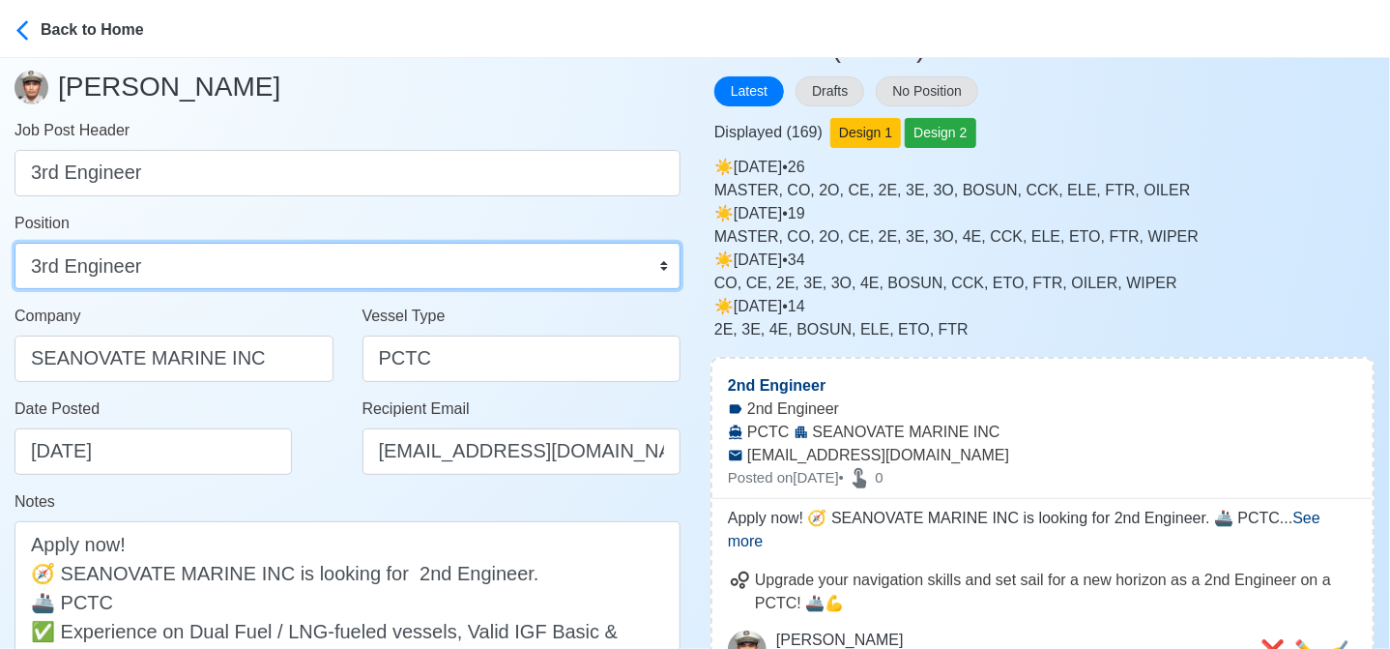
scroll to position [290, 0]
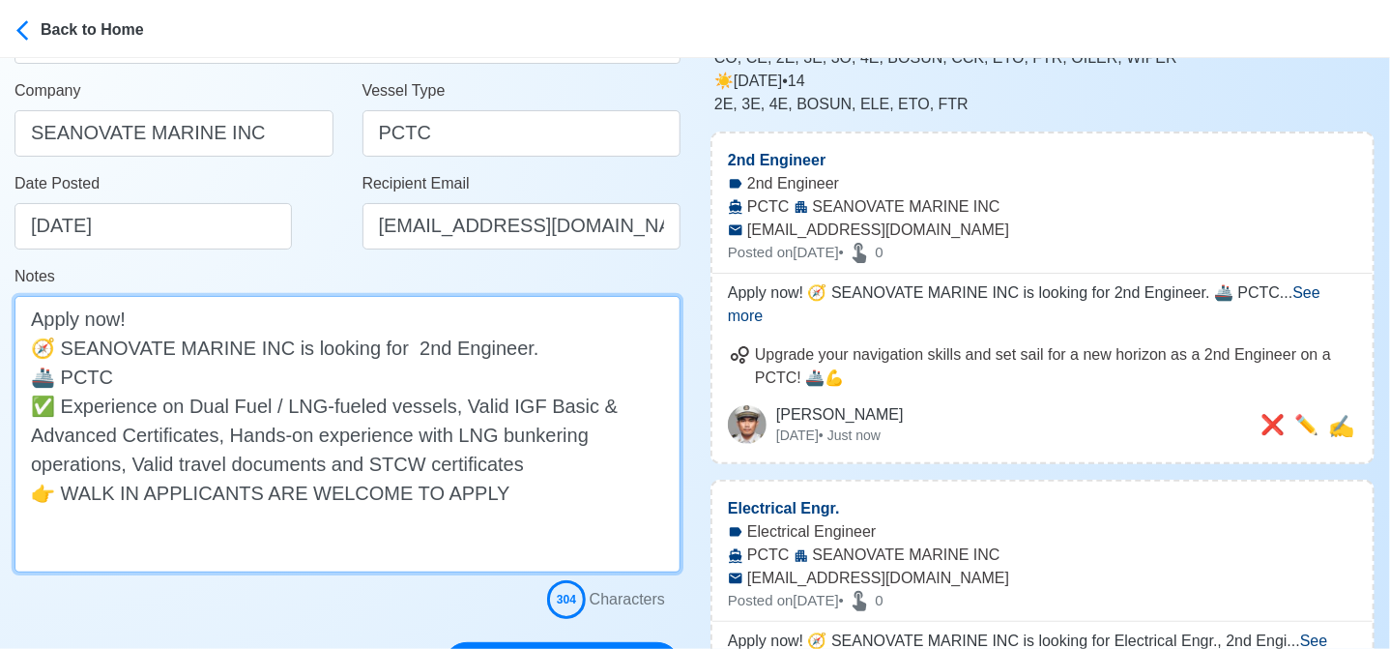
click at [409, 349] on textarea "Apply now! 🧭 SEANOVATE MARINE INC is looking for 2nd Engineer. 🚢 PCTC ✅ Experie…" at bounding box center [348, 434] width 666 height 276
click at [408, 352] on textarea "Apply now! 🧭 SEANOVATE MARINE INC is looking for 3rd Engineer. 🚢 PCTC ✅ Experie…" at bounding box center [348, 434] width 666 height 276
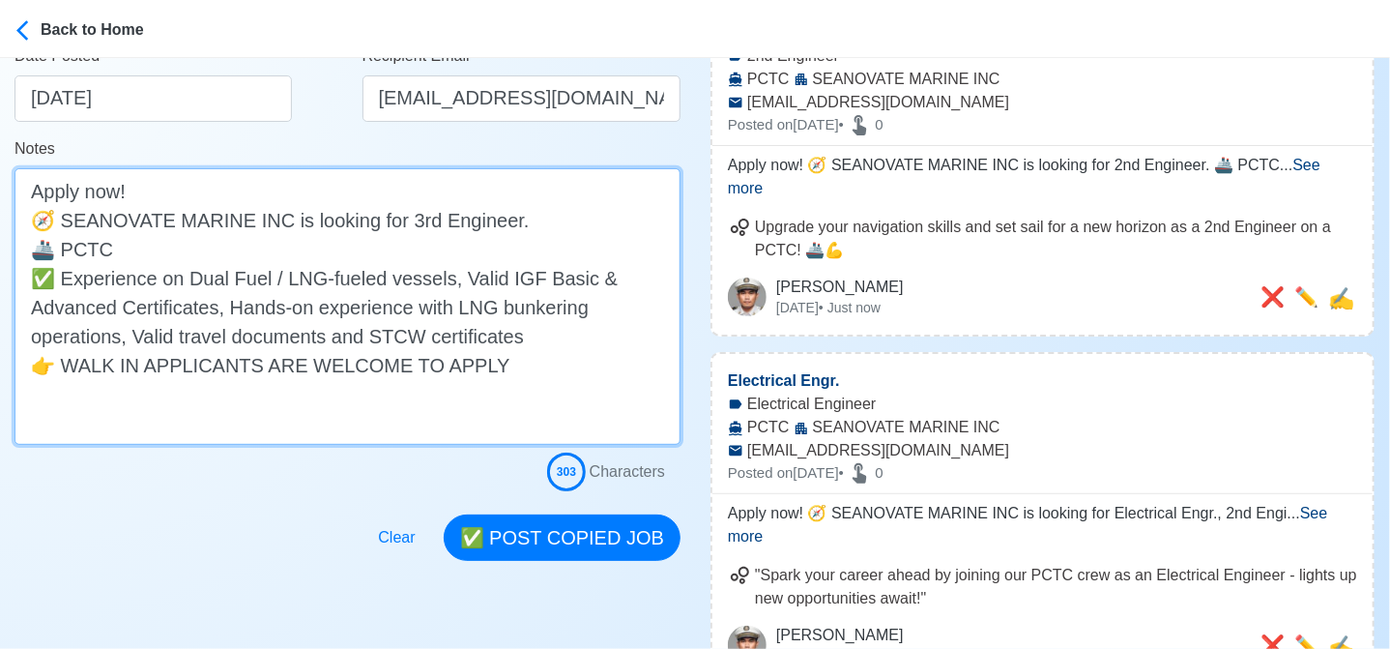
scroll to position [483, 0]
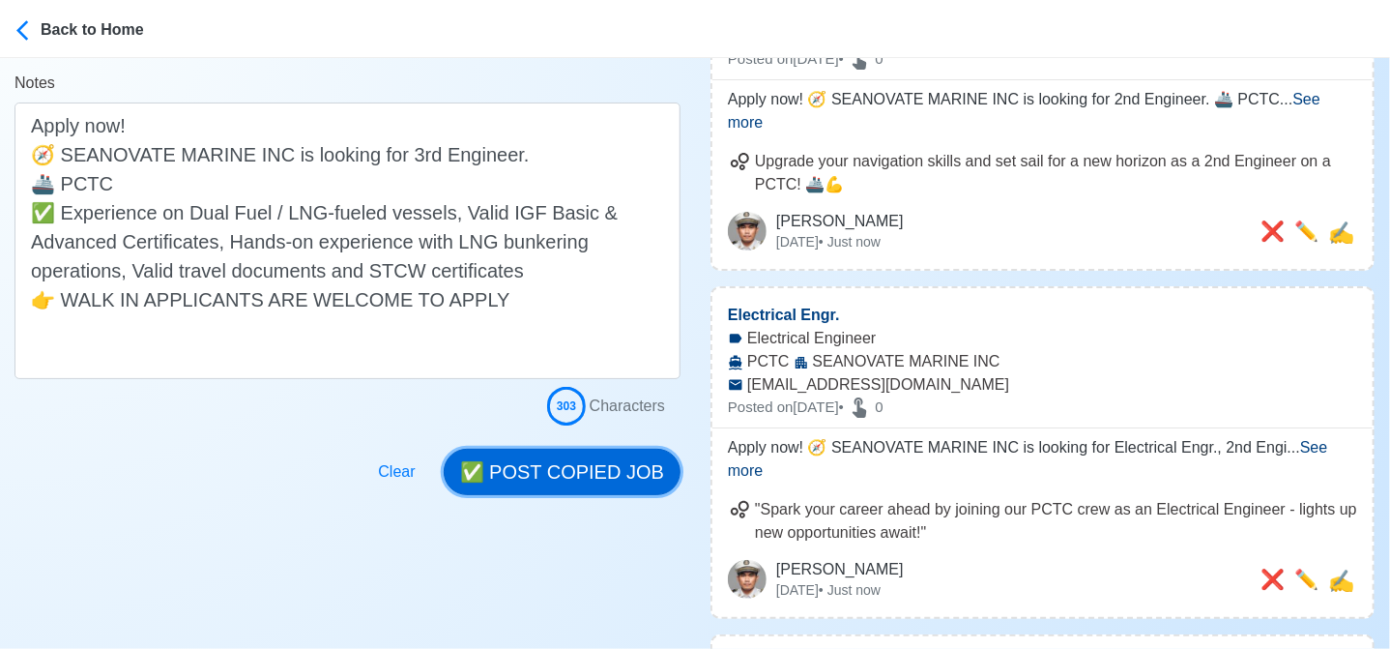
click at [562, 467] on button "✅ POST COPIED JOB" at bounding box center [562, 472] width 237 height 46
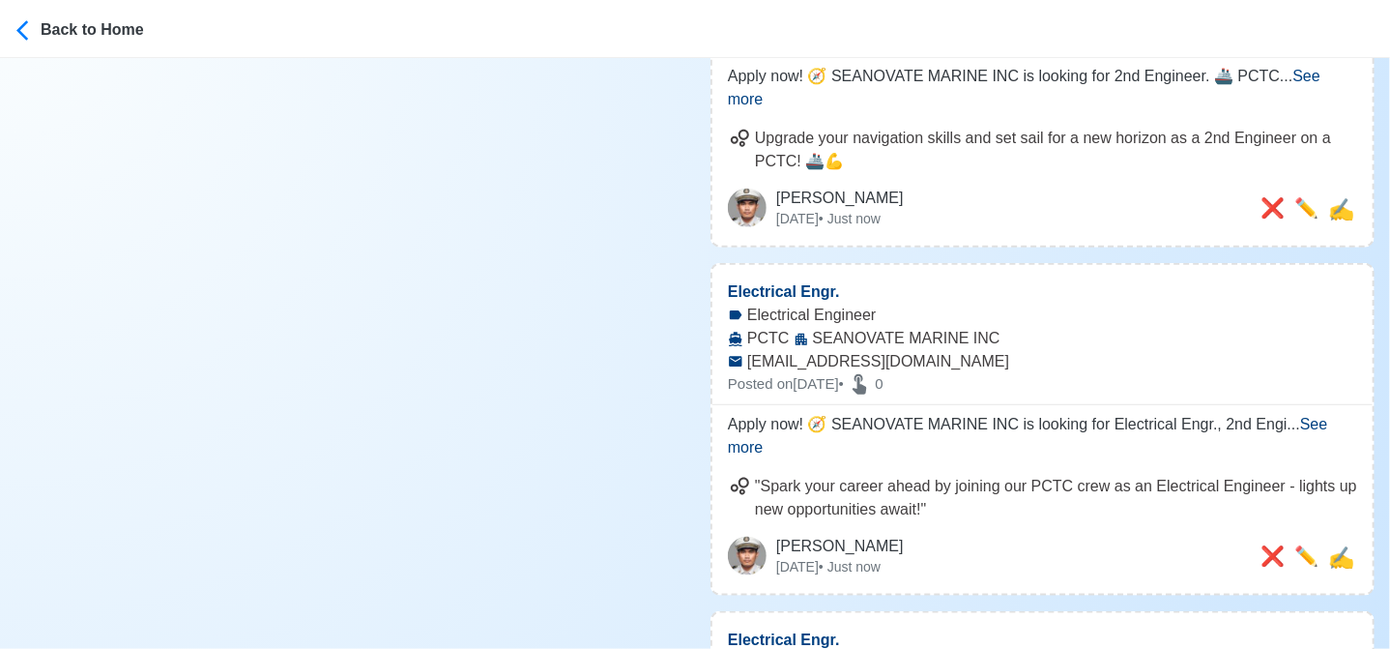
scroll to position [870, 0]
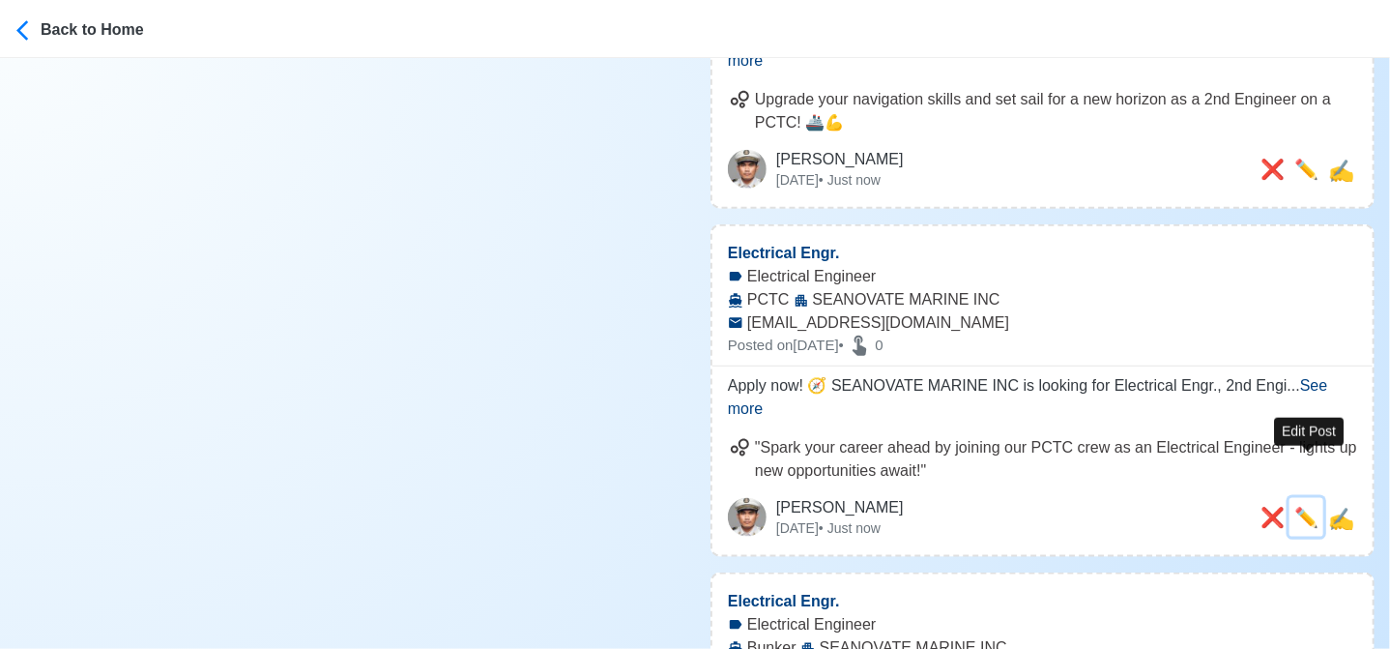
click at [1307, 507] on span "✏️" at bounding box center [1306, 517] width 24 height 21
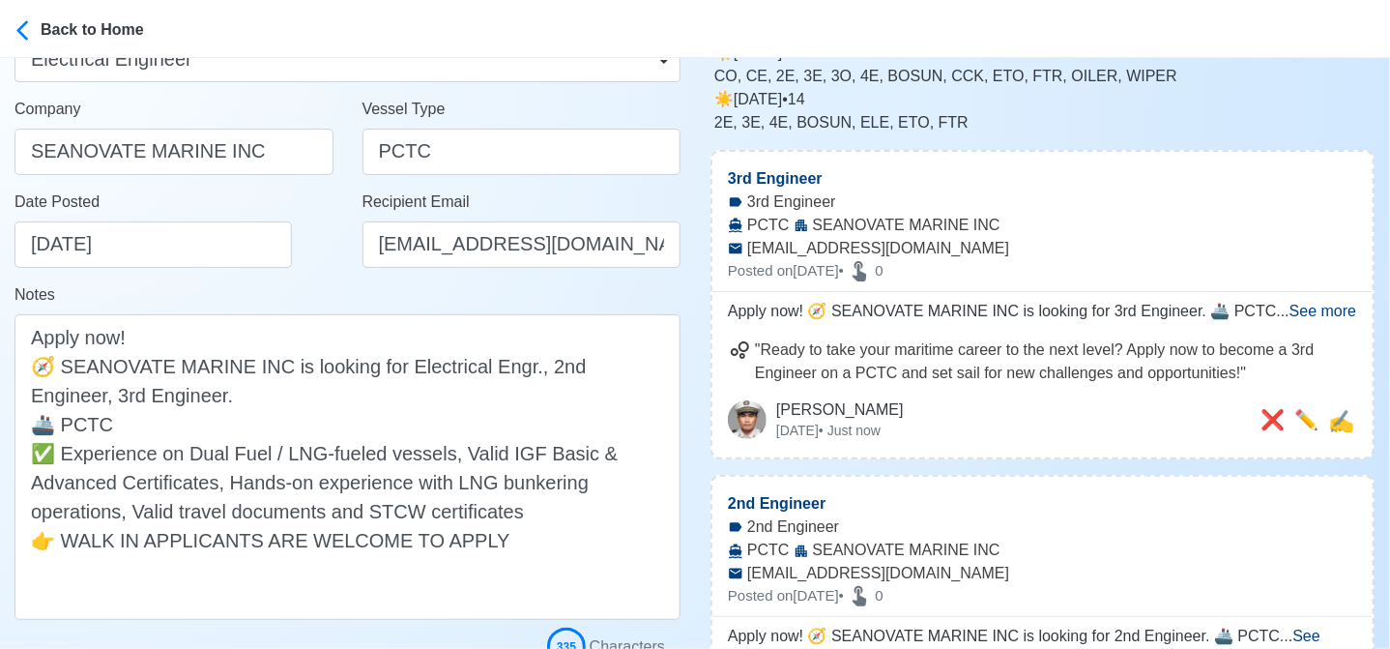
scroll to position [290, 0]
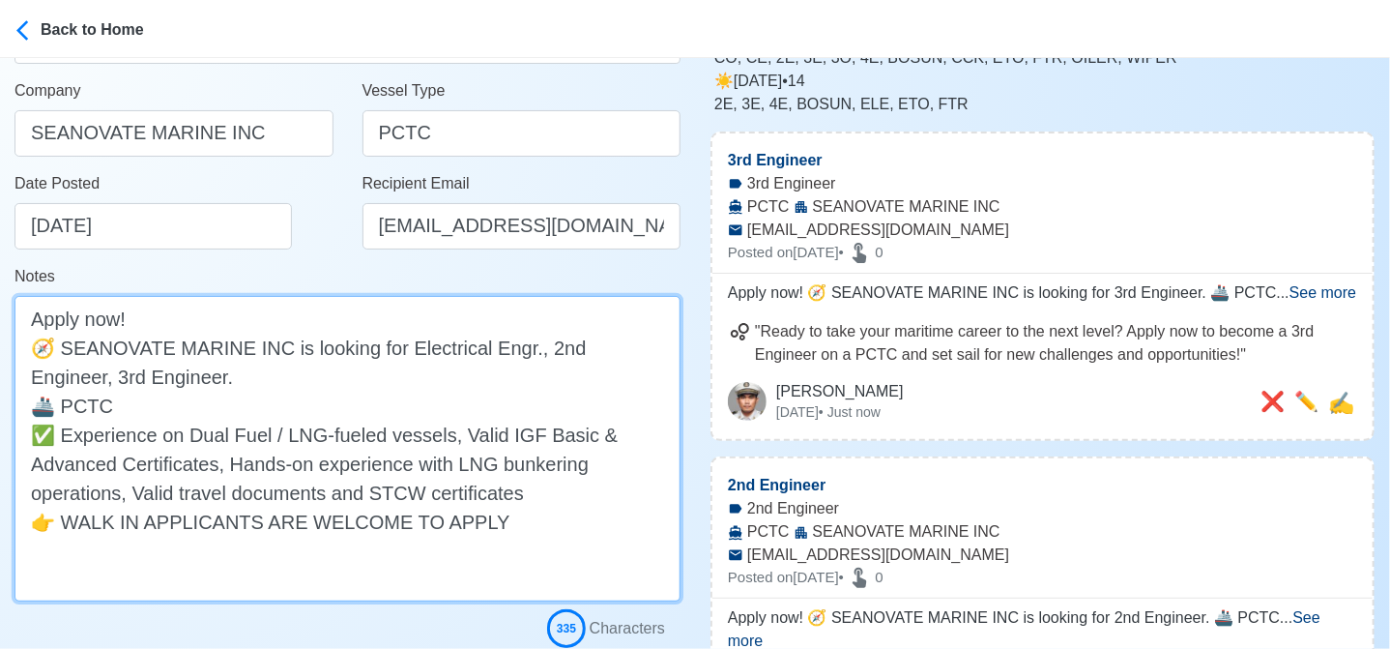
drag, startPoint x: 525, startPoint y: 351, endPoint x: 534, endPoint y: 378, distance: 28.4
click at [534, 378] on textarea "Apply now! 🧭 SEANOVATE MARINE INC is looking for Electrical Engr., 2nd Engineer…" at bounding box center [348, 448] width 666 height 305
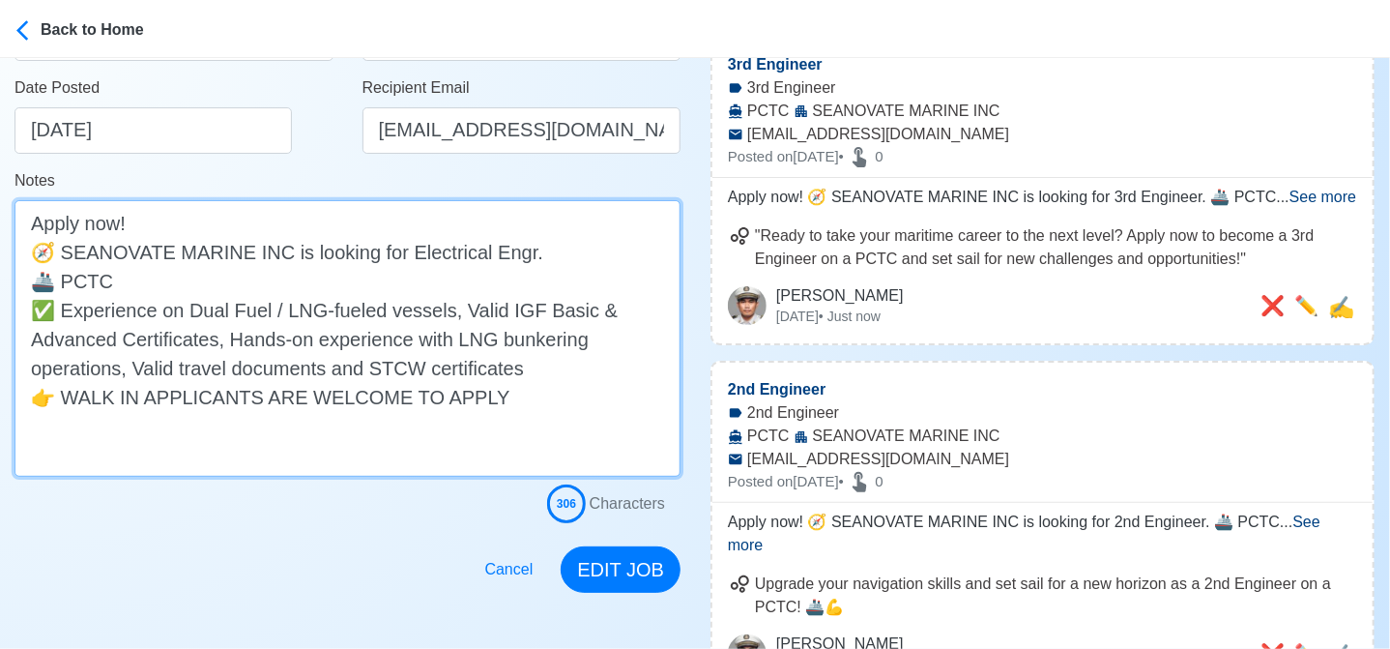
scroll to position [387, 0]
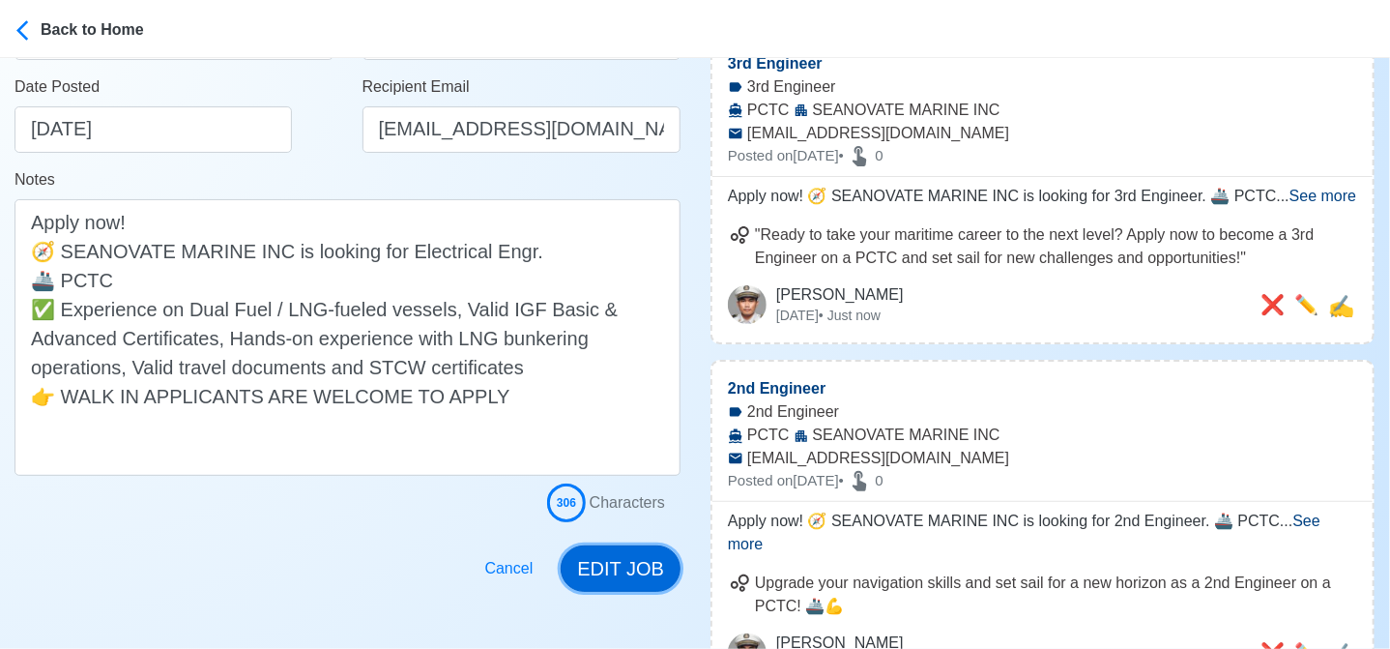
click at [612, 563] on button "EDIT JOB" at bounding box center [621, 568] width 120 height 46
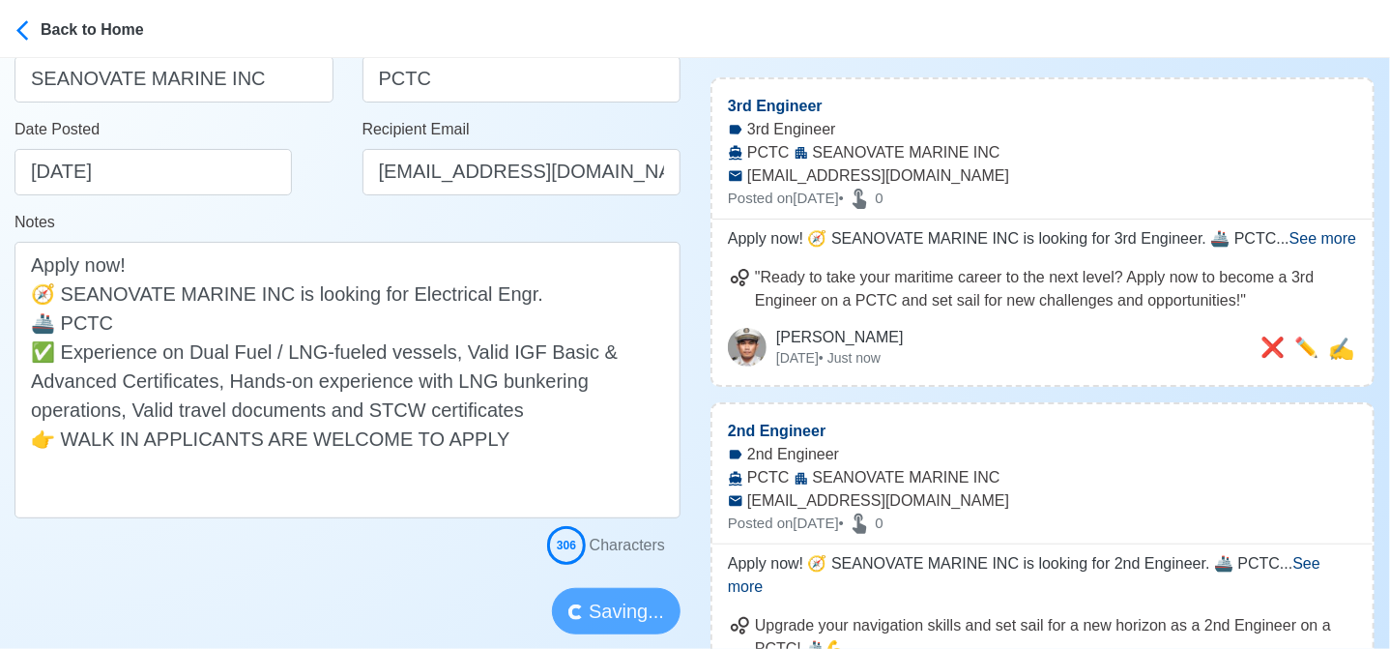
scroll to position [97, 0]
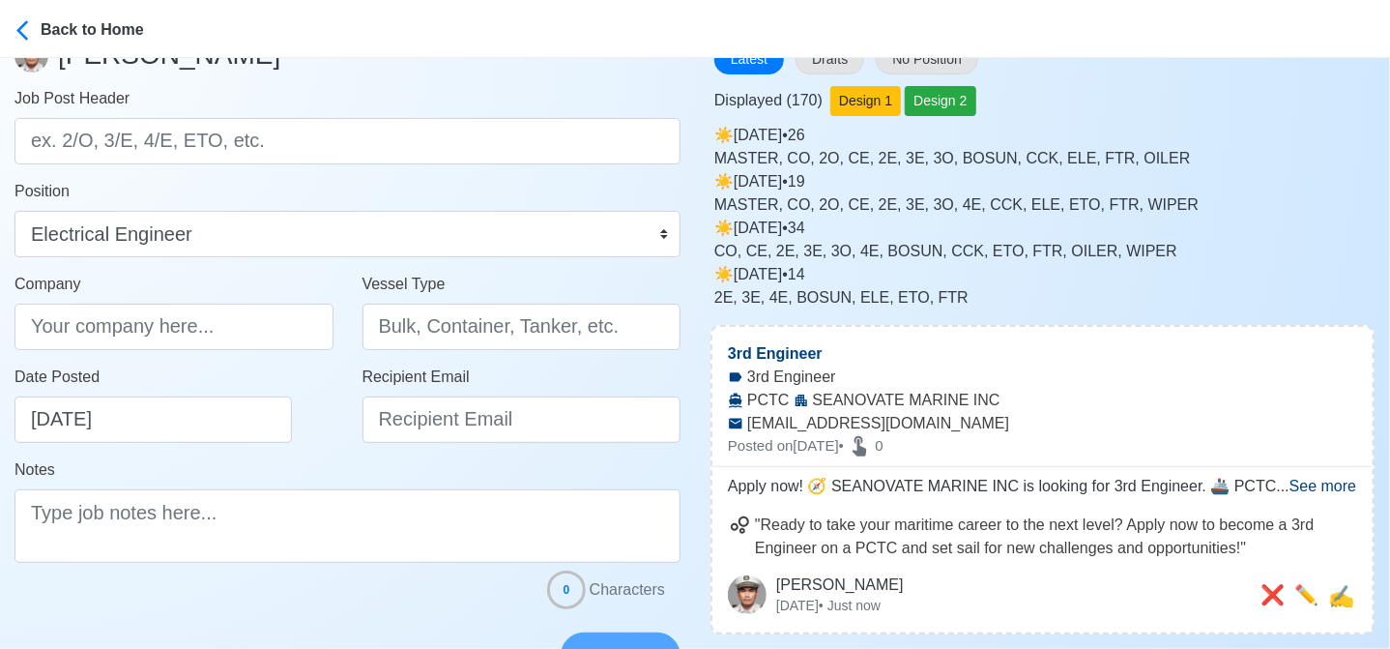
click at [1318, 486] on span "See more" at bounding box center [1323, 486] width 67 height 16
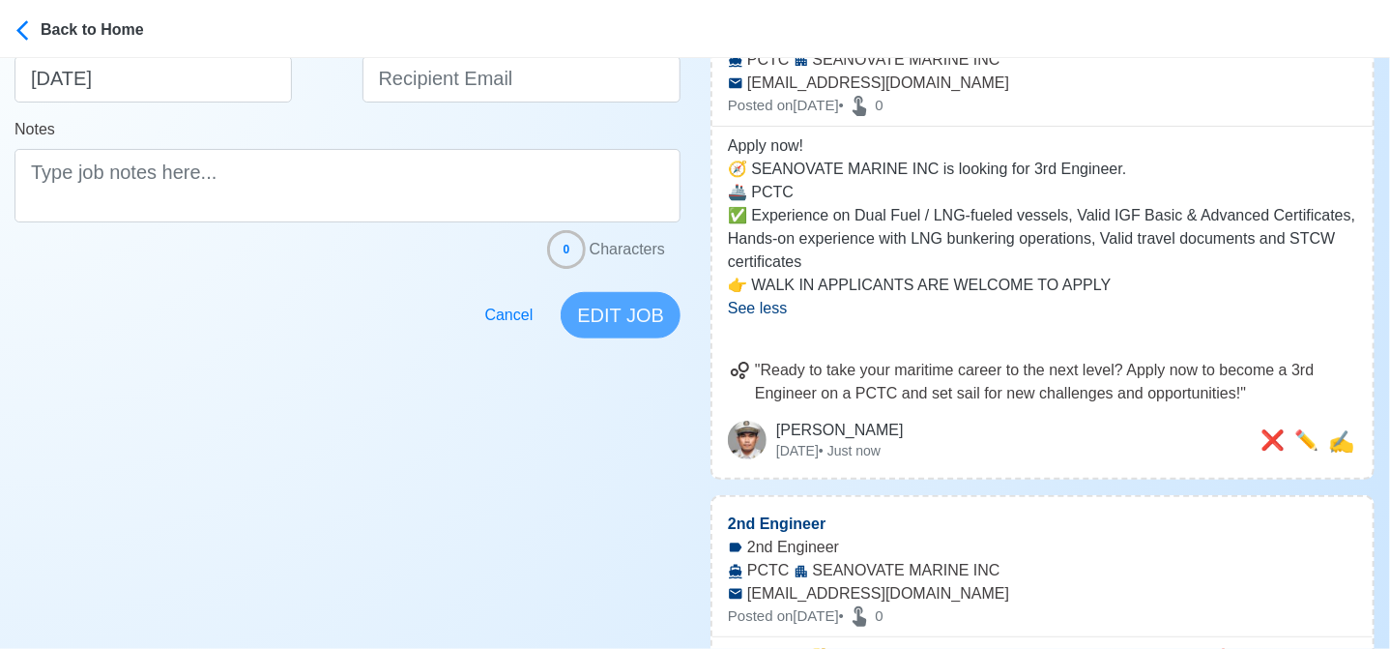
scroll to position [580, 0]
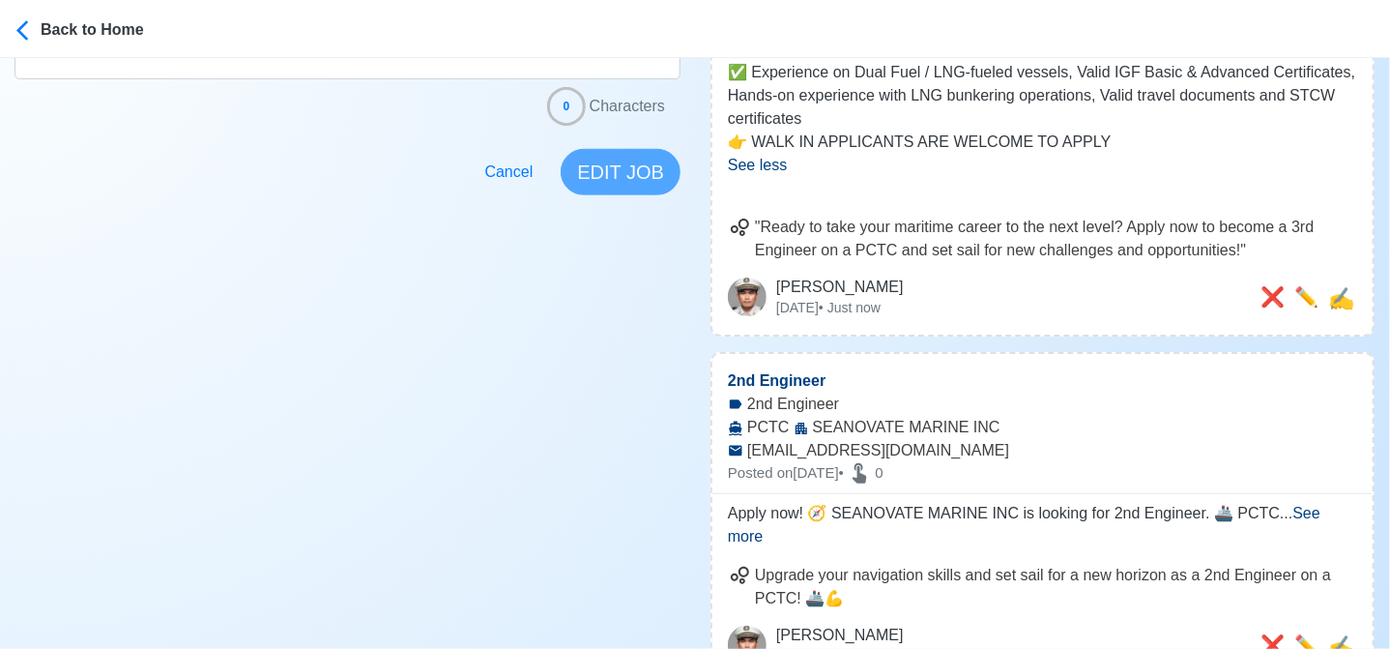
click at [1310, 515] on span "See more" at bounding box center [1024, 525] width 593 height 40
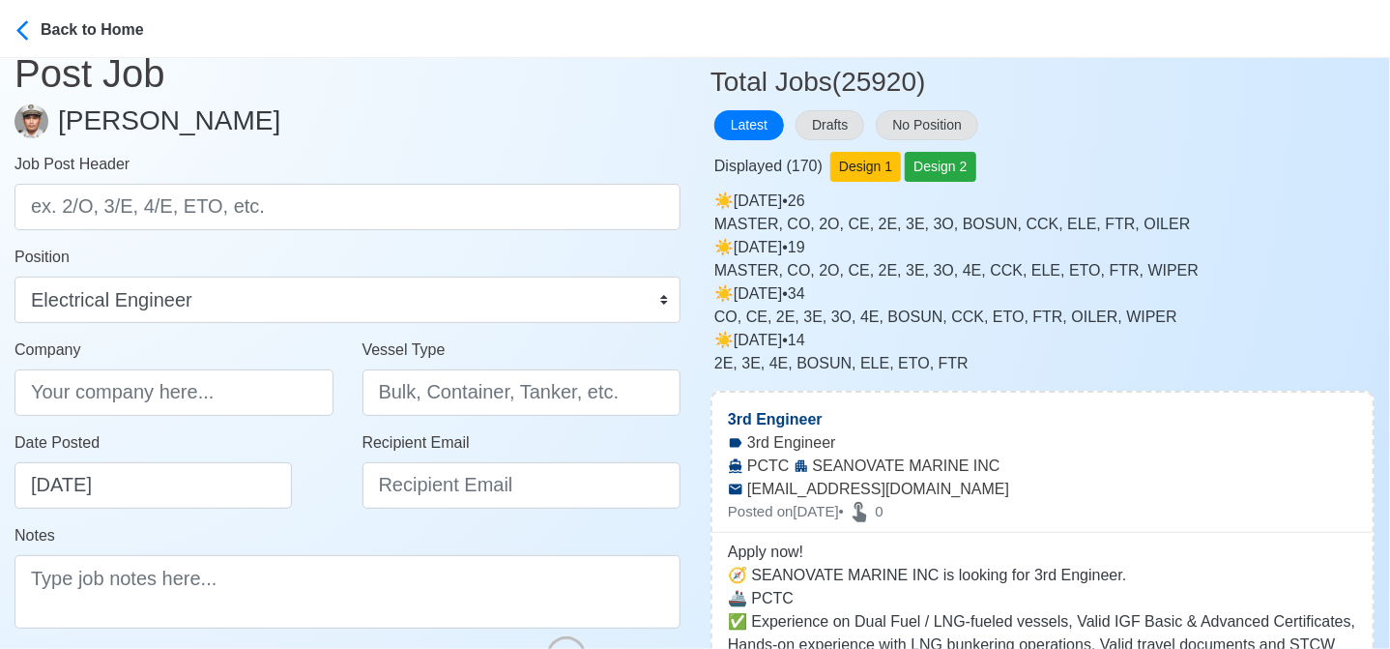
scroll to position [0, 0]
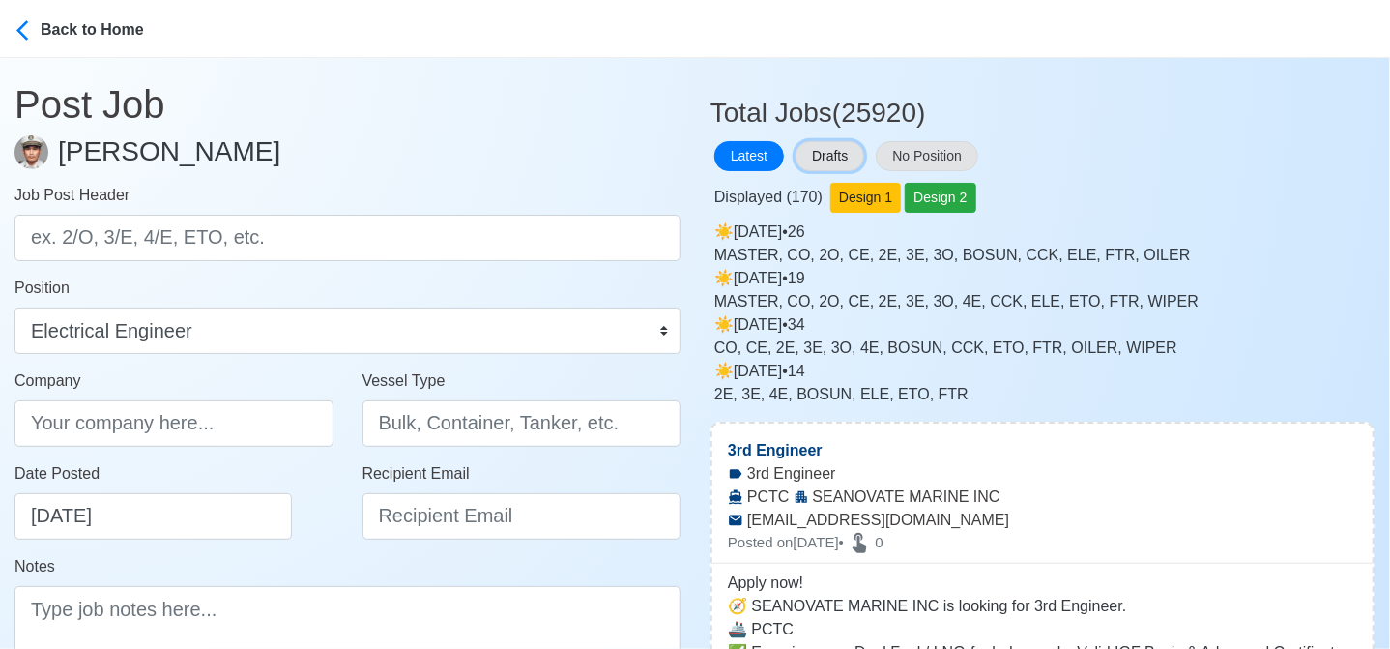
click at [854, 157] on button "Drafts" at bounding box center [830, 156] width 69 height 30
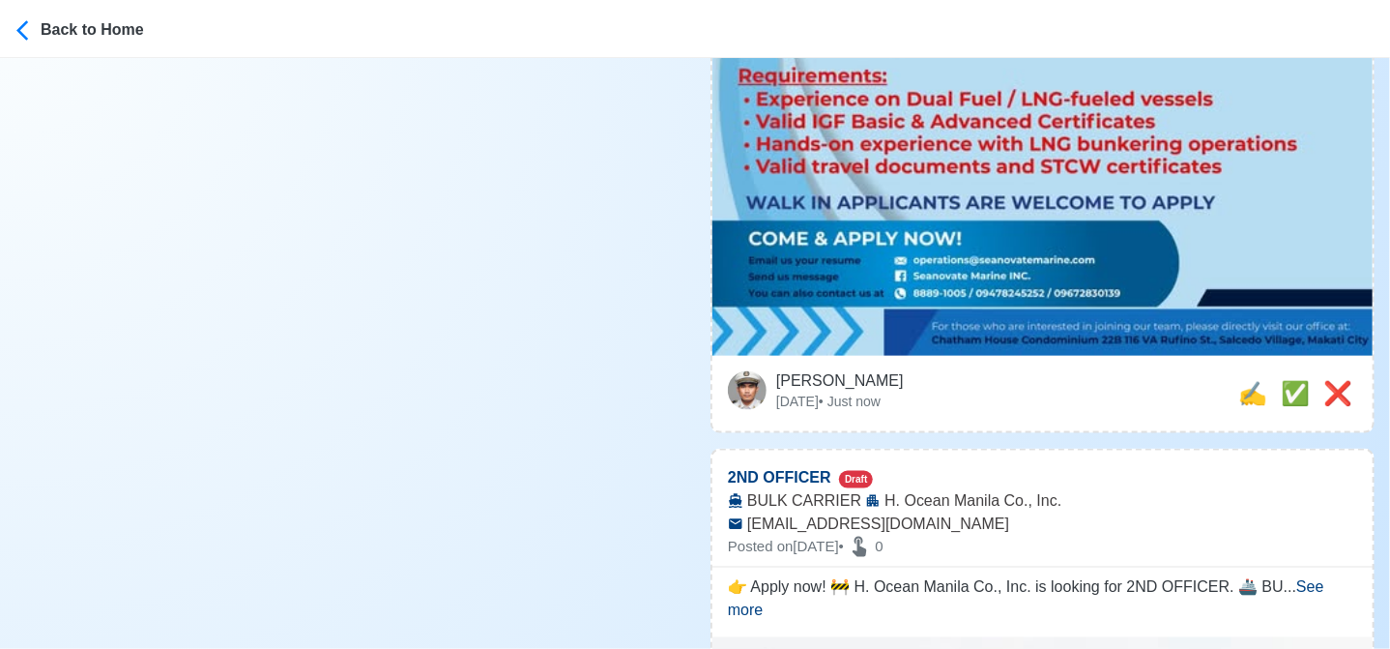
scroll to position [1063, 0]
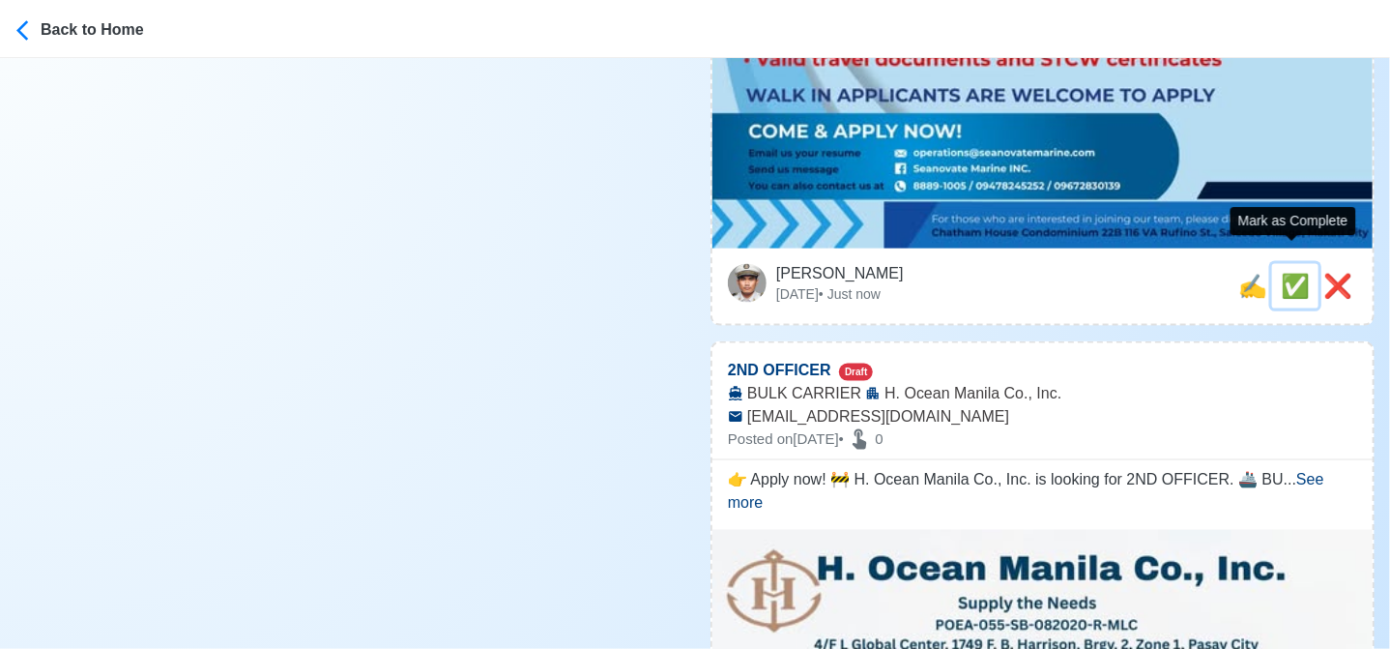
click at [1296, 273] on span "✅" at bounding box center [1295, 286] width 29 height 26
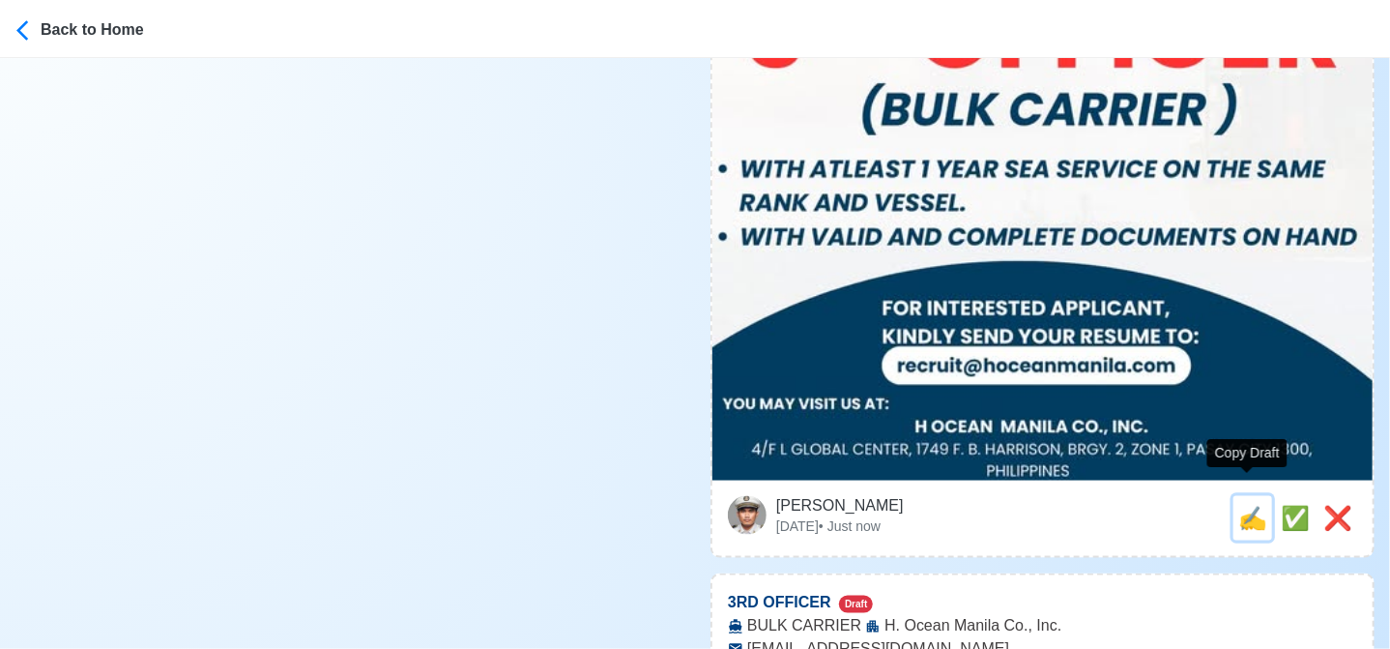
click at [1241, 505] on span "✍️" at bounding box center [1252, 518] width 29 height 26
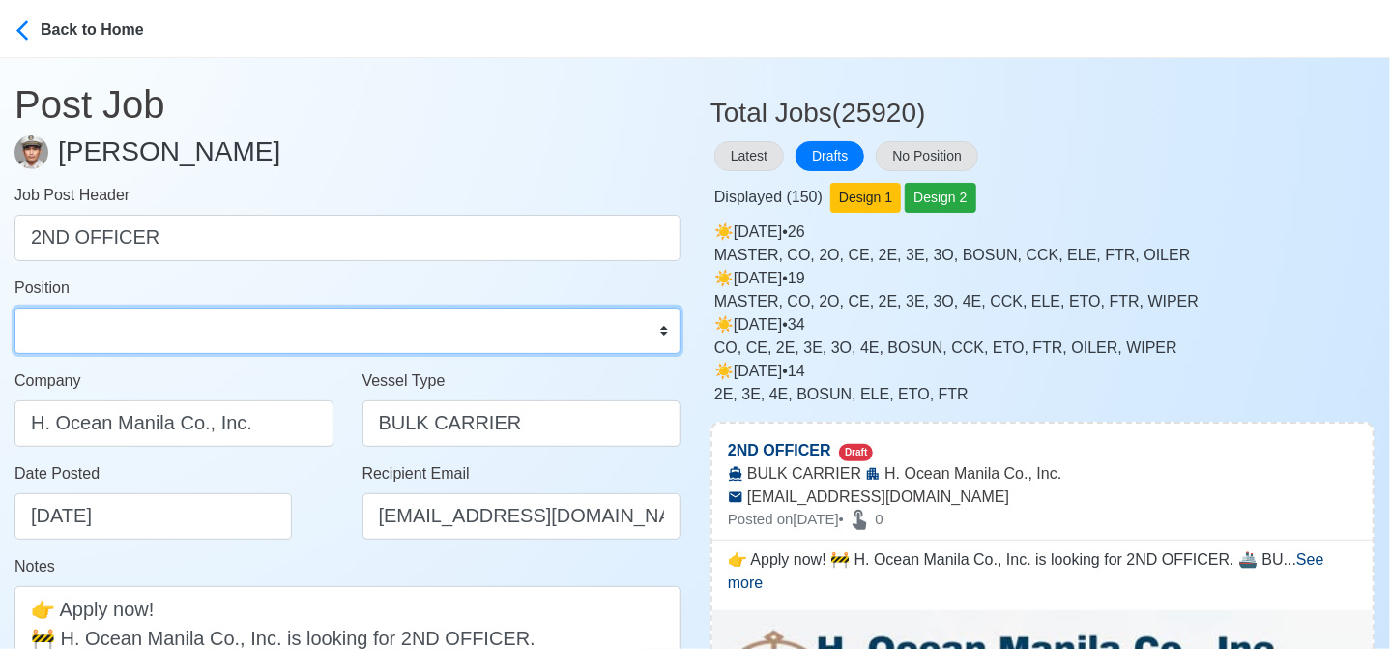
click at [289, 330] on select "Master Chief Officer 2nd Officer 3rd Officer Junior Officer Chief Engineer 2nd …" at bounding box center [348, 330] width 666 height 46
click at [15, 307] on select "Master Chief Officer 2nd Officer 3rd Officer Junior Officer Chief Engineer 2nd …" at bounding box center [348, 330] width 666 height 46
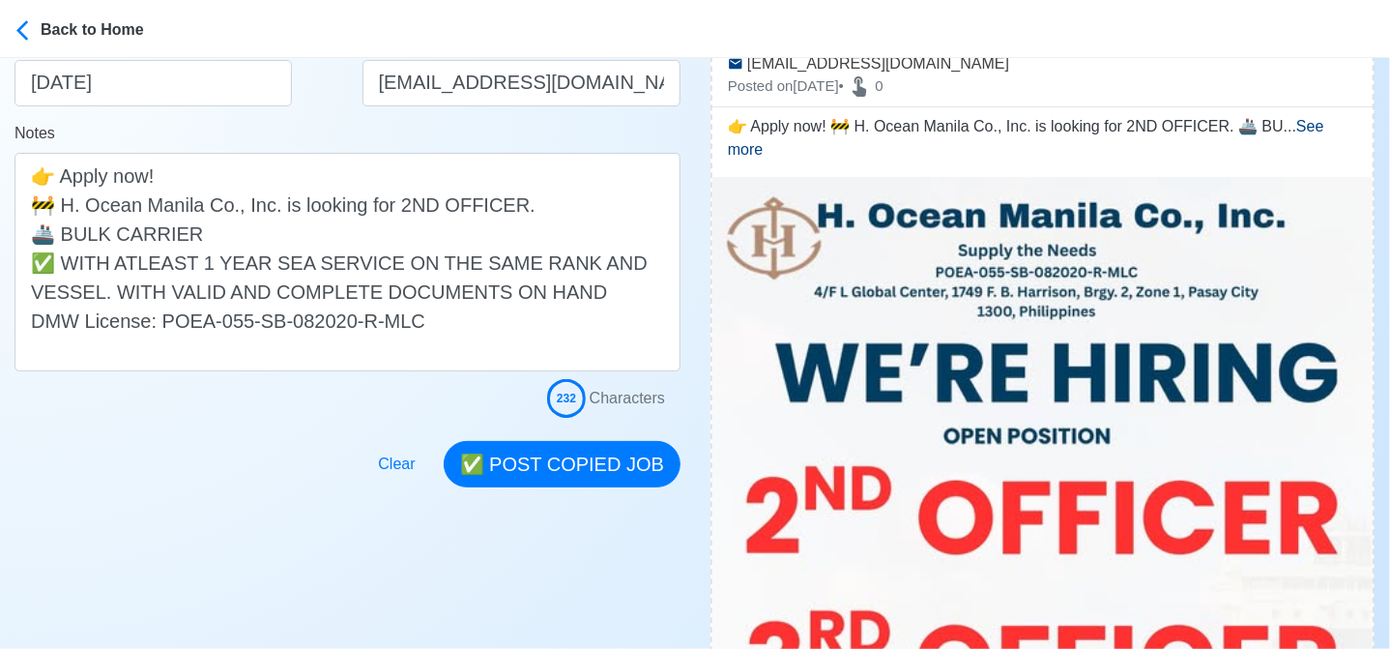
scroll to position [580, 0]
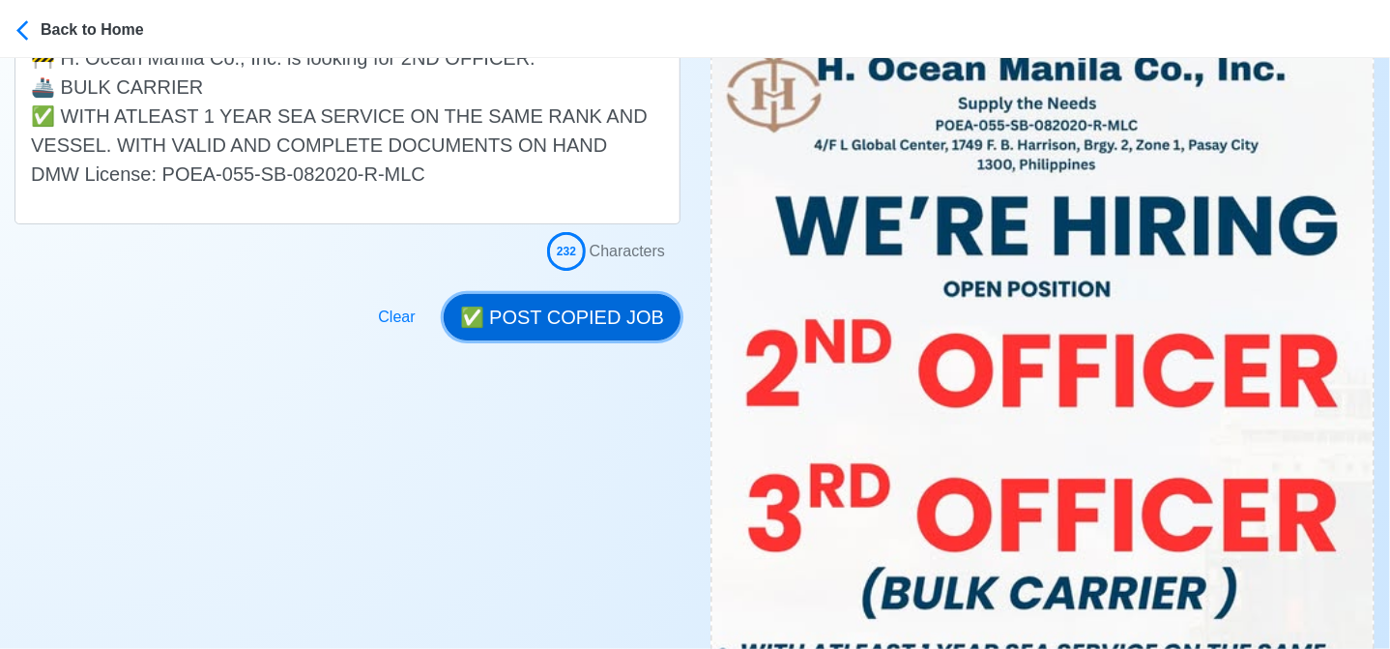
click at [587, 304] on button "✅ POST COPIED JOB" at bounding box center [562, 317] width 237 height 46
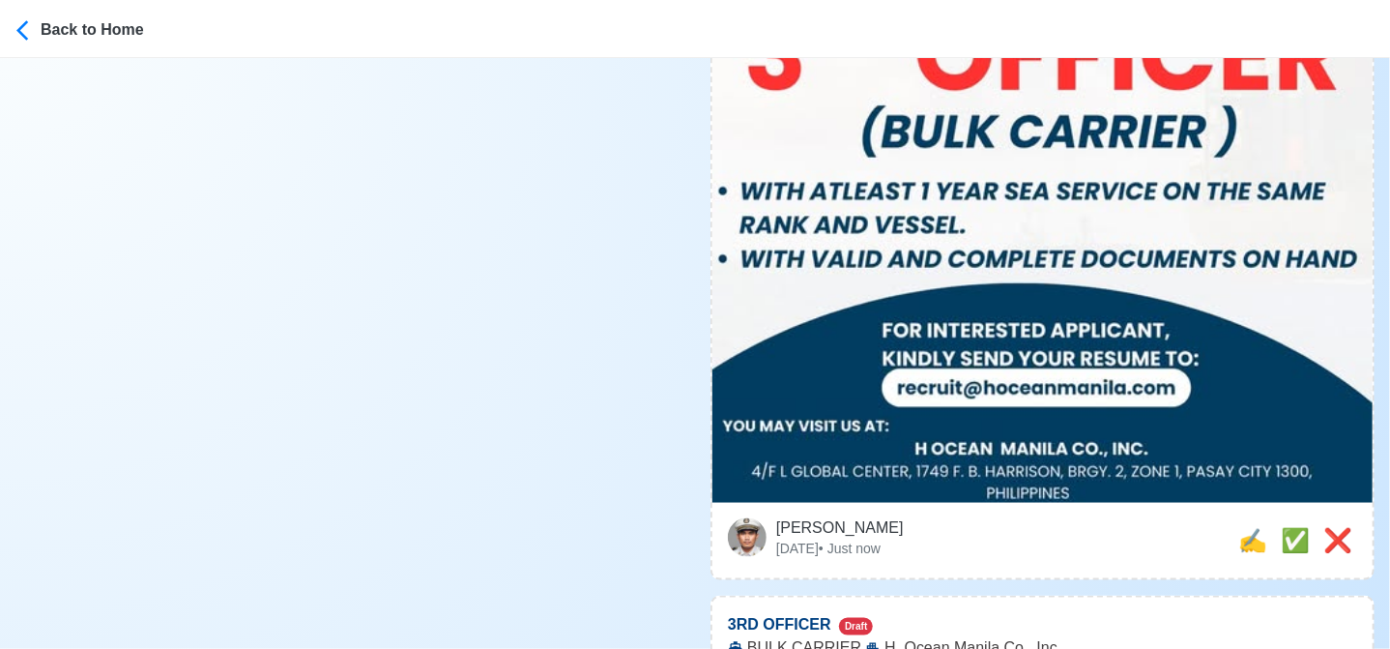
scroll to position [1063, 0]
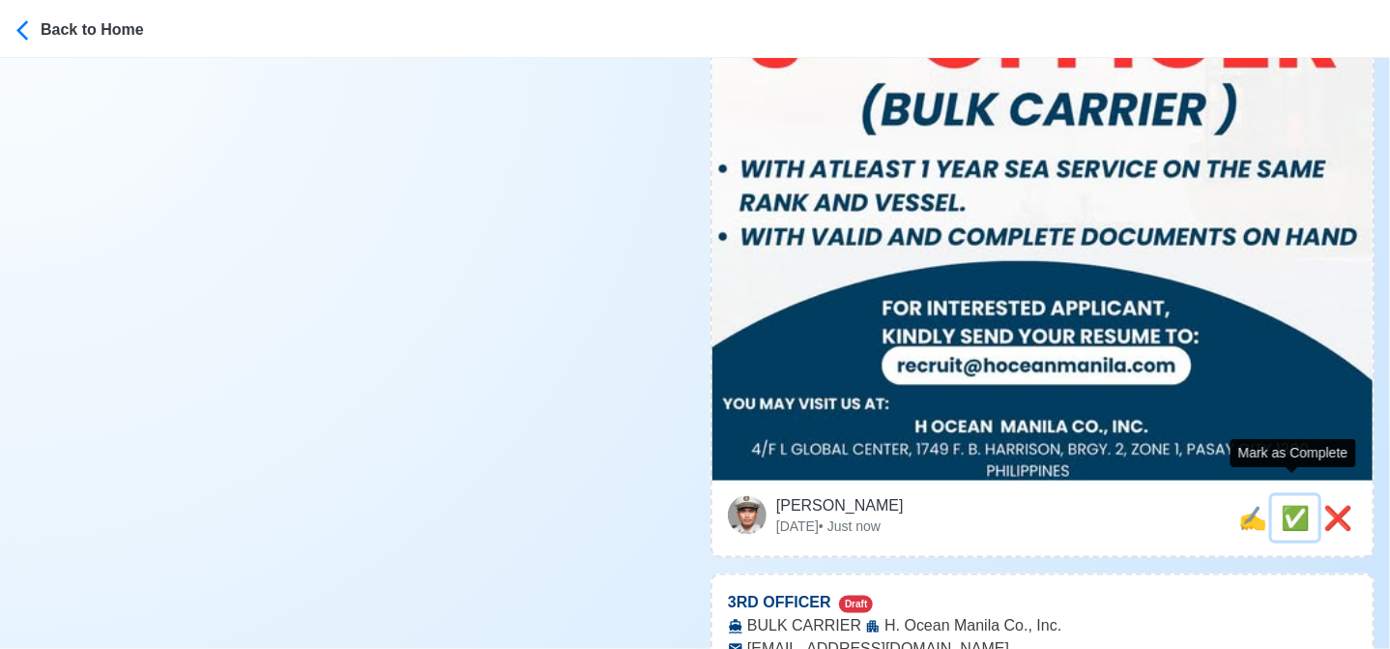
click at [1291, 505] on span "✅" at bounding box center [1295, 518] width 29 height 26
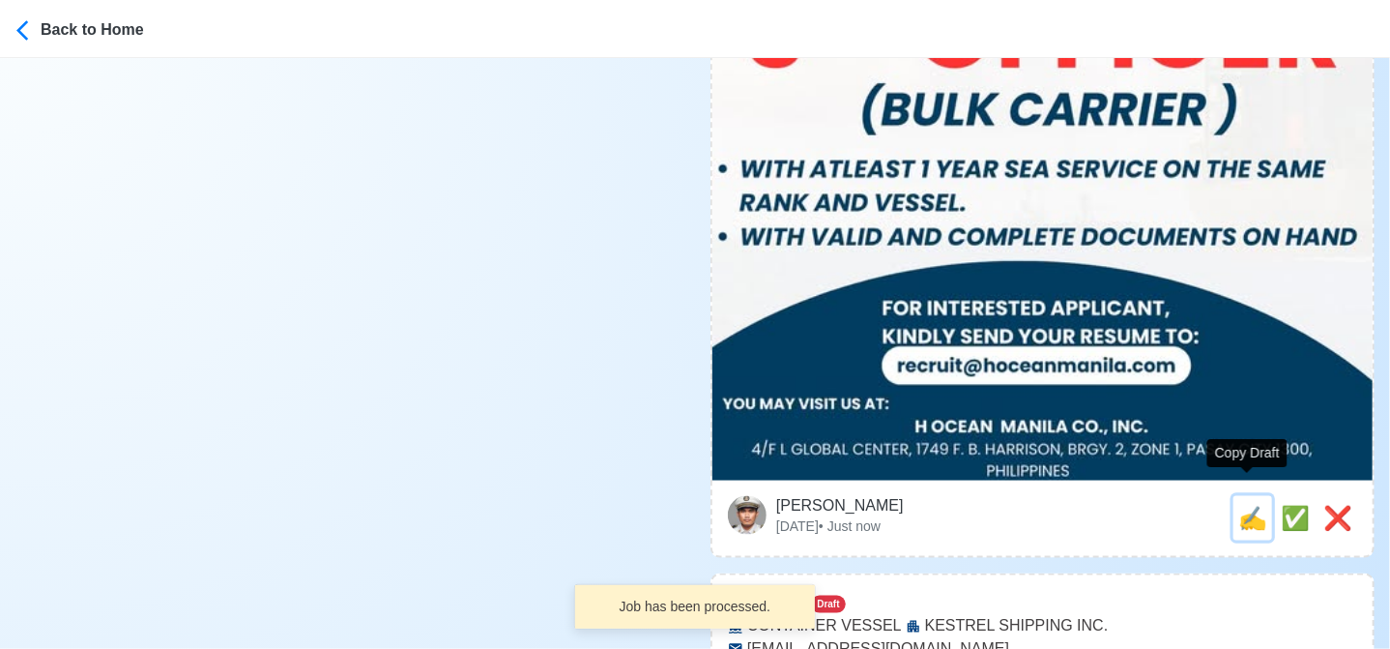
drag, startPoint x: 1245, startPoint y: 495, endPoint x: 951, endPoint y: 448, distance: 297.7
click at [1243, 505] on span "✍️" at bounding box center [1252, 518] width 29 height 26
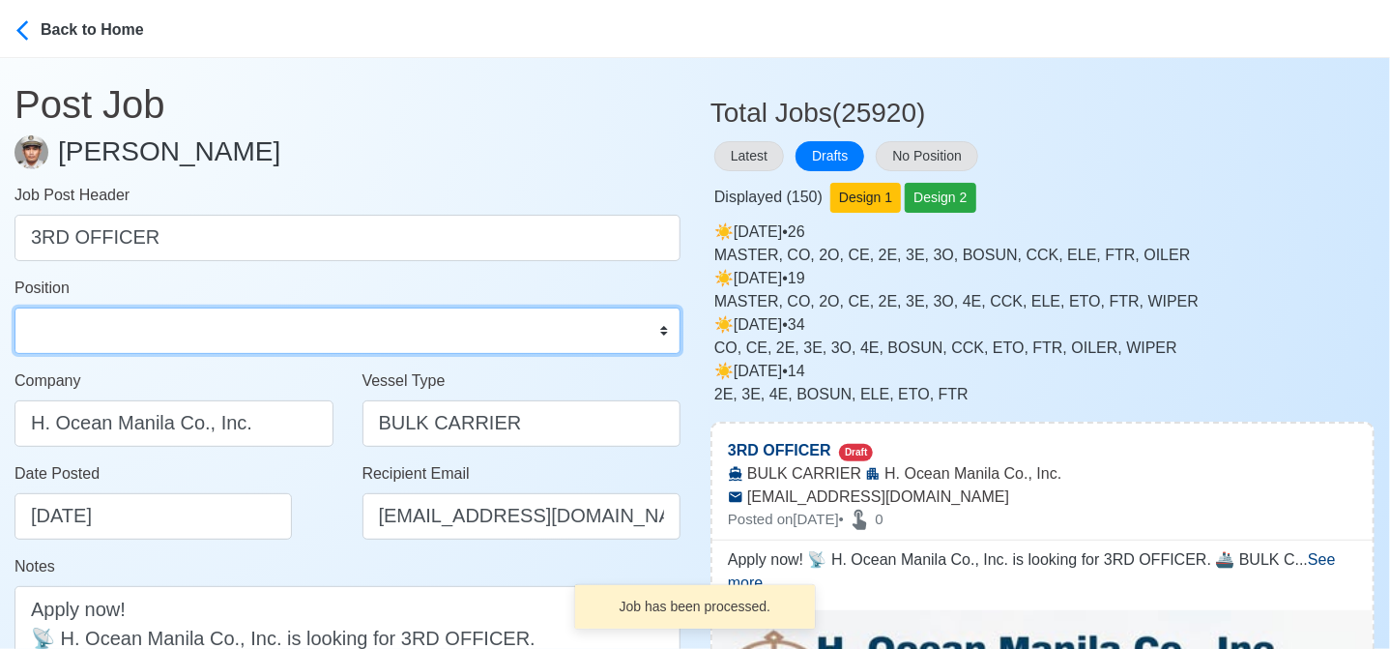
drag, startPoint x: 139, startPoint y: 332, endPoint x: 132, endPoint y: 313, distance: 19.6
click at [139, 332] on select "Master Chief Officer 2nd Officer 3rd Officer Junior Officer Chief Engineer 2nd …" at bounding box center [348, 330] width 666 height 46
click at [15, 307] on select "Master Chief Officer 2nd Officer 3rd Officer Junior Officer Chief Engineer 2nd …" at bounding box center [348, 330] width 666 height 46
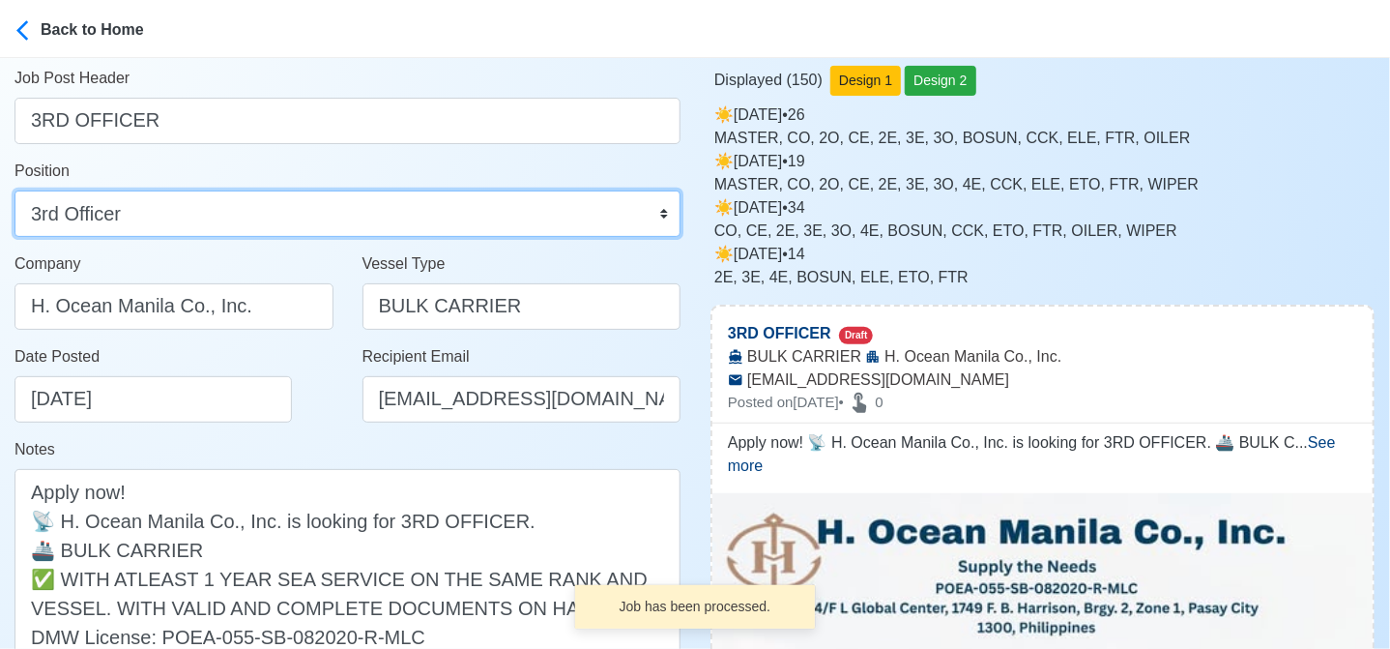
scroll to position [387, 0]
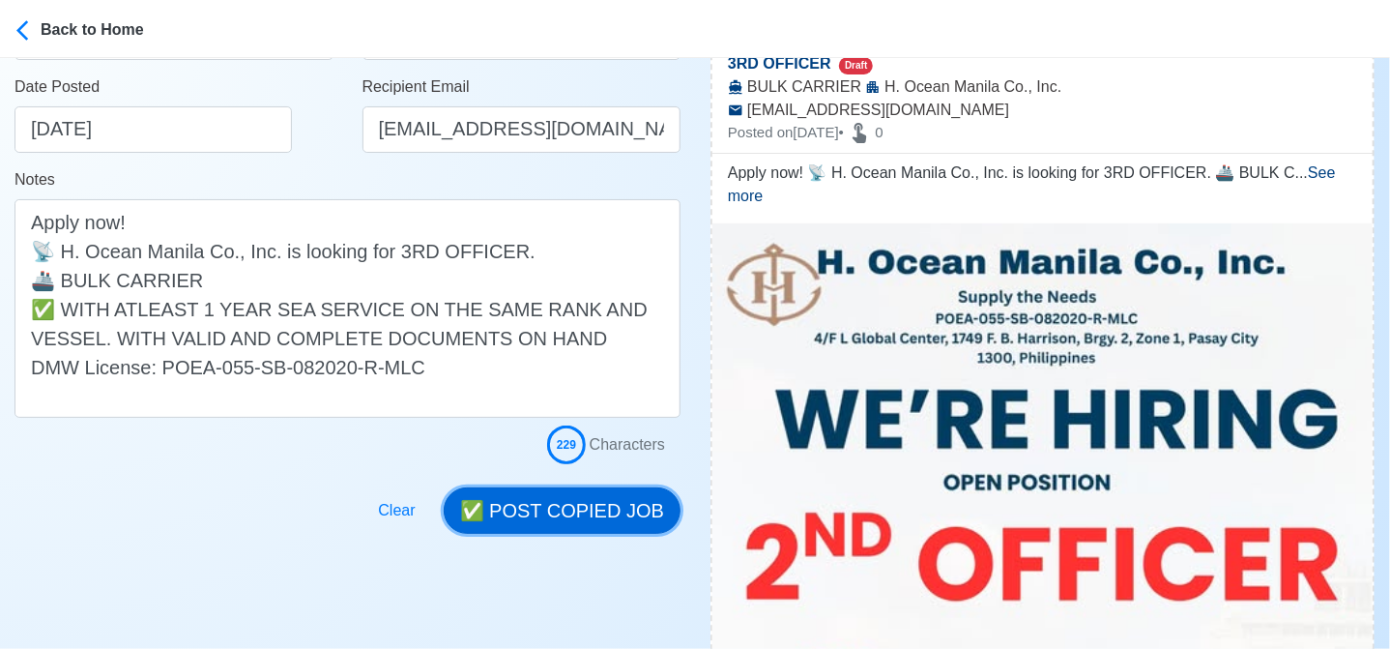
click at [582, 508] on button "✅ POST COPIED JOB" at bounding box center [562, 510] width 237 height 46
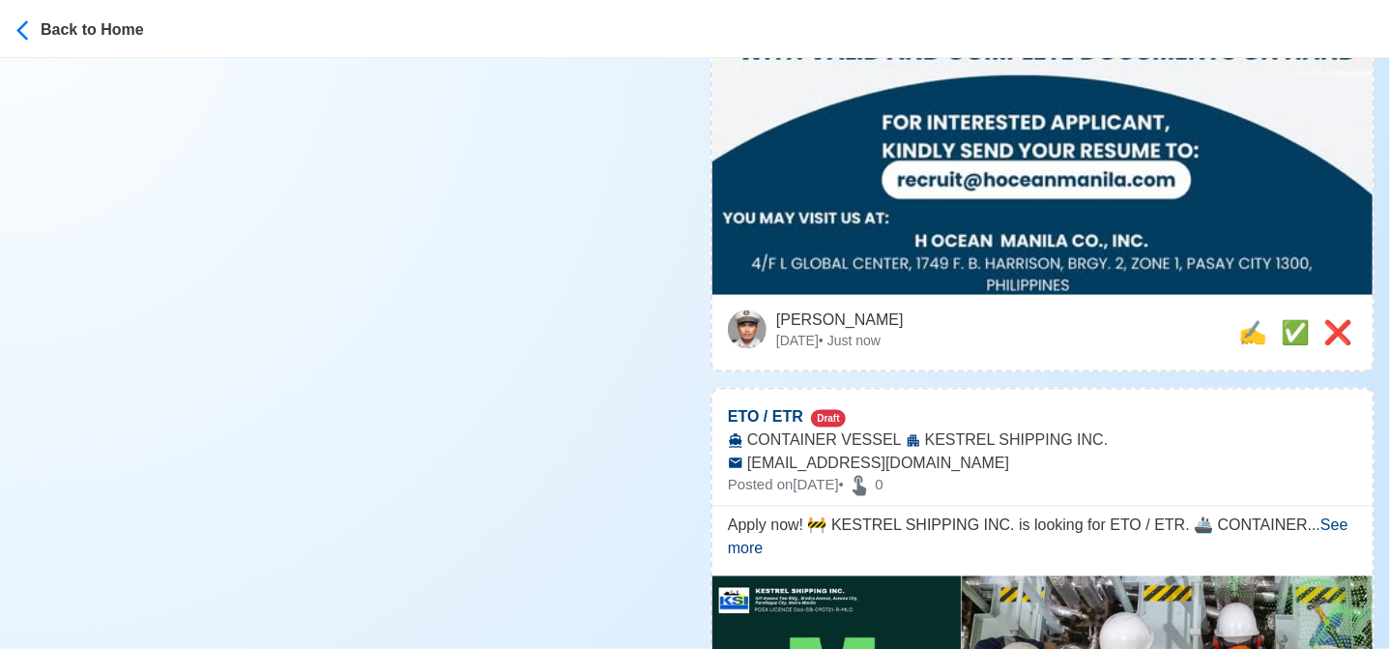
scroll to position [1257, 0]
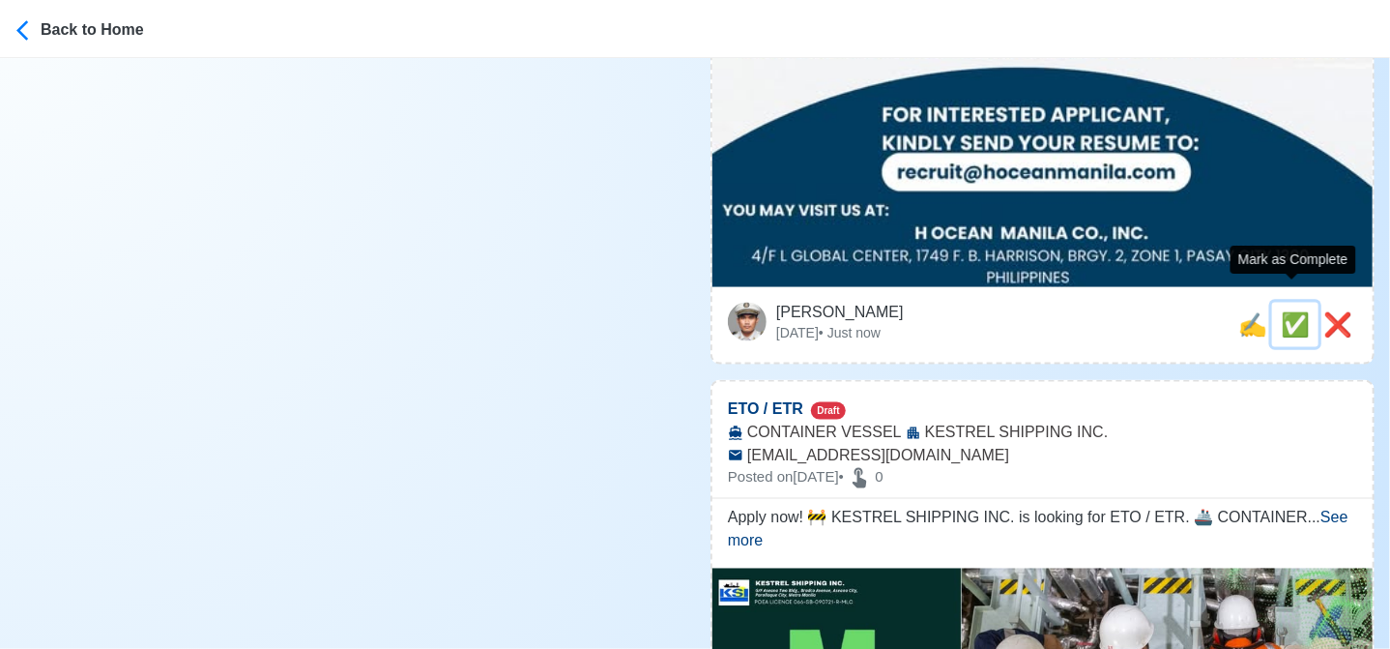
click at [1281, 311] on span "✅" at bounding box center [1295, 324] width 29 height 26
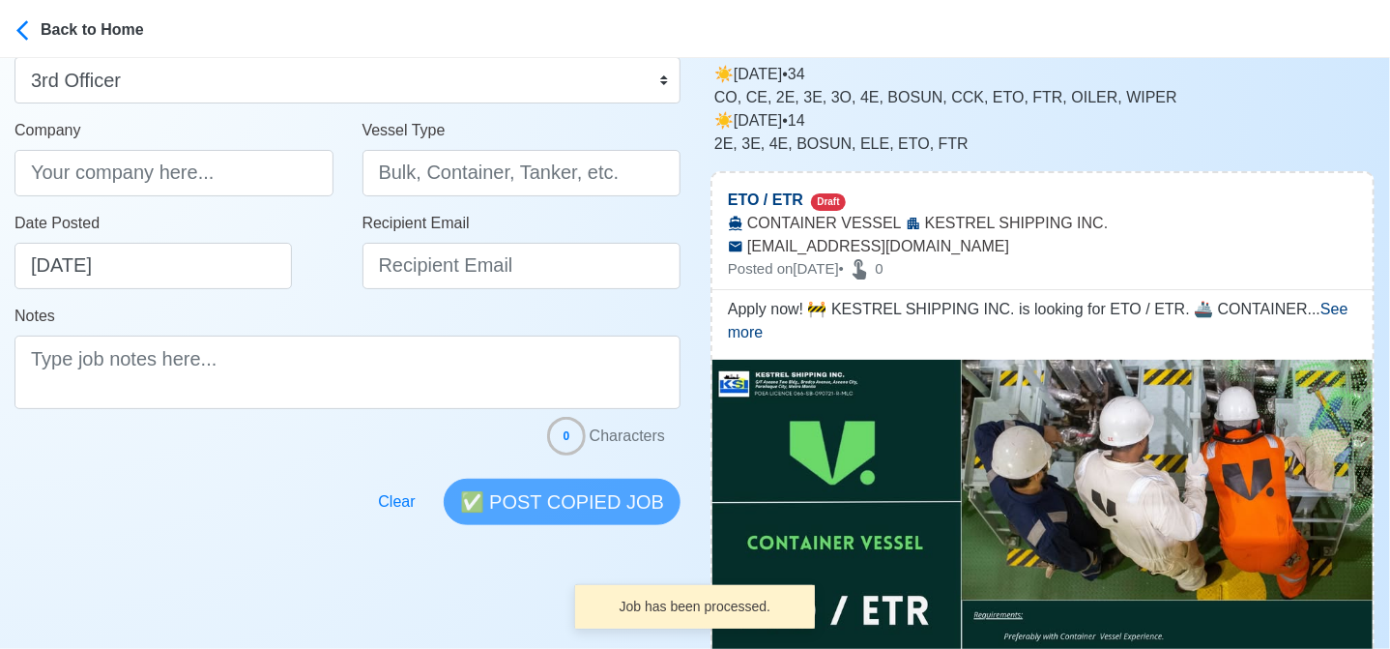
scroll to position [580, 0]
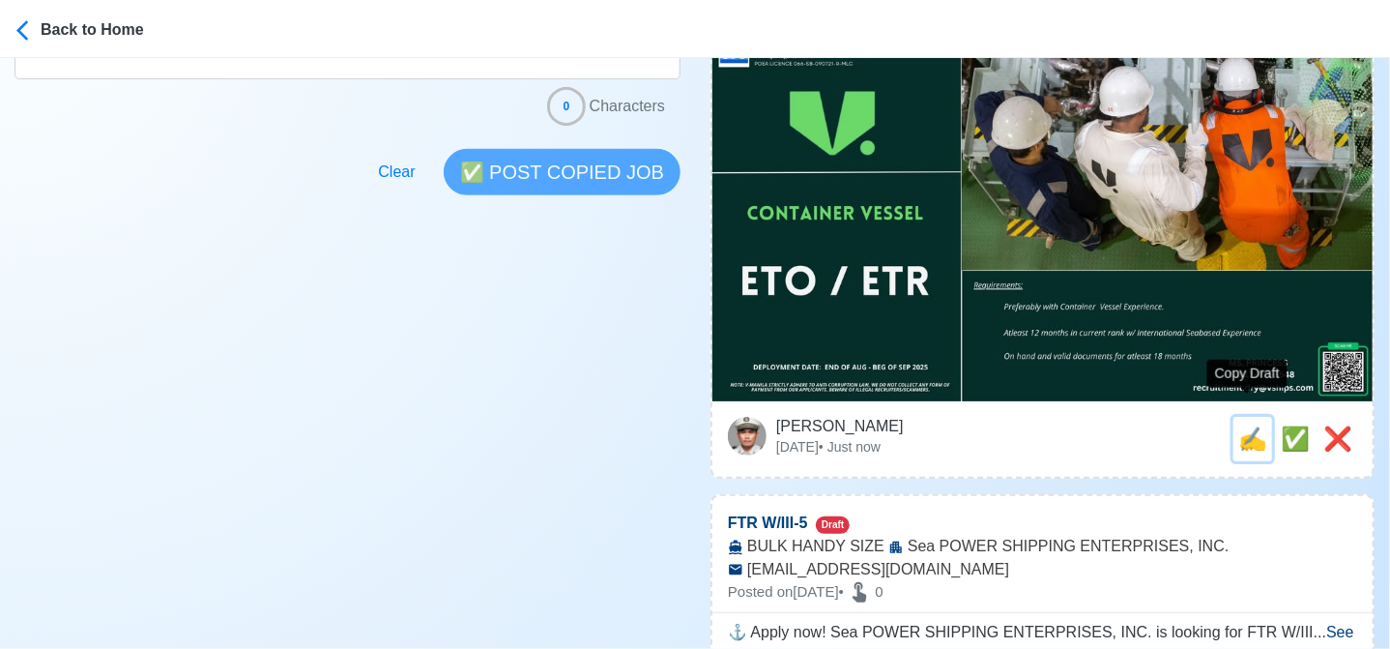
click at [1249, 425] on span "✍️" at bounding box center [1252, 438] width 29 height 26
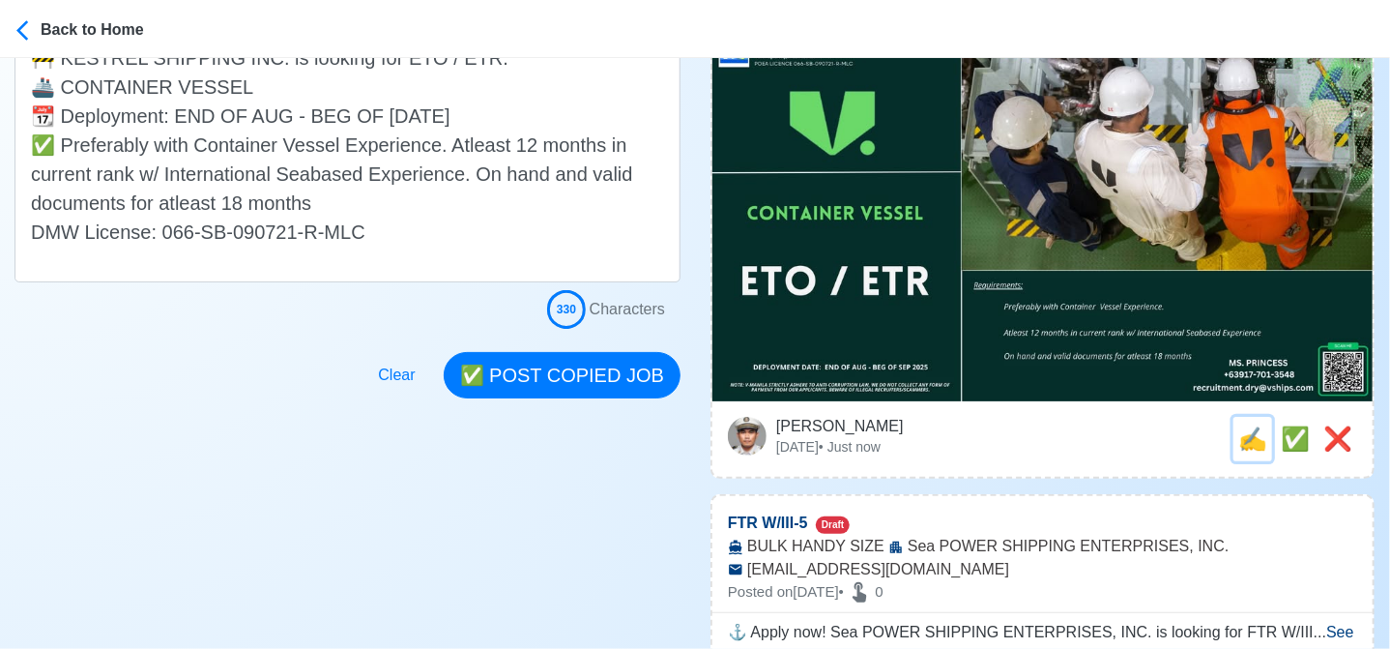
scroll to position [0, 0]
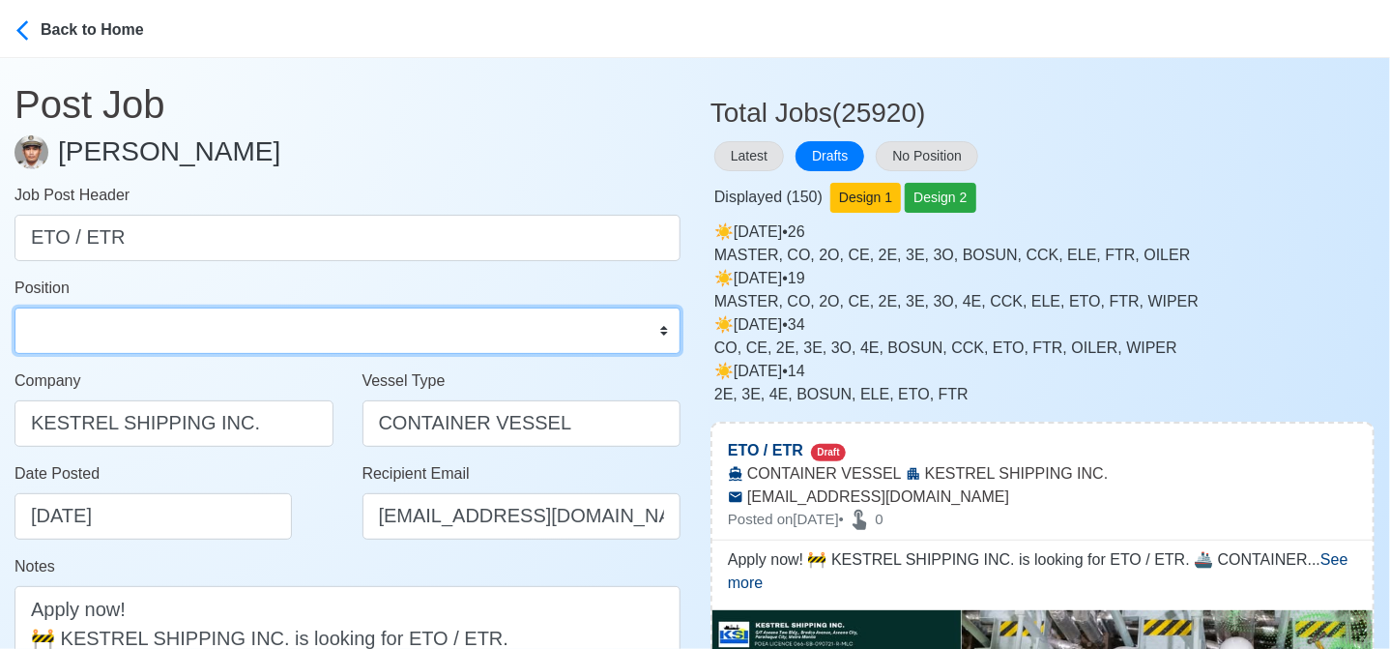
click at [242, 326] on select "Master Chief Officer 2nd Officer 3rd Officer Junior Officer Chief Engineer 2nd …" at bounding box center [348, 330] width 666 height 46
click at [15, 307] on select "Master Chief Officer 2nd Officer 3rd Officer Junior Officer Chief Engineer 2nd …" at bounding box center [348, 330] width 666 height 46
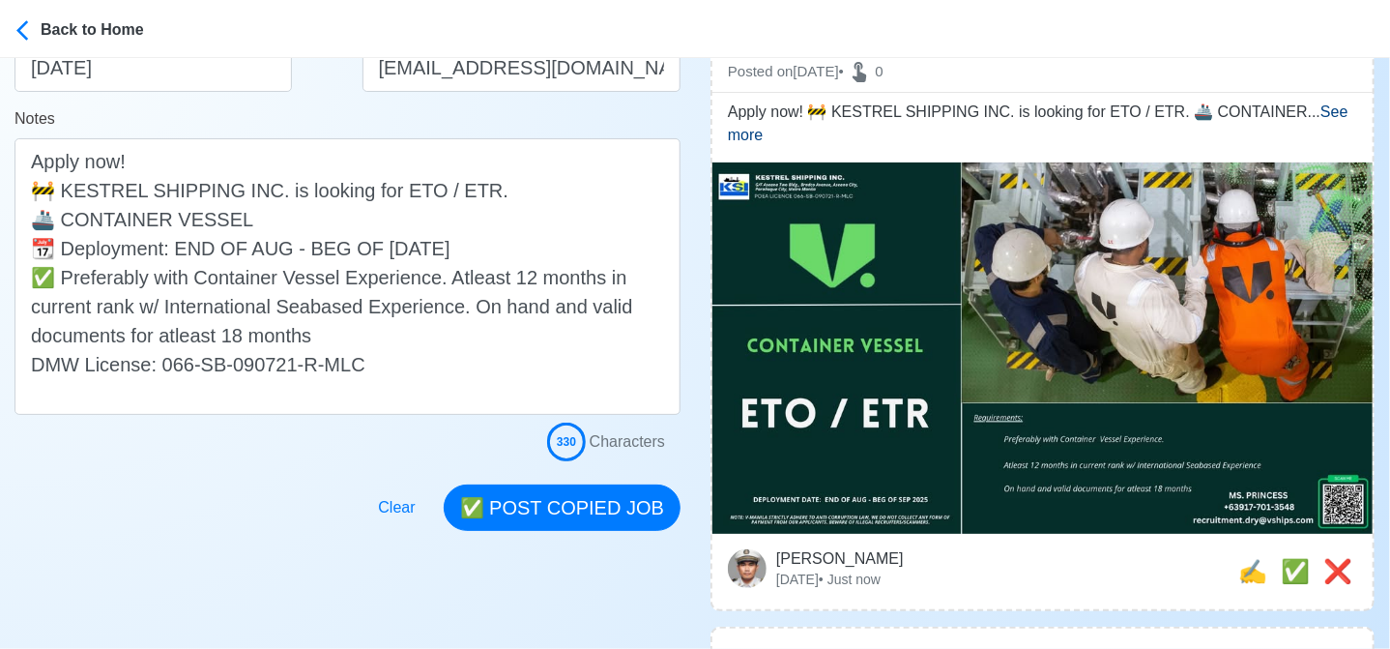
scroll to position [483, 0]
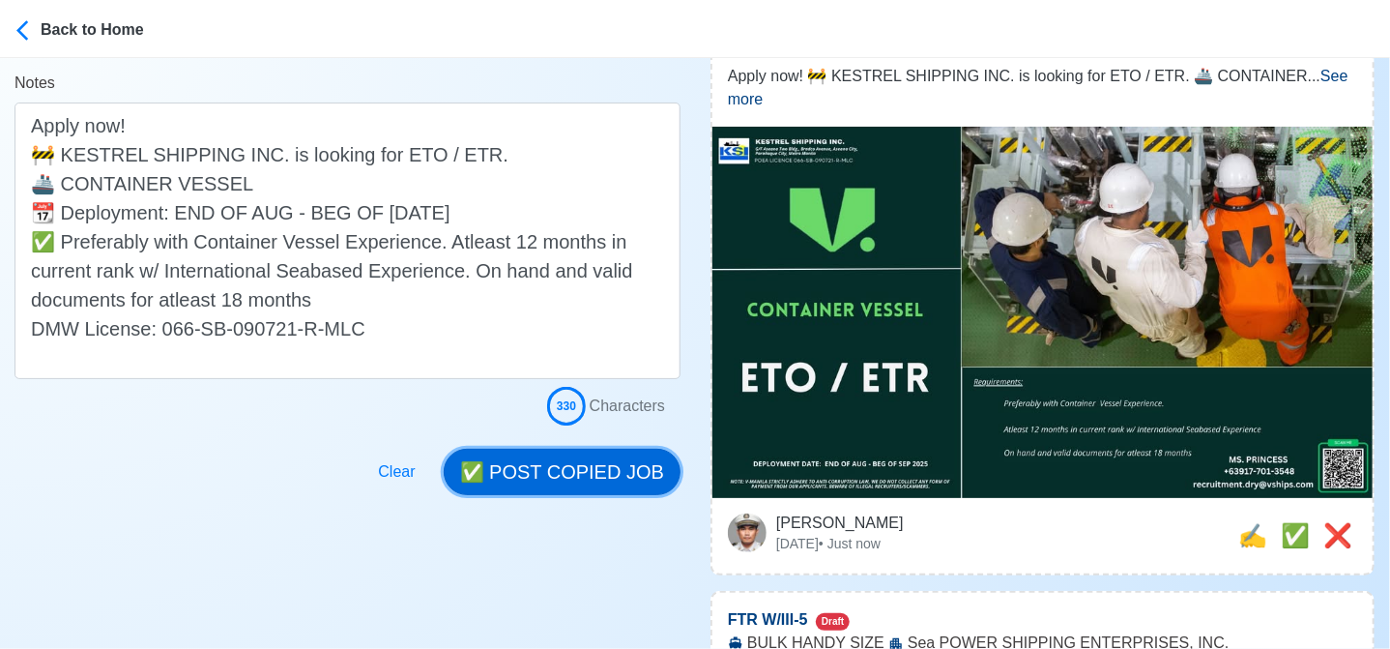
click at [621, 466] on button "✅ POST COPIED JOB" at bounding box center [562, 472] width 237 height 46
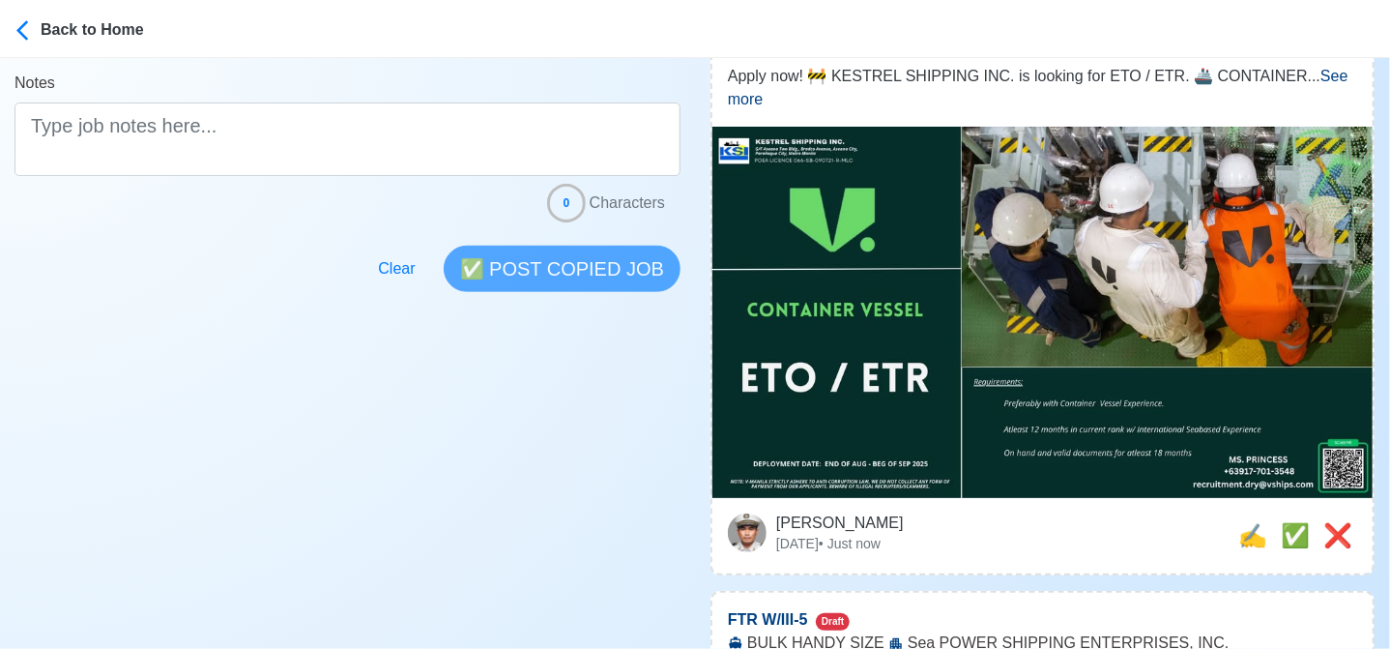
drag, startPoint x: 1295, startPoint y: 513, endPoint x: 1285, endPoint y: 511, distance: 10.8
click at [1292, 522] on span "✅" at bounding box center [1295, 535] width 29 height 26
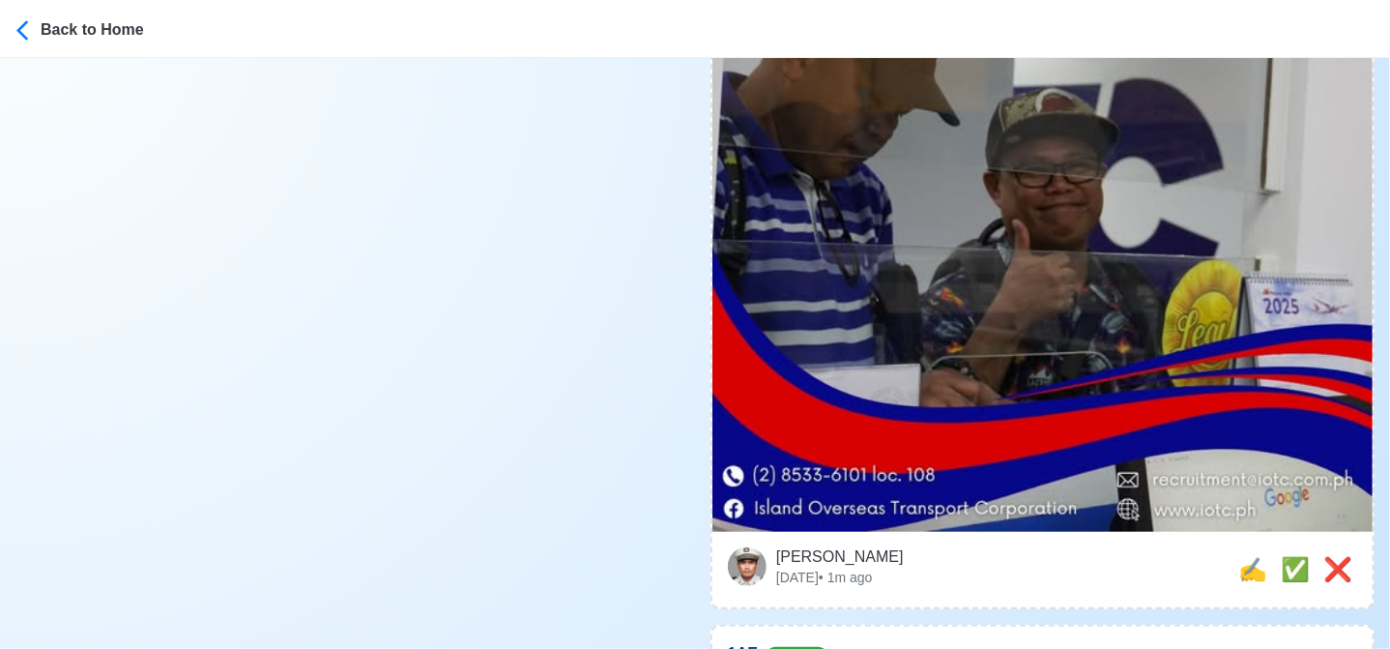
scroll to position [4060, 0]
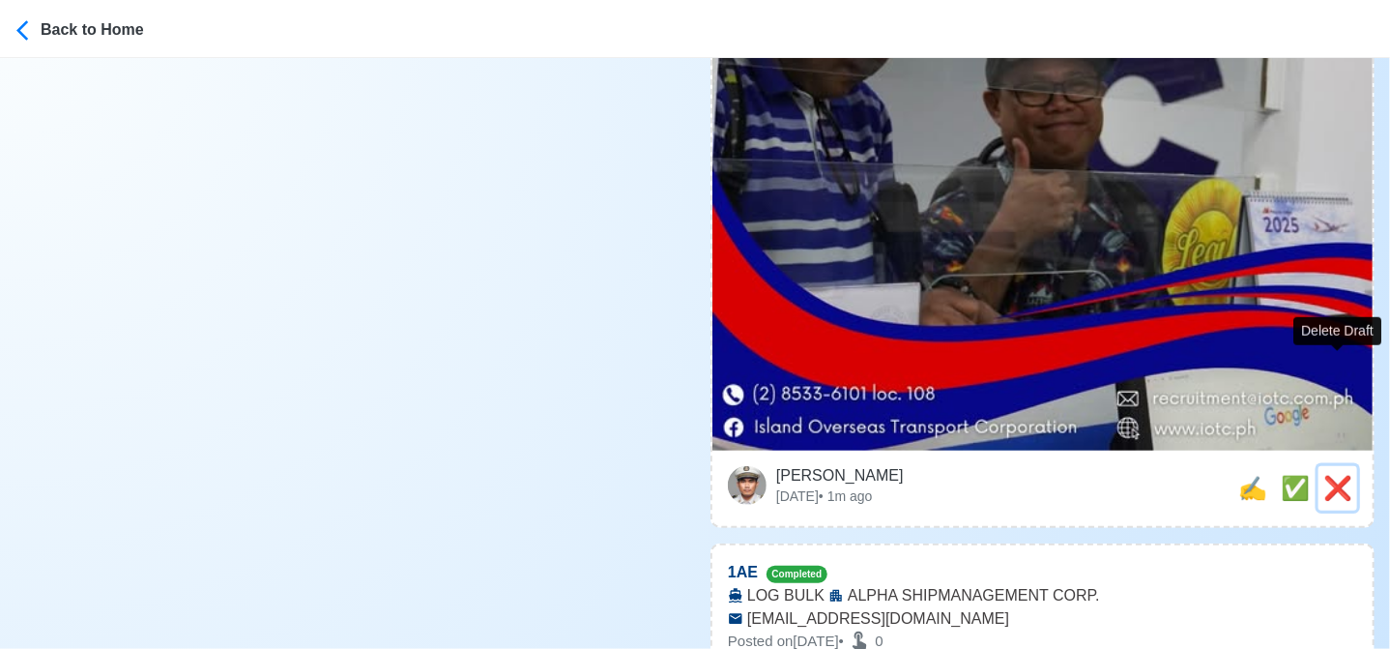
click at [1346, 475] on span "❌" at bounding box center [1337, 488] width 29 height 26
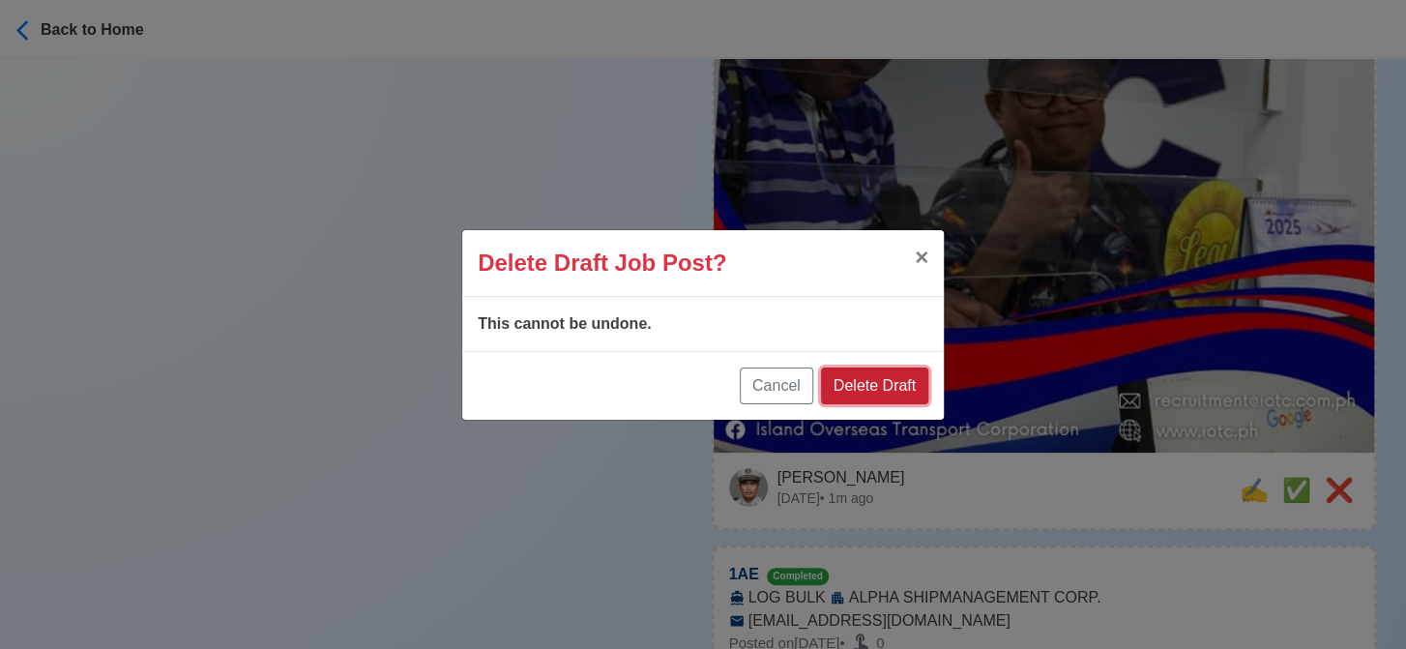
click at [870, 378] on button "Delete Draft" at bounding box center [874, 385] width 107 height 37
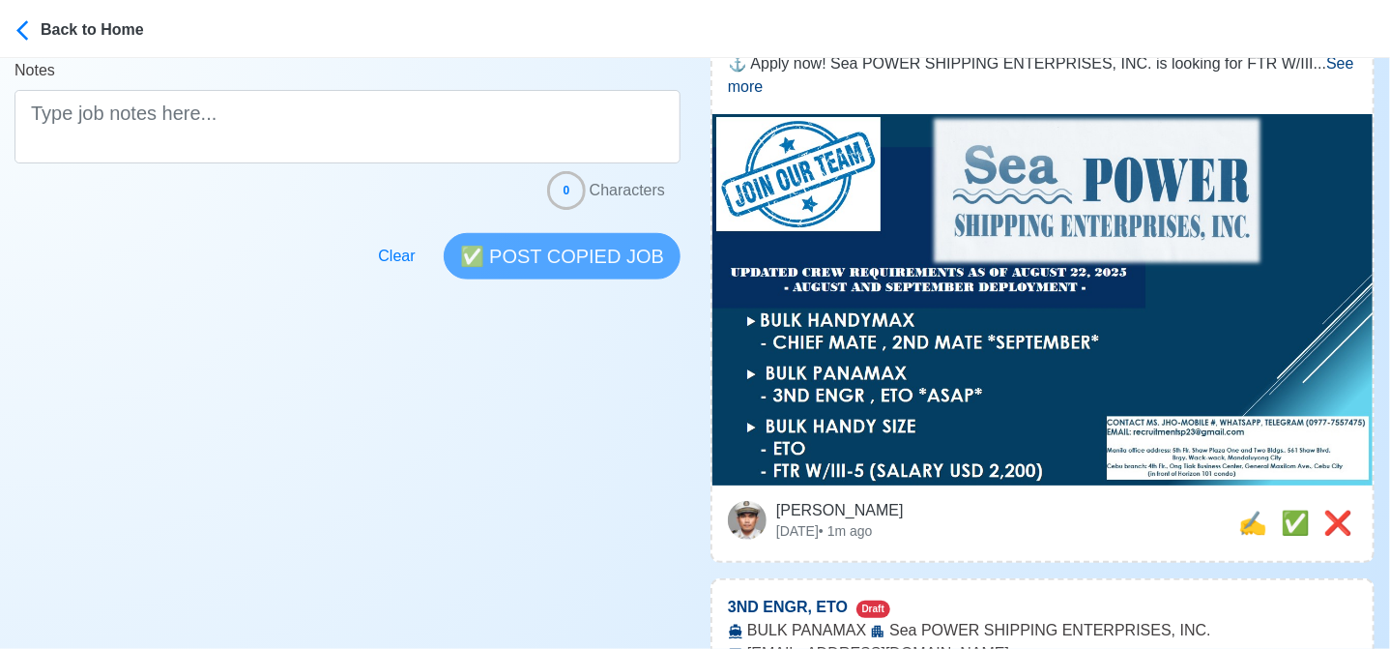
scroll to position [483, 0]
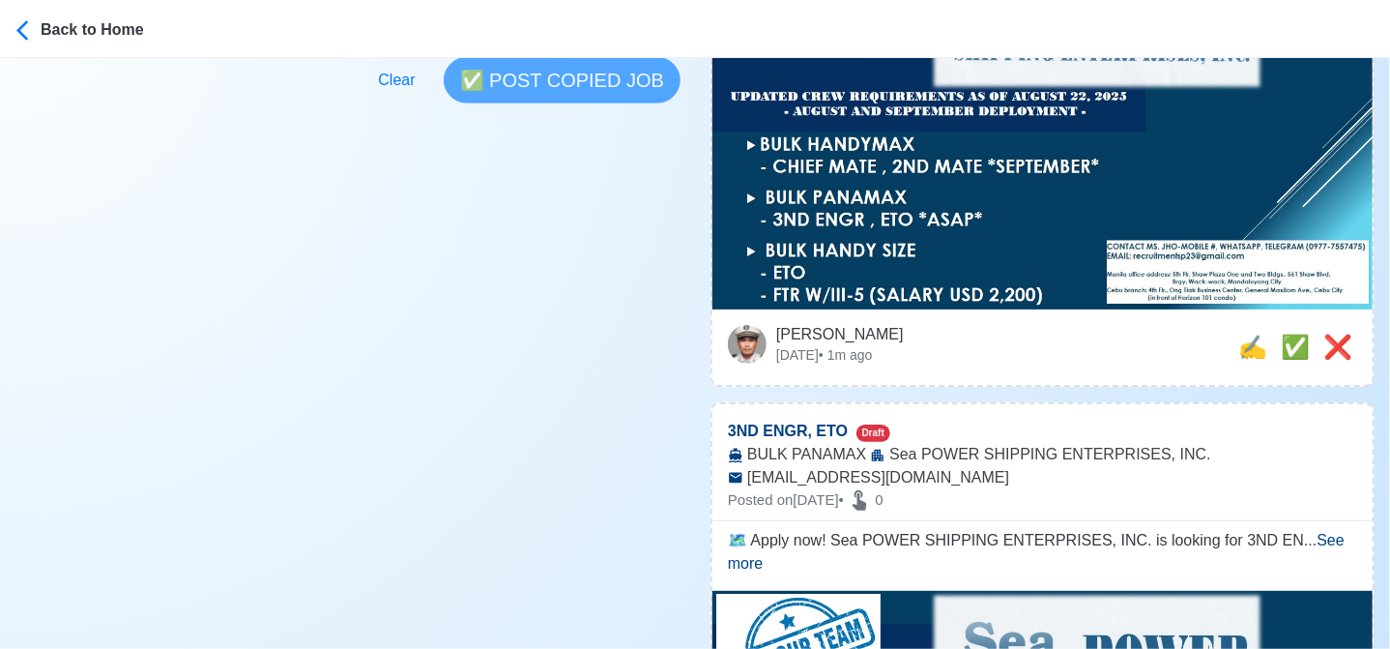
scroll to position [677, 0]
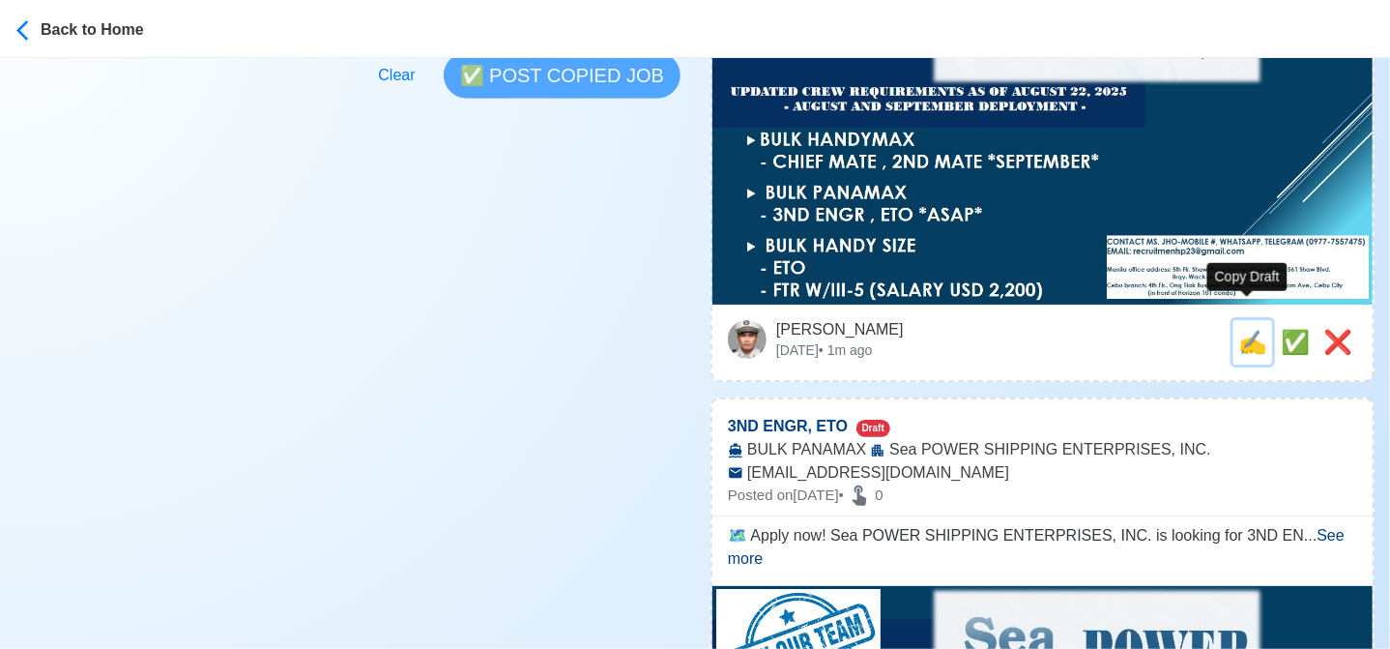
click at [1243, 329] on span "✍️" at bounding box center [1252, 342] width 29 height 26
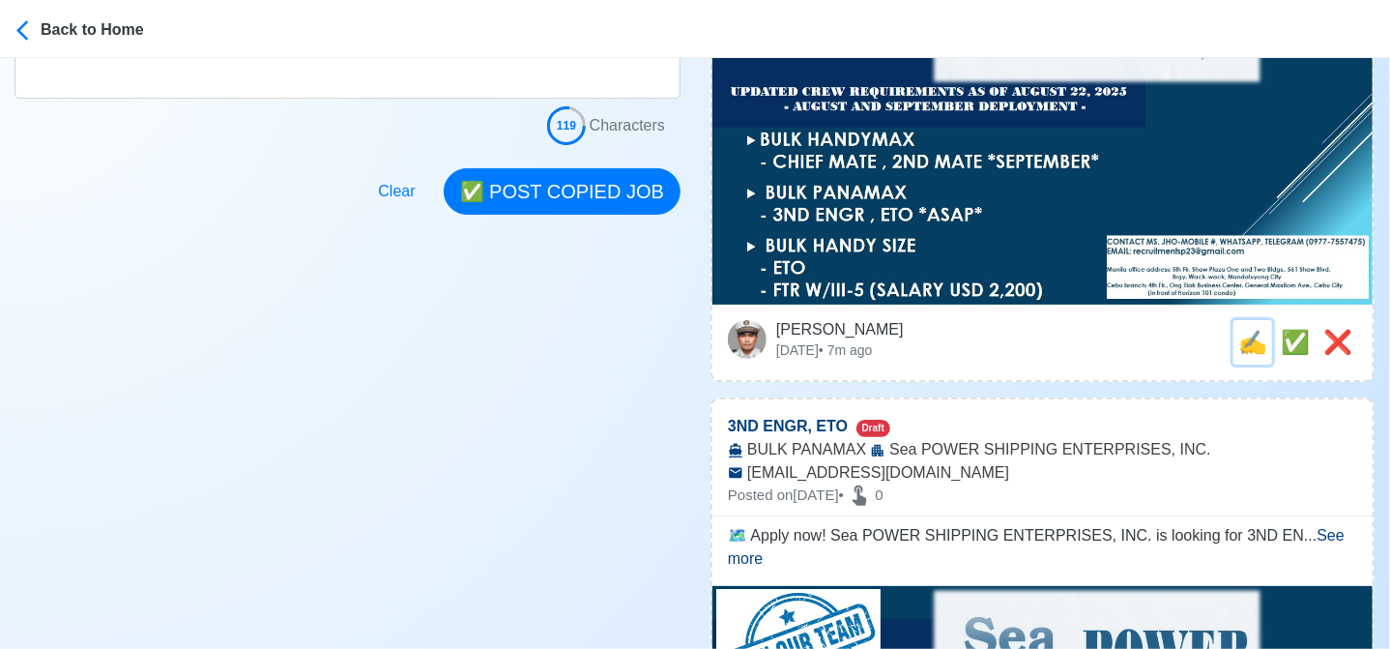
scroll to position [0, 0]
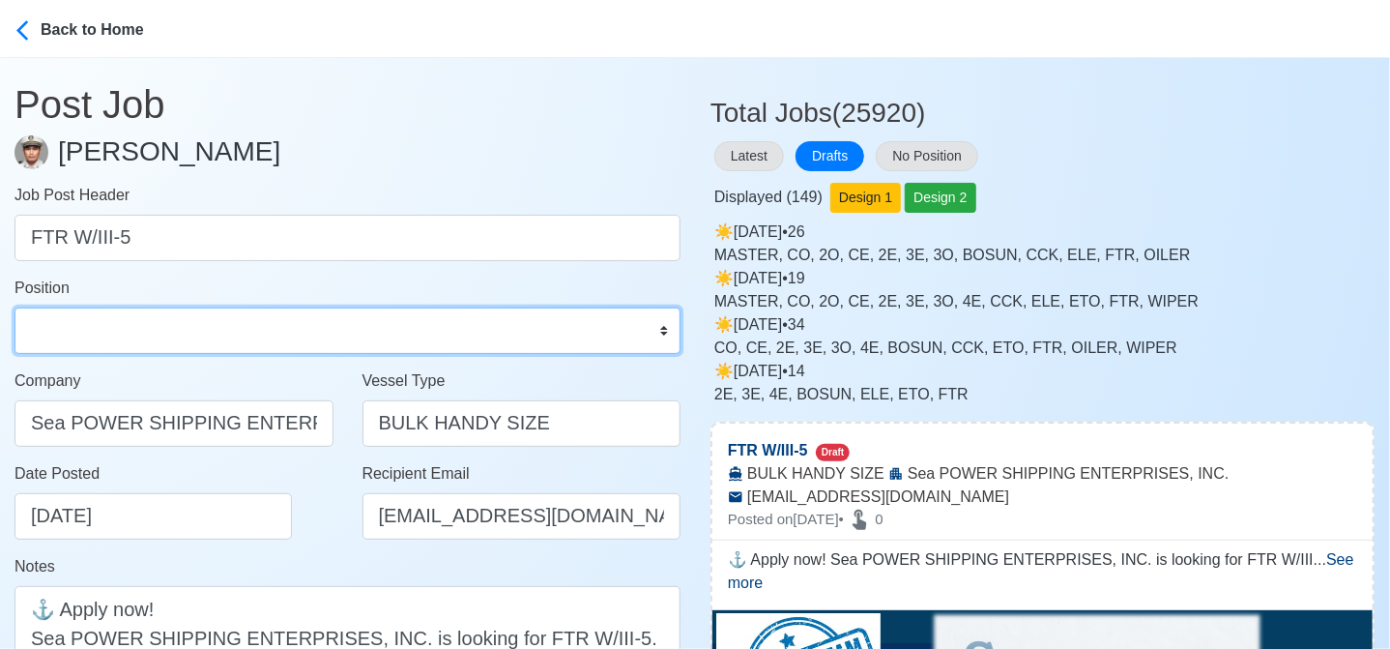
click at [267, 330] on select "Master Chief Officer 2nd Officer 3rd Officer Junior Officer Chief Engineer 2nd …" at bounding box center [348, 330] width 666 height 46
click at [15, 307] on select "Master Chief Officer 2nd Officer 3rd Officer Junior Officer Chief Engineer 2nd …" at bounding box center [348, 330] width 666 height 46
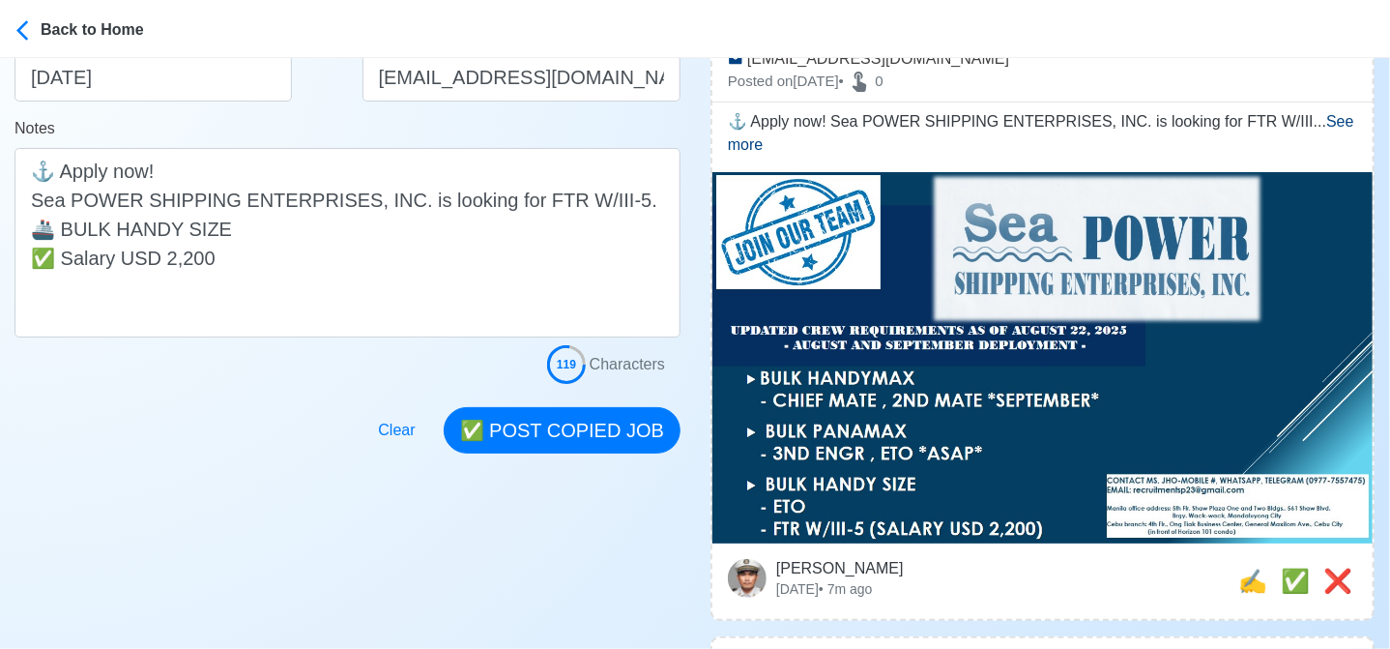
scroll to position [387, 0]
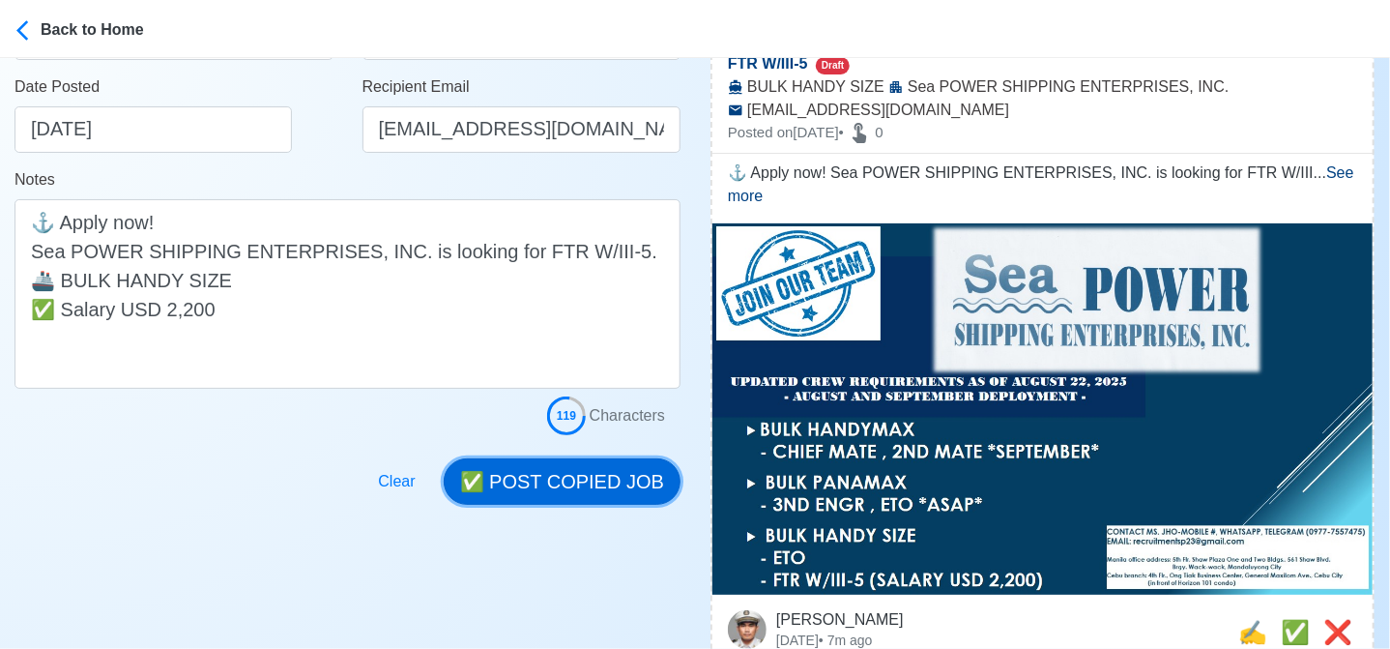
click at [566, 479] on button "✅ POST COPIED JOB" at bounding box center [562, 481] width 237 height 46
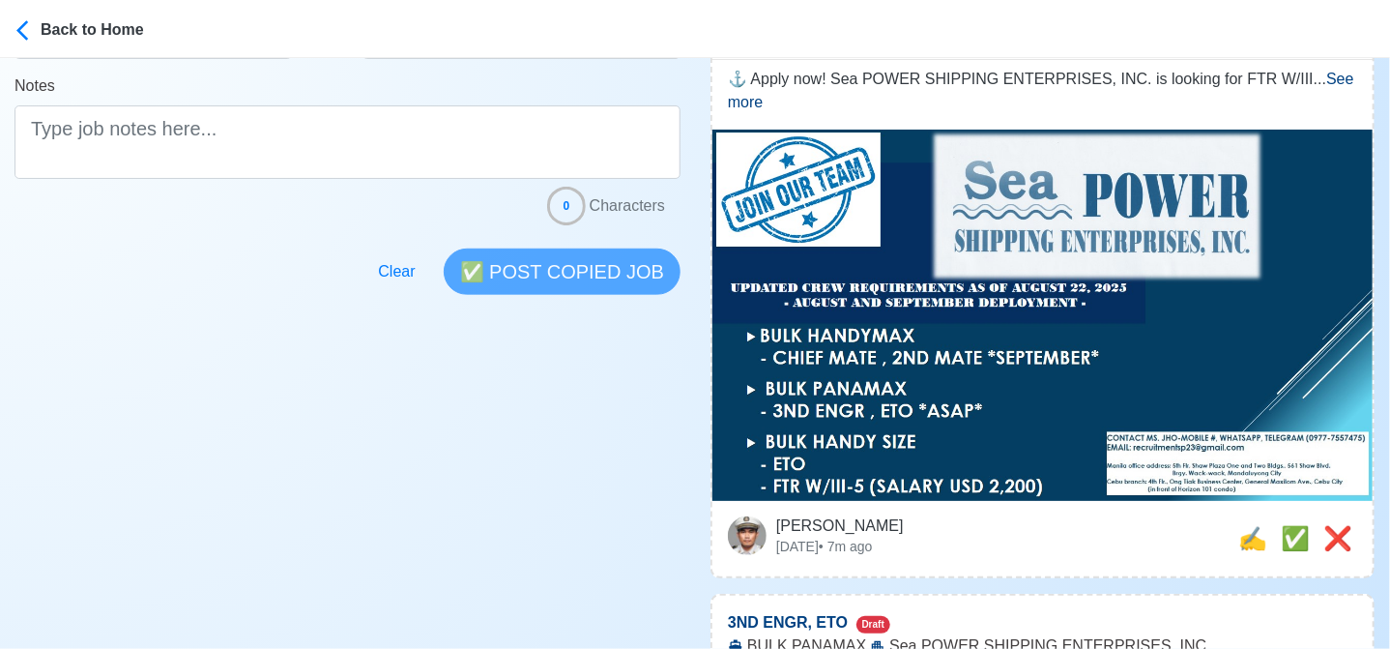
scroll to position [483, 0]
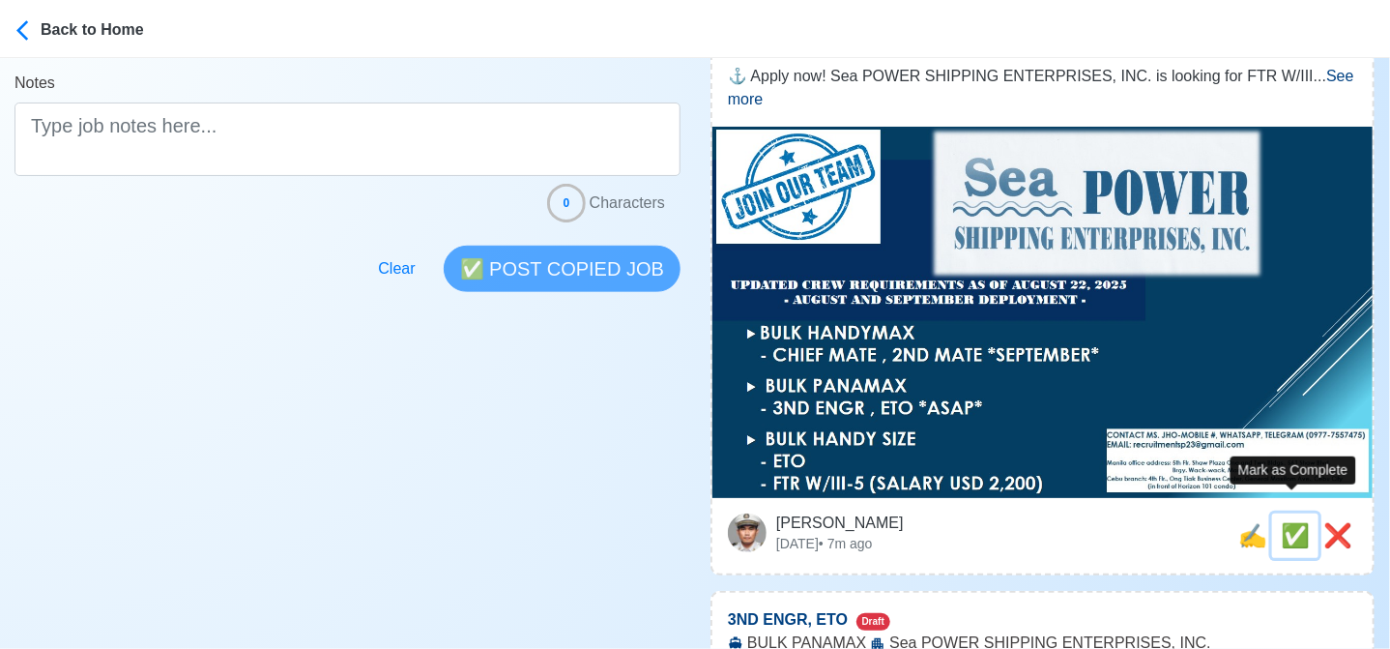
click at [1291, 522] on span "✅" at bounding box center [1295, 535] width 29 height 26
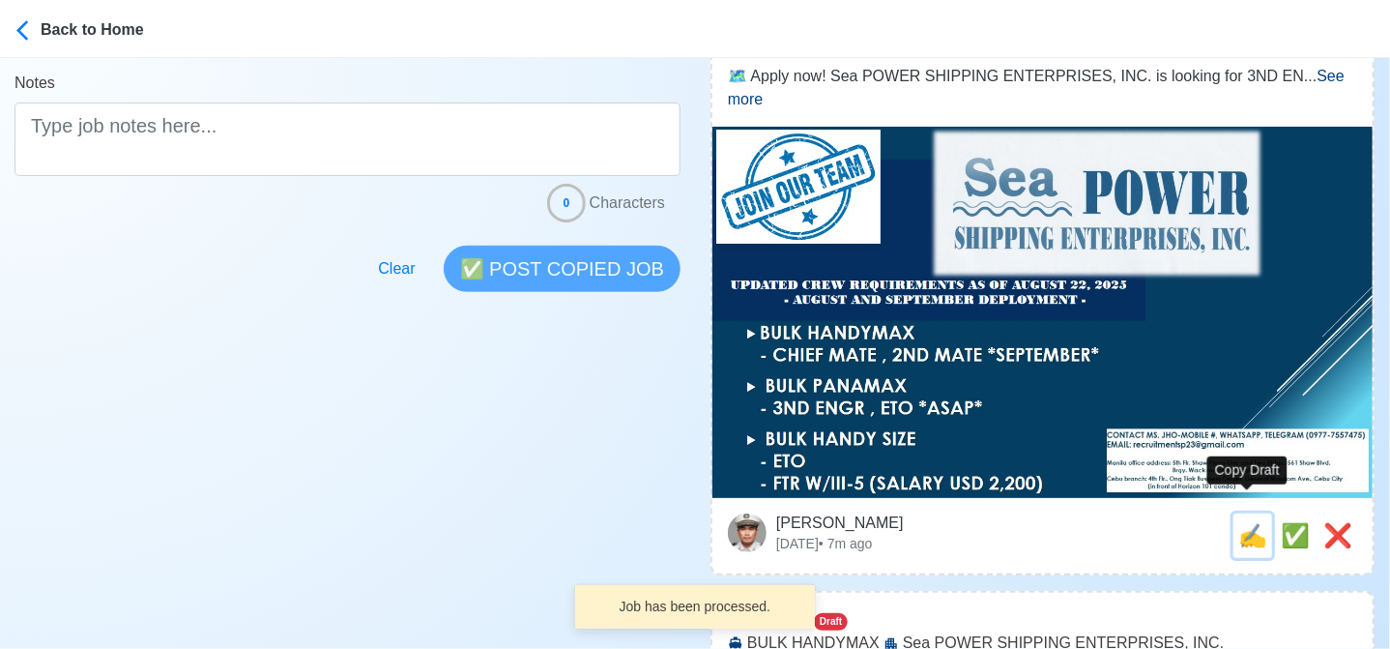
click at [1243, 522] on span "✍️" at bounding box center [1252, 535] width 29 height 26
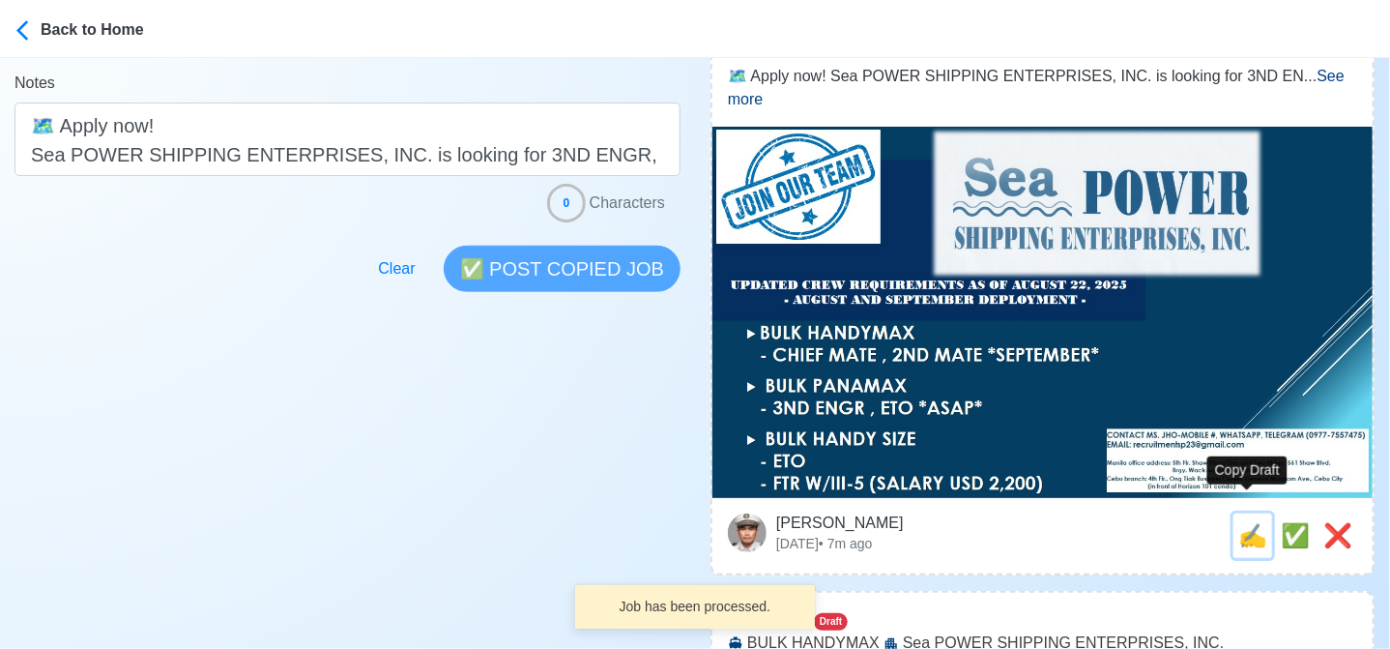
scroll to position [0, 0]
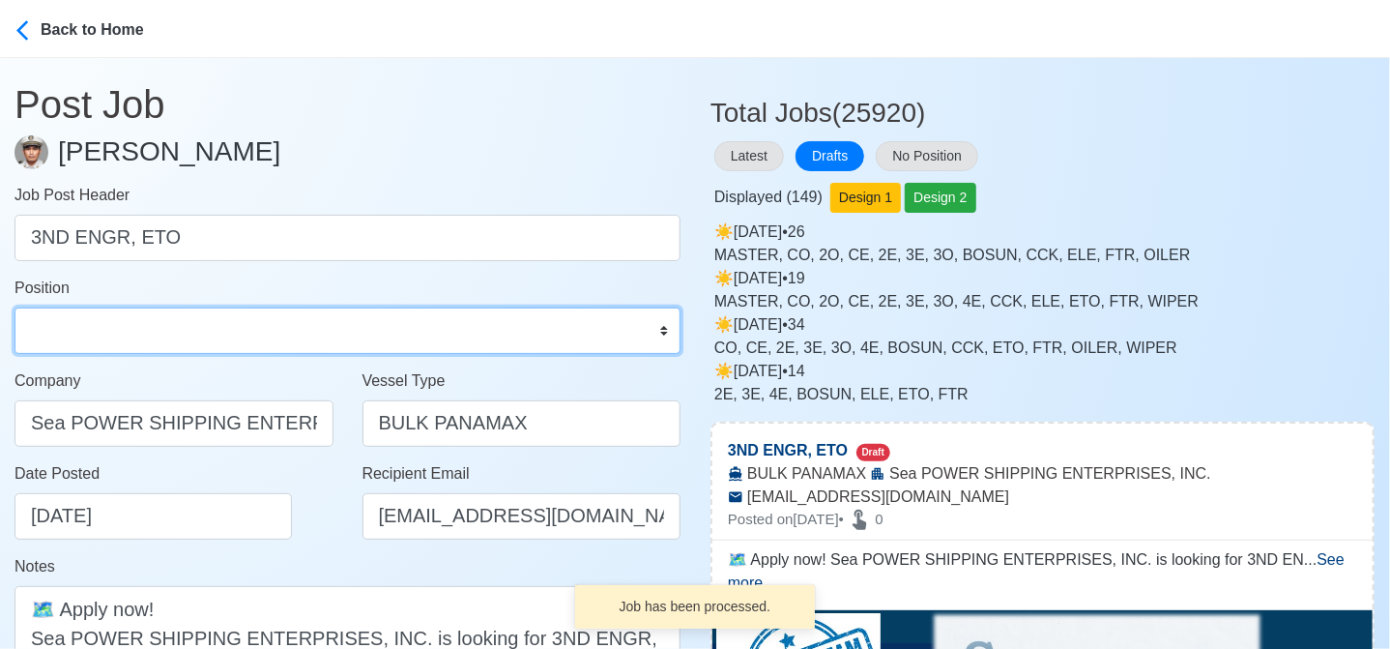
click at [265, 329] on select "Master Chief Officer 2nd Officer 3rd Officer Junior Officer Chief Engineer 2nd …" at bounding box center [348, 330] width 666 height 46
click at [15, 307] on select "Master Chief Officer 2nd Officer 3rd Officer Junior Officer Chief Engineer 2nd …" at bounding box center [348, 330] width 666 height 46
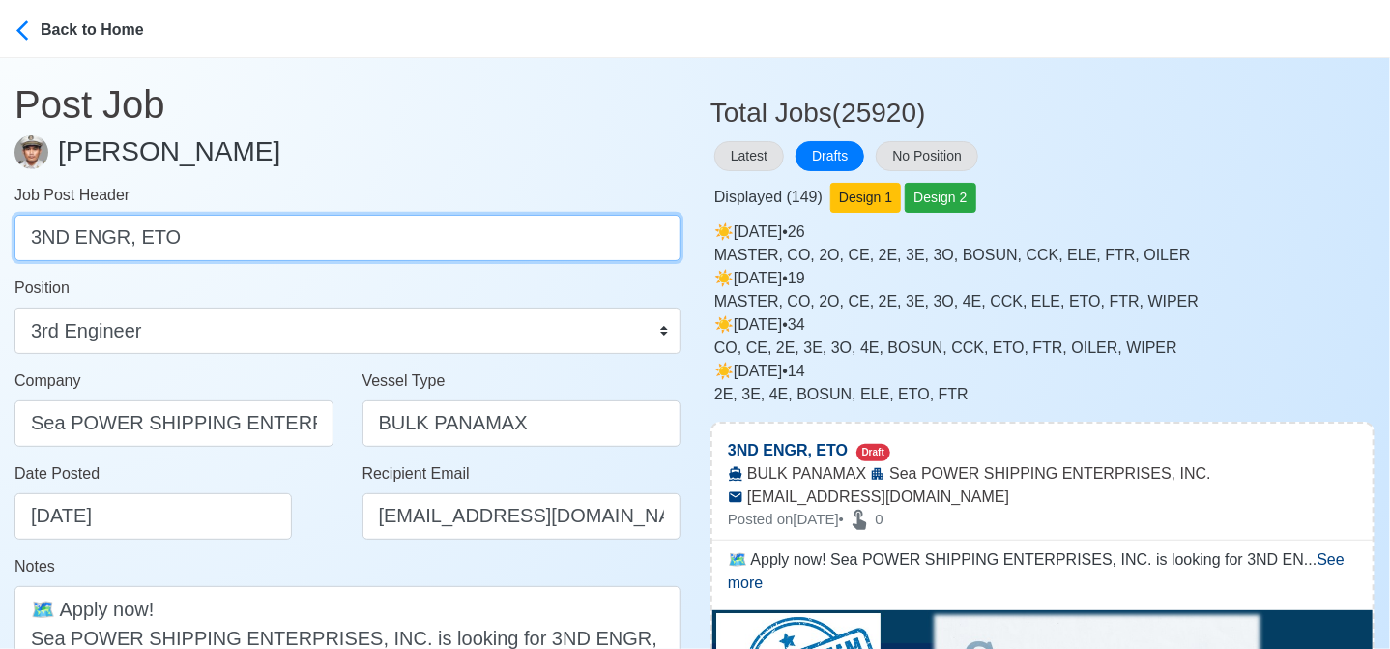
click at [151, 235] on input "3ND ENGR, ETO" at bounding box center [348, 238] width 666 height 46
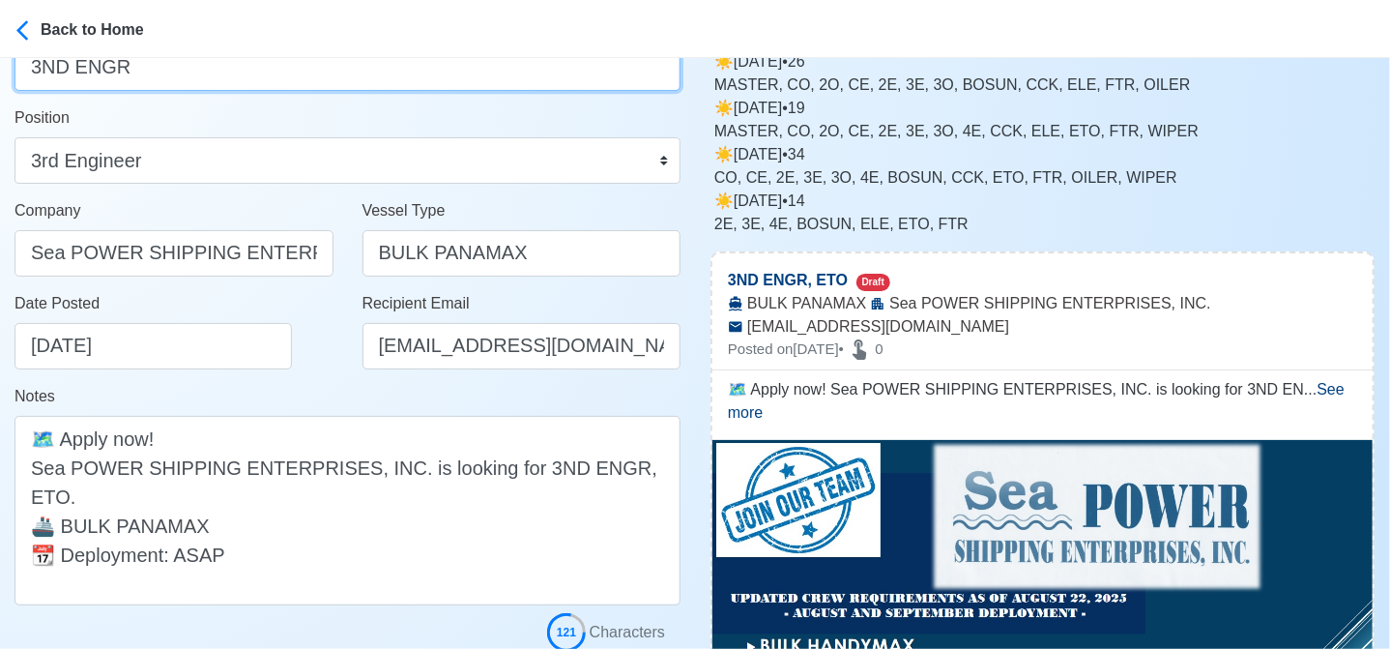
scroll to position [193, 0]
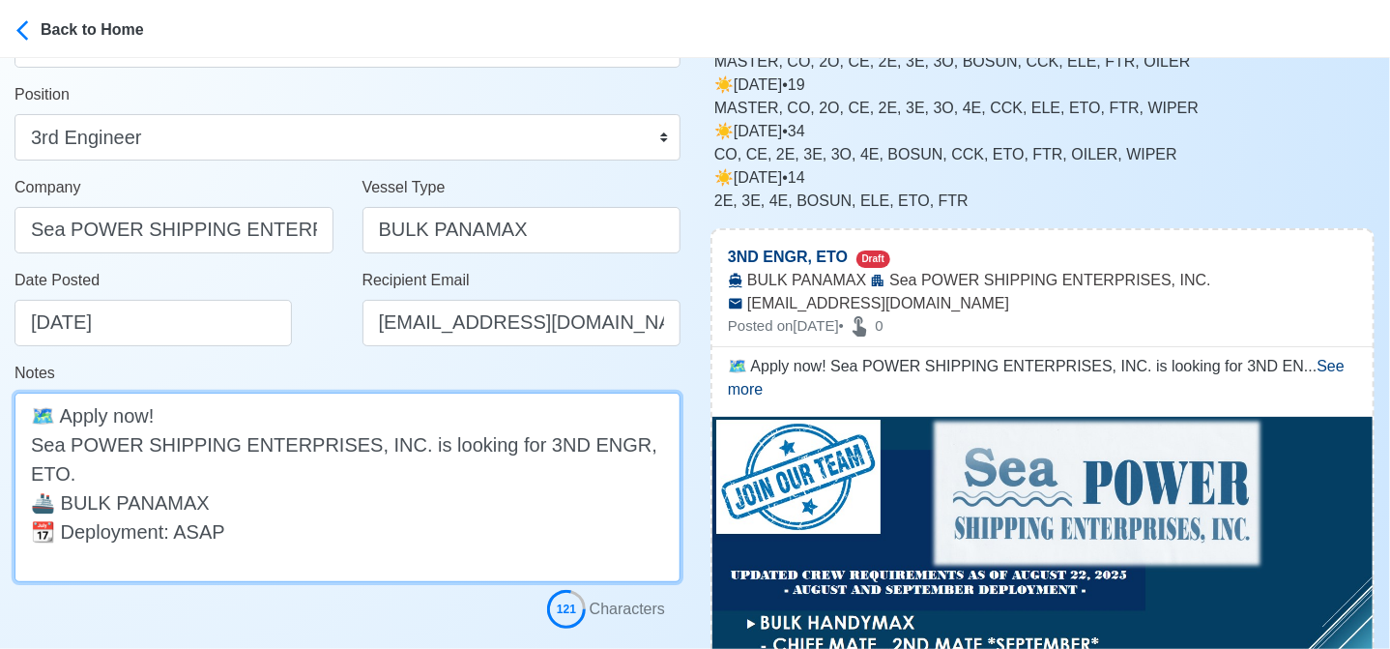
click at [629, 451] on textarea "🗺️ Apply now! Sea POWER SHIPPING ENTERPRISES, INC. is looking for 3ND ENGR, ETO…" at bounding box center [348, 486] width 666 height 189
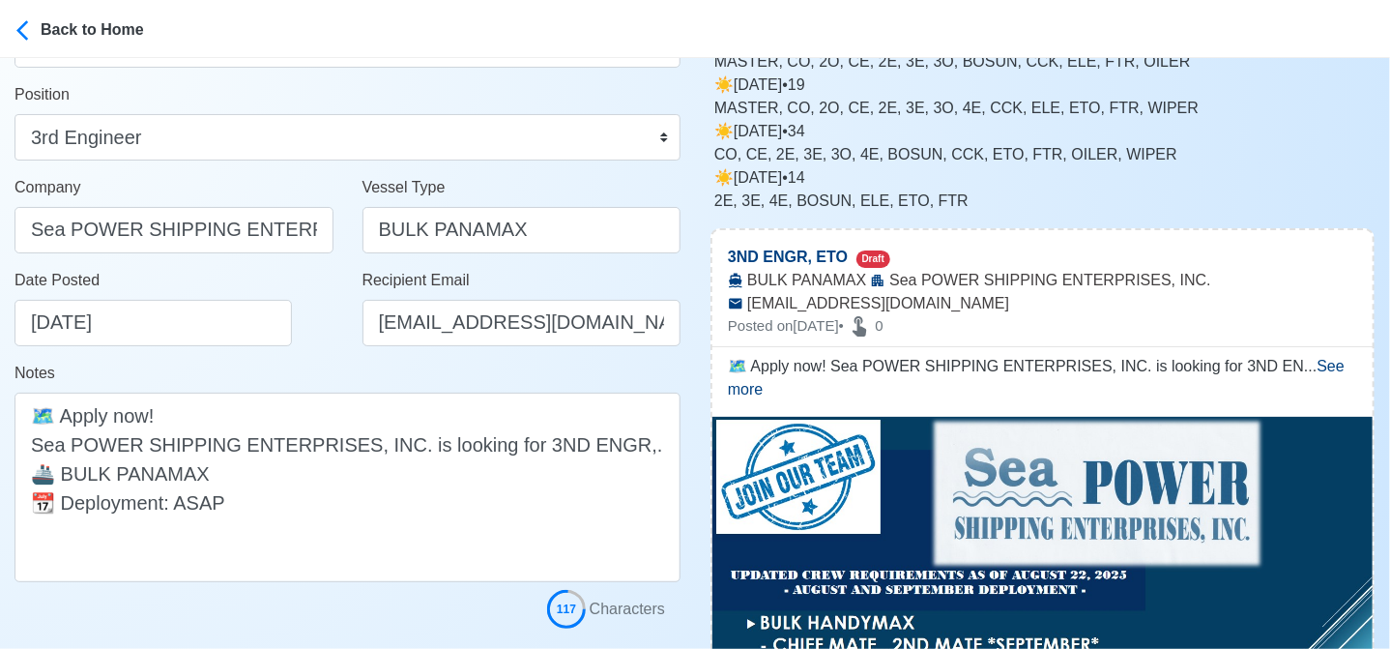
click at [298, 362] on div "Notes 🗺️ Apply now! Sea POWER SHIPPING ENTERPRISES, INC. is looking for 3ND ENG…" at bounding box center [348, 472] width 666 height 220
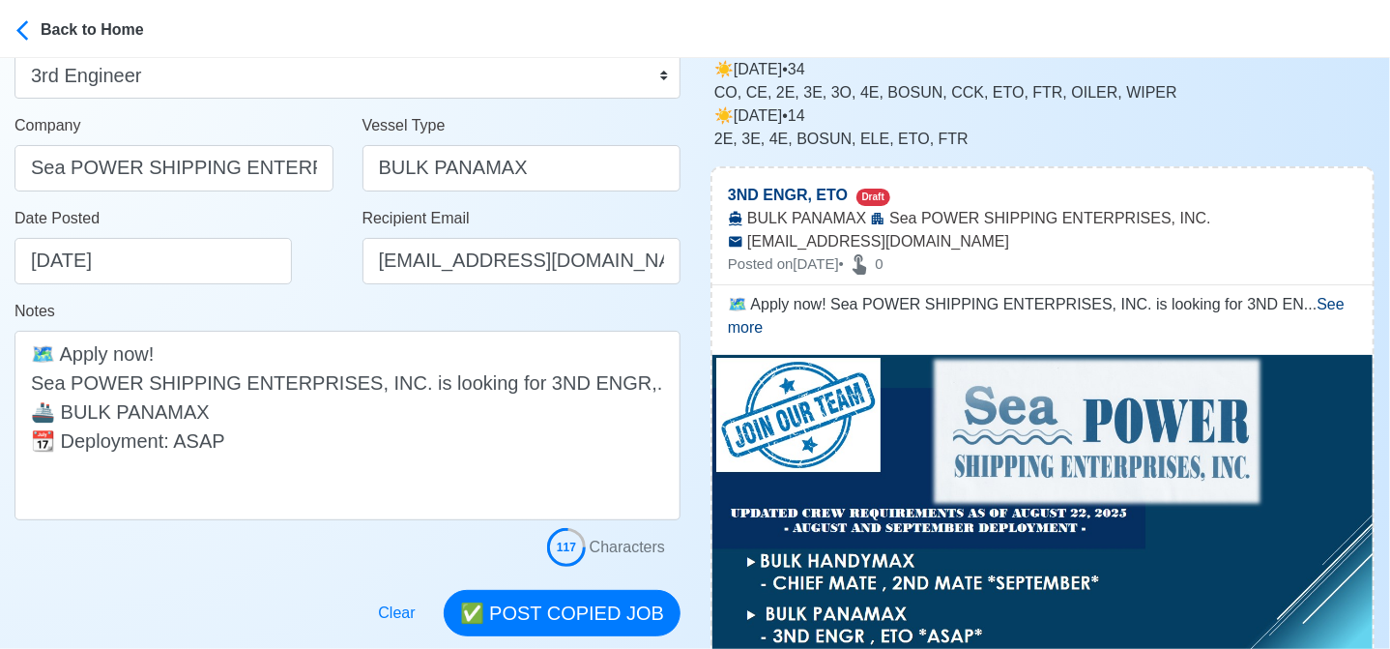
scroll to position [483, 0]
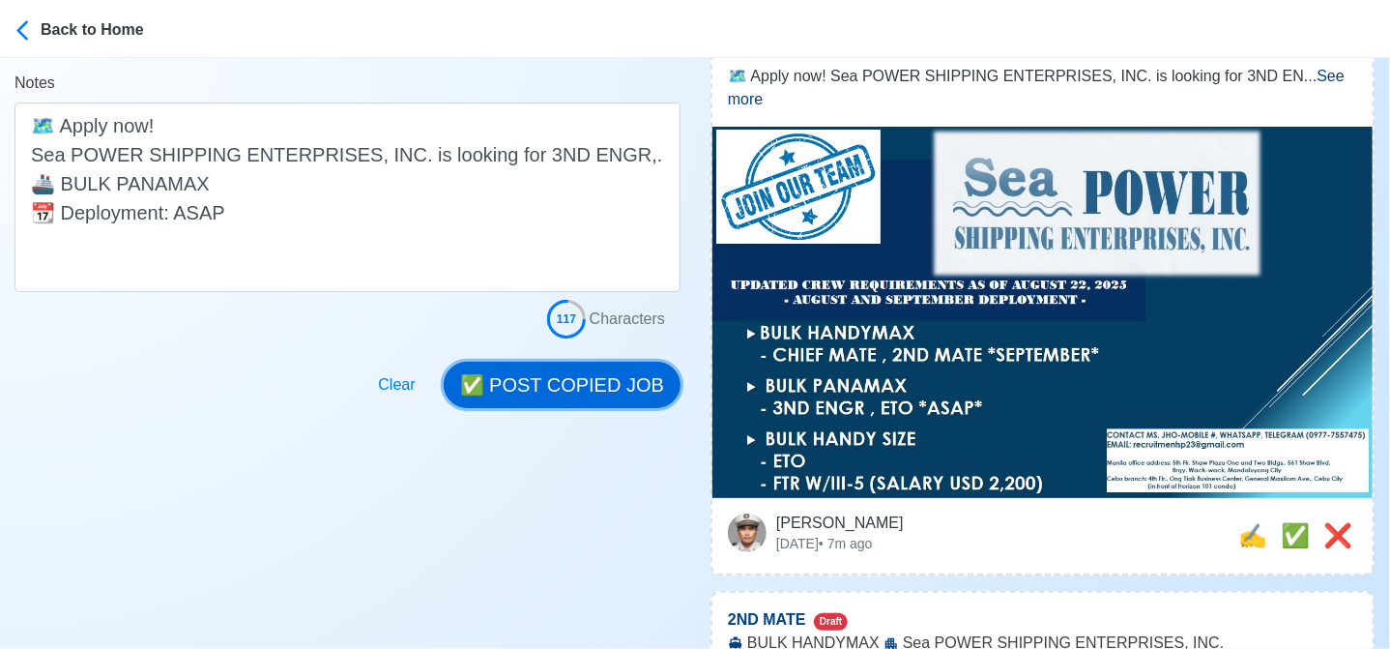
click at [619, 380] on button "✅ POST COPIED JOB" at bounding box center [562, 385] width 237 height 46
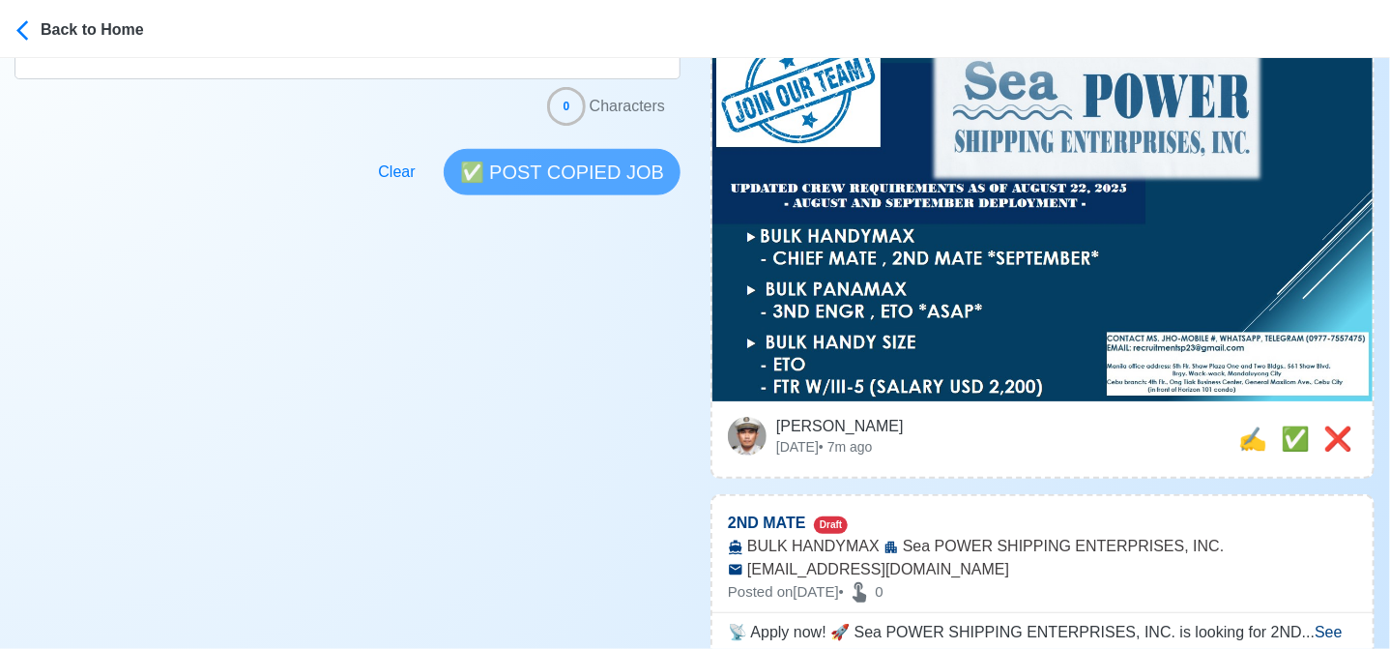
scroll to position [677, 0]
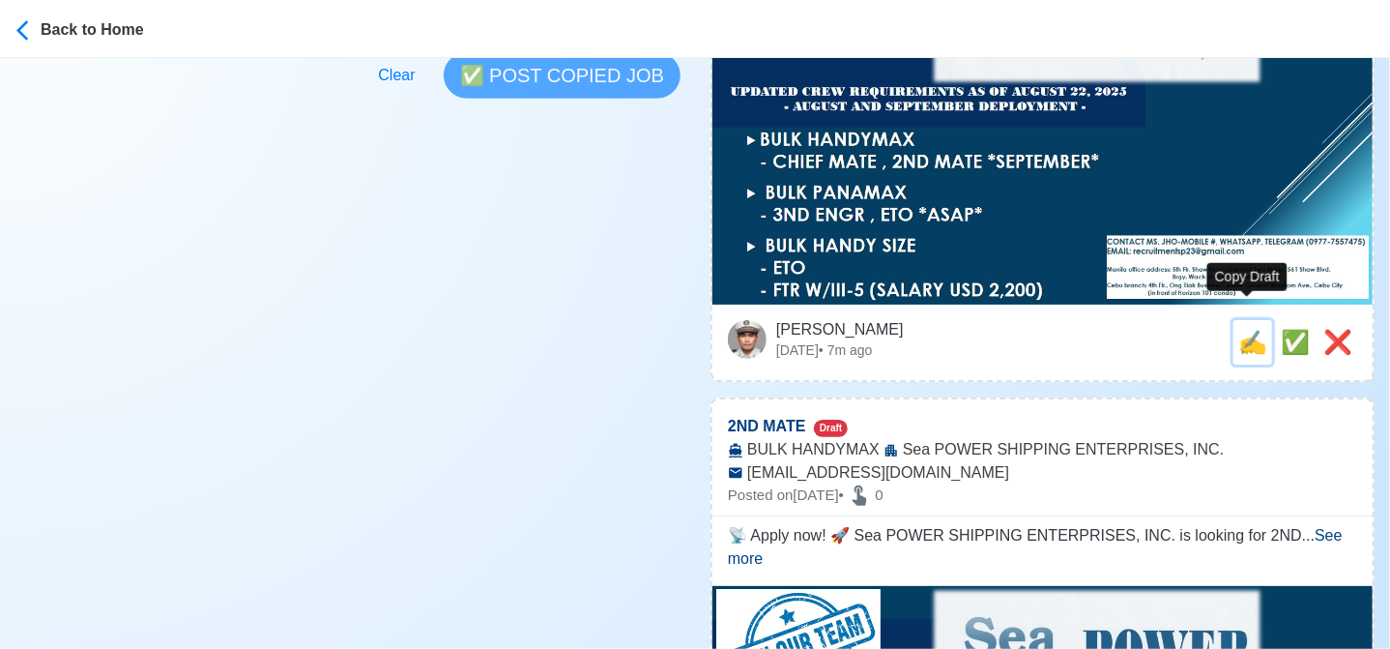
click at [1249, 329] on span "✍️" at bounding box center [1252, 342] width 29 height 26
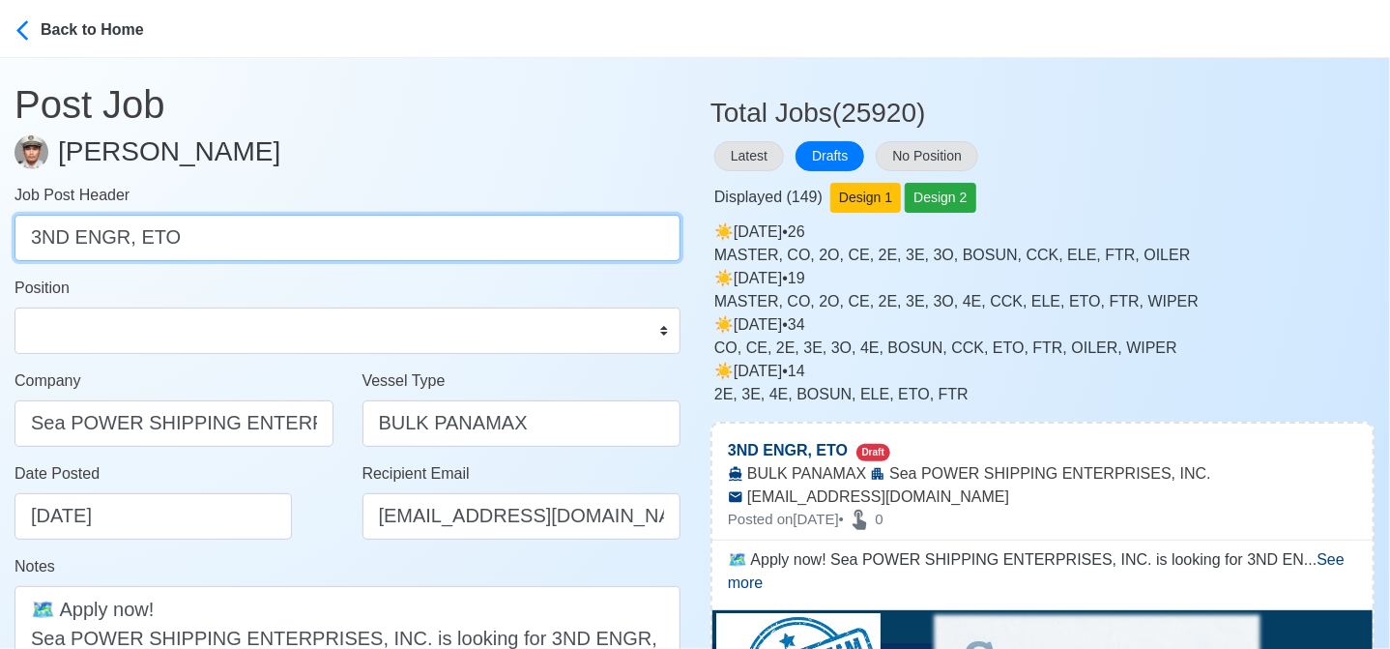
drag, startPoint x: 132, startPoint y: 241, endPoint x: -8, endPoint y: 226, distance: 140.9
click at [0, 226] on html "Back to Home Post Job Jeyner Gil Job Post Header 3ND ENGR, ETO Position Master …" at bounding box center [695, 324] width 1390 height 649
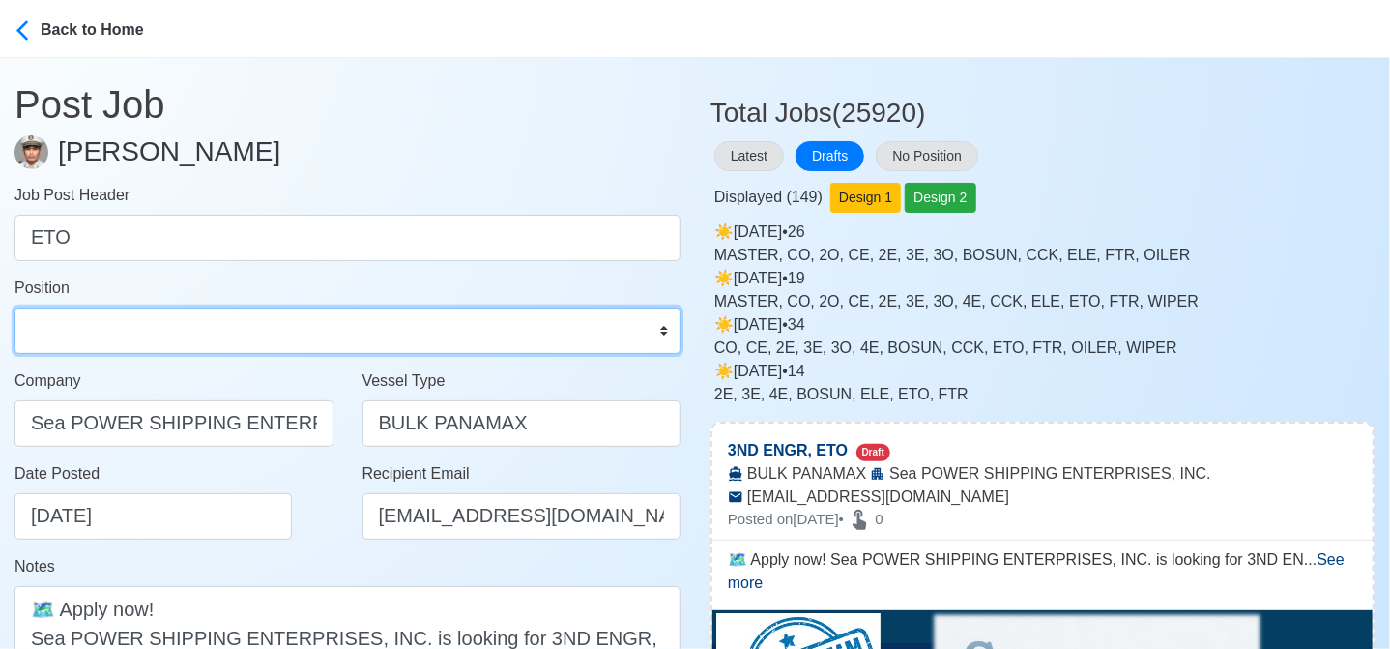
click at [159, 334] on select "Master Chief Officer 2nd Officer 3rd Officer Junior Officer Chief Engineer 2nd …" at bounding box center [348, 330] width 666 height 46
click at [15, 307] on select "Master Chief Officer 2nd Officer 3rd Officer Junior Officer Chief Engineer 2nd …" at bounding box center [348, 330] width 666 height 46
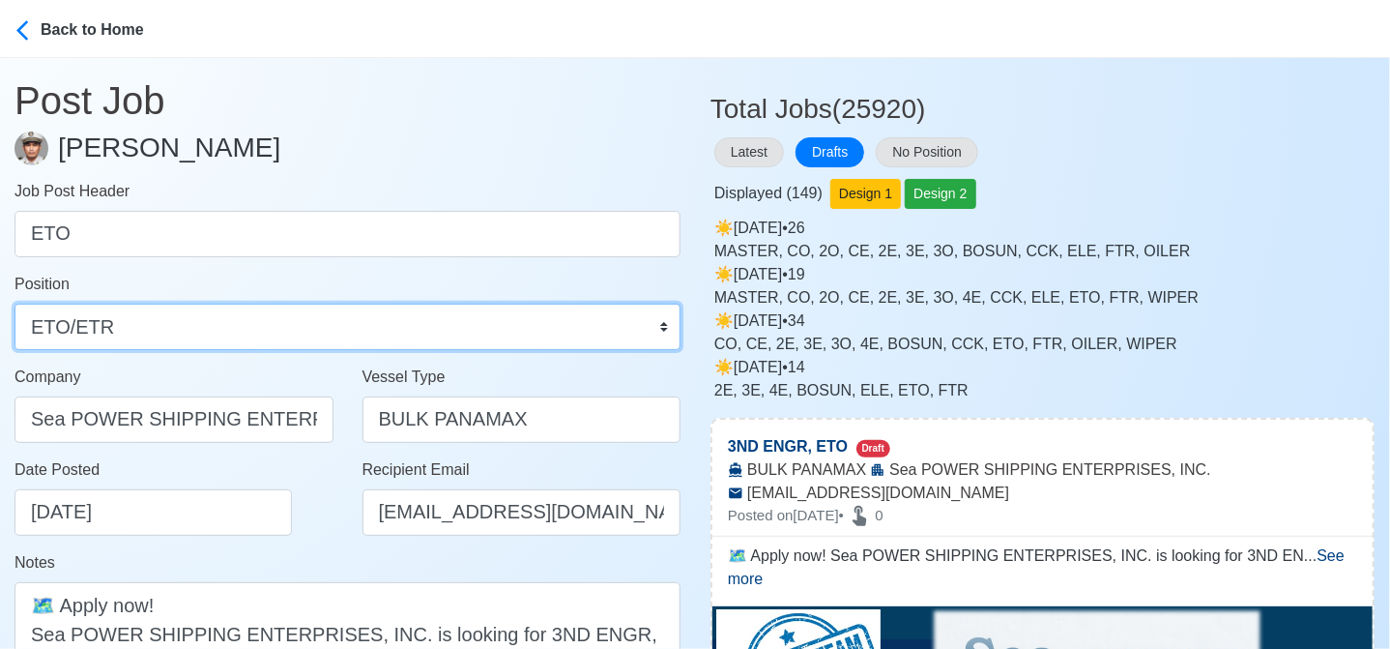
scroll to position [290, 0]
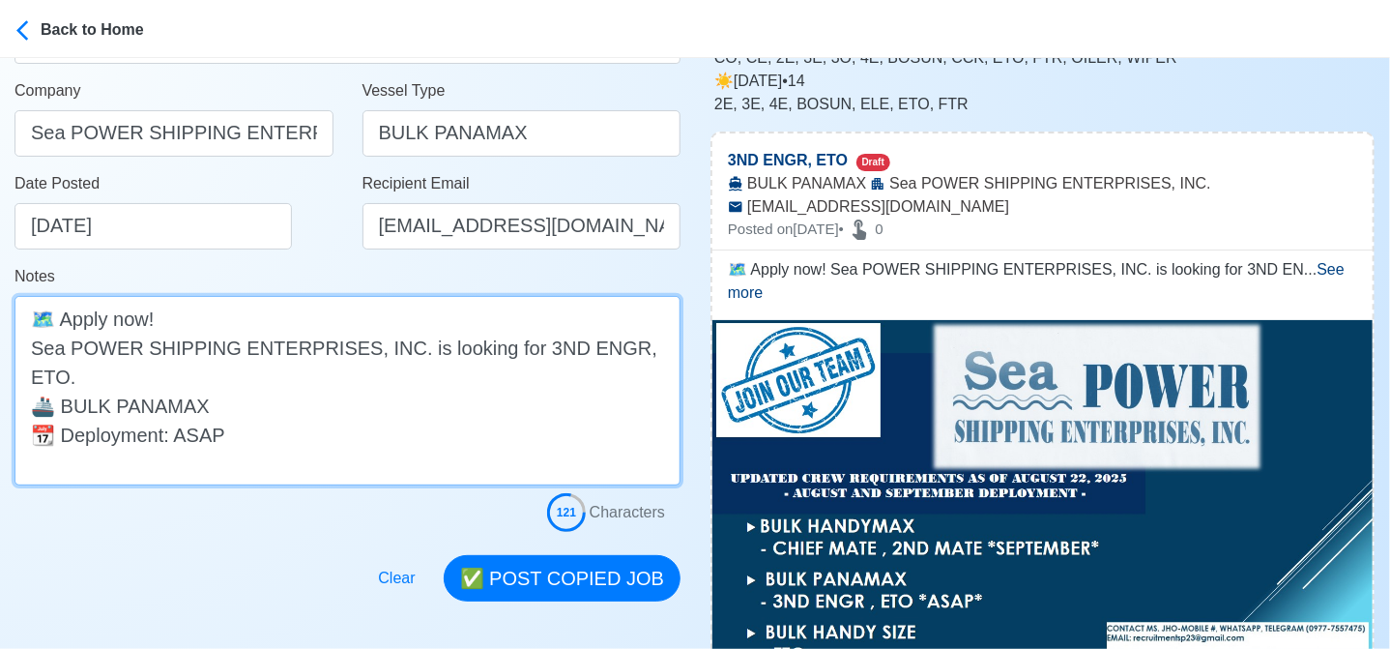
drag, startPoint x: 589, startPoint y: 344, endPoint x: 510, endPoint y: 342, distance: 78.3
click at [510, 342] on textarea "🗺️ Apply now! Sea POWER SHIPPING ENTERPRISES, INC. is looking for 3ND ENGR, ETO…" at bounding box center [348, 390] width 666 height 189
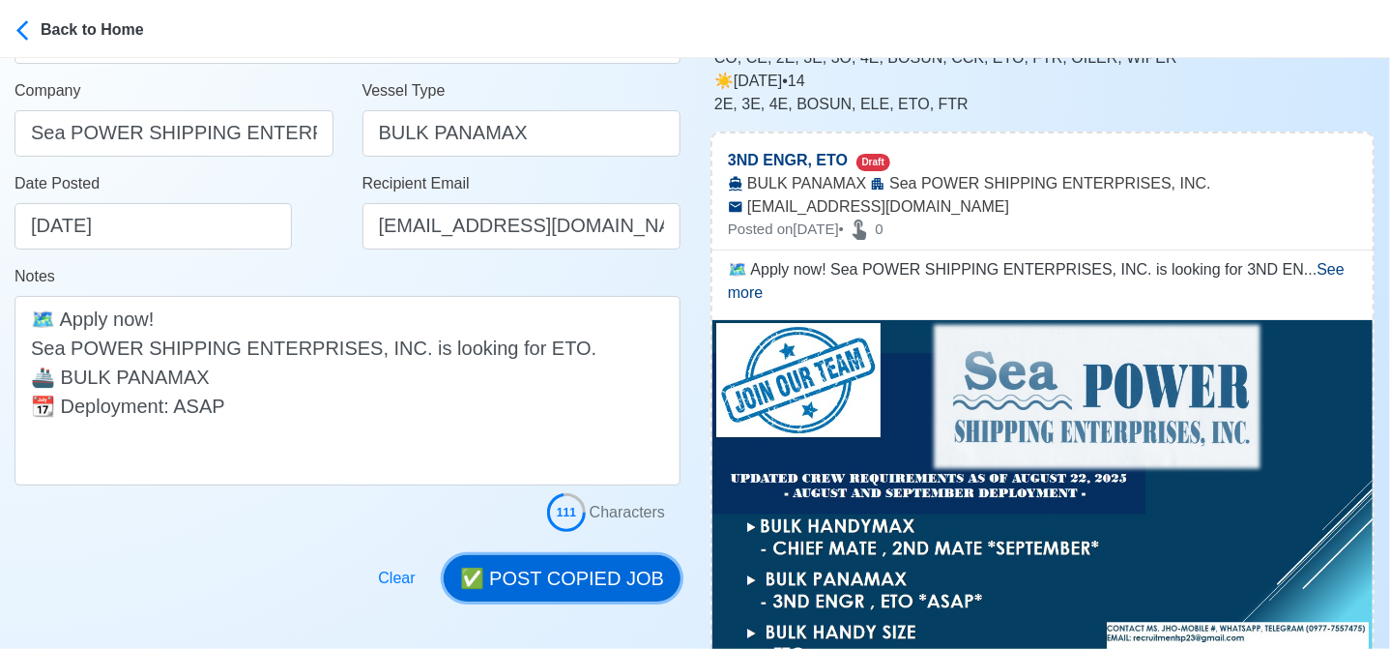
click at [570, 566] on button "✅ POST COPIED JOB" at bounding box center [562, 578] width 237 height 46
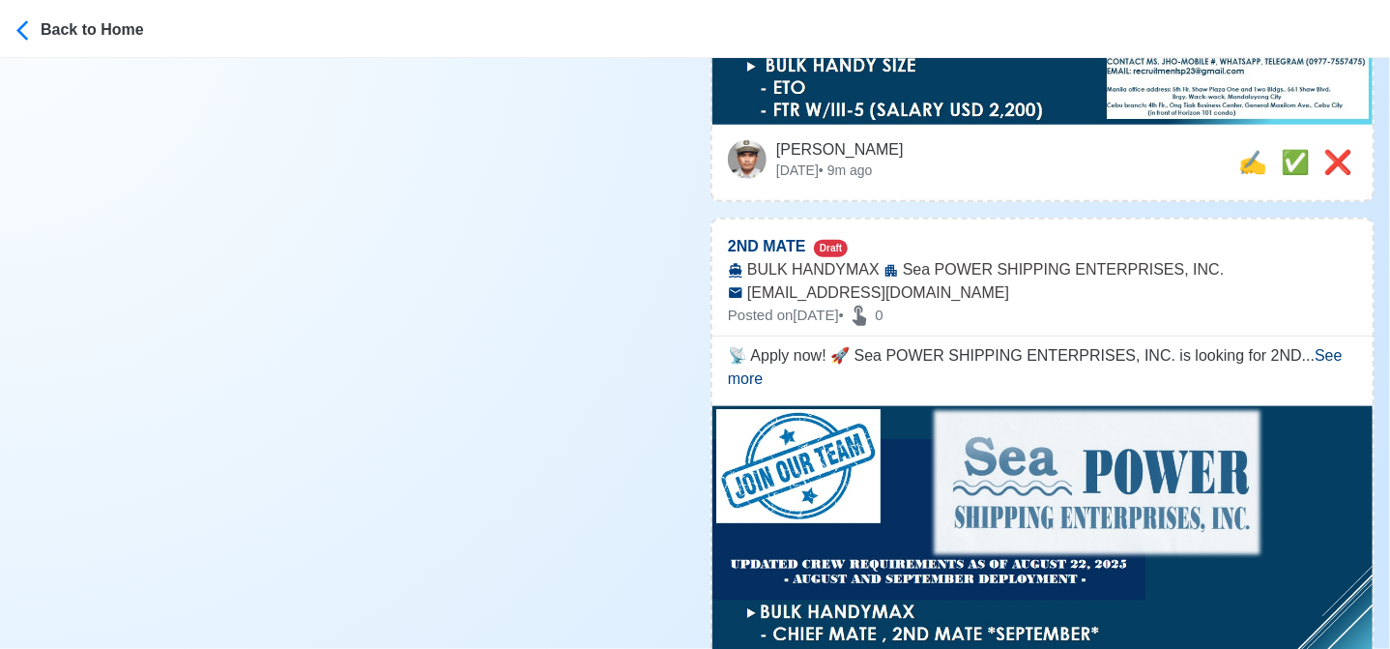
scroll to position [677, 0]
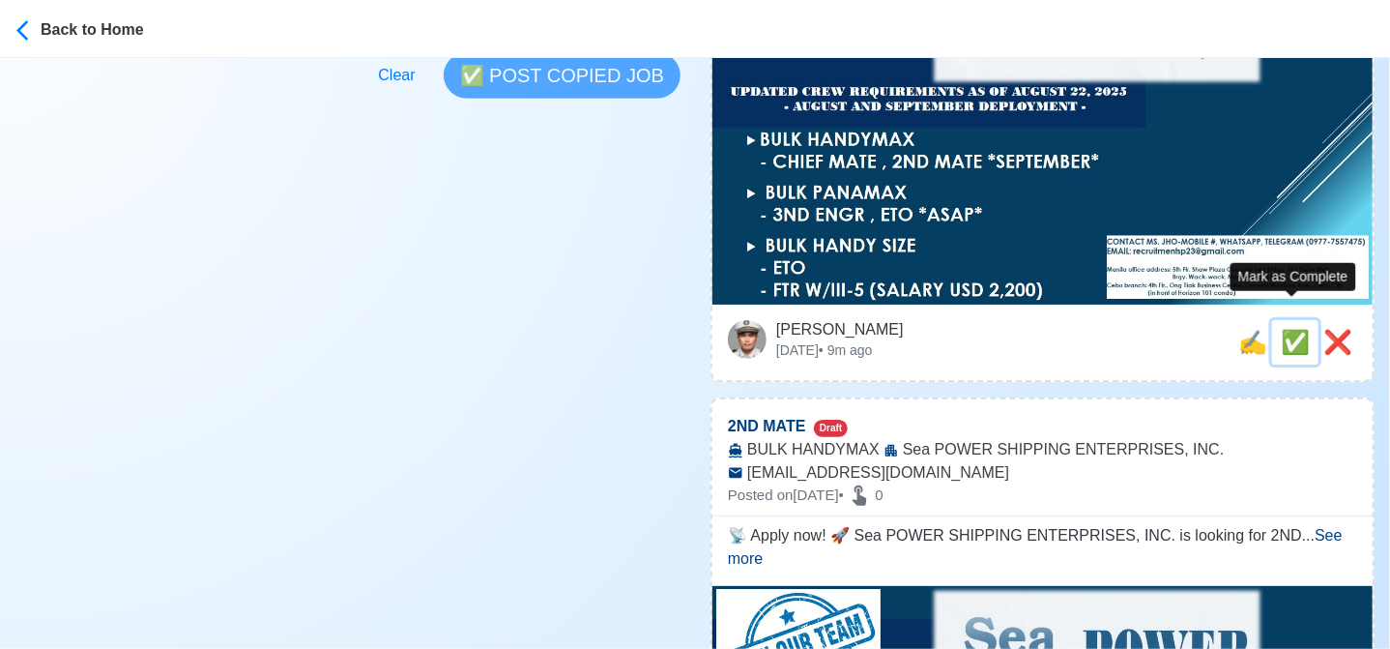
click at [1291, 329] on span "✅" at bounding box center [1295, 342] width 29 height 26
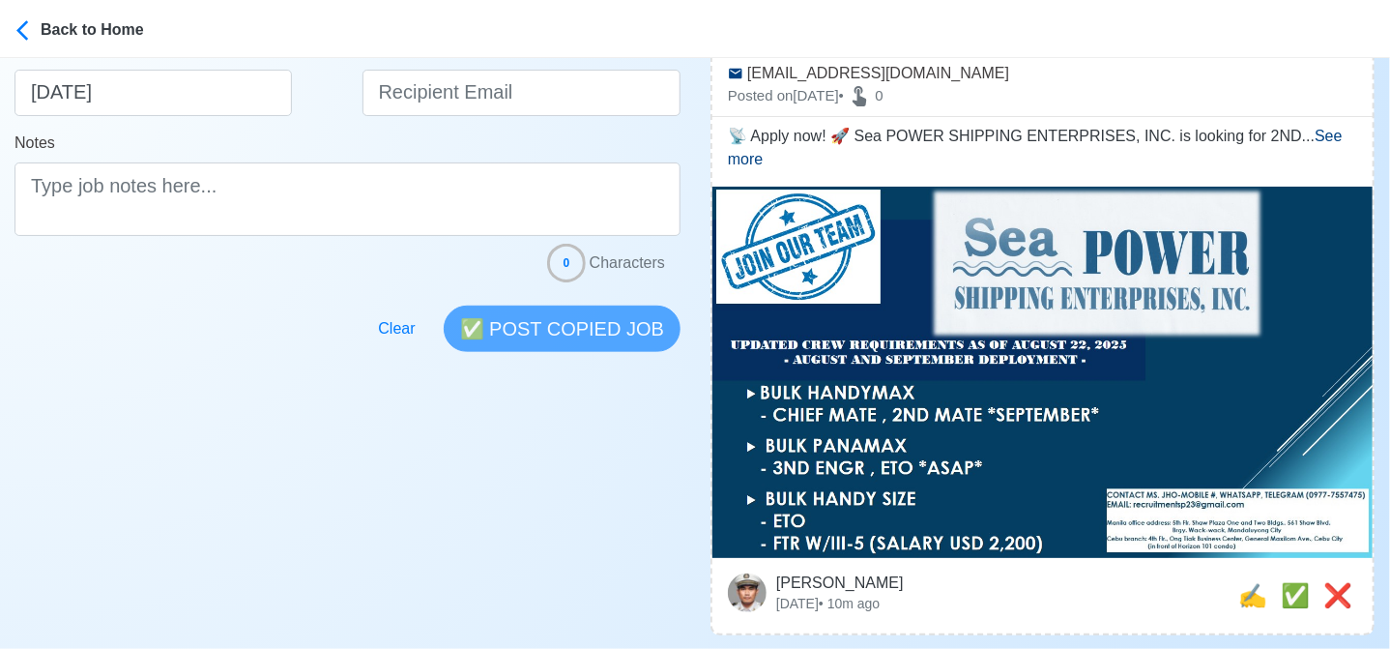
scroll to position [483, 0]
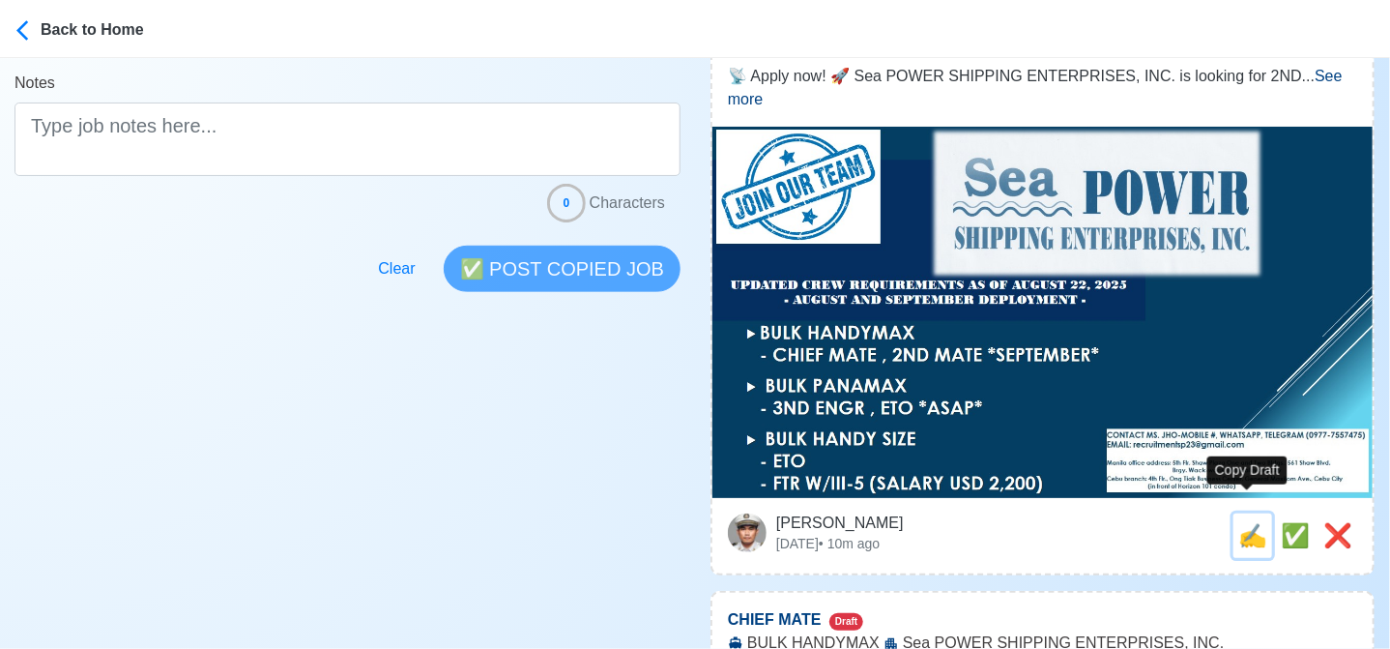
click at [1238, 522] on span "✍️" at bounding box center [1252, 535] width 29 height 26
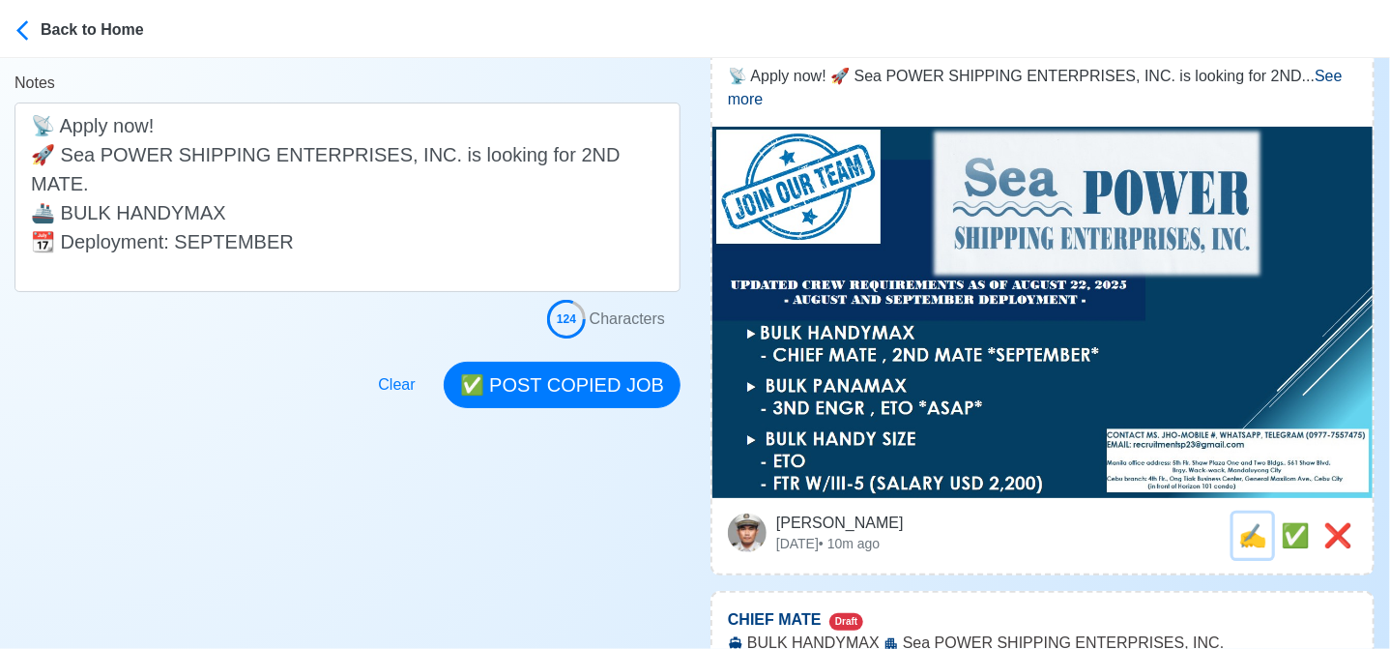
scroll to position [0, 0]
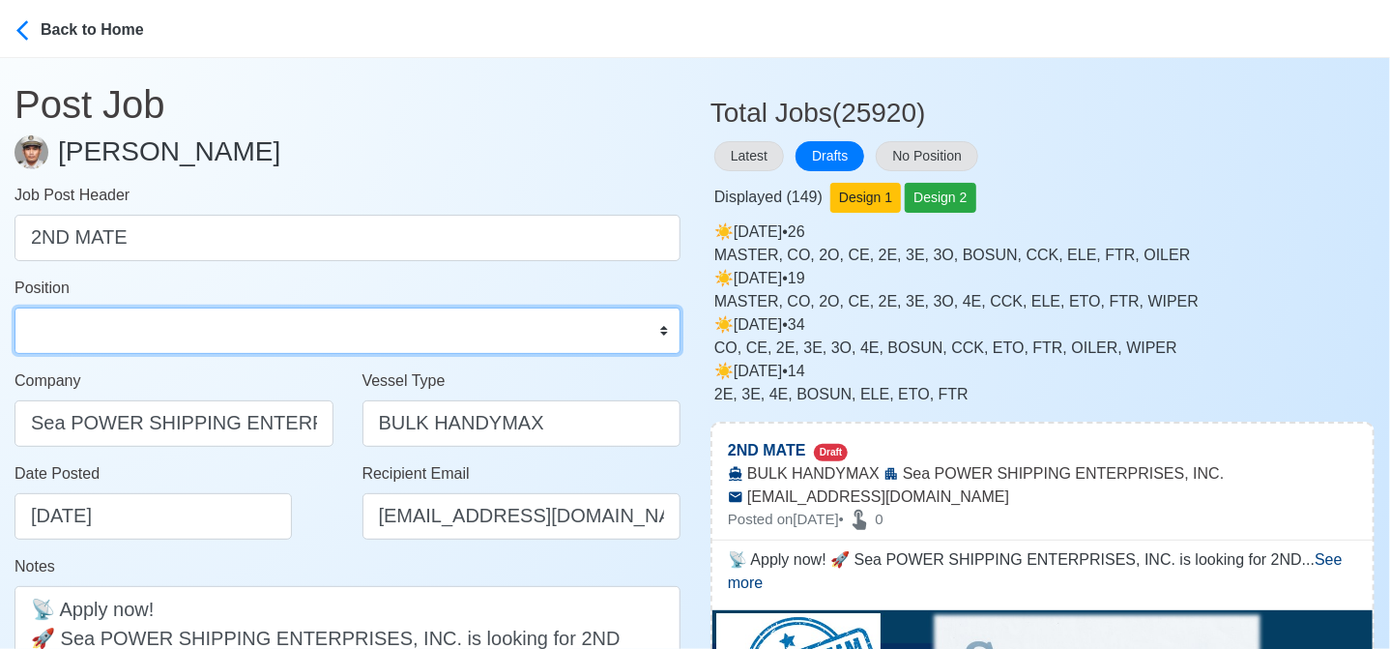
drag, startPoint x: 319, startPoint y: 335, endPoint x: 309, endPoint y: 325, distance: 14.4
click at [319, 335] on select "Master Chief Officer 2nd Officer 3rd Officer Junior Officer Chief Engineer 2nd …" at bounding box center [348, 330] width 666 height 46
click at [15, 307] on select "Master Chief Officer 2nd Officer 3rd Officer Junior Officer Chief Engineer 2nd …" at bounding box center [348, 330] width 666 height 46
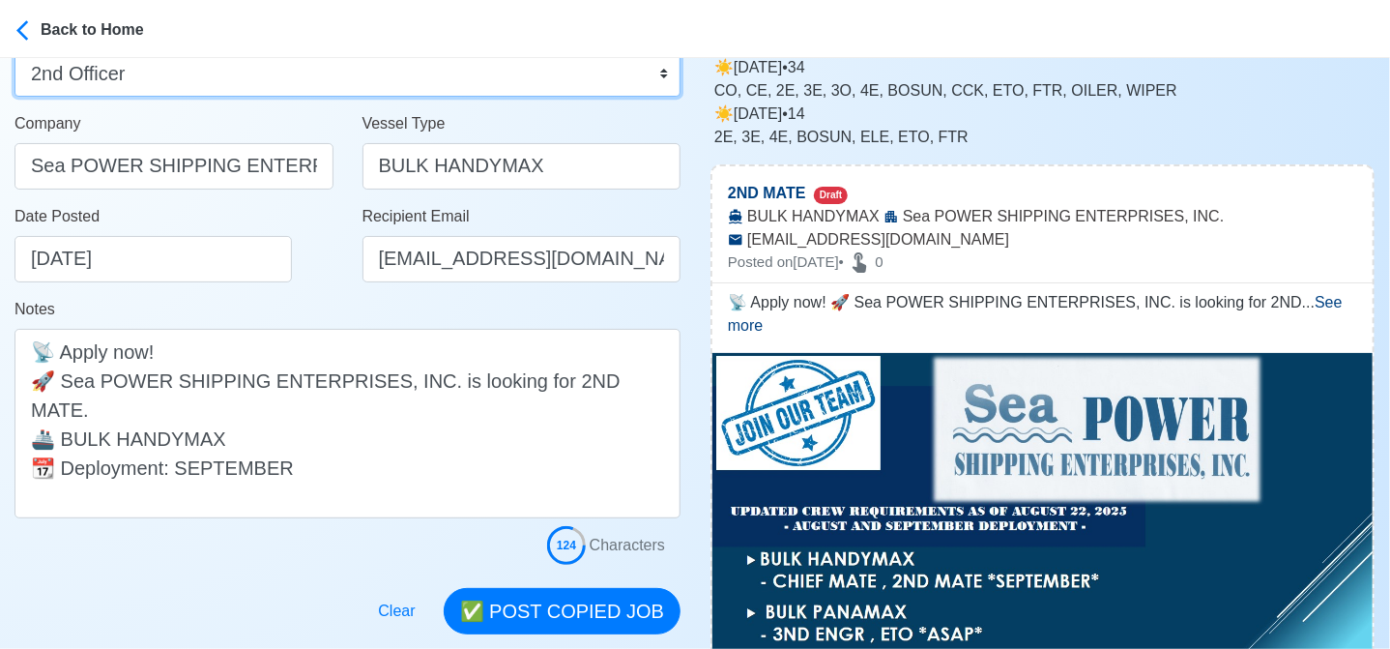
scroll to position [290, 0]
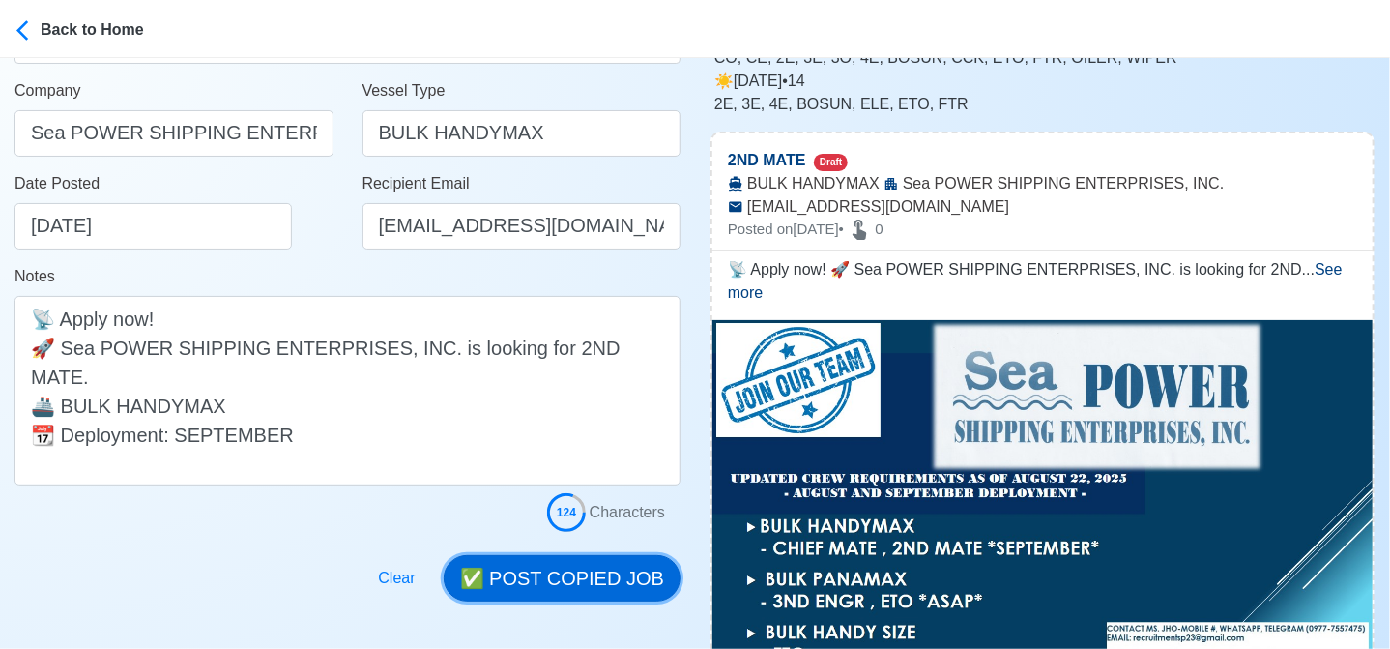
click at [595, 583] on button "✅ POST COPIED JOB" at bounding box center [562, 578] width 237 height 46
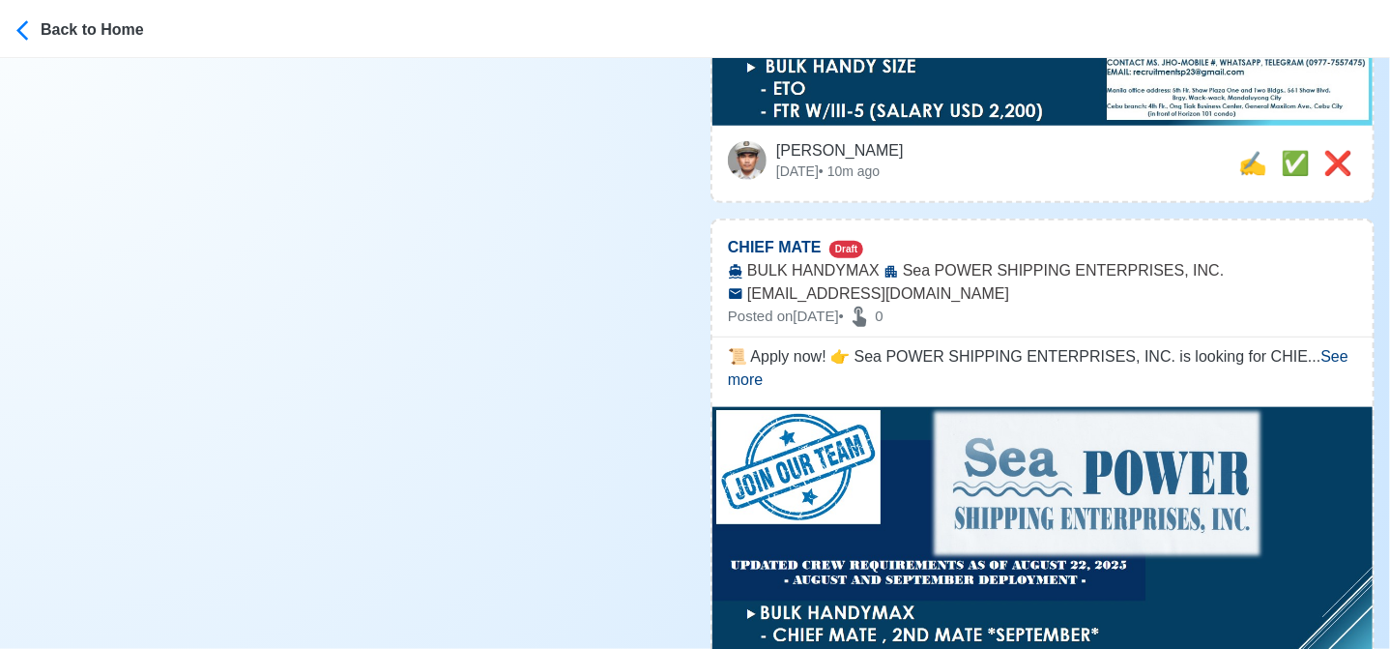
scroll to position [870, 0]
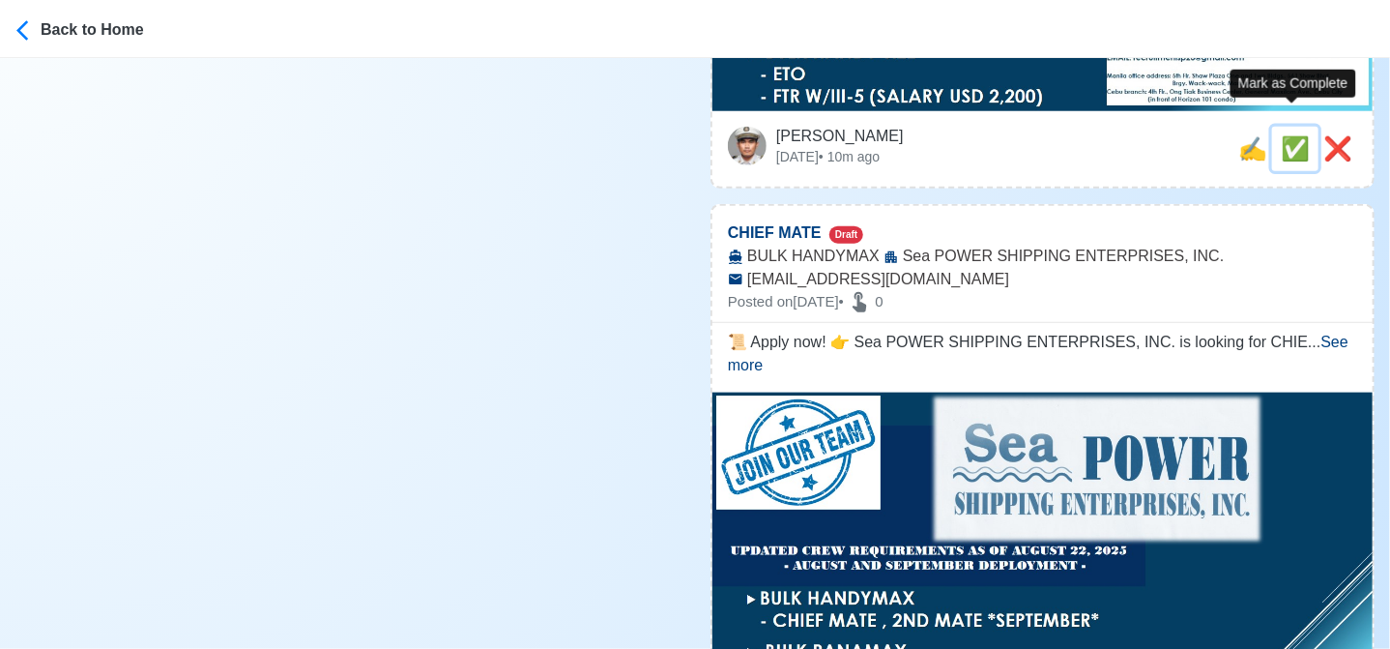
click at [1295, 135] on span "✅" at bounding box center [1295, 148] width 29 height 26
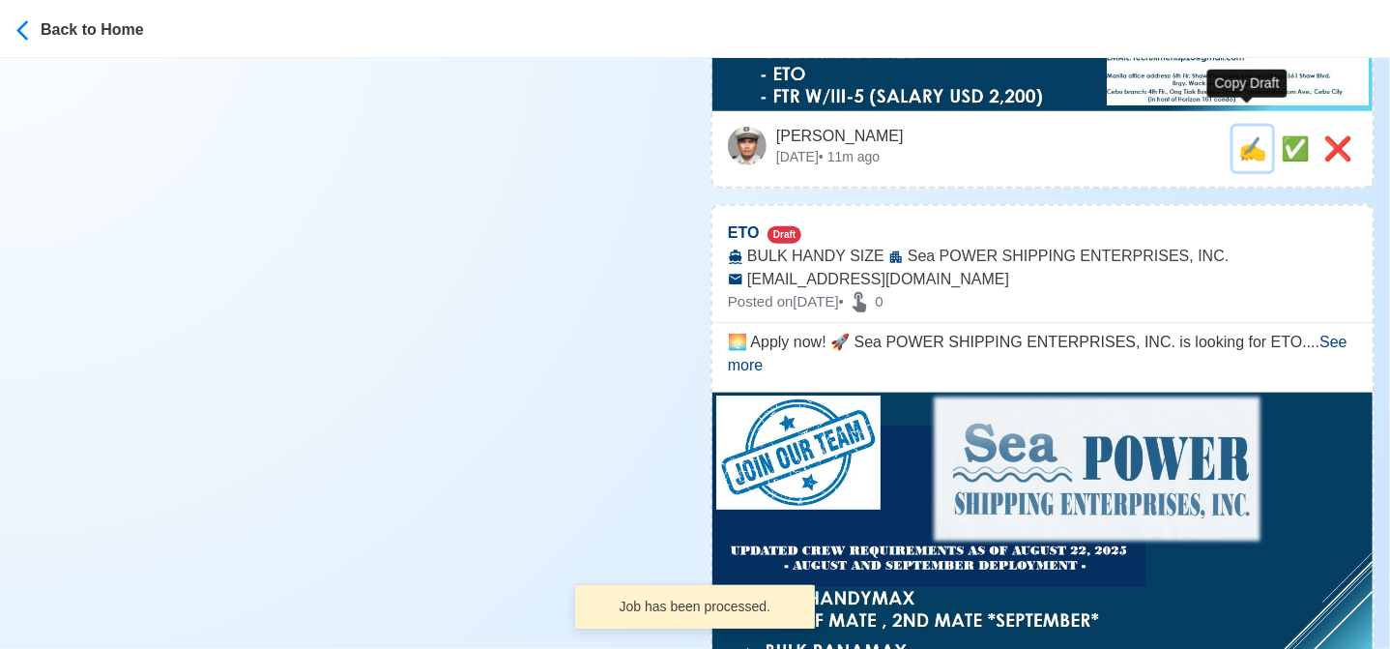
click at [1248, 135] on span "✍️" at bounding box center [1252, 148] width 29 height 26
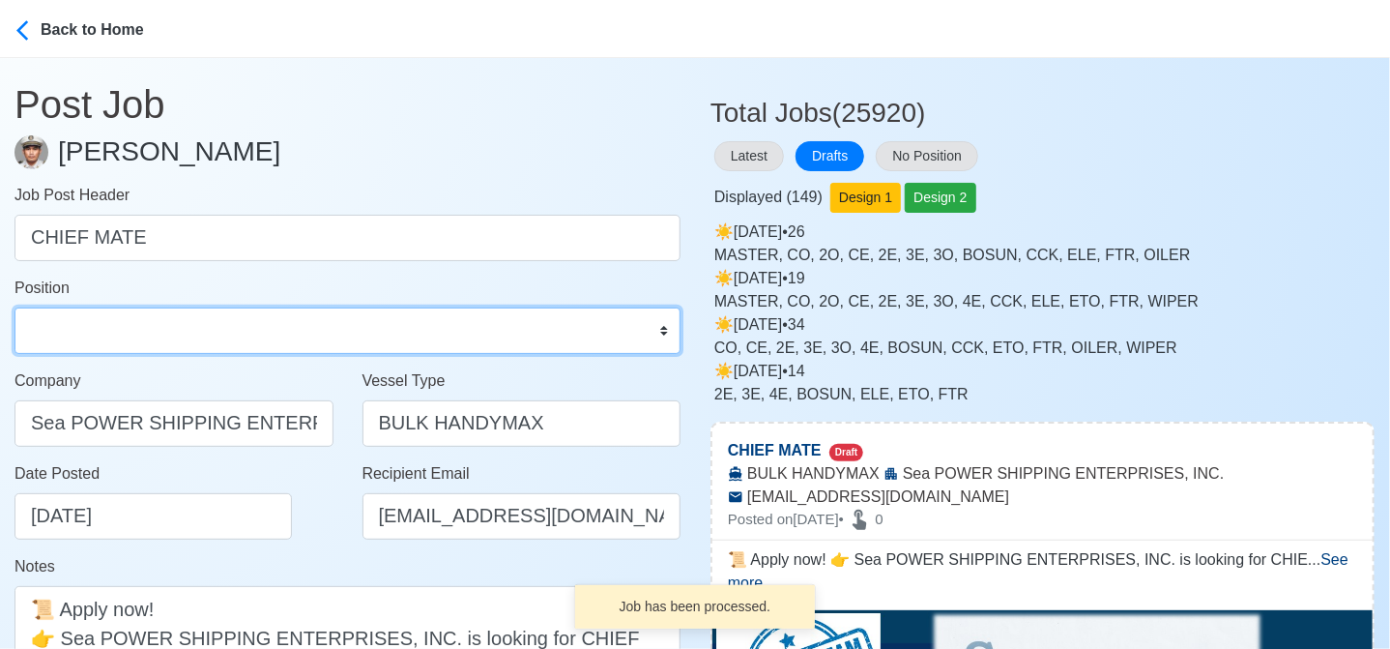
click at [180, 323] on select "Master Chief Officer 2nd Officer 3rd Officer Junior Officer Chief Engineer 2nd …" at bounding box center [348, 330] width 666 height 46
click at [15, 307] on select "Master Chief Officer 2nd Officer 3rd Officer Junior Officer Chief Engineer 2nd …" at bounding box center [348, 330] width 666 height 46
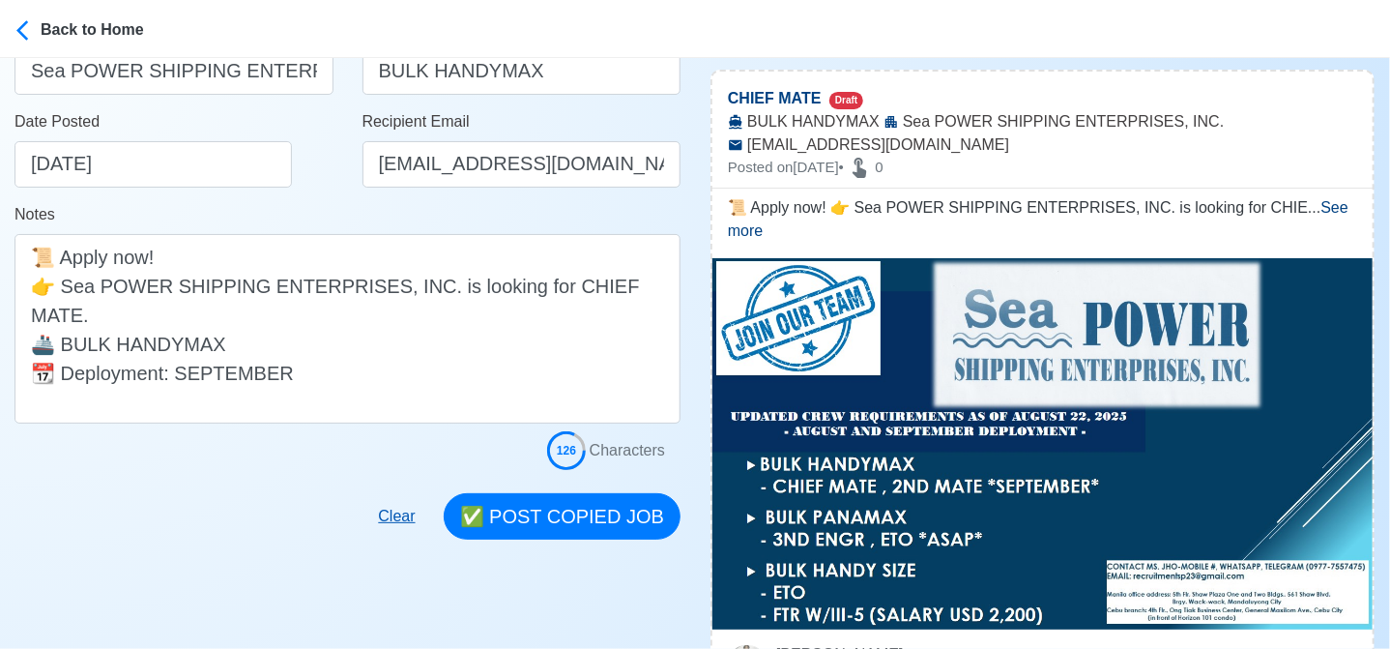
scroll to position [483, 0]
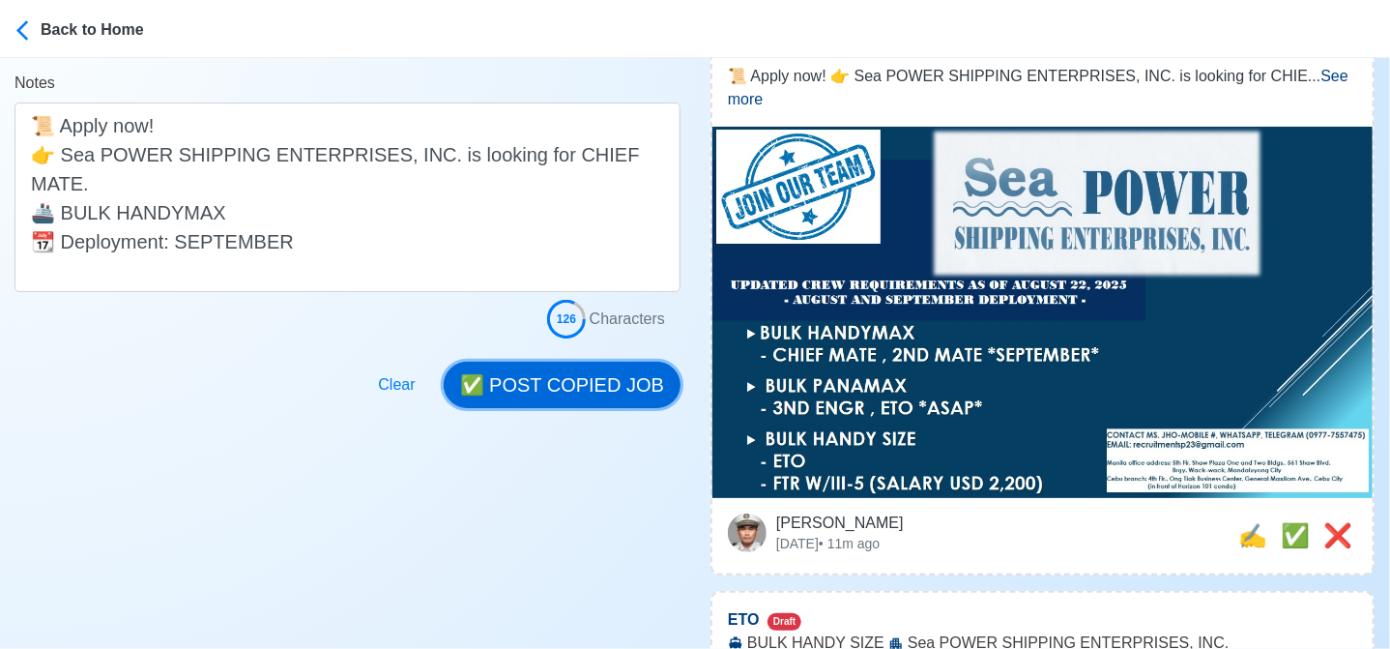
click at [580, 369] on button "✅ POST COPIED JOB" at bounding box center [562, 385] width 237 height 46
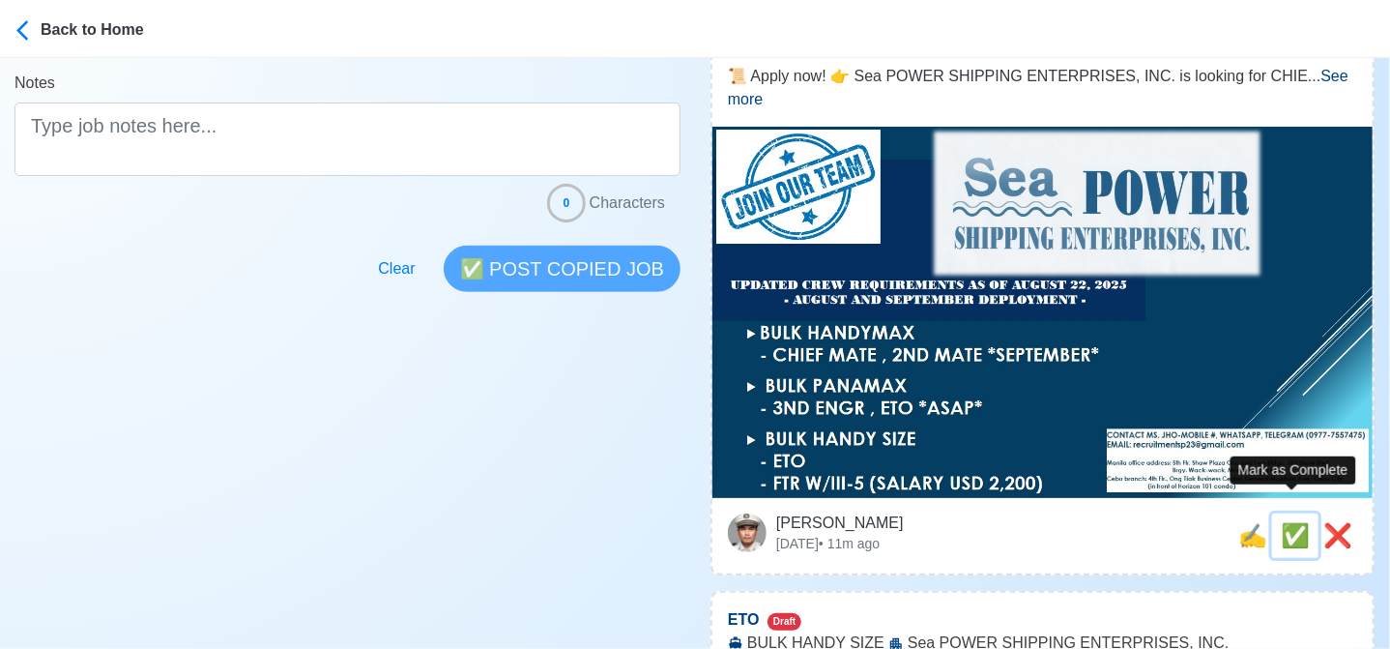
click at [1291, 522] on span "✅" at bounding box center [1295, 535] width 29 height 26
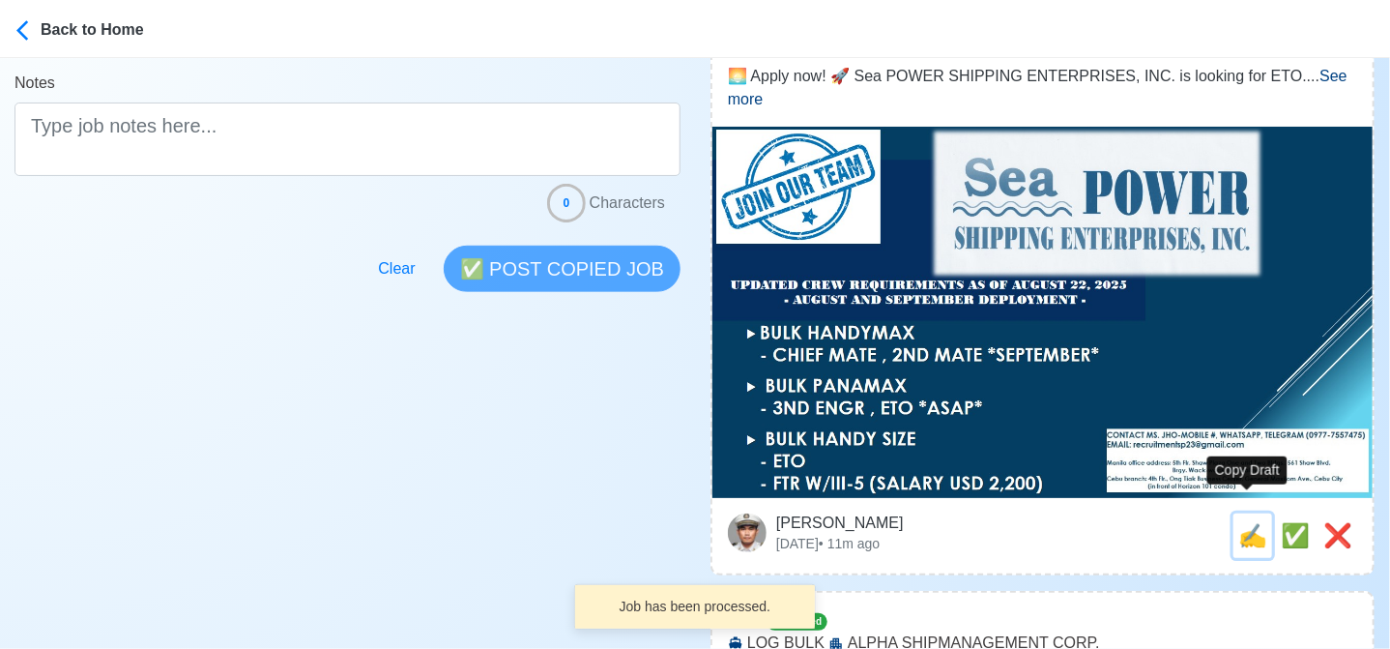
drag, startPoint x: 1244, startPoint y: 511, endPoint x: 1207, endPoint y: 502, distance: 38.0
click at [1243, 522] on span "✍️" at bounding box center [1252, 535] width 29 height 26
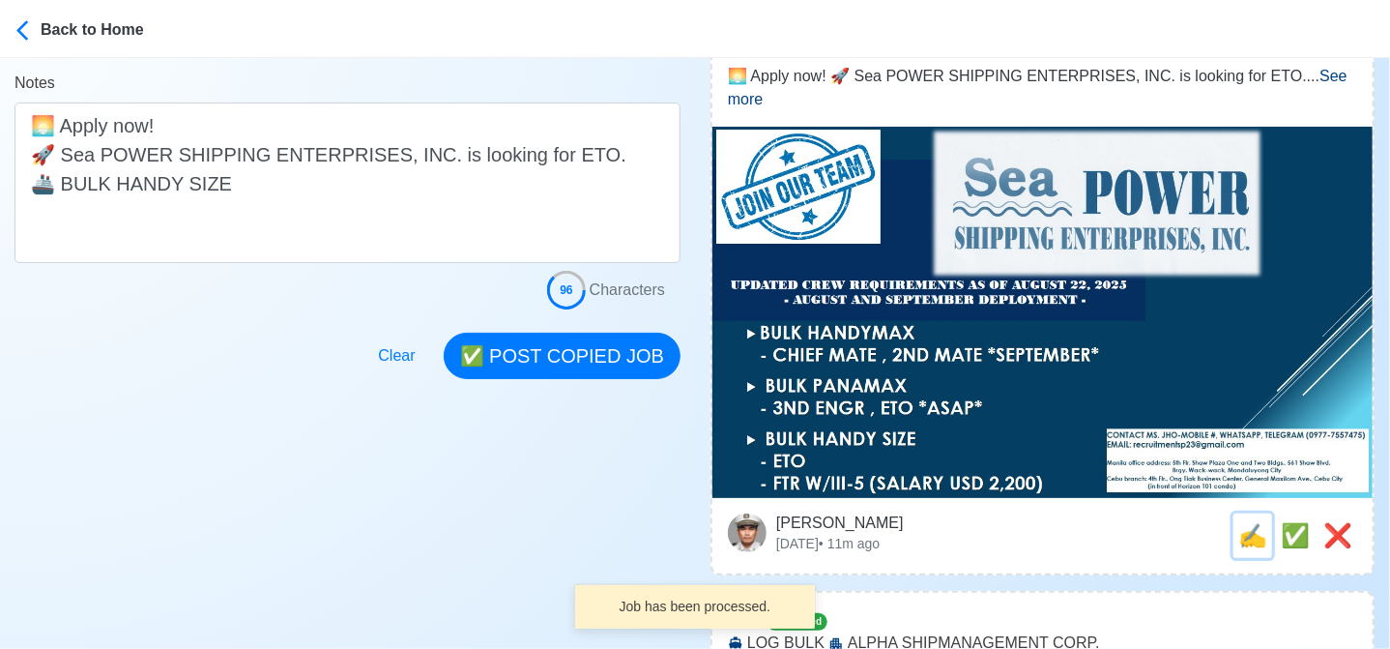
scroll to position [0, 0]
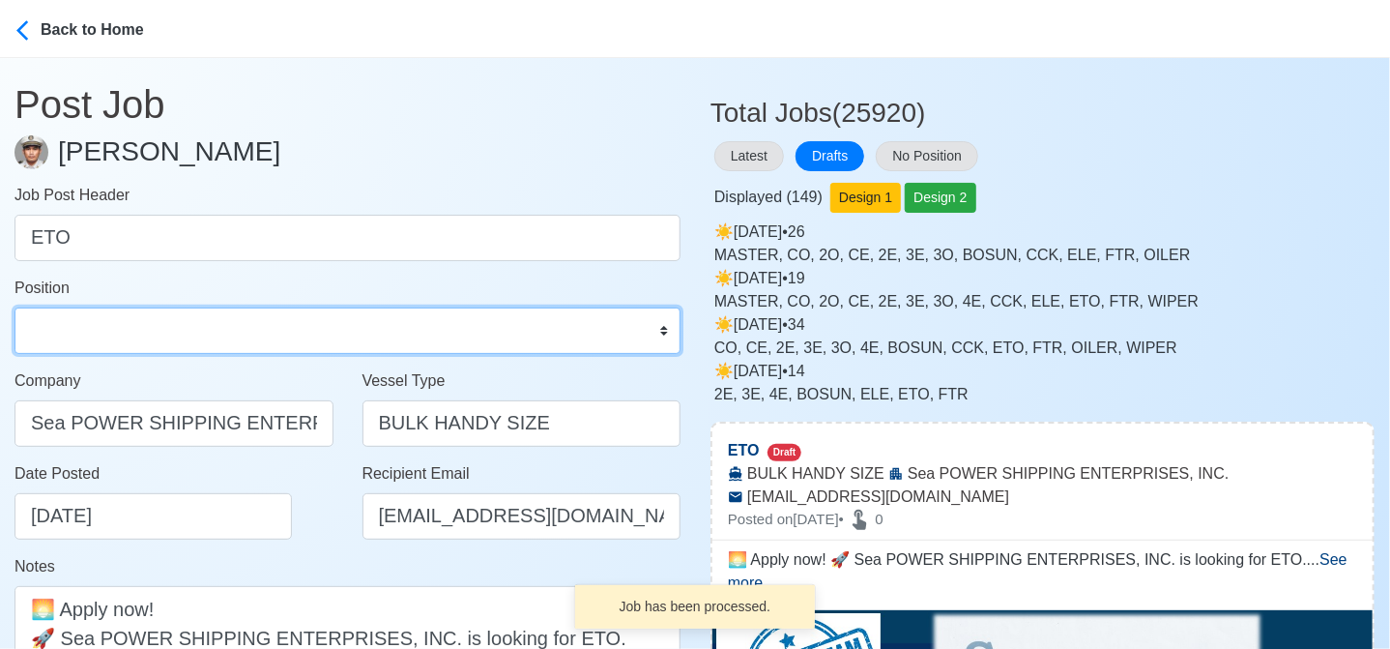
click at [113, 329] on select "Master Chief Officer 2nd Officer 3rd Officer Junior Officer Chief Engineer 2nd …" at bounding box center [348, 330] width 666 height 46
click at [15, 307] on select "Master Chief Officer 2nd Officer 3rd Officer Junior Officer Chief Engineer 2nd …" at bounding box center [348, 330] width 666 height 46
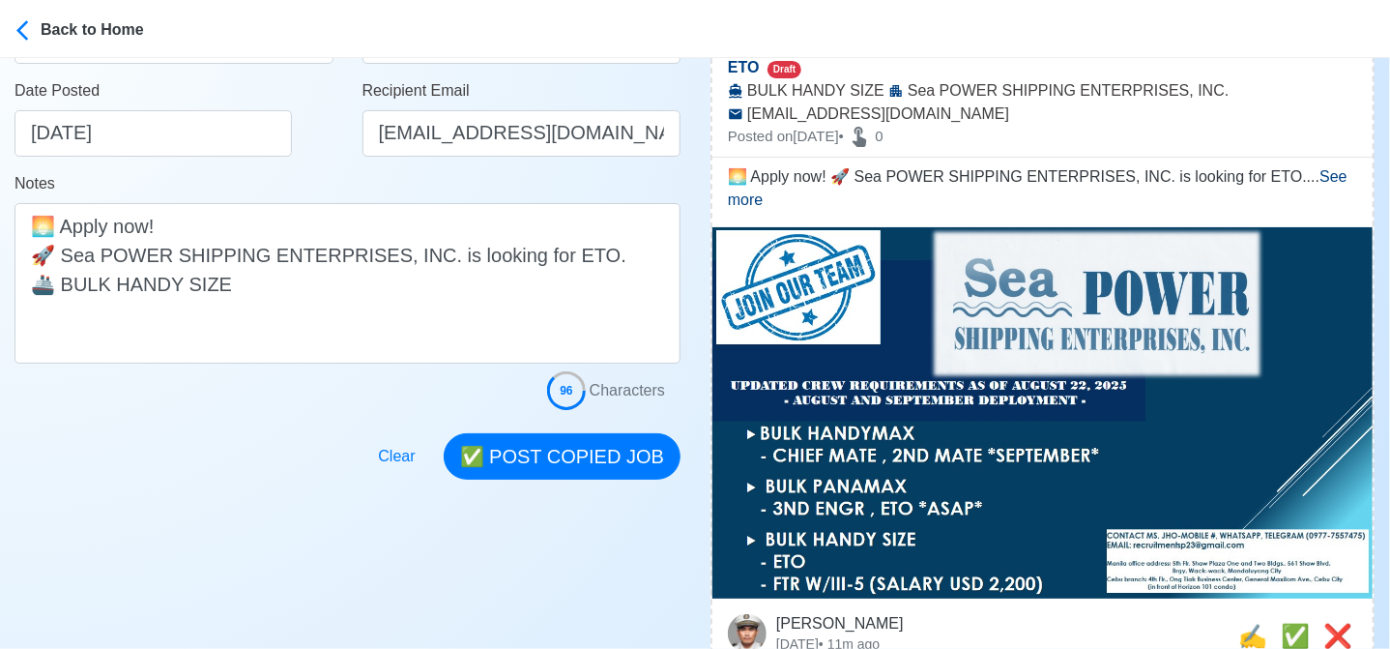
scroll to position [387, 0]
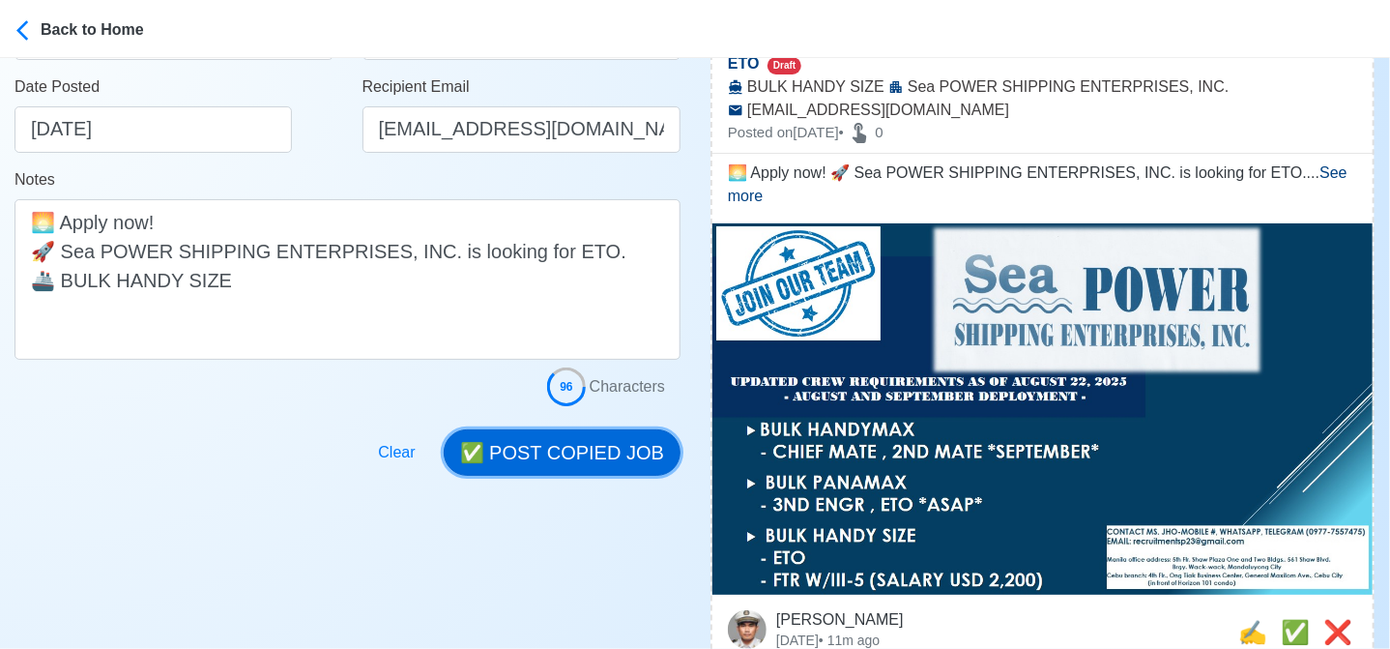
click at [610, 444] on button "✅ POST COPIED JOB" at bounding box center [562, 452] width 237 height 46
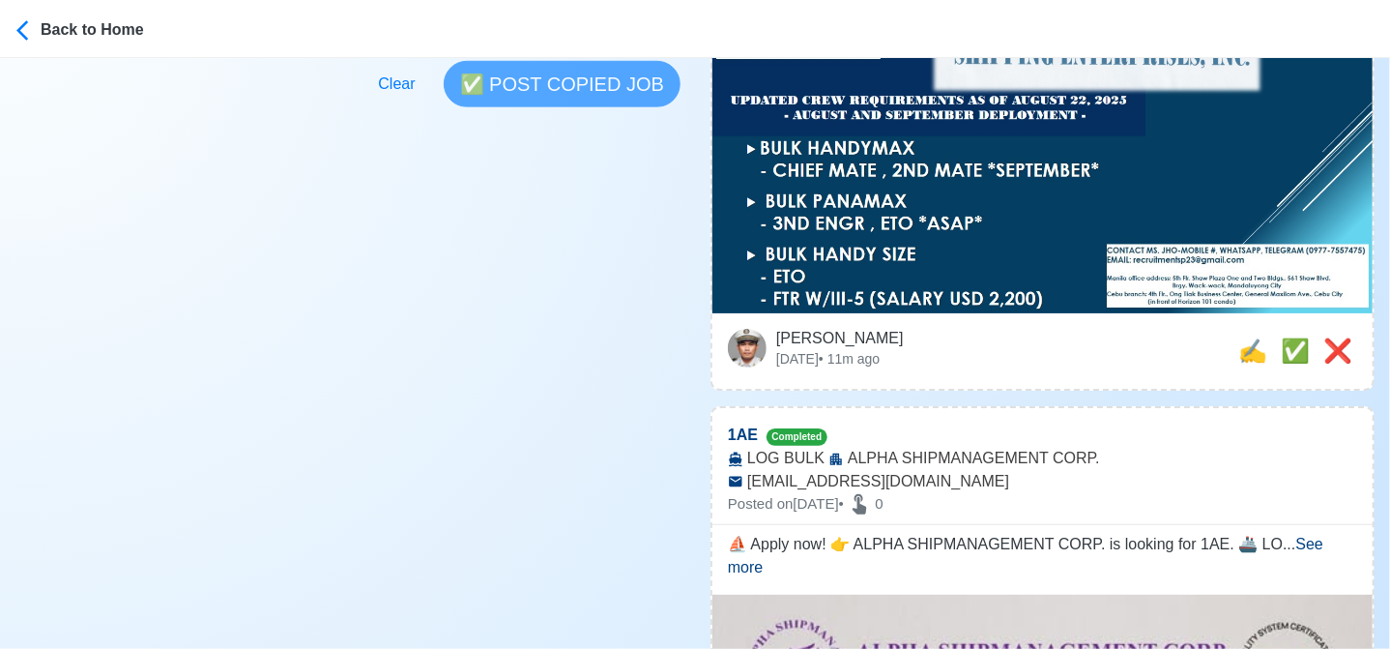
scroll to position [677, 0]
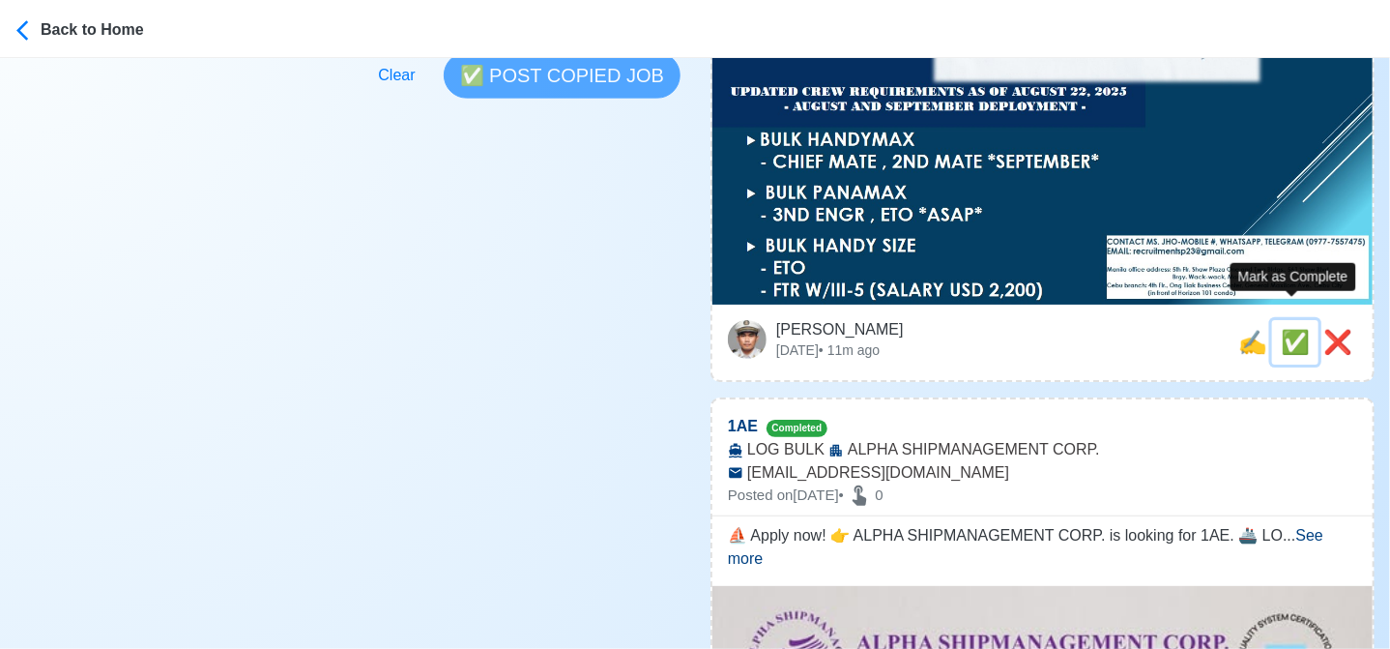
click at [1287, 329] on span "✅" at bounding box center [1295, 342] width 29 height 26
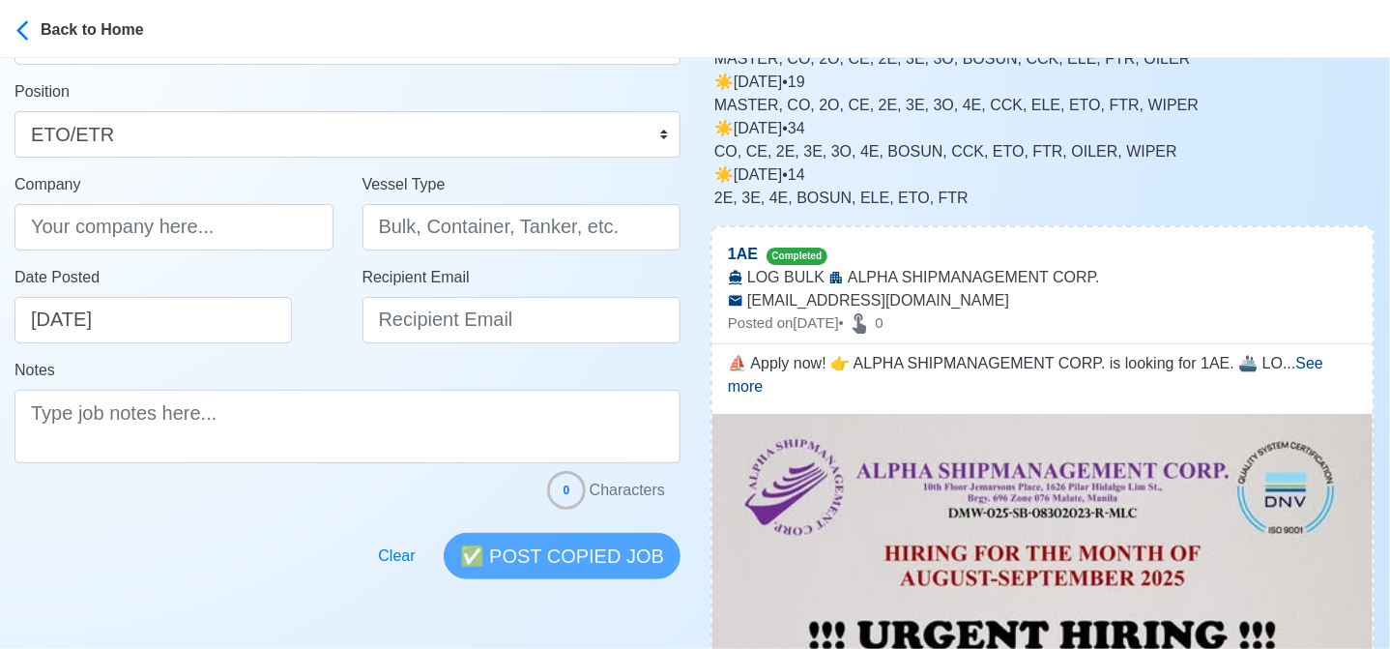
scroll to position [0, 0]
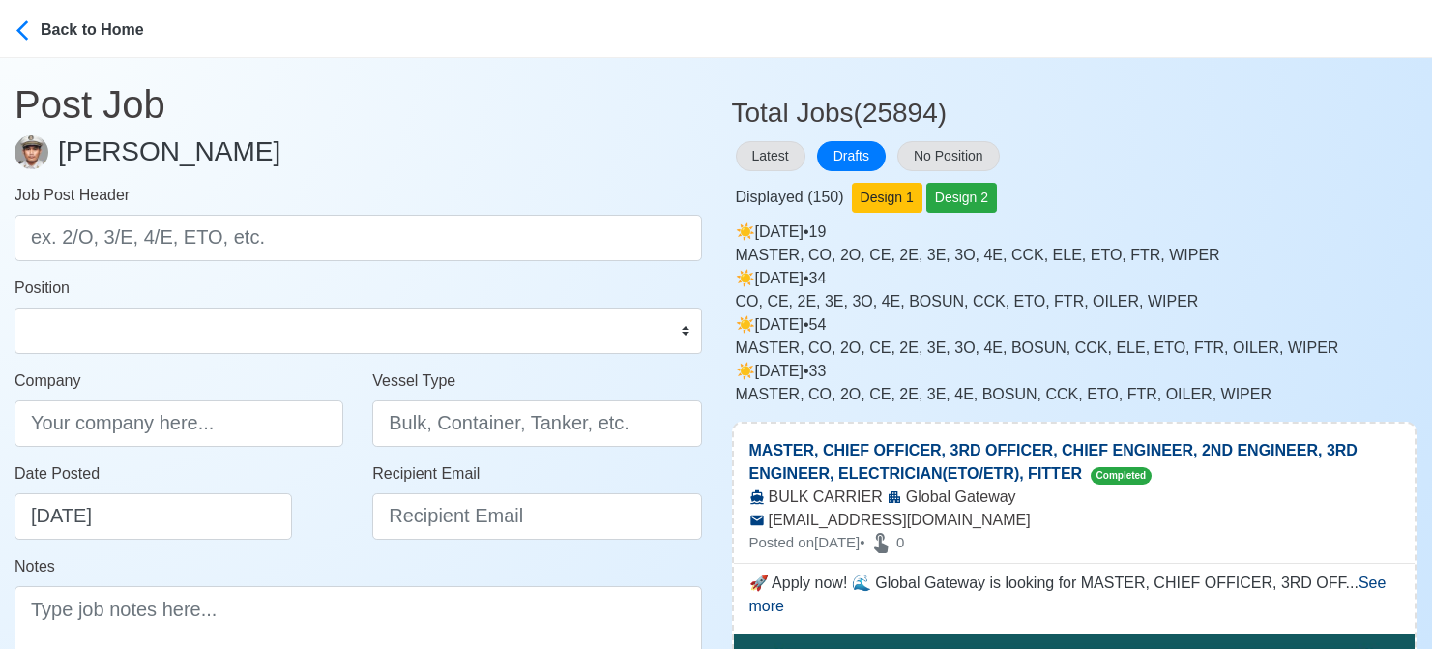
click at [53, 30] on div "Back to Home" at bounding box center [113, 28] width 145 height 27
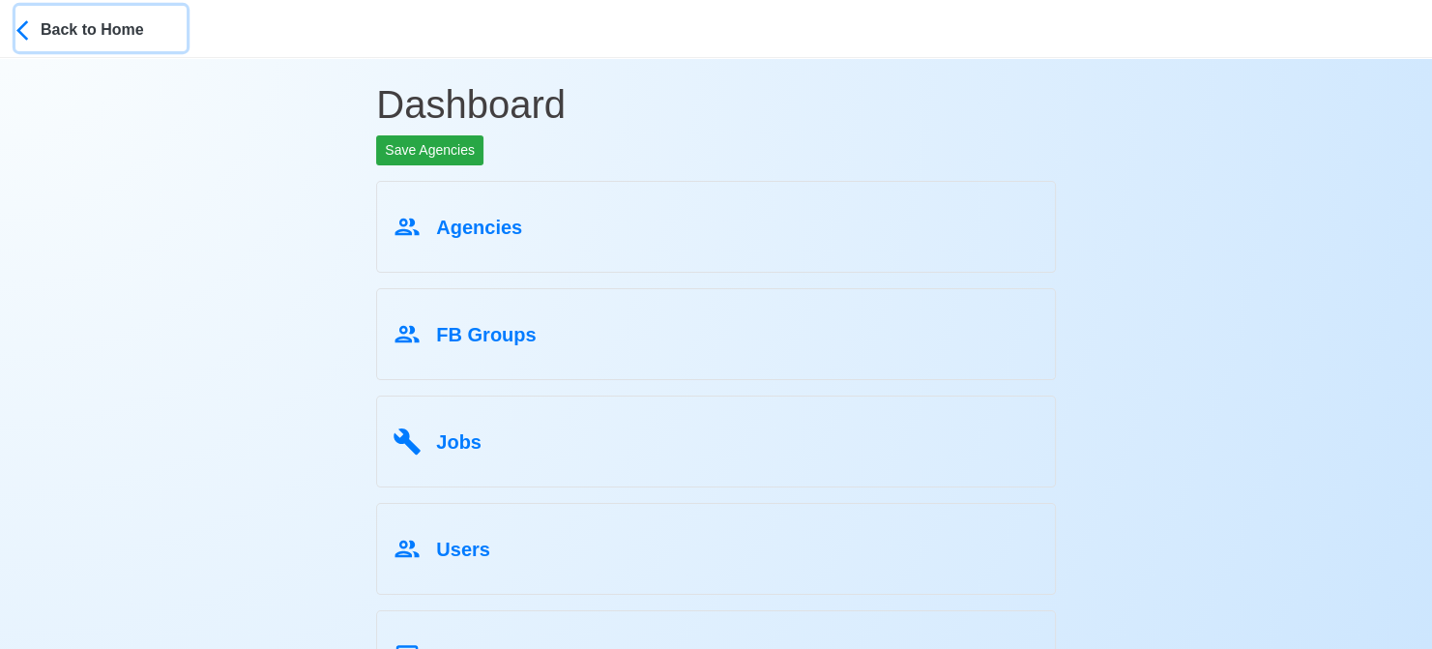
click at [94, 39] on div "Back to Home" at bounding box center [113, 28] width 145 height 27
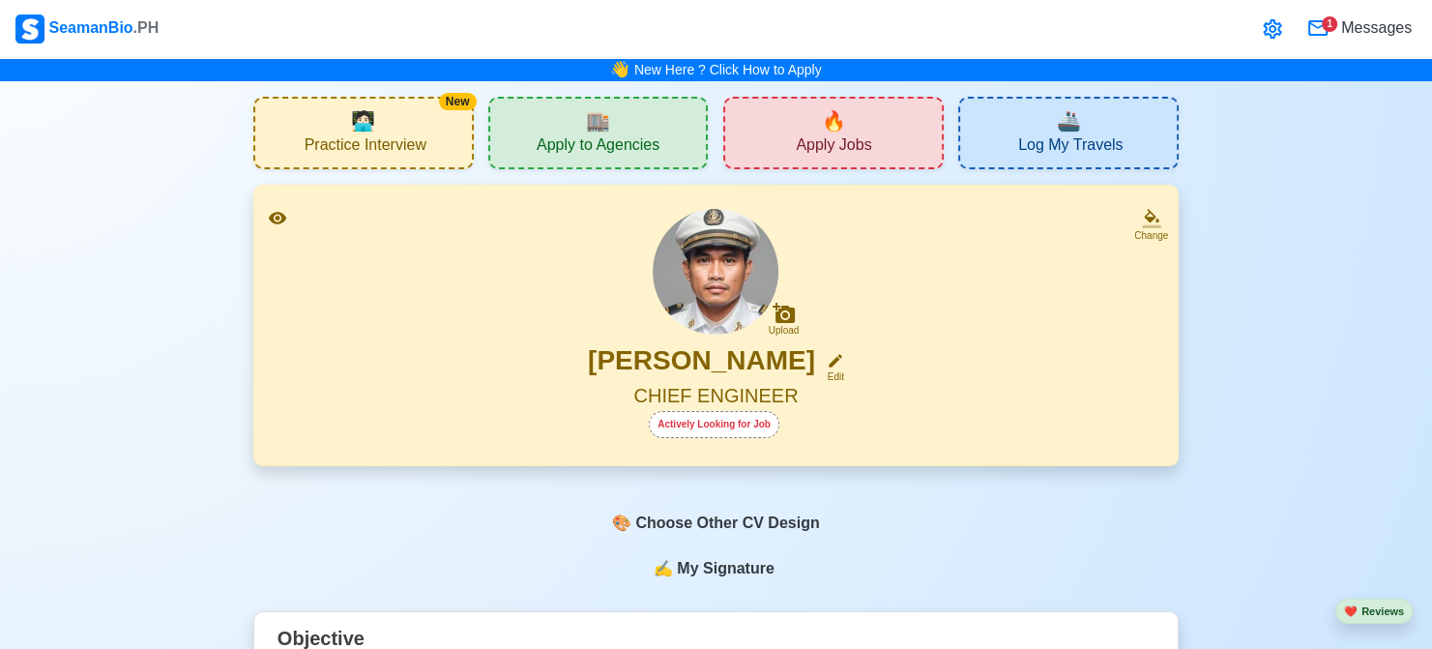
click at [827, 138] on span "Apply Jobs" at bounding box center [833, 147] width 75 height 24
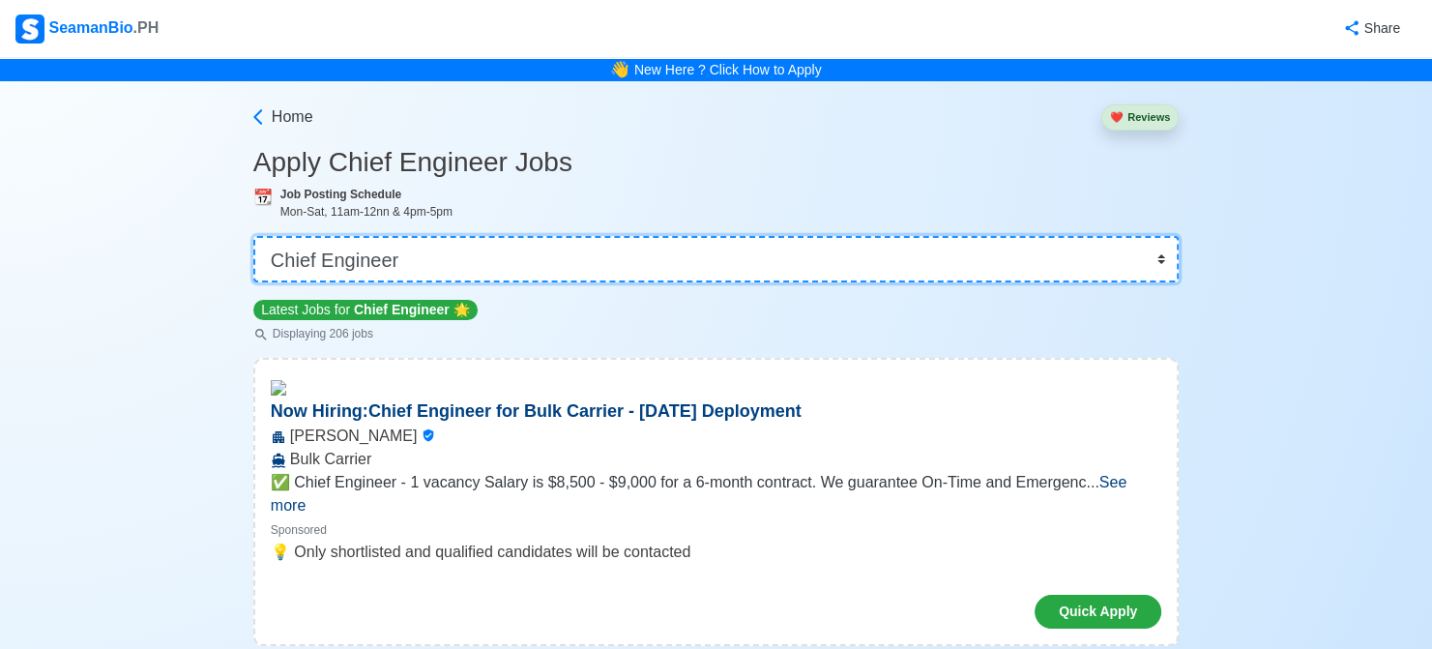
click at [544, 263] on select "👉 Select Rank or Position Master Chief Officer 2nd Officer 3rd Officer Junior O…" at bounding box center [715, 259] width 925 height 46
select select "Chief Officer"
click at [255, 236] on select "👉 Select Rank or Position Master Chief Officer 2nd Officer 3rd Officer Junior O…" at bounding box center [715, 259] width 925 height 46
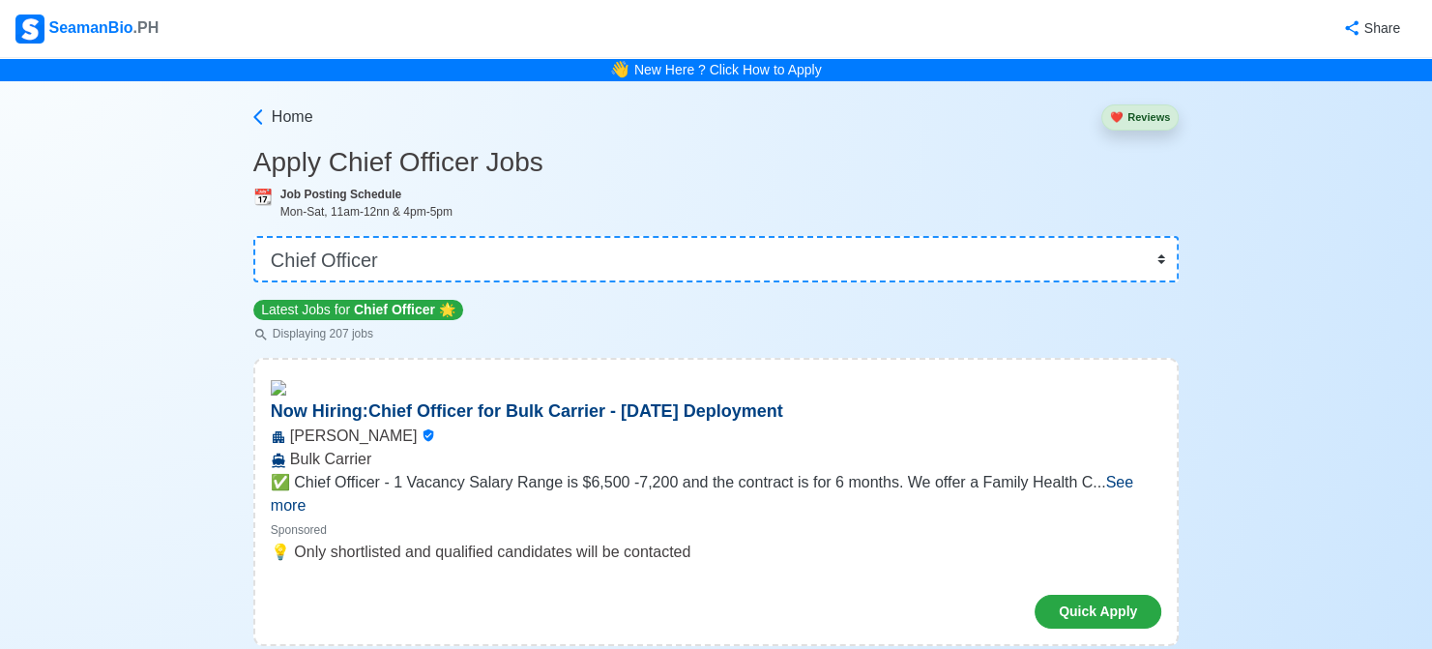
click at [976, 159] on h3 "Apply Chief Officer Jobs" at bounding box center [715, 162] width 925 height 33
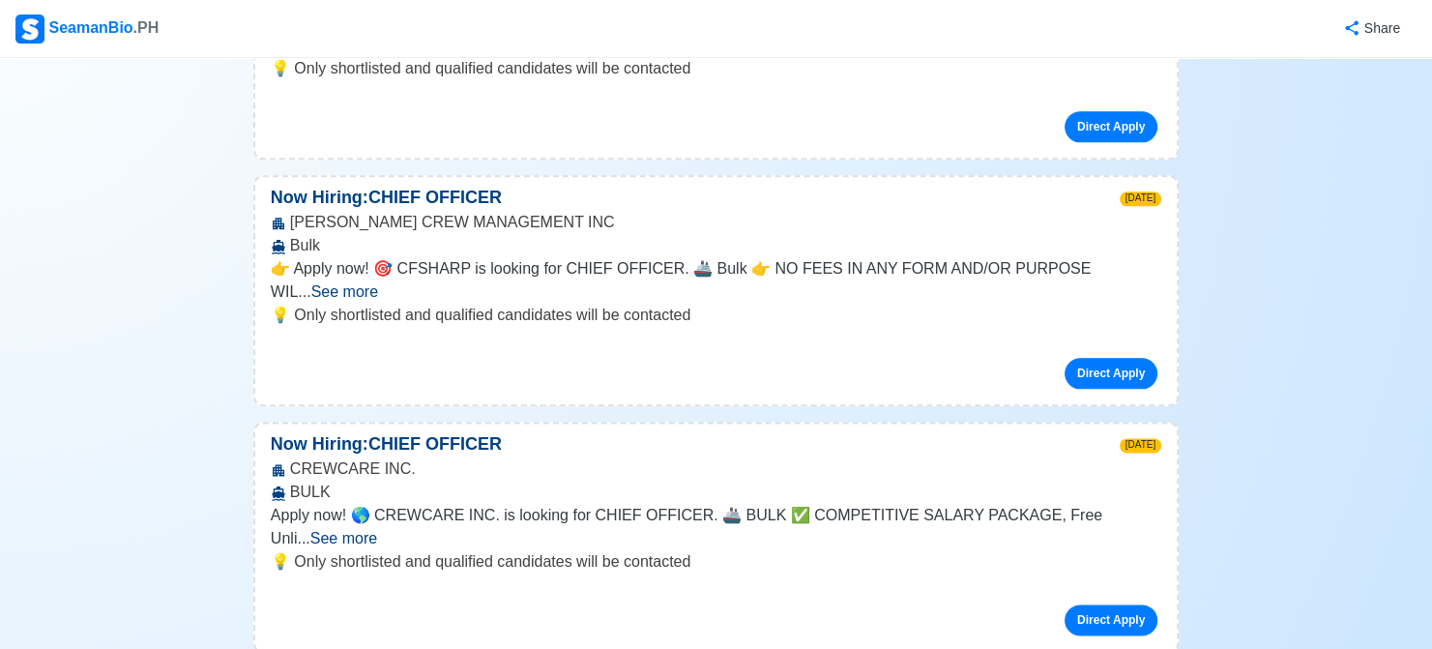
scroll to position [9374, 0]
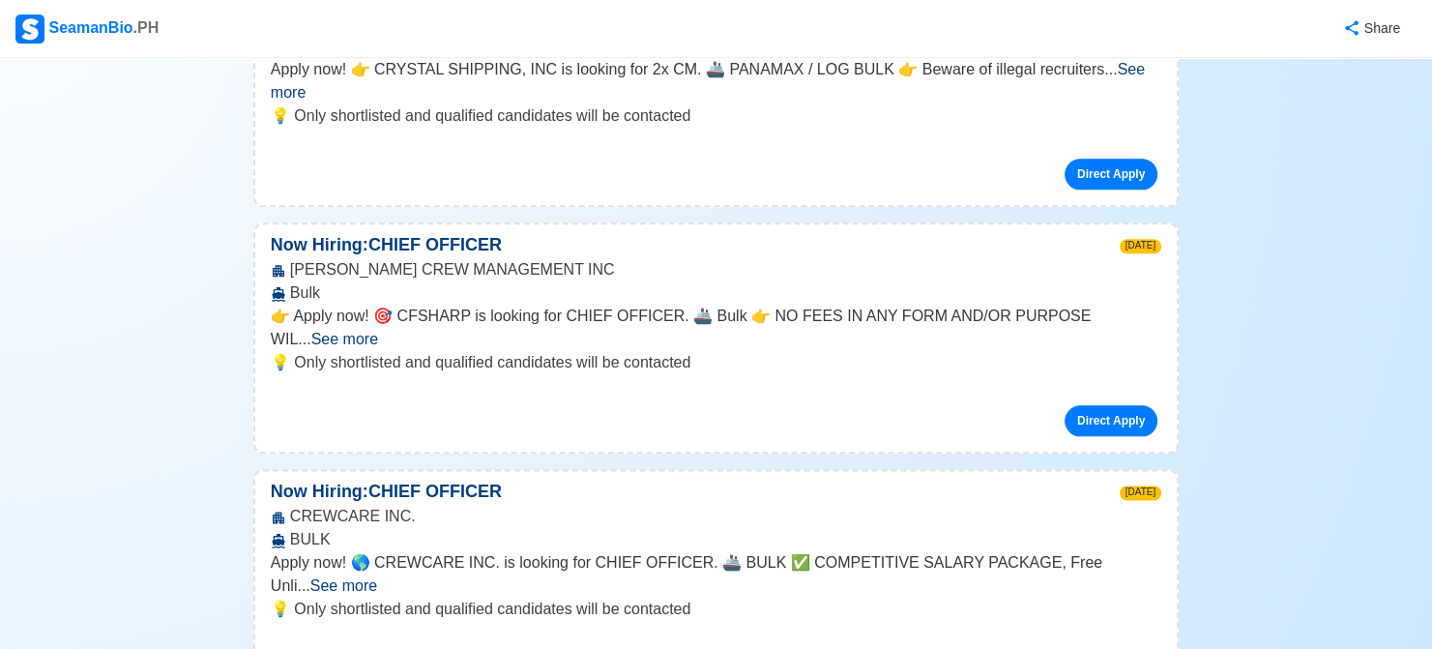
click at [44, 24] on img at bounding box center [29, 29] width 29 height 29
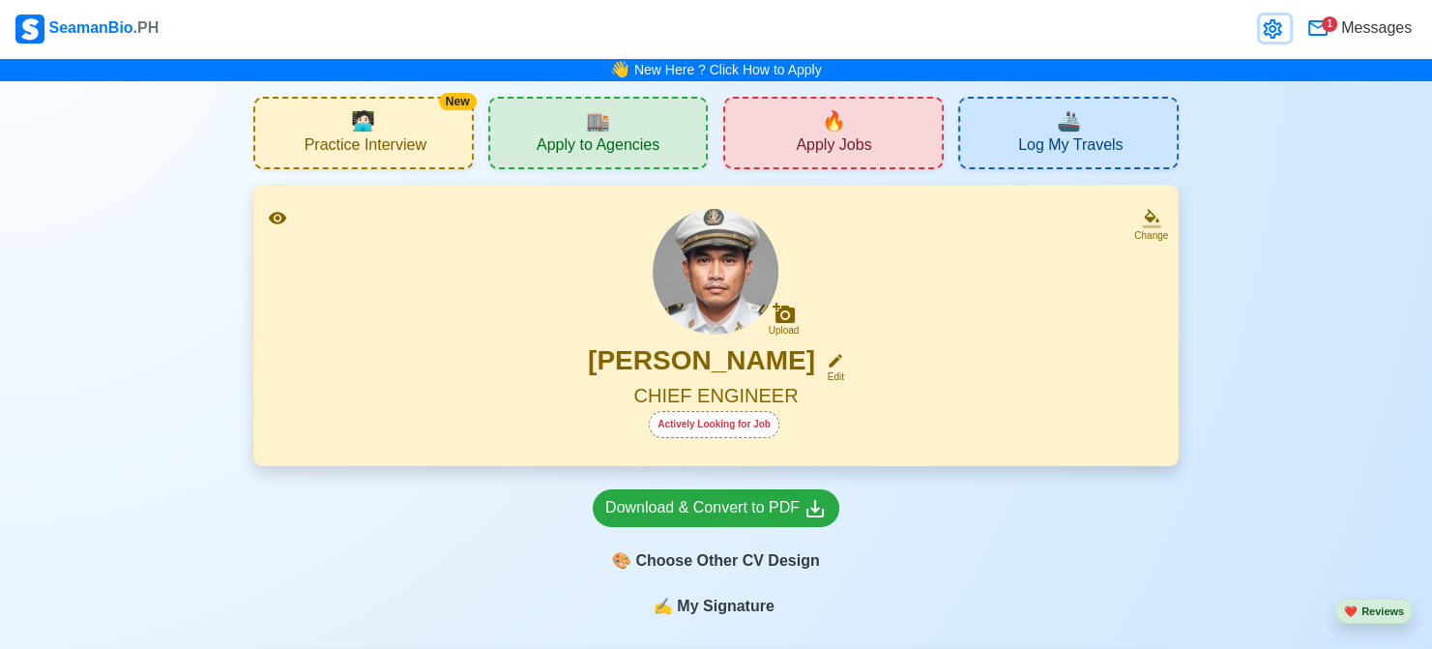
click at [1277, 28] on icon at bounding box center [1271, 28] width 18 height 19
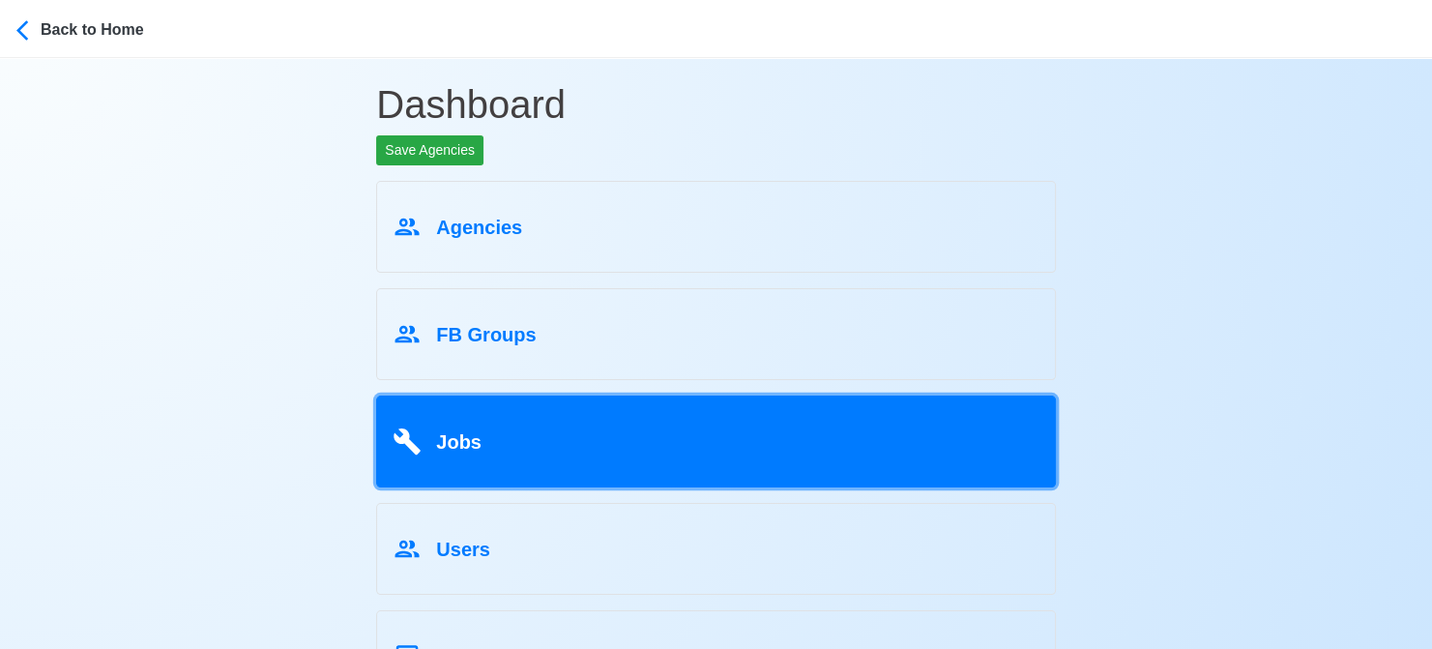
click at [491, 432] on div "Jobs" at bounding box center [715, 438] width 647 height 37
